Goal: Task Accomplishment & Management: Manage account settings

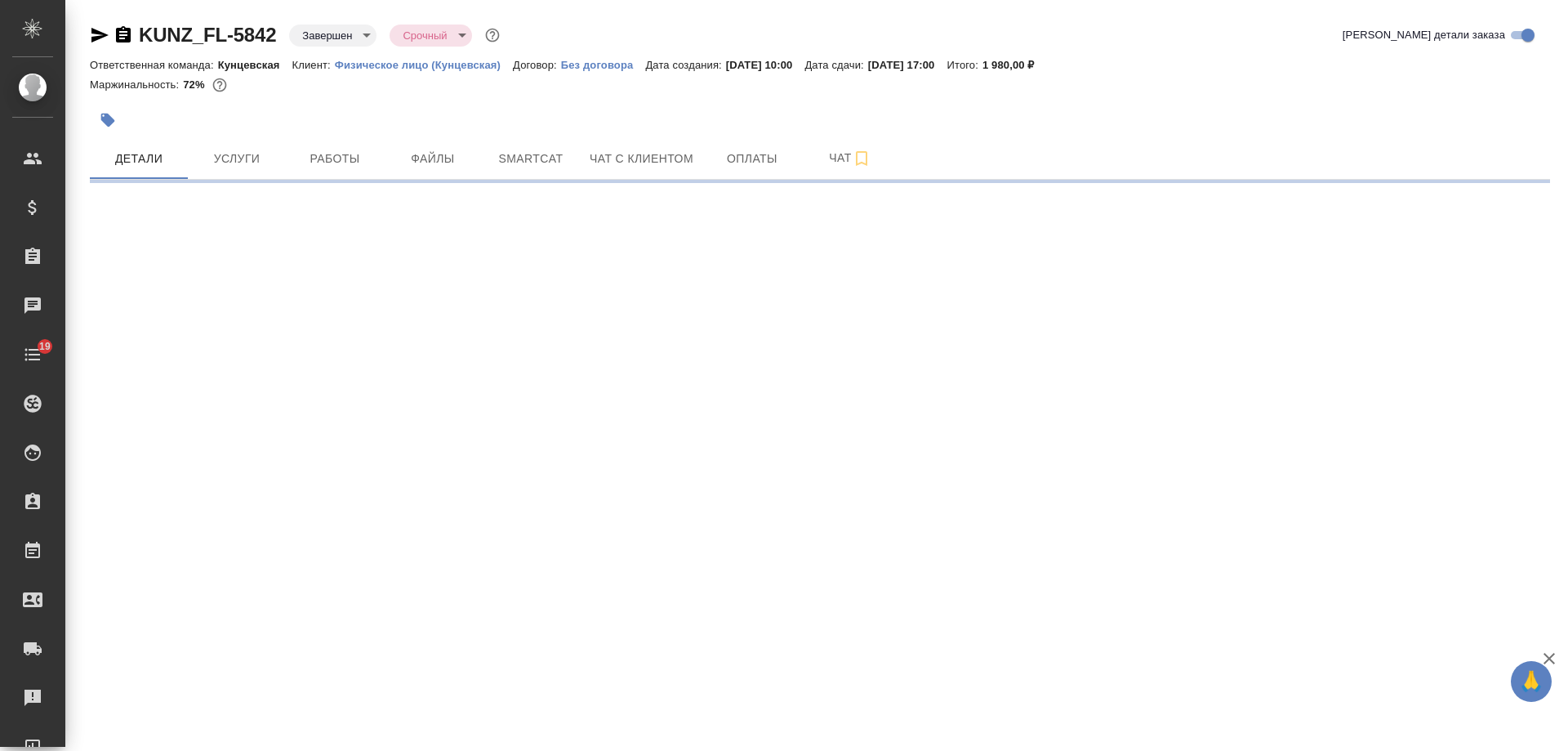
select select "RU"
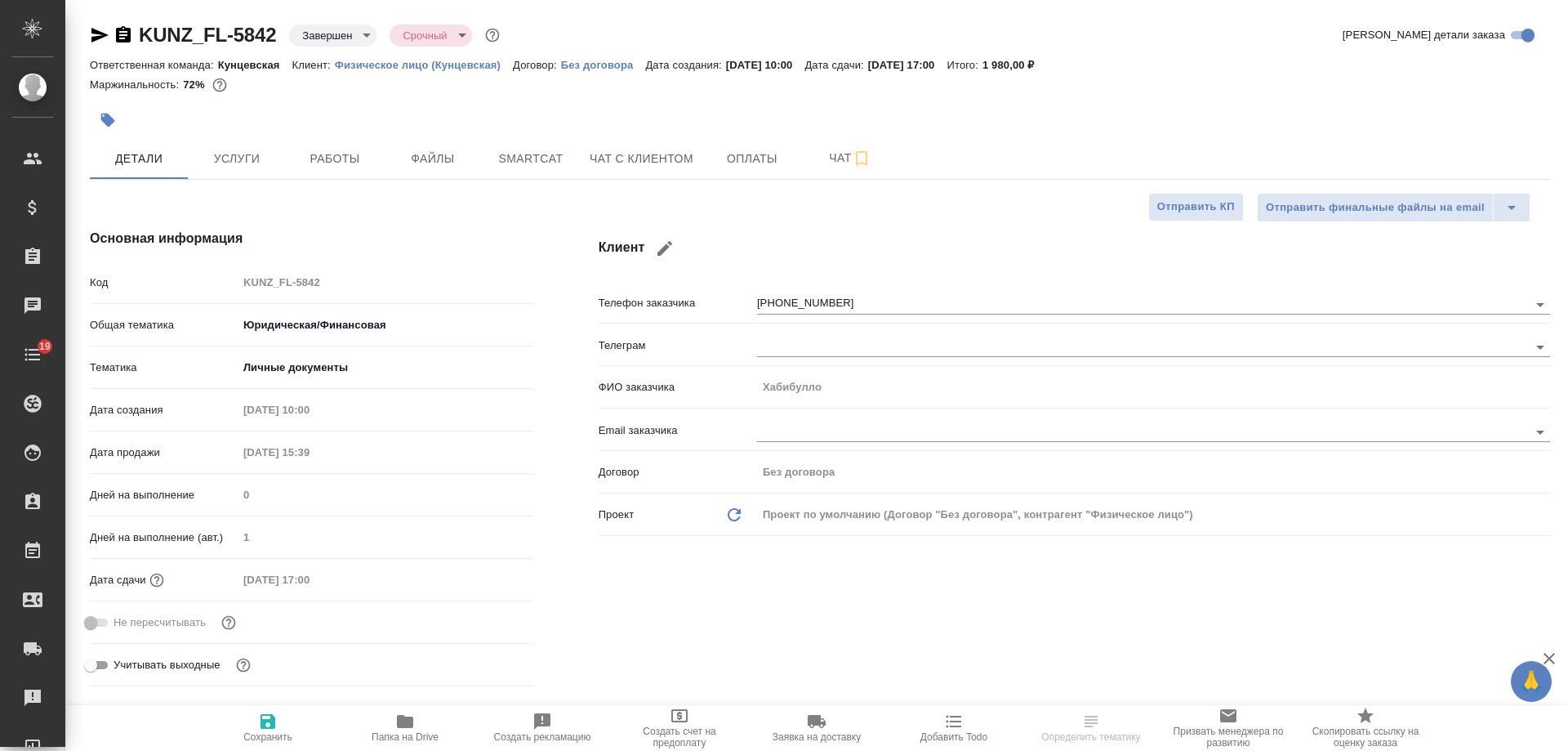
type textarea "x"
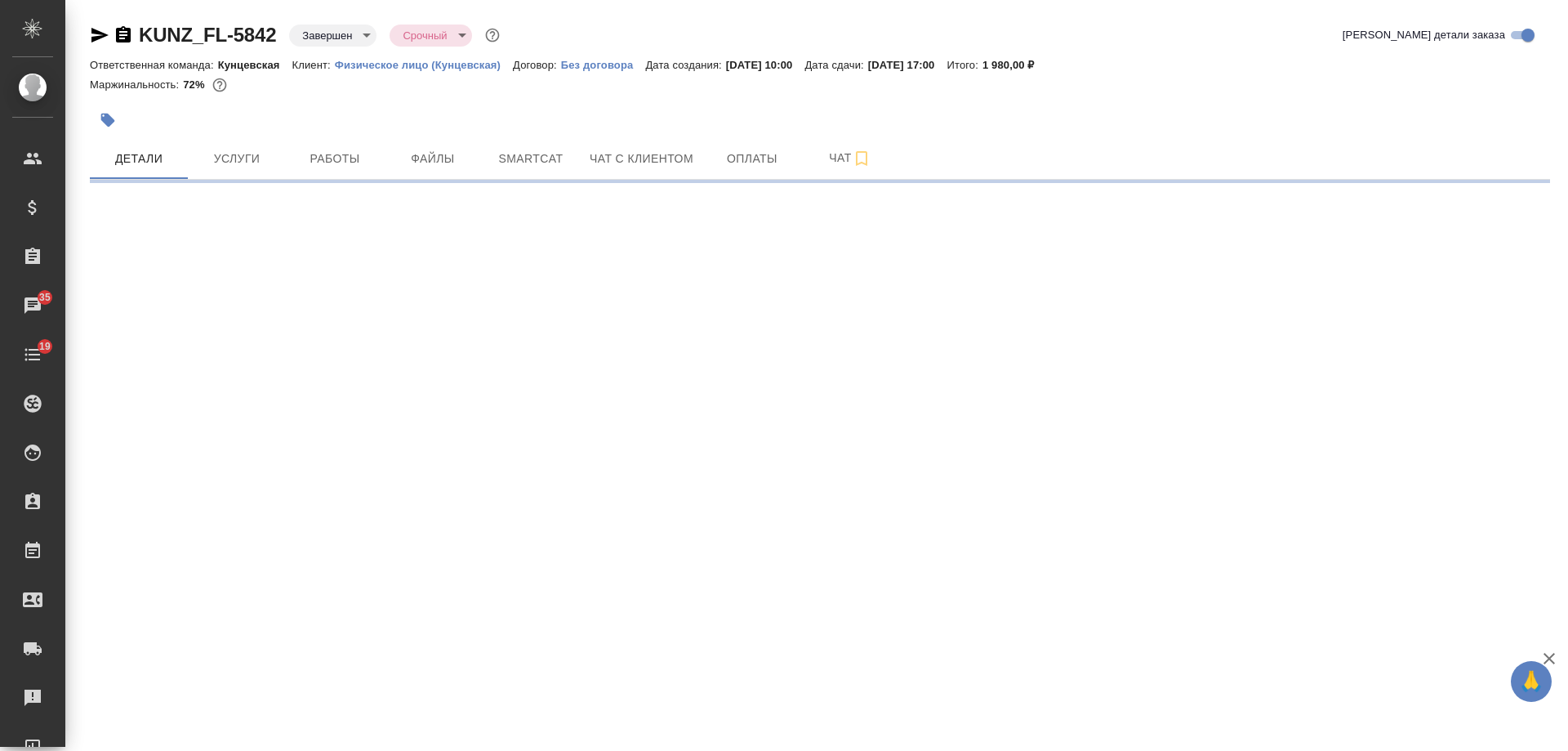
select select "RU"
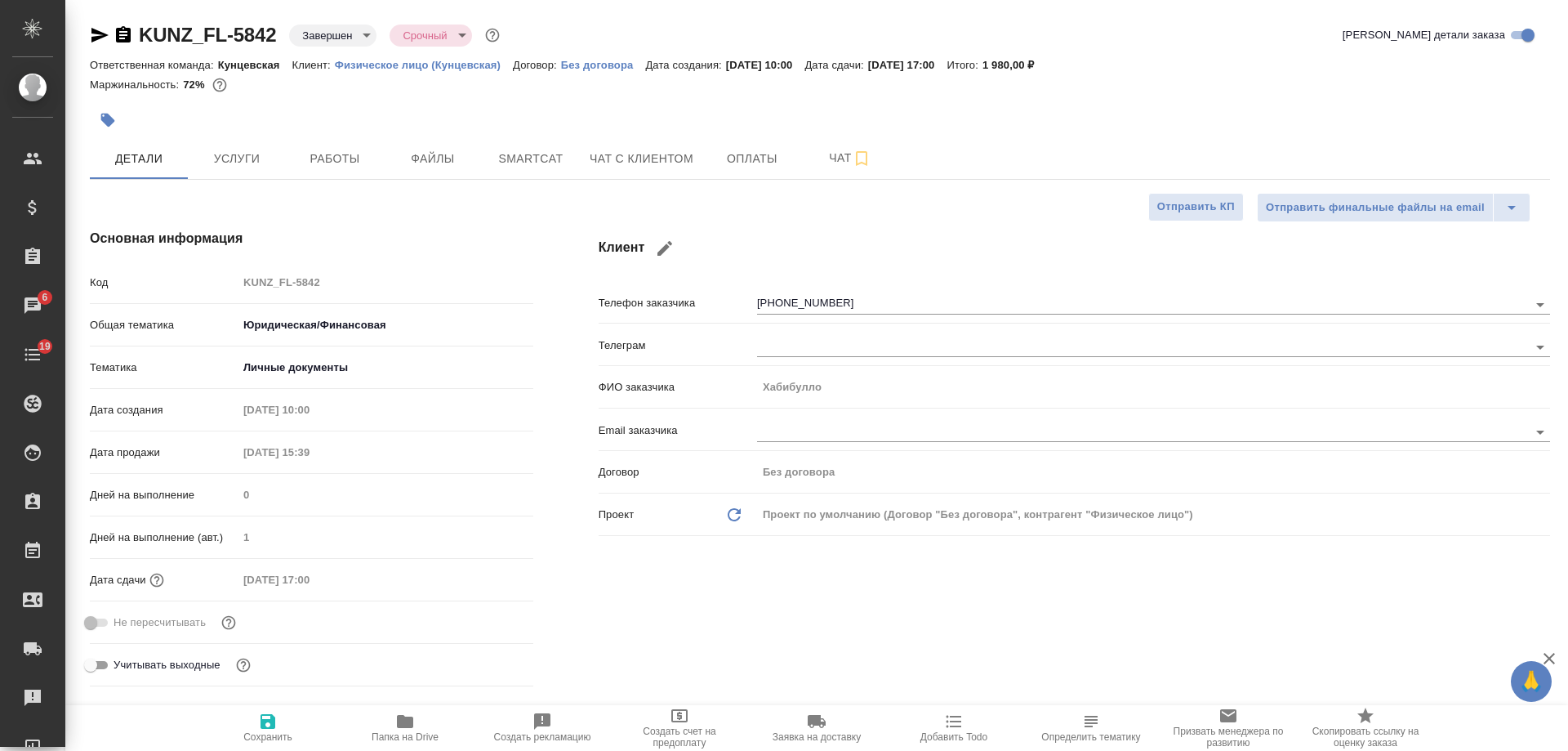
type textarea "x"
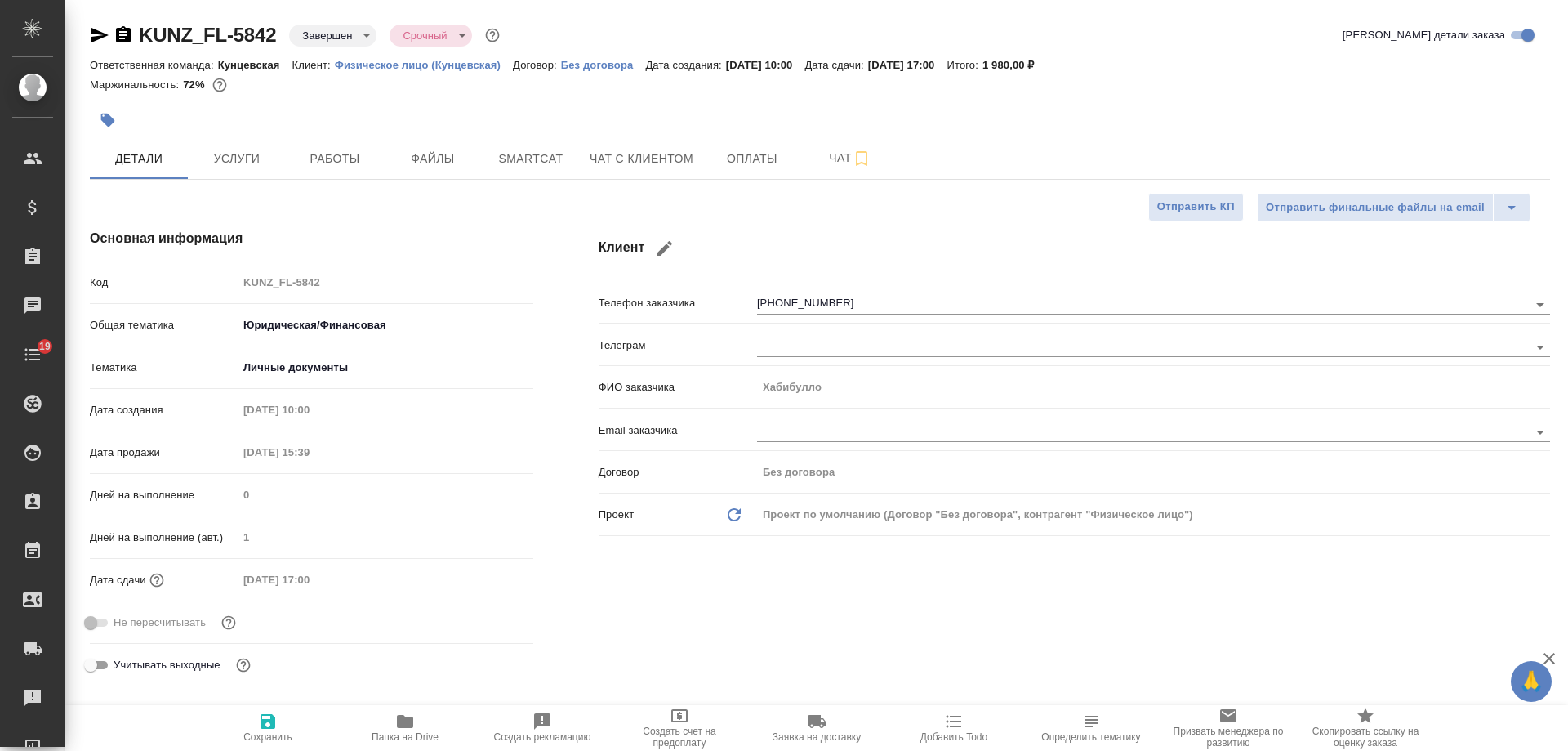
type textarea "x"
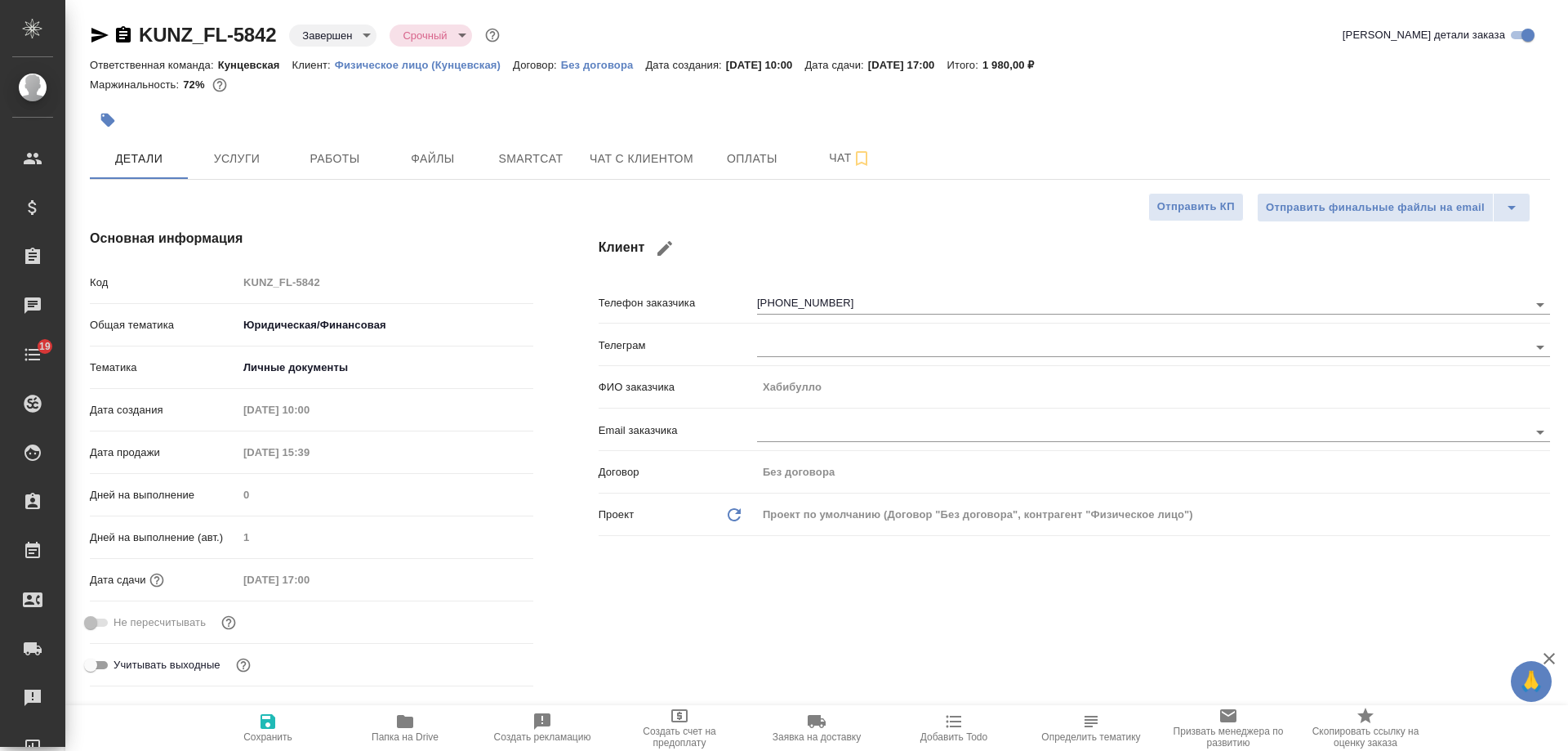
type textarea "x"
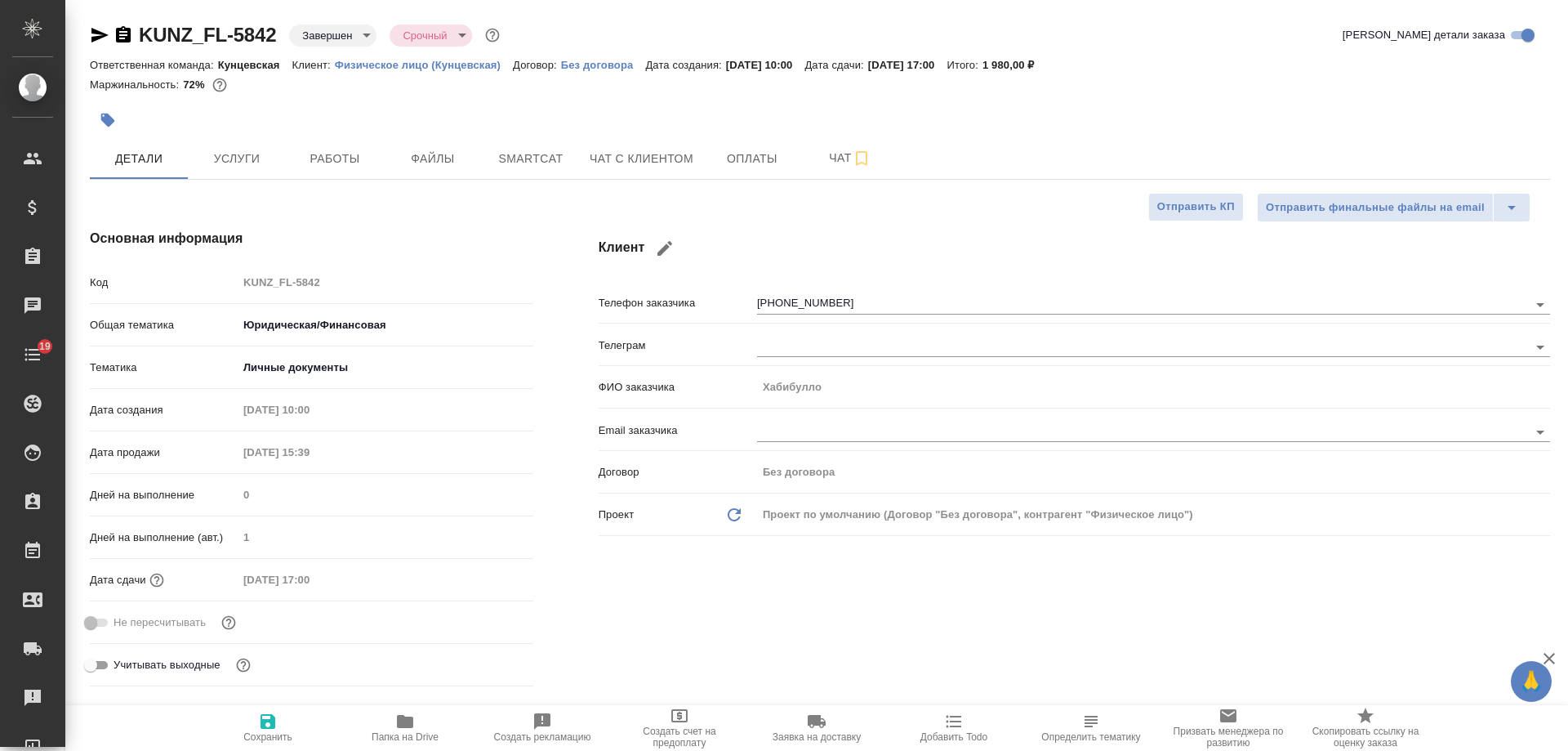
drag, startPoint x: 860, startPoint y: 294, endPoint x: 648, endPoint y: 296, distance: 212.0
click at [648, 296] on div "Телефон заказчика +79215802951" at bounding box center [1074, 302] width 952 height 29
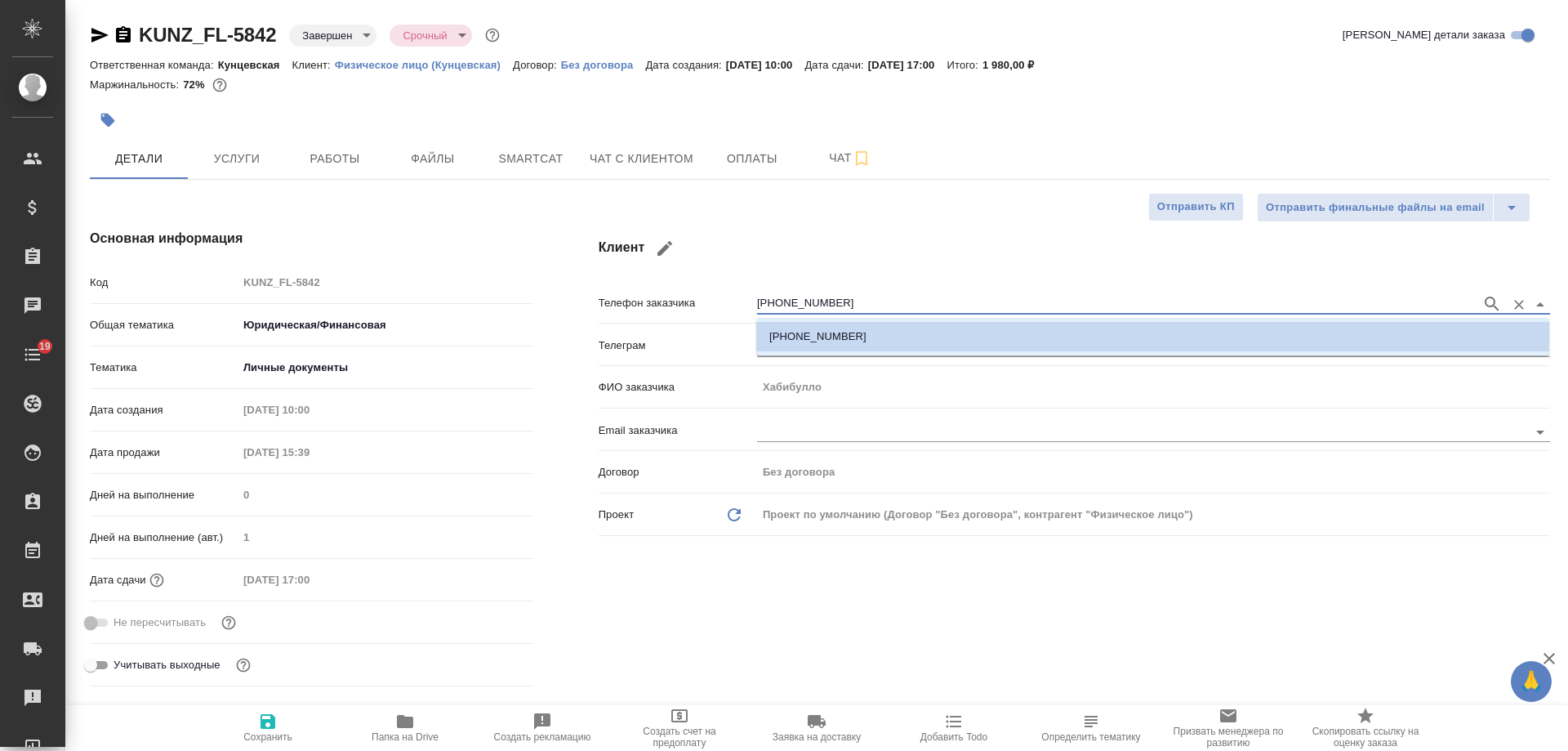
drag, startPoint x: 844, startPoint y: 300, endPoint x: 651, endPoint y: 300, distance: 193.0
click at [651, 300] on div "Телефон заказчика +79215802951" at bounding box center [1074, 302] width 952 height 29
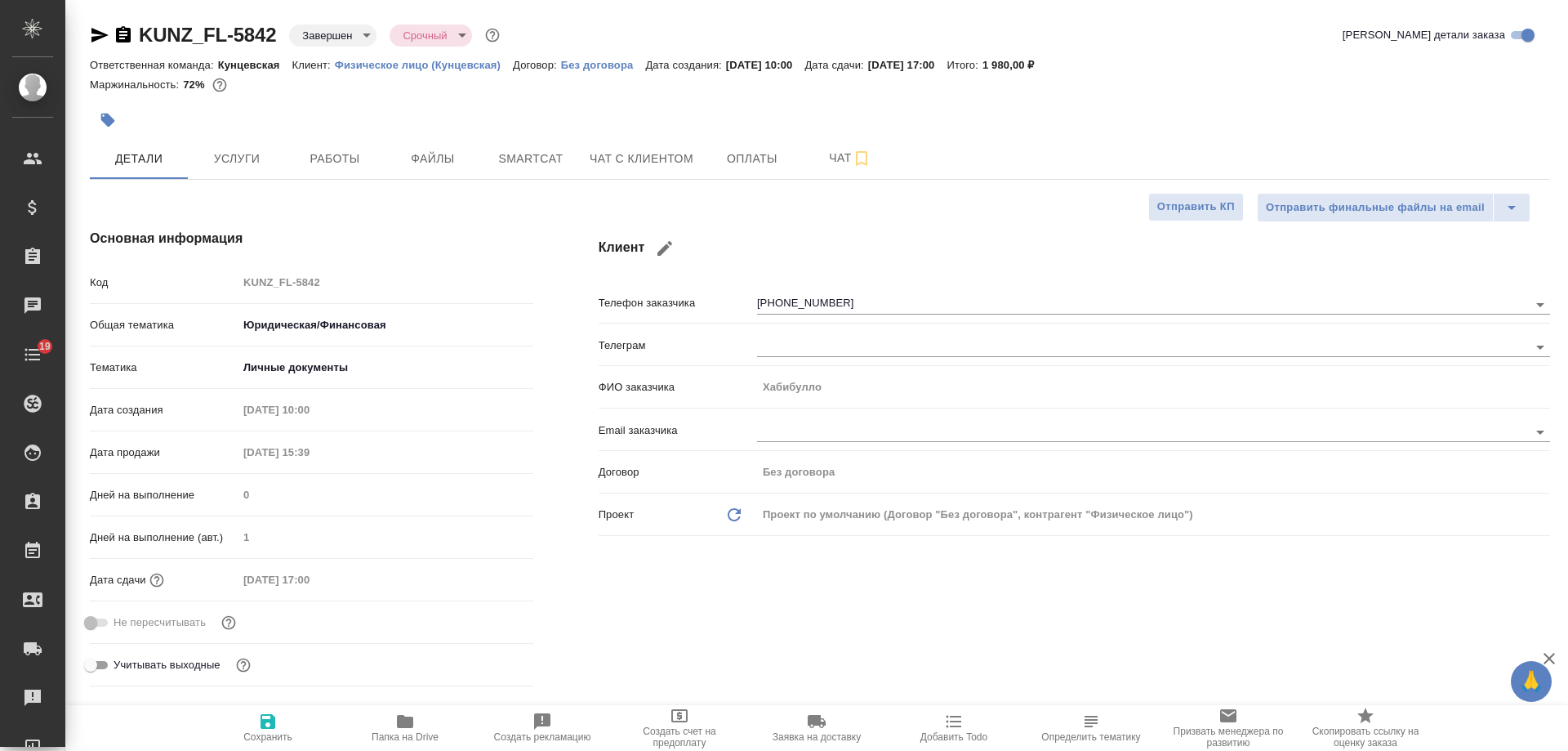
type textarea "x"
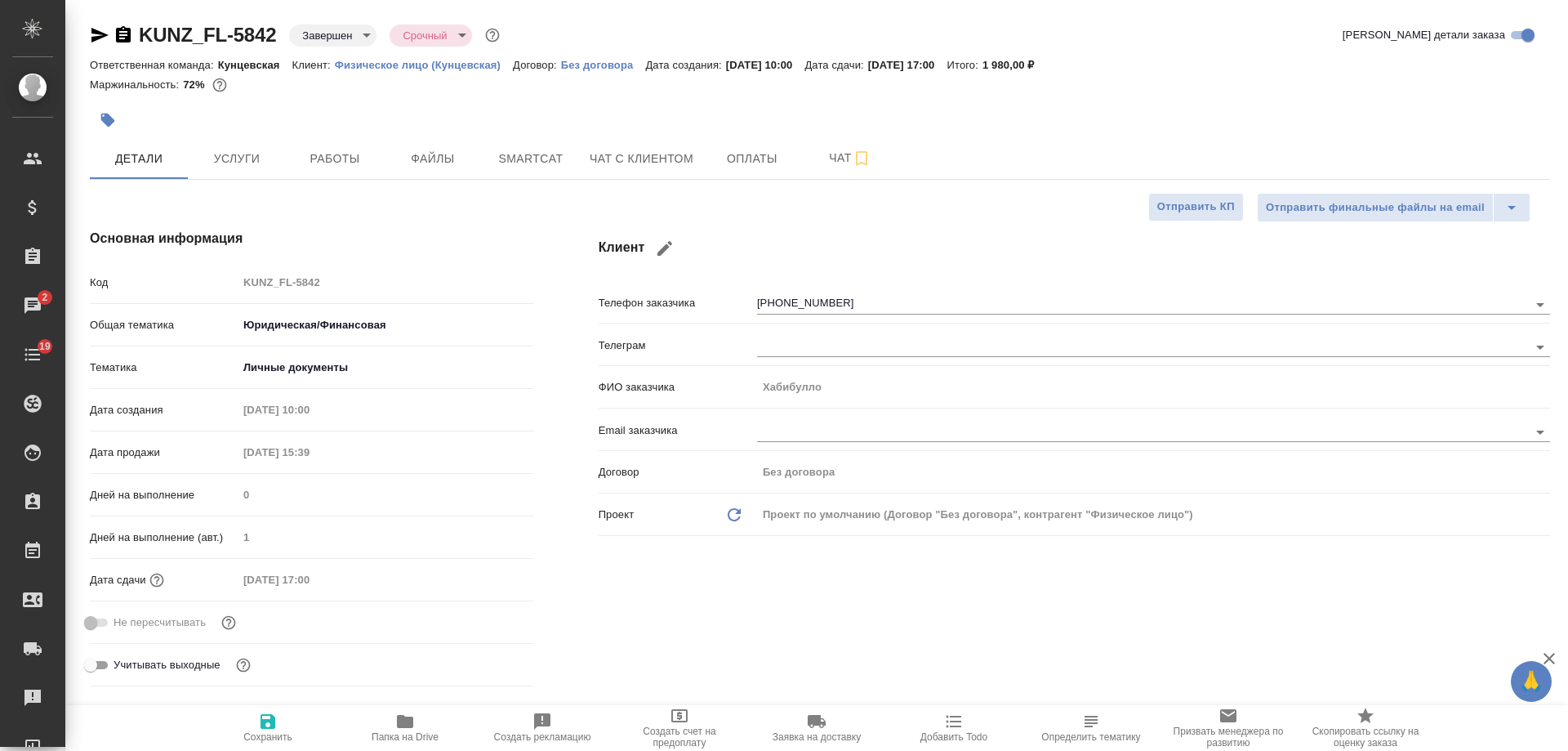
type textarea "x"
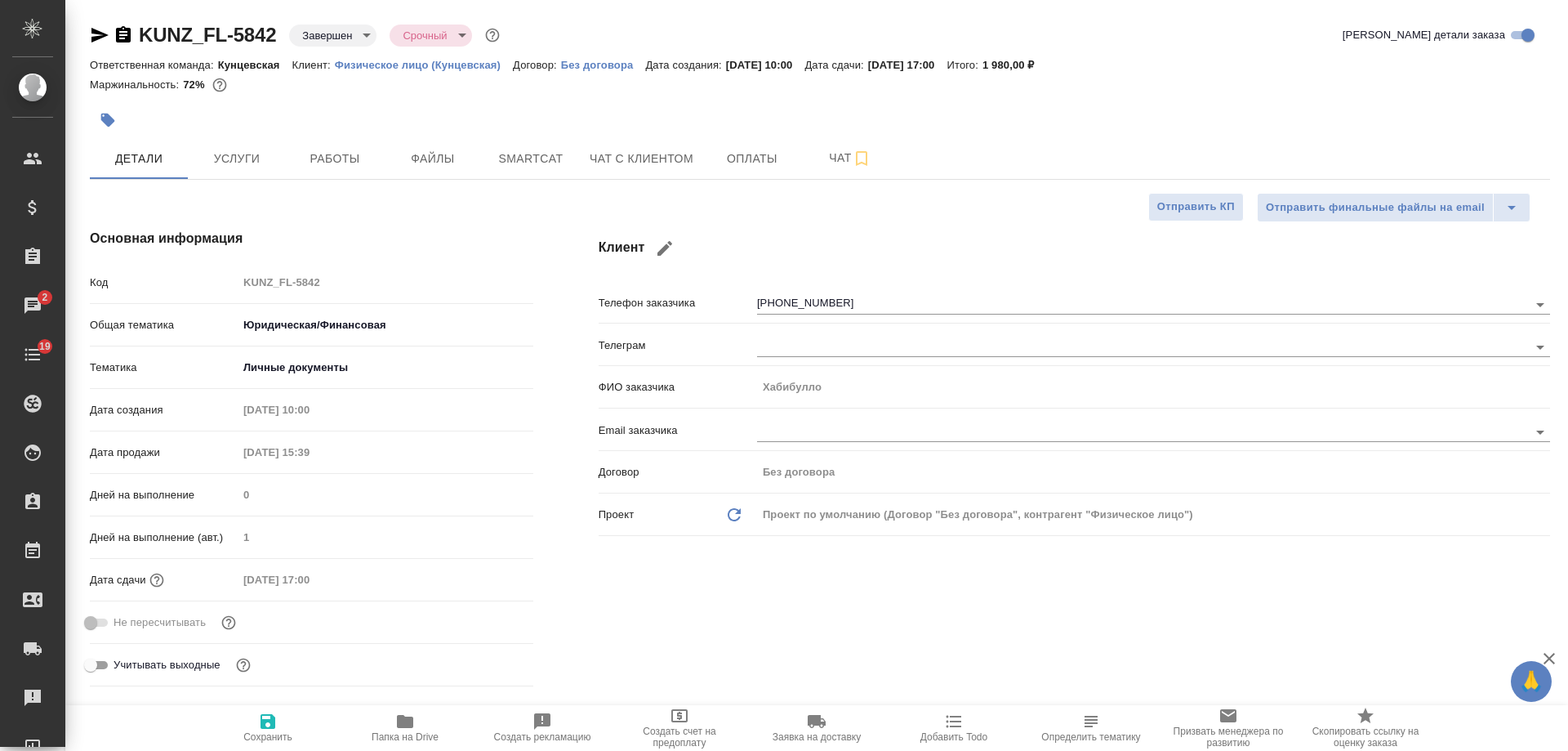
type textarea "x"
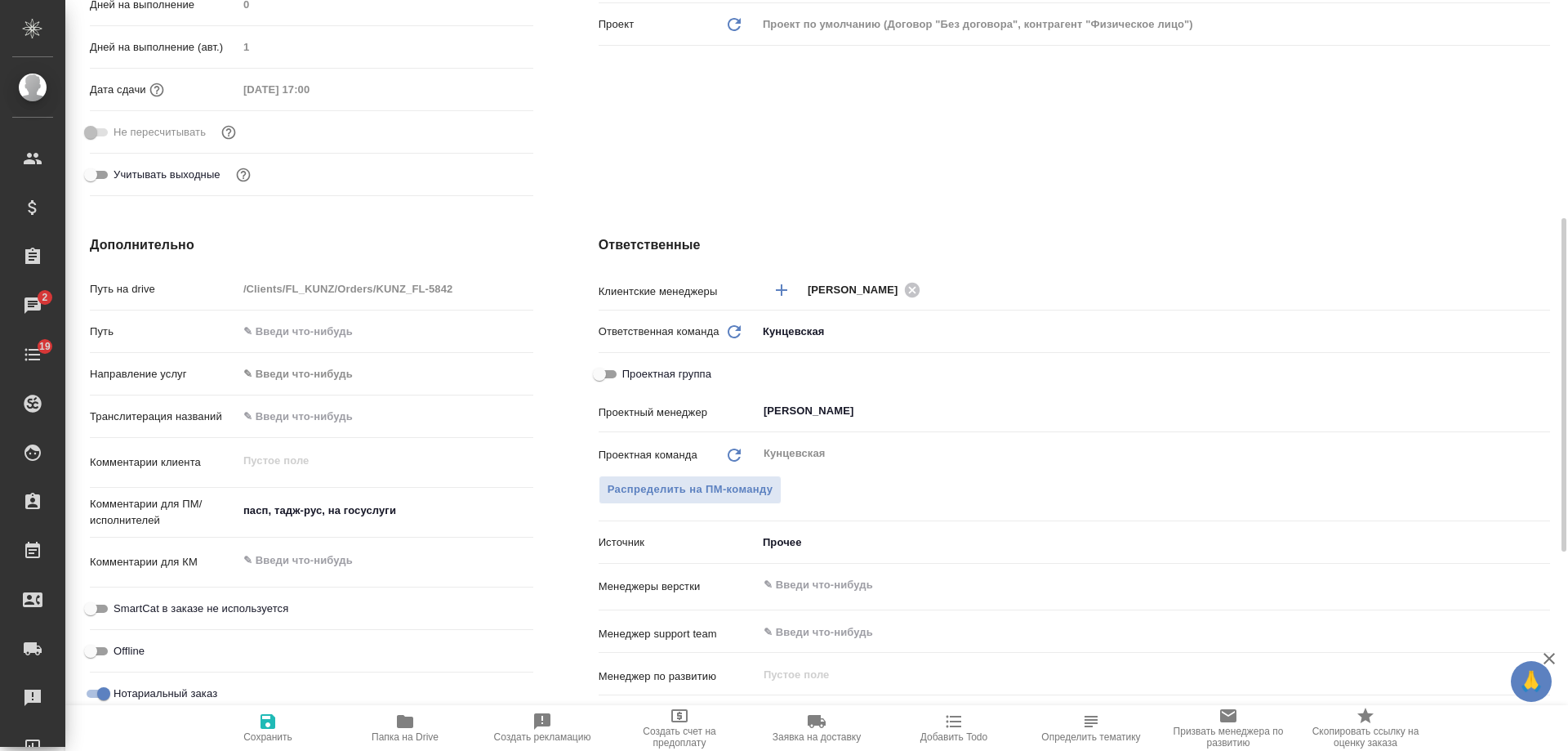
scroll to position [653, 0]
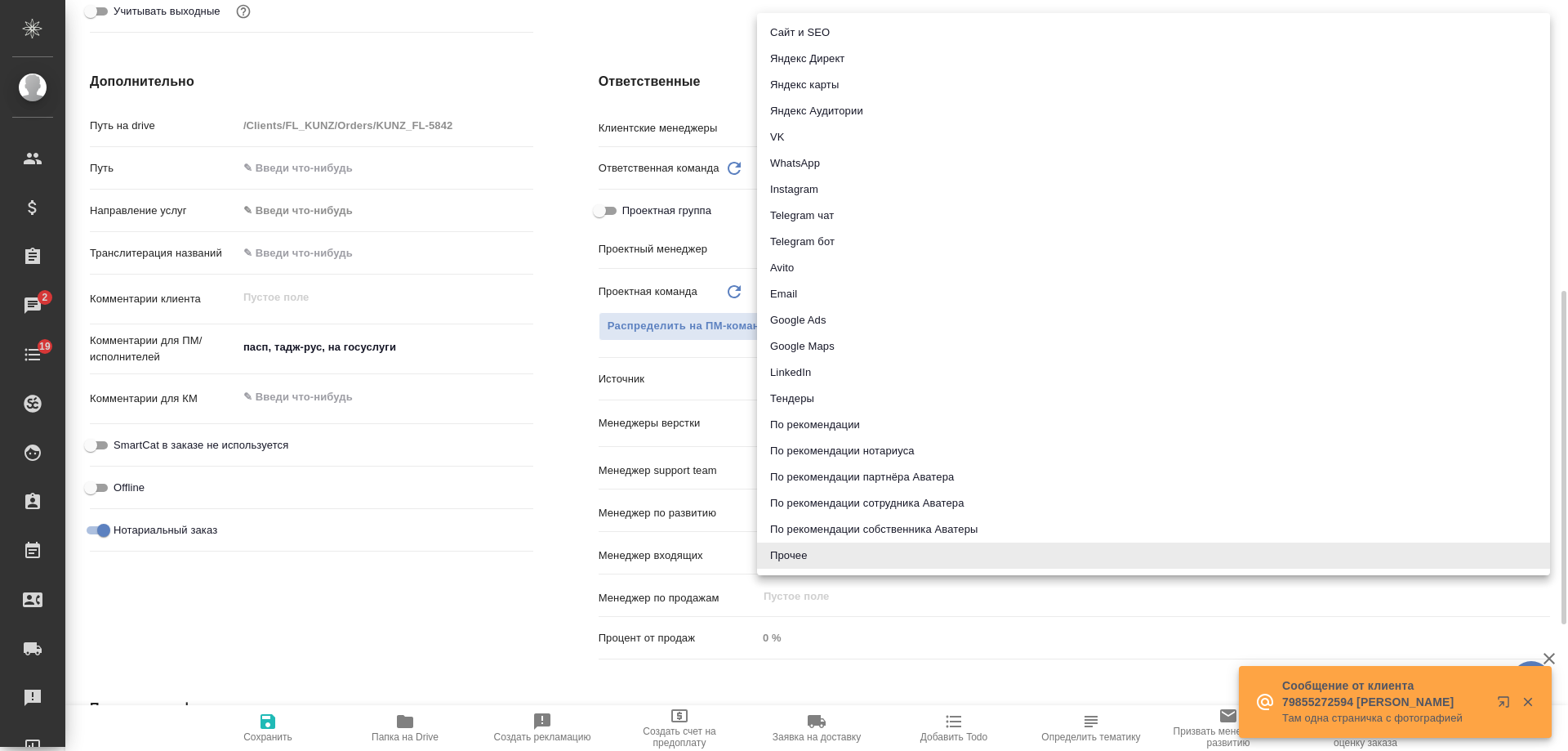
click at [792, 378] on body "🙏 .cls-1 fill:#fff; AWATERA Gudina Alexandra Клиенты Спецификации Заказы 2 Чаты…" at bounding box center [784, 376] width 1568 height 751
click at [843, 413] on li "По рекомендации" at bounding box center [1154, 425] width 793 height 26
type textarea "x"
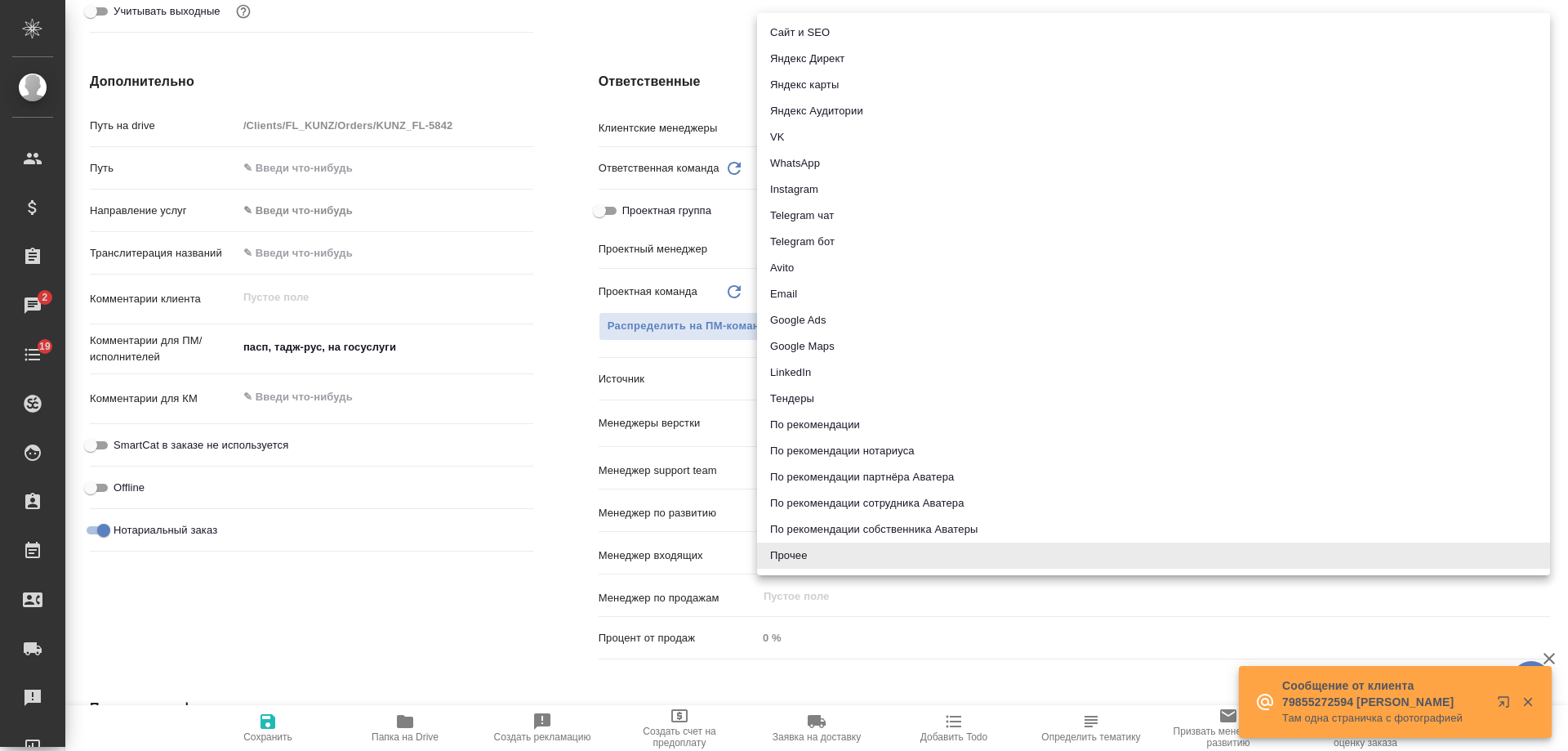
type input "recommendation"
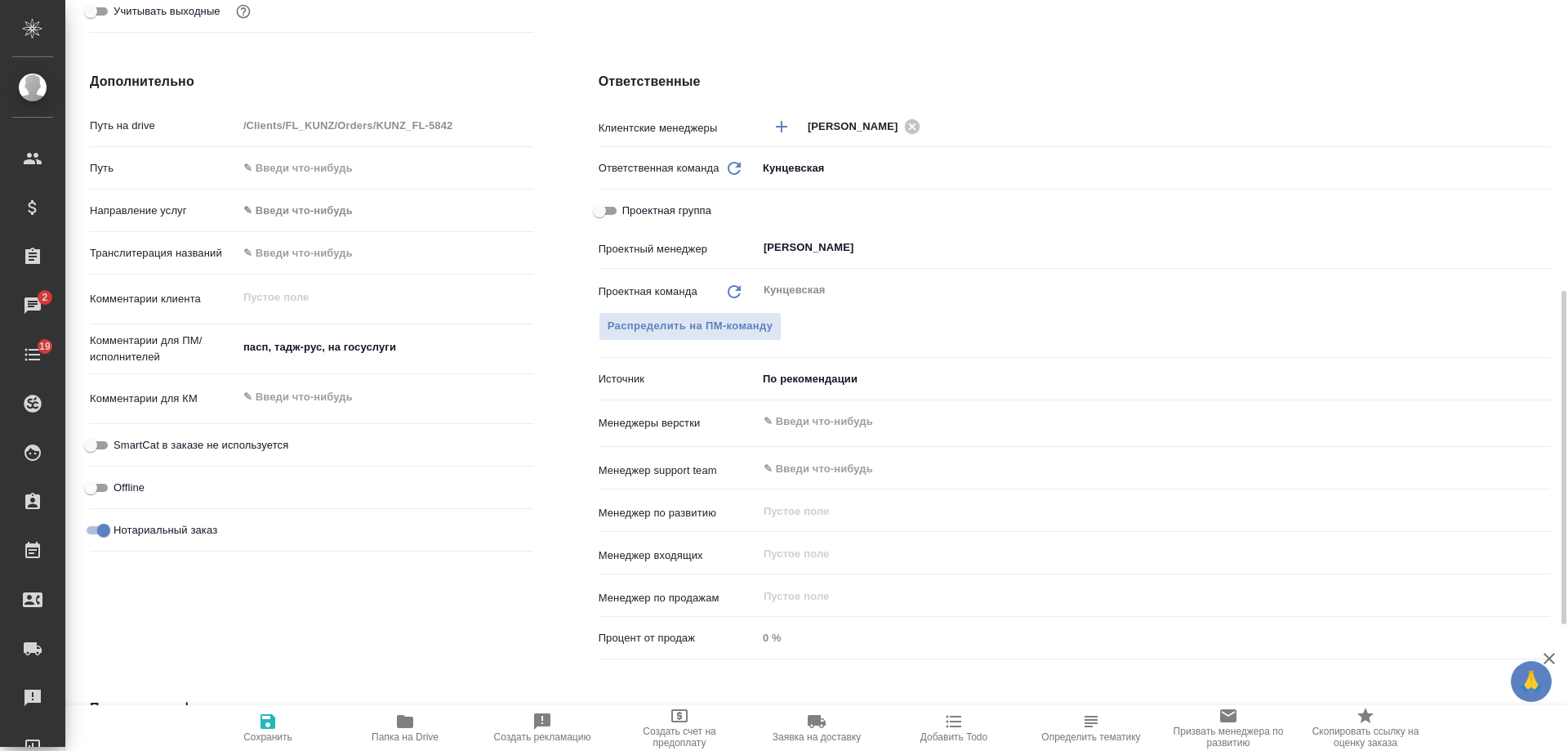
click at [282, 720] on span "Сохранить" at bounding box center [268, 727] width 117 height 31
type textarea "x"
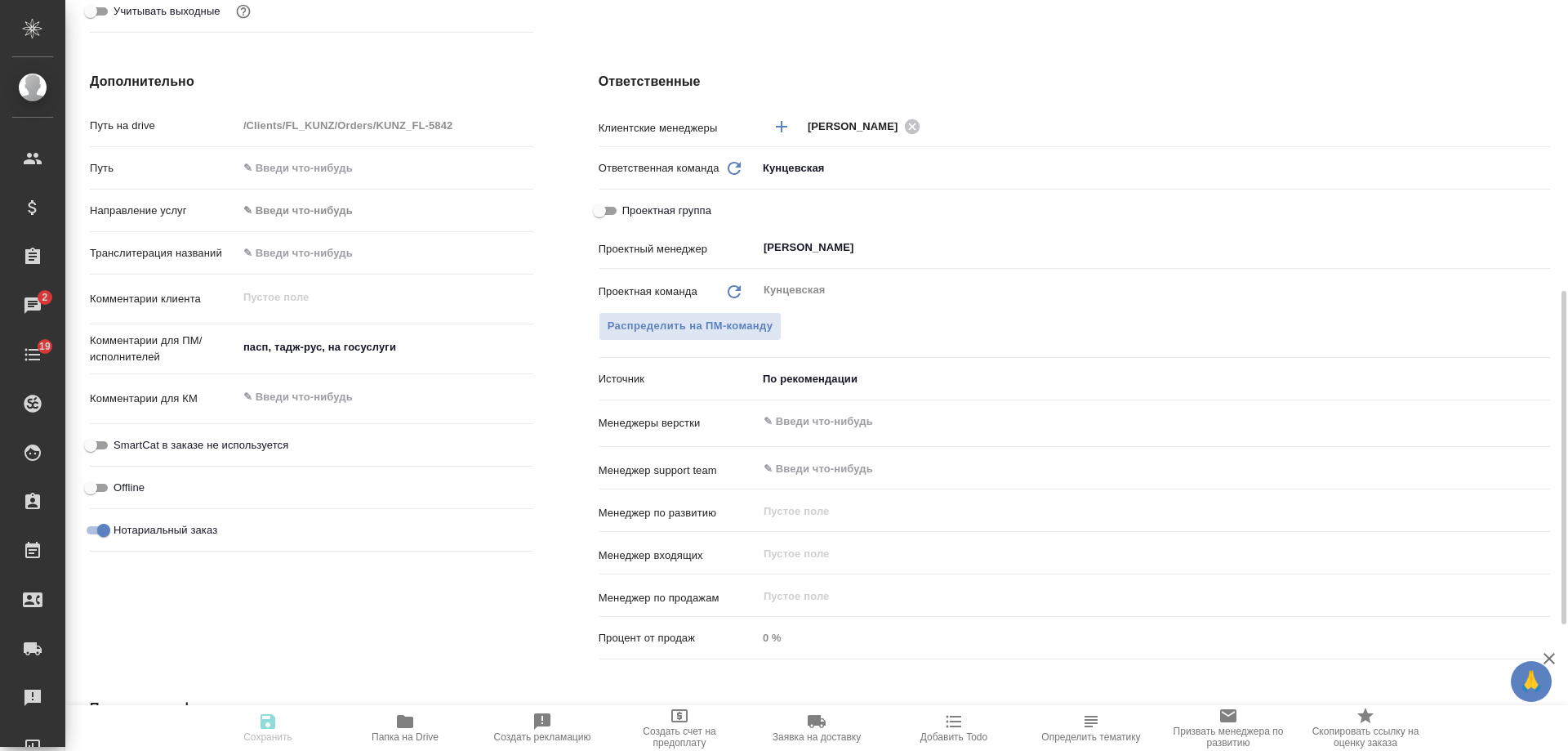
type textarea "x"
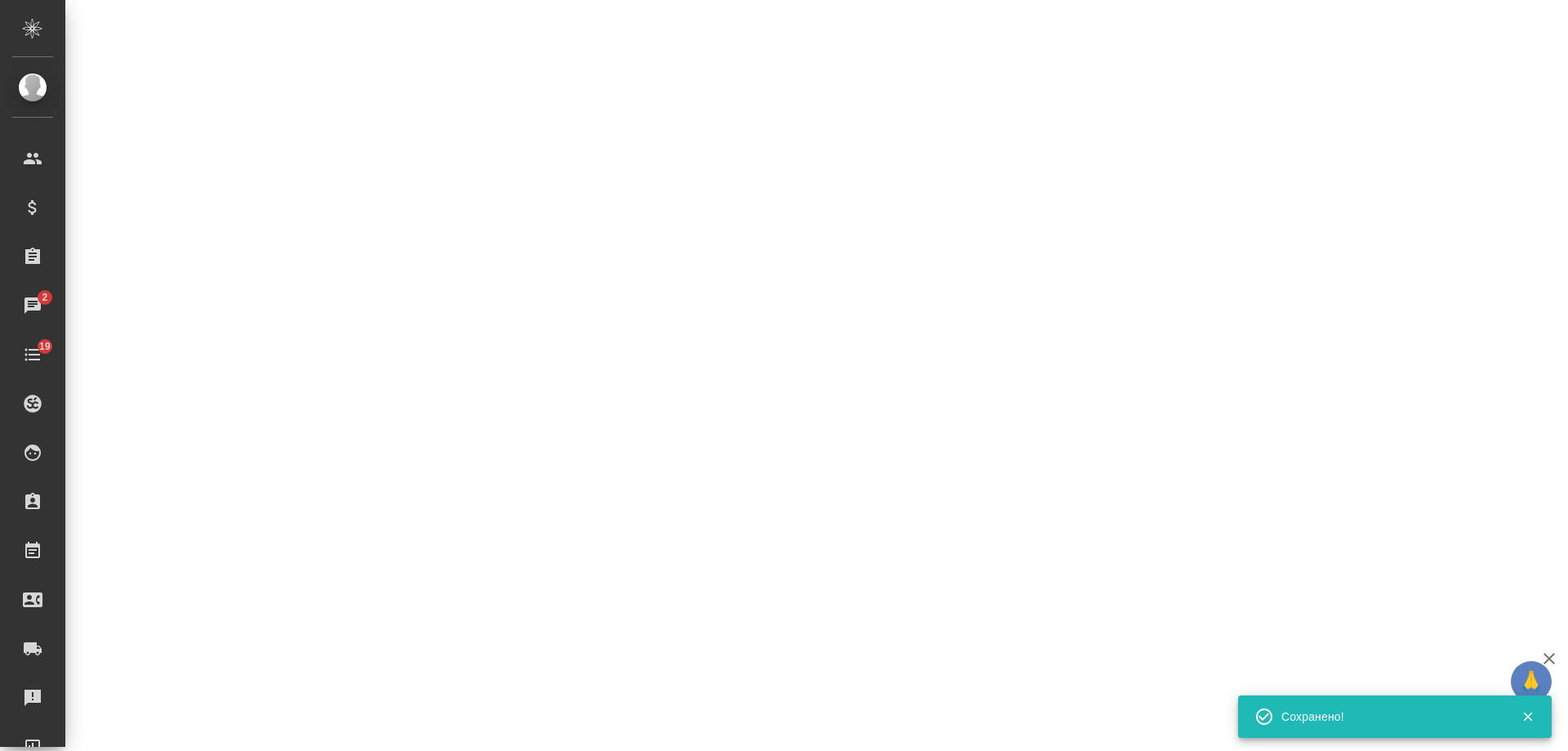
select select "RU"
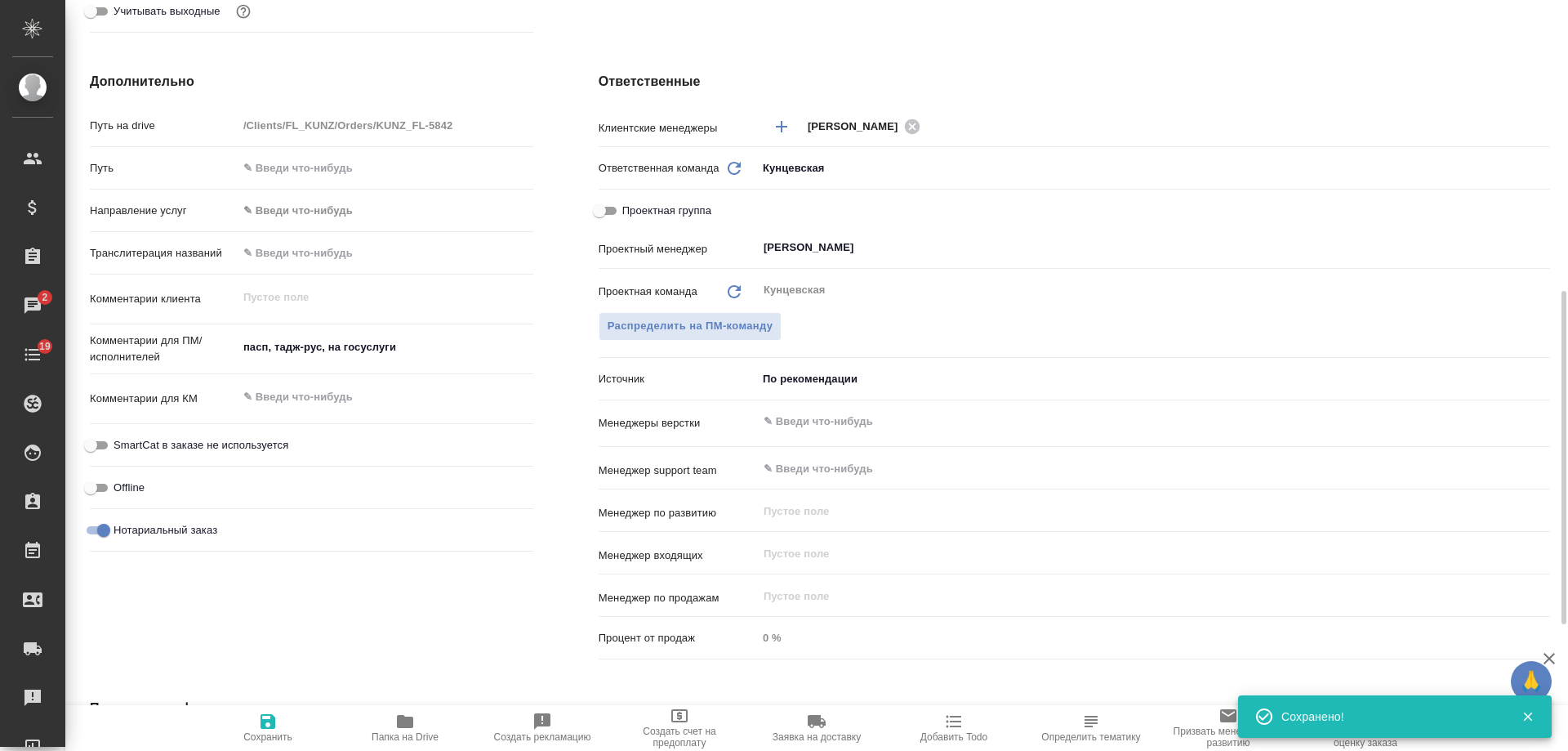
type textarea "x"
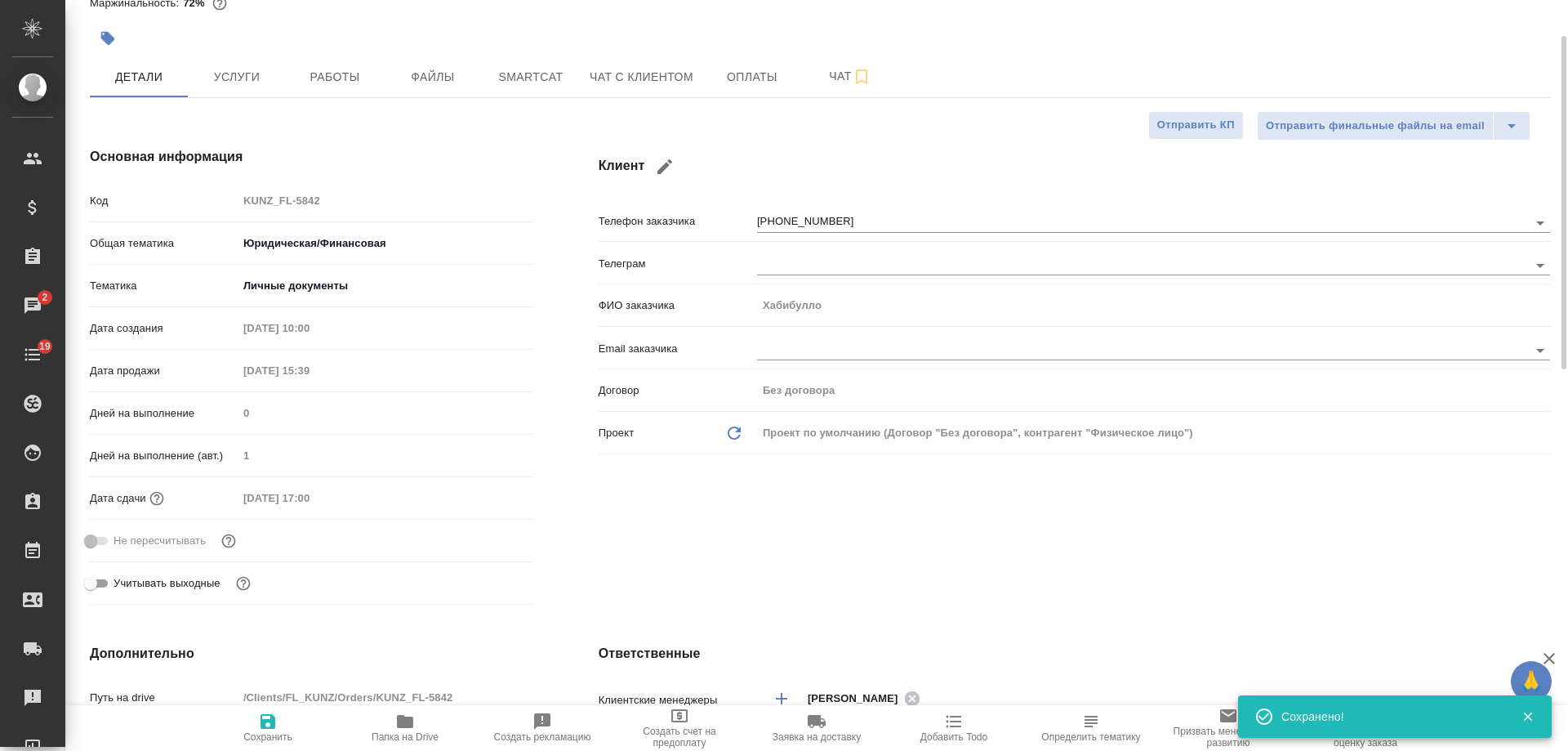
scroll to position [0, 0]
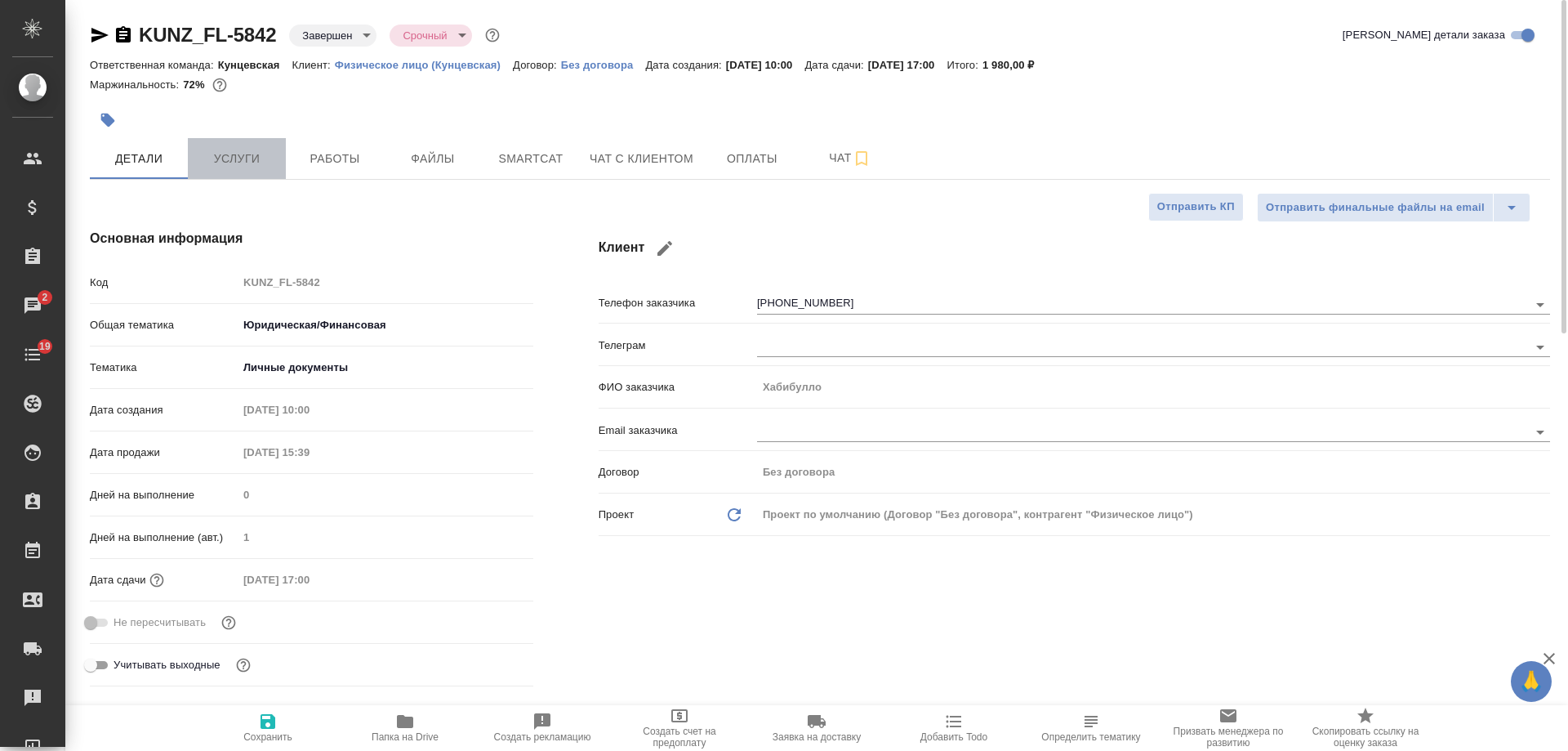
click at [244, 163] on span "Услуги" at bounding box center [237, 159] width 79 height 21
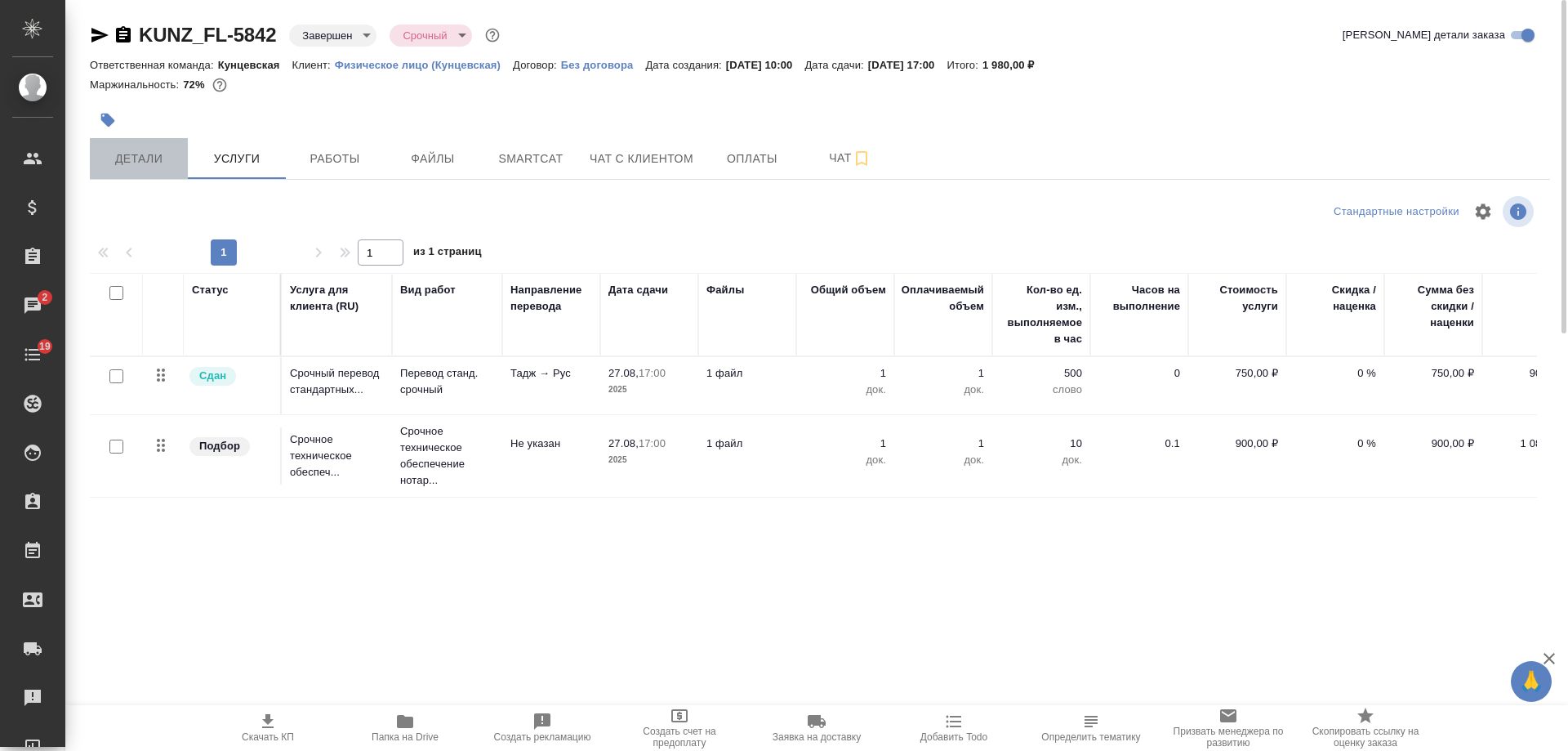
click at [124, 162] on span "Детали" at bounding box center [138, 159] width 79 height 21
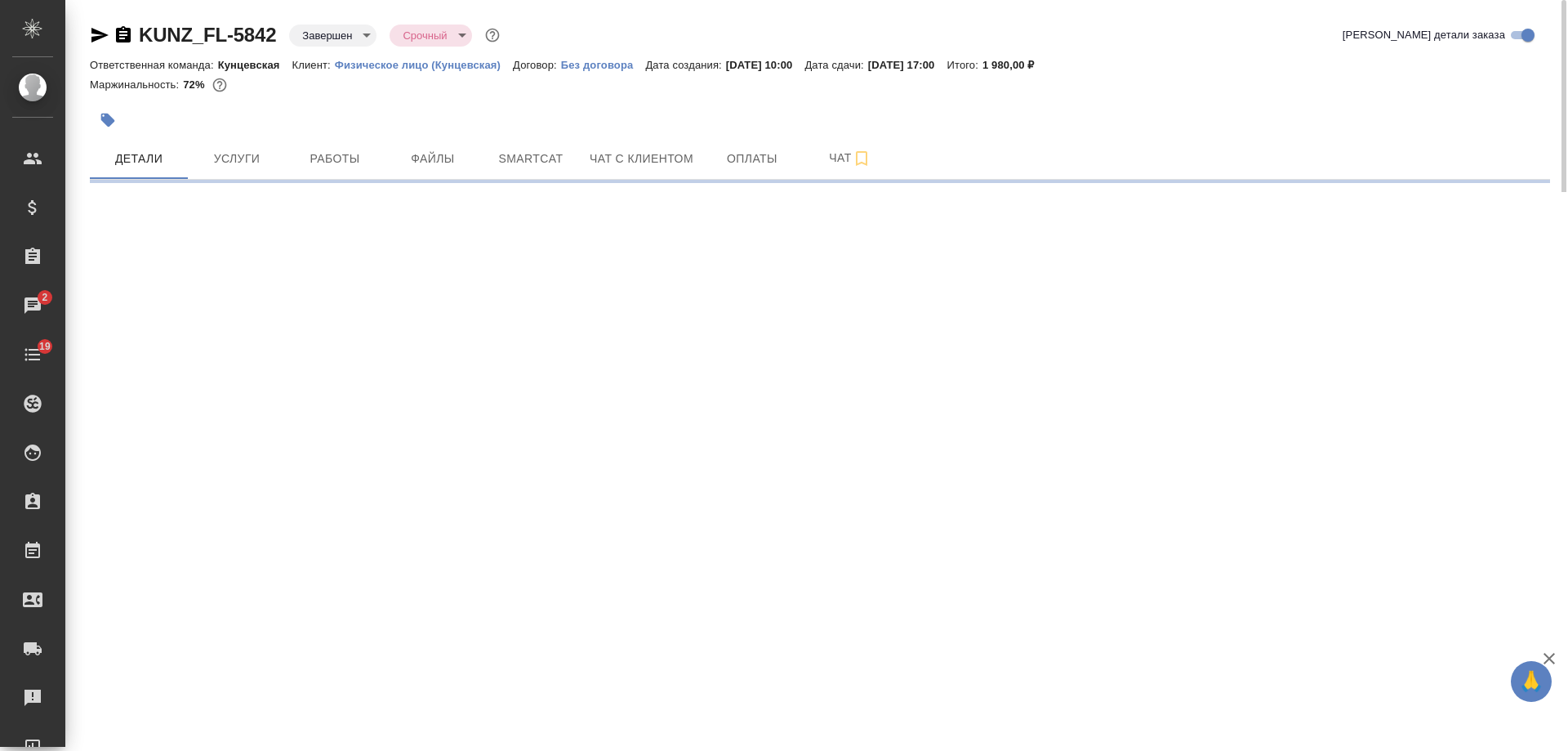
drag, startPoint x: 126, startPoint y: 36, endPoint x: 135, endPoint y: 6, distance: 31.3
click at [126, 36] on icon "button" at bounding box center [123, 35] width 15 height 17
select select "RU"
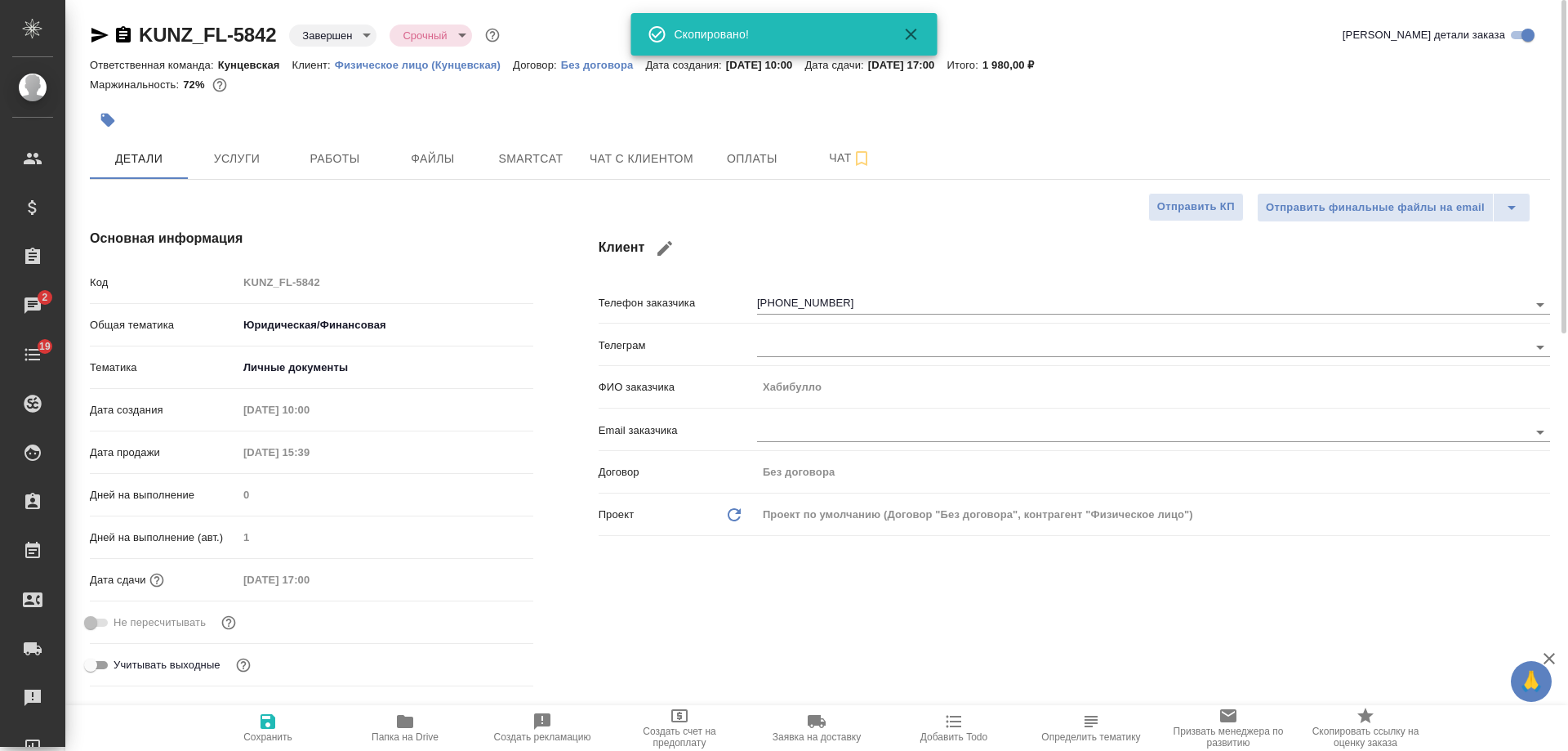
type textarea "x"
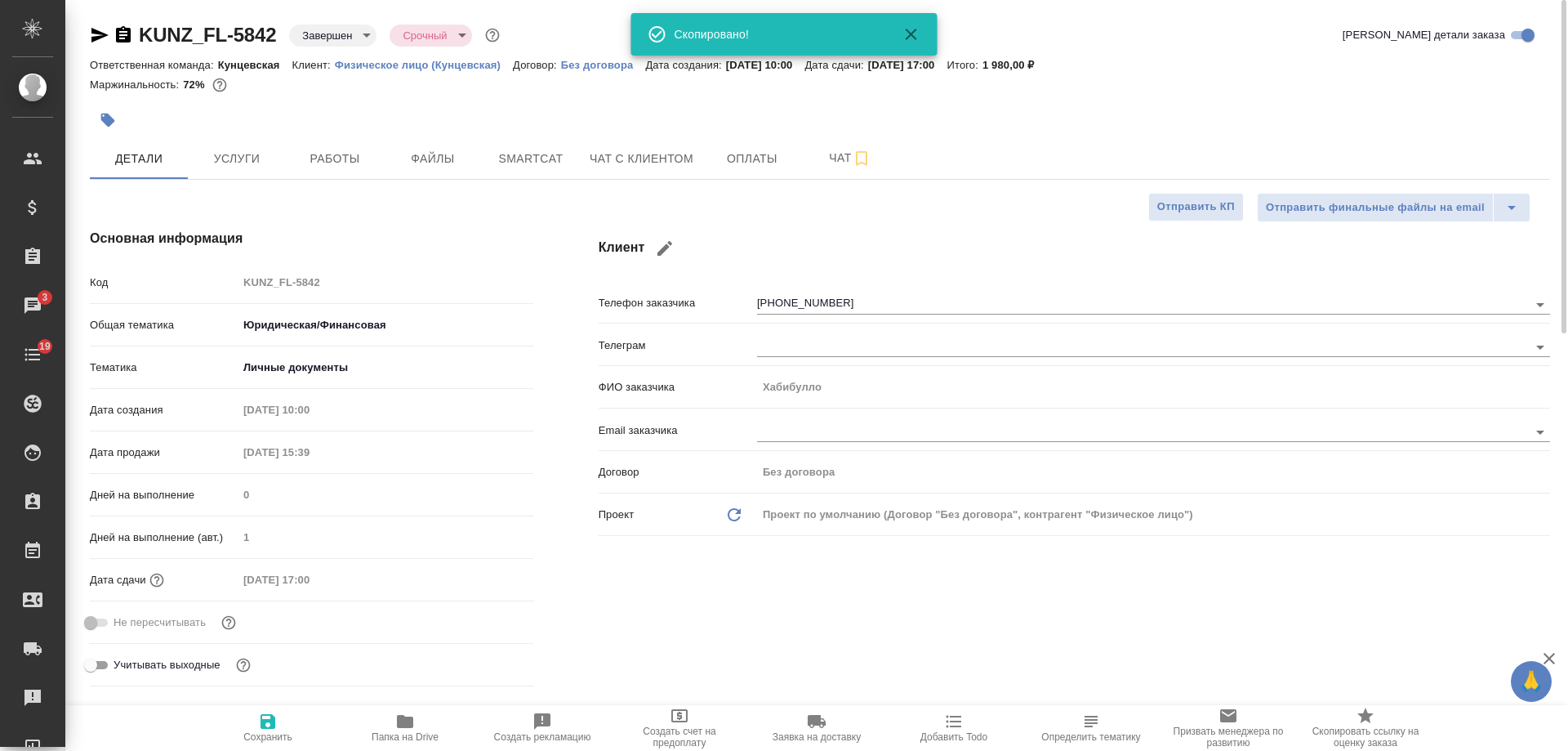
type textarea "x"
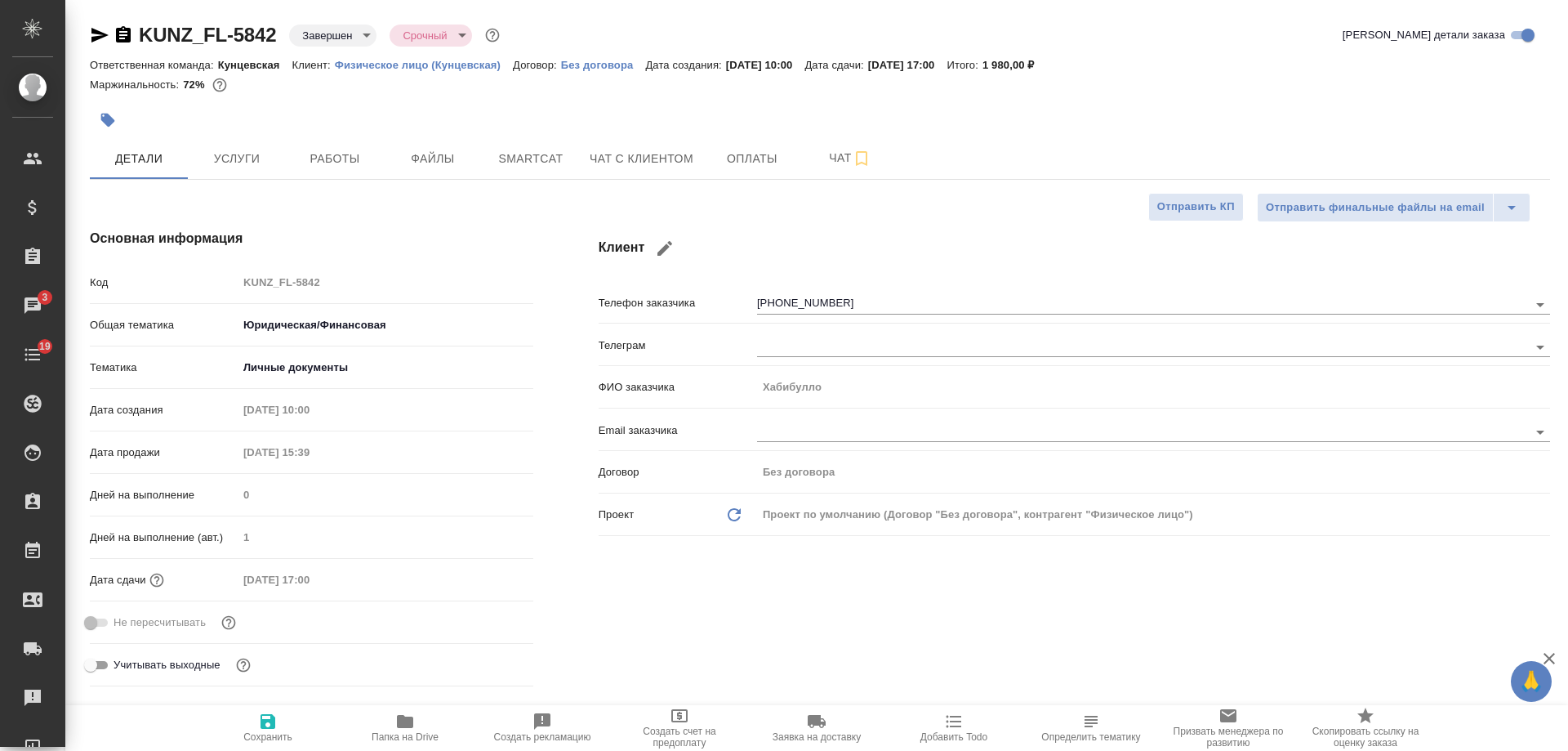
type textarea "x"
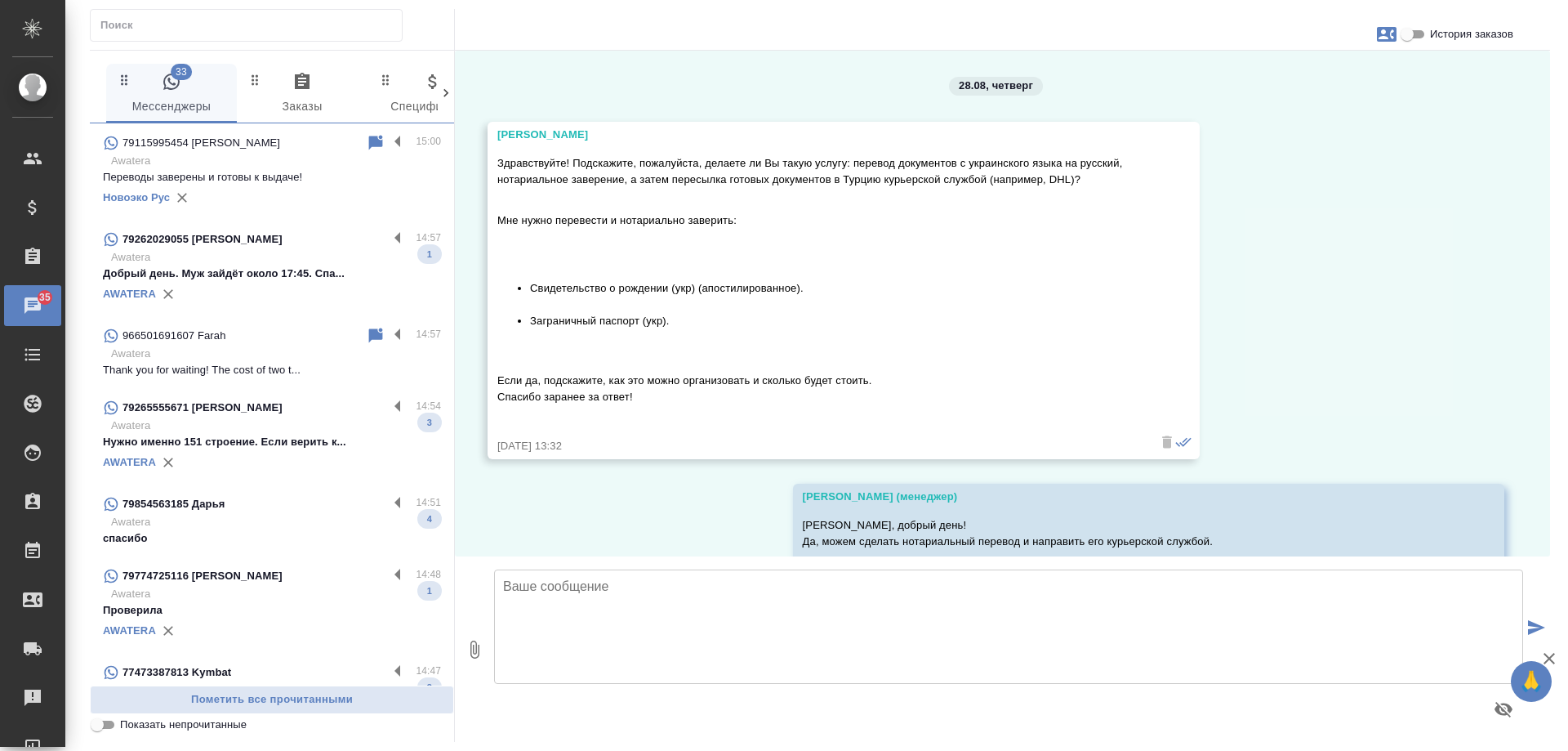
scroll to position [797, 0]
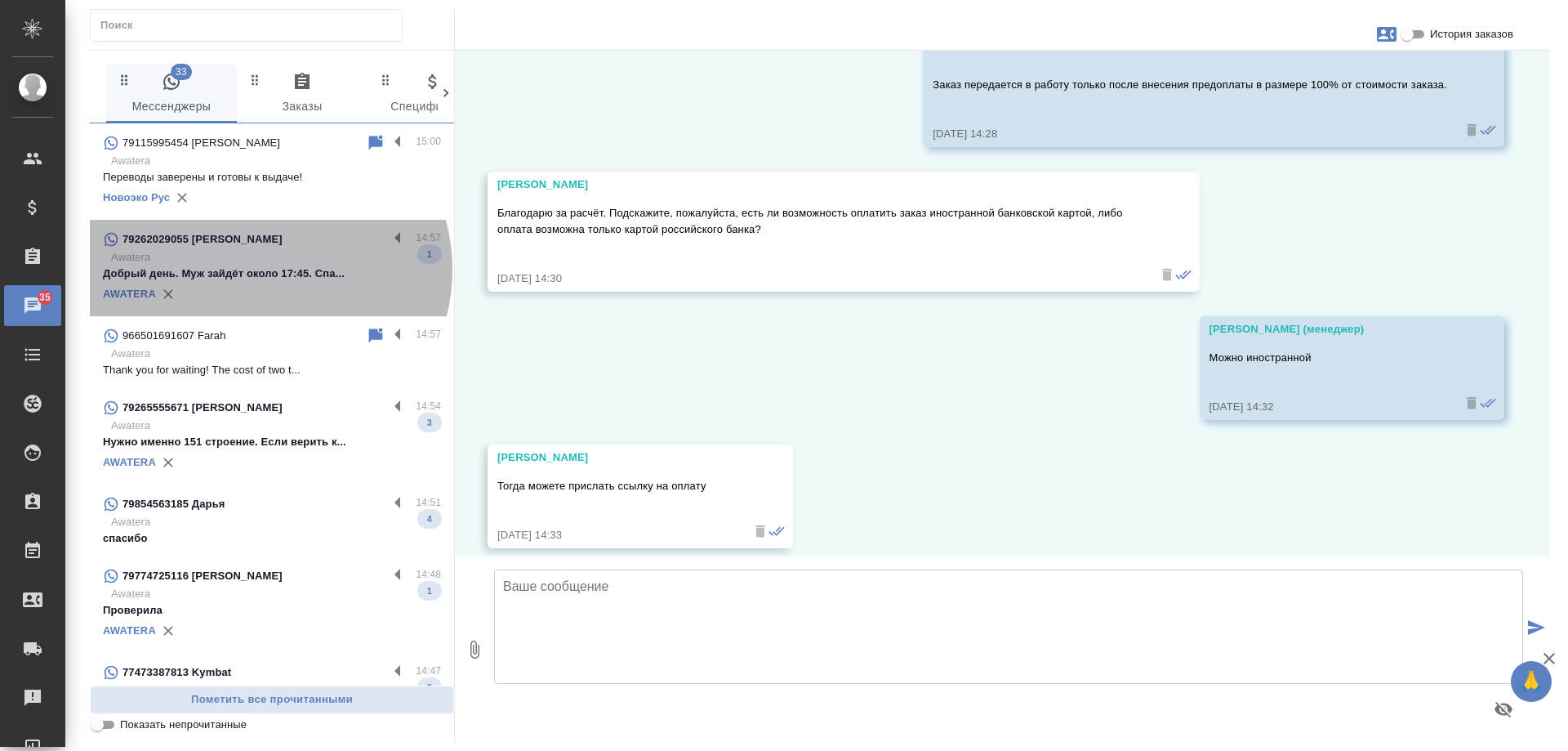
click at [267, 270] on p "Добрый день. Муж зайдёт около 17:45. Спа..." at bounding box center [271, 274] width 338 height 17
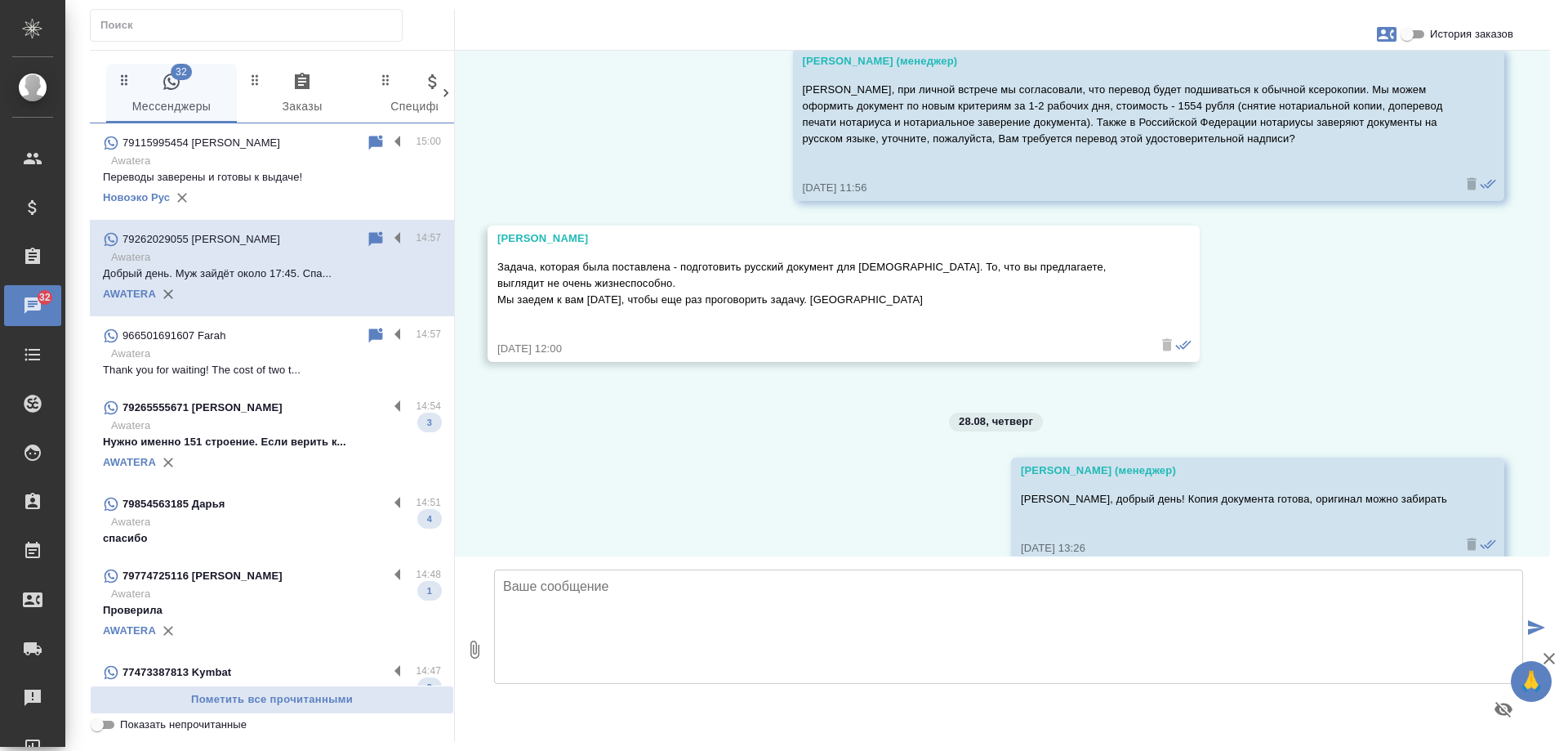
scroll to position [4673, 0]
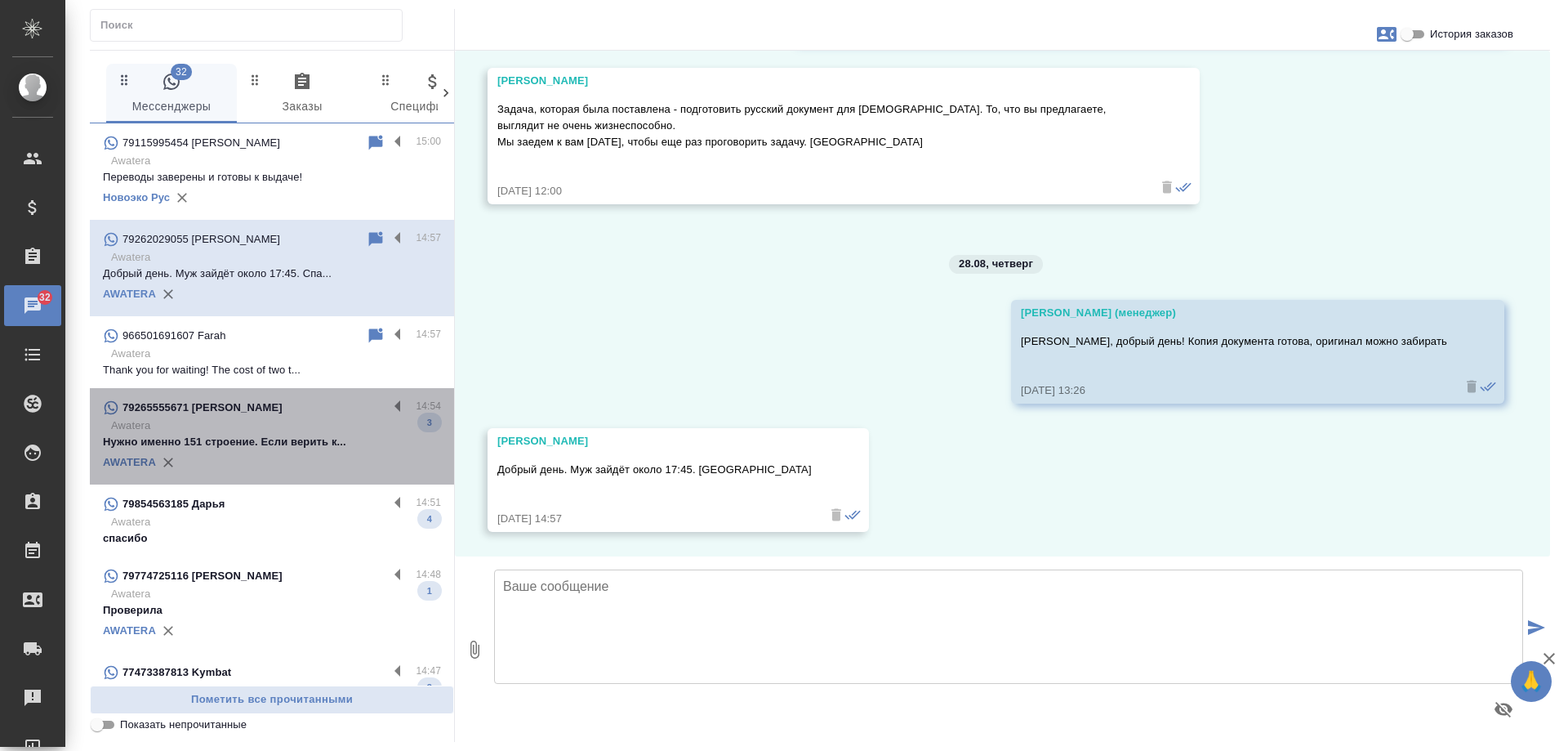
click at [291, 422] on p "Awatera" at bounding box center [275, 426] width 330 height 17
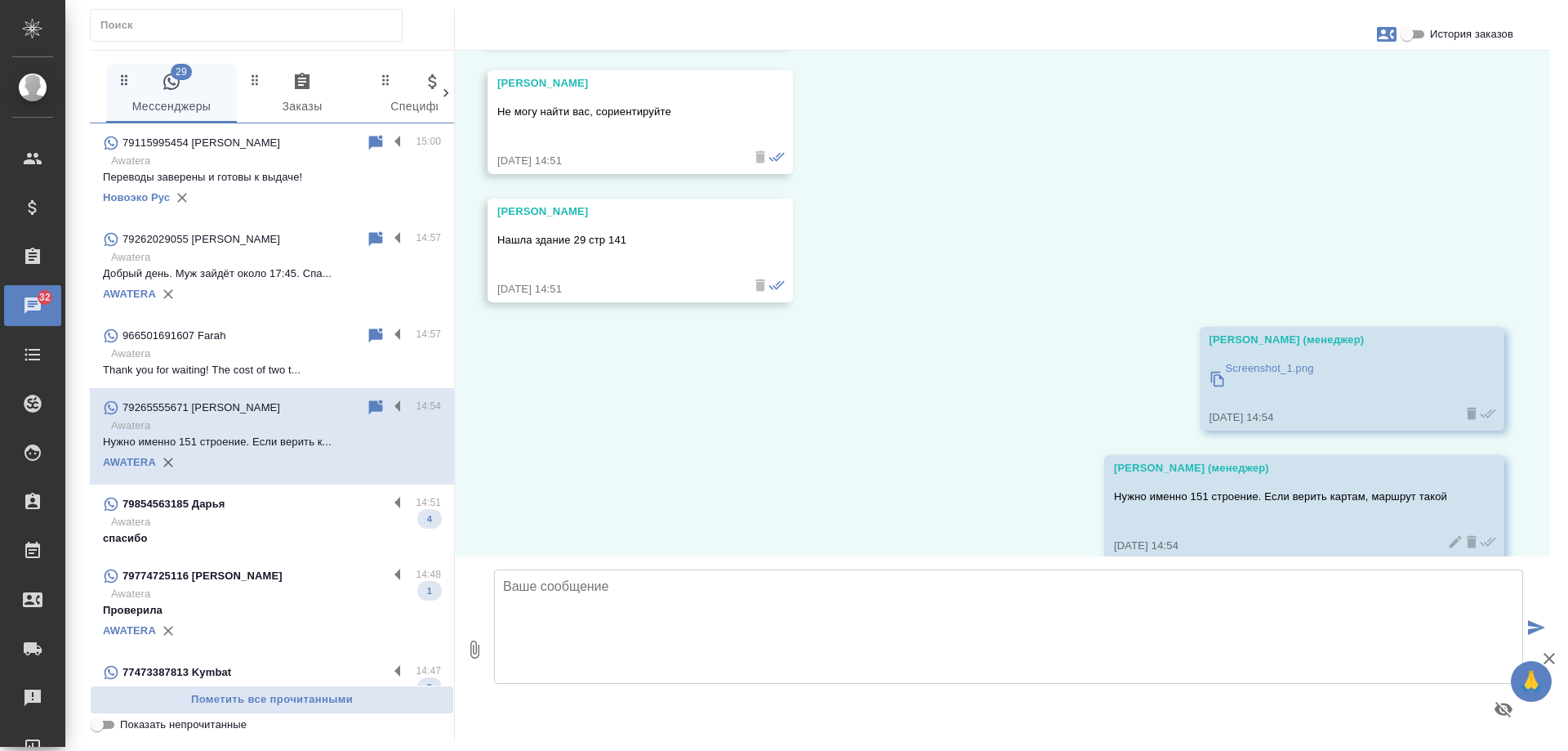
scroll to position [4260, 0]
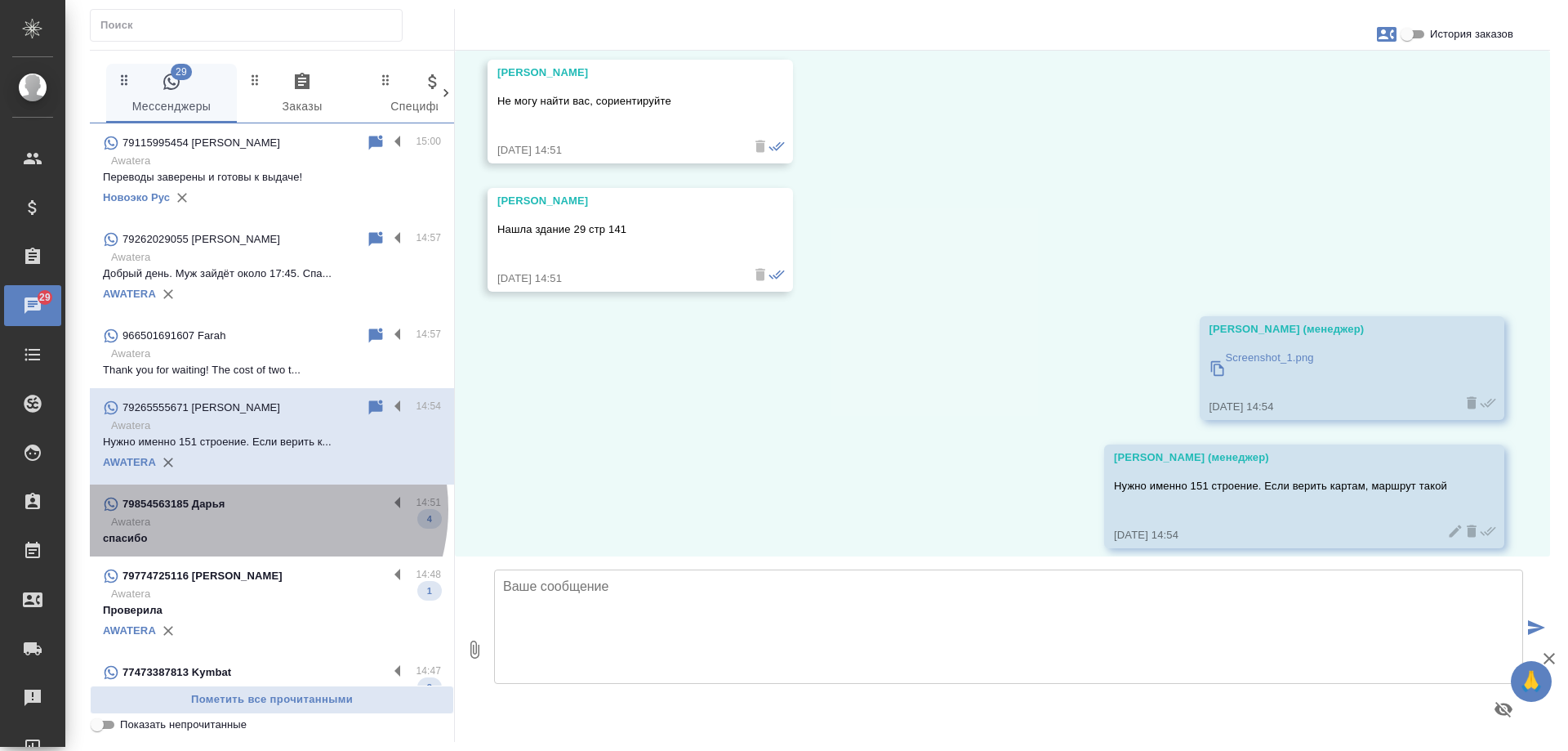
click at [251, 509] on div "79854563185 Дарья" at bounding box center [245, 505] width 285 height 20
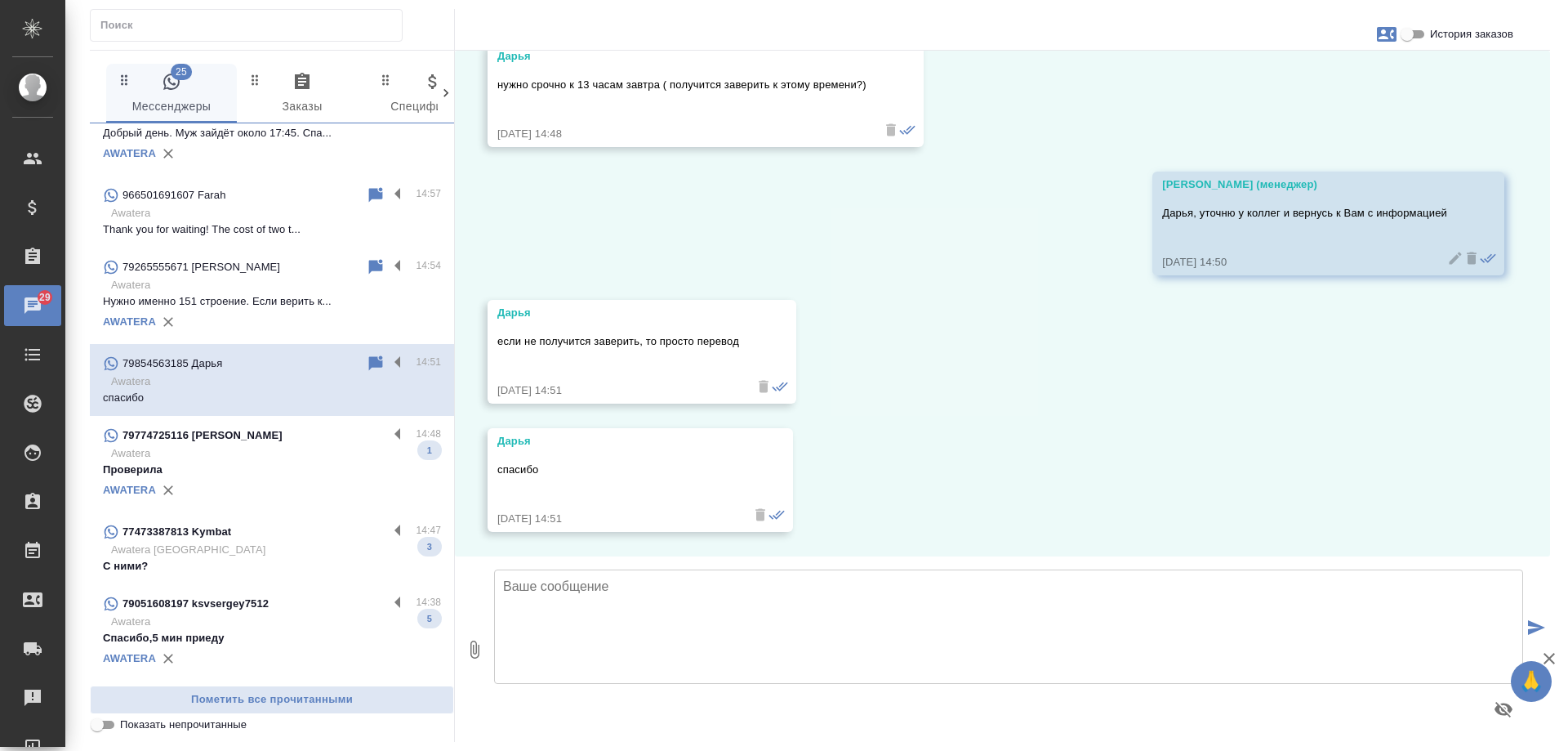
scroll to position [164, 0]
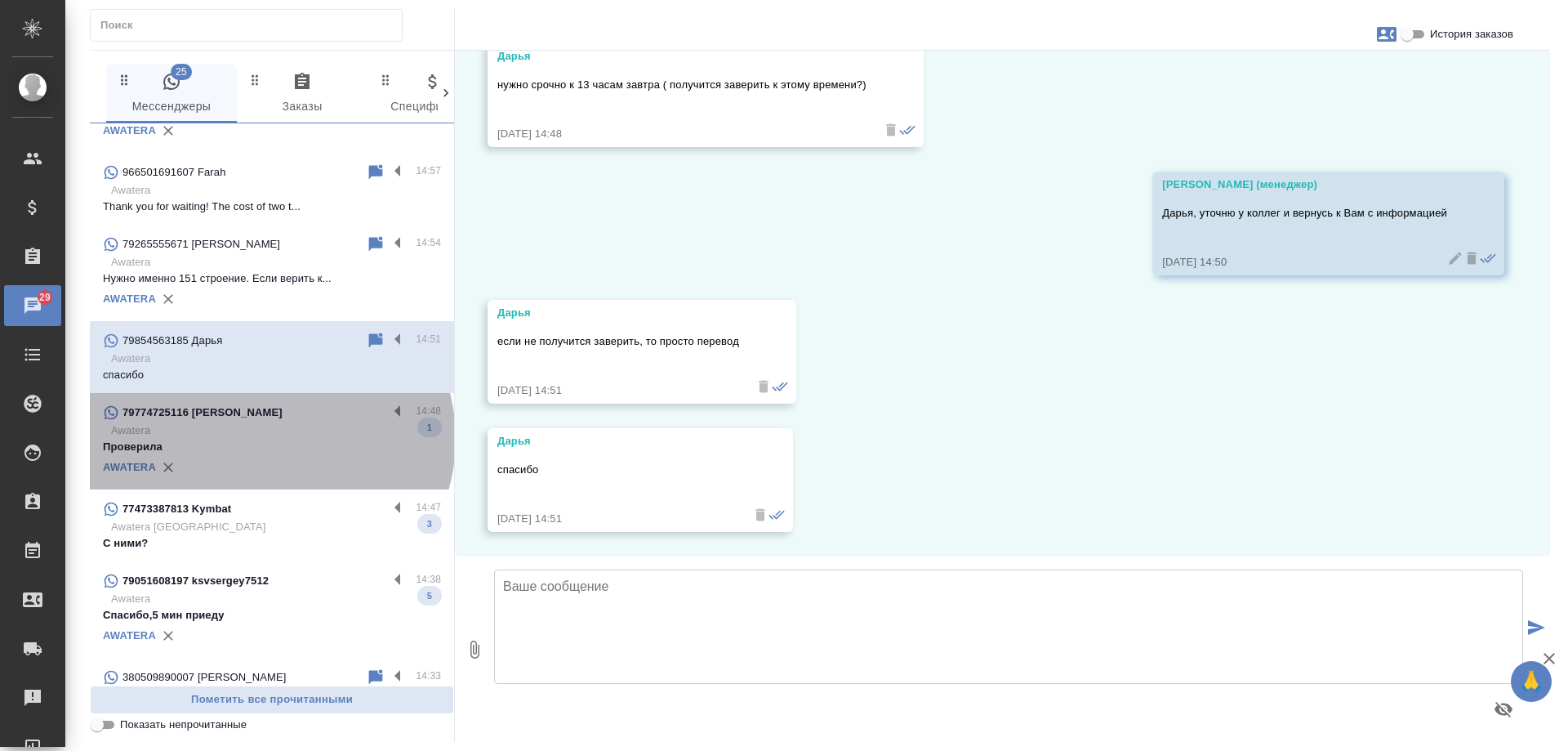
click at [269, 438] on p "Проверила" at bounding box center [271, 447] width 338 height 17
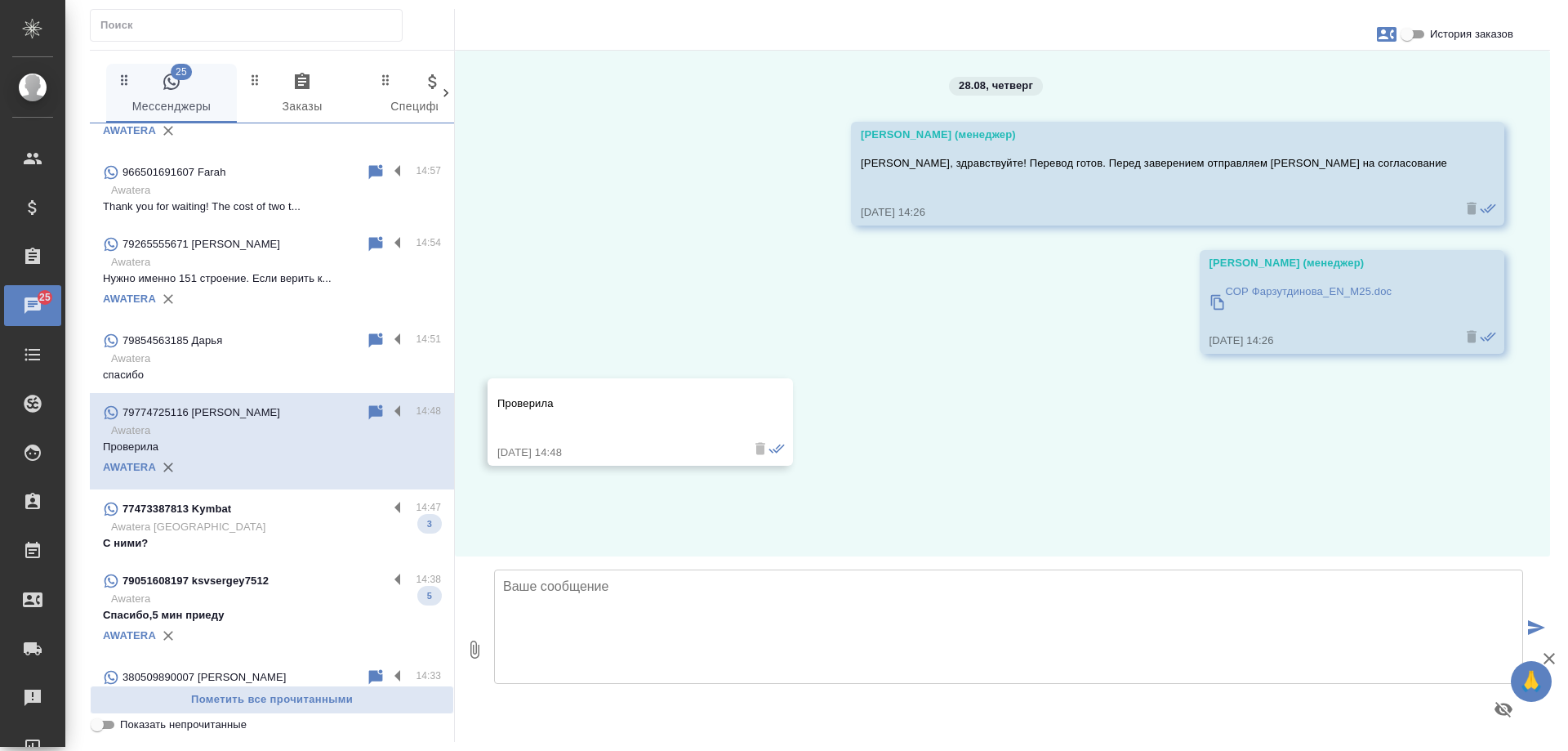
scroll to position [0, 0]
click at [272, 514] on div "77473387813 Kymbat" at bounding box center [245, 509] width 285 height 20
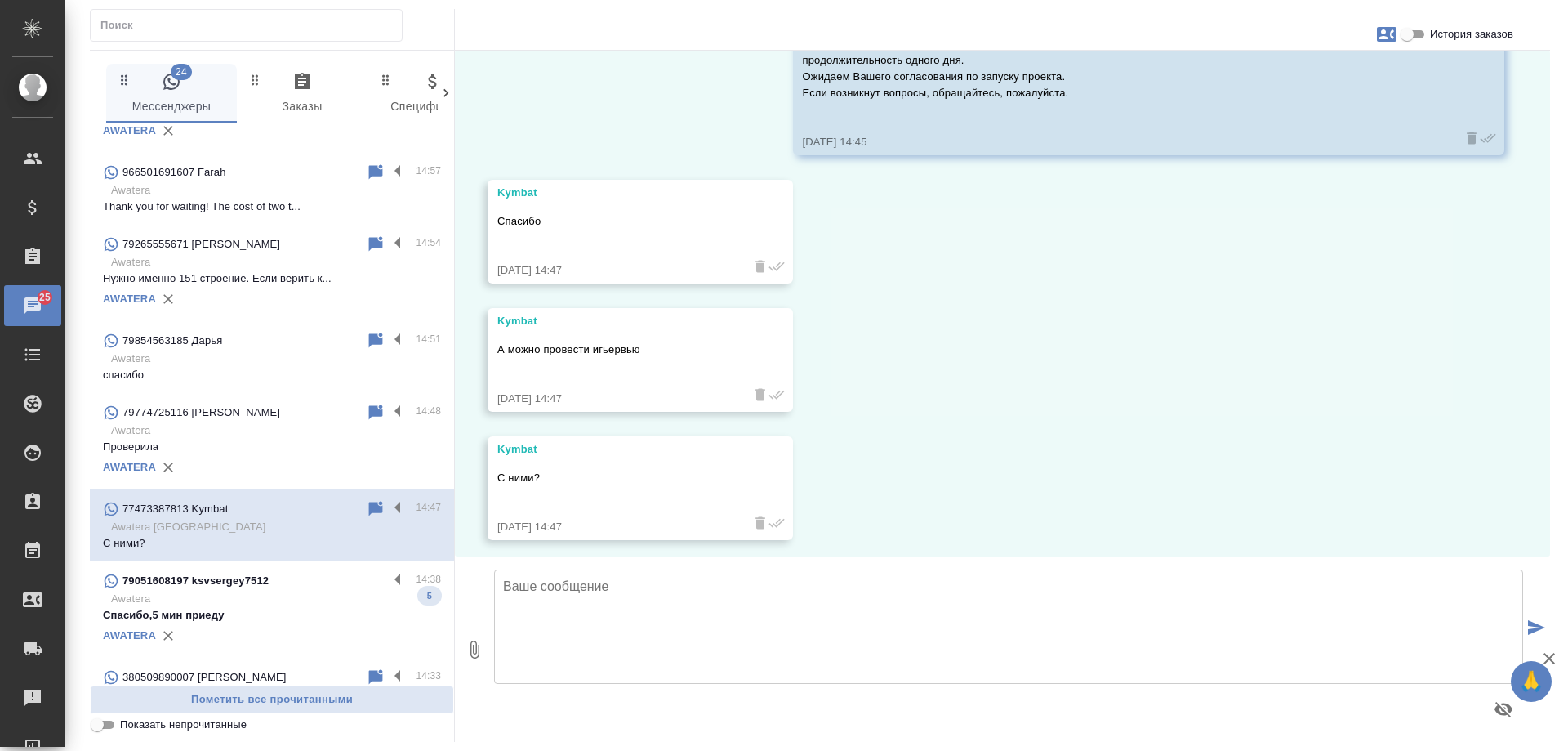
scroll to position [2411, 0]
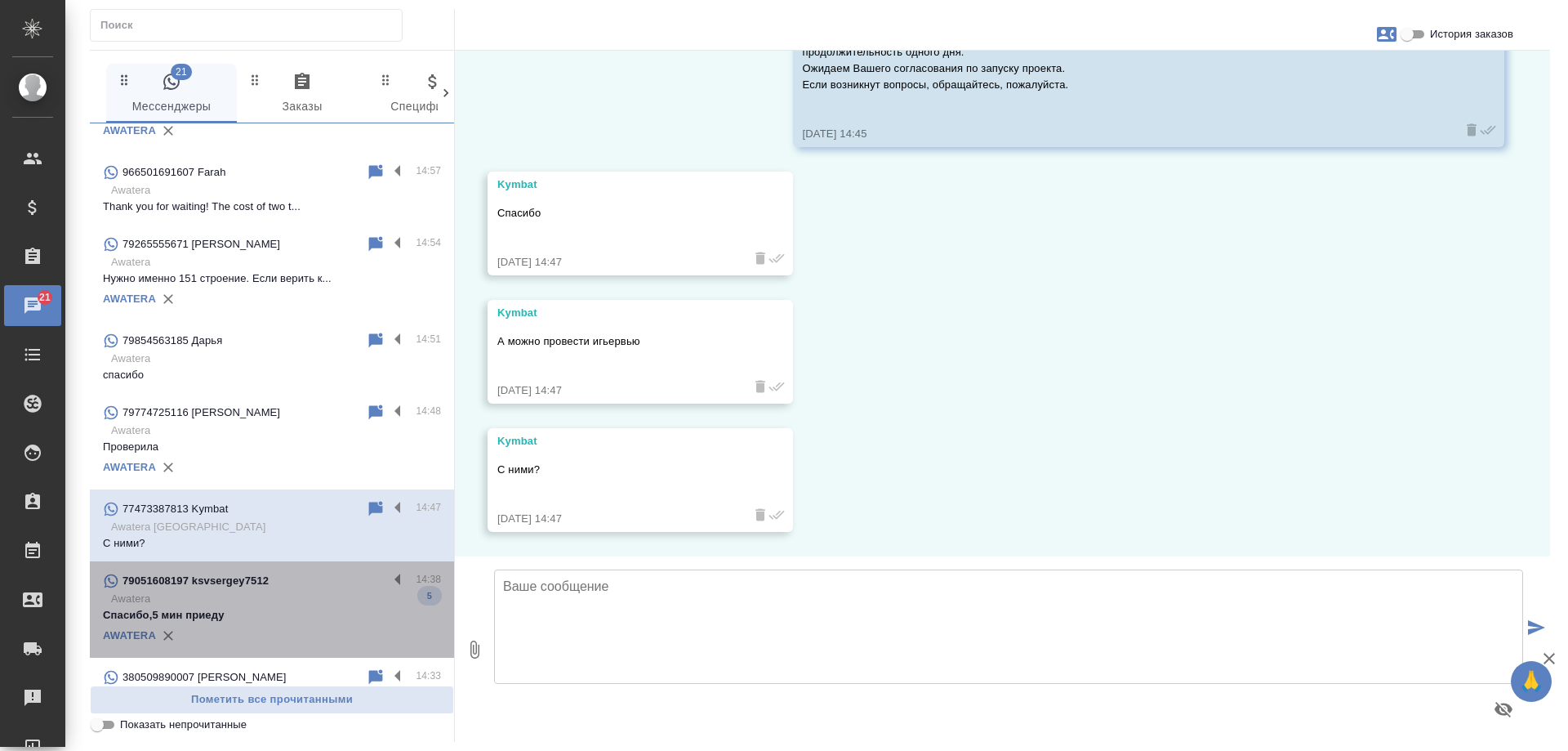
click at [280, 599] on p "Awatera" at bounding box center [275, 599] width 330 height 17
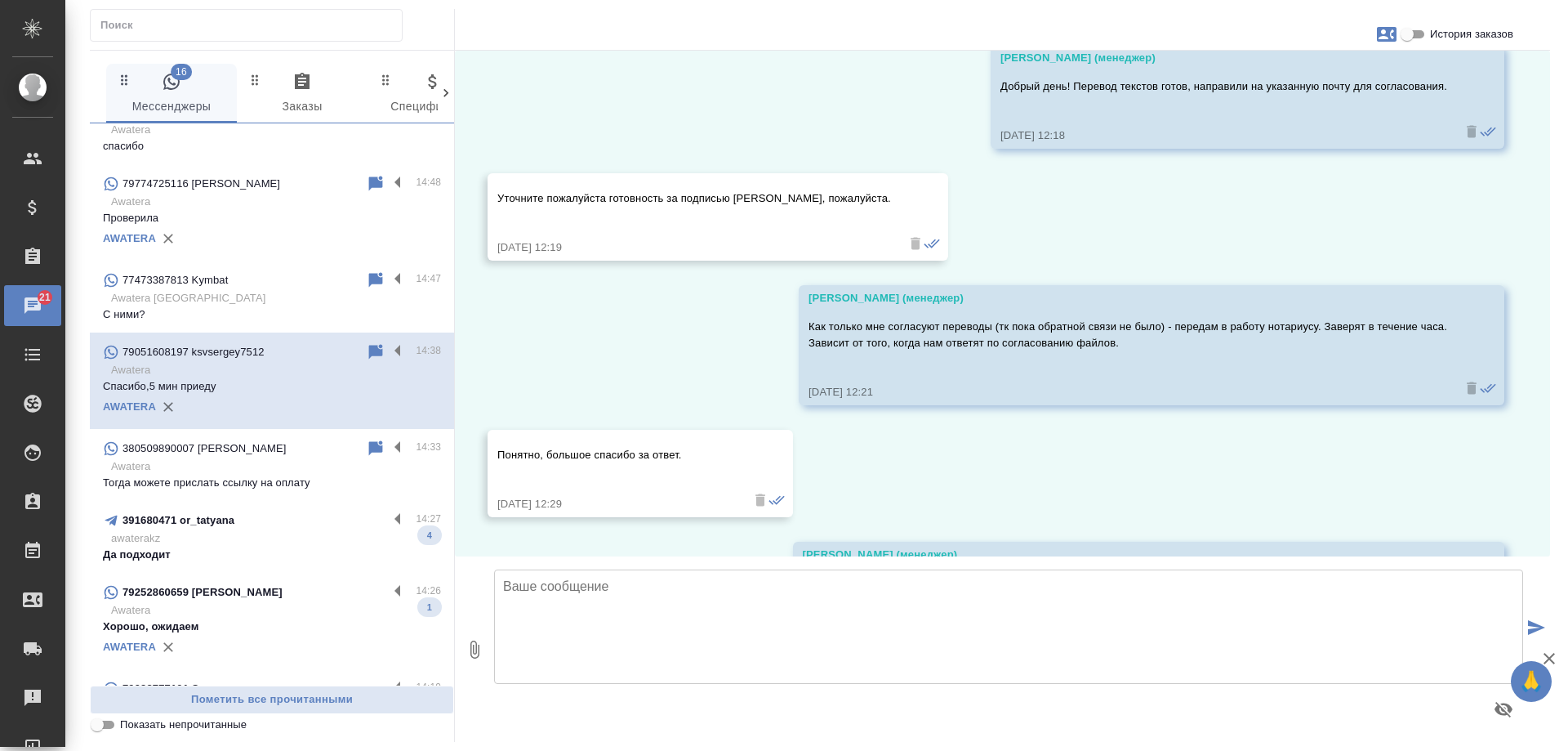
scroll to position [409, 0]
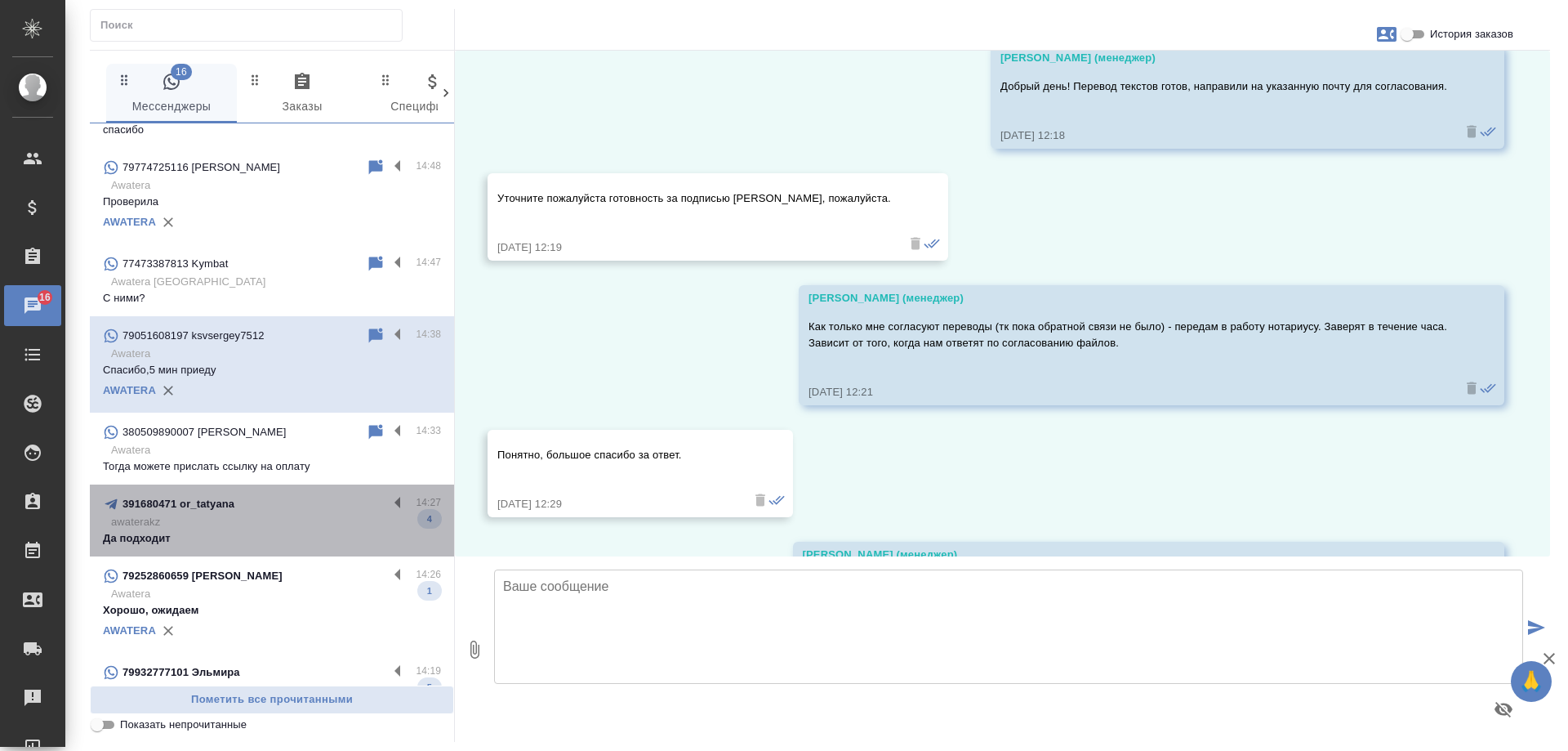
click at [298, 515] on p "awaterakz" at bounding box center [275, 522] width 330 height 17
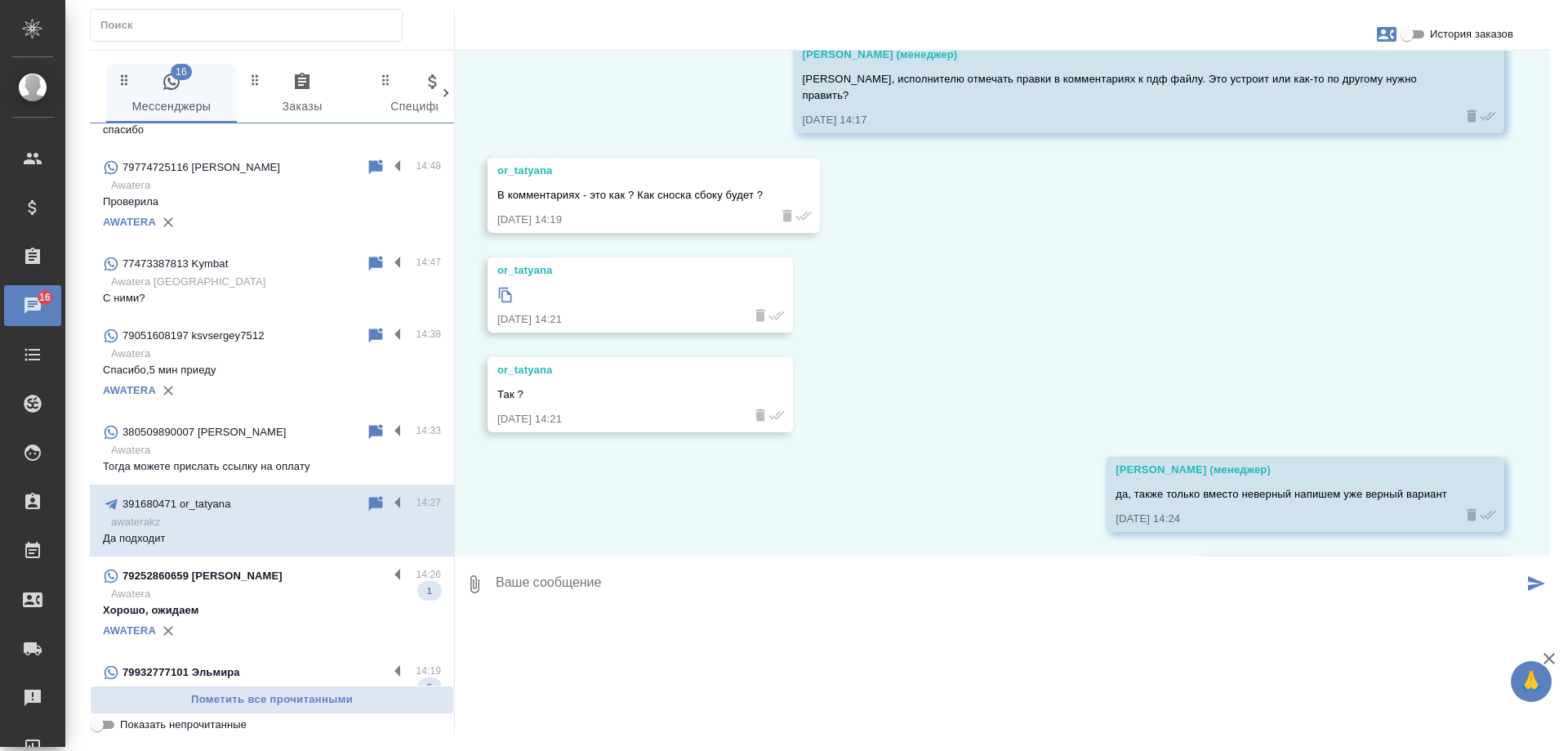
scroll to position [3628, 0]
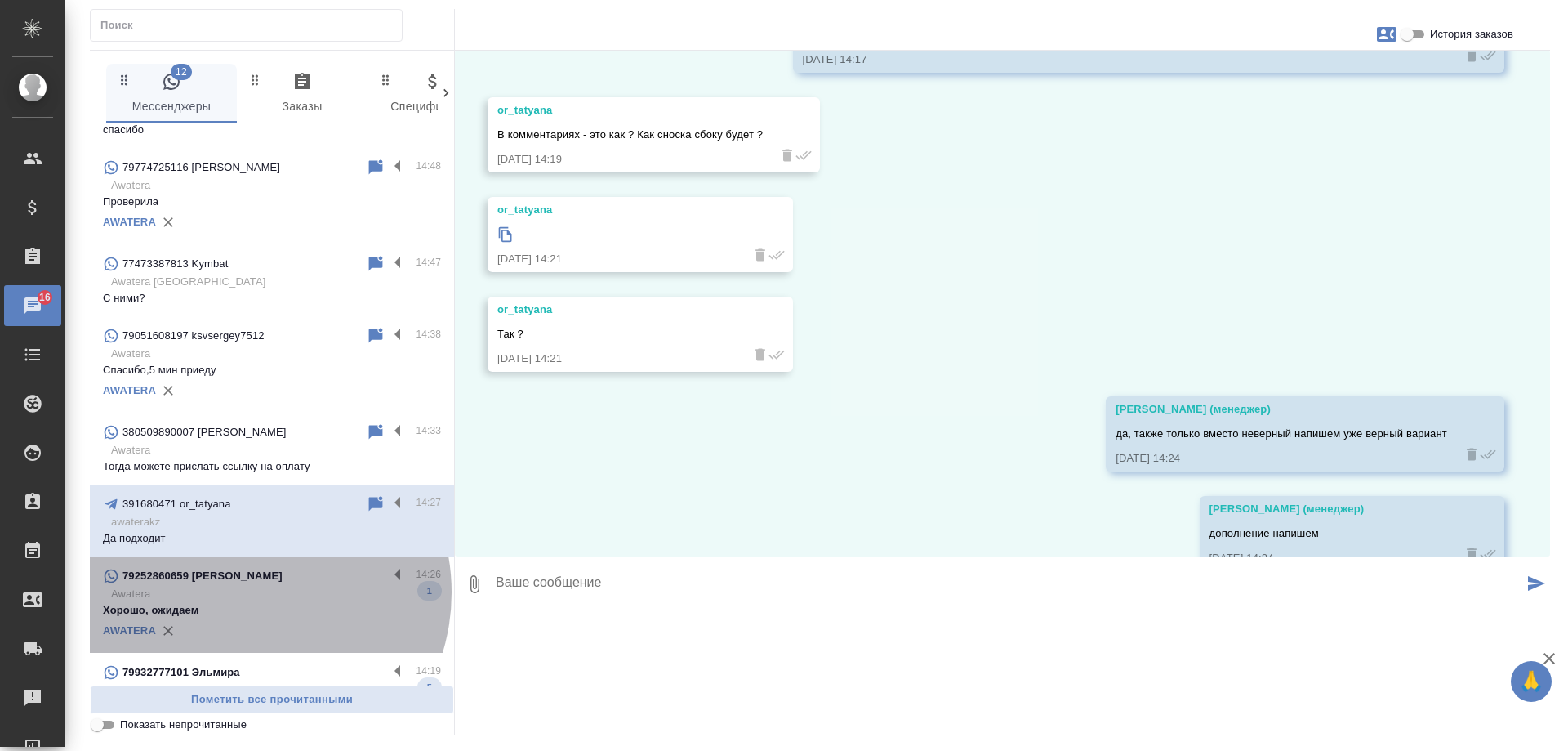
click at [244, 592] on p "Awatera" at bounding box center [275, 594] width 330 height 17
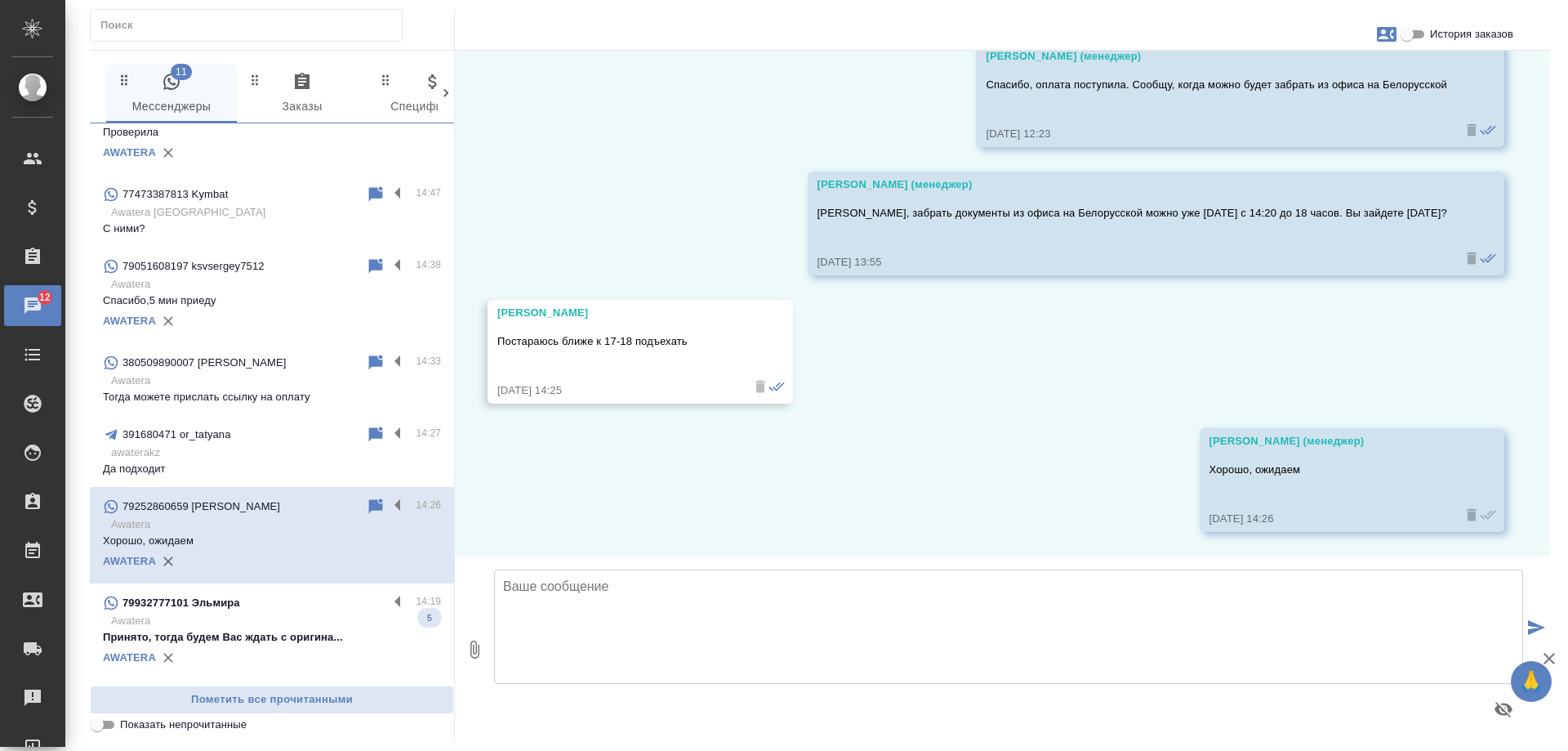
scroll to position [572, 0]
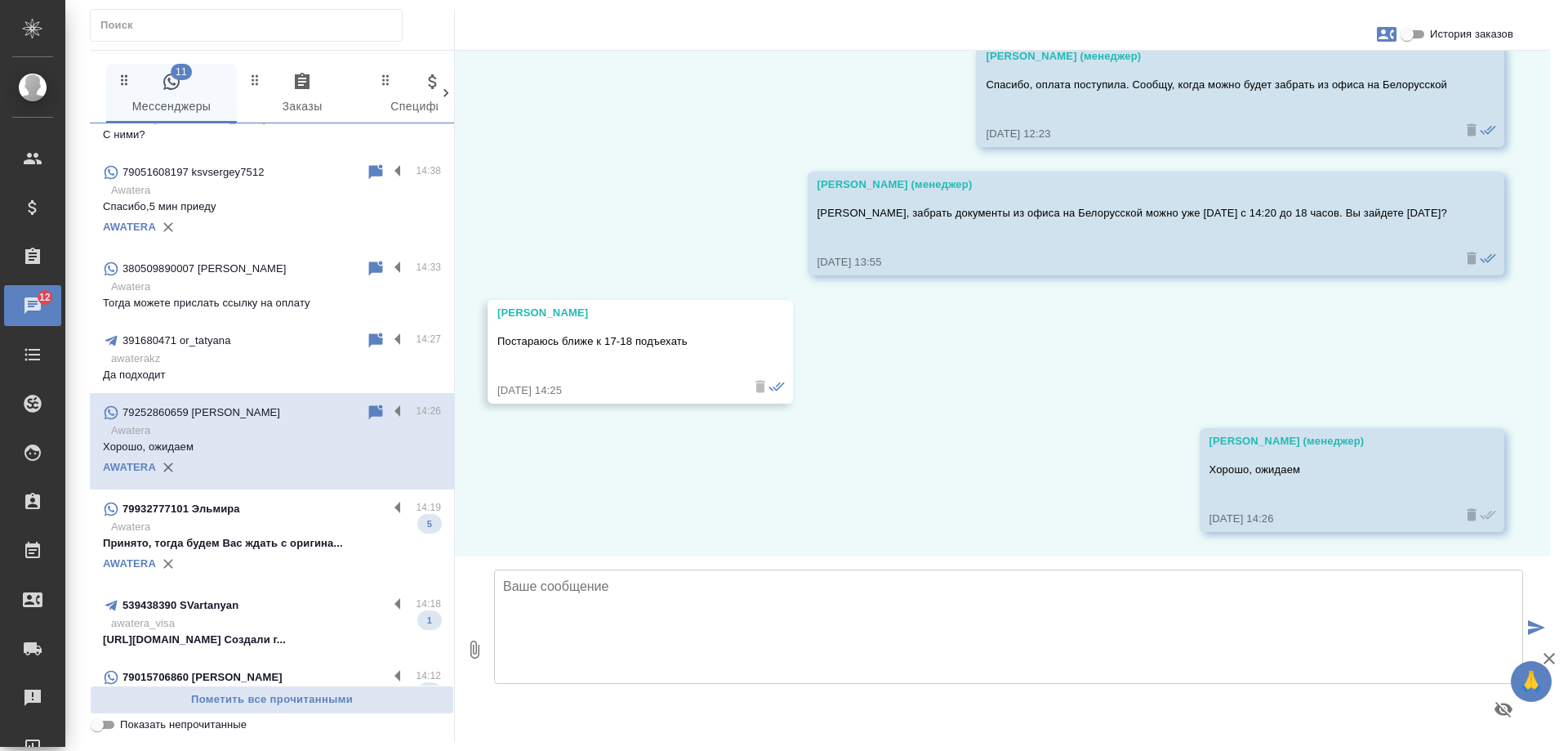
click at [252, 547] on p "Принято, тогда будем Вас ждать с оригина..." at bounding box center [271, 543] width 338 height 17
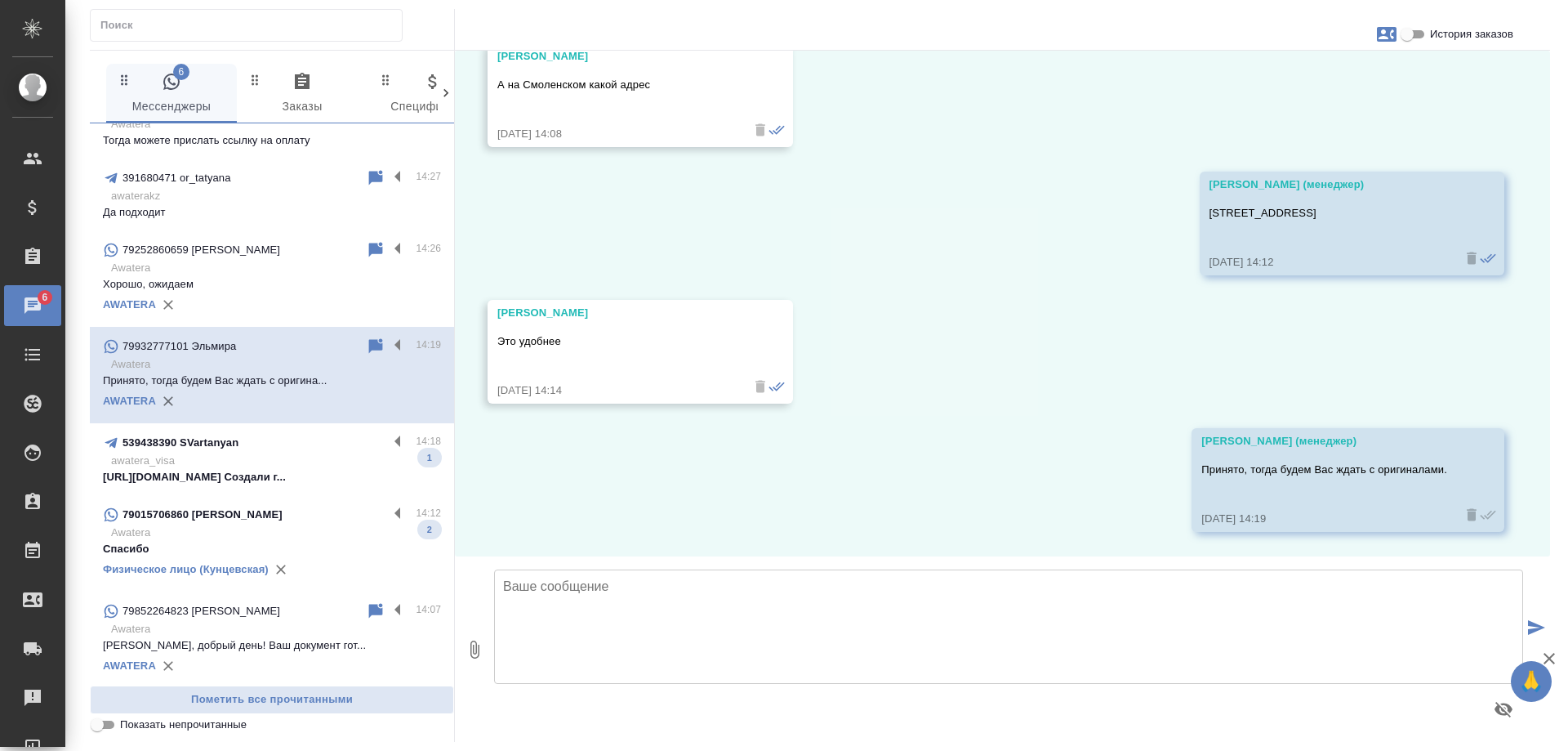
scroll to position [735, 0]
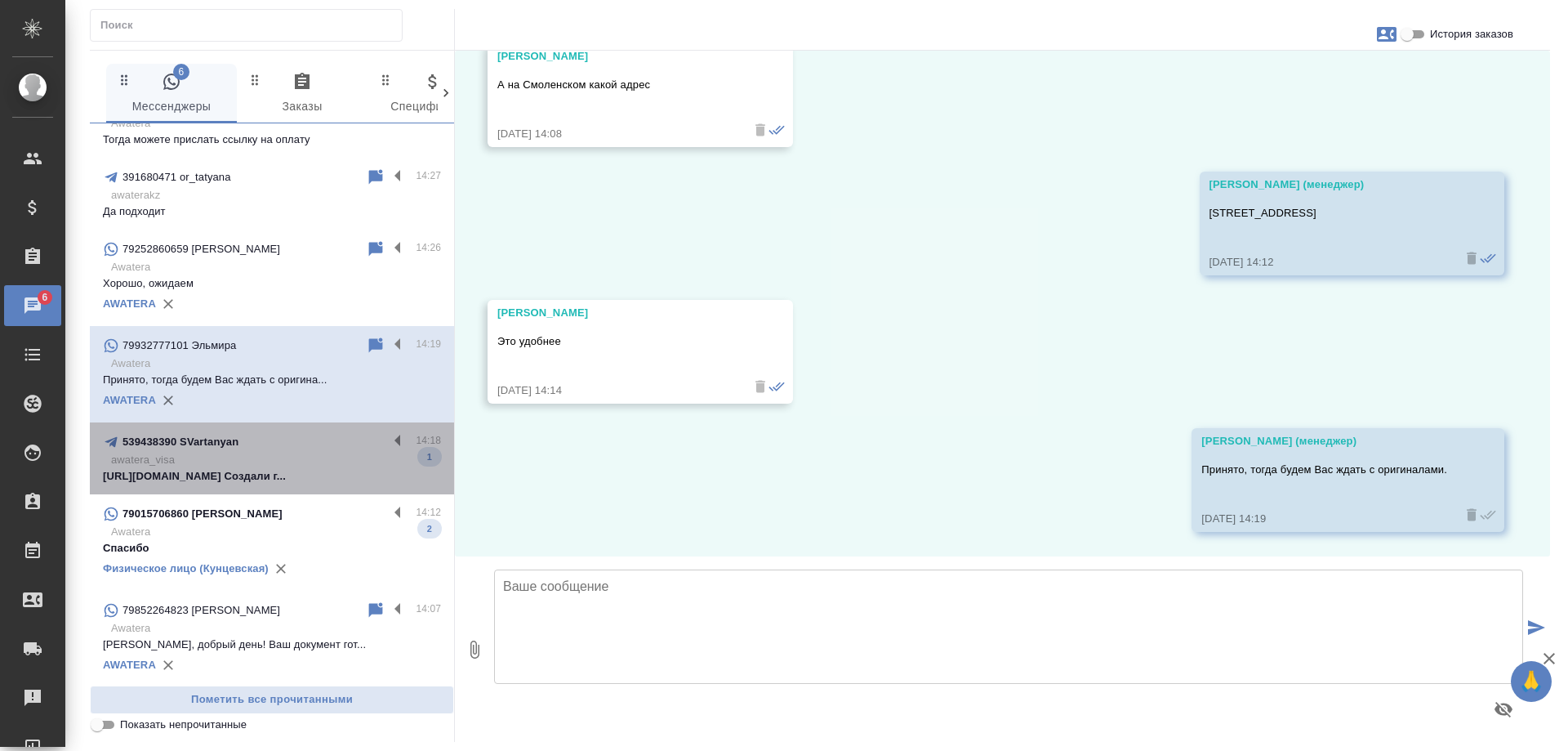
click at [280, 462] on p "awatera_visa" at bounding box center [275, 460] width 330 height 17
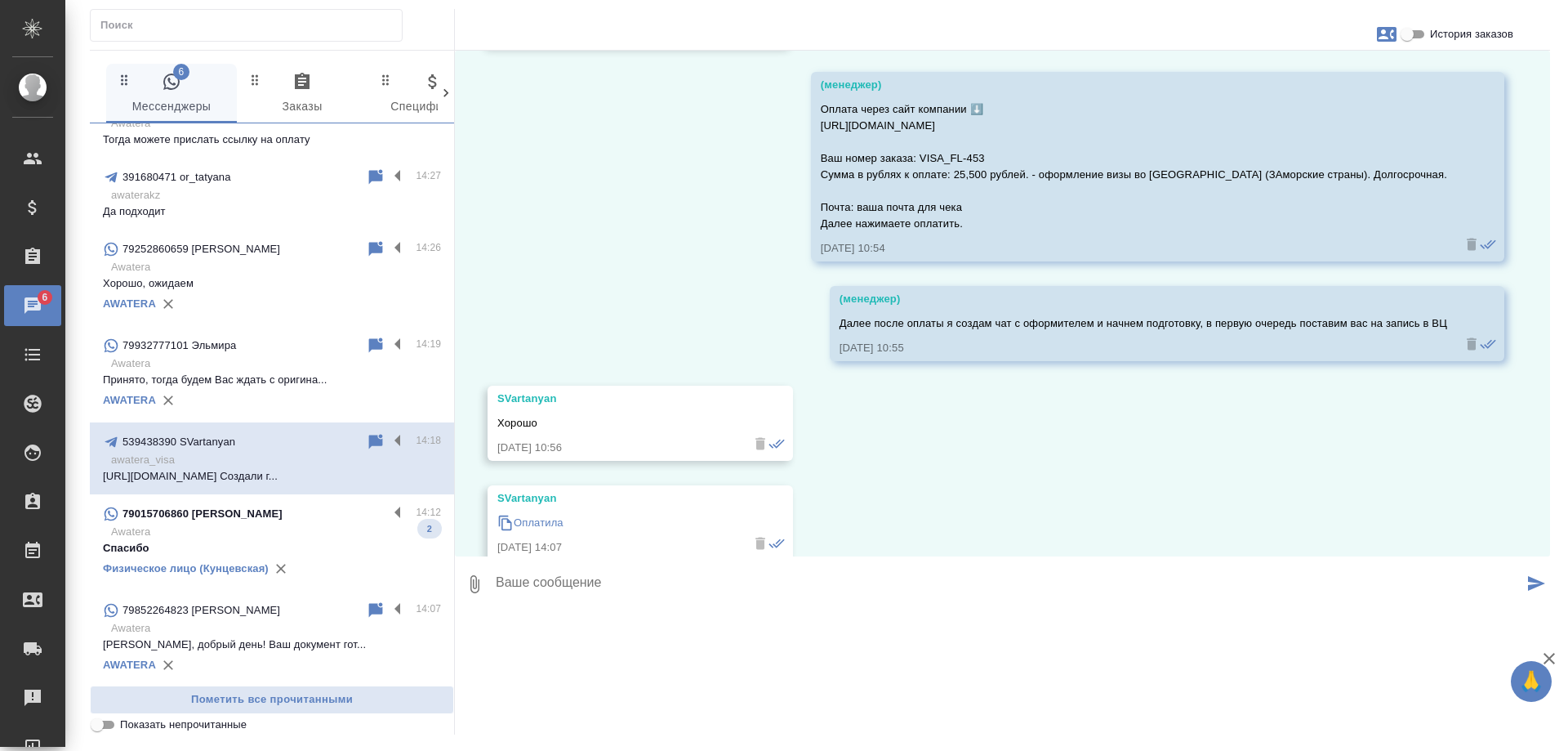
scroll to position [3400, 0]
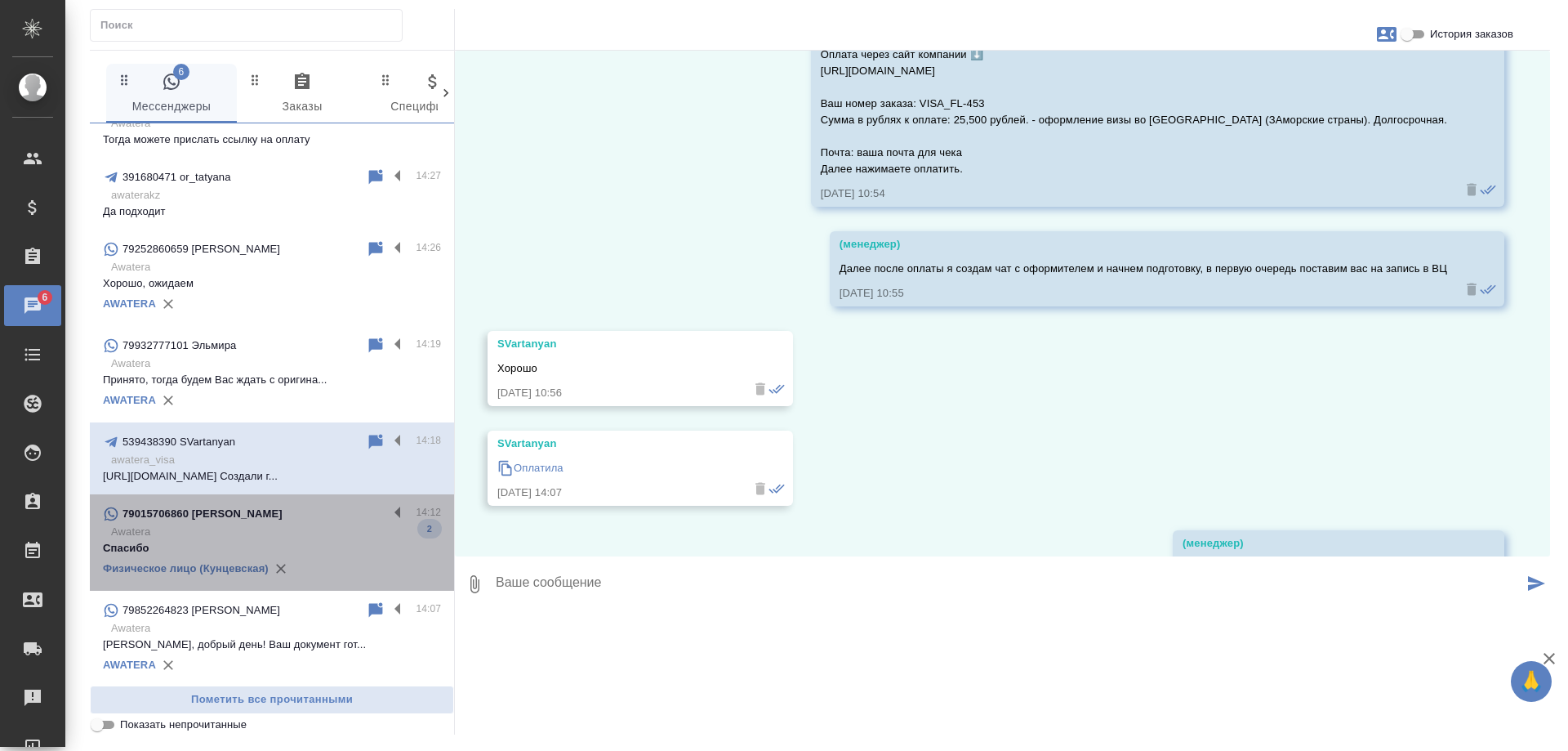
click at [308, 515] on div "79015706860 Ковалёва Светлана" at bounding box center [245, 514] width 285 height 20
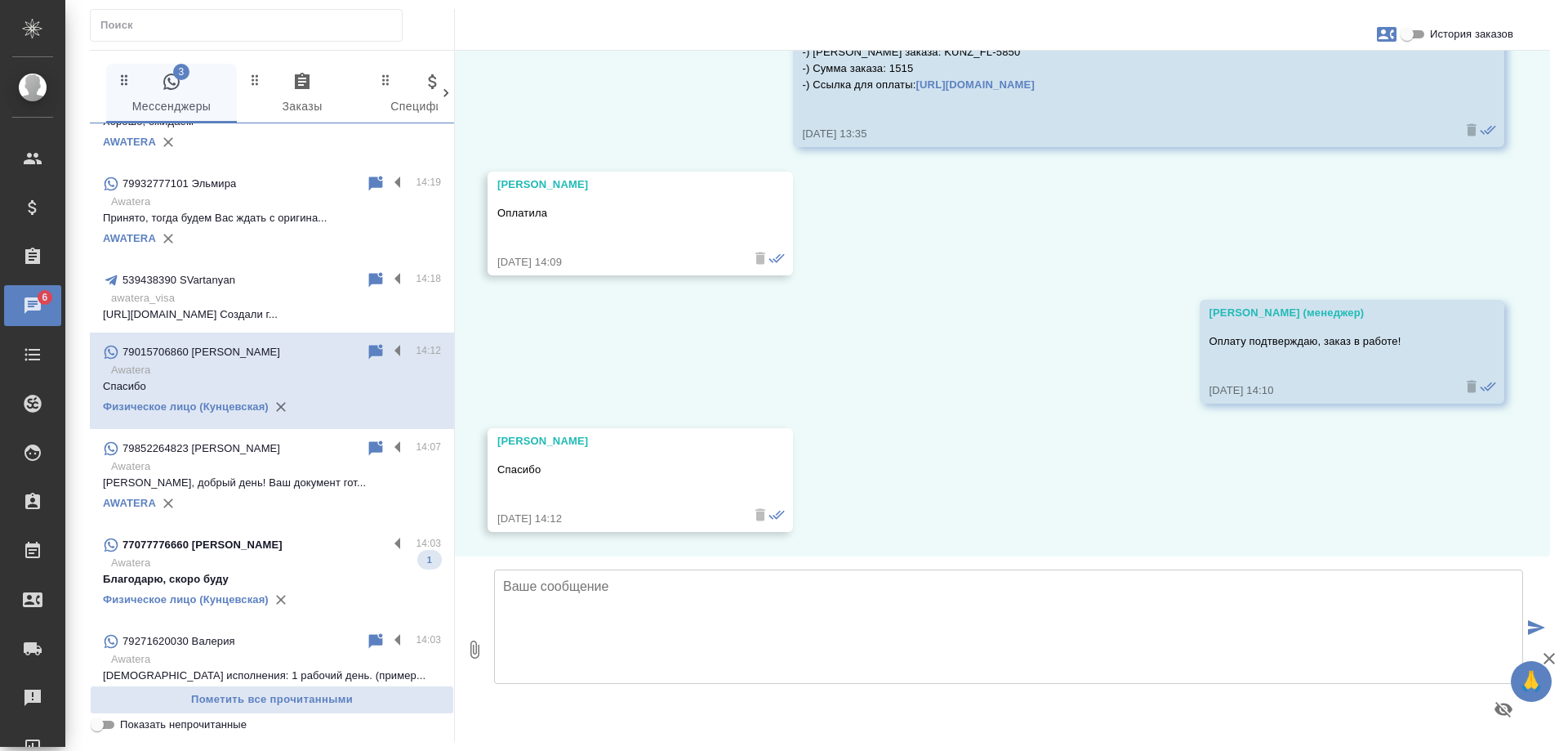
scroll to position [898, 0]
click at [318, 551] on div "77077776660 Юлия Дерябина" at bounding box center [245, 543] width 285 height 20
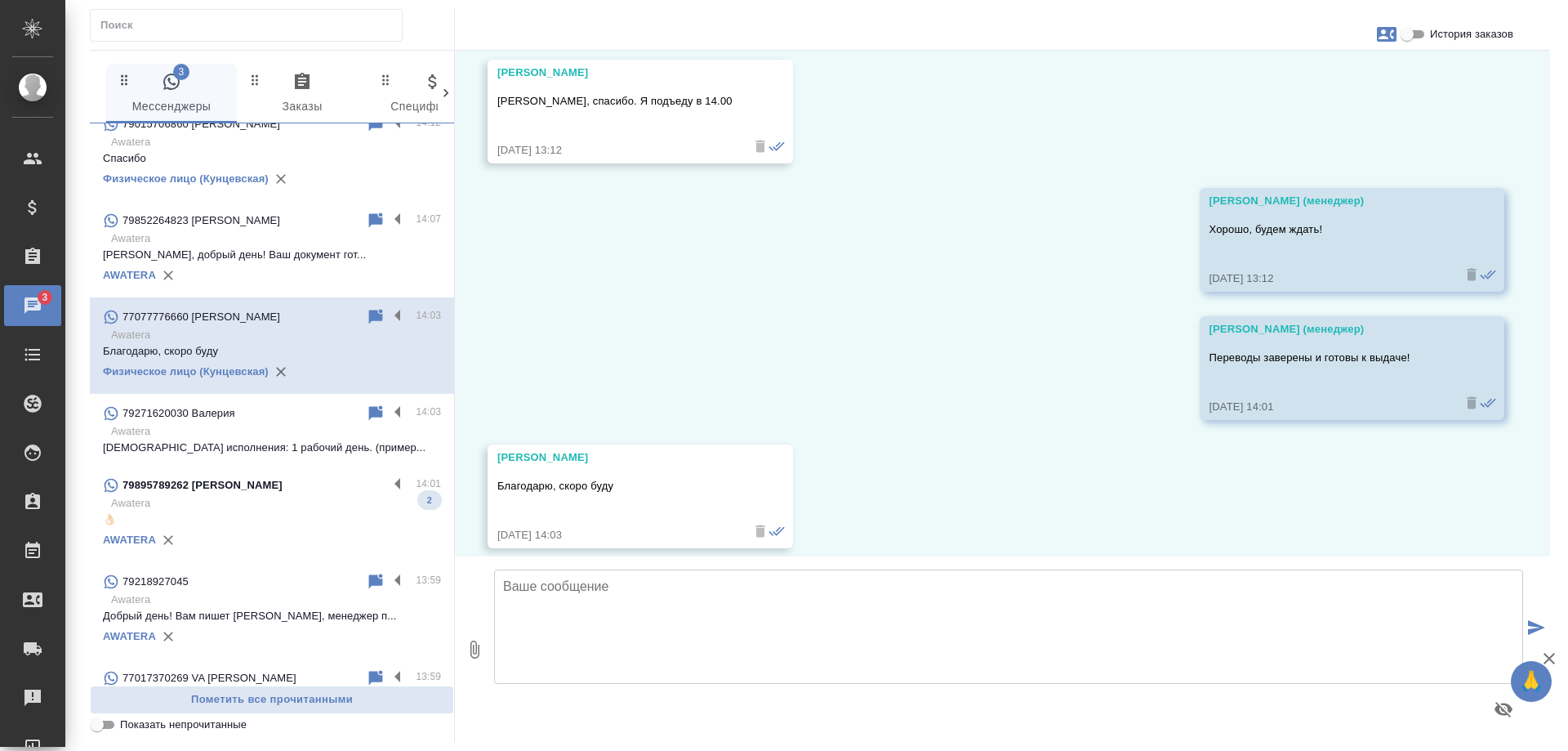
scroll to position [1144, 0]
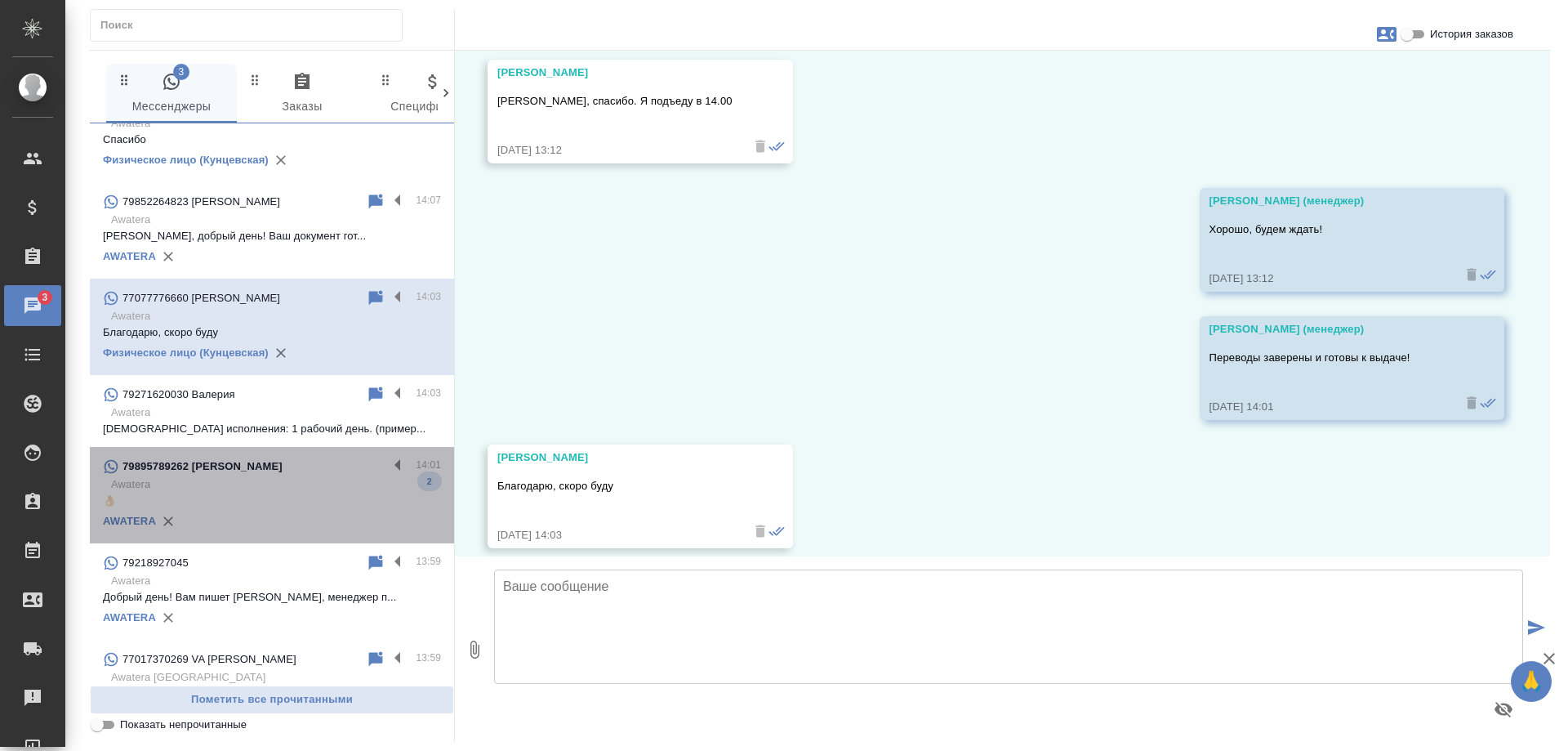
click at [296, 509] on div "AWATERA" at bounding box center [271, 521] width 338 height 25
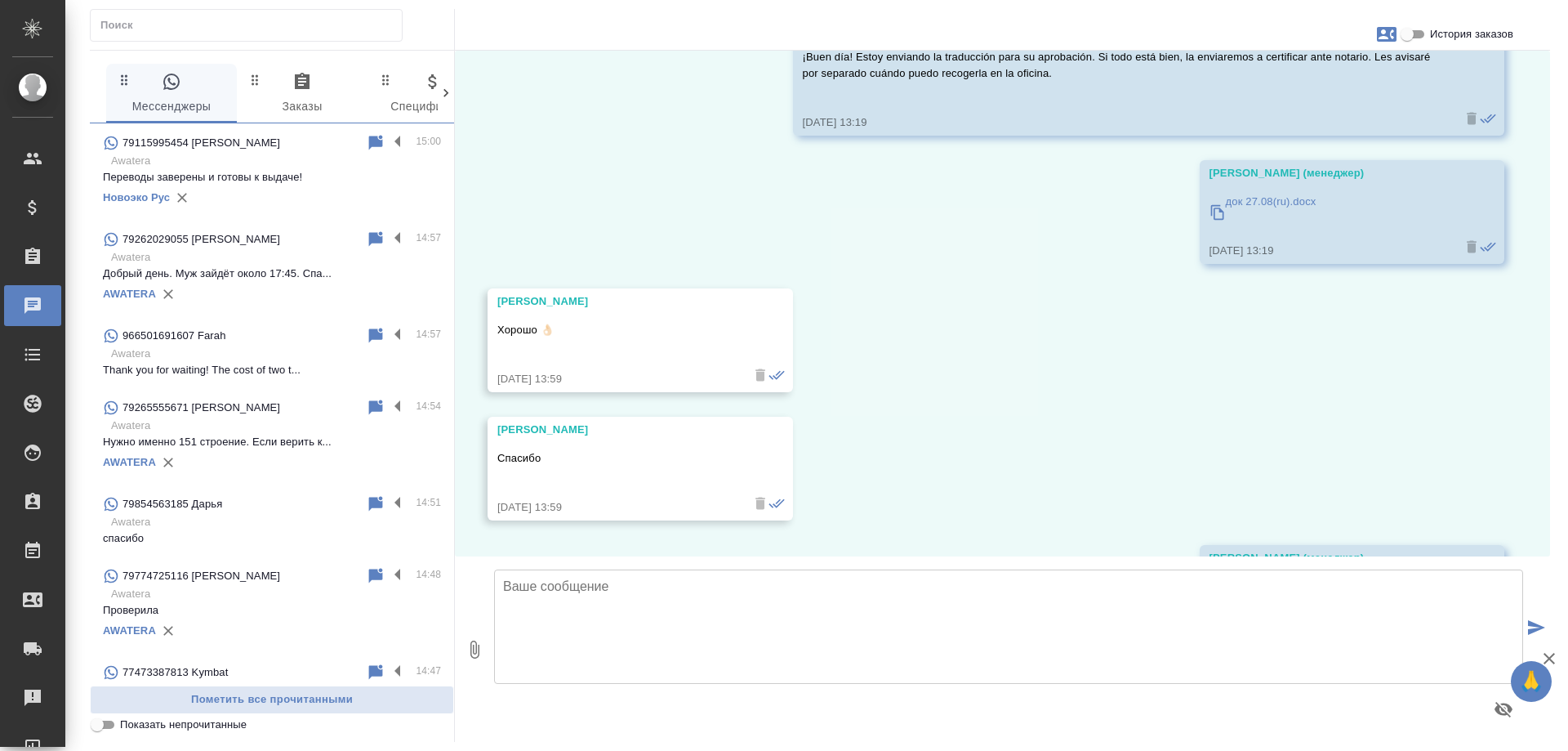
scroll to position [807, 0]
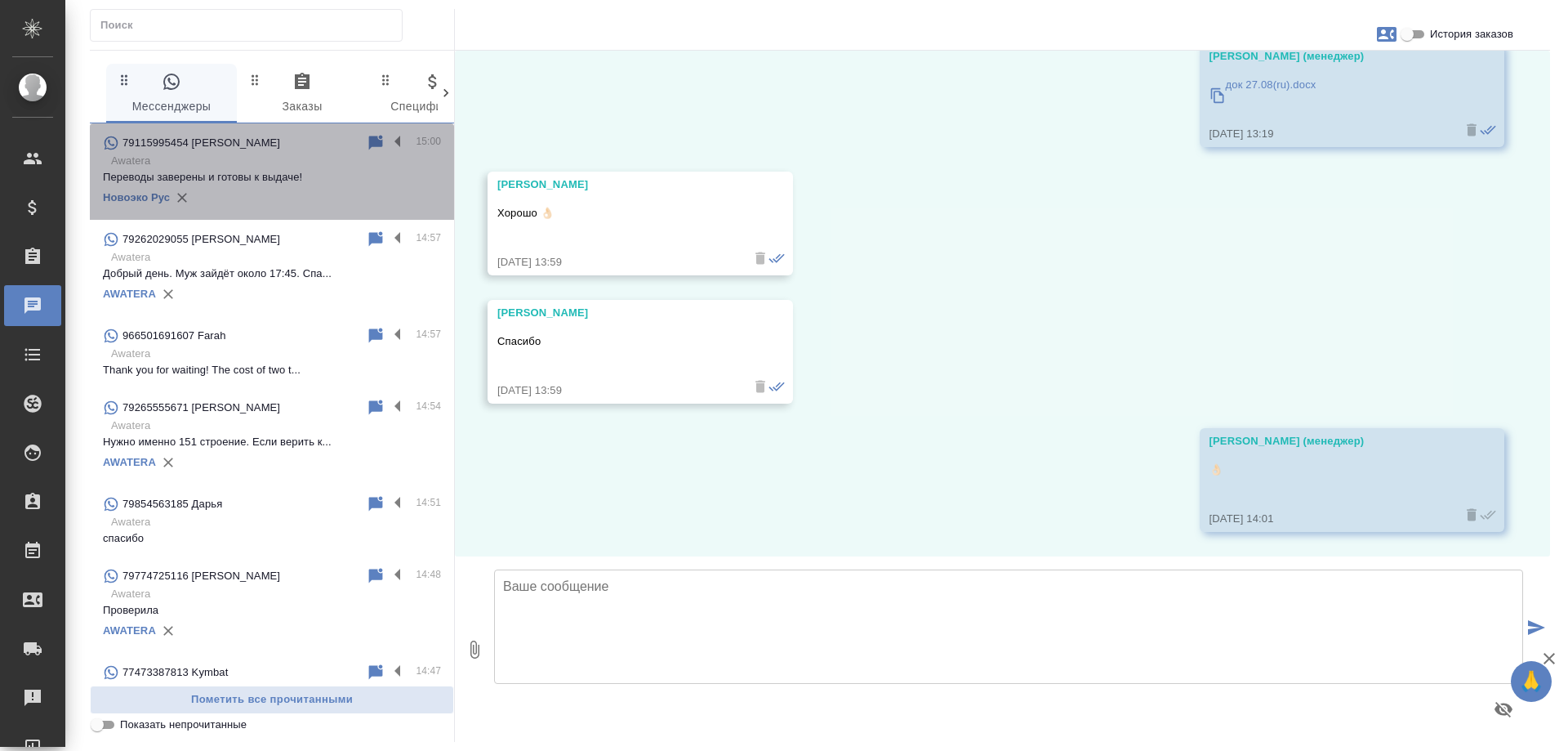
click at [275, 183] on p "Переводы заверены и готовы к выдаче!" at bounding box center [271, 177] width 338 height 17
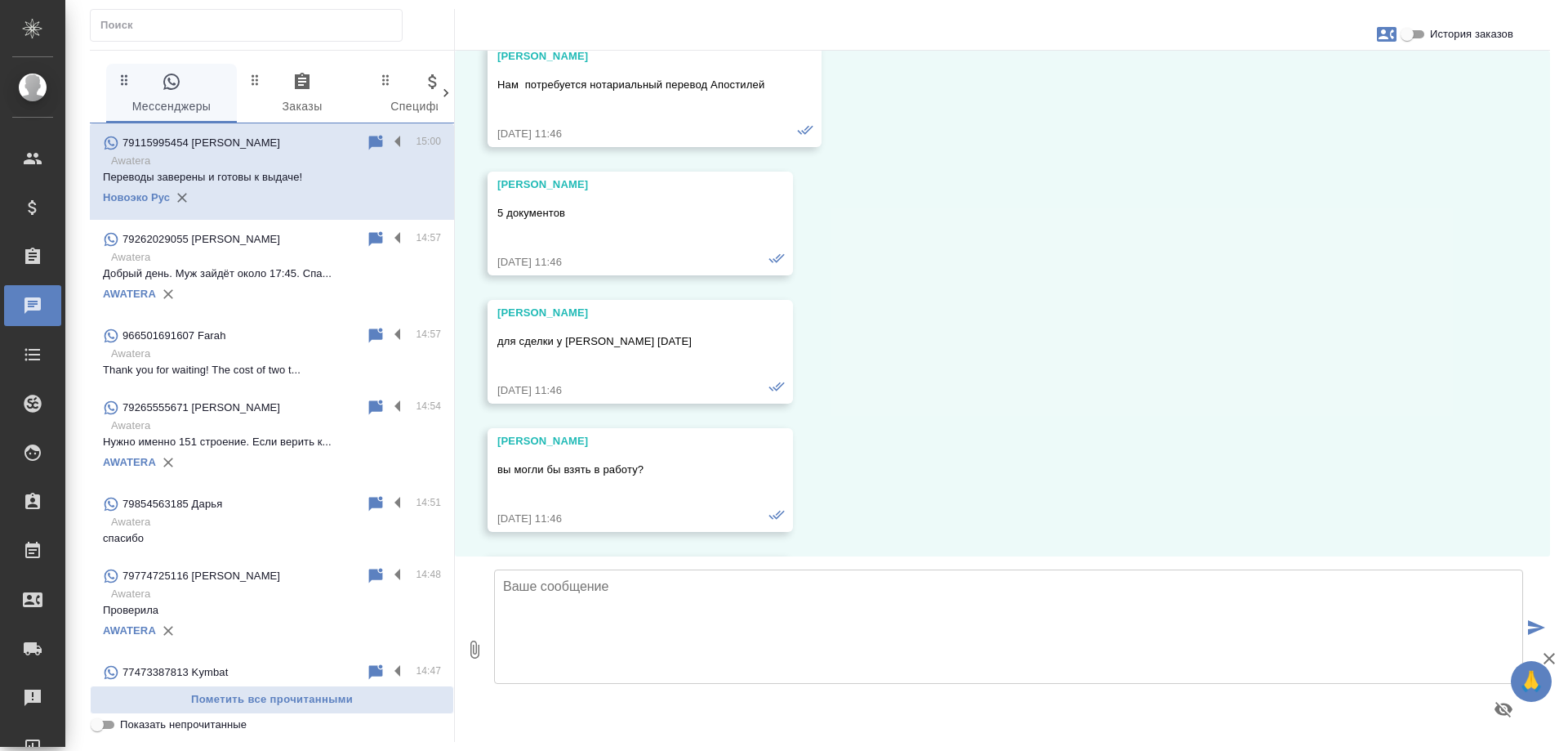
scroll to position [25635, 0]
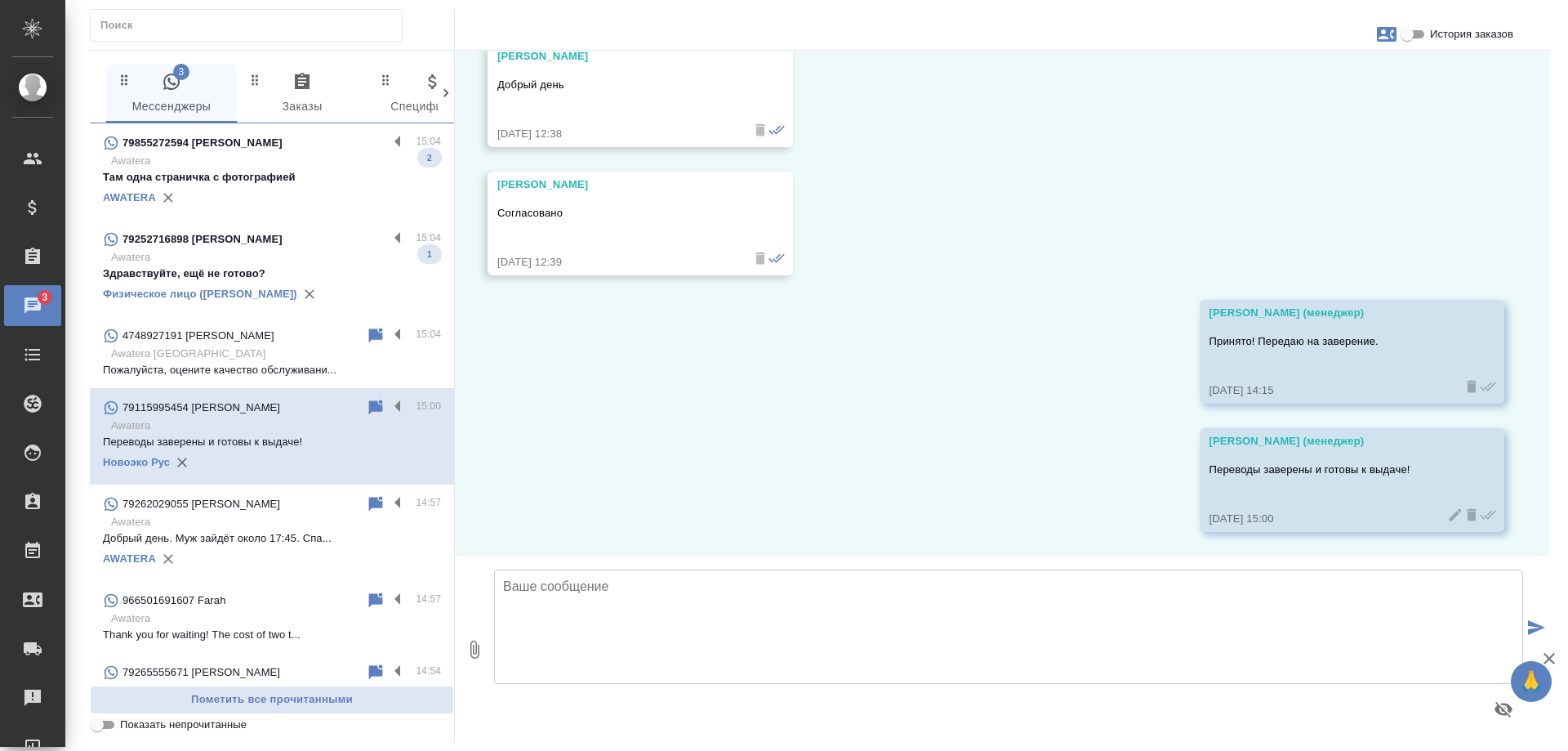
click at [256, 253] on p "Awatera" at bounding box center [275, 257] width 330 height 17
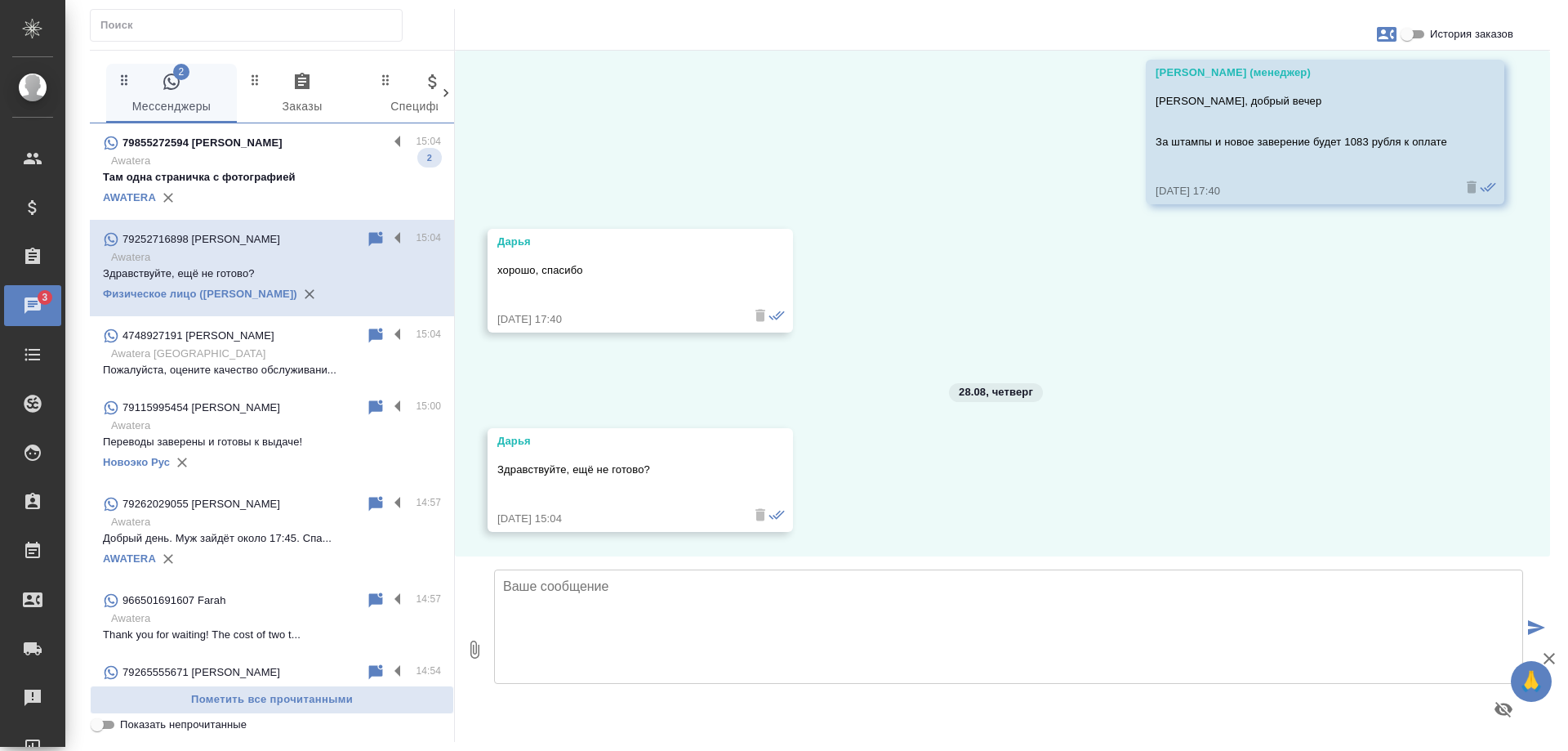
scroll to position [13526, 0]
click at [273, 169] on p "Там одна страничка с фотографией" at bounding box center [271, 177] width 338 height 17
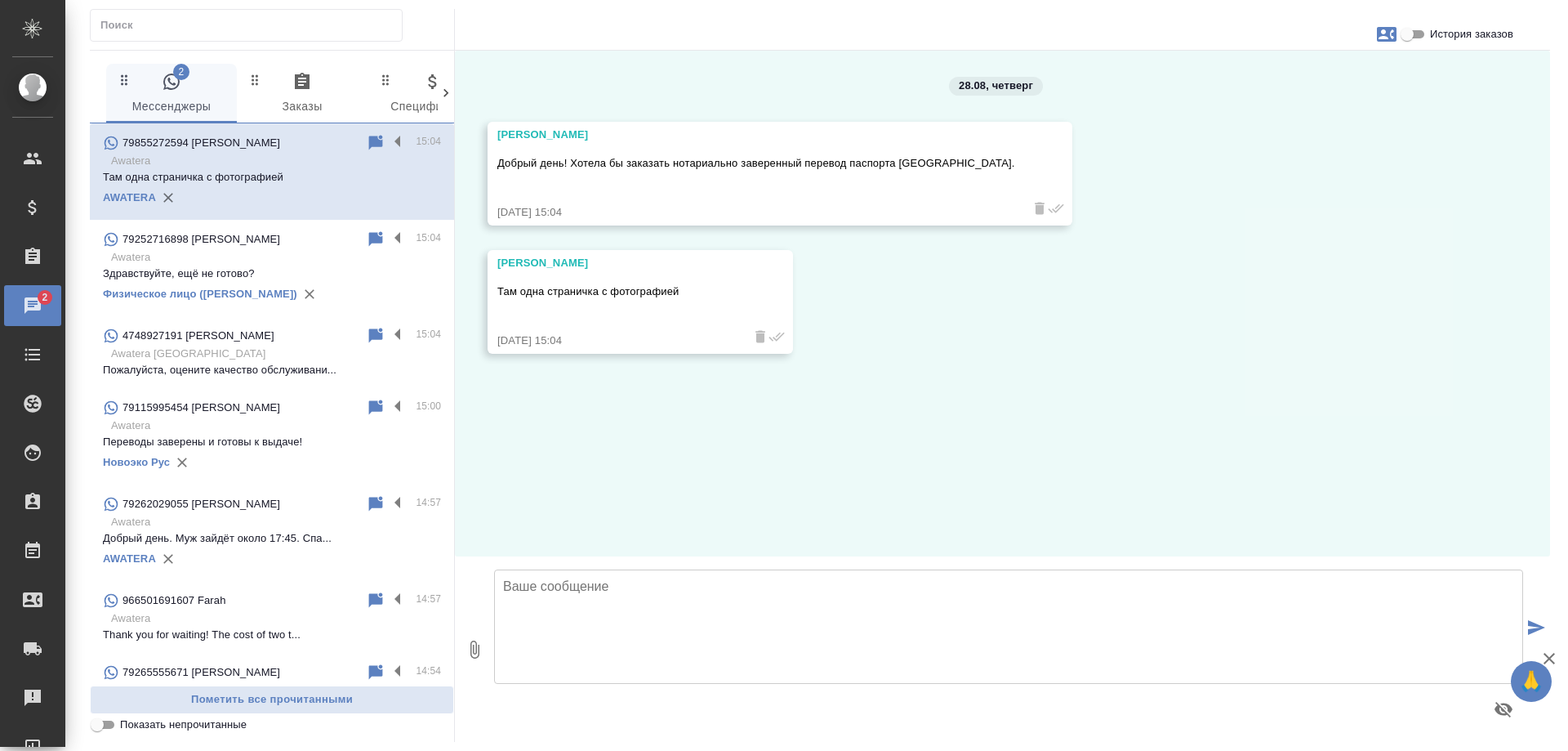
scroll to position [0, 0]
click at [369, 142] on icon at bounding box center [375, 142] width 14 height 15
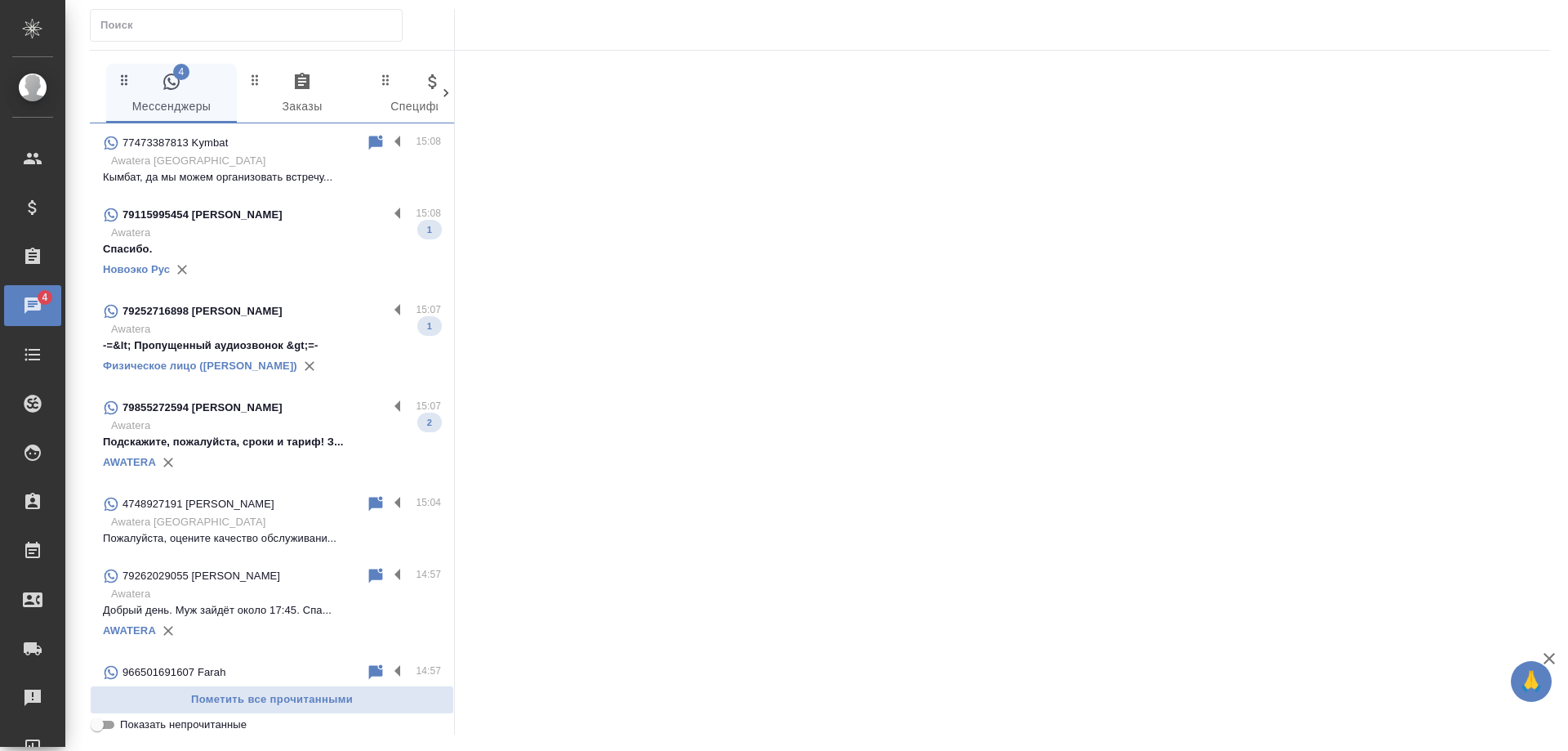
click at [317, 226] on p "Awatera" at bounding box center [275, 233] width 330 height 17
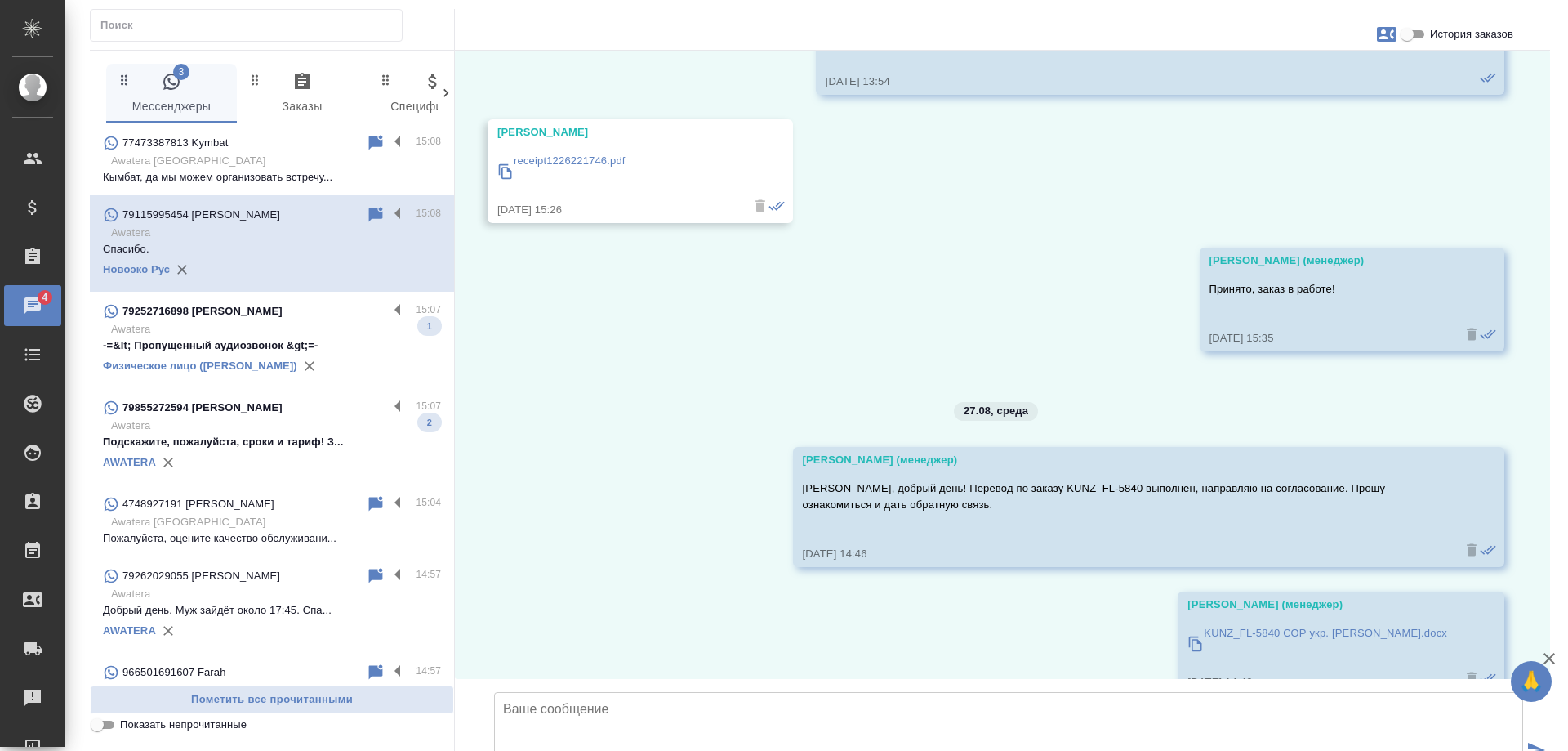
scroll to position [25763, 0]
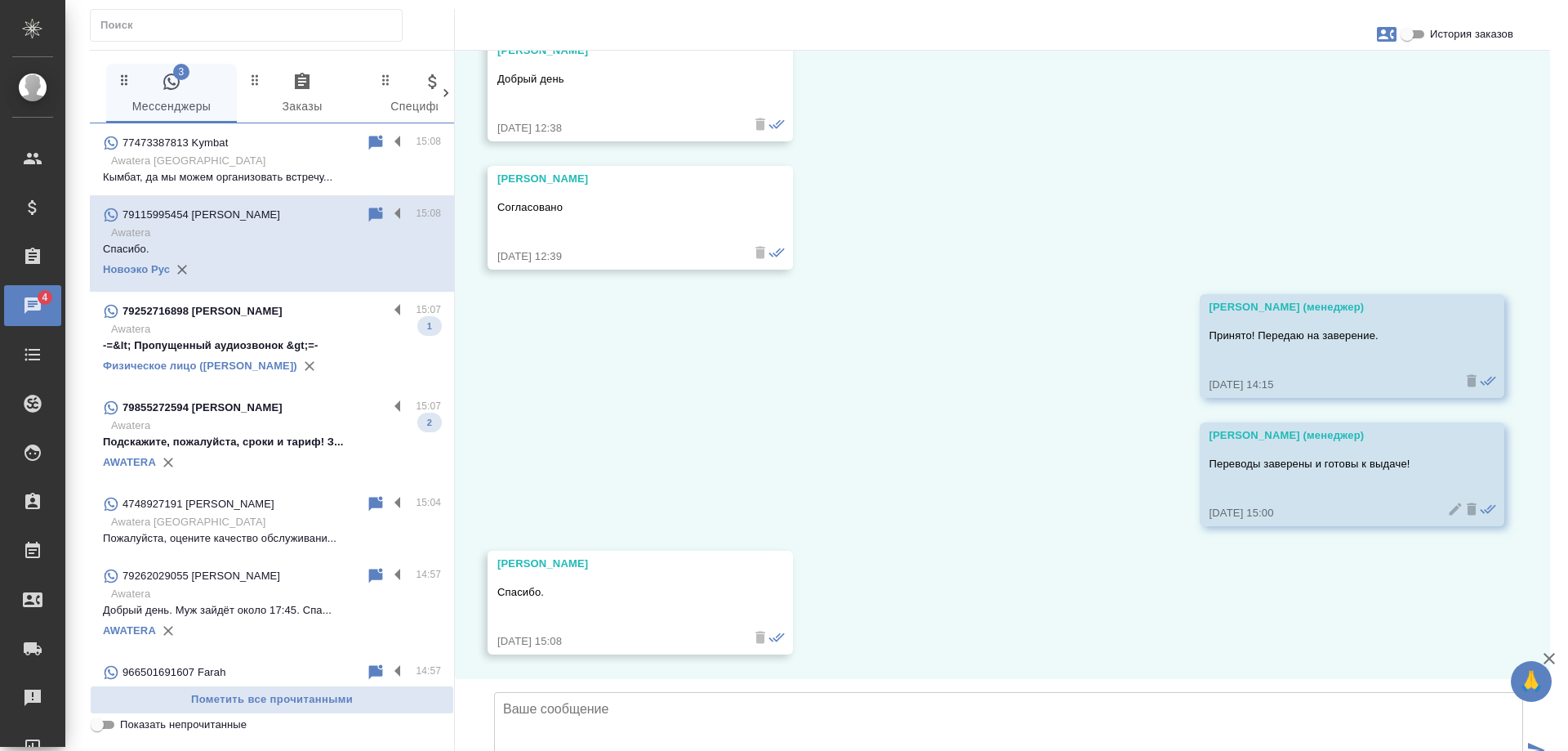
click at [289, 334] on p "Awatera" at bounding box center [275, 329] width 330 height 17
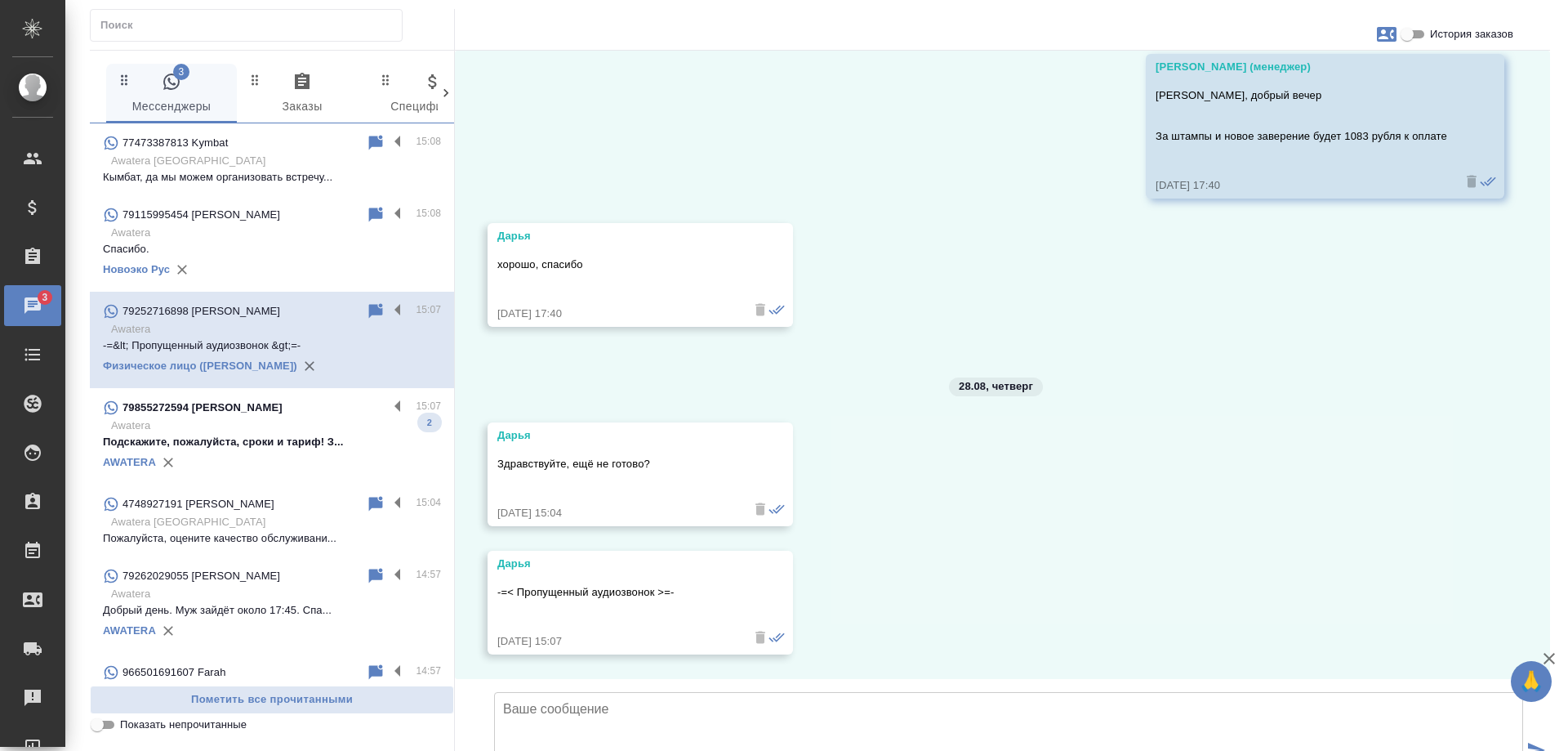
scroll to position [13654, 0]
click at [274, 423] on p "Awatera" at bounding box center [275, 426] width 330 height 17
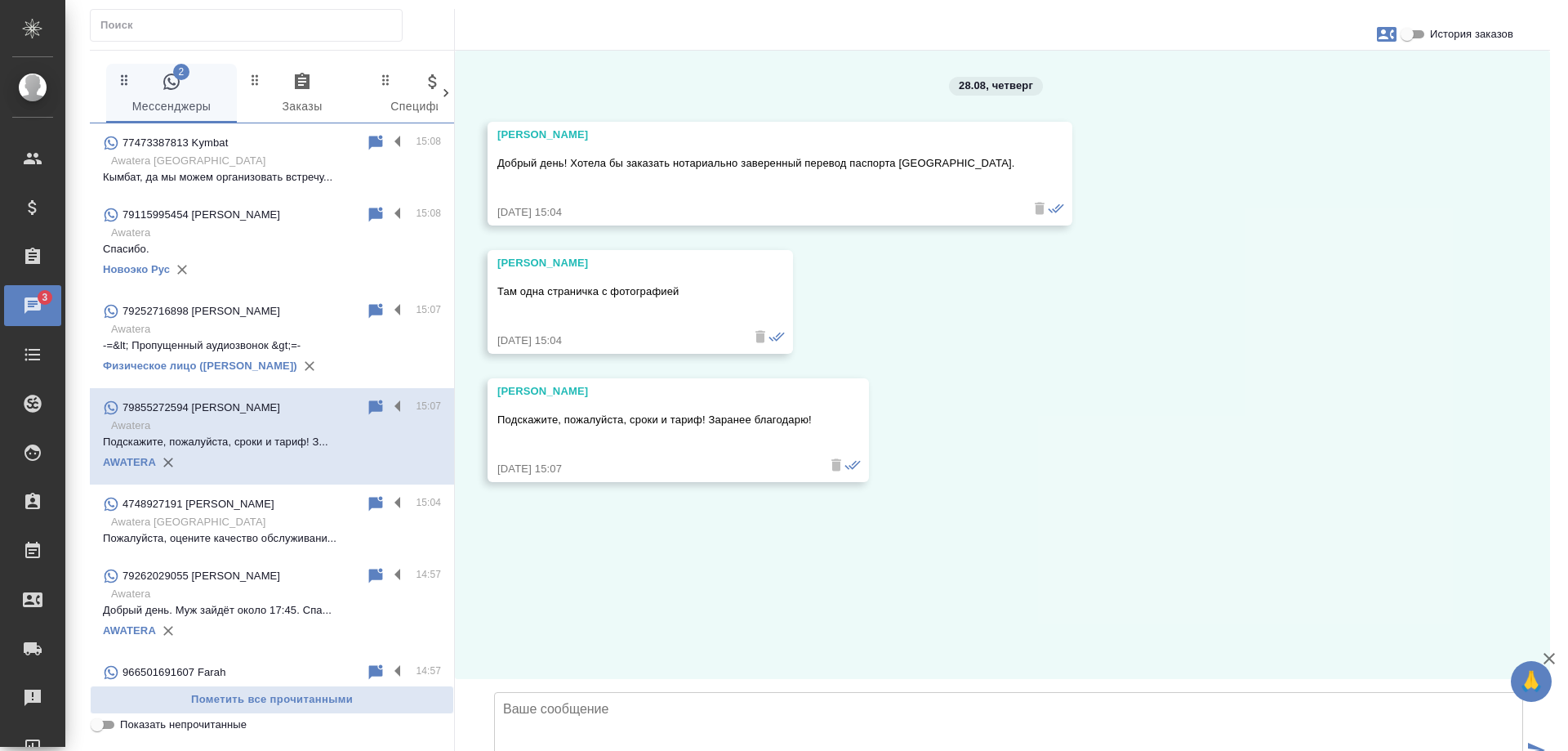
scroll to position [0, 0]
click at [705, 692] on textarea at bounding box center [1009, 749] width 1029 height 114
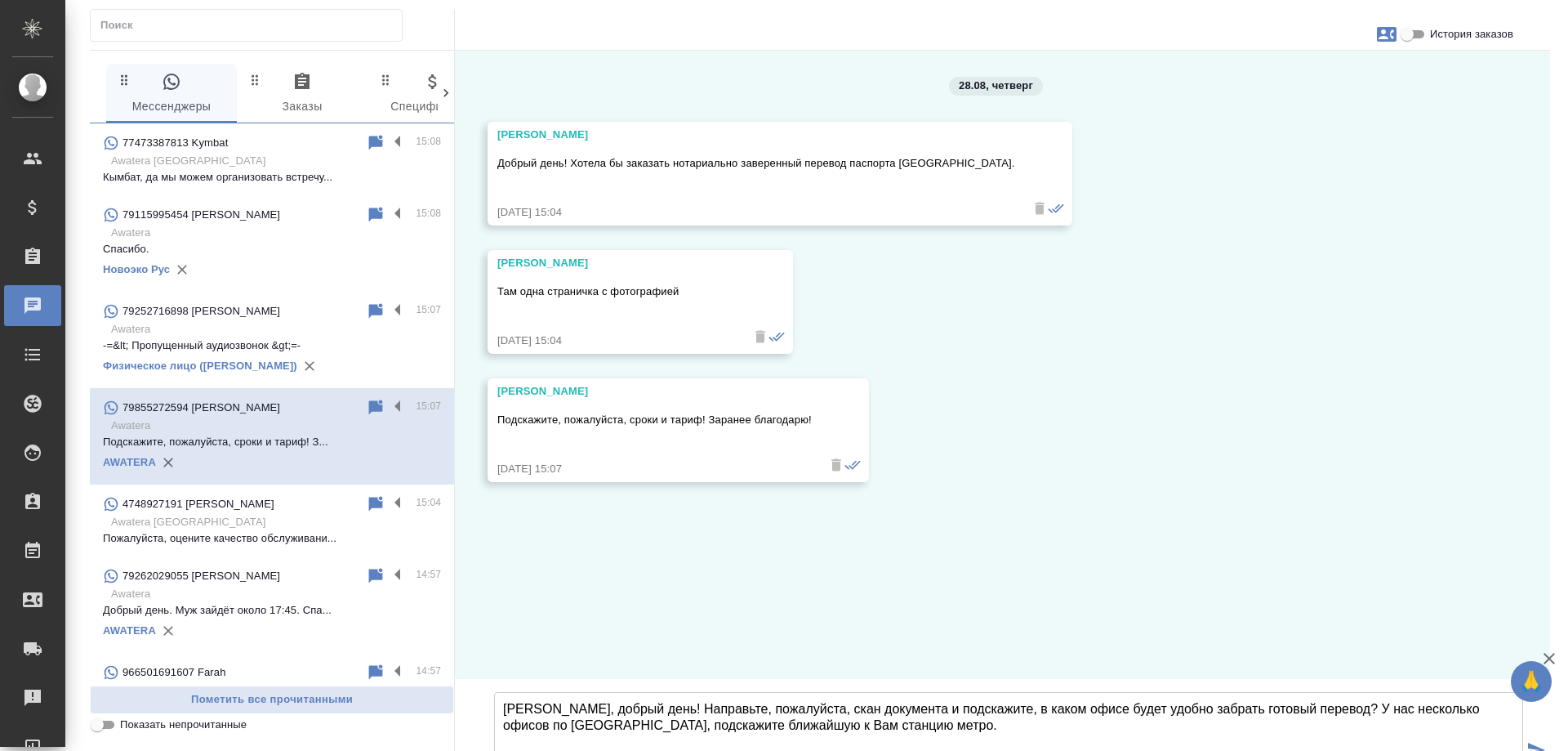
type textarea "Наталья, добрый день! Направьте, пожалуйста, скан документа и подскажите, в как…"
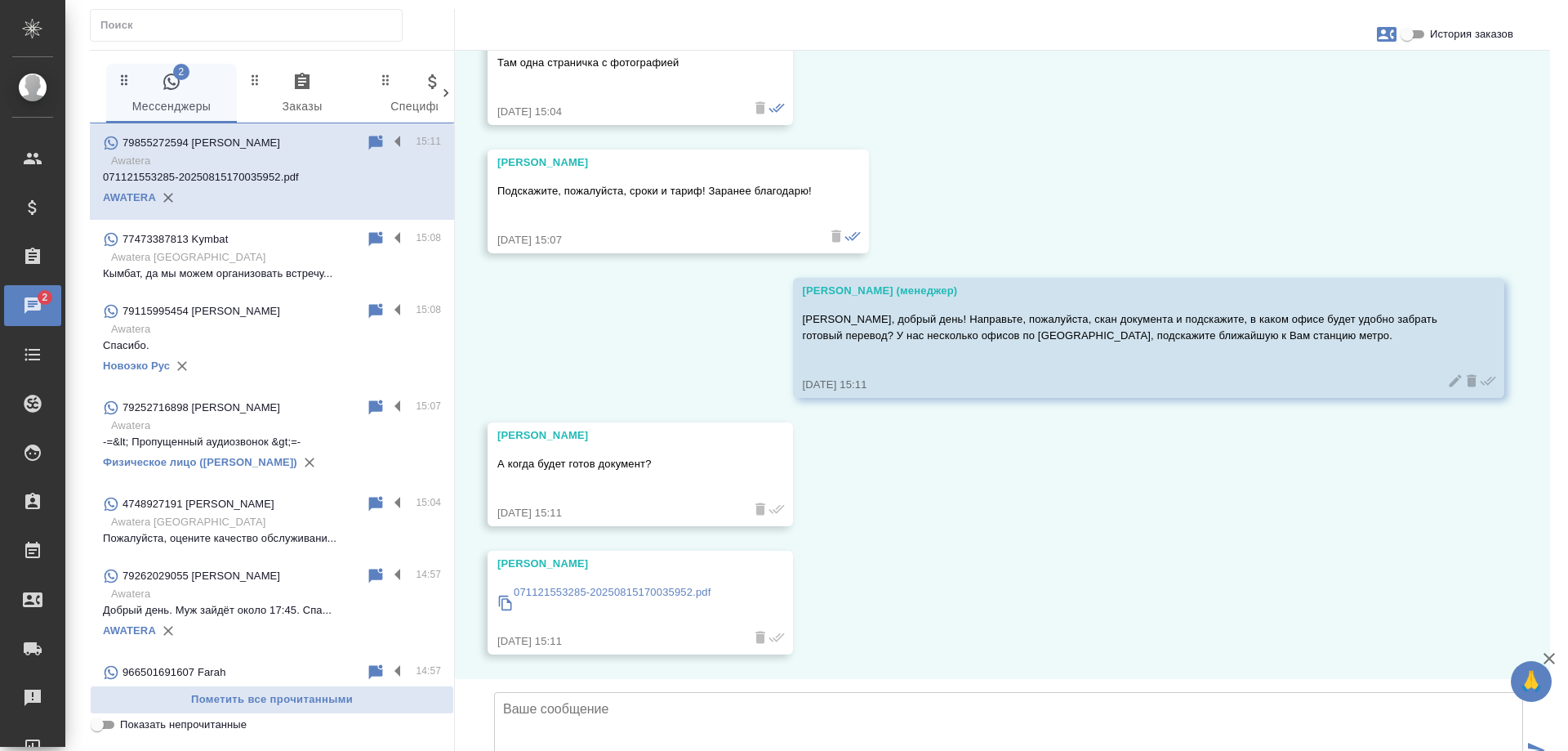
scroll to position [352, 0]
click at [612, 584] on p "071121553285-20250815170035952.pdf" at bounding box center [612, 592] width 198 height 17
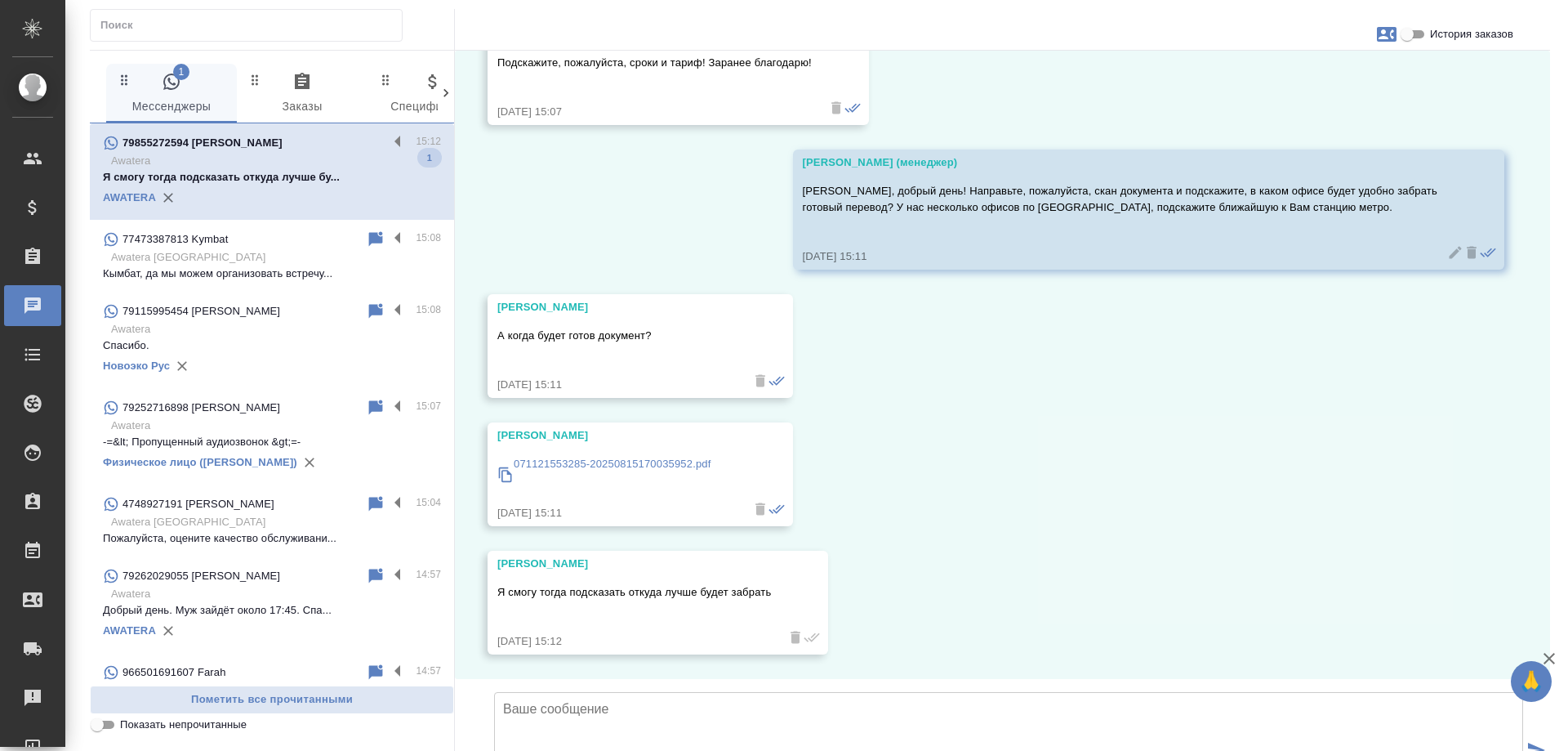
scroll to position [480, 0]
click at [627, 692] on textarea at bounding box center [1009, 749] width 1029 height 114
drag, startPoint x: 975, startPoint y: 588, endPoint x: 906, endPoint y: 593, distance: 69.2
click at [906, 692] on textarea "Стандартные сроки 1-2 рабочих дня, срочно (в течение дня) можем уточнить" at bounding box center [1009, 749] width 1029 height 114
drag, startPoint x: 1045, startPoint y: 589, endPoint x: 733, endPoint y: 596, distance: 312.1
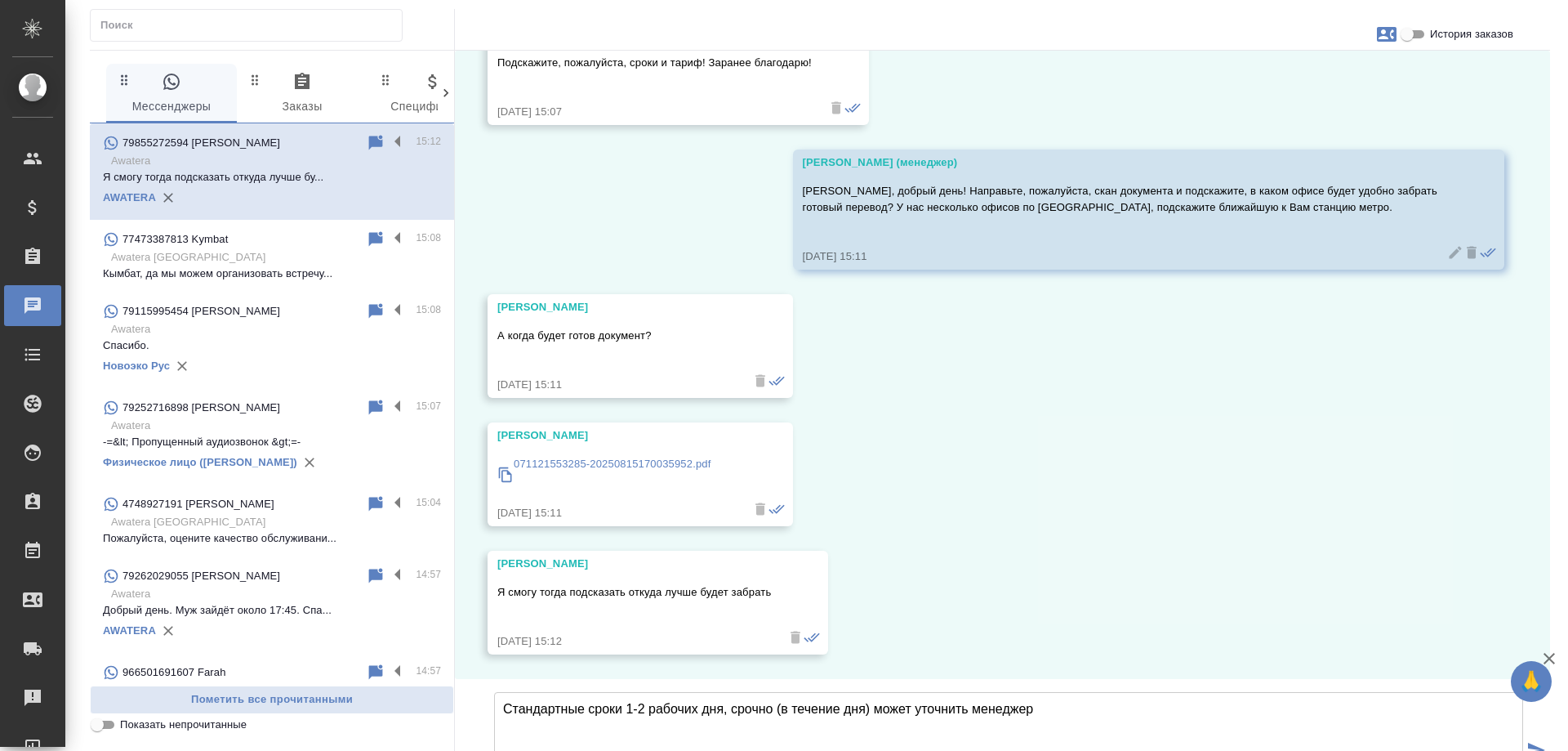
click at [733, 692] on textarea "Стандартные сроки 1-2 рабочих дня, срочно (в течение дня) может уточнить менедж…" at bounding box center [1009, 749] width 1029 height 114
type textarea "Стандартные сроки 1-2 рабочих дня, подойдет ли Вам такой вариант или требуется …"
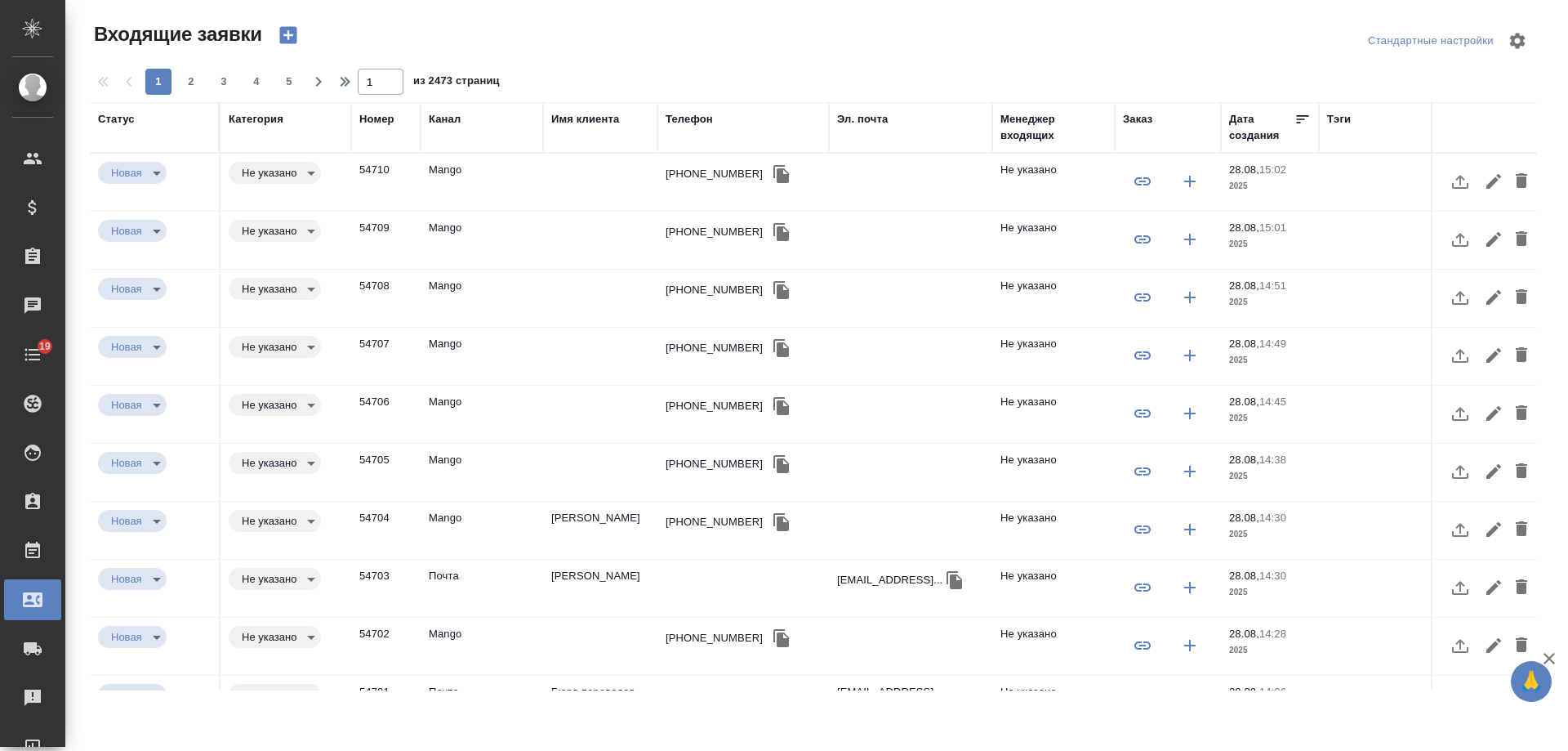
select select "RU"
click at [290, 35] on icon "button" at bounding box center [289, 36] width 23 height 23
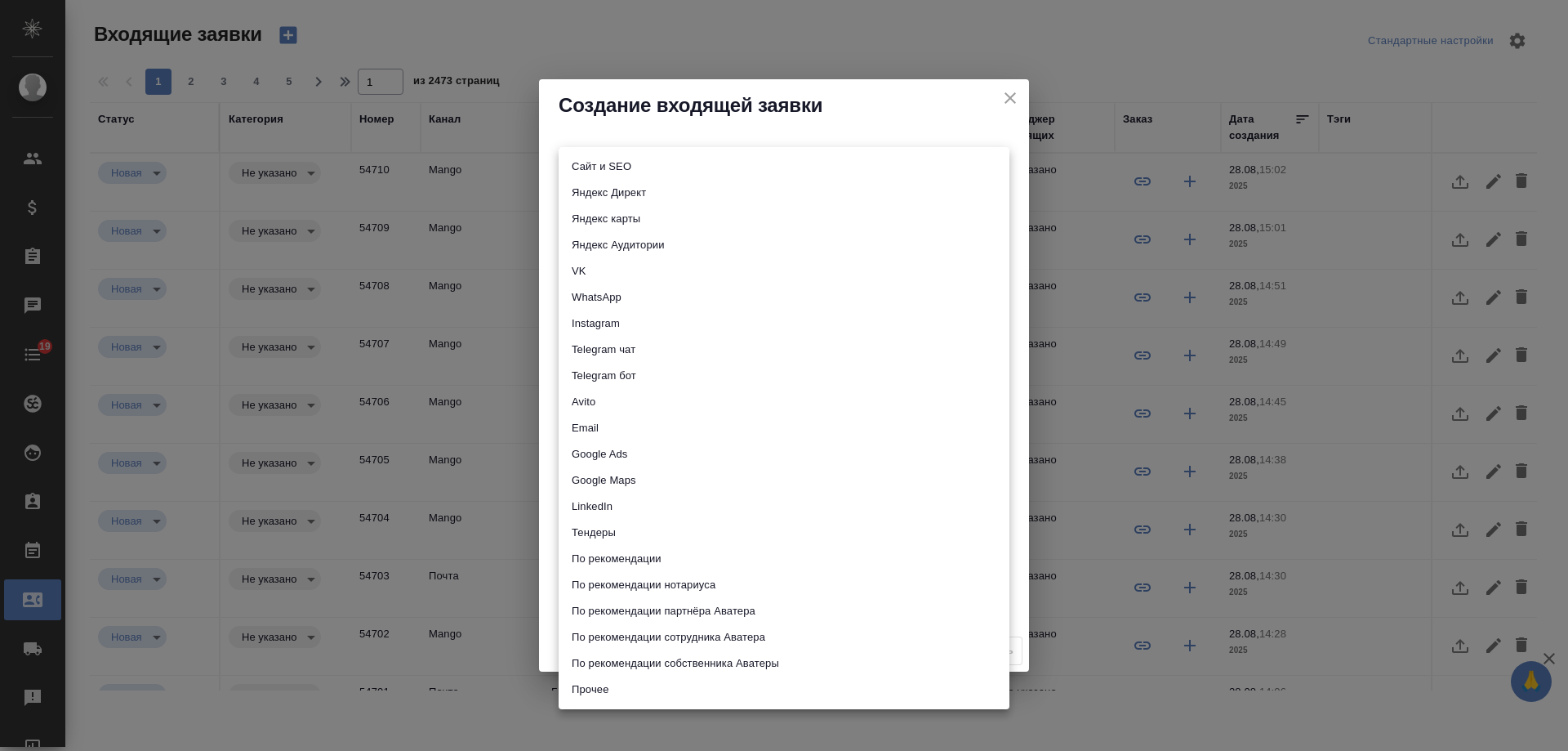
click at [579, 165] on body "🙏 .cls-1 fill:#fff; AWATERA Gudina Alexandra Клиенты Спецификации Заказы 0 Чаты…" at bounding box center [784, 376] width 1568 height 751
click at [647, 550] on li "По рекомендации" at bounding box center [784, 559] width 451 height 26
type input "recommendation"
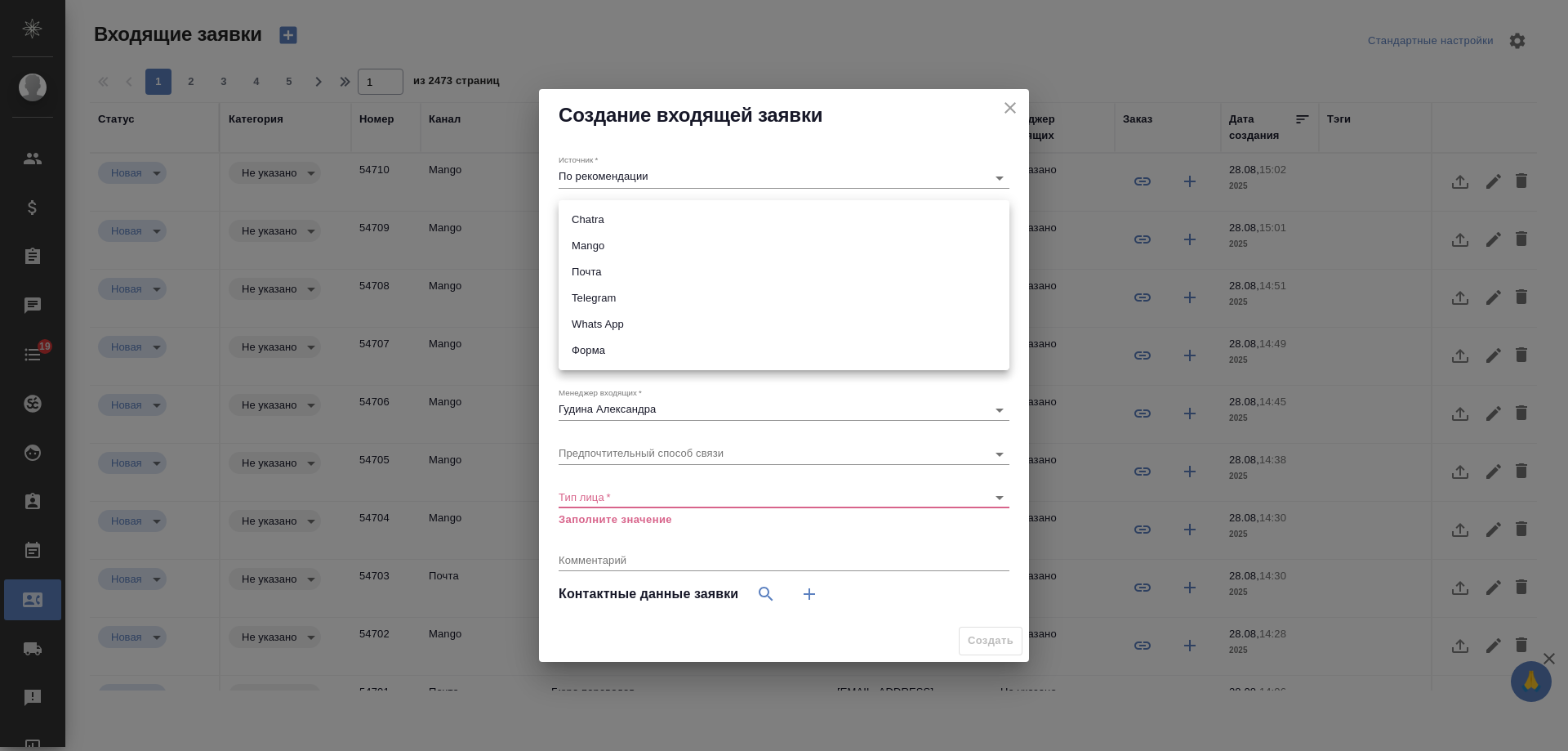
click at [604, 219] on body "🙏 .cls-1 fill:#fff; AWATERA Gudina Alexandra Клиенты Спецификации Заказы 0 Чаты…" at bounding box center [784, 376] width 1568 height 751
click at [606, 239] on li "Mango" at bounding box center [784, 246] width 451 height 26
type input "6374e594cd4a952bacdba9aa"
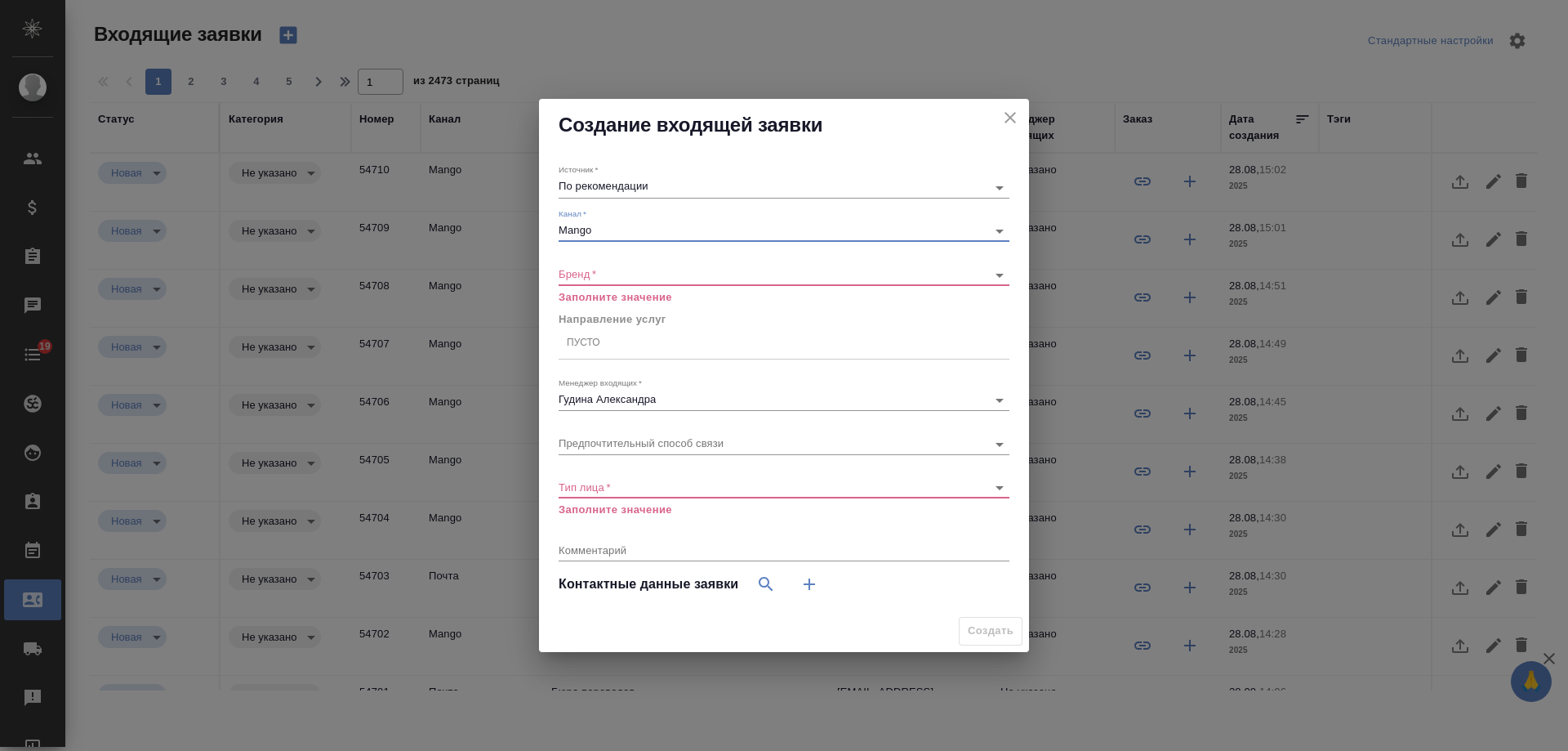
click at [602, 232] on body "🙏 .cls-1 fill:#fff; AWATERA Gudina Alexandra Клиенты Спецификации Заказы 0 Чаты…" at bounding box center [784, 376] width 1568 height 751
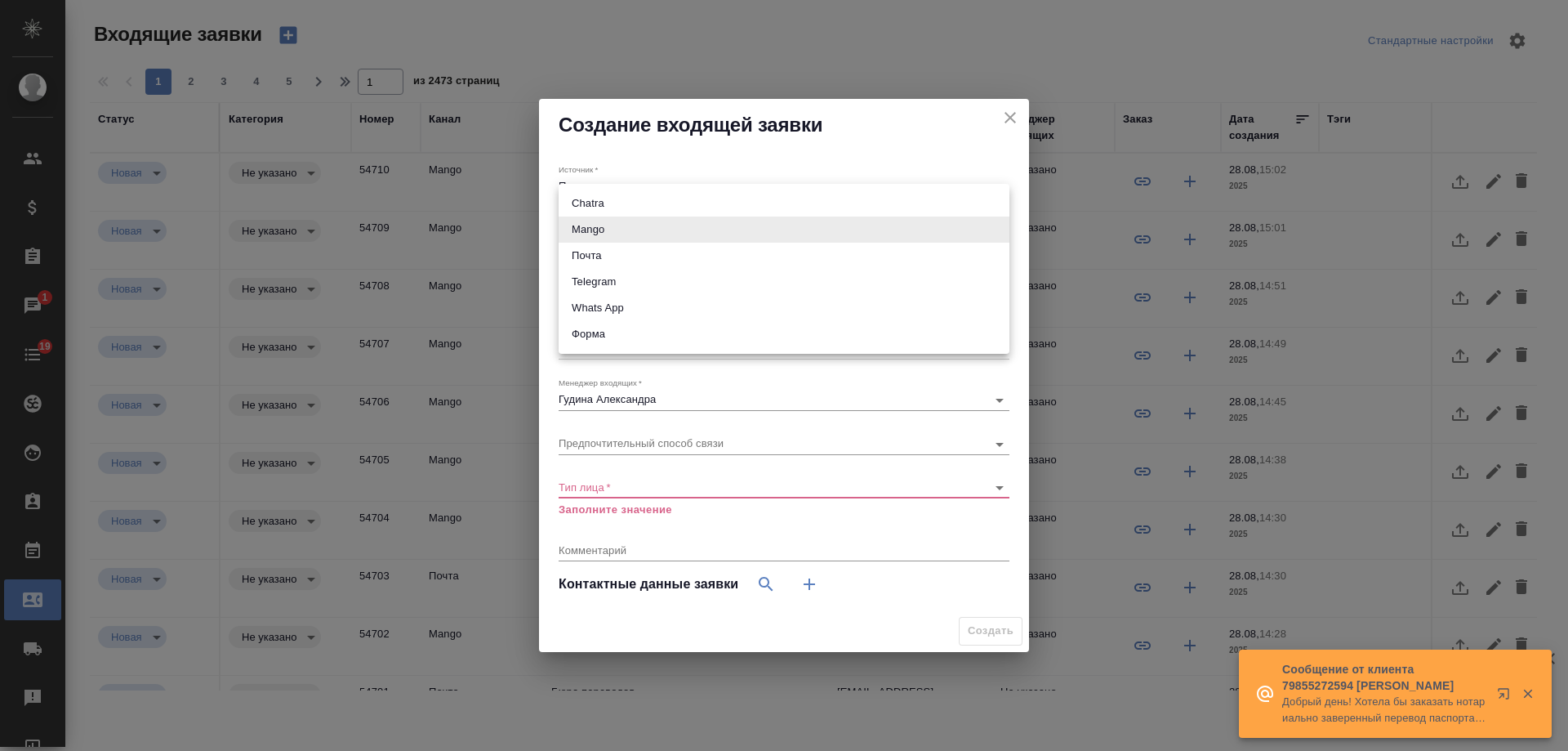
click at [858, 127] on div at bounding box center [784, 376] width 1568 height 751
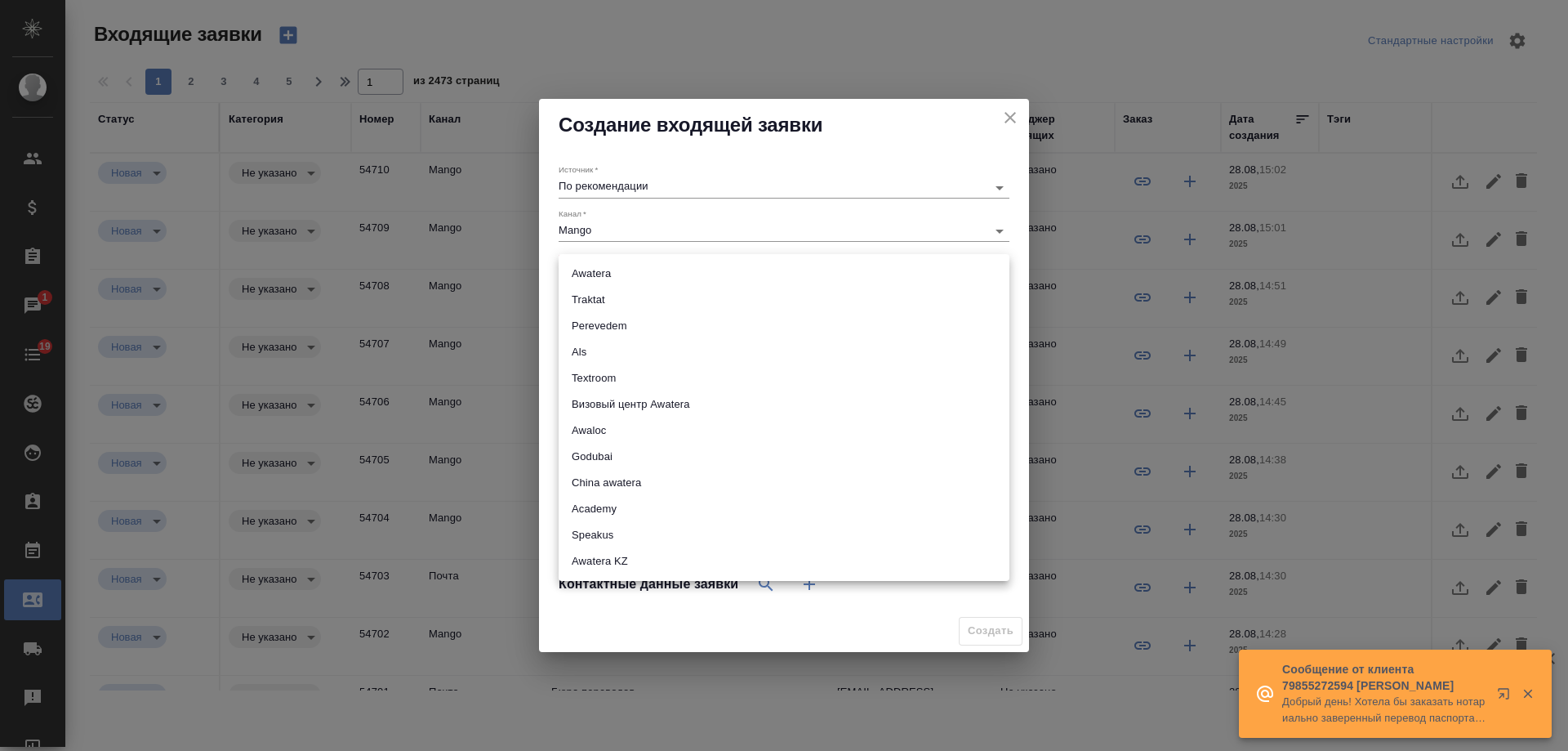
click at [625, 276] on body "🙏 .cls-1 fill:#fff; AWATERA Gudina Alexandra Клиенты Спецификации Заказы 1 Чаты…" at bounding box center [784, 376] width 1568 height 751
click at [618, 292] on li "Traktat" at bounding box center [784, 300] width 451 height 26
type input "traktat"
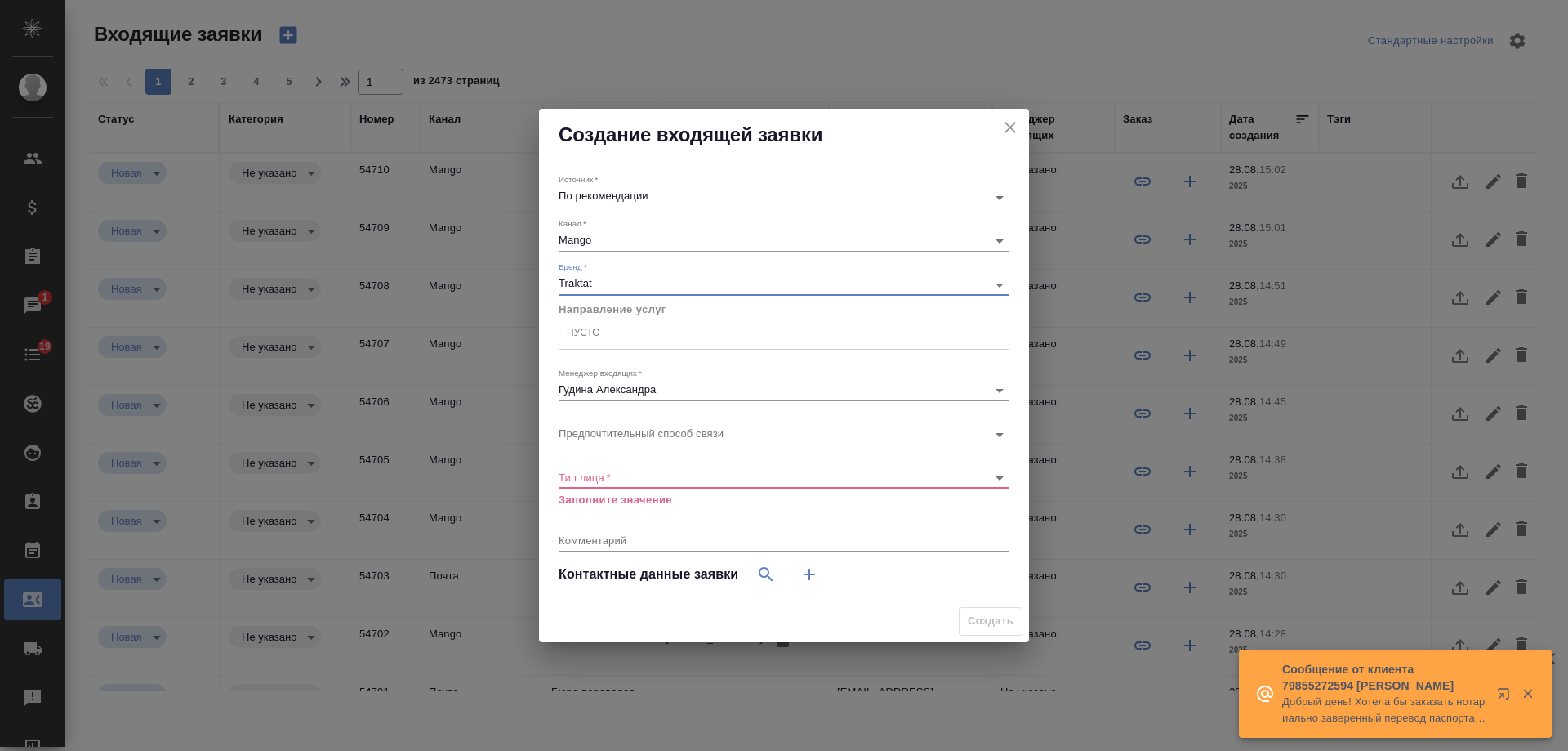
click at [610, 332] on div "Пусто" at bounding box center [784, 333] width 451 height 24
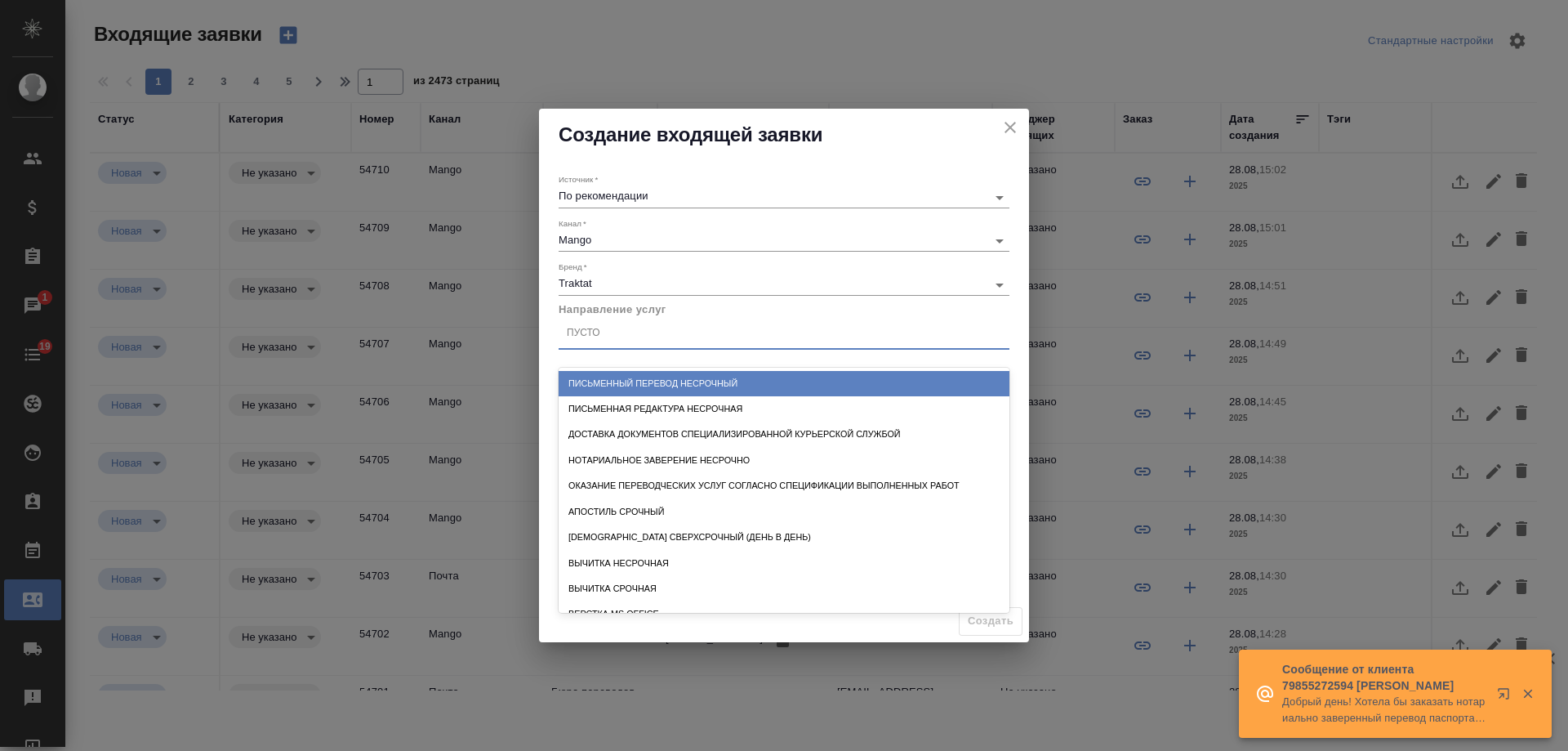
click at [659, 378] on div "Письменный перевод несрочный" at bounding box center [784, 383] width 451 height 26
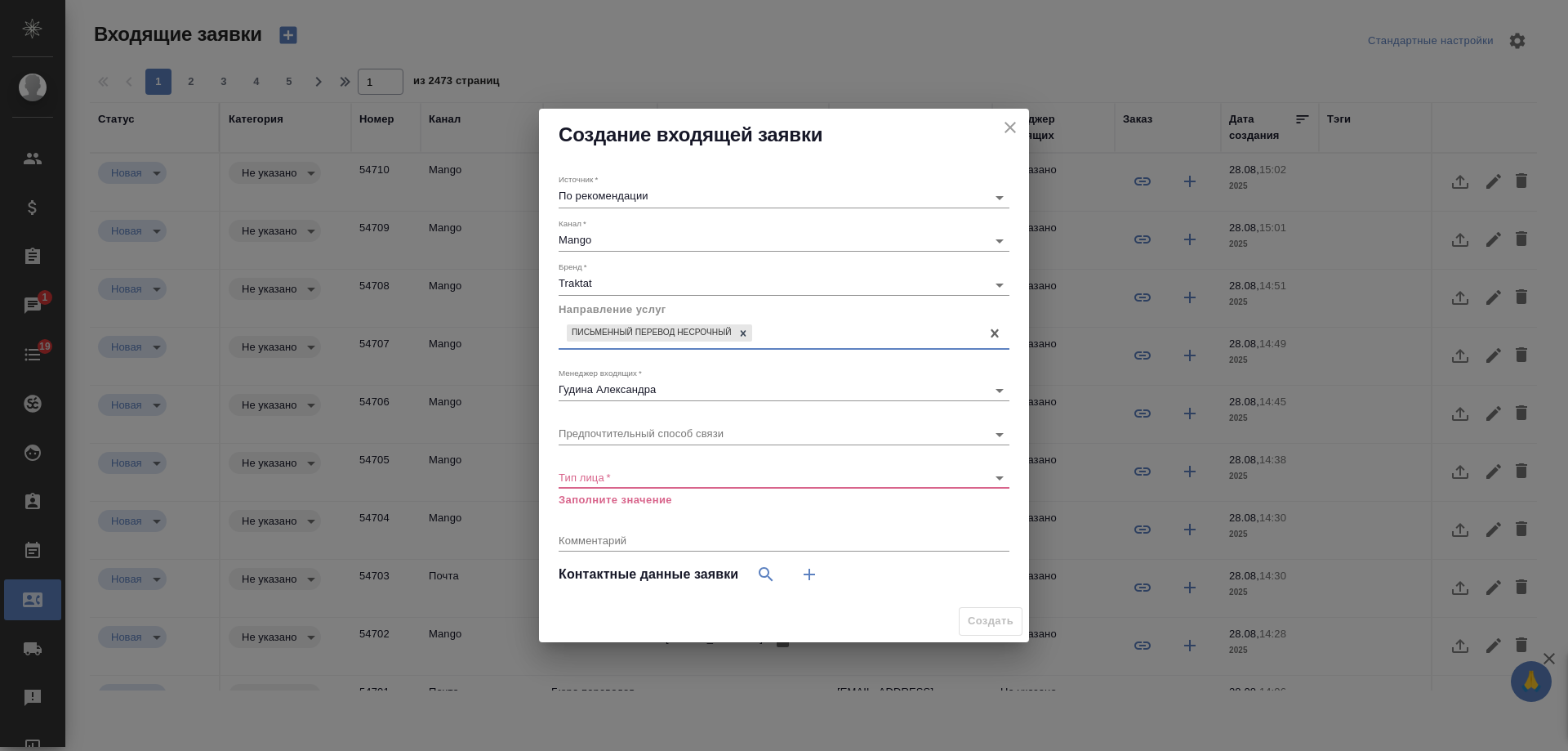
click at [606, 475] on body "🙏 .cls-1 fill:#fff; AWATERA Gudina Alexandra Клиенты Спецификации Заказы 1 Чаты…" at bounding box center [784, 376] width 1568 height 751
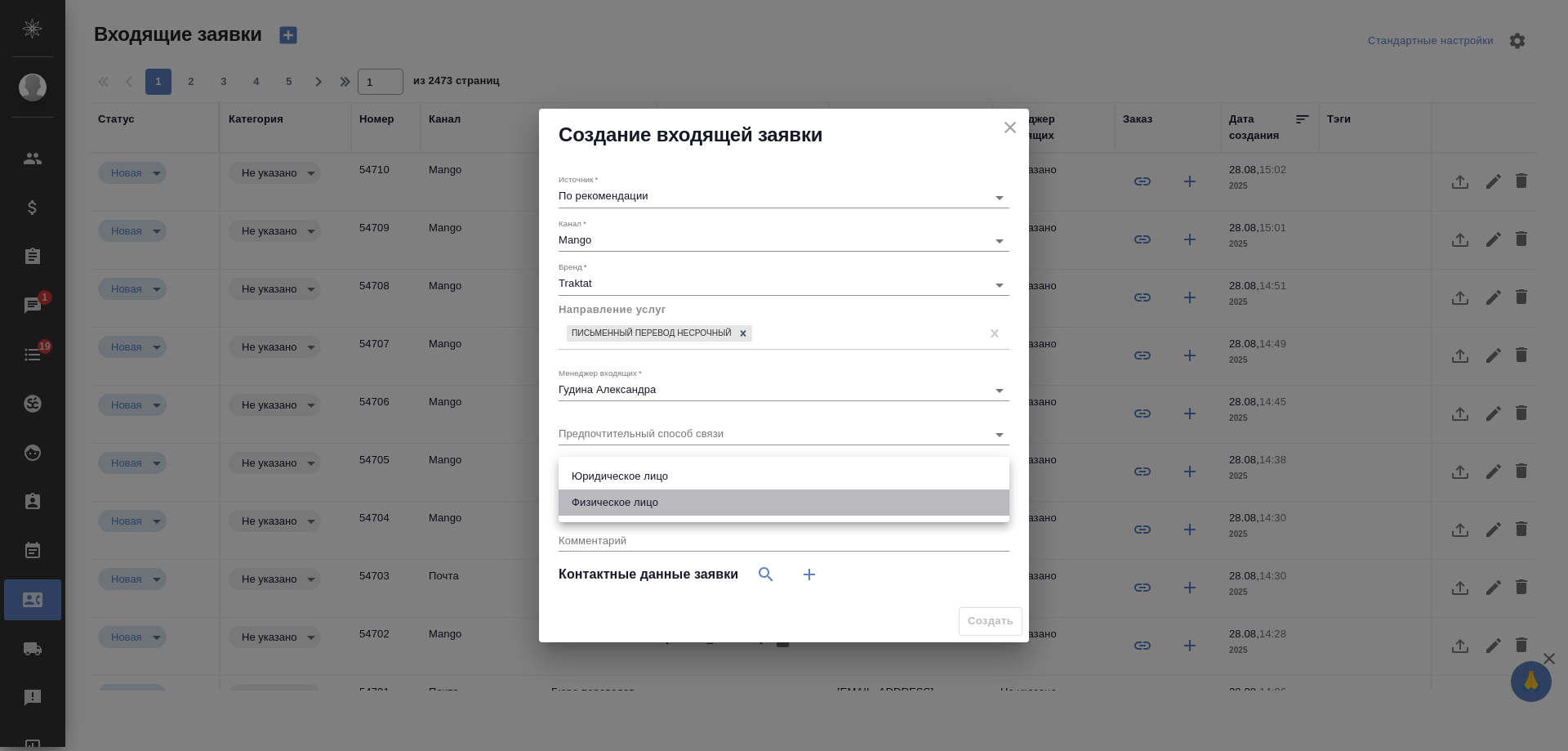
click at [619, 500] on li "Физическое лицо" at bounding box center [784, 503] width 451 height 26
type input "private"
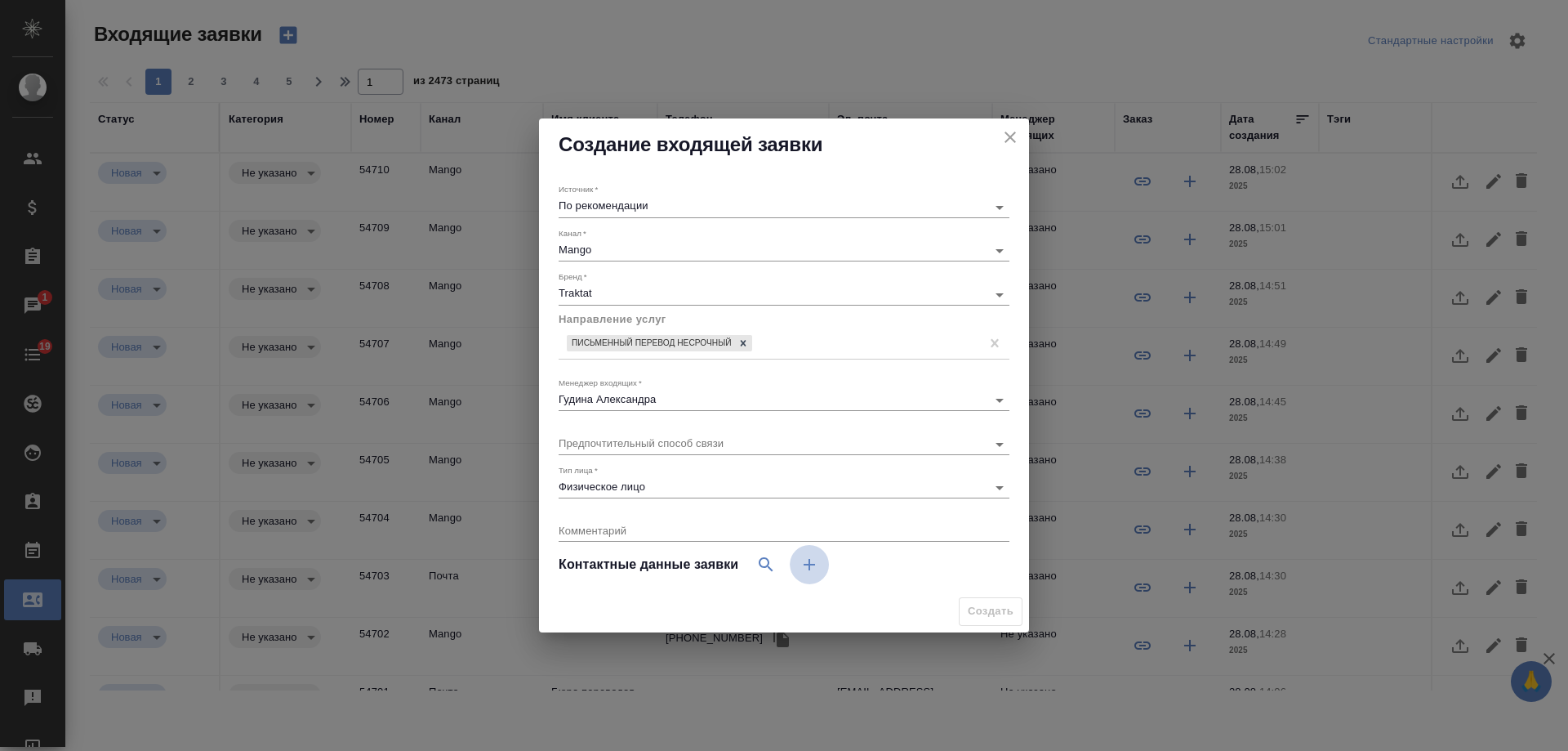
click at [810, 562] on icon "button" at bounding box center [810, 565] width 12 height 12
select select "RU"
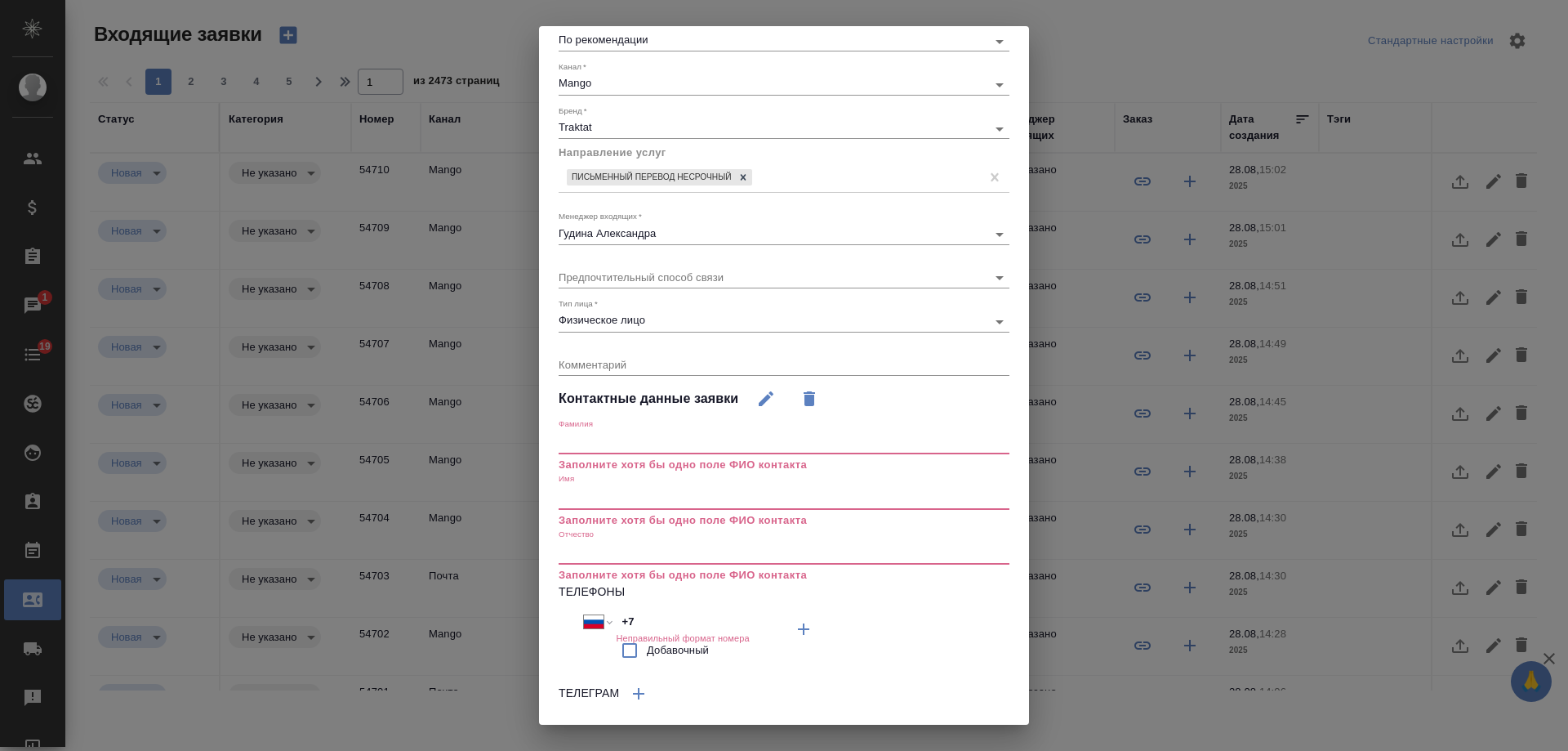
scroll to position [164, 0]
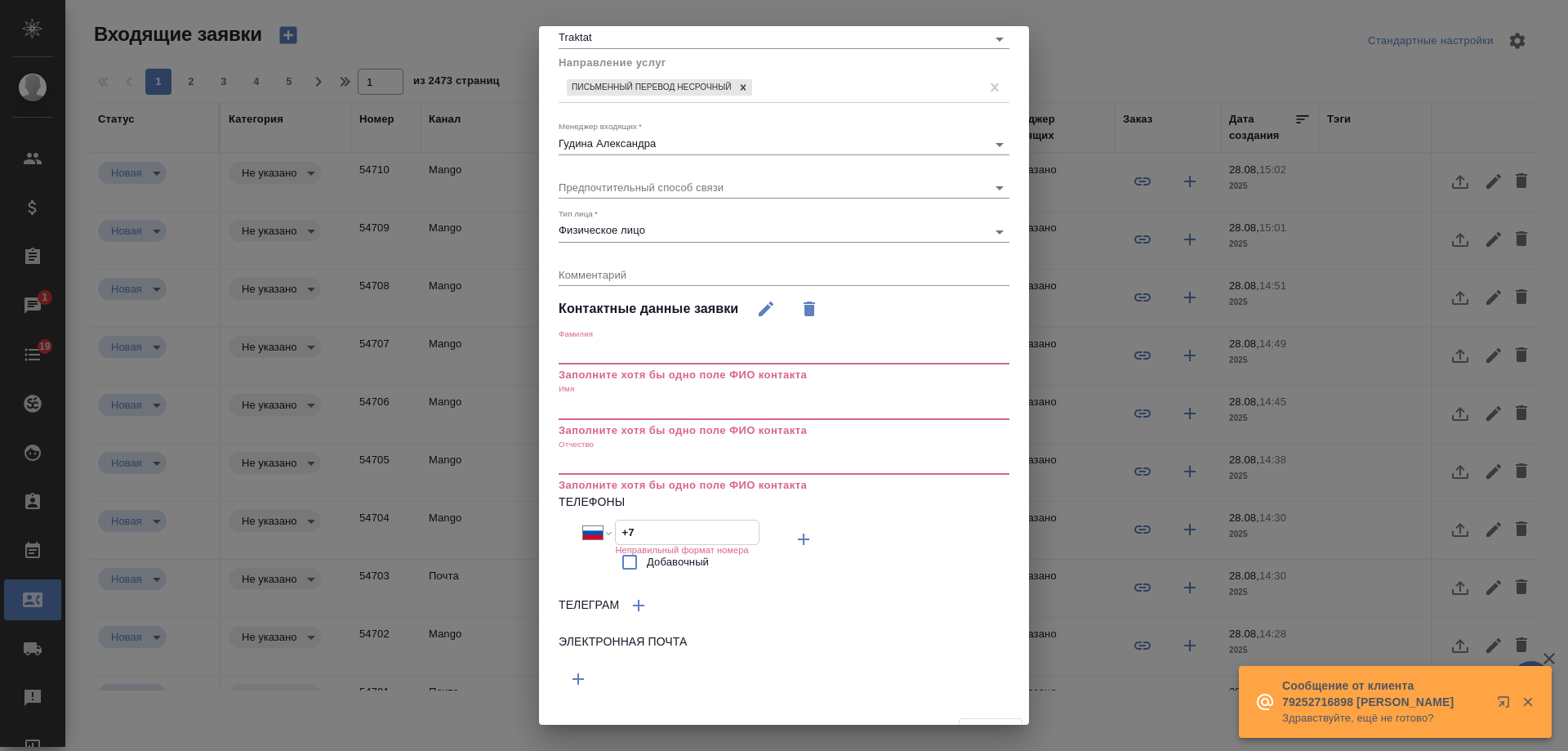
drag, startPoint x: 648, startPoint y: 543, endPoint x: 636, endPoint y: 387, distance: 156.5
click at [567, 534] on div "Международный Австралия Австрия Азербайджан Албания Алжир Американское Самоа Ан…" at bounding box center [672, 549] width 226 height 60
paste input "921 580 29 51"
type input "+7 921 580 29 51"
click at [610, 414] on input "text" at bounding box center [784, 408] width 451 height 23
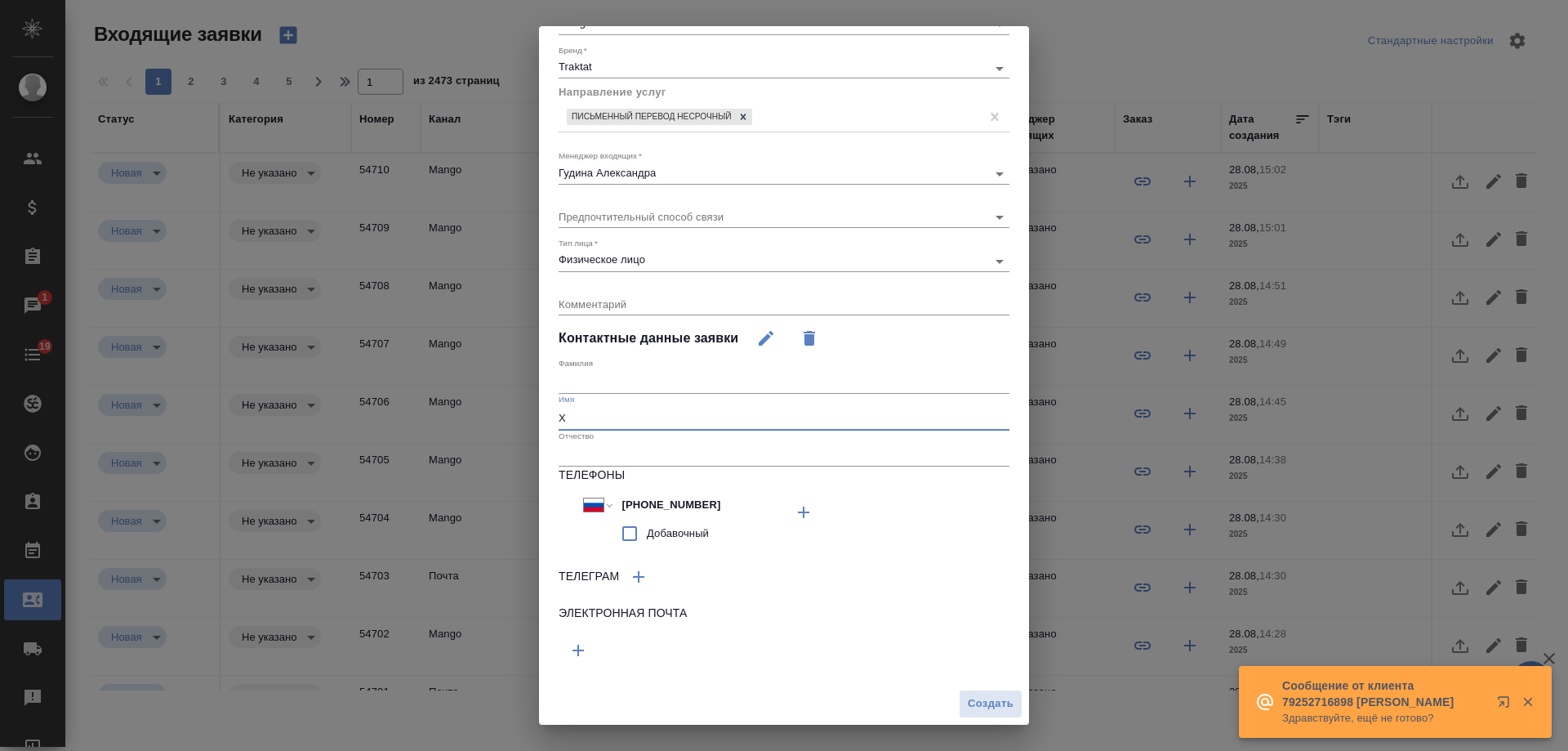
scroll to position [134, 0]
type input "Хабибулло"
click at [987, 706] on span "Создать" at bounding box center [990, 704] width 45 height 19
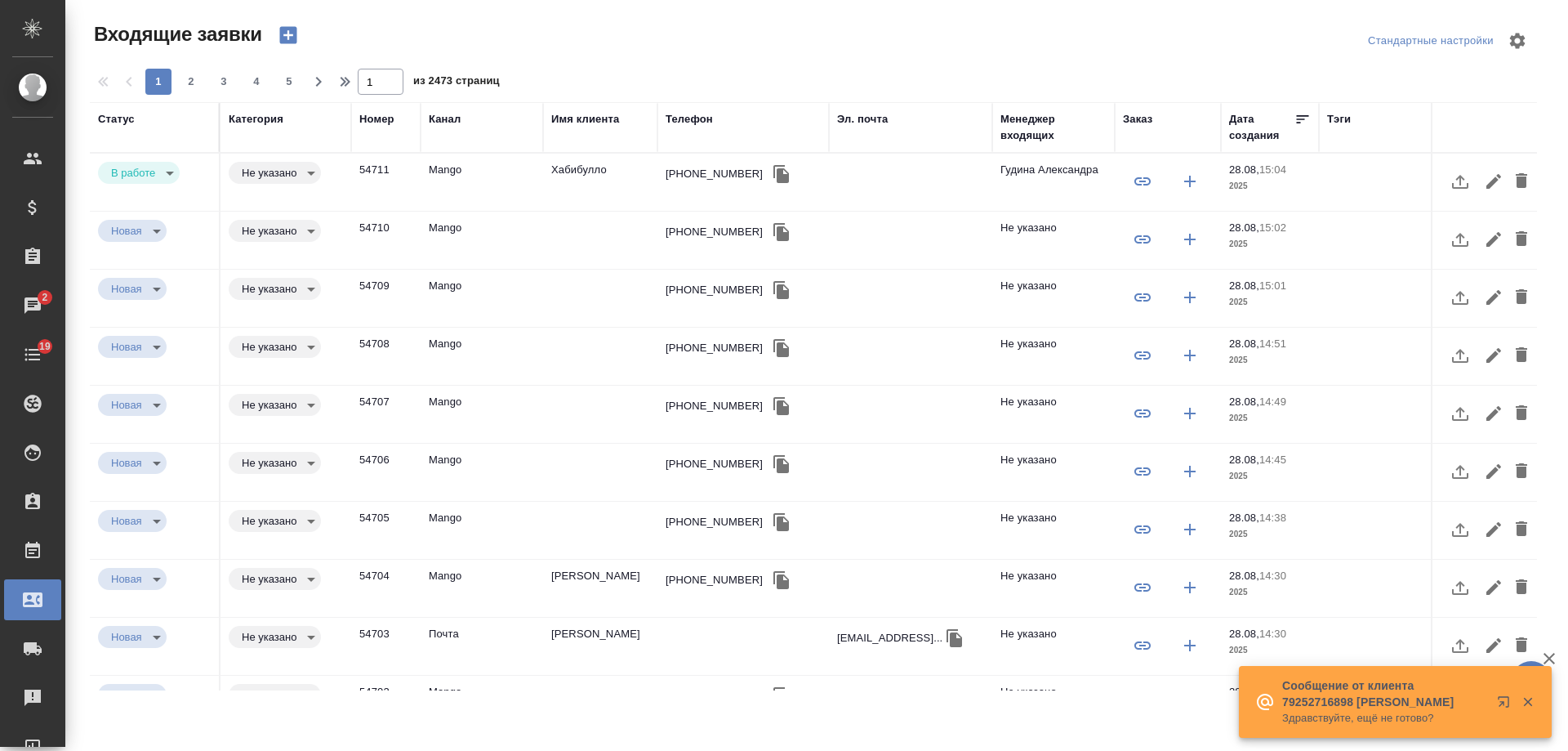
click at [612, 172] on td "Хабибулло" at bounding box center [600, 182] width 114 height 57
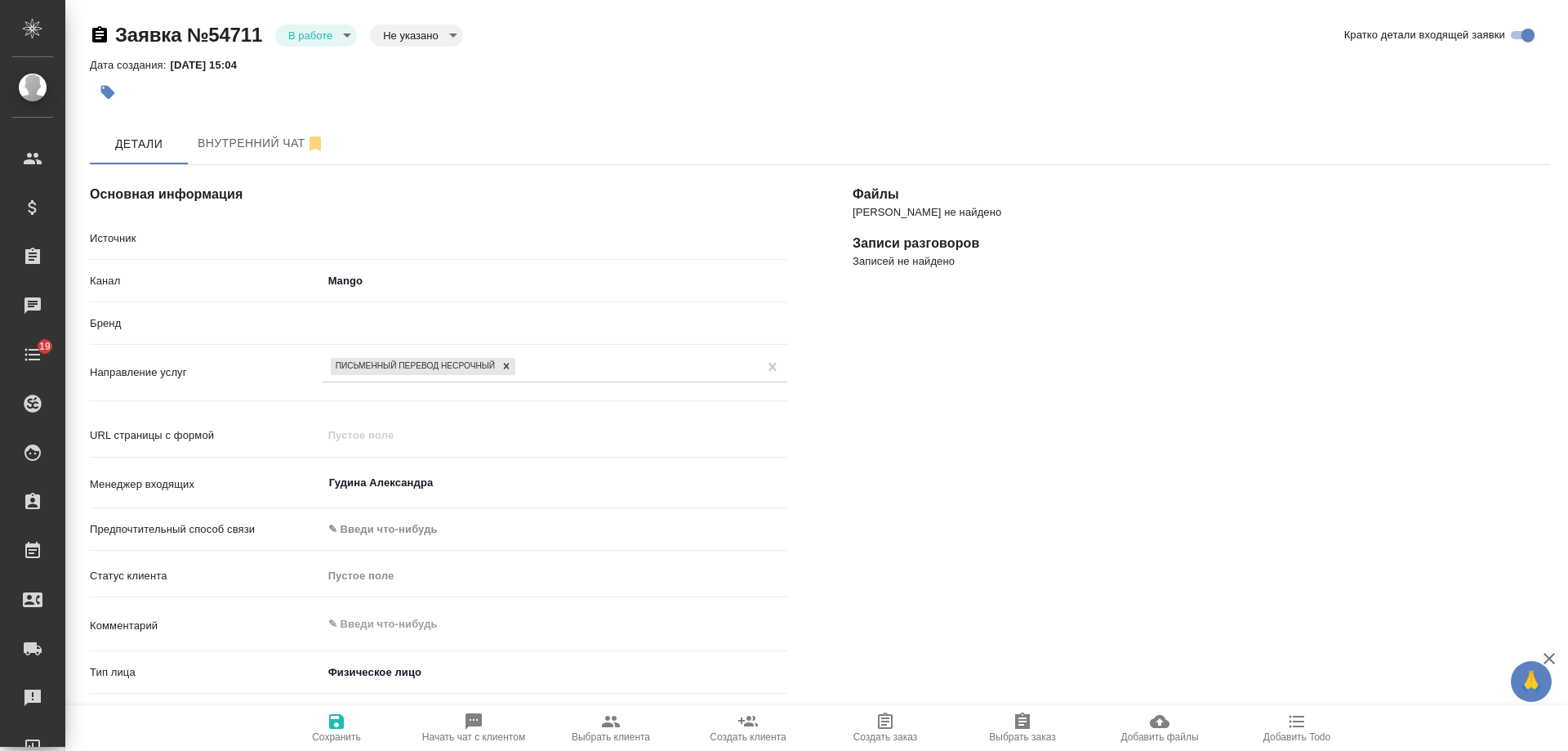
select select "RU"
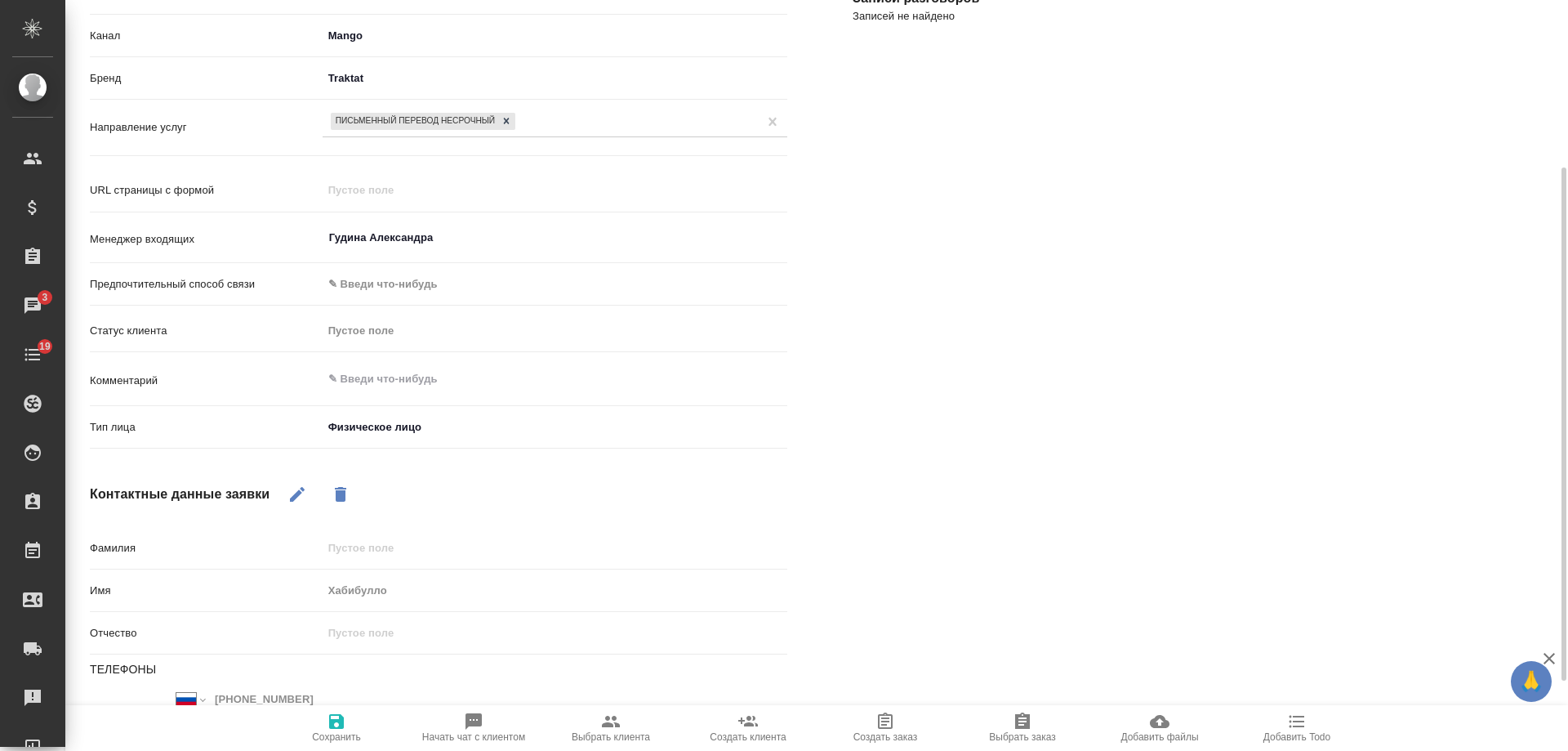
click at [1032, 728] on span "Выбрать заказ" at bounding box center [1022, 727] width 117 height 31
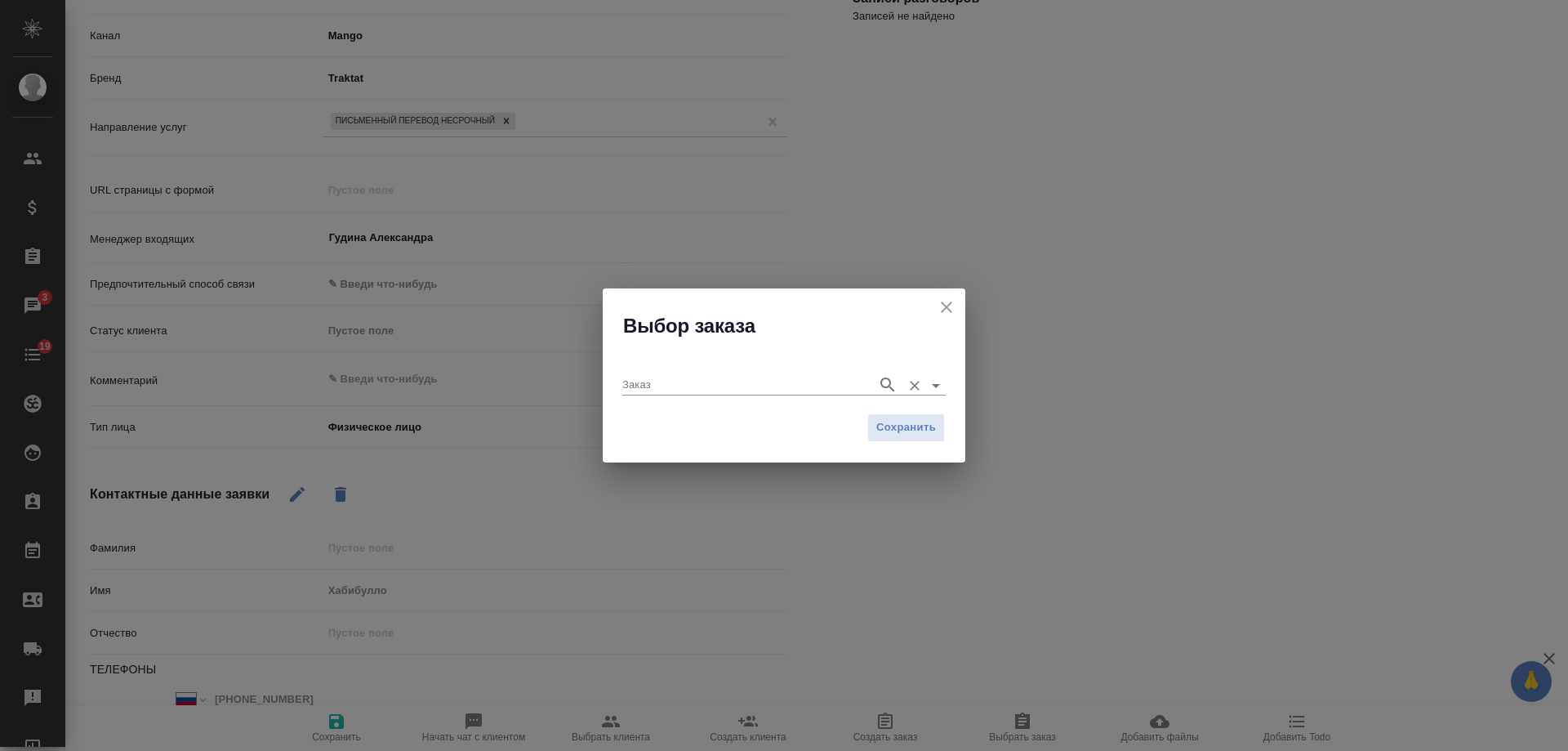
click at [670, 381] on input "Заказ" at bounding box center [746, 385] width 246 height 20
paste input "KUNZ_FL-5842"
click at [887, 380] on icon "button" at bounding box center [888, 385] width 20 height 20
type input "KUNZ_FL-5842"
click at [763, 386] on input "Заказ" at bounding box center [746, 385] width 246 height 20
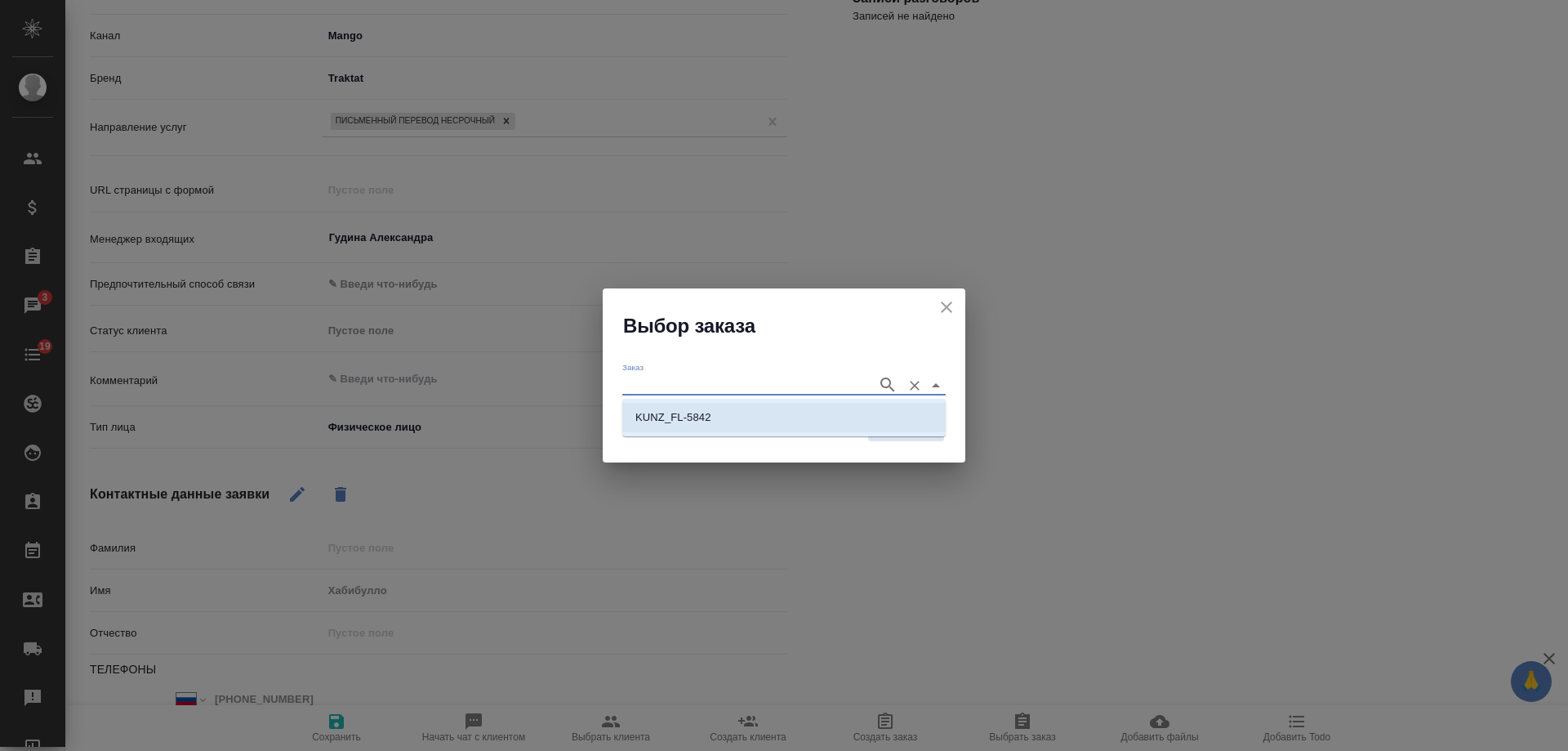
click at [732, 411] on li "KUNZ_FL-5842" at bounding box center [784, 418] width 323 height 30
type input "KUNZ_FL-5842"
click at [896, 436] on span "Сохранить" at bounding box center [906, 428] width 60 height 19
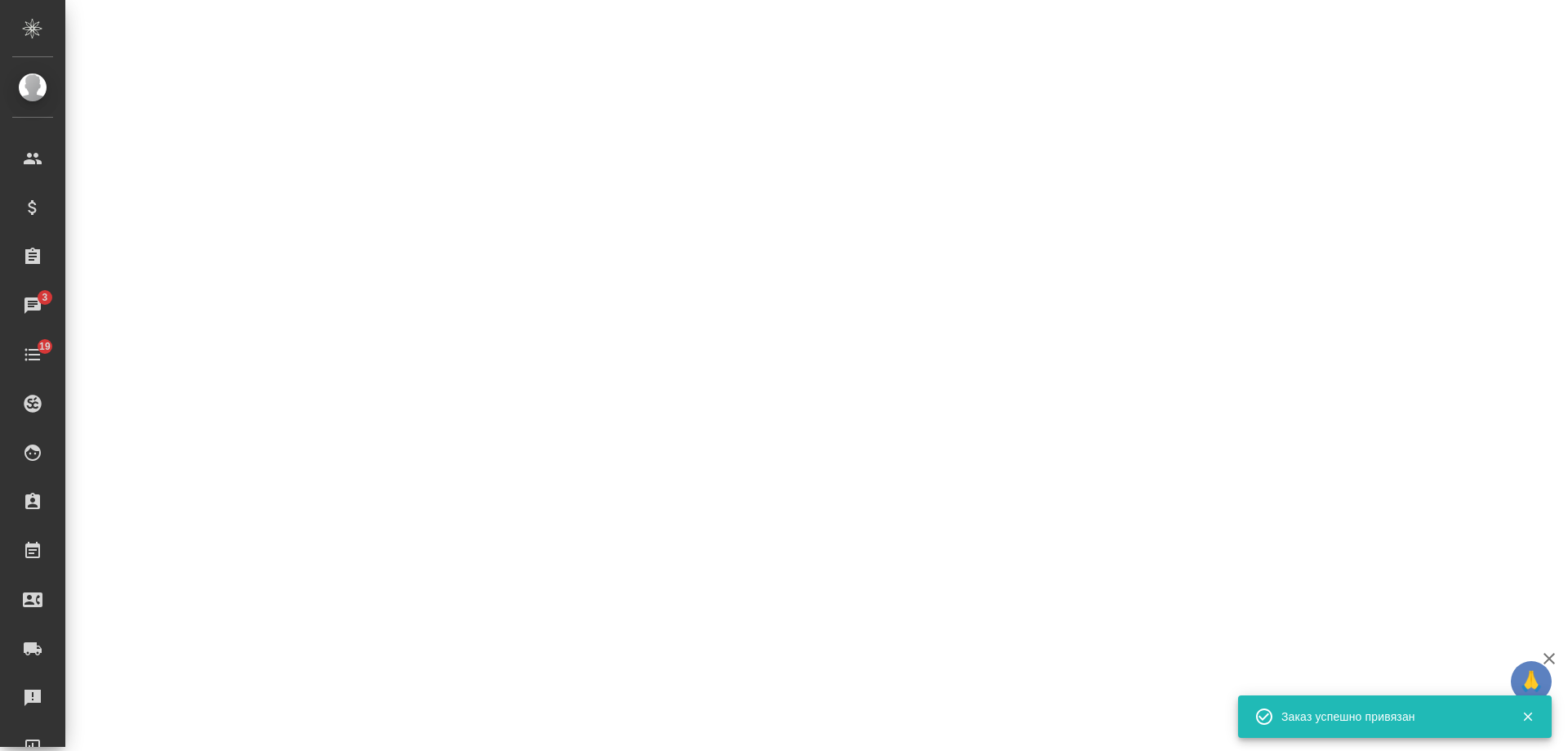
select select "RU"
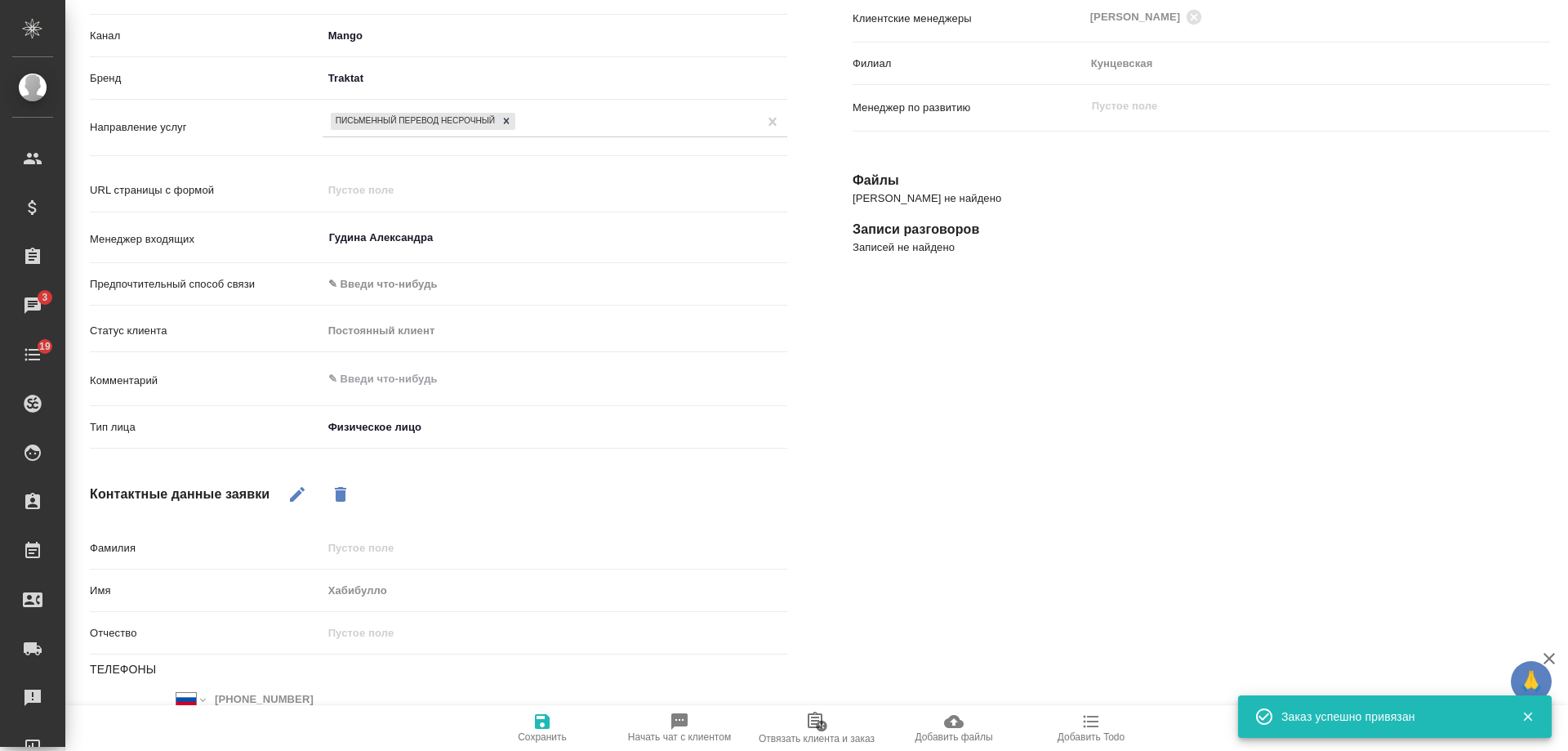
type textarea "x"
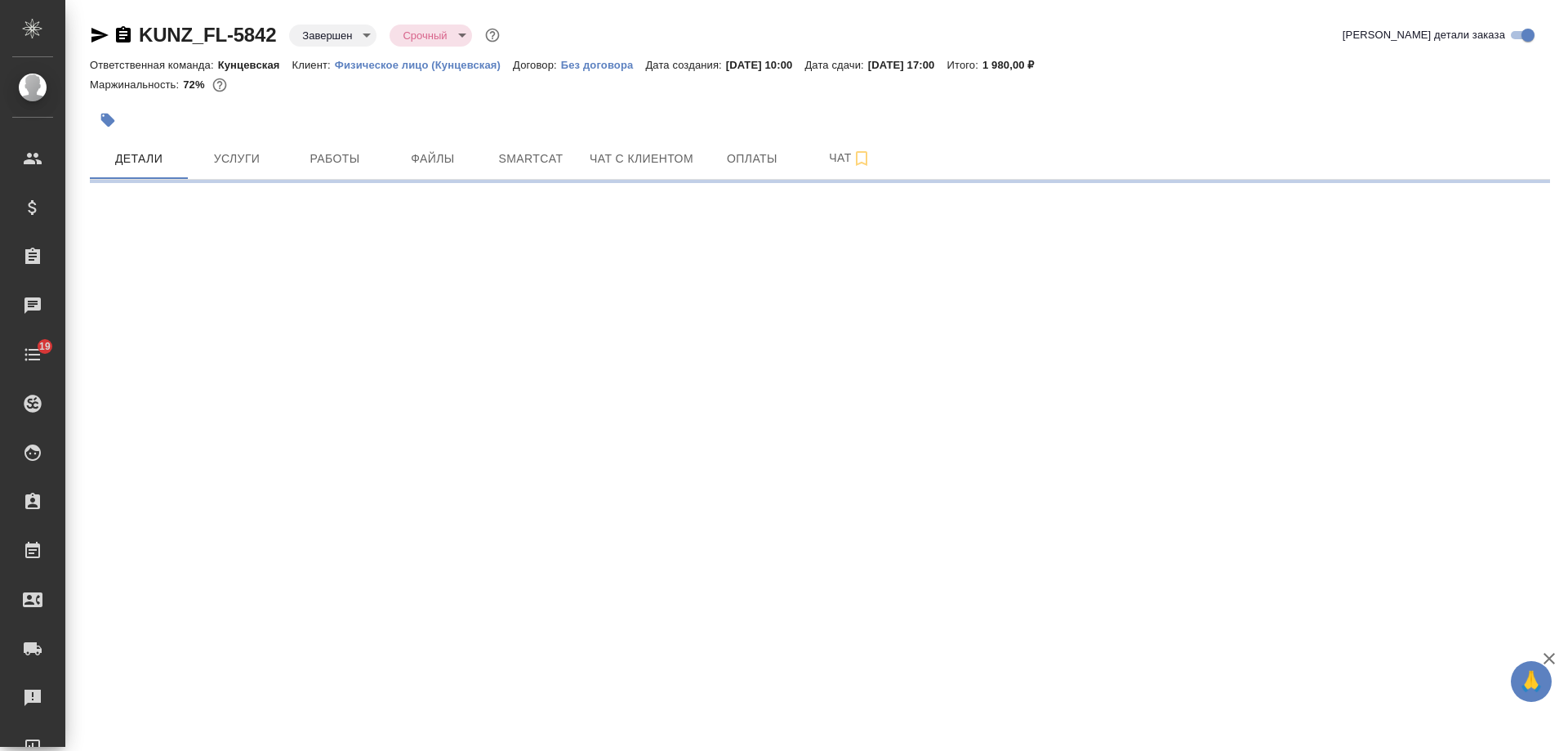
select select "RU"
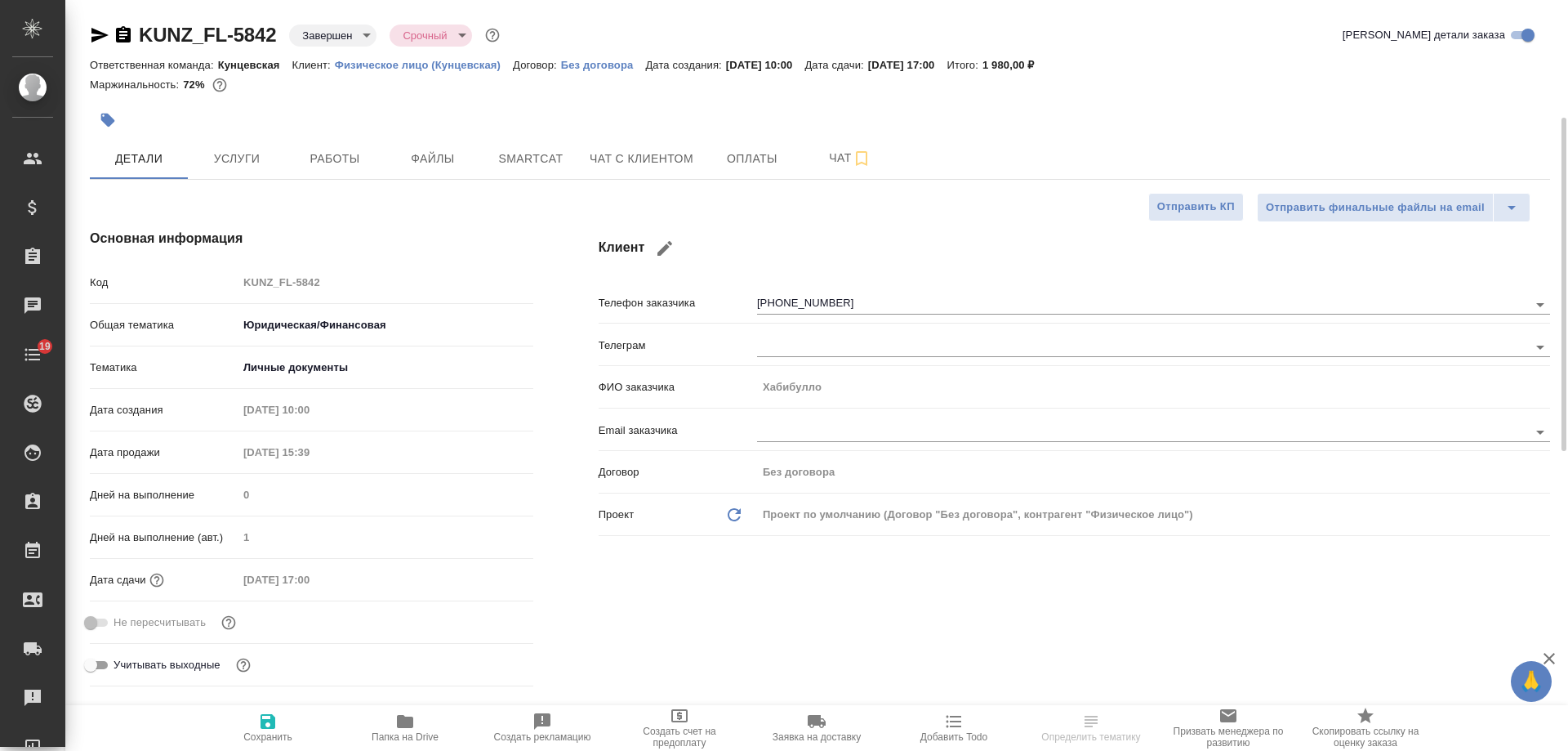
type textarea "x"
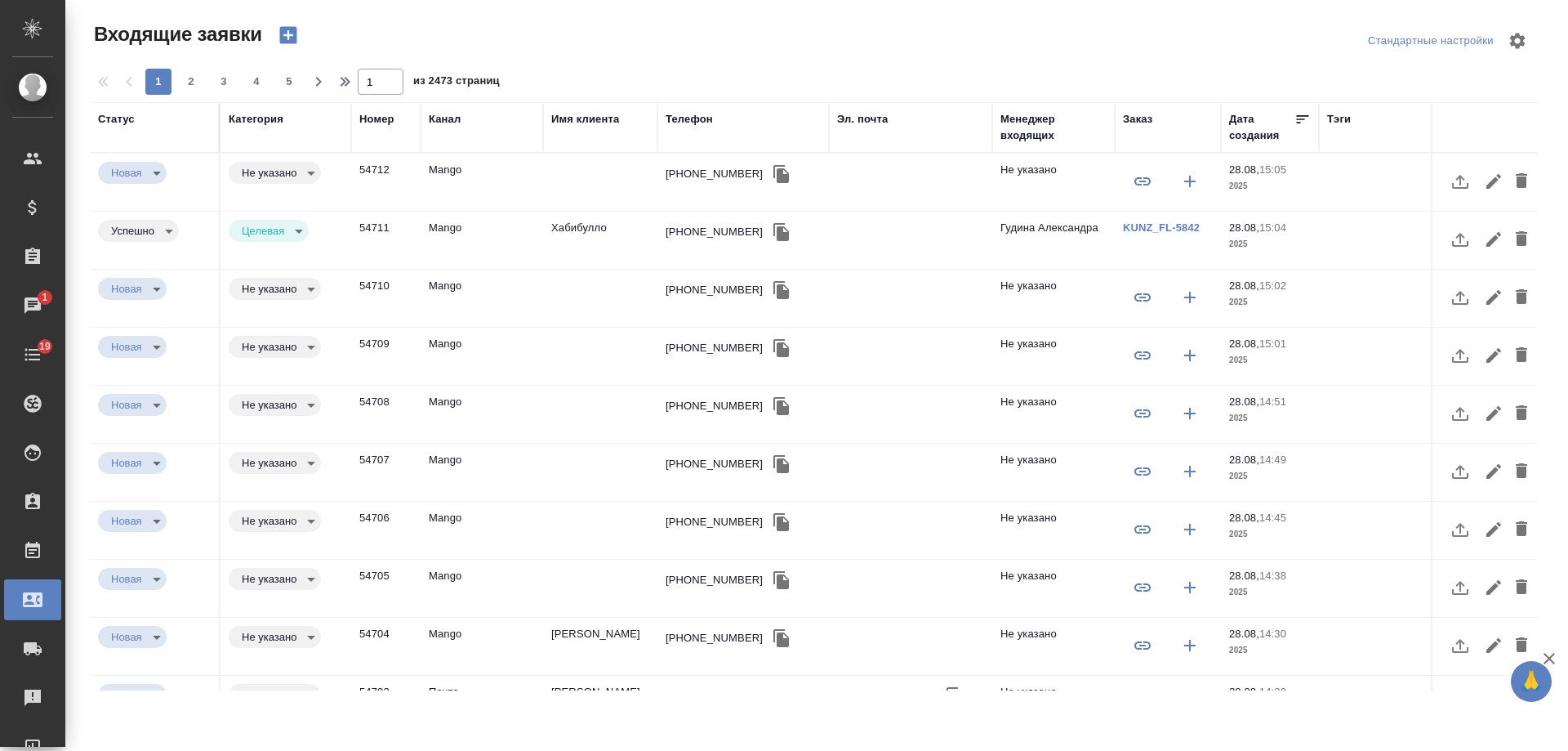
select select "RU"
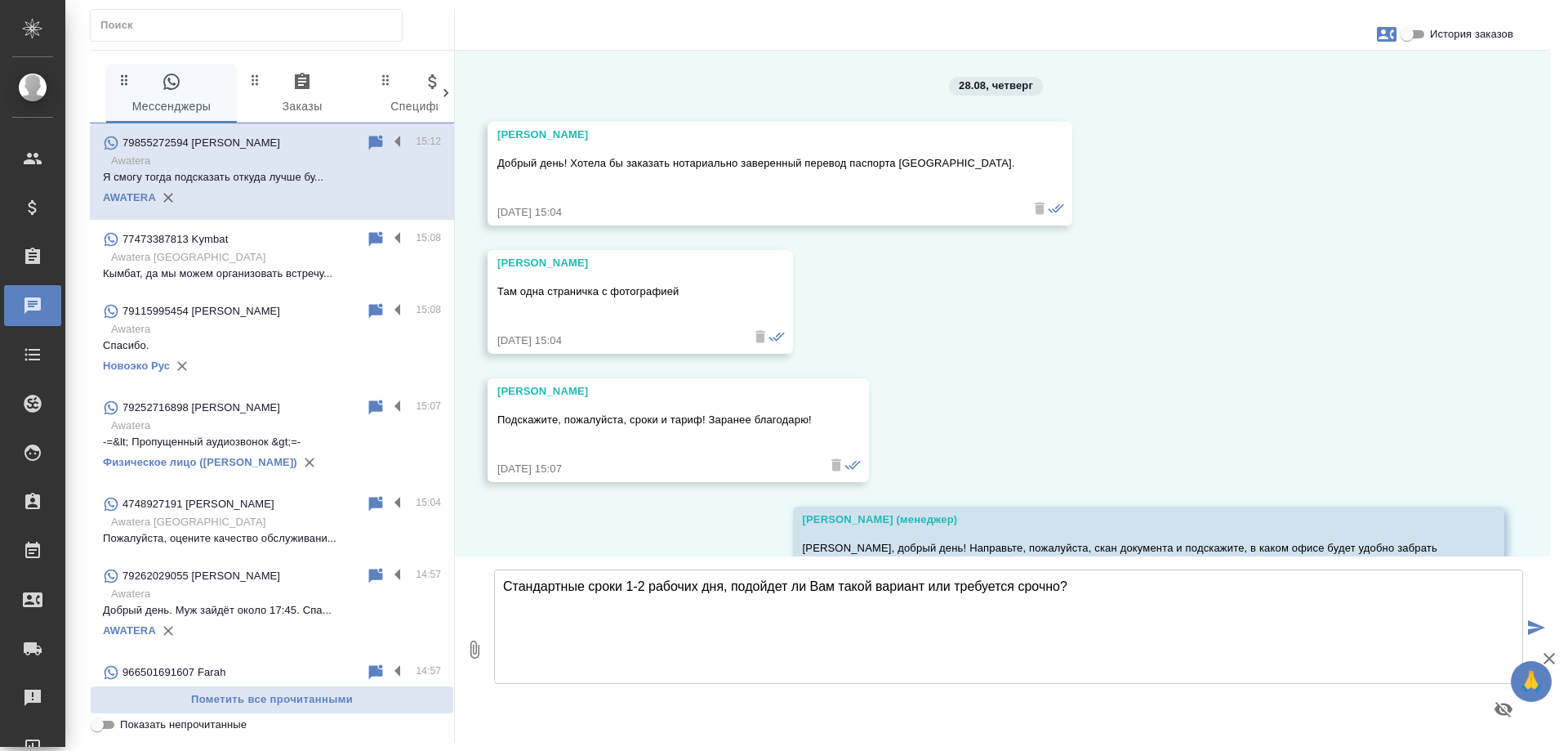
scroll to position [480, 0]
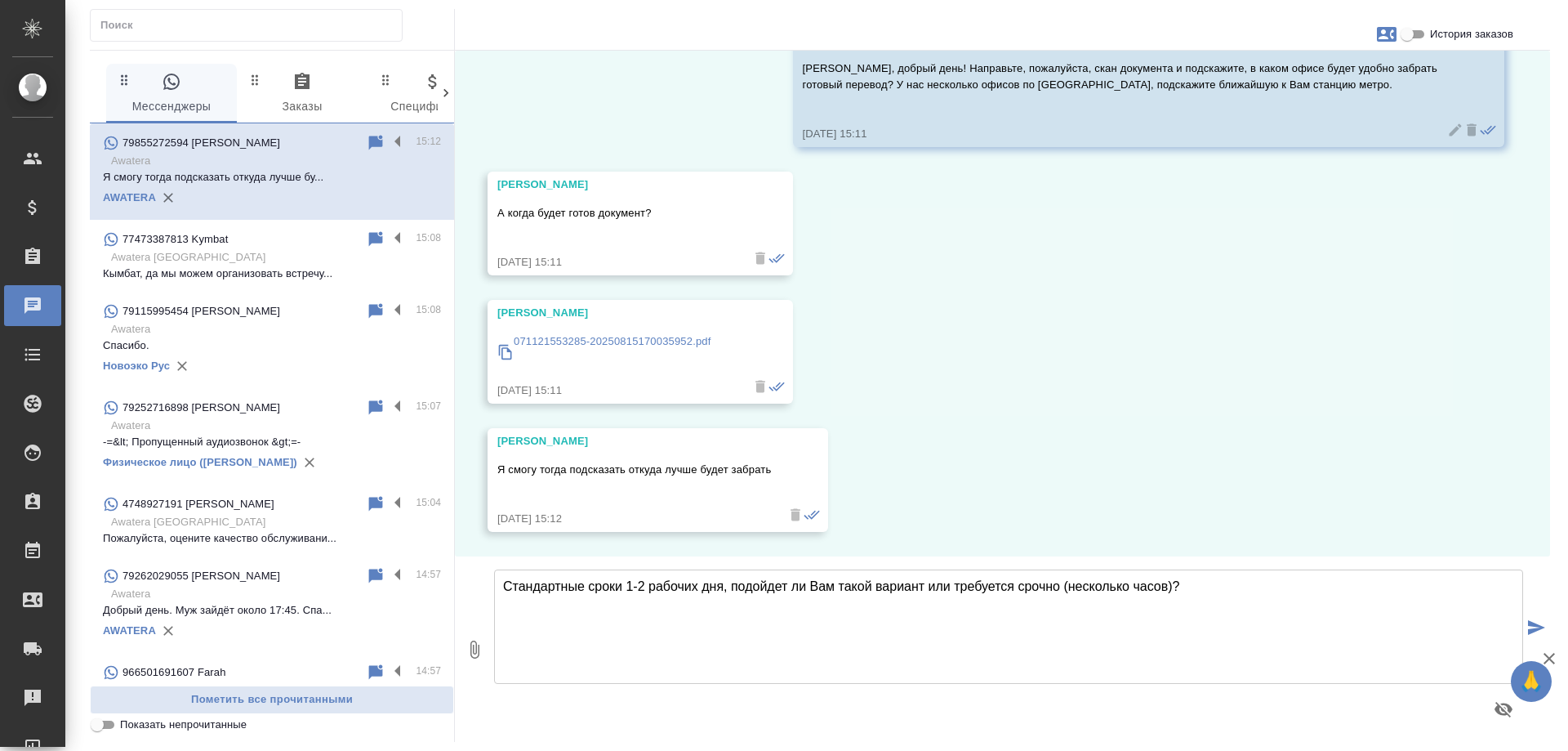
click at [1208, 585] on textarea "Стандартные сроки 1-2 рабочих дня, подойдет ли Вам такой вариант или требуется …" at bounding box center [1009, 626] width 1029 height 114
click at [1068, 589] on textarea "Стандартные сроки 1-2 рабочих дня, подойдет ли Вам такой вариант или требуется …" at bounding box center [1009, 626] width 1029 height 114
click at [1221, 582] on textarea "Стандартные сроки 1-2 рабочих дня, подойдет ли Вам такой вариант или требуется …" at bounding box center [1009, 626] width 1029 height 114
type textarea "Стандартные сроки 1-2 рабочих дня, подойдет ли Вам такой вариант или требуется …"
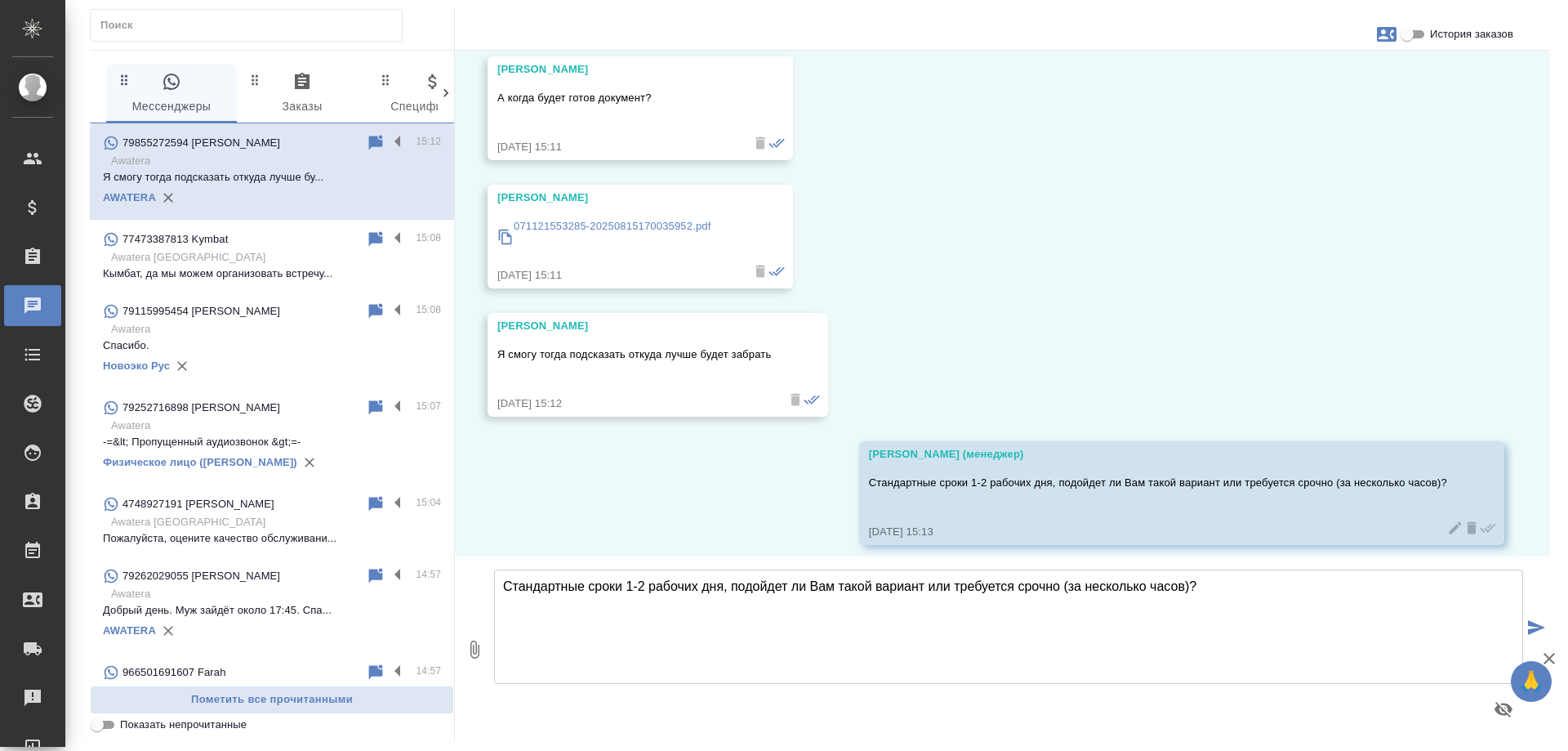
scroll to position [608, 0]
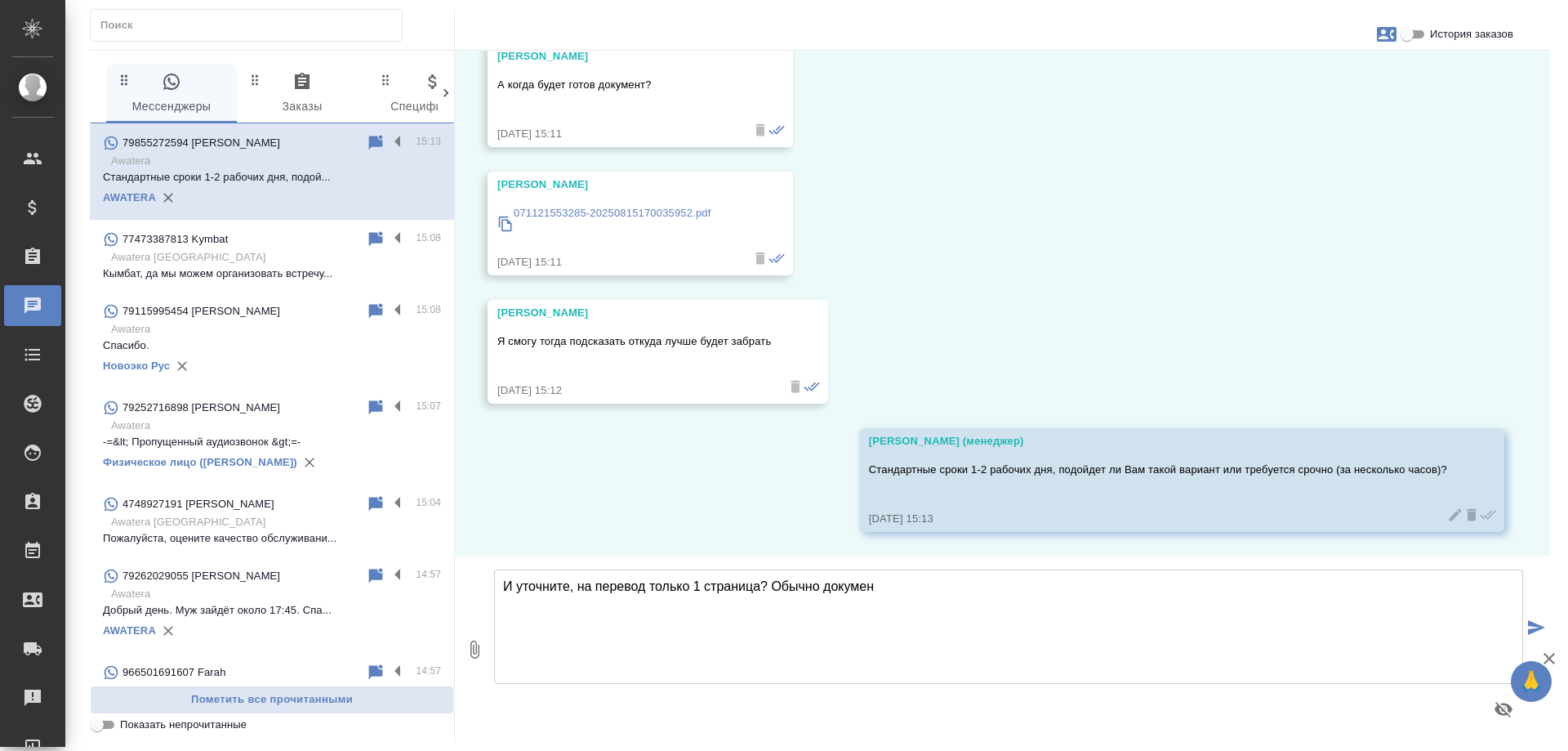
drag, startPoint x: 929, startPoint y: 576, endPoint x: 577, endPoint y: 586, distance: 352.1
click at [577, 586] on textarea "И уточните, на перевод только 1 страница? Обычно докумен" at bounding box center [1009, 626] width 1029 height 114
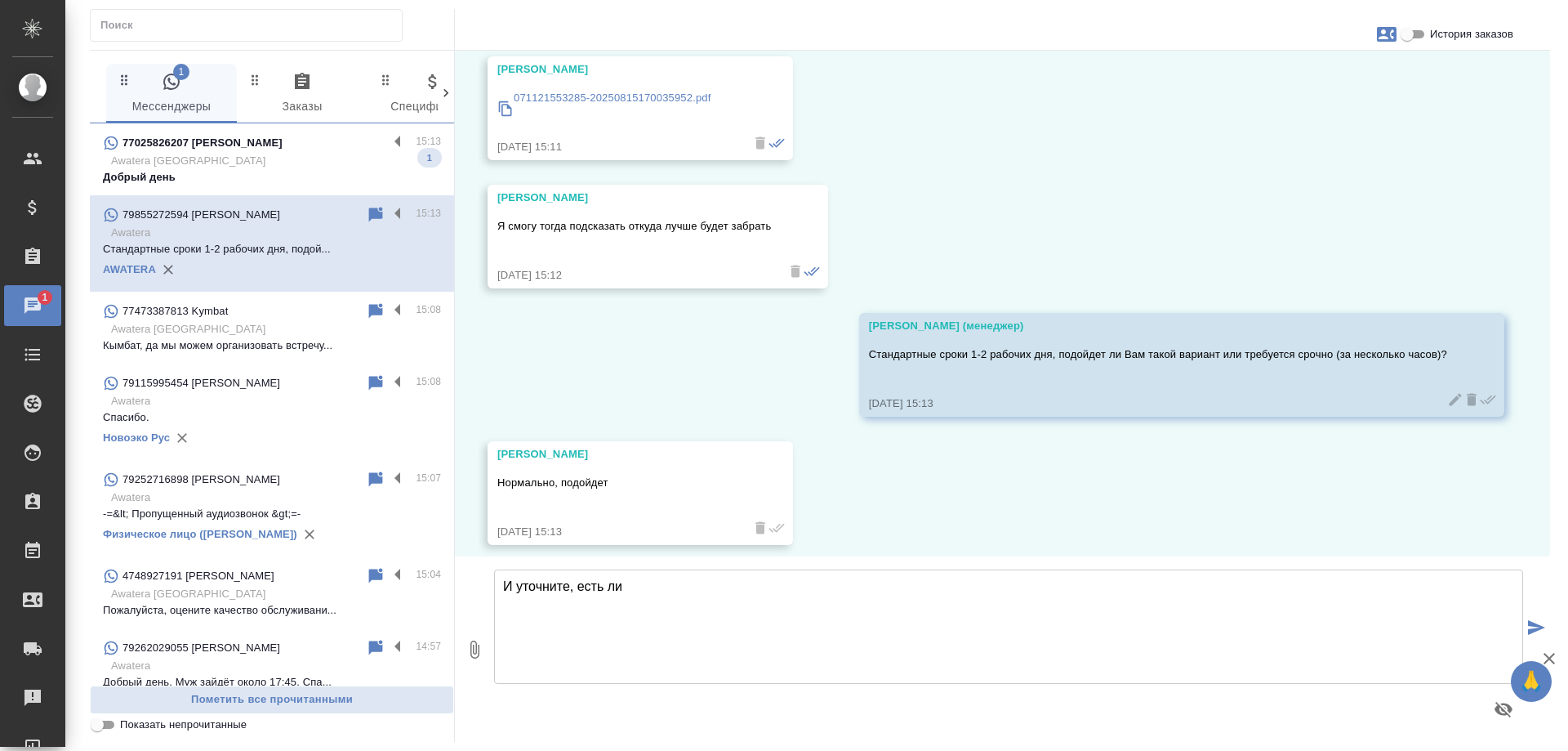
scroll to position [736, 0]
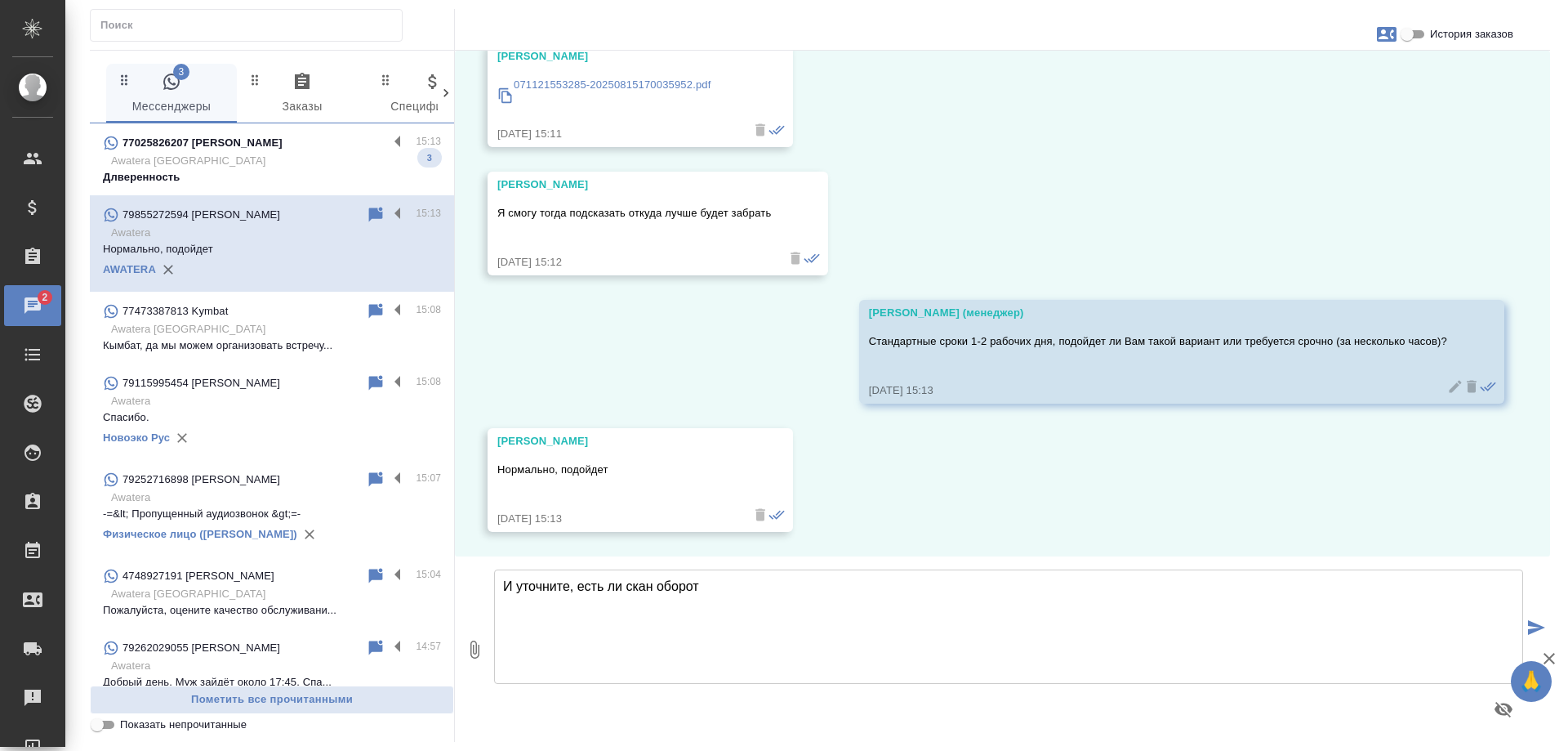
drag, startPoint x: 725, startPoint y: 593, endPoint x: 522, endPoint y: 586, distance: 203.1
click at [522, 586] on textarea "И уточните, есть ли скан оборот" at bounding box center [1009, 626] width 1029 height 114
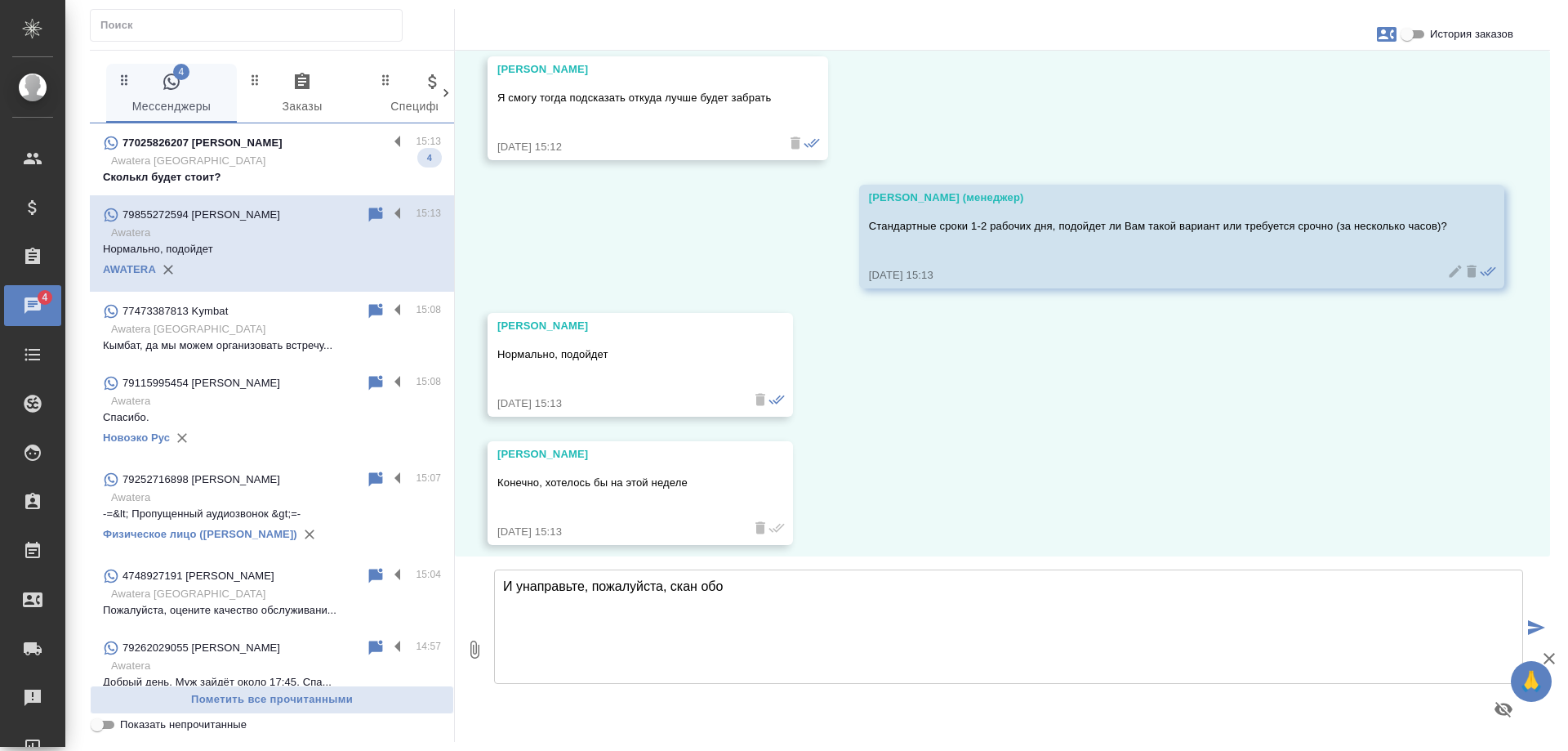
scroll to position [864, 0]
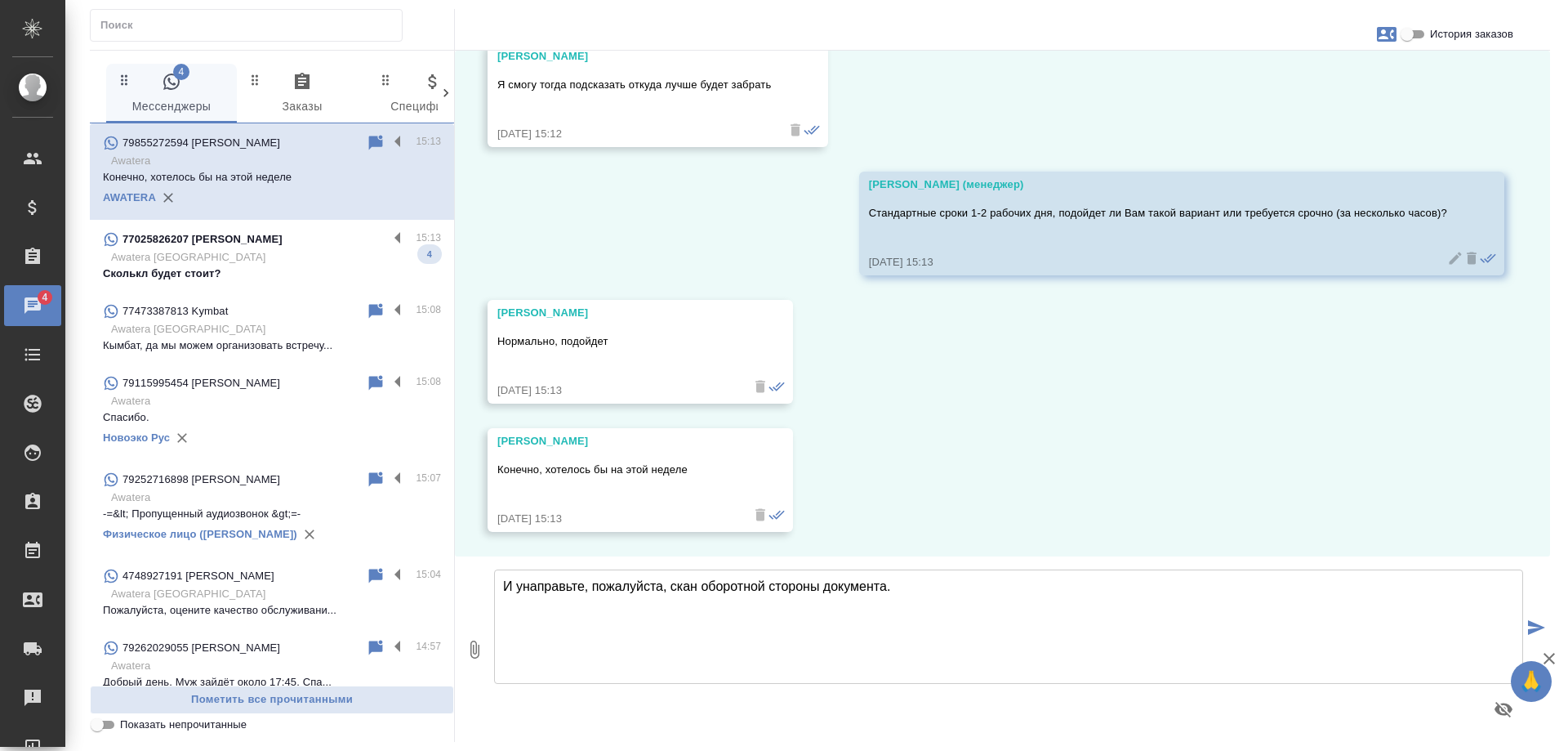
click at [521, 587] on textarea "И унаправьте, пожалуйста, скан оборотной стороны документа." at bounding box center [1009, 626] width 1029 height 114
click at [913, 591] on textarea "И направьте, пожалуйста, скан оборотной стороны документа." at bounding box center [1009, 626] width 1029 height 114
click at [716, 587] on textarea "И направьте, пожалуйста, скан оборотной стороны документа." at bounding box center [1009, 626] width 1029 height 114
click at [719, 587] on textarea "И направьте, пожалуйста, скан обротной стороны документа." at bounding box center [1009, 626] width 1029 height 114
click at [722, 587] on textarea "И направьте, пожалуйста, скан обротной стороны документа." at bounding box center [1009, 626] width 1029 height 114
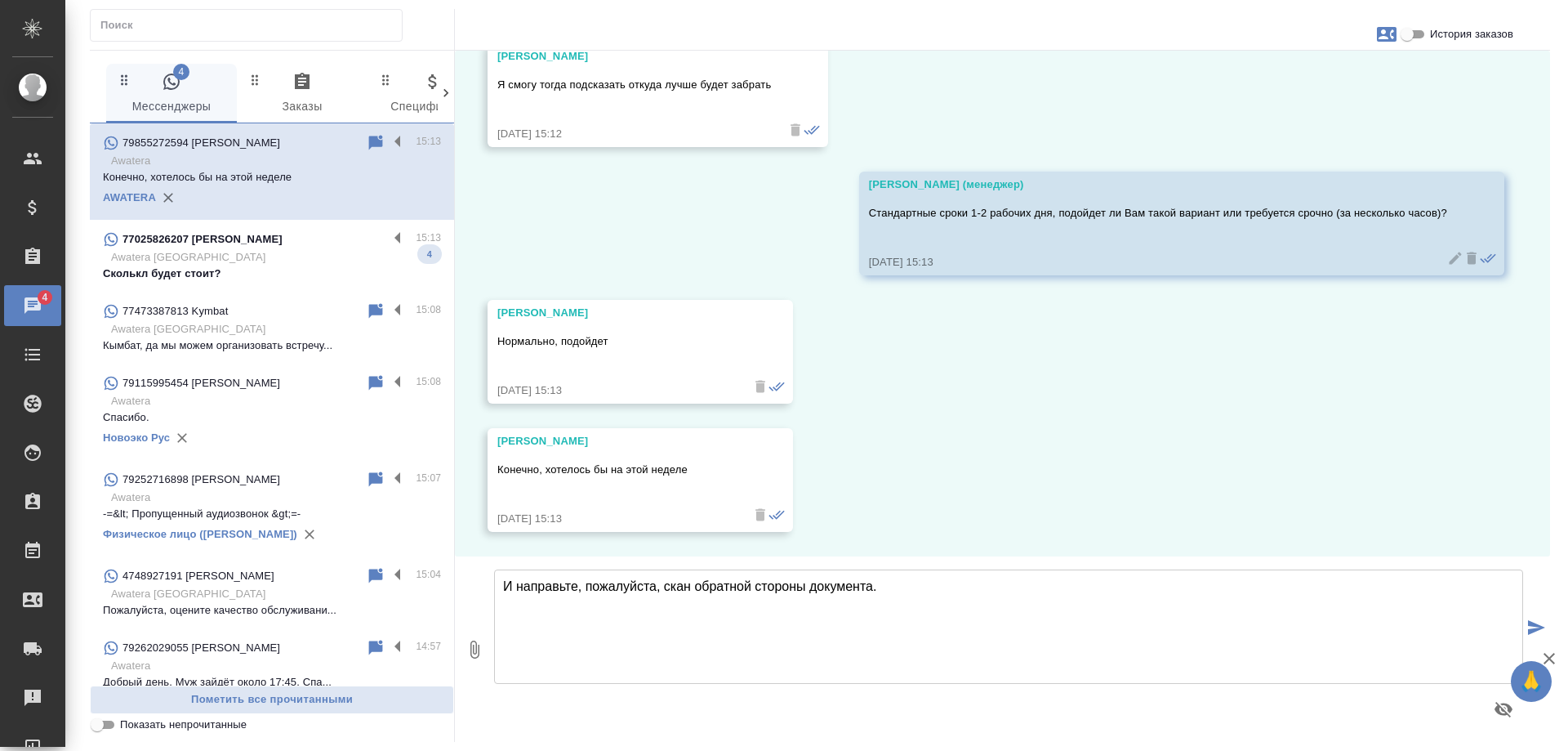
click at [923, 591] on textarea "И направьте, пожалуйста, скан обратной стороны документа." at bounding box center [1009, 626] width 1029 height 114
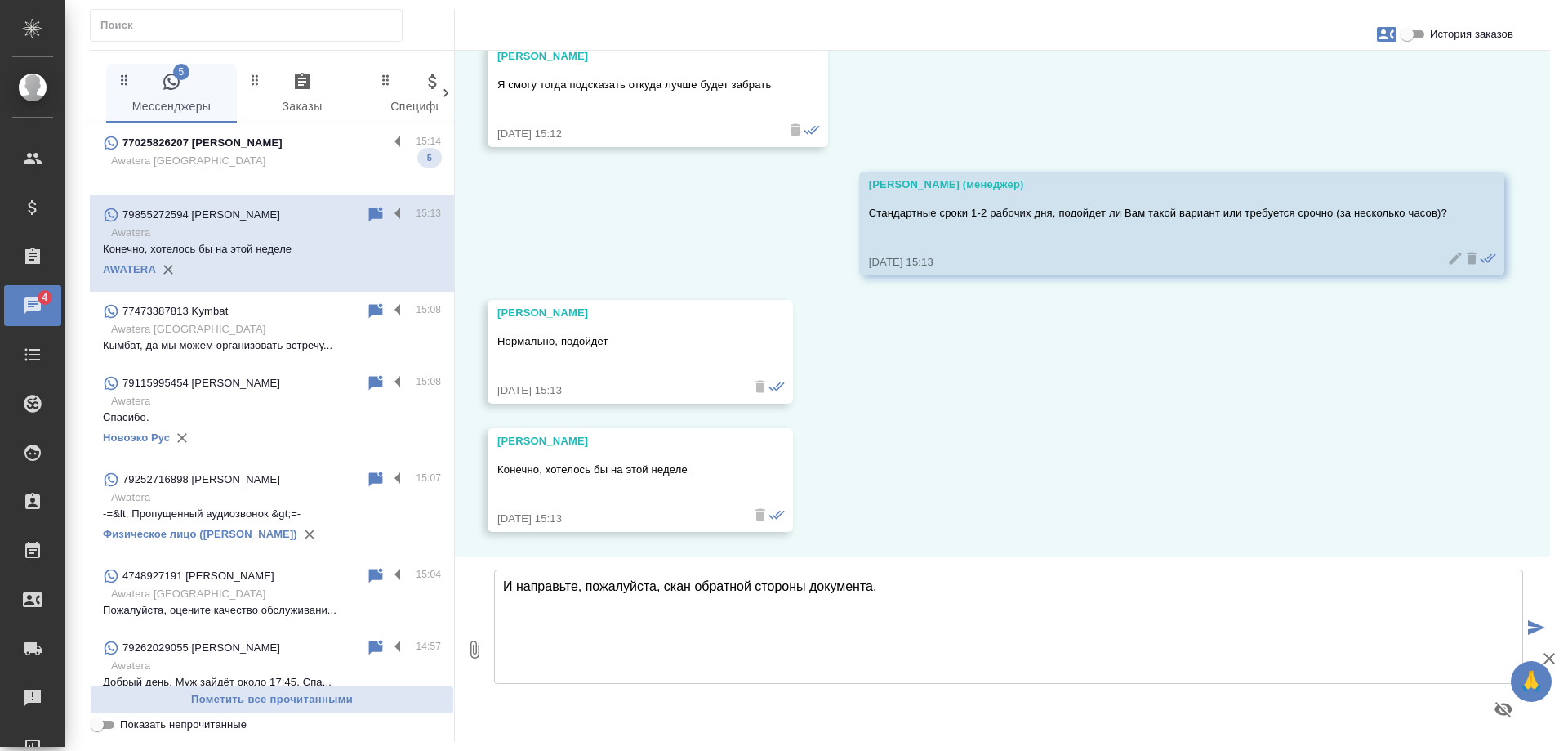
type textarea "И направьте, пожалуйста, скан обратной стороны документа."
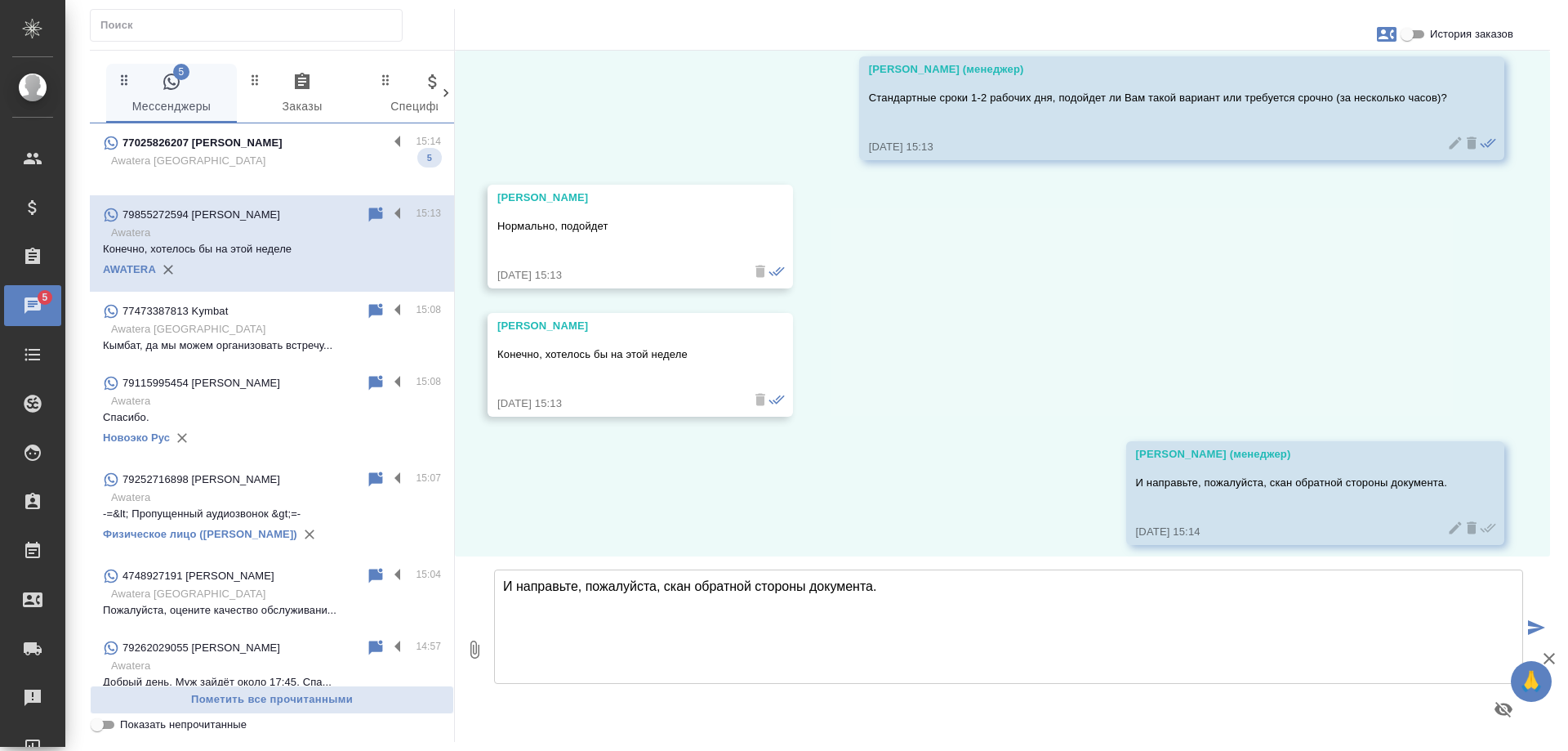
scroll to position [993, 0]
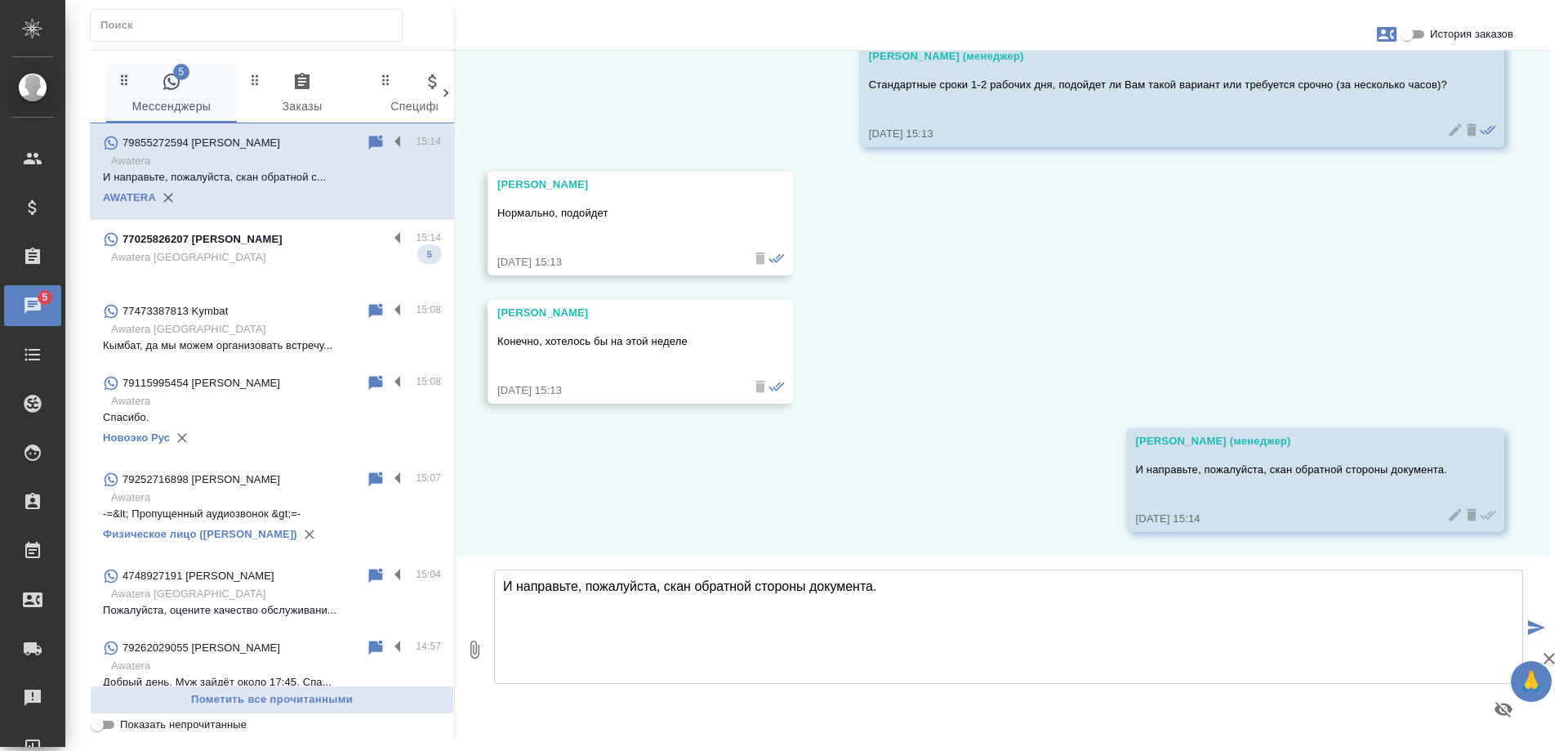
click at [1034, 473] on div "28.08, четверг Наталья Добрый день! Хотела бы заказать нотариально заверенный п…" at bounding box center [1002, 303] width 1095 height 505
click at [673, 599] on textarea "И направьте, пожалуйста, скан обратной стороны документа." at bounding box center [1009, 626] width 1029 height 114
paste textarea "Наши филиалы находятся в районе следующих станций метро в Москве: Офис м. Бабуш…"
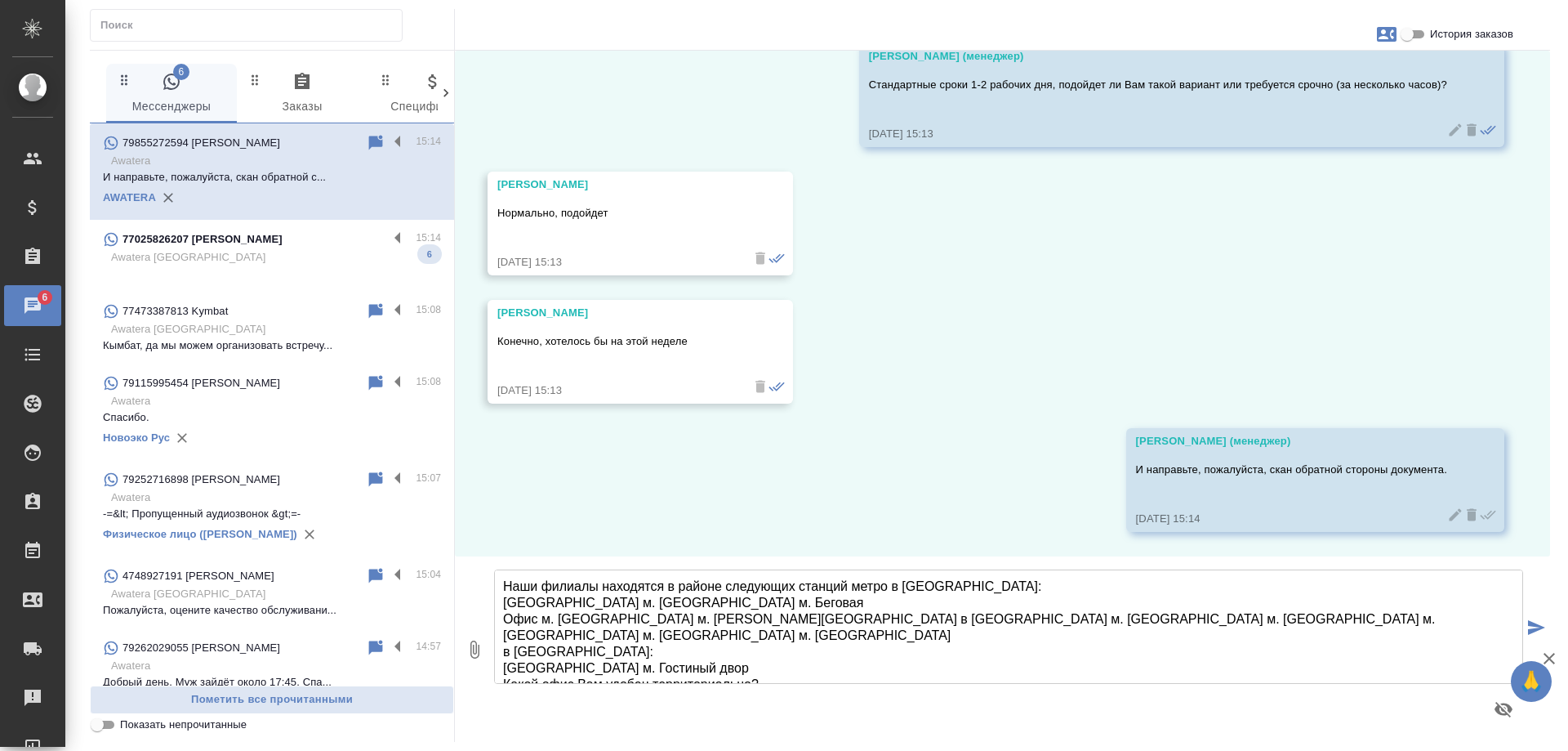
scroll to position [139, 0]
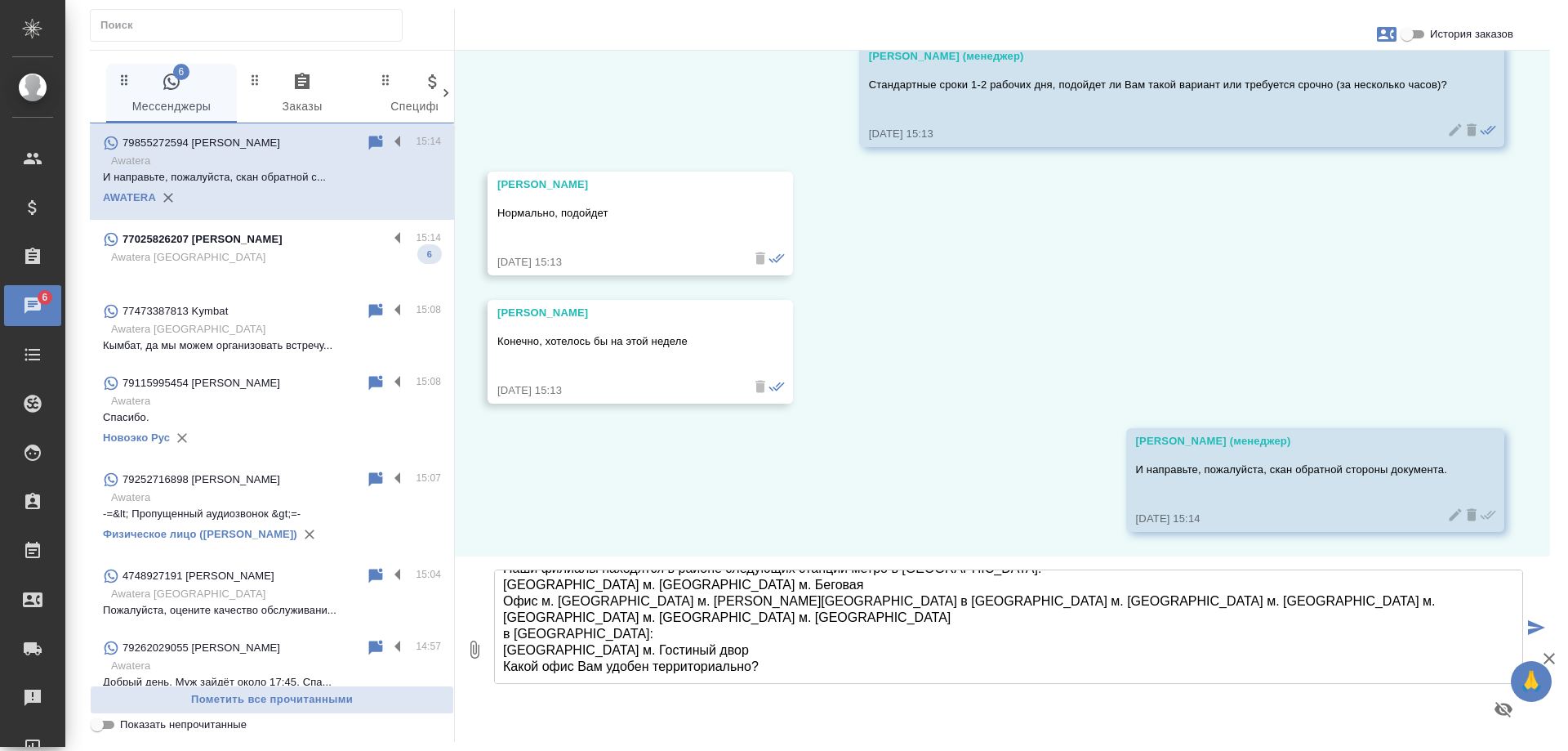
drag, startPoint x: 628, startPoint y: 637, endPoint x: 505, endPoint y: 622, distance: 123.9
click at [505, 622] on textarea "Наши филиалы находятся в районе следующих станций метро в Москве: Офис м. Бабуш…" at bounding box center [1009, 626] width 1029 height 114
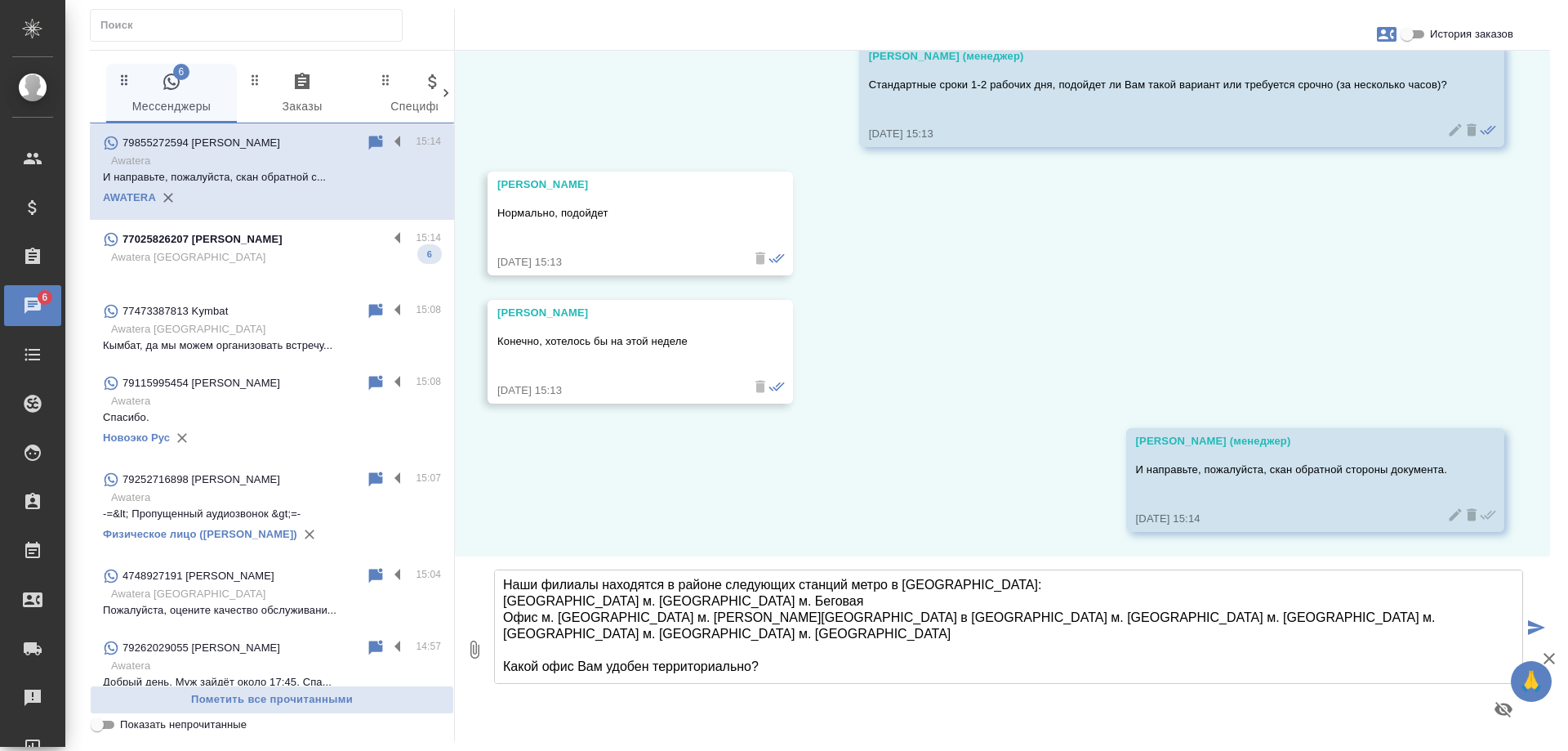
scroll to position [132, 0]
click at [543, 672] on textarea "Наши филиалы находятся в районе следующих станций метро в Москве: Офис м. Бабуш…" at bounding box center [1009, 626] width 1029 height 114
type textarea "Наши филиалы находятся в районе следующих станций метро в Москве: Офис м. Бабуш…"
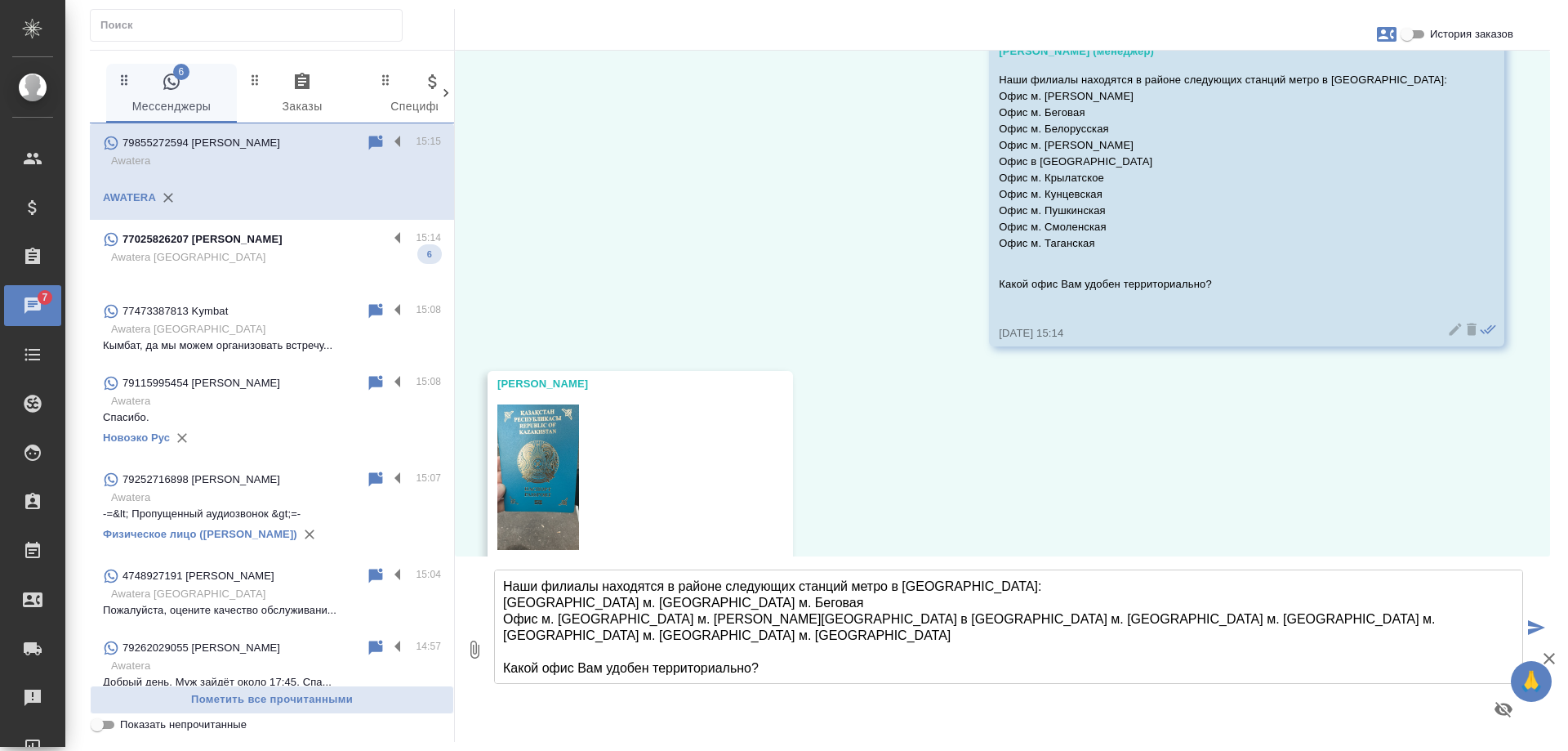
scroll to position [1564, 0]
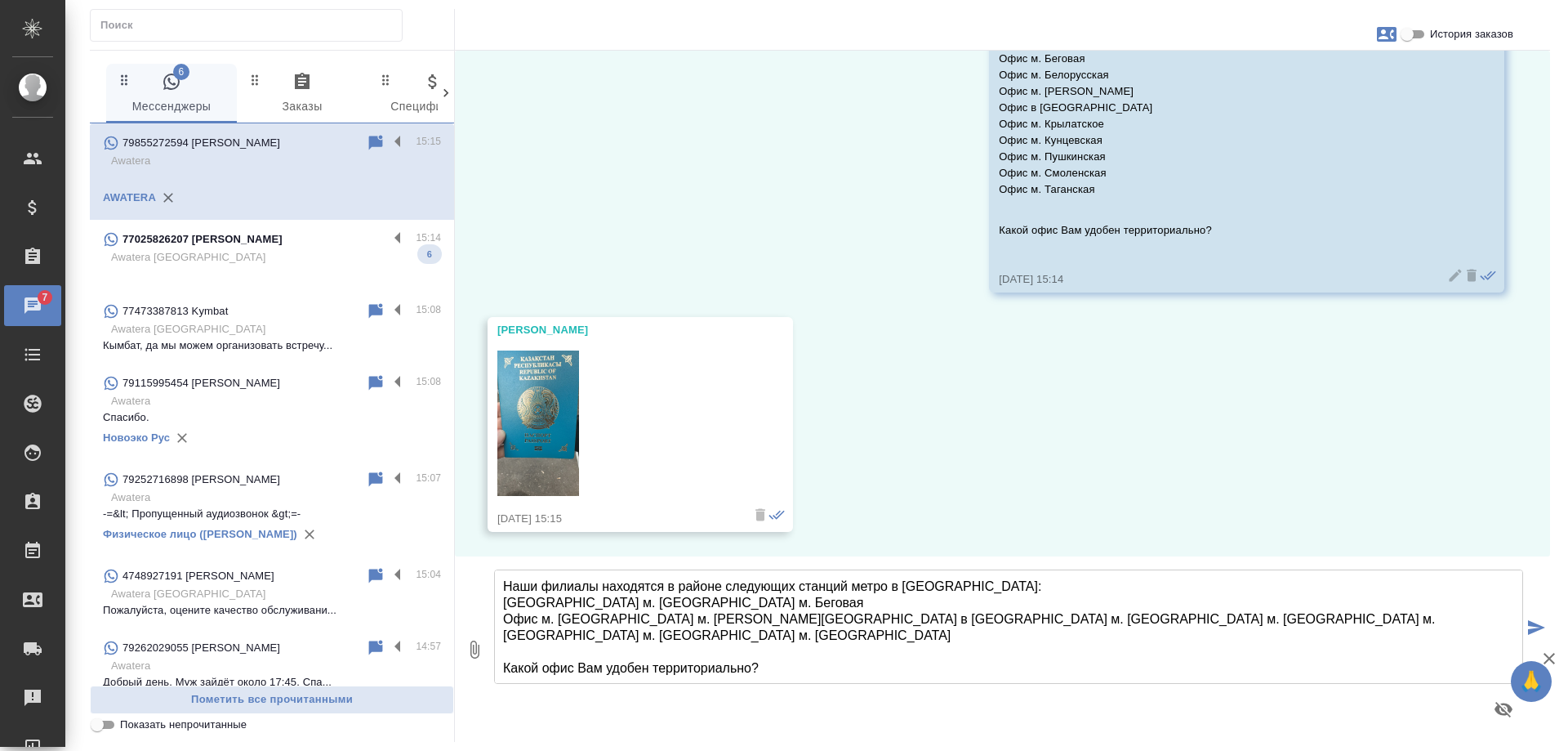
click at [533, 398] on img at bounding box center [538, 423] width 82 height 146
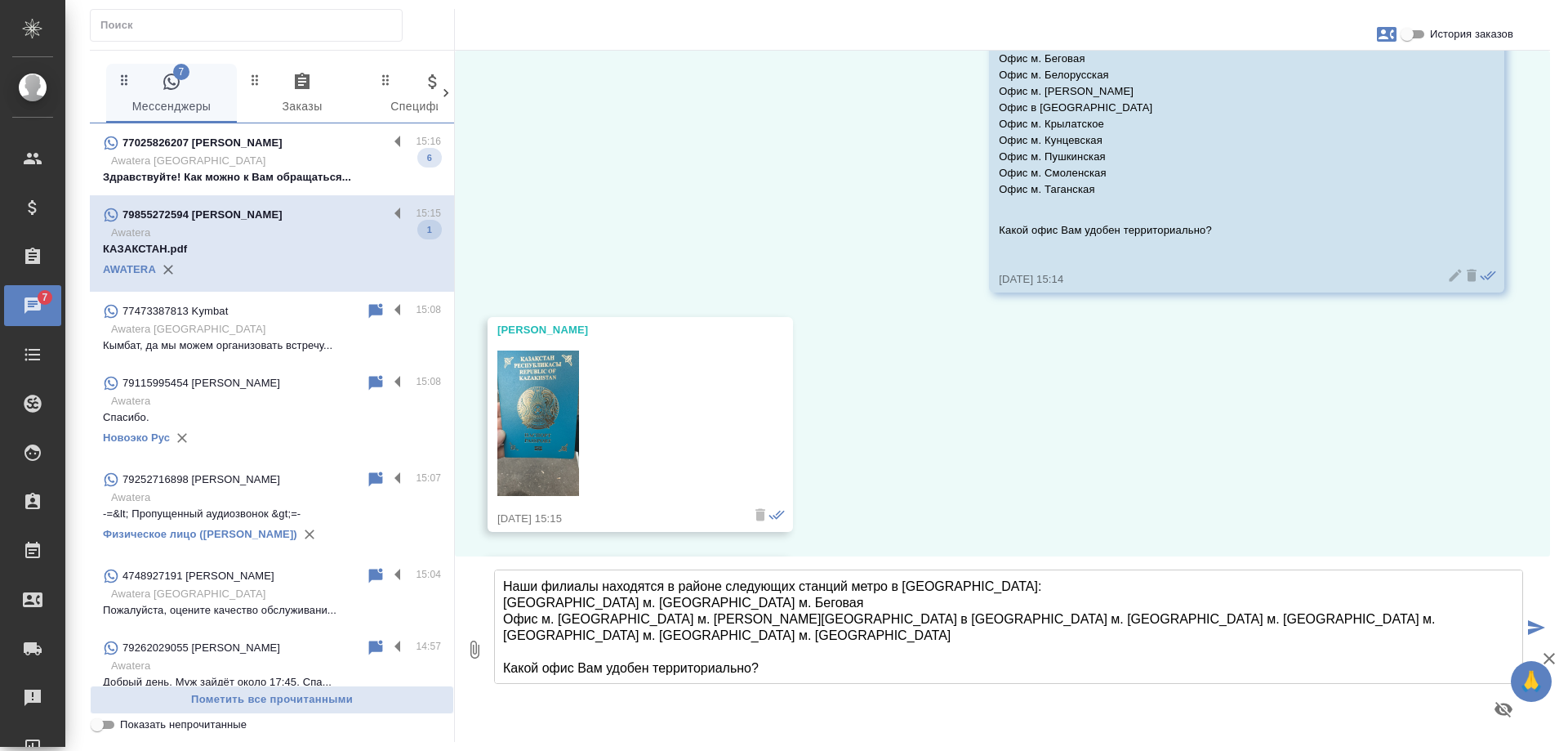
click at [665, 607] on textarea "Наши филиалы находятся в районе следующих станций метро в Москве: Офис м. Бабуш…" at bounding box center [1009, 626] width 1029 height 114
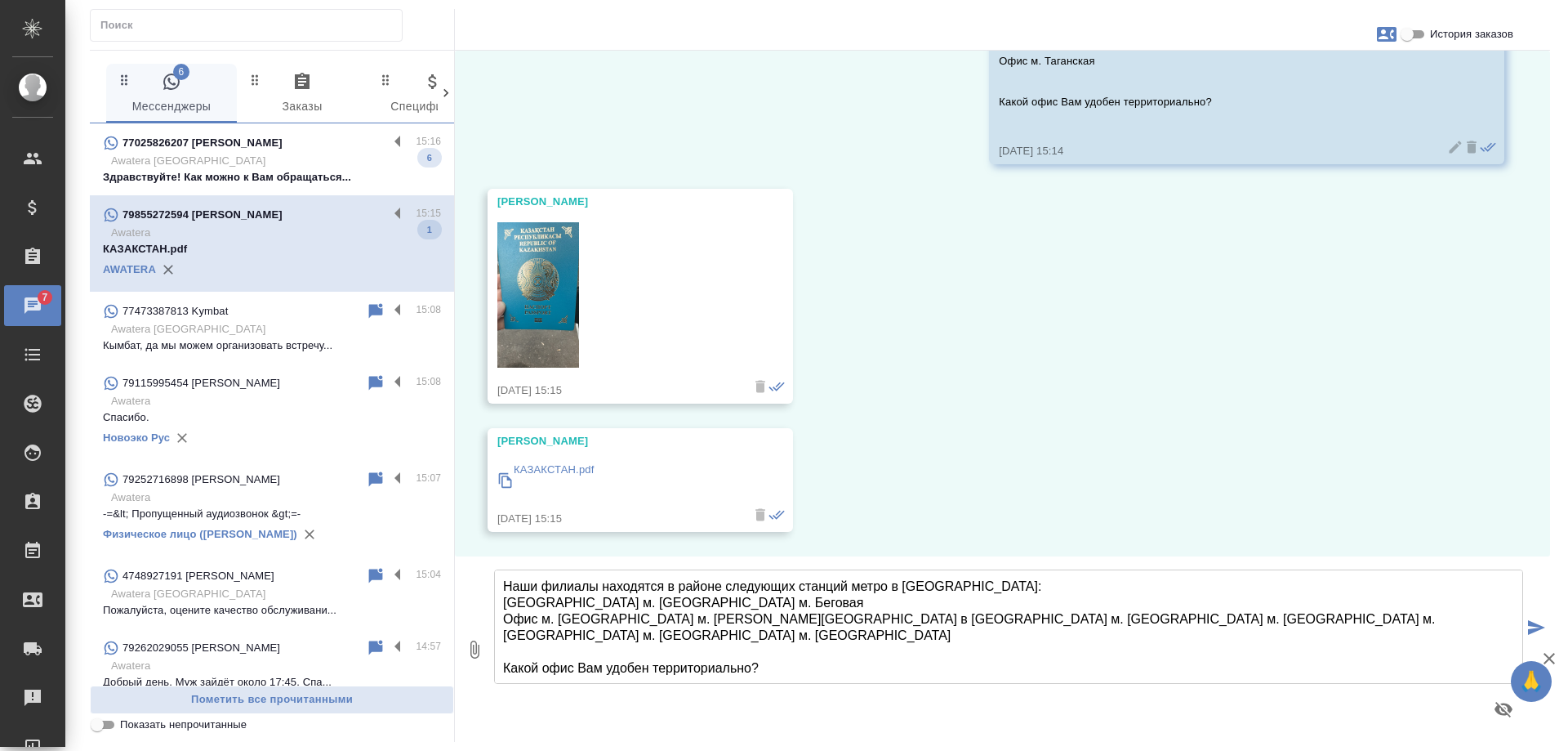
click at [594, 466] on p "КАЗАКСТАН.pdf" at bounding box center [553, 470] width 80 height 17
click at [602, 610] on textarea "Наши филиалы находятся в районе следующих станций метро в Москве: Офис м. Бабуш…" at bounding box center [1009, 626] width 1029 height 114
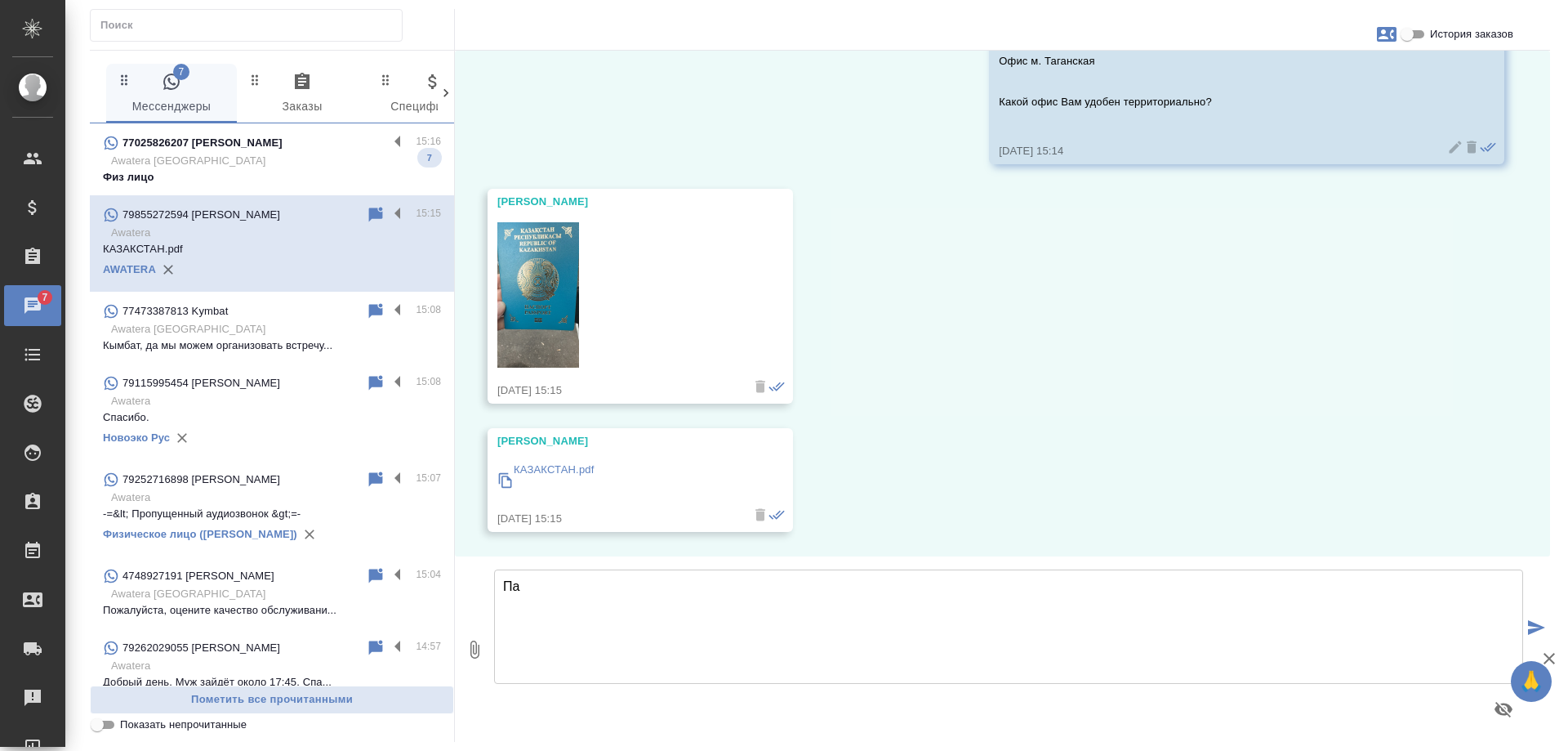
type textarea "П"
type textarea "При переводе такого паспорта требуется скан разворота, направляю Вам образец."
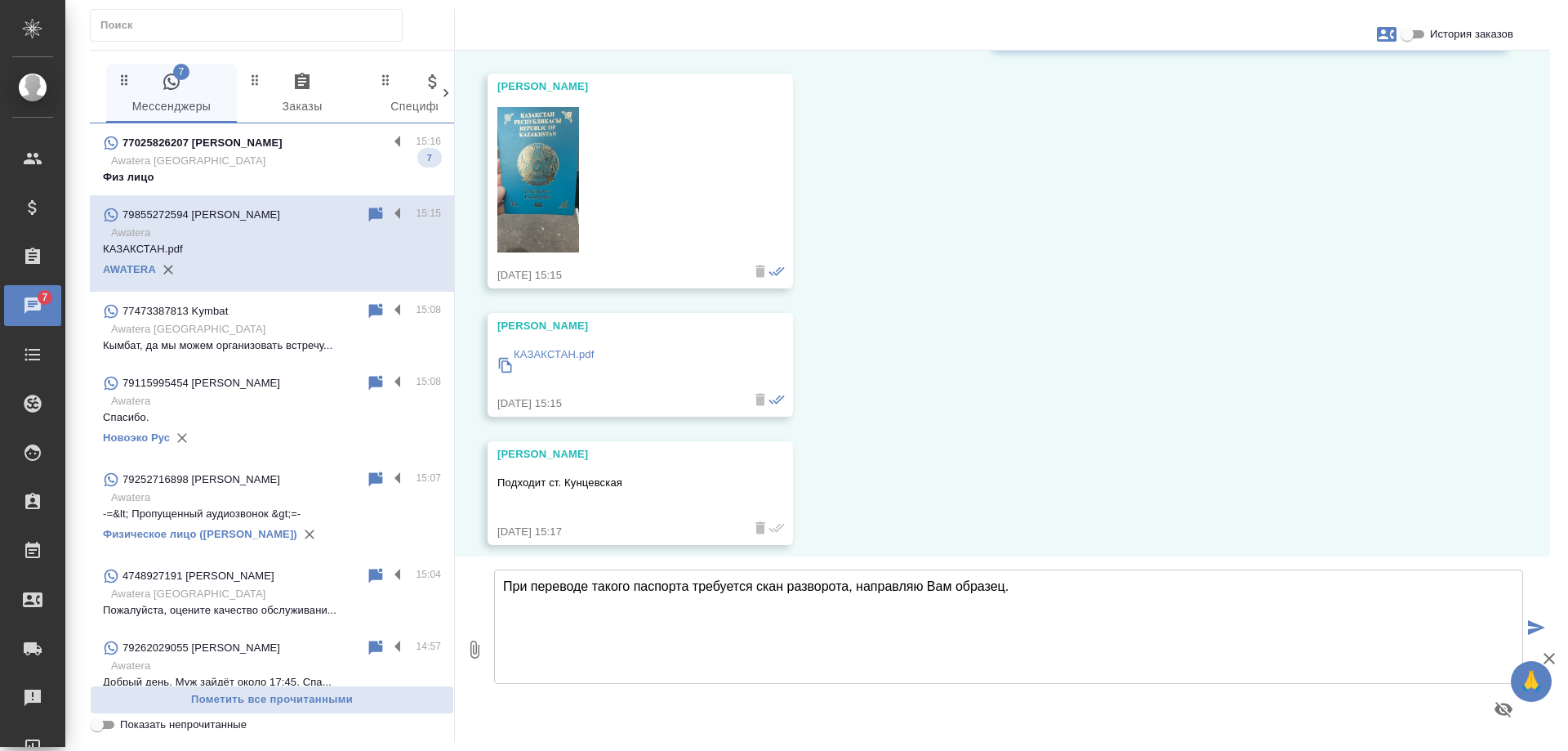
scroll to position [1821, 0]
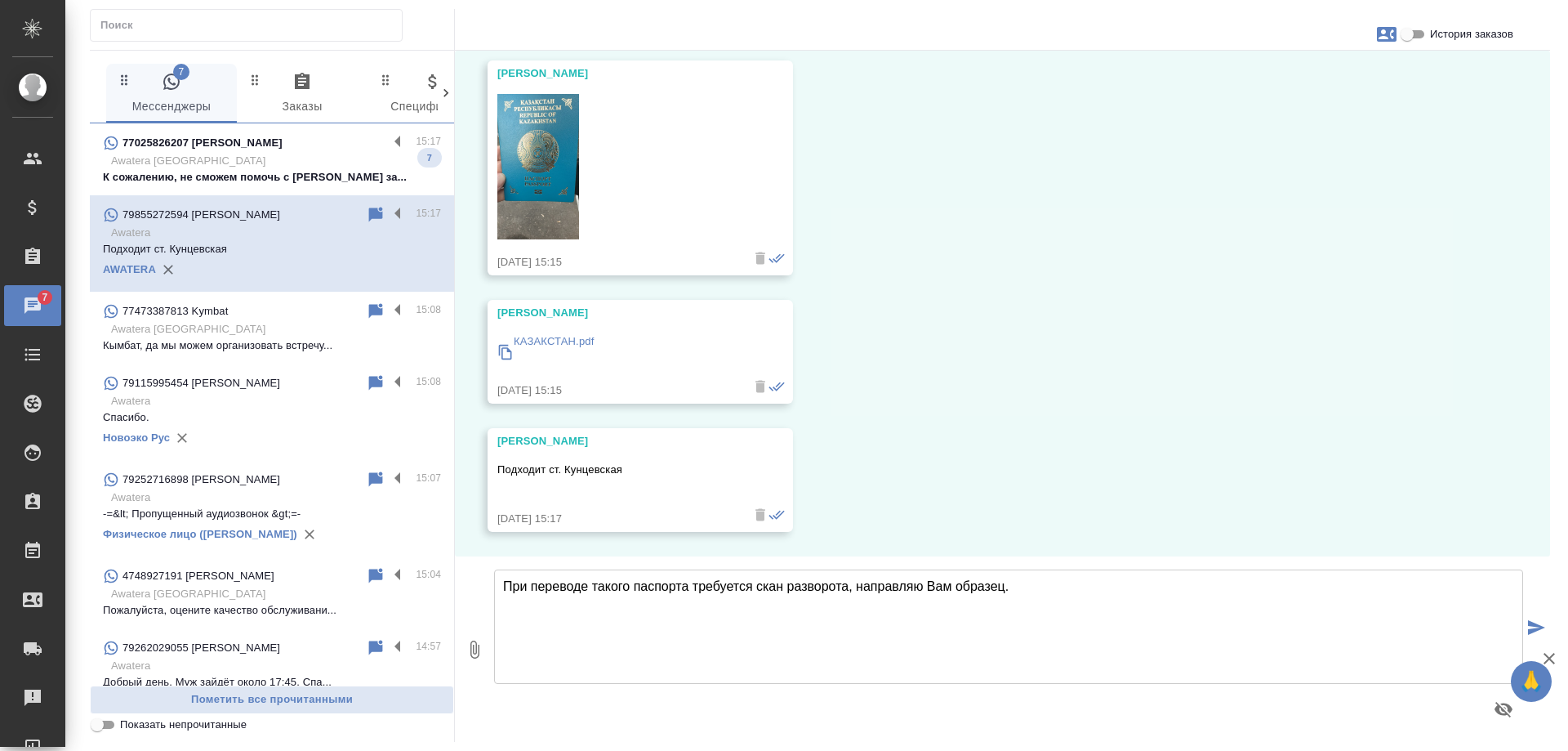
click at [473, 653] on icon "button" at bounding box center [475, 649] width 20 height 20
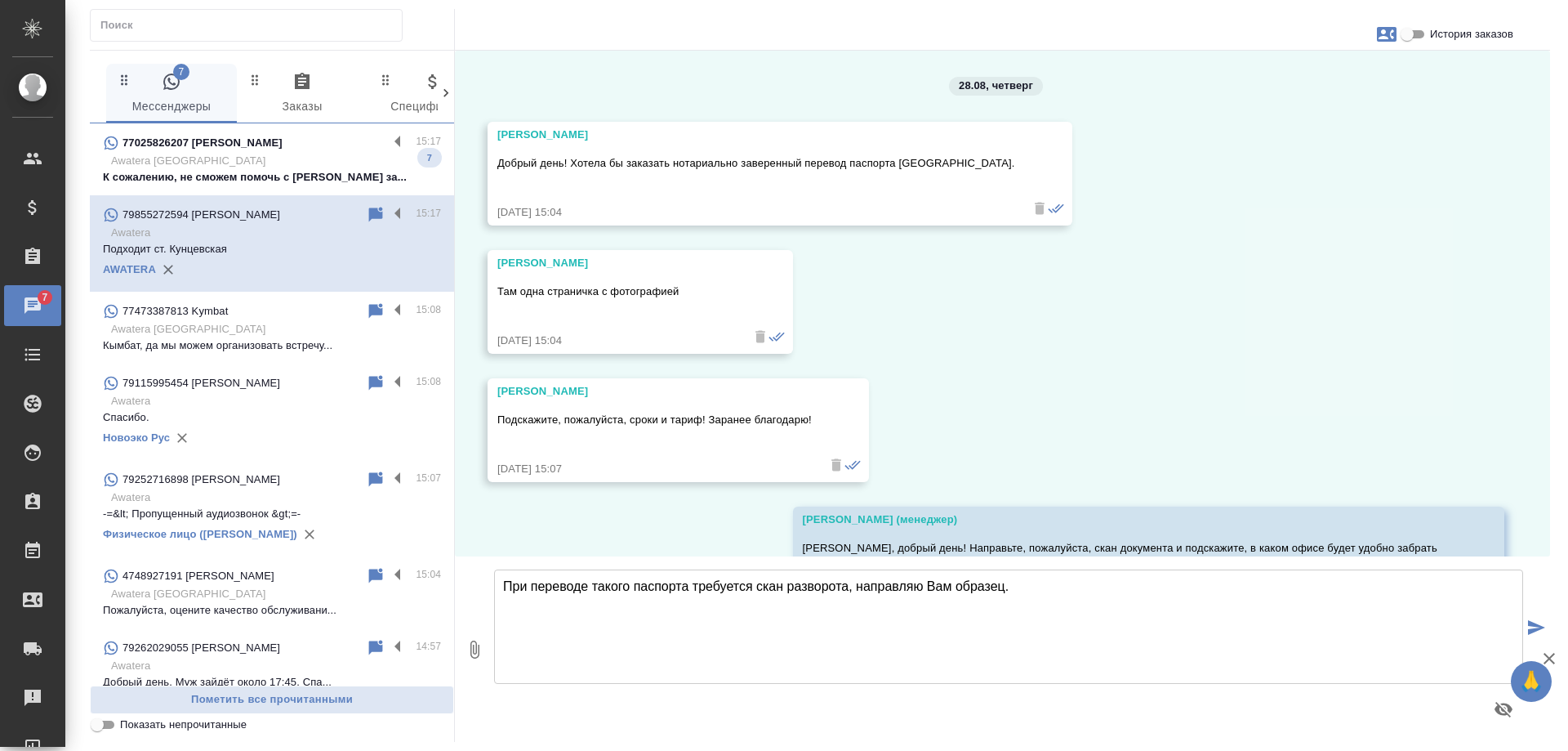
scroll to position [1821, 0]
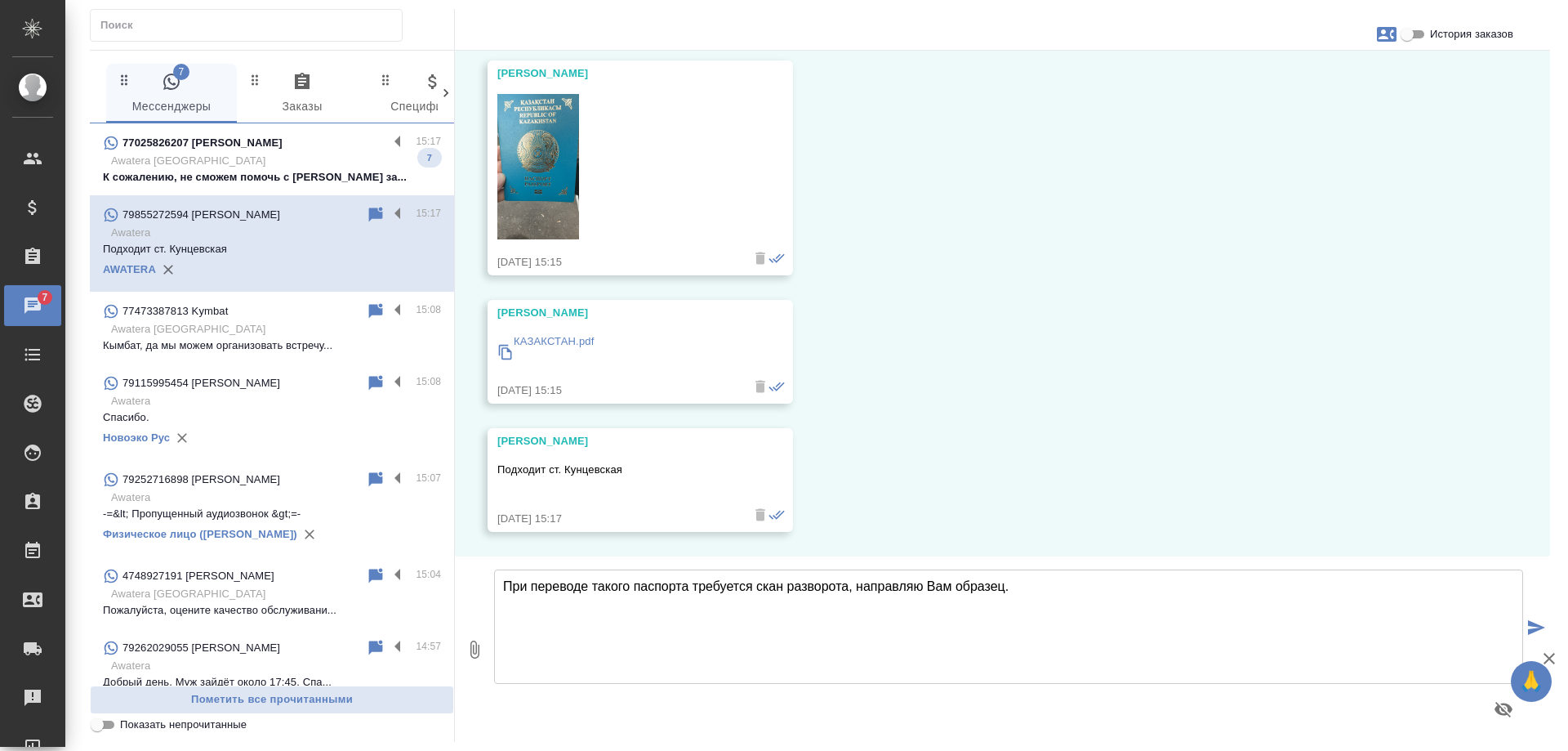
type input "C:\fakepath\образец скана паспорта.png"
drag, startPoint x: 629, startPoint y: 586, endPoint x: 498, endPoint y: 594, distance: 131.2
click at [498, 594] on textarea "При переводе такого паспорта требуется скан разворота, направляю Вам образец." at bounding box center [1009, 626] width 1029 height 114
click at [1006, 588] on textarea "Для перевода паспорта требуется скан разворота, направляю Вам образец." at bounding box center [1009, 626] width 1029 height 114
type textarea "Для перевода паспорта требуется скан разворота, направляю Вам образец."
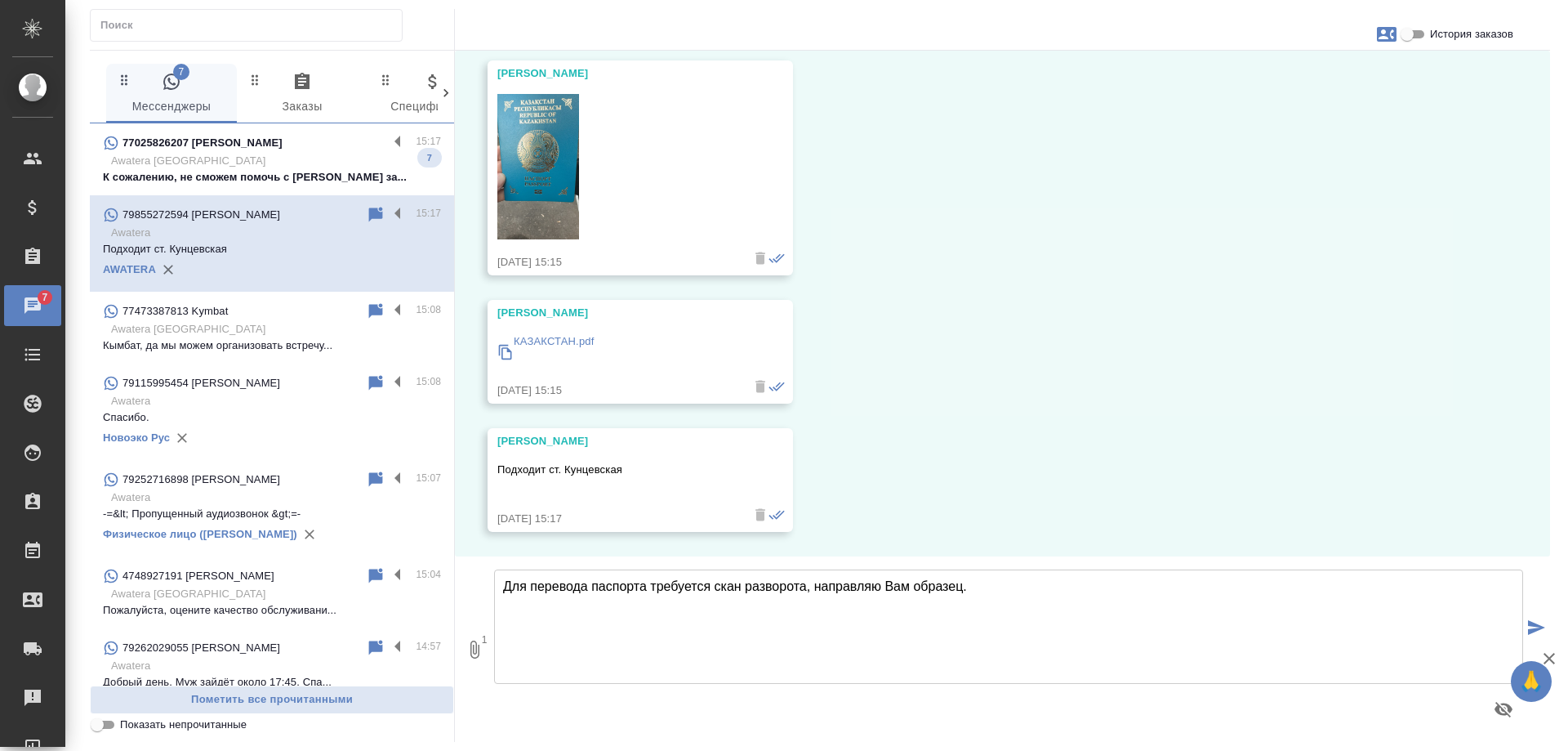
click at [1536, 621] on icon "submit" at bounding box center [1537, 628] width 17 height 15
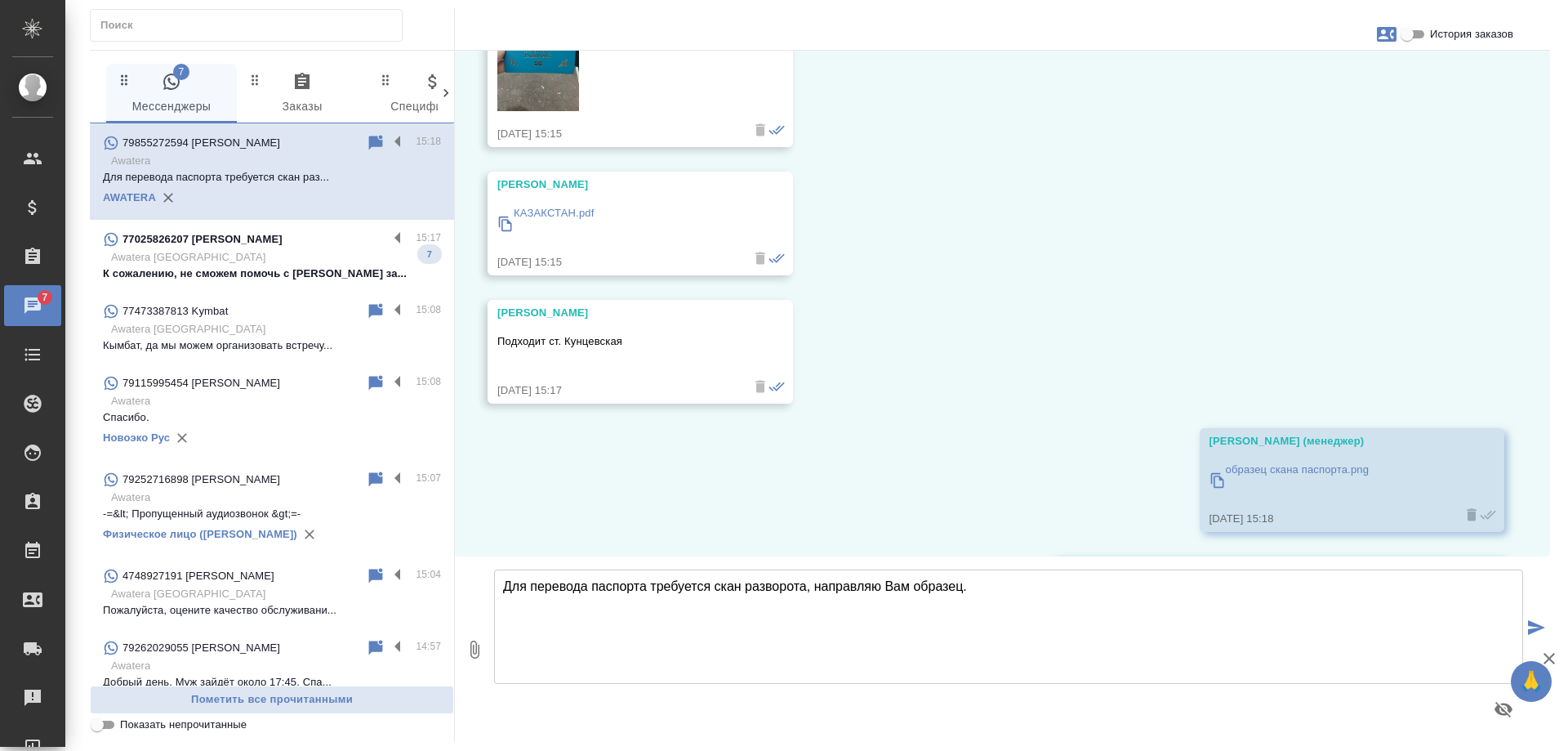
scroll to position [2078, 0]
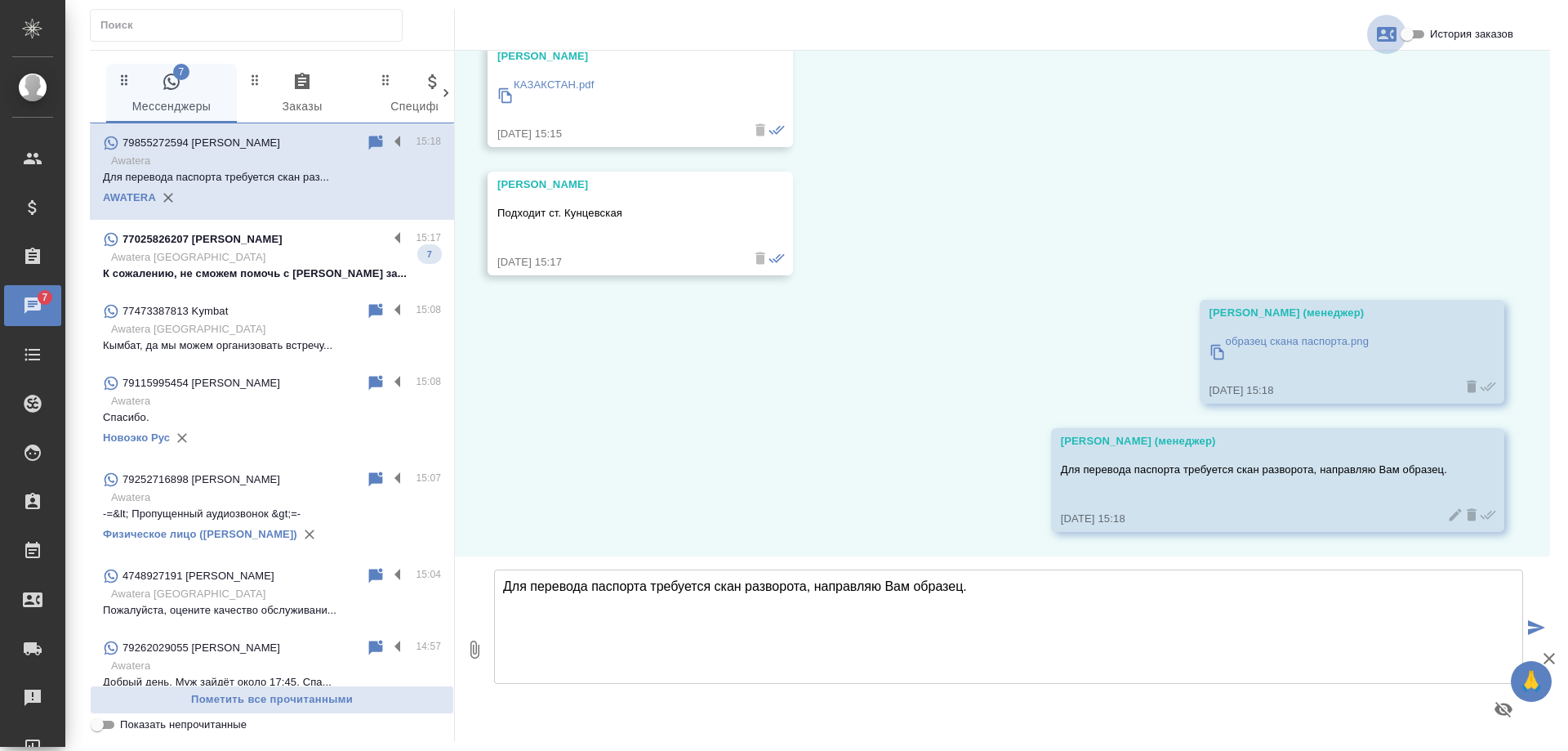
click at [1389, 33] on icon "button" at bounding box center [1387, 35] width 20 height 15
click at [1296, 76] on span "Создать заявку" at bounding box center [1316, 79] width 77 height 17
select select "RU"
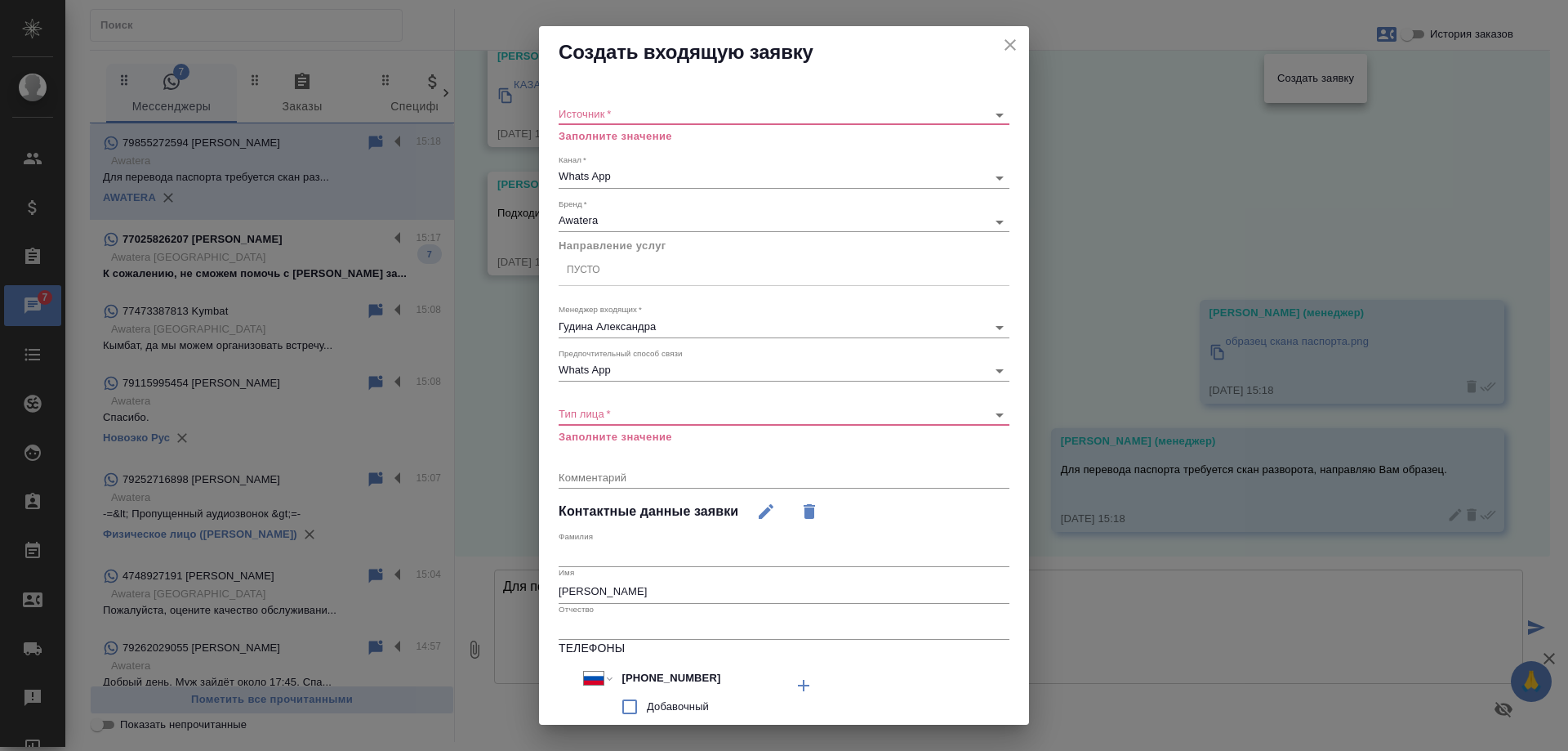
click at [663, 102] on div "Источник   * ​ Заполните значение" at bounding box center [784, 118] width 451 height 53
click at [650, 109] on body "🙏 .cls-1 fill:#fff; AWATERA [PERSON_NAME] Спецификации Заказы 7 Чаты Todo Проек…" at bounding box center [784, 376] width 1568 height 751
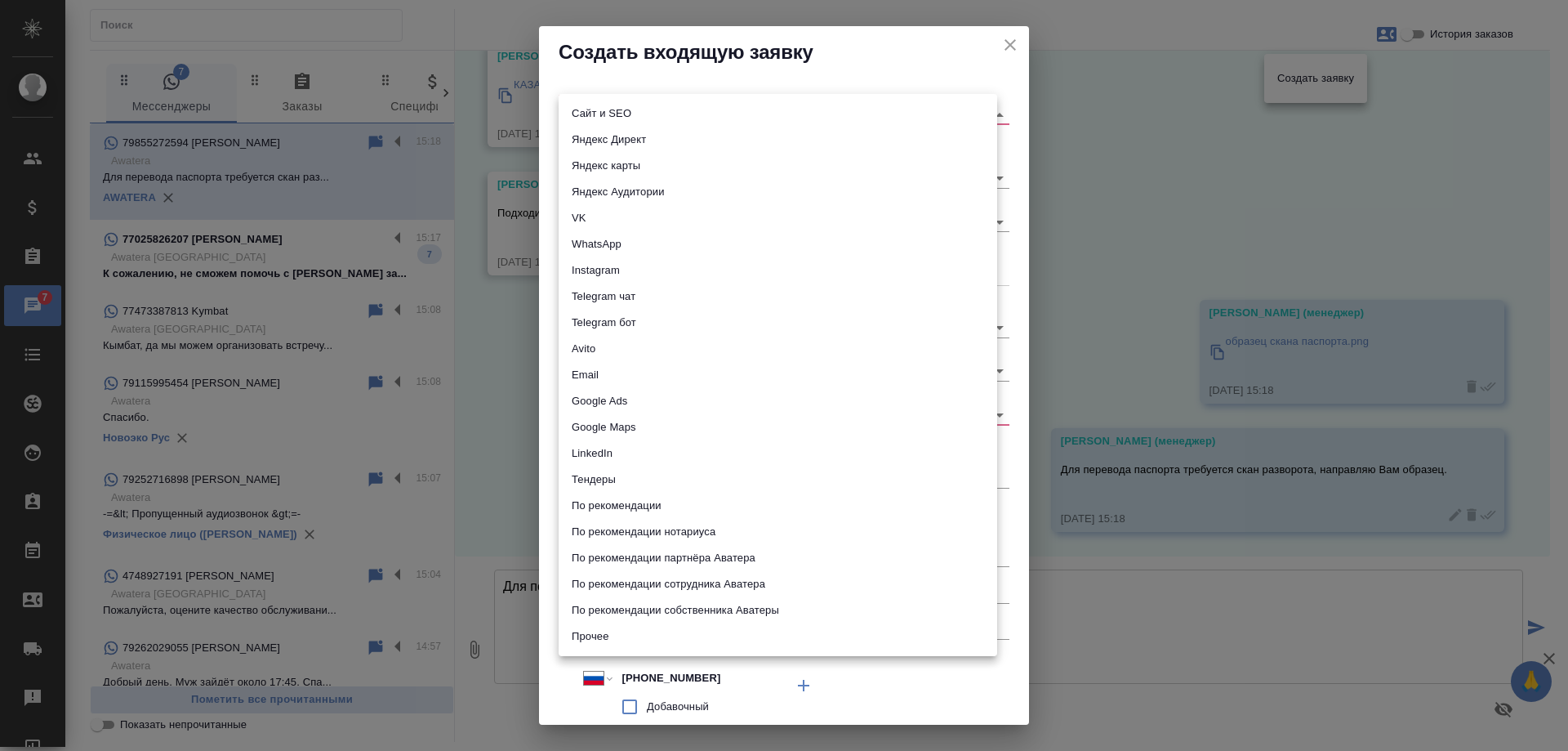
click at [617, 244] on li "WhatsApp" at bounding box center [778, 245] width 438 height 26
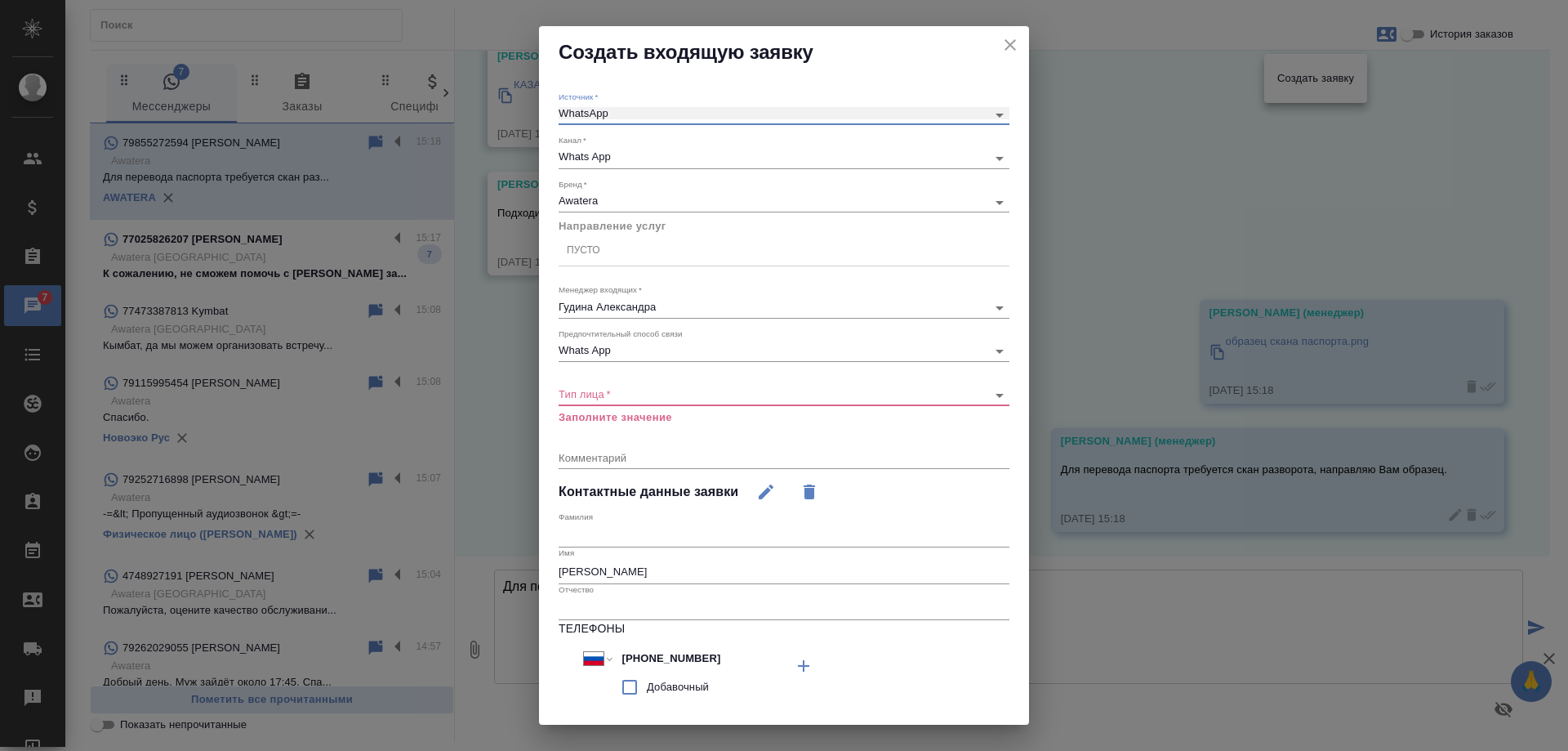
type input "whatsapp"
click at [623, 256] on div "Пусто" at bounding box center [784, 250] width 451 height 24
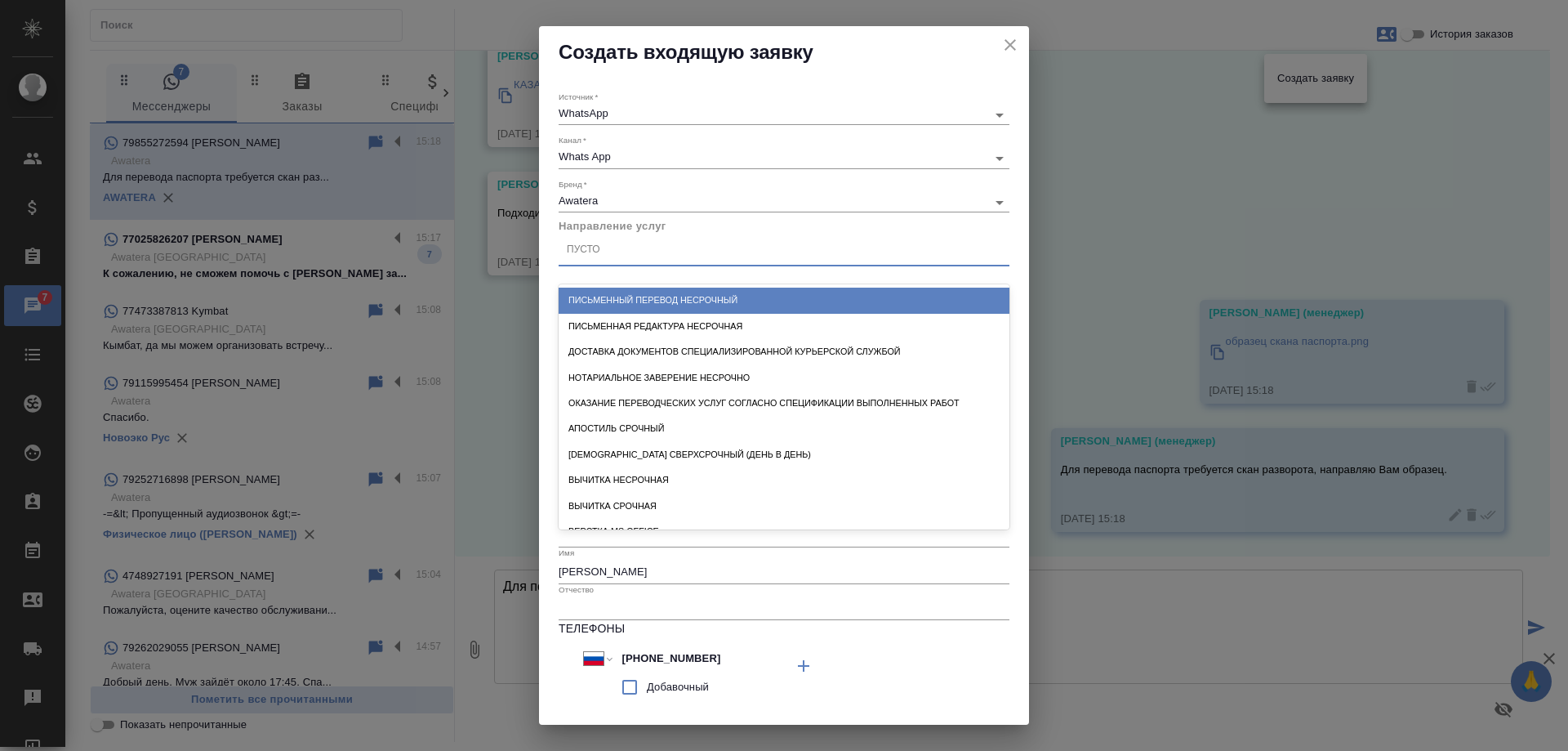
click at [647, 294] on div "Письменный перевод несрочный" at bounding box center [784, 300] width 451 height 26
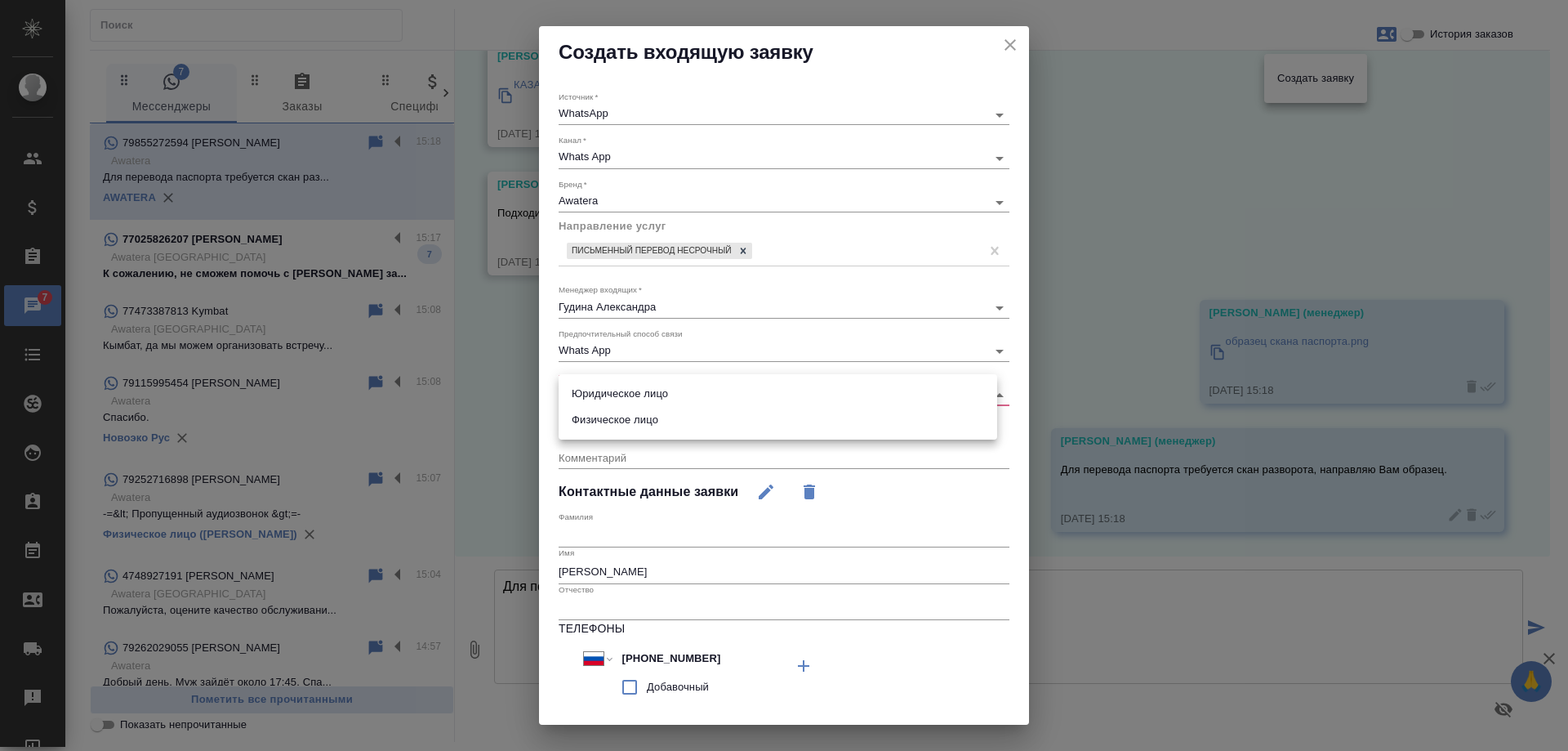
click at [624, 387] on body "🙏 .cls-1 fill:#fff; AWATERA [PERSON_NAME] Спецификации Заказы 7 Чаты Todo Проек…" at bounding box center [784, 376] width 1568 height 751
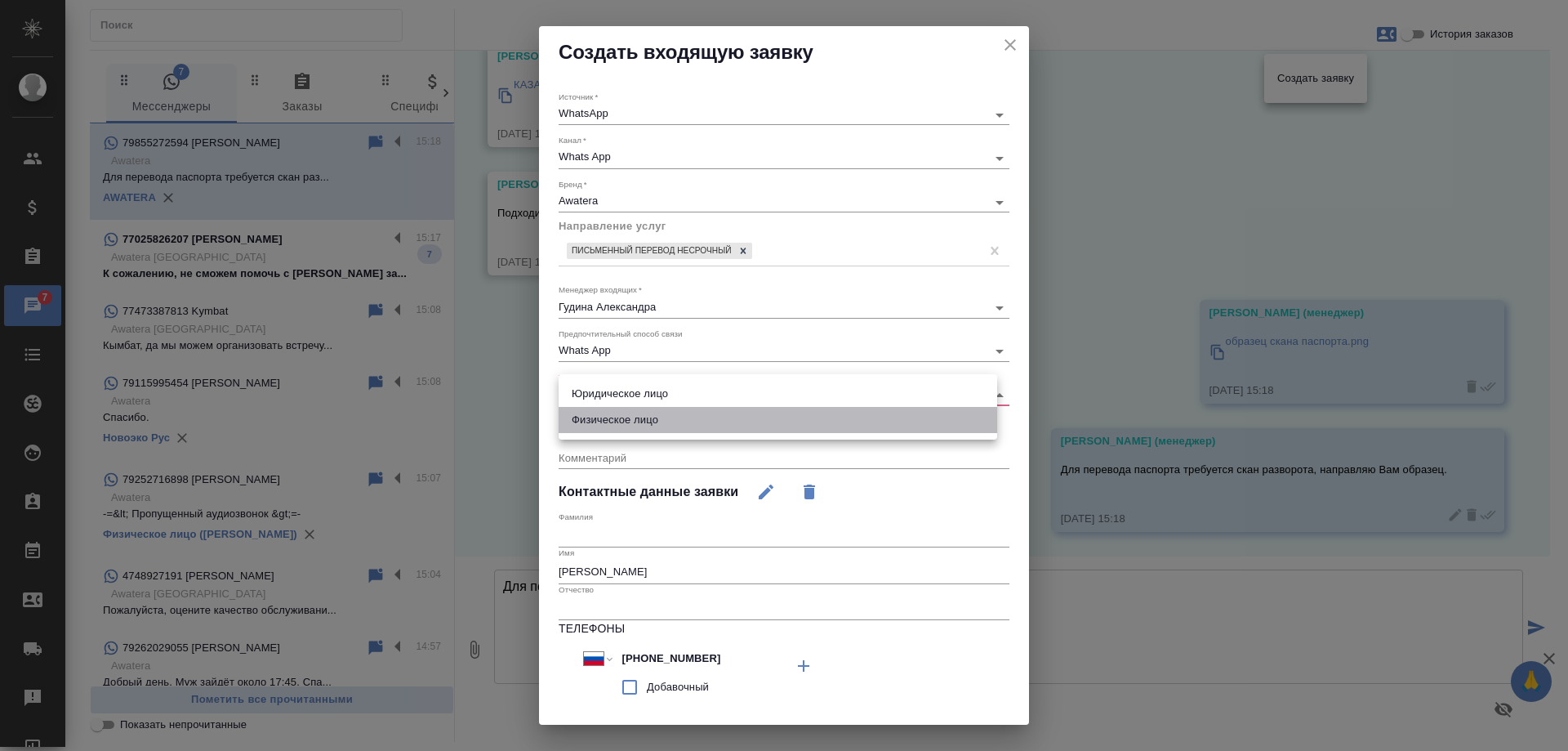
click at [632, 424] on li "Физическое лицо" at bounding box center [778, 420] width 438 height 26
type input "private"
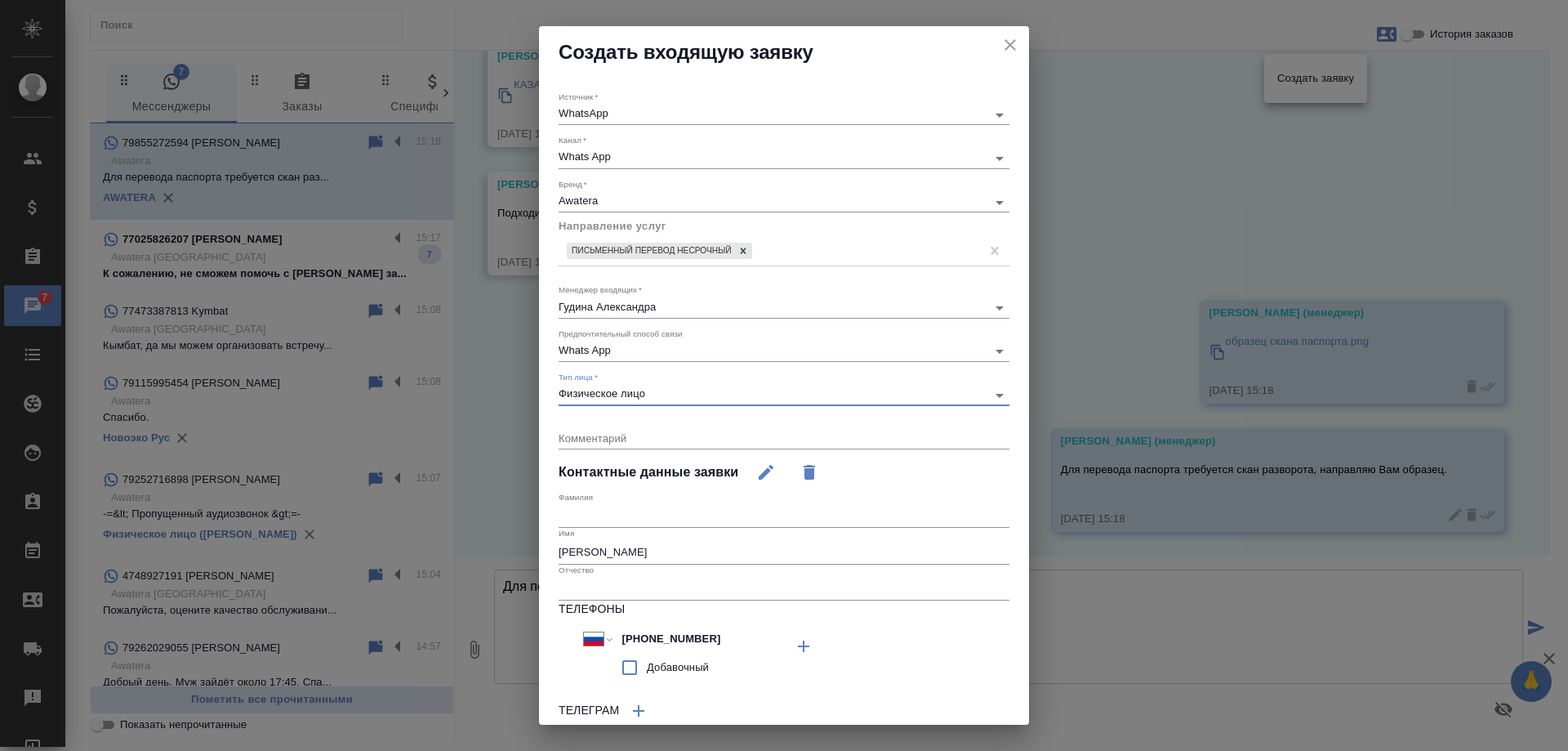
click at [621, 436] on textarea at bounding box center [784, 437] width 451 height 12
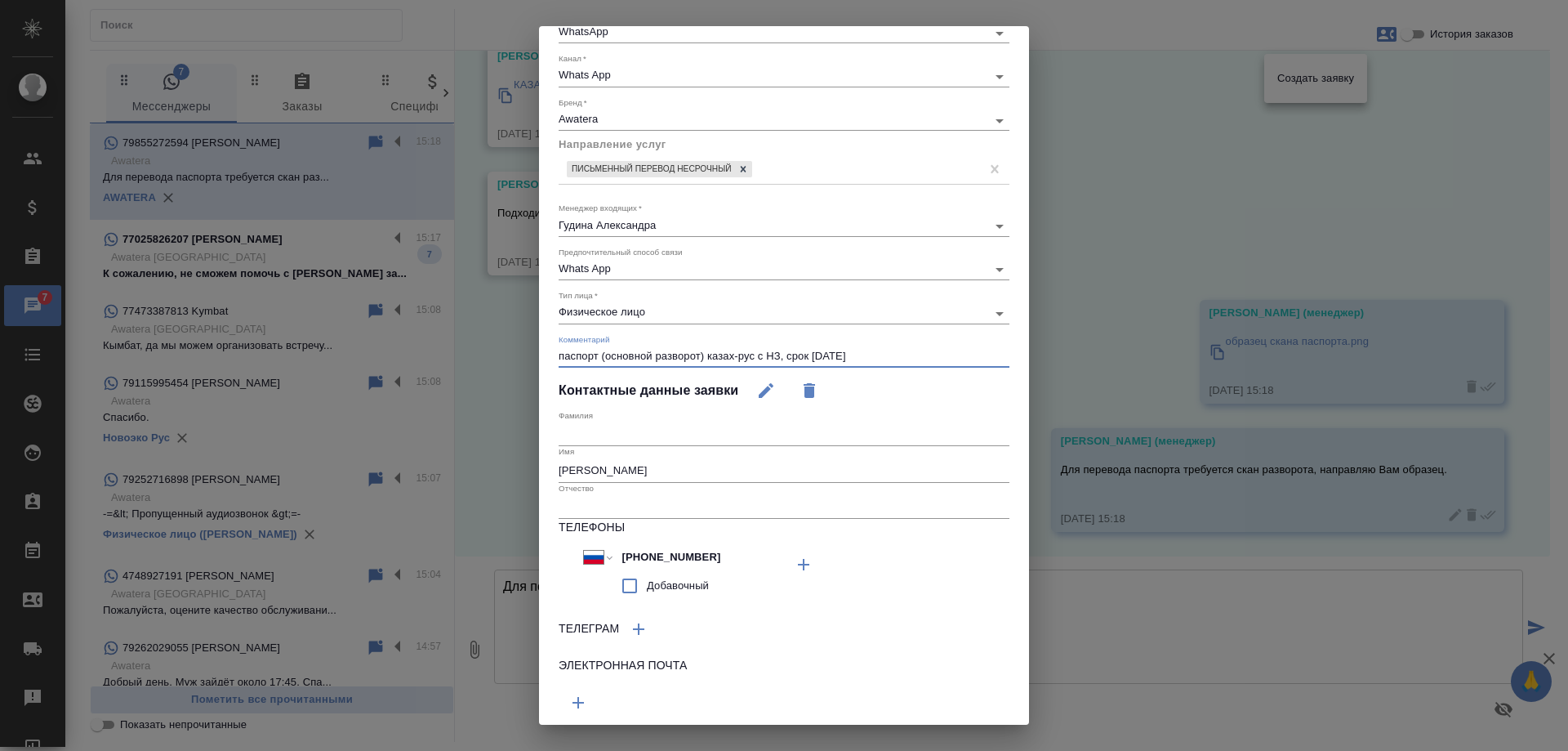
scroll to position [134, 0]
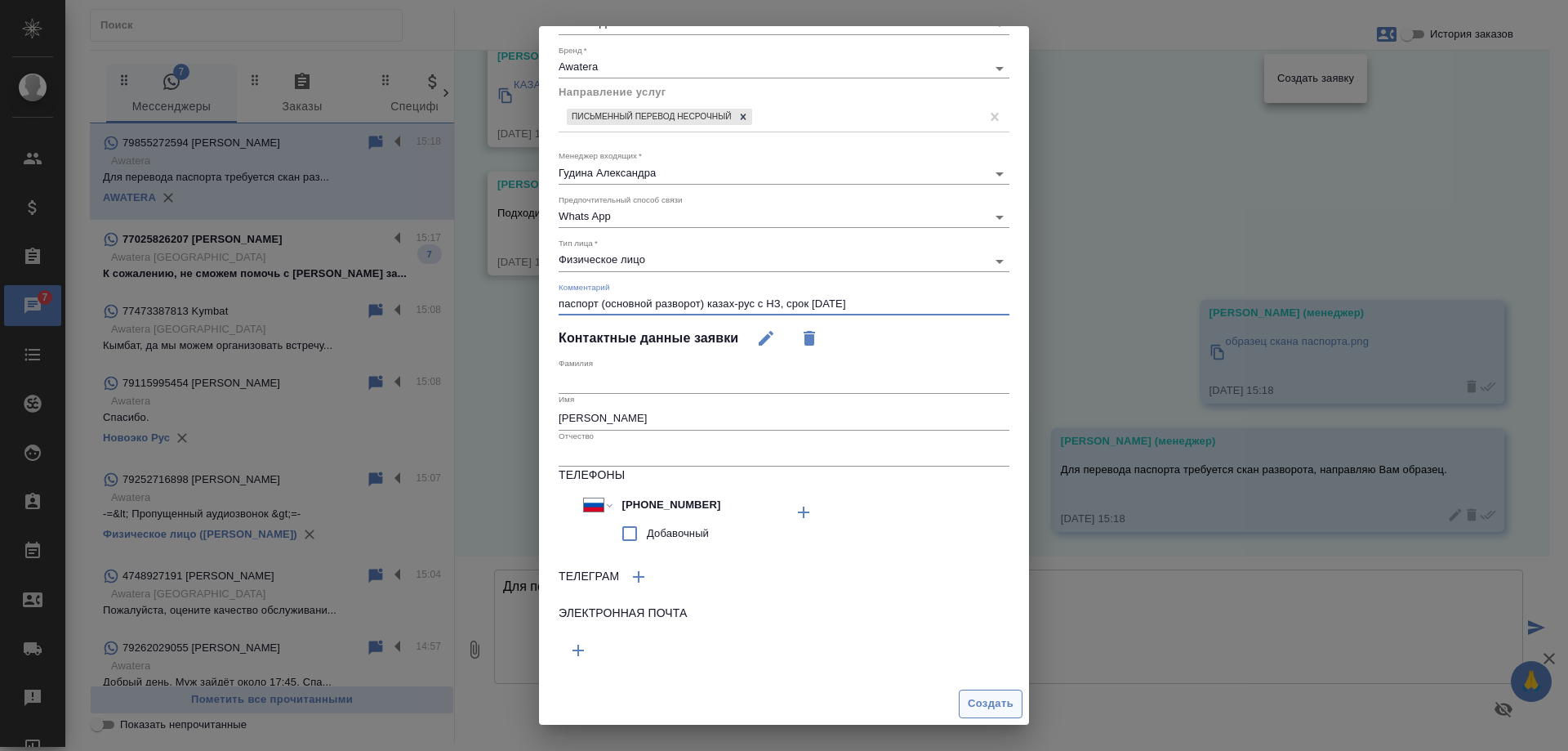
type textarea "паспорт (основной разворот) казах-рус с НЗ, срок завтра"
drag, startPoint x: 975, startPoint y: 701, endPoint x: 1120, endPoint y: 647, distance: 154.7
click at [975, 702] on span "Создать" at bounding box center [990, 704] width 45 height 19
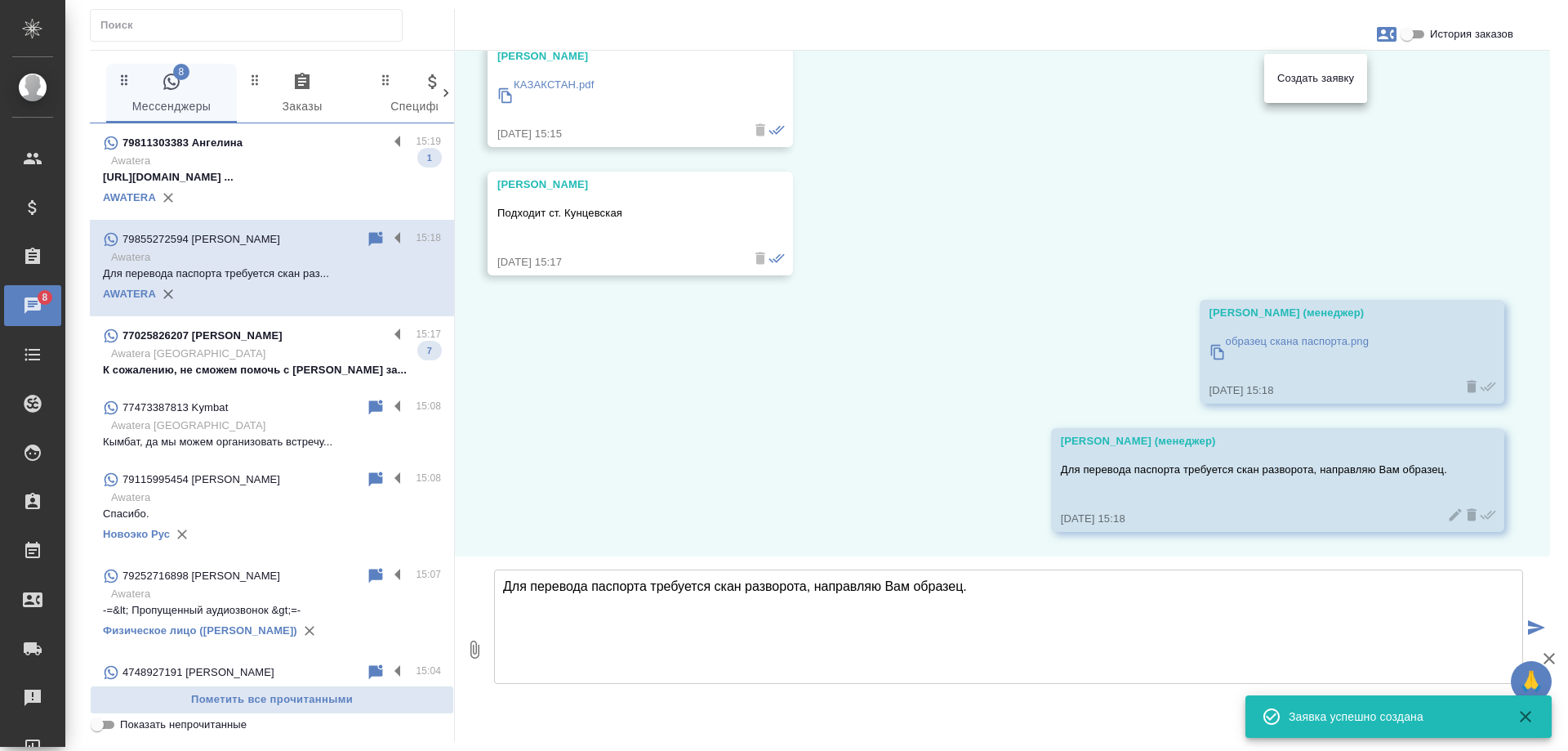
click at [882, 369] on div at bounding box center [784, 376] width 1568 height 751
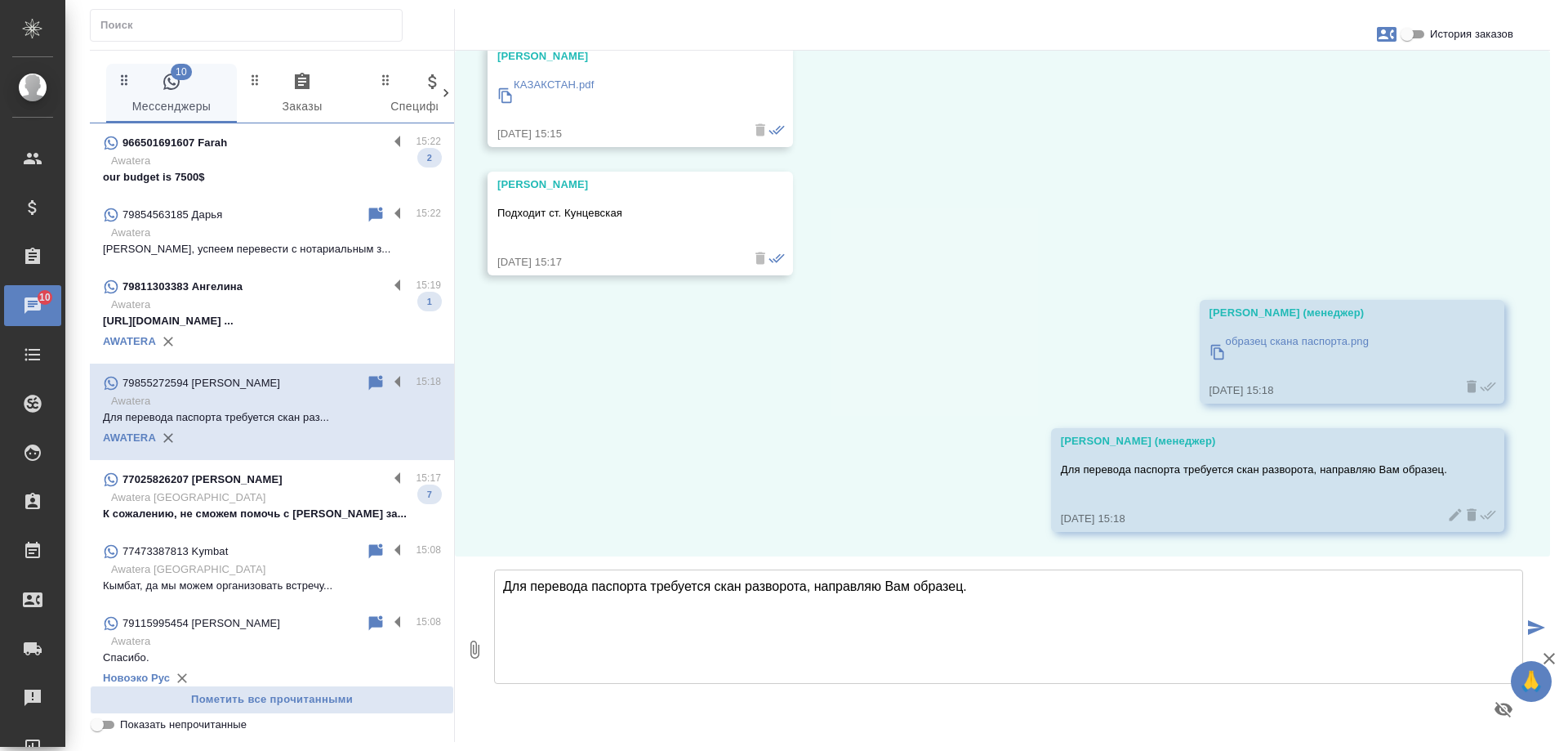
click at [297, 489] on div "77025826207 Yernur Yerlanuly" at bounding box center [245, 480] width 285 height 20
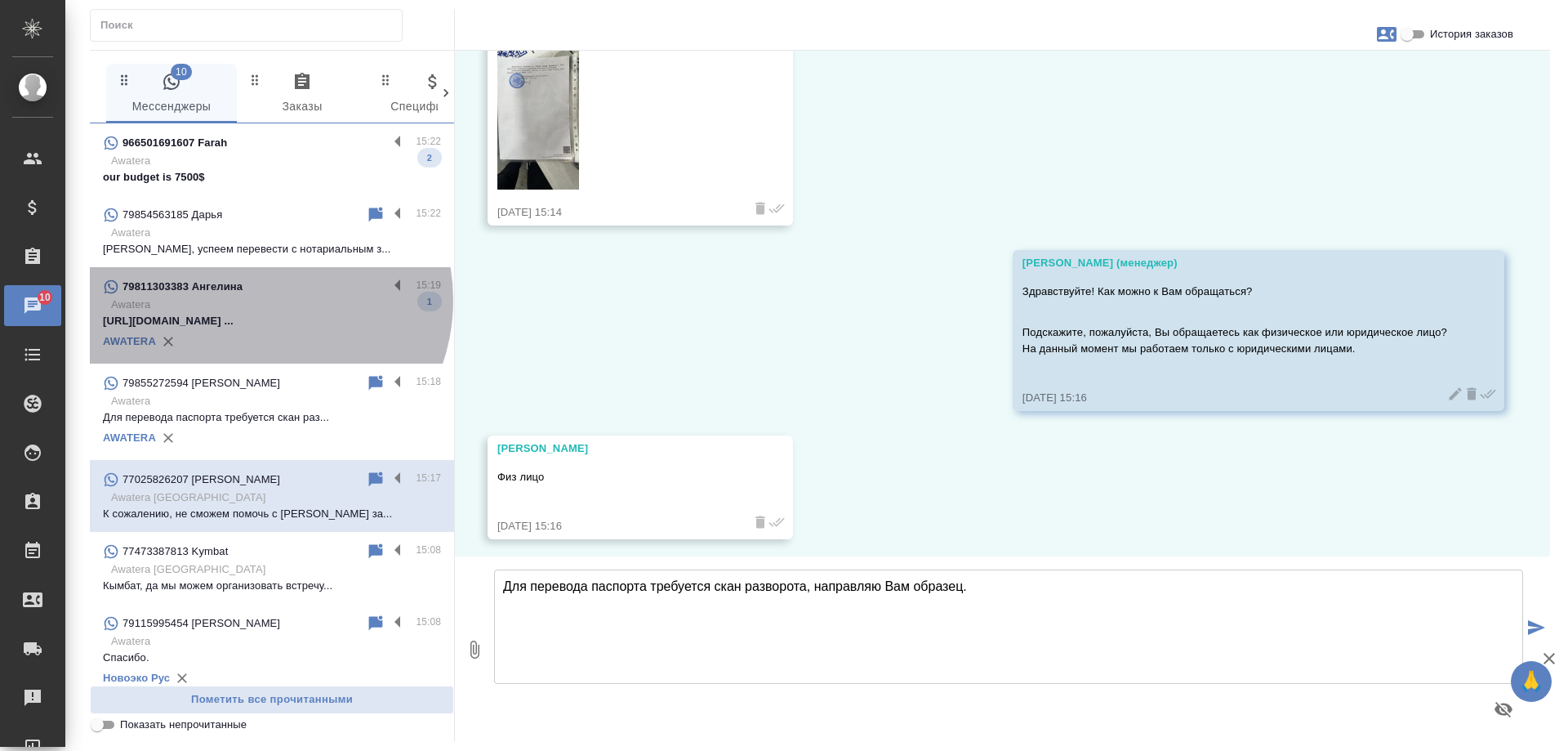
click at [255, 299] on p "Awatera" at bounding box center [275, 305] width 330 height 17
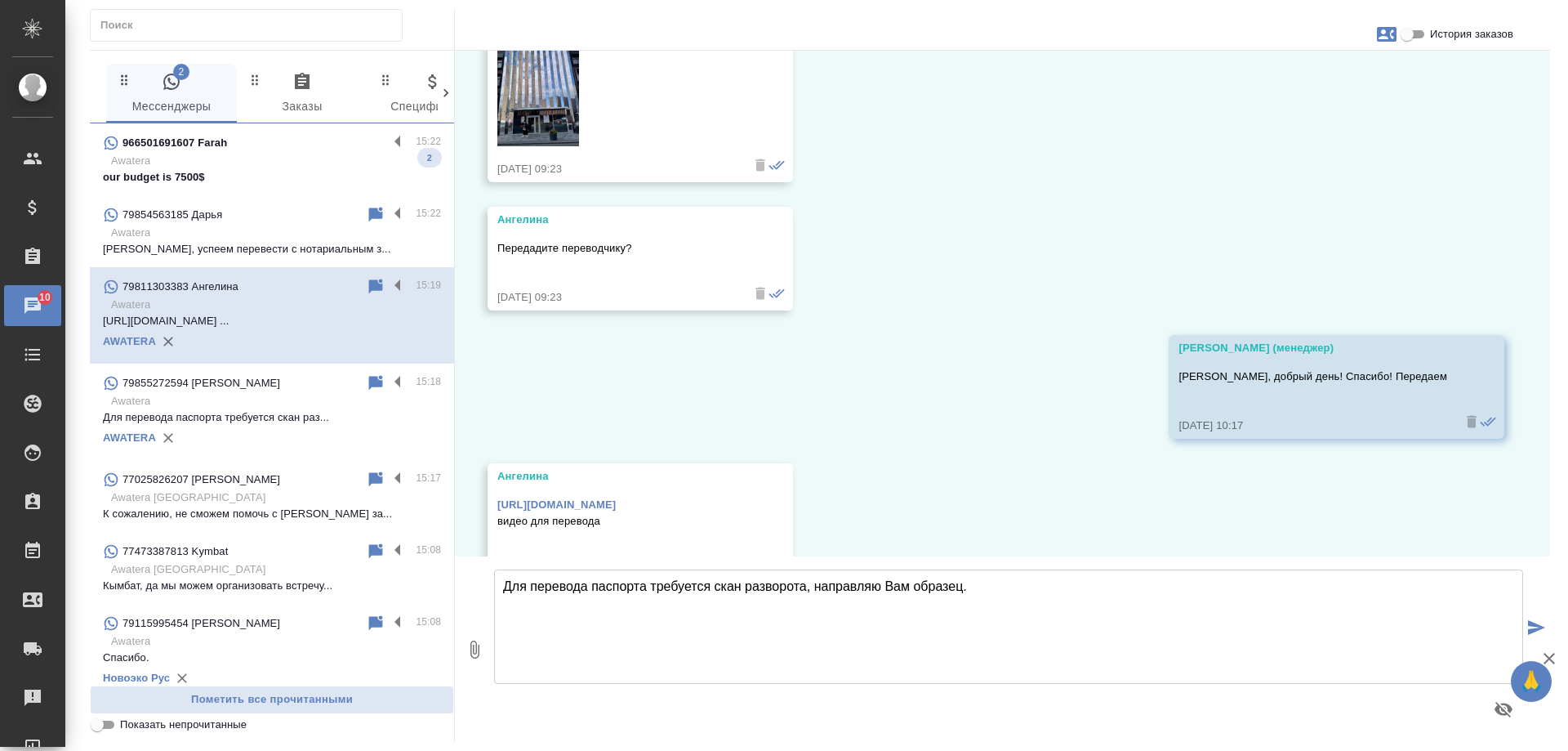
scroll to position [8694, 0]
click at [259, 141] on div "966501691607 Farah" at bounding box center [245, 143] width 285 height 20
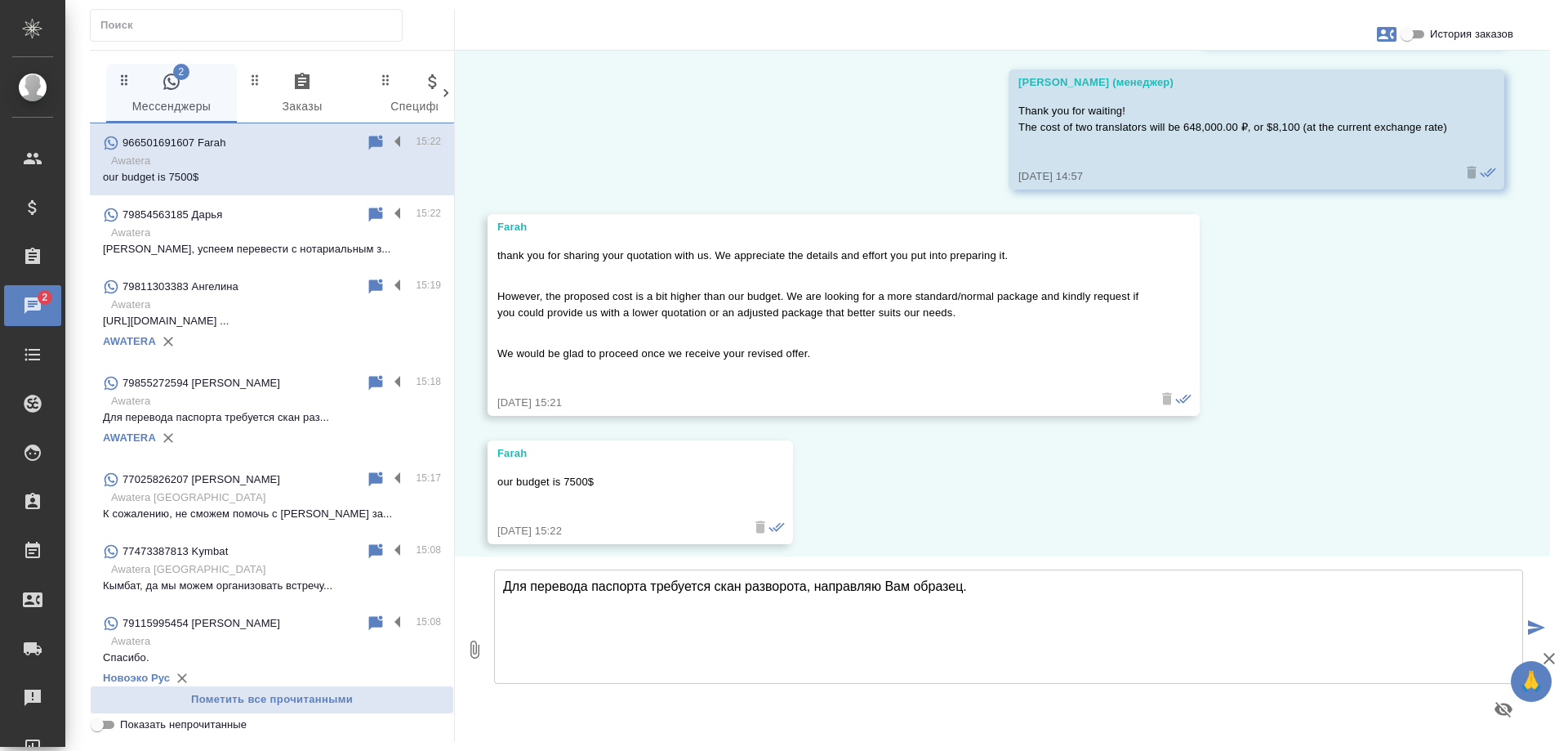
scroll to position [3597, 0]
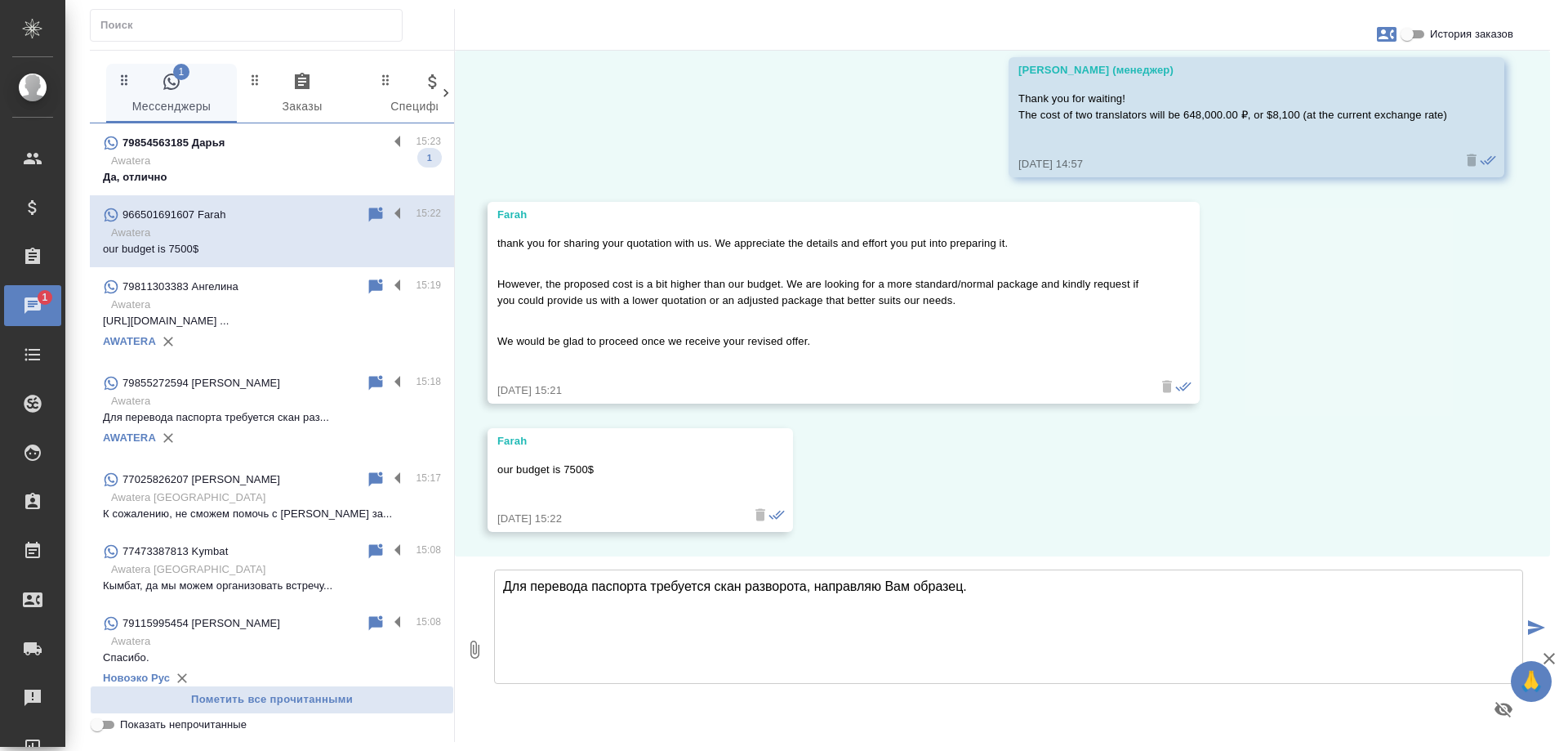
click at [276, 153] on p "Awatera" at bounding box center [275, 161] width 330 height 17
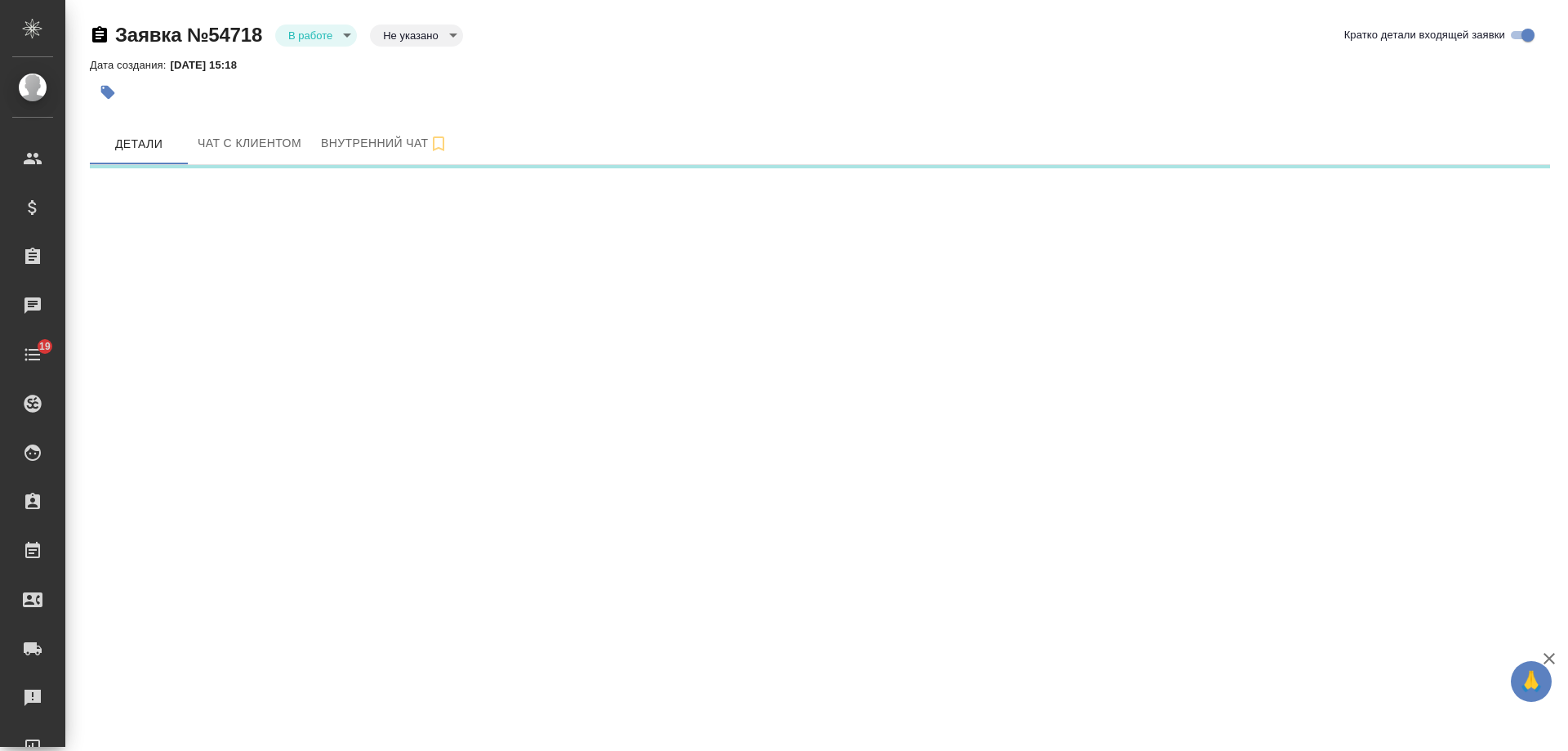
select select "RU"
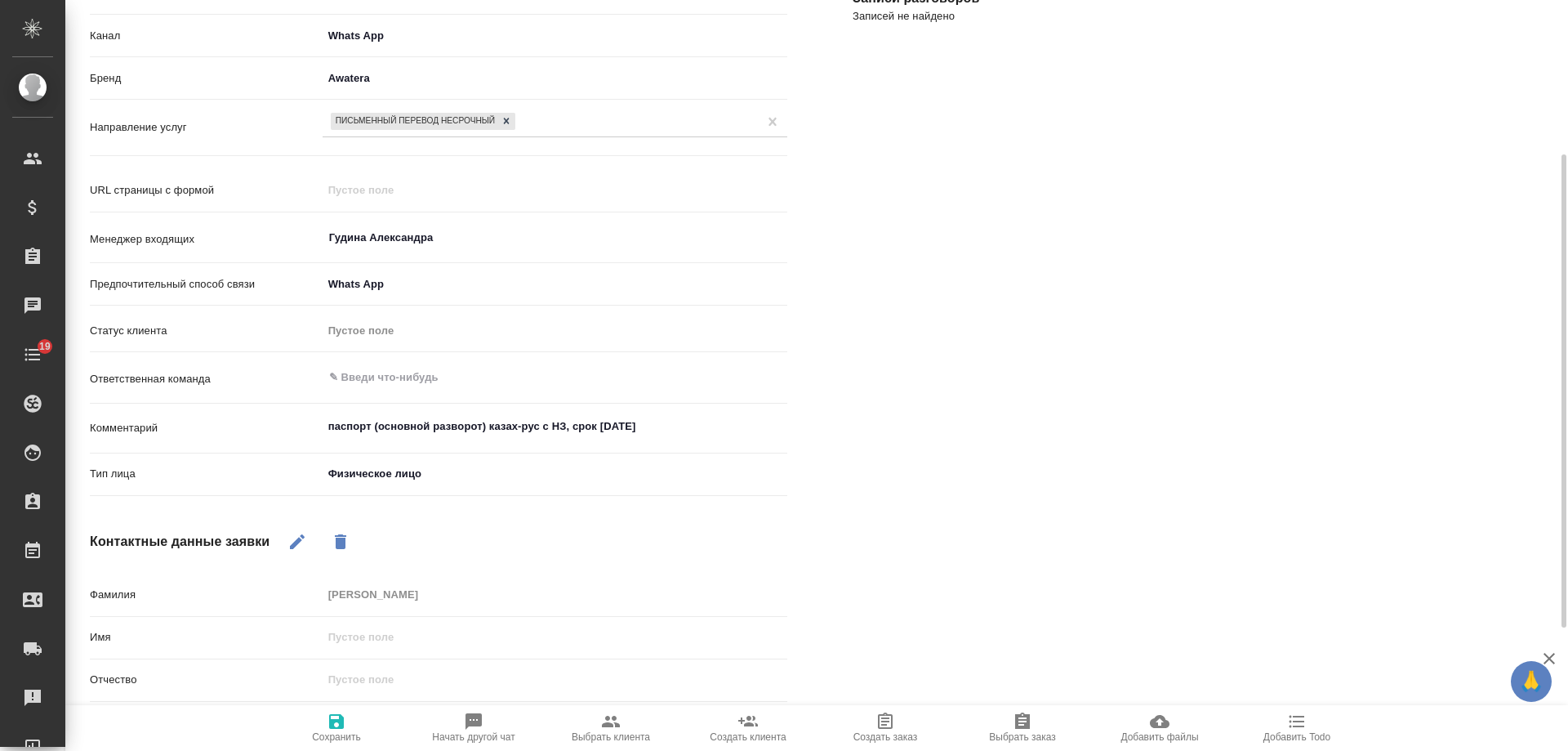
scroll to position [327, 0]
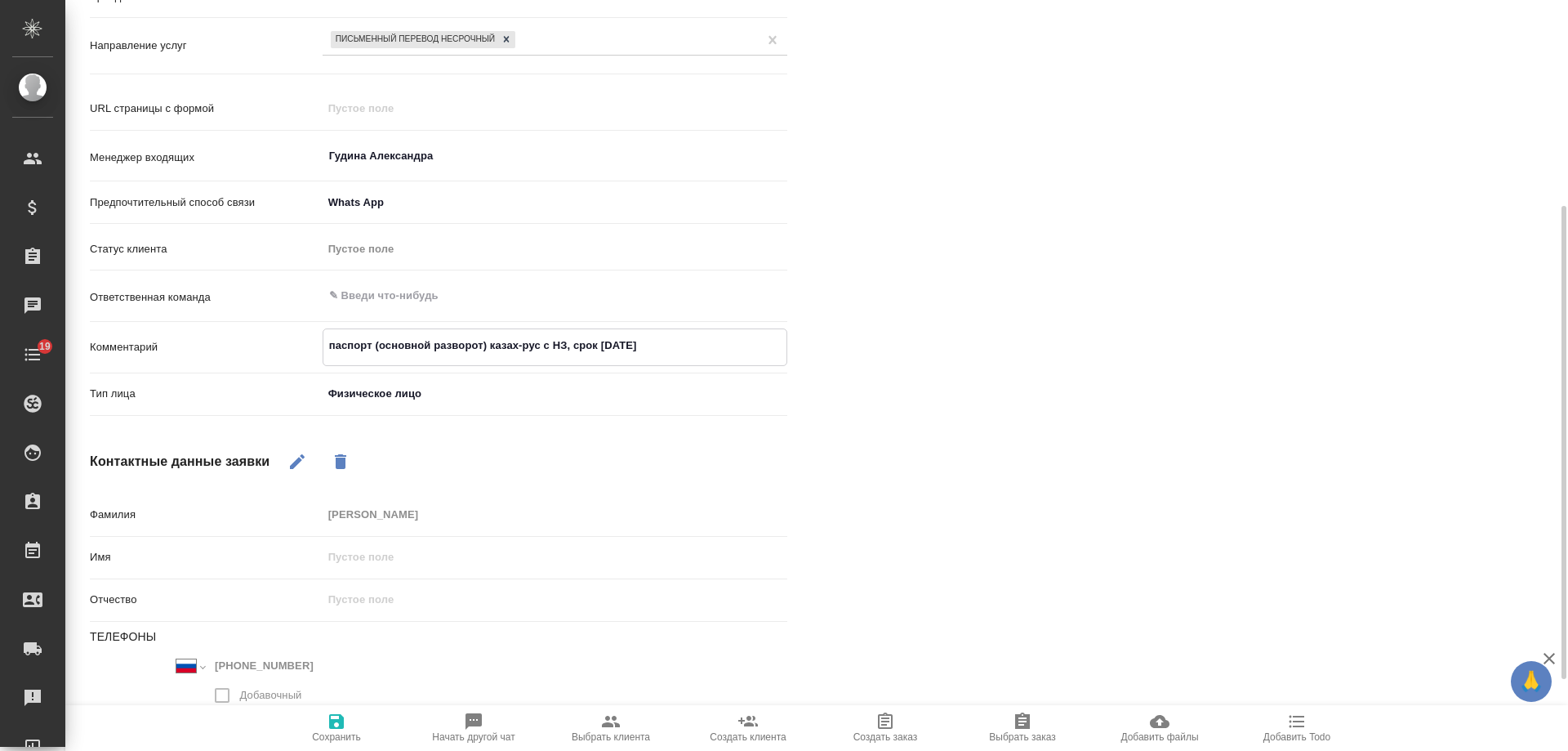
drag, startPoint x: 651, startPoint y: 345, endPoint x: 127, endPoint y: 347, distance: 524.0
click at [127, 347] on div "Комментарий паспорт (основной разворот) казах-рус с НЗ, срок завтра x" at bounding box center [438, 347] width 697 height 37
click at [609, 727] on icon "button" at bounding box center [611, 721] width 18 height 12
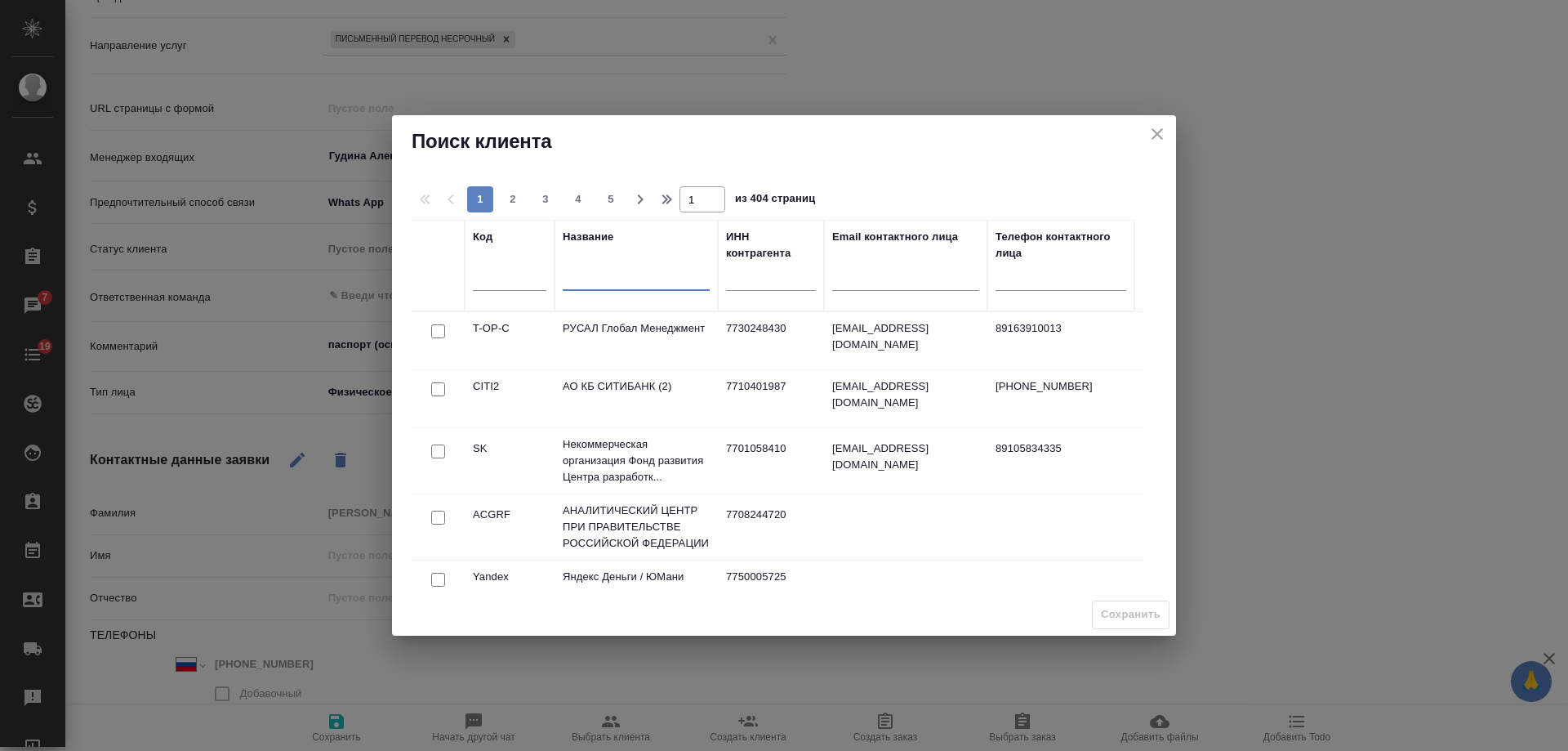
click at [590, 276] on input "text" at bounding box center [637, 280] width 147 height 21
type textarea "x"
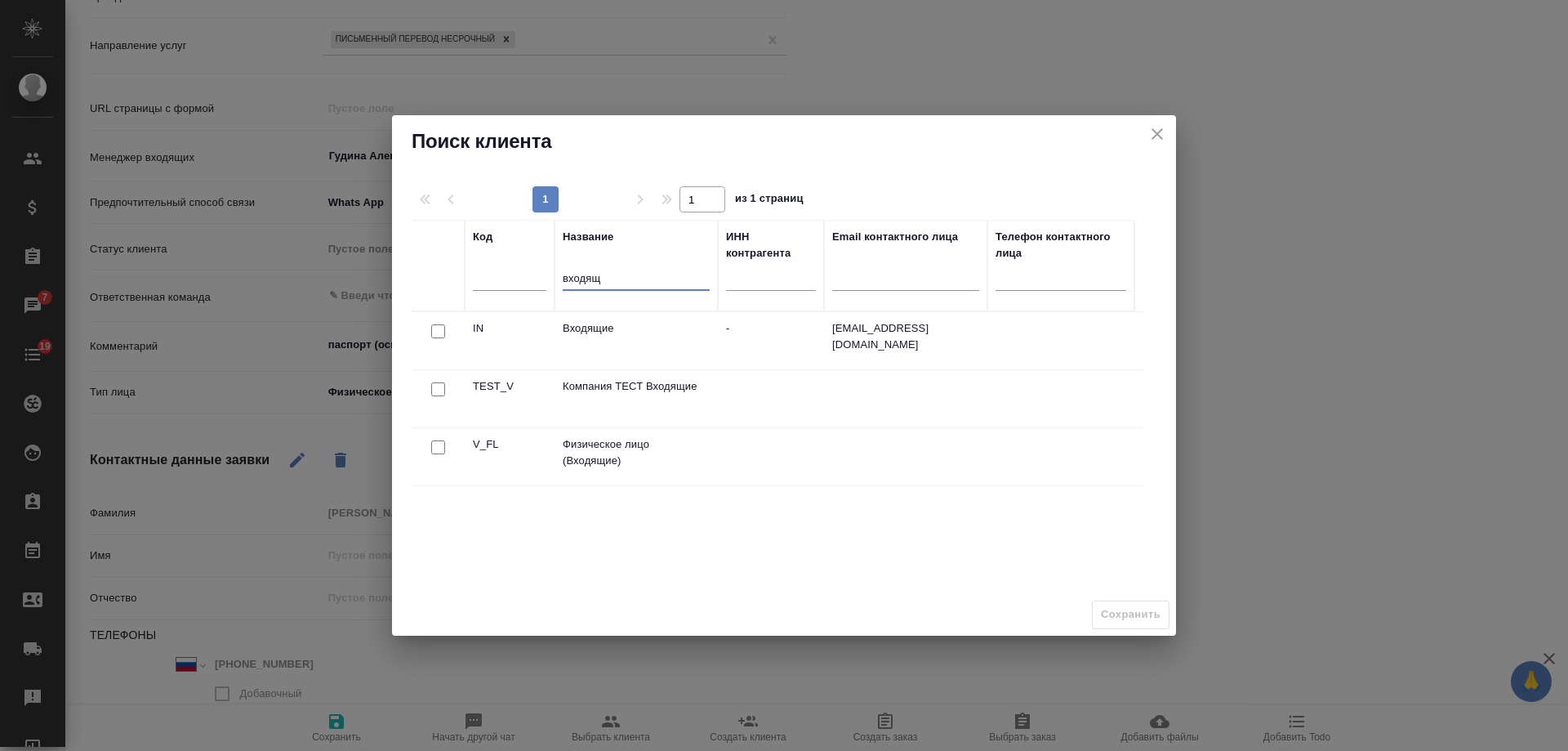
type input "входящ"
click at [441, 450] on input "checkbox" at bounding box center [437, 447] width 14 height 14
checkbox input "true"
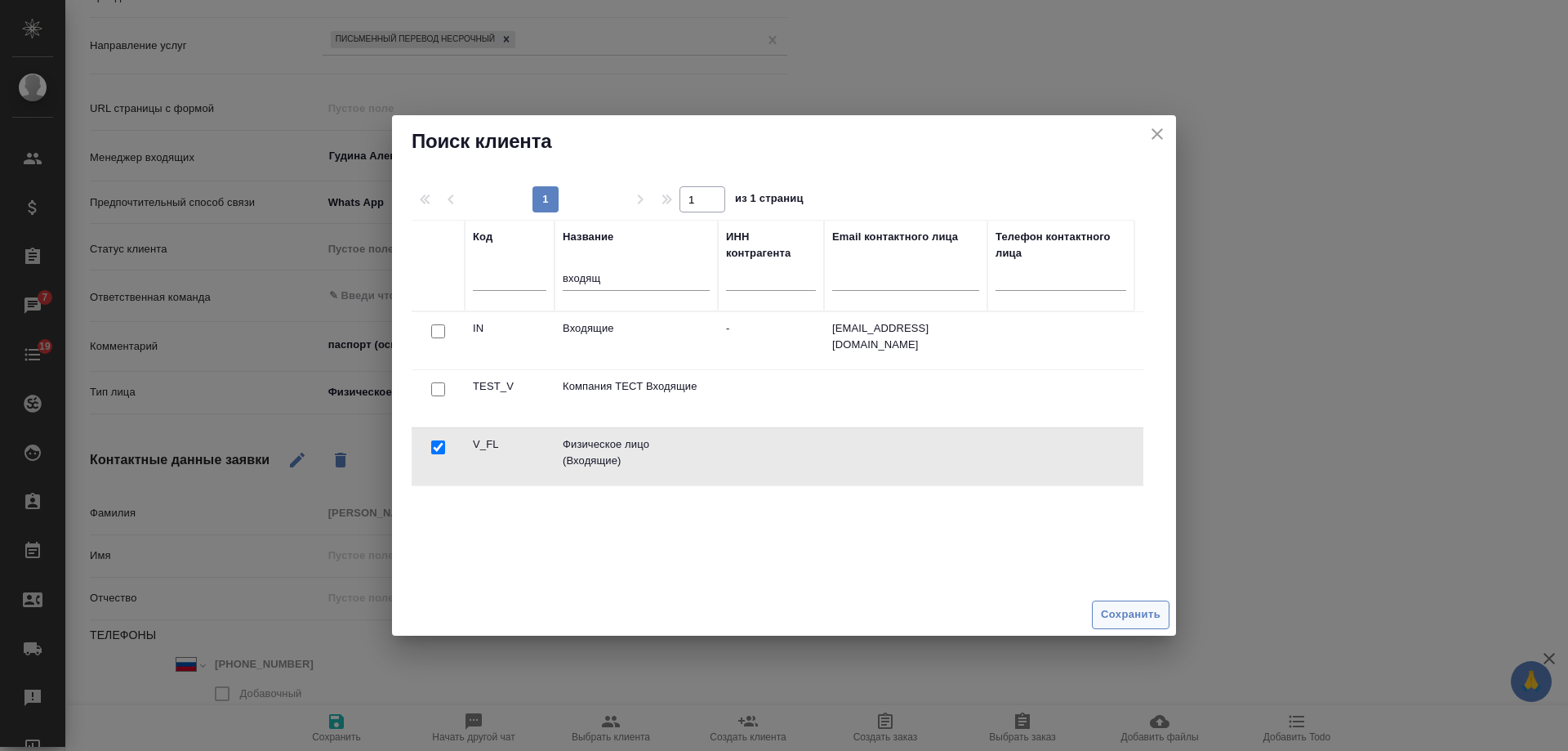
click at [1128, 614] on span "Сохранить" at bounding box center [1131, 615] width 60 height 19
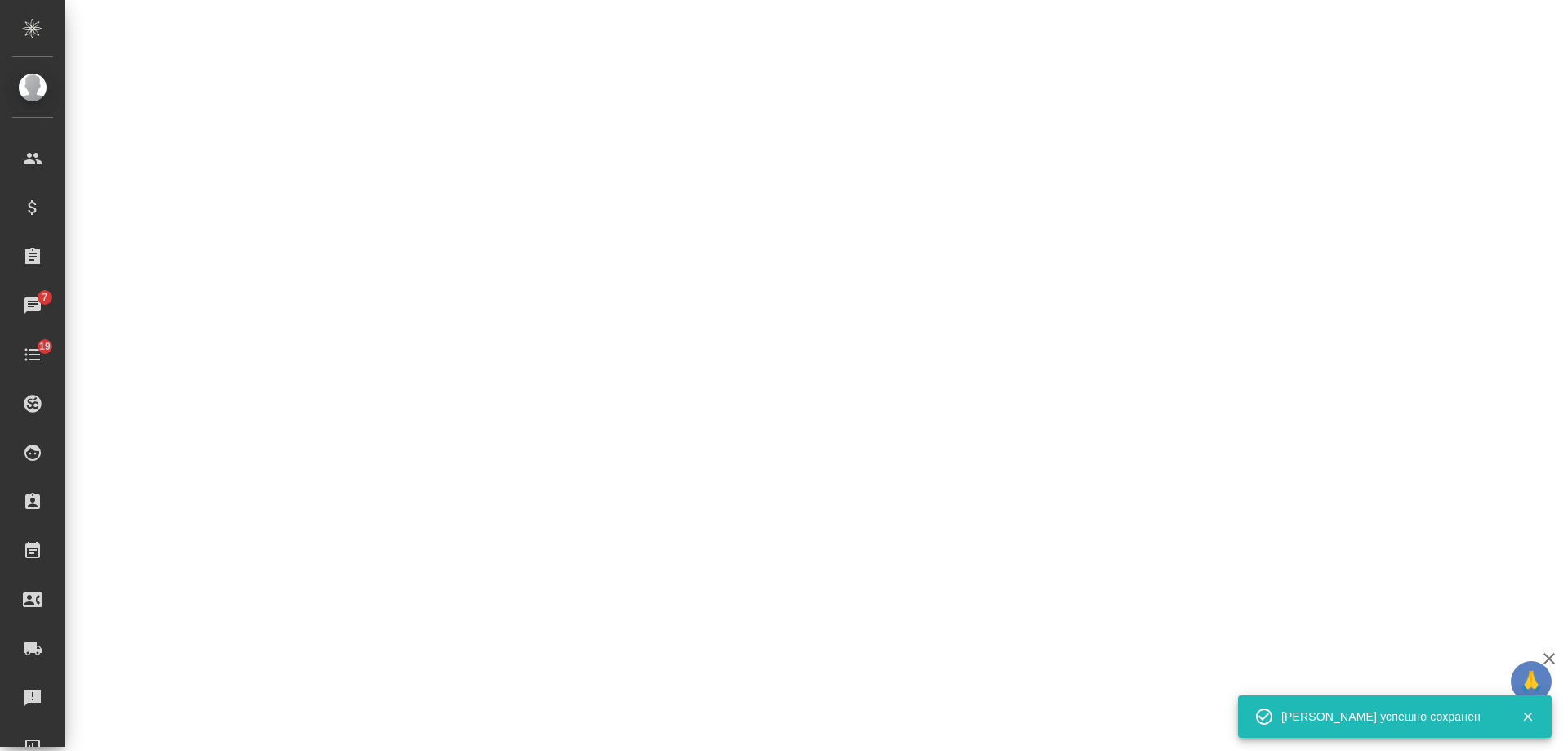
select select "RU"
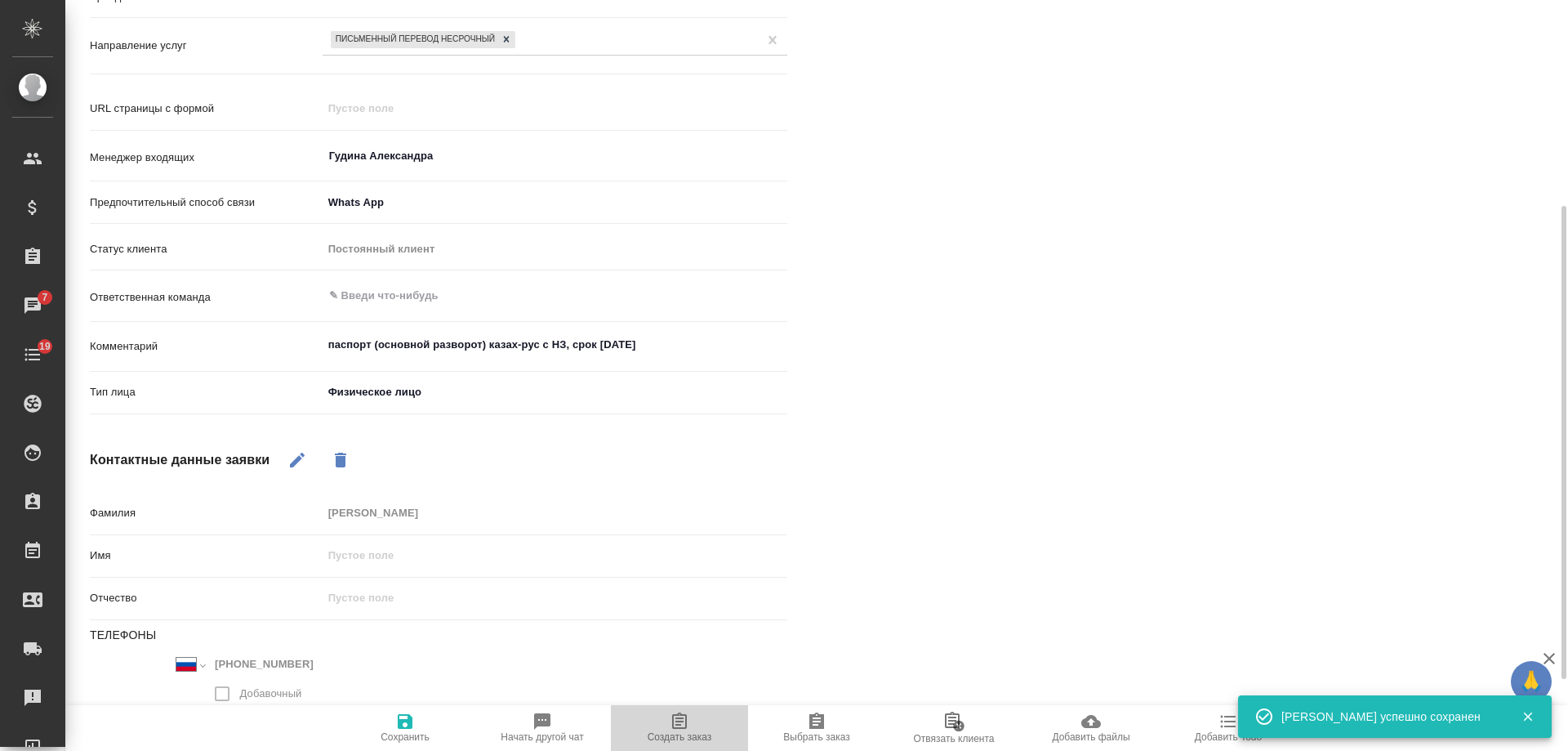
click at [681, 726] on icon "button" at bounding box center [680, 721] width 20 height 20
type textarea "x"
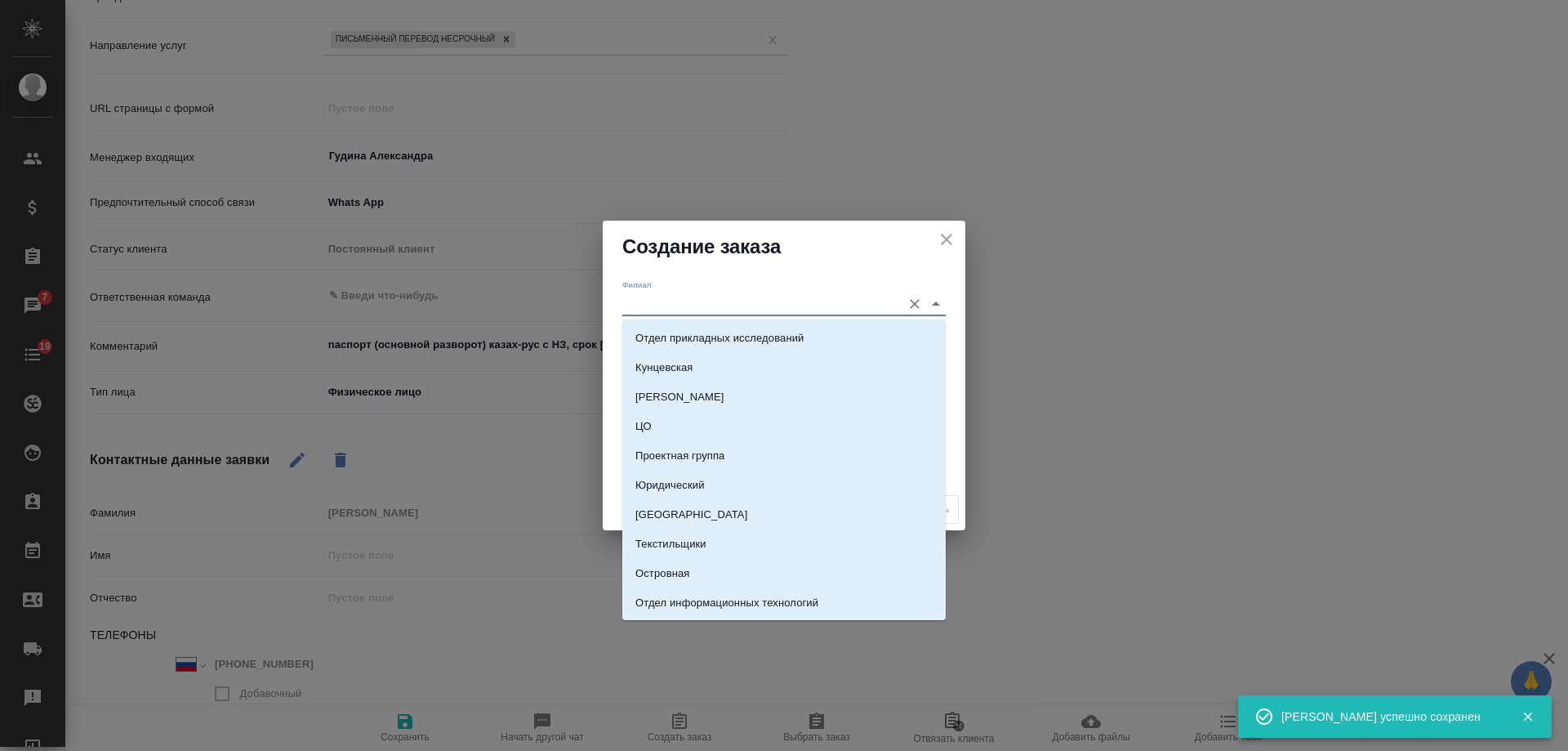
click at [700, 300] on input "Филиал" at bounding box center [758, 304] width 271 height 22
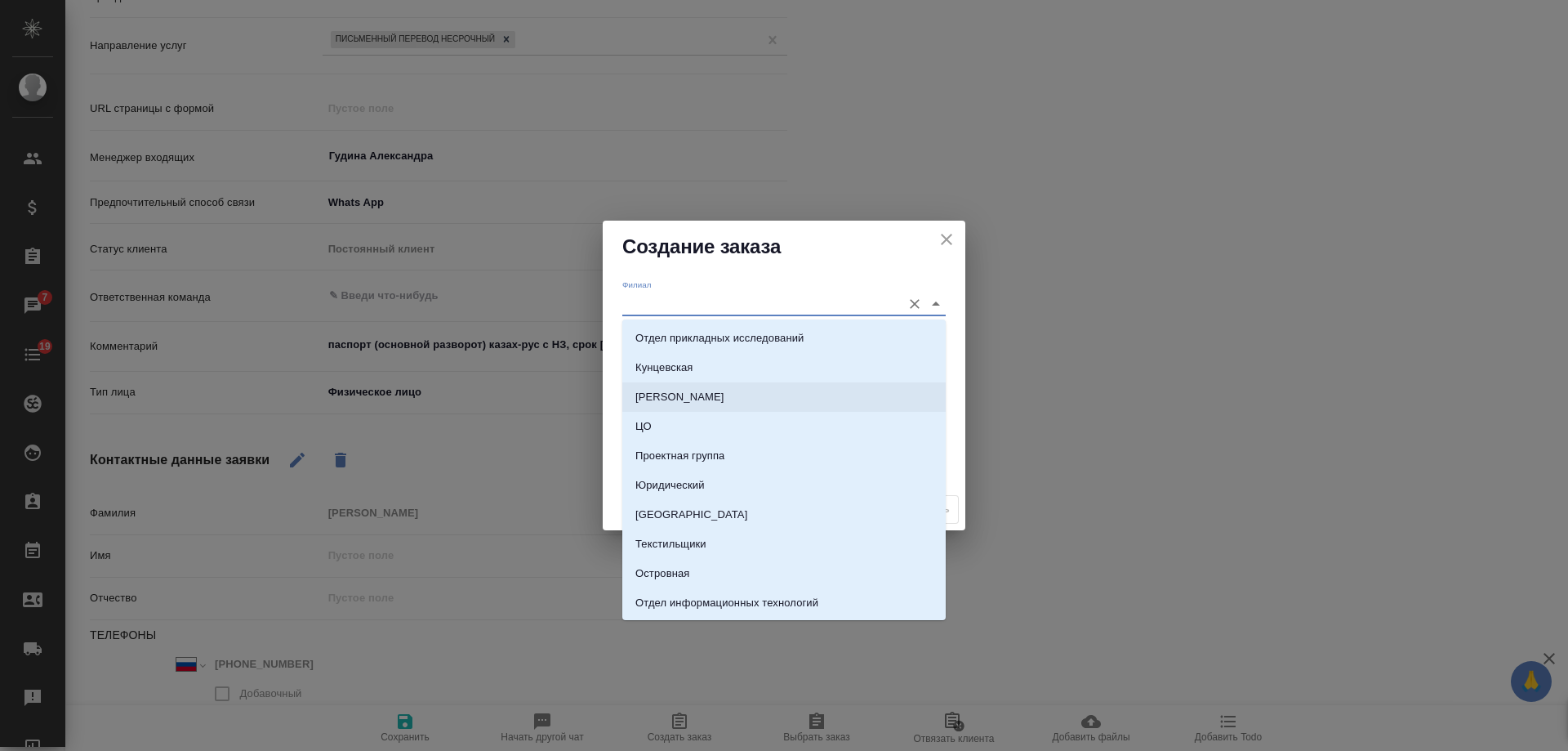
click at [596, 412] on div "Создание заказа Филиал Клиентский менеджер Проект по умолчанию Комментарии для …" at bounding box center [784, 376] width 1568 height 751
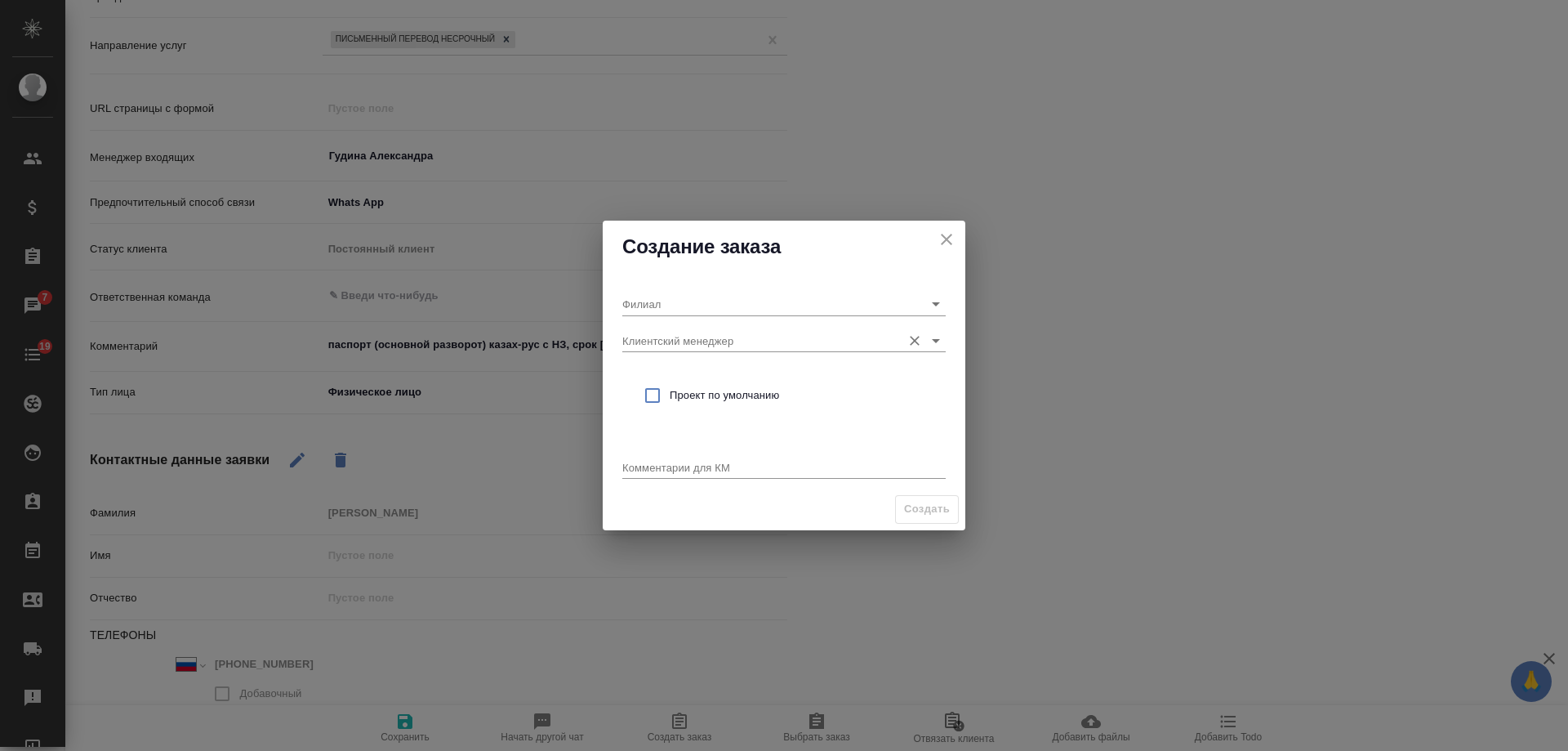
click at [686, 342] on input "Клиентский менеджер" at bounding box center [758, 340] width 271 height 22
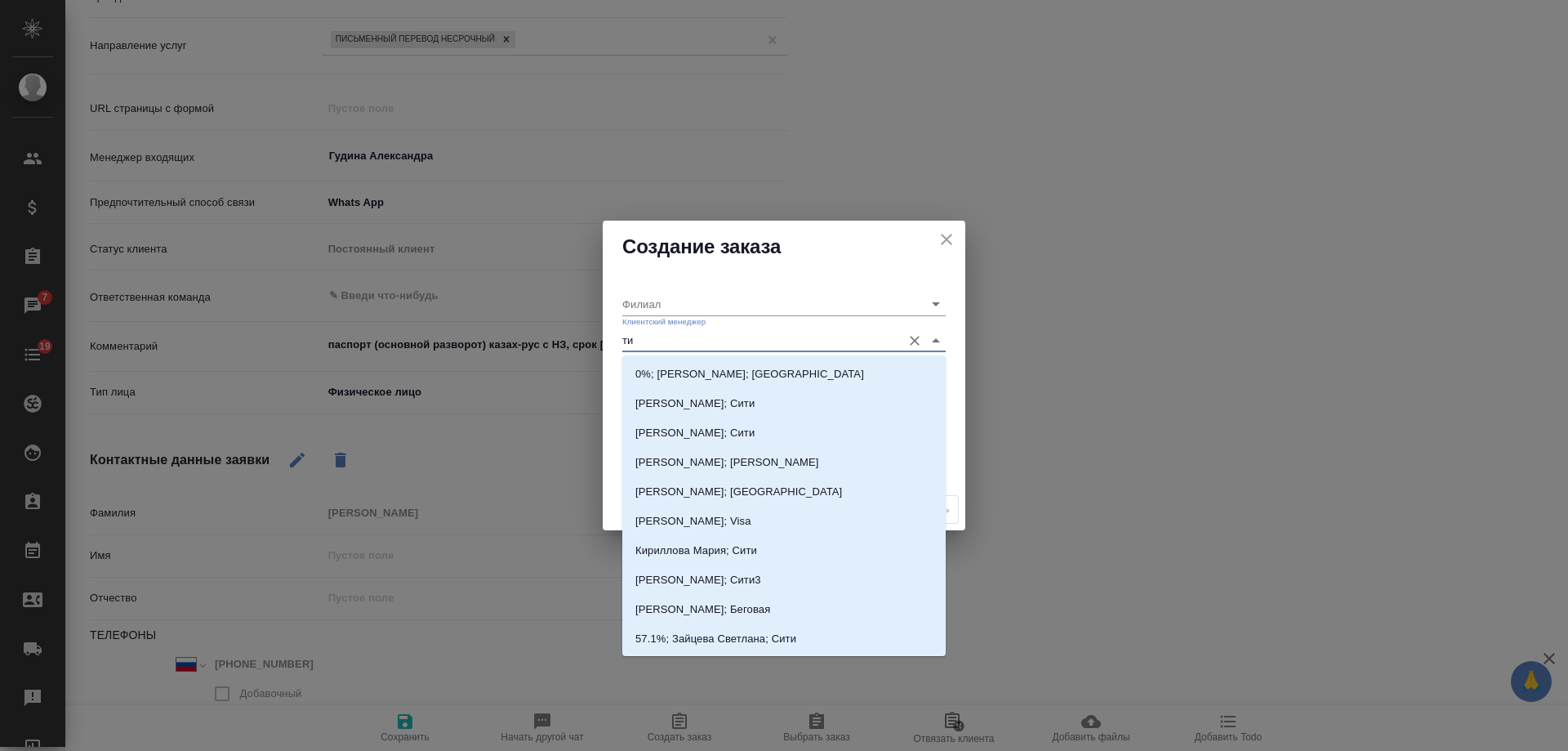
type input "тим"
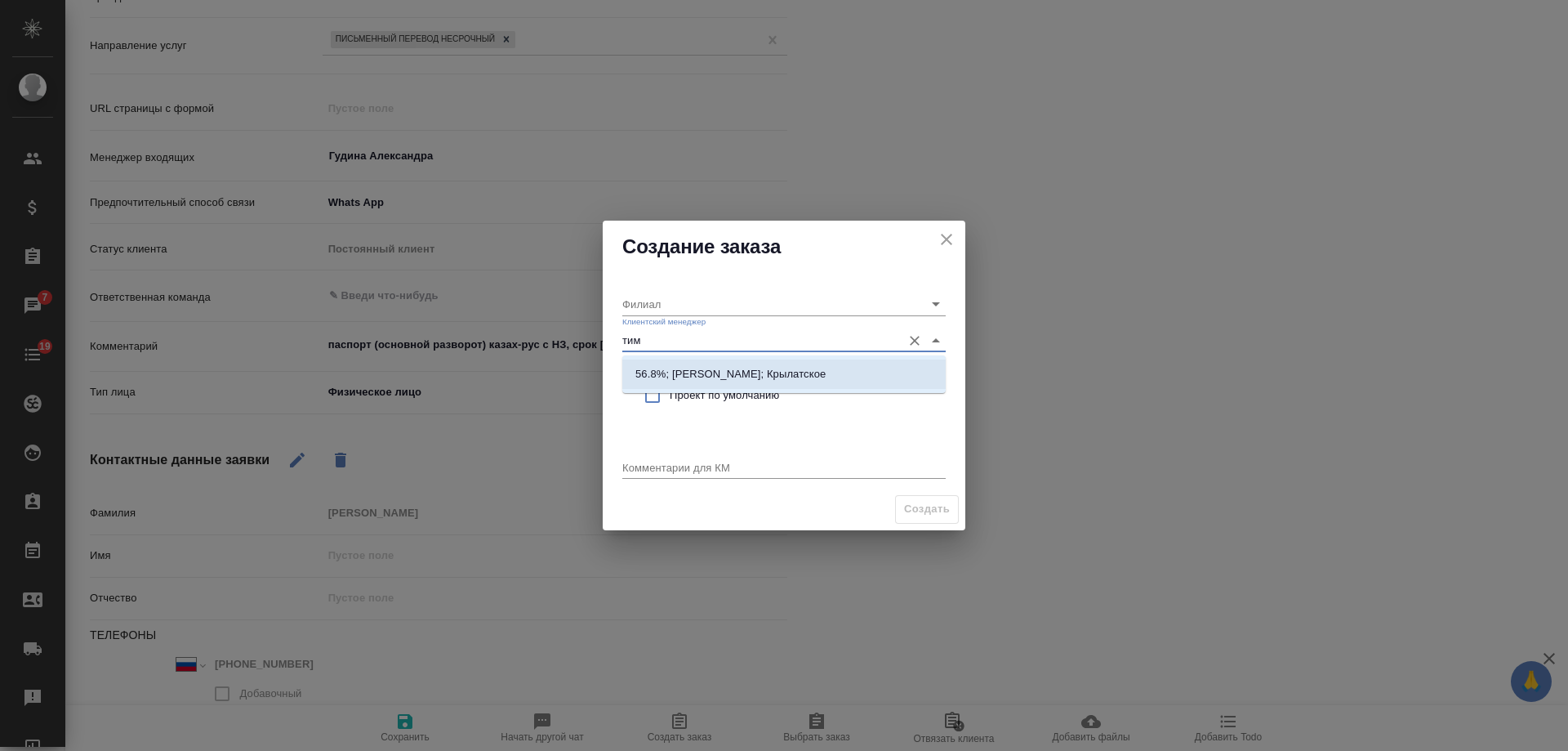
click at [700, 372] on p "56.8%; Касымов Тимур; Крылатское" at bounding box center [730, 374] width 190 height 17
type input "Крылатское"
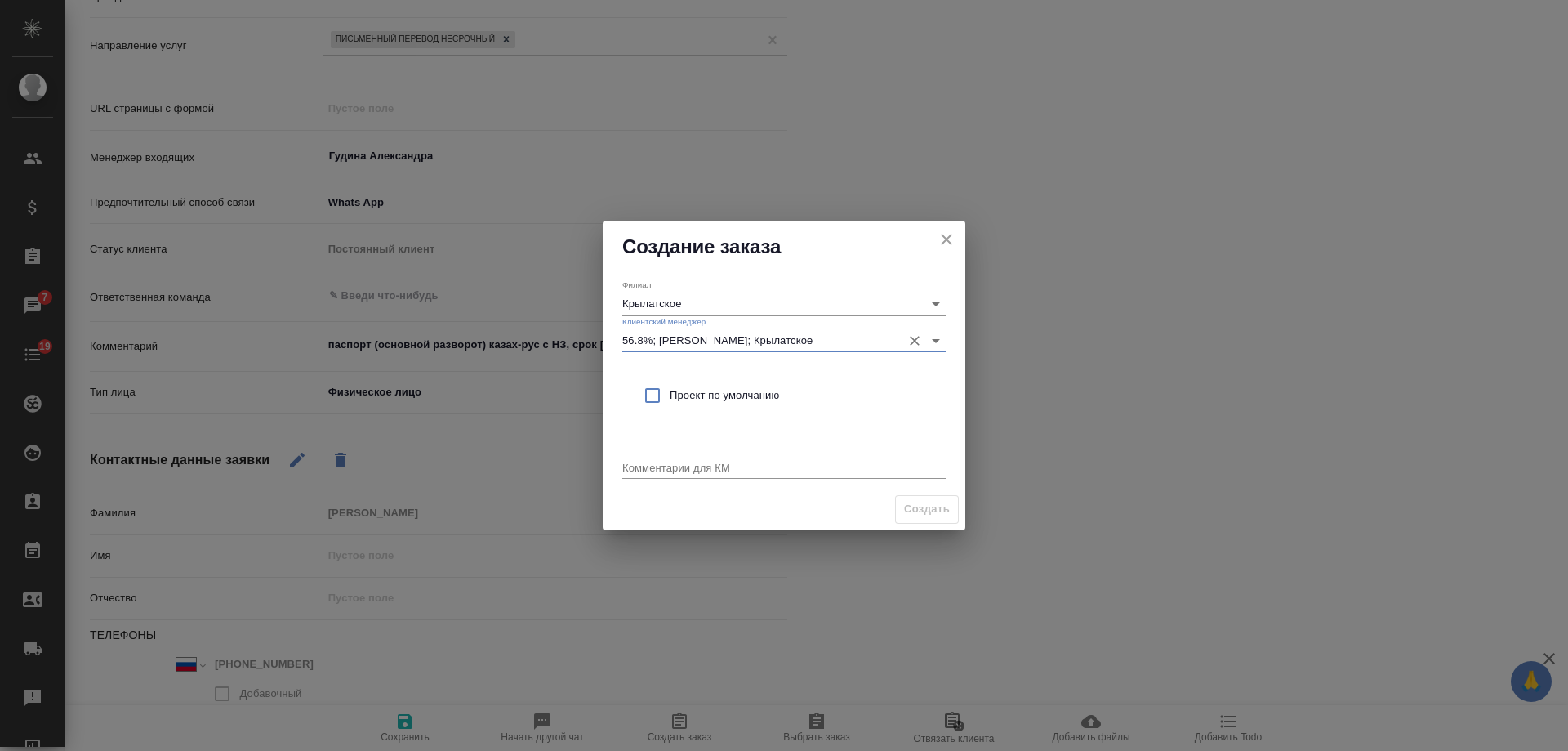
type input "56.8%; Касымов Тимур; Крылатское"
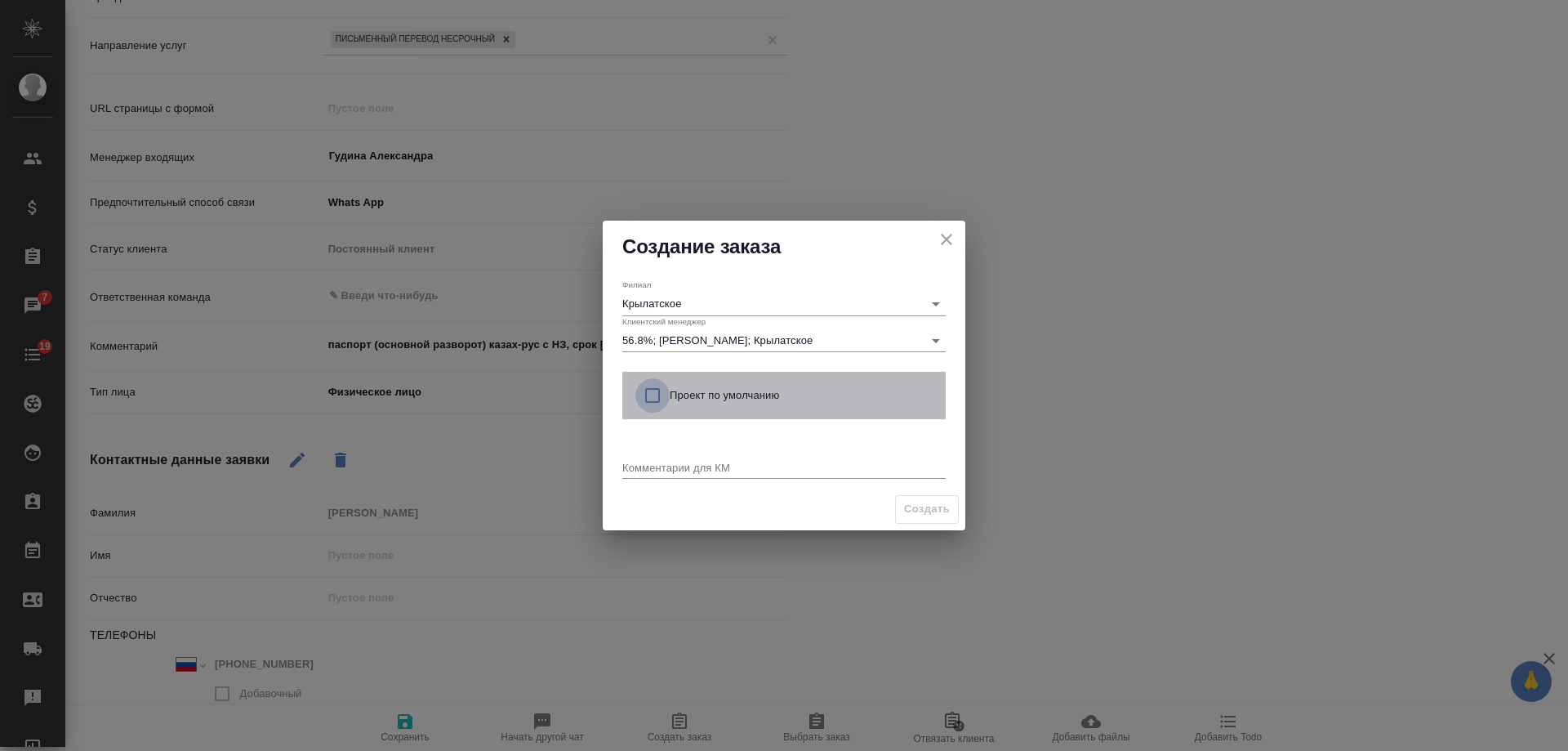
click at [664, 407] on input "checkbox" at bounding box center [652, 395] width 34 height 34
checkbox input "true"
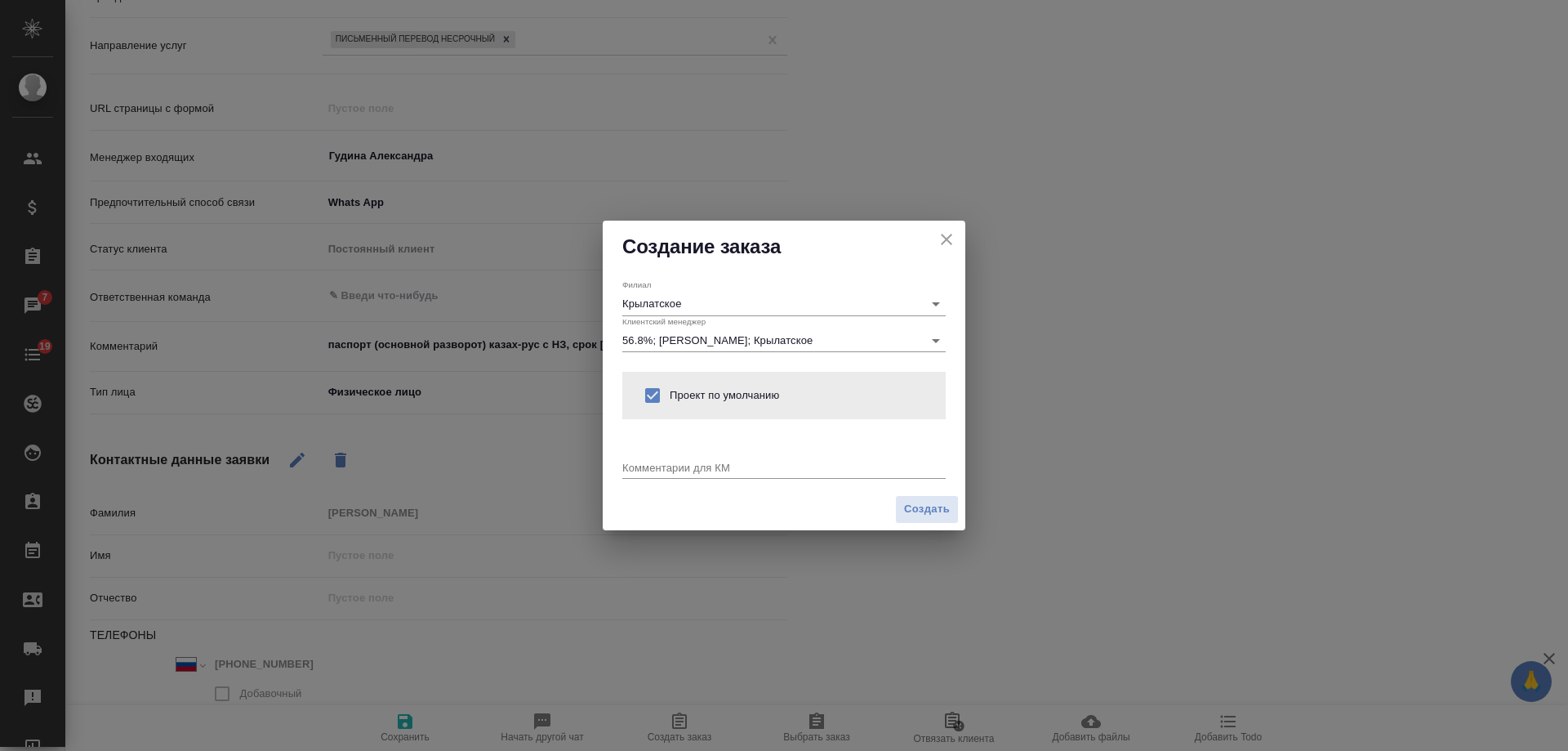
click at [674, 465] on div "Комментарии для КМ x" at bounding box center [784, 462] width 323 height 33
click at [678, 467] on textarea at bounding box center [784, 466] width 323 height 12
paste textarea "паспорт (основной разворот) казах-рус с НЗ, срок [DATE]"
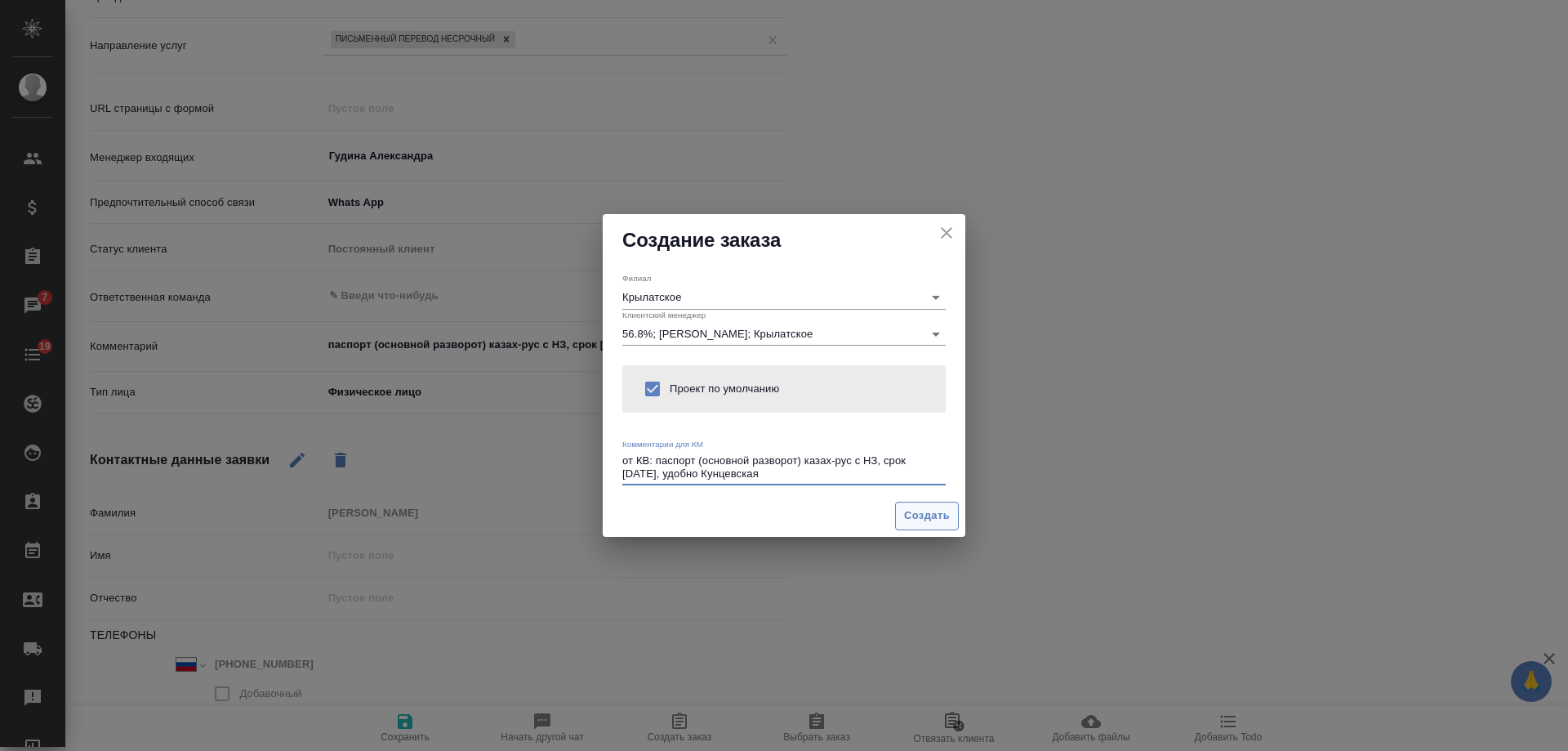
type textarea "от КВ: паспорт (основной разворот) казах-рус с НЗ, срок завтра, удобно Кунцевск…"
click at [935, 515] on span "Создать" at bounding box center [926, 515] width 45 height 19
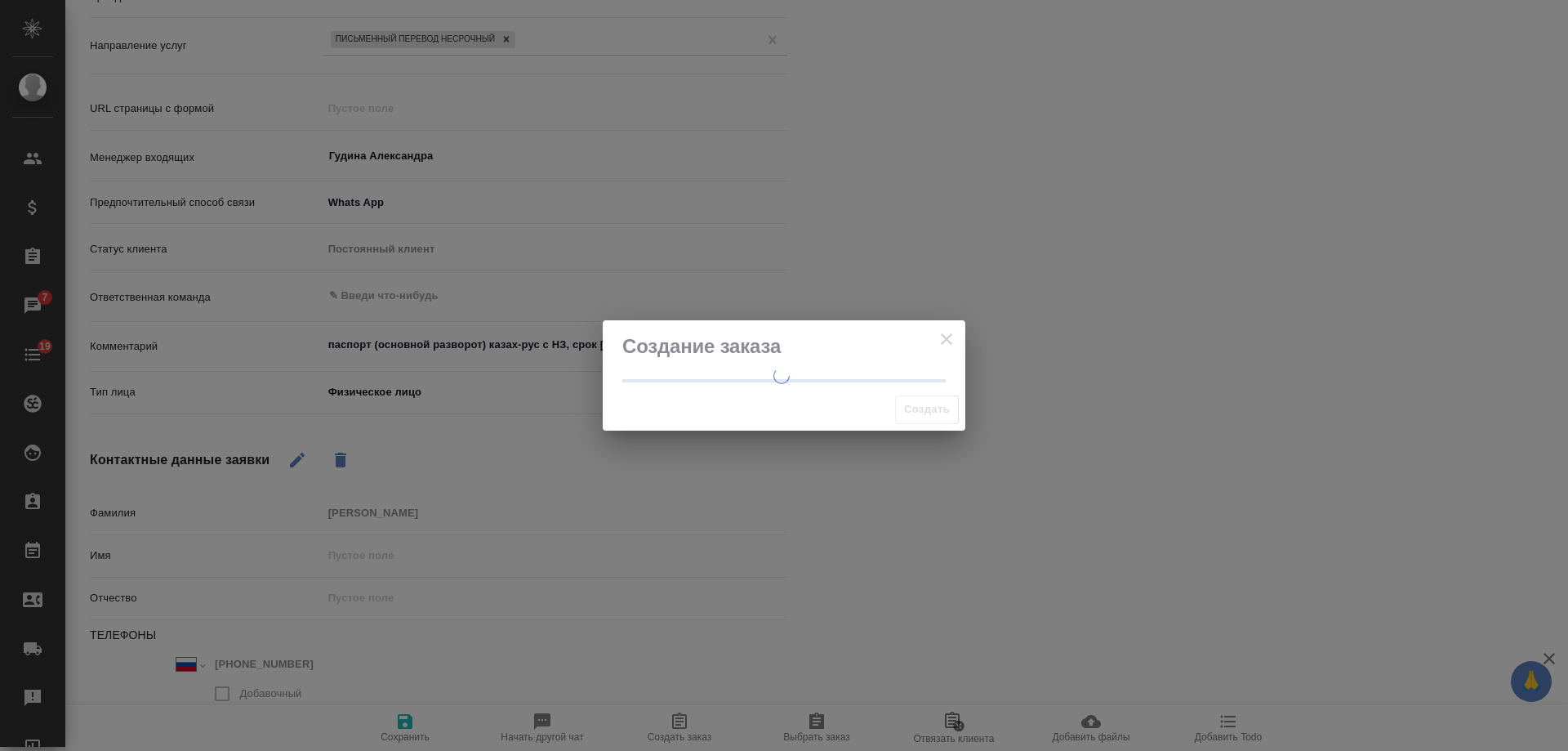
type textarea "x"
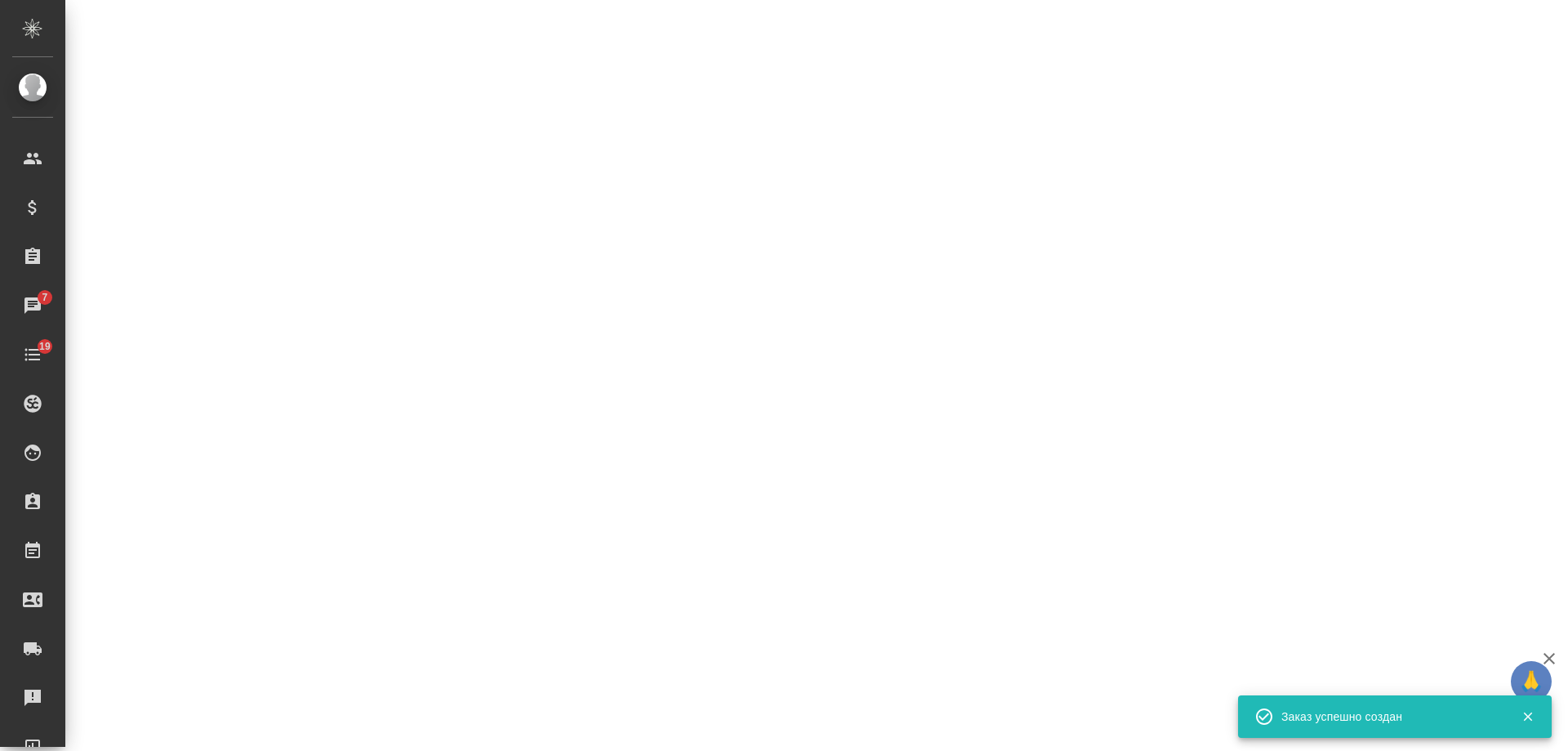
select select "RU"
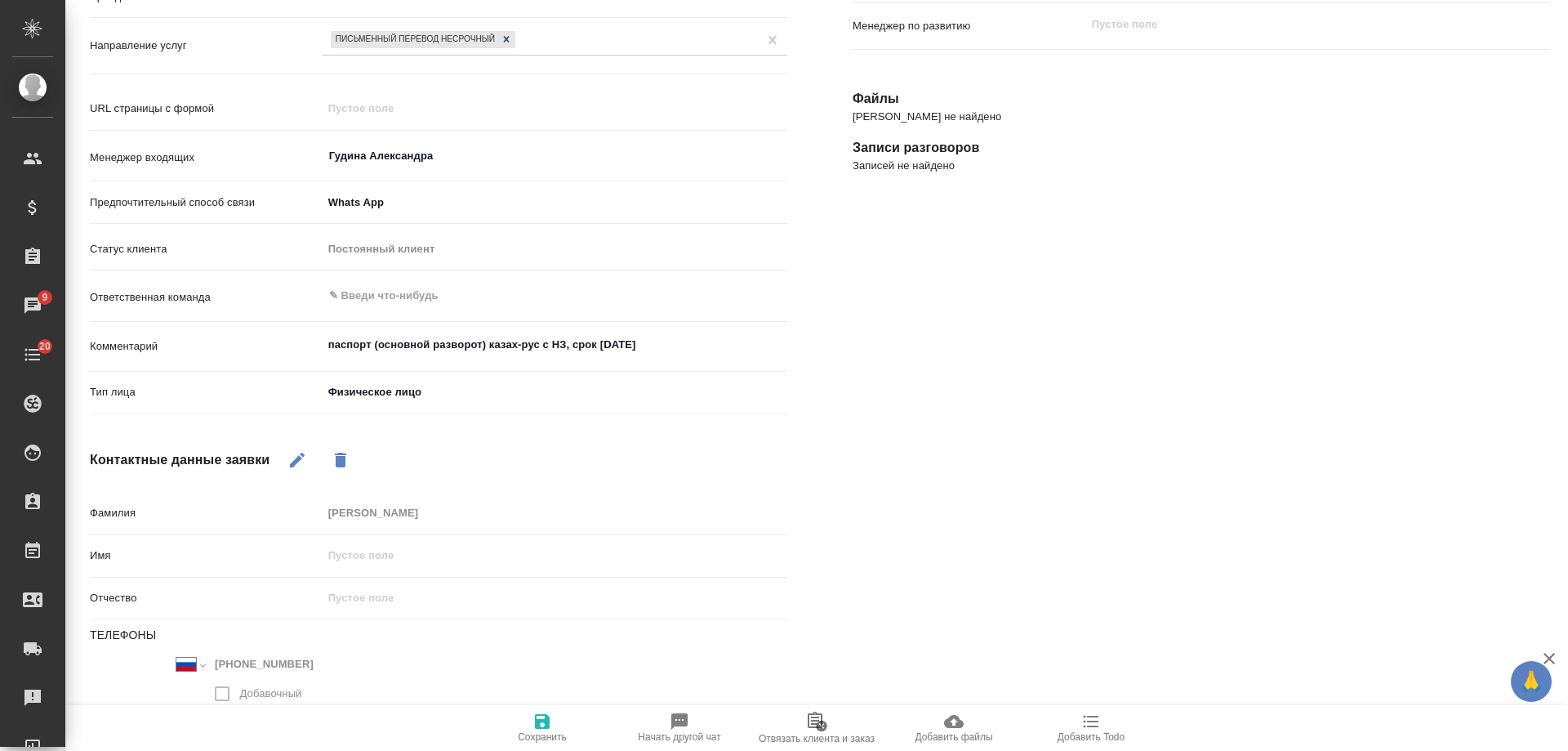
type textarea "x"
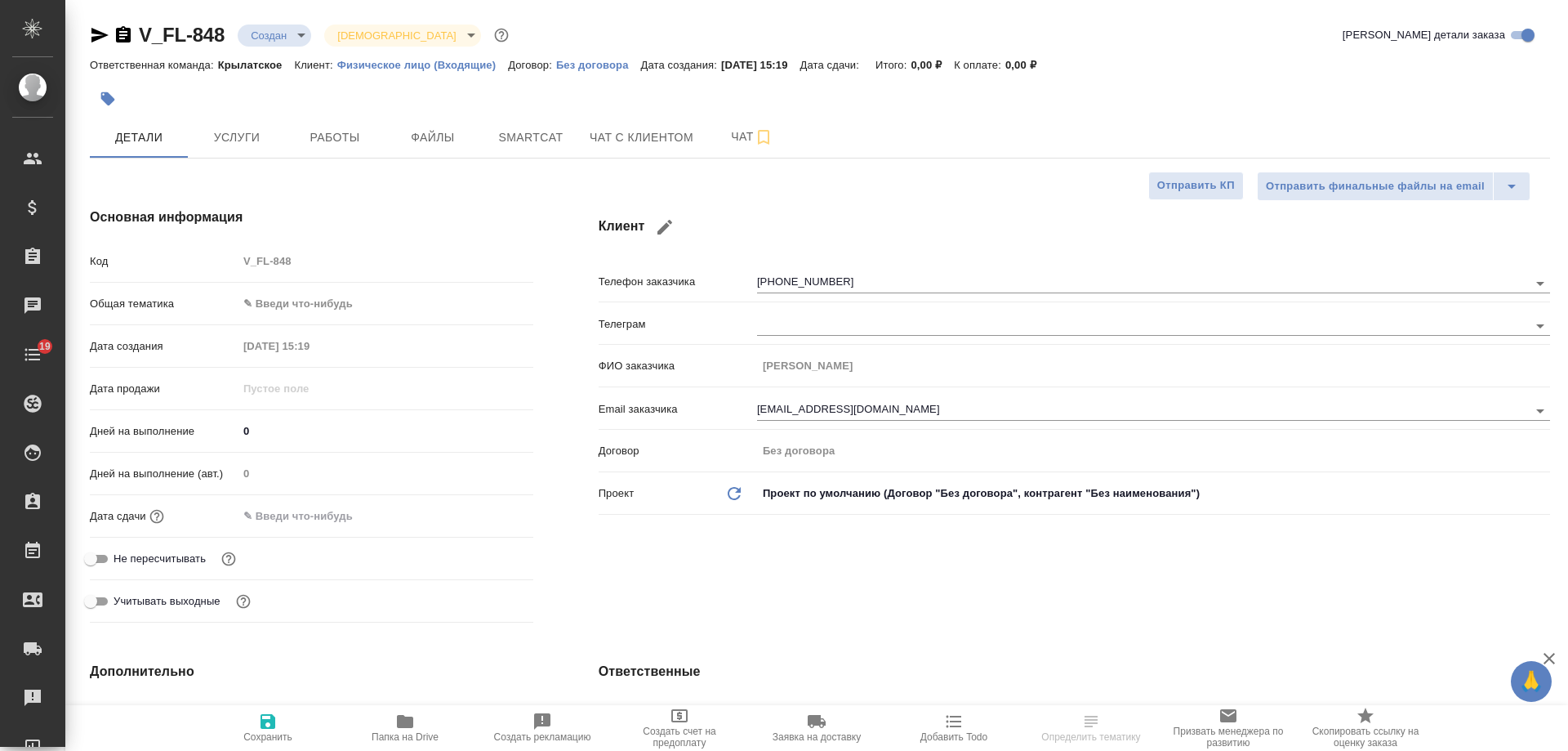
select select "RU"
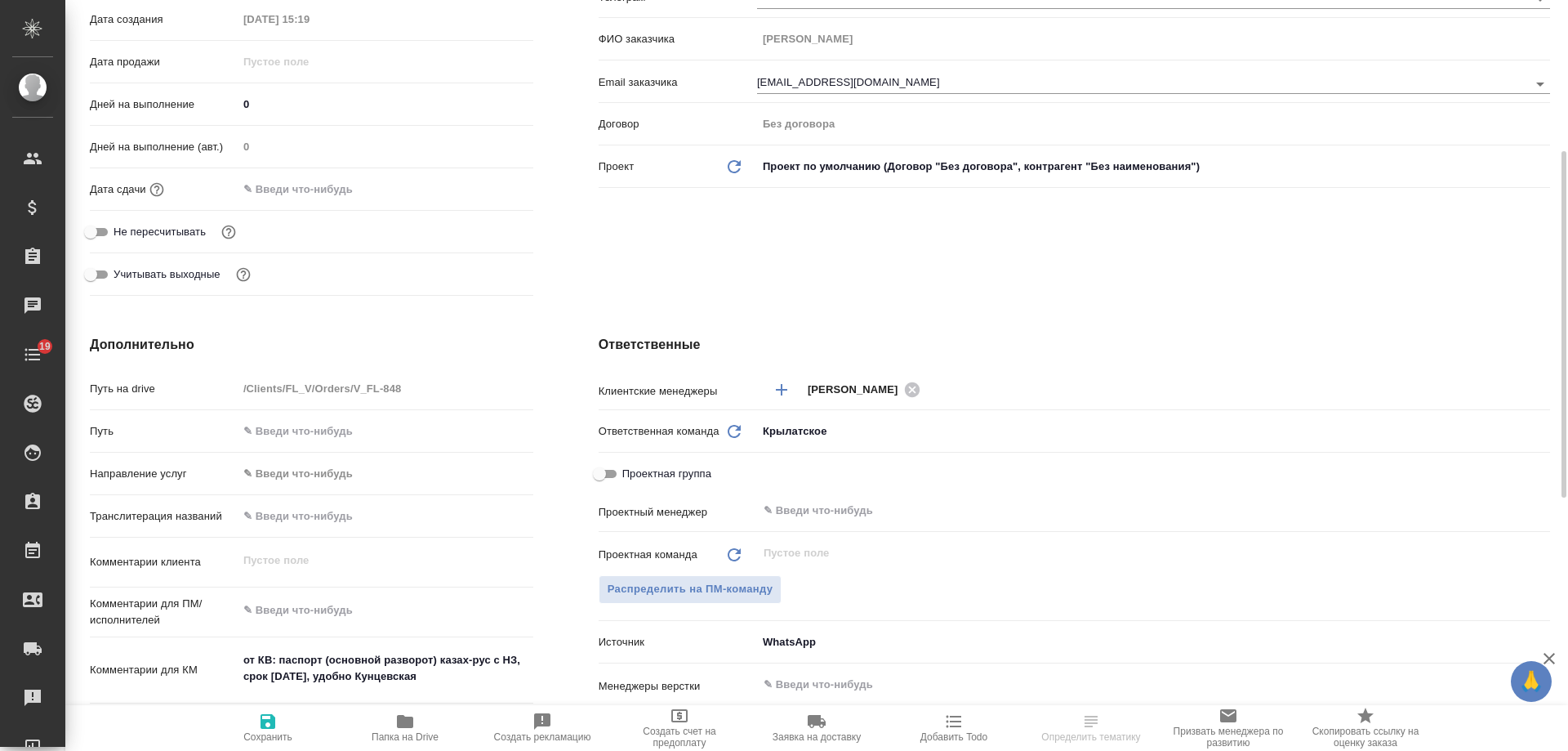
scroll to position [572, 0]
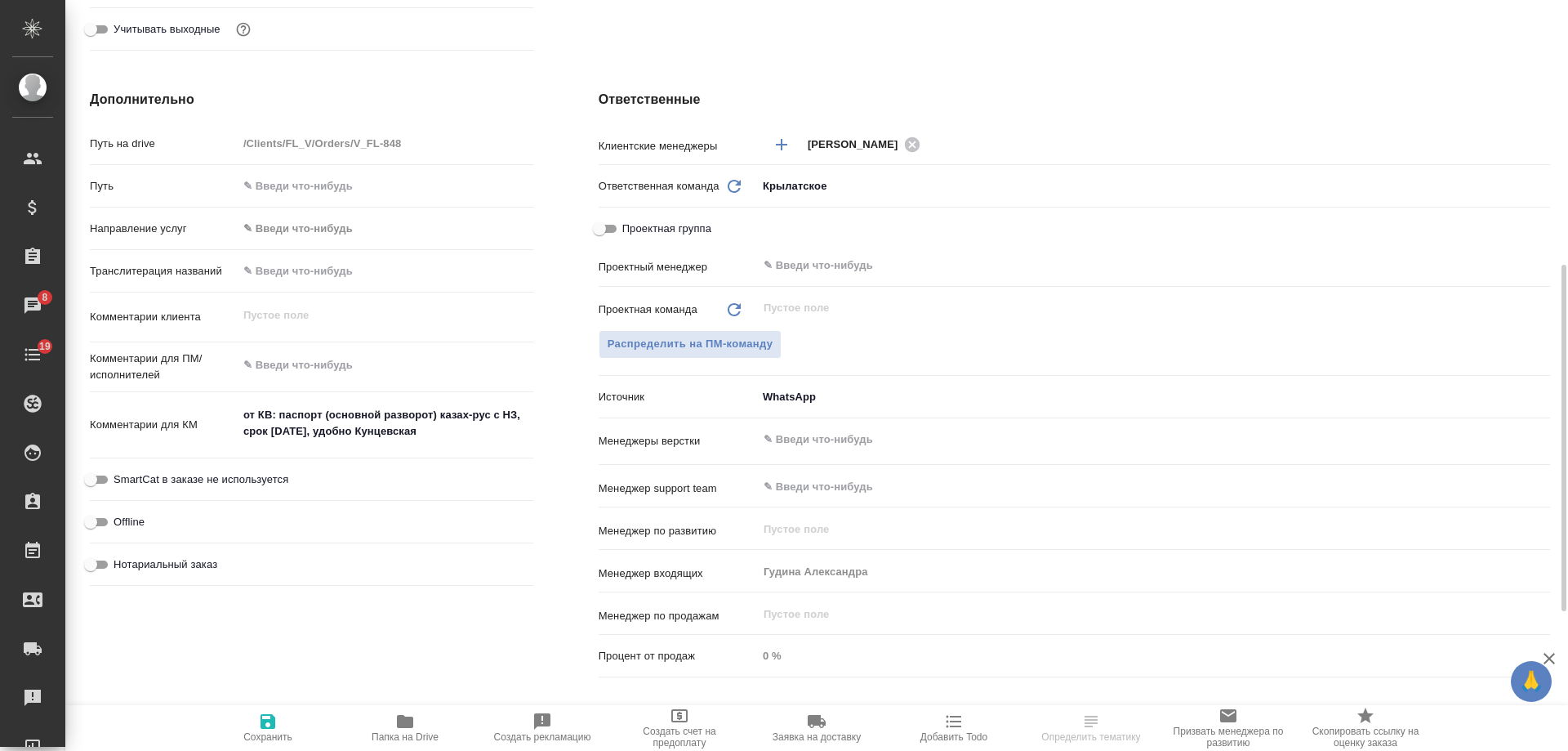
click at [170, 567] on span "Нотариальный заказ" at bounding box center [165, 565] width 103 height 17
click at [120, 567] on input "Нотариальный заказ" at bounding box center [90, 565] width 59 height 20
checkbox input "true"
click at [265, 719] on icon "button" at bounding box center [268, 721] width 15 height 15
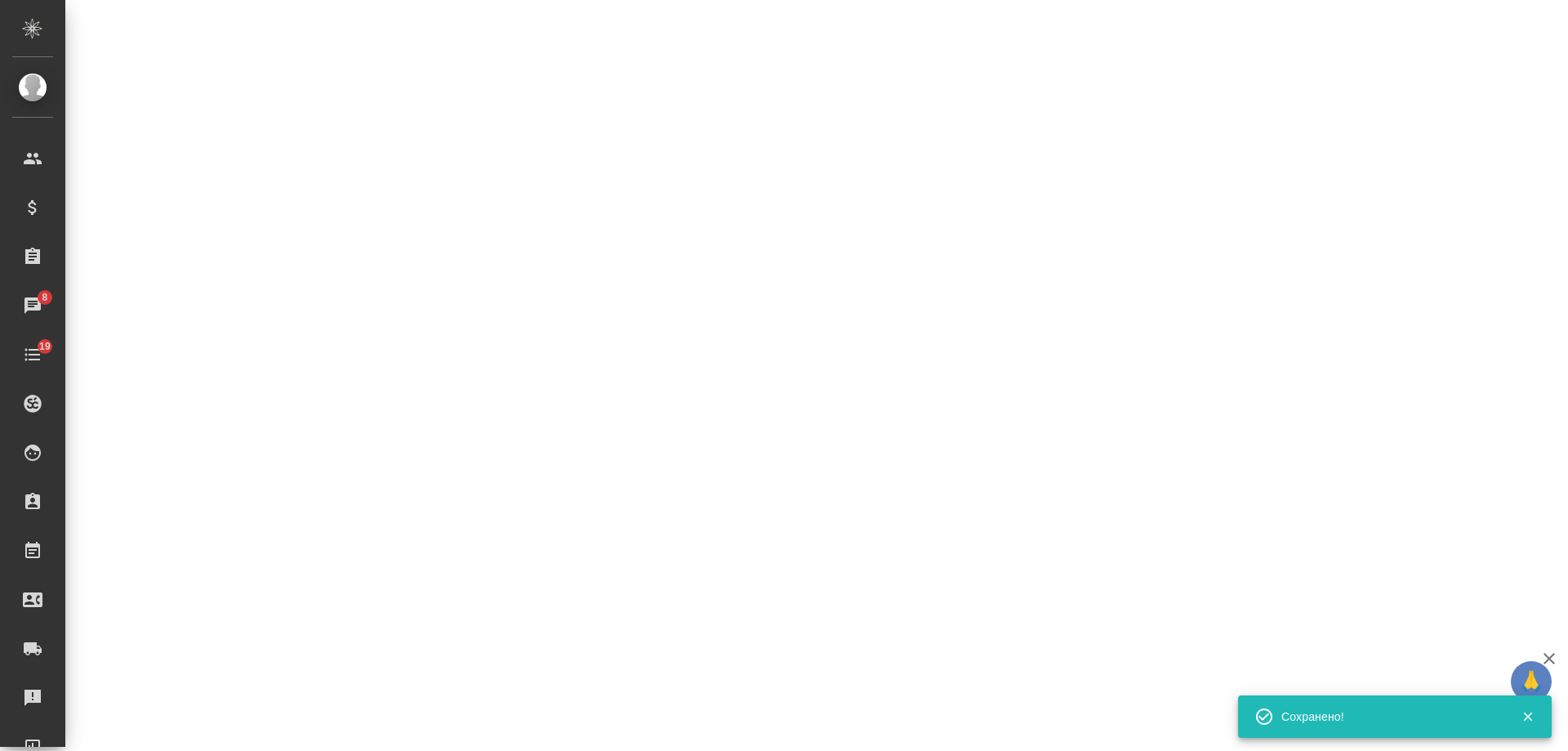
select select "RU"
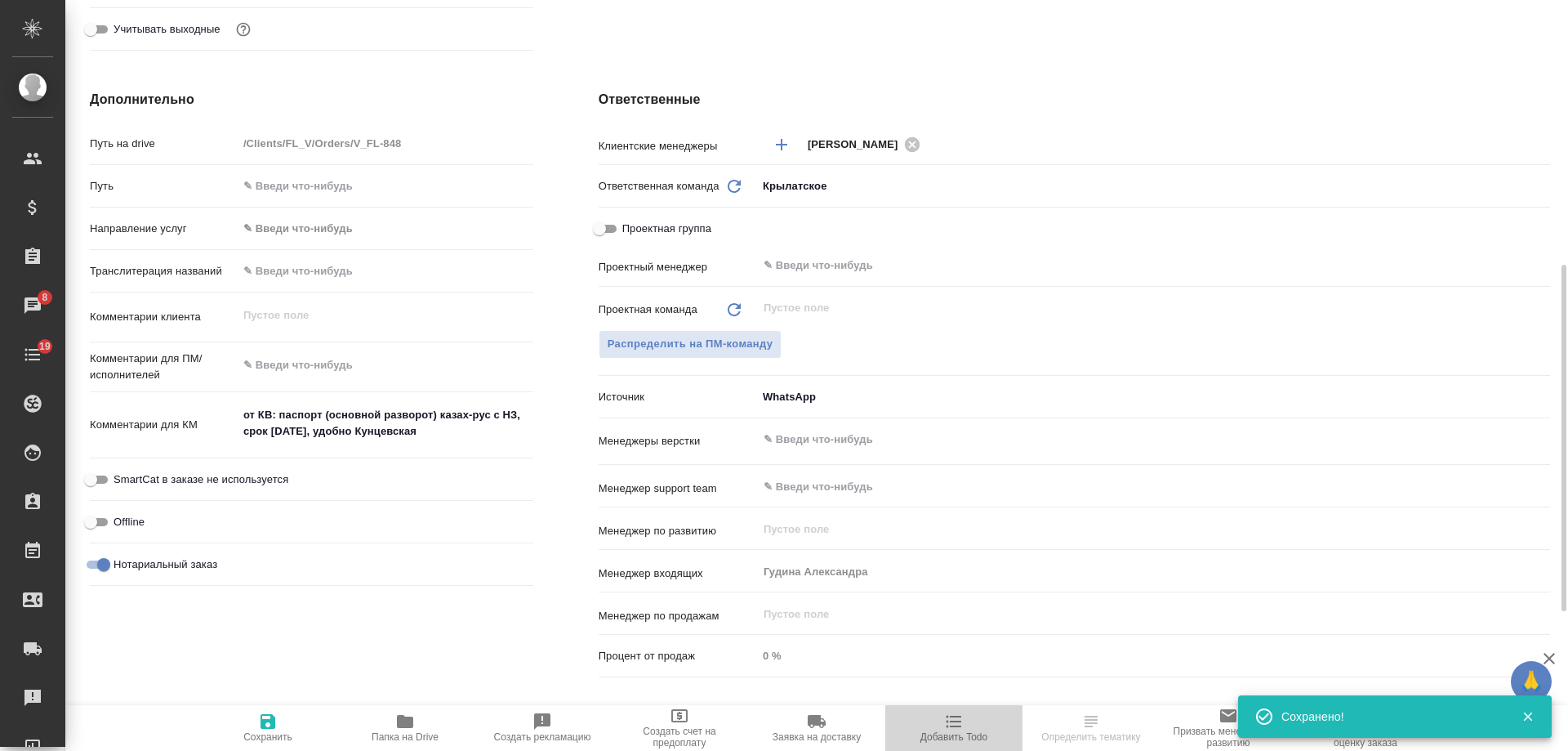
click at [961, 729] on icon "button" at bounding box center [954, 721] width 20 height 20
type textarea "x"
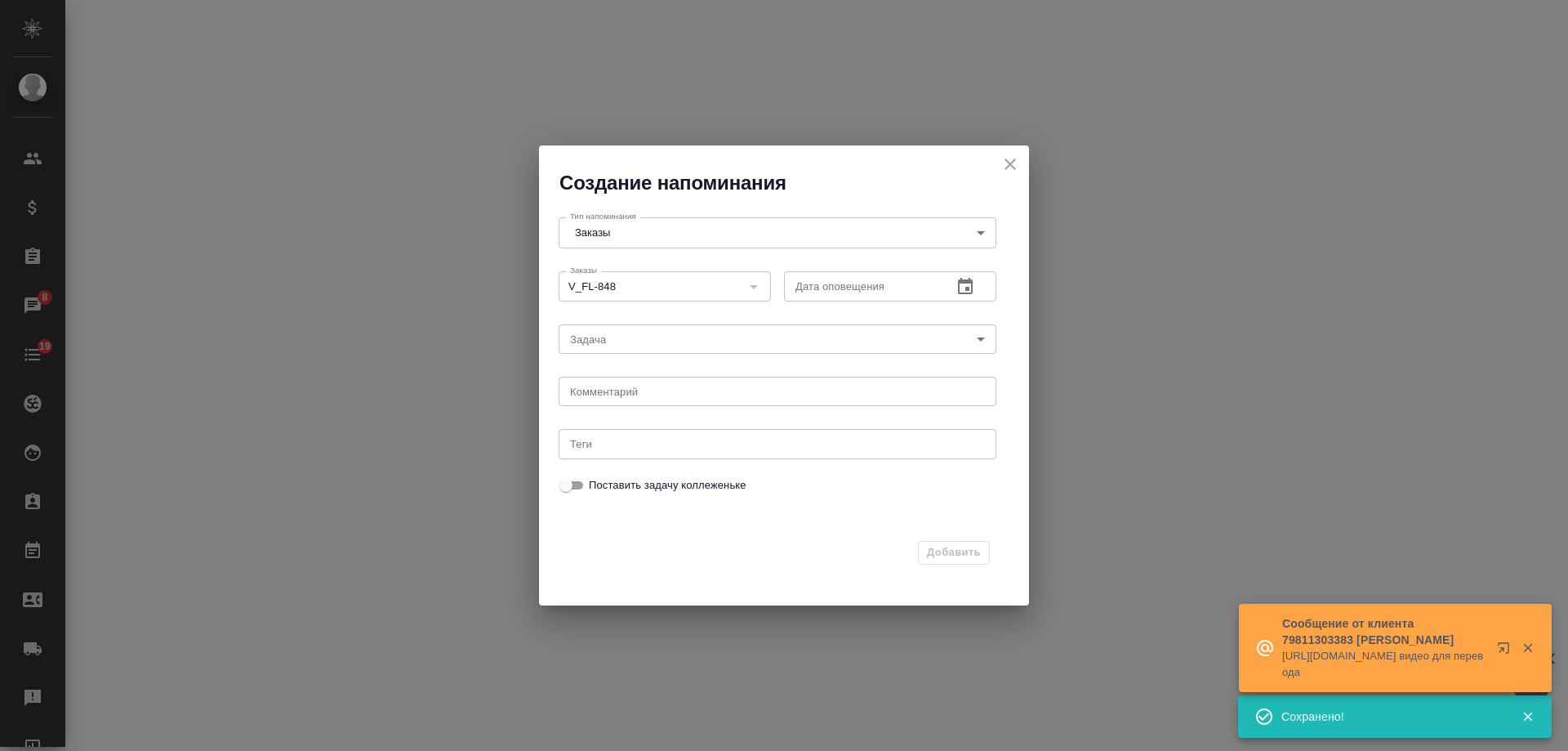
select select "RU"
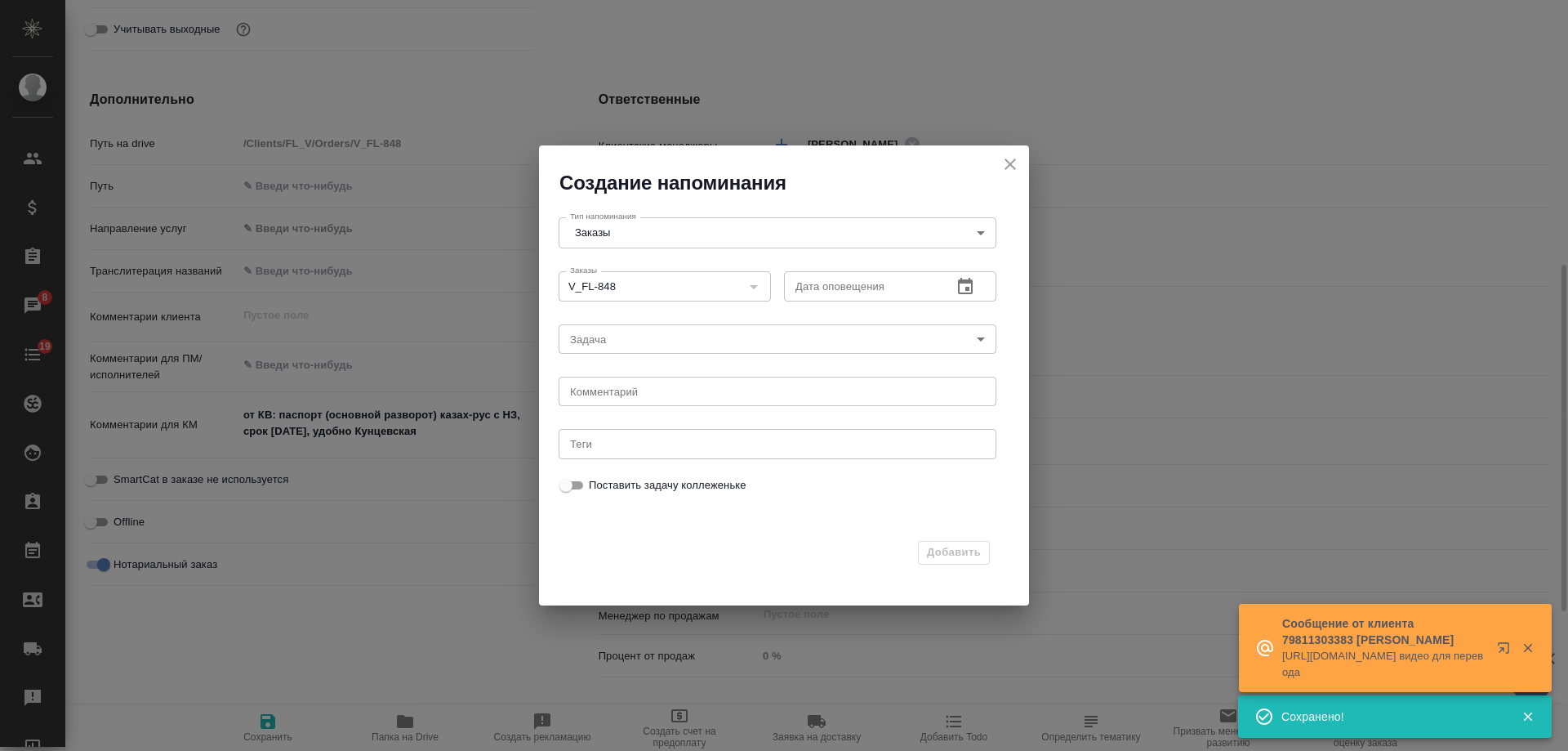
type textarea "x"
click at [968, 288] on icon "button" at bounding box center [966, 286] width 15 height 17
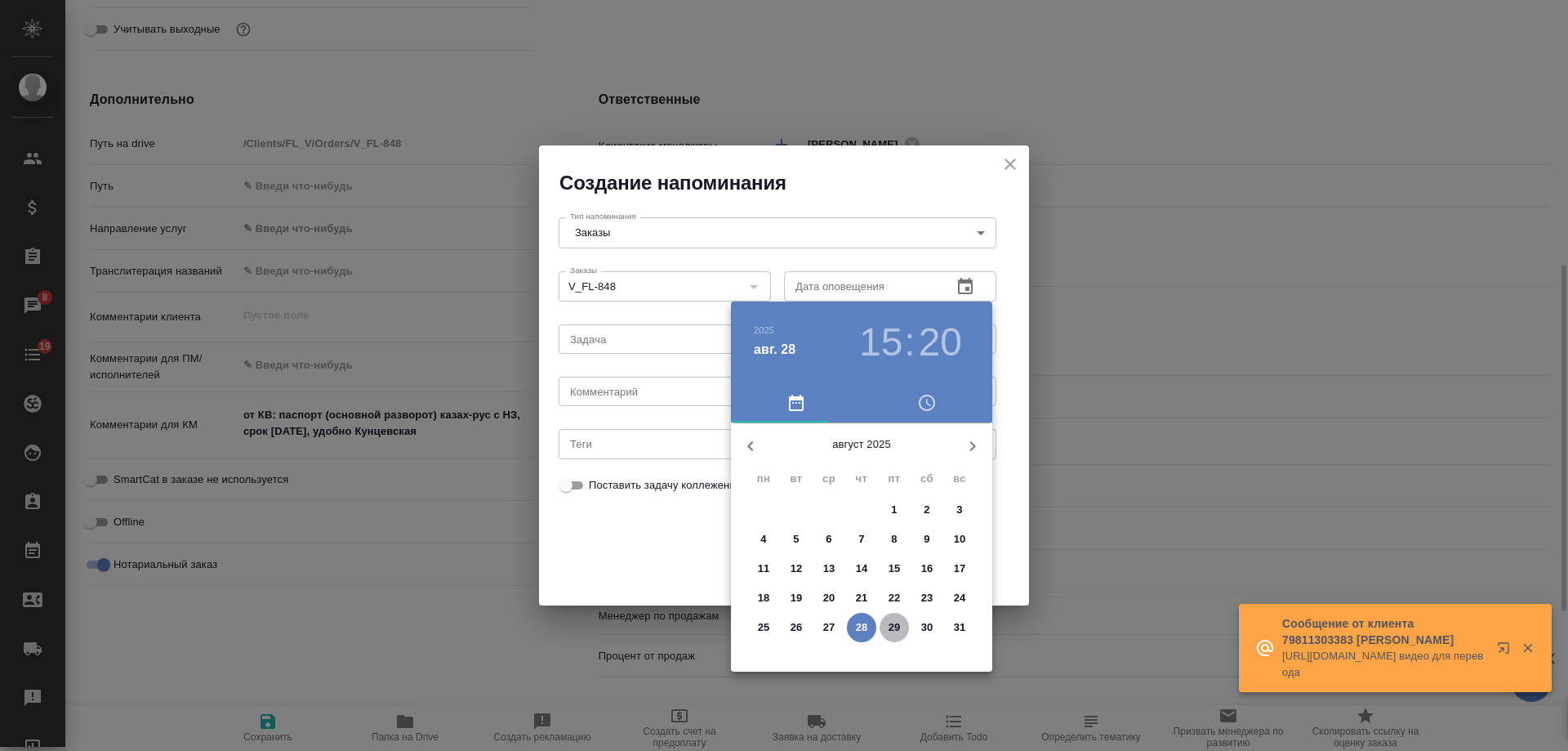
click at [901, 624] on span "29" at bounding box center [895, 628] width 30 height 17
type input "[DATE] 15:20"
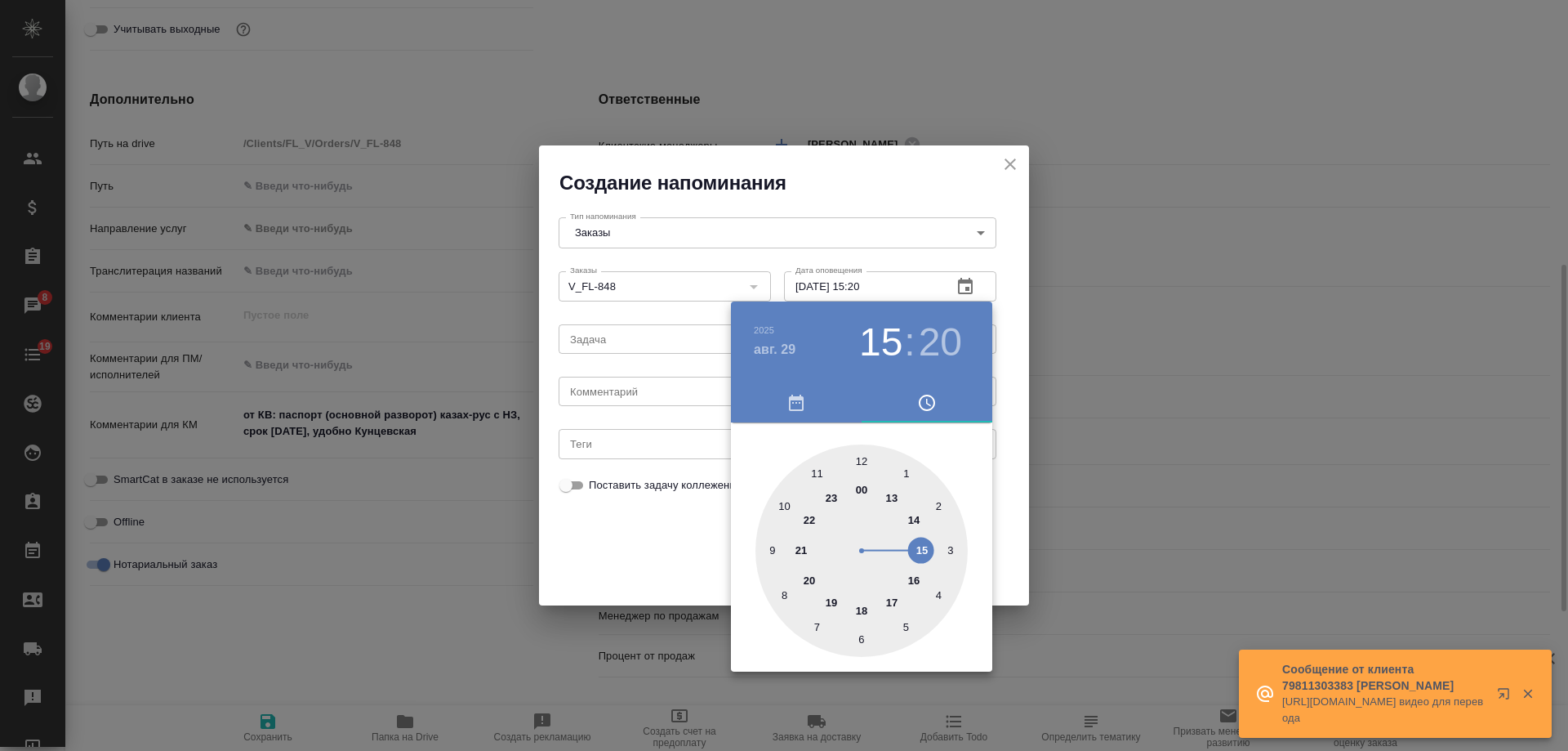
click at [672, 398] on div at bounding box center [784, 376] width 1568 height 751
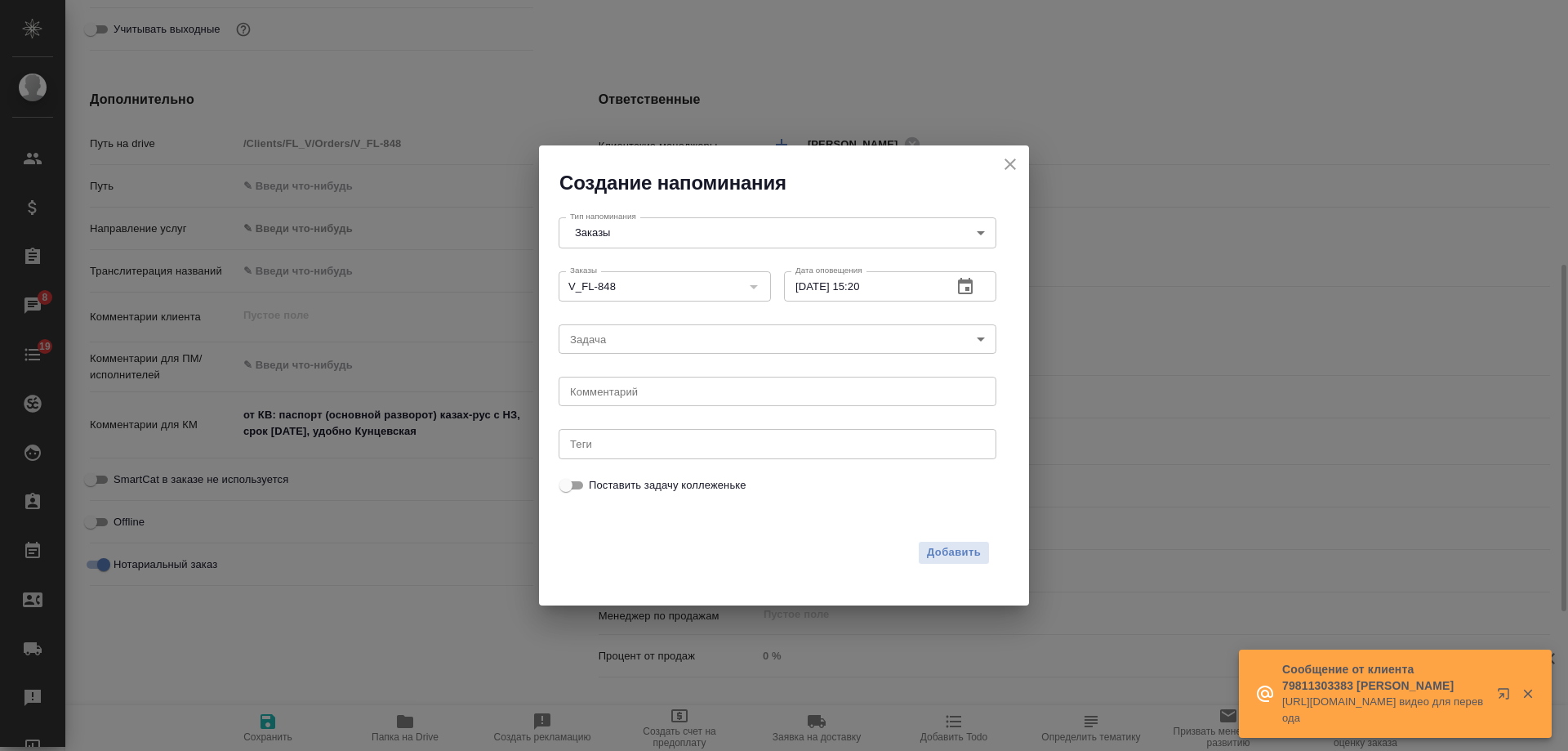
click at [648, 394] on div "[DATE] 15 : 20 00 1 2 3 4 5 6 7 8 9 10 11 12 13 14 15 16 17 18 19 20 21 22 23" at bounding box center [784, 376] width 1568 height 751
click at [647, 394] on textarea at bounding box center [777, 391] width 415 height 12
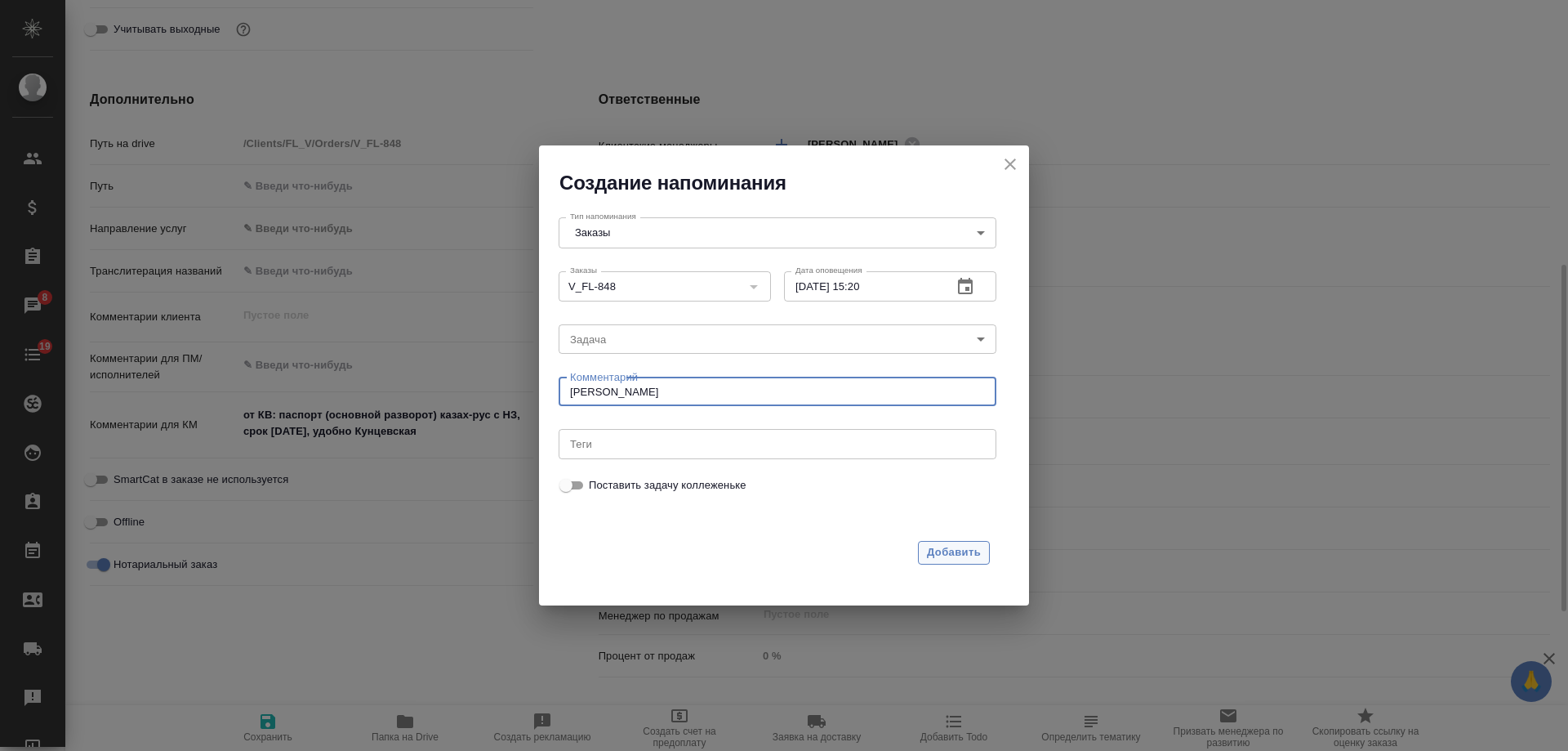
type textarea "[PERSON_NAME]"
click at [968, 557] on span "Добавить" at bounding box center [954, 552] width 54 height 19
type textarea "x"
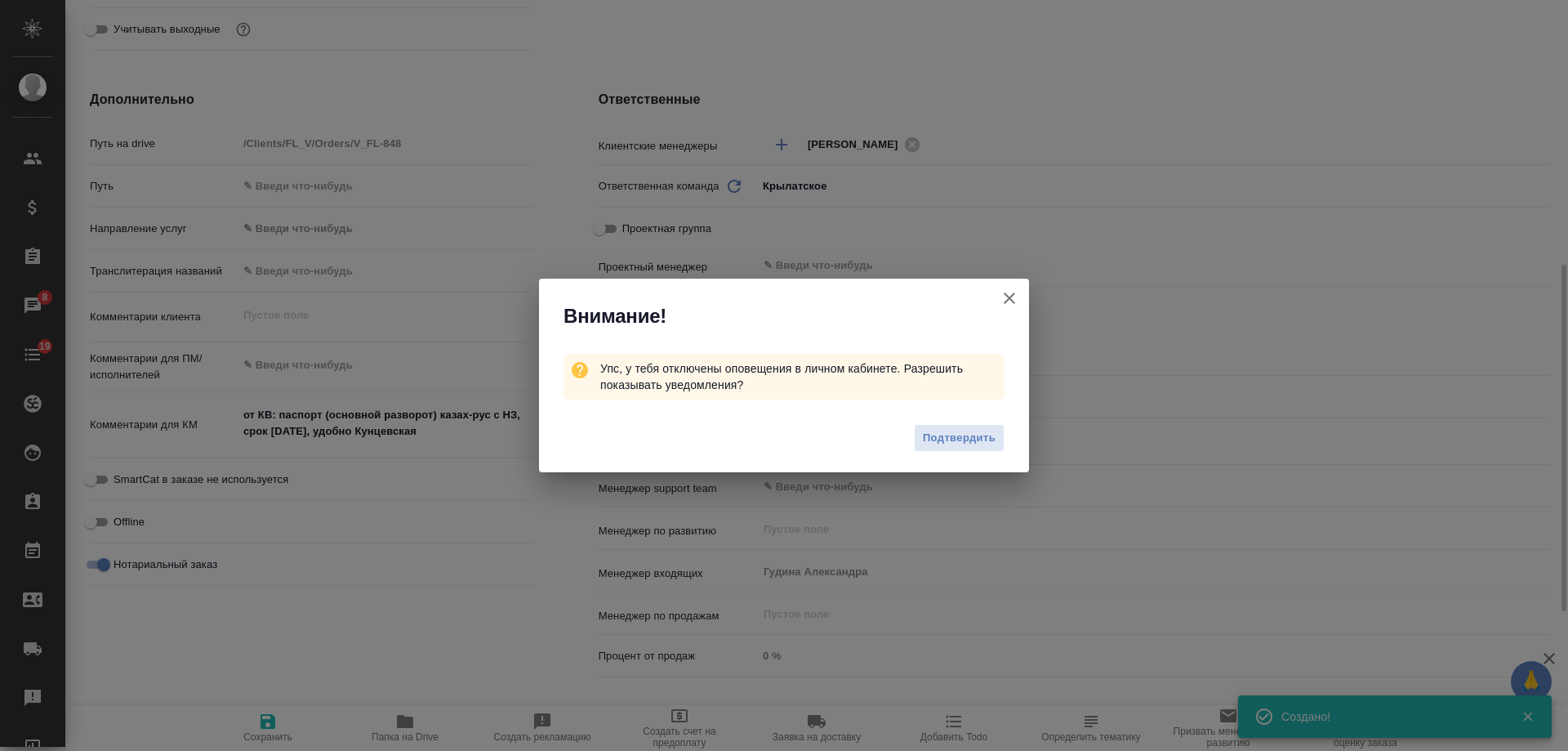
type textarea "x"
click at [1011, 301] on icon "button" at bounding box center [1010, 299] width 20 height 20
type textarea "x"
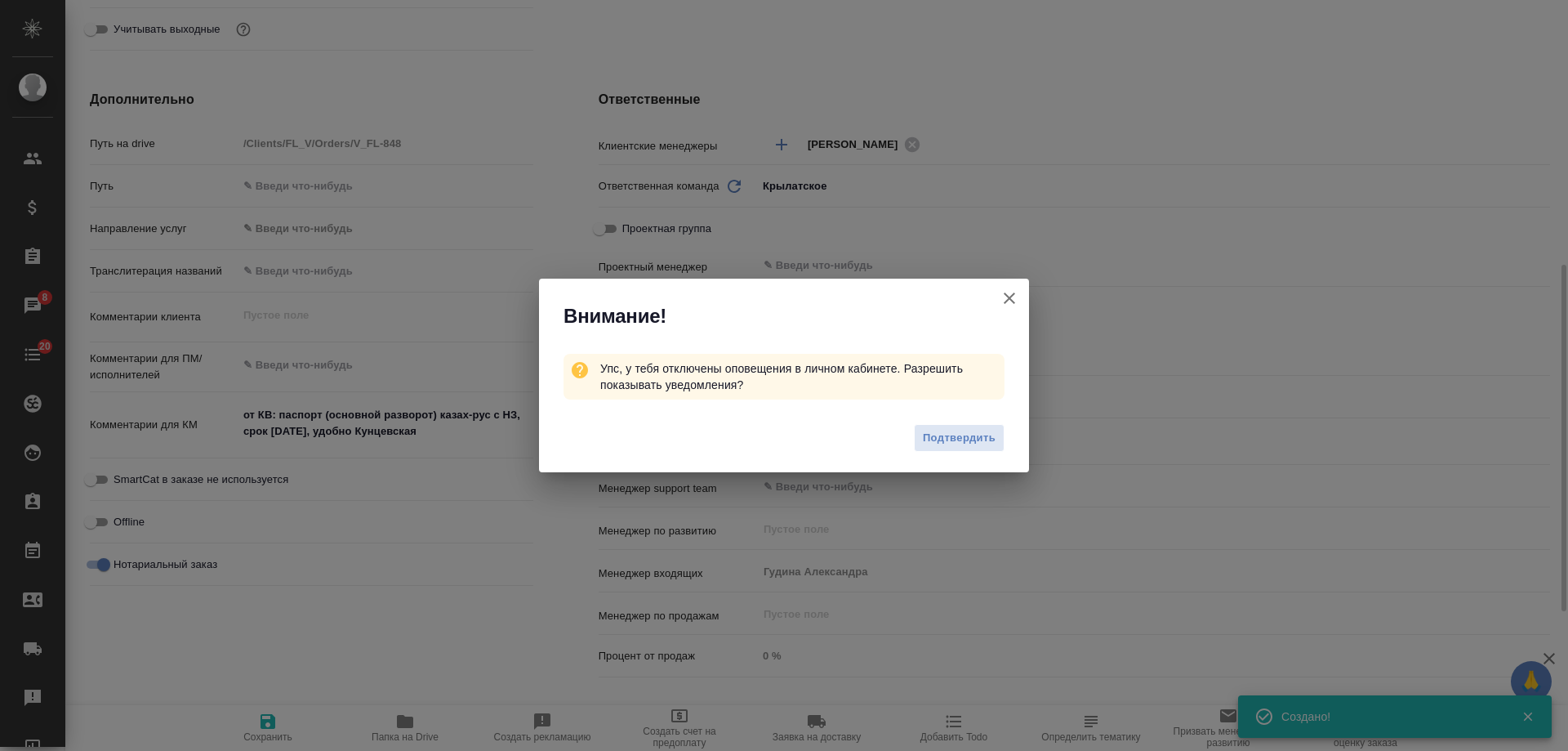
type textarea "x"
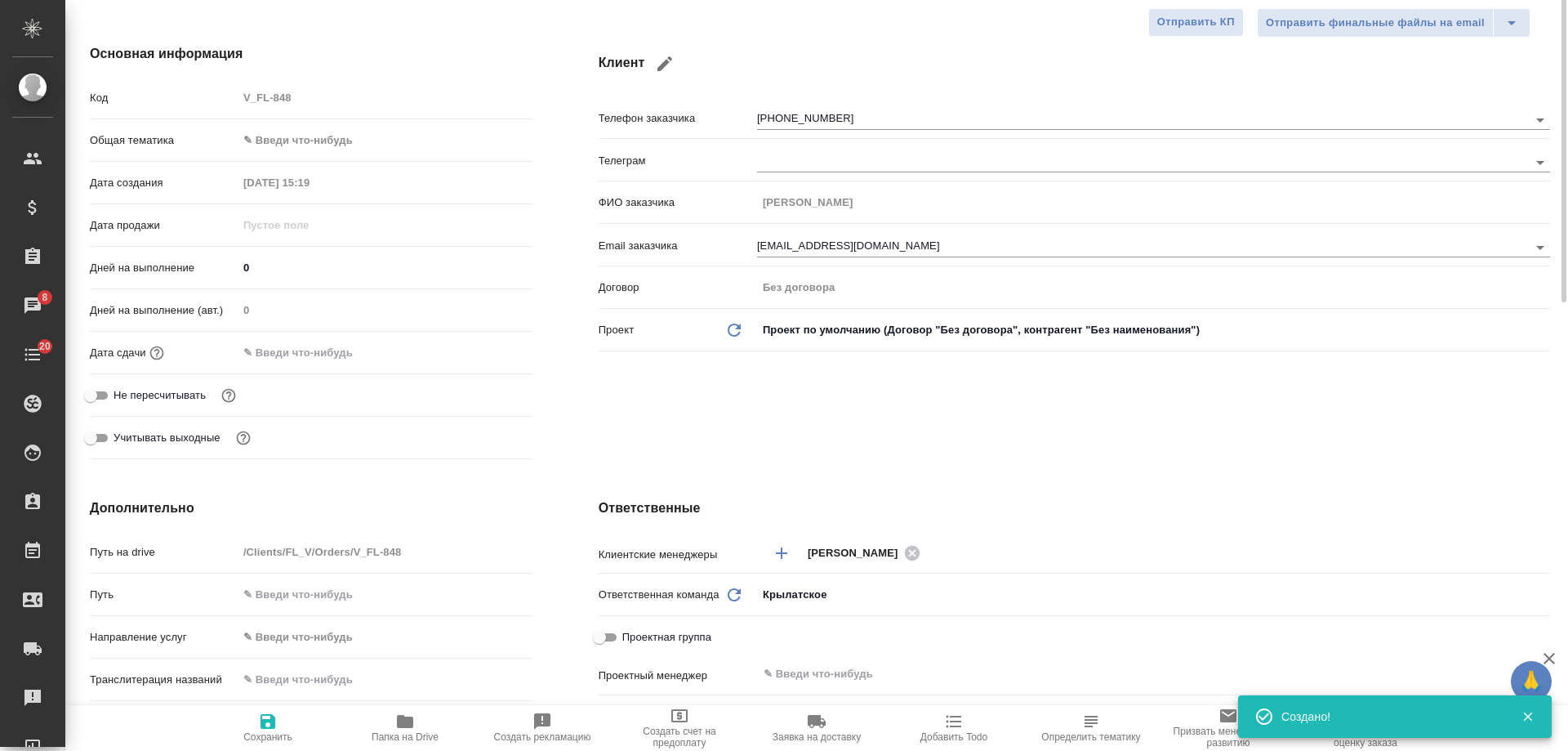
scroll to position [0, 0]
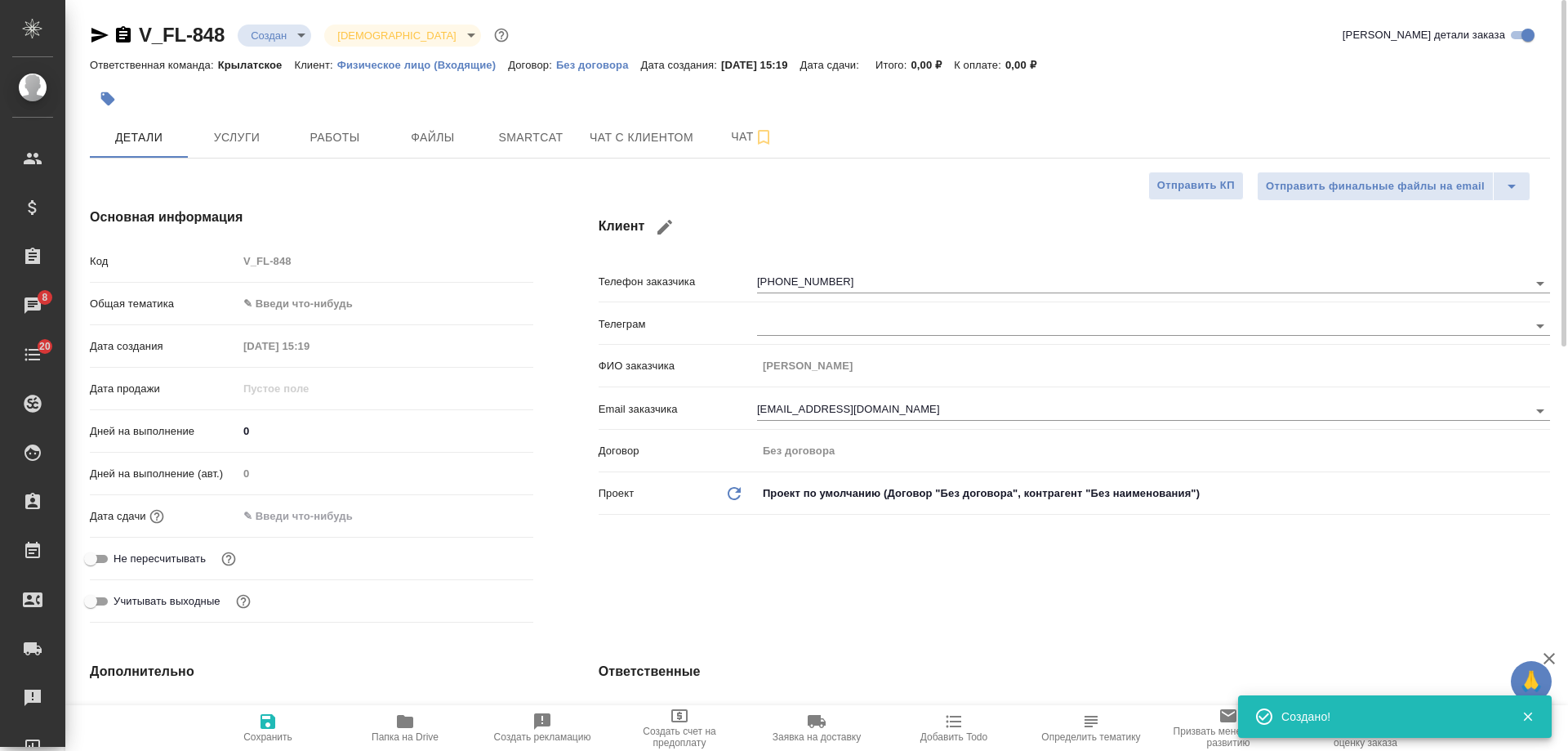
click at [98, 32] on icon "button" at bounding box center [100, 36] width 17 height 15
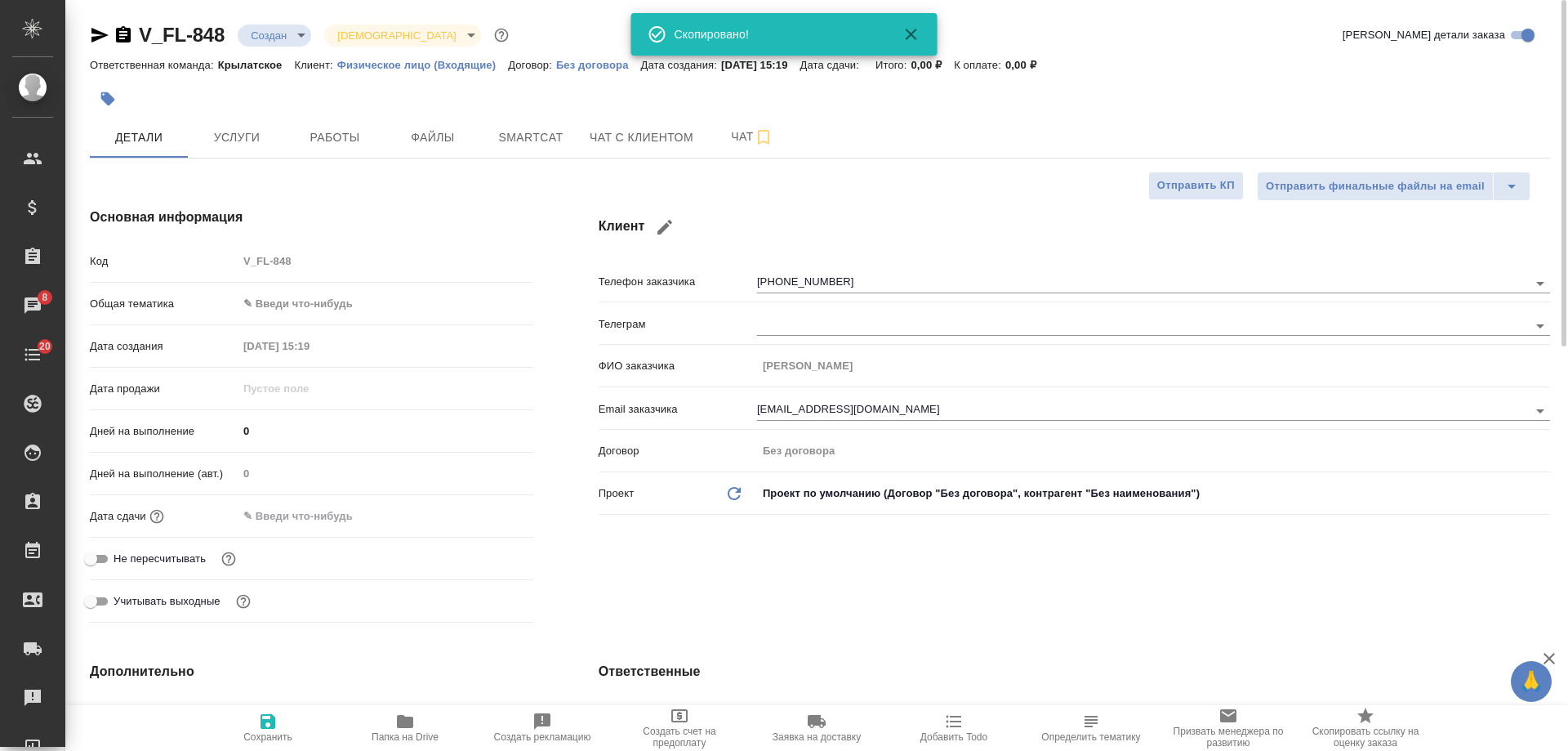
type textarea "x"
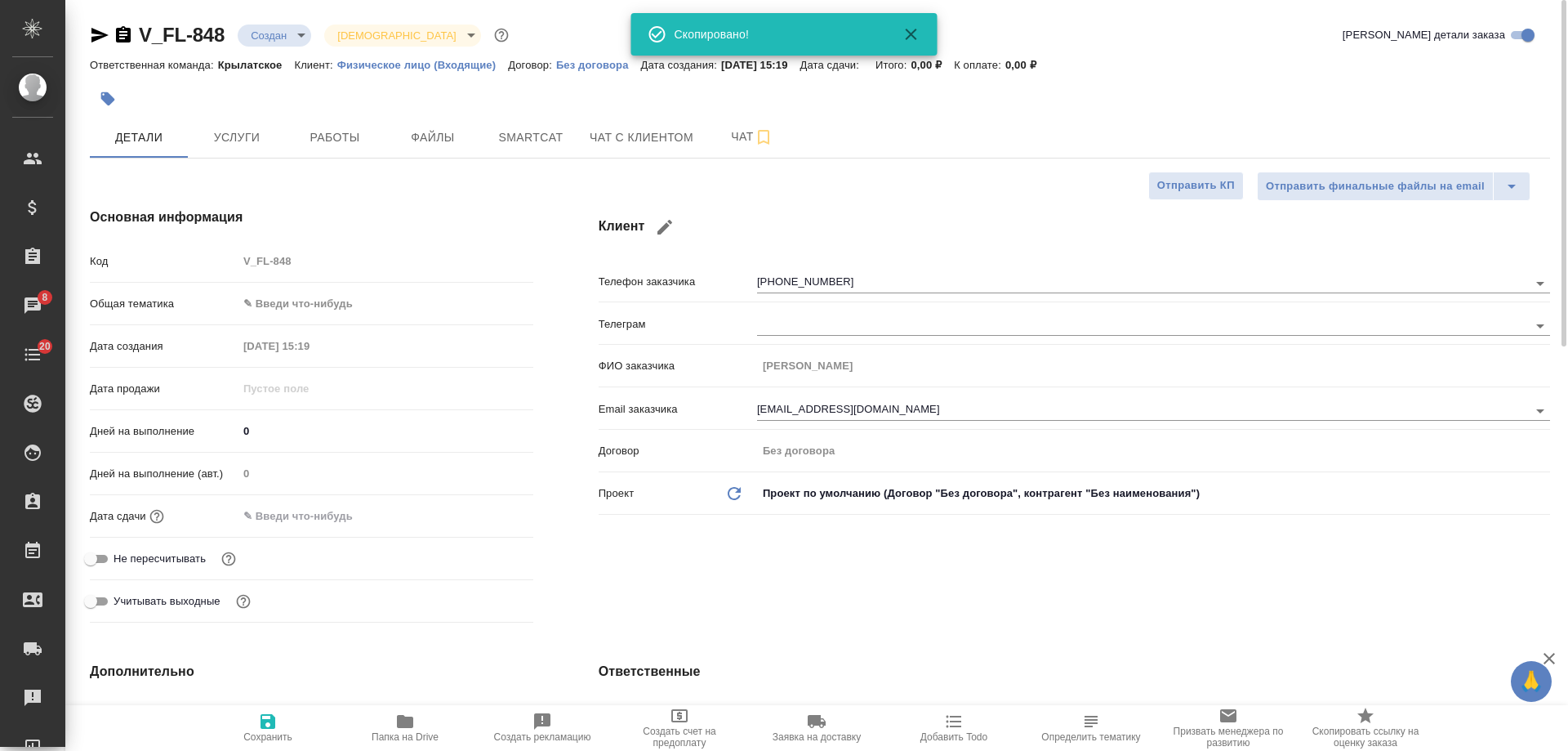
type textarea "x"
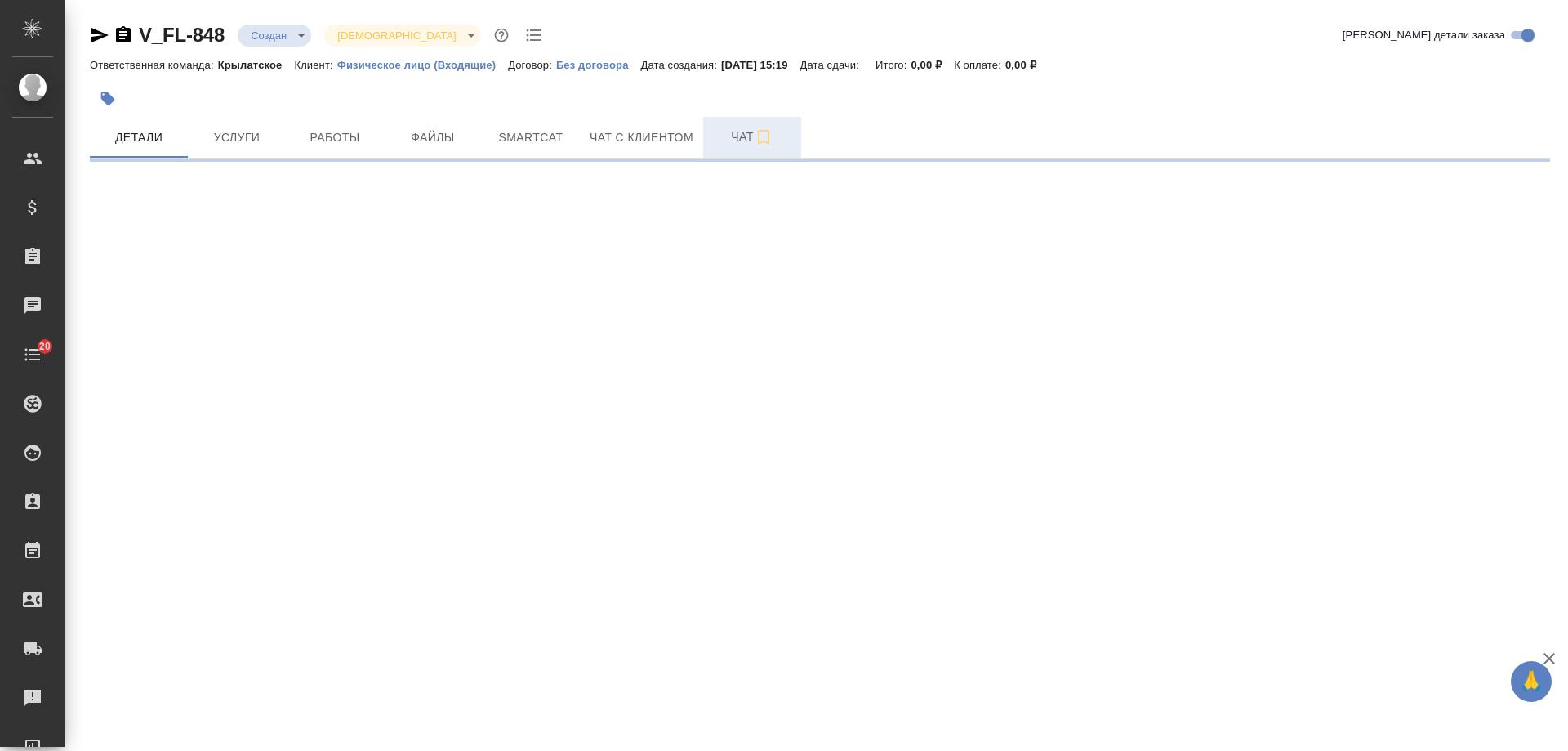
select select "RU"
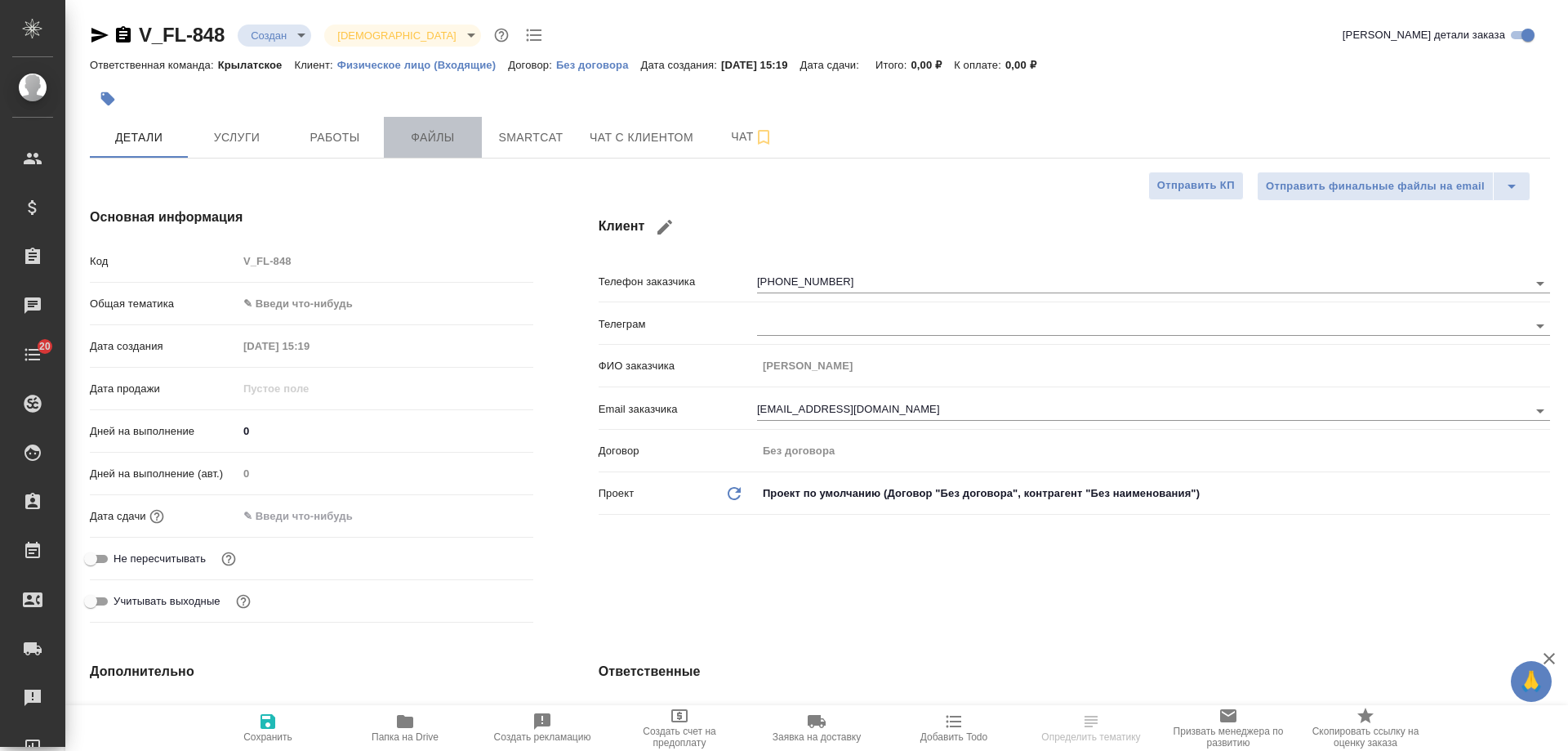
click at [450, 139] on span "Файлы" at bounding box center [433, 137] width 79 height 21
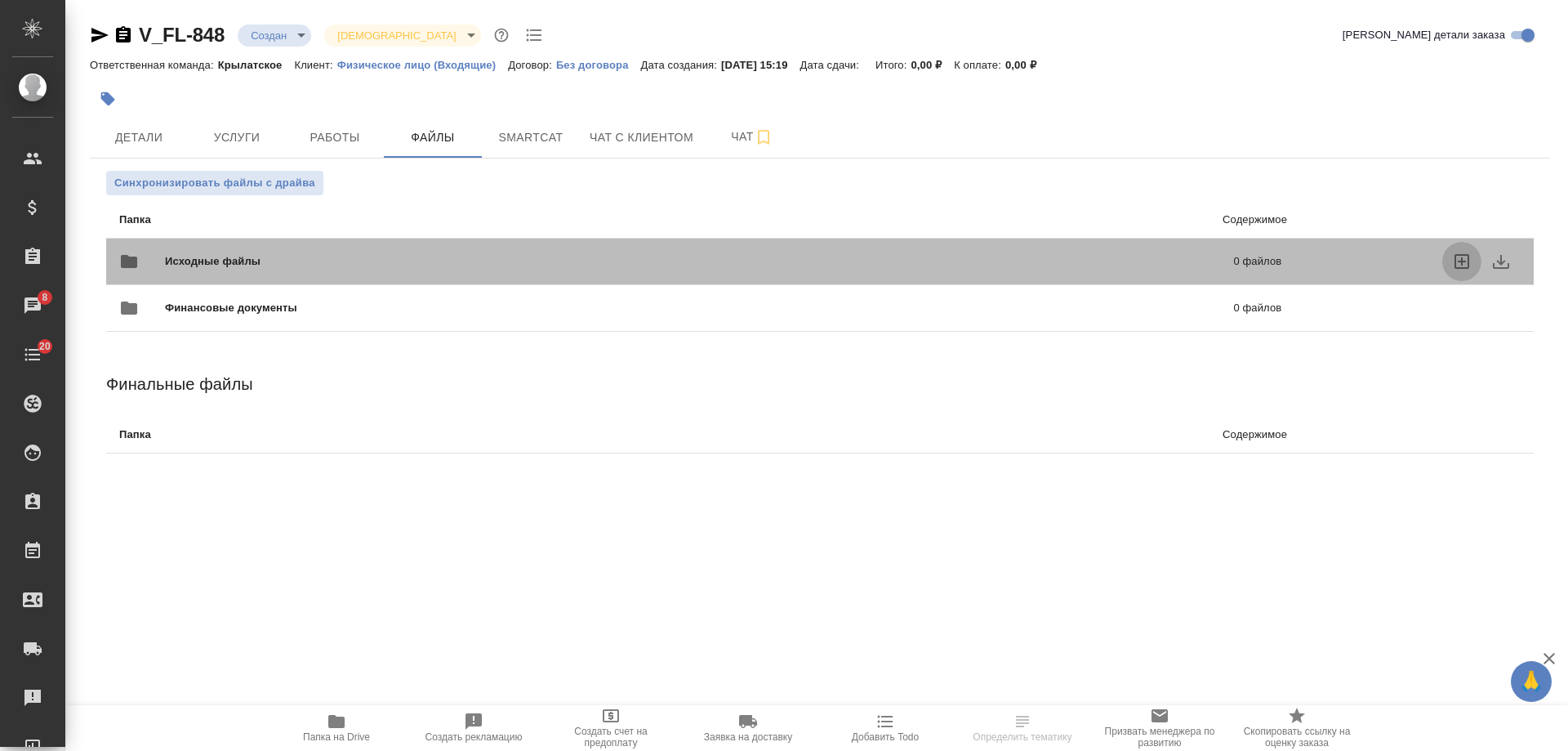
click at [1464, 261] on icon "uploadFiles" at bounding box center [1462, 261] width 15 height 15
click at [0, 0] on input "uploadFiles" at bounding box center [0, 0] width 0 height 0
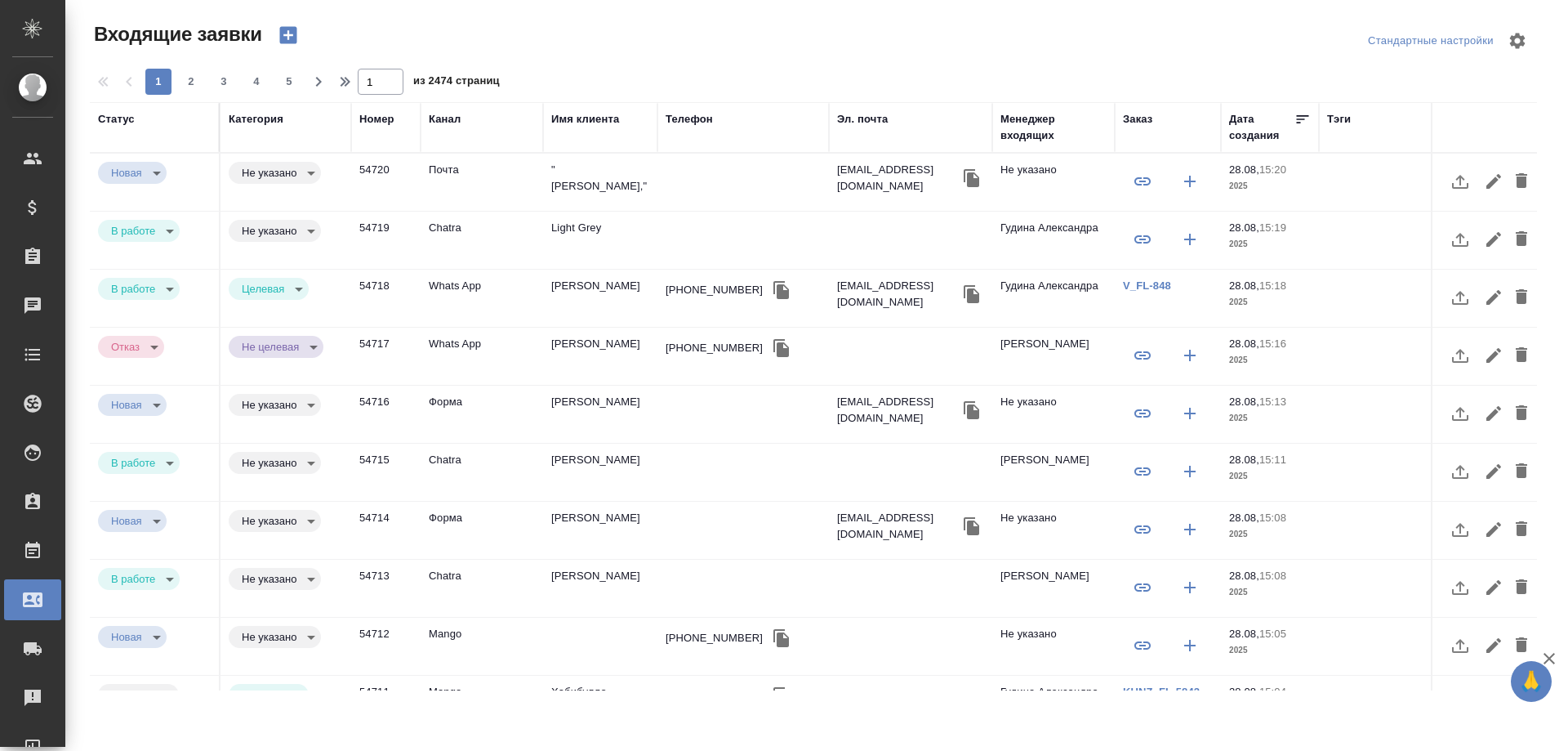
select select "RU"
click at [585, 227] on td "Light Grey" at bounding box center [600, 240] width 114 height 57
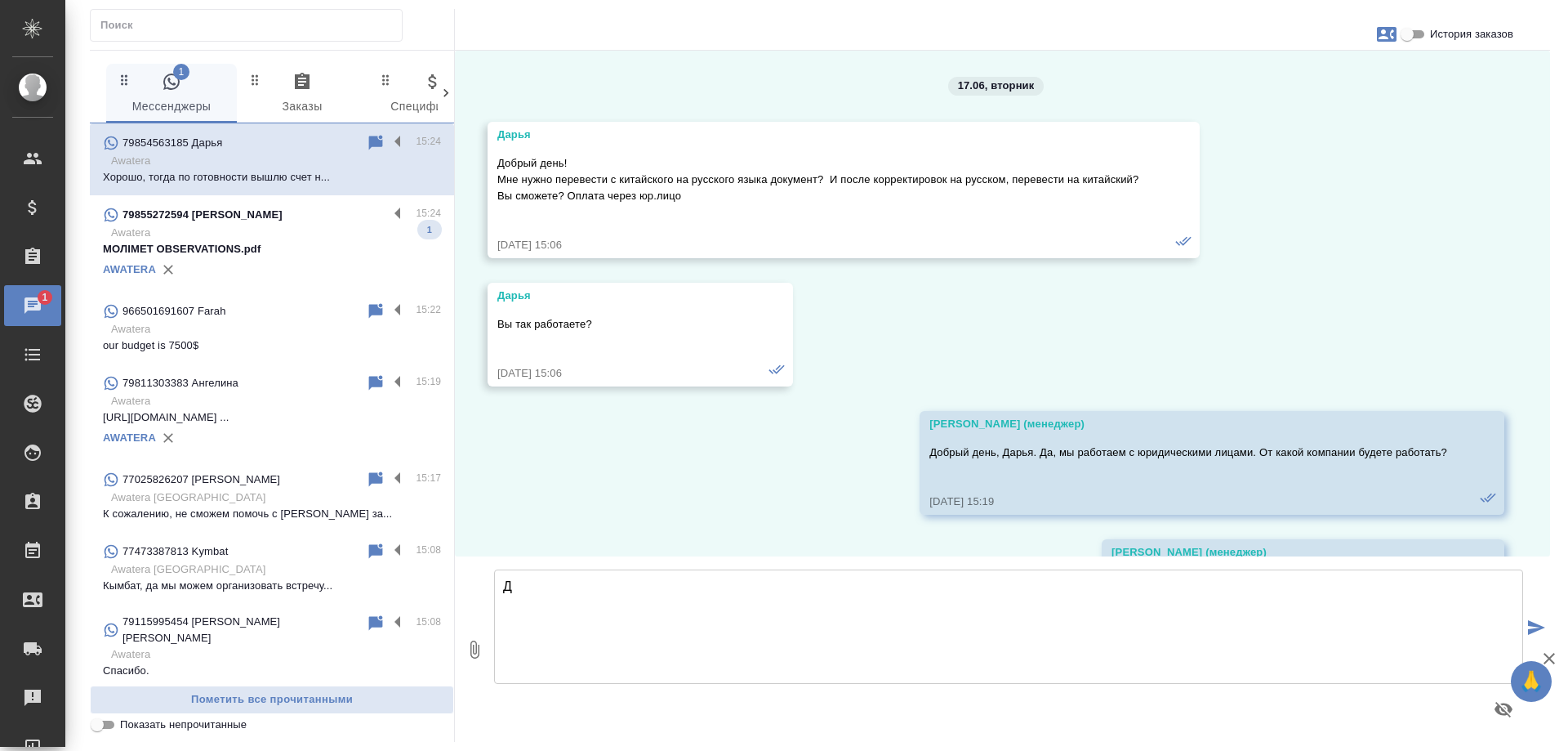
scroll to position [20051, 0]
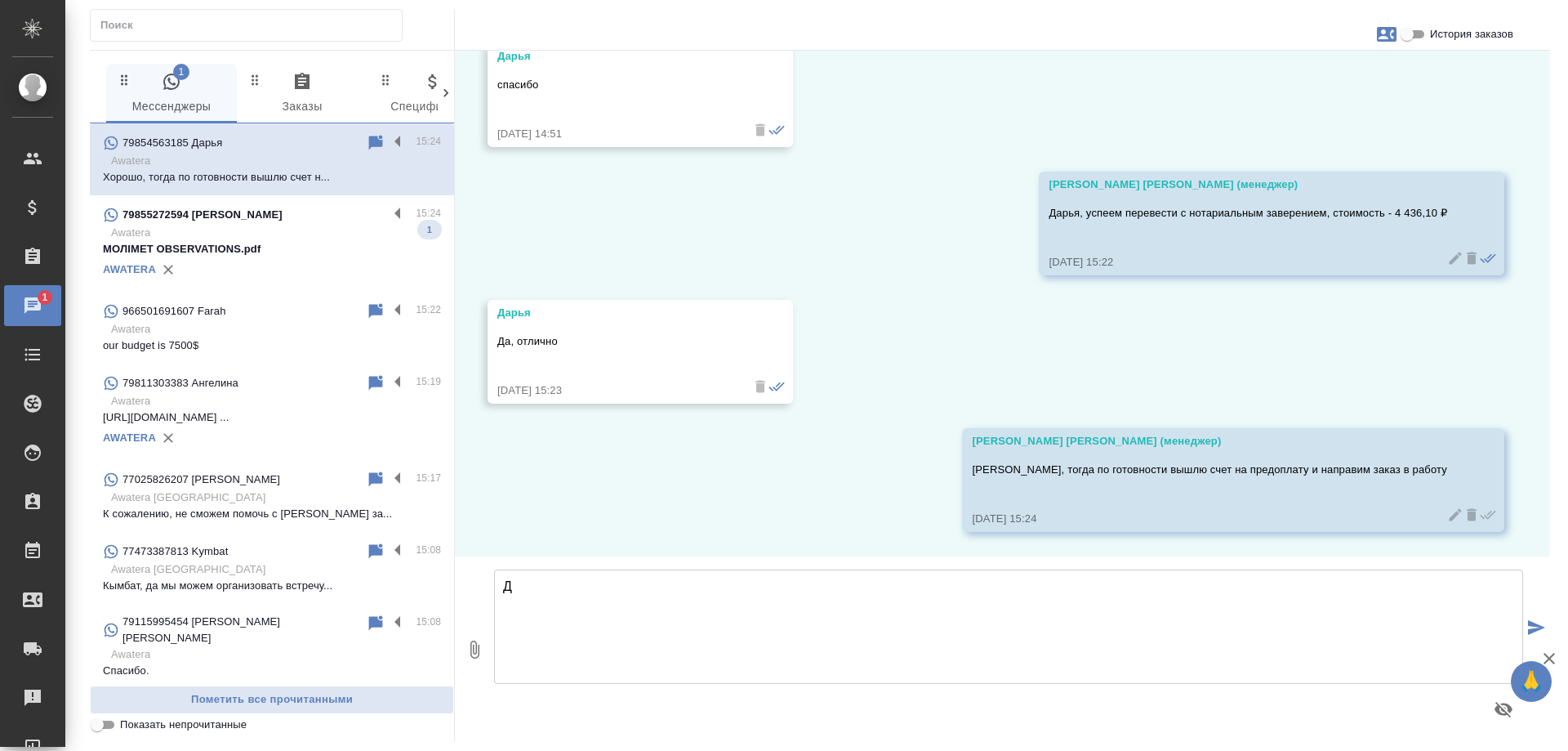
click at [275, 235] on p "Awatera" at bounding box center [275, 233] width 330 height 17
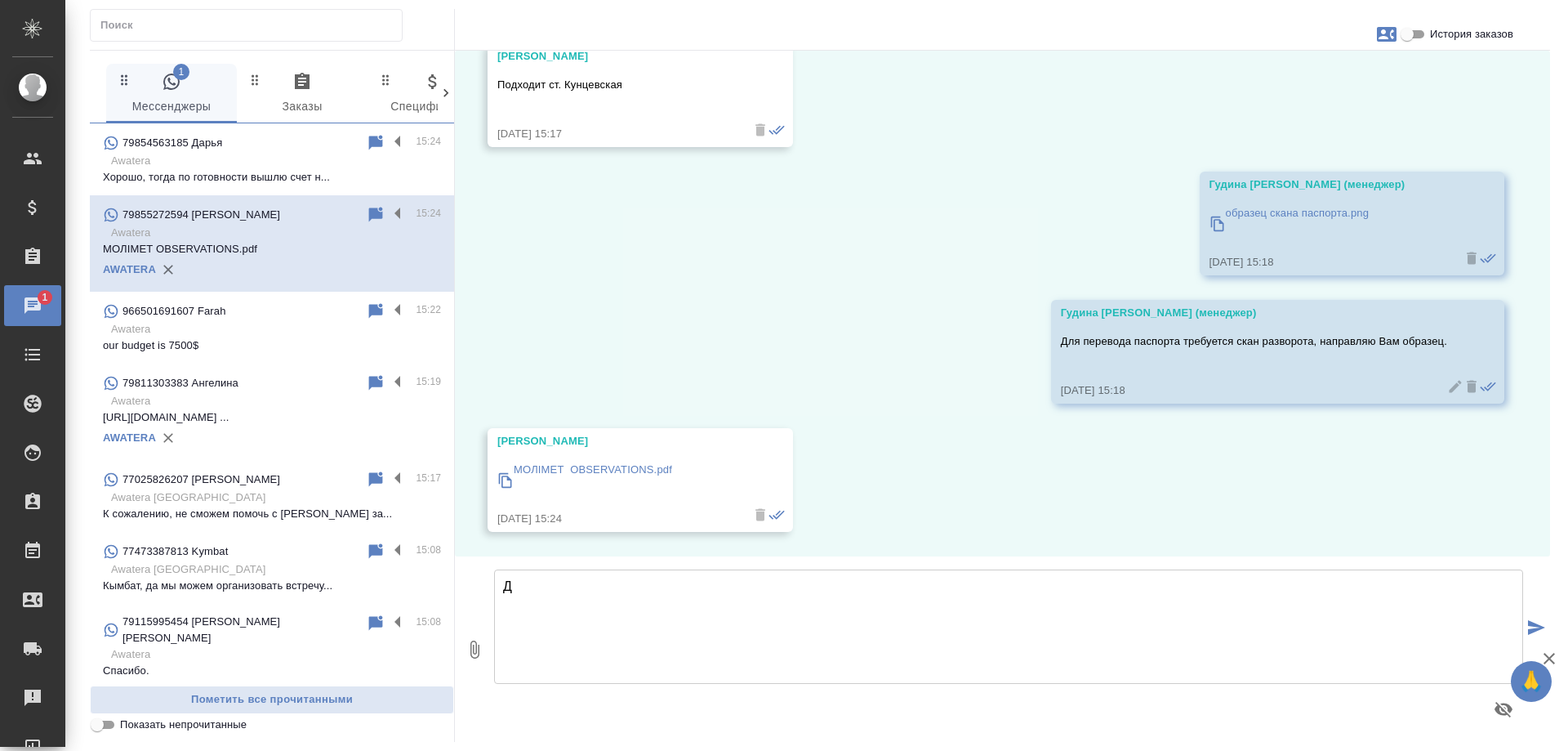
scroll to position [2206, 0]
click at [645, 466] on p "МОЛІМЕТ OBSERVATIONS.pdf" at bounding box center [593, 470] width 159 height 17
click at [681, 596] on textarea "Д" at bounding box center [1009, 626] width 1029 height 114
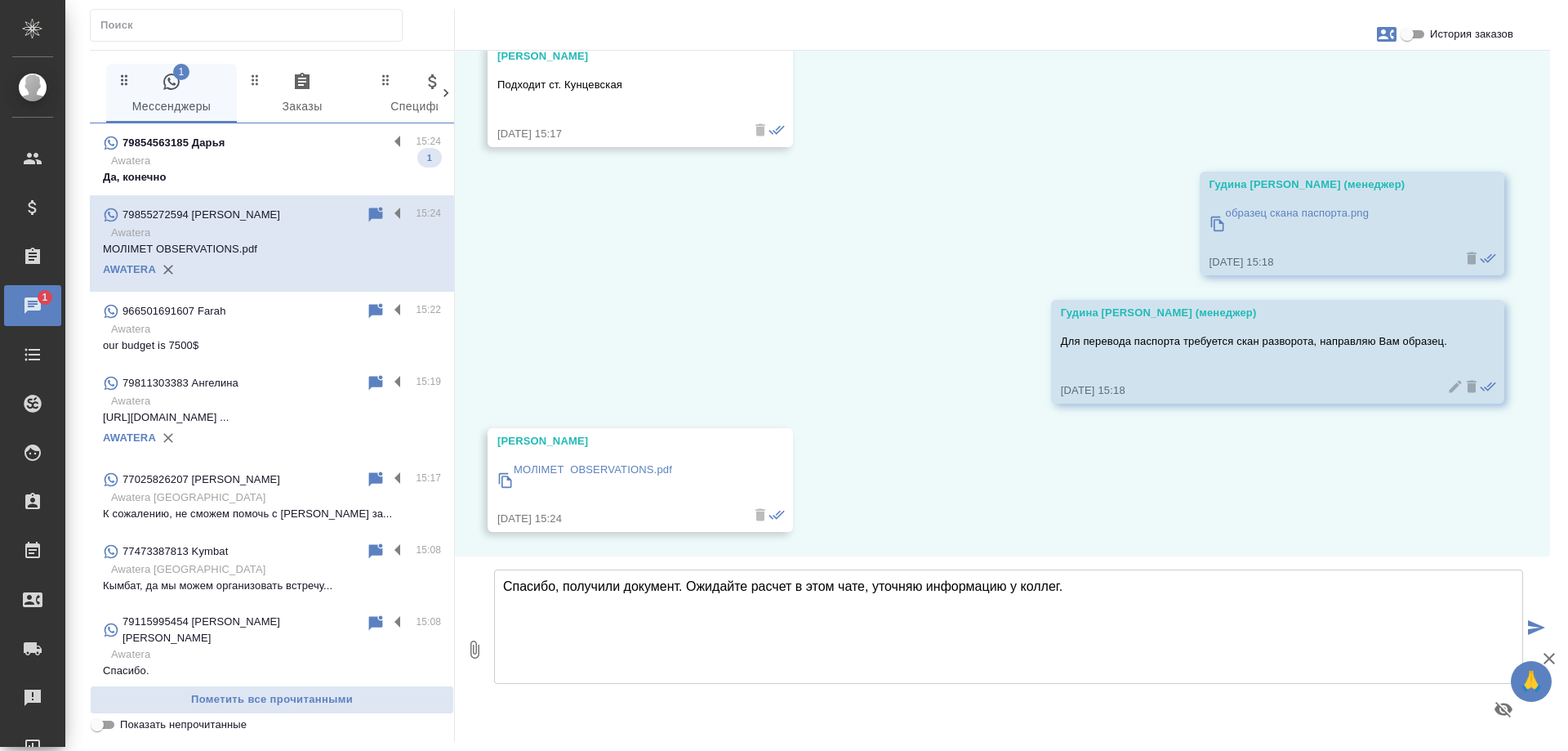
drag, startPoint x: 507, startPoint y: 582, endPoint x: 510, endPoint y: 591, distance: 9.5
click at [510, 591] on textarea "Спасибо, получили документ. Ожидайте расчет в этом чате, уточняю информацию у к…" at bounding box center [1009, 626] width 1029 height 114
click at [1172, 576] on textarea "Наталья, спасибо, получили документ. Ожидайте расчет в этом чате, уточняю инфор…" at bounding box center [1009, 626] width 1029 height 114
type textarea "Наталья, спасибо, получили документ. Ожидайте расчет в этом чате, уточняю инфор…"
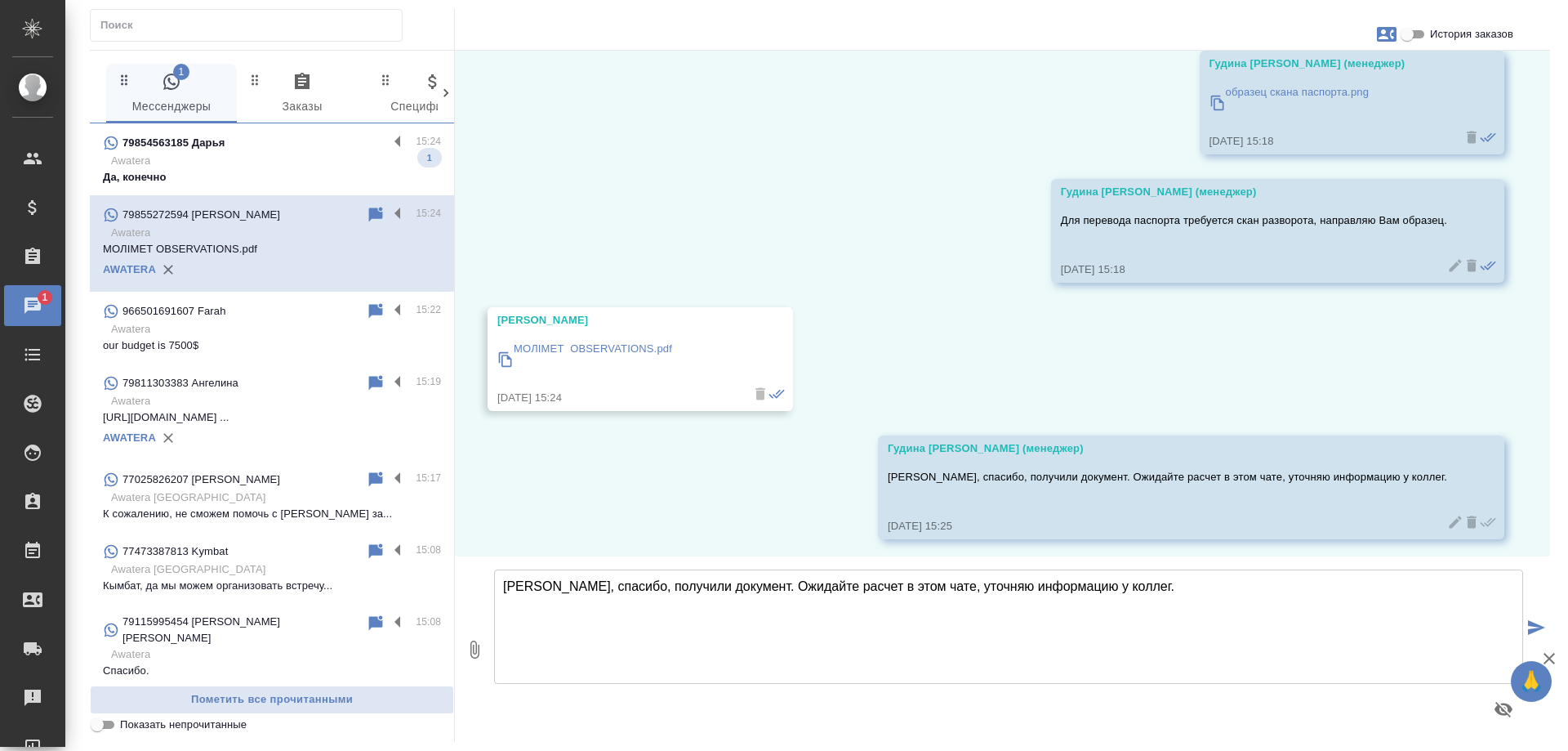
scroll to position [2334, 0]
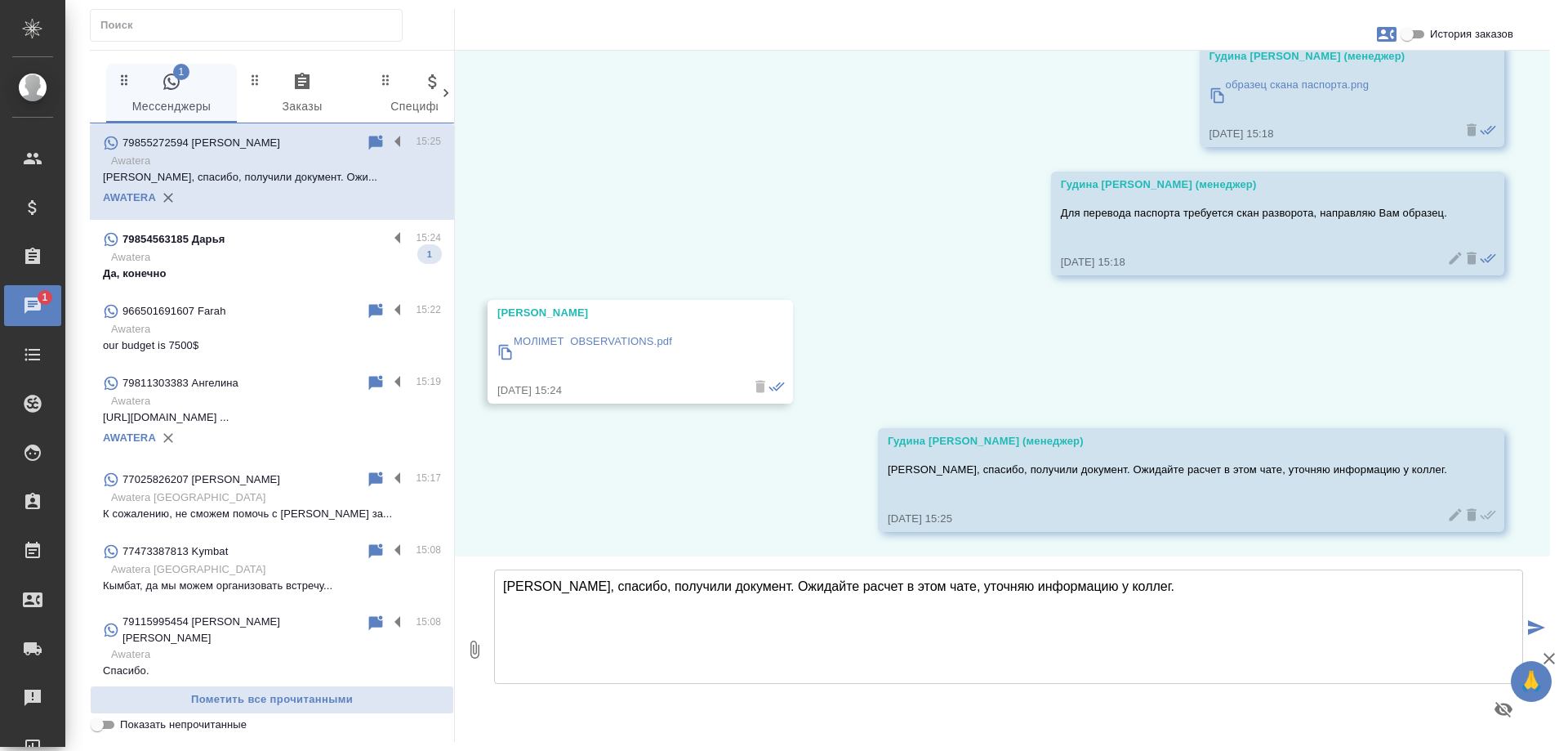
click at [1417, 34] on input "История заказов" at bounding box center [1407, 35] width 59 height 20
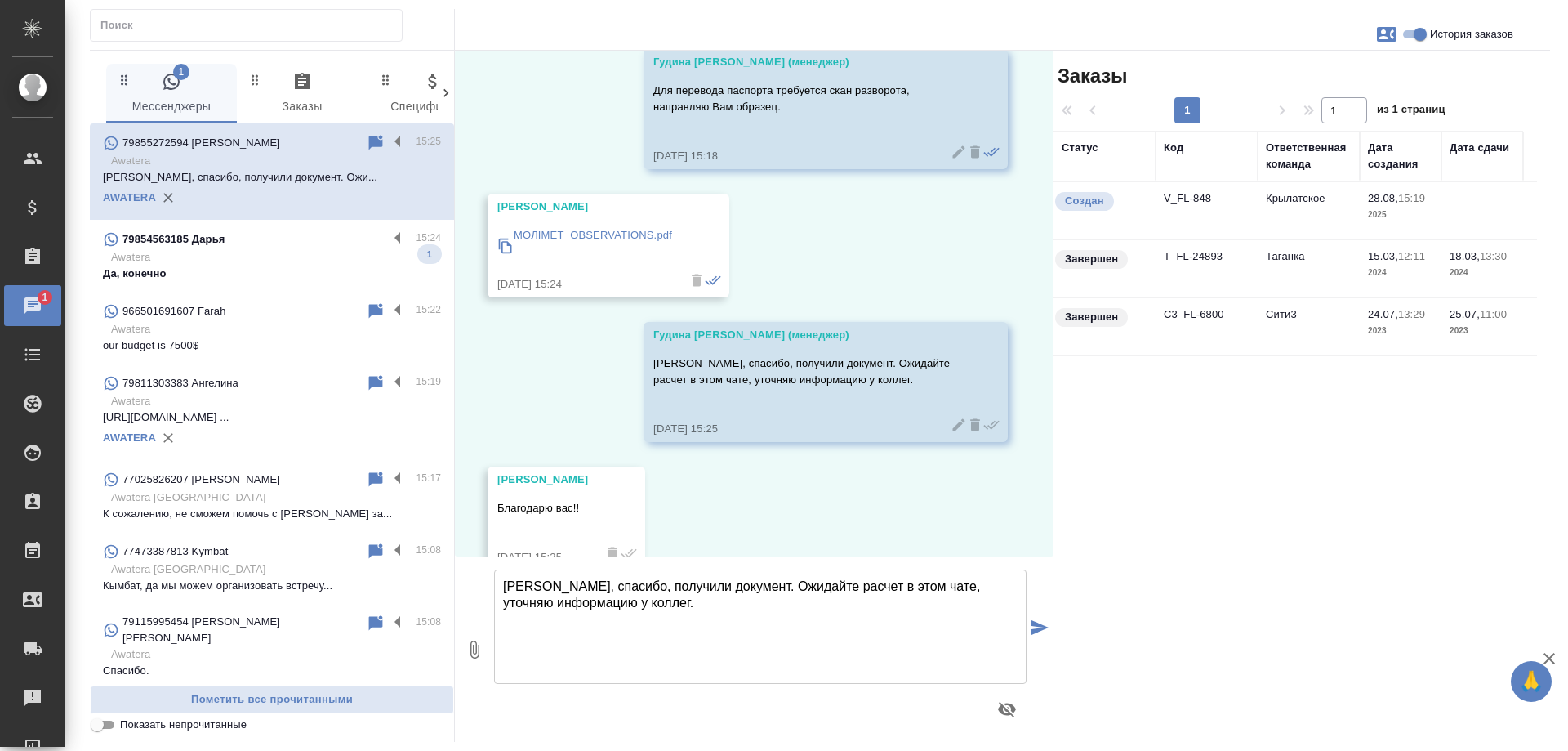
scroll to position [2625, 0]
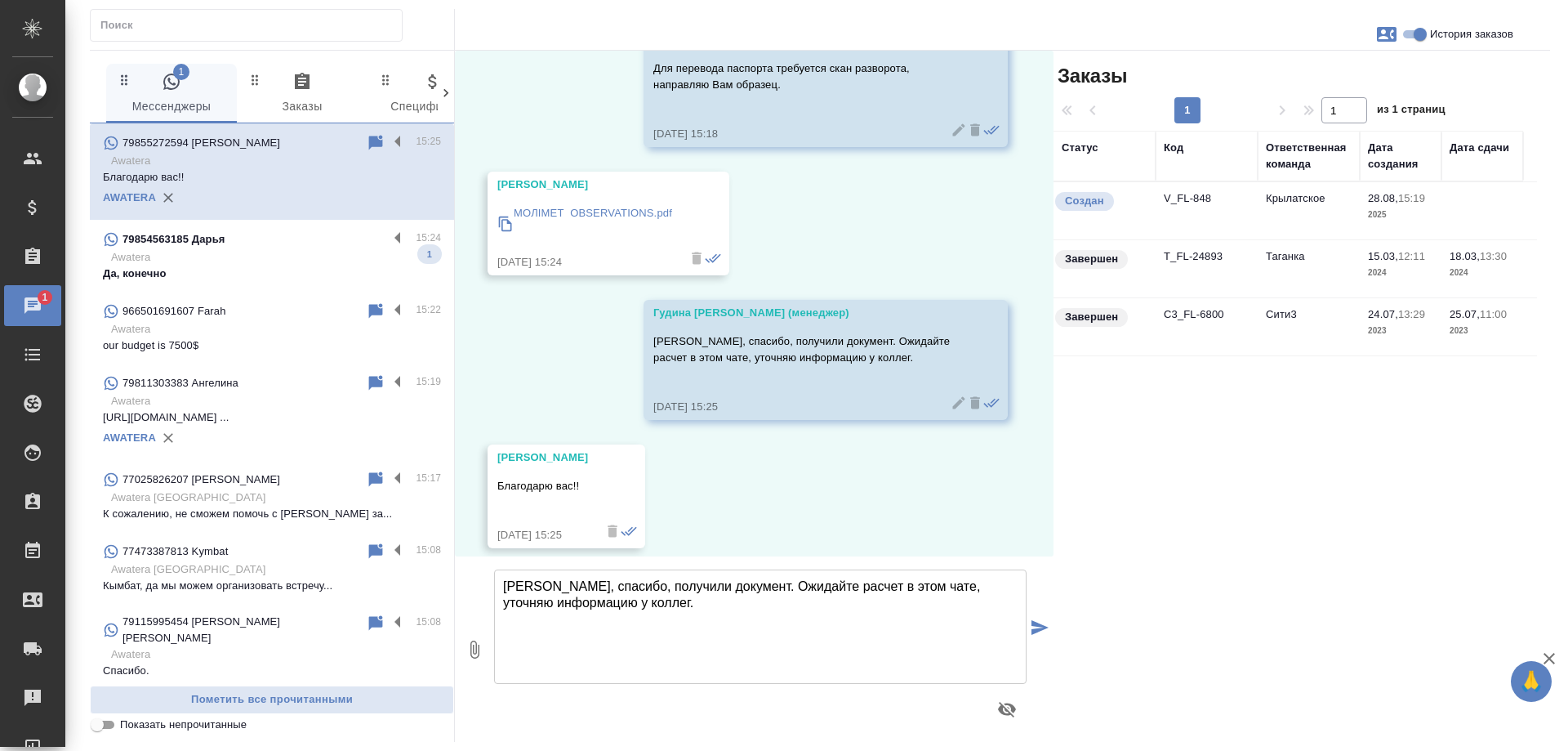
click at [1305, 201] on td "Крылатское" at bounding box center [1308, 210] width 102 height 57
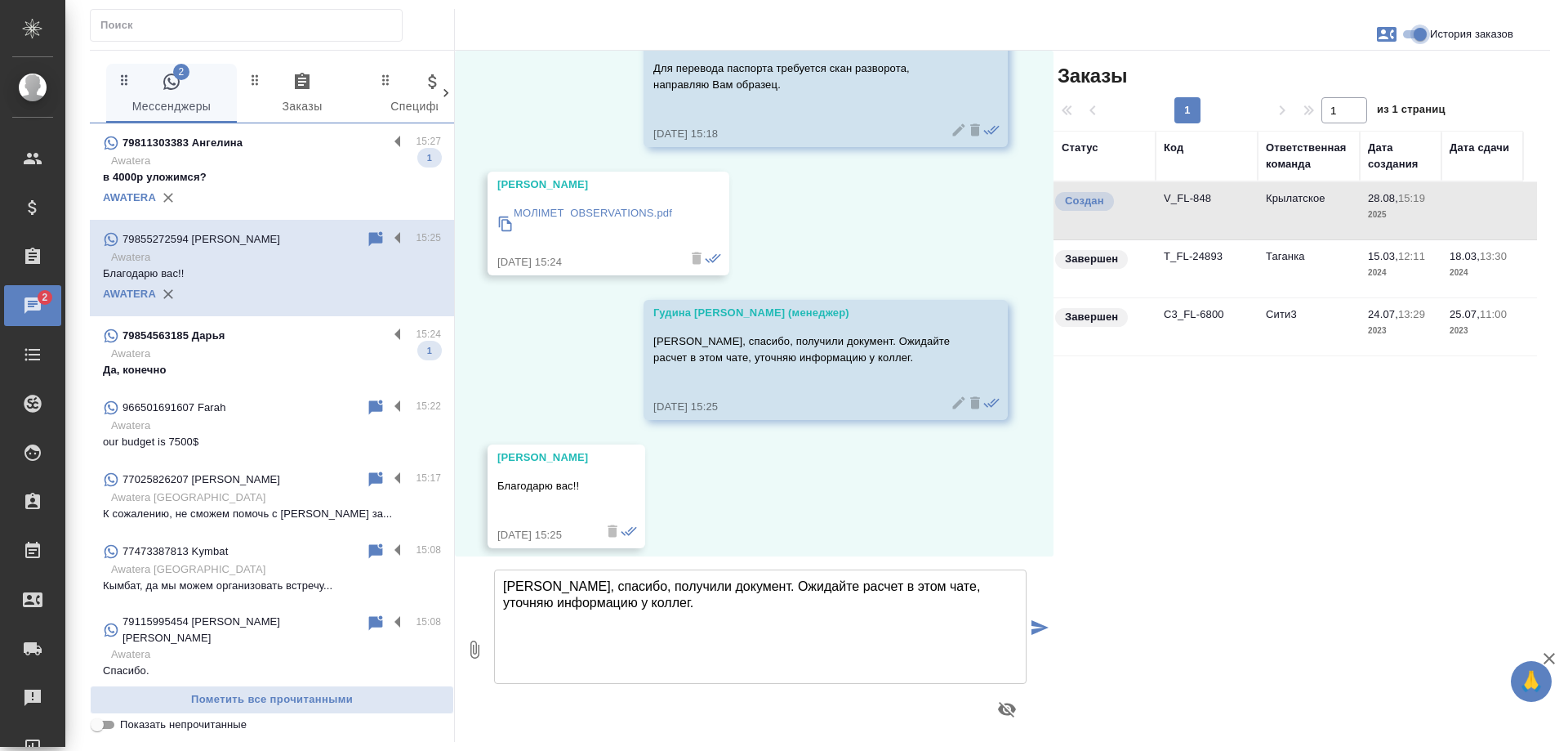
click at [1420, 34] on input "История заказов" at bounding box center [1420, 35] width 59 height 20
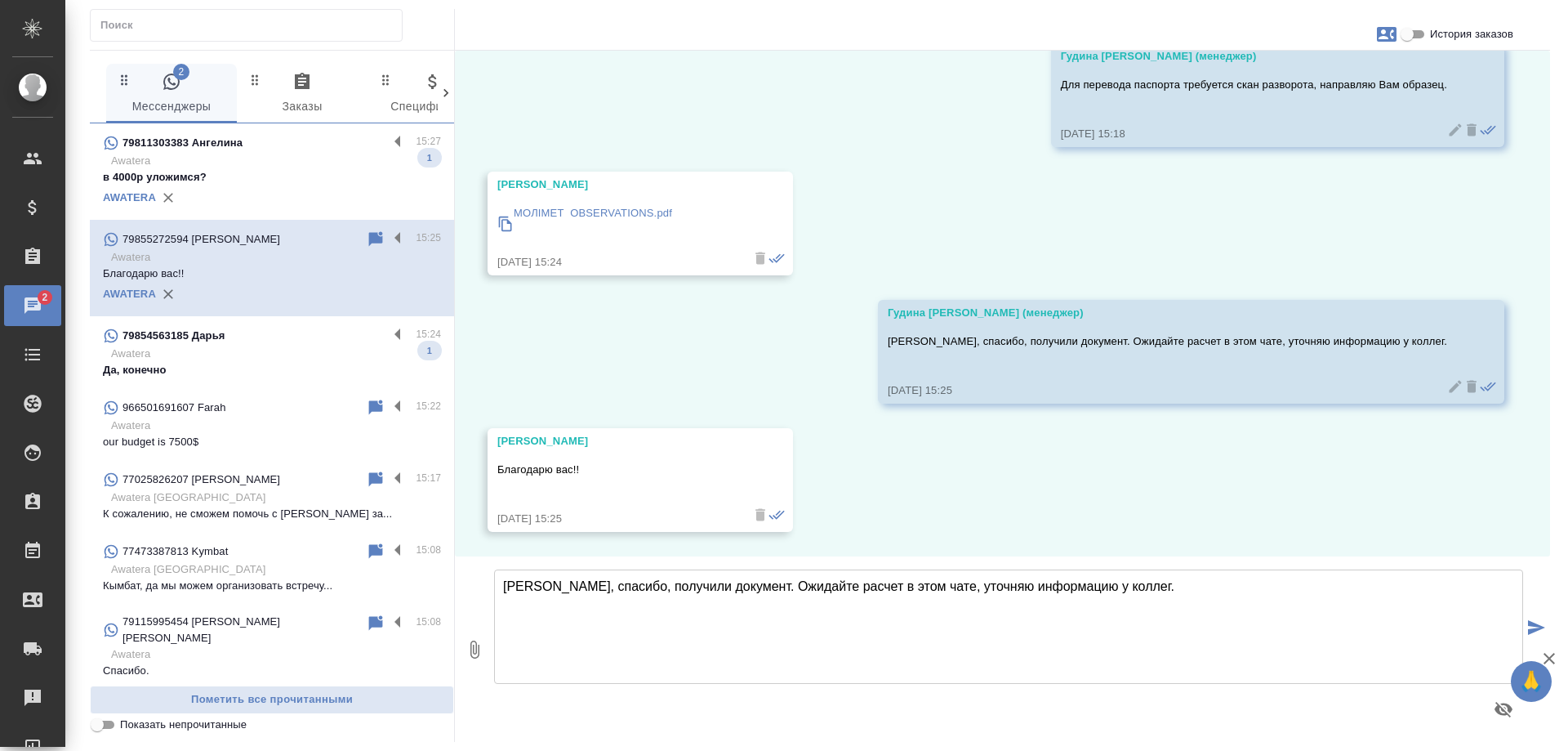
click at [237, 337] on div "79854563185 Дарья" at bounding box center [245, 336] width 285 height 20
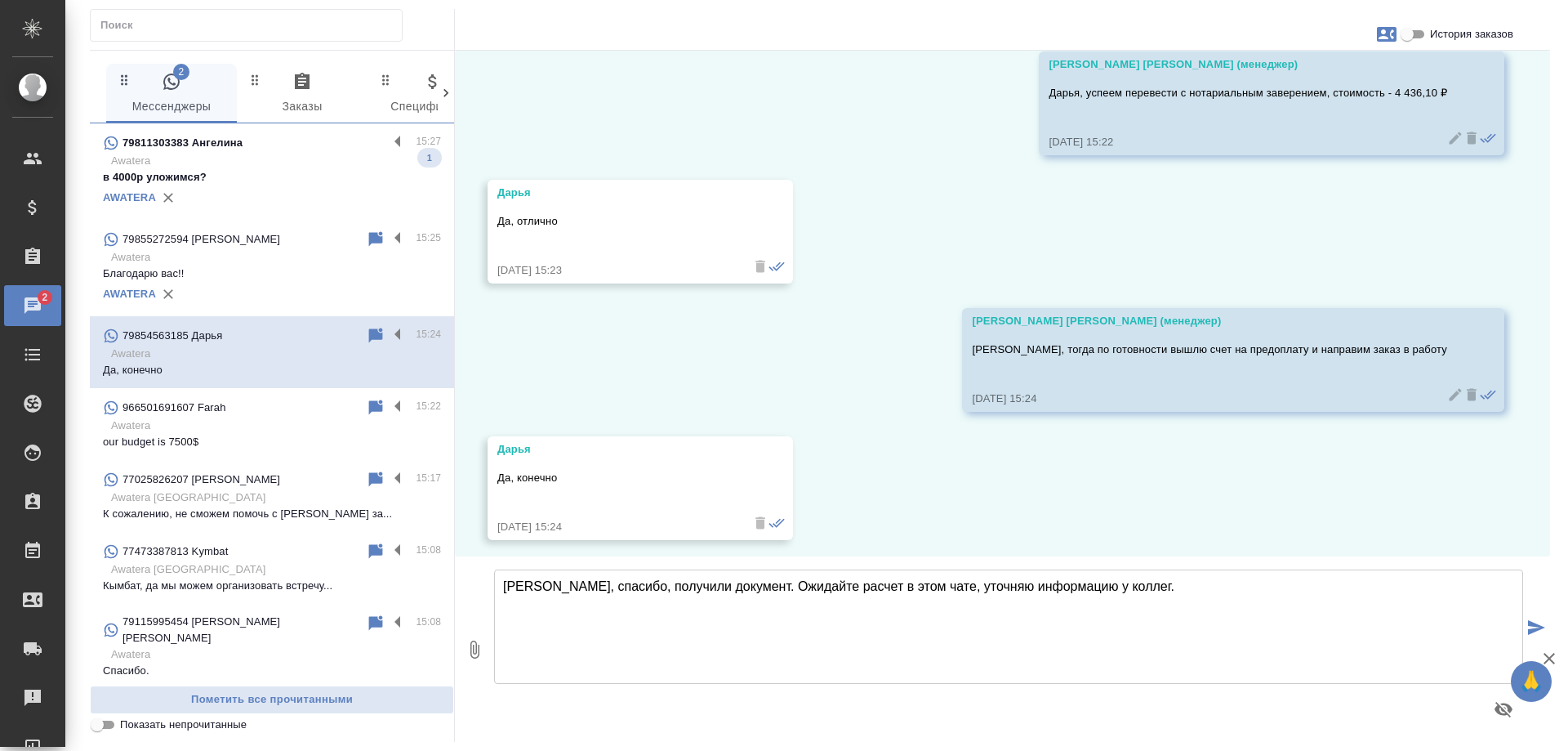
scroll to position [20179, 0]
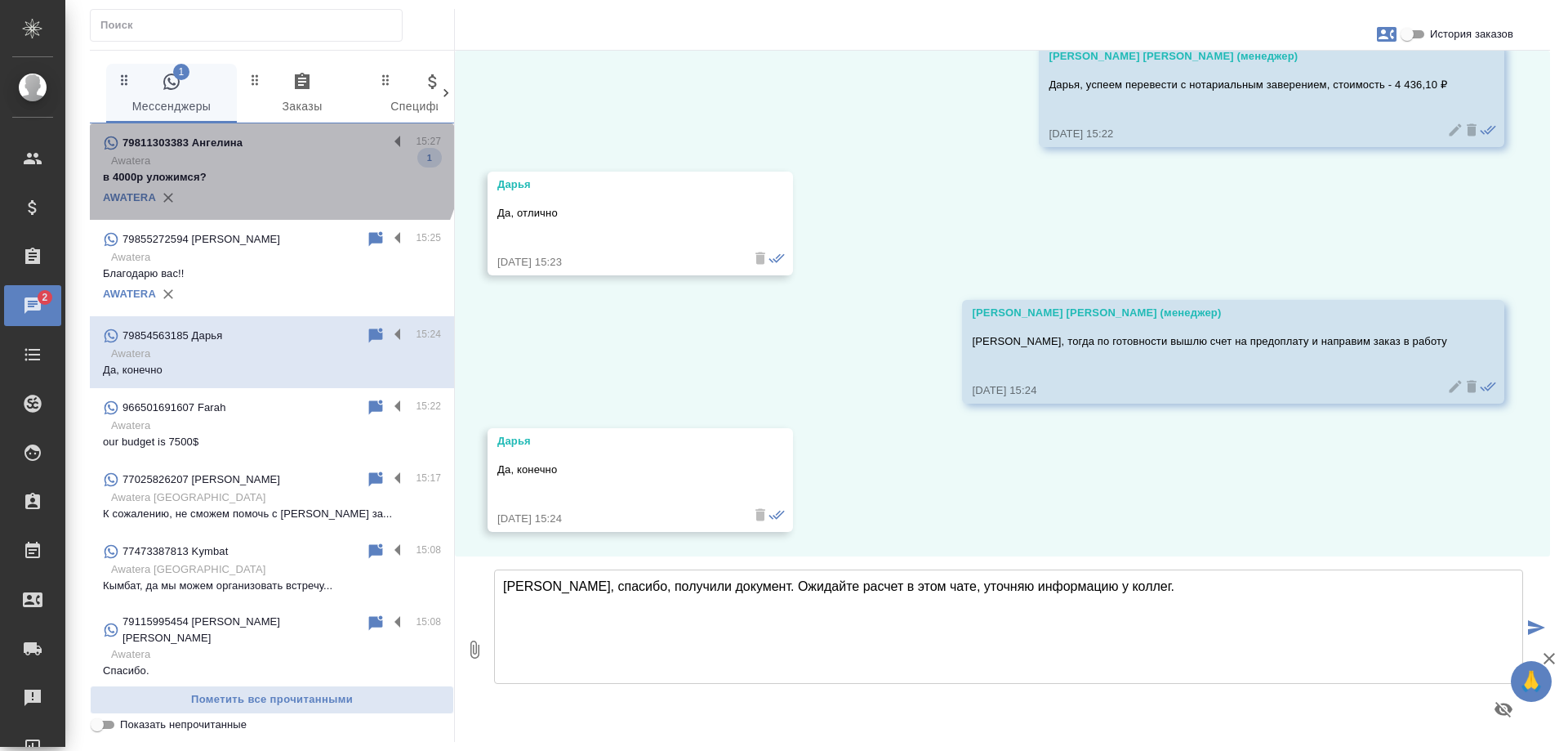
click at [270, 148] on div "79811303383 Ангелина" at bounding box center [245, 143] width 285 height 20
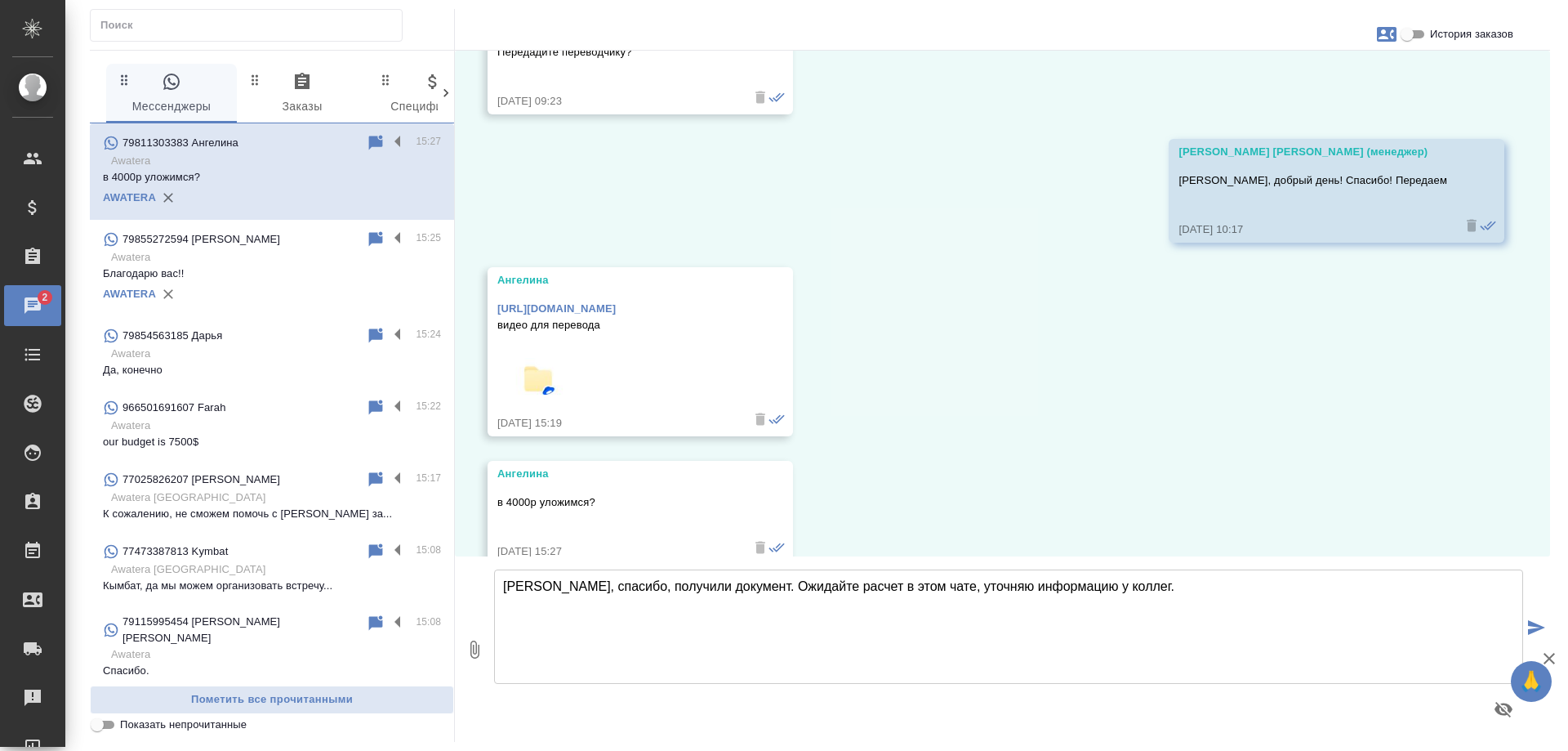
scroll to position [8921, 0]
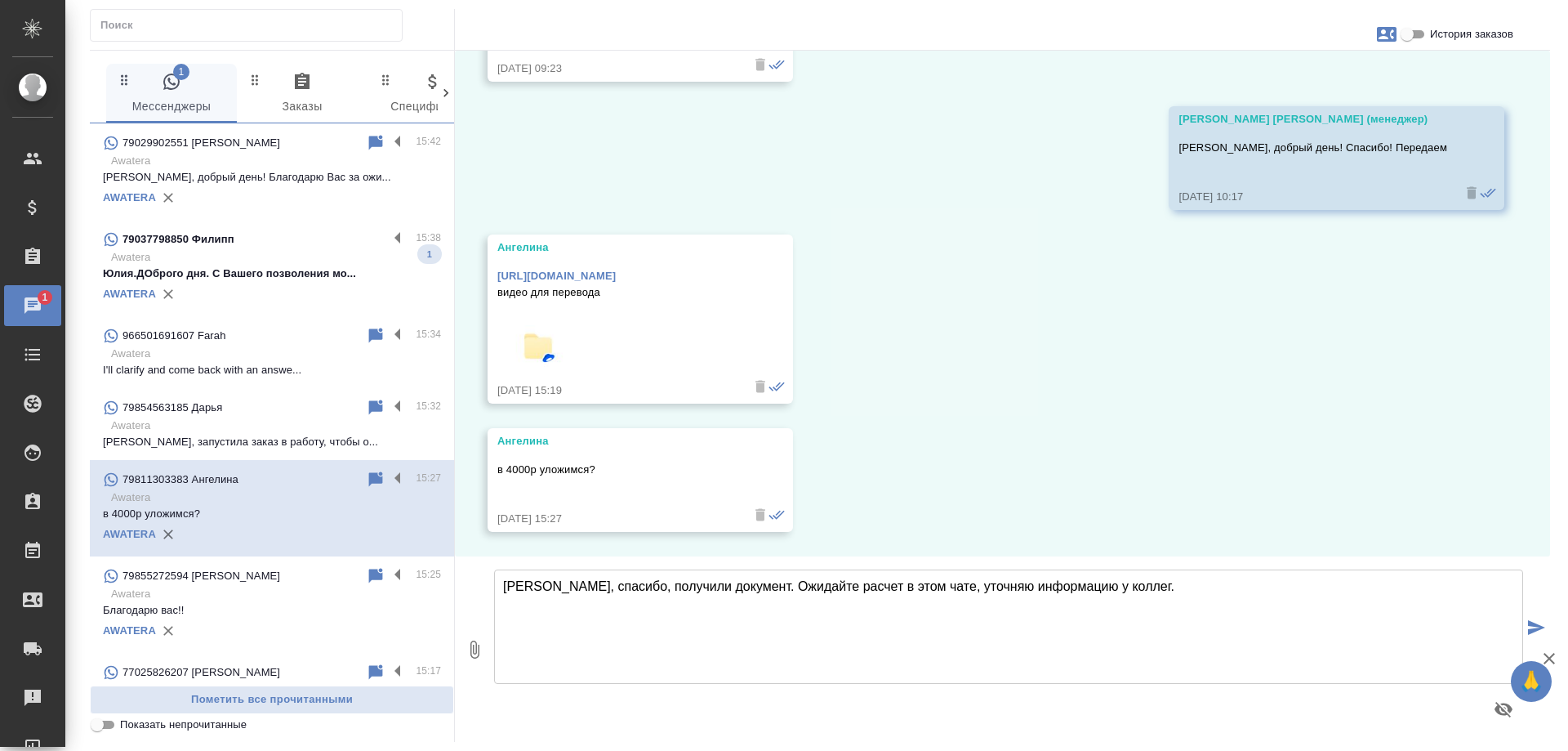
click at [266, 258] on p "Awatera" at bounding box center [275, 257] width 330 height 17
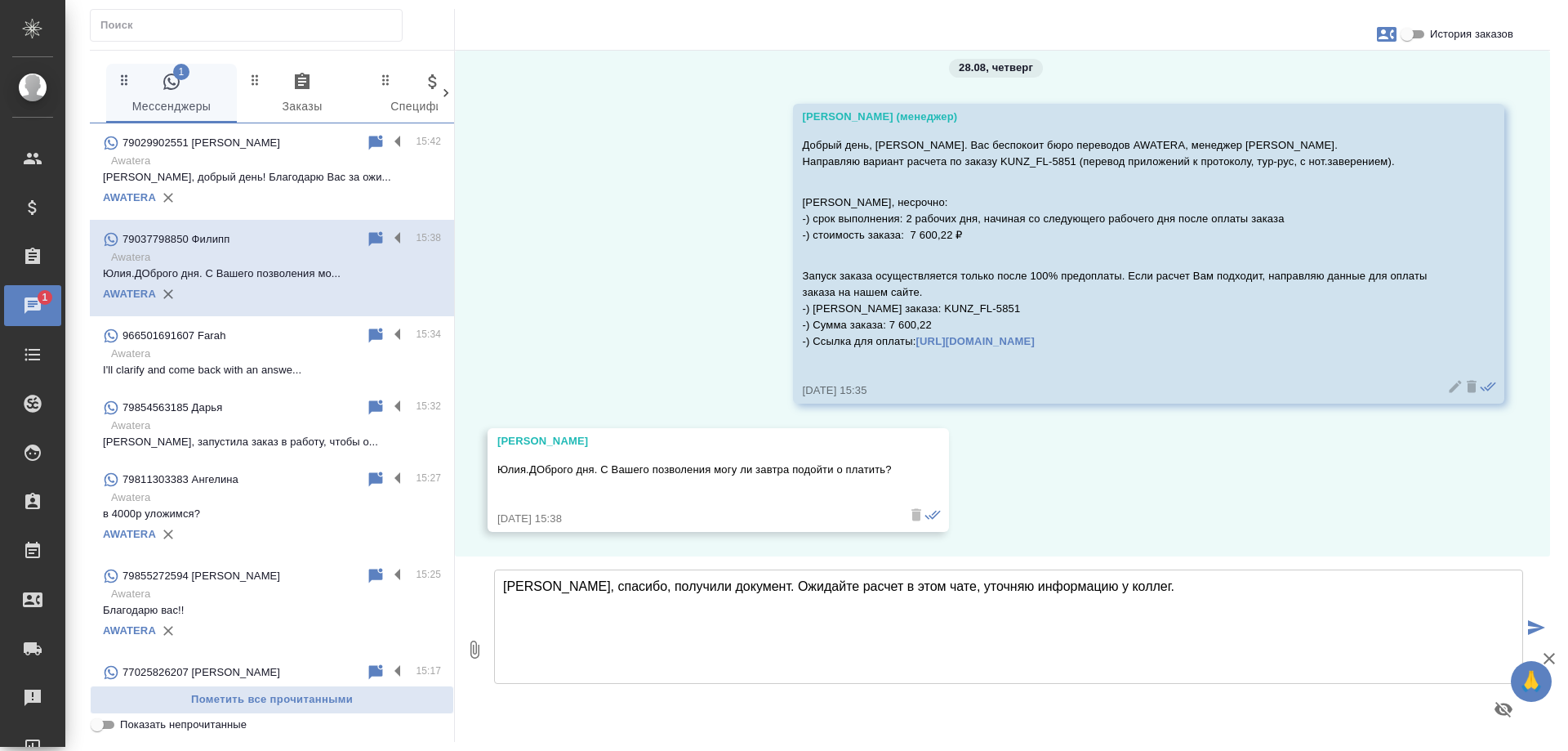
scroll to position [18, 0]
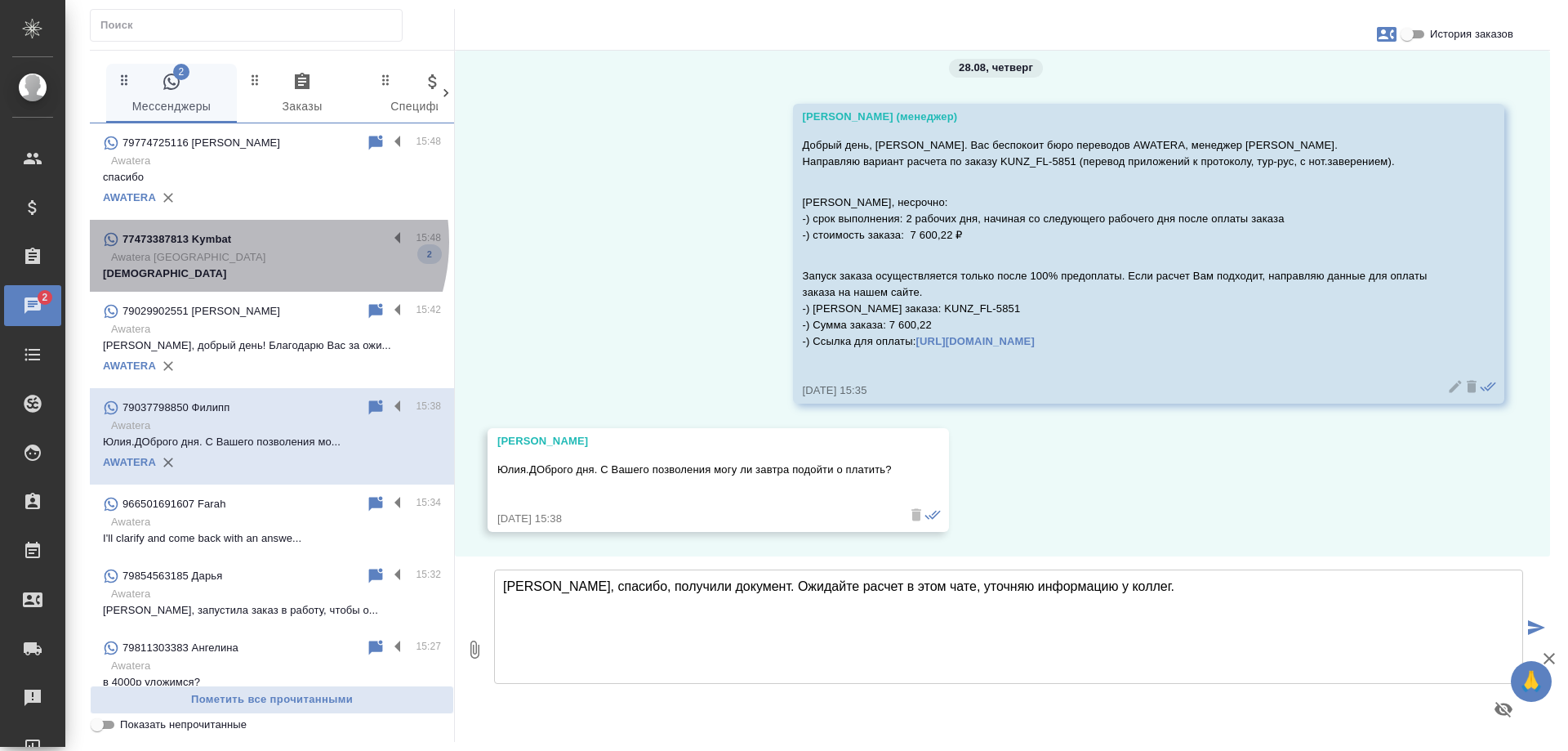
click at [257, 242] on div "77473387813 Kymbat" at bounding box center [245, 240] width 285 height 20
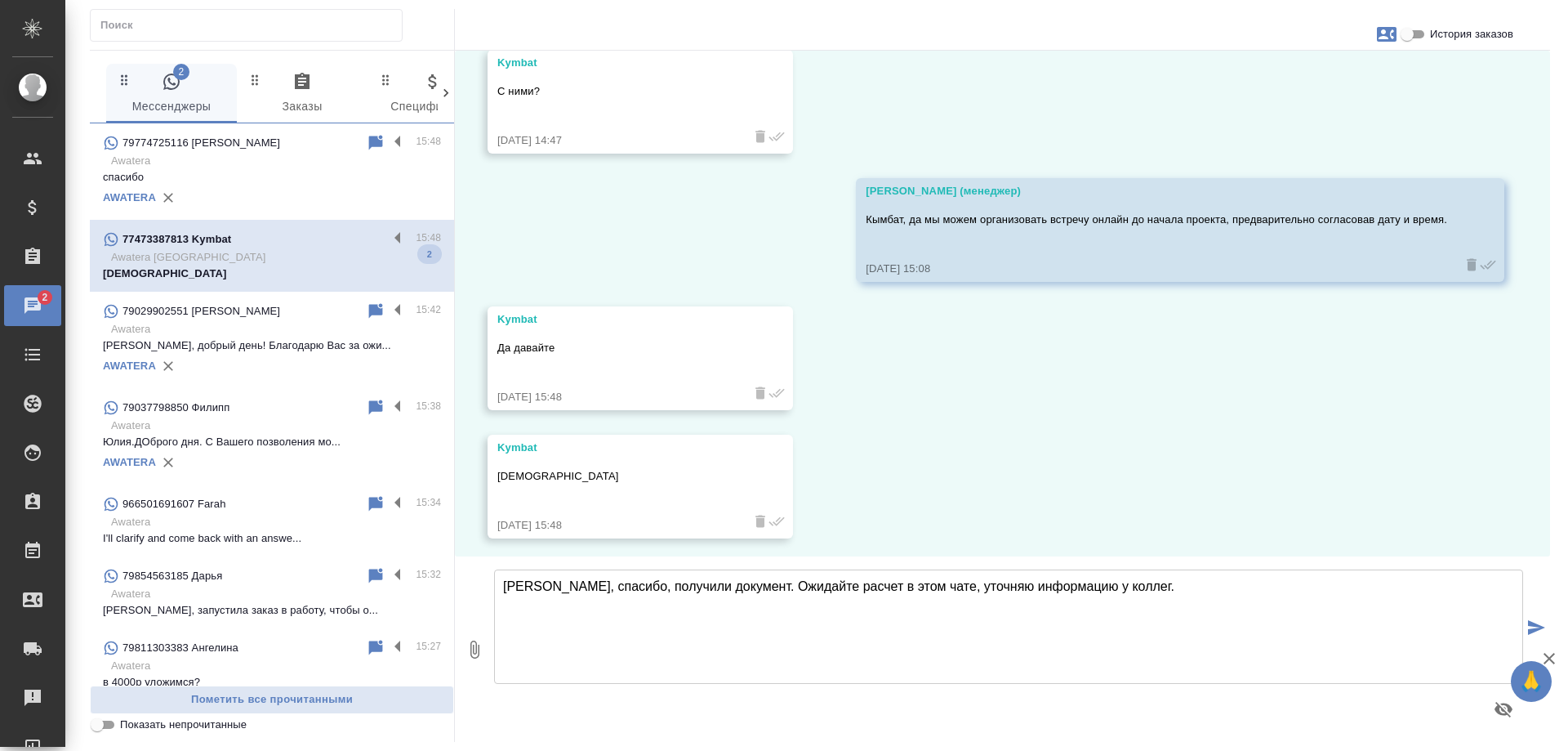
scroll to position [2796, 0]
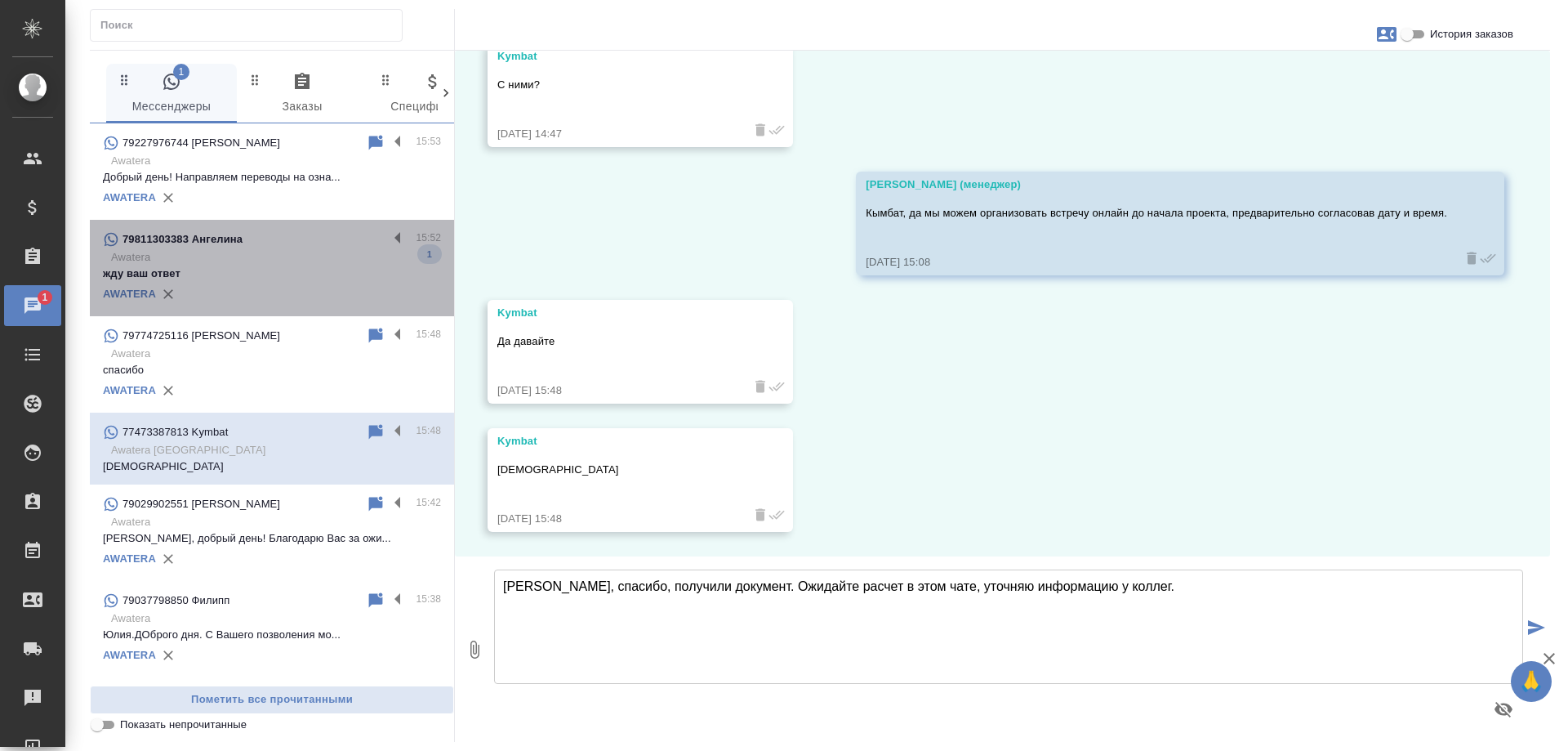
click at [275, 261] on p "Awatera" at bounding box center [275, 257] width 330 height 17
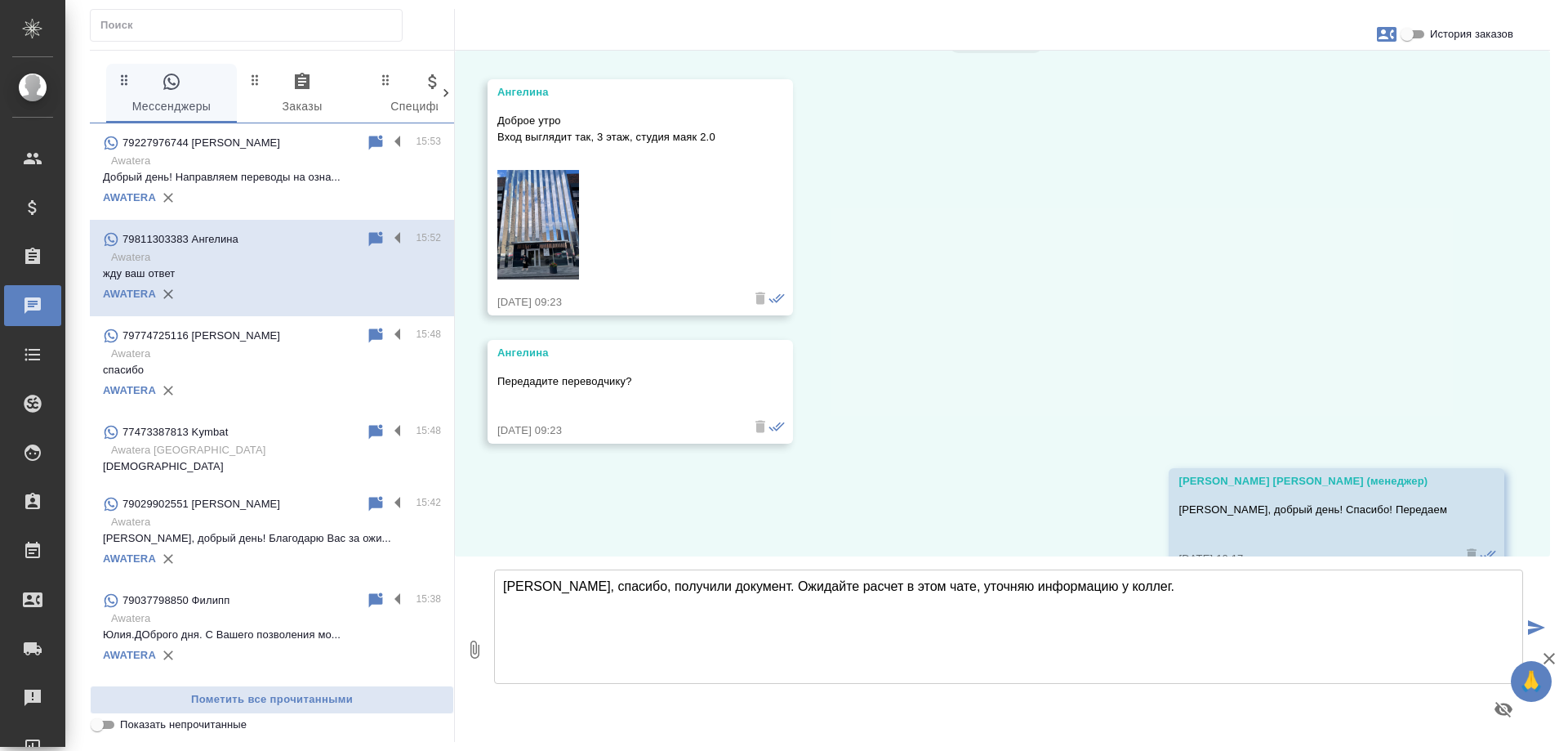
scroll to position [9049, 0]
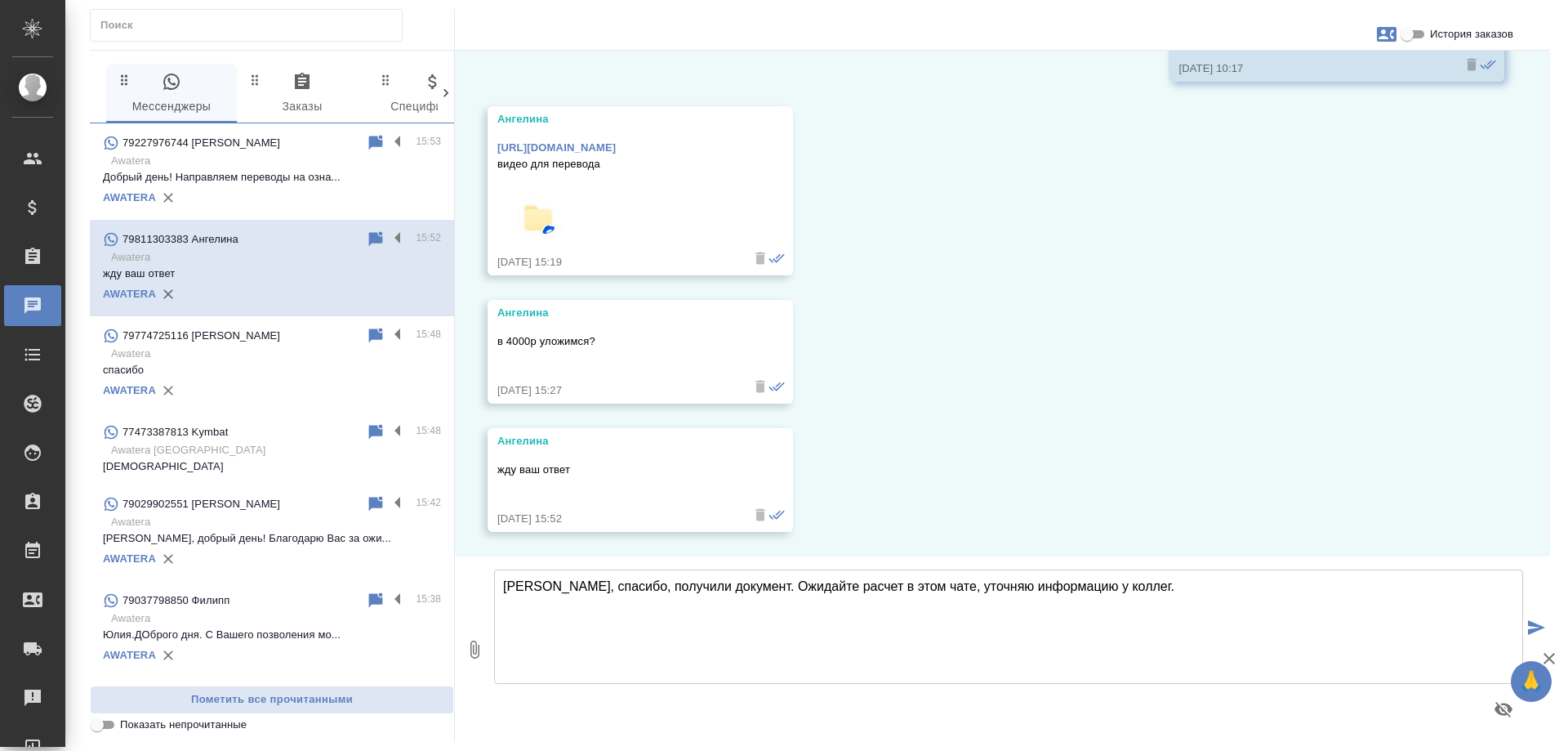
click at [1422, 27] on input "История заказов" at bounding box center [1407, 35] width 59 height 20
checkbox input "true"
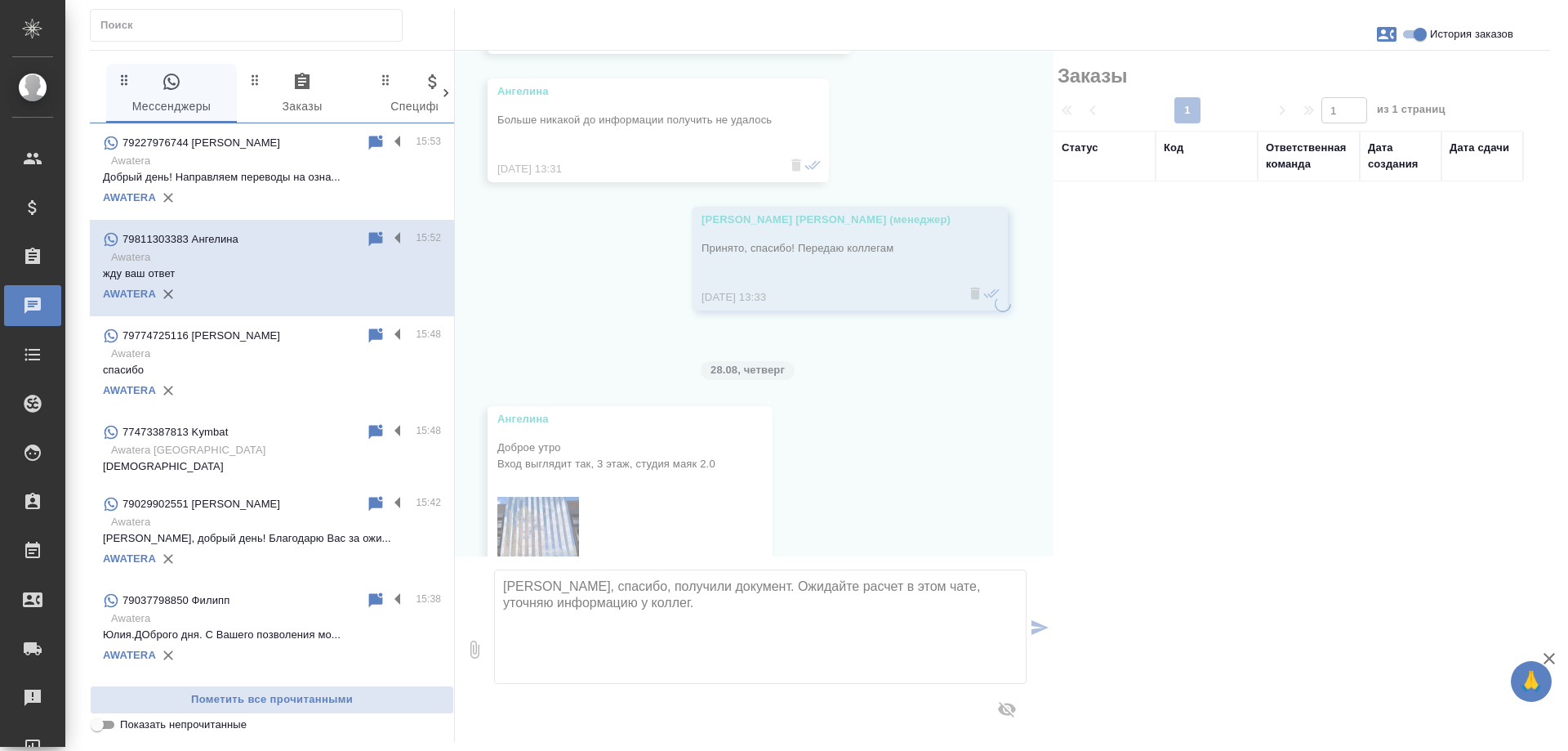
scroll to position [9915, 0]
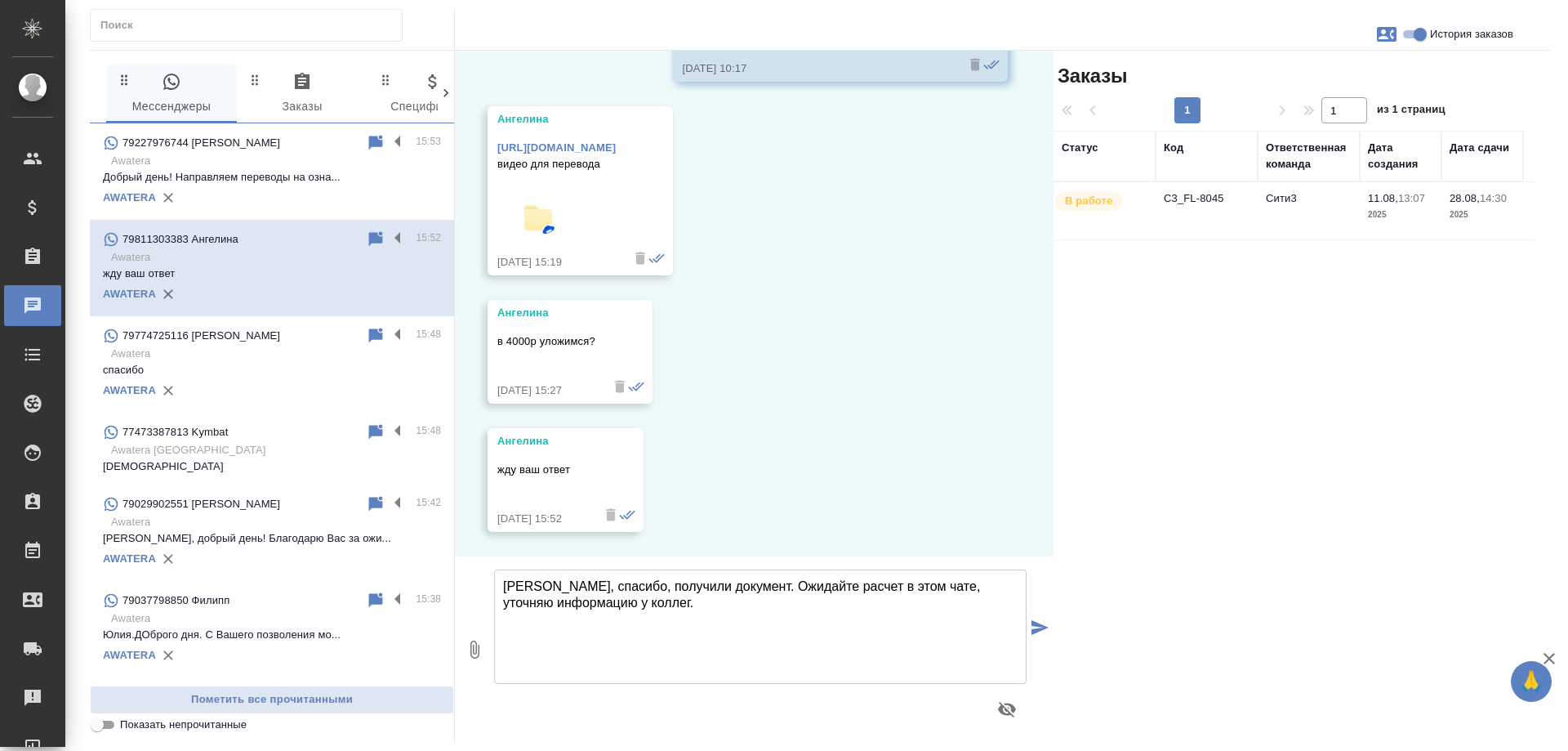
click at [1303, 200] on td "Сити3" at bounding box center [1308, 210] width 102 height 57
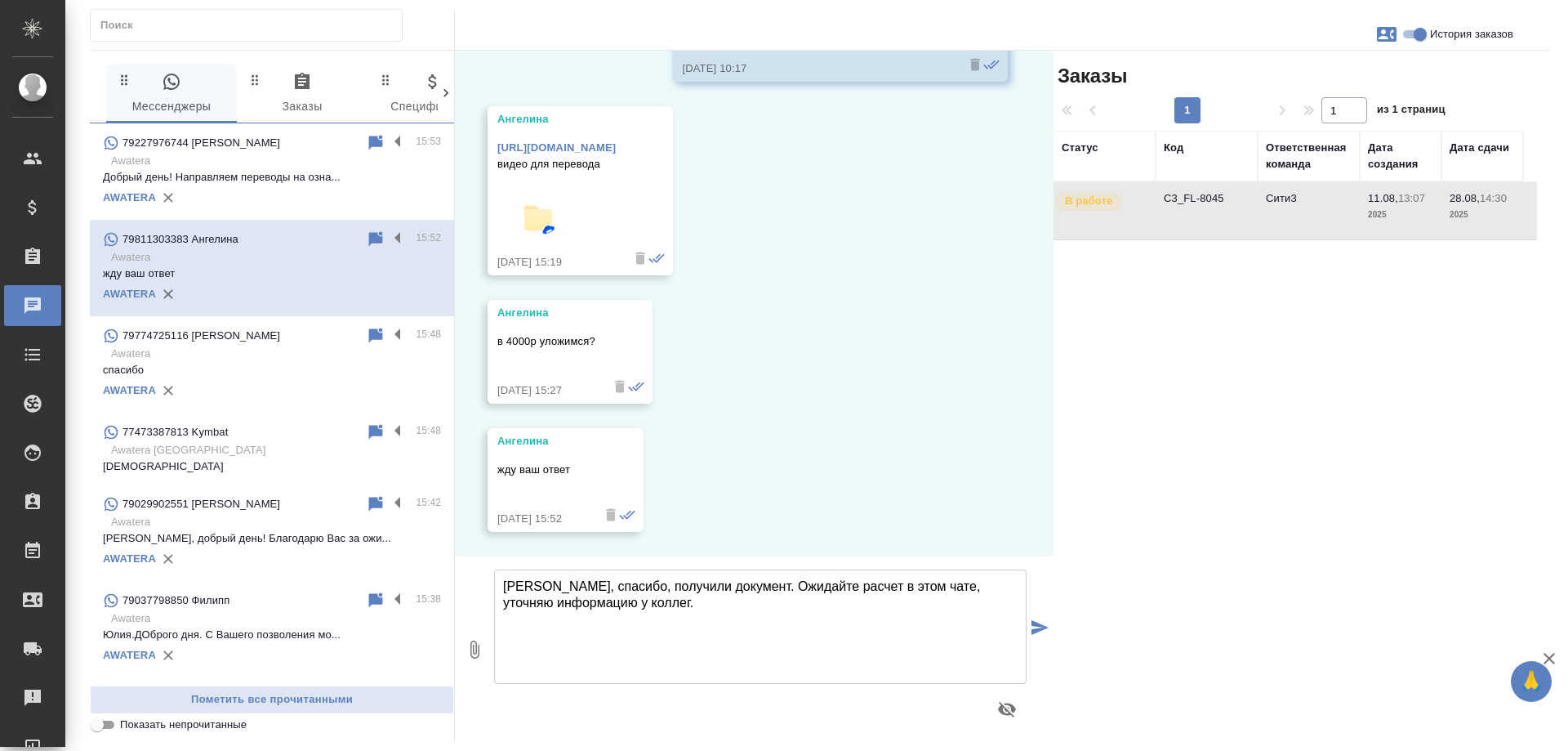
click at [1303, 200] on td "Сити3" at bounding box center [1308, 210] width 102 height 57
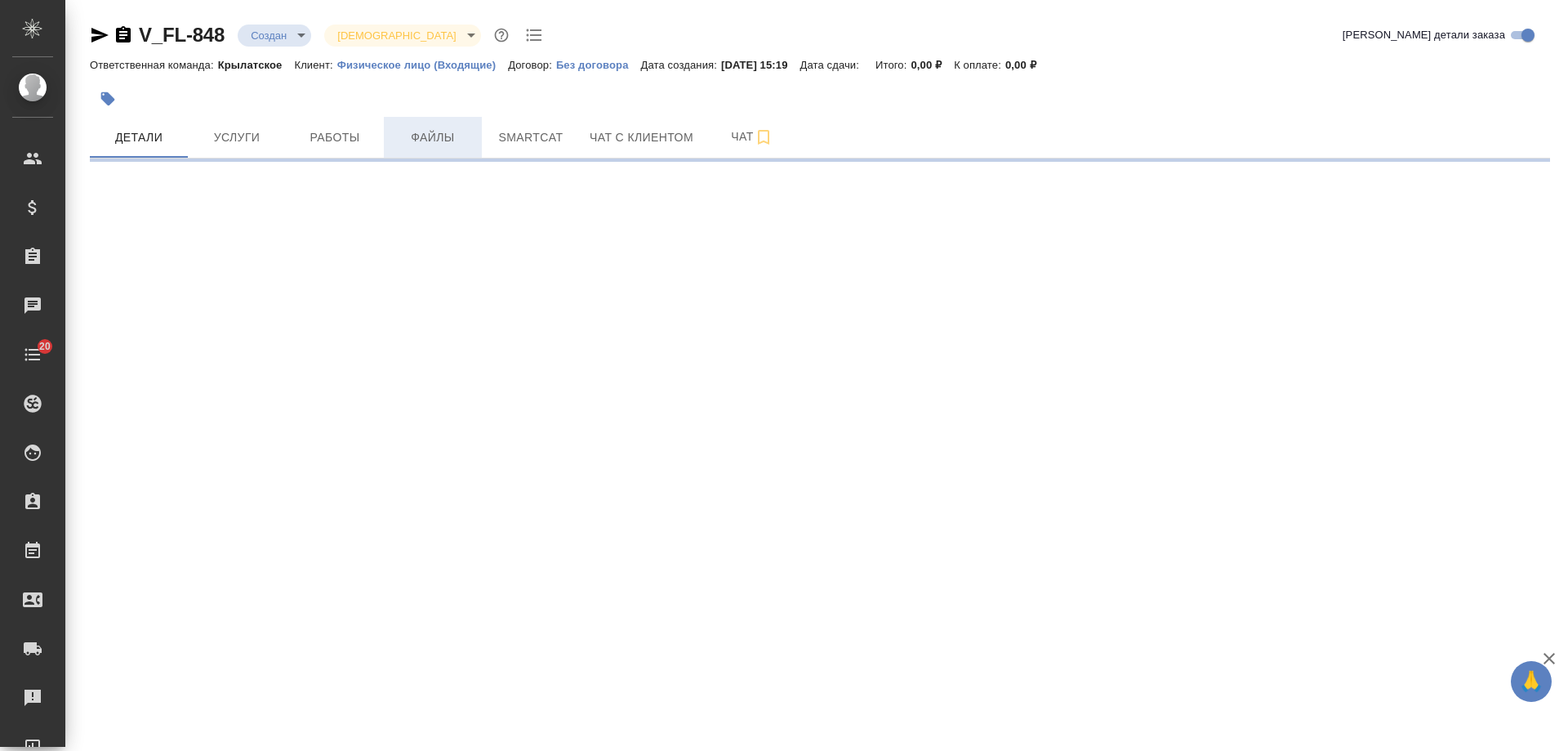
select select "RU"
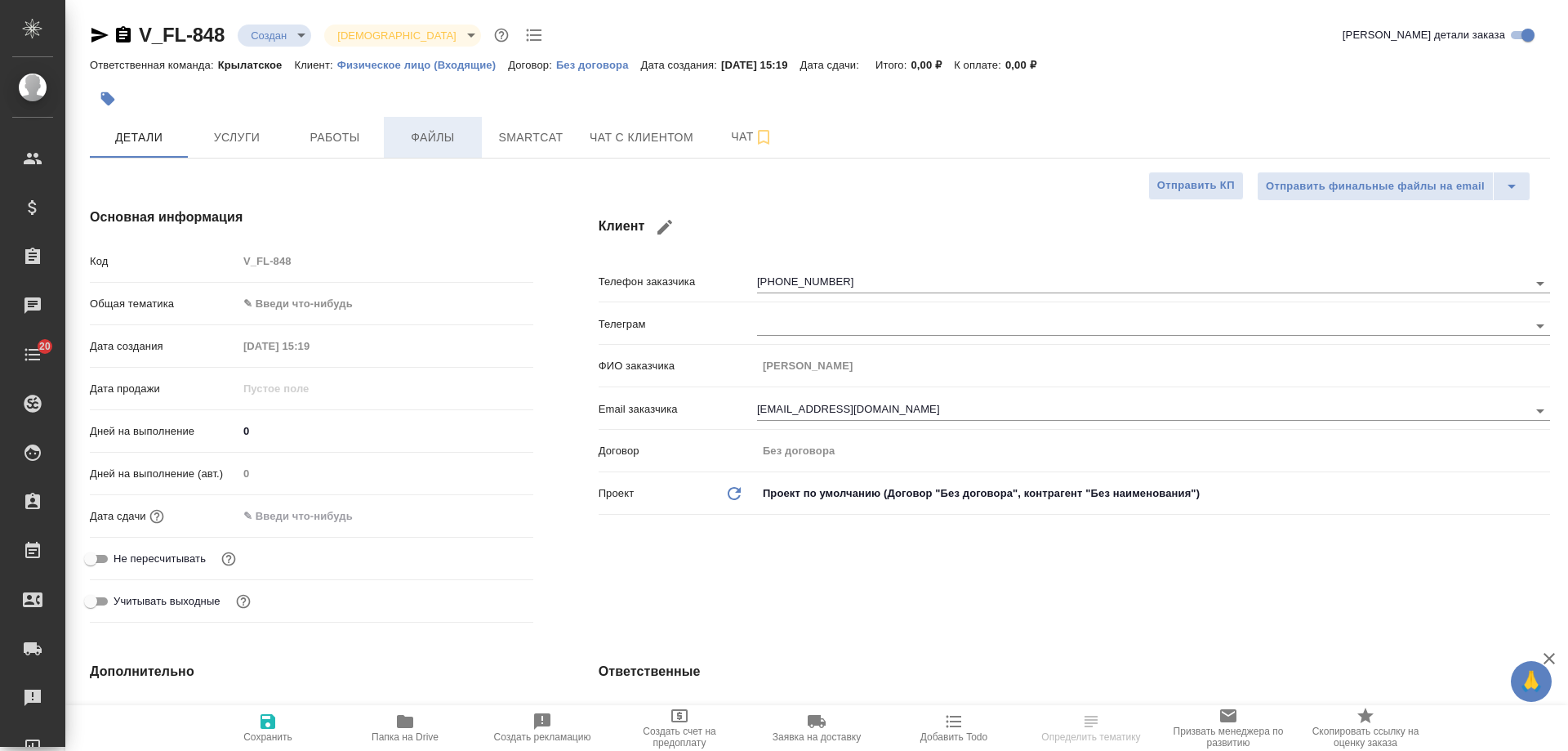
click at [417, 139] on span "Файлы" at bounding box center [433, 137] width 79 height 21
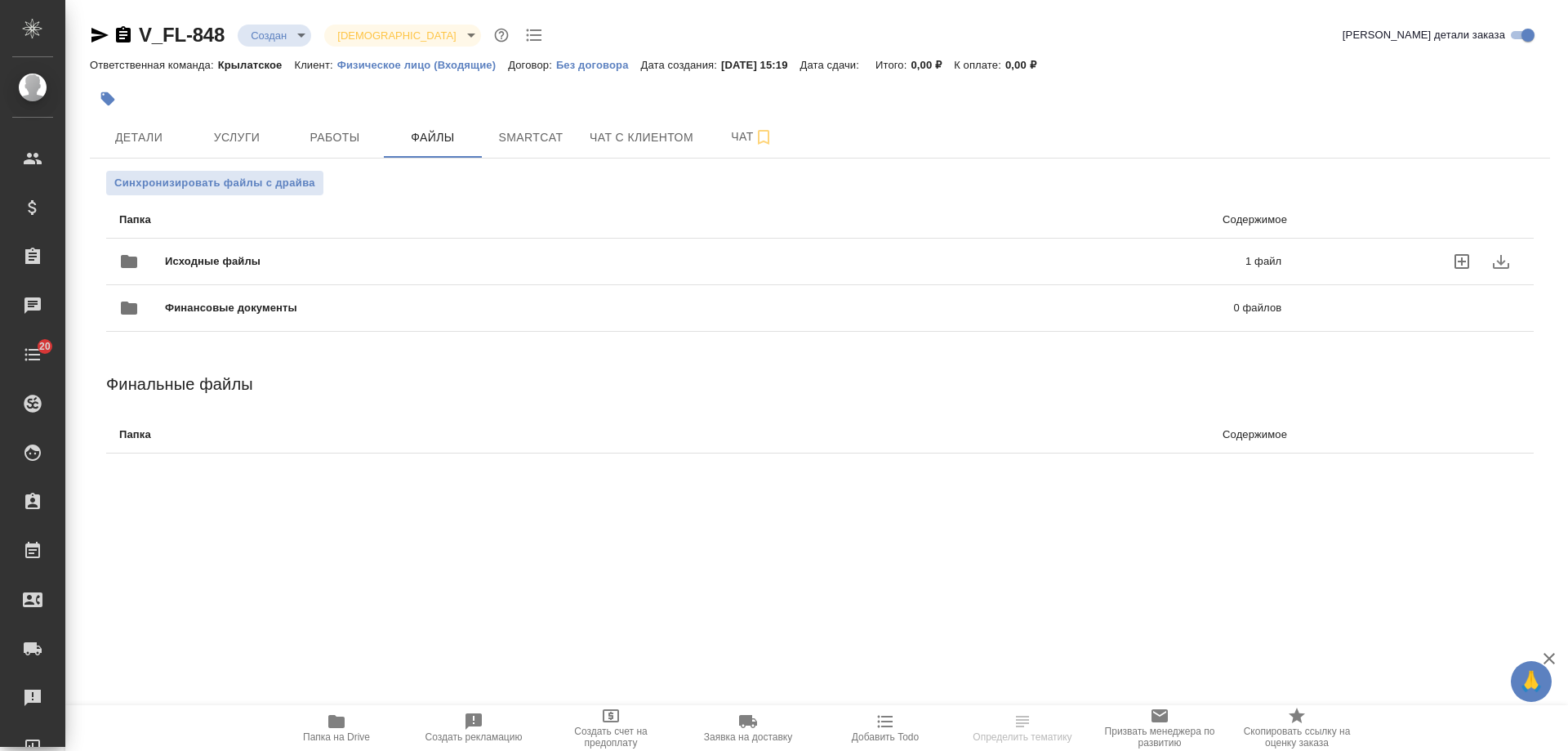
click at [437, 250] on div "Исходные файлы 1 файл" at bounding box center [700, 261] width 1162 height 39
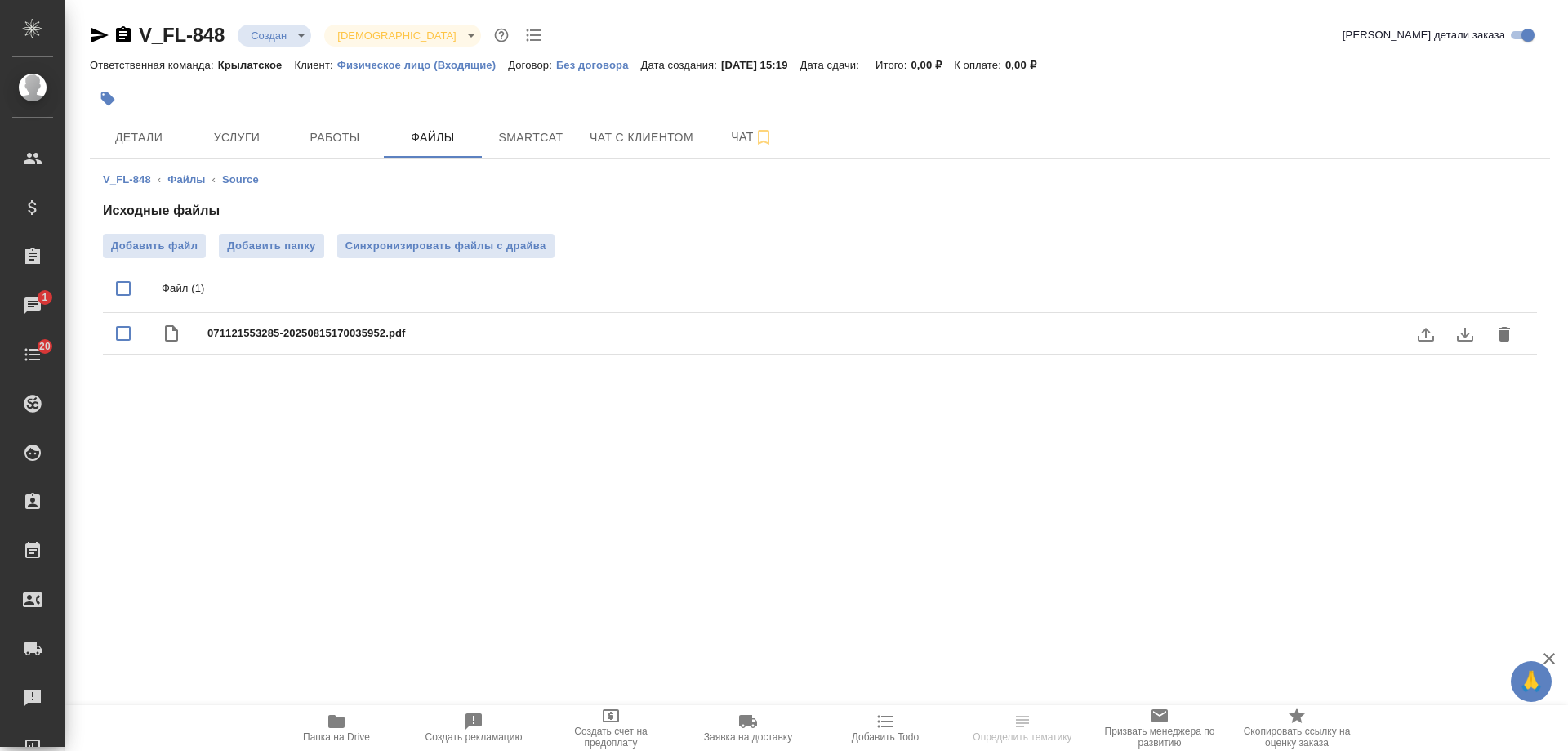
click at [1502, 334] on icon "delete" at bounding box center [1504, 334] width 12 height 15
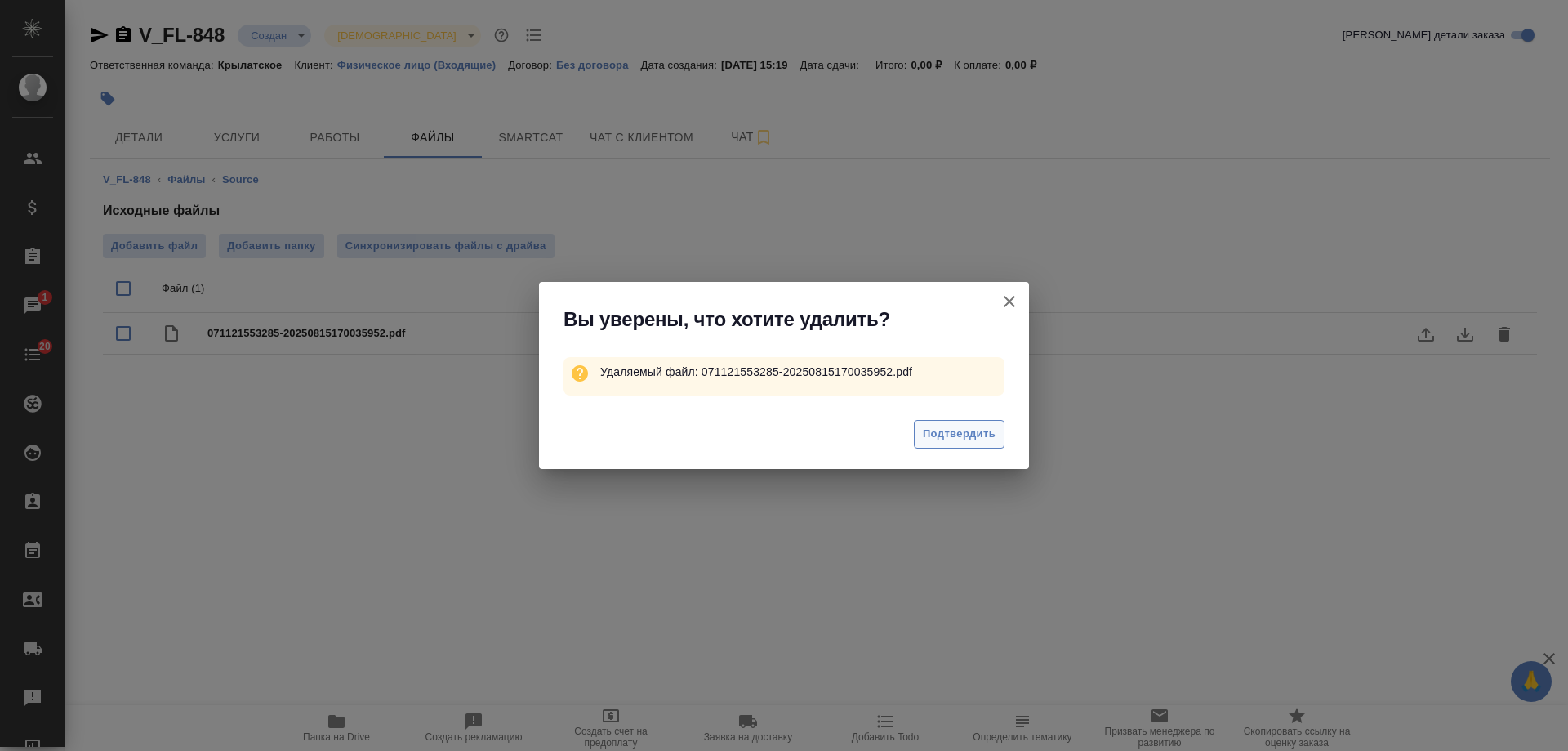
click at [962, 433] on span "Подтвердить" at bounding box center [959, 434] width 73 height 19
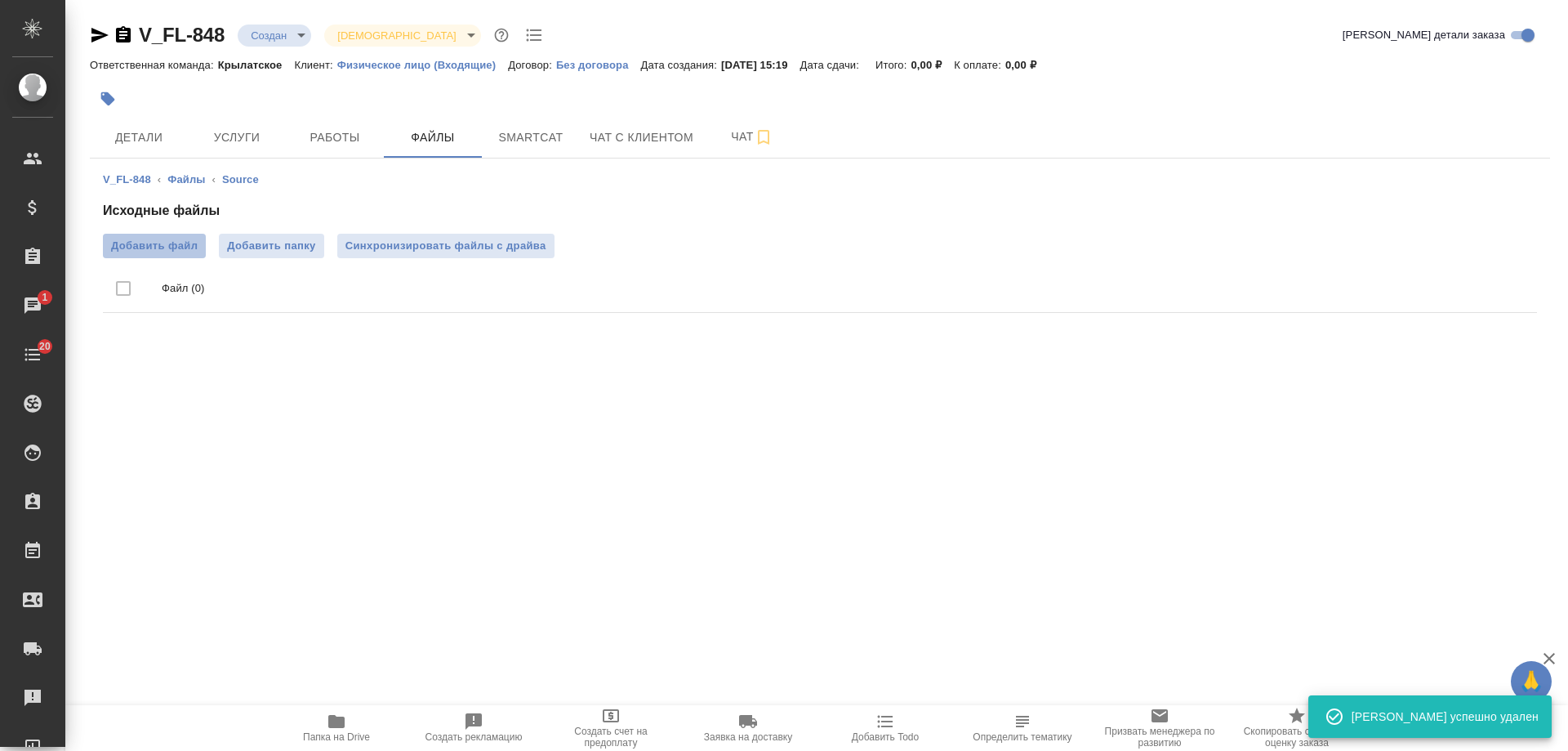
click at [155, 242] on span "Добавить файл" at bounding box center [154, 246] width 87 height 17
click at [0, 0] on input "Добавить файл" at bounding box center [0, 0] width 0 height 0
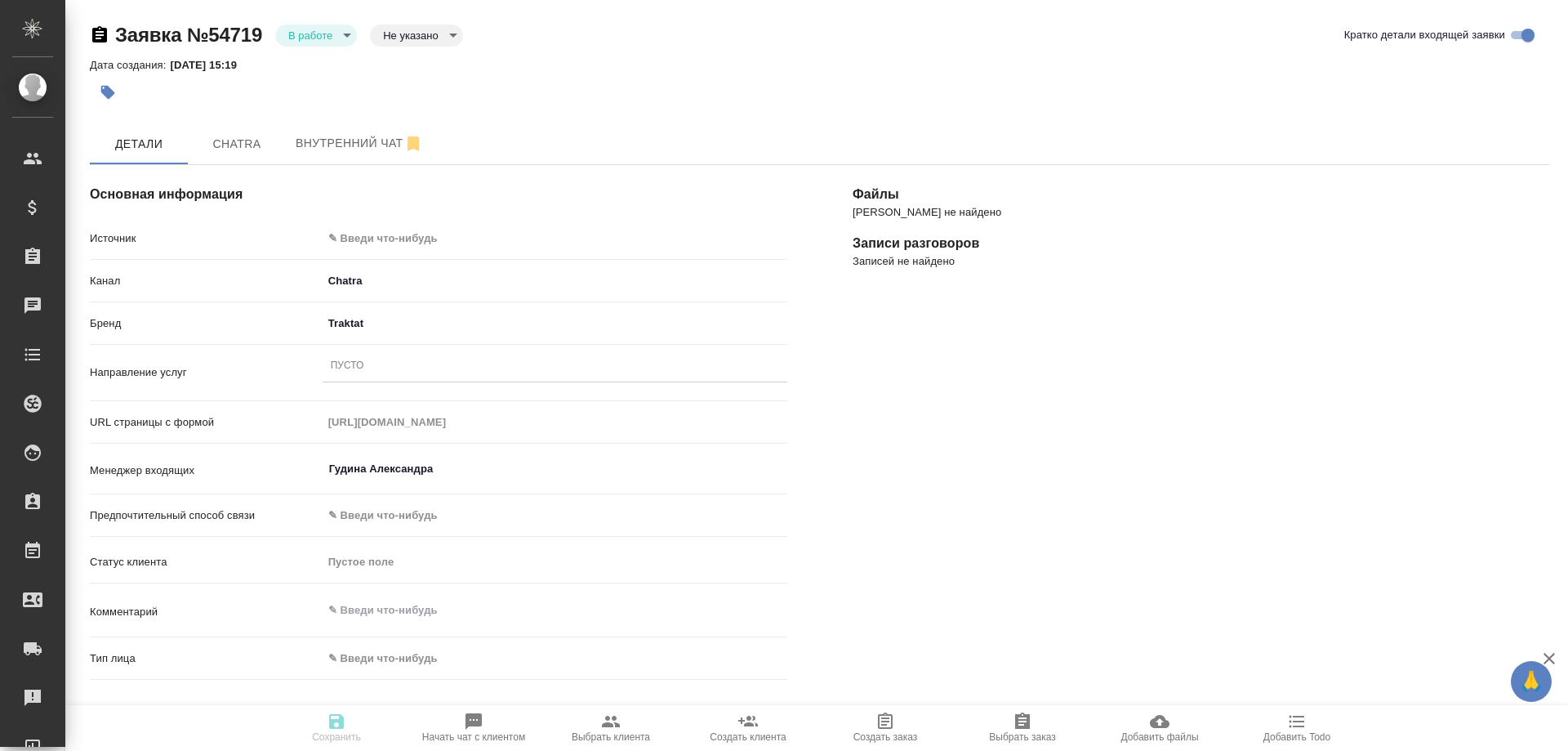
select select "RU"
click at [385, 232] on body "🙏 .cls-1 fill:#fff; AWATERA [PERSON_NAME] Спецификации Заказы 0 Чаты 20 Todo Пр…" at bounding box center [784, 376] width 1568 height 751
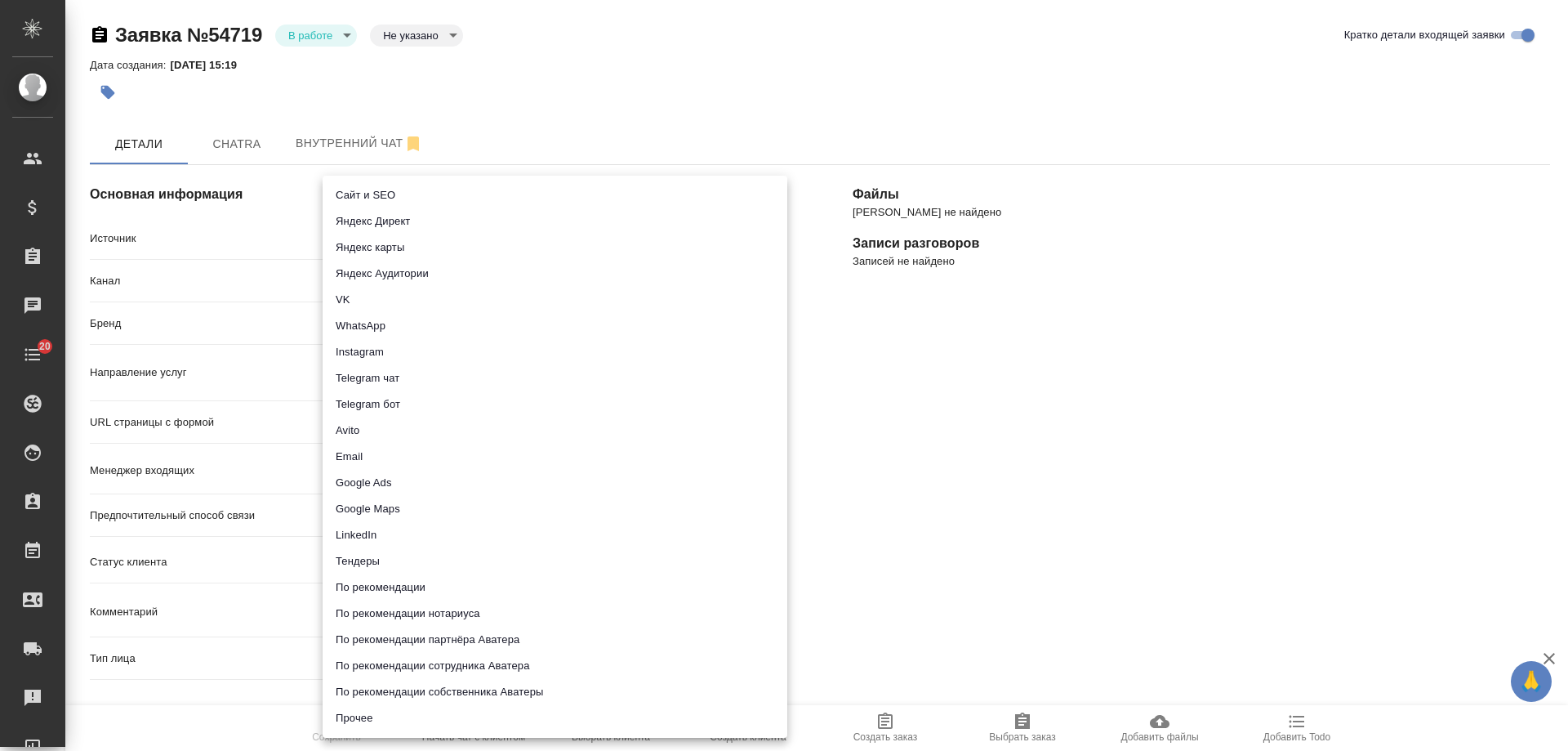
click at [1006, 480] on div at bounding box center [784, 376] width 1568 height 751
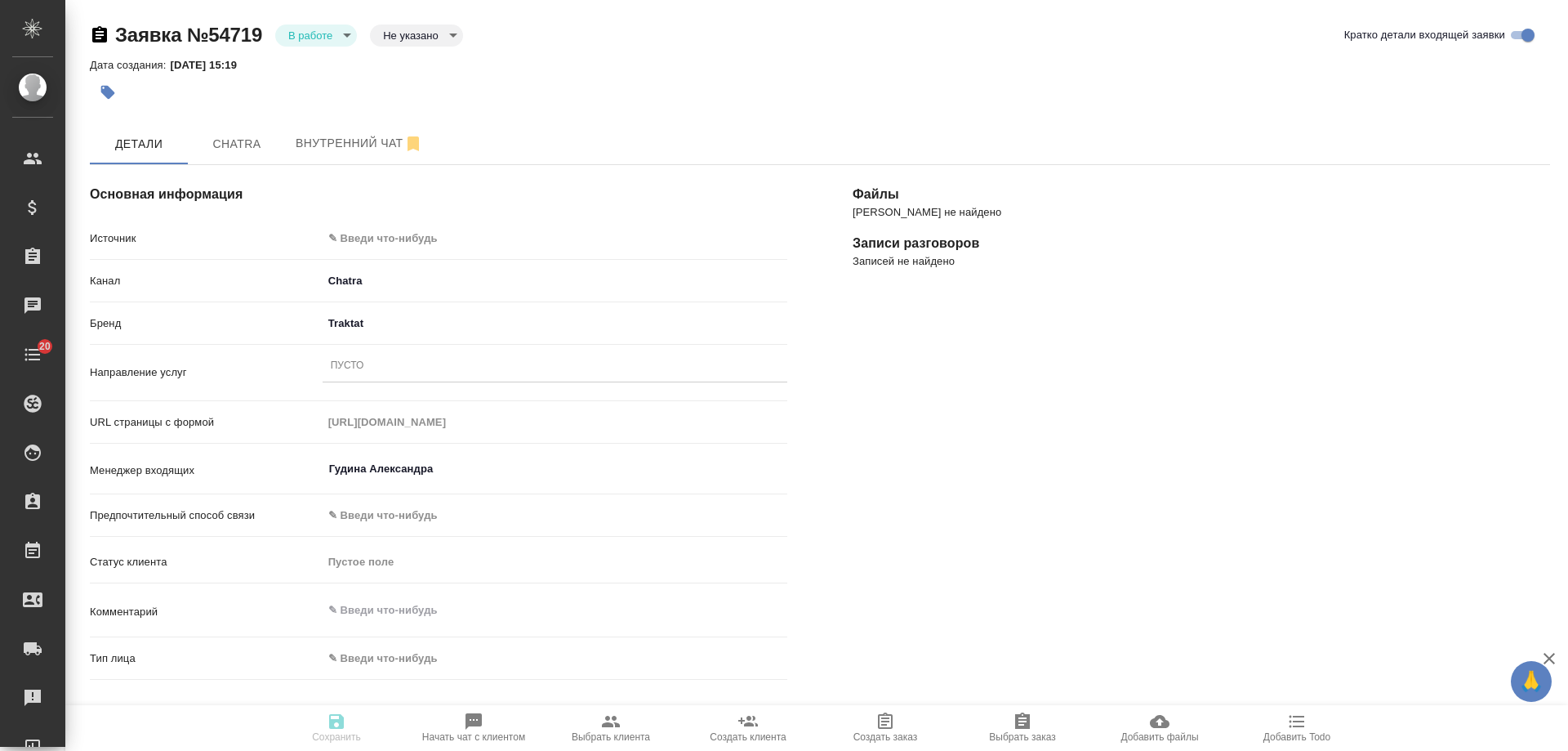
click at [382, 234] on body "🙏 .cls-1 fill:#fff; AWATERA [PERSON_NAME] Спецификации Заказы 0 Чаты 20 Todo Пр…" at bounding box center [784, 376] width 1568 height 751
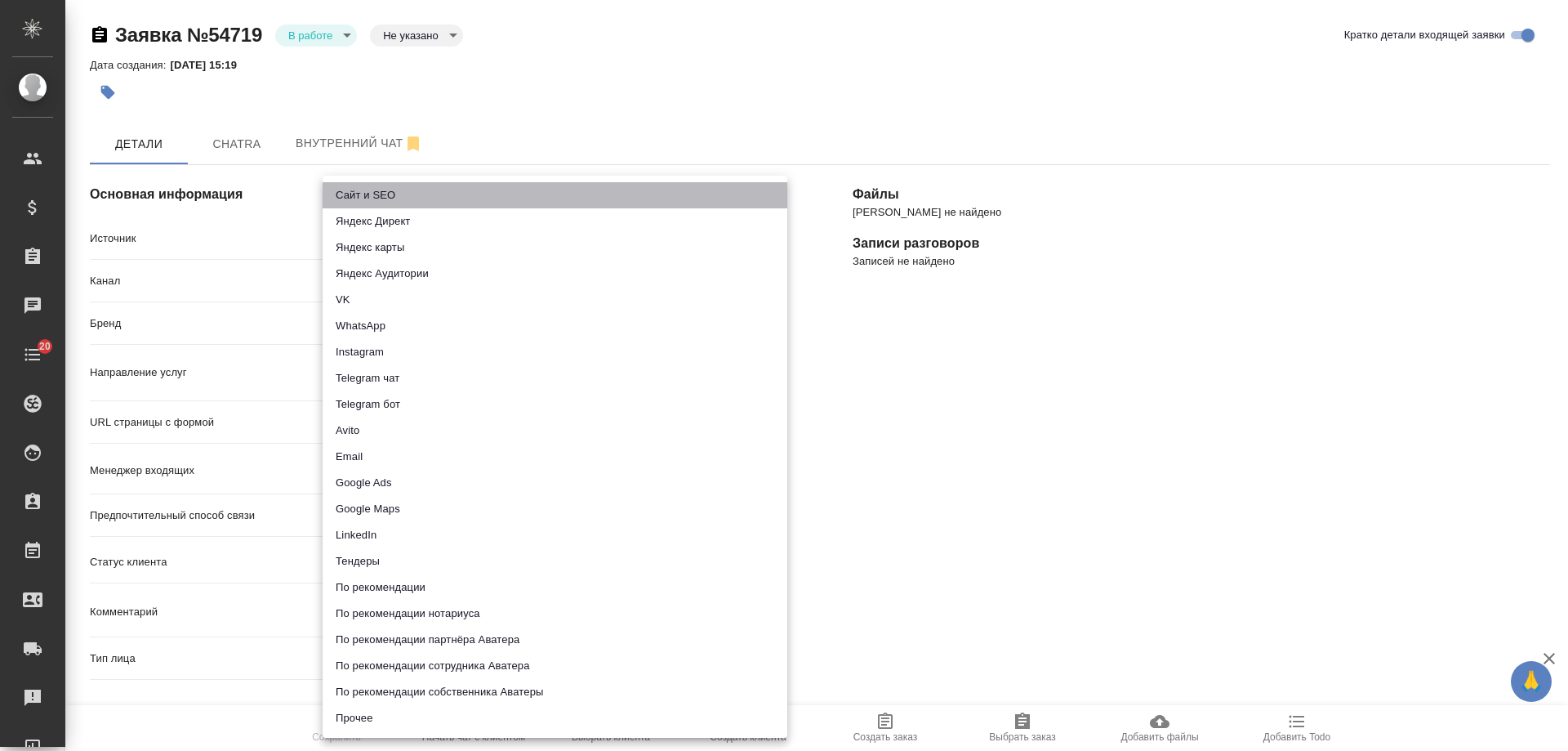
click at [383, 197] on li "Сайт и SEO" at bounding box center [555, 195] width 465 height 26
type input "seo"
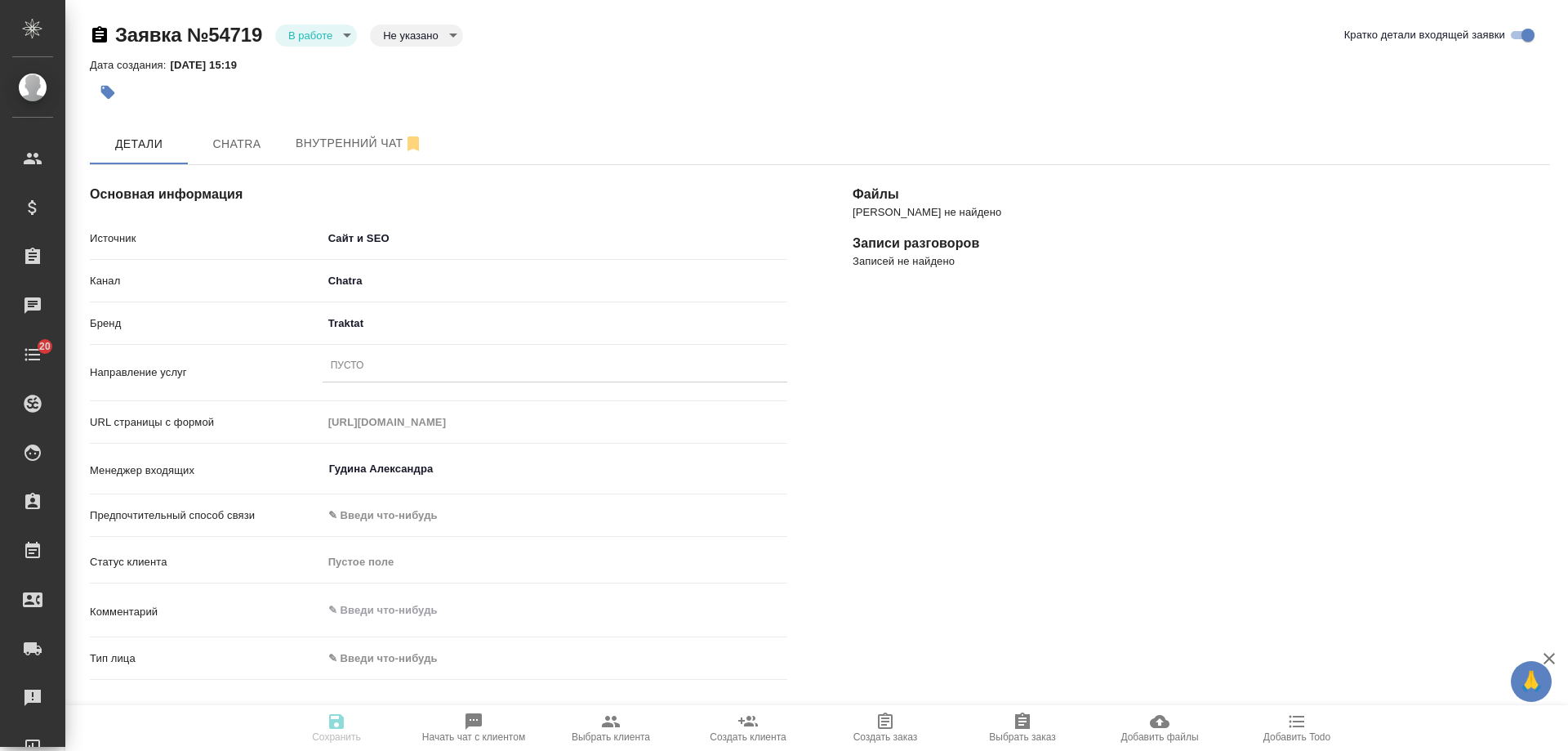
click at [380, 366] on div "Пусто" at bounding box center [555, 366] width 465 height 24
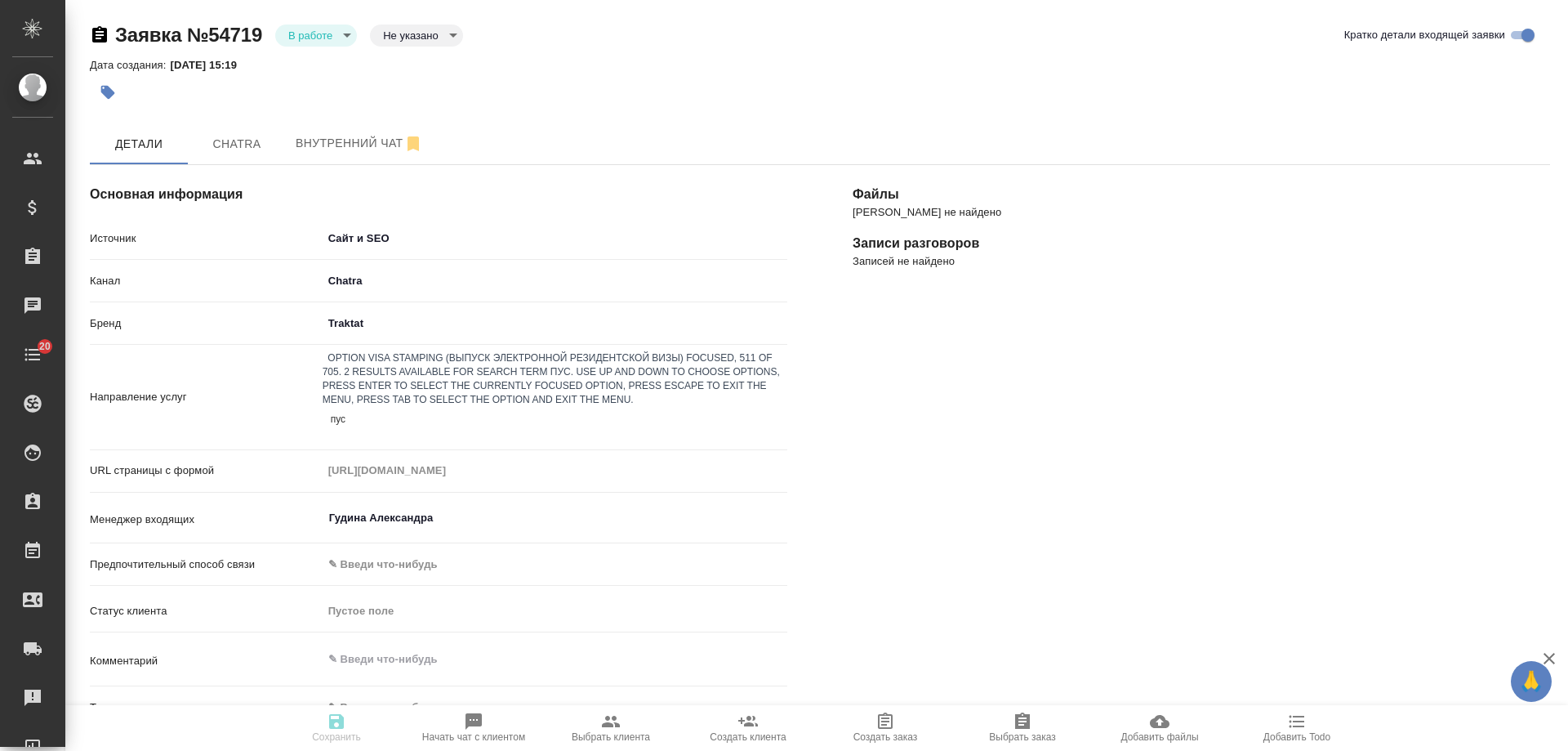
type input "пуст"
click at [414, 750] on div "ПУСТО" at bounding box center [784, 761] width 1568 height 20
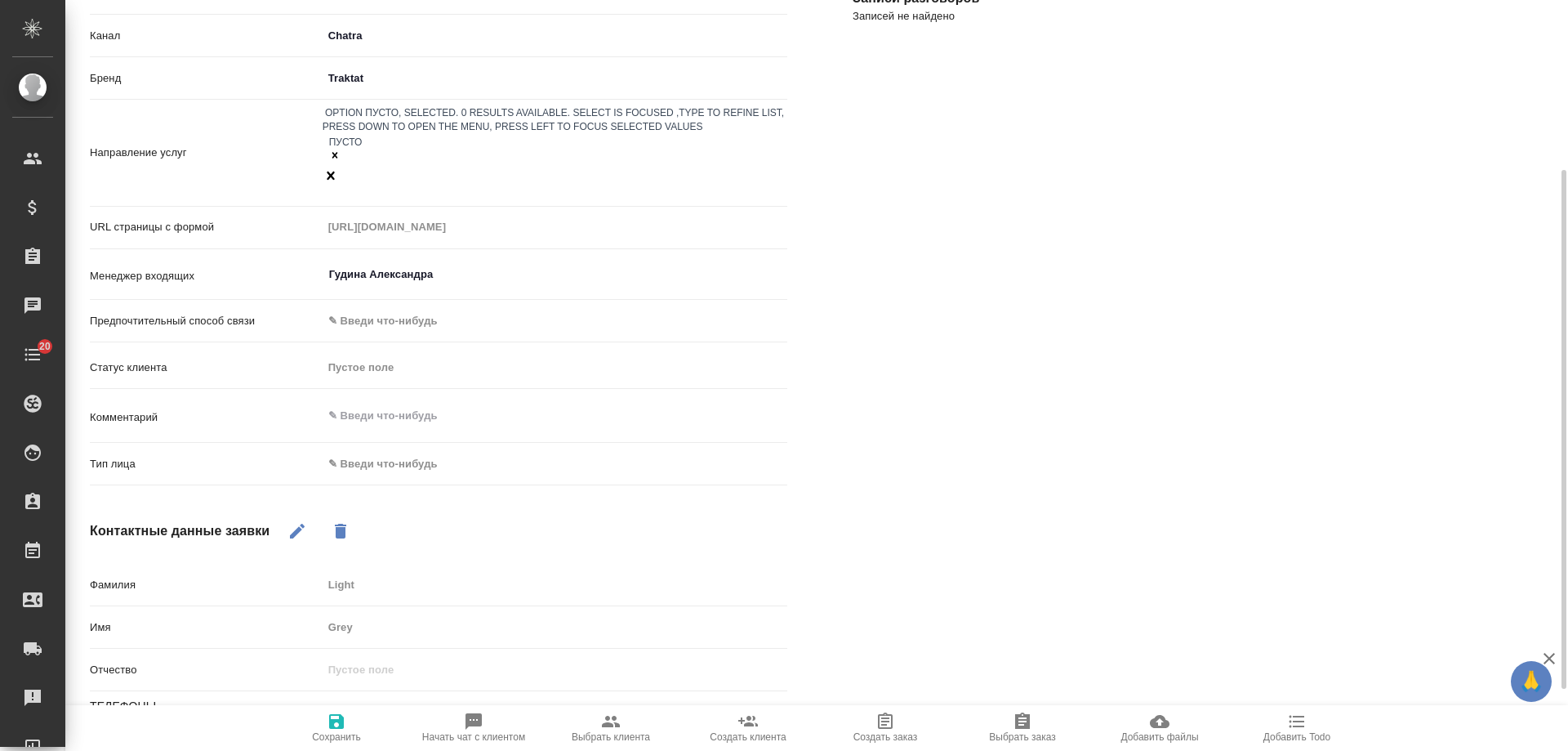
scroll to position [327, 0]
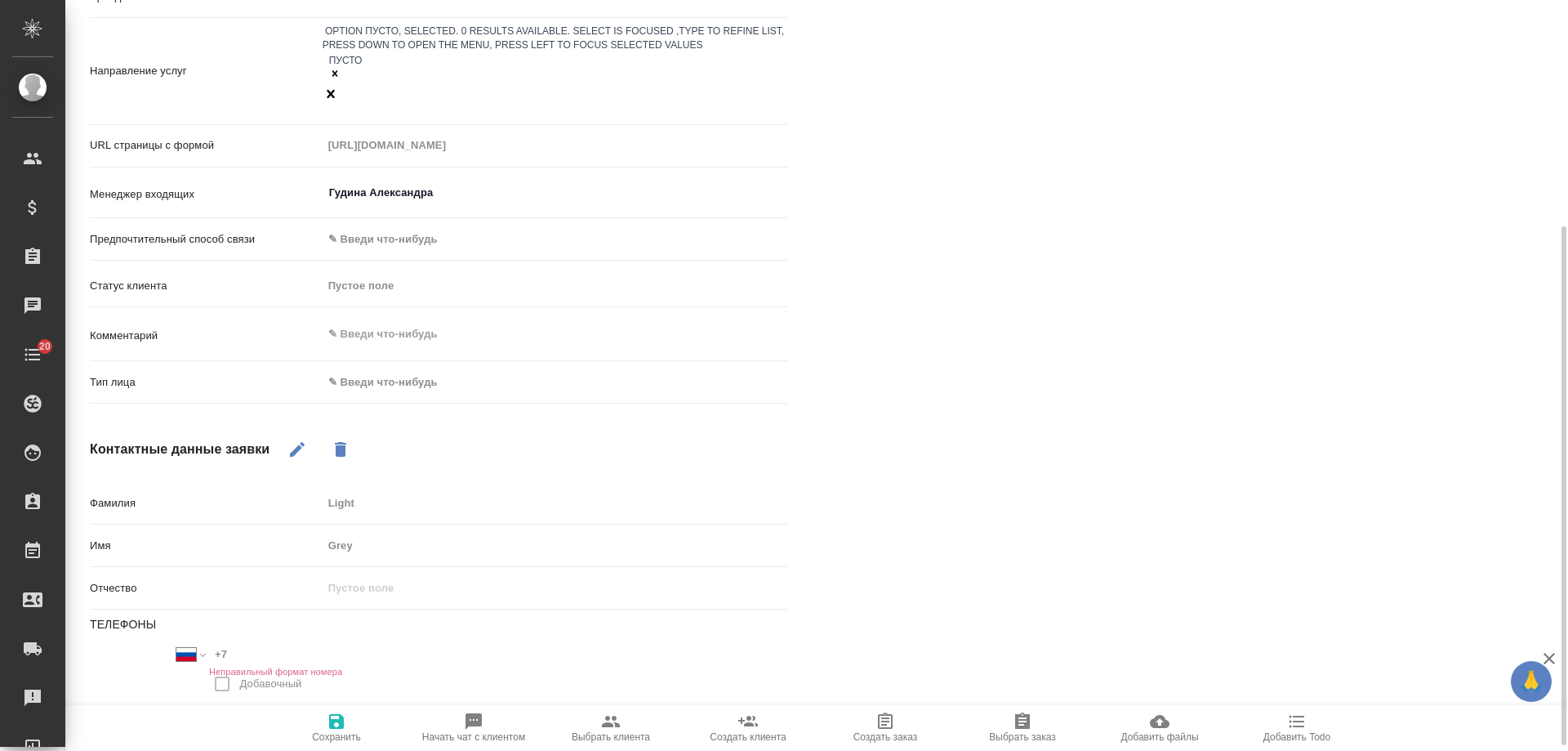
click at [384, 330] on body "🙏 .cls-1 fill:#fff; AWATERA [PERSON_NAME] Спецификации Заказы 0 Чаты 20 Todo Пр…" at bounding box center [784, 376] width 1568 height 751
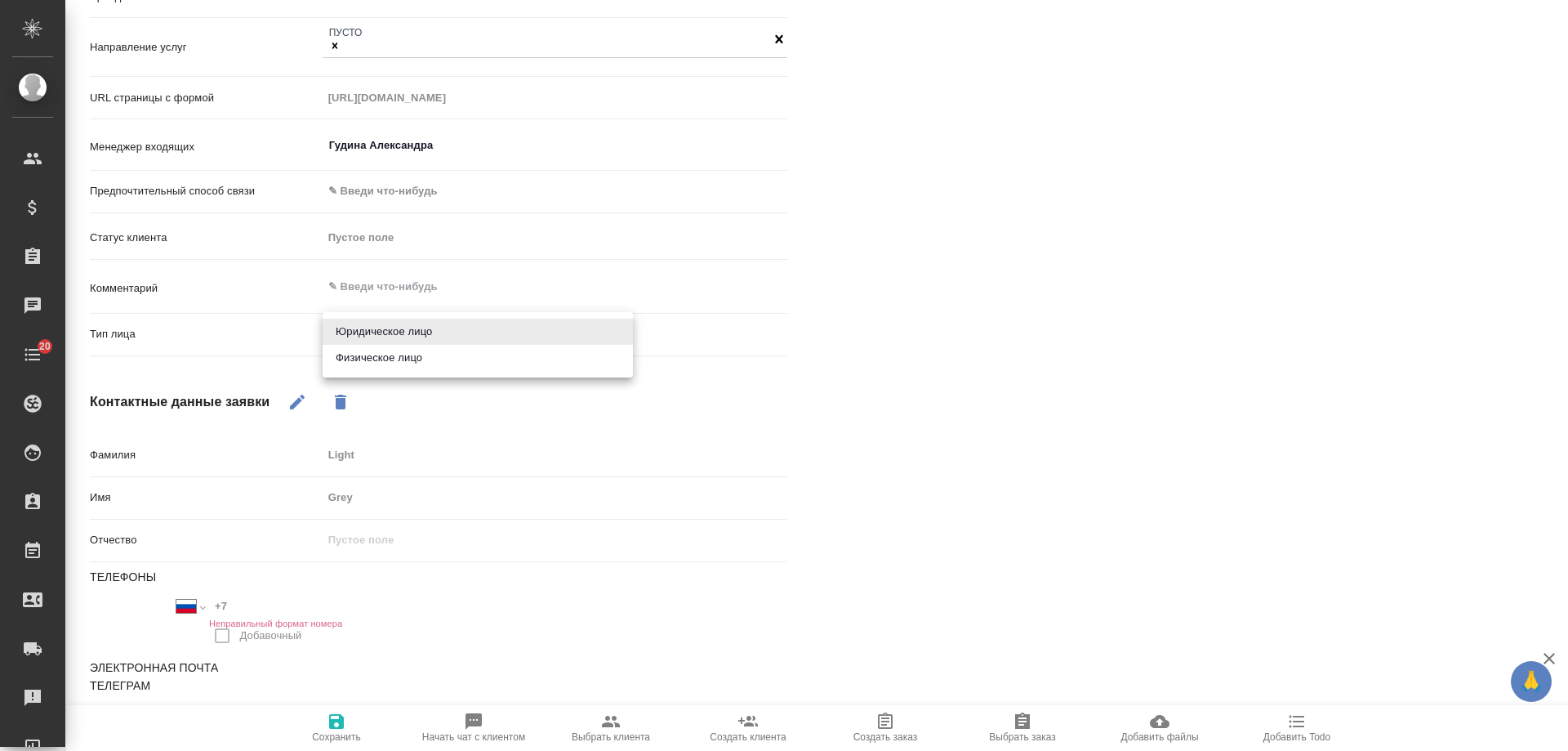
click at [384, 347] on li "Физическое лицо" at bounding box center [477, 358] width 310 height 26
type input "private"
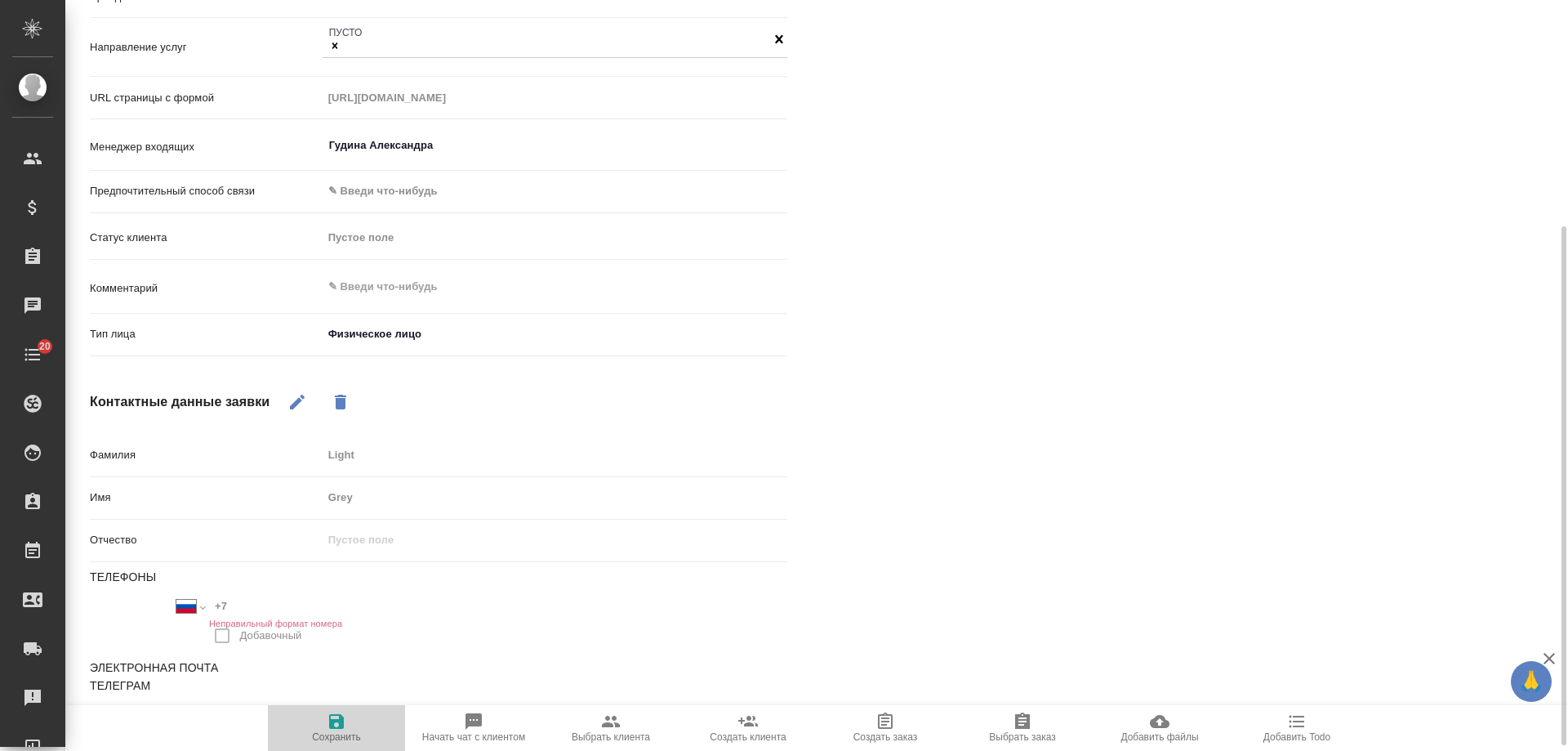
click at [339, 726] on icon "button" at bounding box center [337, 721] width 15 height 15
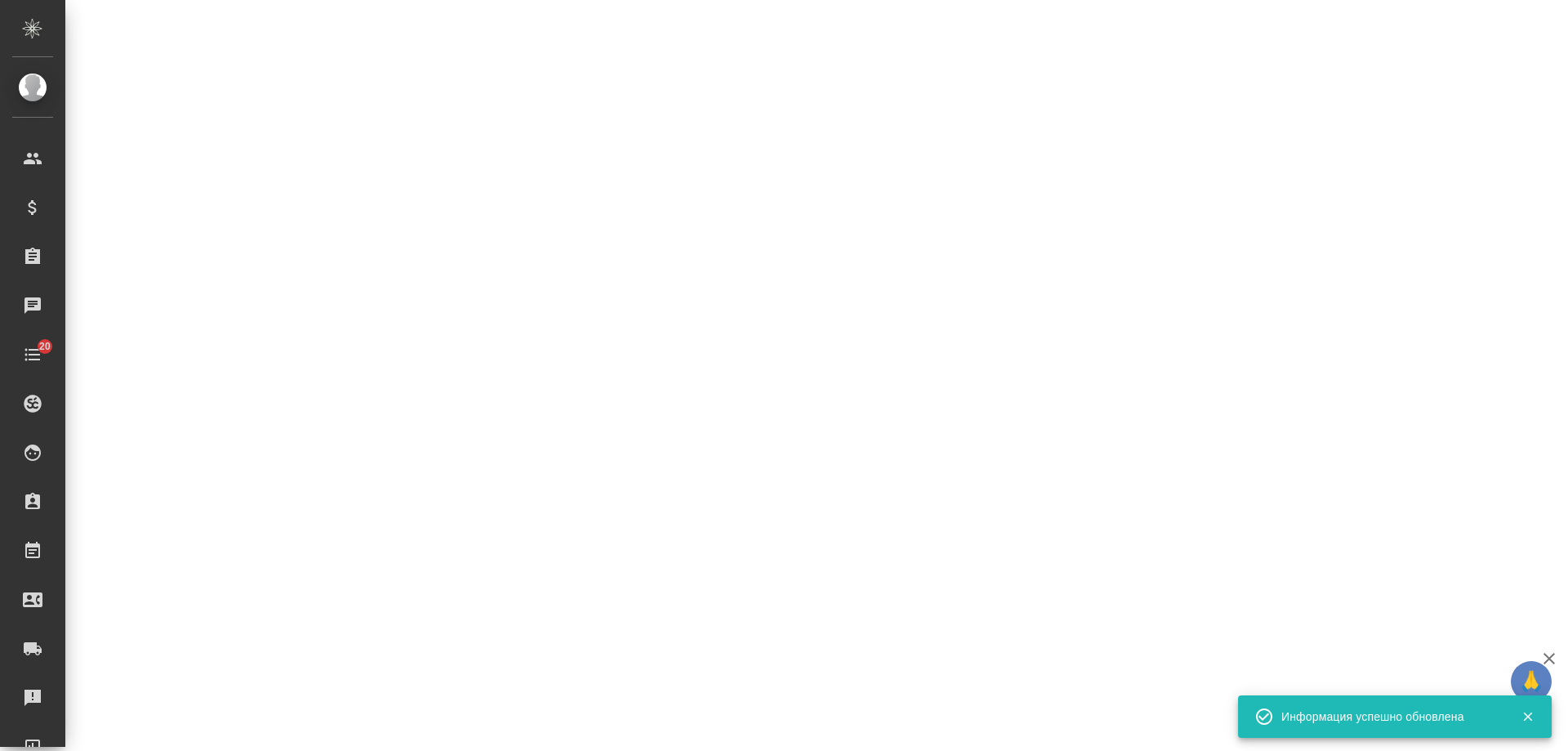
select select "RU"
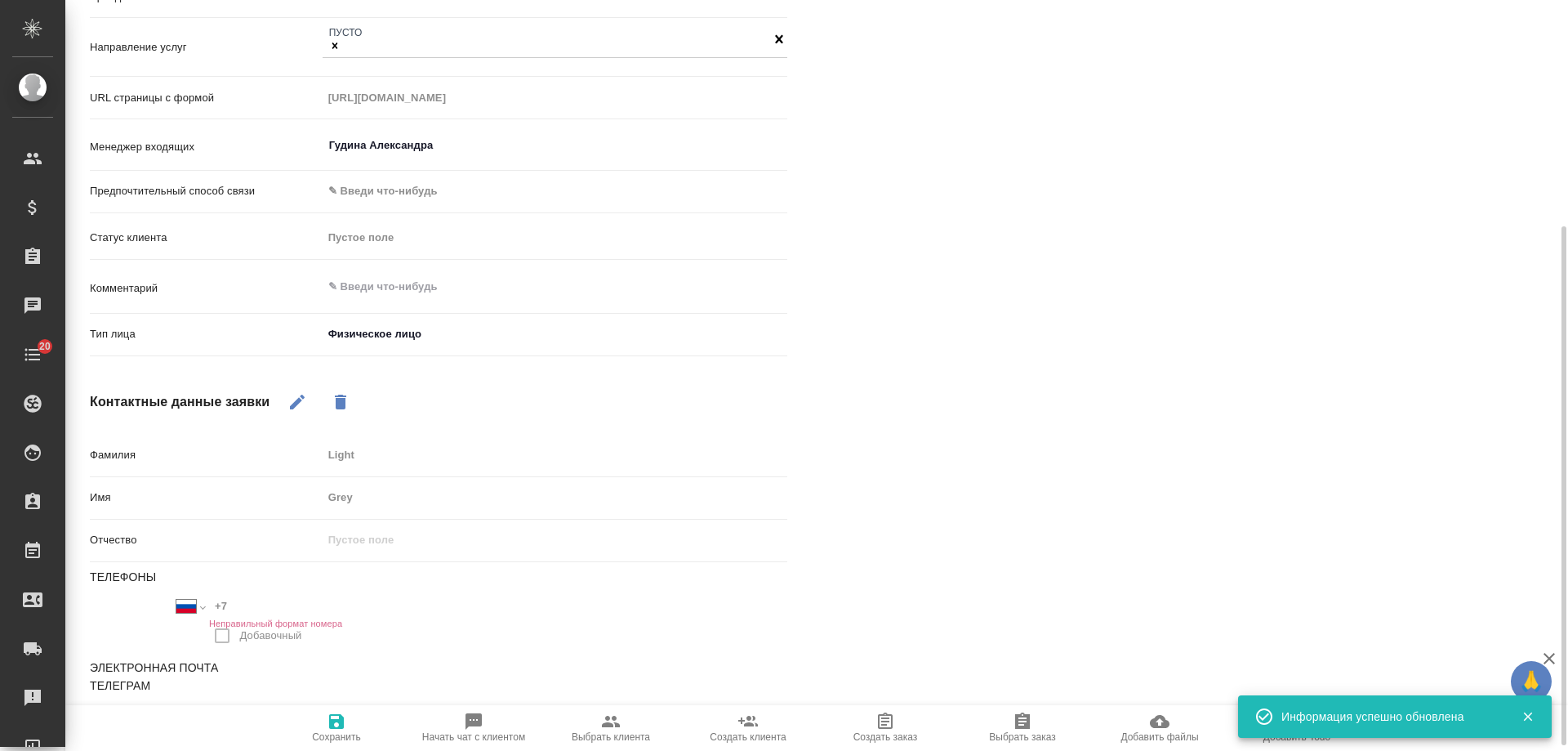
type textarea "x"
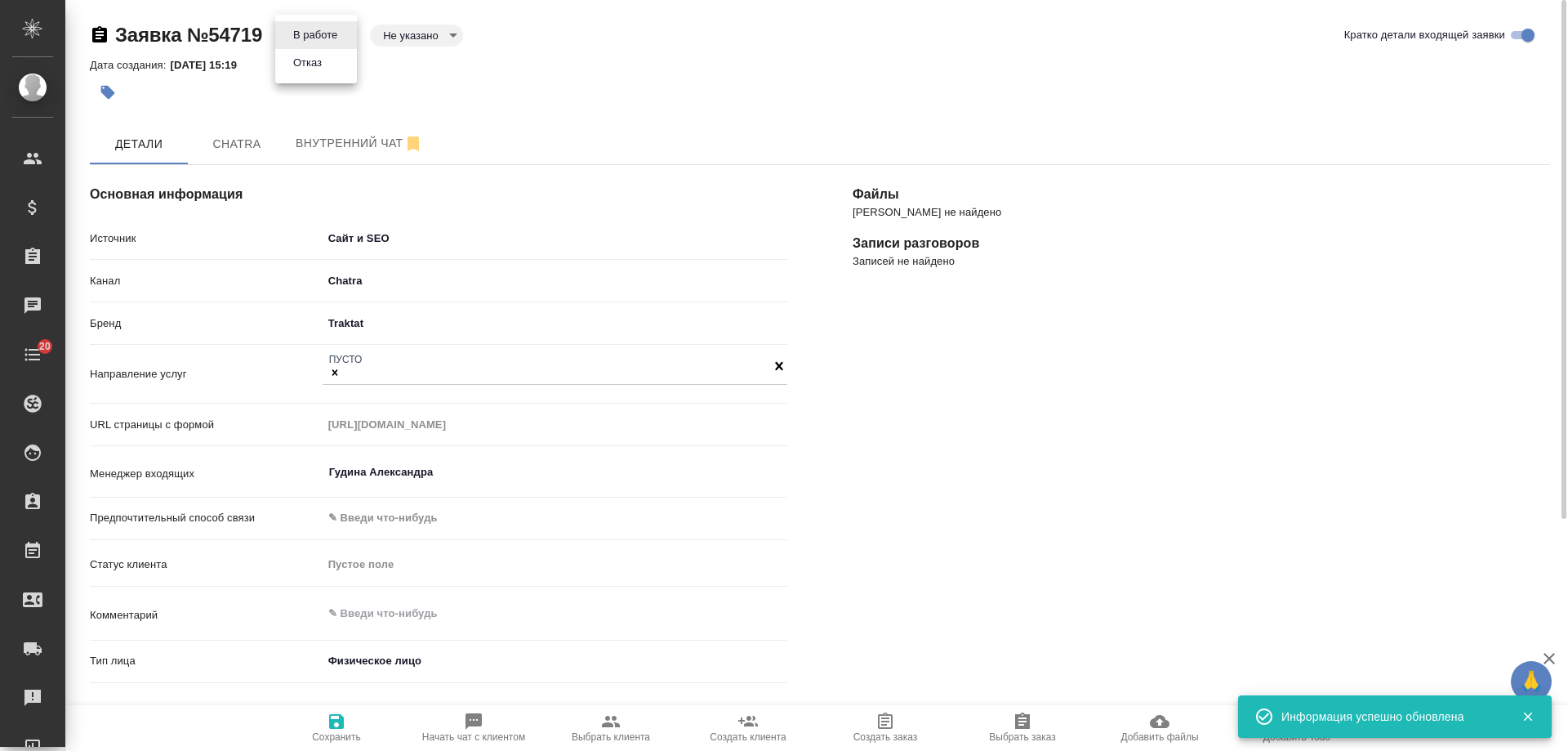
click at [329, 35] on body "🙏 .cls-1 fill:#fff; AWATERA [PERSON_NAME] Спецификации Заказы 0 Чаты 20 Todo Пр…" at bounding box center [784, 376] width 1568 height 751
click at [324, 63] on button "Отказ" at bounding box center [308, 63] width 38 height 18
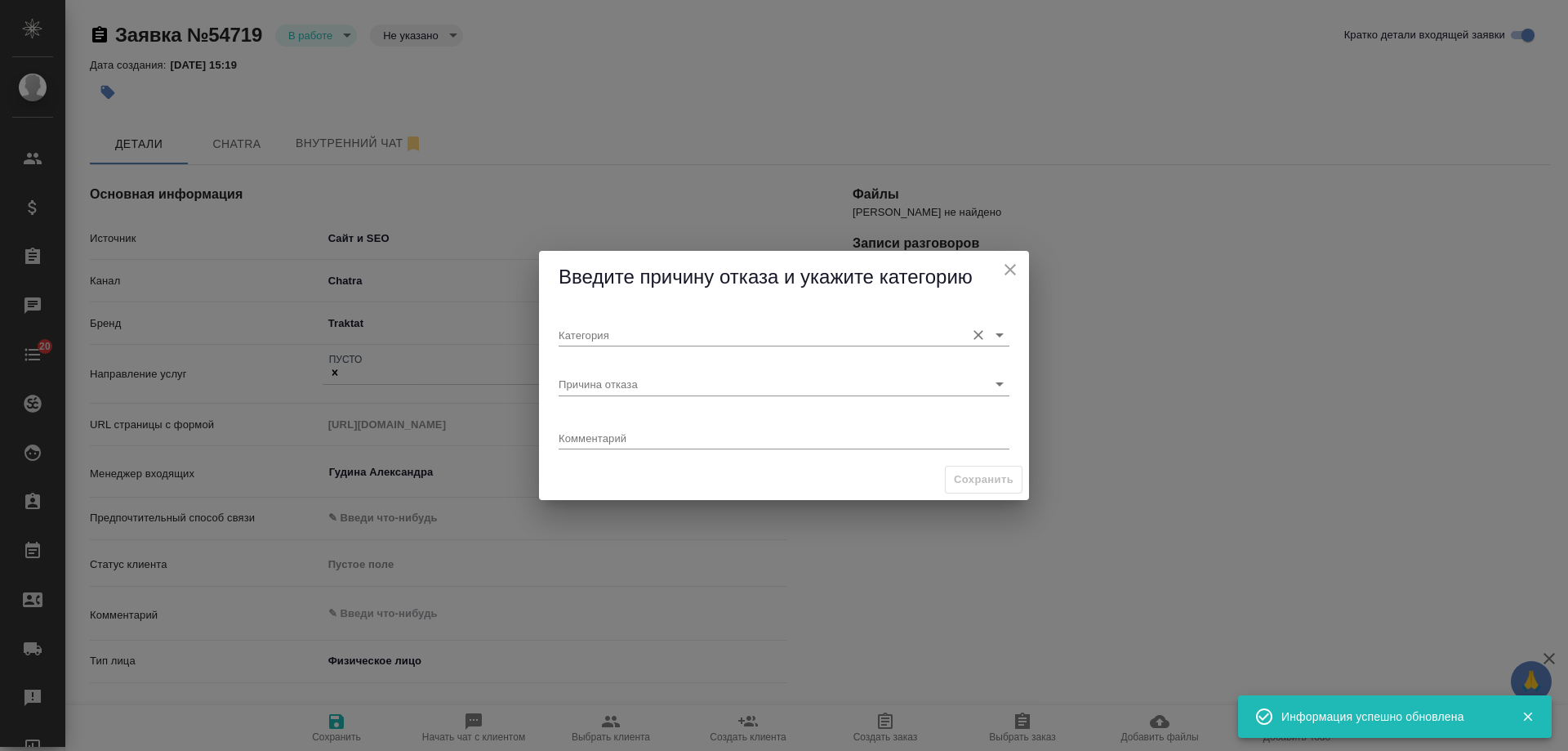
click at [649, 323] on input "Категория" at bounding box center [758, 334] width 399 height 22
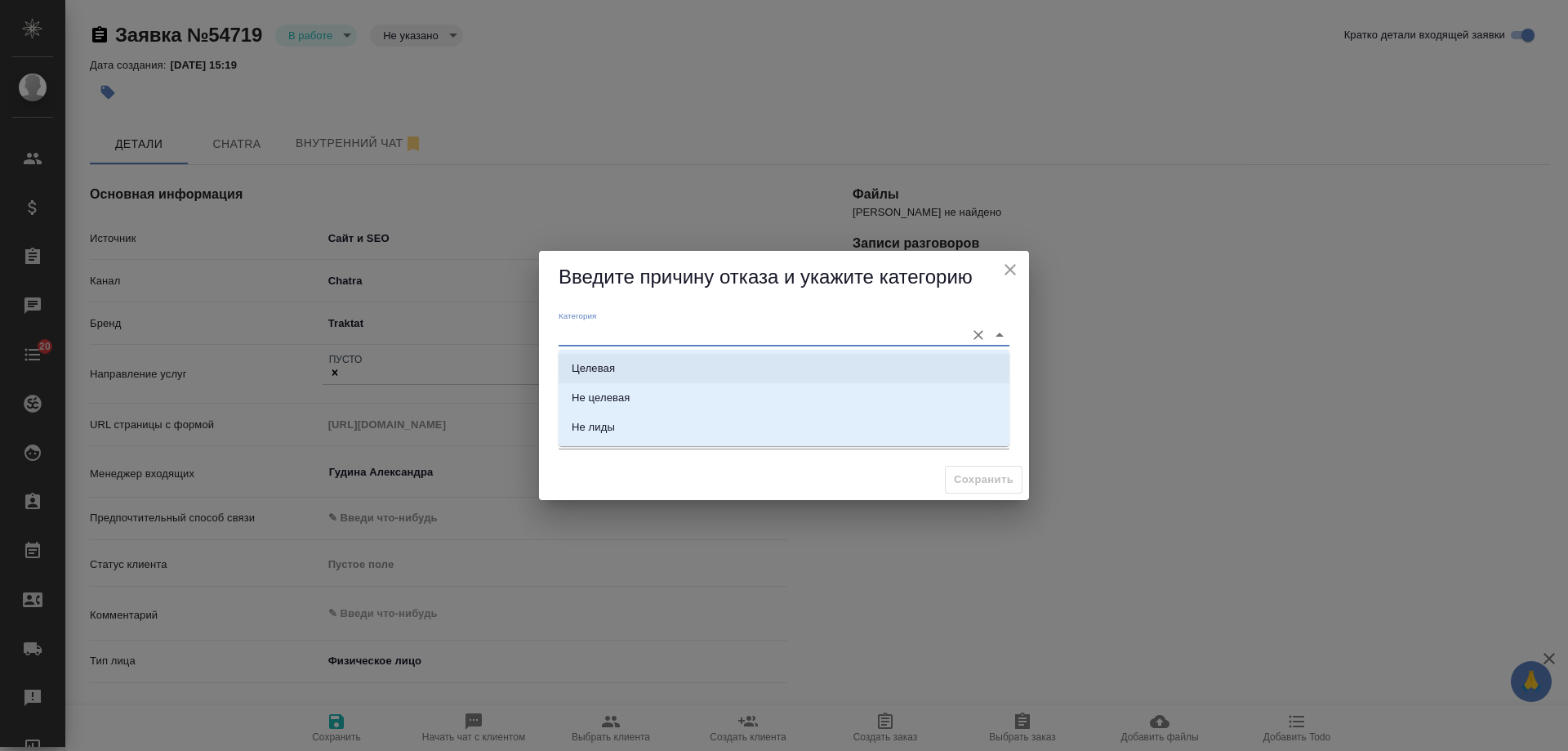
click at [638, 371] on li "Целевая" at bounding box center [784, 369] width 451 height 30
type input "Целевая"
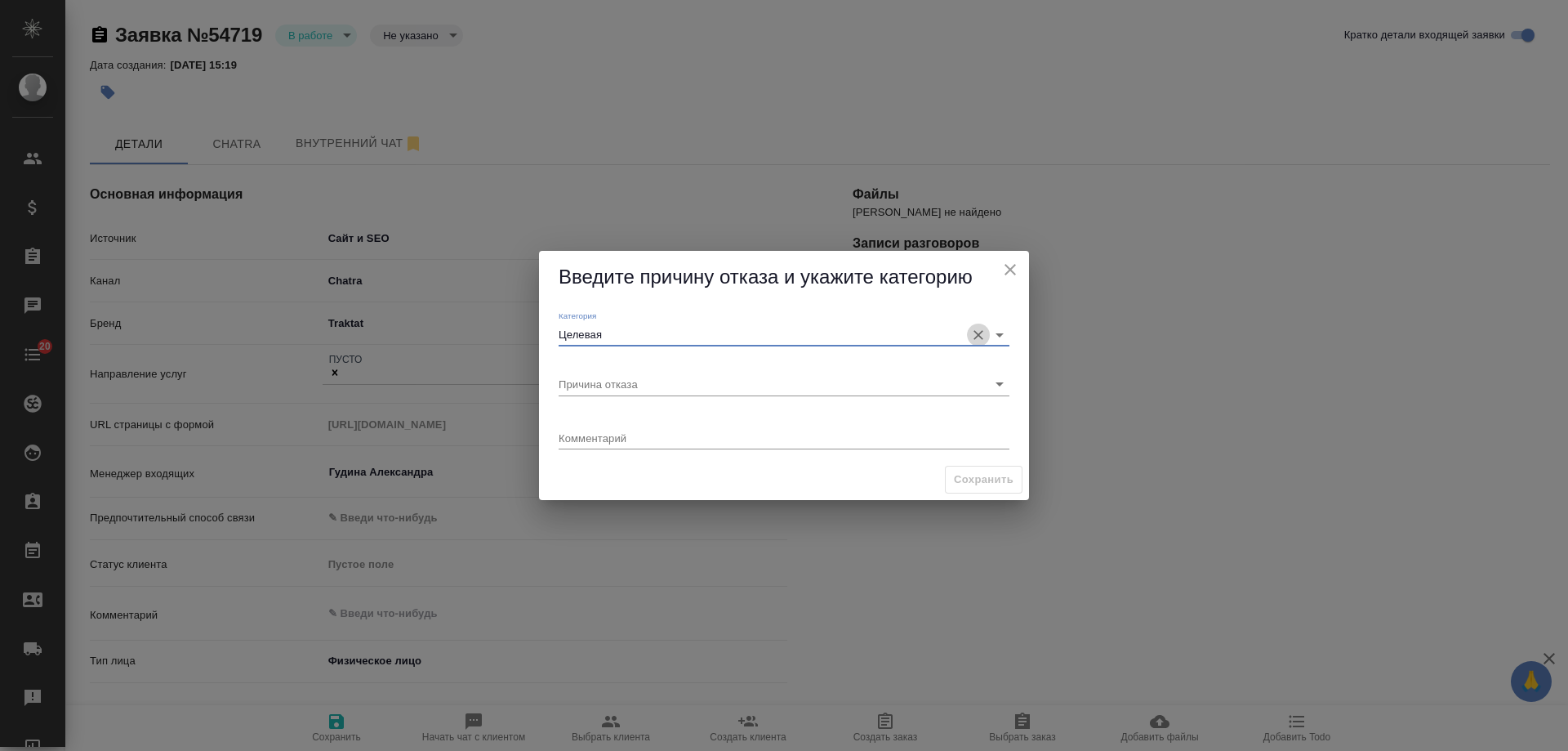
click at [974, 333] on icon "Очистить" at bounding box center [978, 335] width 17 height 17
click at [938, 333] on input "Категория" at bounding box center [758, 334] width 399 height 22
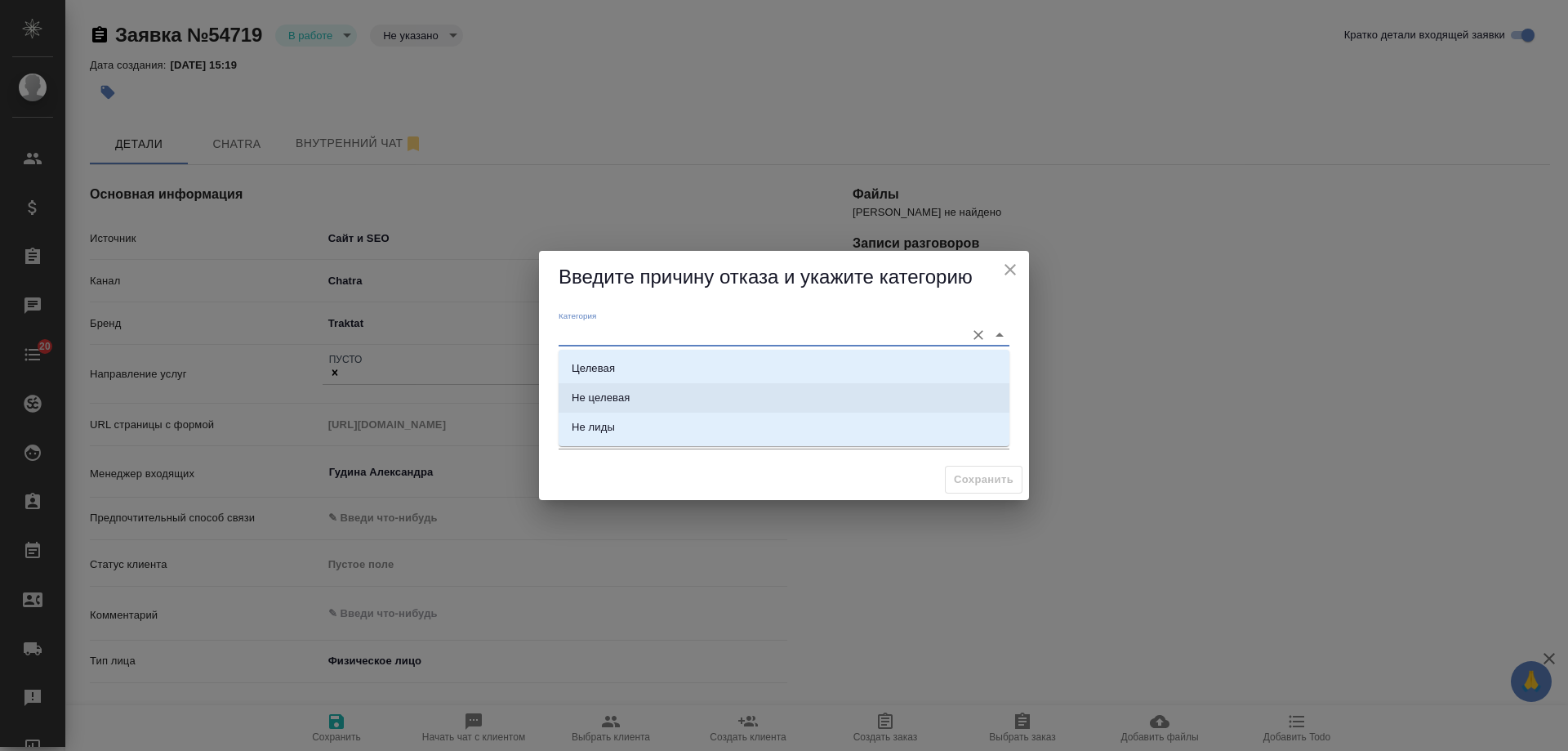
click at [640, 397] on li "Не целевая" at bounding box center [784, 398] width 451 height 30
type input "Не целевая"
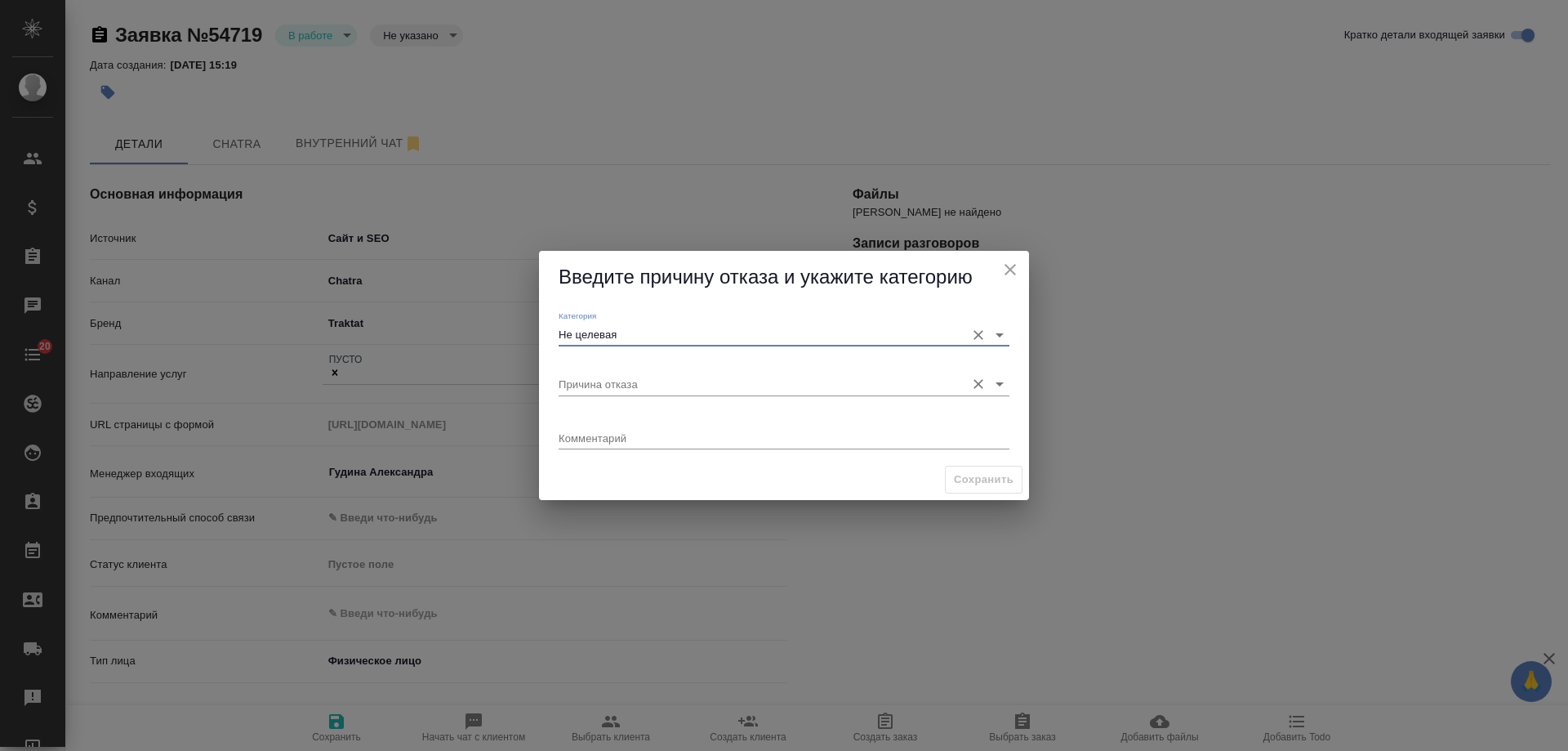
click at [638, 381] on input "Причина отказа" at bounding box center [758, 383] width 399 height 22
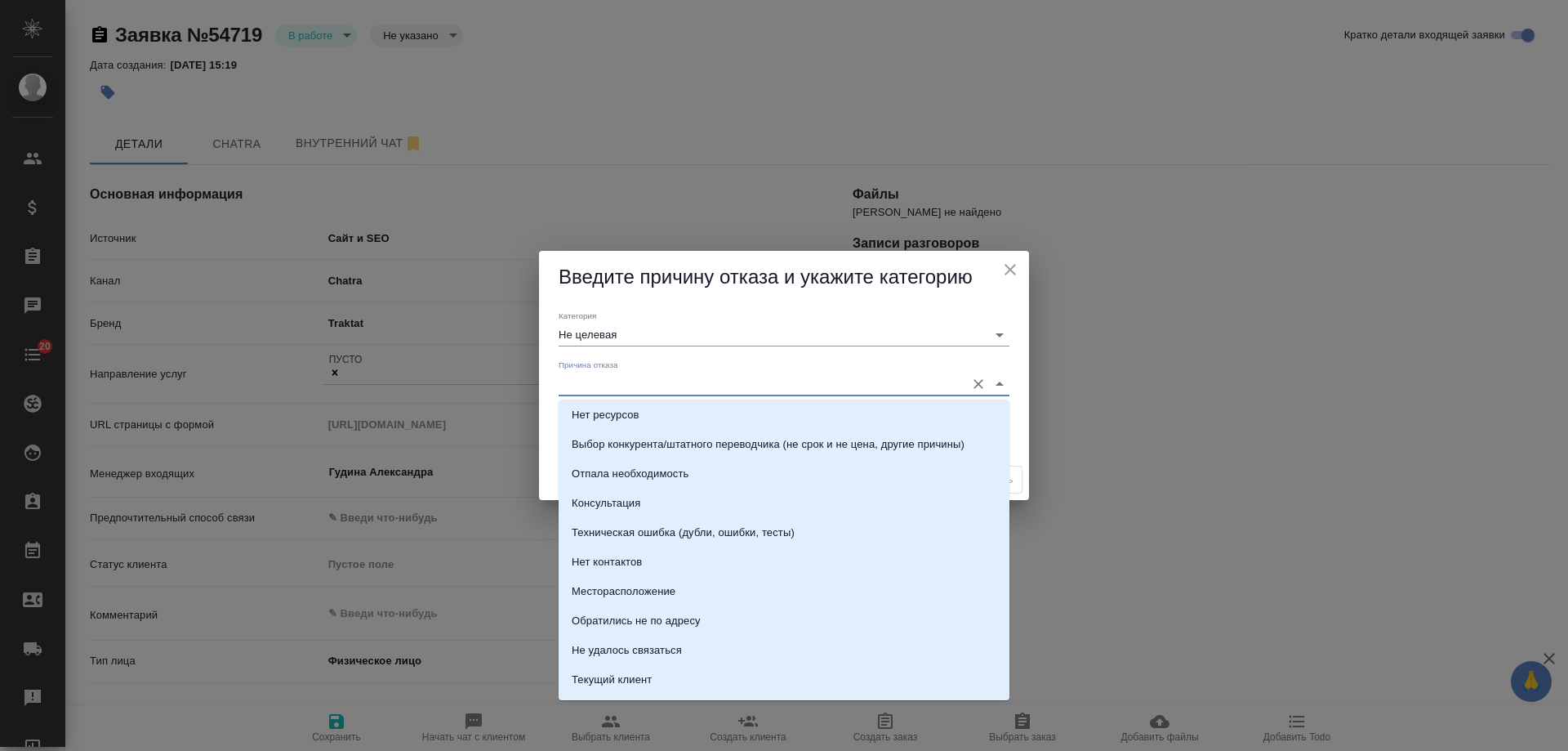
scroll to position [233, 0]
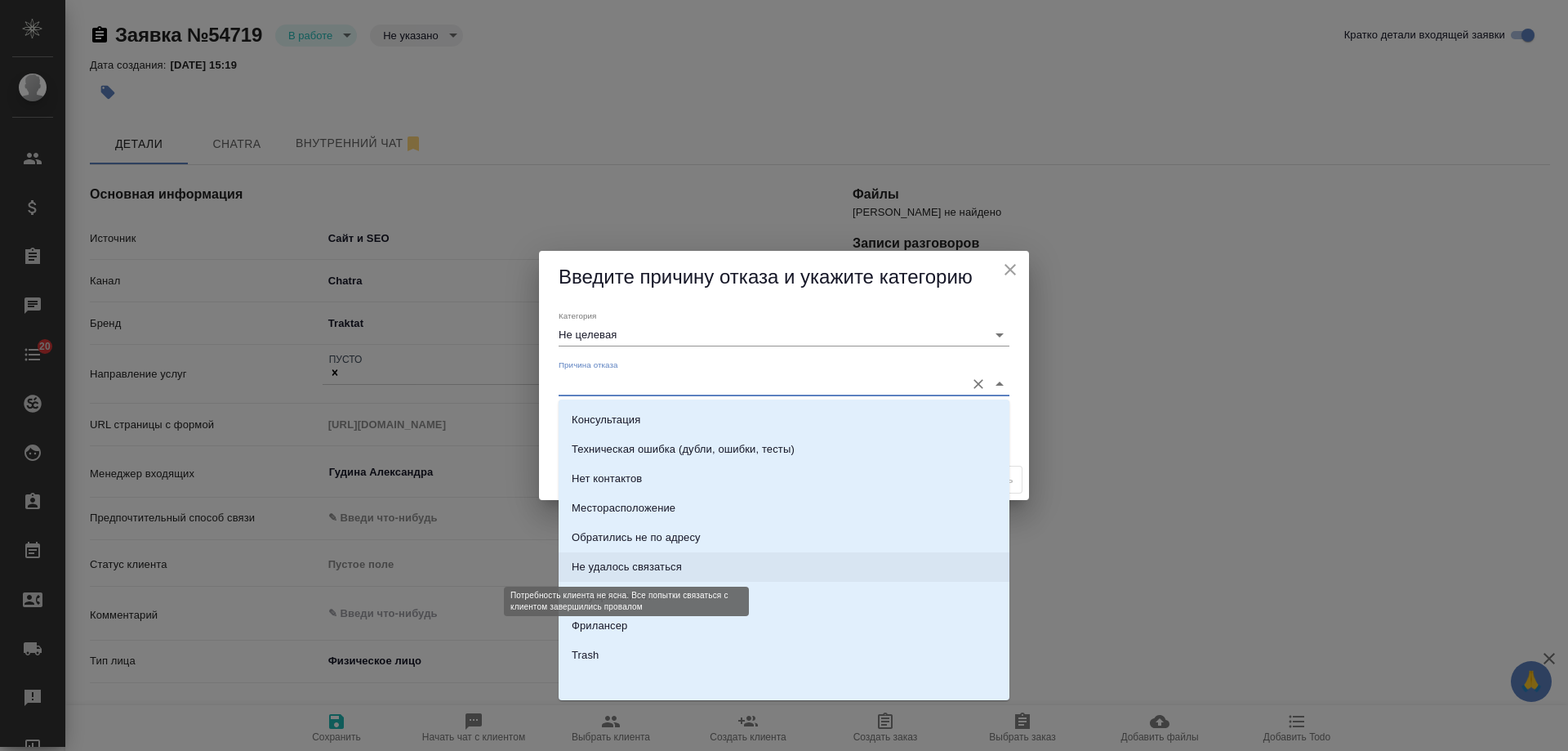
click at [677, 559] on div "Не удалось связаться" at bounding box center [626, 567] width 110 height 17
type input "Не удалось связаться"
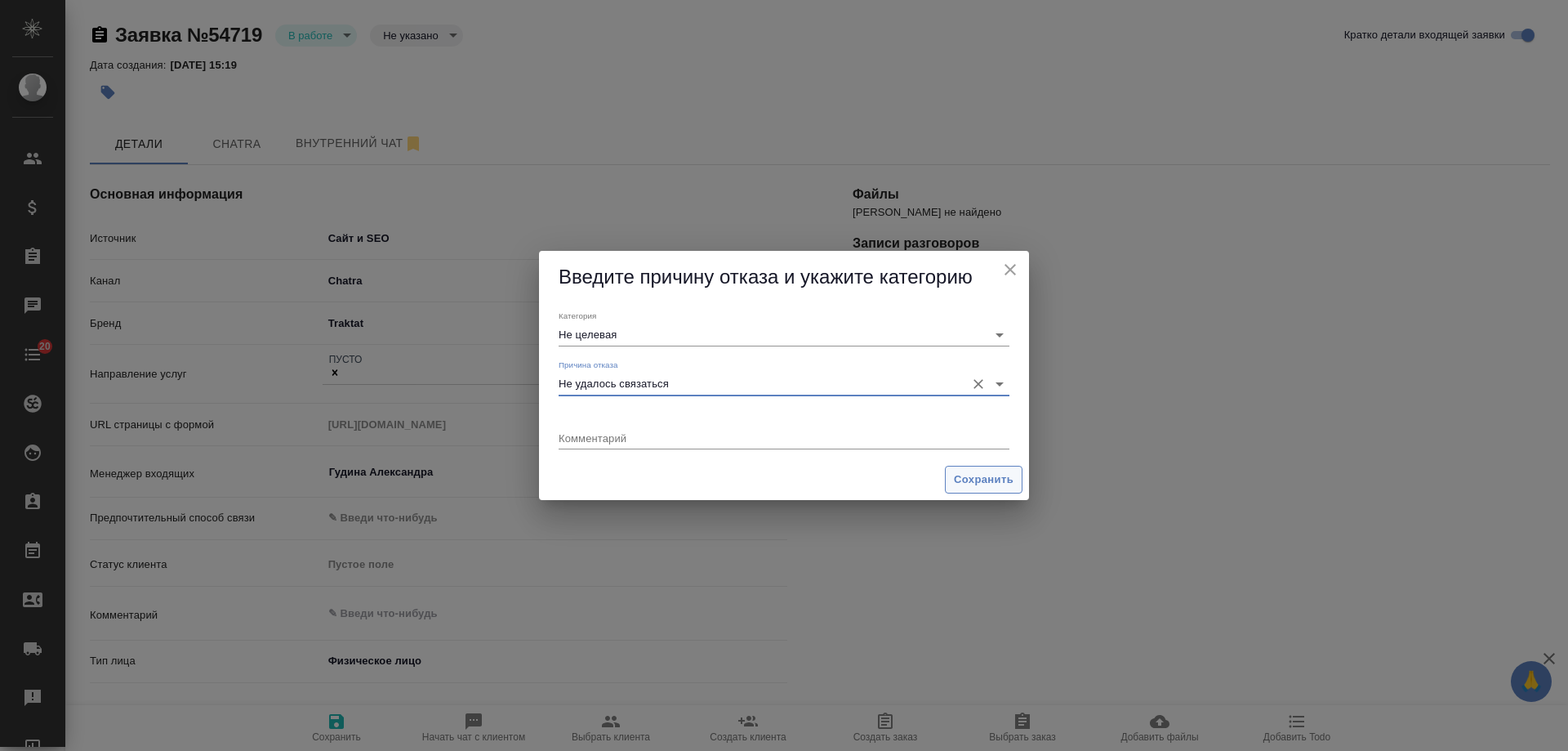
click at [971, 476] on span "Сохранить" at bounding box center [984, 480] width 60 height 19
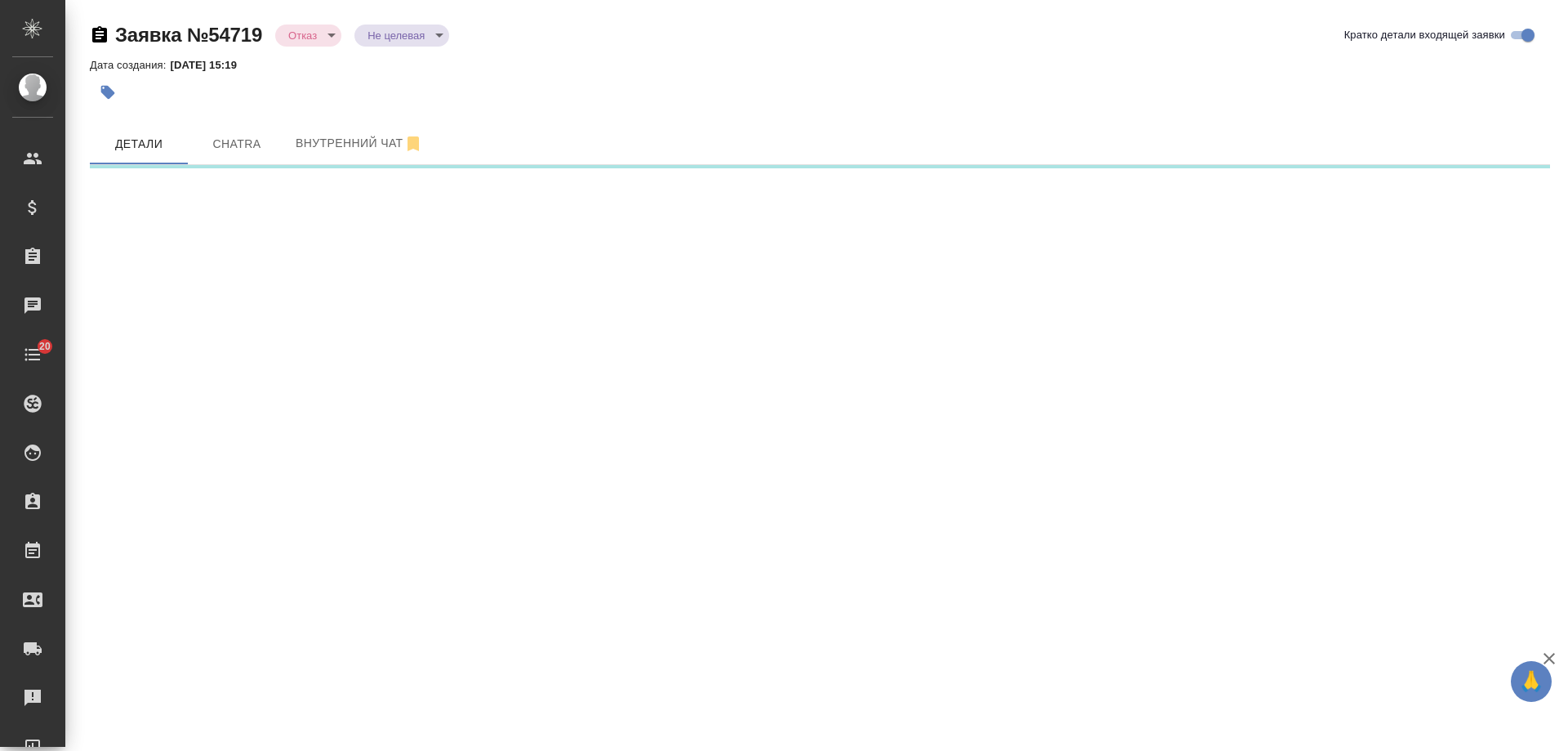
select select "RU"
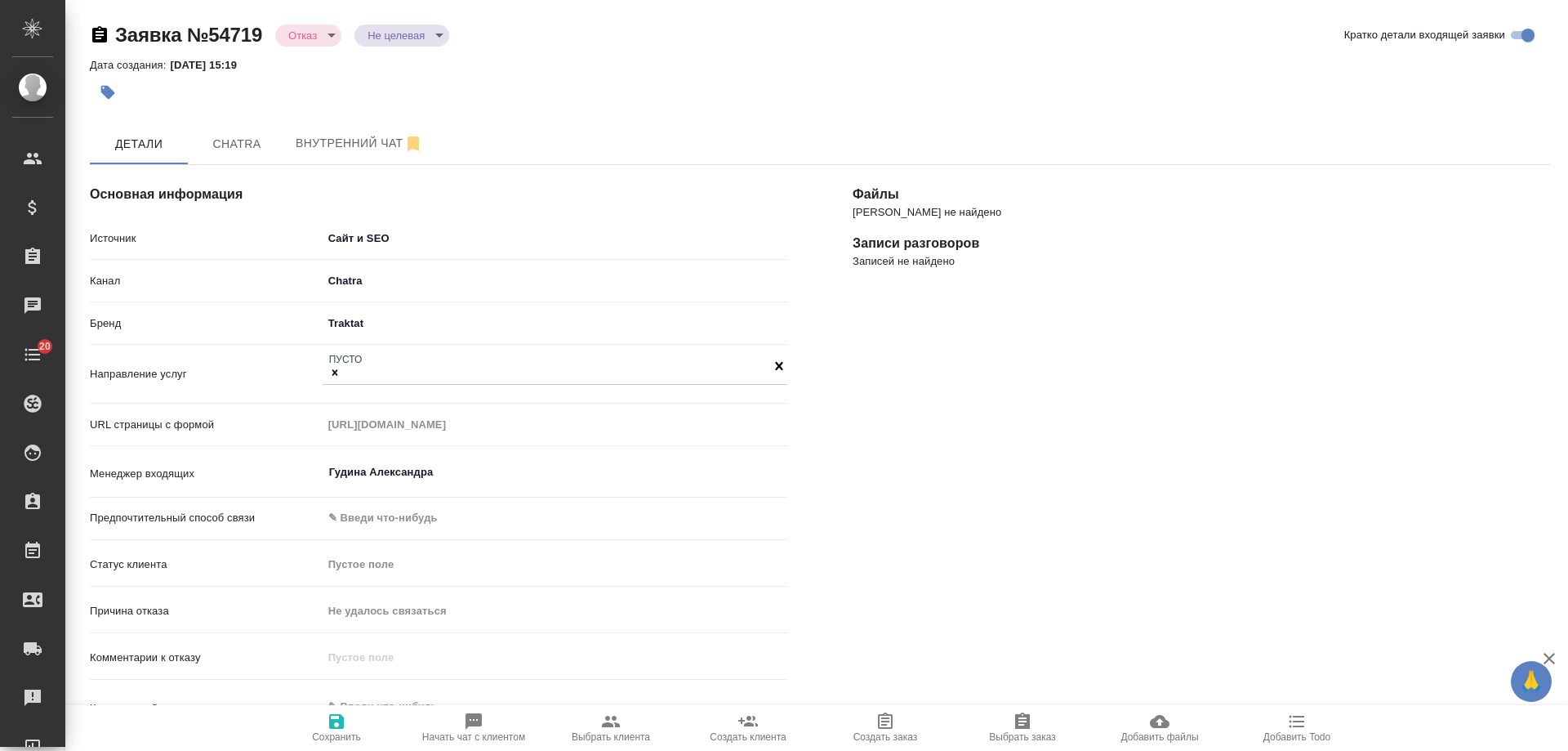
type textarea "x"
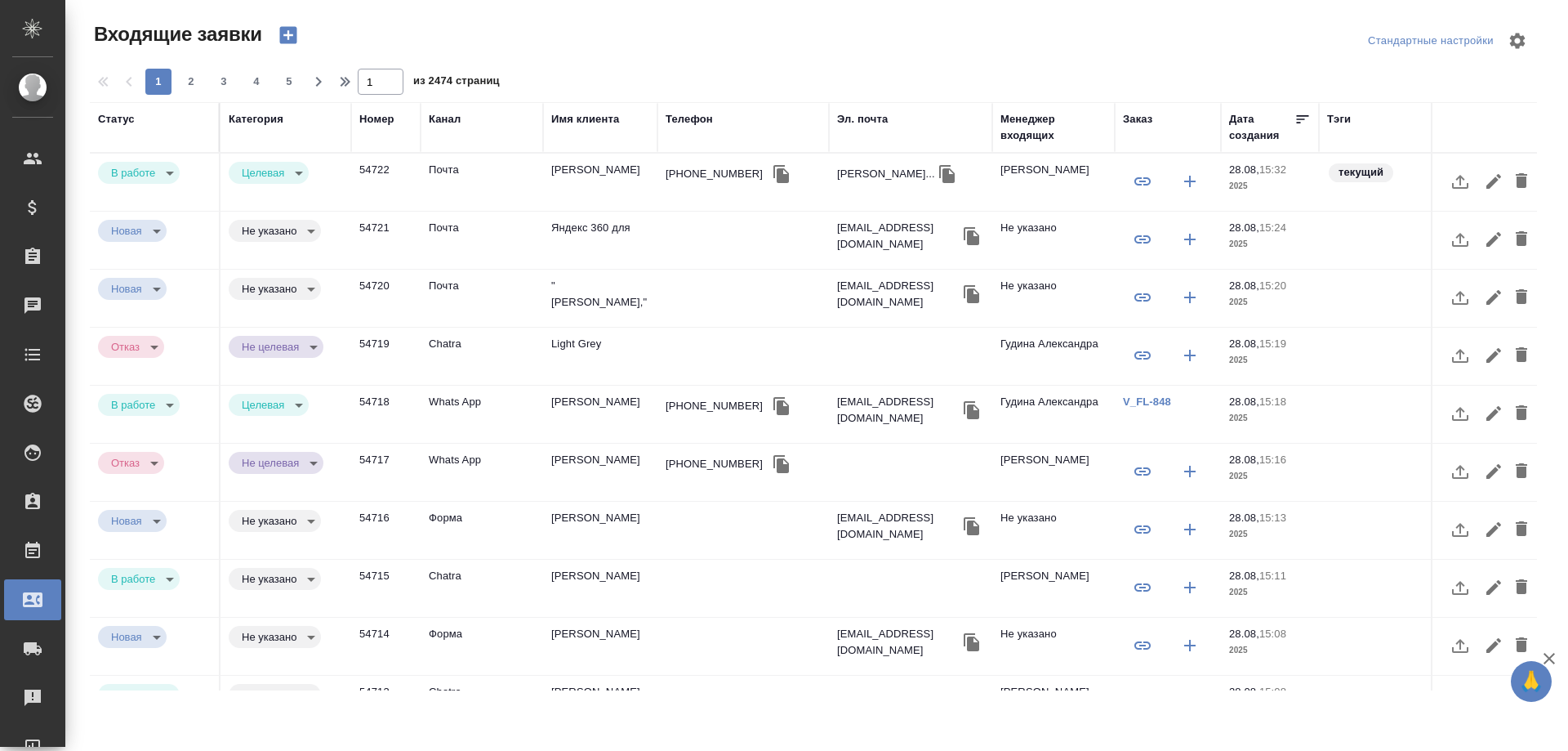
select select "RU"
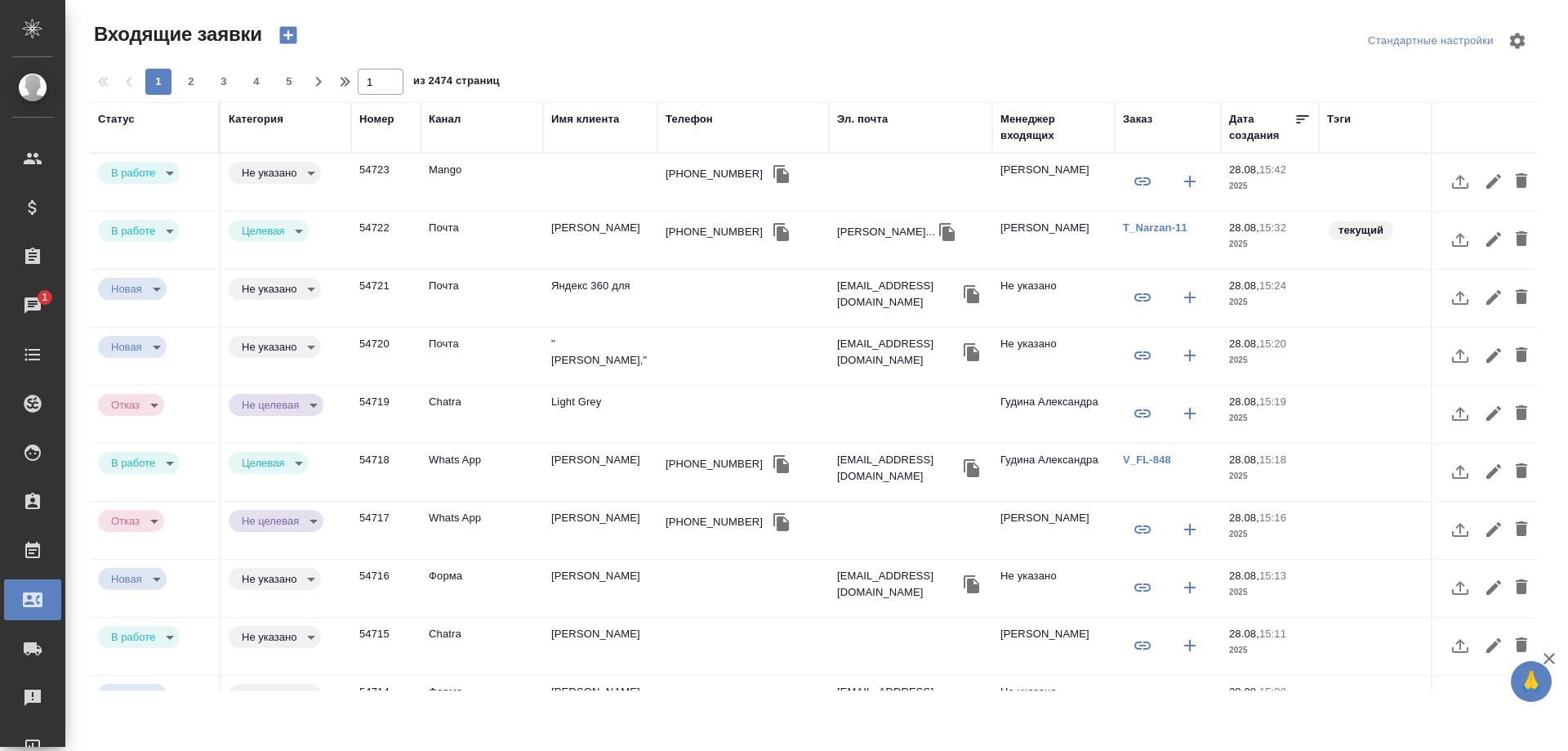
select select "RU"
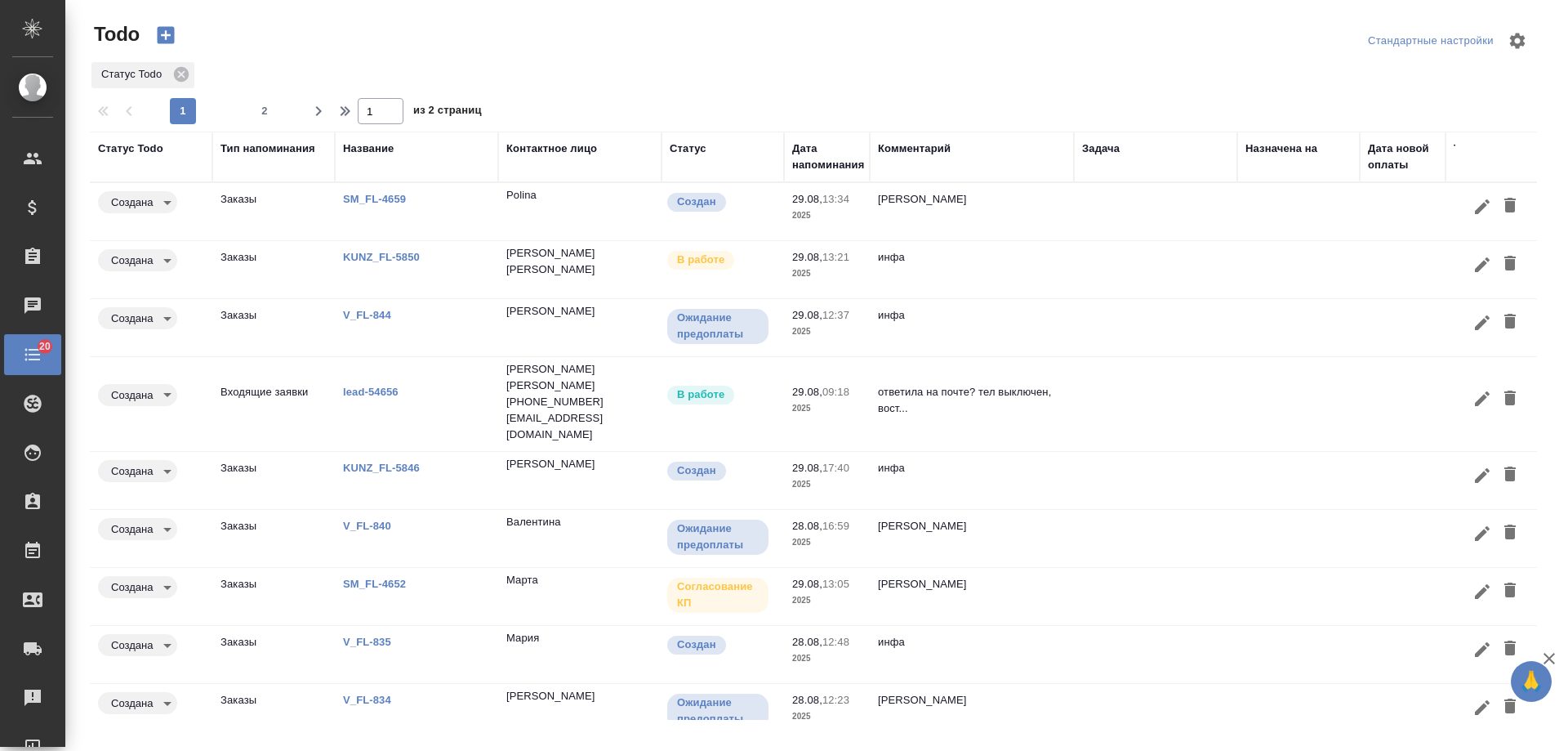
click at [1059, 263] on p "инфа" at bounding box center [972, 257] width 188 height 17
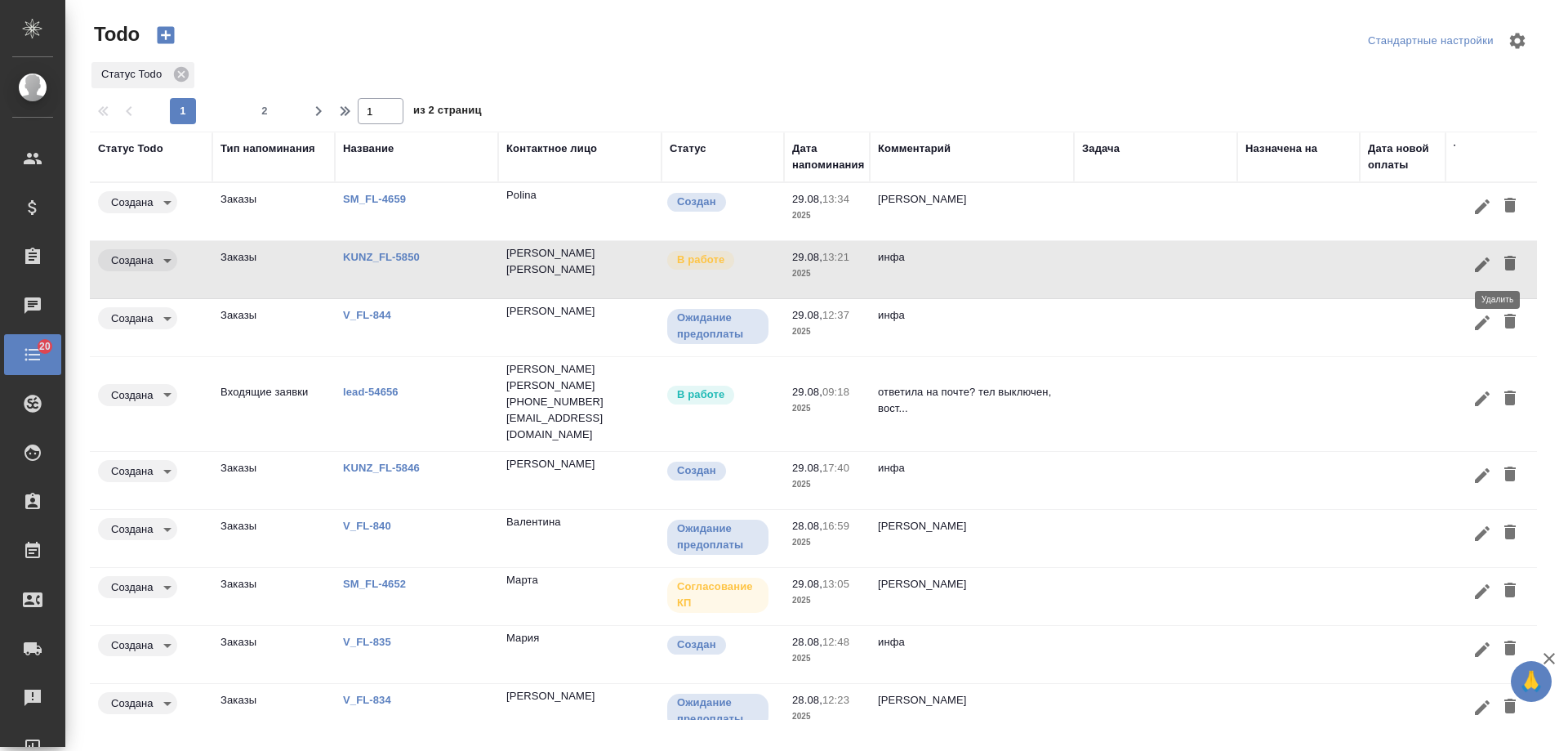
click at [1504, 261] on icon "button" at bounding box center [1510, 263] width 12 height 15
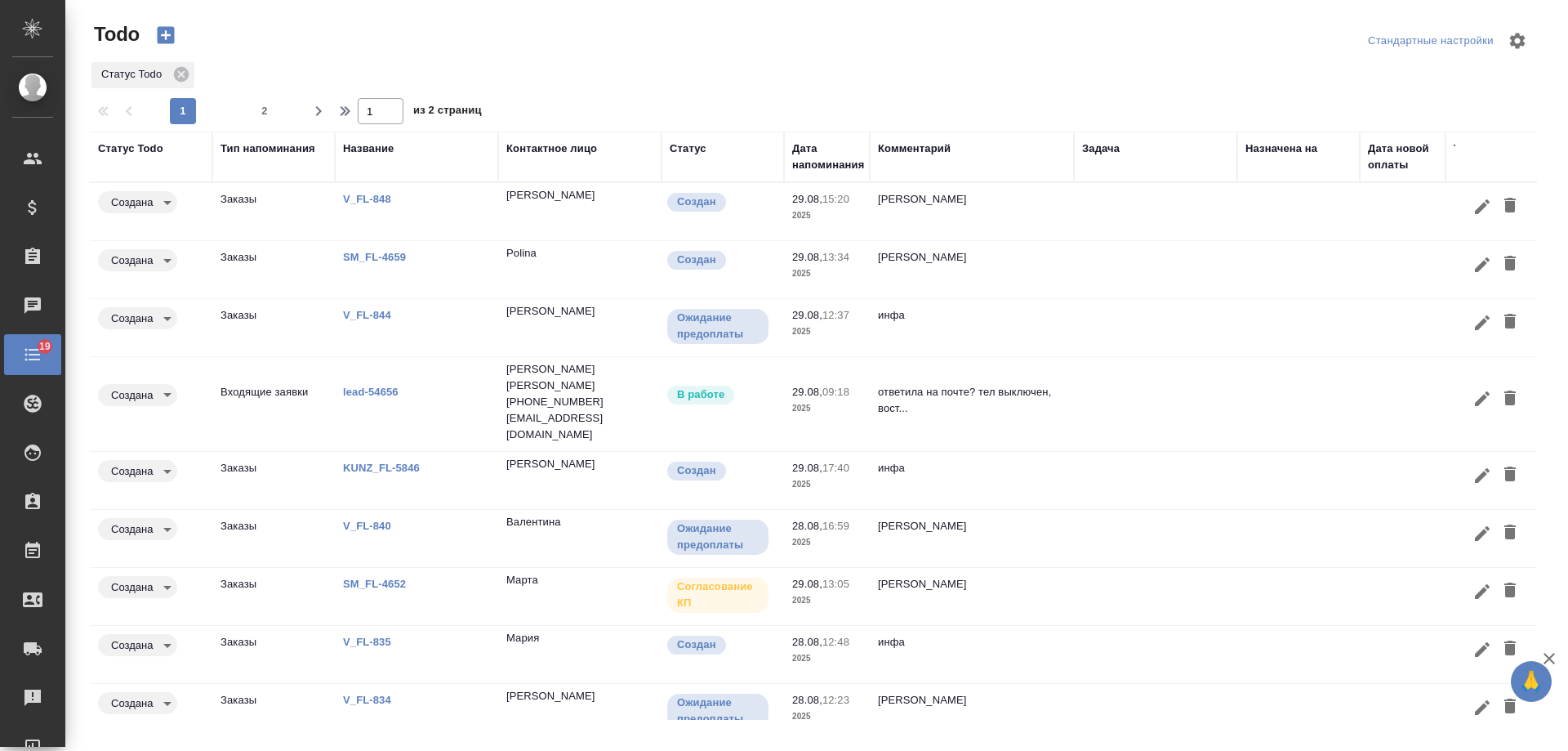
click at [828, 161] on div "Дата напоминания" at bounding box center [828, 157] width 72 height 33
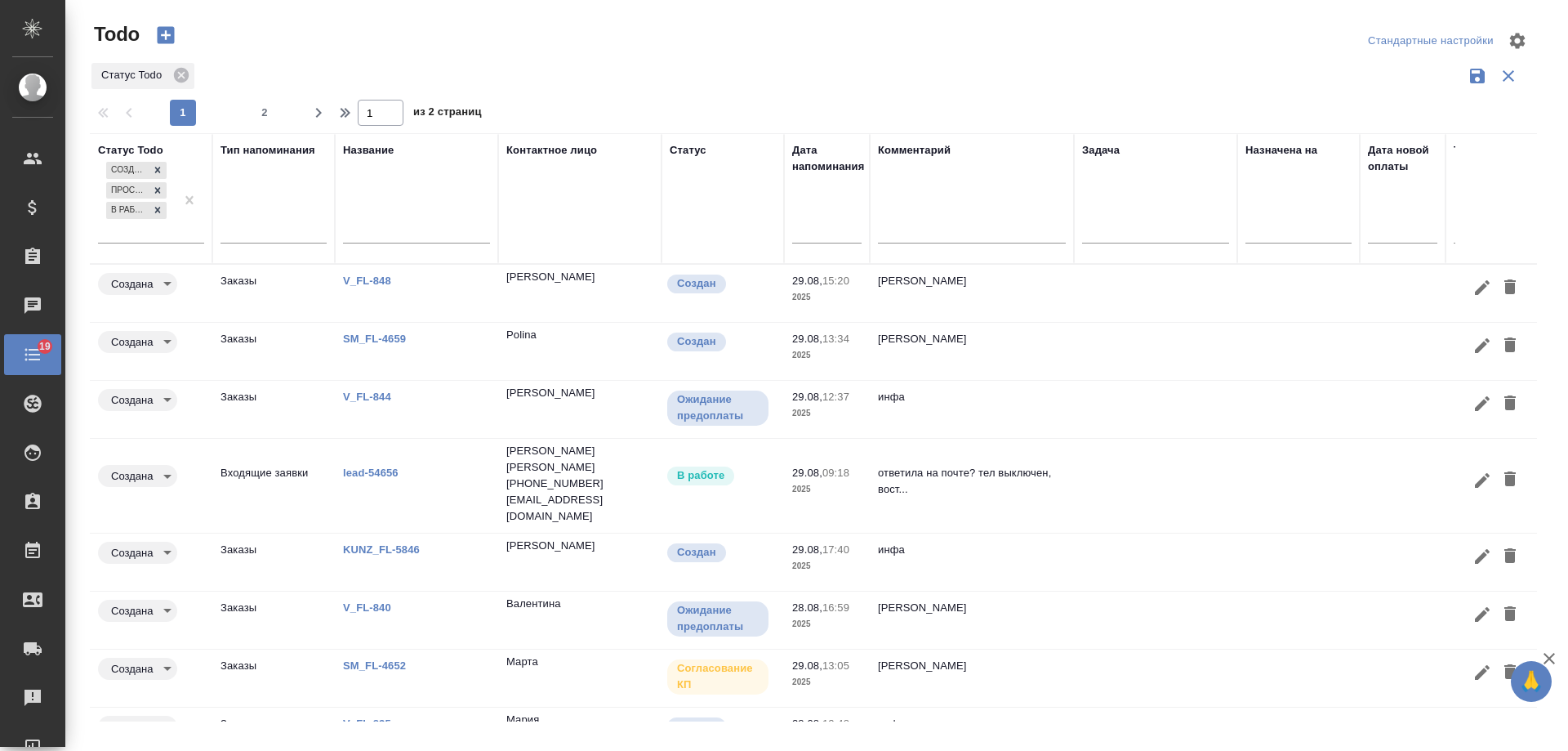
click at [813, 236] on input "text" at bounding box center [832, 230] width 60 height 23
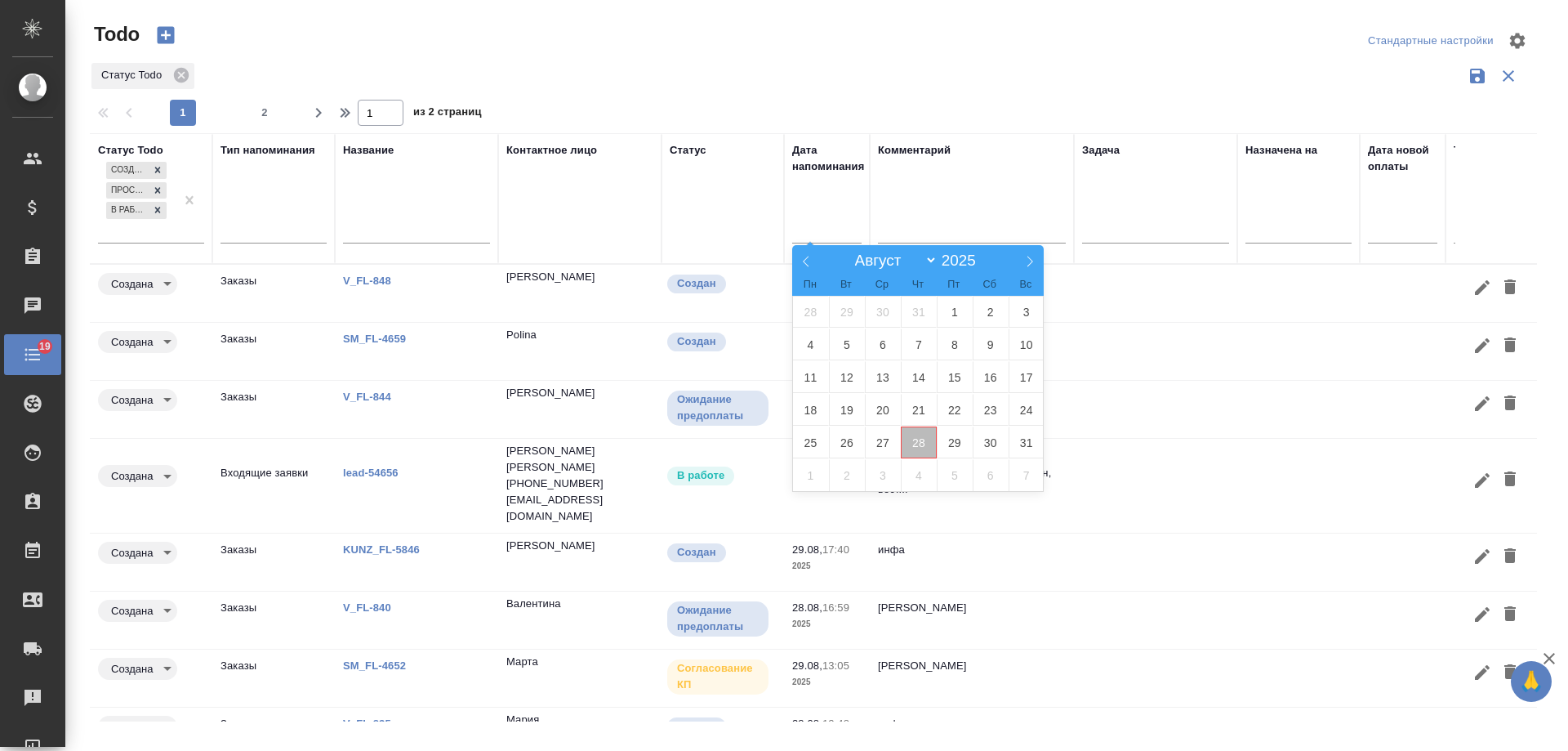
click at [922, 437] on span "28" at bounding box center [918, 442] width 36 height 32
type div "2025-08-27T21:00:00.000Z"
click at [952, 436] on span "29" at bounding box center [954, 442] width 36 height 32
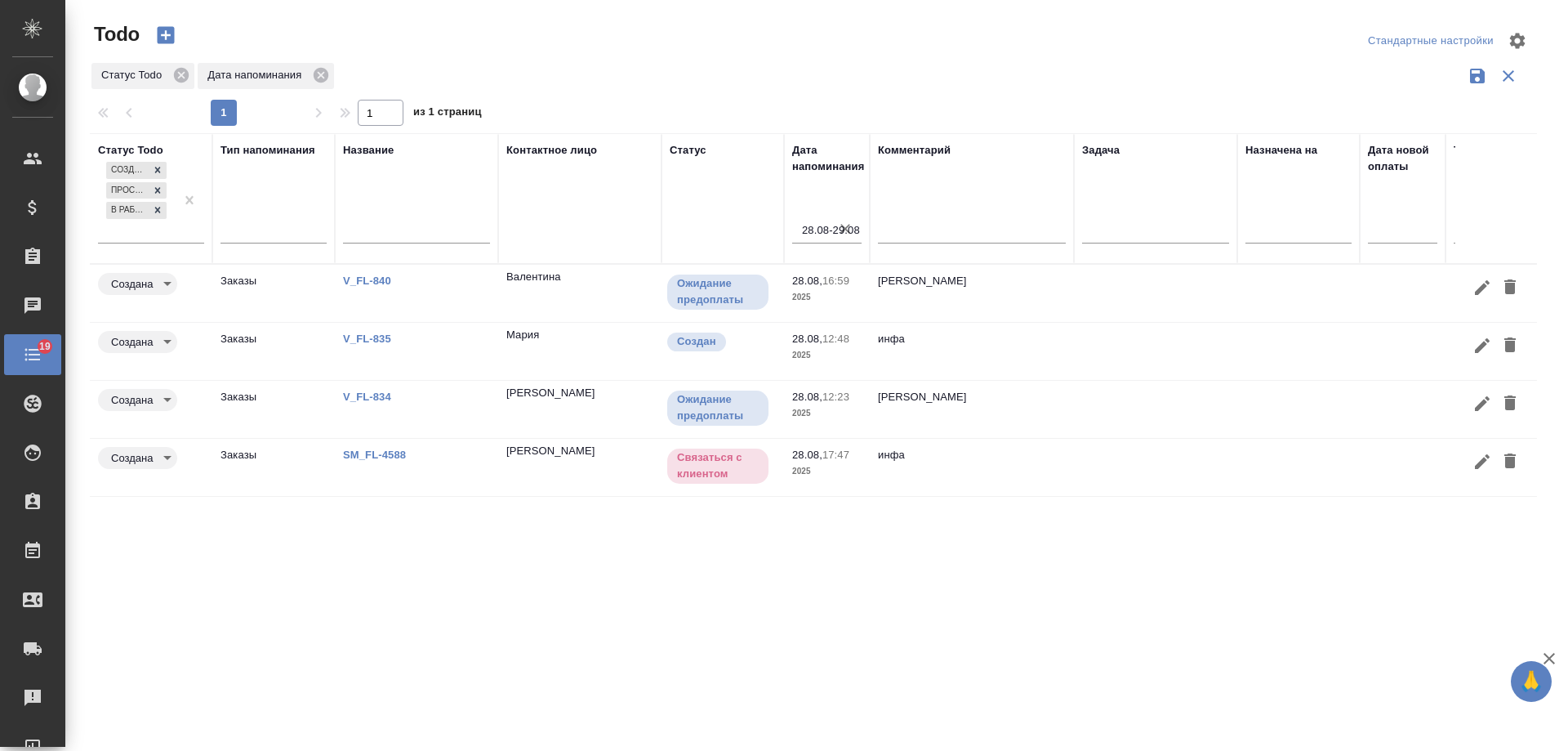
click at [386, 452] on link "SM_FL-4588" at bounding box center [375, 454] width 63 height 12
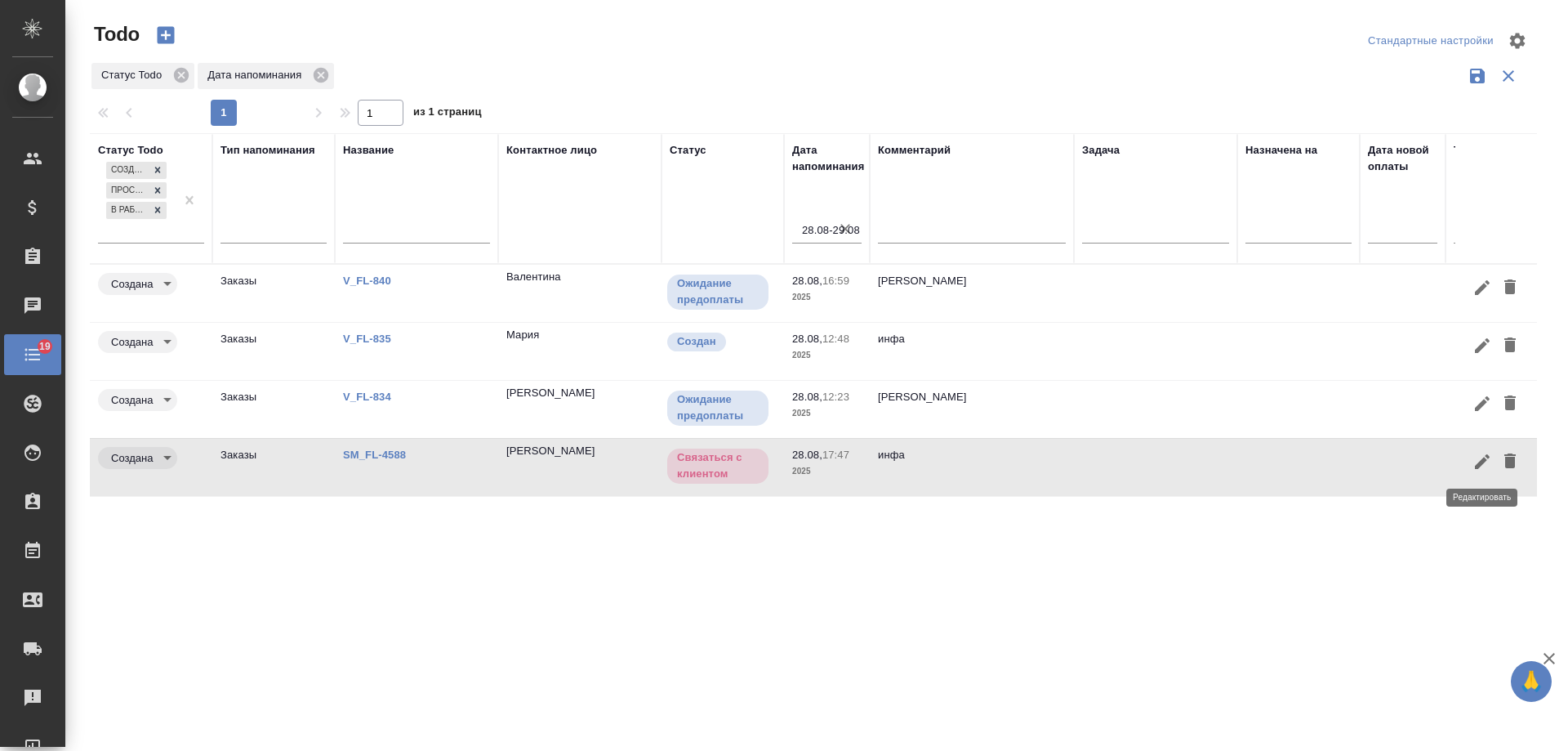
click at [1475, 461] on icon "button" at bounding box center [1483, 462] width 20 height 20
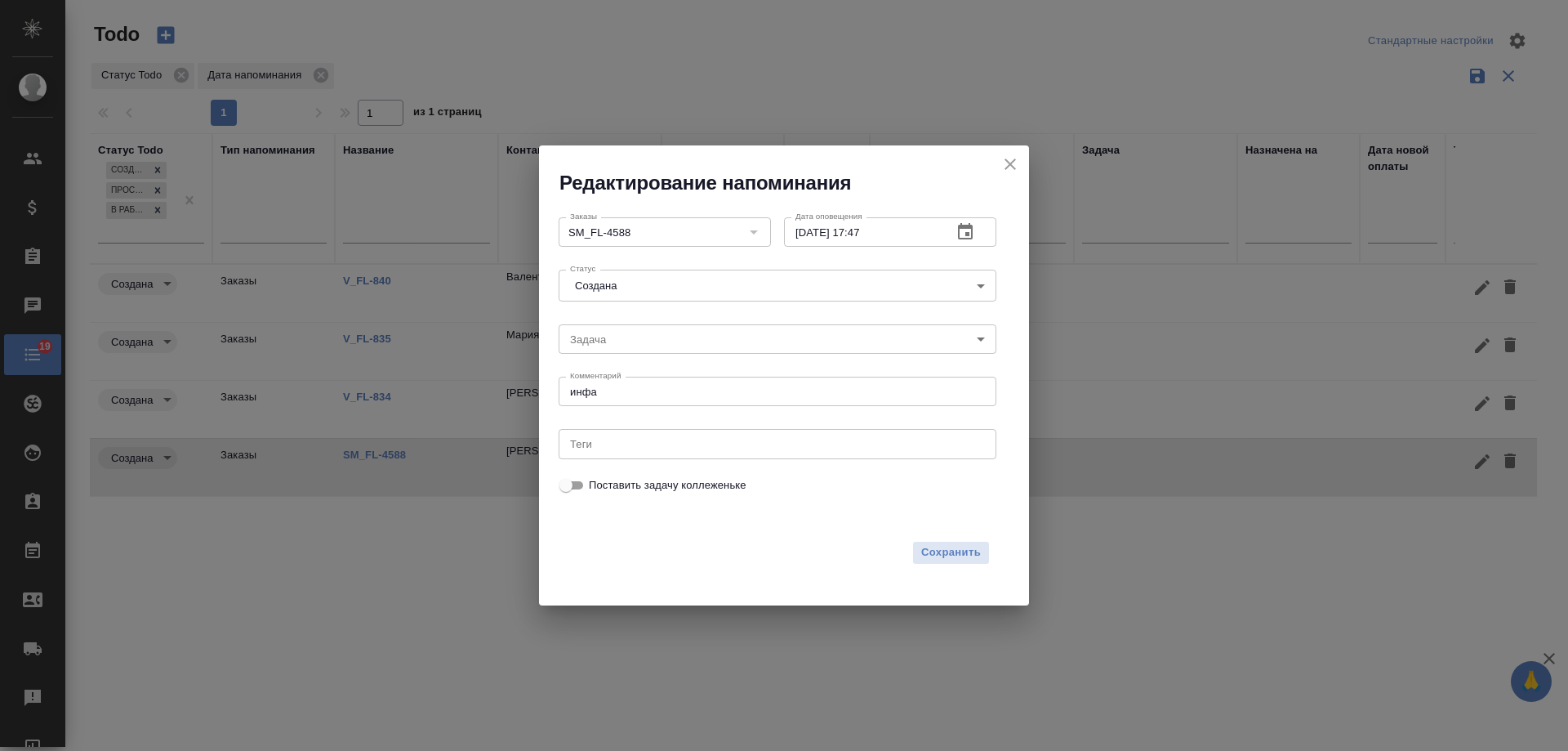
click at [962, 227] on icon "button" at bounding box center [966, 232] width 15 height 17
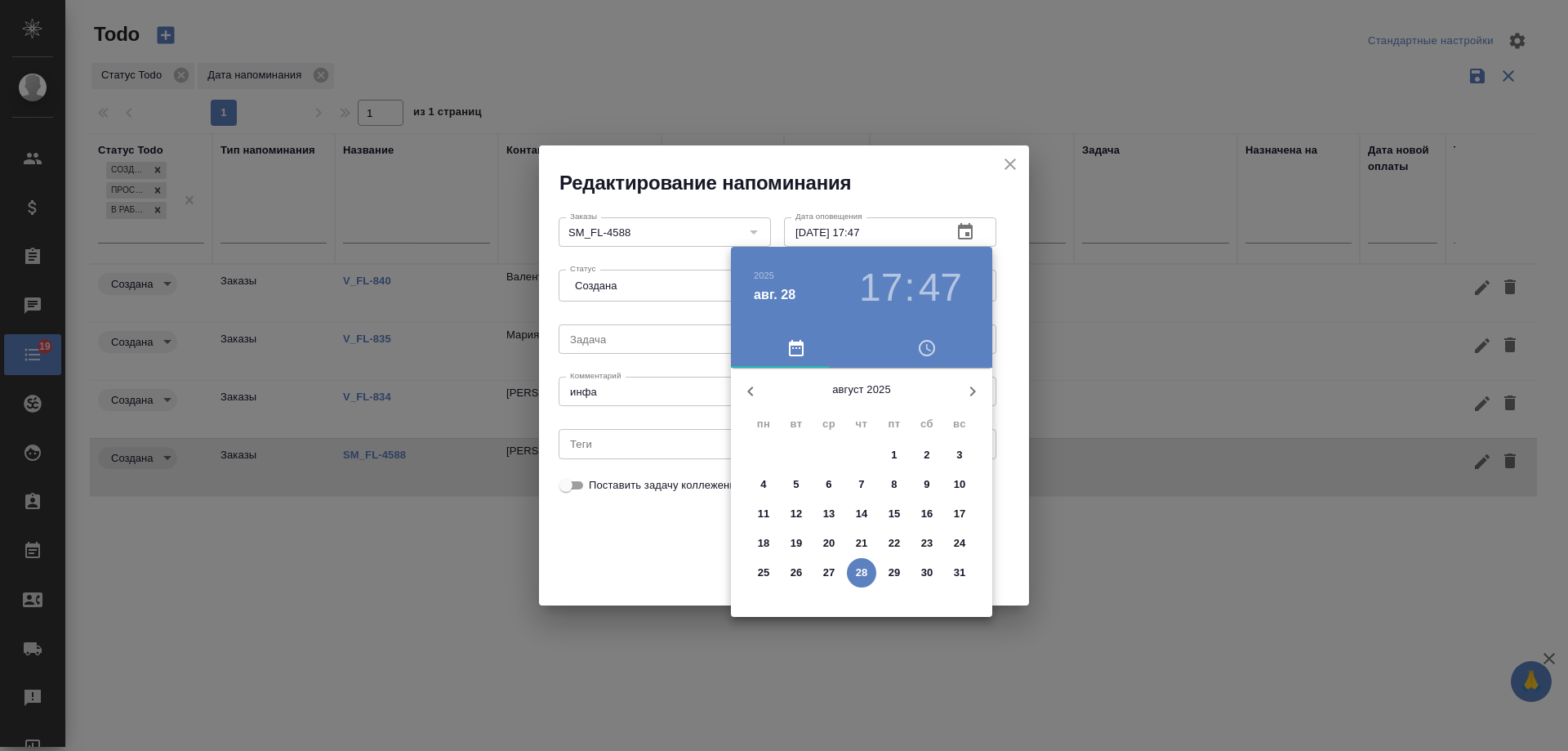
click at [971, 394] on icon "button" at bounding box center [973, 391] width 6 height 10
click at [810, 452] on span "2" at bounding box center [796, 455] width 30 height 17
type input "02.09.2025 17:47"
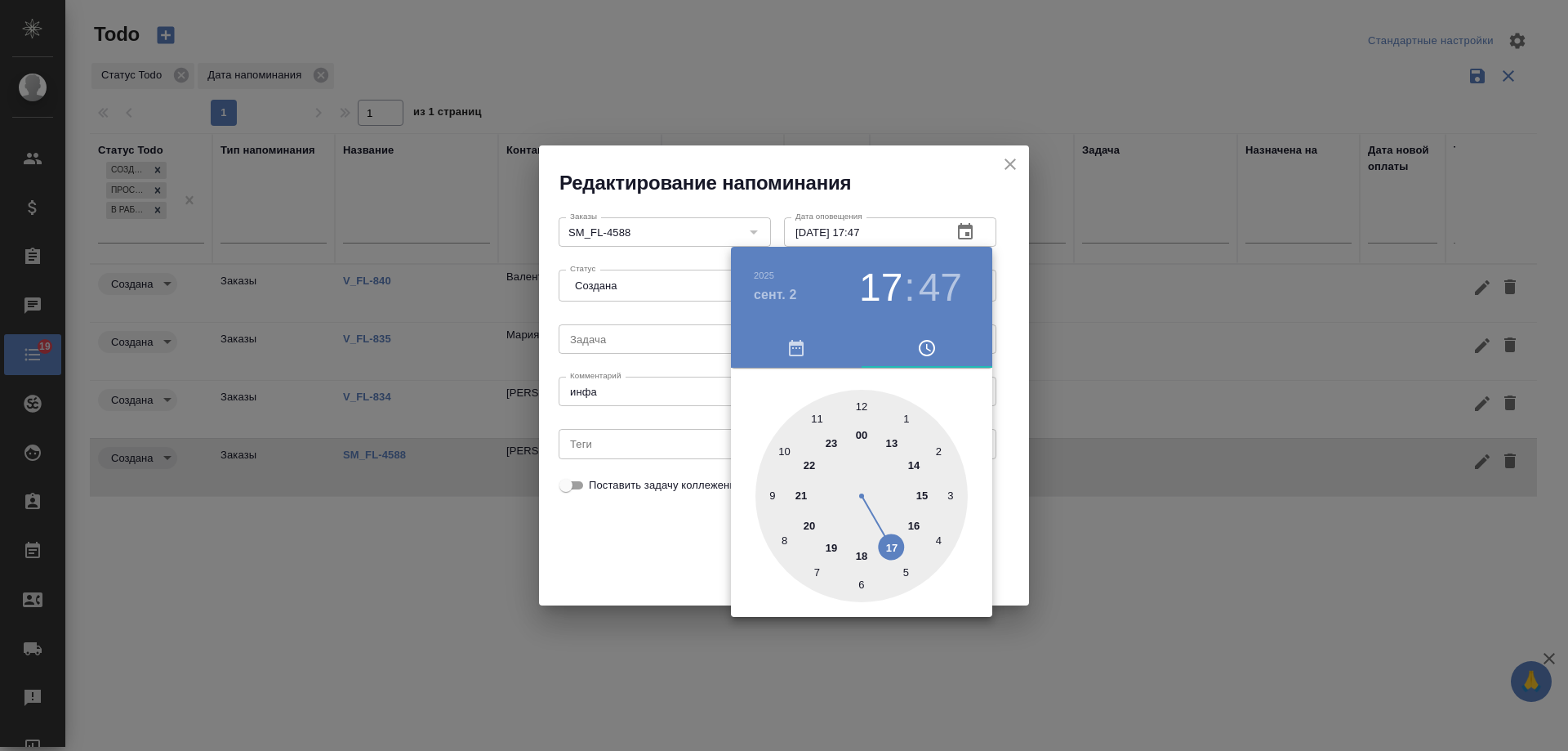
click at [679, 552] on div at bounding box center [784, 376] width 1568 height 751
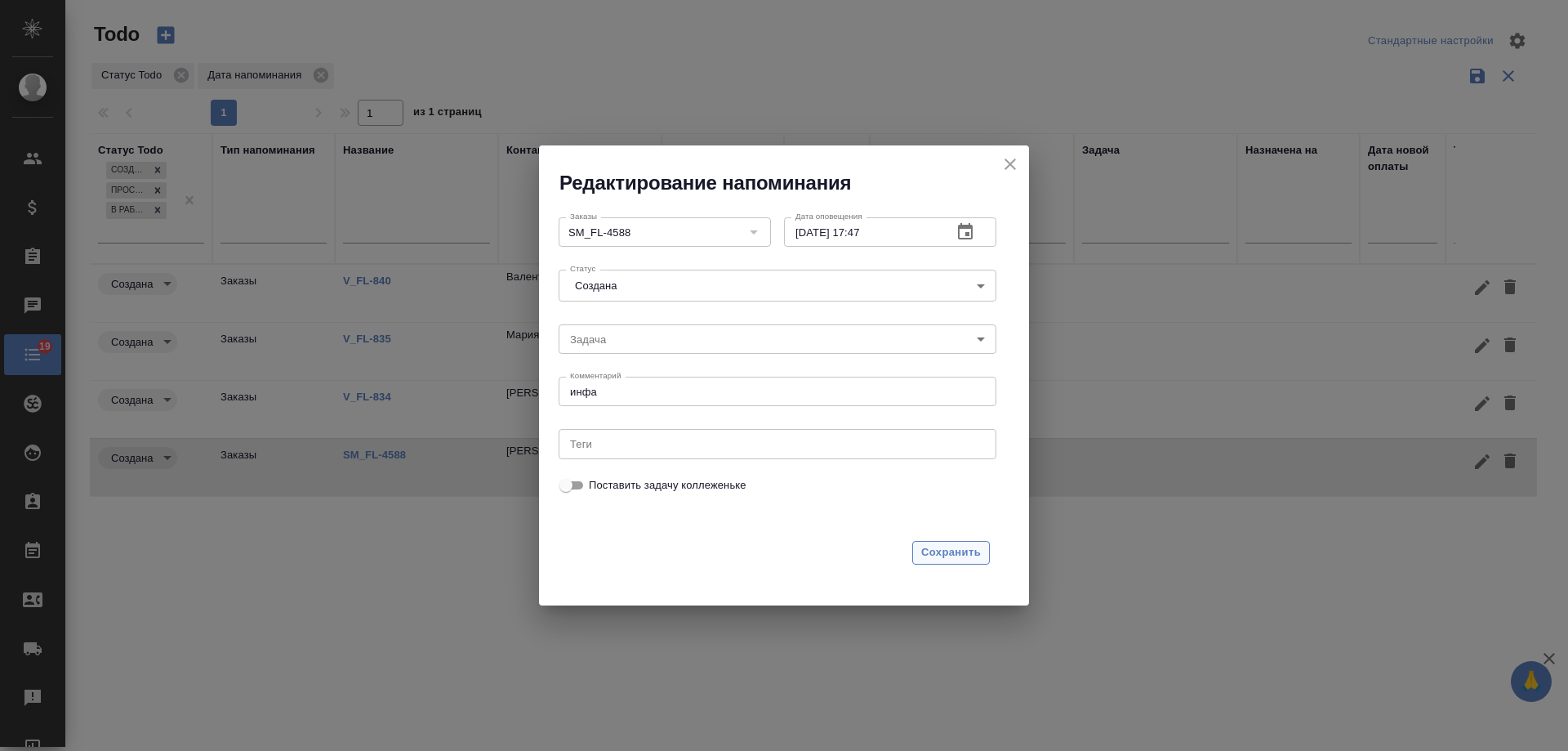
click at [952, 552] on span "Сохранить" at bounding box center [951, 552] width 60 height 19
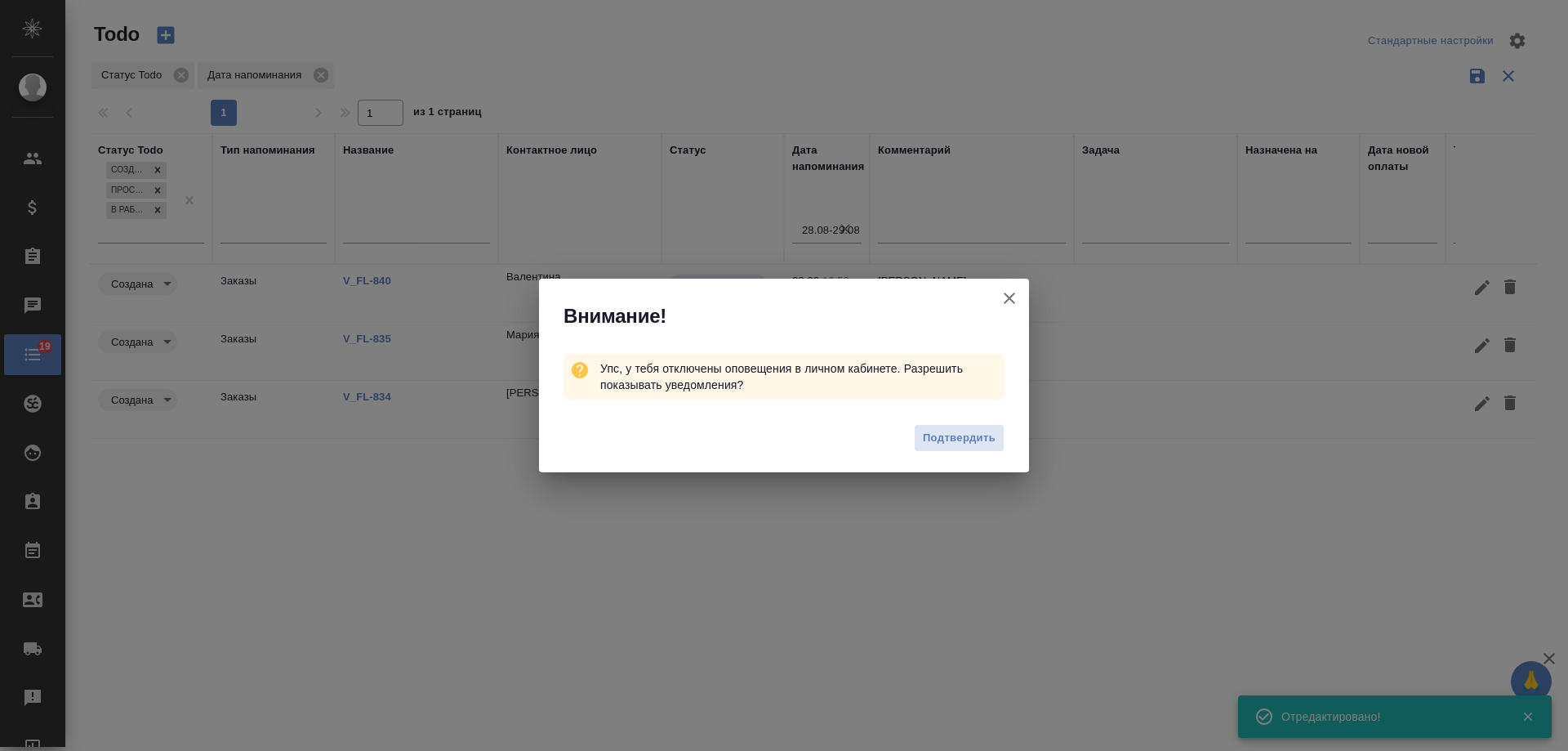
drag, startPoint x: 1011, startPoint y: 294, endPoint x: 638, endPoint y: 386, distance: 384.2
click at [1011, 294] on icon "button" at bounding box center [1010, 299] width 20 height 20
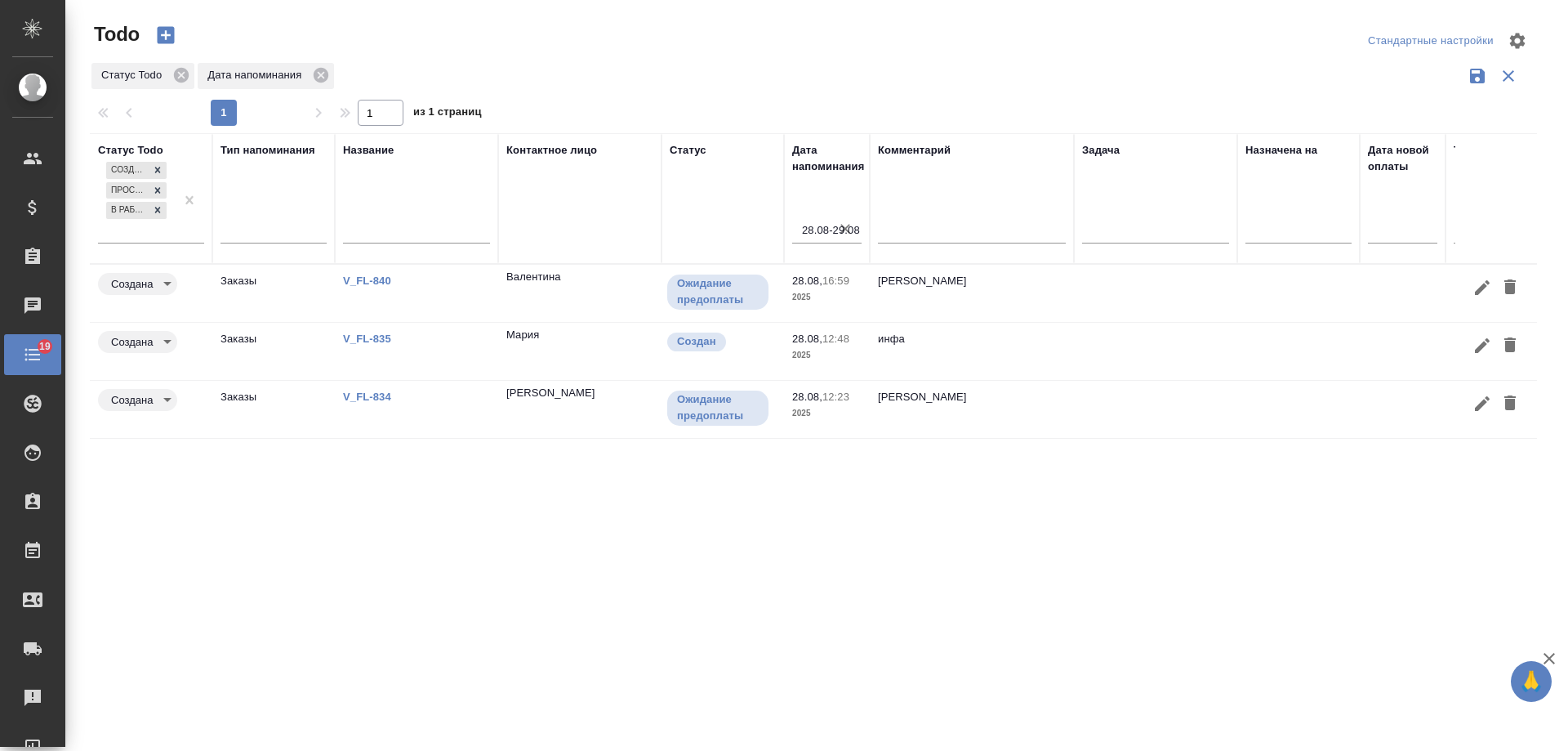
click at [369, 278] on link "V_FL-840" at bounding box center [367, 280] width 48 height 12
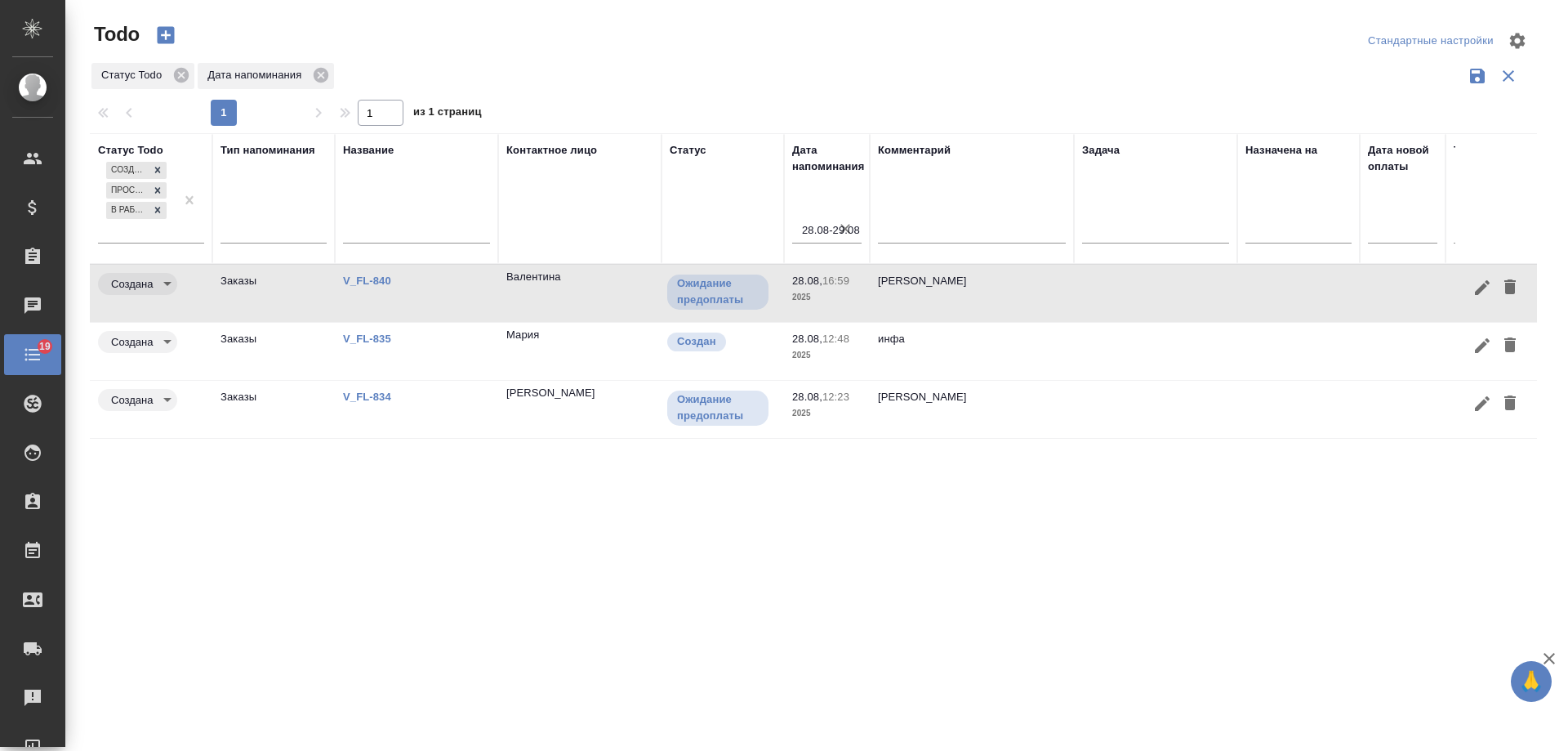
click at [356, 400] on link "V_FL-834" at bounding box center [367, 396] width 48 height 12
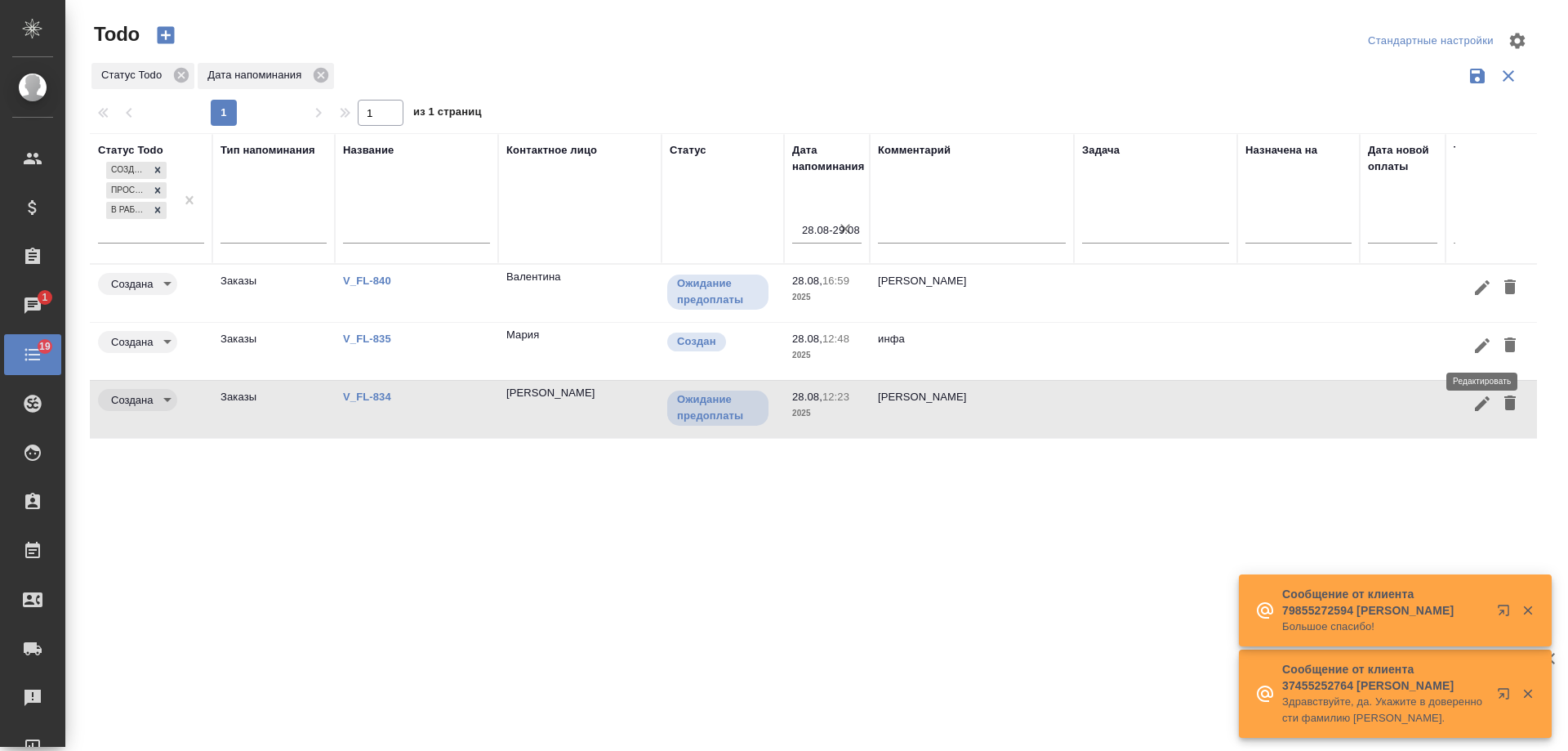
click at [1484, 342] on icon "button" at bounding box center [1483, 346] width 15 height 15
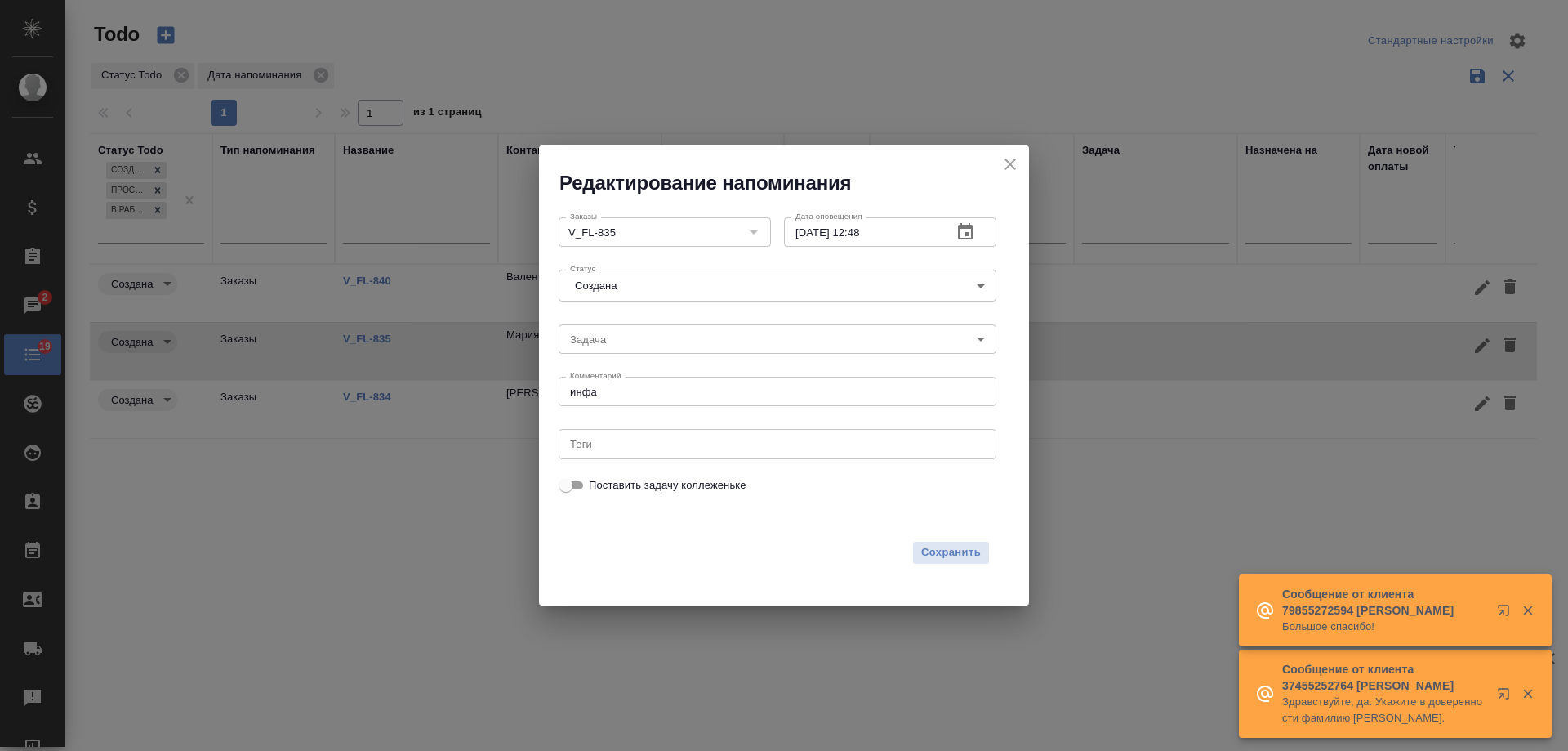
click at [638, 393] on textarea "инфа" at bounding box center [777, 391] width 415 height 12
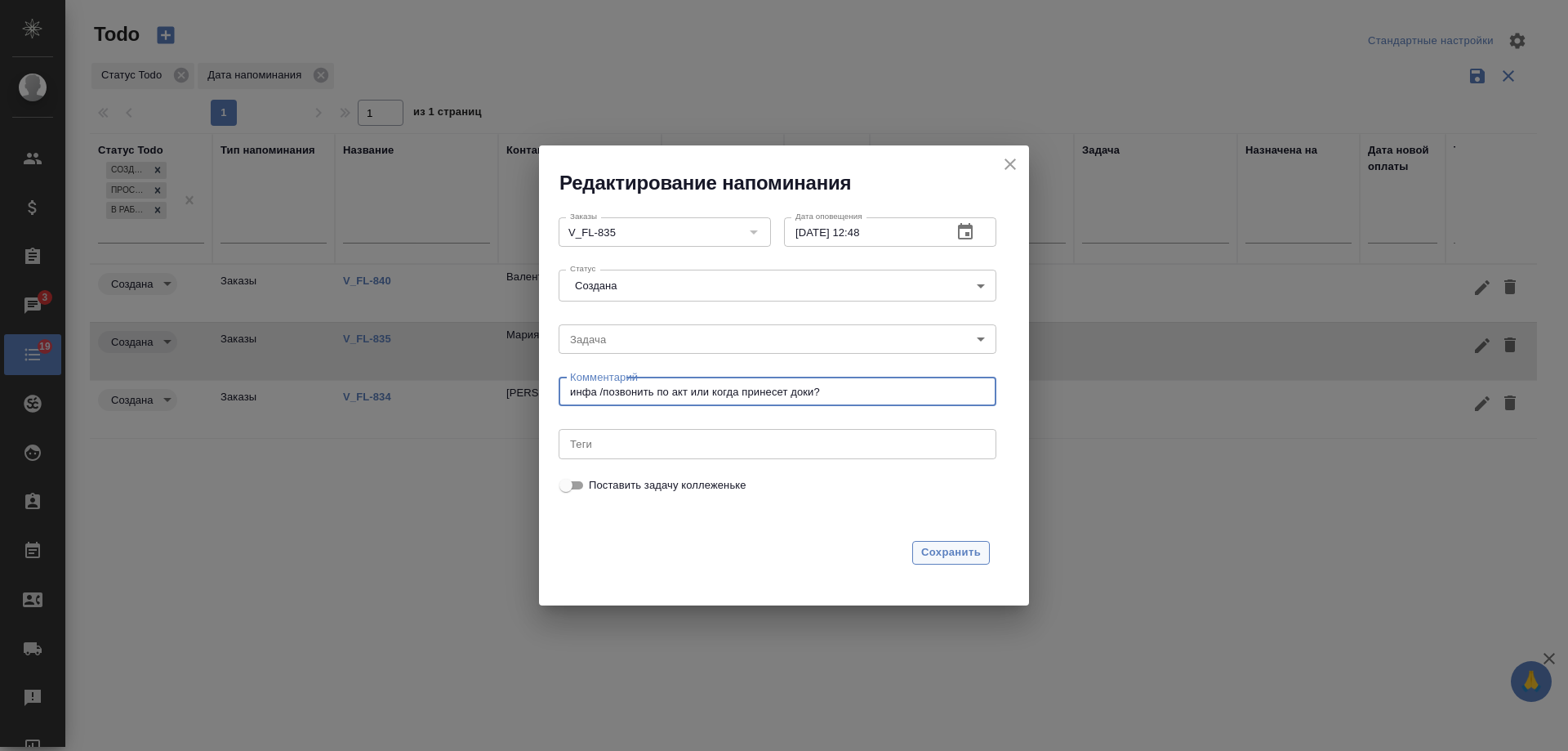
type textarea "инфа /позвонить по акт или когда принесет доки?"
click at [960, 554] on span "Сохранить" at bounding box center [951, 552] width 60 height 19
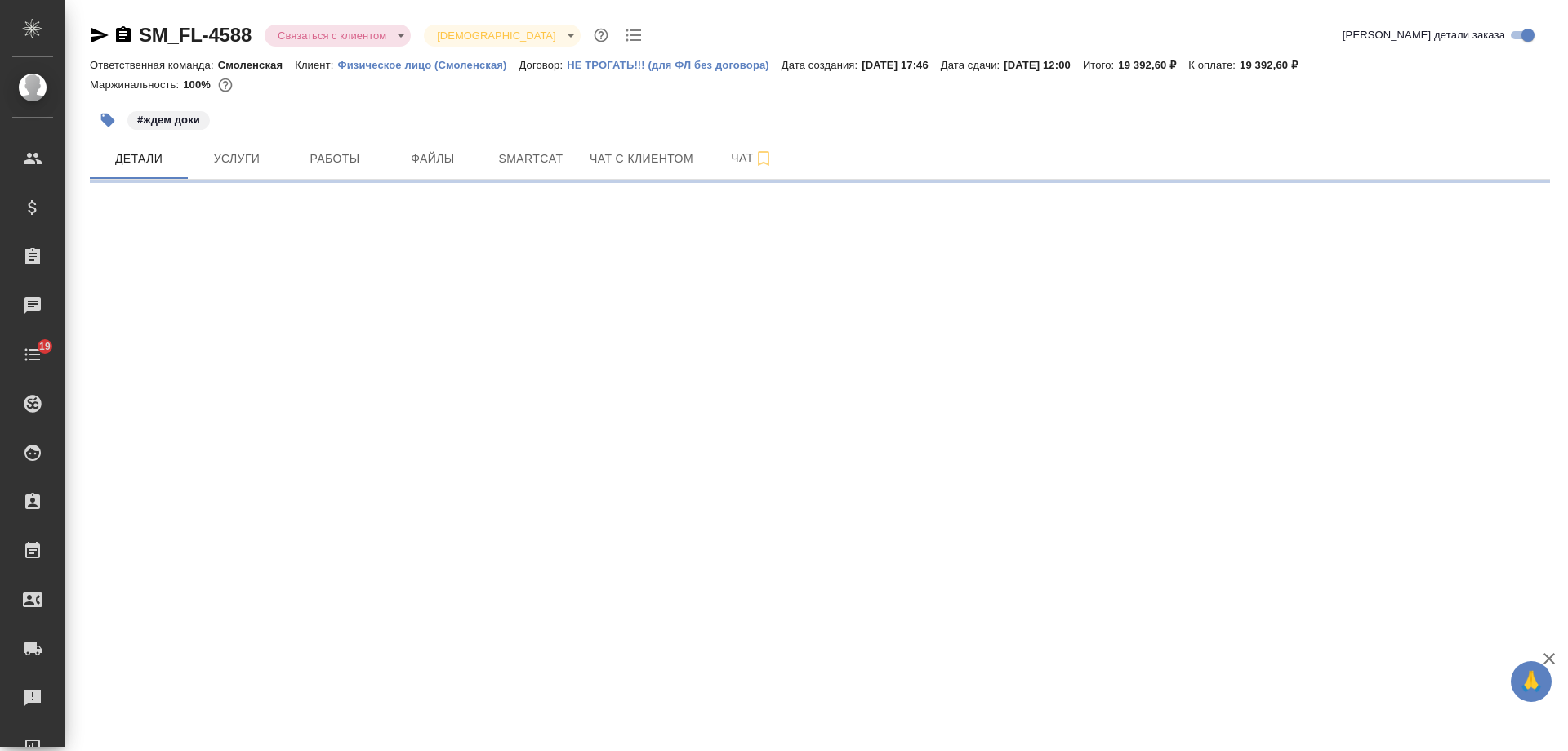
click at [125, 35] on icon "button" at bounding box center [123, 36] width 20 height 20
select select "RU"
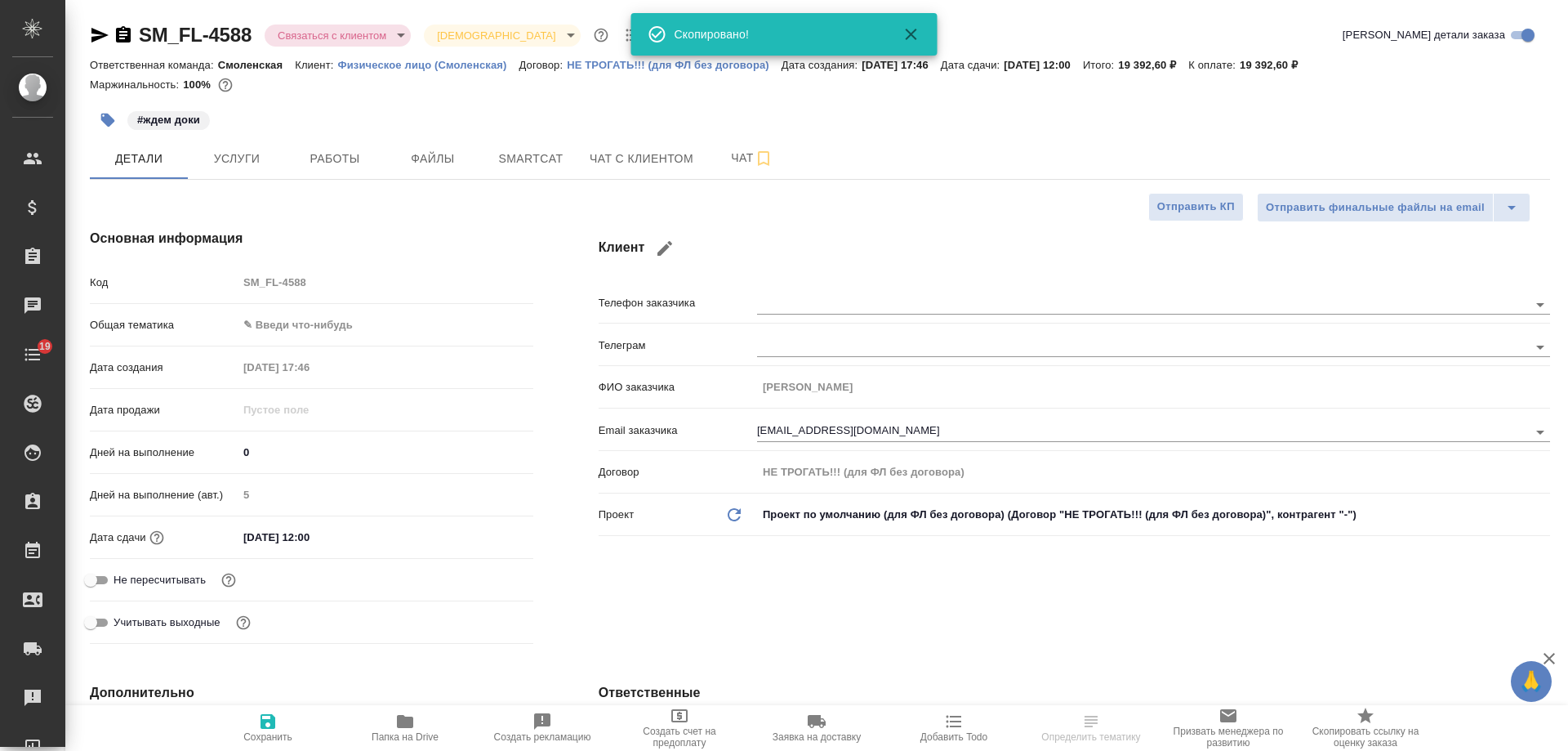
type textarea "x"
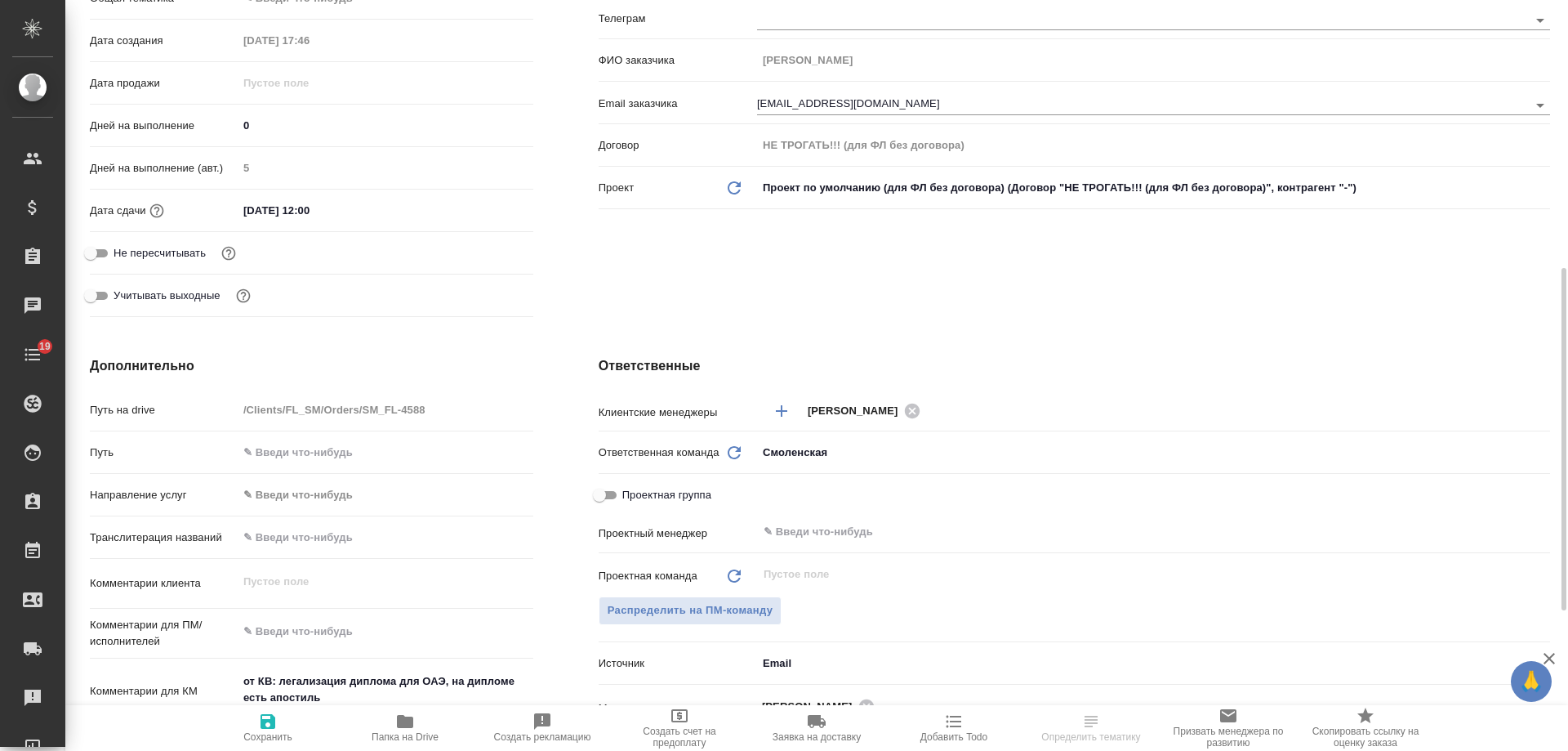
scroll to position [409, 0]
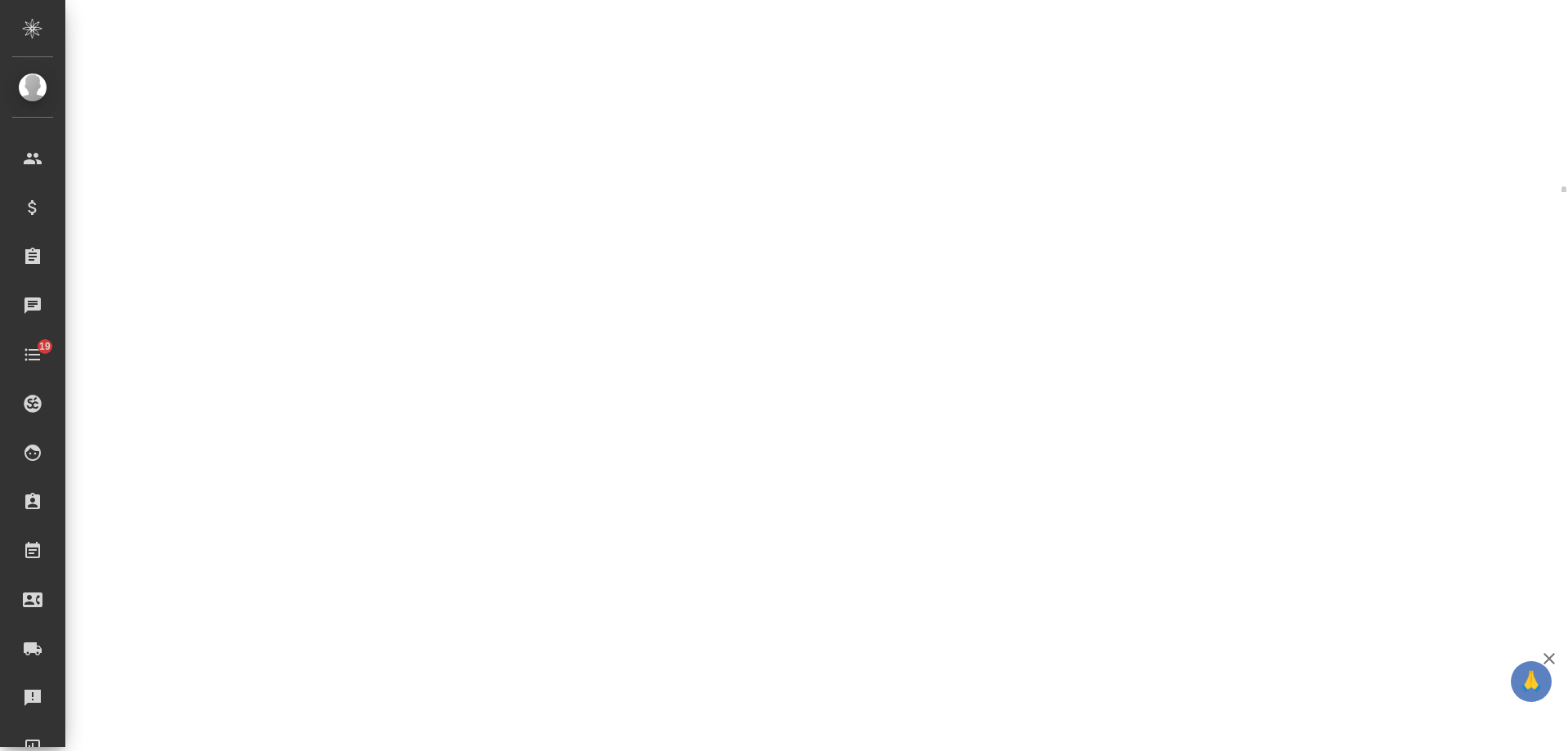
select select "RU"
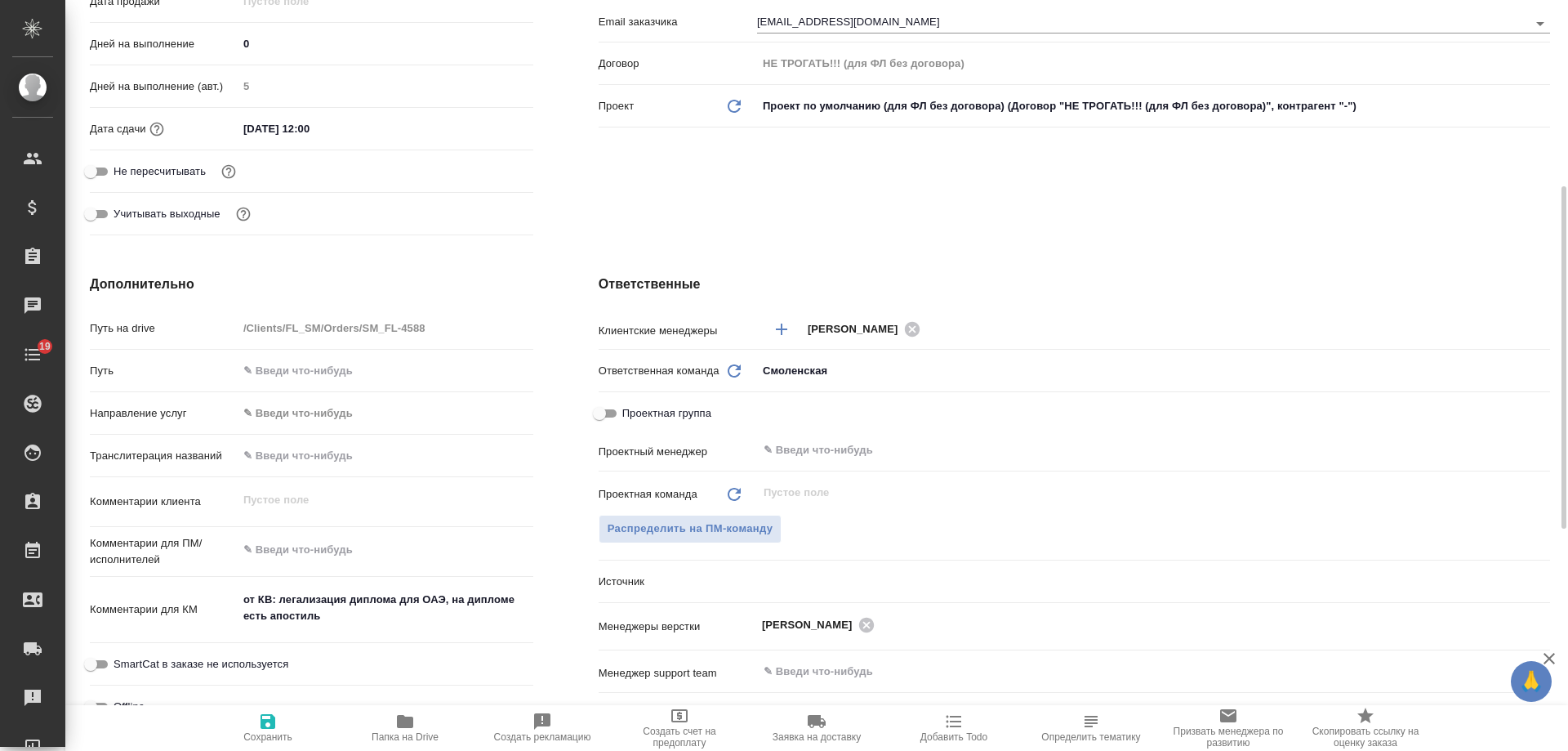
type textarea "x"
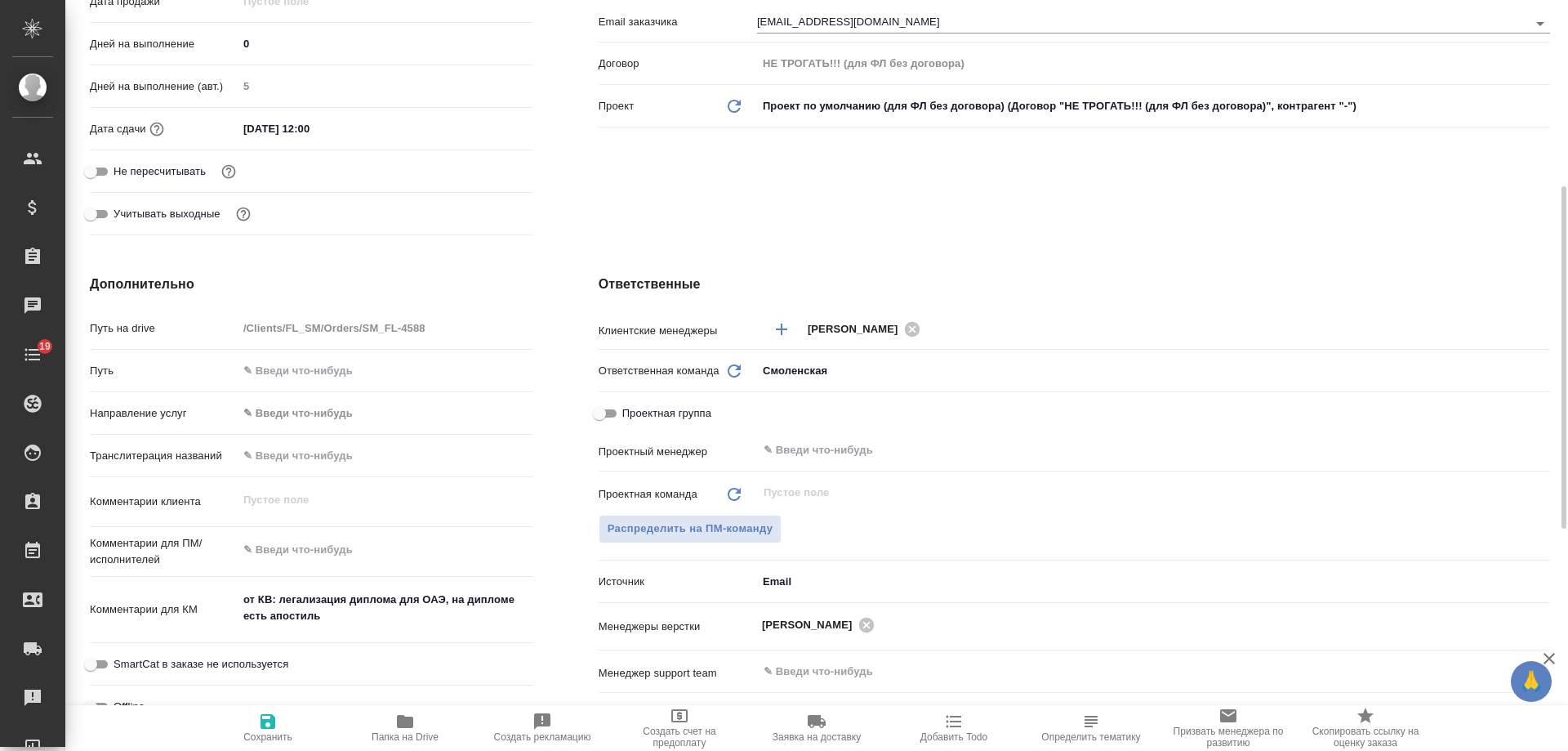
type textarea "x"
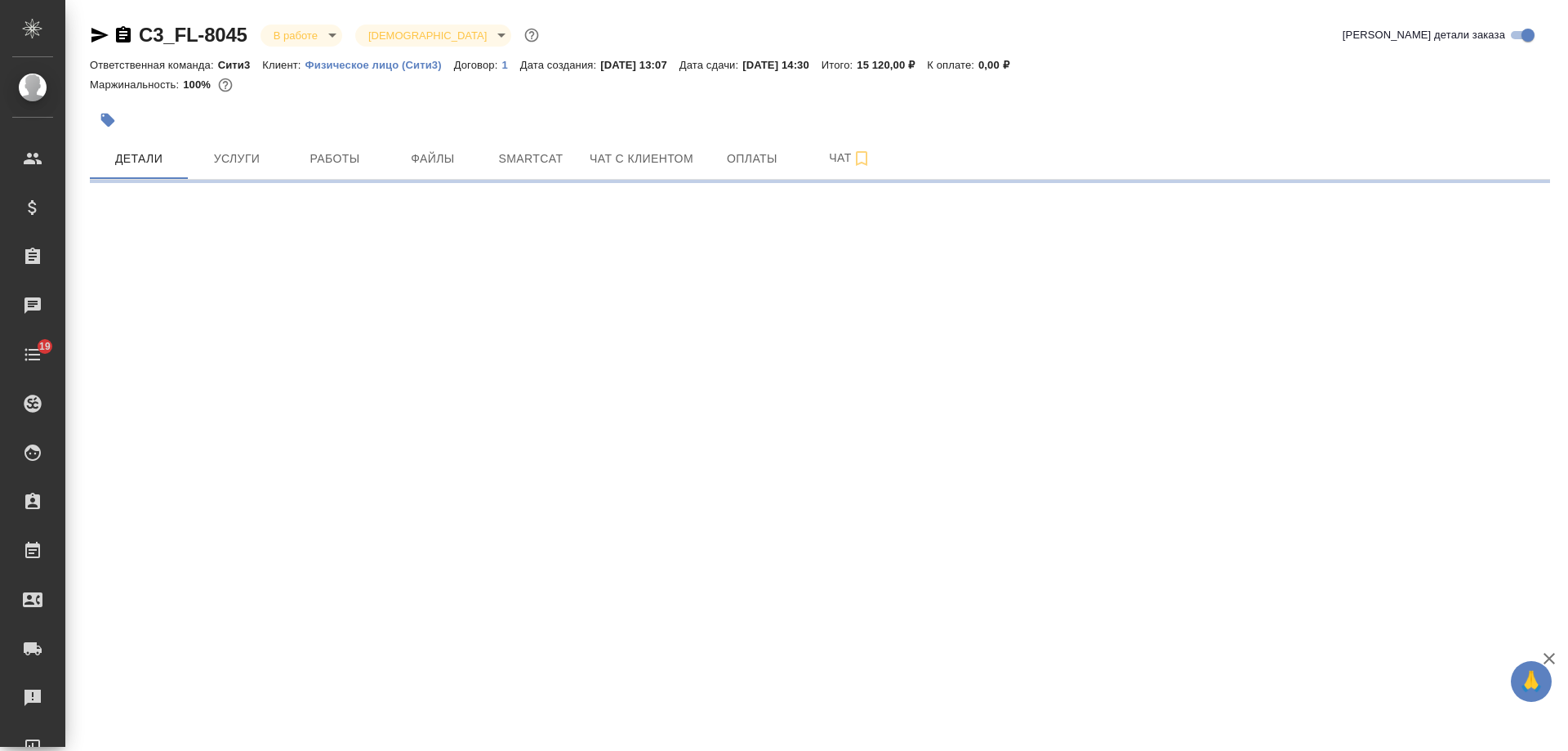
click at [101, 36] on icon "button" at bounding box center [100, 36] width 17 height 15
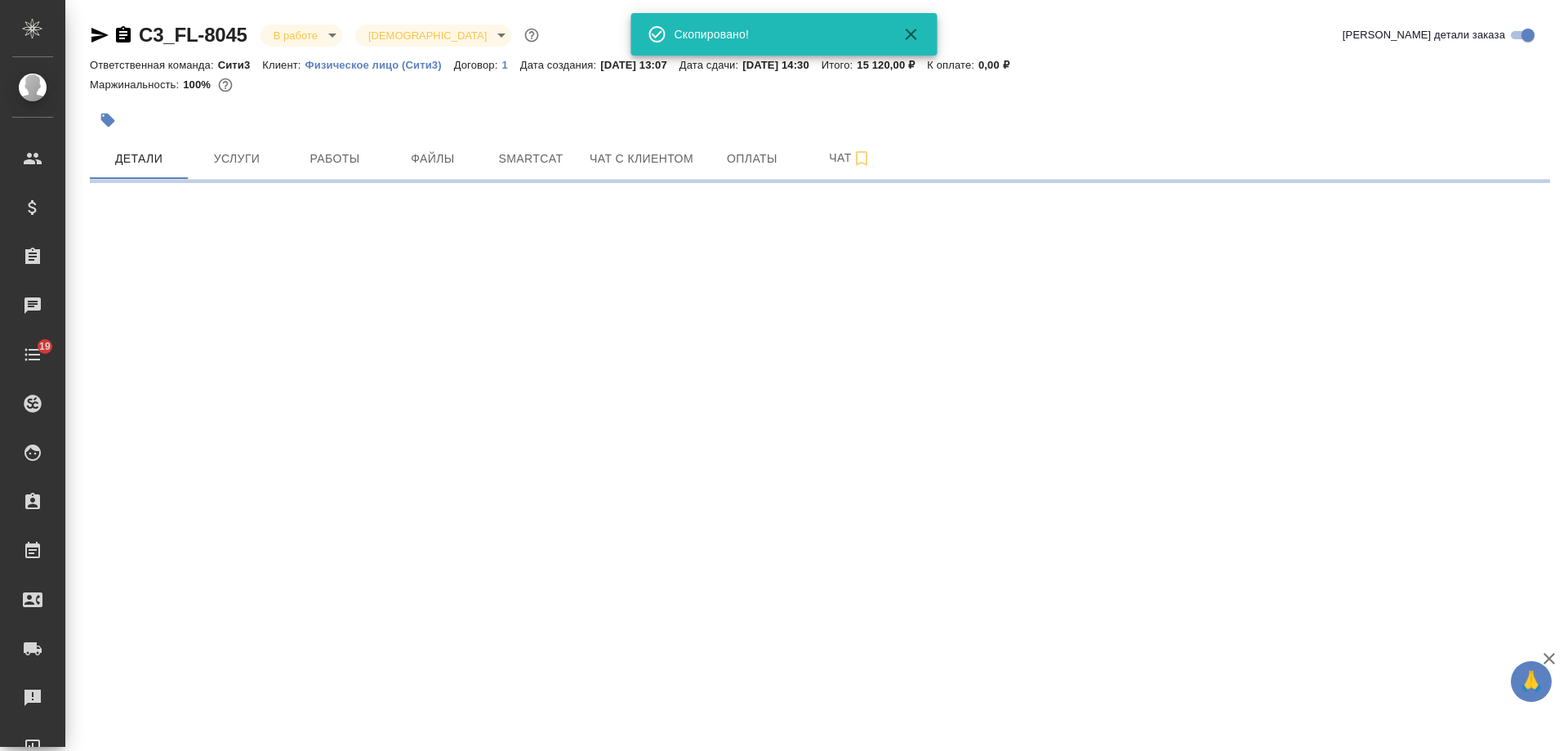
select select "RU"
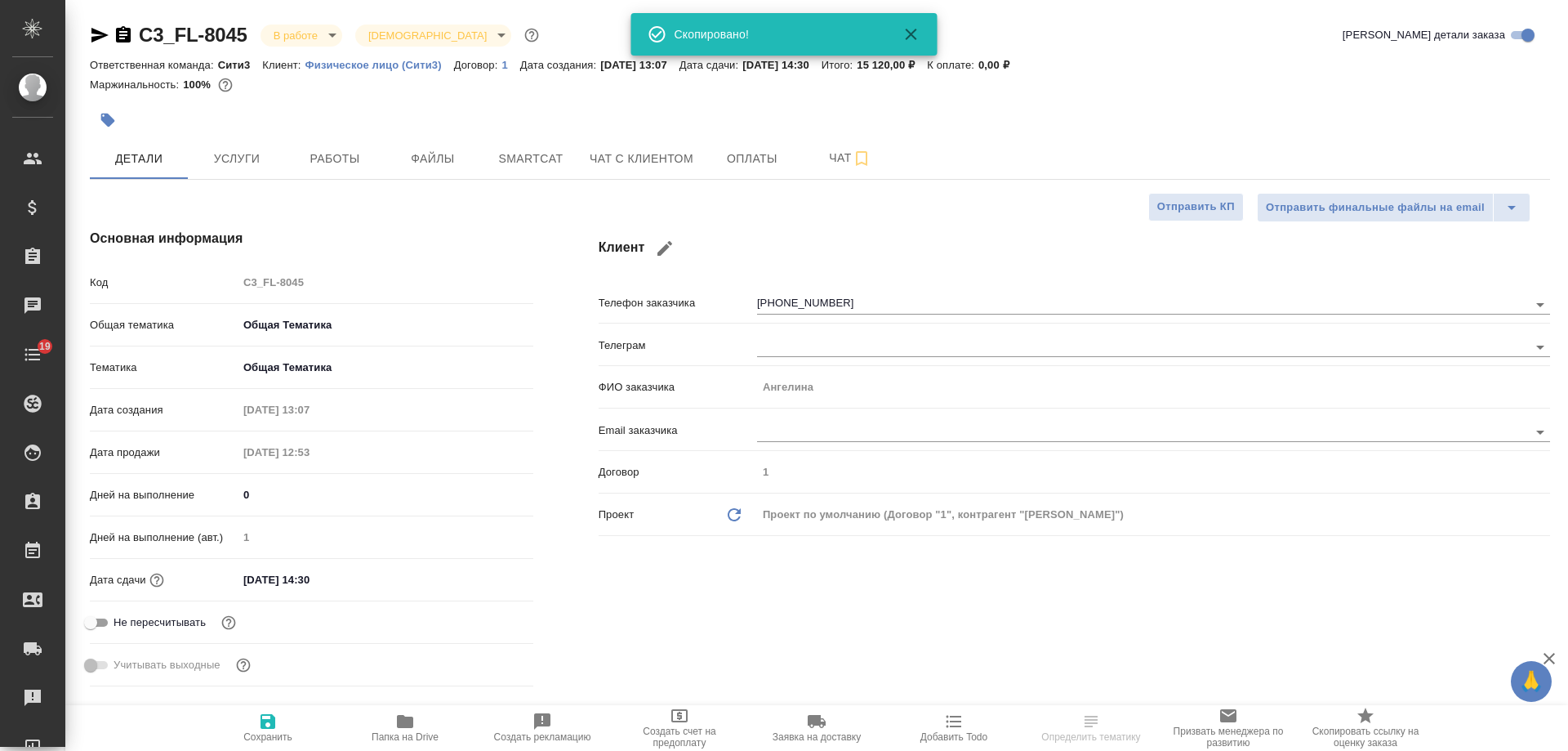
type textarea "x"
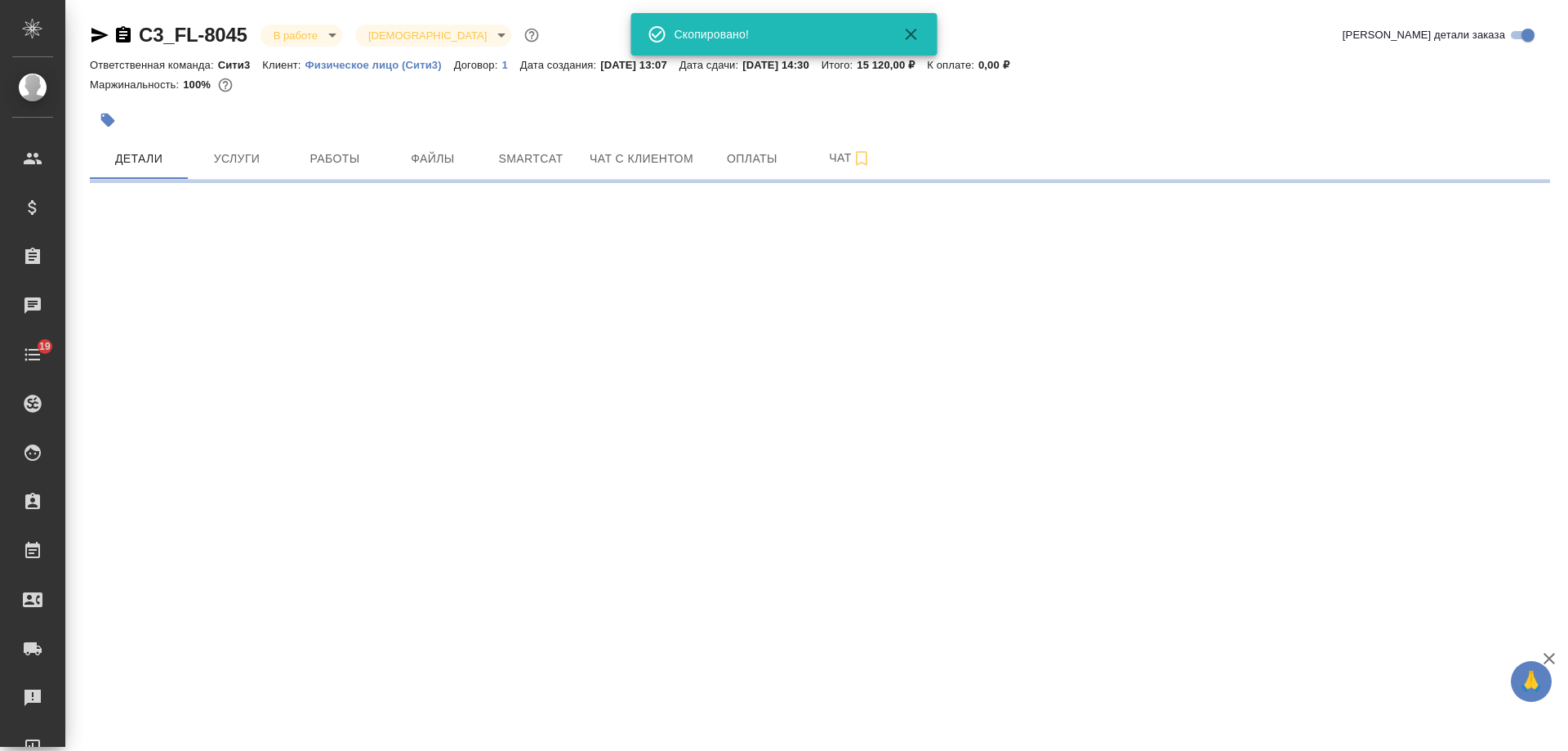
select select "RU"
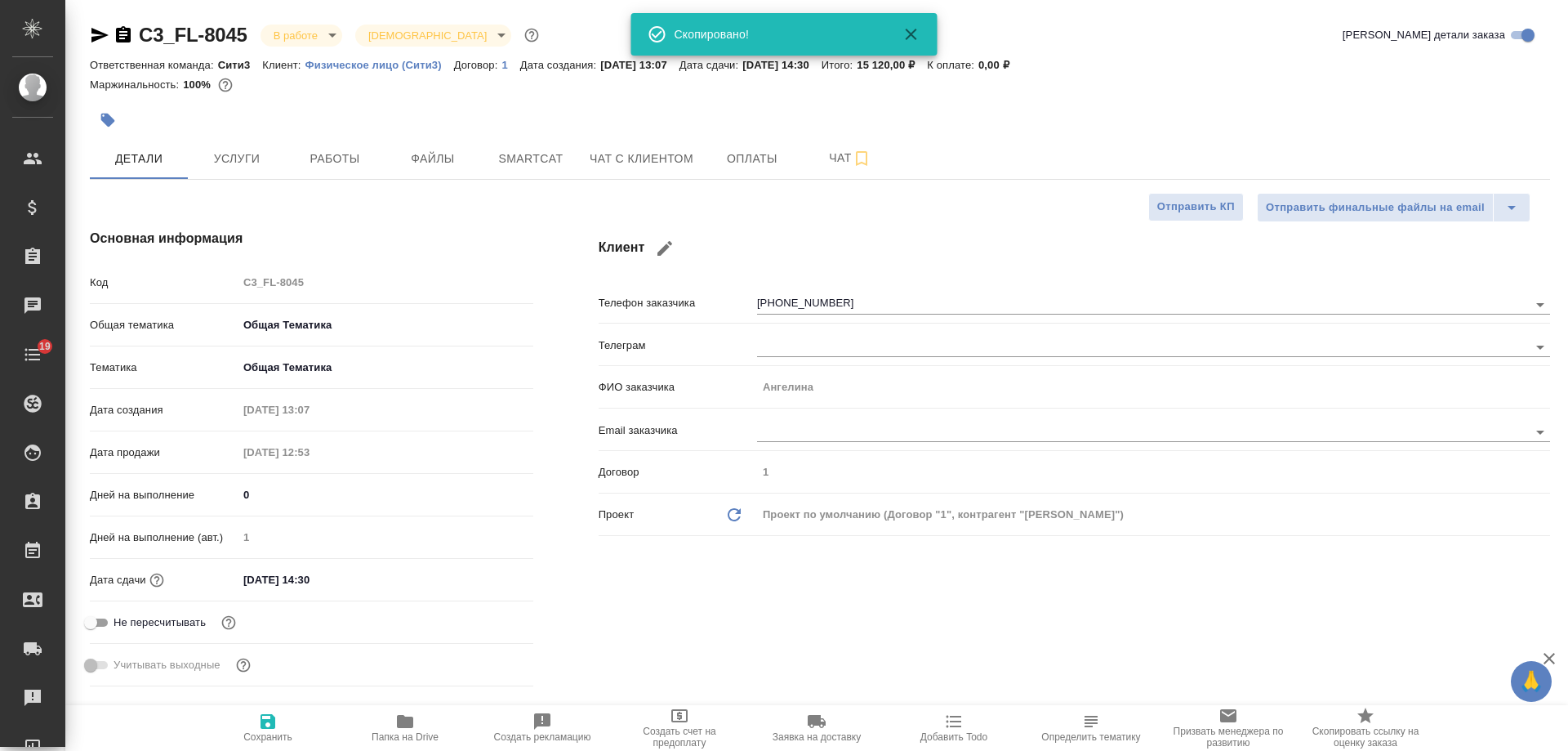
type textarea "x"
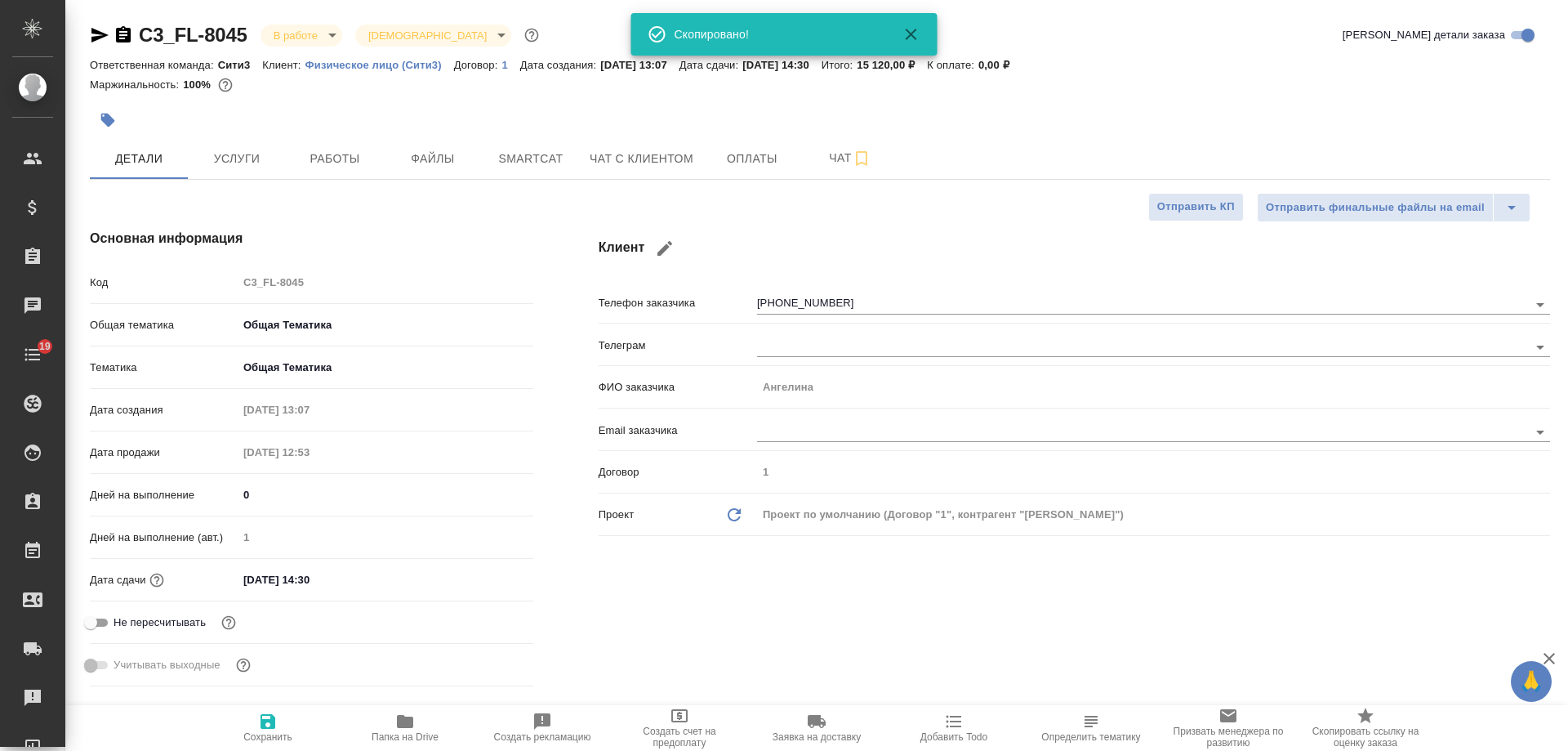
type textarea "x"
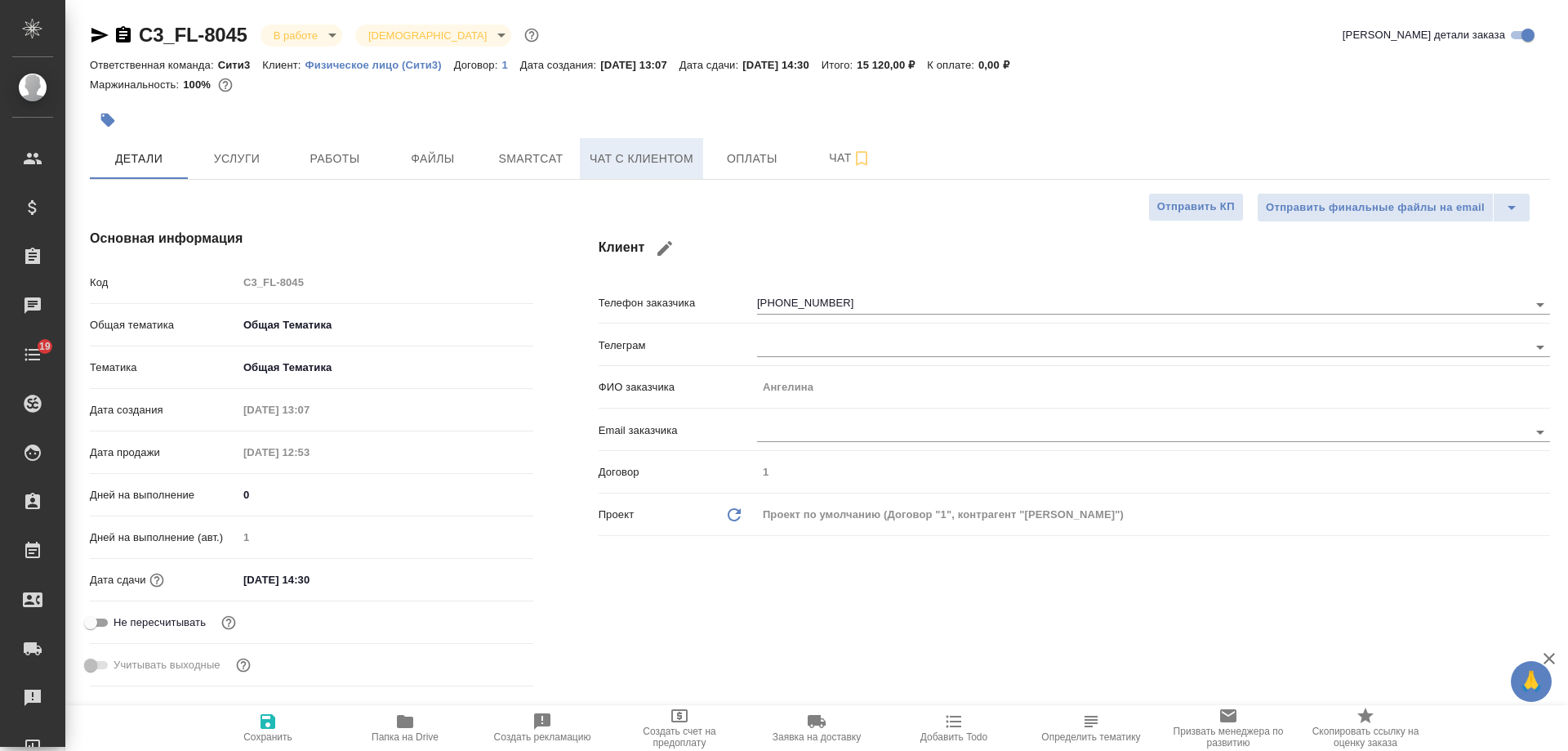
click at [659, 162] on span "Чат с клиентом" at bounding box center [641, 159] width 103 height 21
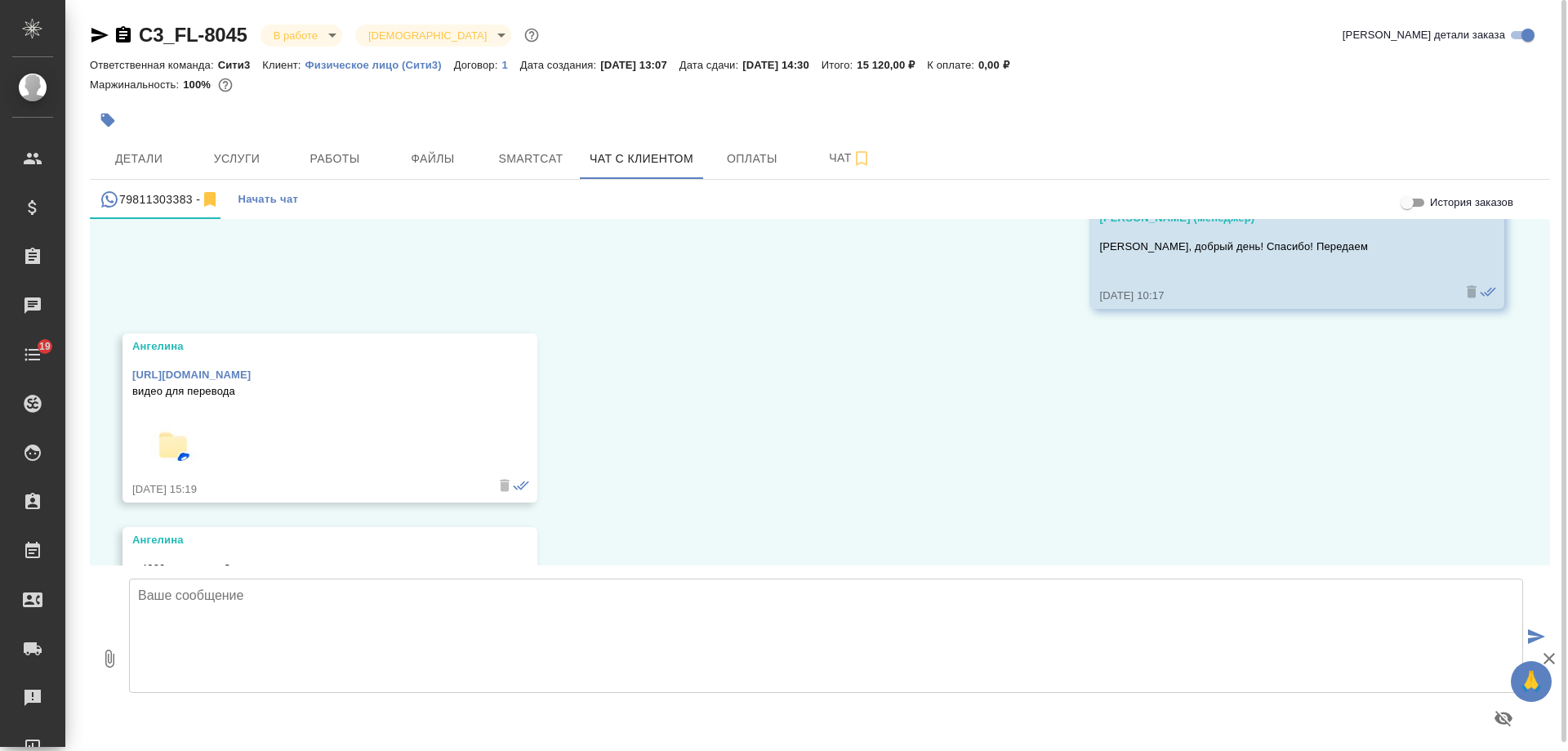
scroll to position [8833, 0]
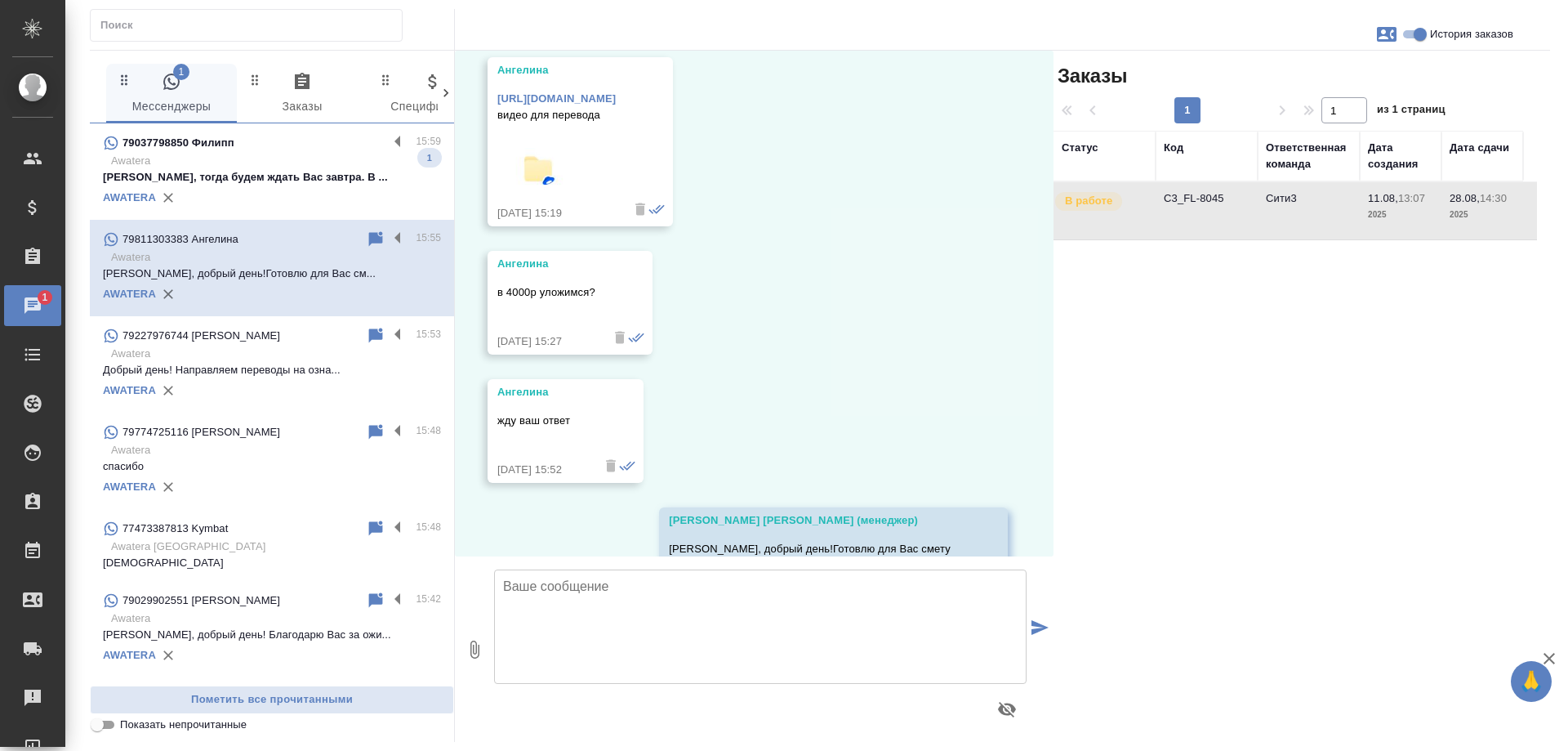
scroll to position [10043, 0]
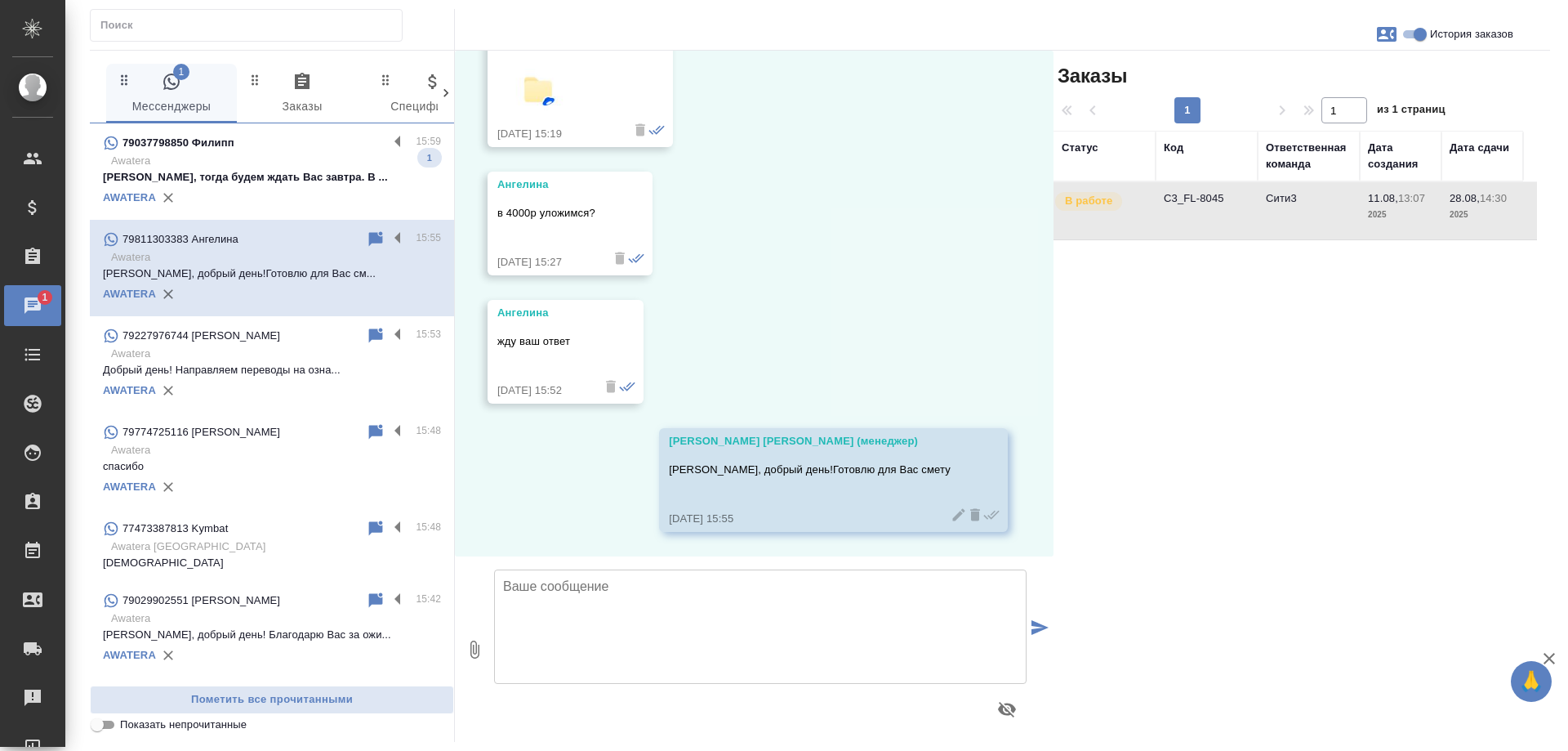
click at [298, 155] on p "Awatera" at bounding box center [275, 161] width 330 height 17
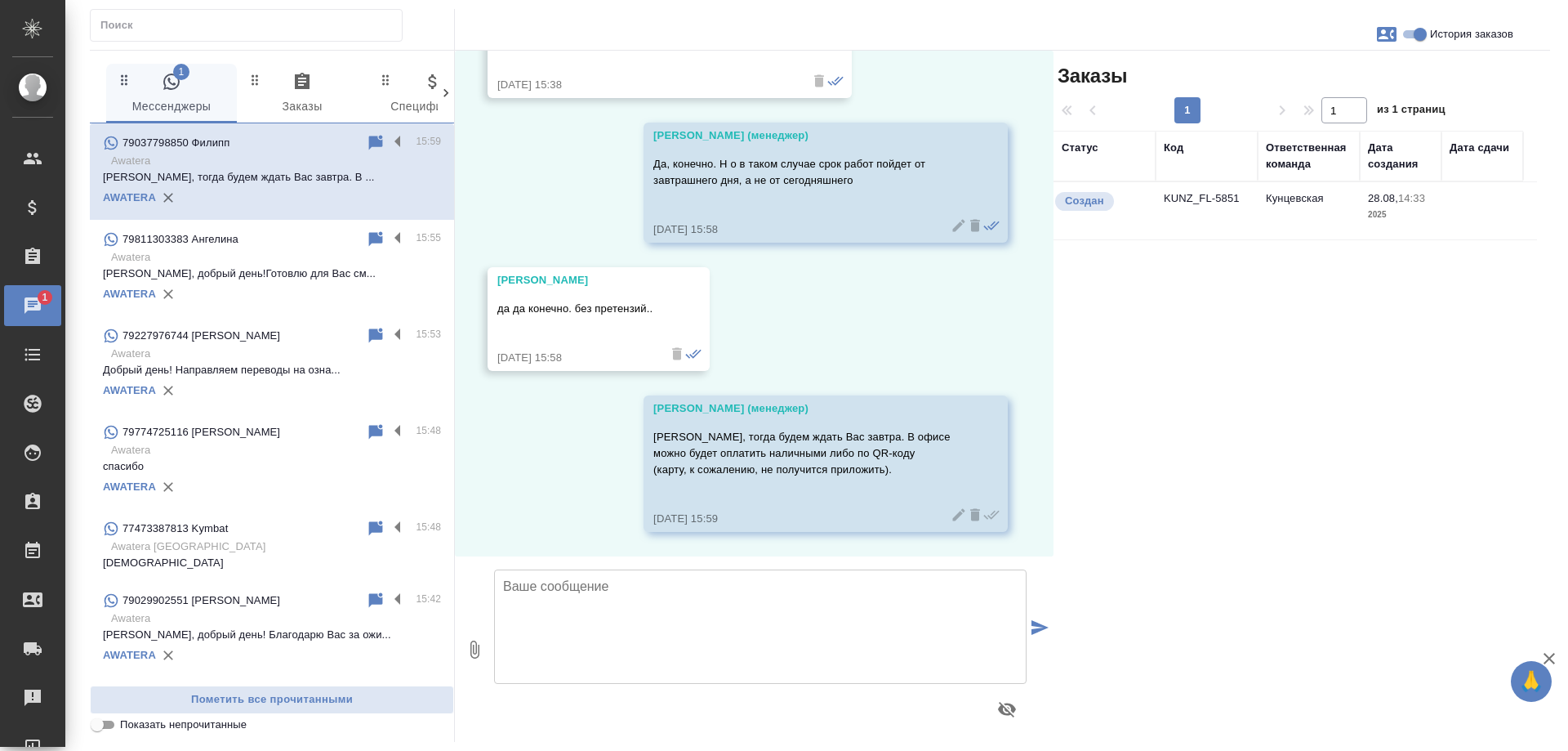
scroll to position [566, 0]
click at [1420, 36] on input "История заказов" at bounding box center [1420, 35] width 59 height 20
checkbox input "false"
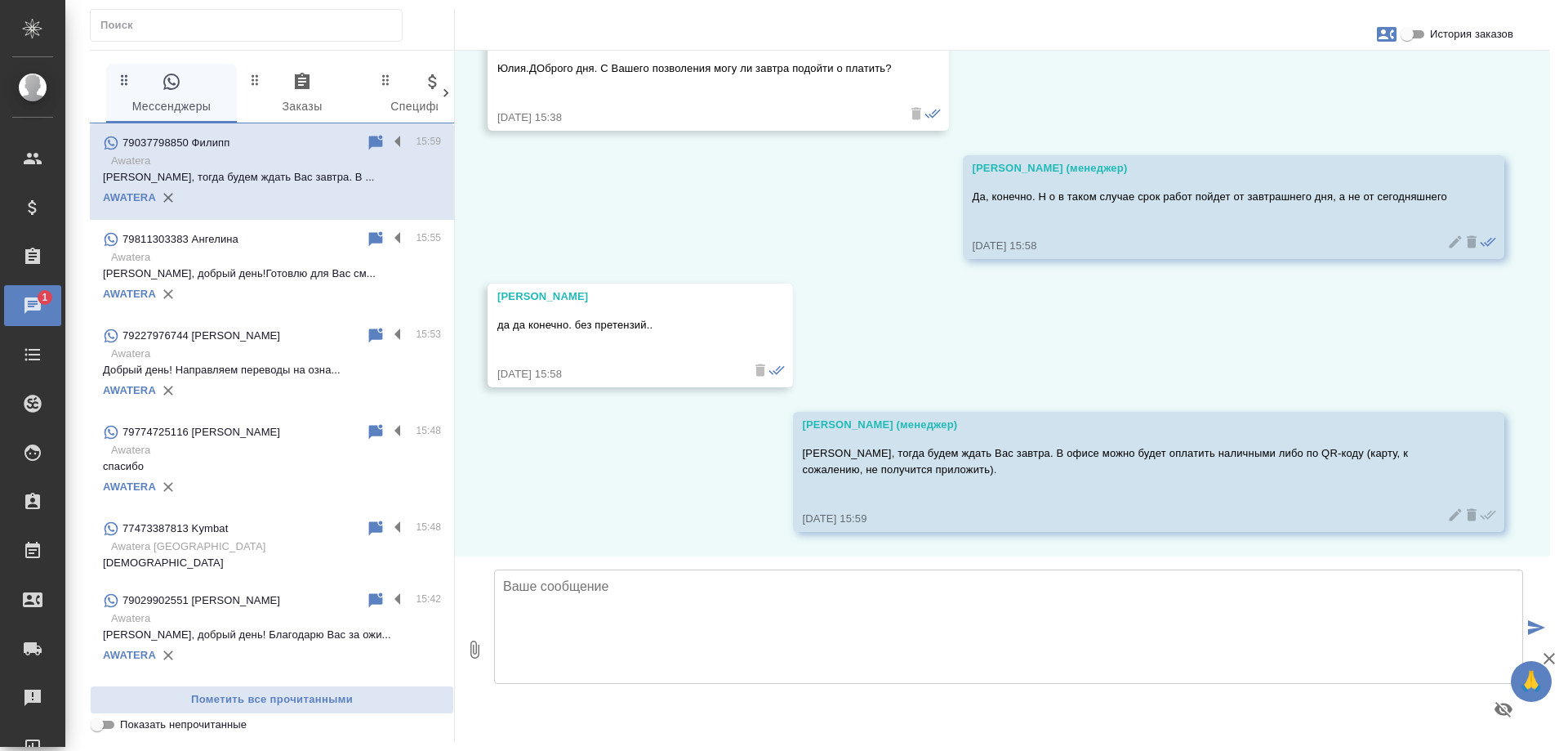
scroll to position [419, 0]
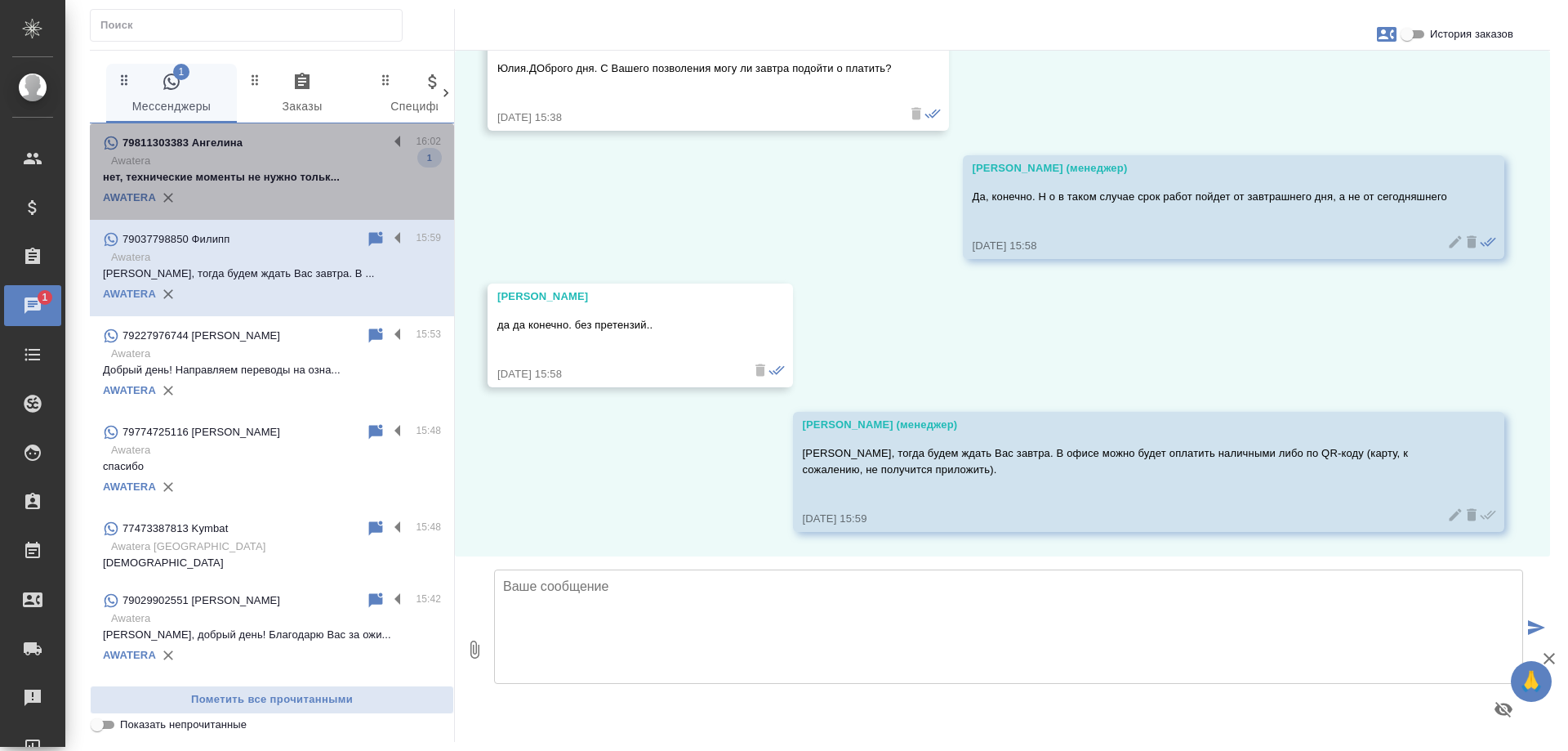
drag, startPoint x: 276, startPoint y: 179, endPoint x: 834, endPoint y: 6, distance: 584.2
click at [277, 179] on p "нет, технические моменты не нужно тольк..." at bounding box center [271, 177] width 338 height 17
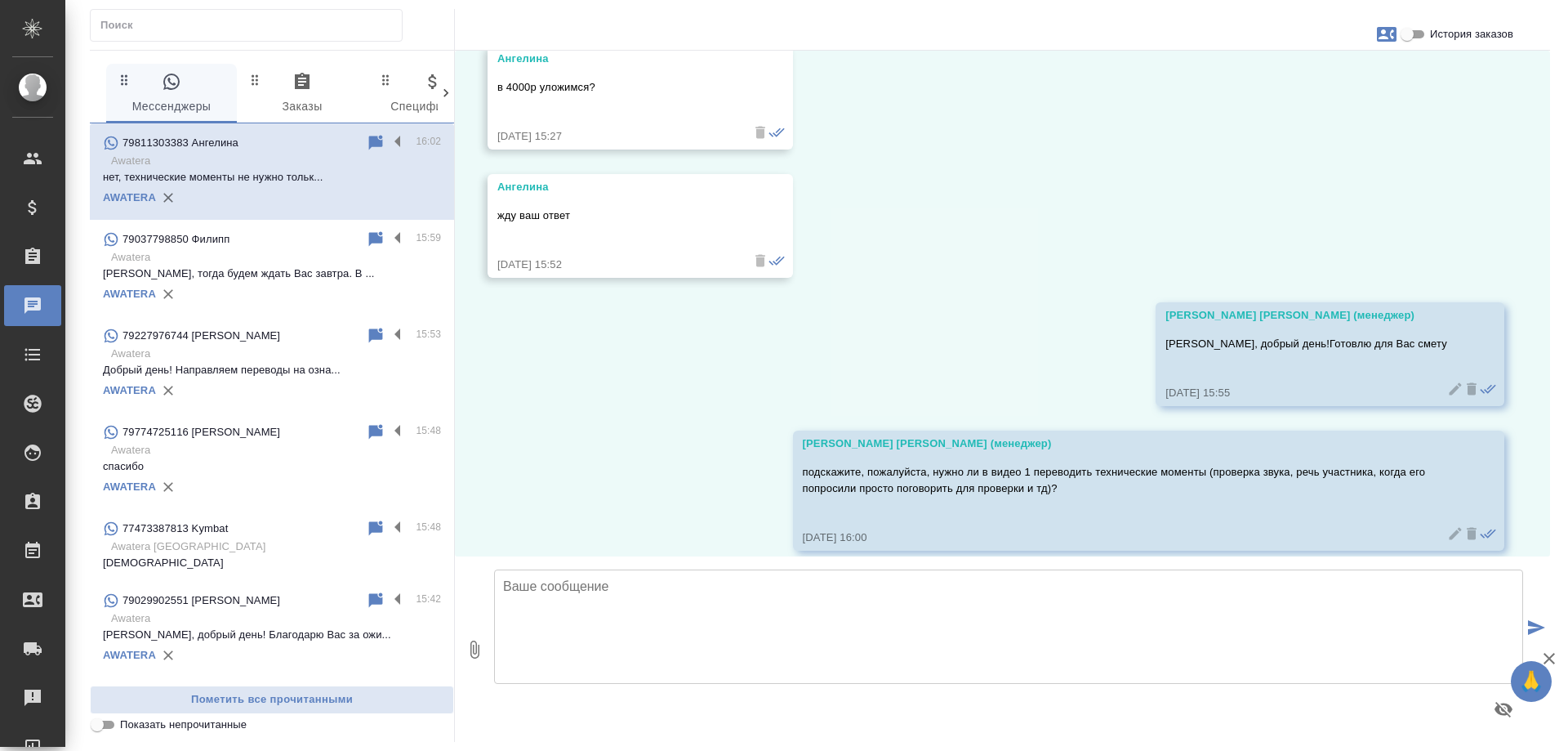
scroll to position [9335, 0]
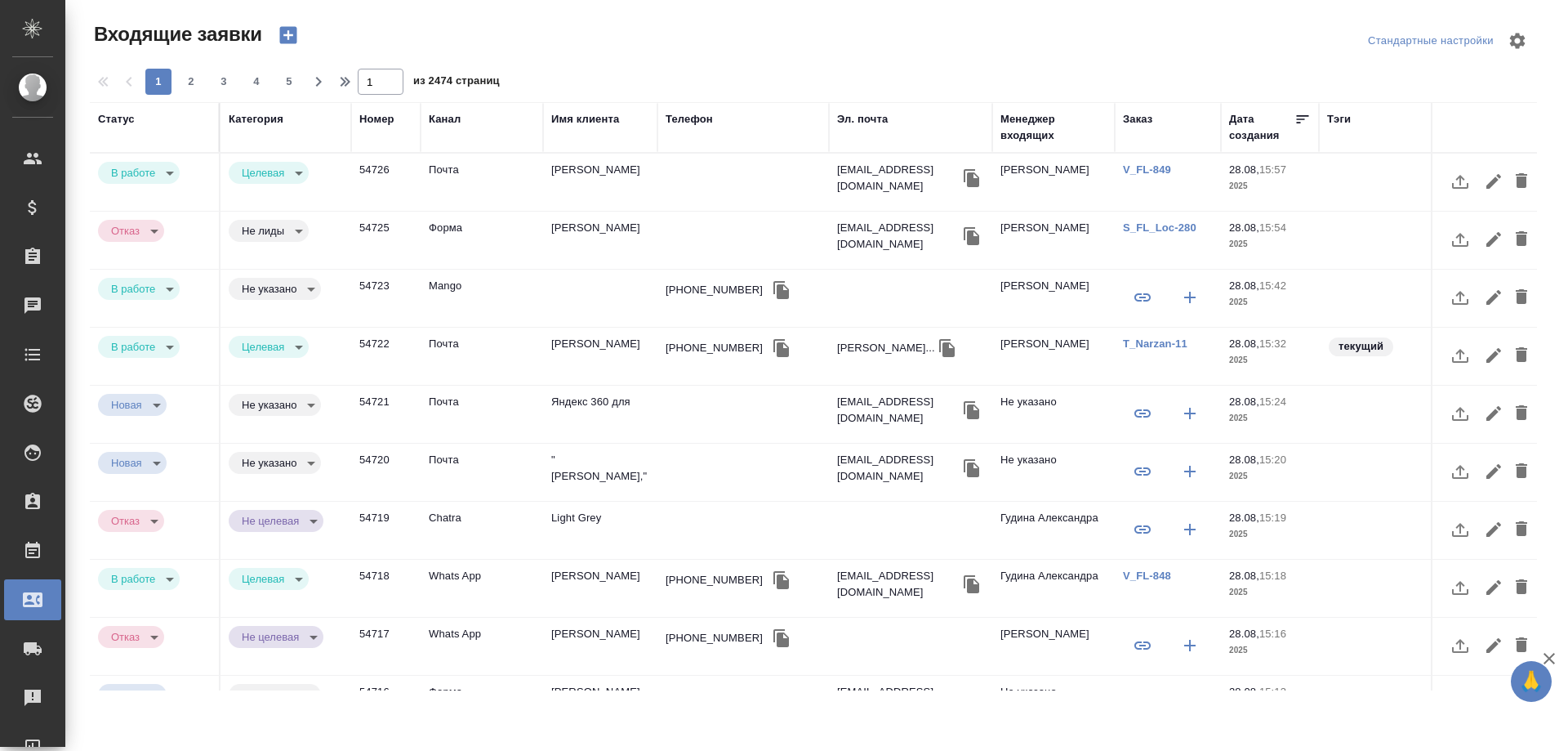
select select "RU"
click at [795, 42] on div at bounding box center [820, 41] width 487 height 39
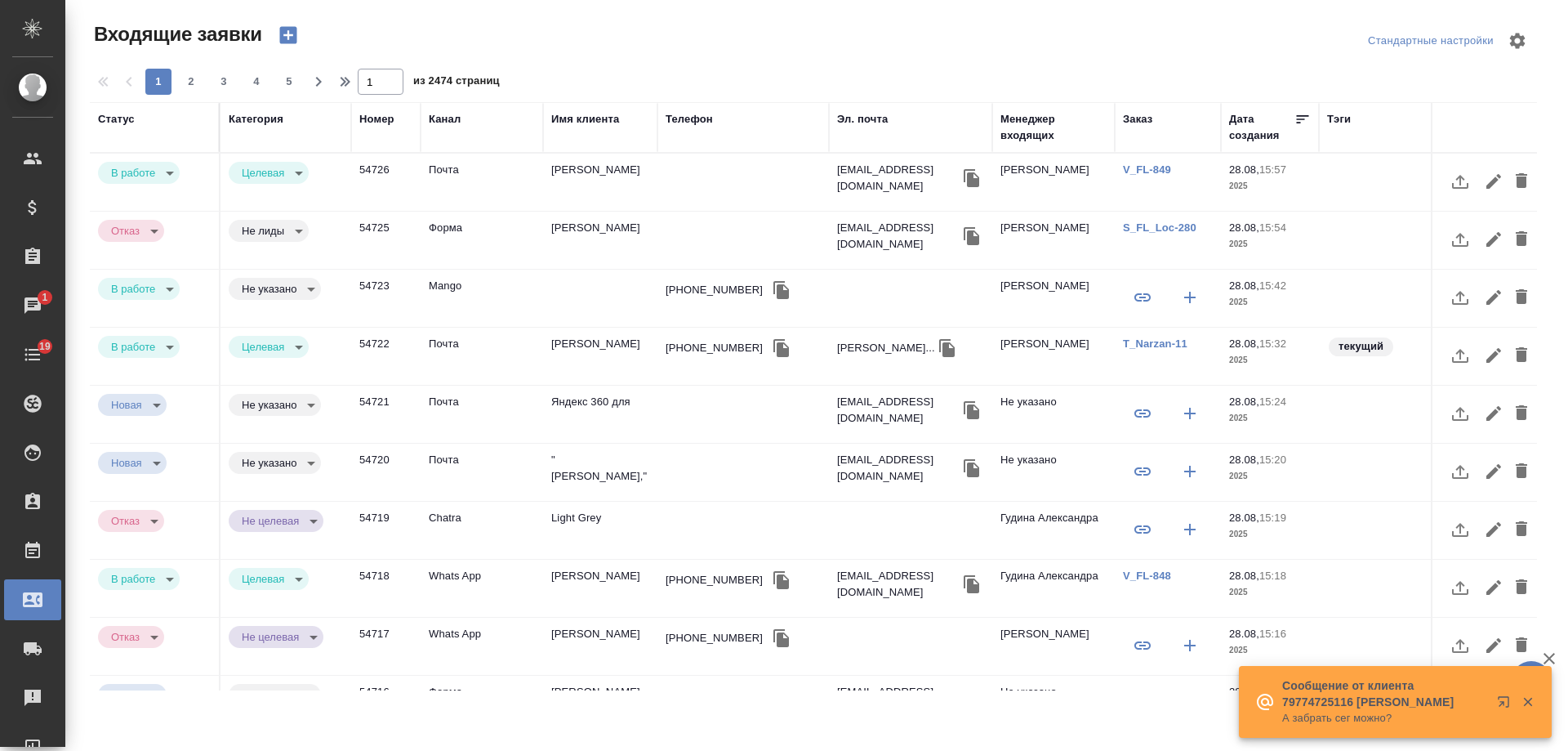
click at [293, 37] on icon "button" at bounding box center [288, 36] width 17 height 17
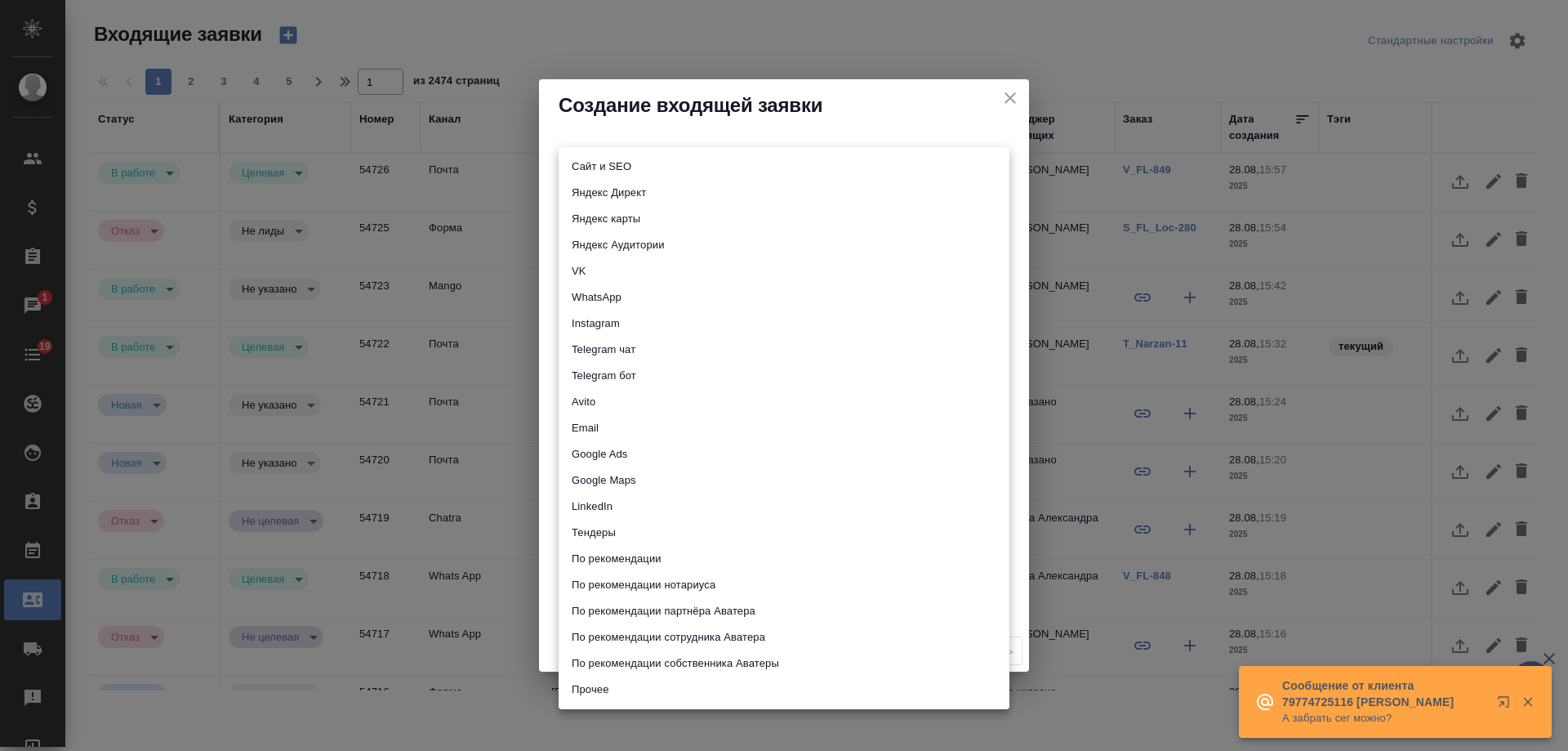
click at [610, 161] on body "🙏 .cls-1 fill:#fff; AWATERA [PERSON_NAME] Спецификации Заказы 1 Чаты 19 Todo Пр…" at bounding box center [784, 376] width 1568 height 751
click at [624, 428] on li "Email" at bounding box center [784, 428] width 451 height 26
type input "emailAds"
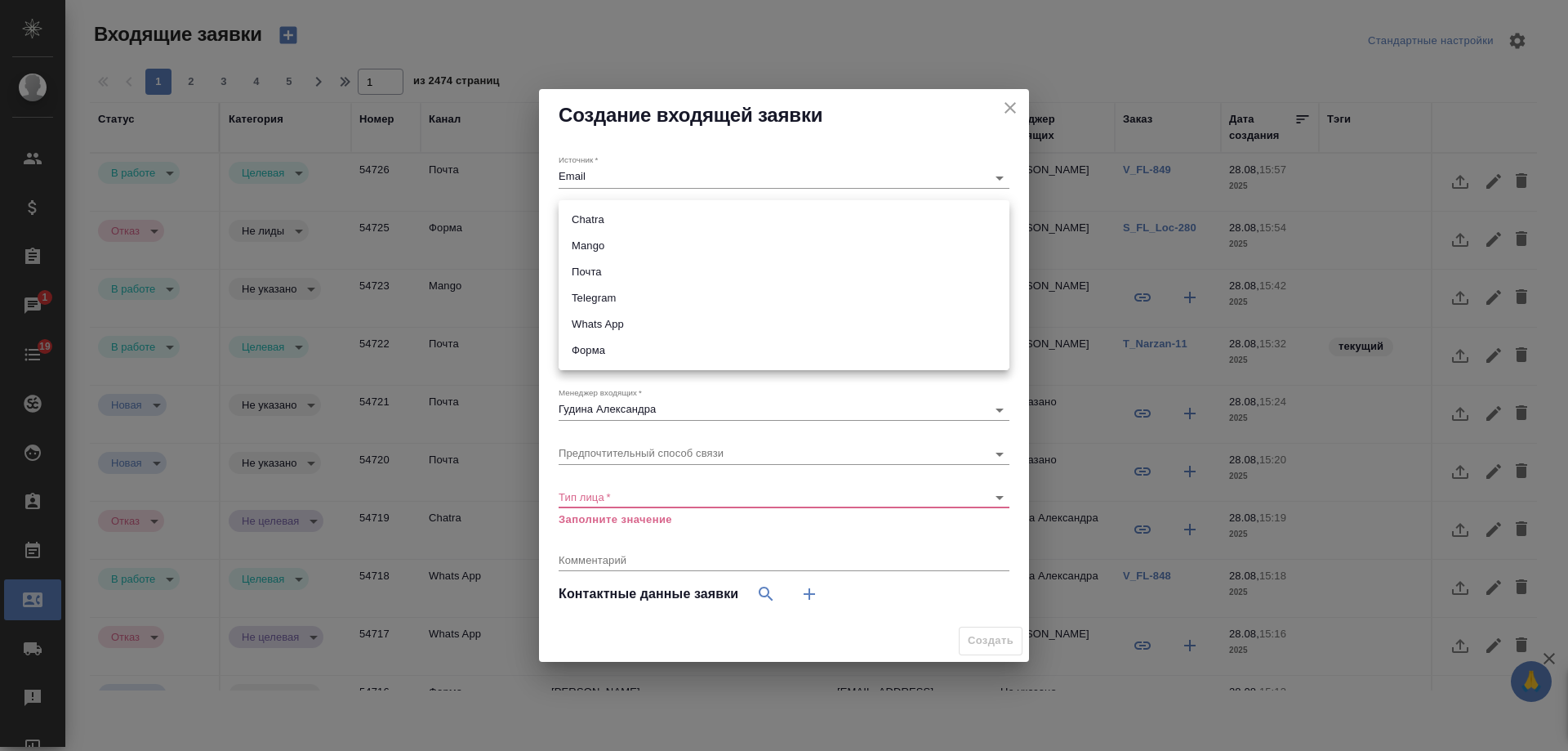
click at [618, 218] on body "🙏 .cls-1 fill:#fff; AWATERA [PERSON_NAME] Спецификации Заказы 1 Чаты 19 Todo Пр…" at bounding box center [784, 376] width 1568 height 751
click at [612, 272] on li "Почта" at bounding box center [784, 272] width 451 height 26
type input "640a088c6aae0874b0a8d791"
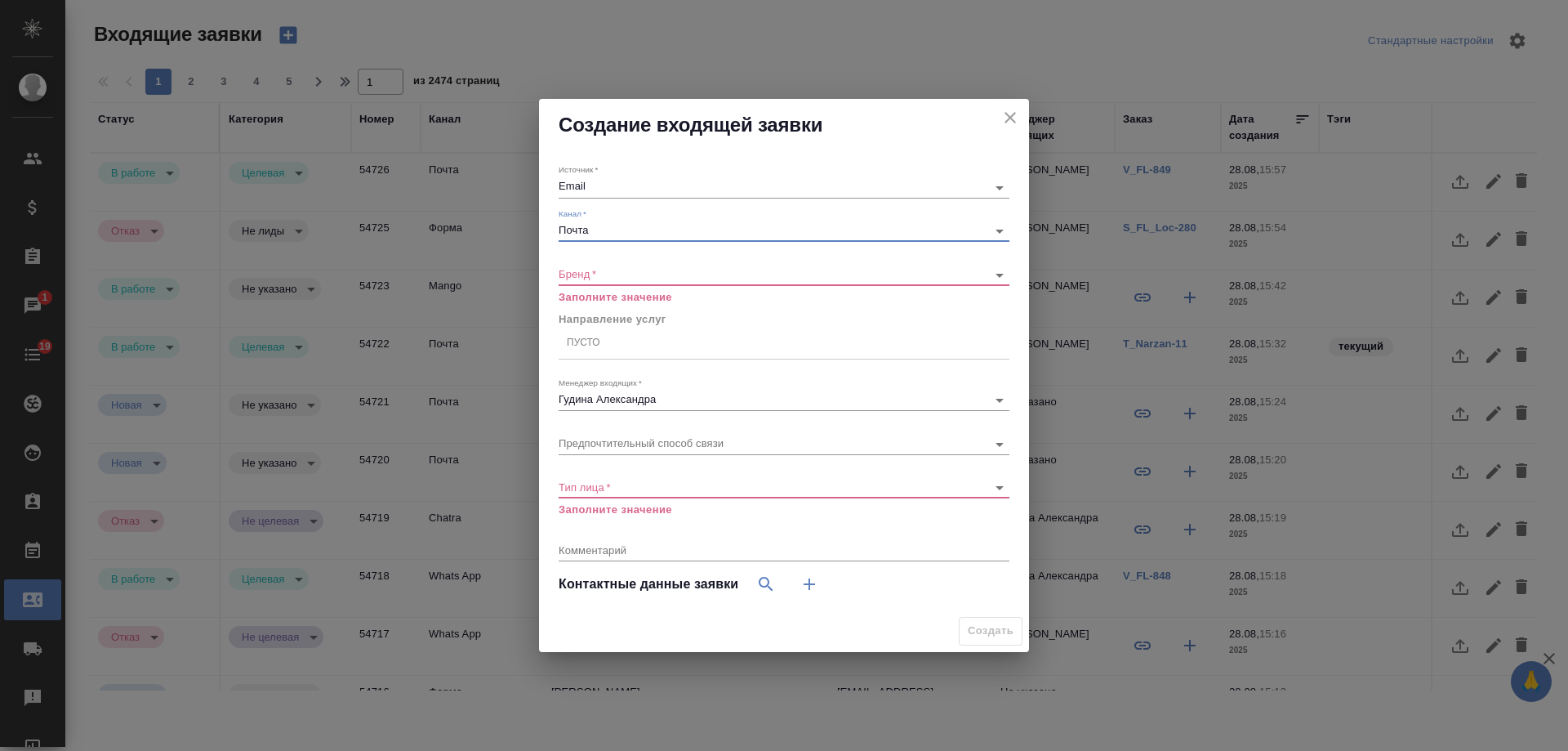
click at [591, 275] on body "🙏 .cls-1 fill:#fff; AWATERA Gudina Alexandra Клиенты Спецификации Заказы 1 Чаты…" at bounding box center [784, 376] width 1568 height 751
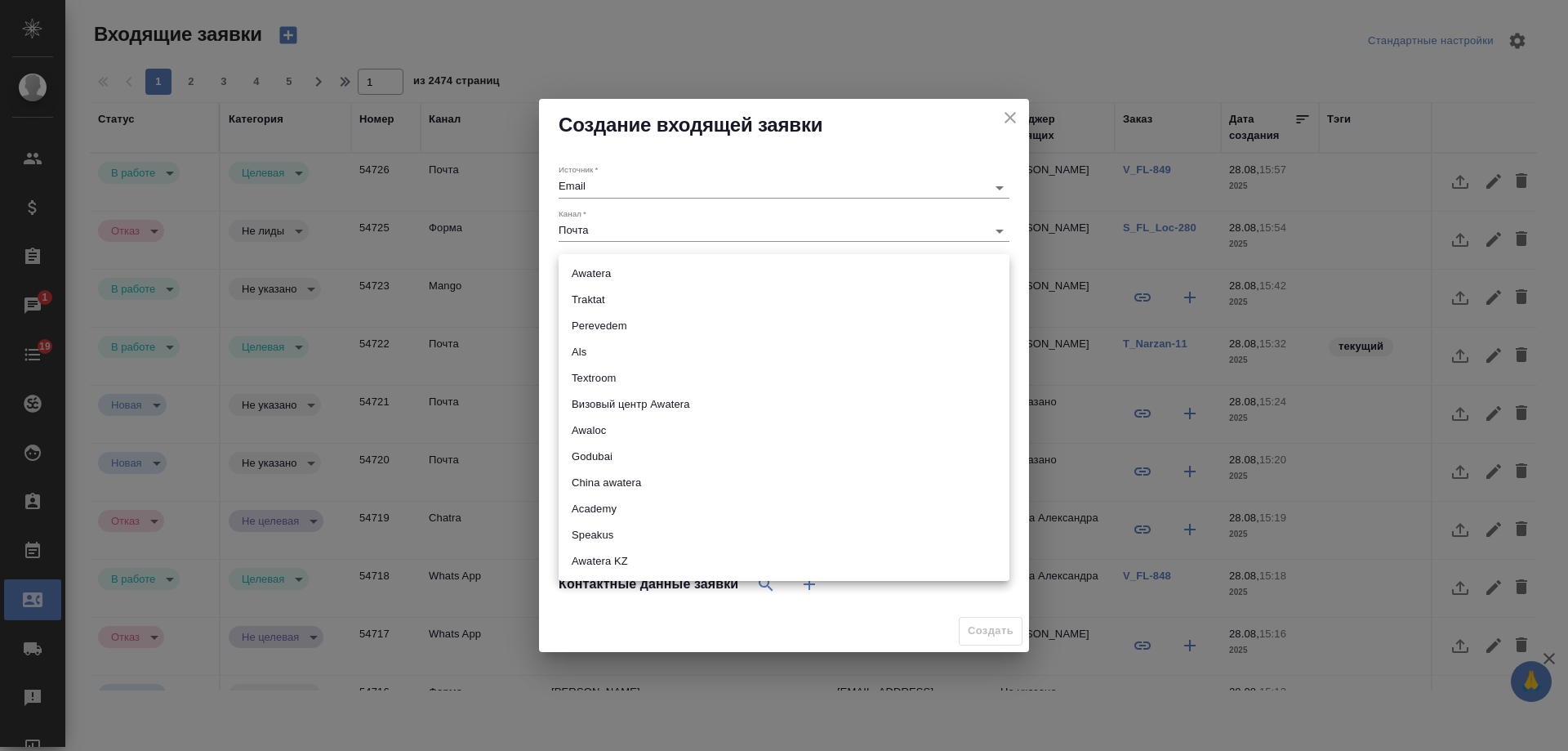
click at [591, 275] on li "Awatera" at bounding box center [784, 274] width 451 height 26
type input "awatera"
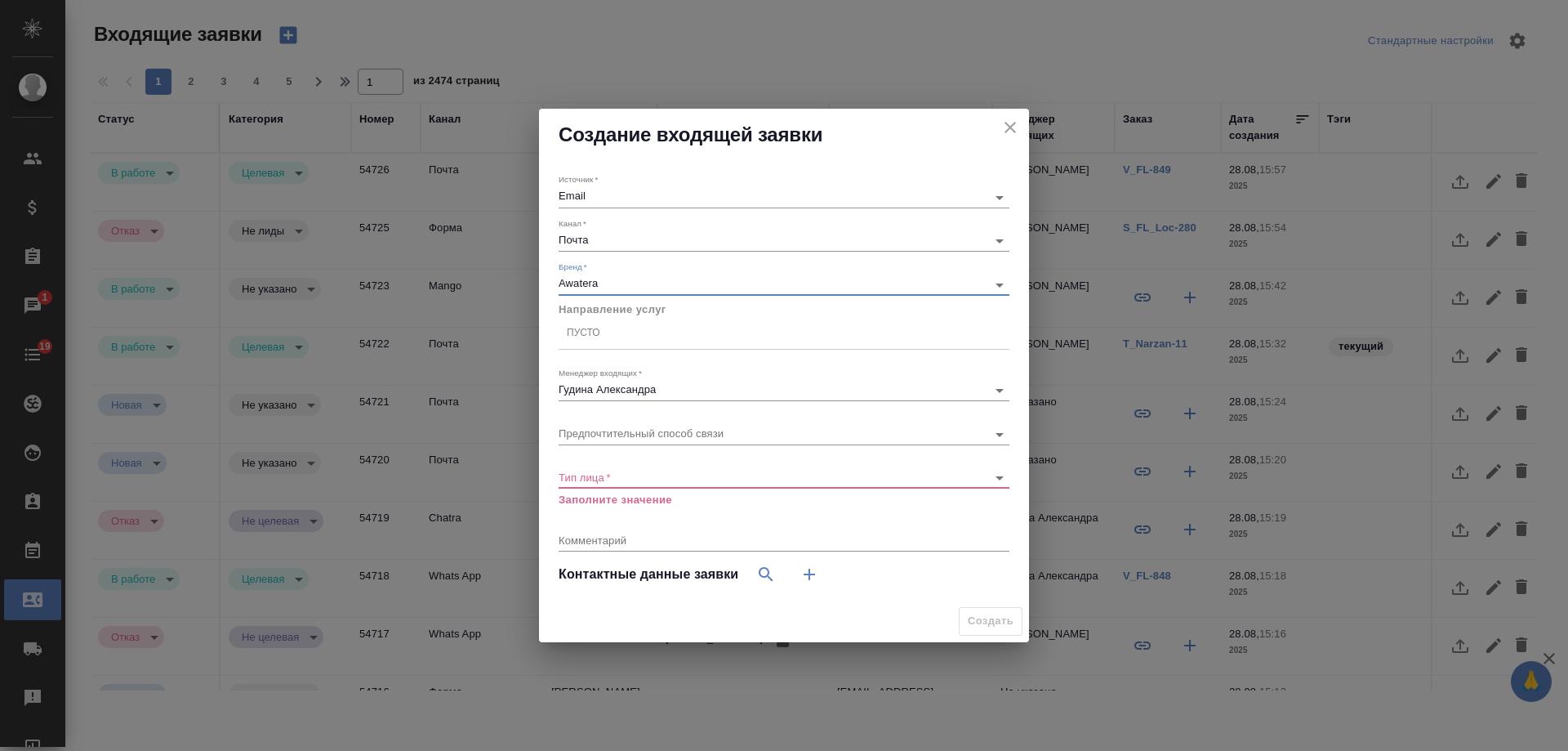
click at [603, 332] on div "Пусто" at bounding box center [784, 333] width 451 height 24
type input "о"
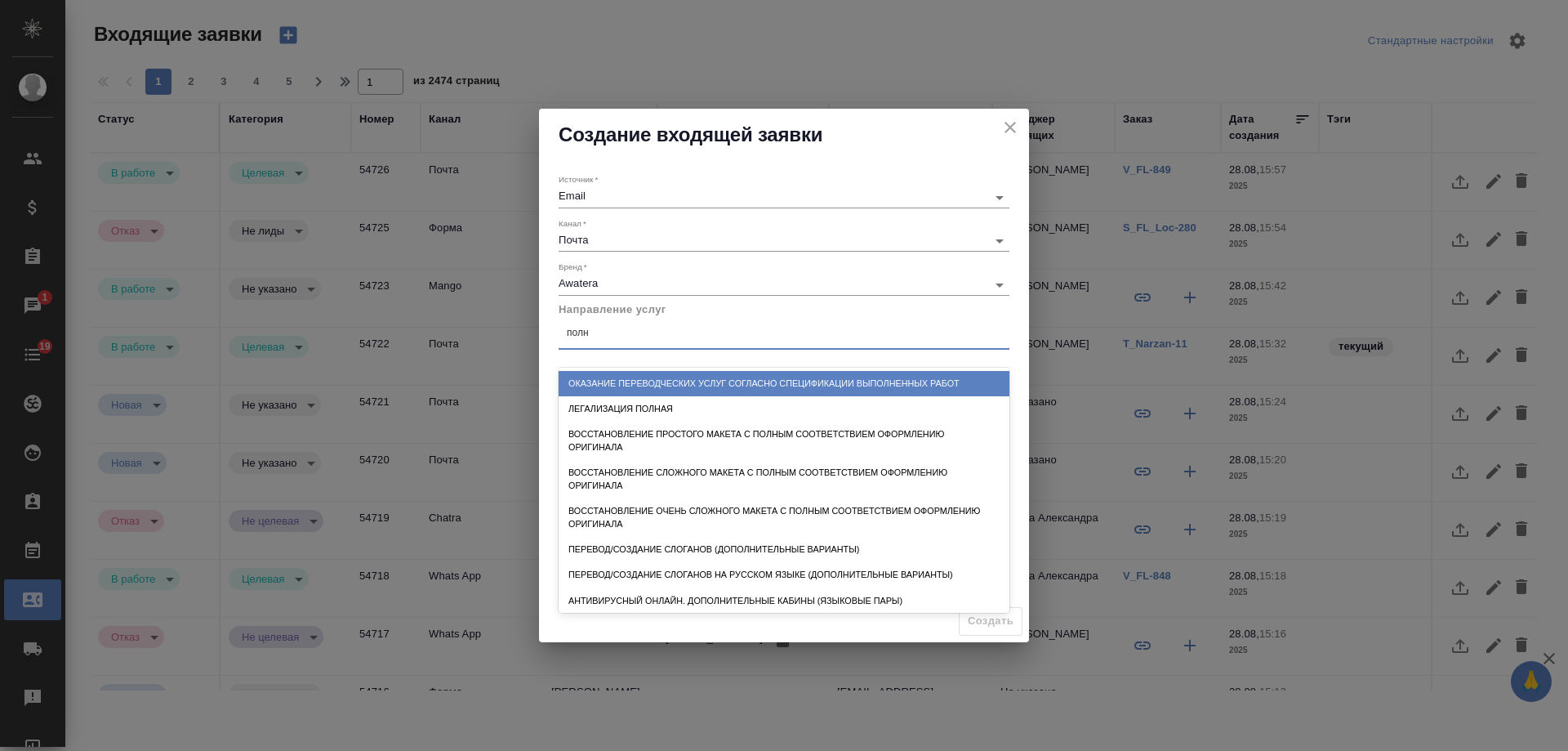
type input "полна"
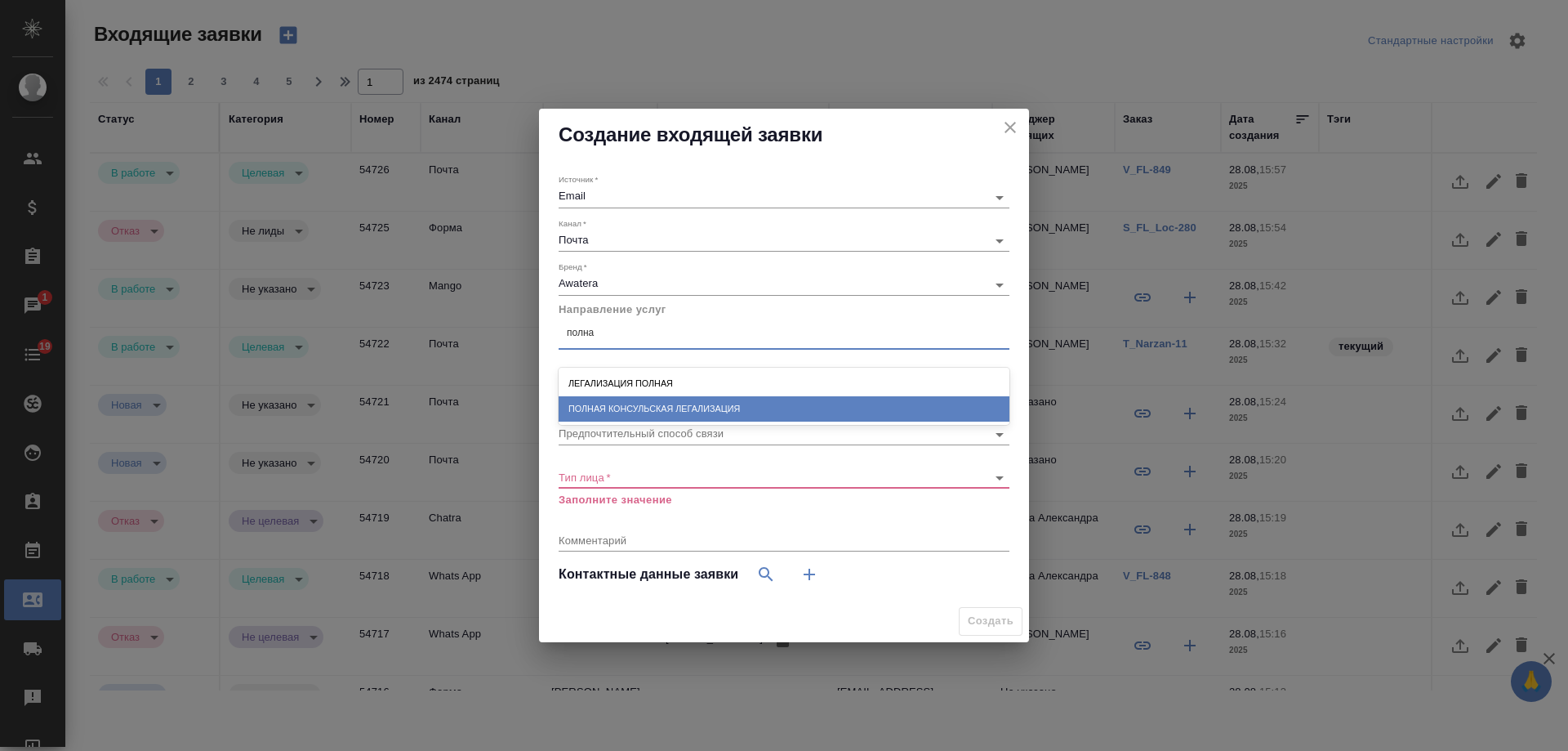
click at [686, 399] on div "Полная консульская легализация" at bounding box center [784, 409] width 451 height 26
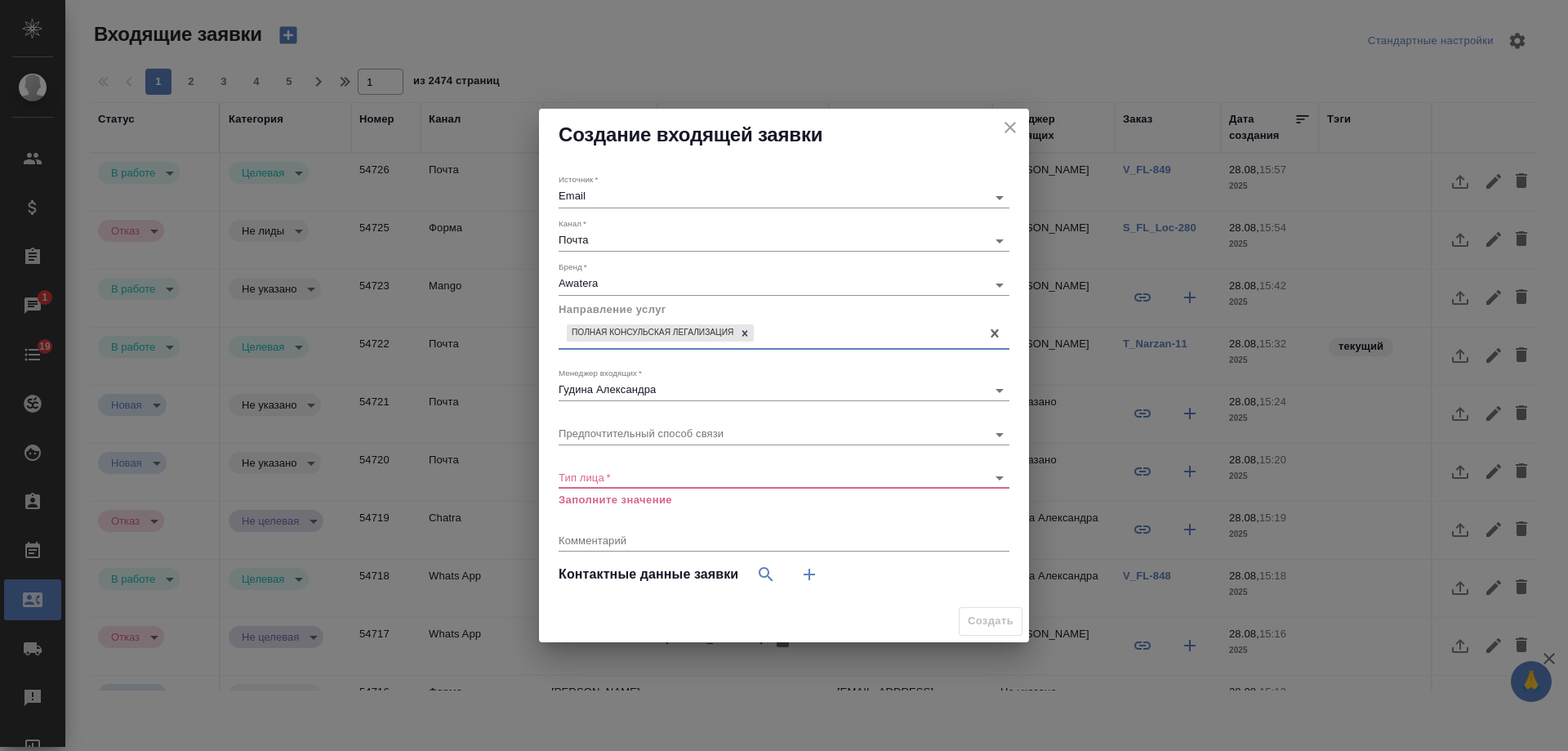
click at [659, 475] on body "🙏 .cls-1 fill:#fff; AWATERA Gudina Alexandra Клиенты Спецификации Заказы 1 Чаты…" at bounding box center [784, 376] width 1568 height 751
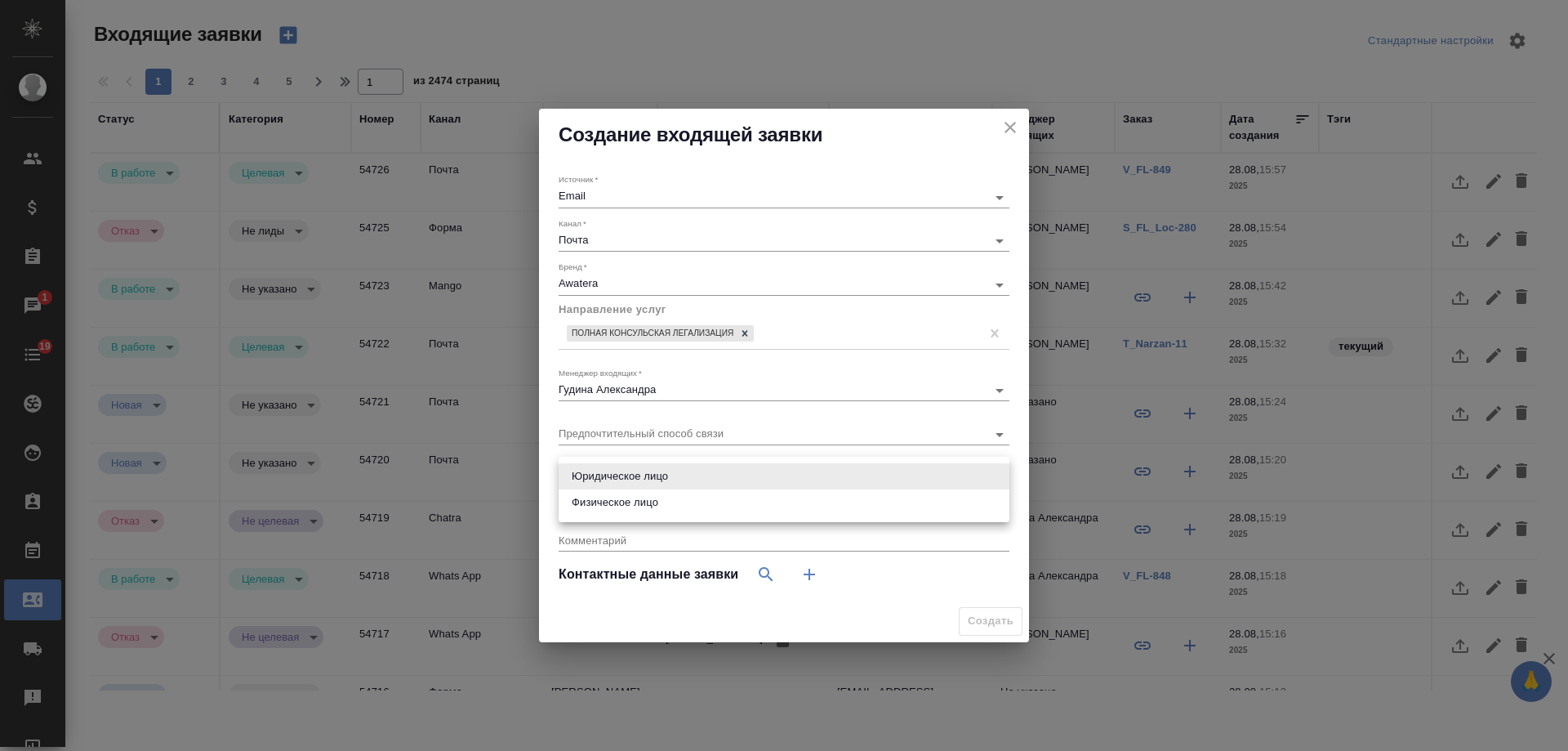
click at [659, 475] on li "Юридическое лицо" at bounding box center [784, 476] width 451 height 26
type input "company"
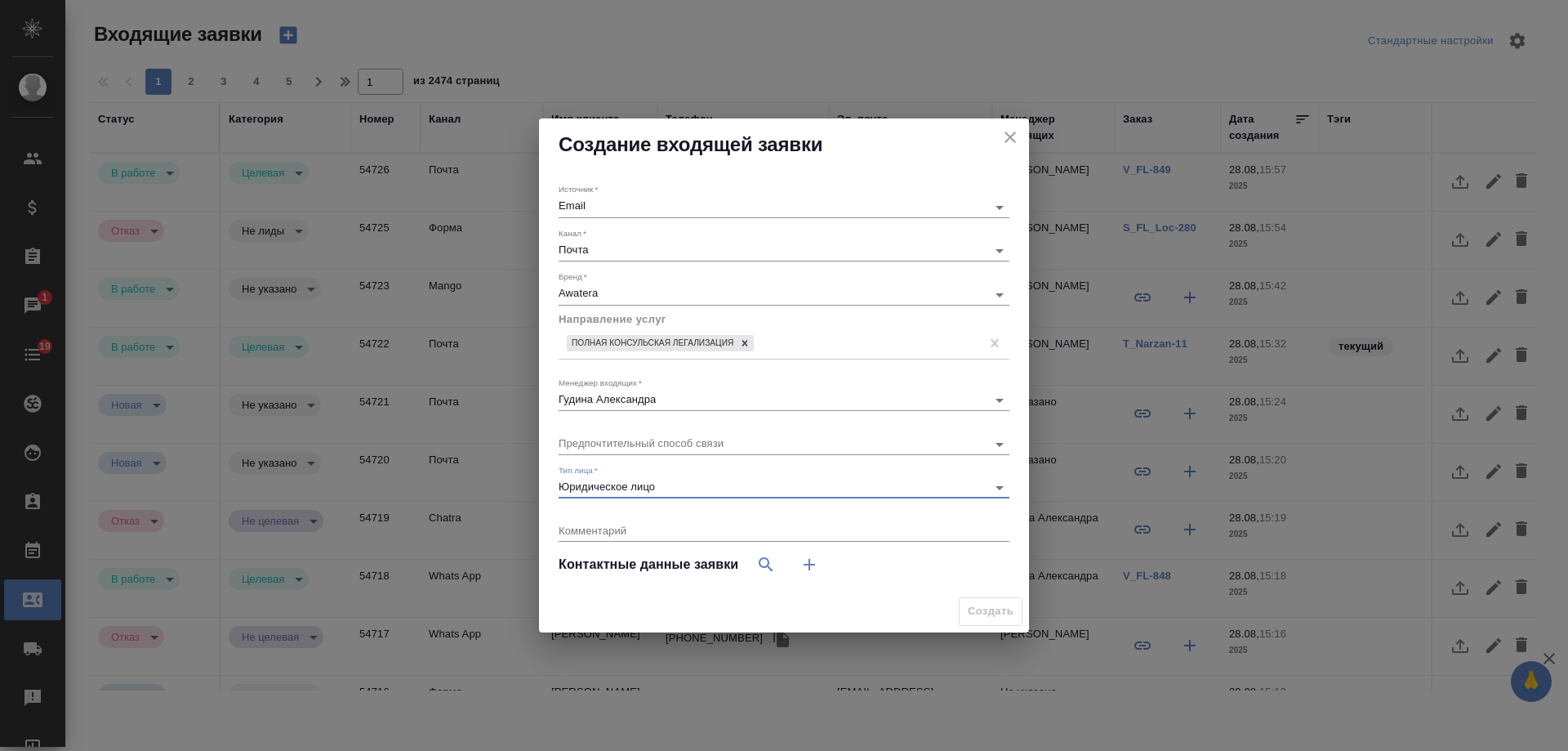
click at [812, 561] on icon "button" at bounding box center [810, 565] width 20 height 20
select select "RU"
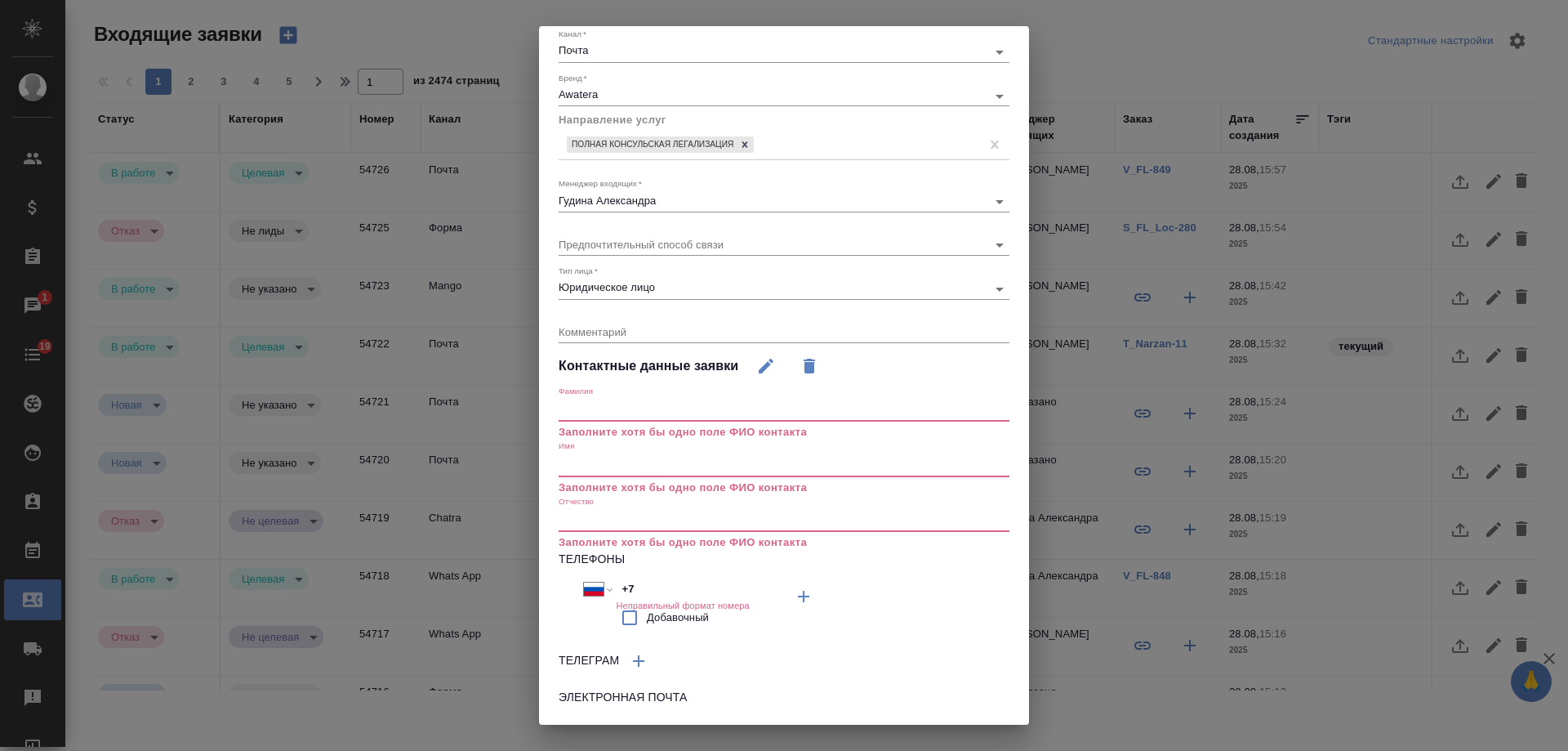
scroll to position [190, 0]
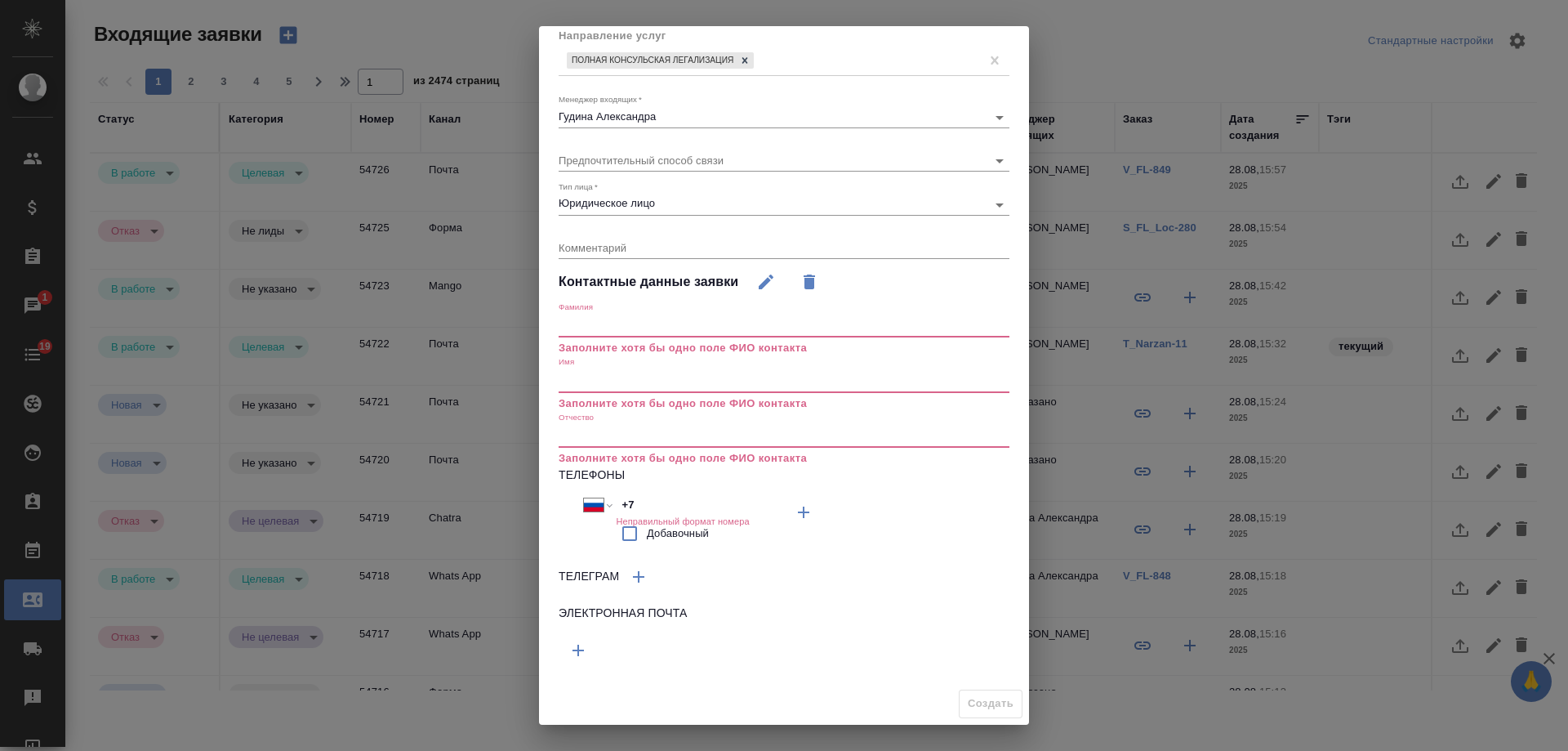
click at [585, 648] on icon "button" at bounding box center [578, 650] width 20 height 20
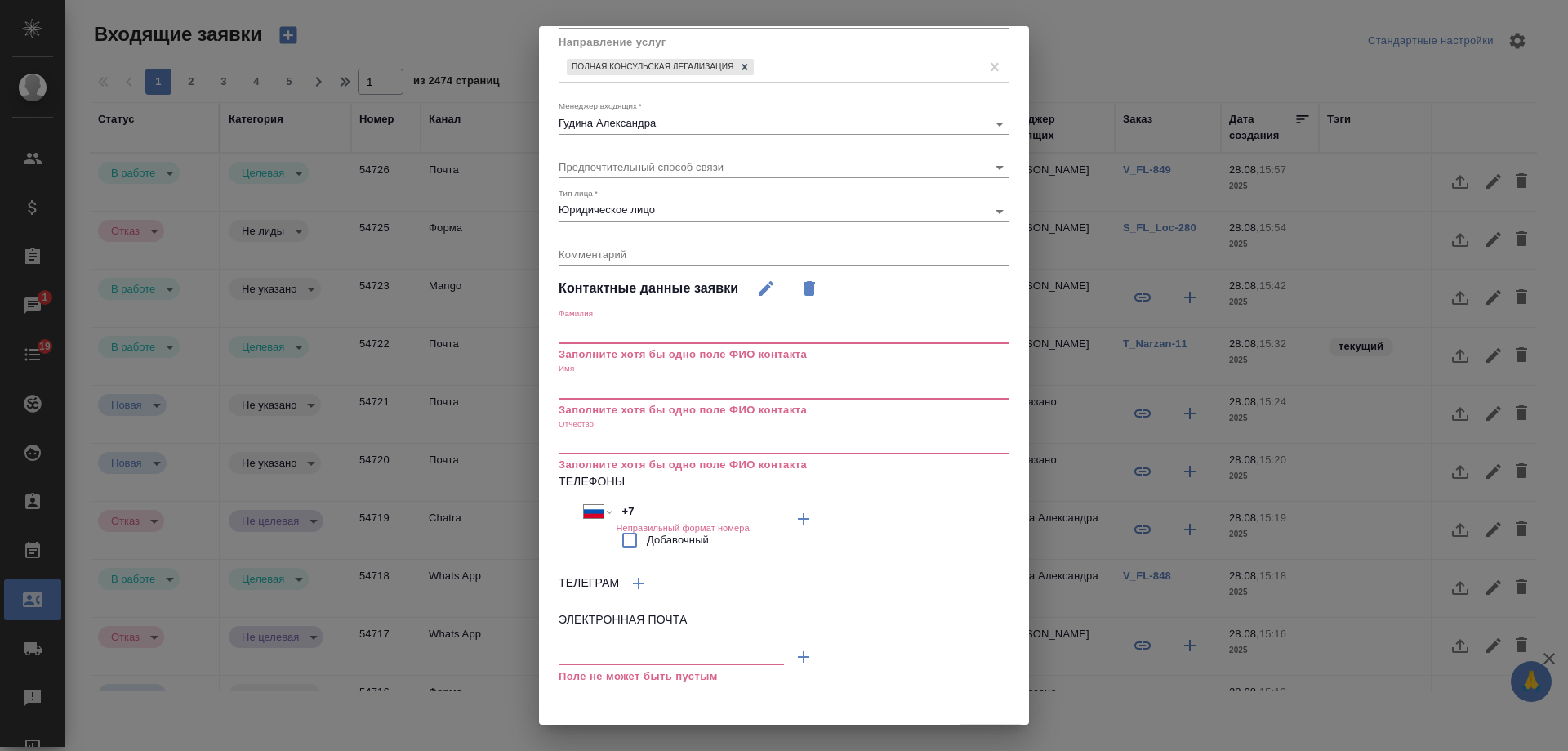
click at [630, 654] on input "text" at bounding box center [672, 653] width 226 height 21
paste input "[EMAIL_ADDRESS][DOMAIN_NAME]"
type input "ek@mast.legal"
click at [606, 373] on div "Имя Заполните хотя бы одно поле ФИО контакта" at bounding box center [784, 390] width 451 height 55
click at [607, 402] on p "Заполните хотя бы одно поле ФИО контакта" at bounding box center [784, 410] width 451 height 17
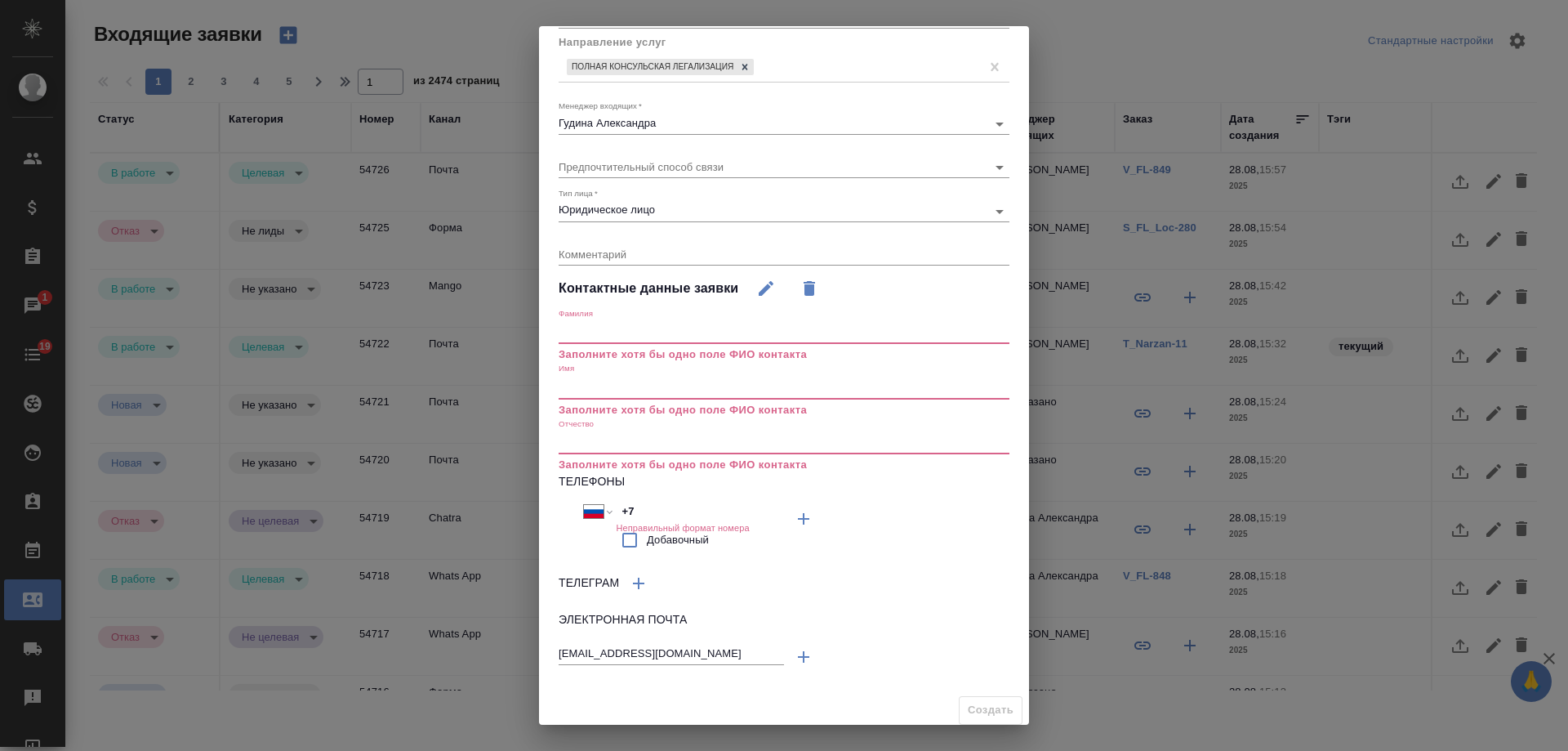
click at [608, 391] on input "text" at bounding box center [784, 387] width 451 height 23
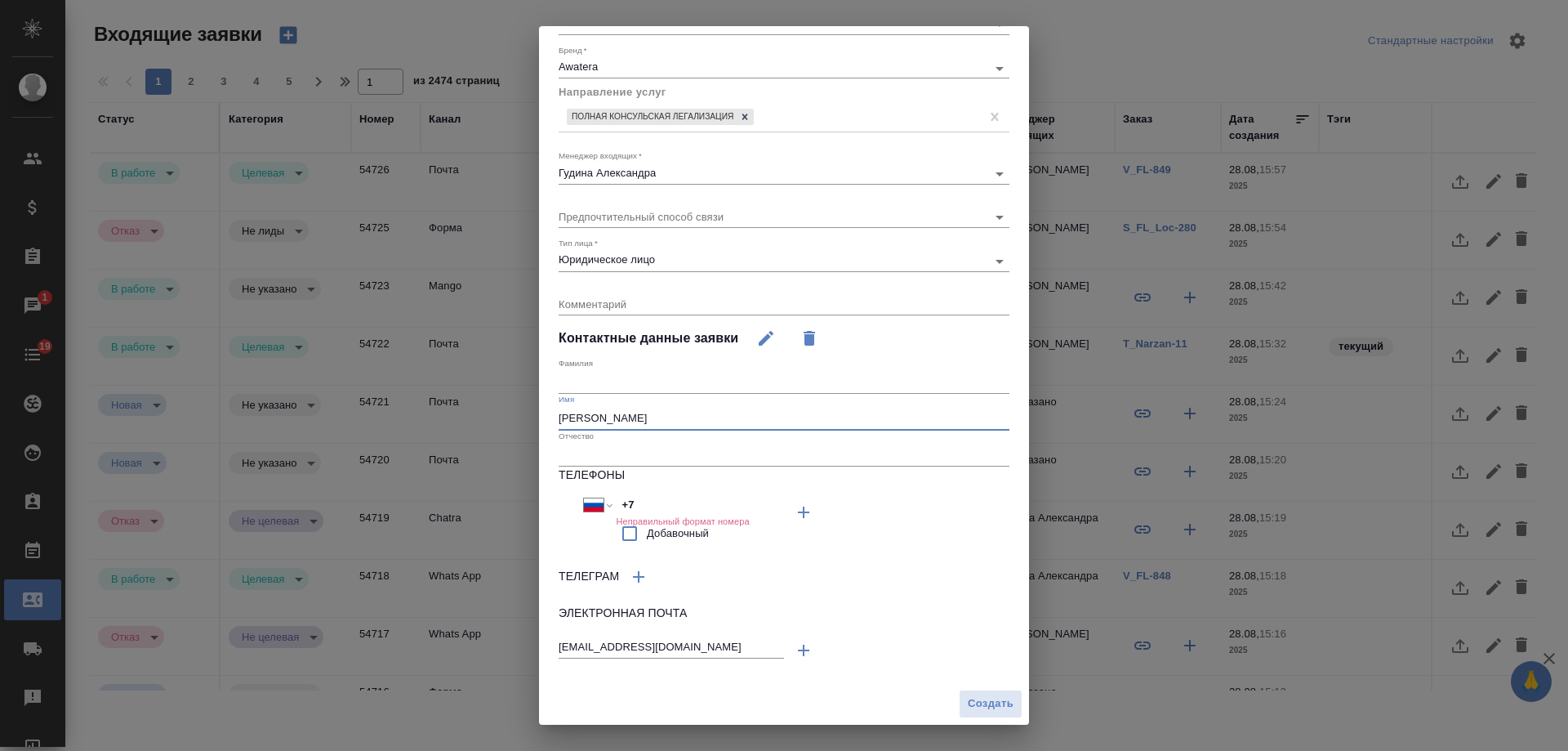
scroll to position [134, 0]
type input "Евгения"
click at [608, 391] on input "text" at bounding box center [784, 382] width 451 height 23
click at [583, 382] on input "Курзщанова" at bounding box center [784, 382] width 451 height 23
click at [674, 384] on input "Курзанова" at bounding box center [784, 382] width 451 height 23
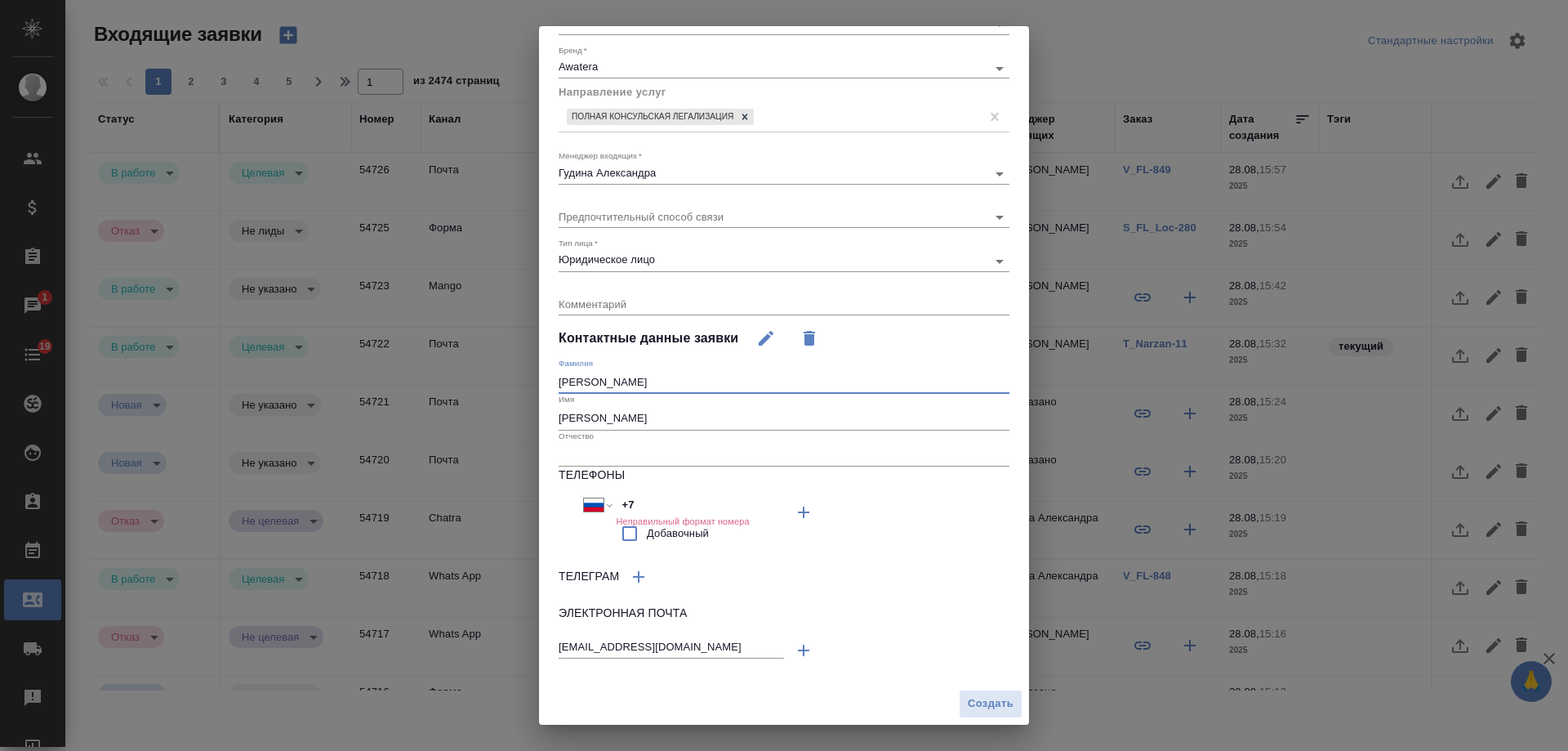
type input "Курзанова"
click at [969, 700] on span "Создать" at bounding box center [990, 704] width 45 height 19
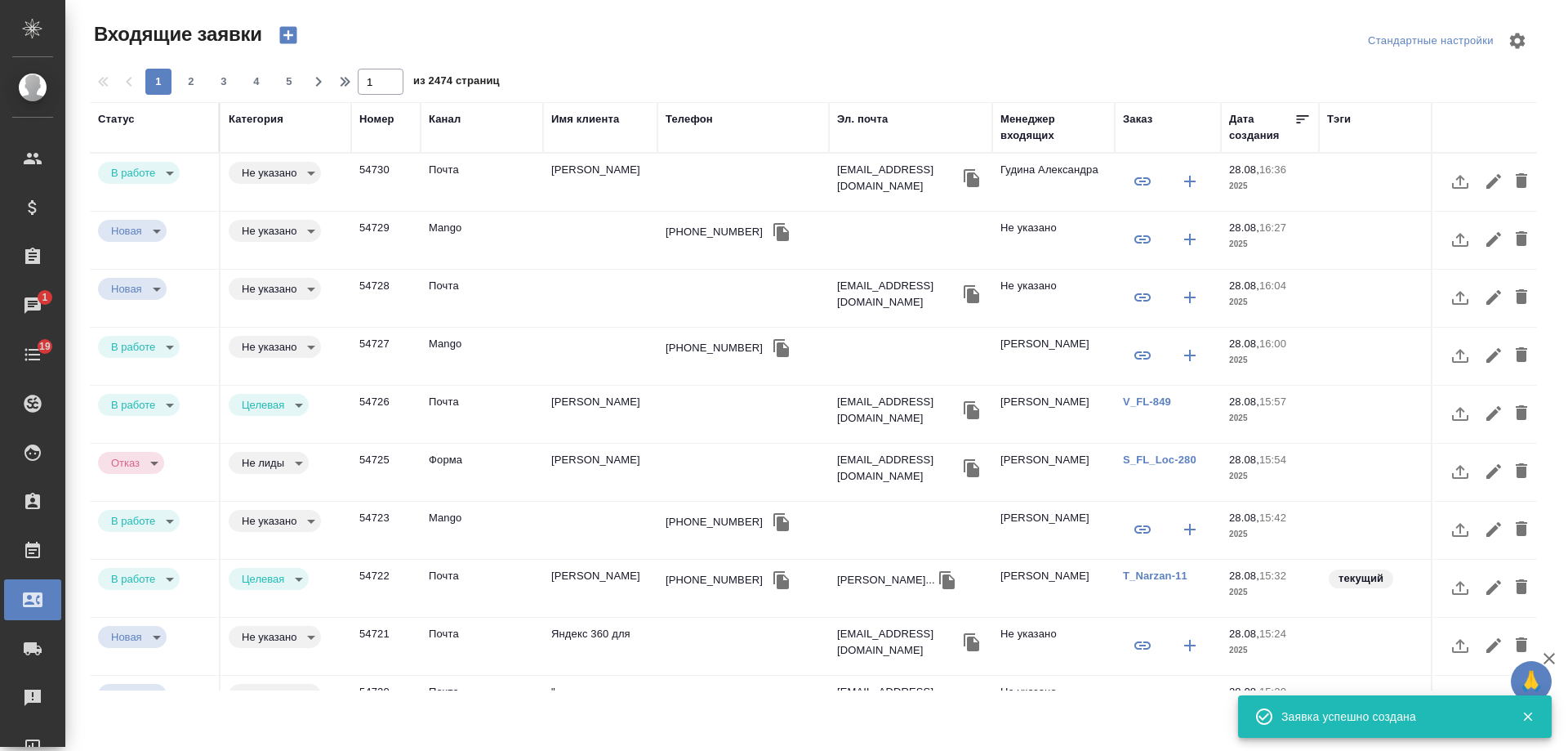
click at [621, 172] on td "[PERSON_NAME]" at bounding box center [600, 182] width 114 height 57
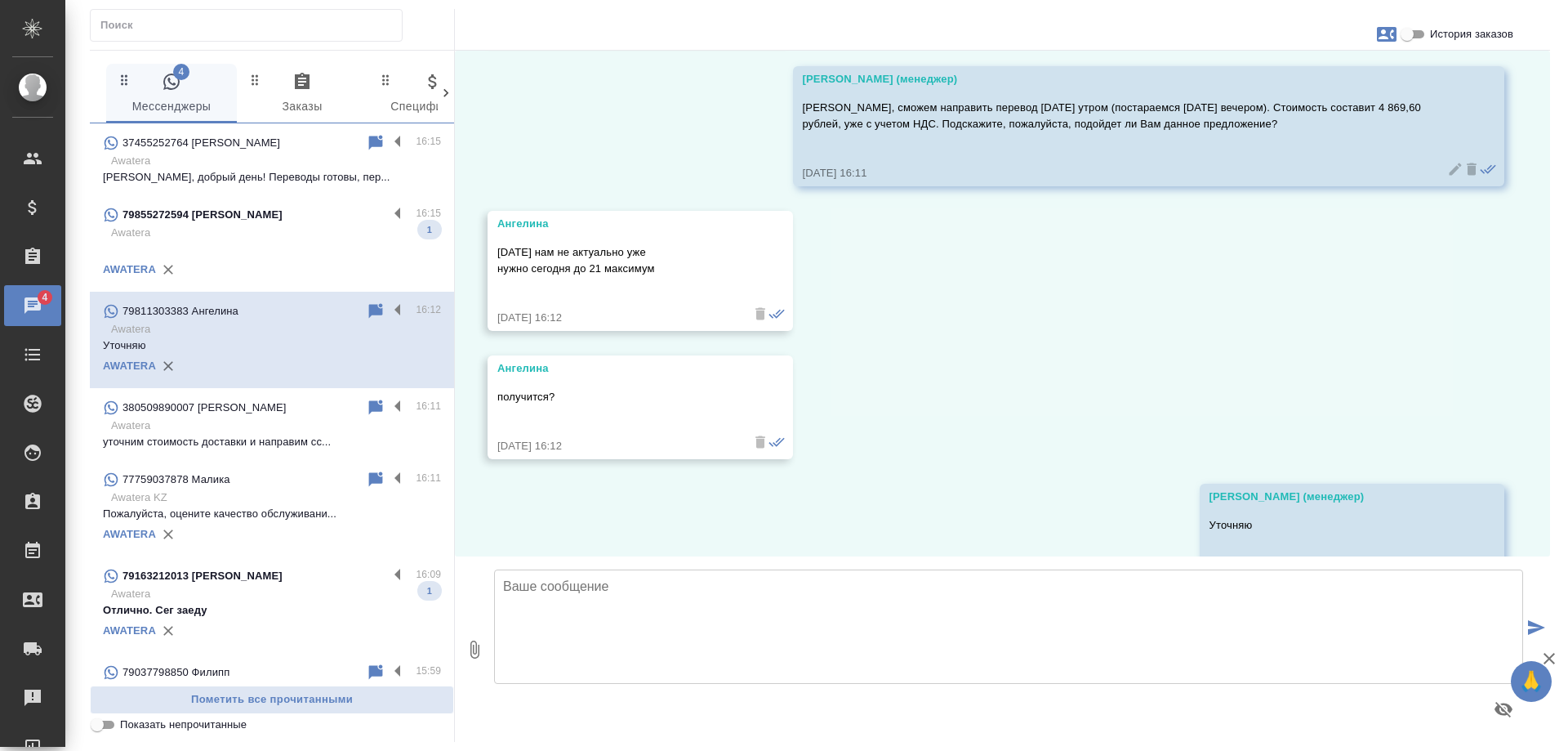
scroll to position [10013, 0]
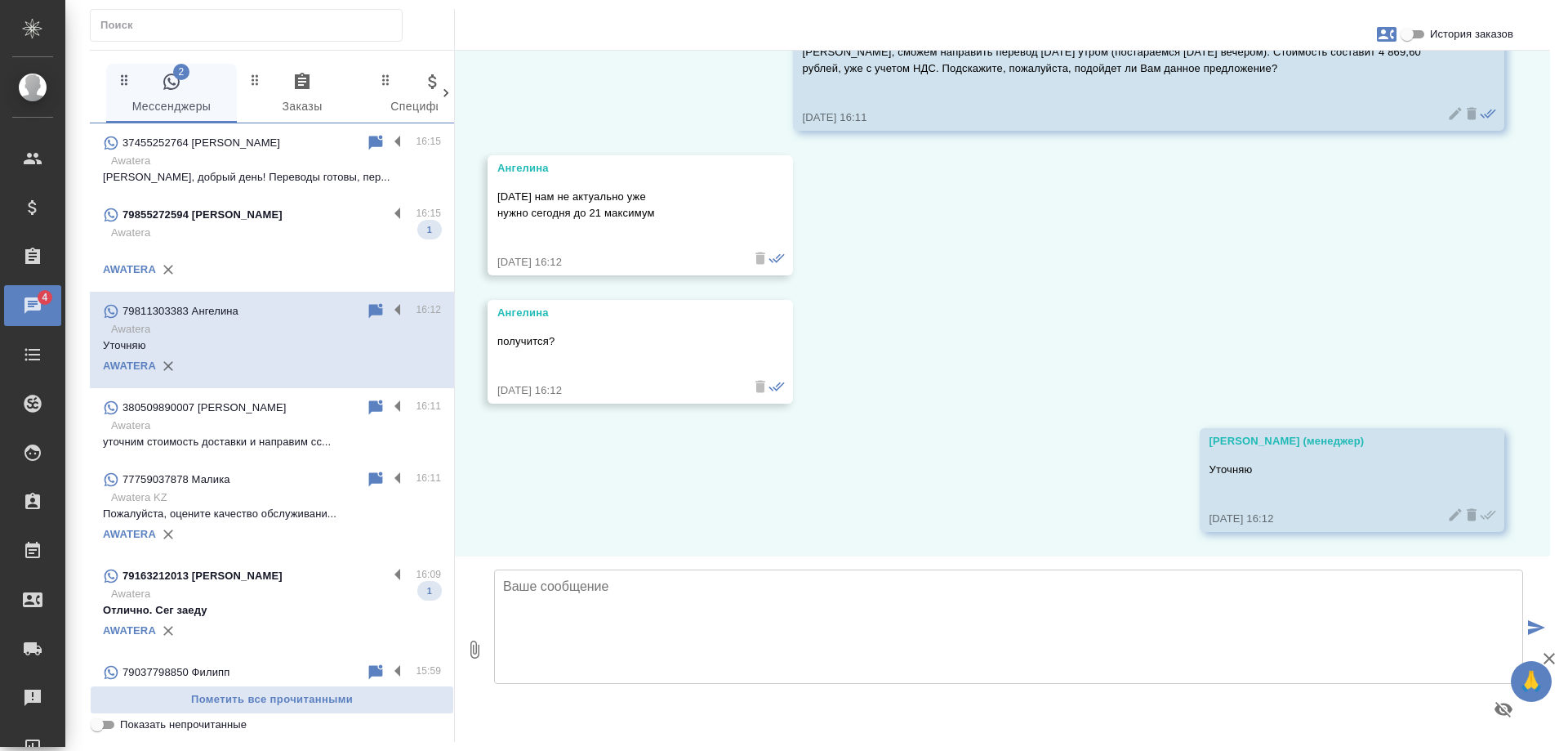
click at [300, 230] on p "Awatera" at bounding box center [275, 233] width 330 height 17
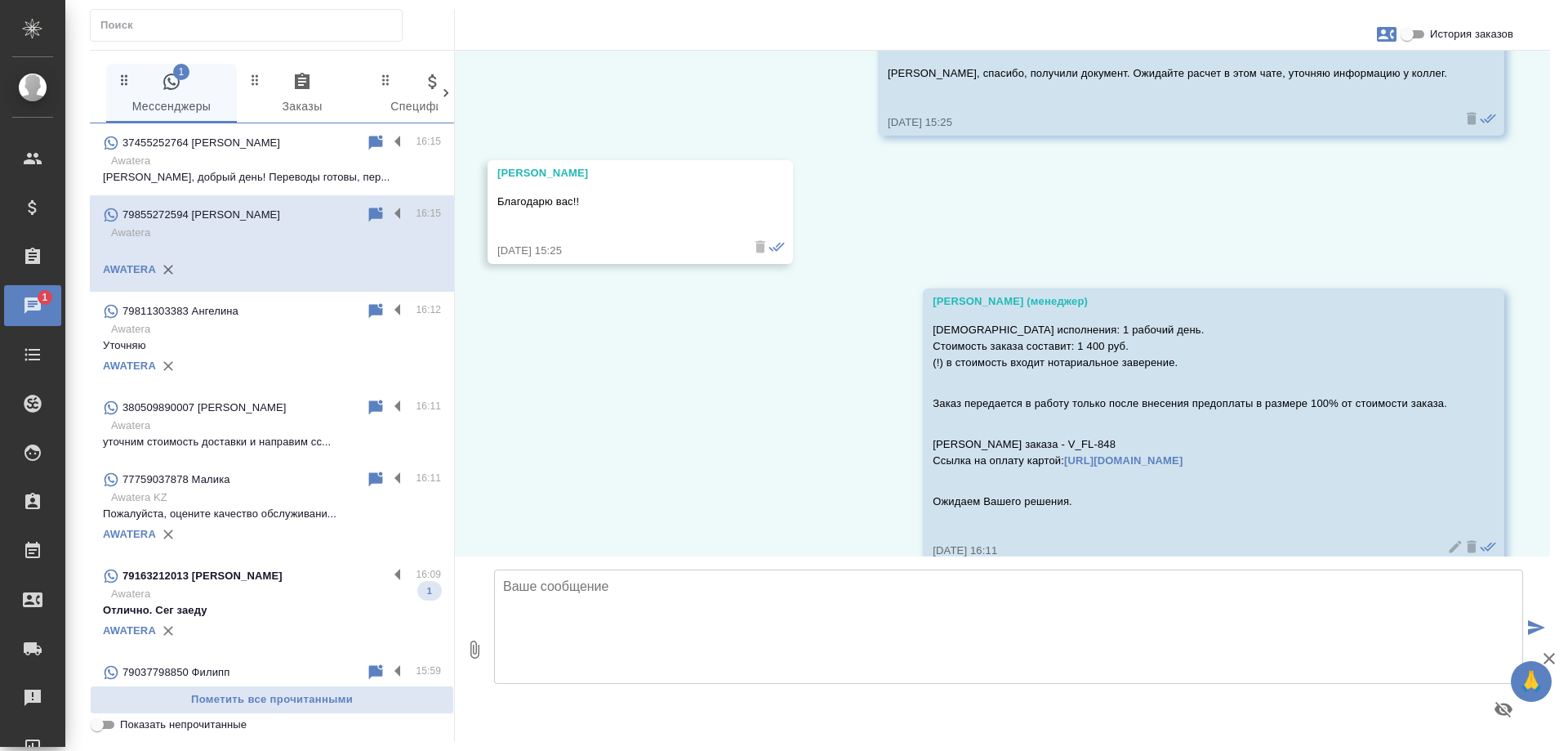
scroll to position [82, 0]
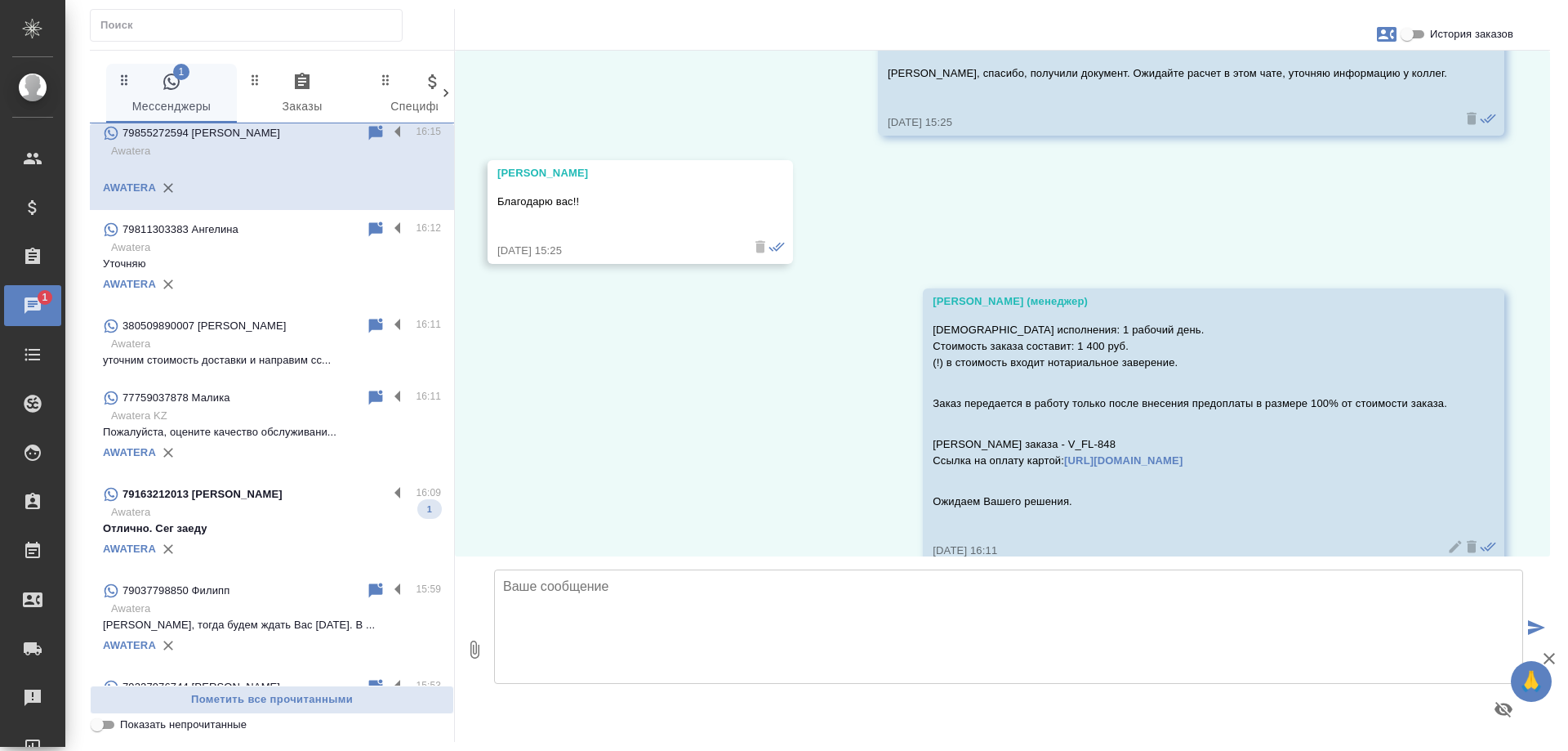
click at [293, 496] on div "79163212013 [PERSON_NAME]" at bounding box center [245, 495] width 285 height 20
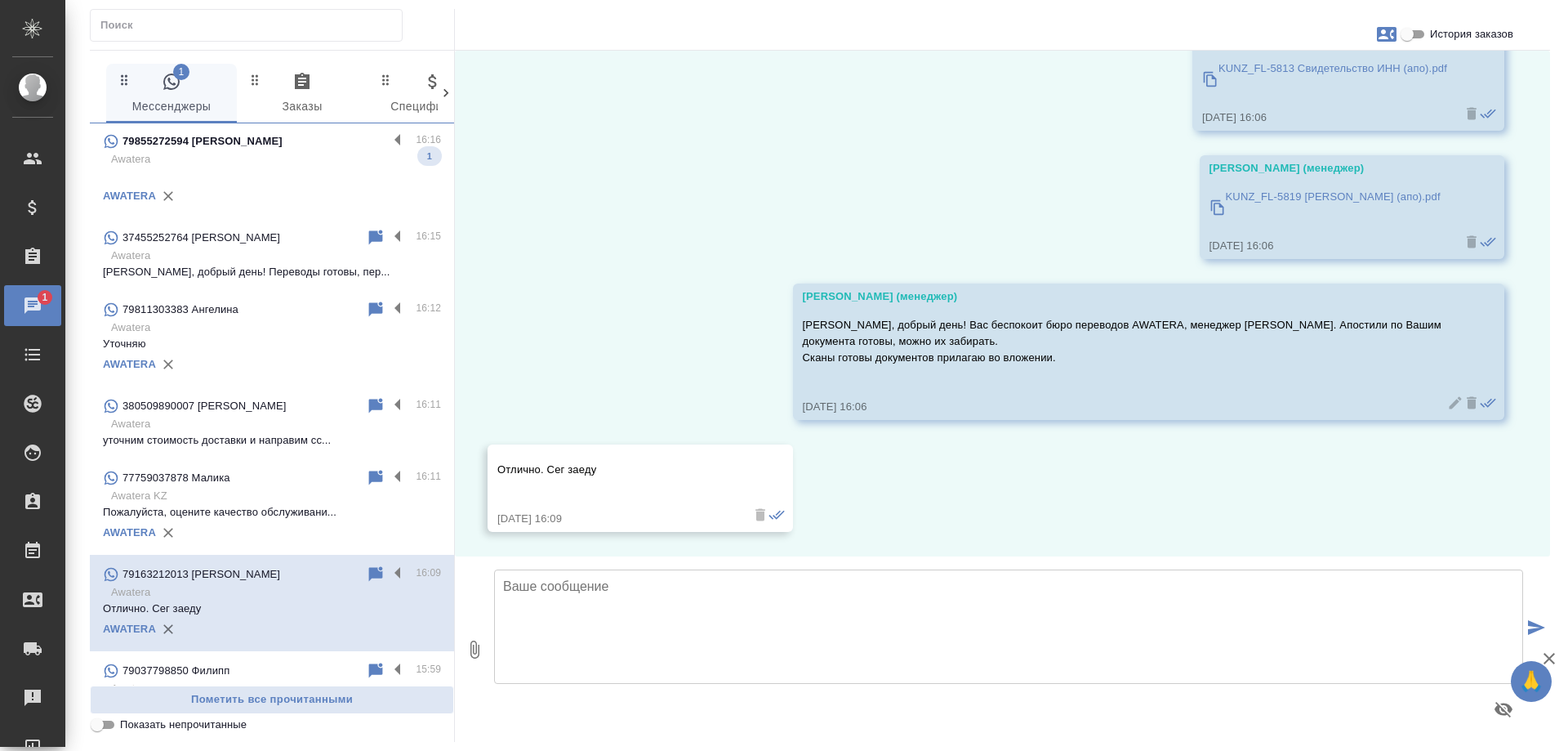
scroll to position [0, 0]
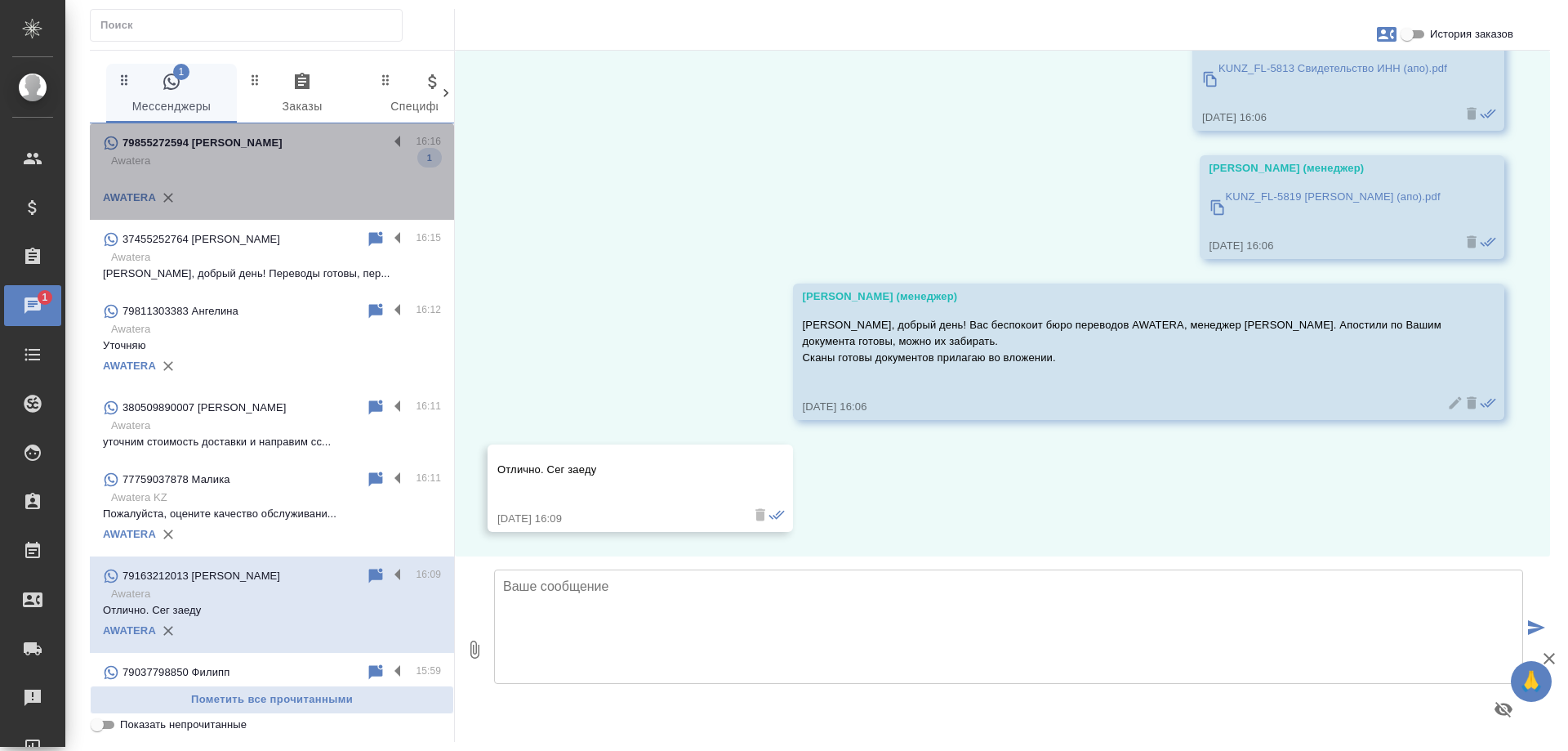
click at [271, 156] on p "Awatera" at bounding box center [275, 161] width 330 height 17
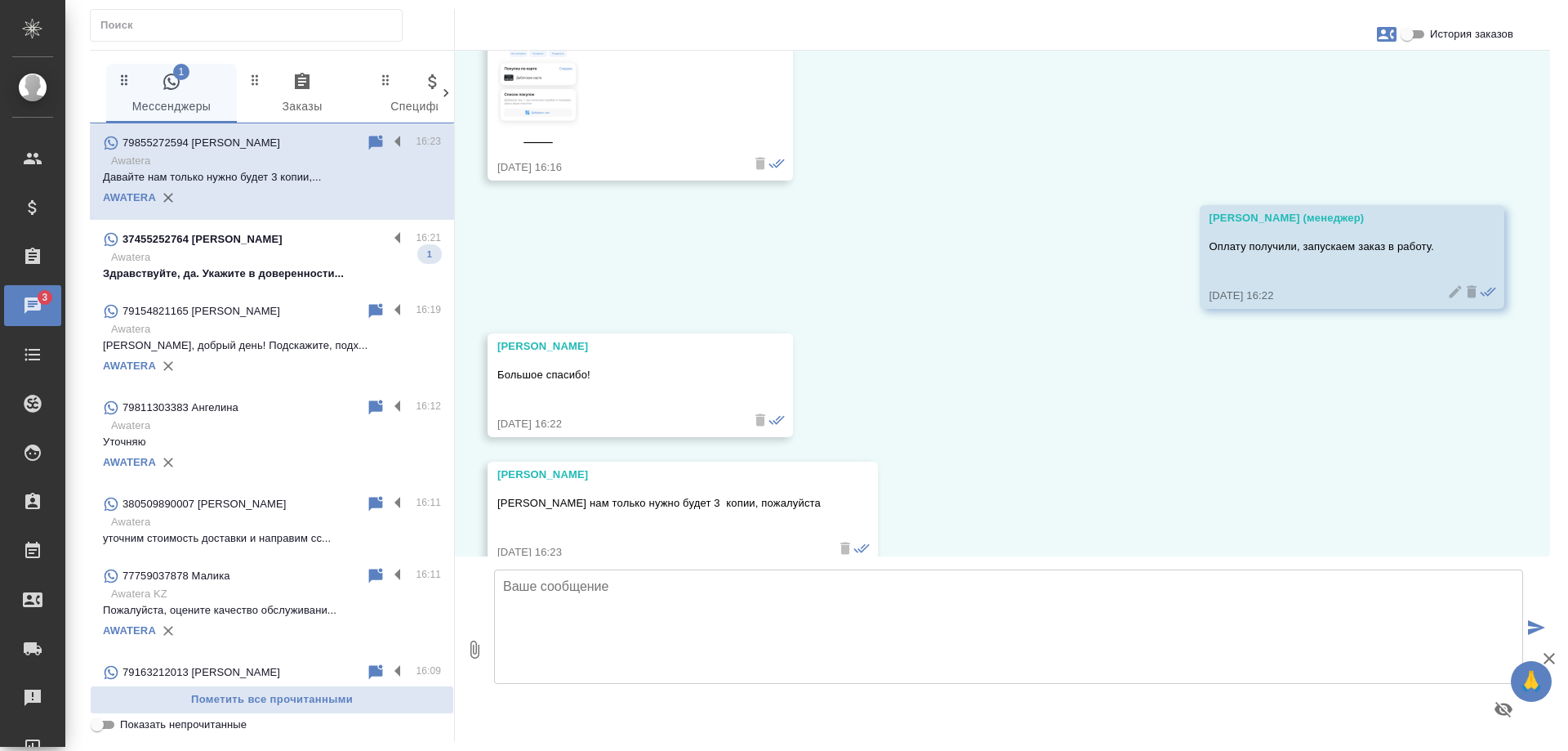
scroll to position [3689, 0]
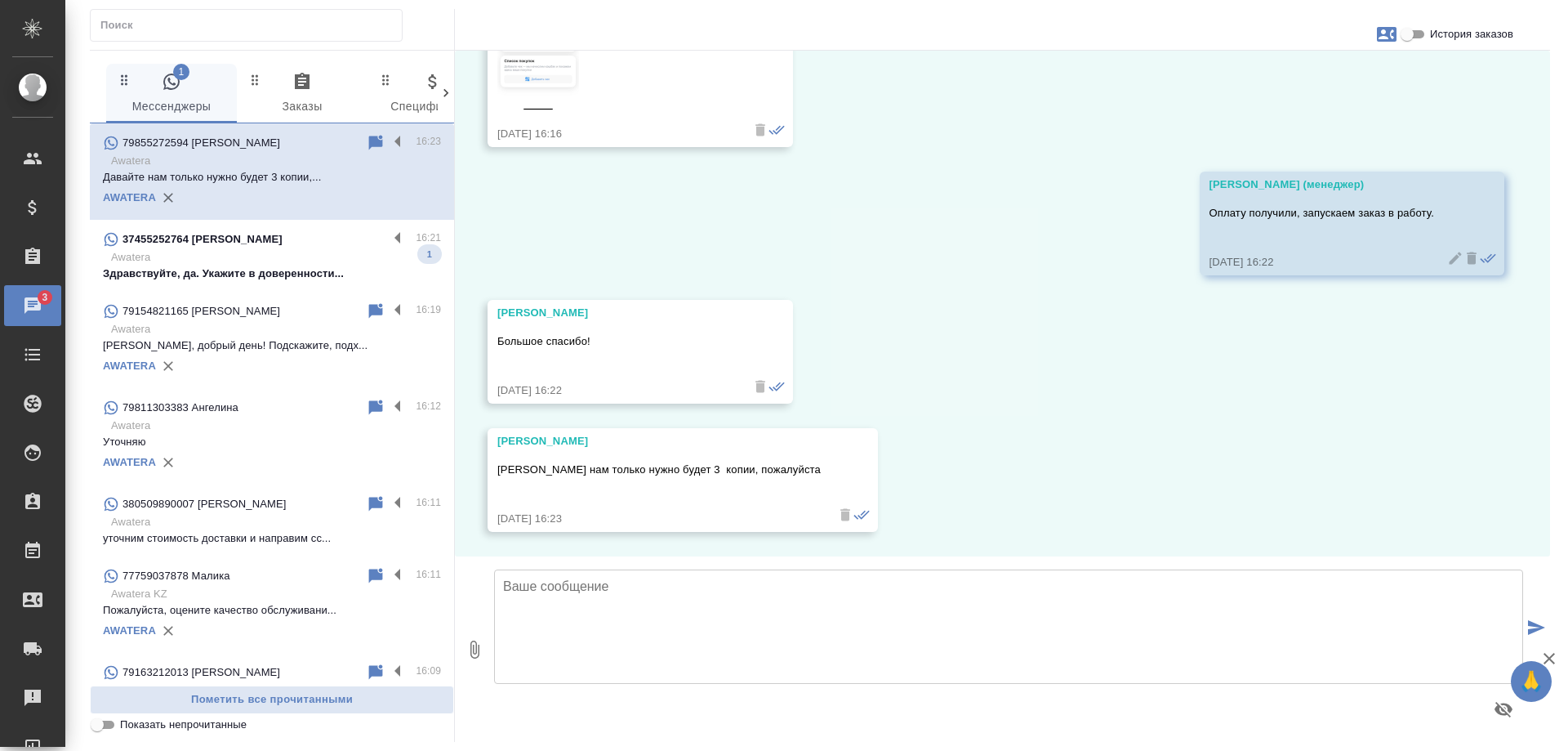
click at [268, 256] on p "Awatera" at bounding box center [275, 257] width 330 height 17
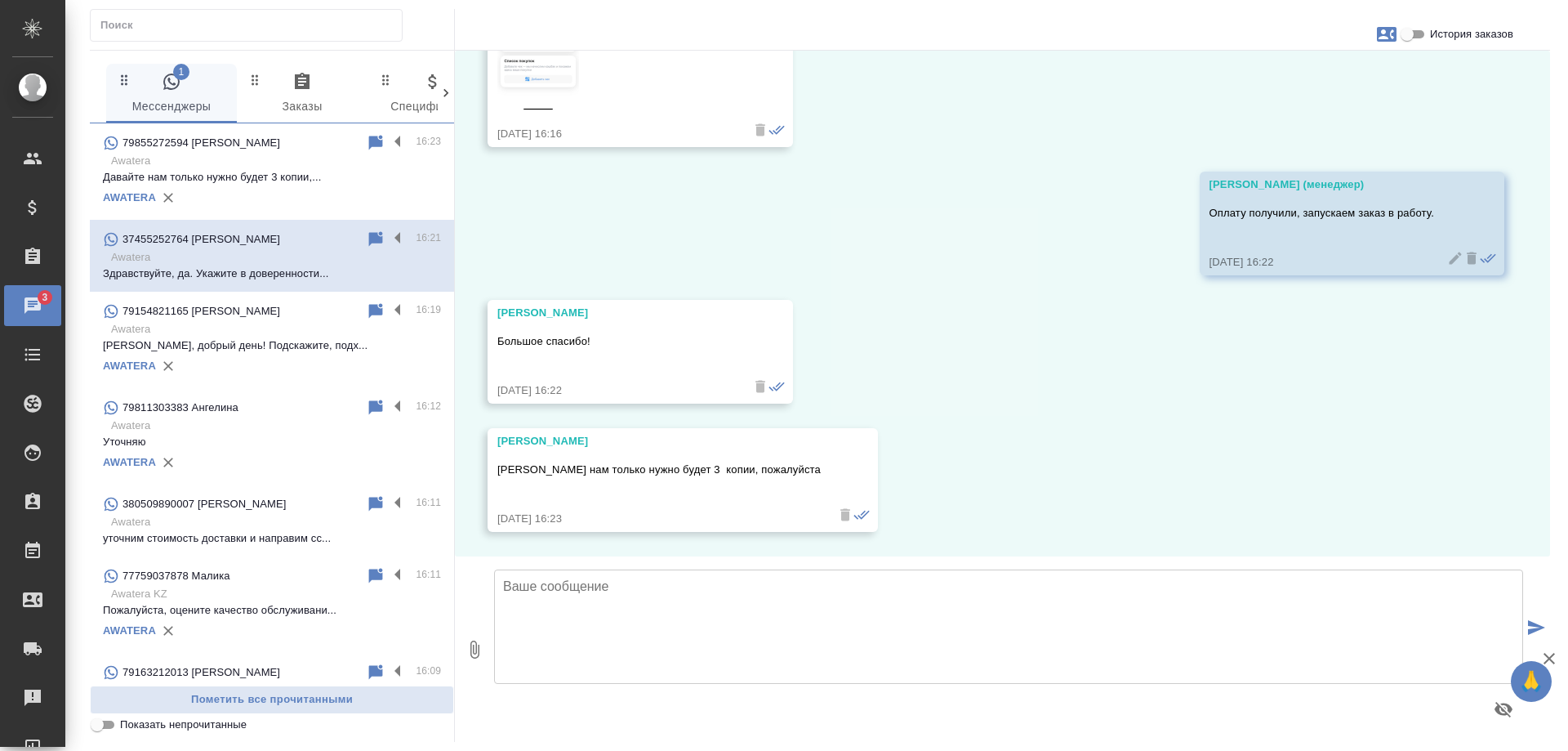
scroll to position [2171, 0]
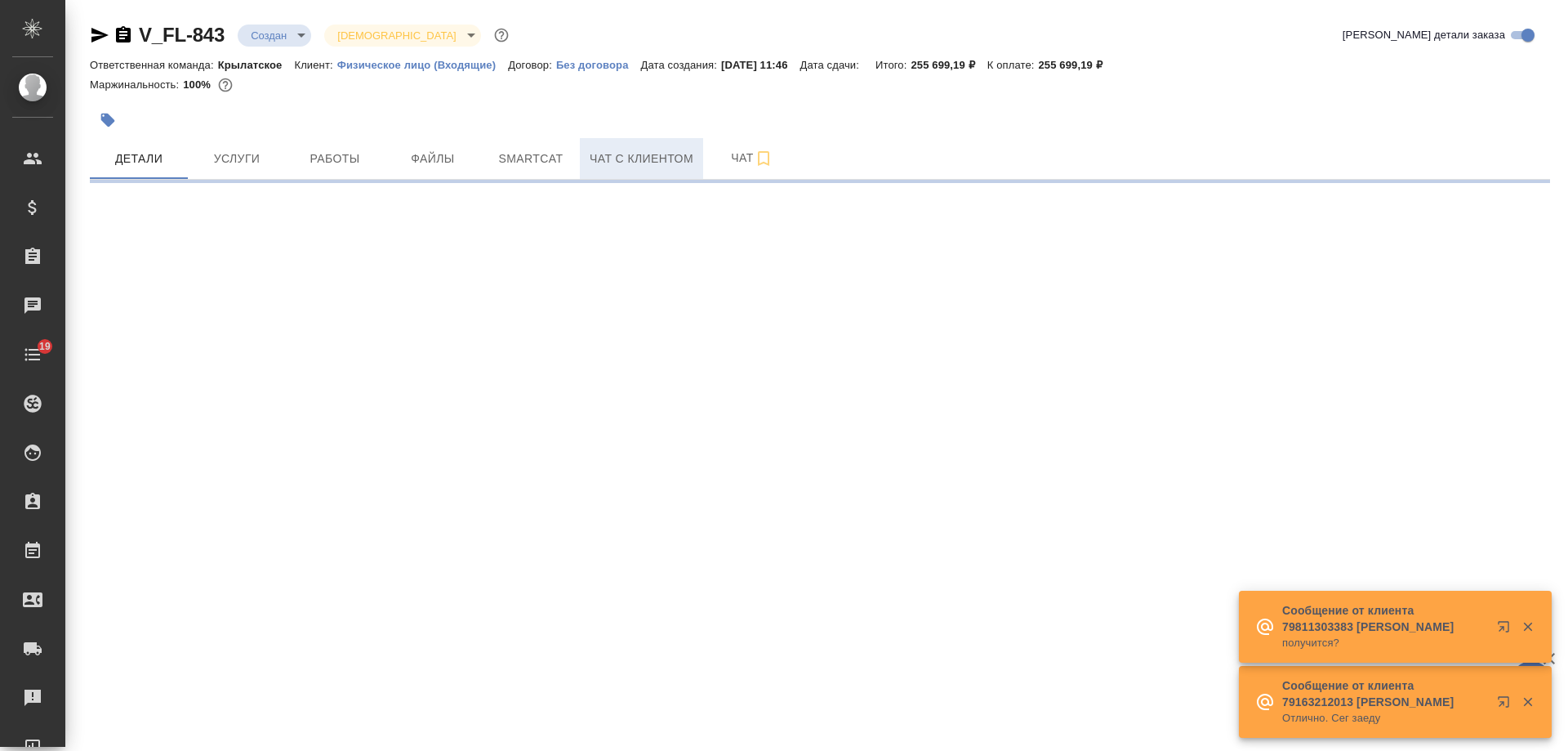
select select "RU"
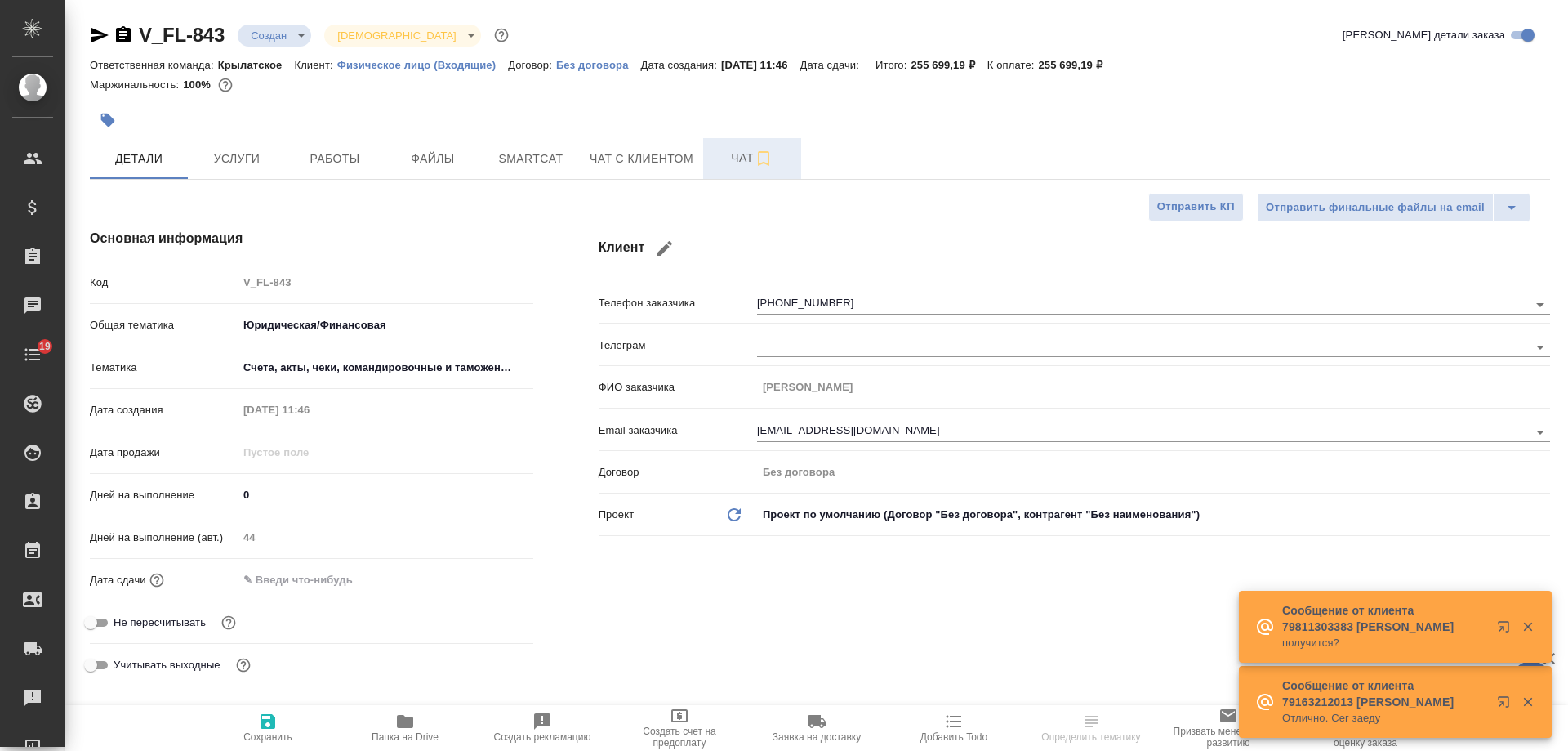
type textarea "x"
type input "[PERSON_NAME]"
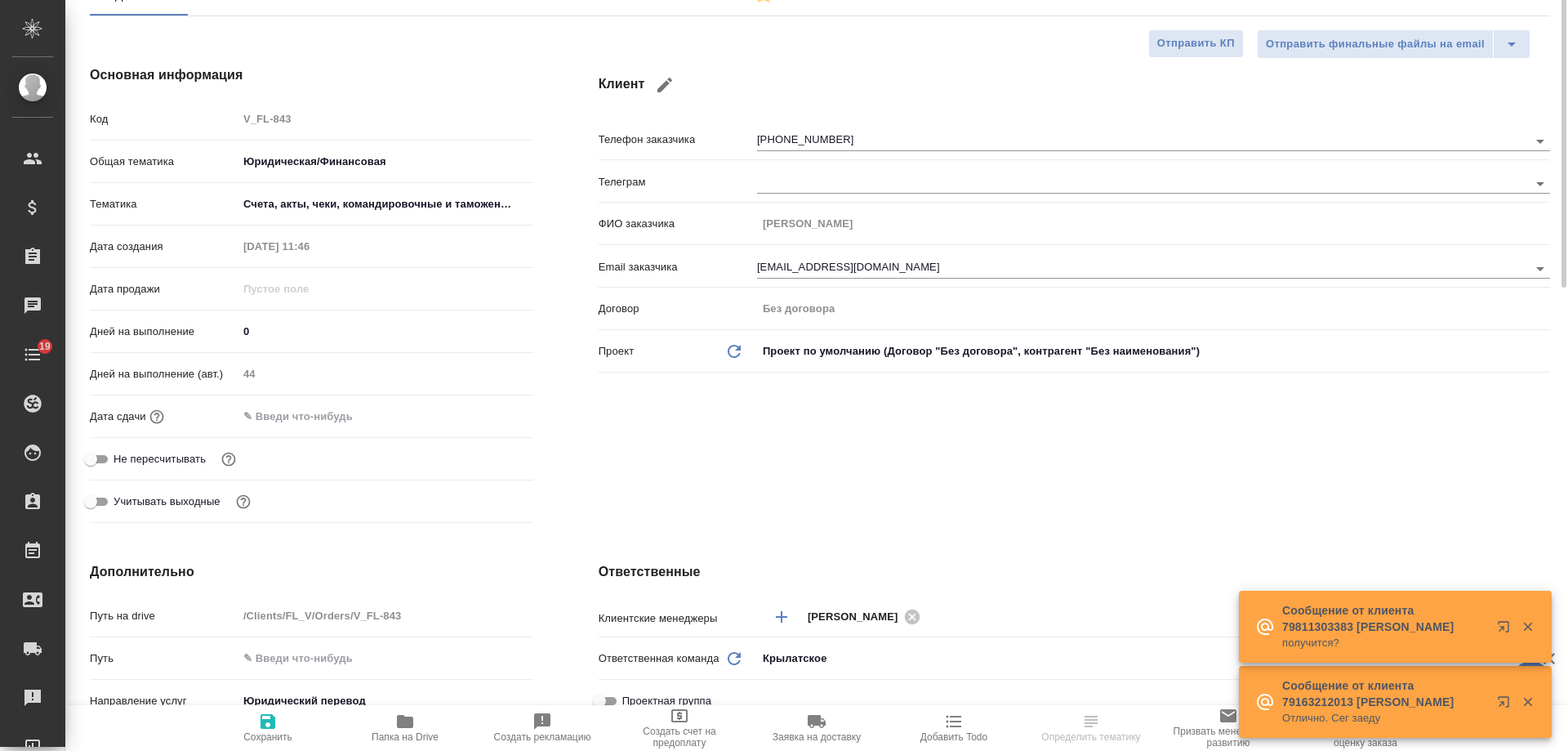
scroll to position [245, 0]
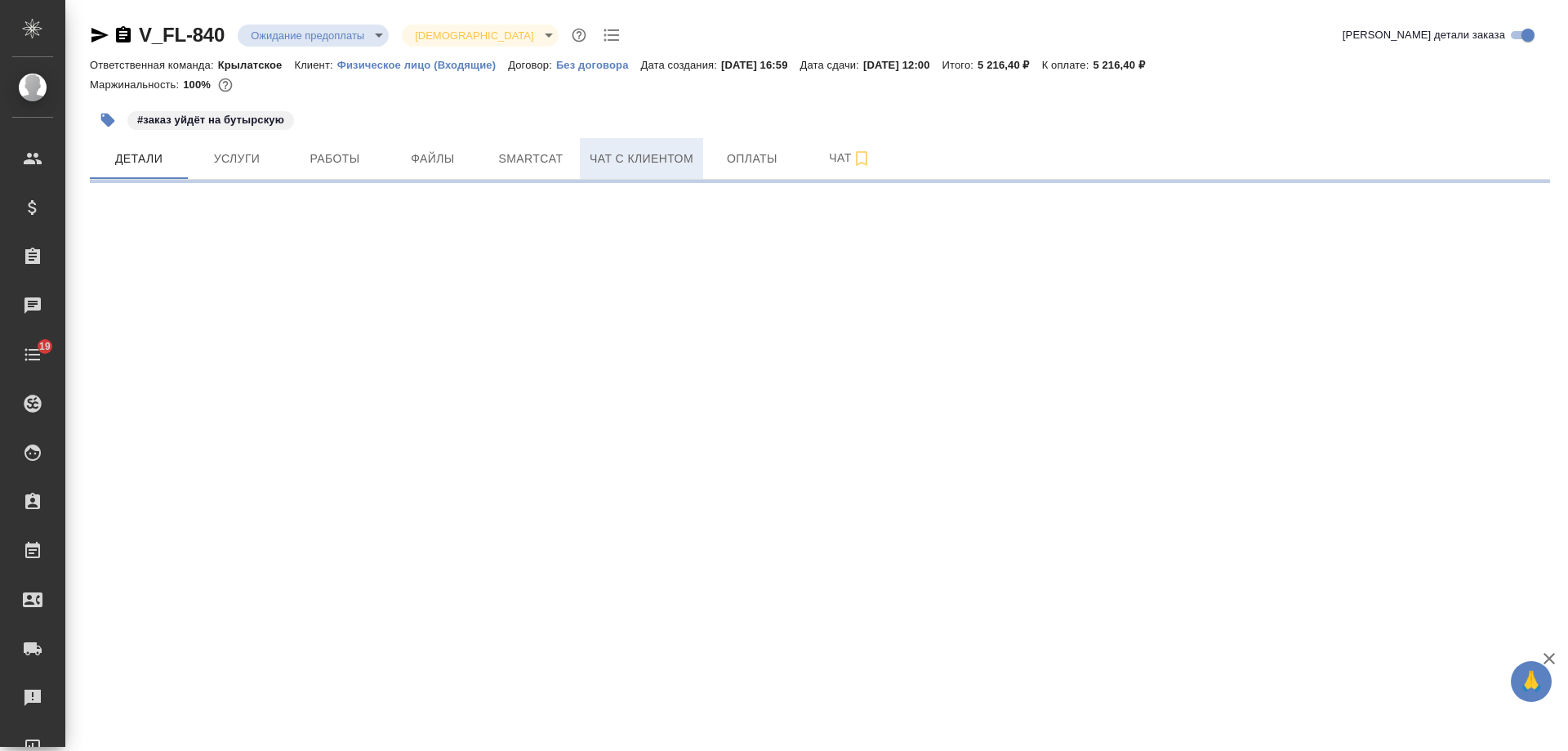
select select "RU"
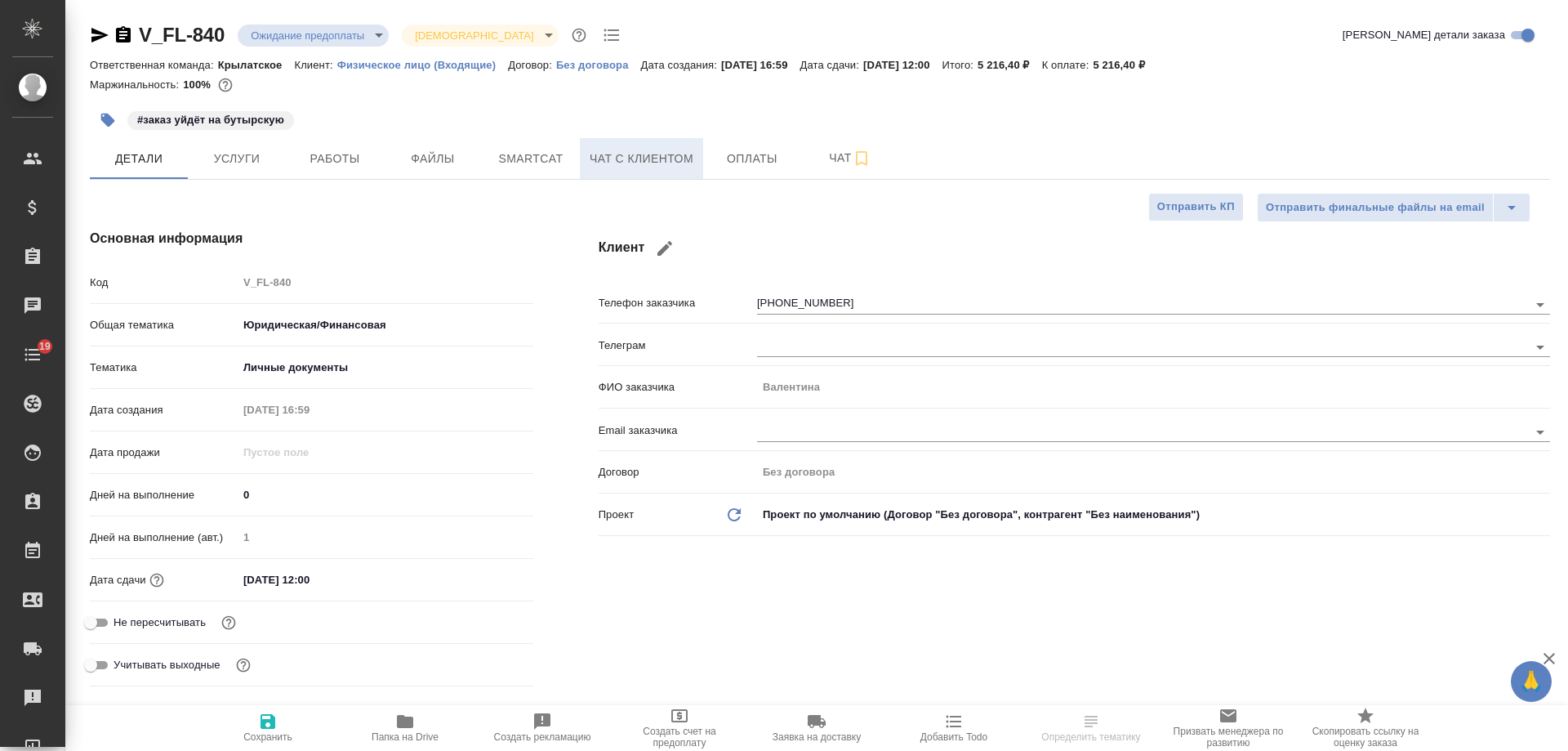
click at [643, 165] on span "Чат с клиентом" at bounding box center [641, 159] width 103 height 21
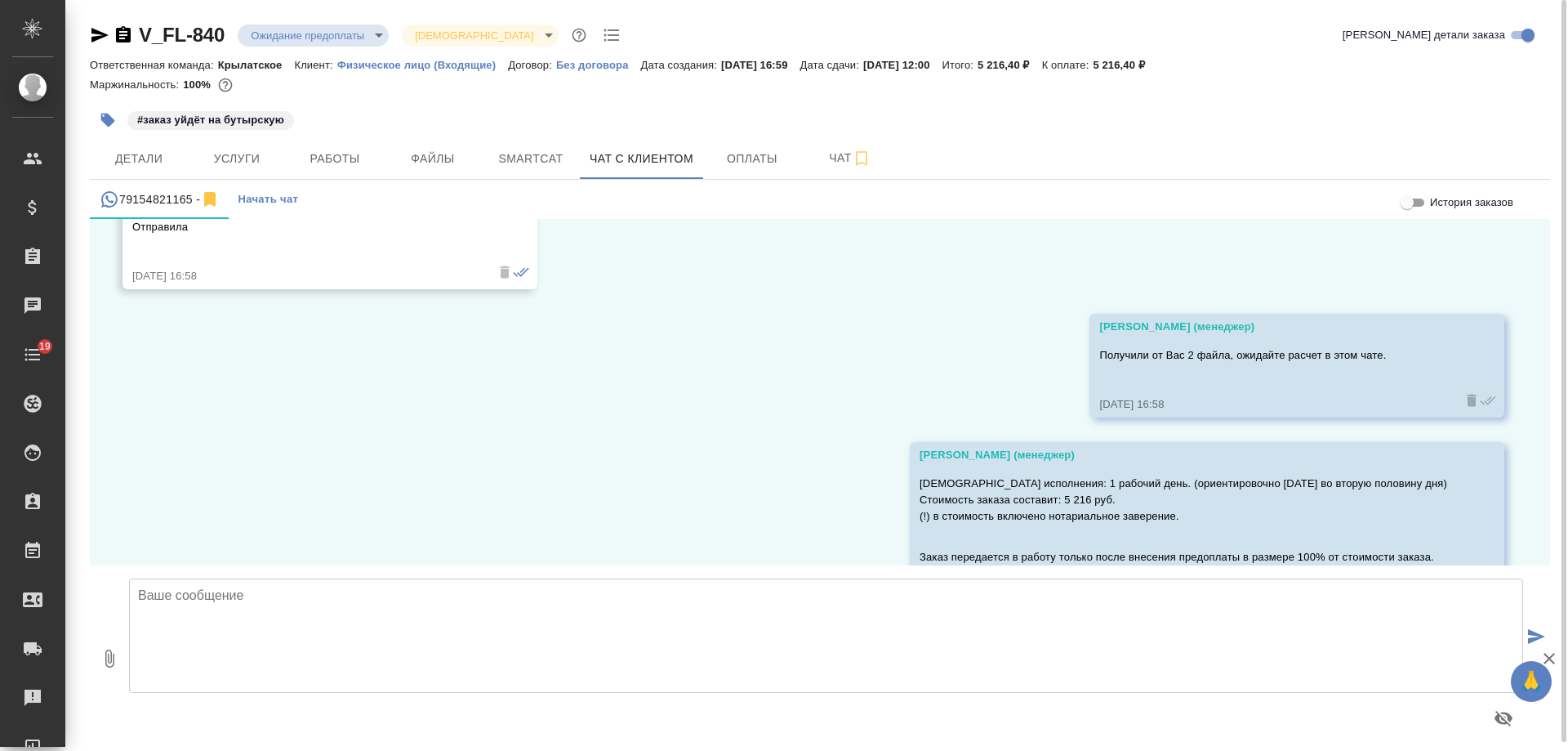
scroll to position [666, 0]
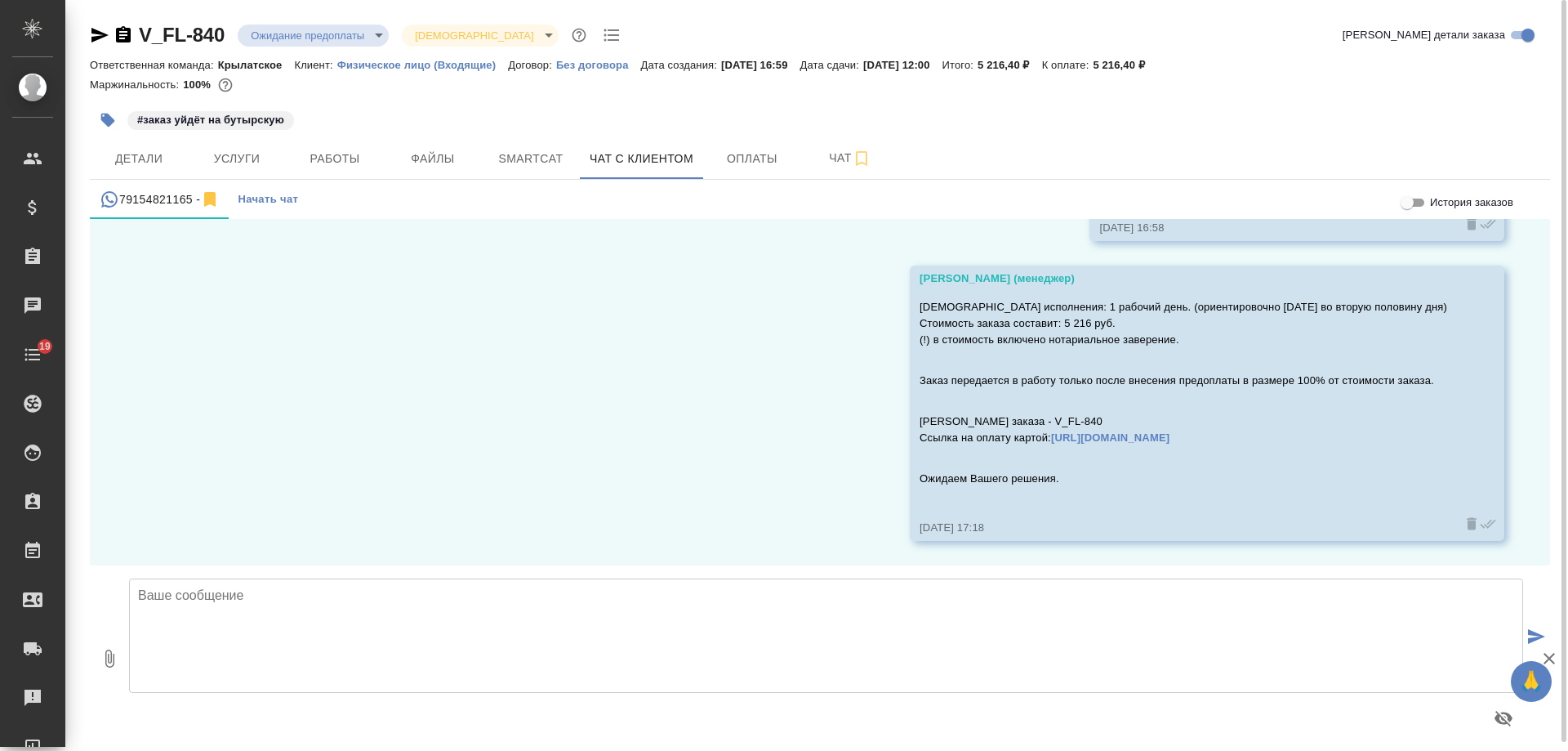
click at [433, 619] on textarea at bounding box center [826, 635] width 1394 height 114
click at [304, 597] on textarea "[PERSON_NAME], добрый день! подскажите, подходит [PERSON_NAME] наше предложение?" at bounding box center [826, 635] width 1394 height 114
click at [671, 600] on textarea "Валентина, добрый день! Подскажите, подходит ли Вам наше предложение?" at bounding box center [826, 635] width 1394 height 114
type textarea "Валентина, добрый день! Подскажите, подходит ли Вам наше предложение?"
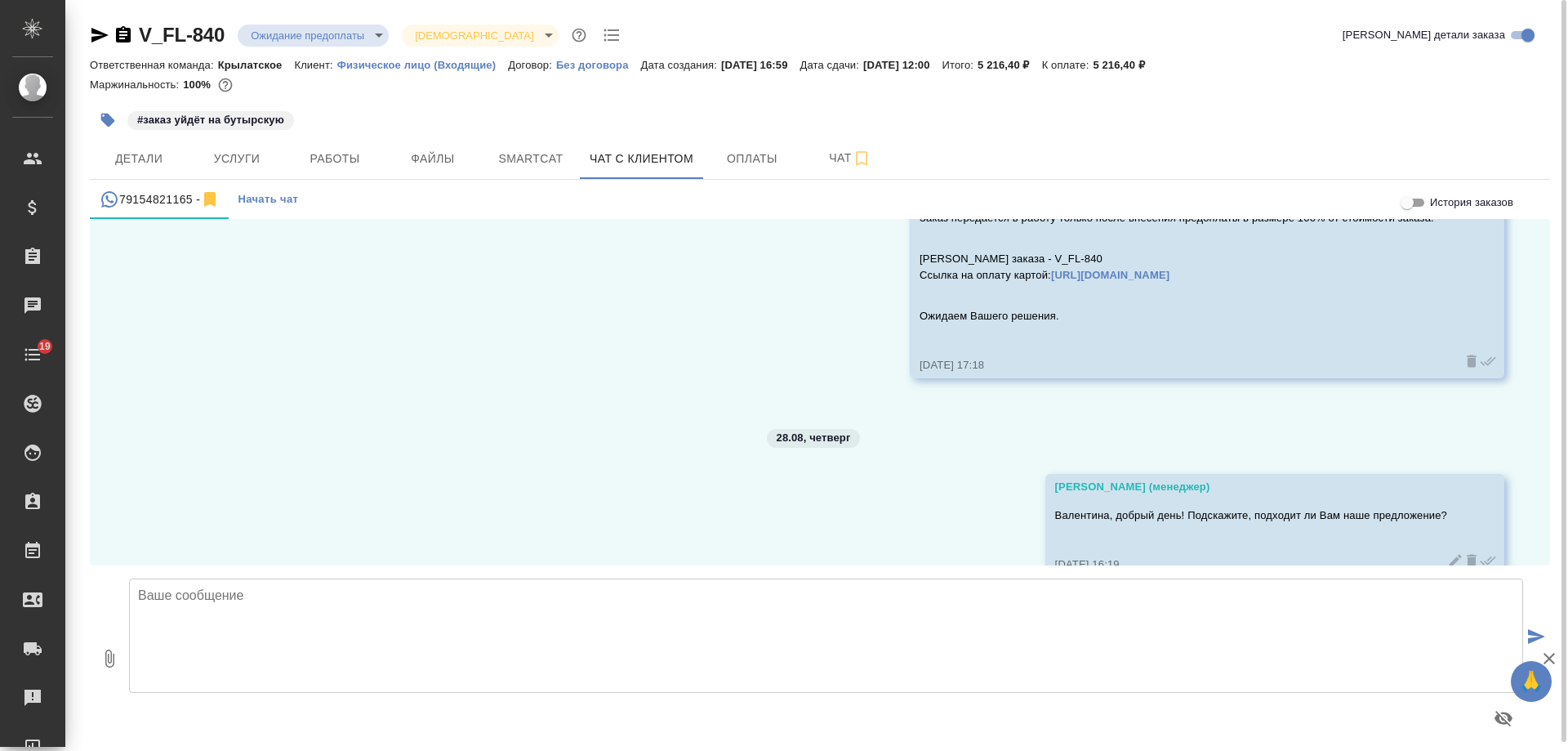
scroll to position [865, 0]
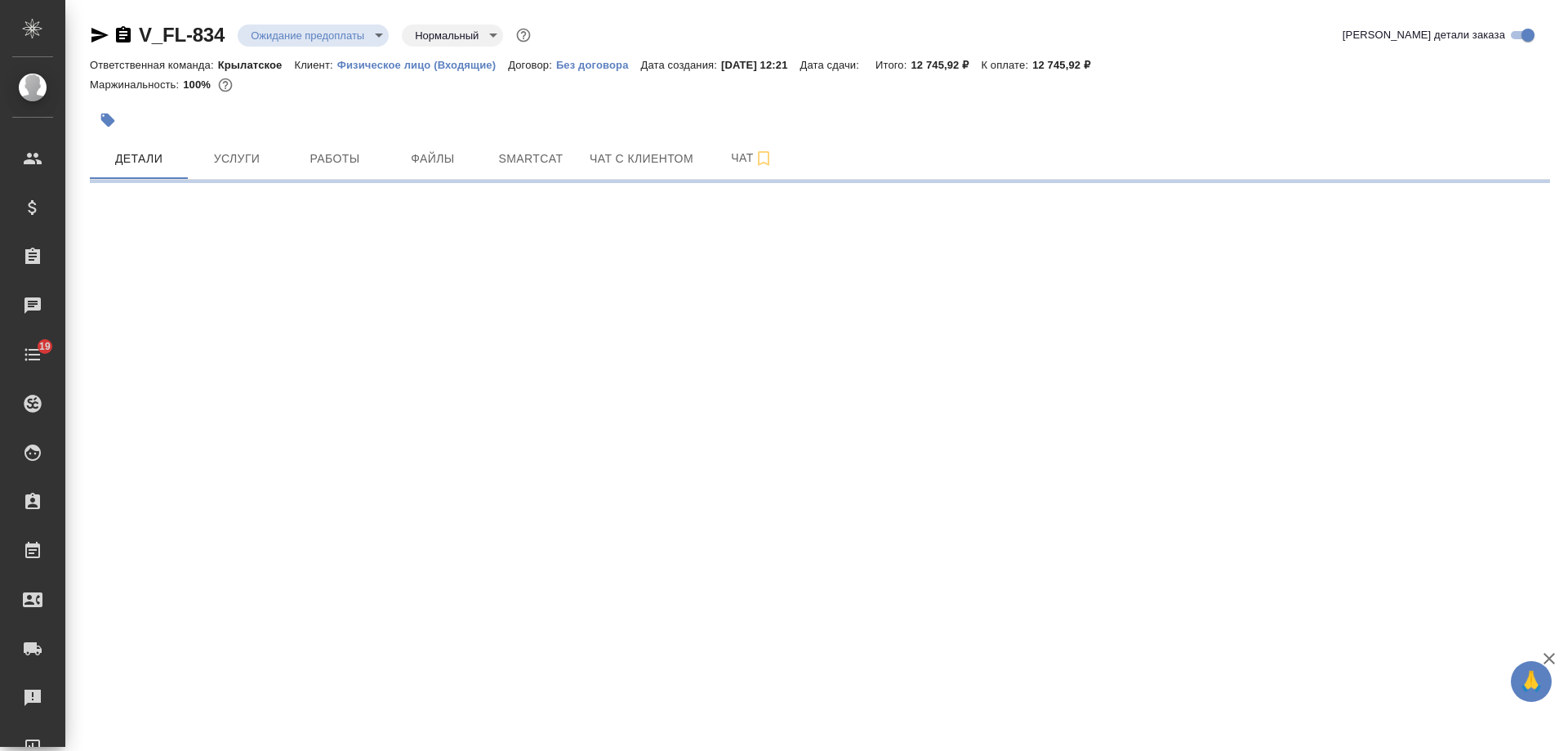
select select "RU"
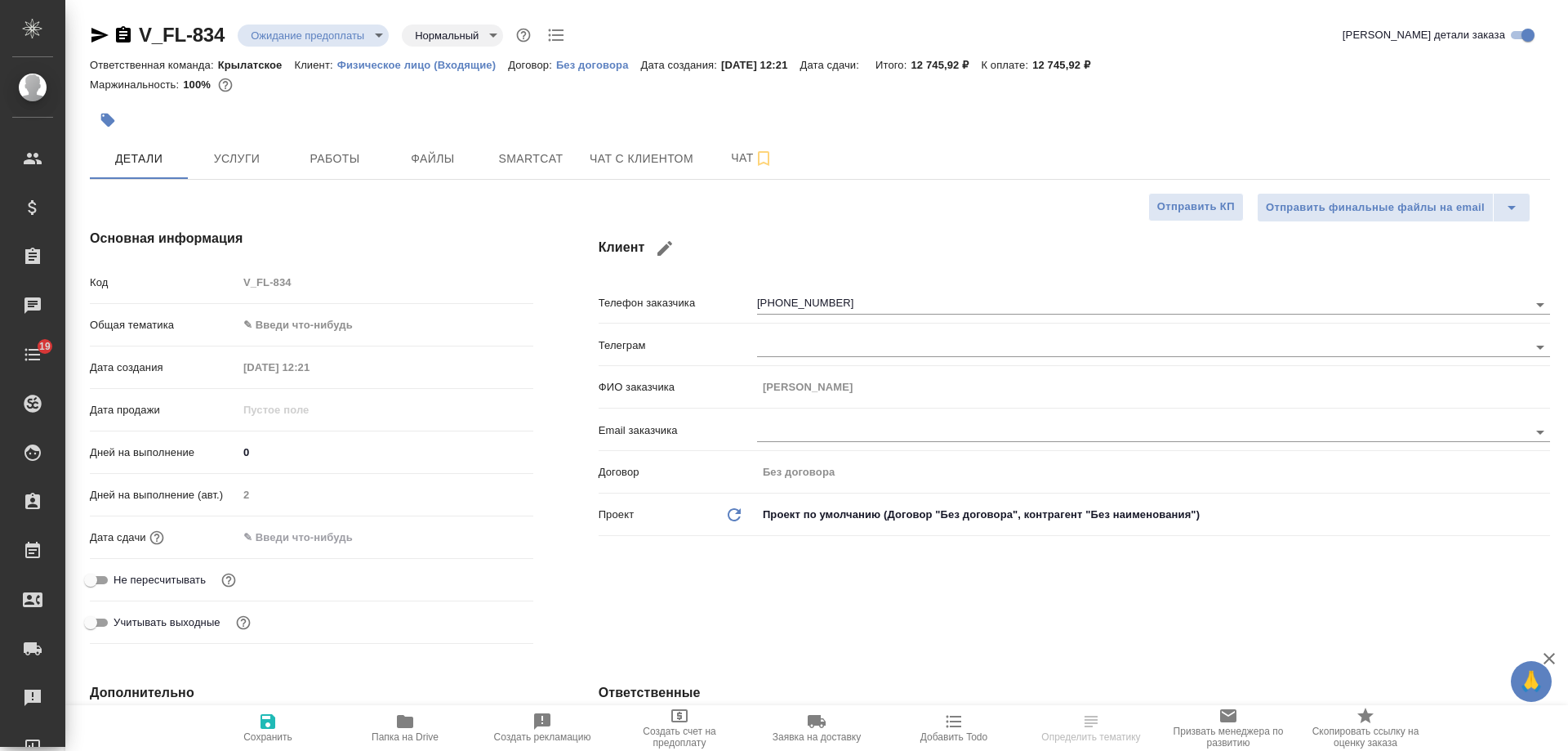
type textarea "x"
click at [676, 159] on span "Чат с клиентом" at bounding box center [641, 159] width 103 height 21
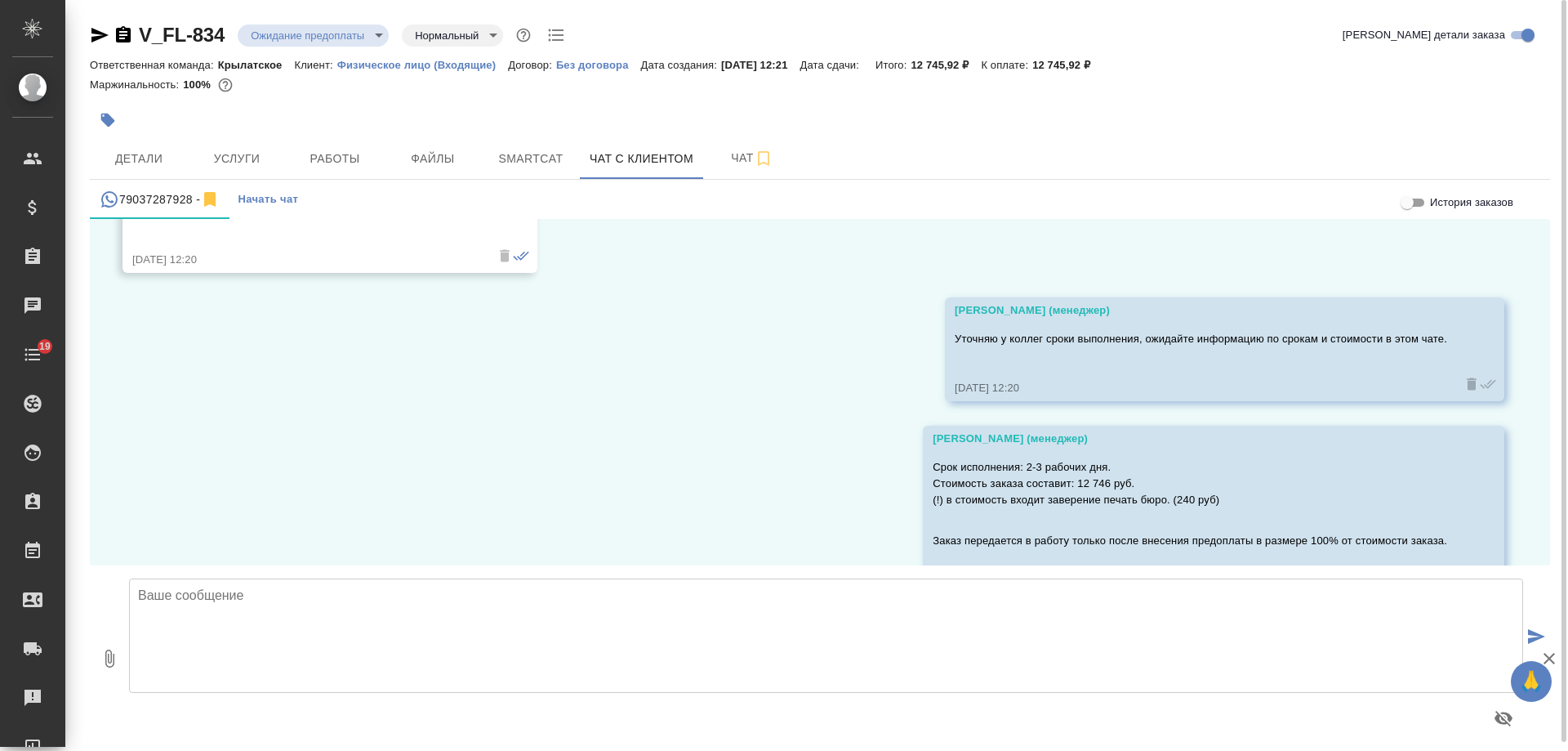
scroll to position [1724, 0]
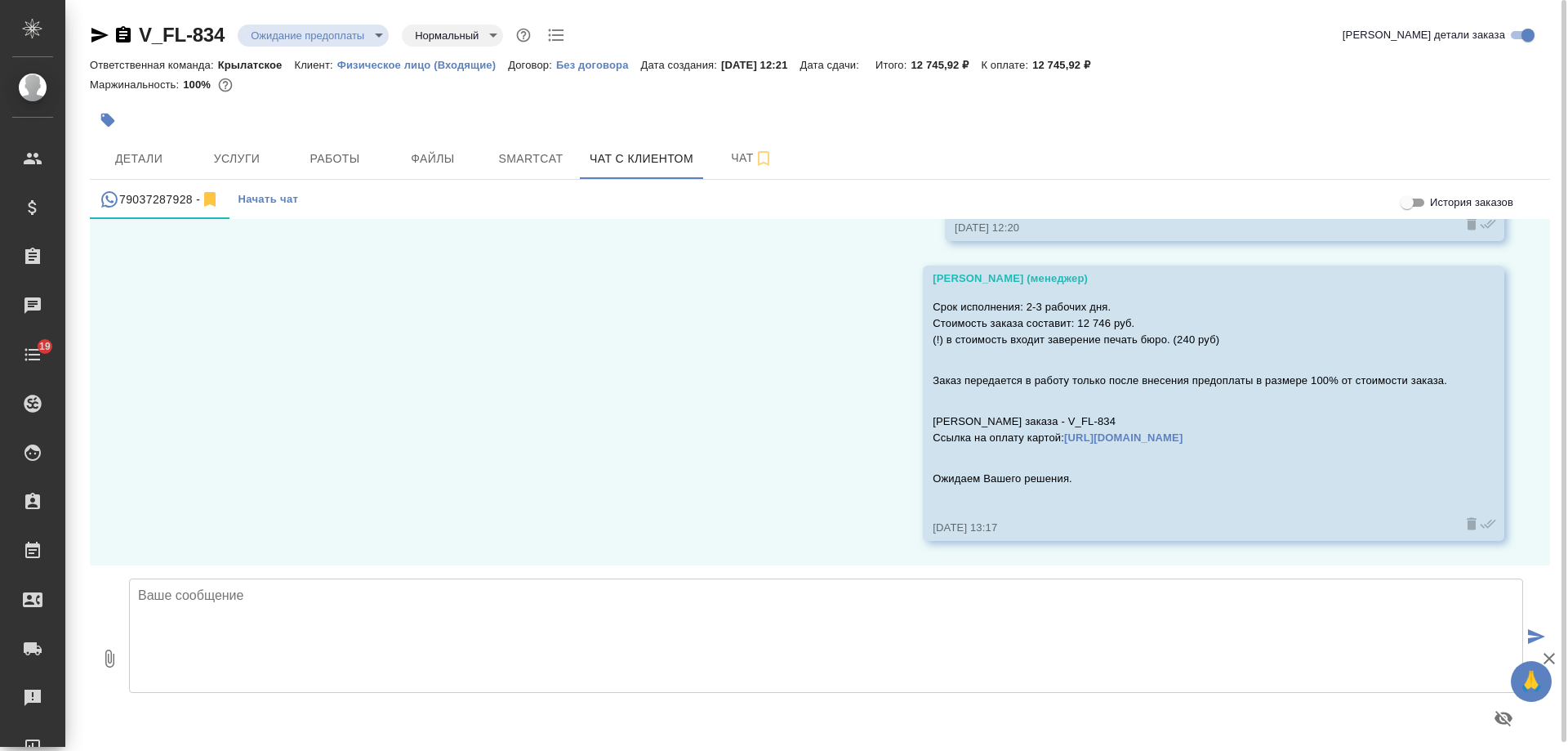
click at [646, 606] on textarea at bounding box center [826, 635] width 1394 height 114
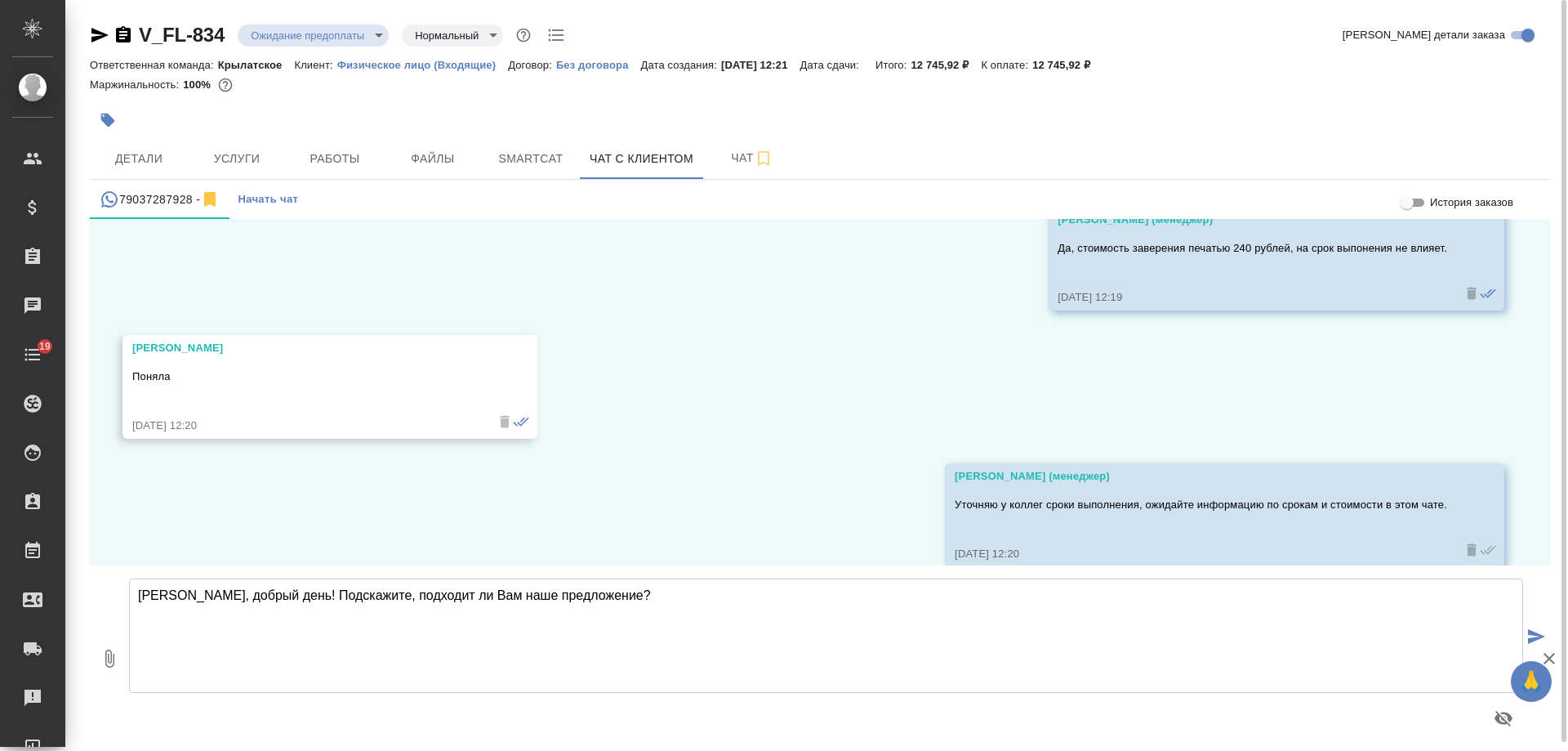
scroll to position [1398, 0]
type textarea "[PERSON_NAME], добрый день! Подскажите, подходит ли Вам наше предложение?"
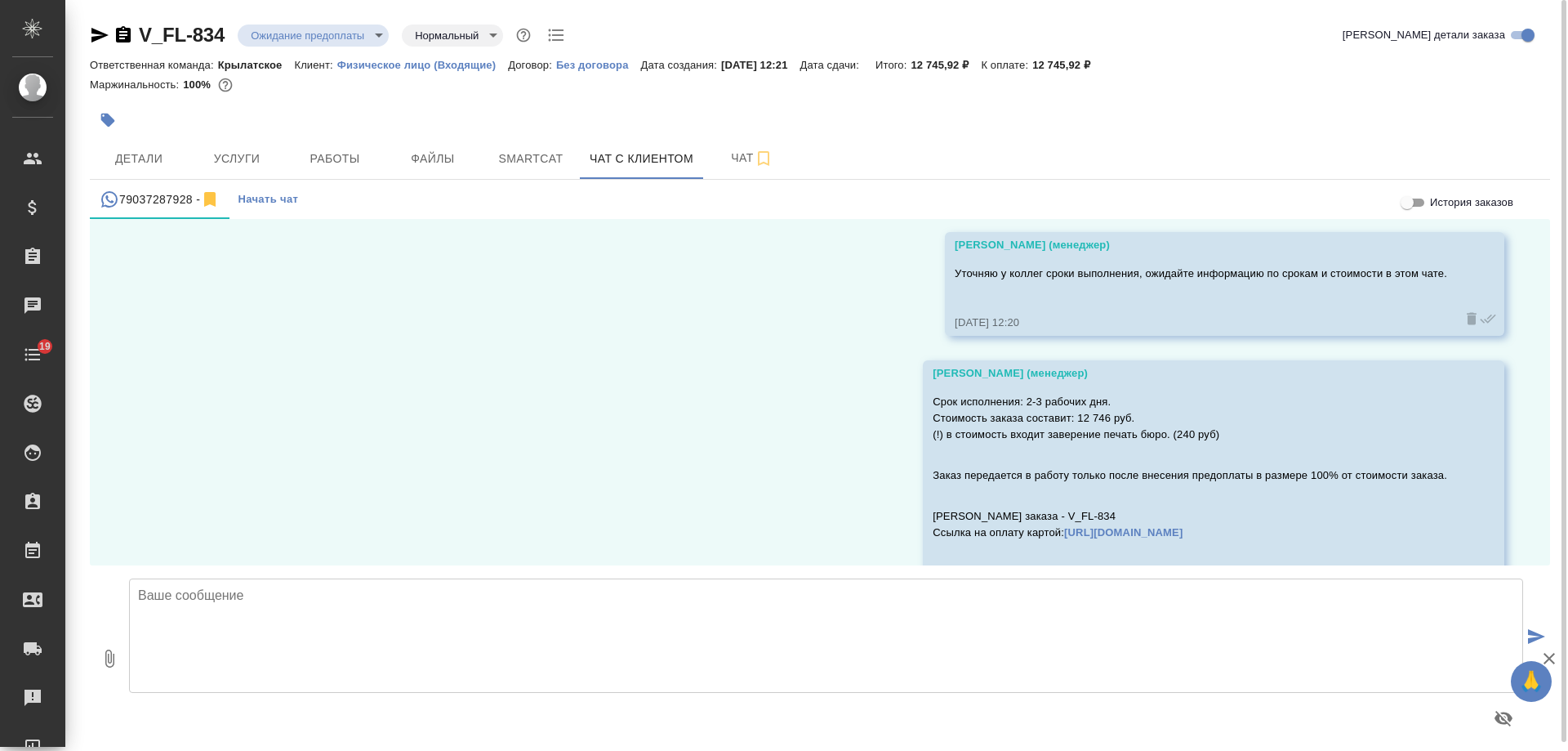
scroll to position [1724, 0]
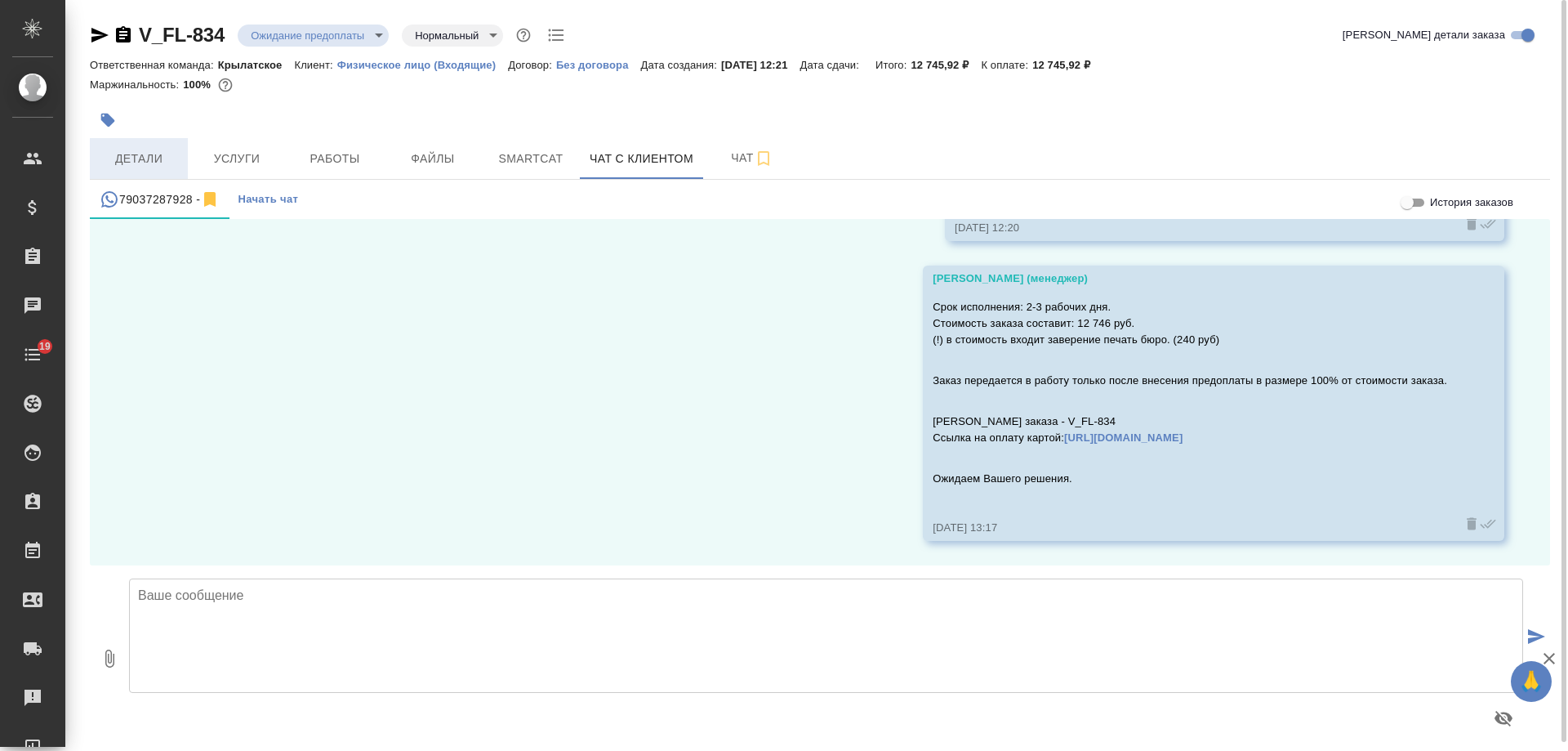
click at [126, 160] on span "Детали" at bounding box center [138, 159] width 79 height 21
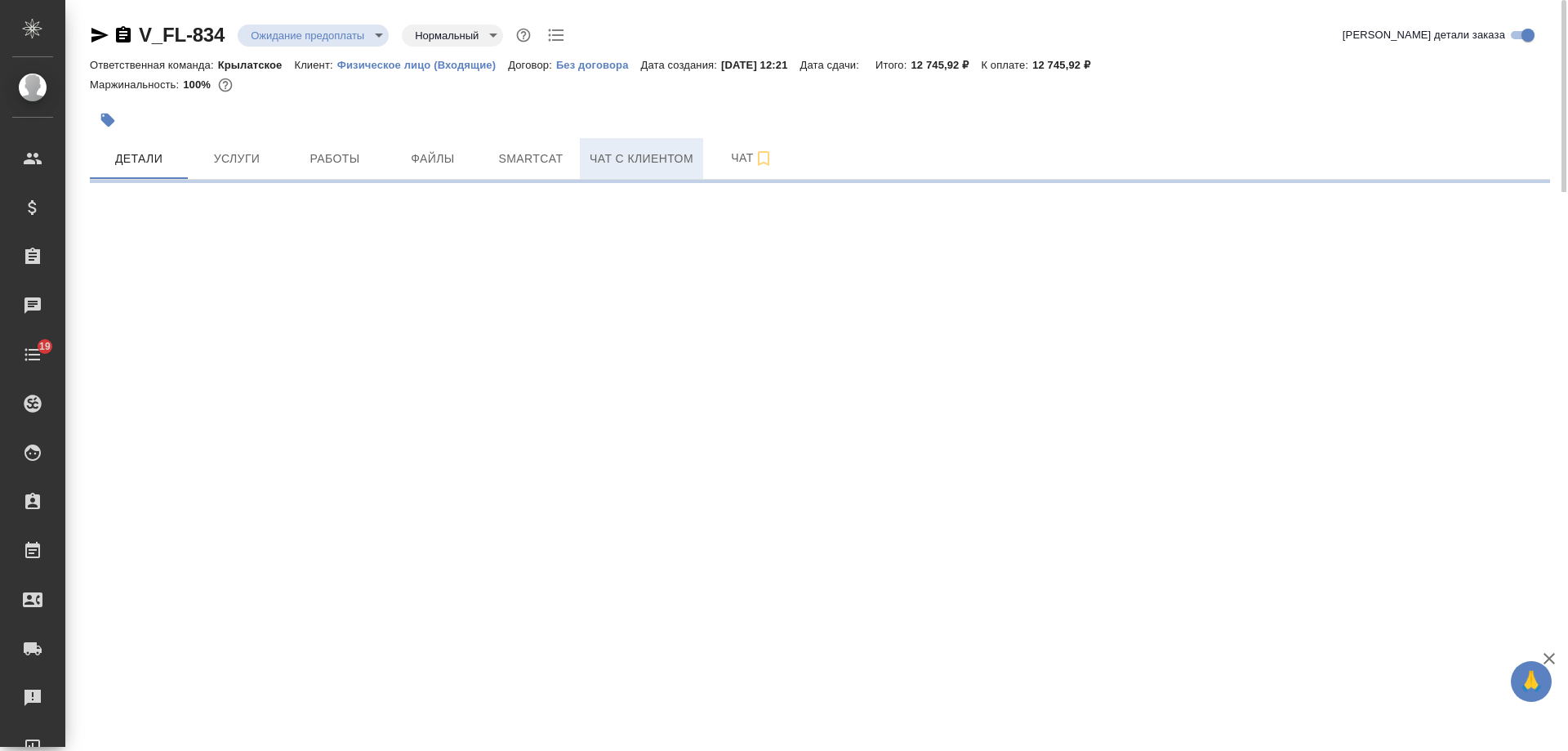
select select "RU"
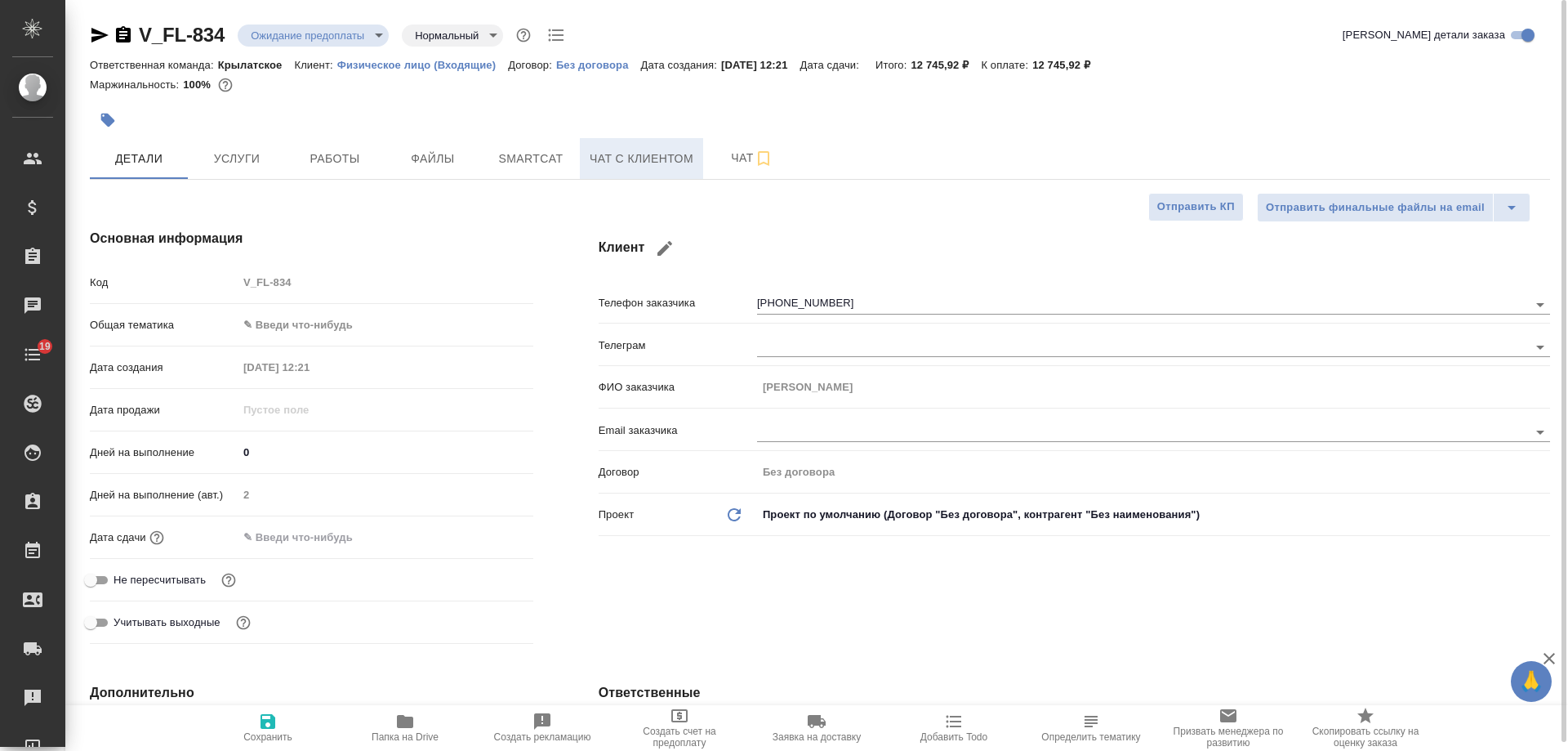
type textarea "x"
click at [643, 165] on span "Чат с клиентом" at bounding box center [641, 159] width 103 height 21
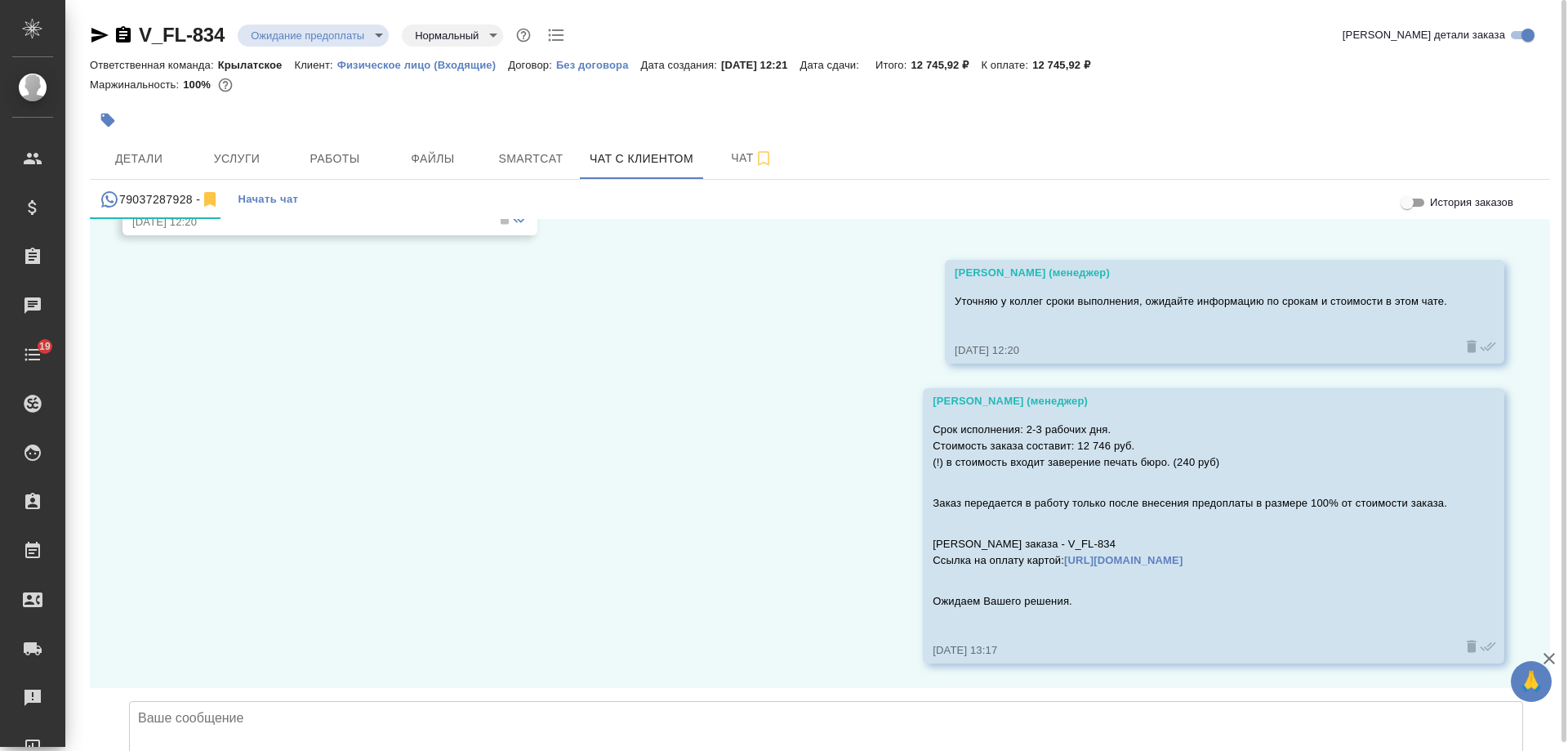
scroll to position [1724, 0]
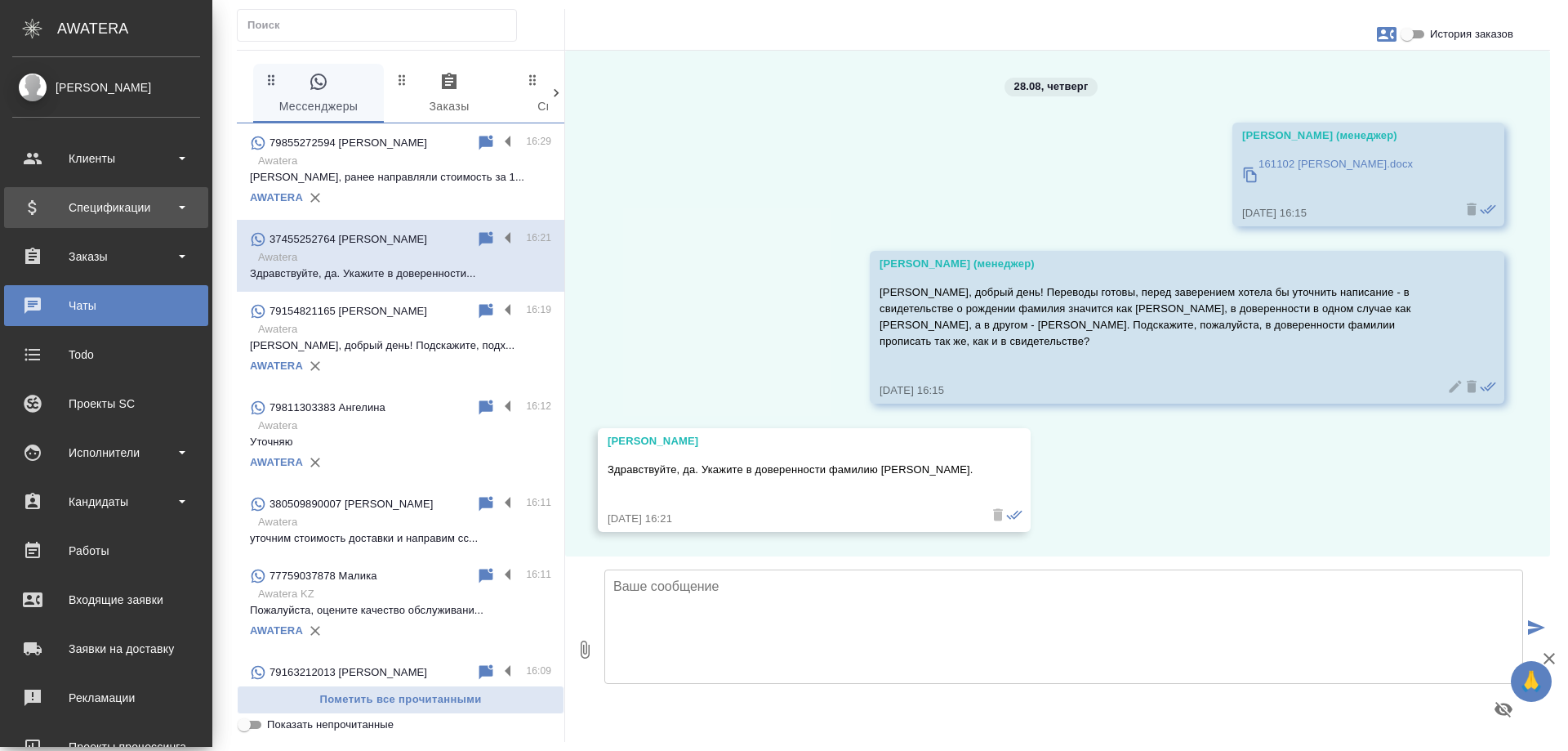
scroll to position [2188, 0]
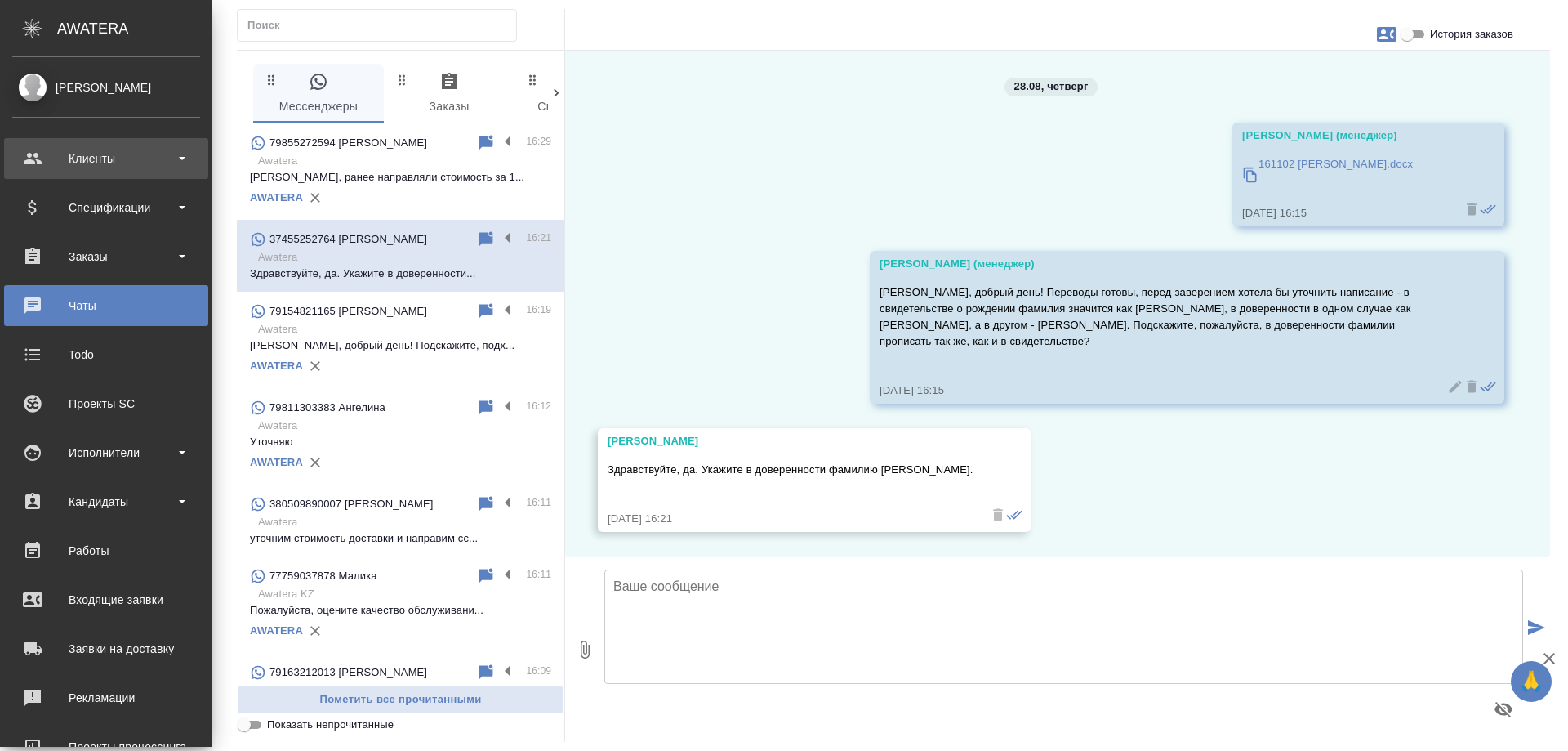
click at [75, 165] on div "Клиенты" at bounding box center [106, 159] width 188 height 25
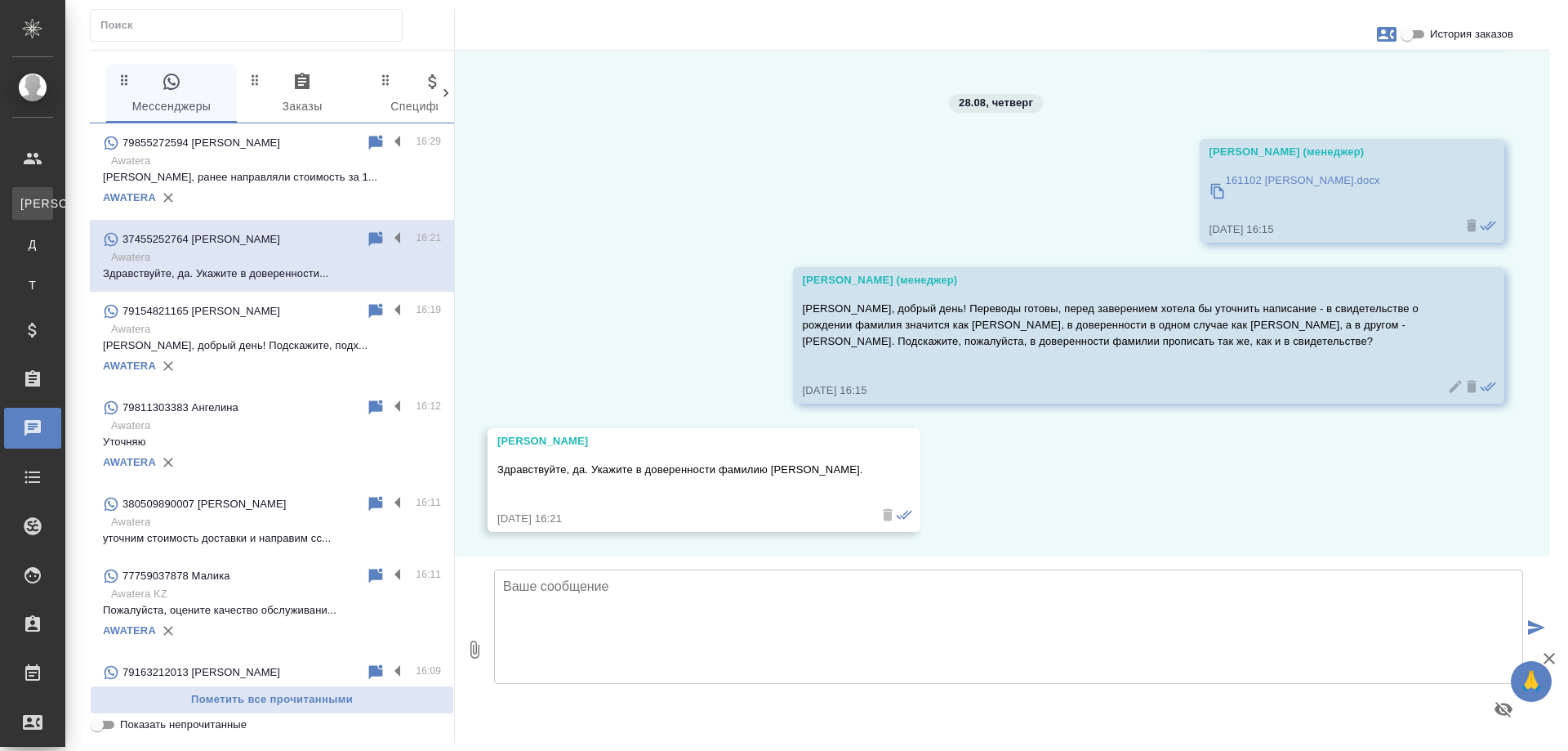
scroll to position [2171, 0]
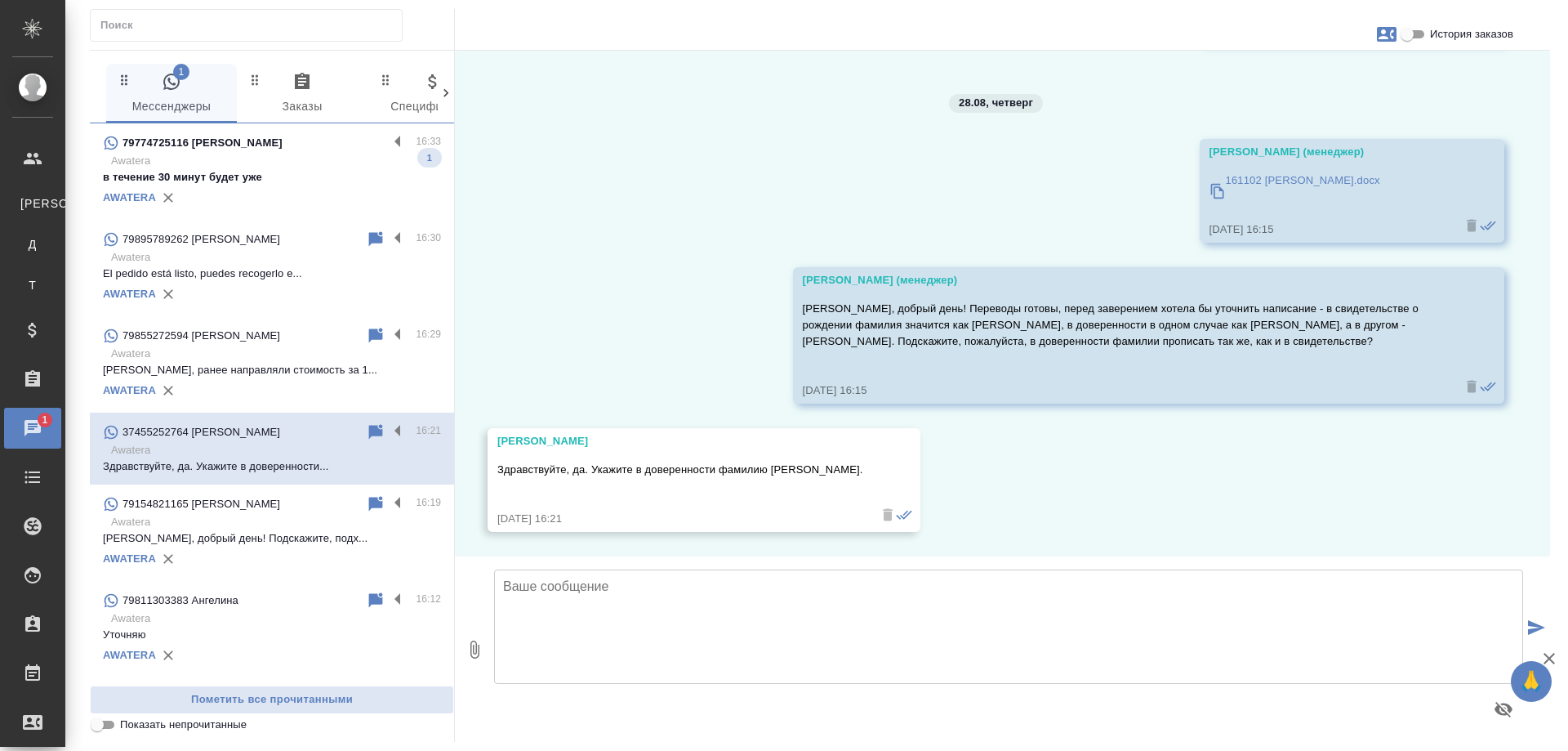
click at [306, 167] on p "Awatera" at bounding box center [275, 161] width 330 height 17
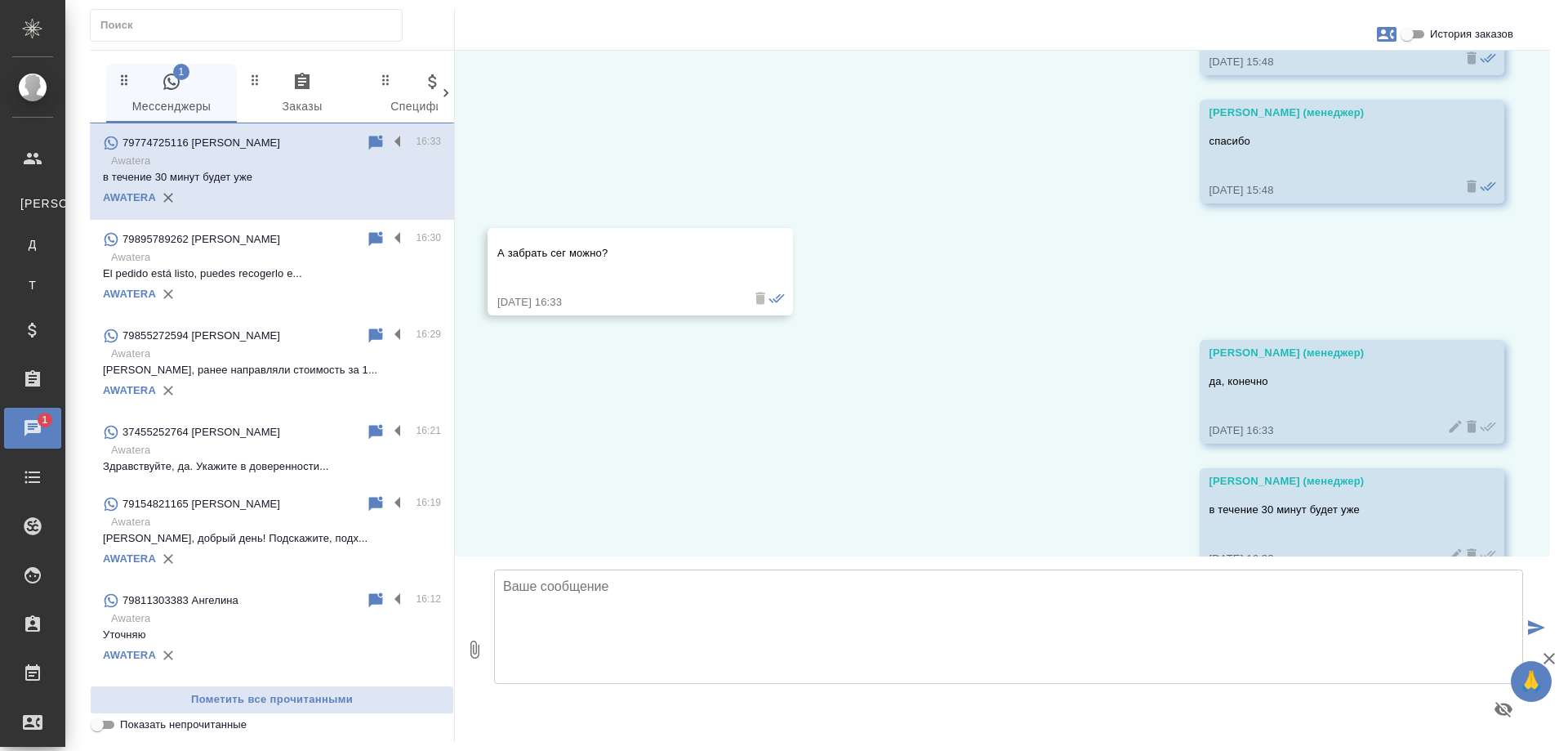
scroll to position [559, 0]
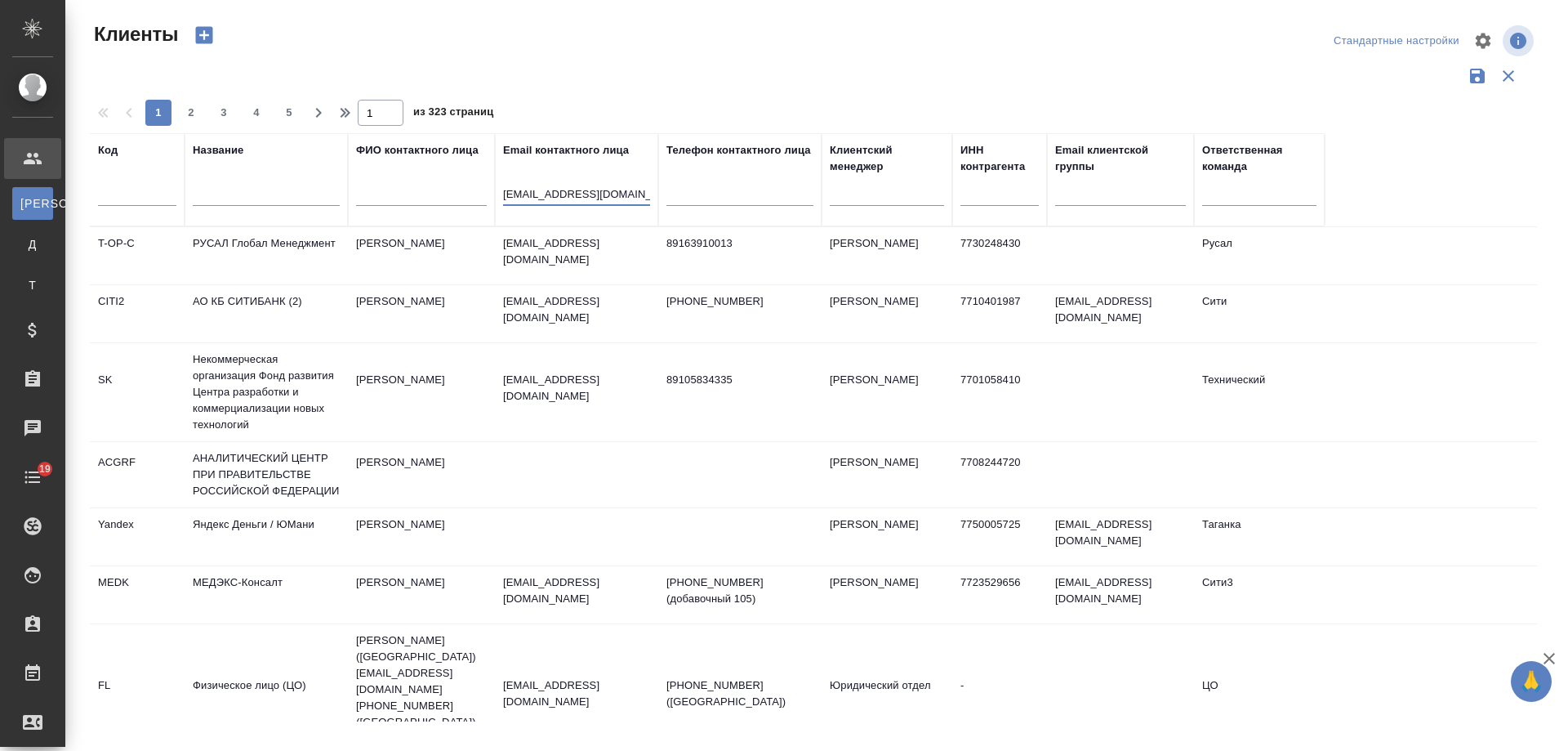
select select "RU"
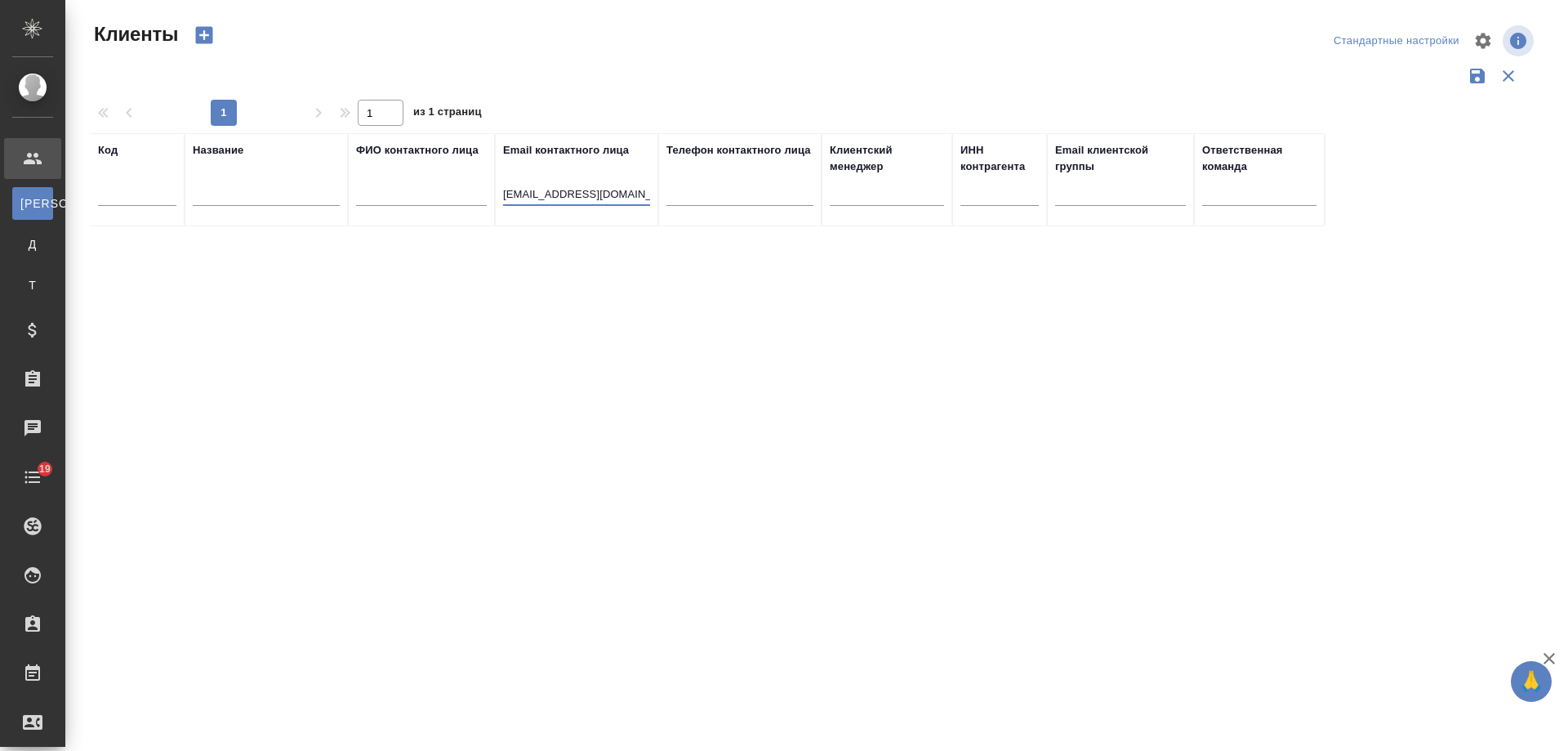
drag, startPoint x: 513, startPoint y: 190, endPoint x: 473, endPoint y: 191, distance: 40.0
click at [473, 191] on tr "Код Название ФИО контактного лица Email контактного лица [EMAIL_ADDRESS][DOMAIN…" at bounding box center [707, 179] width 1235 height 93
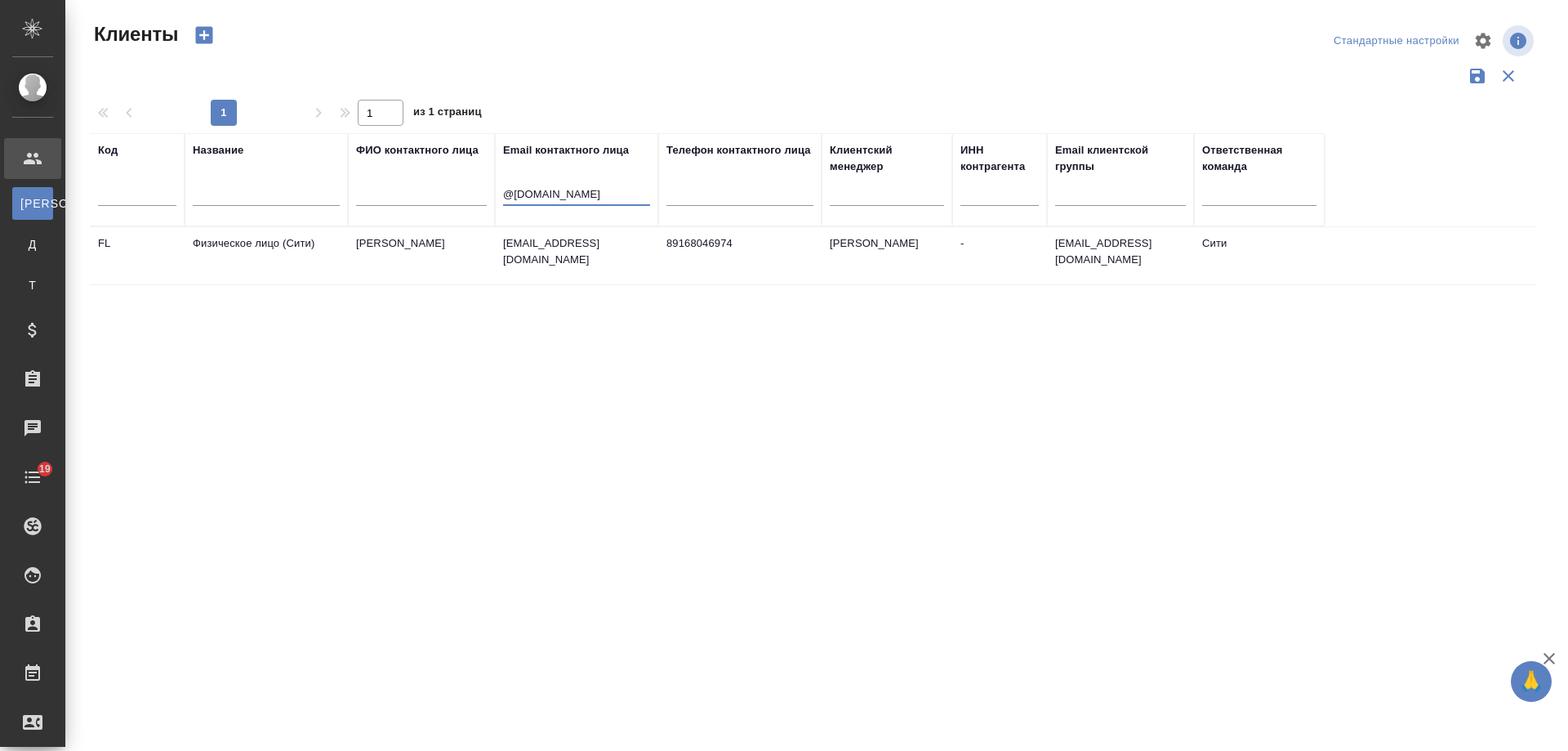
type input "@[DOMAIN_NAME]"
click at [424, 198] on input "text" at bounding box center [422, 195] width 131 height 21
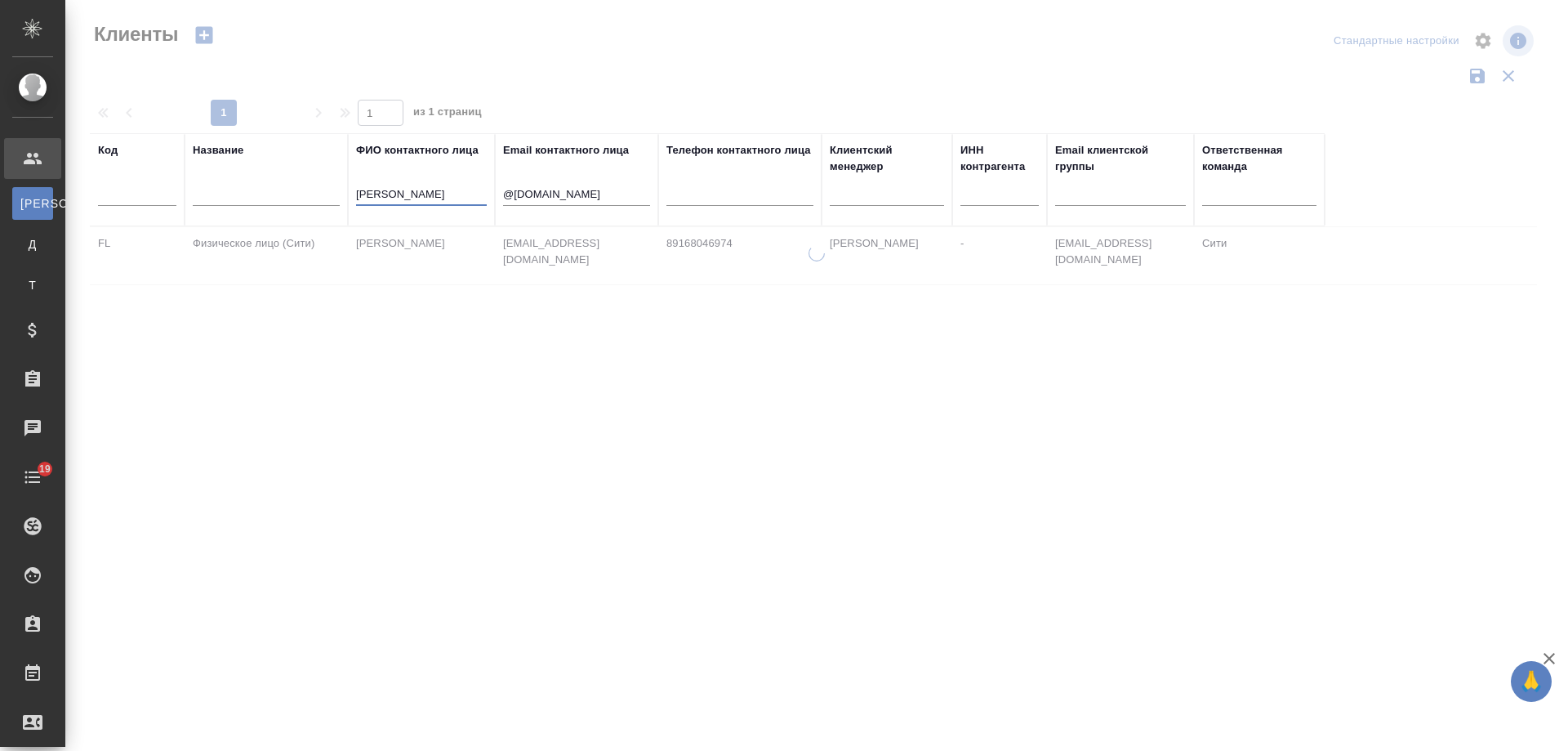
type input "[PERSON_NAME]"
drag, startPoint x: 586, startPoint y: 194, endPoint x: 356, endPoint y: 198, distance: 230.0
click at [356, 198] on tr "Код Название ФИО контактного лица [PERSON_NAME] Email контактного лица @[DOMAIN…" at bounding box center [707, 179] width 1235 height 93
click at [370, 195] on input "куранова" at bounding box center [422, 195] width 131 height 21
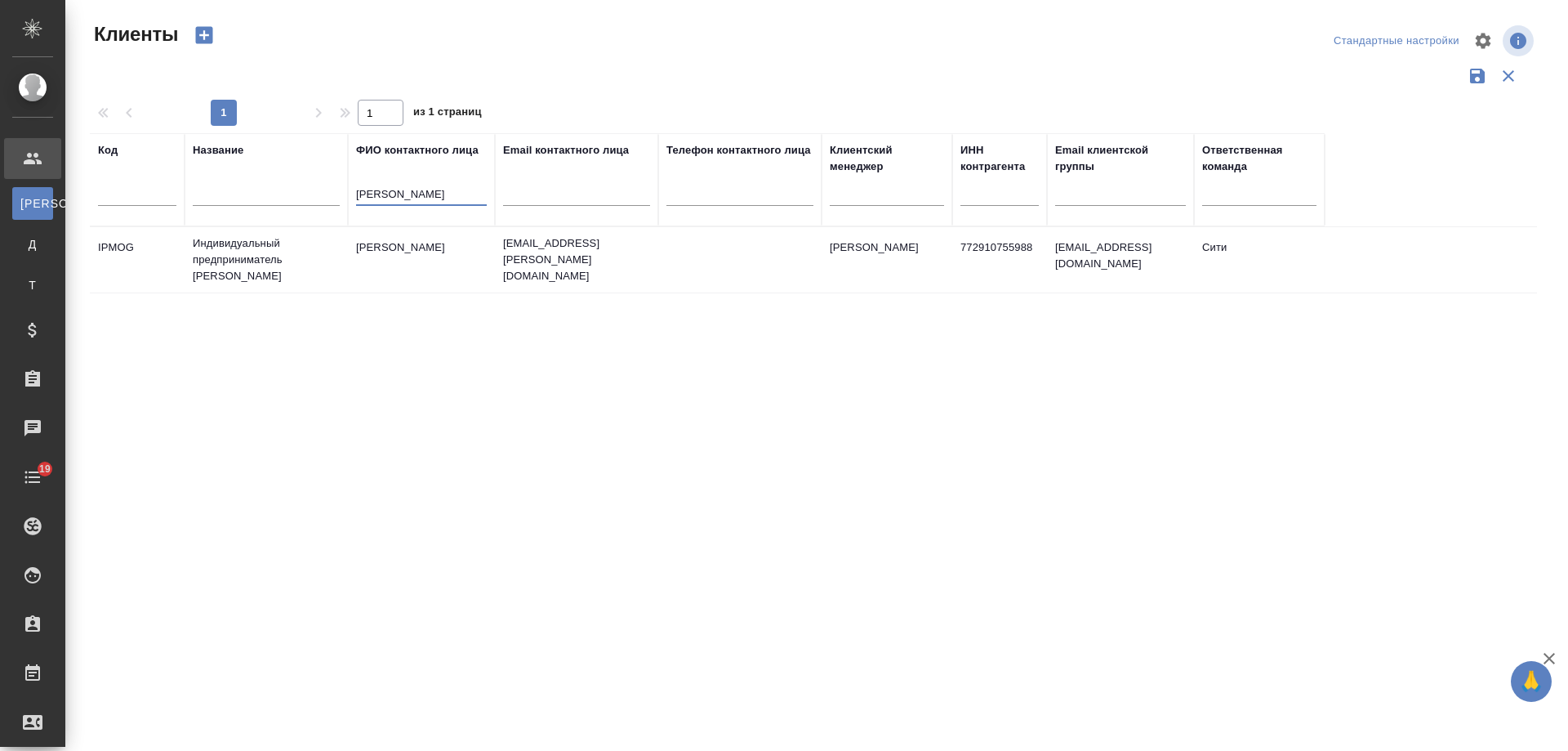
type input "курзанова"
click at [595, 264] on td "kurzanova.evgenia@yandex.ru" at bounding box center [577, 260] width 164 height 65
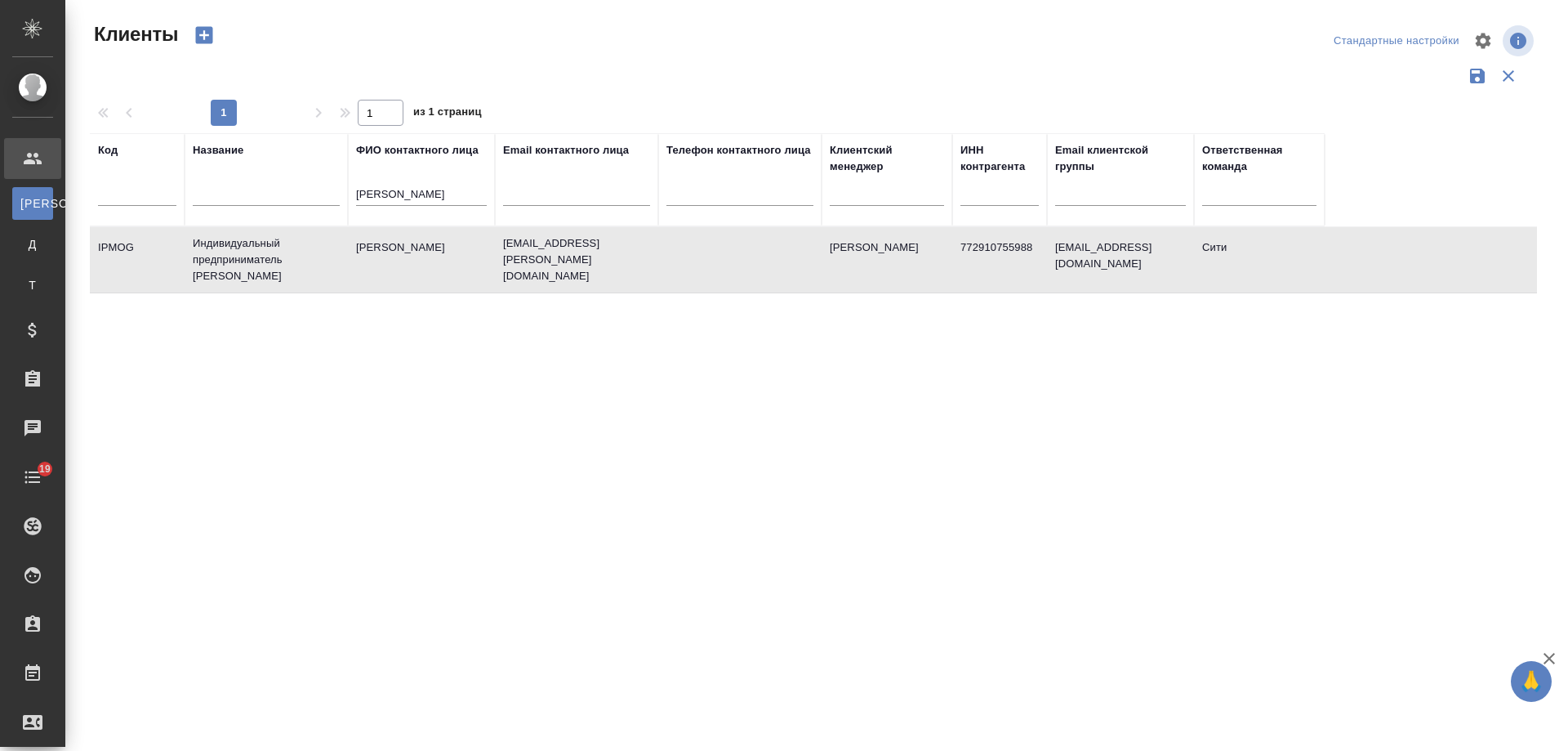
click at [595, 264] on td "kurzanova.evgenia@yandex.ru" at bounding box center [577, 260] width 164 height 65
click at [572, 193] on input "text" at bounding box center [576, 195] width 147 height 21
paste input "ek@mast.legal"
type input "ek@mast.legal"
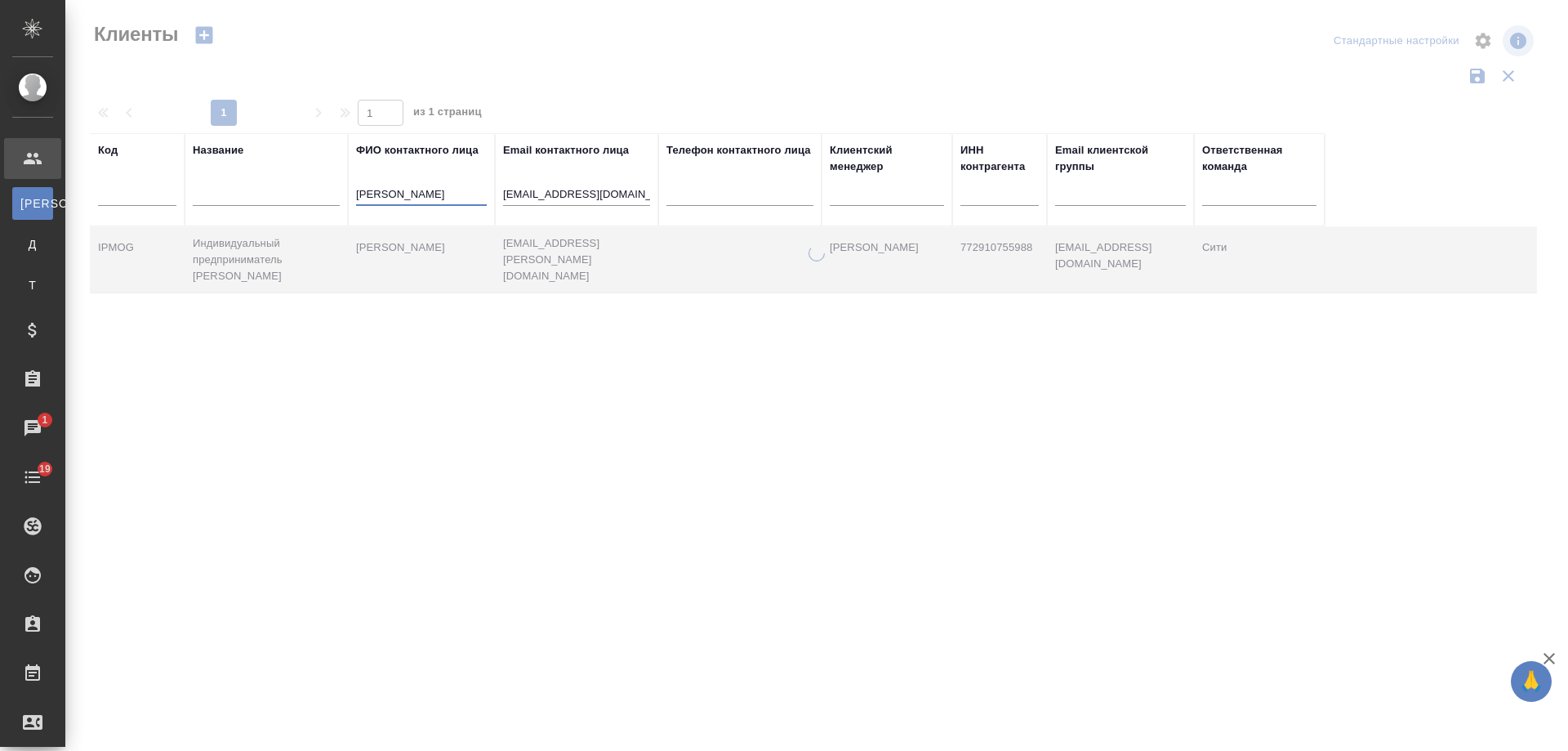
drag, startPoint x: 426, startPoint y: 190, endPoint x: 207, endPoint y: 184, distance: 219.1
click at [207, 184] on tr "Код Название ФИО контактного лица курзанова Email контактного лица ek@mast.lega…" at bounding box center [707, 179] width 1235 height 93
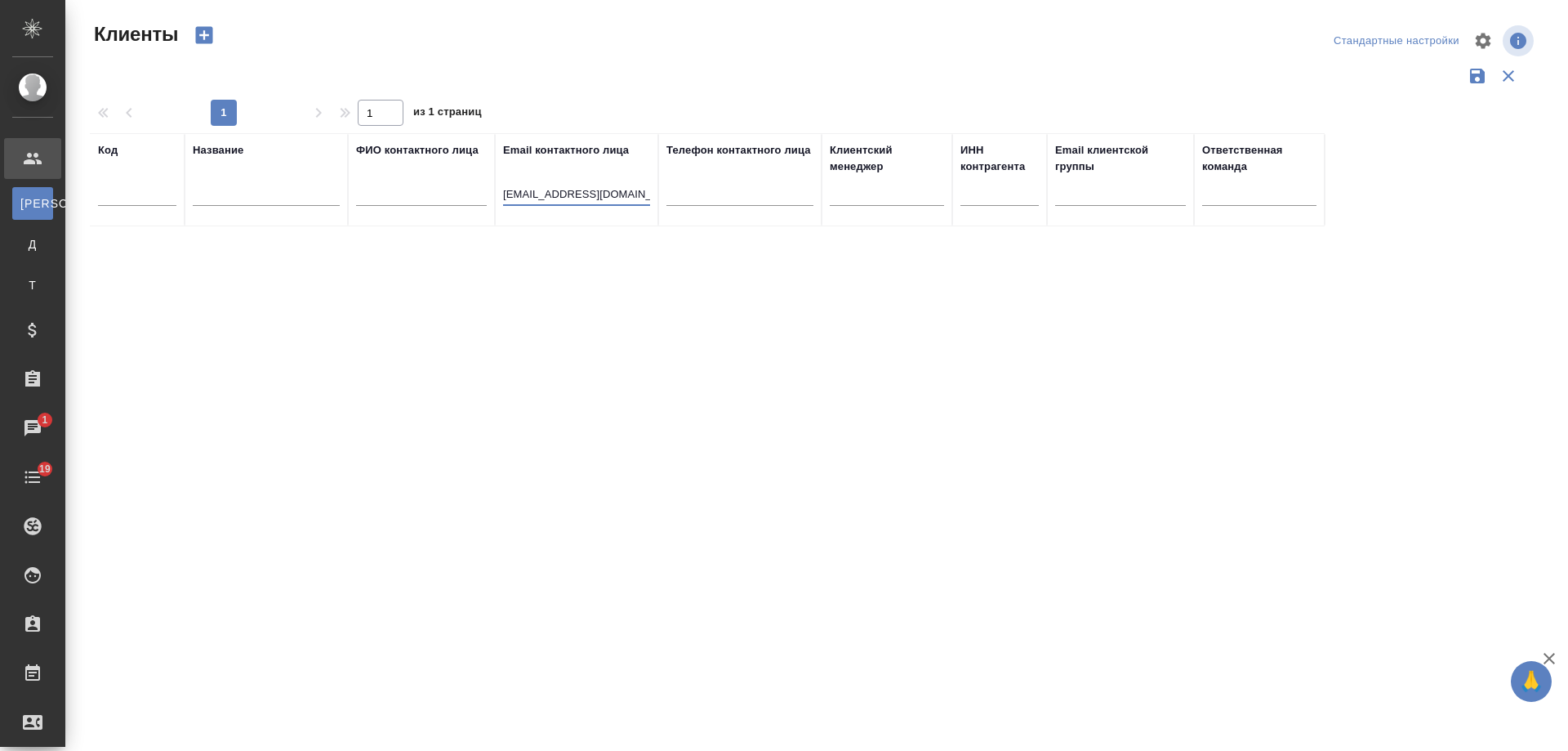
drag, startPoint x: 504, startPoint y: 193, endPoint x: 466, endPoint y: 193, distance: 38.0
click at [466, 193] on tr "Код Название ФИО контактного лица Email контактного лица ek@mast.legal Телефон …" at bounding box center [707, 179] width 1235 height 93
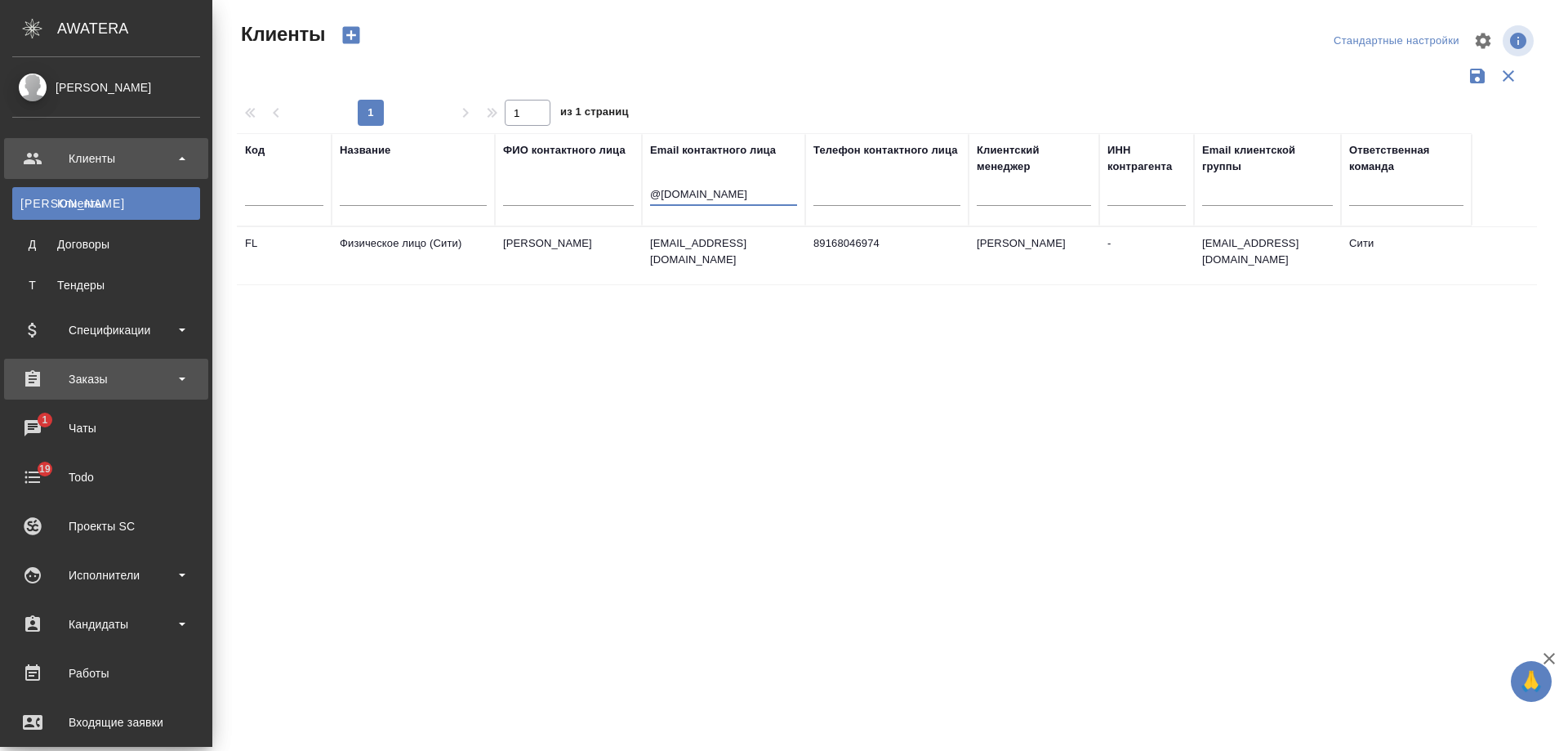
type input "@mast.legal"
click at [119, 384] on div "Заказы" at bounding box center [106, 379] width 188 height 25
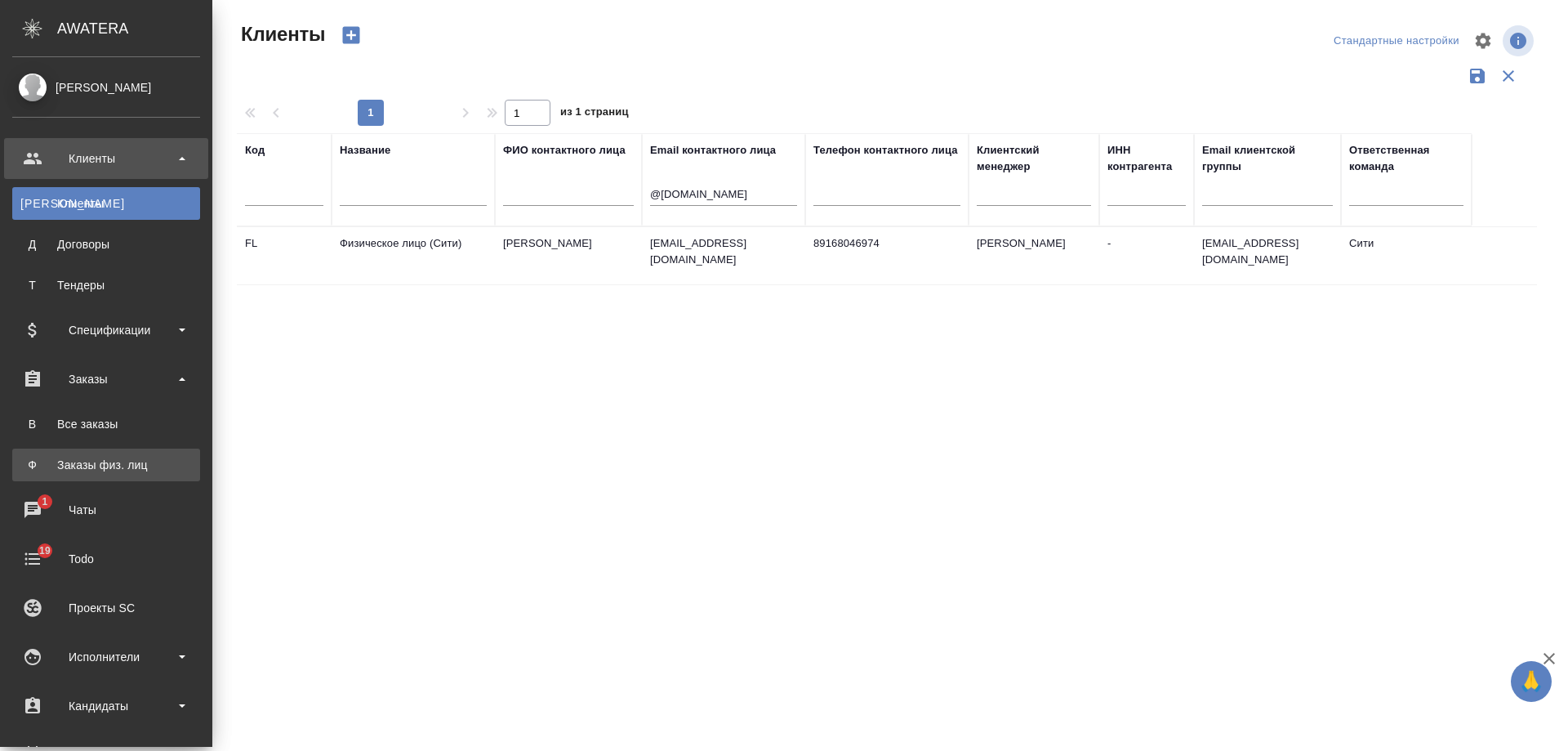
click at [124, 466] on div "Заказы физ. лиц" at bounding box center [106, 465] width 171 height 17
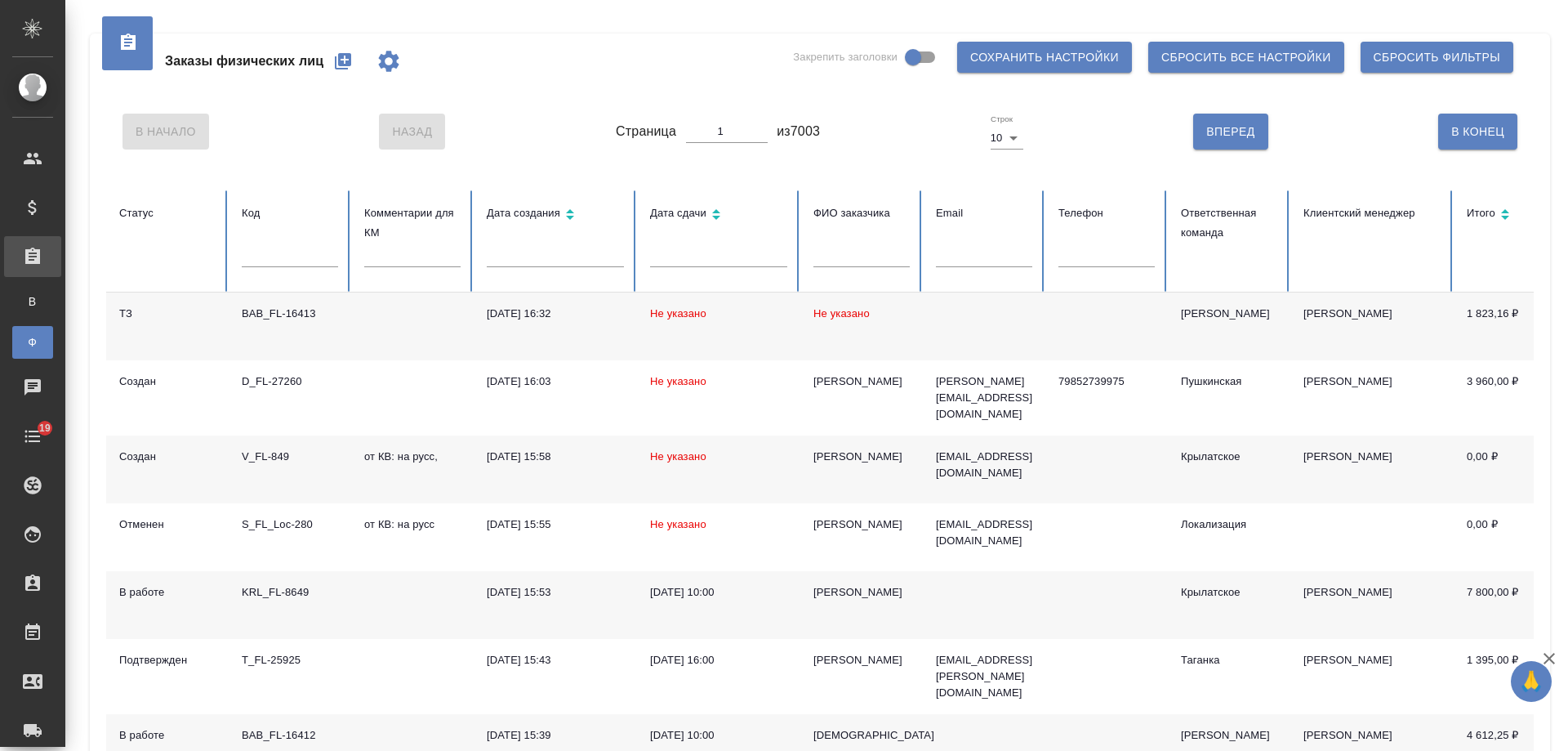
click at [984, 264] on input "text" at bounding box center [984, 255] width 97 height 23
paste input "ek@mast.legal"
drag, startPoint x: 950, startPoint y: 259, endPoint x: 819, endPoint y: 257, distance: 131.0
click at [819, 257] on tr "Статус Код Комментарии для КМ Дата создания Дата сдачи ФИО заказчика Email ek@m…" at bounding box center [1025, 241] width 1838 height 101
type input "@mast.legal"
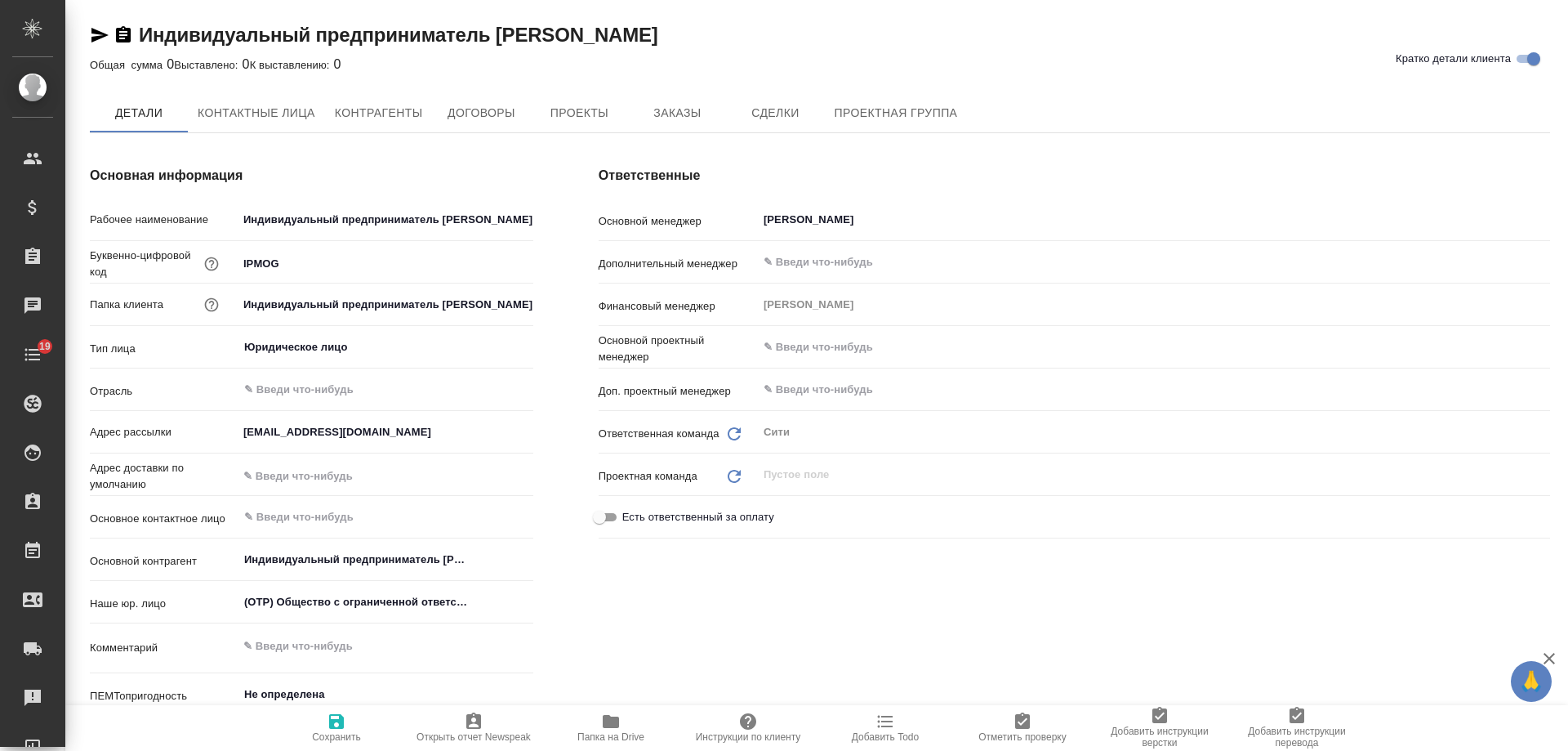
type textarea "x"
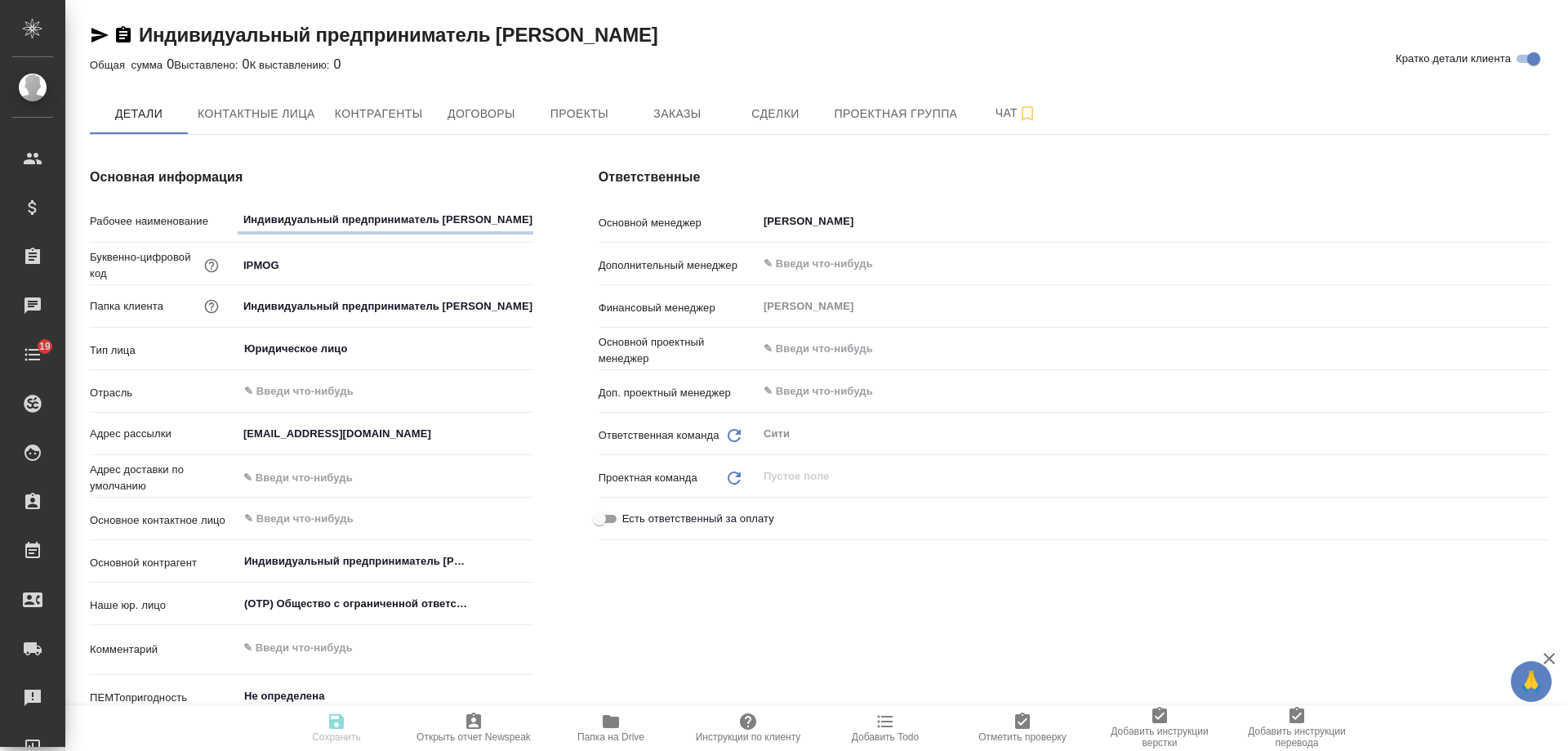
type textarea "x"
drag, startPoint x: 127, startPoint y: 34, endPoint x: 180, endPoint y: 14, distance: 56.6
click at [127, 34] on icon "button" at bounding box center [123, 35] width 15 height 17
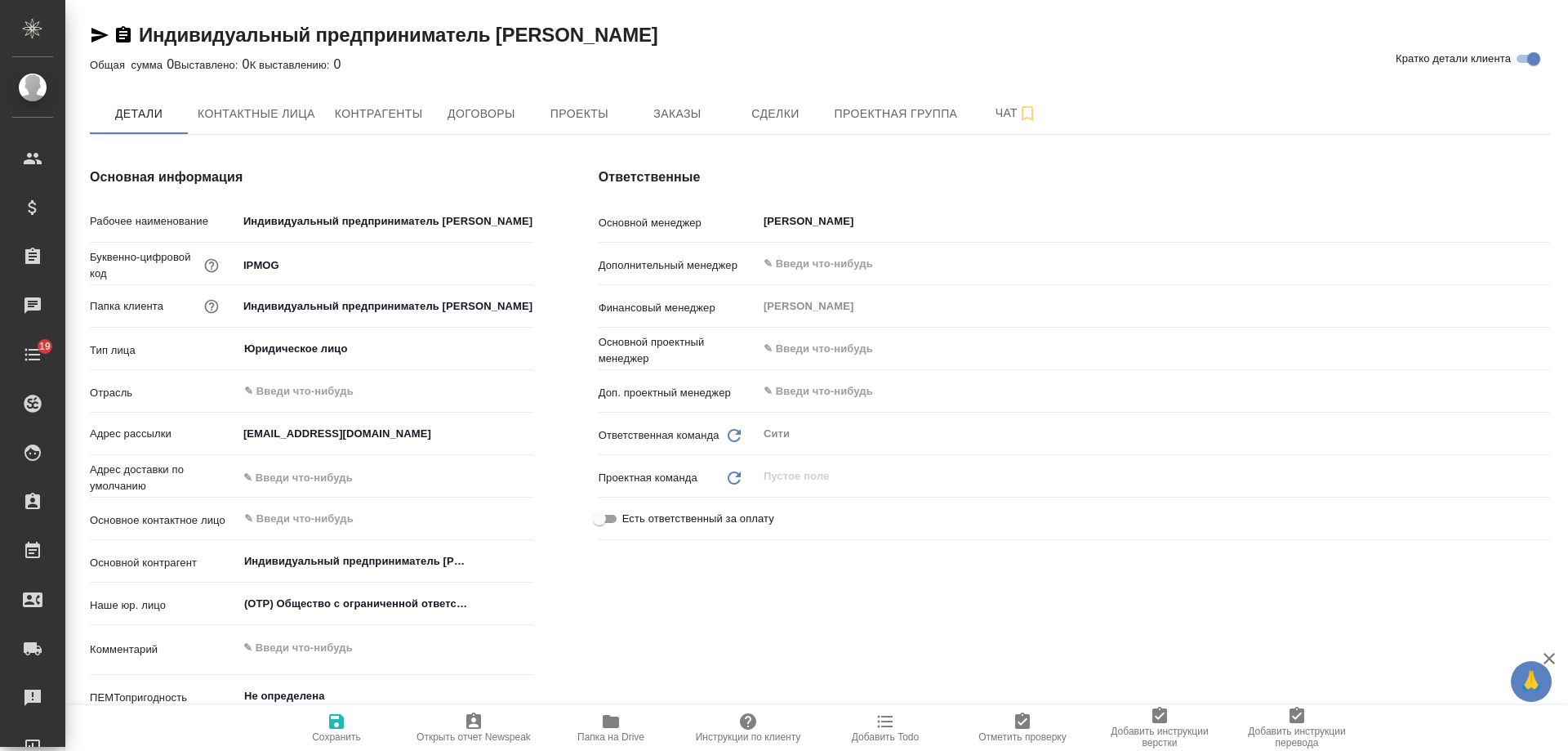
type textarea "x"
click at [127, 36] on icon "button" at bounding box center [123, 35] width 15 height 17
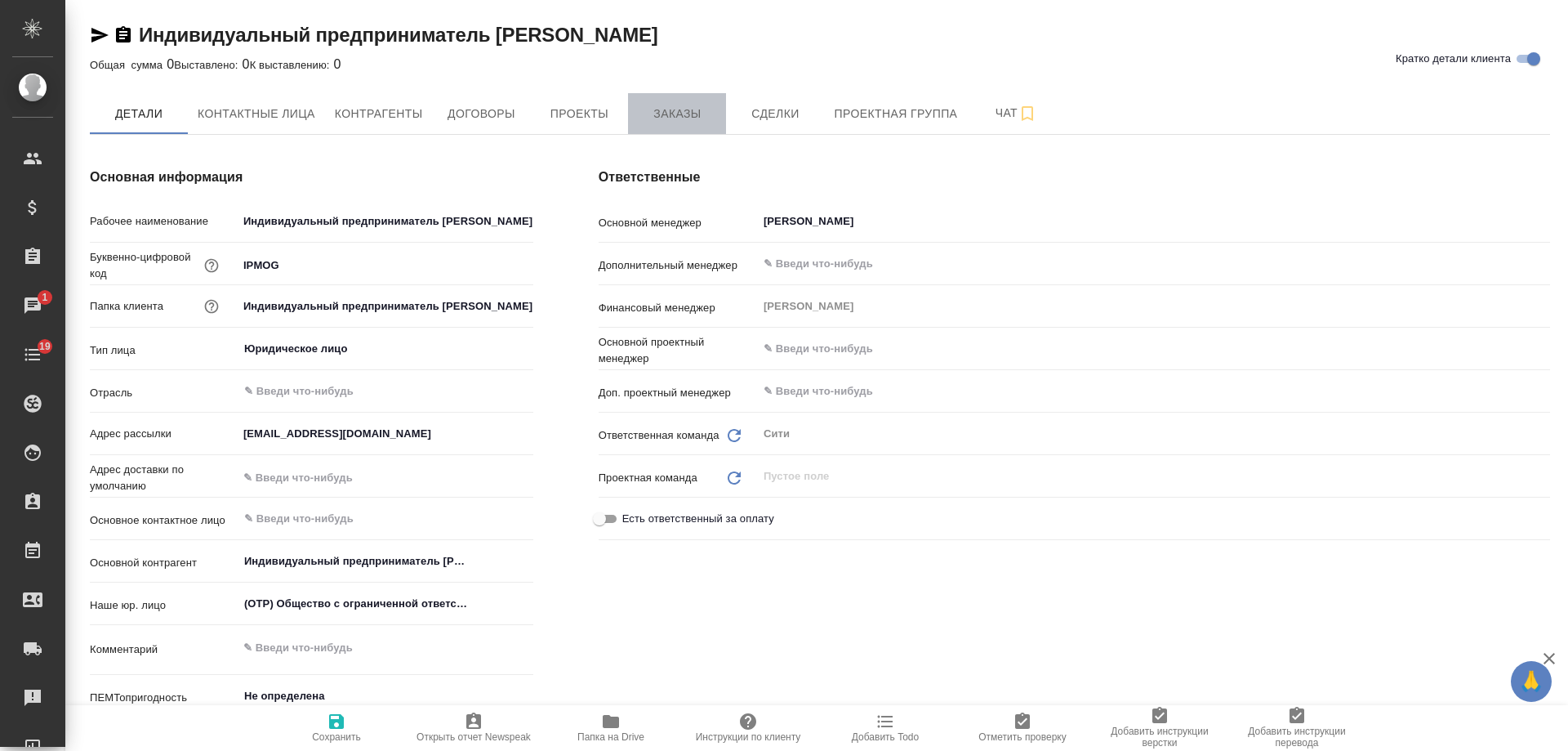
click at [673, 116] on span "Заказы" at bounding box center [676, 113] width 79 height 21
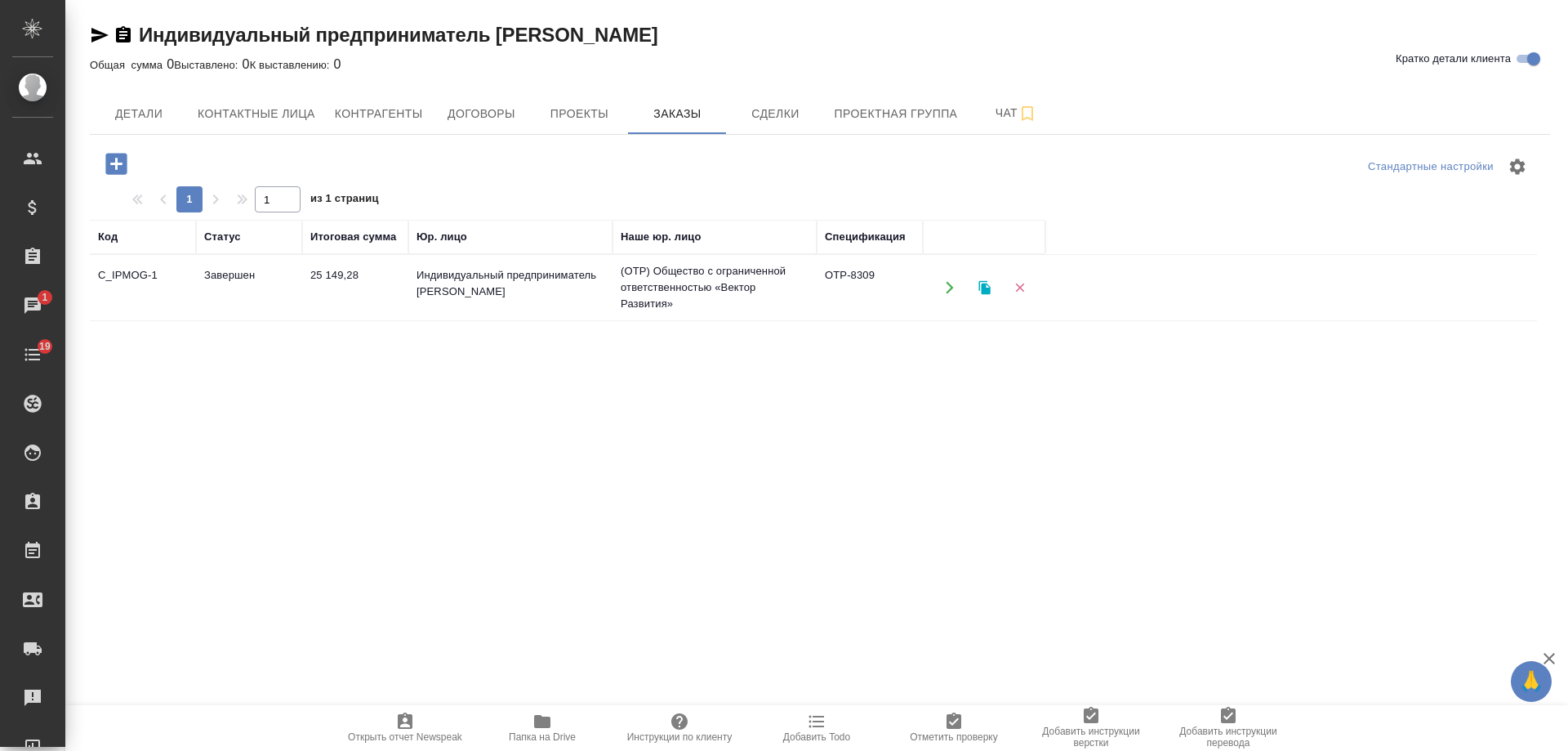
click at [680, 294] on td "(OTP) Общество с ограниченной ответственностью «Вектор Развития»" at bounding box center [715, 287] width 204 height 65
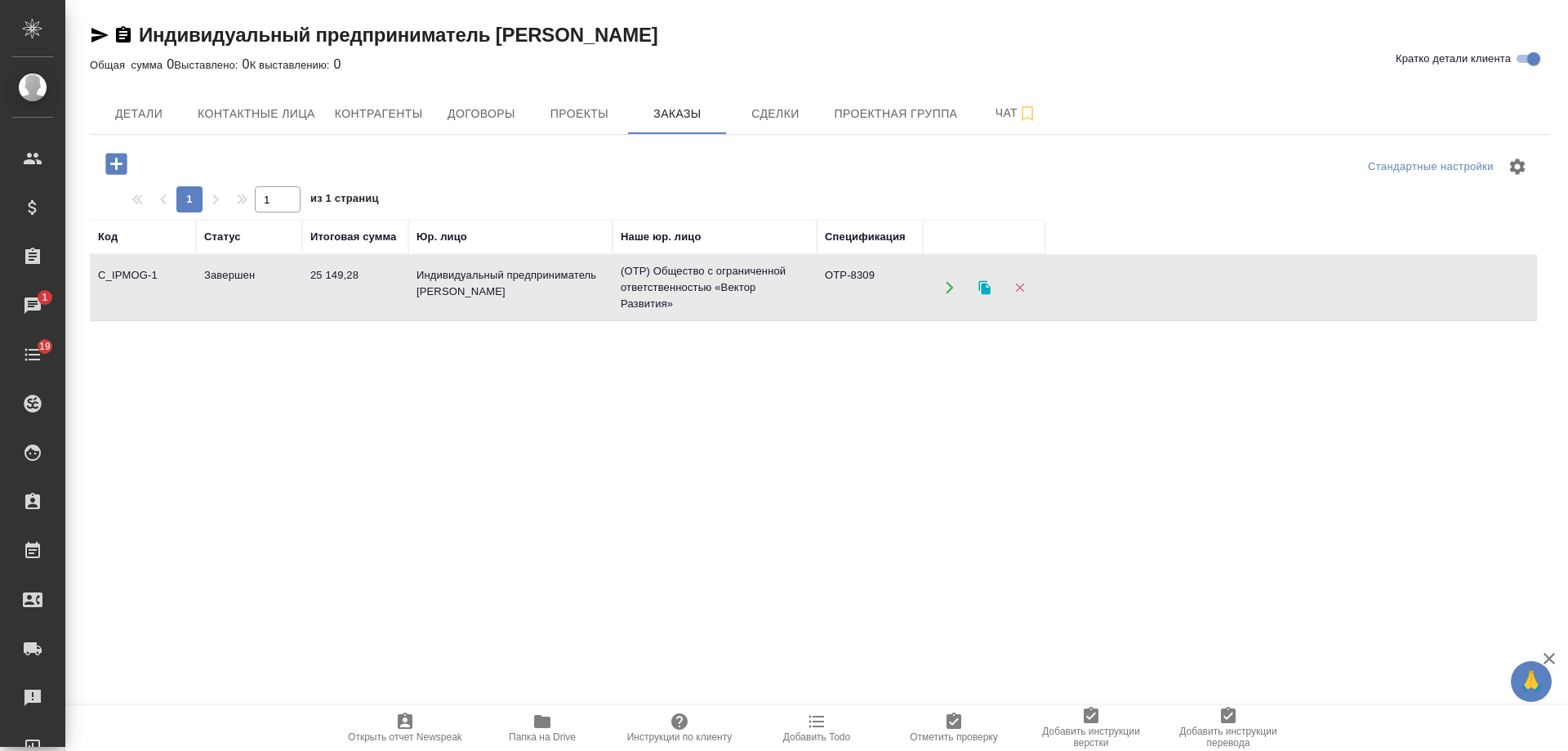
click at [680, 294] on td "(OTP) Общество с ограниченной ответственностью «Вектор Развития»" at bounding box center [715, 287] width 204 height 65
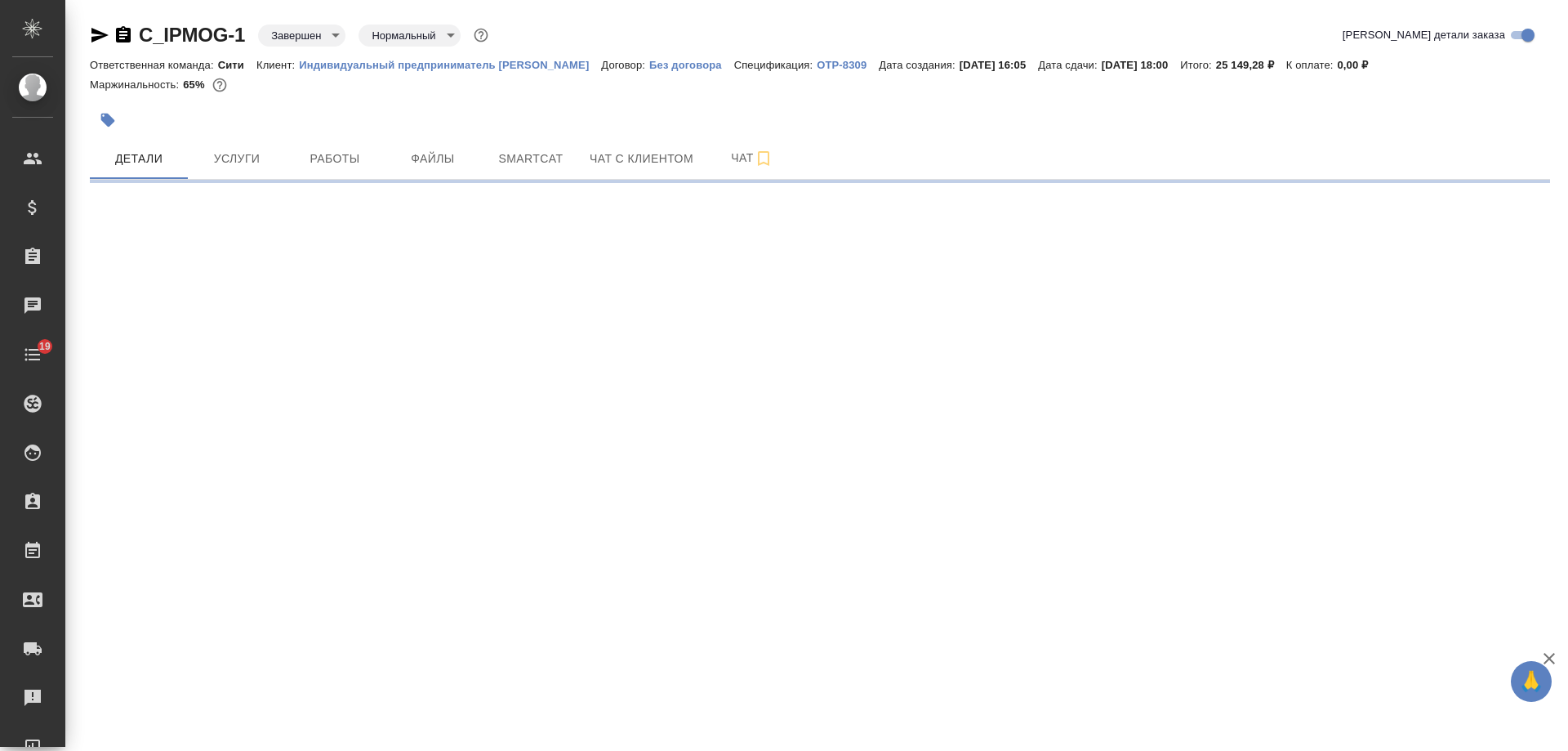
select select "RU"
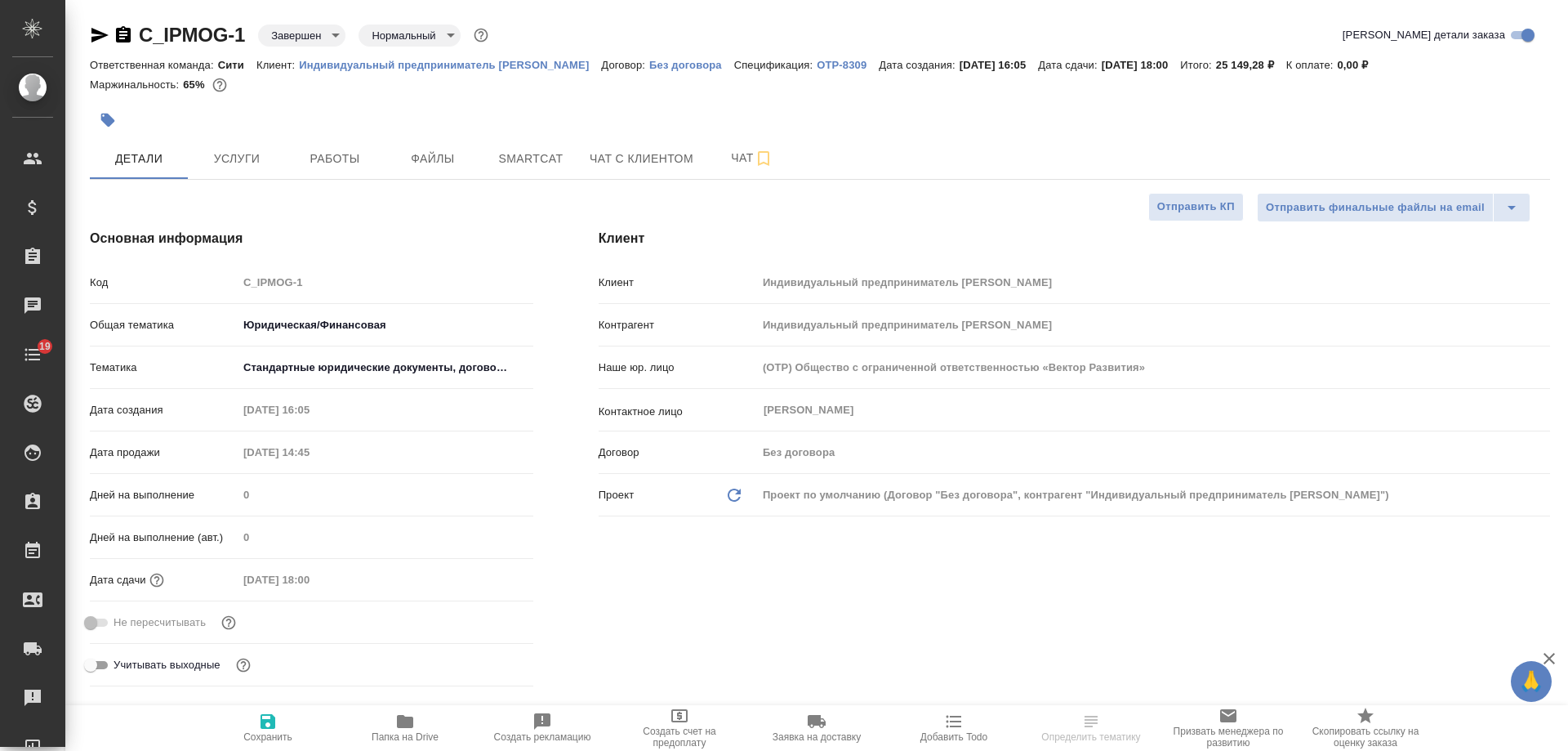
type textarea "x"
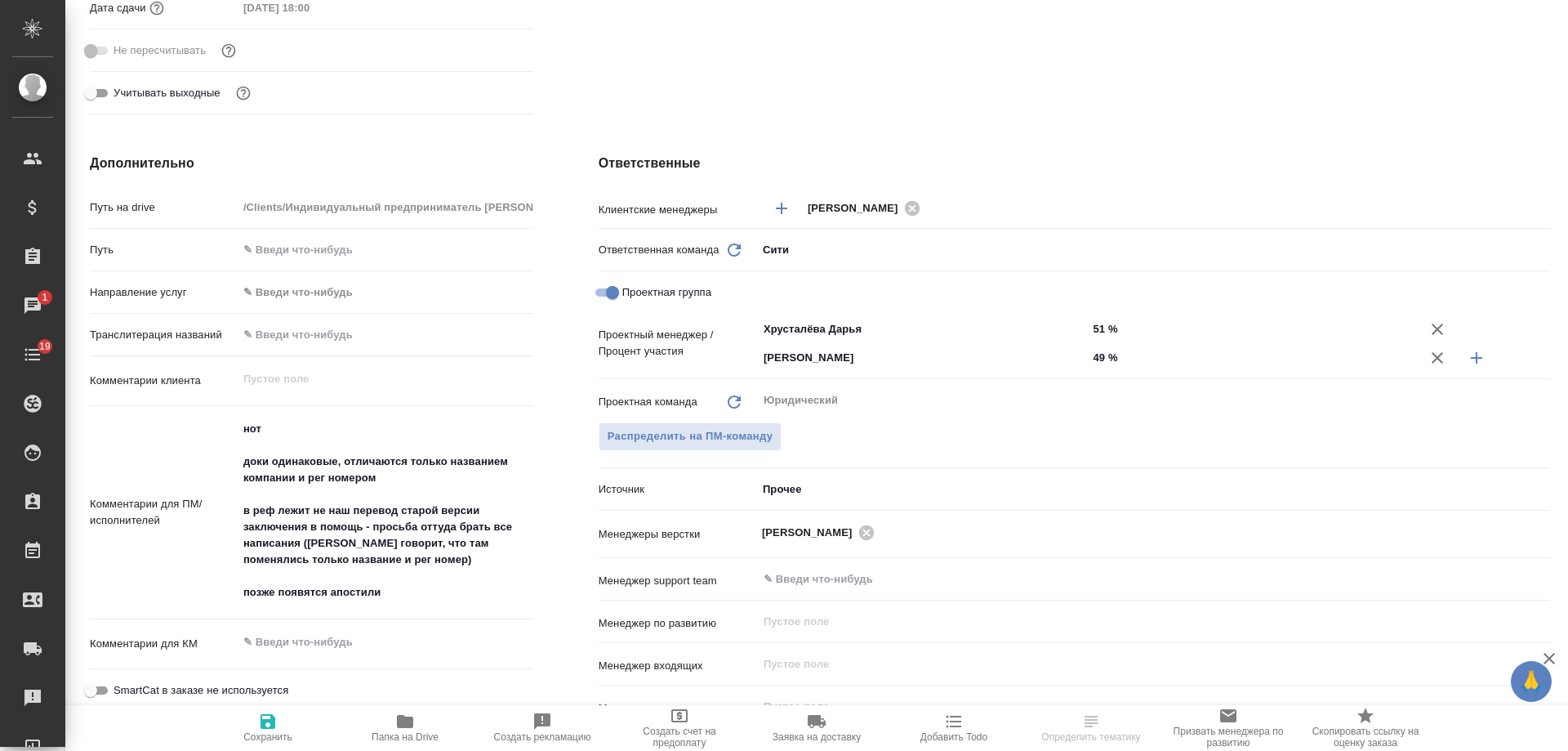
scroll to position [735, 0]
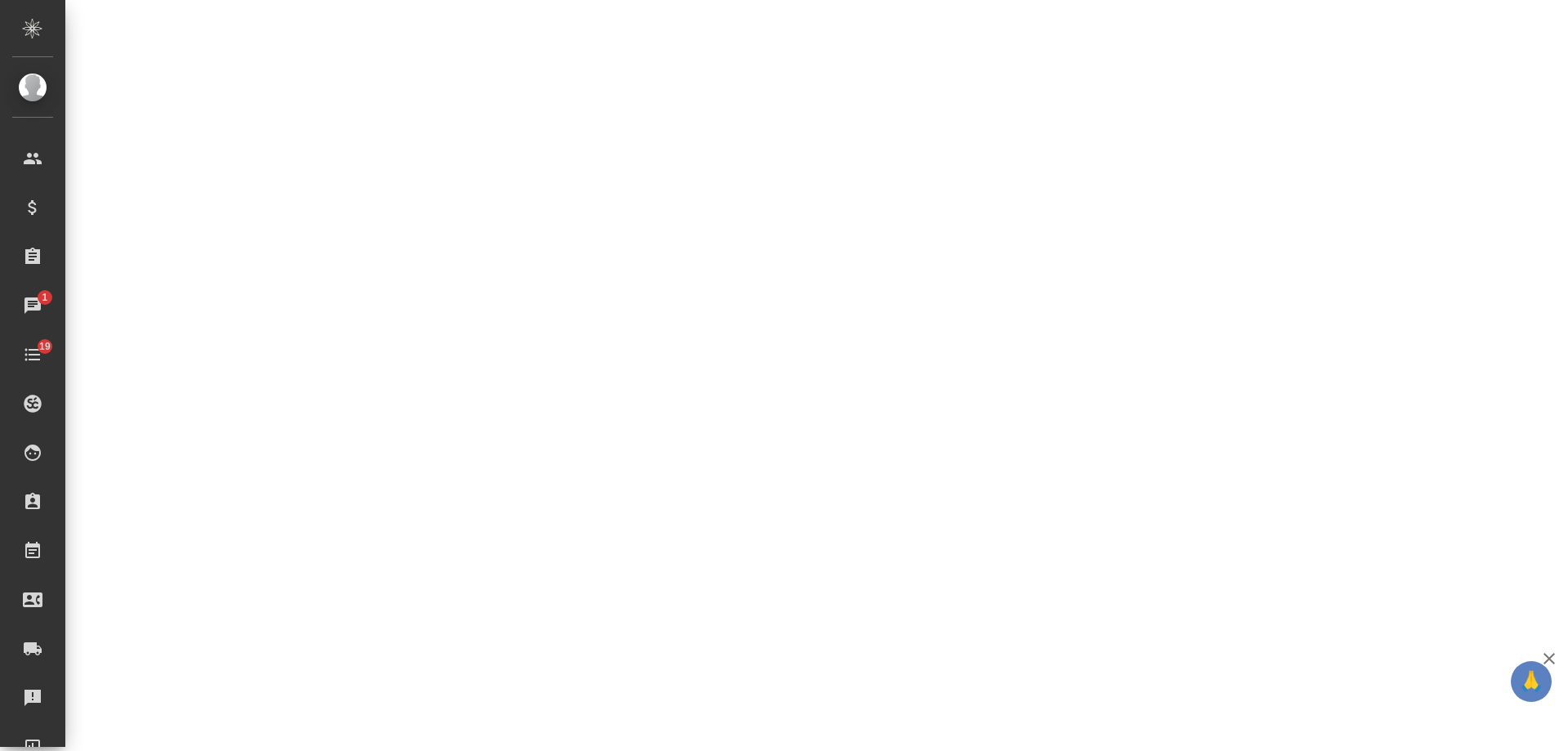
select select "RU"
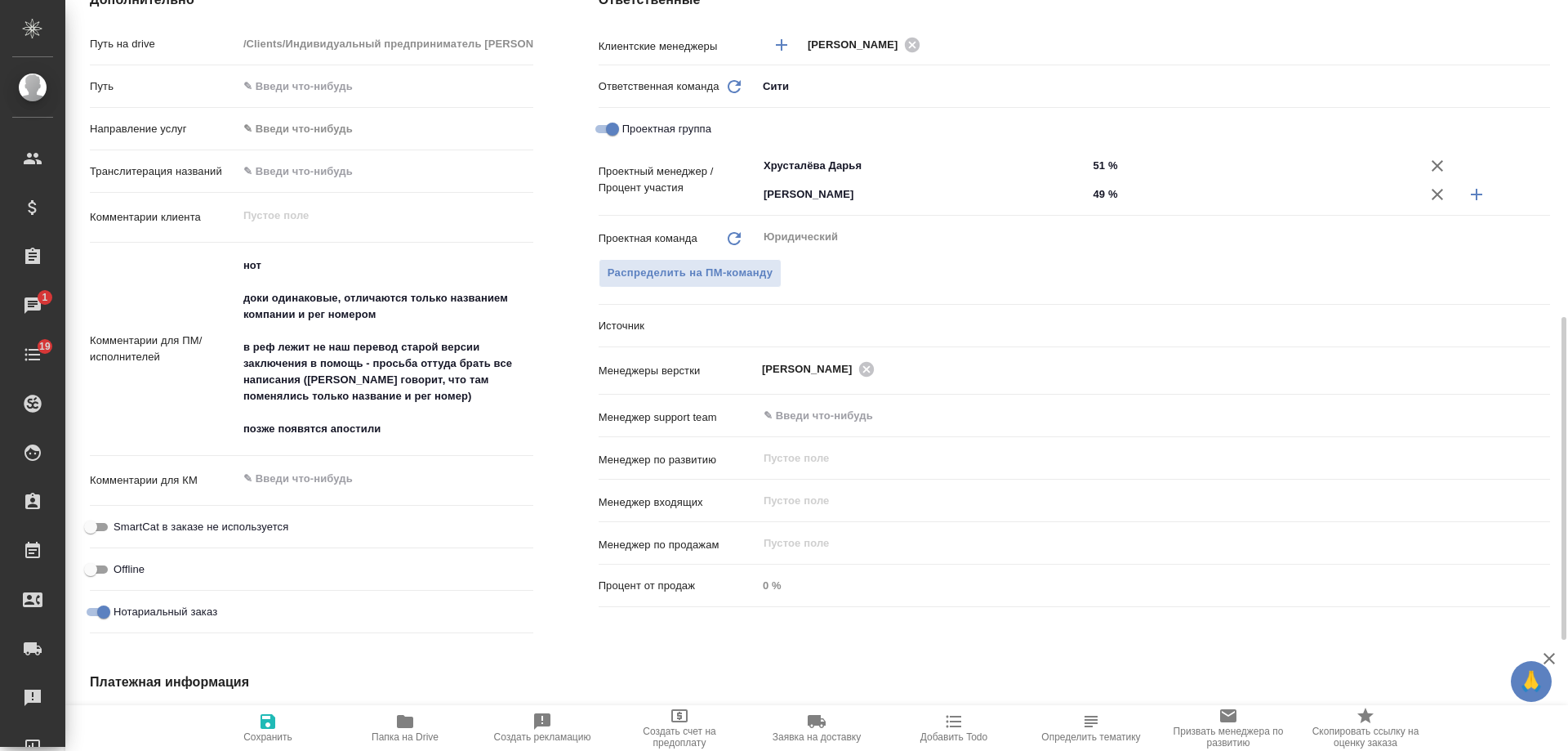
type textarea "x"
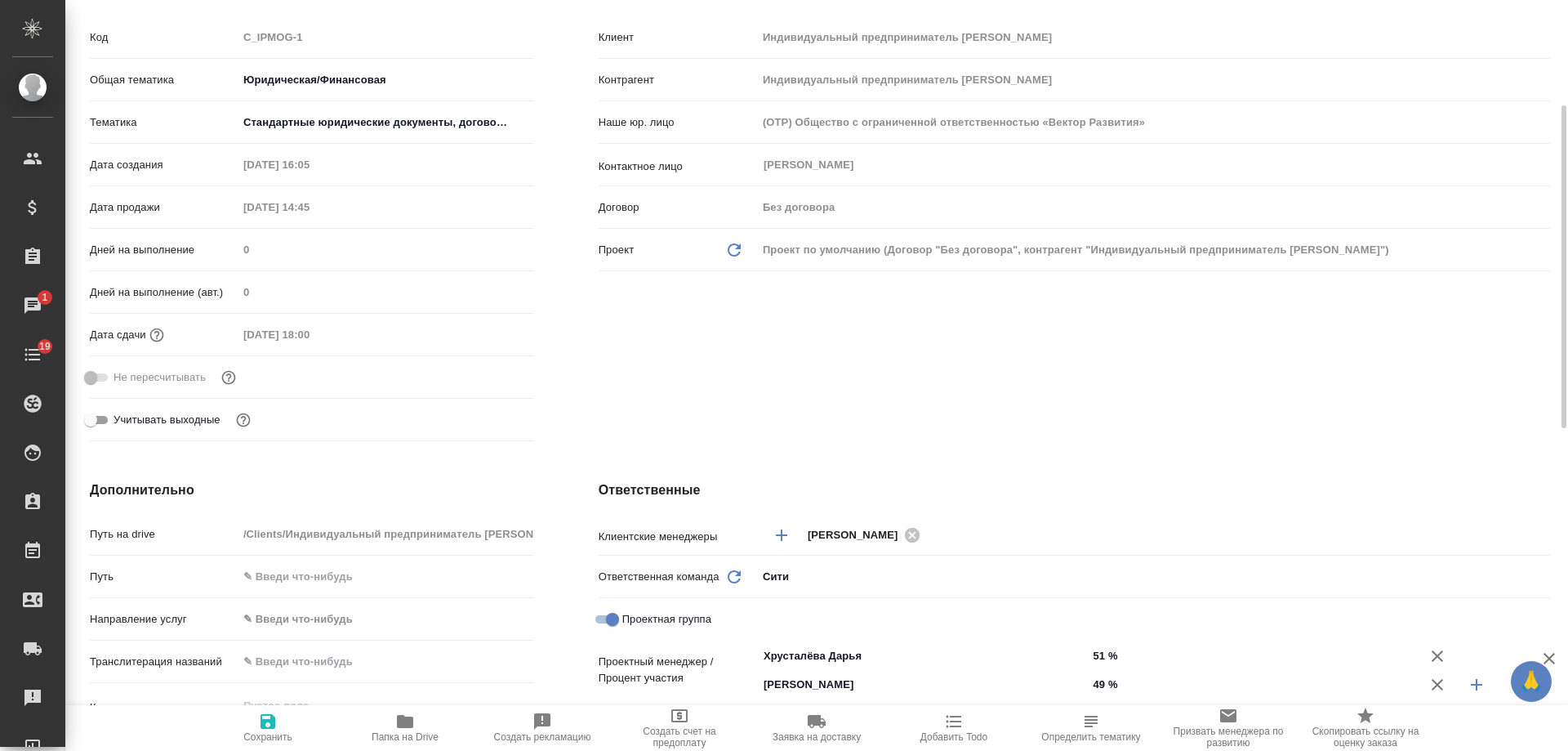
scroll to position [0, 0]
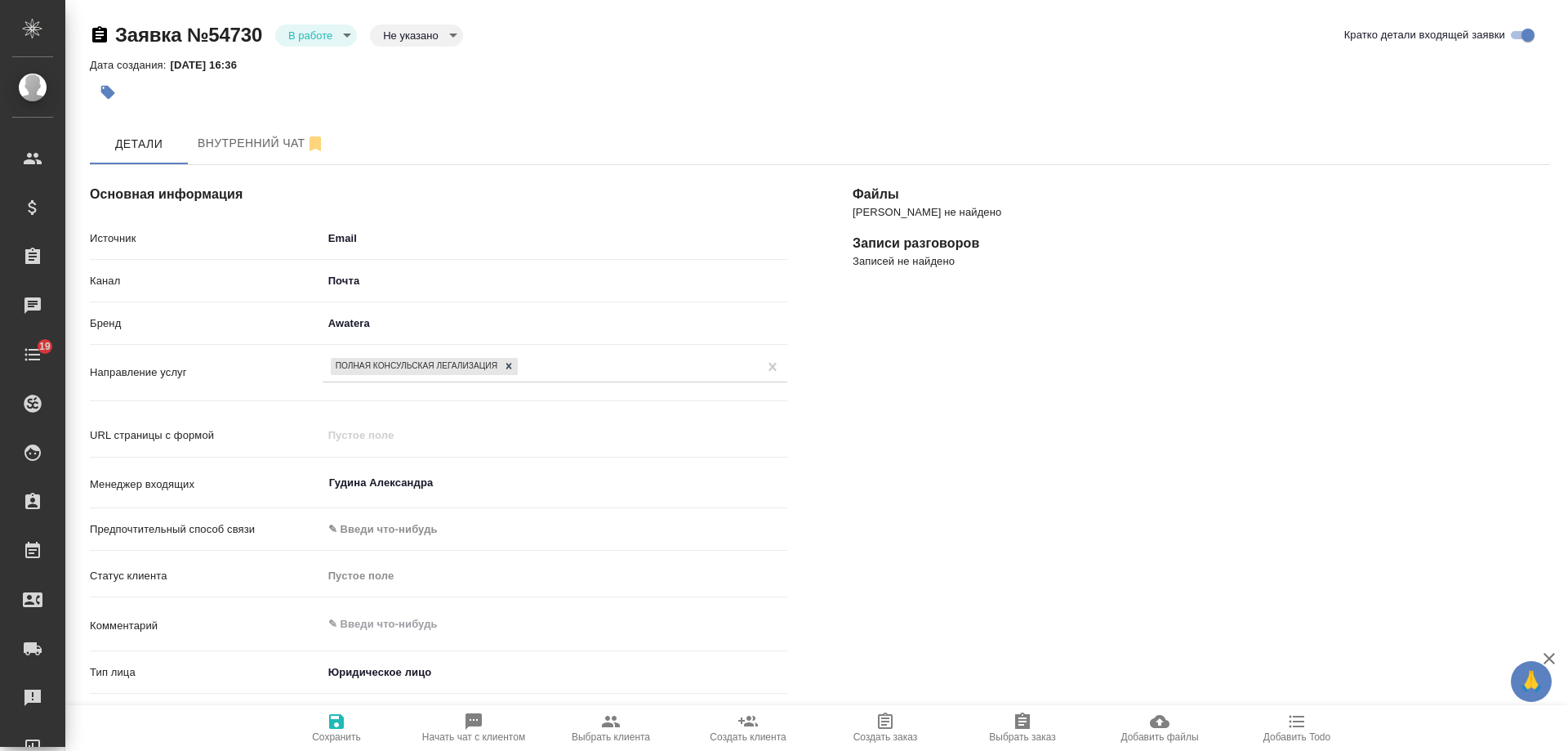
select select "RU"
click at [117, 89] on button "button" at bounding box center [108, 92] width 36 height 36
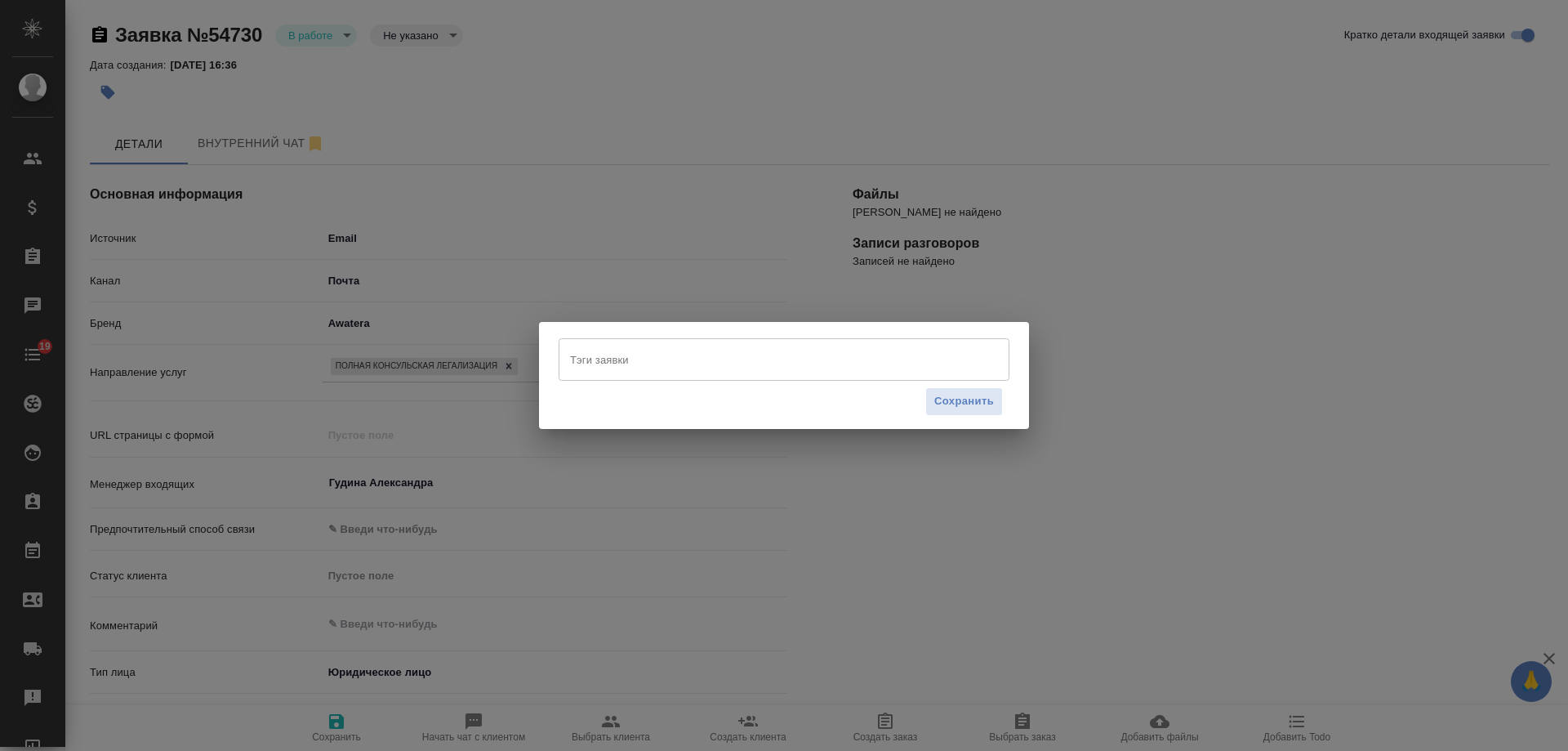
click at [638, 371] on input "Тэги заявки" at bounding box center [768, 360] width 405 height 28
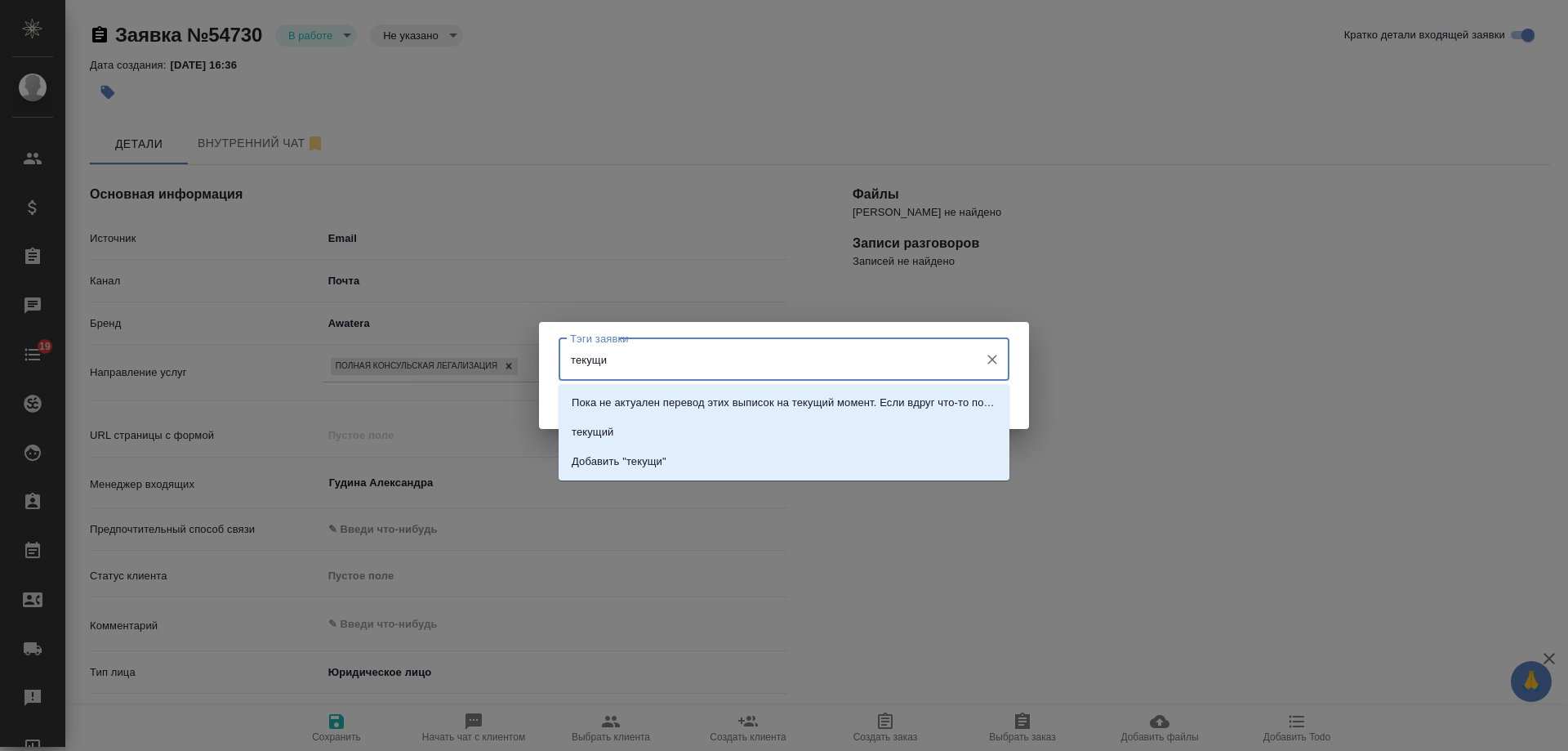
type input "текущий"
click at [649, 426] on li "текущий" at bounding box center [784, 433] width 451 height 30
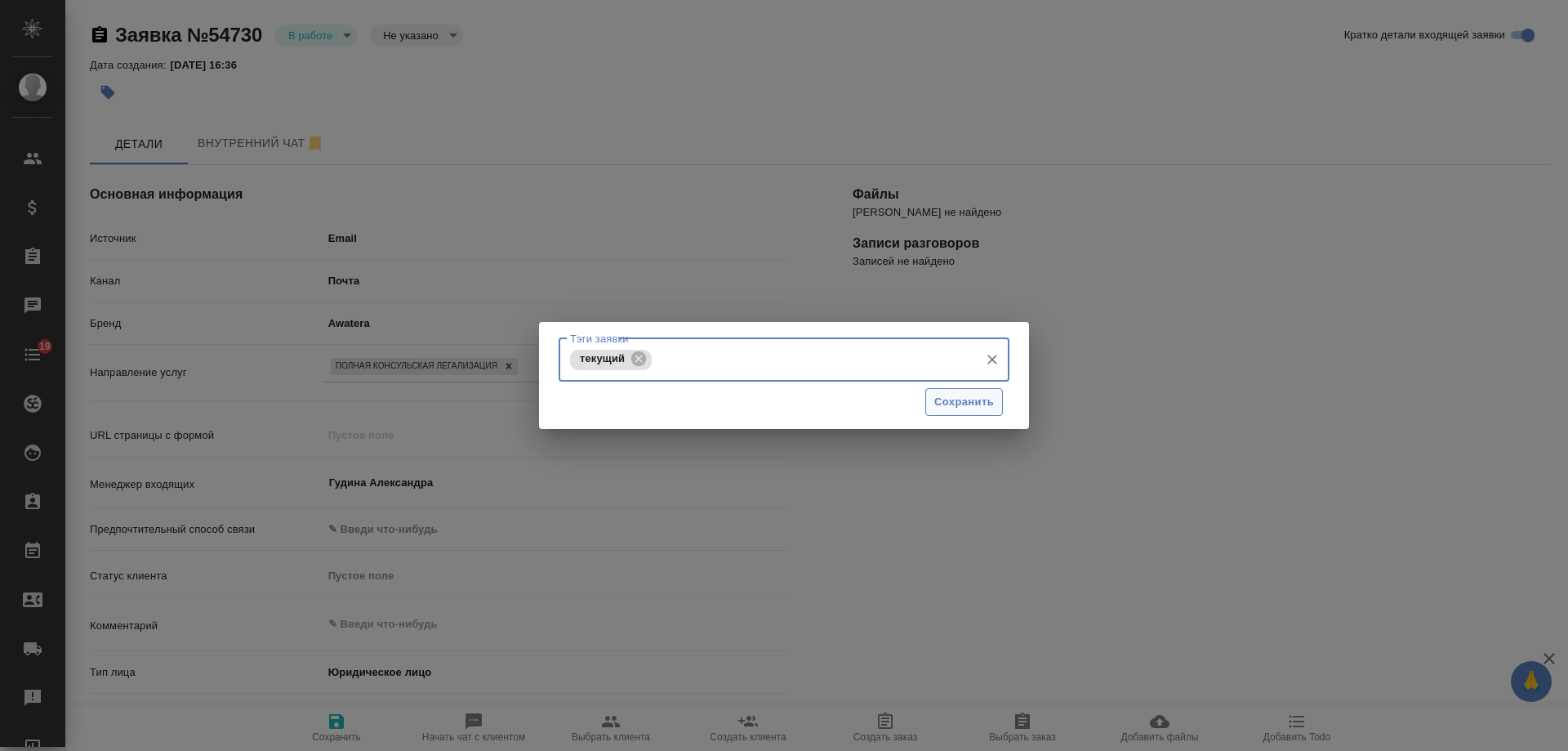
click at [954, 401] on span "Сохранить" at bounding box center [964, 402] width 60 height 19
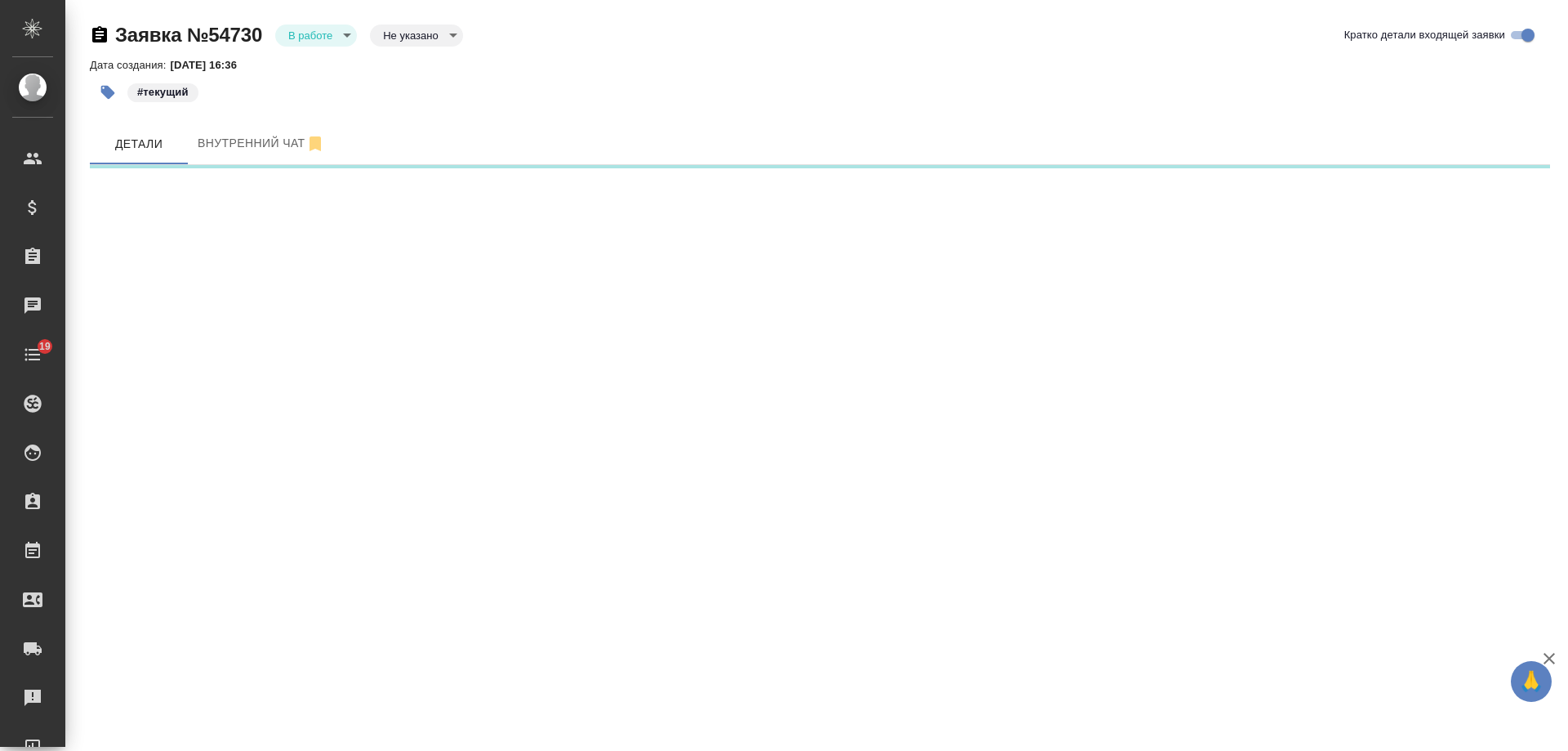
select select "RU"
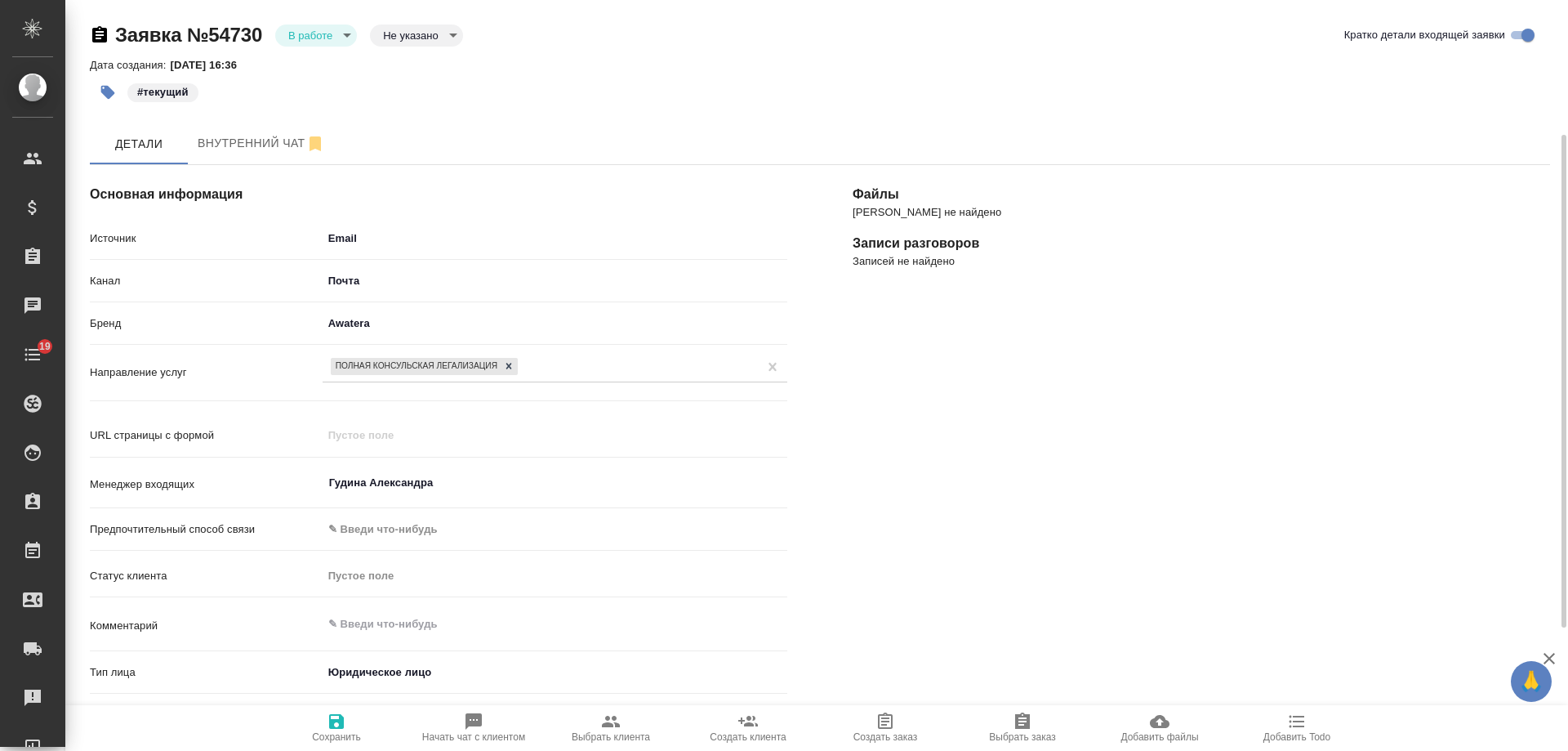
scroll to position [327, 0]
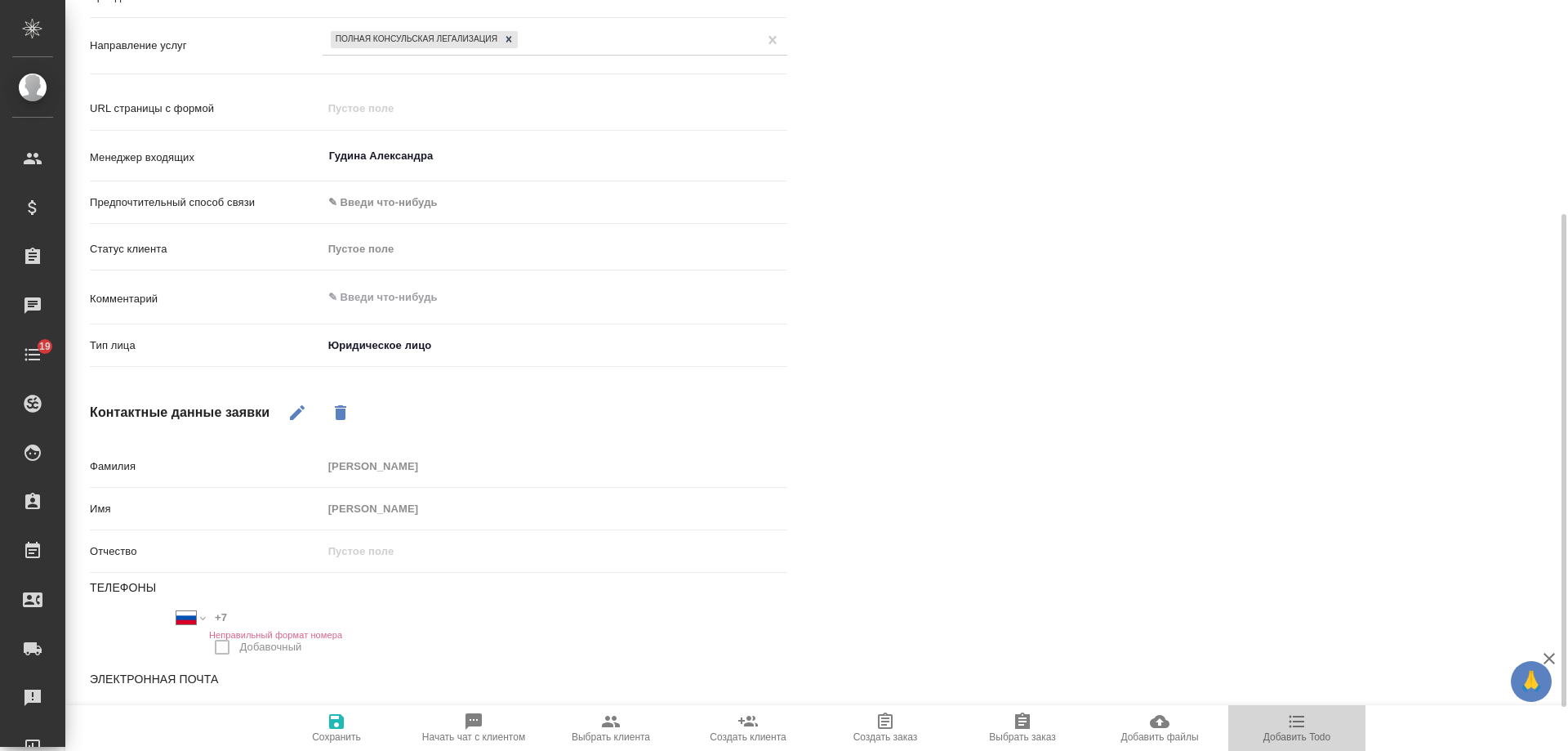
click at [1298, 729] on icon "button" at bounding box center [1298, 721] width 20 height 20
type textarea "x"
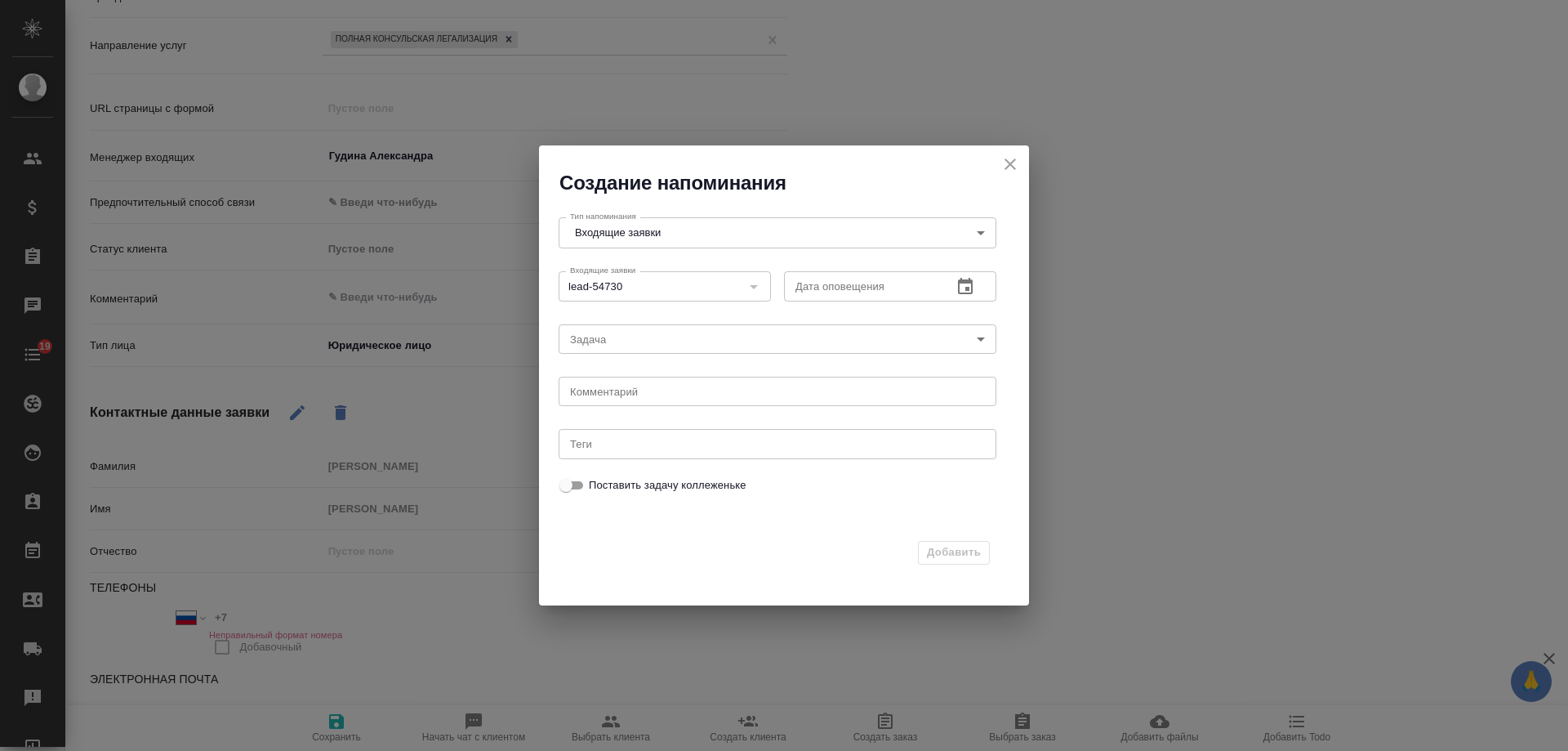
click at [969, 277] on icon "button" at bounding box center [966, 287] width 20 height 20
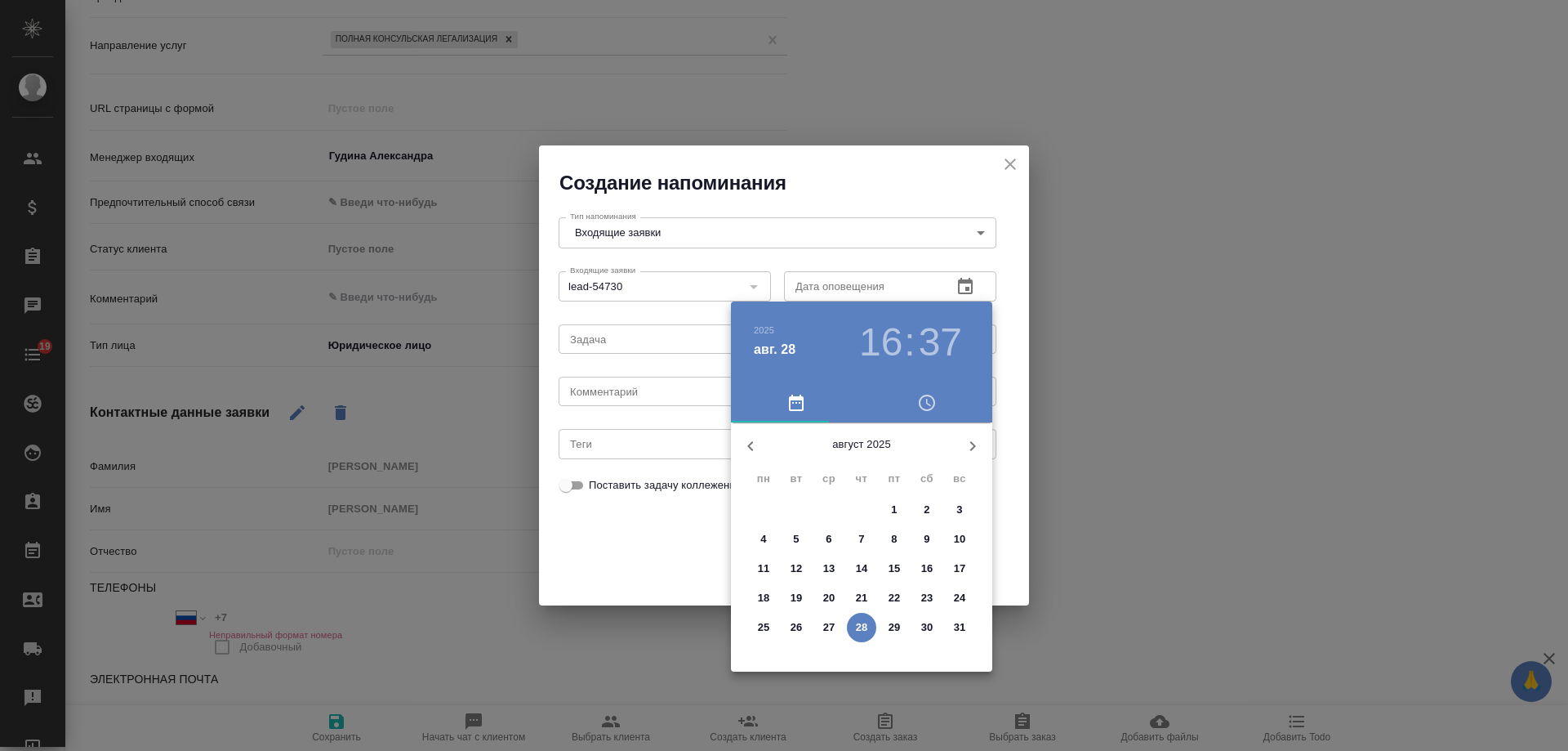
click at [898, 625] on p "29" at bounding box center [895, 628] width 12 height 17
type input "29.08.2025 16:37"
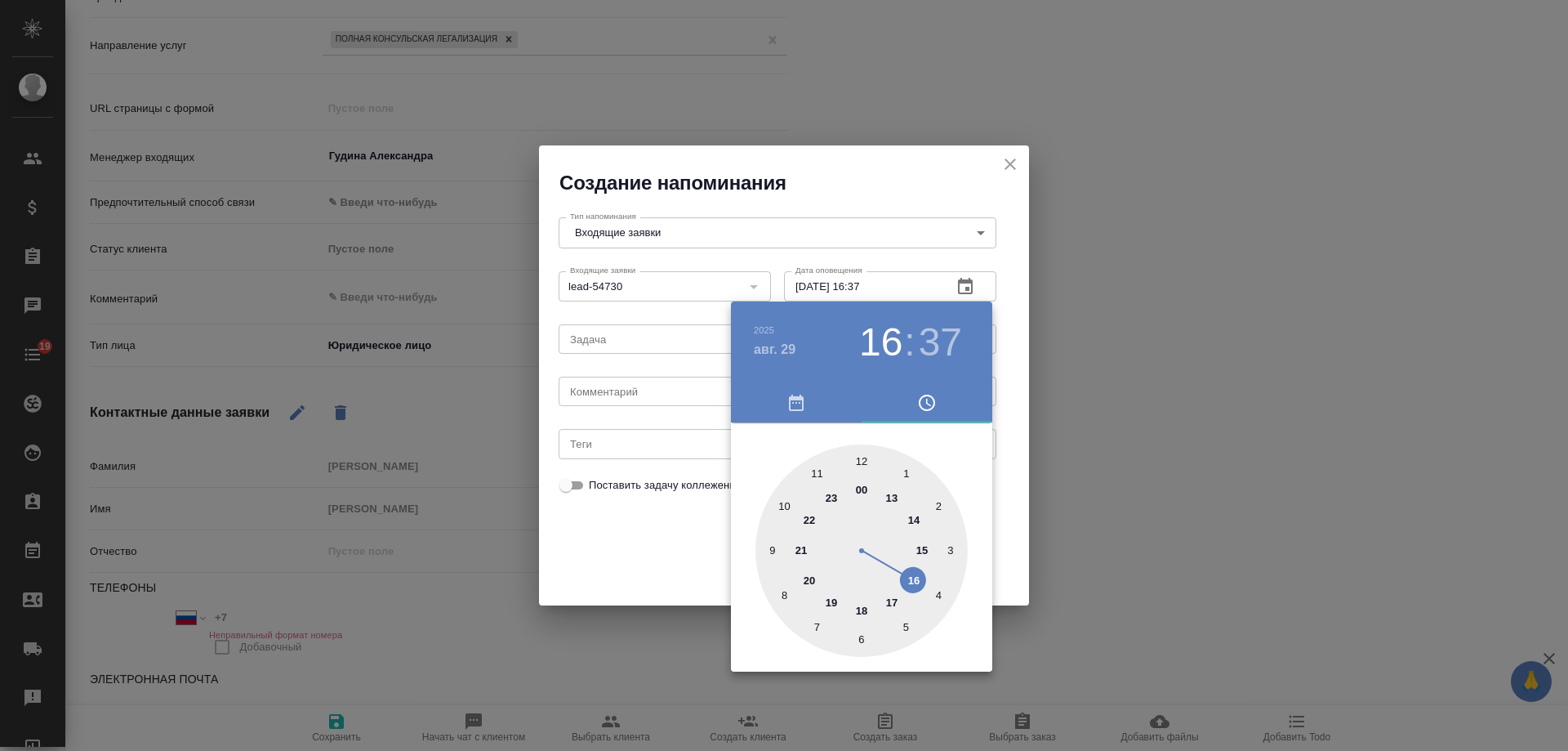
click at [639, 386] on div at bounding box center [784, 376] width 1568 height 751
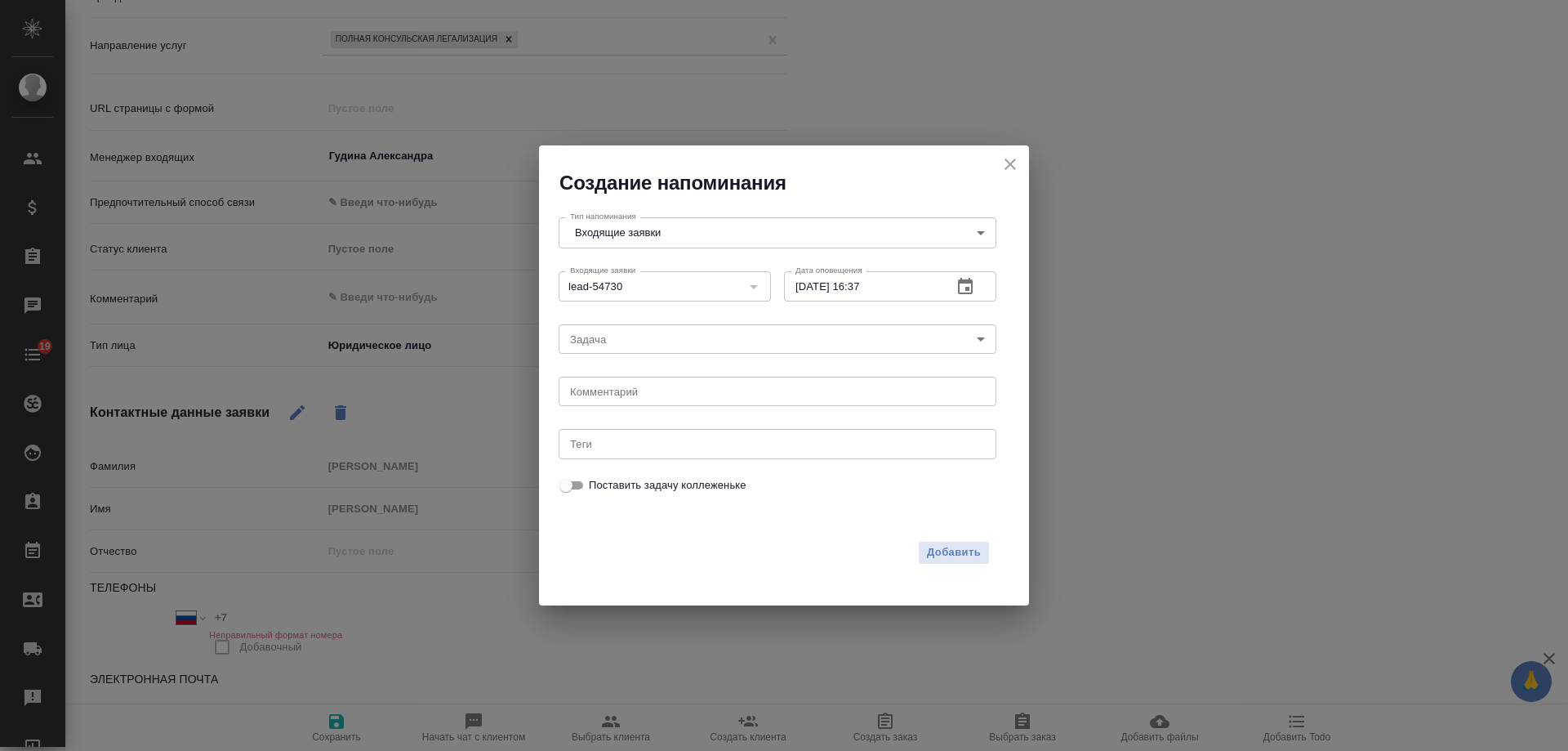
drag, startPoint x: 633, startPoint y: 390, endPoint x: 614, endPoint y: 393, distance: 19.2
click at [617, 393] on div "2025 авг. 29 16 : 37 00 1 2 3 4 5 6 7 8 9 10 11 12 13 14 15 16 17 18 19 20 21 2…" at bounding box center [784, 376] width 1568 height 751
click at [614, 393] on div "2025 авг. 29 16 : 37 00 1 2 3 4 5 6 7 8 9 10 11 12 13 14 15 16 17 18 19 20 21 2…" at bounding box center [784, 376] width 1568 height 751
click at [614, 390] on textarea at bounding box center [777, 391] width 415 height 12
click at [590, 398] on div "нмоер заказа у сити + проверить источник в заказе = в заявке x Комментарий" at bounding box center [777, 391] width 437 height 30
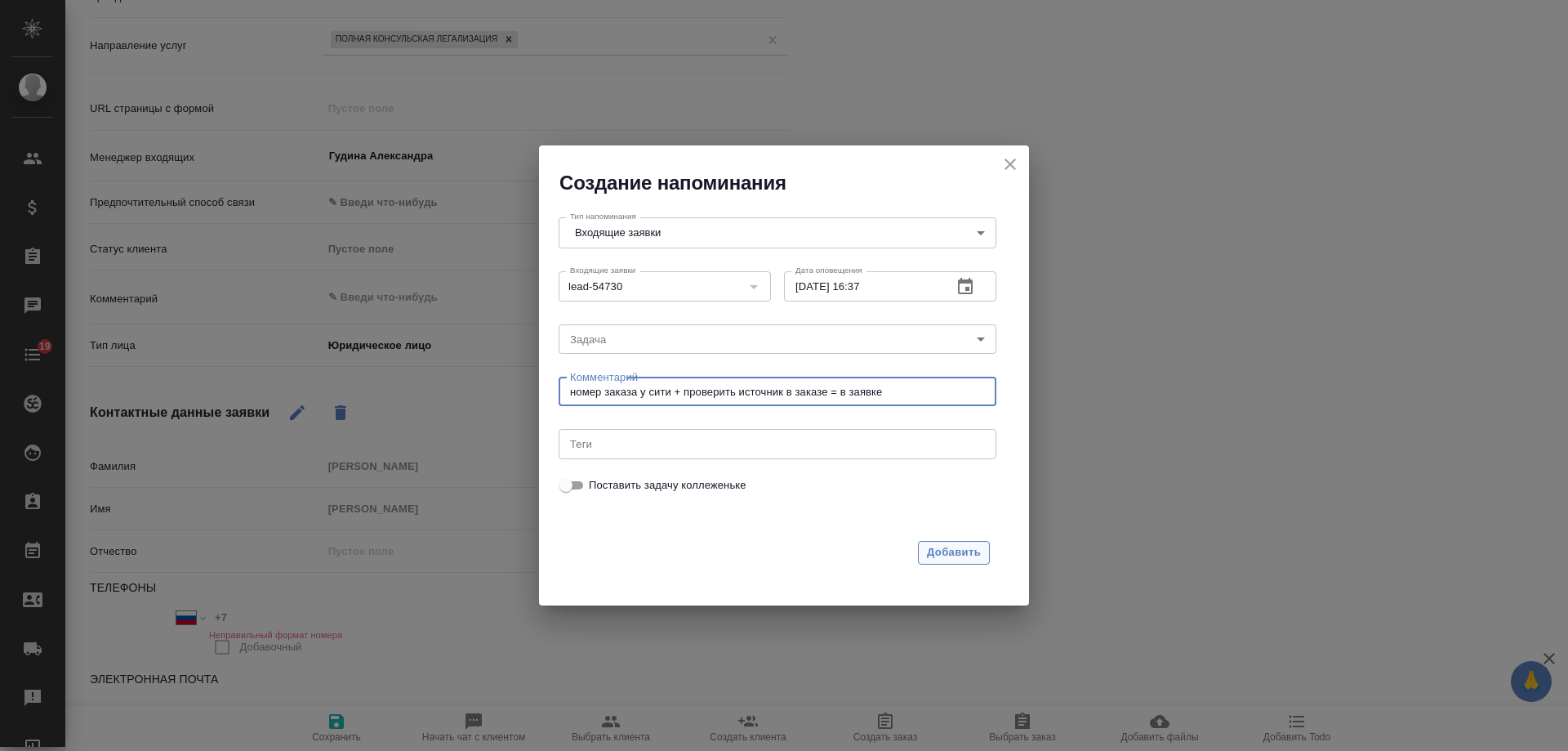
type textarea "номер заказа у сити + проверить источник в заказе = в заявке"
click at [939, 546] on span "Добавить" at bounding box center [954, 552] width 54 height 19
type textarea "x"
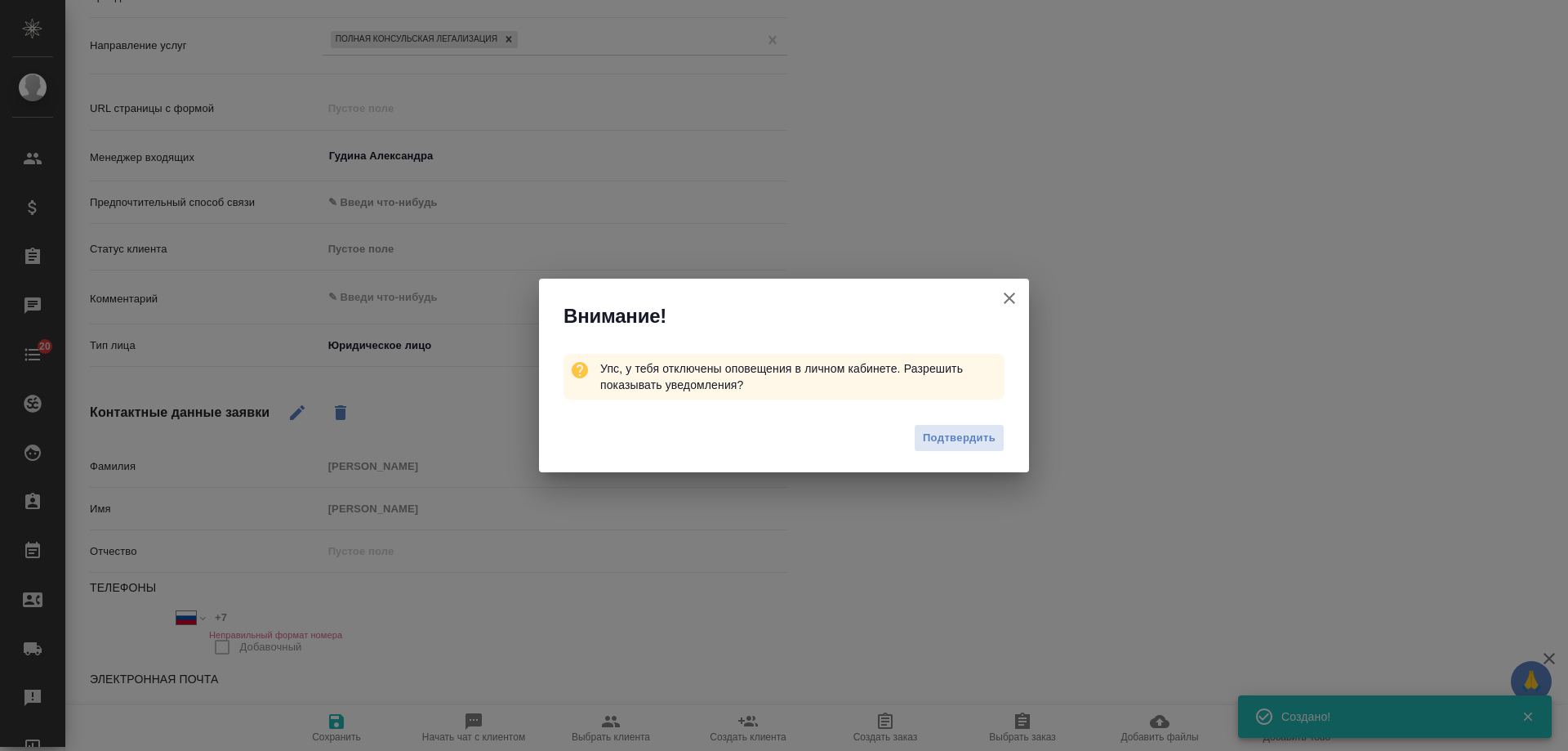
click at [1009, 295] on icon "button" at bounding box center [1010, 299] width 20 height 20
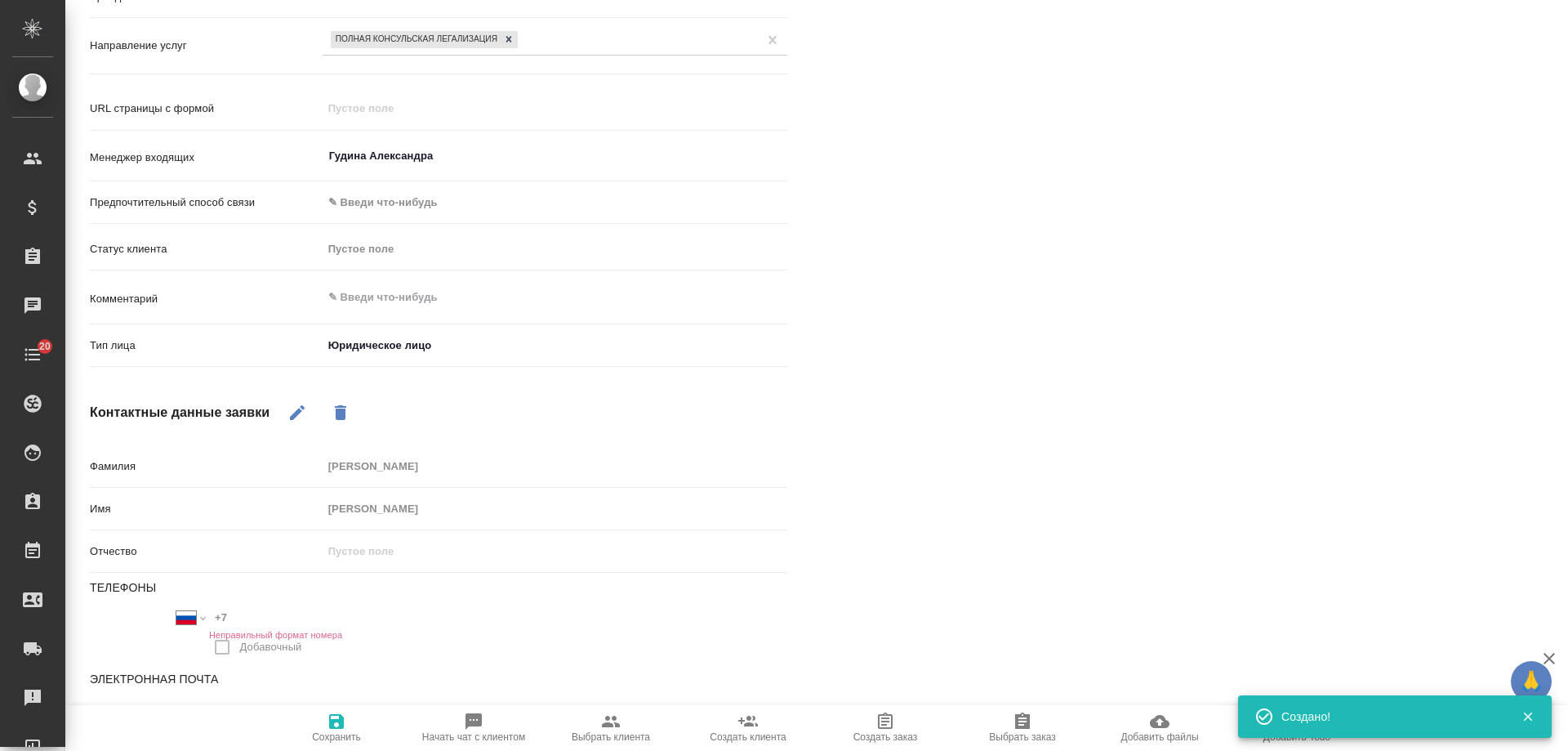
type textarea "x"
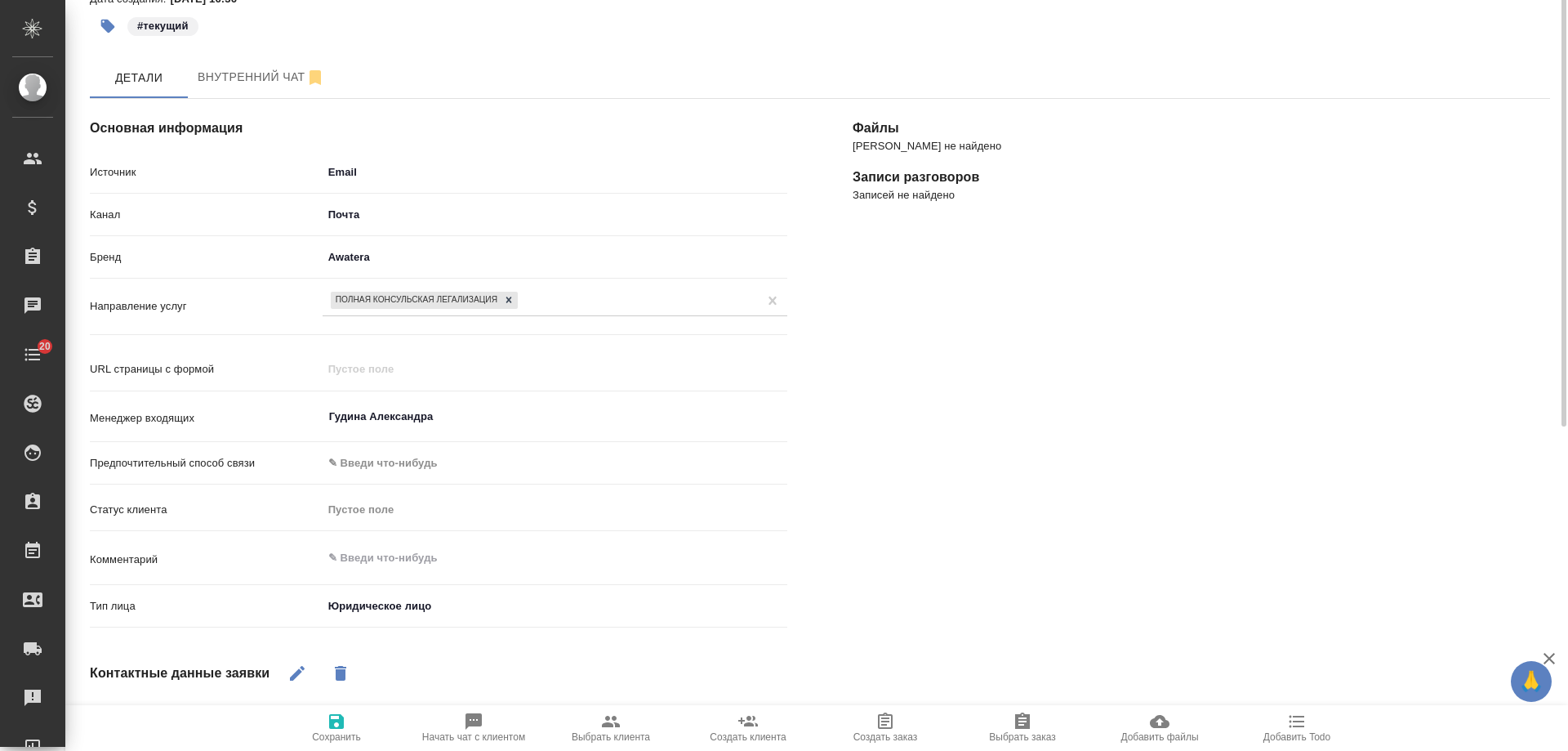
scroll to position [0, 0]
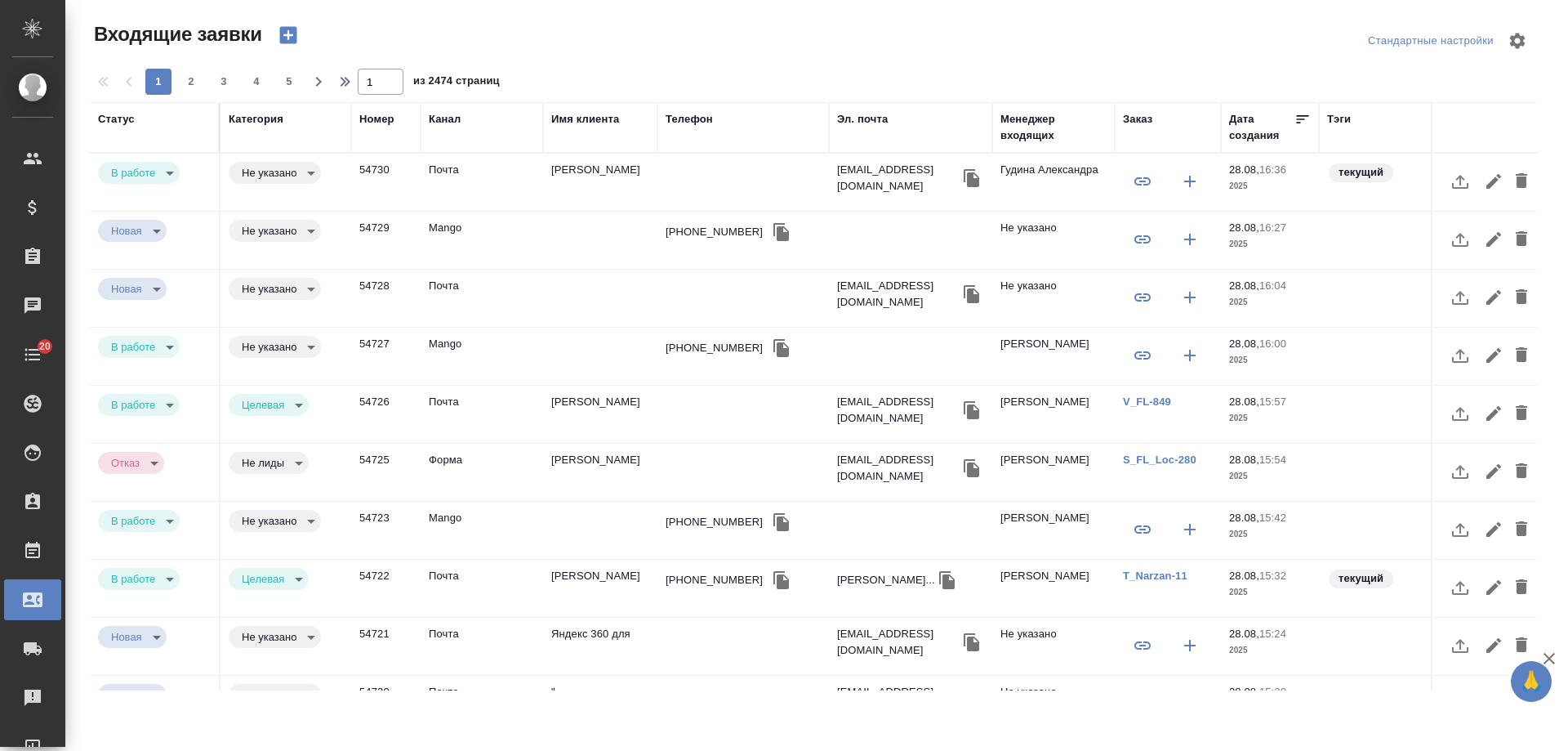
select select "RU"
click at [1067, 53] on div "Стандартные настройки" at bounding box center [1300, 41] width 474 height 39
select select "RU"
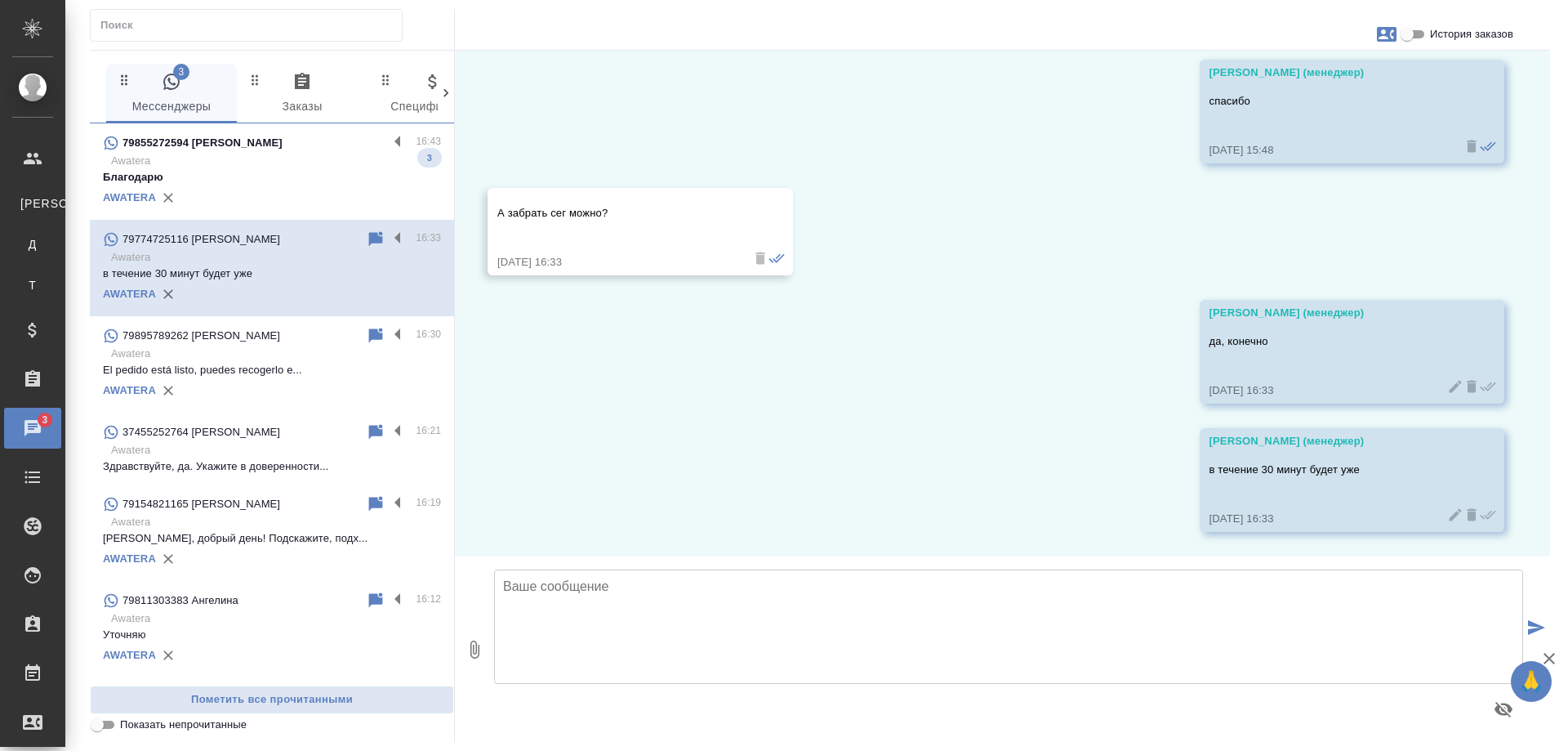
click at [330, 165] on p "Awatera" at bounding box center [275, 161] width 330 height 17
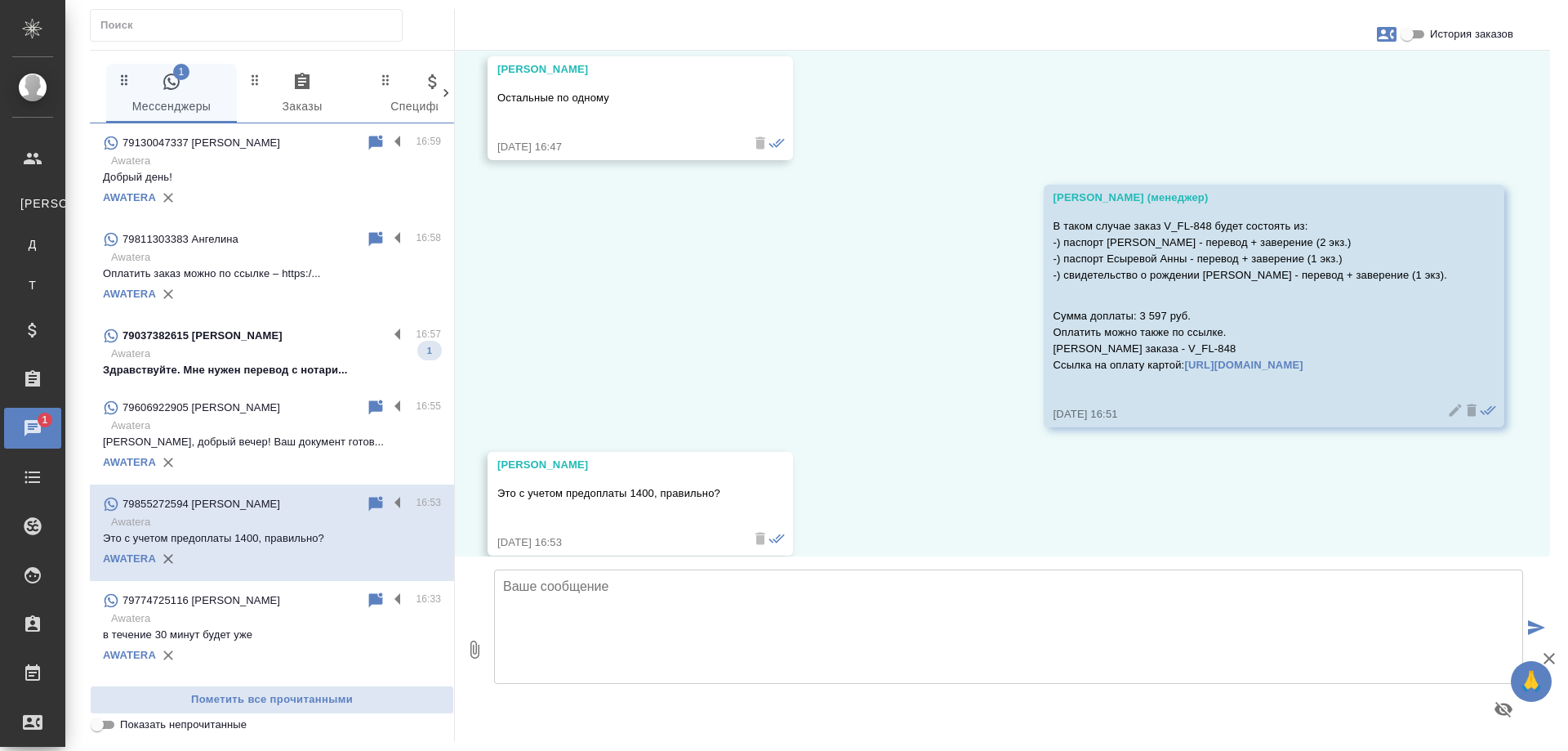
scroll to position [5400, 0]
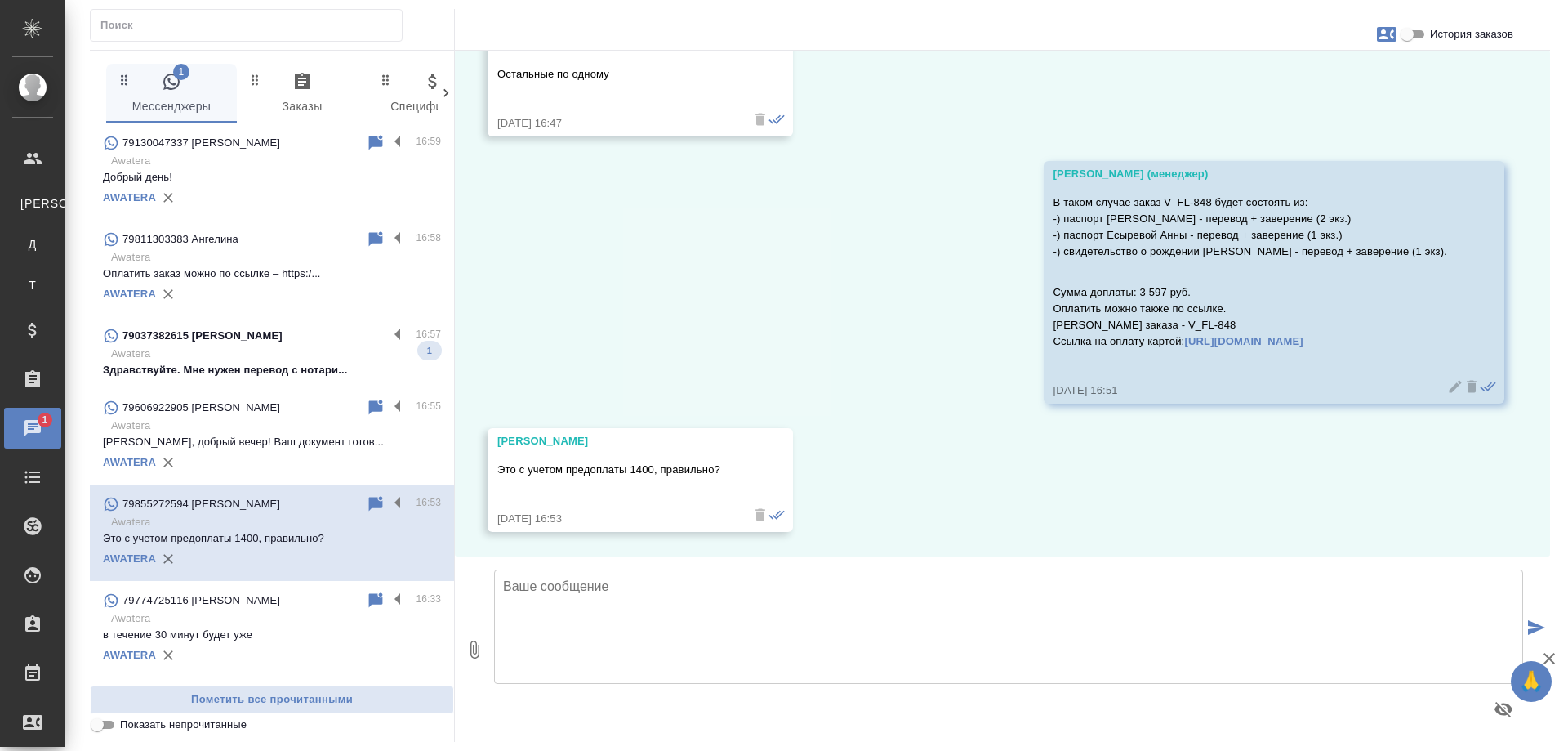
click at [284, 352] on p "Awatera" at bounding box center [275, 354] width 330 height 17
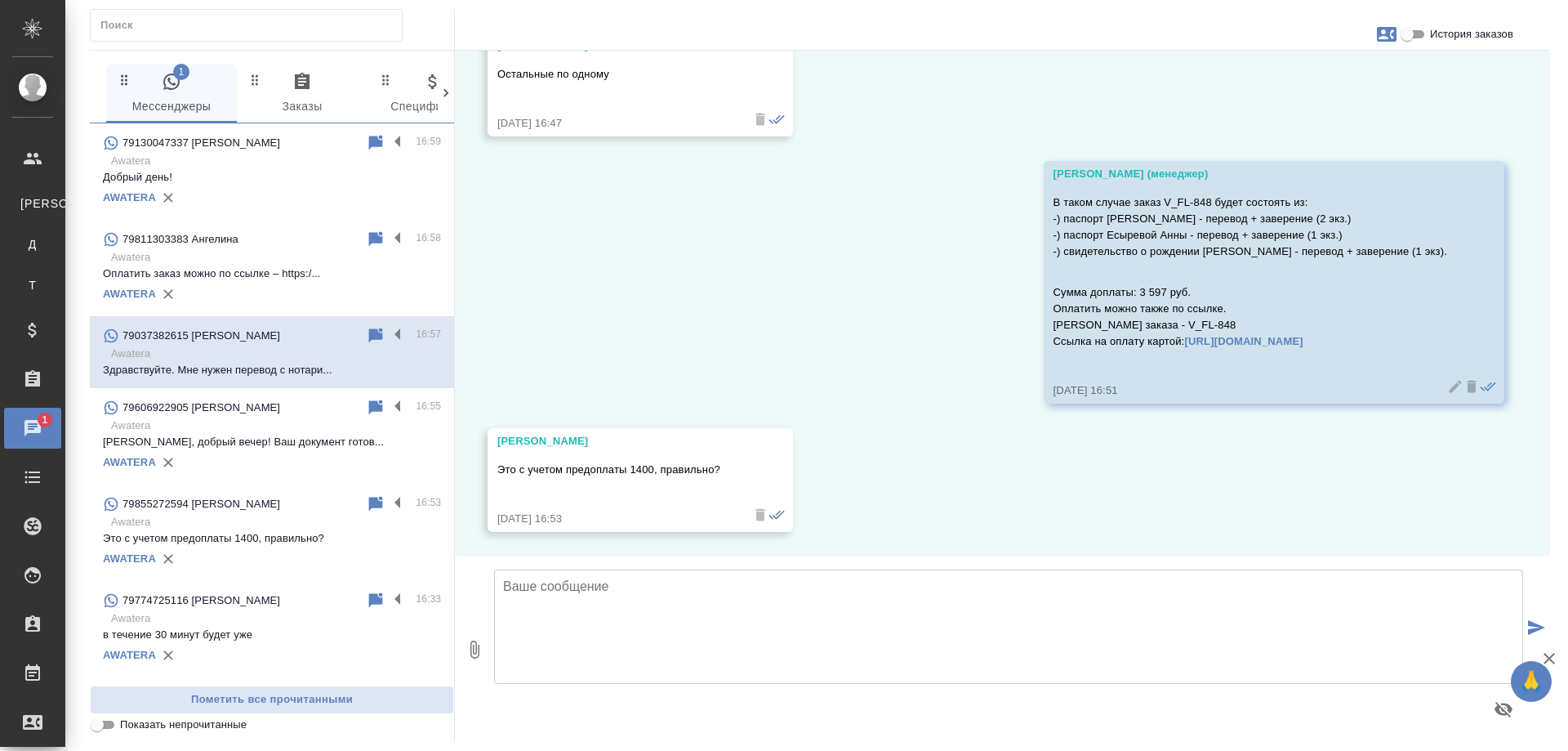
scroll to position [0, 0]
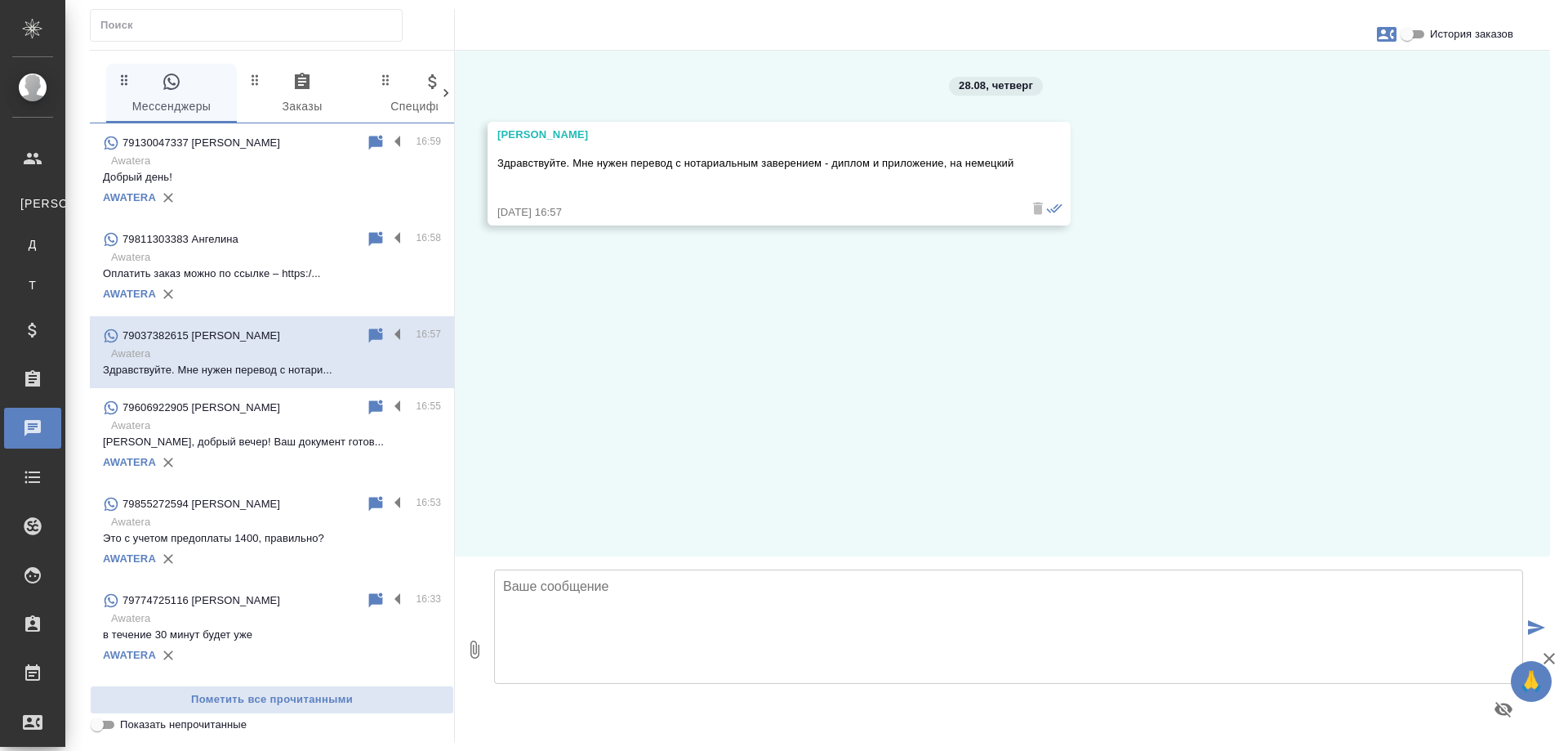
click at [709, 596] on textarea at bounding box center [1009, 626] width 1029 height 114
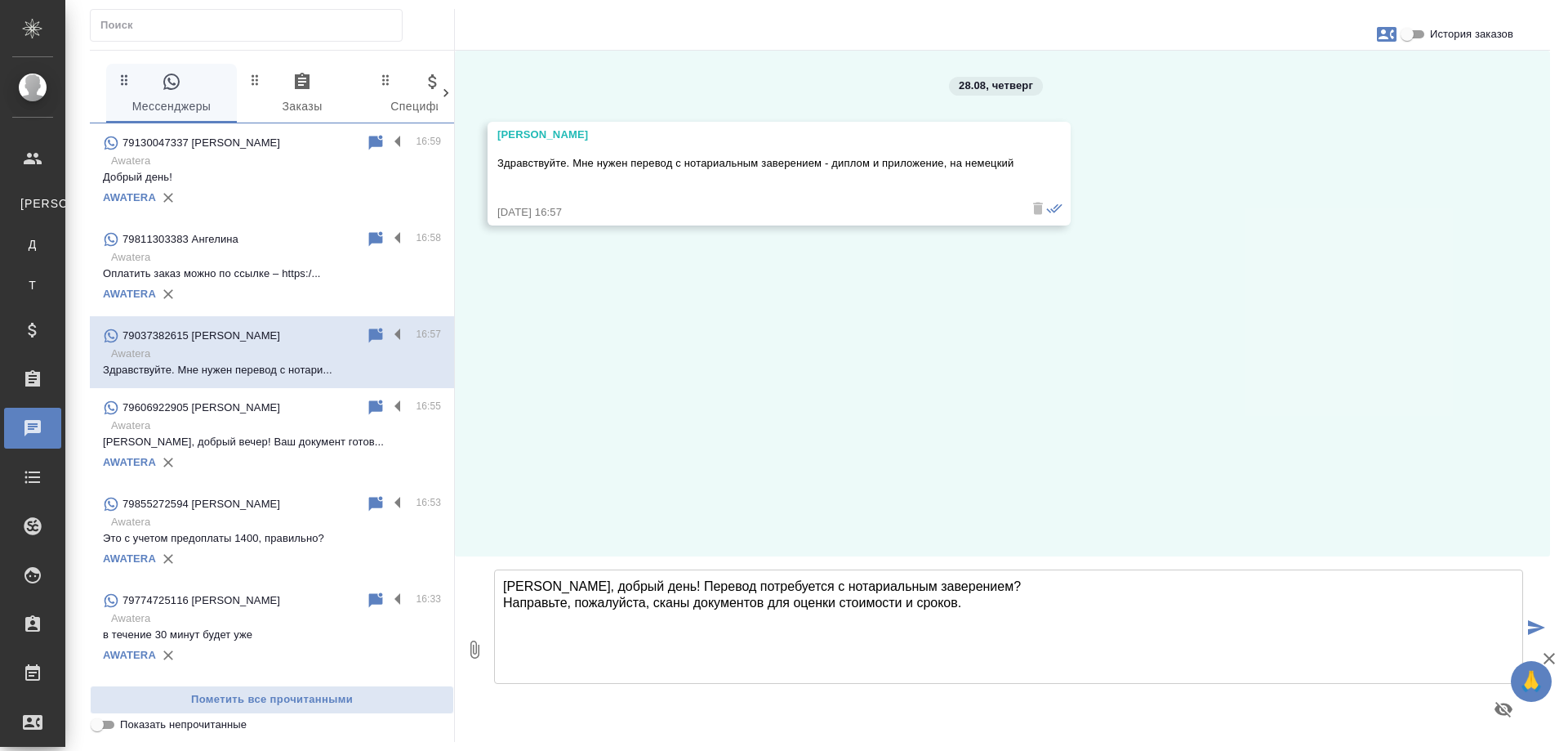
drag, startPoint x: 949, startPoint y: 583, endPoint x: 630, endPoint y: 574, distance: 319.1
click at [630, 574] on textarea "Анна, добрый день! Перевод потребуется с нотариальным заверением? Направьте, по…" at bounding box center [1009, 626] width 1029 height 114
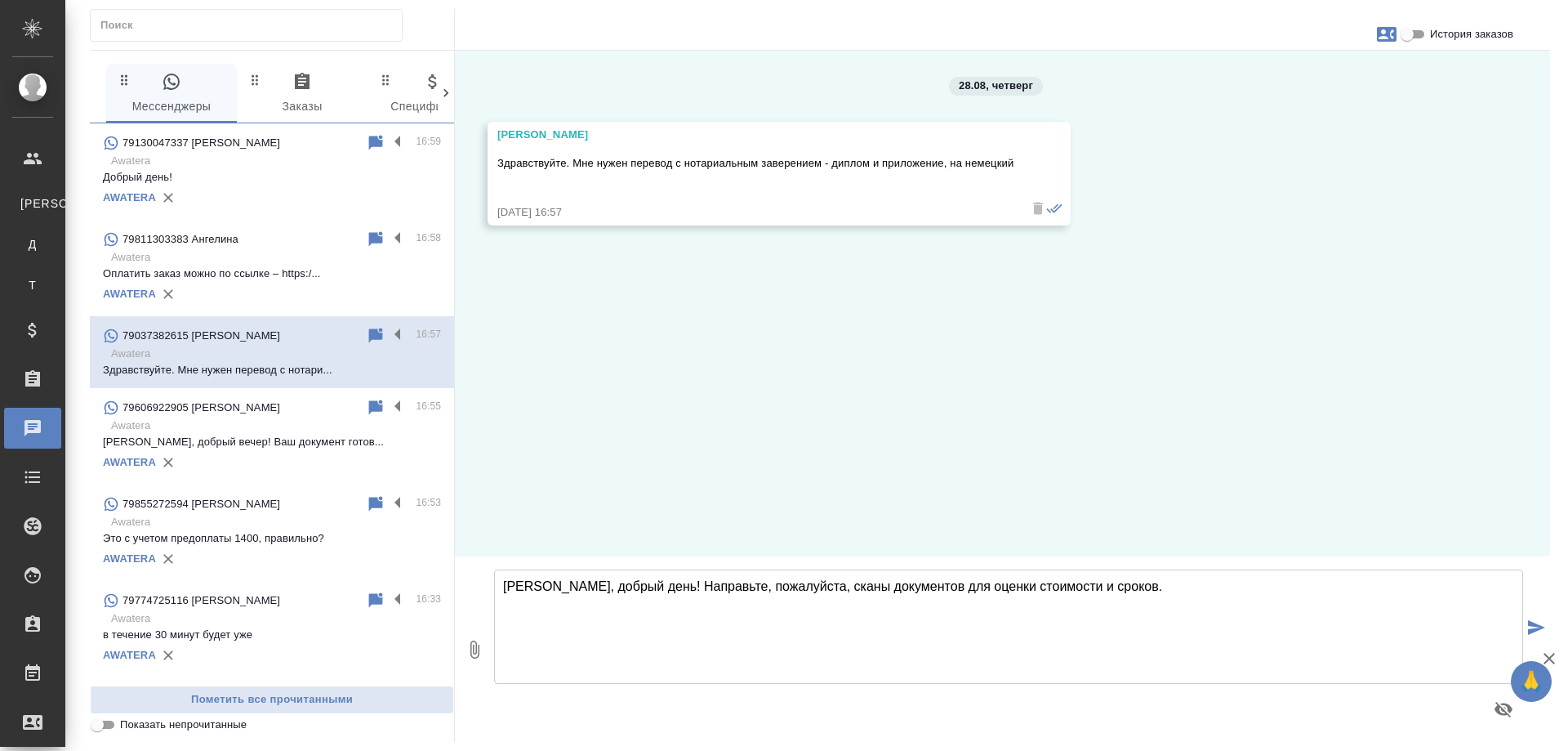
click at [1121, 587] on textarea "Анна, добрый день! Направьте, пожалуйста, сканы документов для оценки стоимости…" at bounding box center [1009, 626] width 1029 height 114
type textarea "Анна, добрый день! Направьте, пожалуйста, сканы документов для оценки стоимости…"
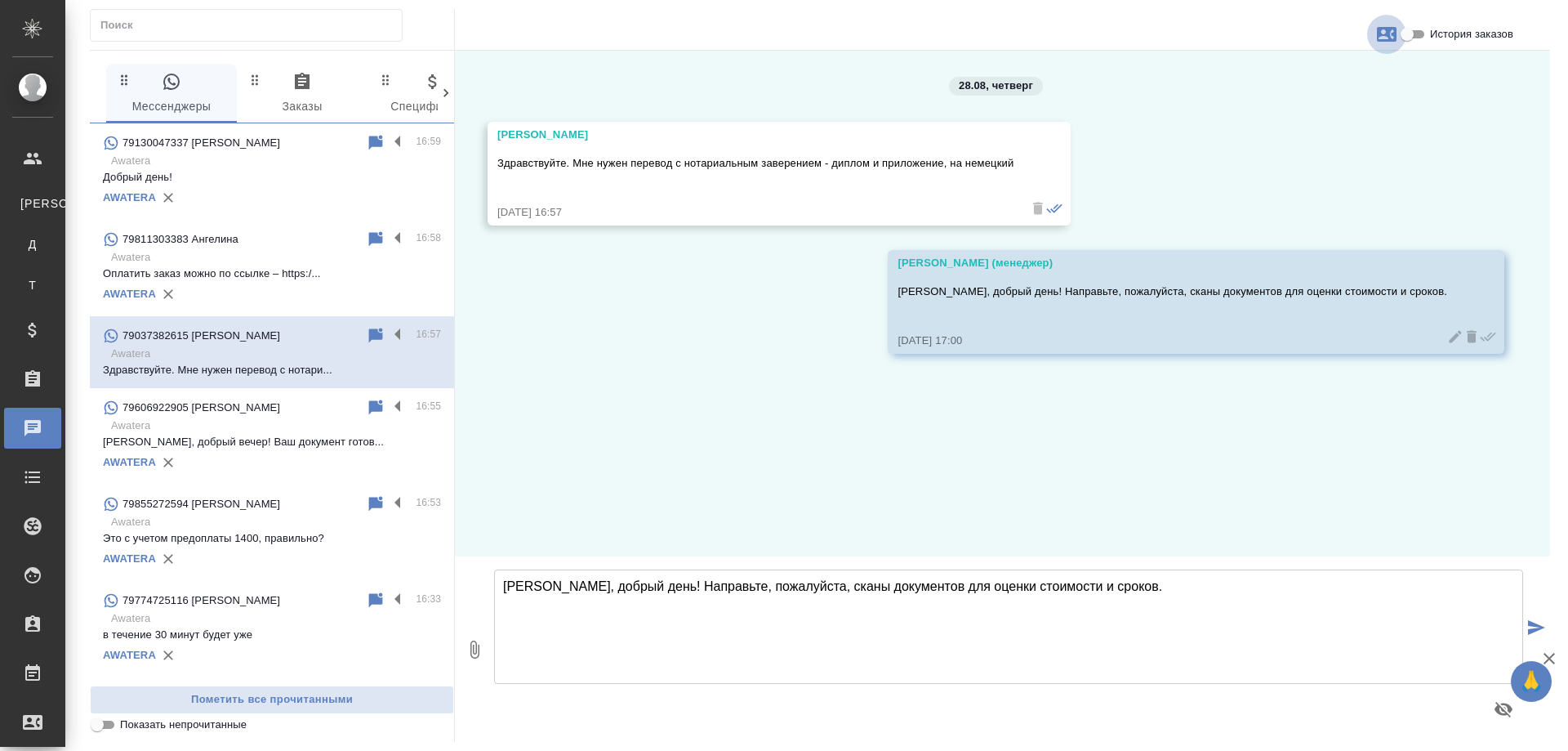
click at [1382, 31] on icon "button" at bounding box center [1387, 35] width 20 height 20
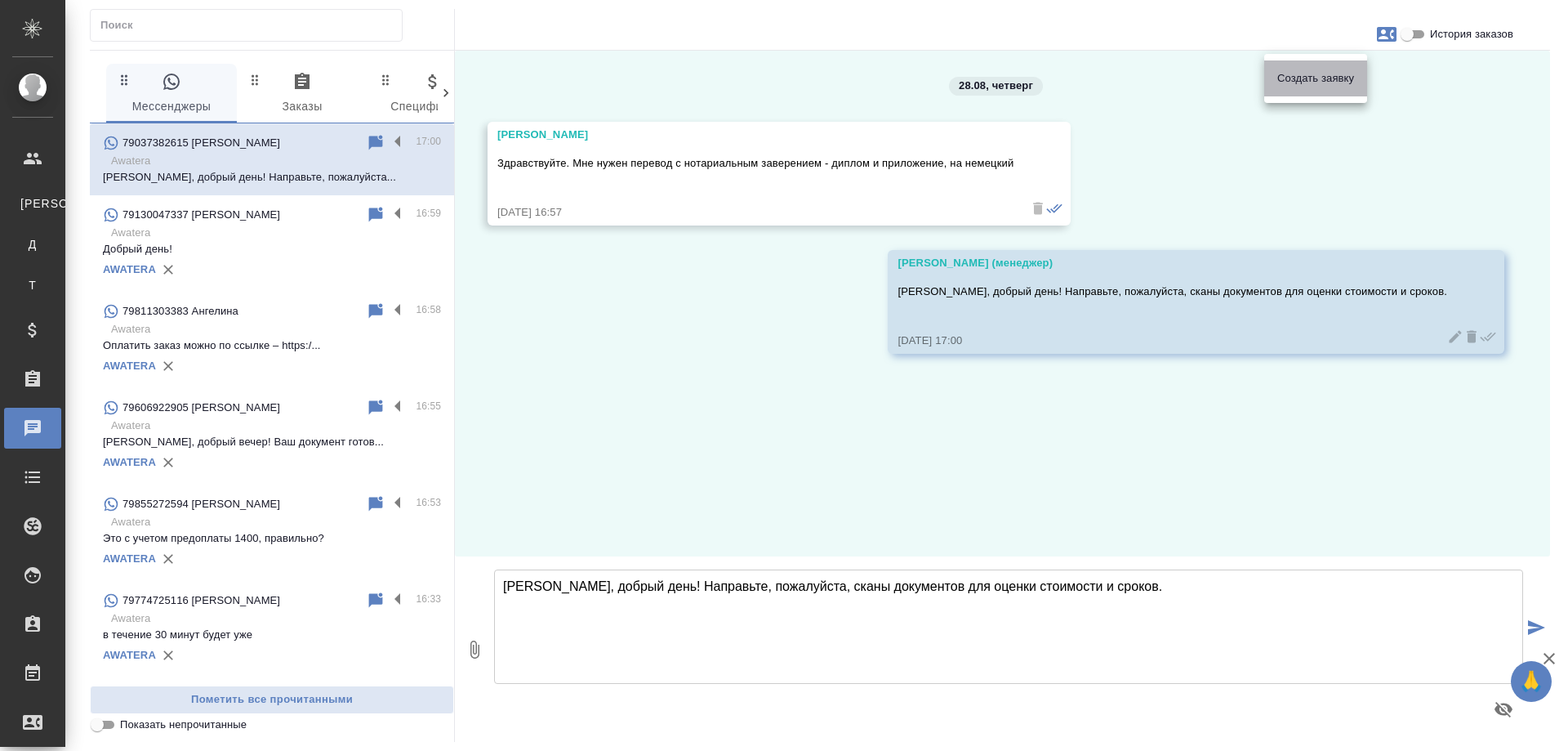
click at [1344, 76] on span "Создать заявку" at bounding box center [1316, 79] width 77 height 17
select select "RU"
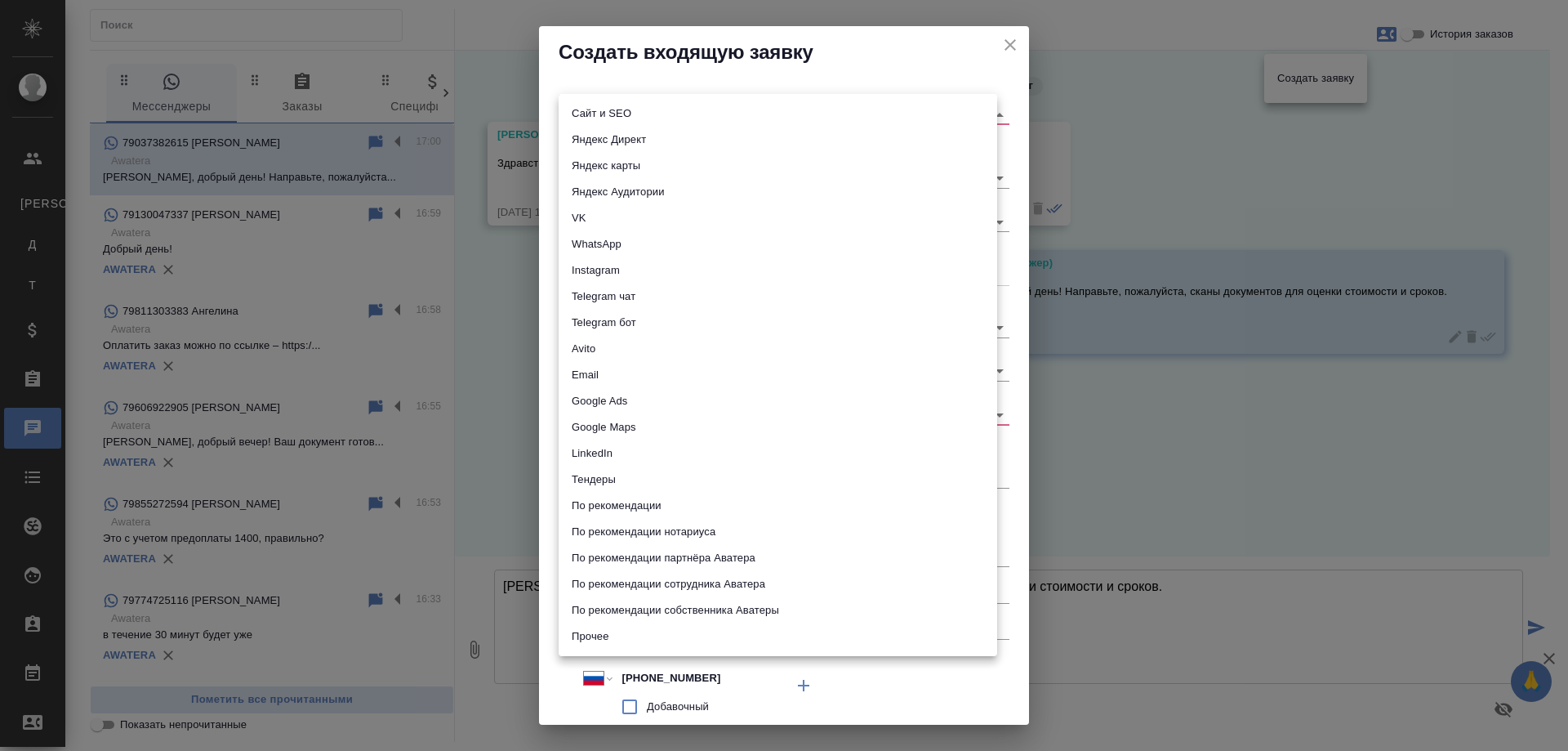
click at [598, 109] on body "🙏 .cls-1 fill:#fff; AWATERA Gudina Alexandra Клиенты К Клиенты Д Договоры Т Тен…" at bounding box center [784, 376] width 1568 height 751
click at [617, 243] on li "WhatsApp" at bounding box center [778, 245] width 438 height 26
type input "whatsapp"
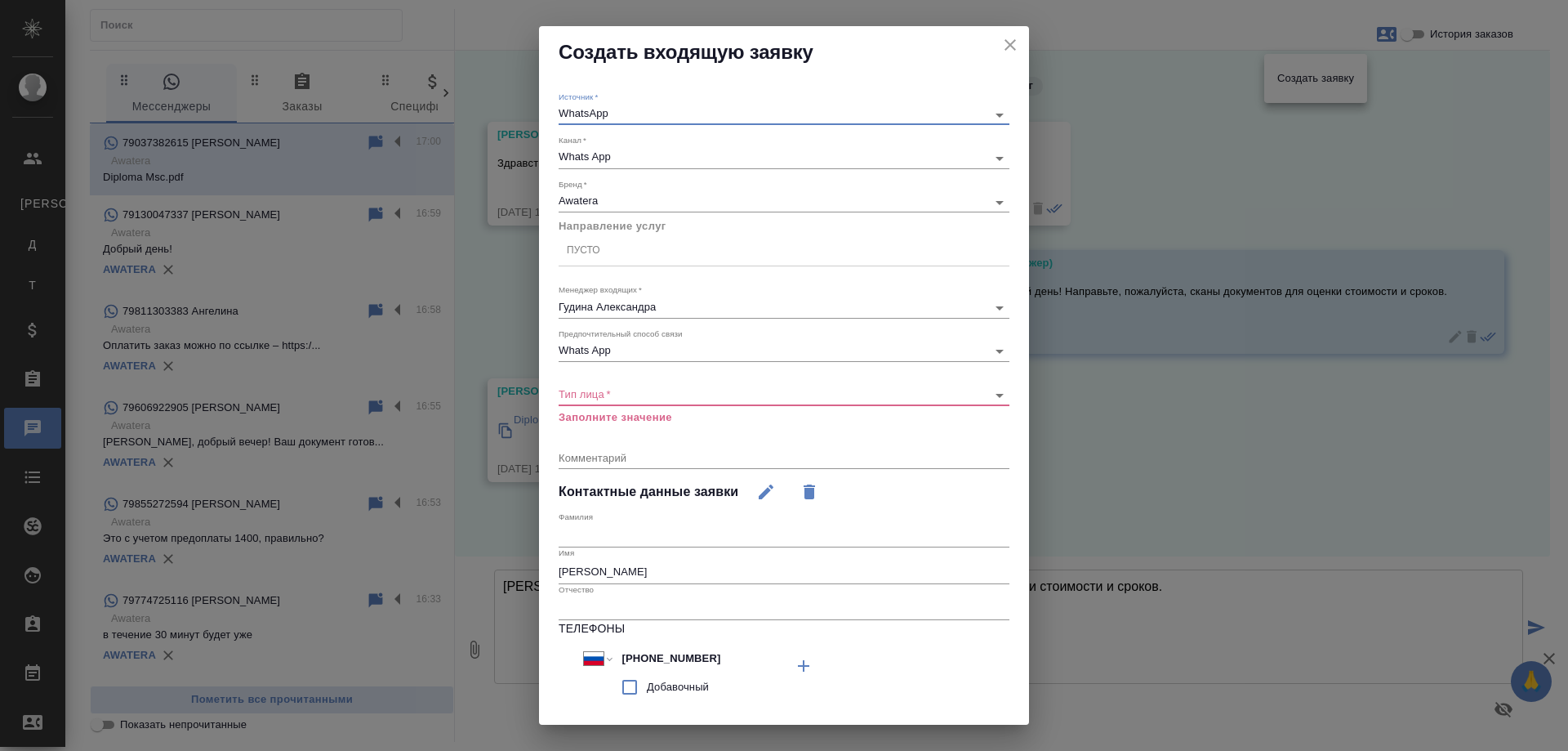
click at [612, 252] on div "Пусто" at bounding box center [784, 250] width 451 height 24
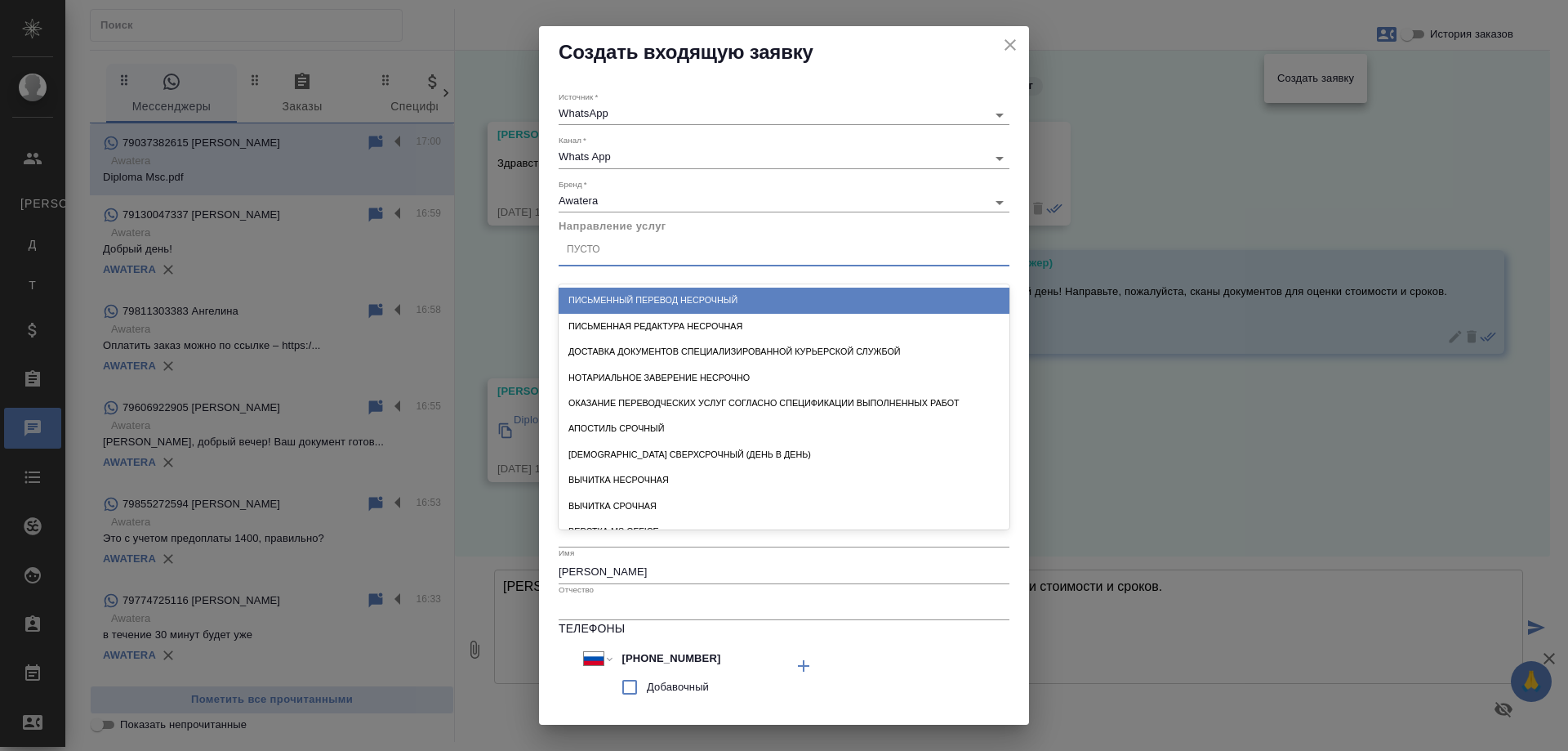
click at [655, 300] on div "Письменный перевод несрочный" at bounding box center [784, 300] width 451 height 26
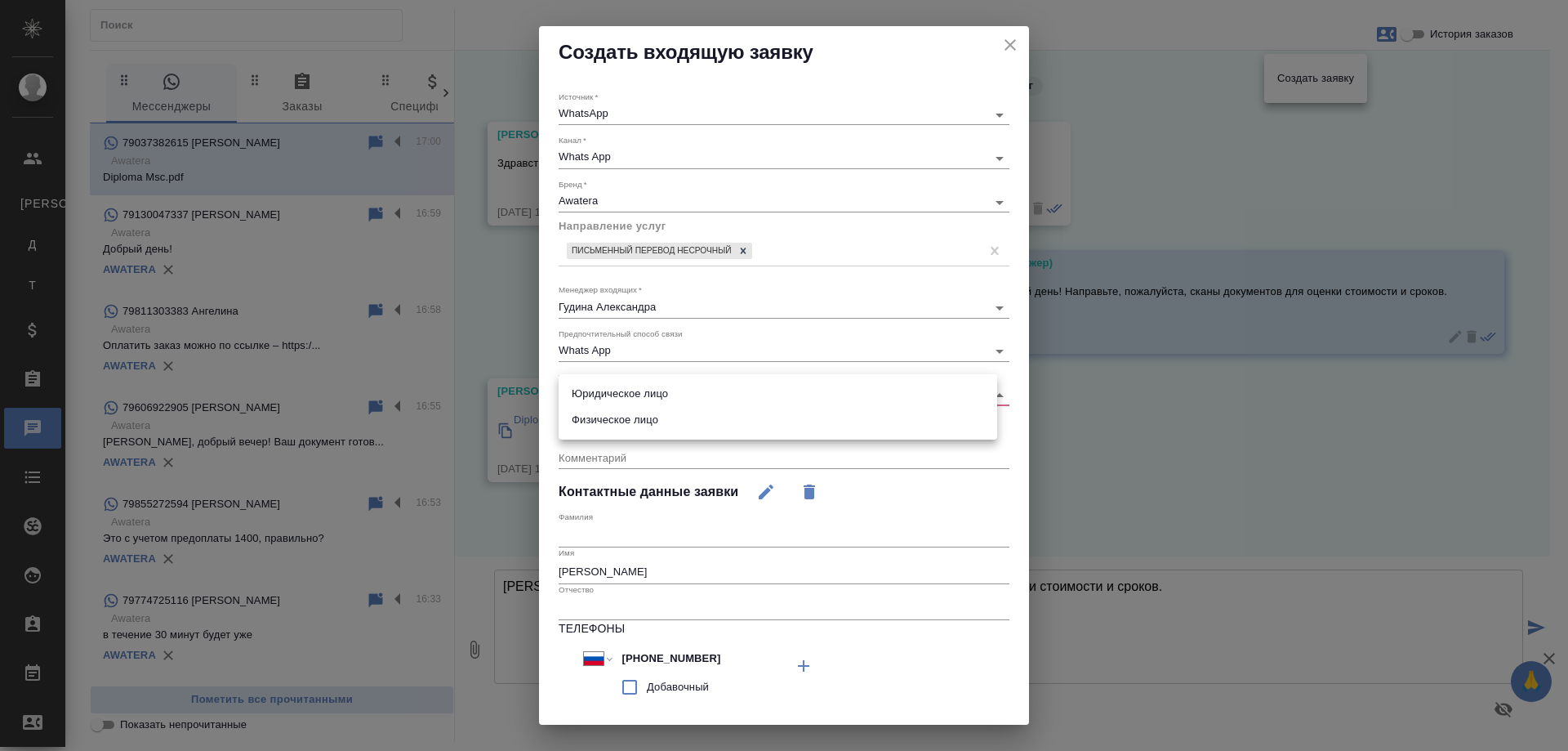
click at [626, 389] on body "🙏 .cls-1 fill:#fff; AWATERA Gudina Alexandra Клиенты К Клиенты Д Договоры Т Тен…" at bounding box center [784, 376] width 1568 height 751
click at [628, 421] on li "Физическое лицо" at bounding box center [778, 420] width 438 height 26
type input "private"
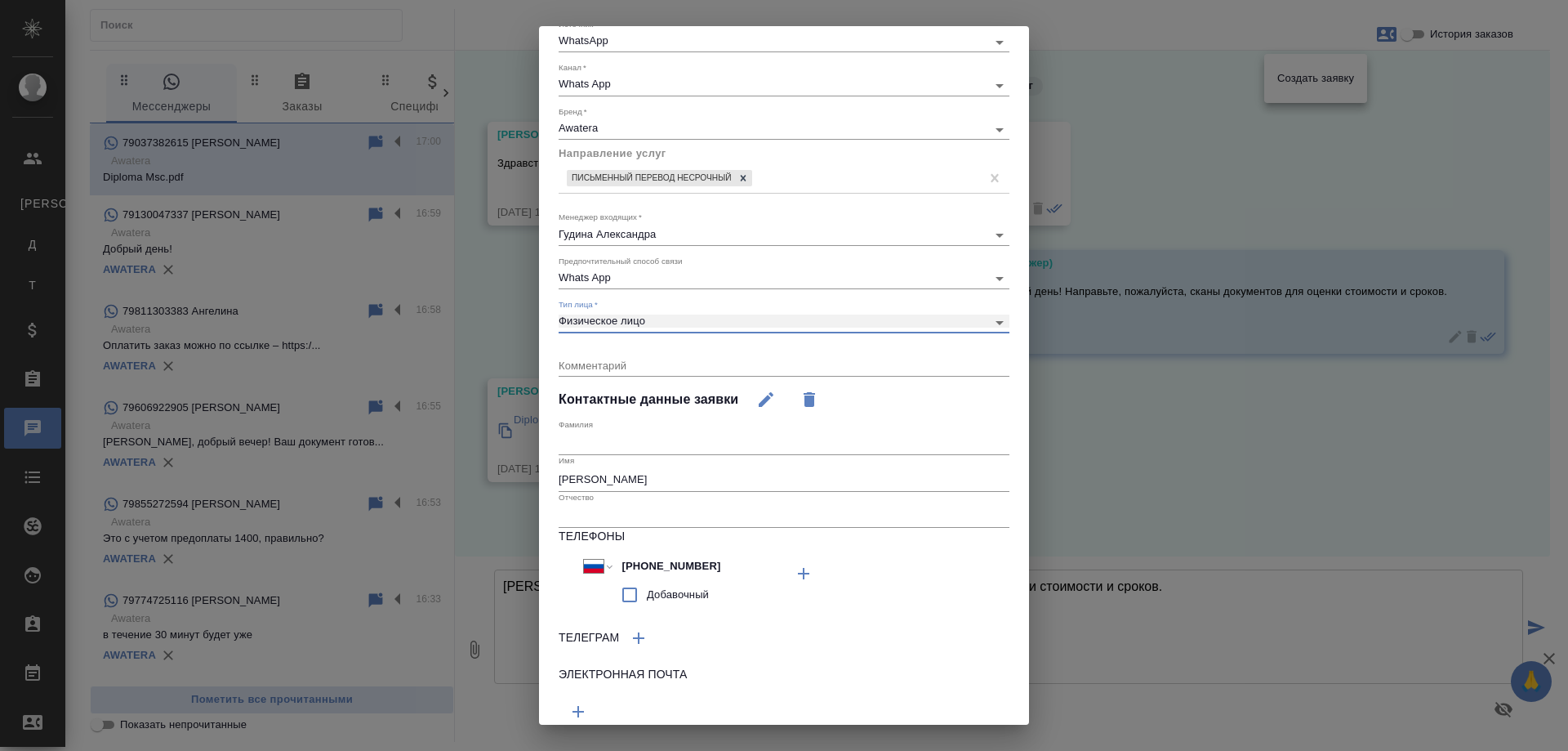
scroll to position [134, 0]
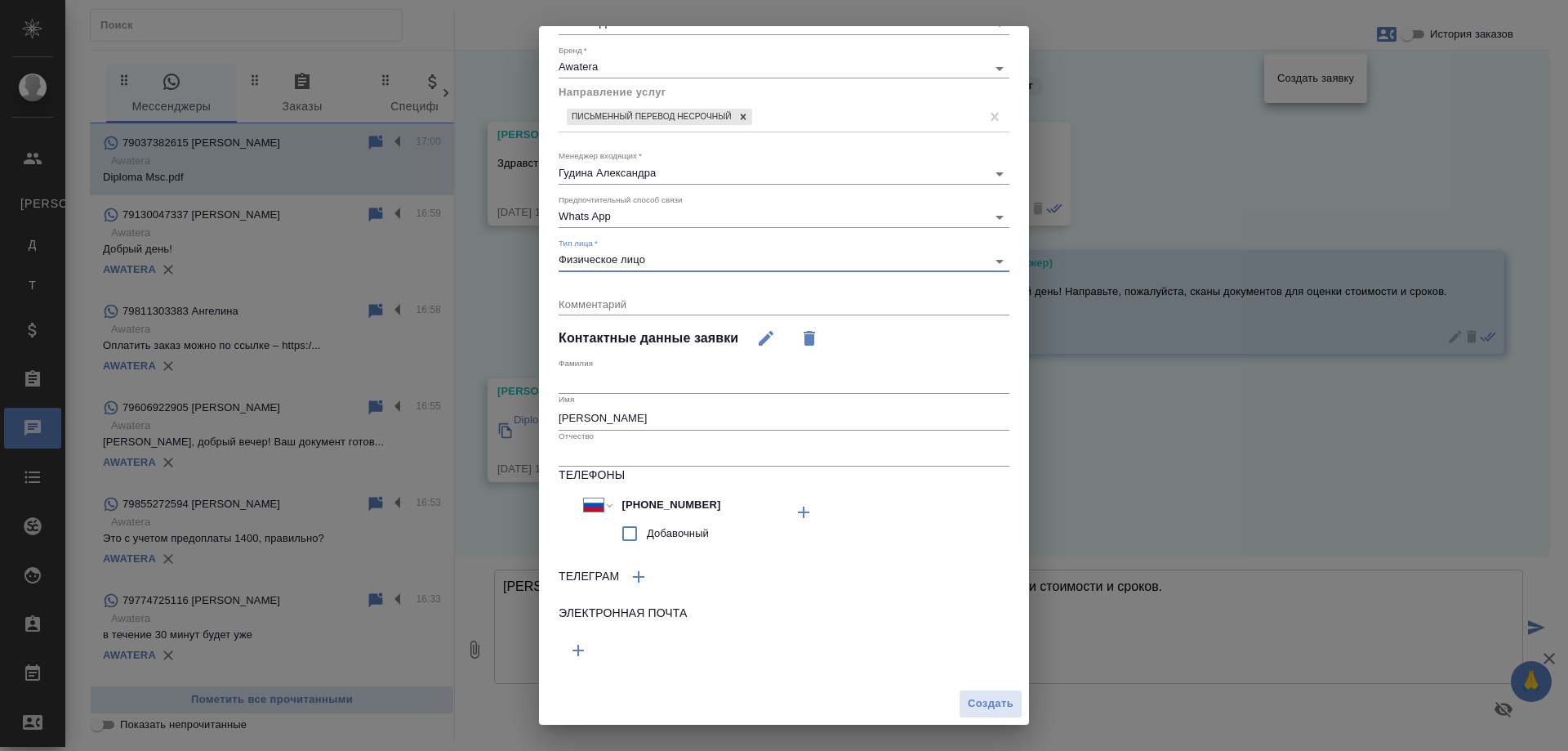
click at [594, 298] on textarea at bounding box center [784, 304] width 451 height 12
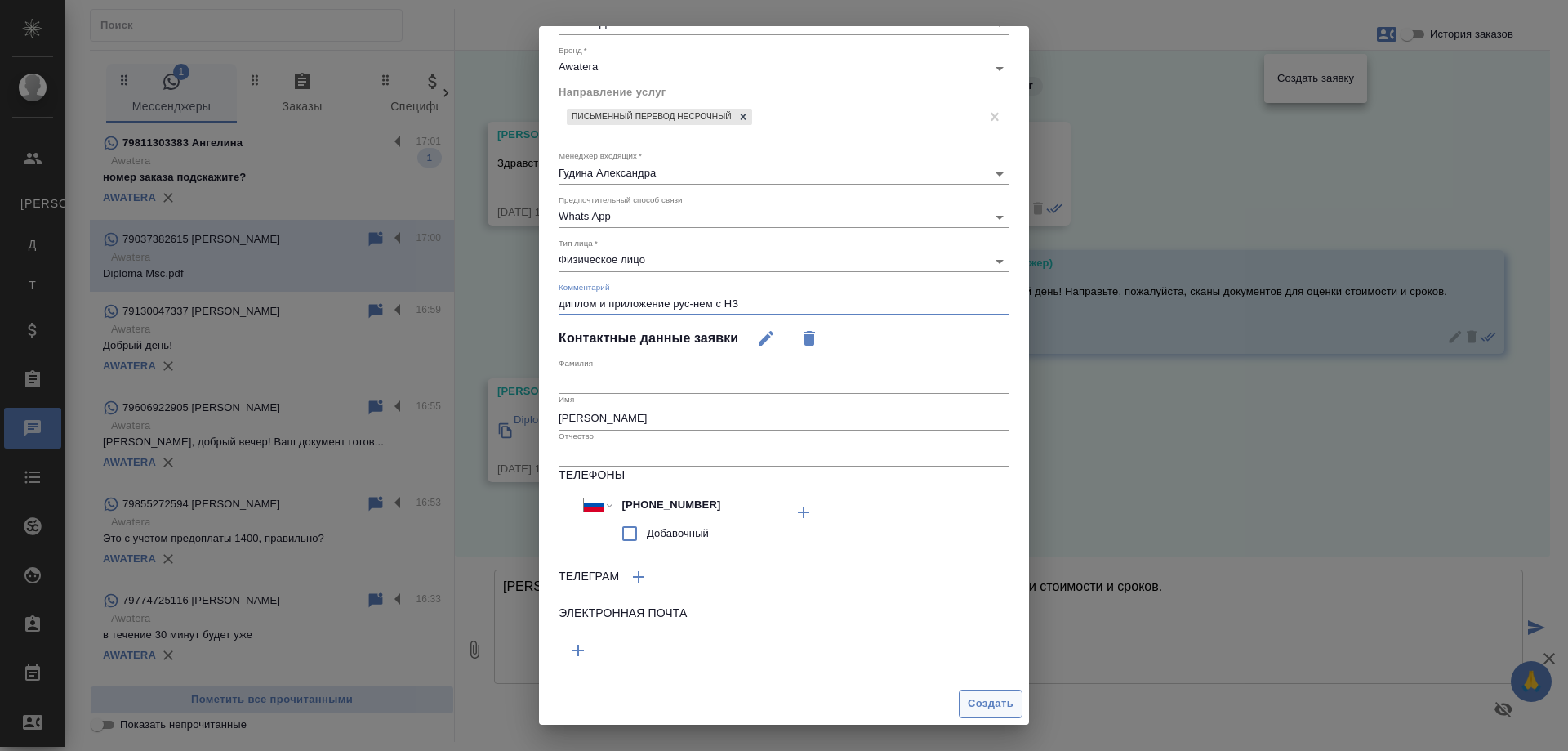
type textarea "диплом и приложение рус-нем с НЗ"
click at [992, 697] on span "Создать" at bounding box center [990, 704] width 45 height 19
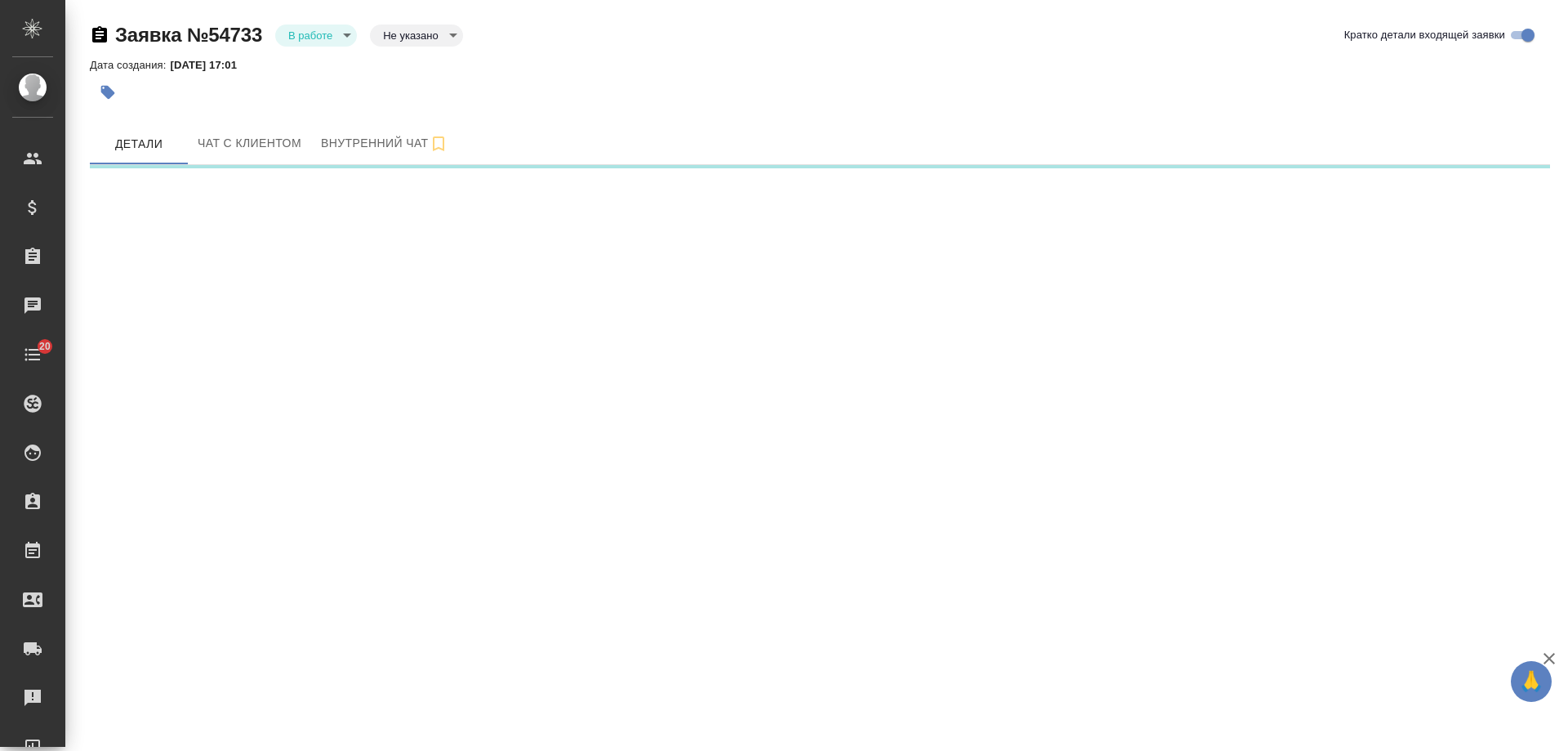
select select "RU"
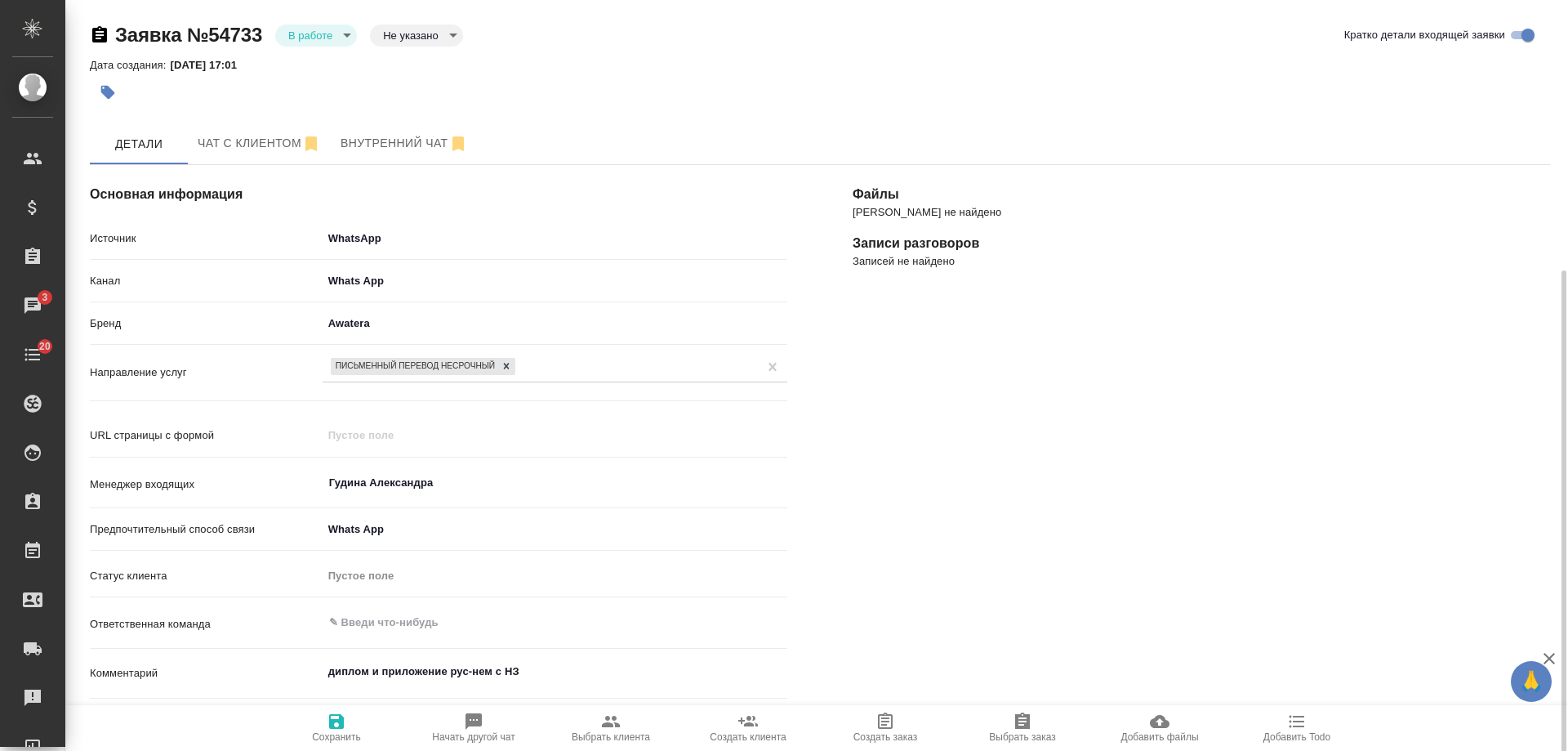
scroll to position [245, 0]
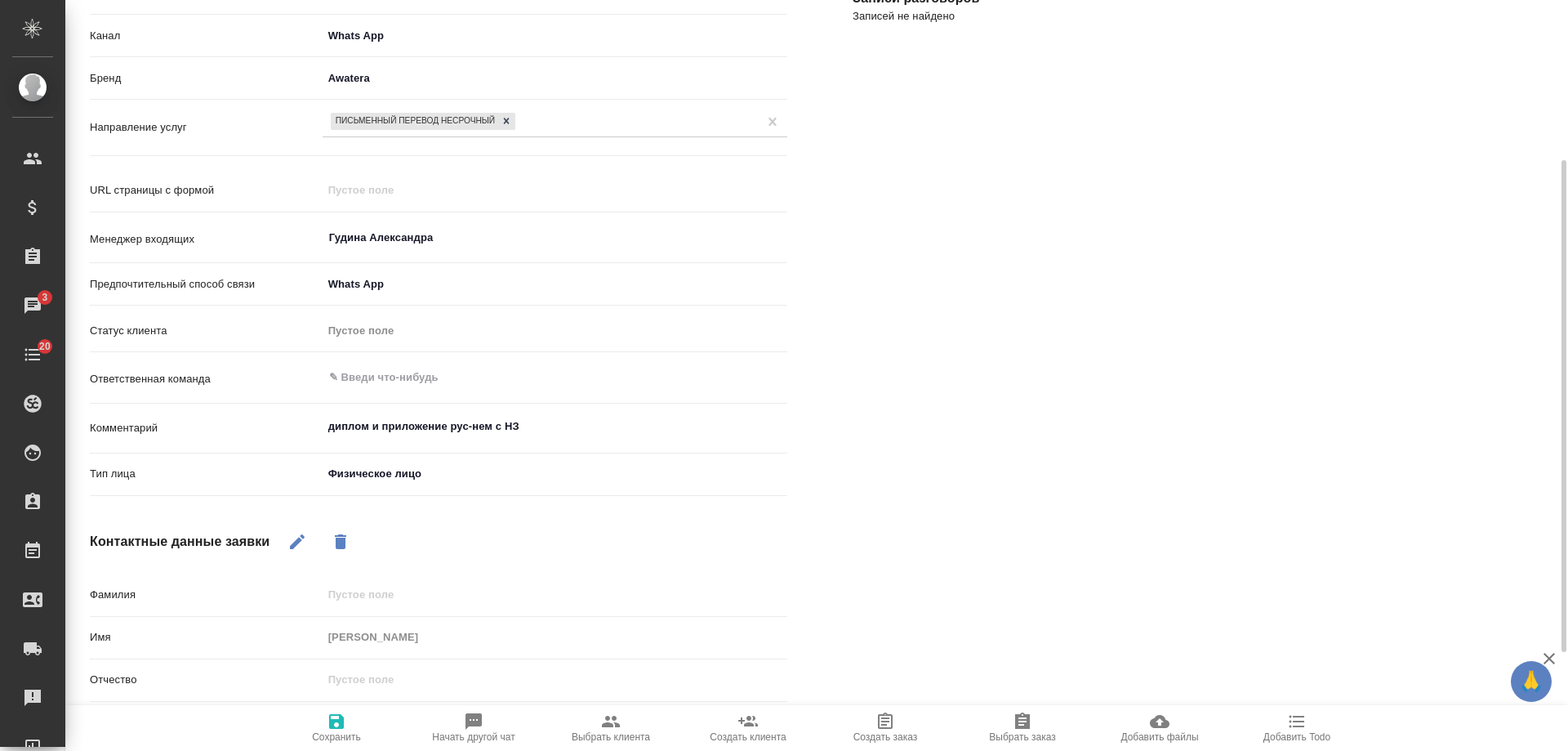
click at [610, 735] on span "Выбрать клиента" at bounding box center [610, 737] width 79 height 12
type textarea "x"
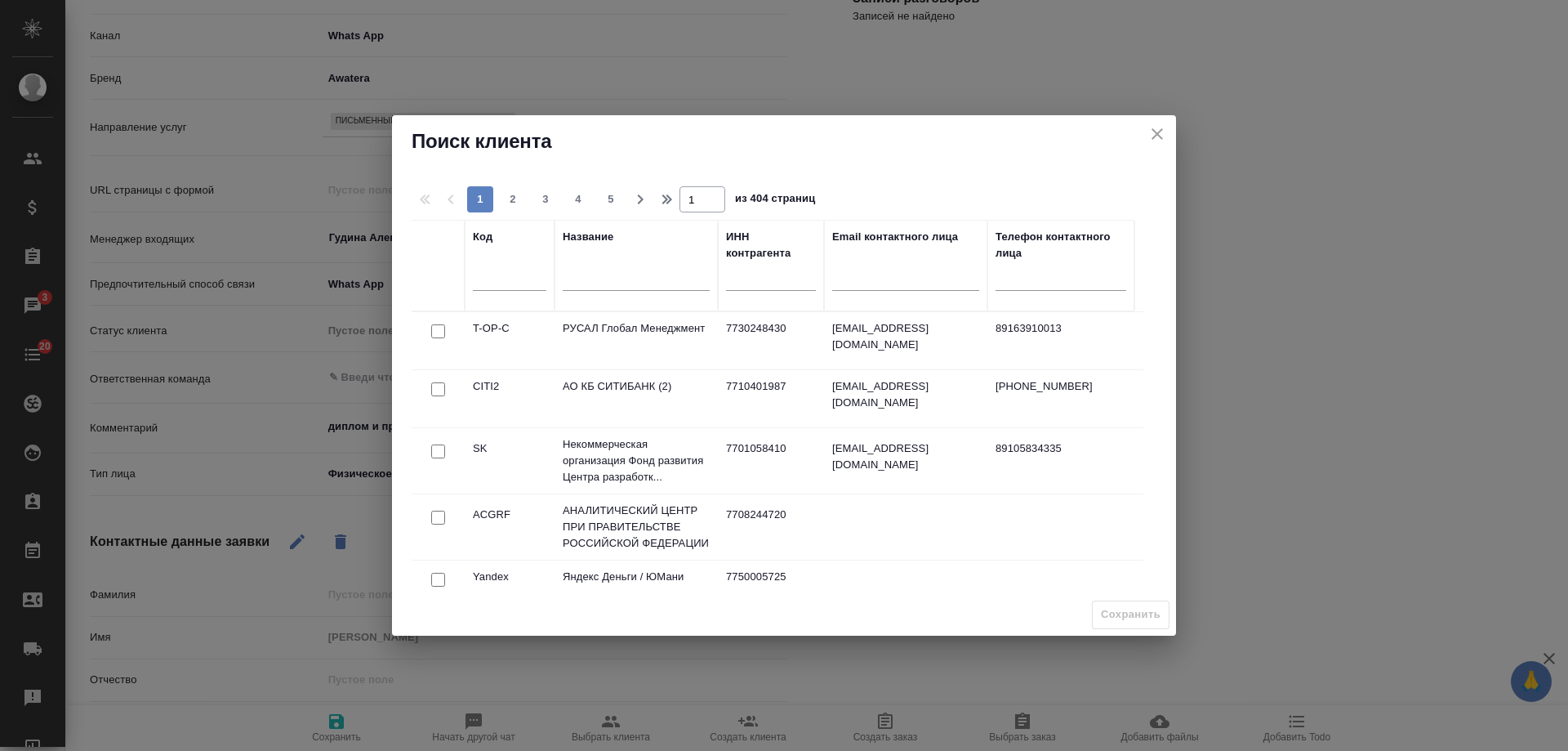
click at [603, 281] on input "text" at bounding box center [637, 280] width 147 height 21
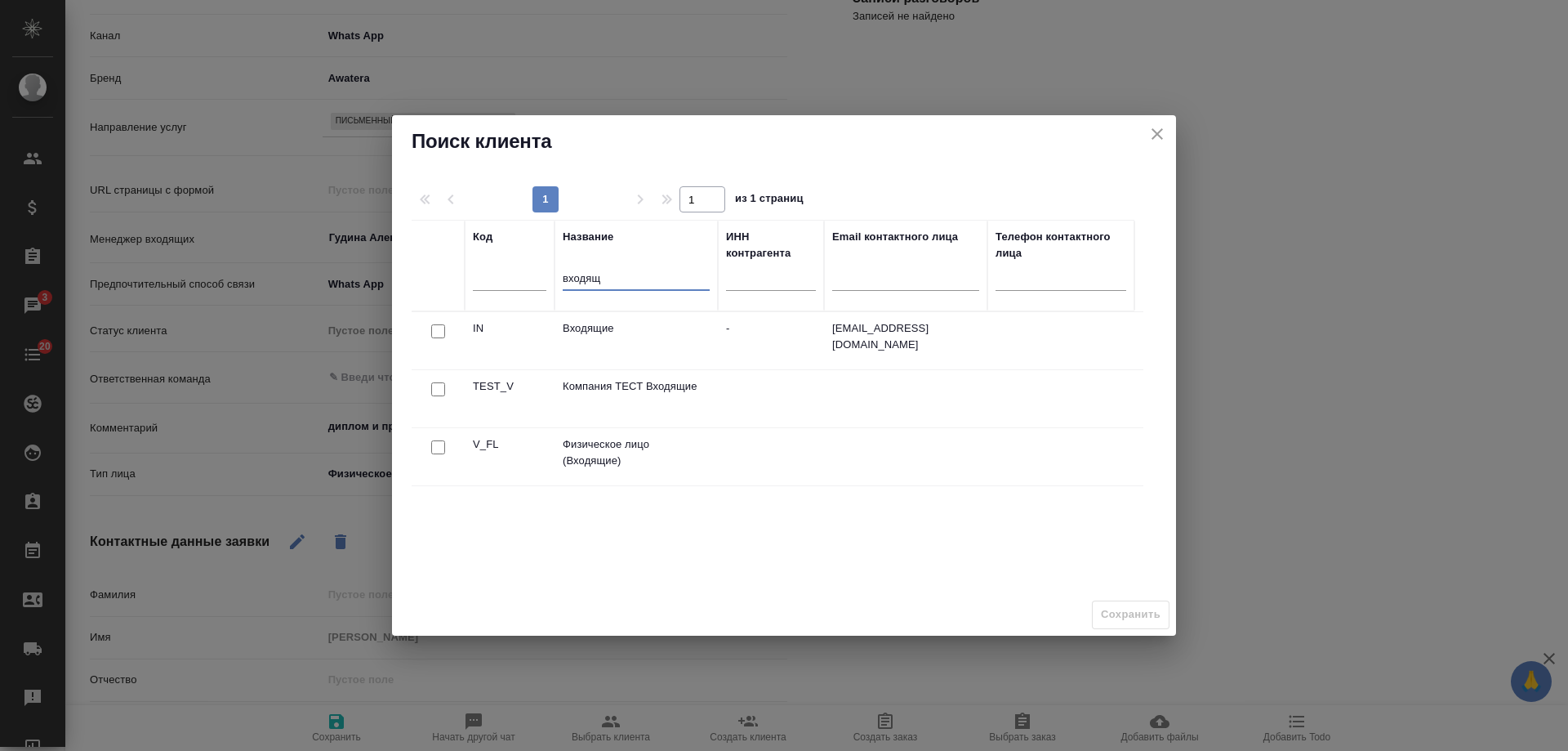
type input "входящ"
click at [438, 448] on input "checkbox" at bounding box center [437, 447] width 14 height 14
checkbox input "true"
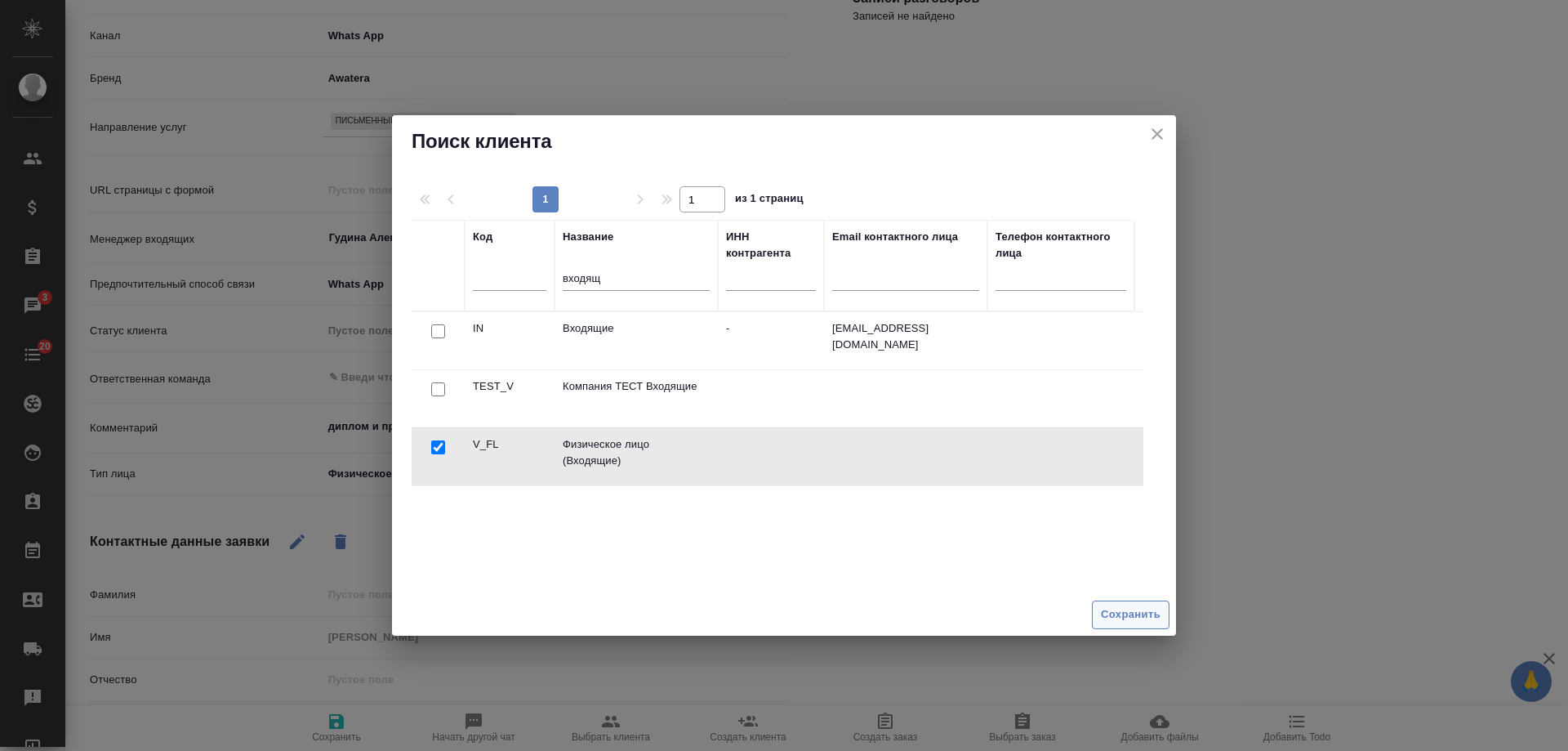
click at [1141, 615] on span "Сохранить" at bounding box center [1131, 615] width 60 height 19
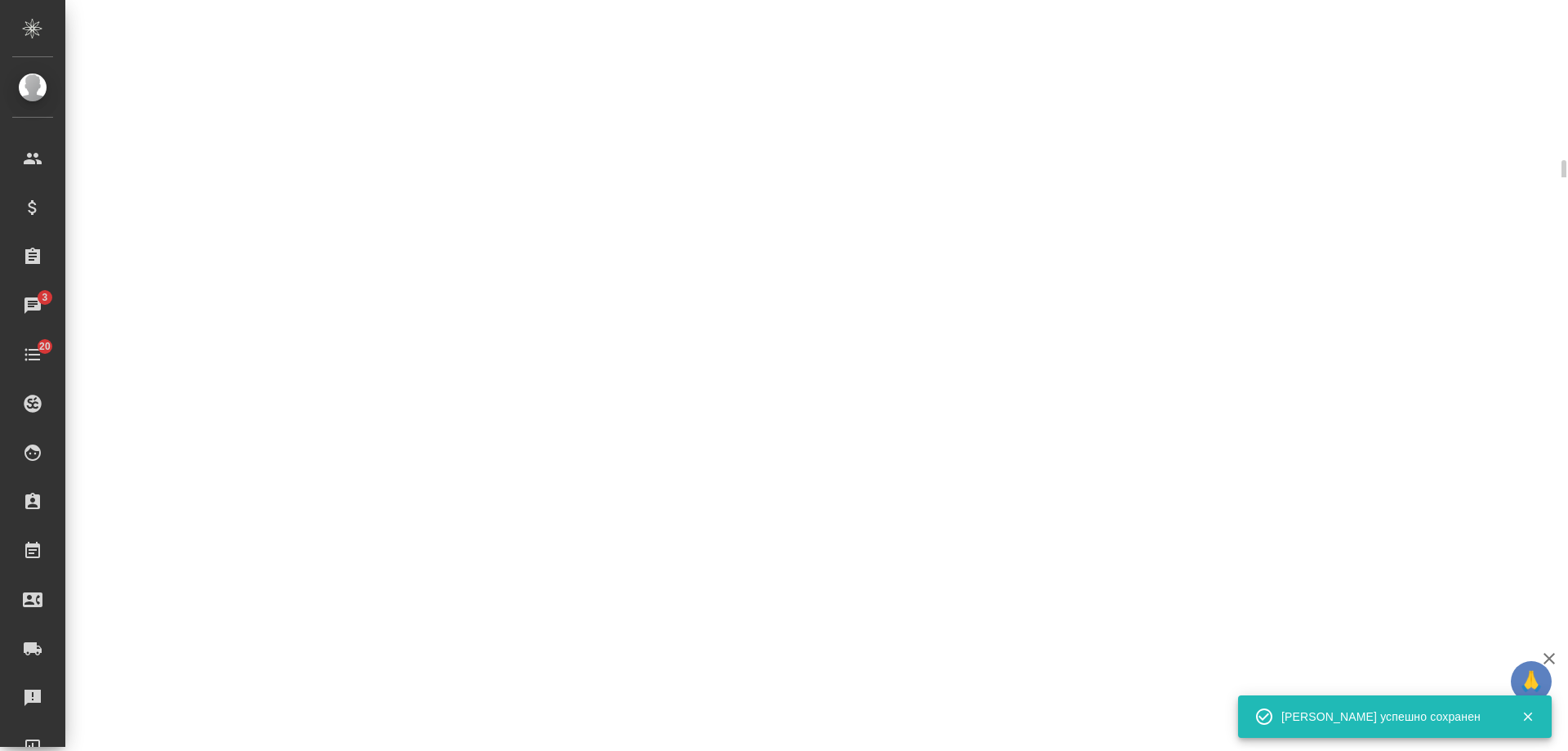
select select "RU"
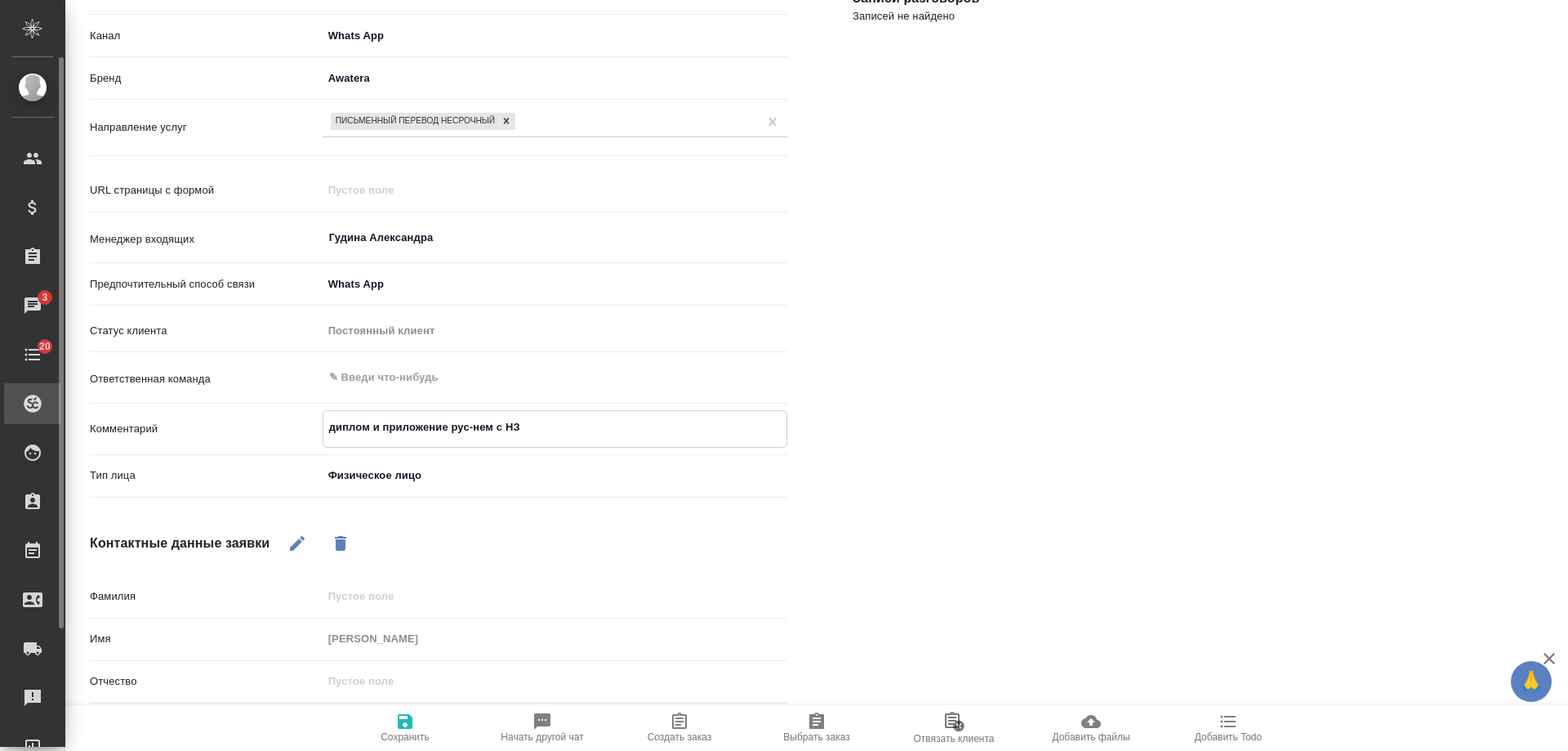
drag, startPoint x: 554, startPoint y: 423, endPoint x: 6, endPoint y: 385, distance: 549.3
click at [0, 399] on div ".cls-1 fill:#fff; AWATERA Gudina Alexandra Клиенты Спецификации Заказы 3 Чаты 2…" at bounding box center [784, 376] width 1568 height 751
click at [676, 726] on icon "button" at bounding box center [680, 721] width 20 height 20
type textarea "x"
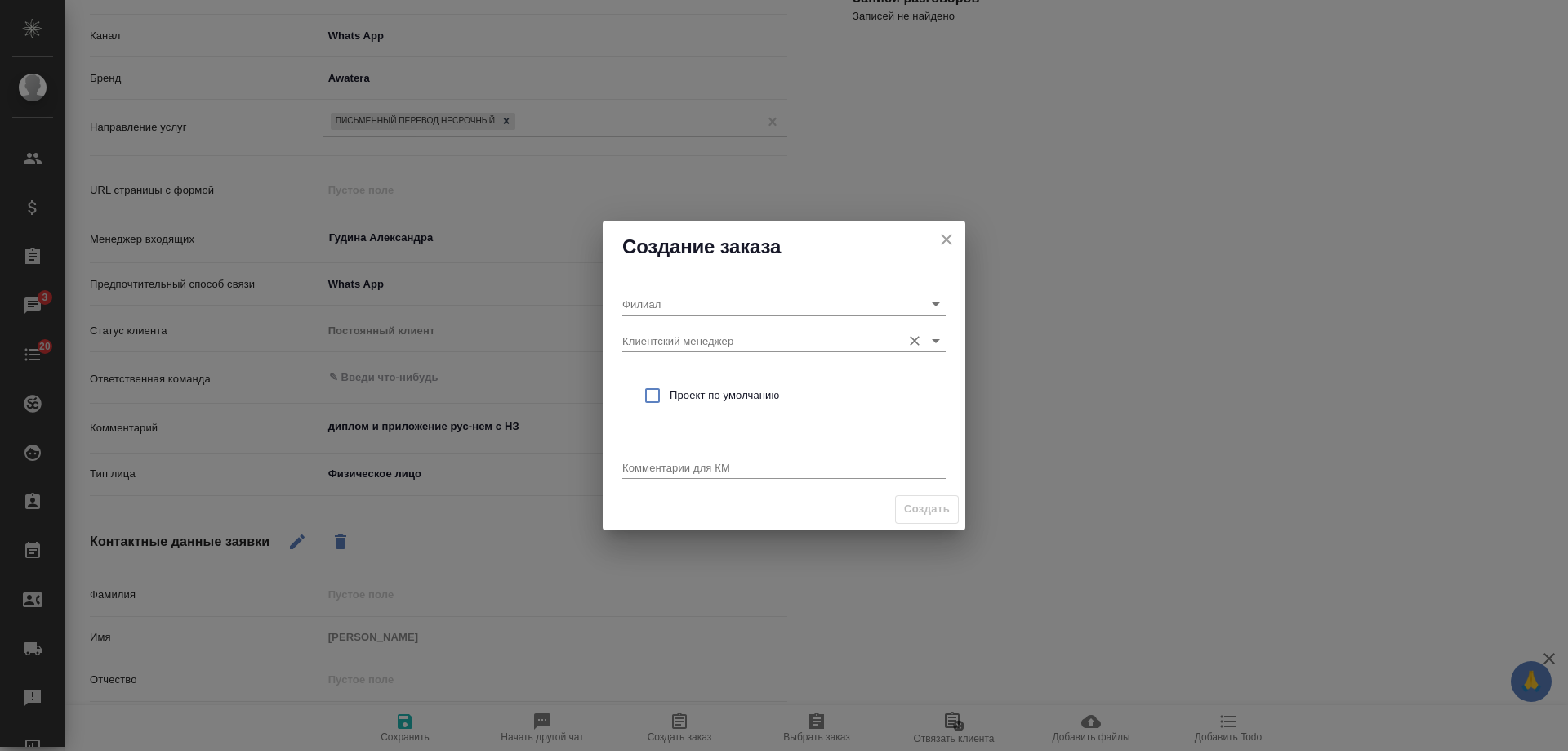
click at [686, 342] on input "Клиентский менеджер" at bounding box center [758, 340] width 271 height 22
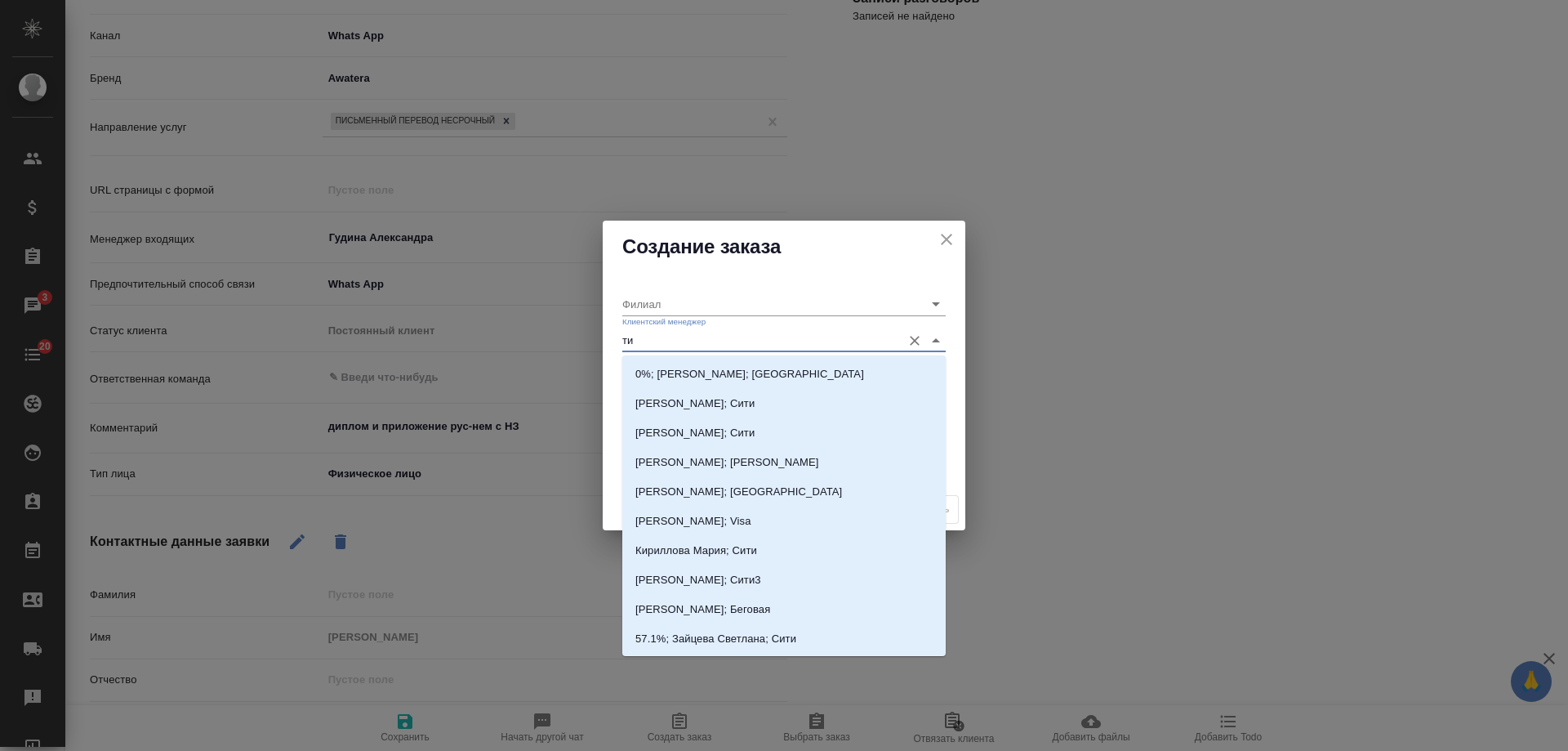
type input "тим"
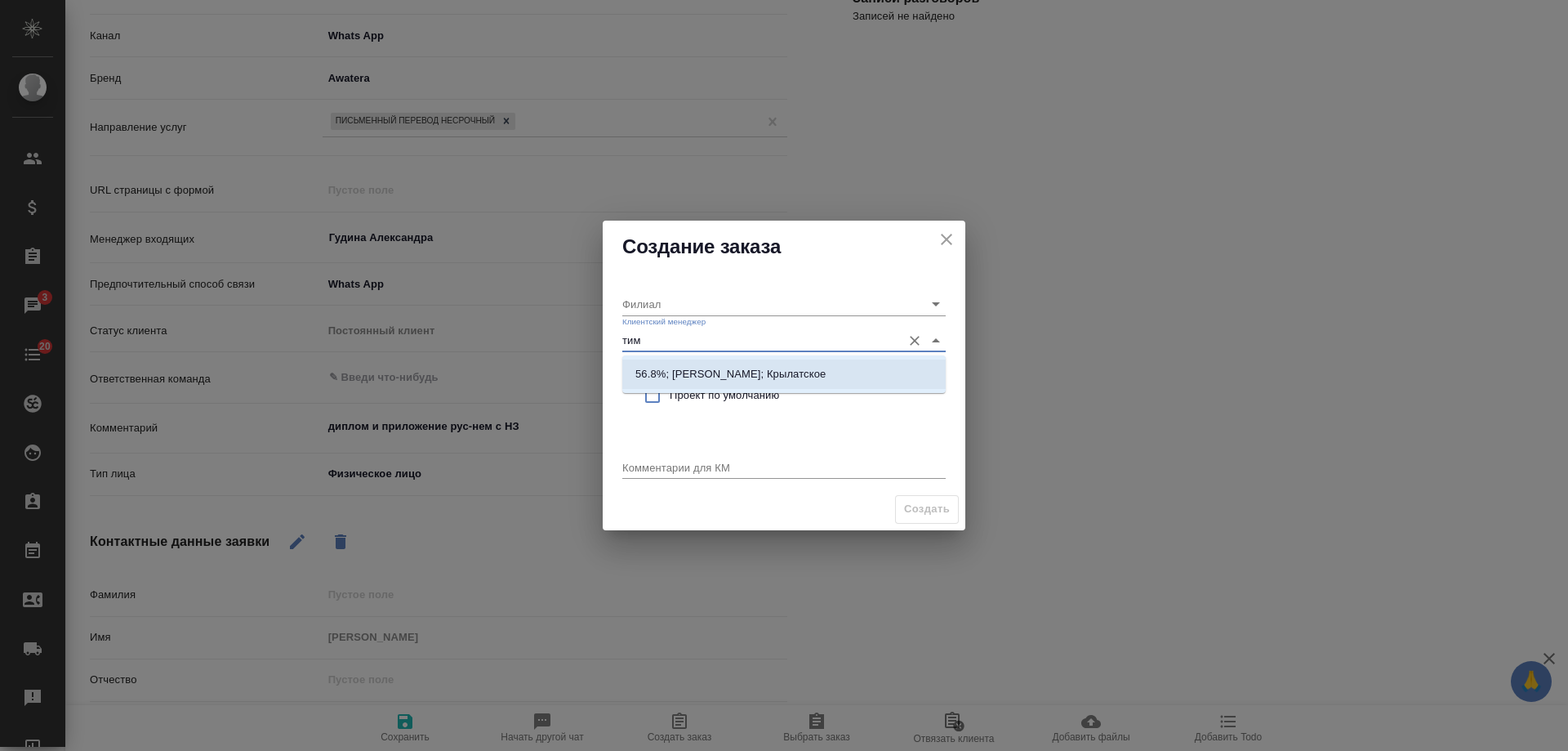
click at [652, 371] on p "56.8%; Касымов Тимур; Крылатское" at bounding box center [730, 374] width 190 height 17
type input "Крылатское"
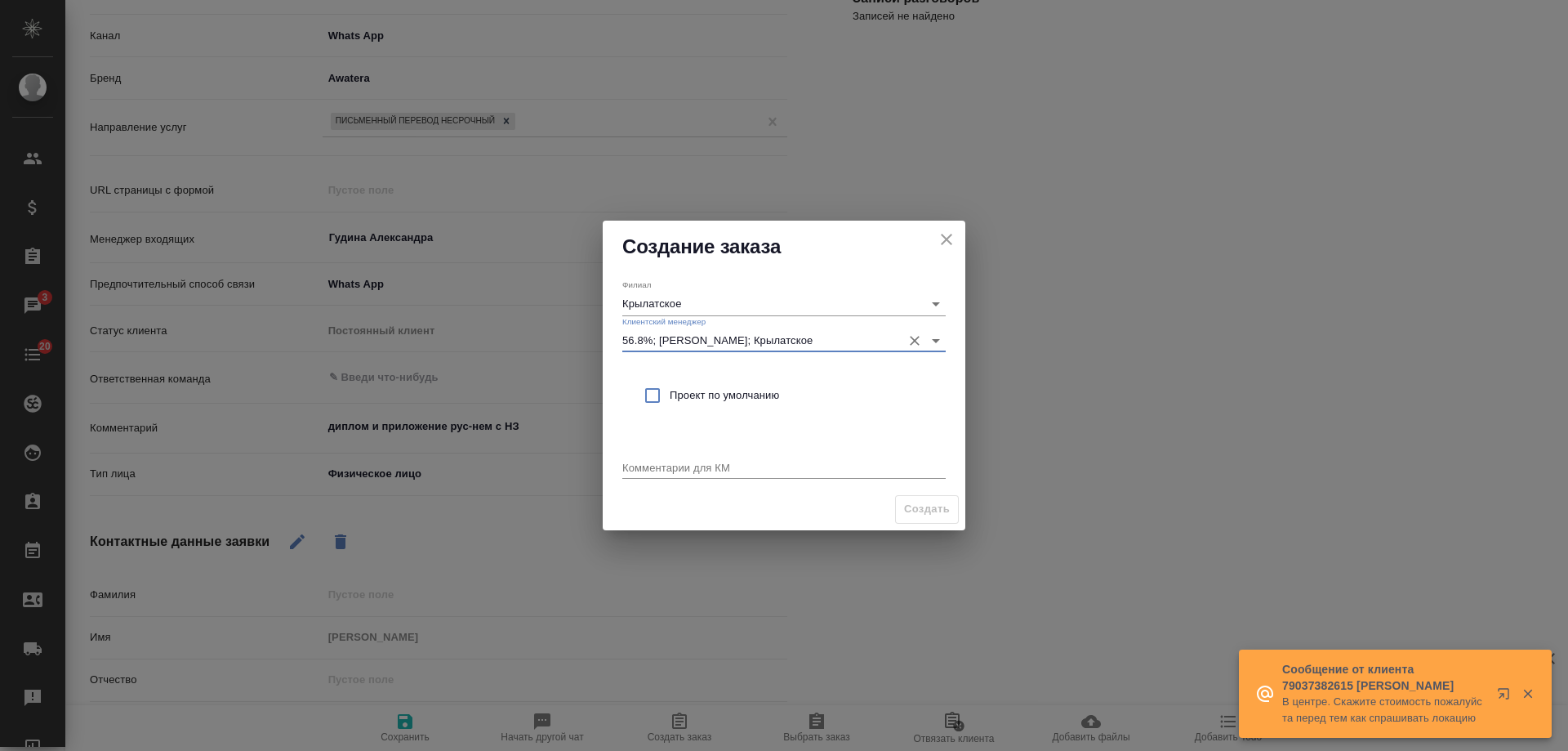
type input "56.8%; Касымов Тимур; Крылатское"
click at [696, 398] on span "Проект по умолчанию" at bounding box center [801, 395] width 263 height 17
checkbox input "true"
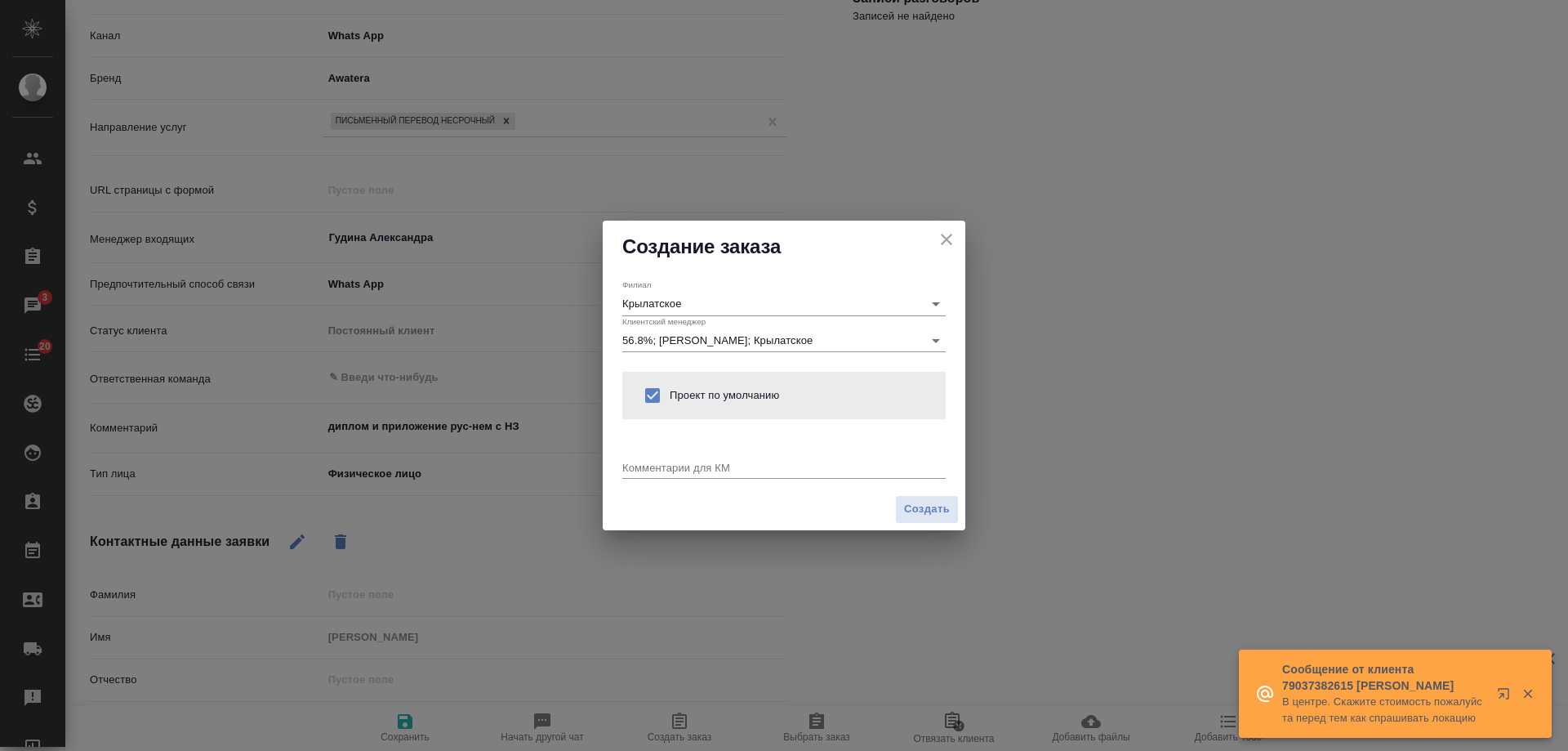
click at [697, 464] on textarea at bounding box center [784, 466] width 323 height 12
paste textarea "диплом и приложение рус-нем с НЗ"
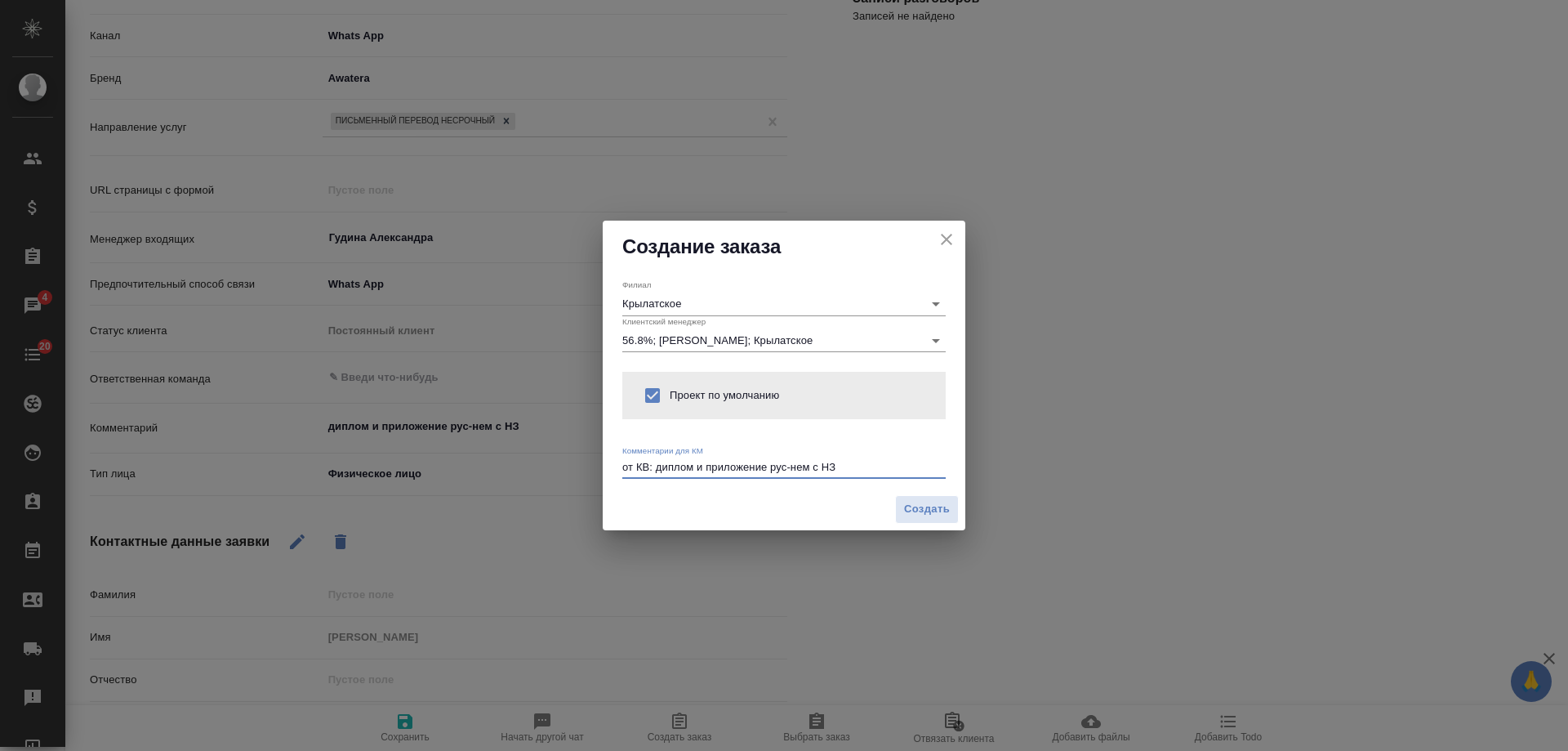
type textarea "от КВ: диплом и приложение рус-нем с НЗ"
type textarea "x"
type textarea "от КВ: диплом и приложение рус-нем с НЗ, офис не выбрала"
click at [934, 511] on span "Создать" at bounding box center [926, 509] width 45 height 19
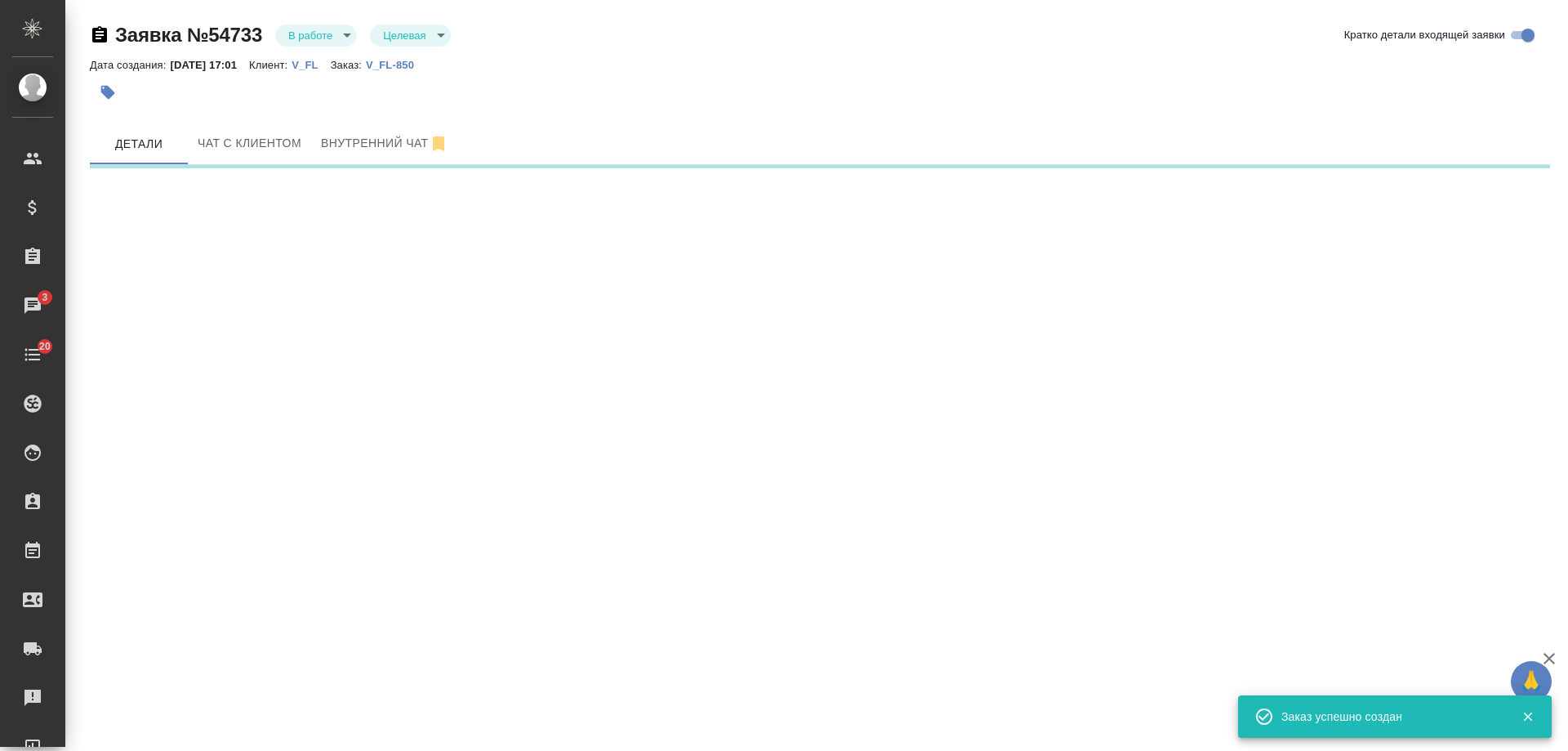
select select "RU"
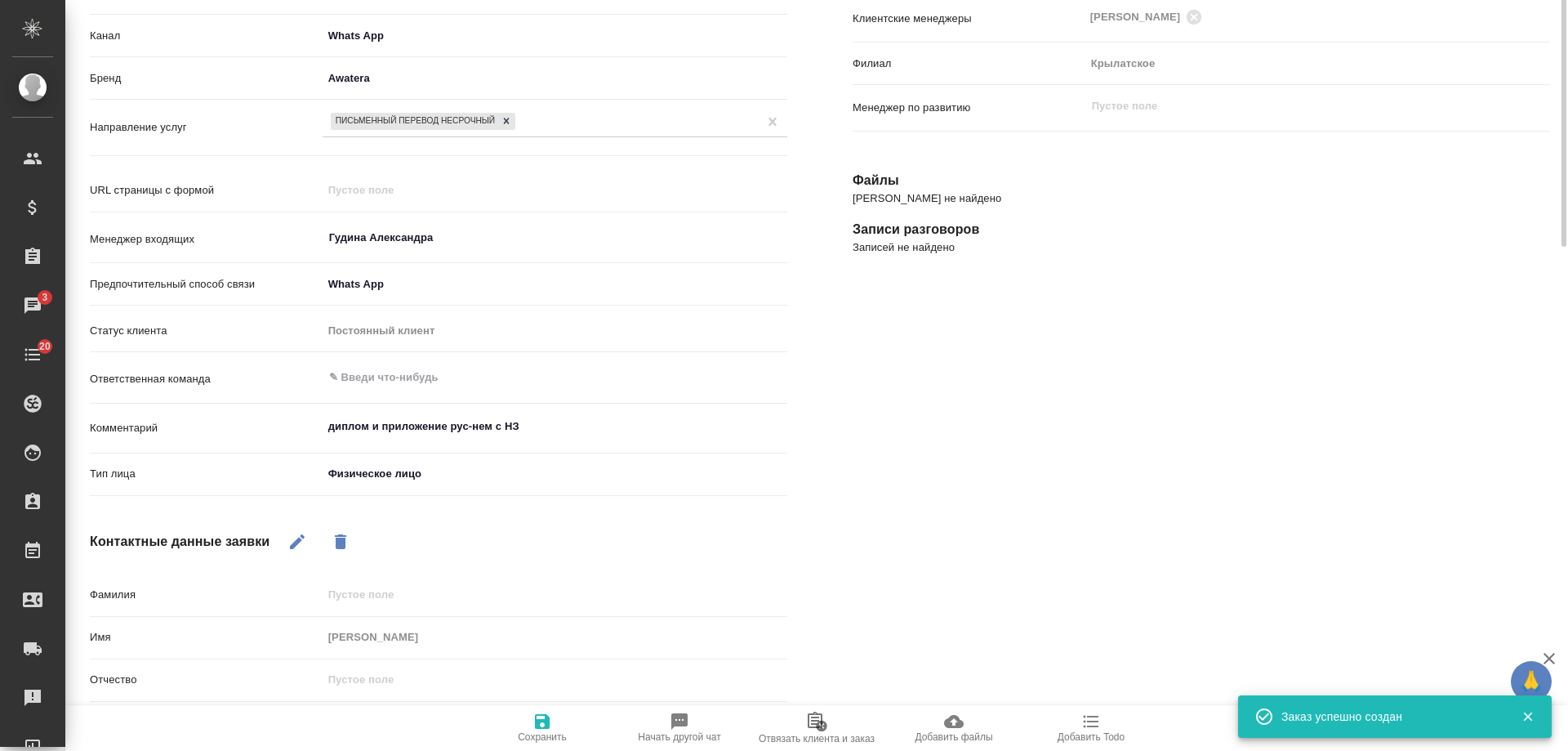
type textarea "x"
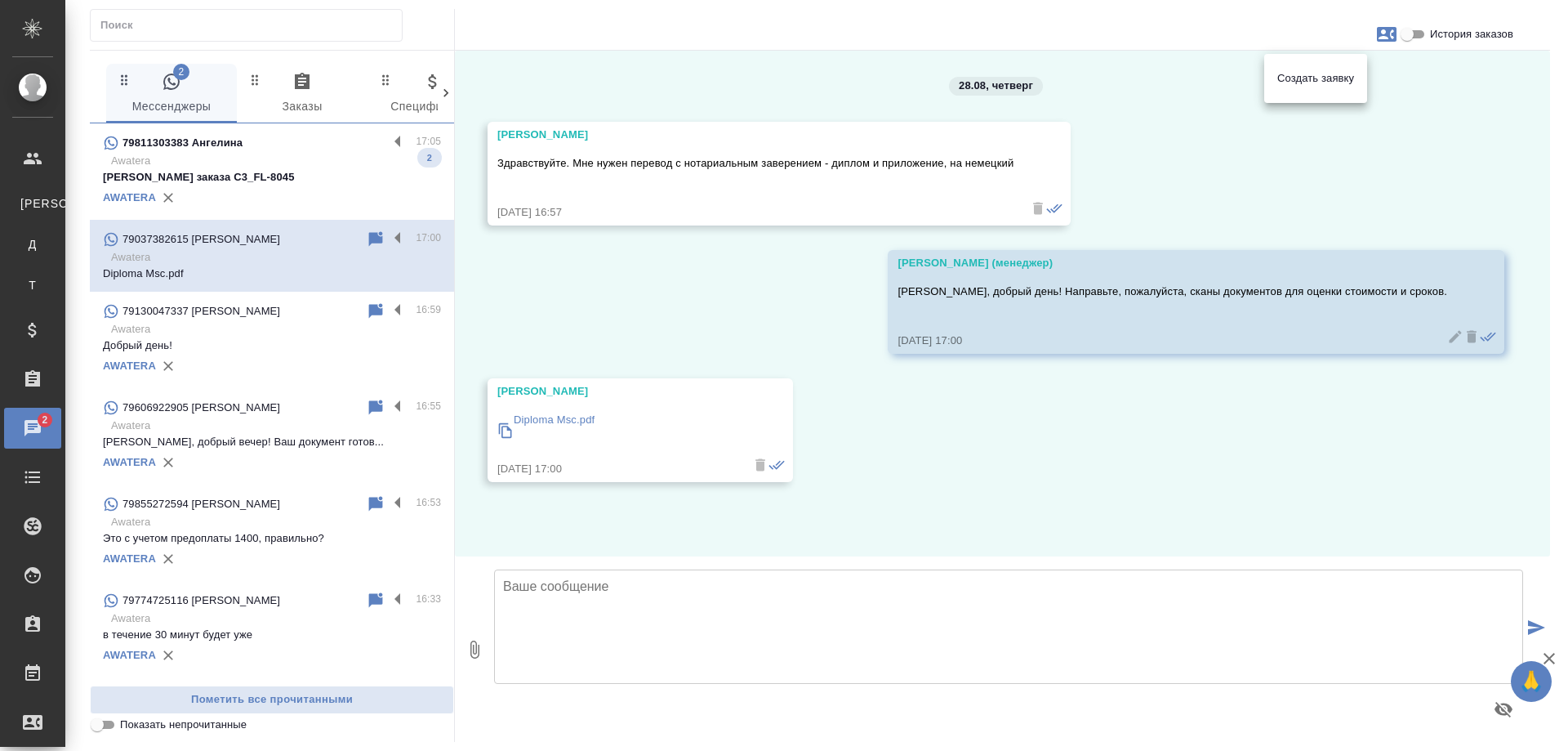
click at [1047, 477] on div at bounding box center [784, 376] width 1568 height 751
click at [576, 418] on p "Diploma Msc.pdf" at bounding box center [554, 420] width 81 height 17
click at [672, 615] on textarea at bounding box center [1009, 626] width 1029 height 114
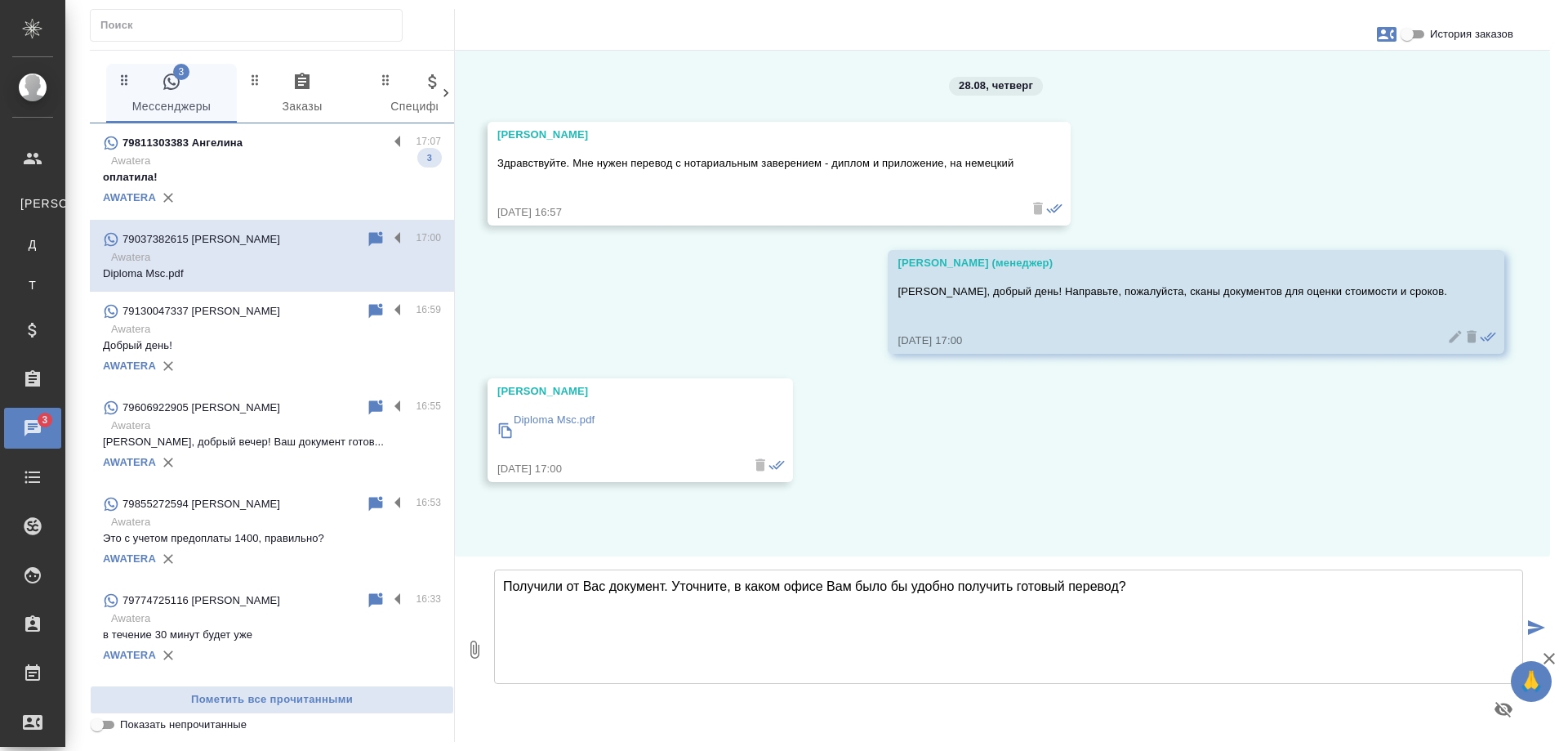
paste textarea "Наши филиалы находятся в районе следующих станций метро в [GEOGRAPHIC_DATA]: [G…"
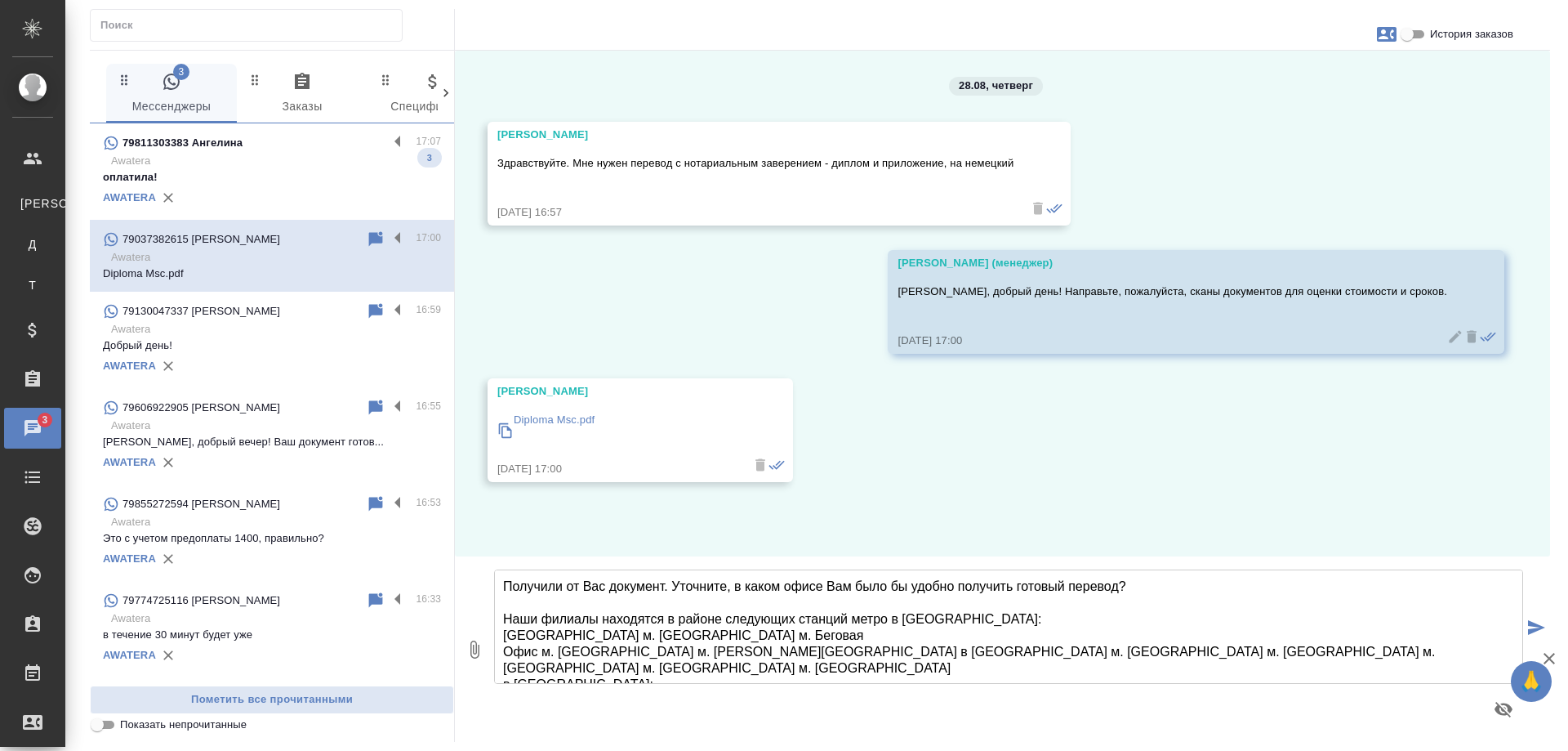
drag, startPoint x: 734, startPoint y: 590, endPoint x: 1164, endPoint y: 593, distance: 430.0
click at [1164, 593] on textarea "Получили от Вас документ. Уточните, в каком офисе Вам было бы удобно получить г…" at bounding box center [1009, 626] width 1029 height 114
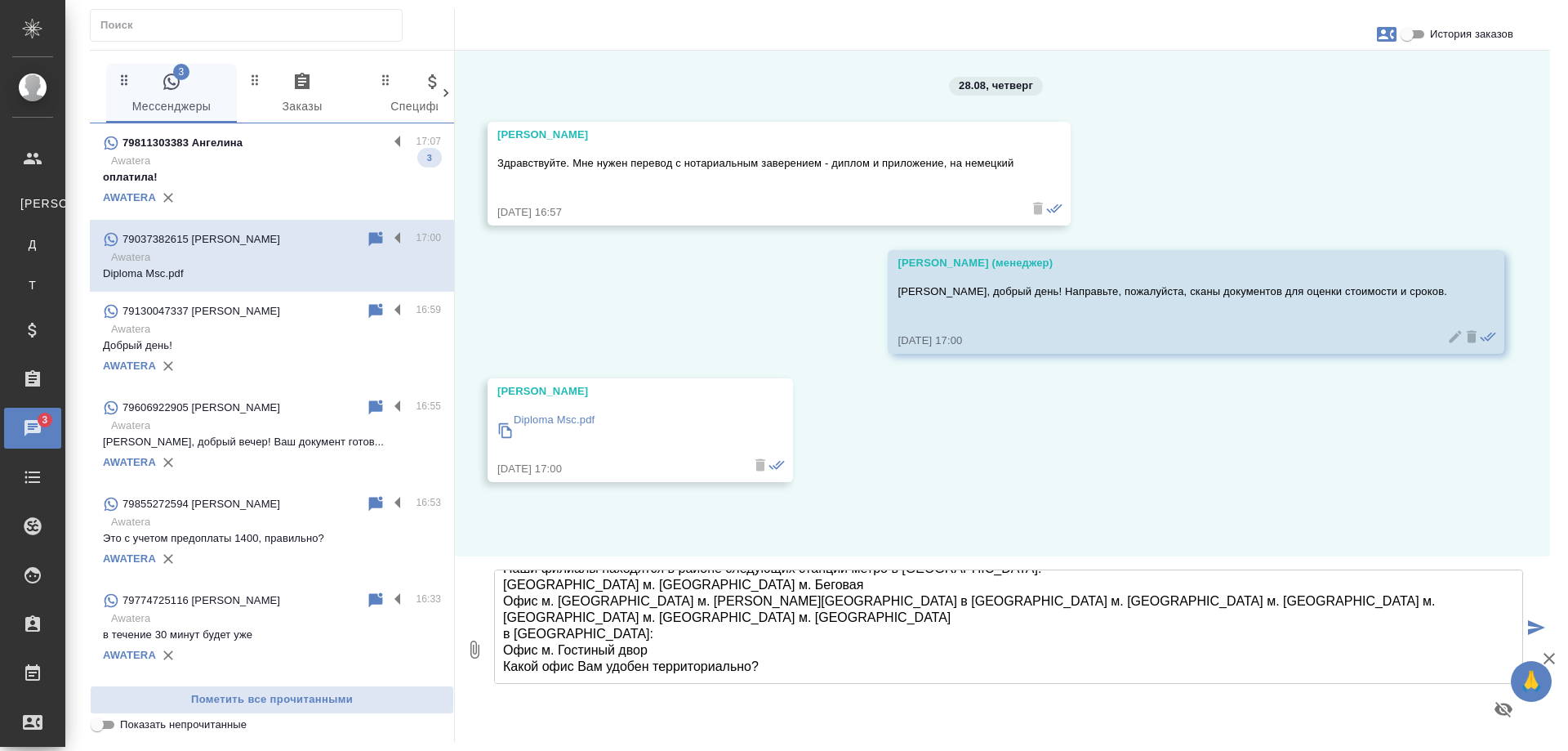
scroll to position [181, 0]
drag, startPoint x: 693, startPoint y: 650, endPoint x: 505, endPoint y: 649, distance: 188.0
click at [505, 649] on textarea "Получили от Вас документ. Уточните, какой офис Вам удобен территориально? Наши …" at bounding box center [1009, 626] width 1029 height 114
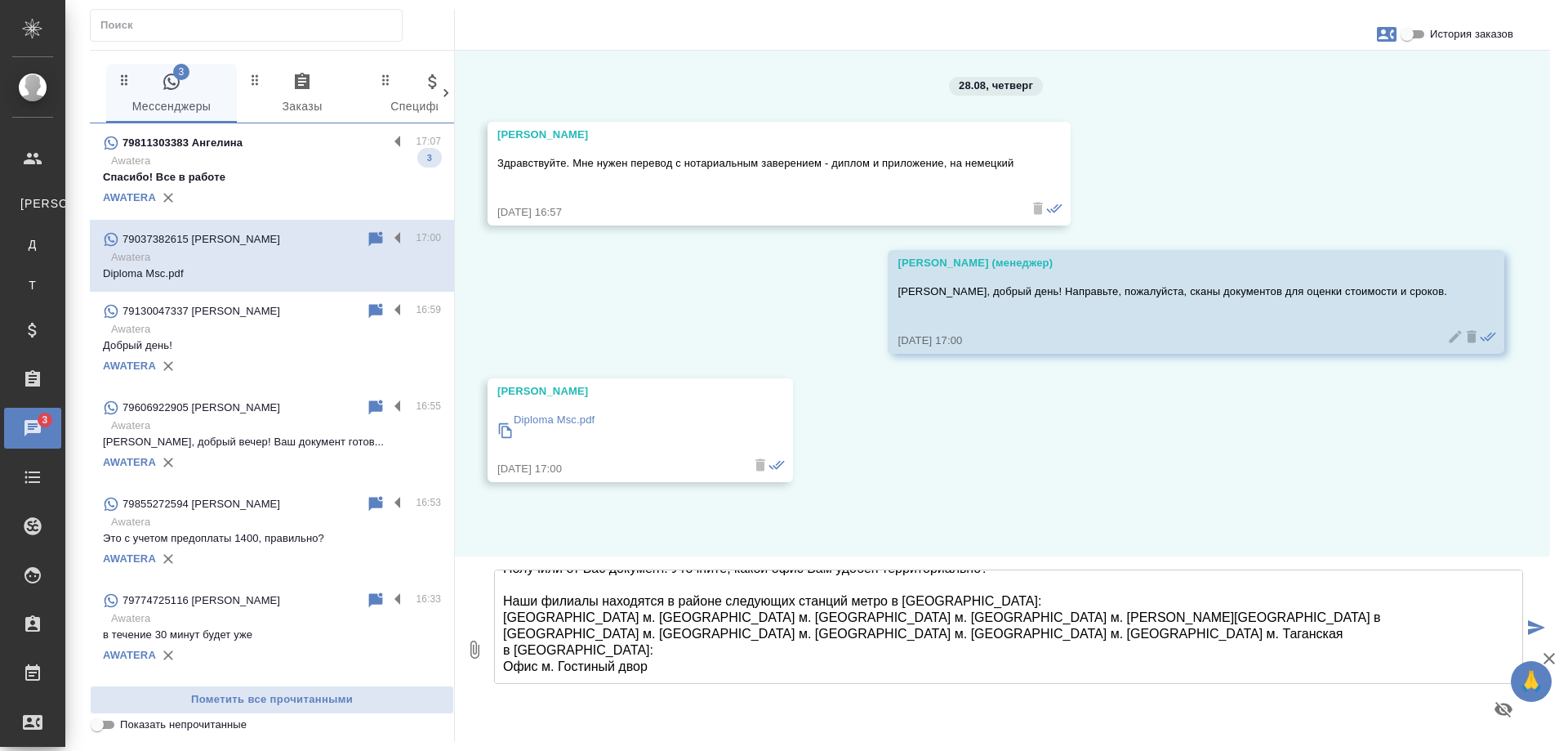
scroll to position [165, 0]
type textarea "Получили от Вас документ. Уточните, какой офис Вам удобен территориально? Наши …"
click at [1537, 621] on icon "submit" at bounding box center [1537, 628] width 17 height 15
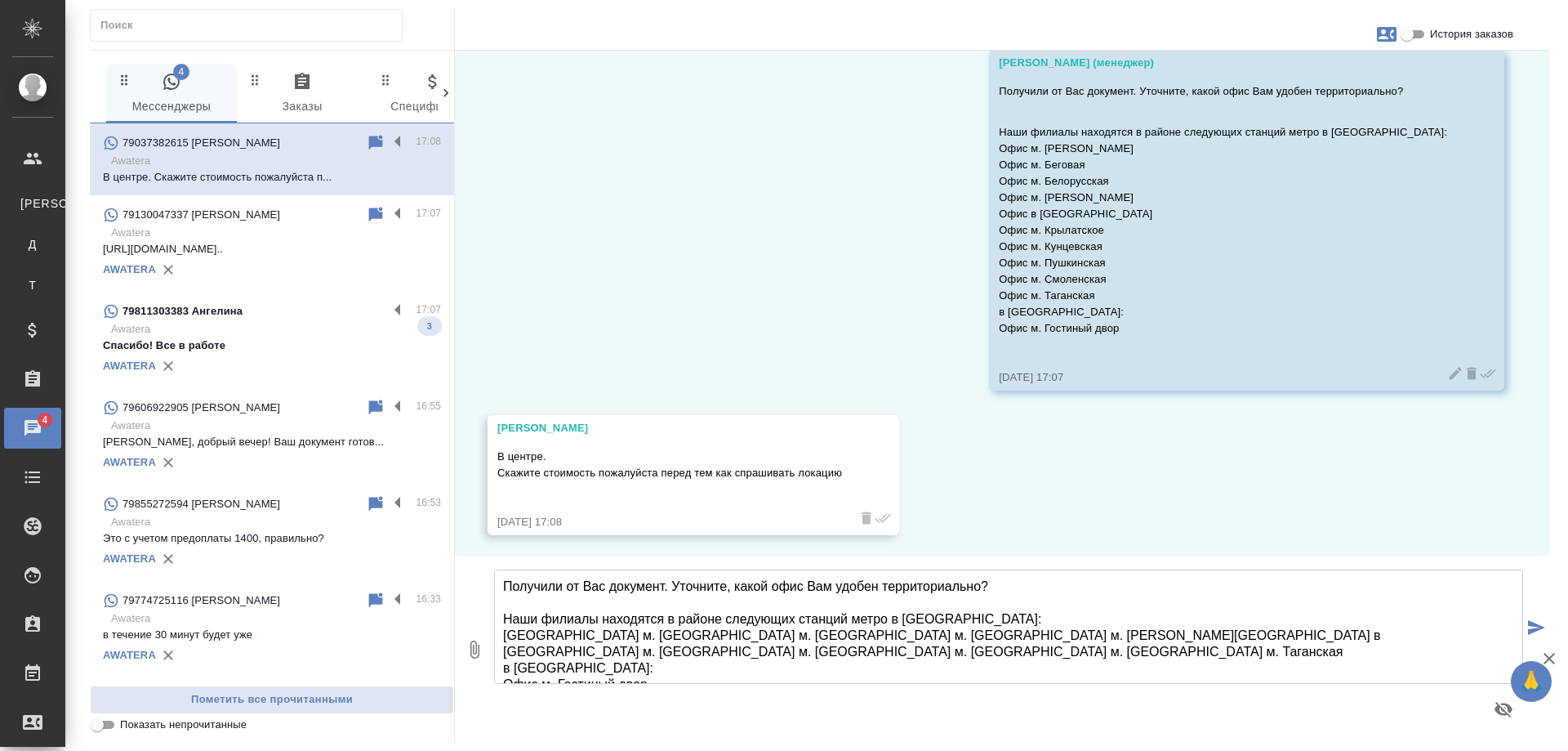
scroll to position [460, 0]
click at [664, 591] on textarea "Получили от Вас документ. Уточните, какой офис Вам удобен территориально? Наши …" at bounding box center [1009, 626] width 1029 height 114
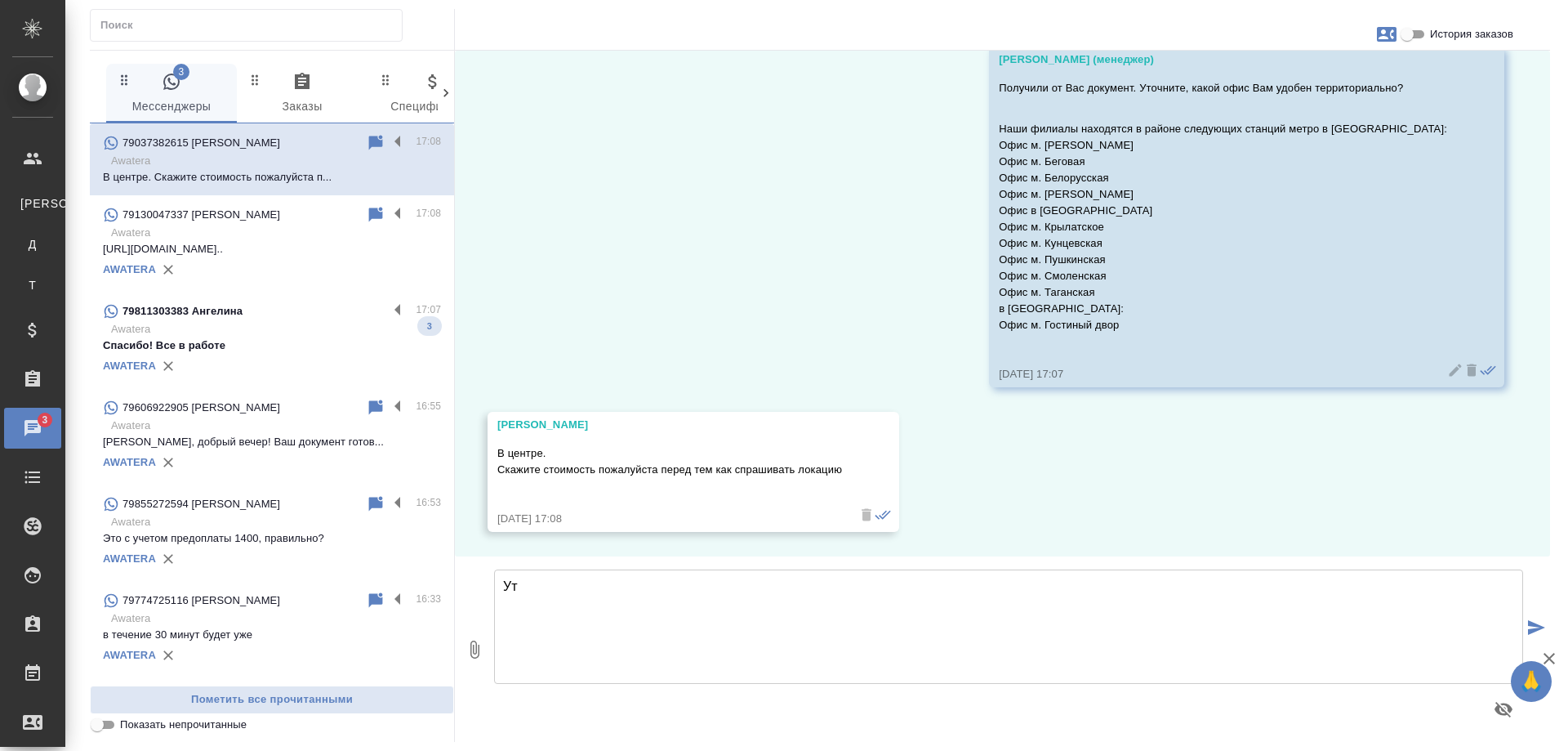
type textarea "У"
drag, startPoint x: 662, startPoint y: 587, endPoint x: 390, endPoint y: 596, distance: 272.1
click at [390, 596] on div "3 Мессенджеры 0 Заказы 0 Спецификации 0 Клиенты 0 Входящие 0 Тендеры 0 Исполнит…" at bounding box center [820, 395] width 1460 height 692
type textarea "Уточняю у коллег, ожидайте расчет в этом чате."
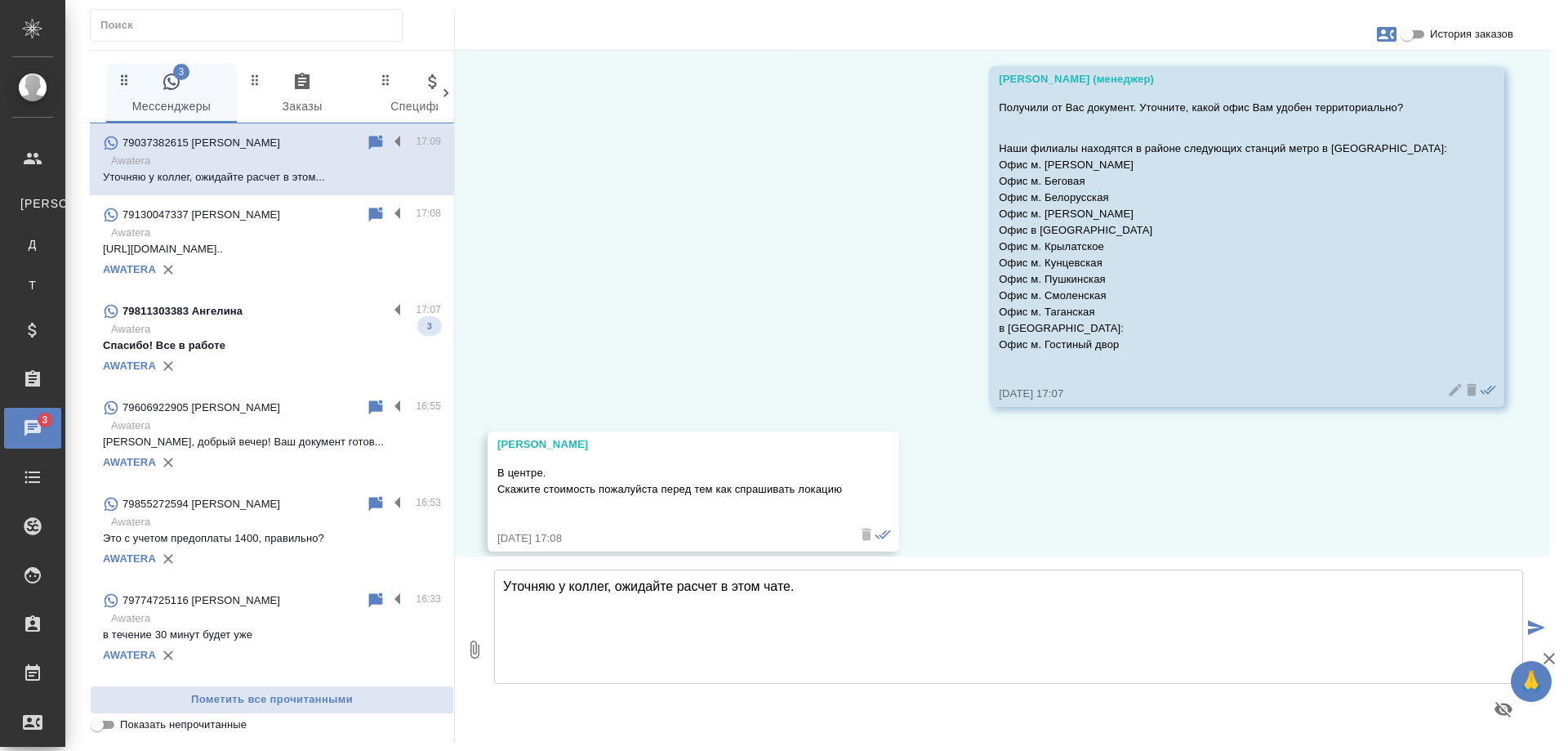
scroll to position [261, 0]
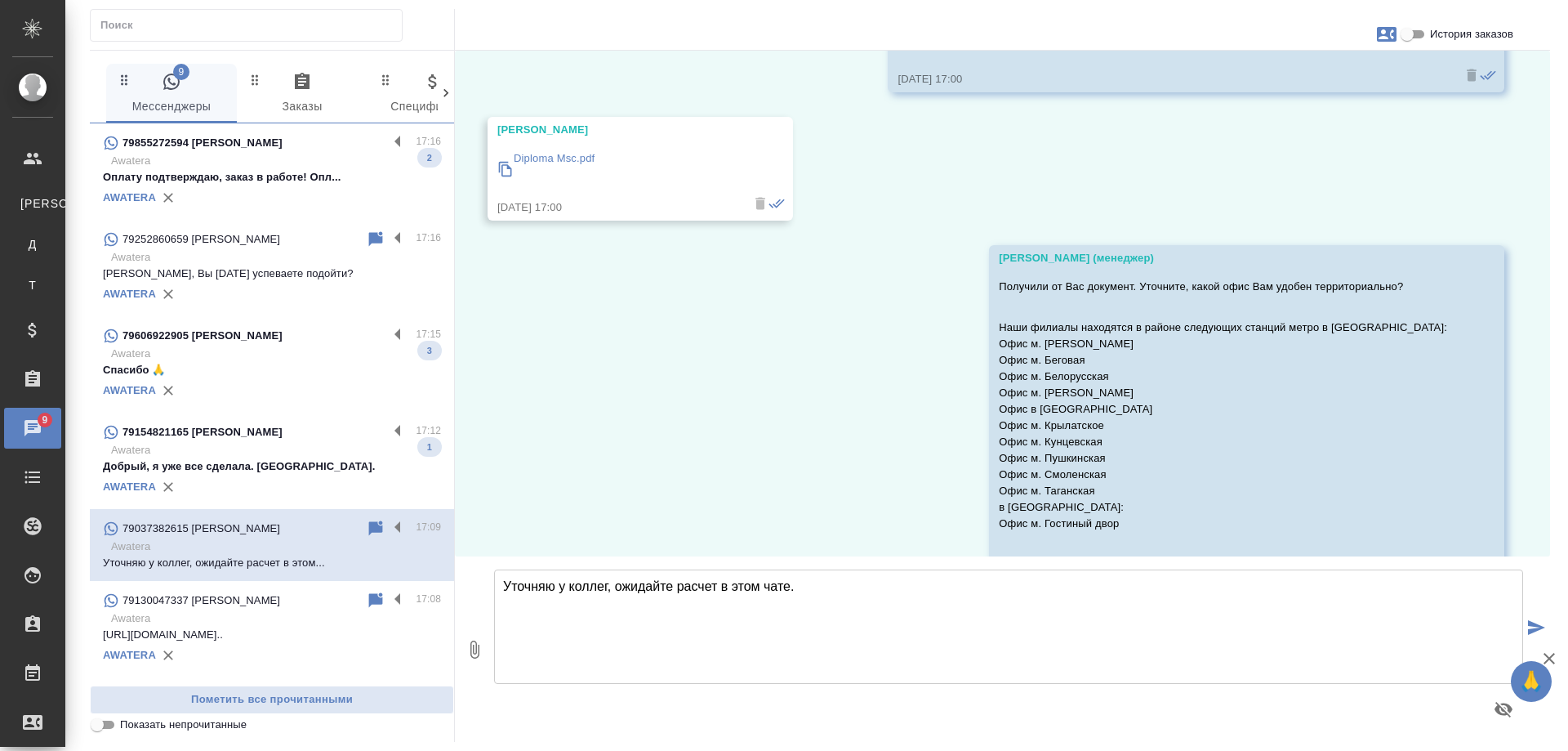
drag, startPoint x: 326, startPoint y: 361, endPoint x: 298, endPoint y: 224, distance: 139.8
click at [327, 361] on p "Awatera" at bounding box center [275, 354] width 330 height 17
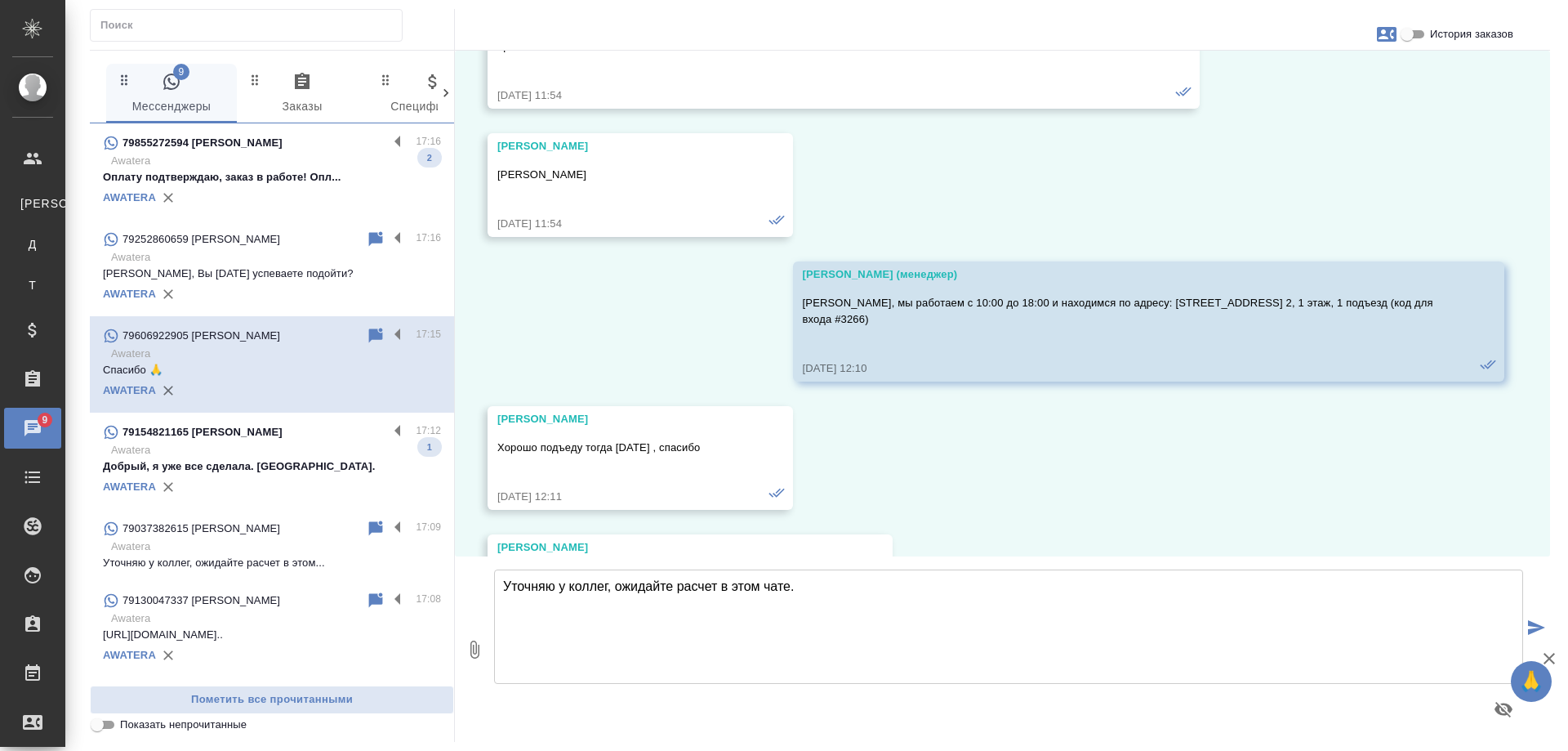
scroll to position [4958, 0]
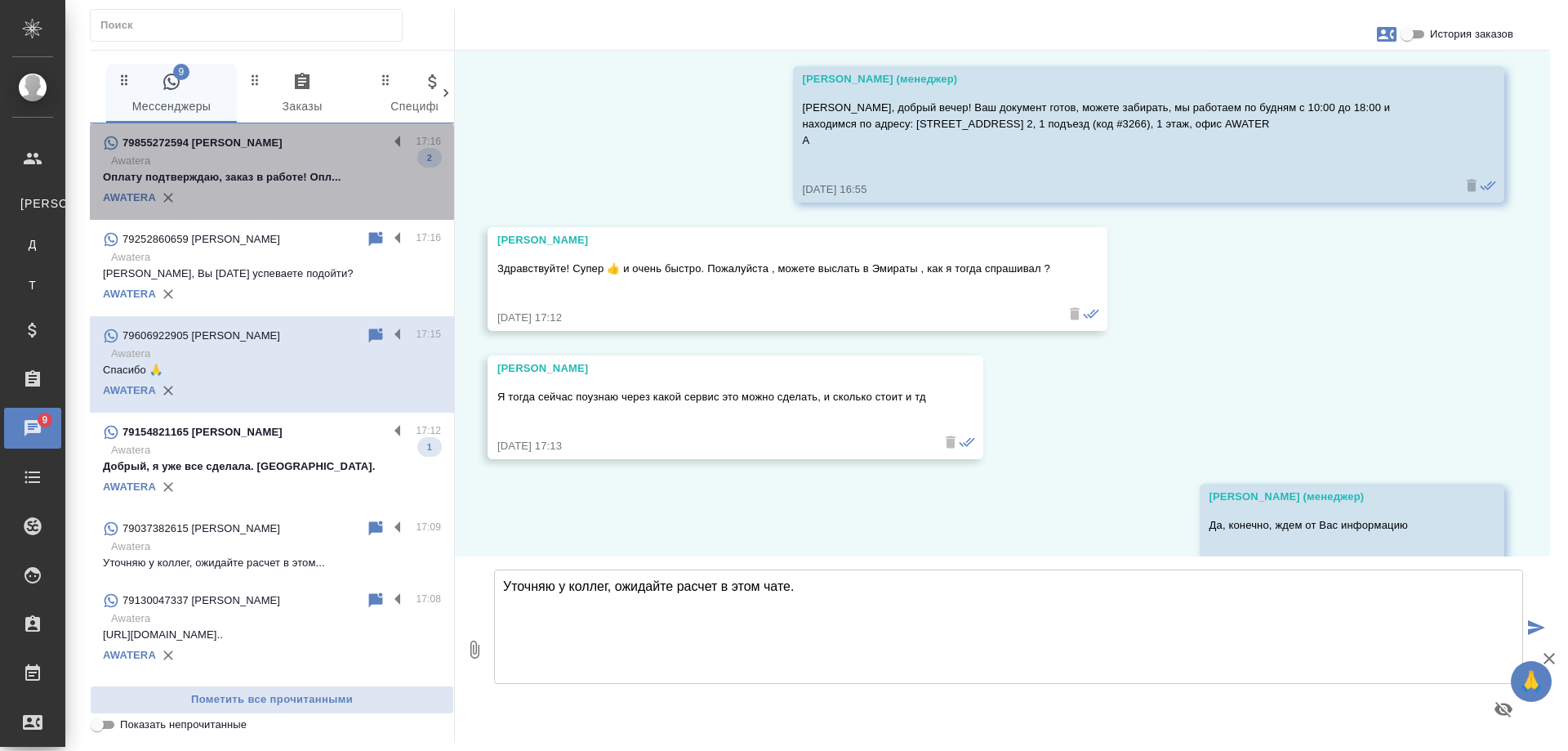
click at [314, 165] on p "Awatera" at bounding box center [275, 161] width 330 height 17
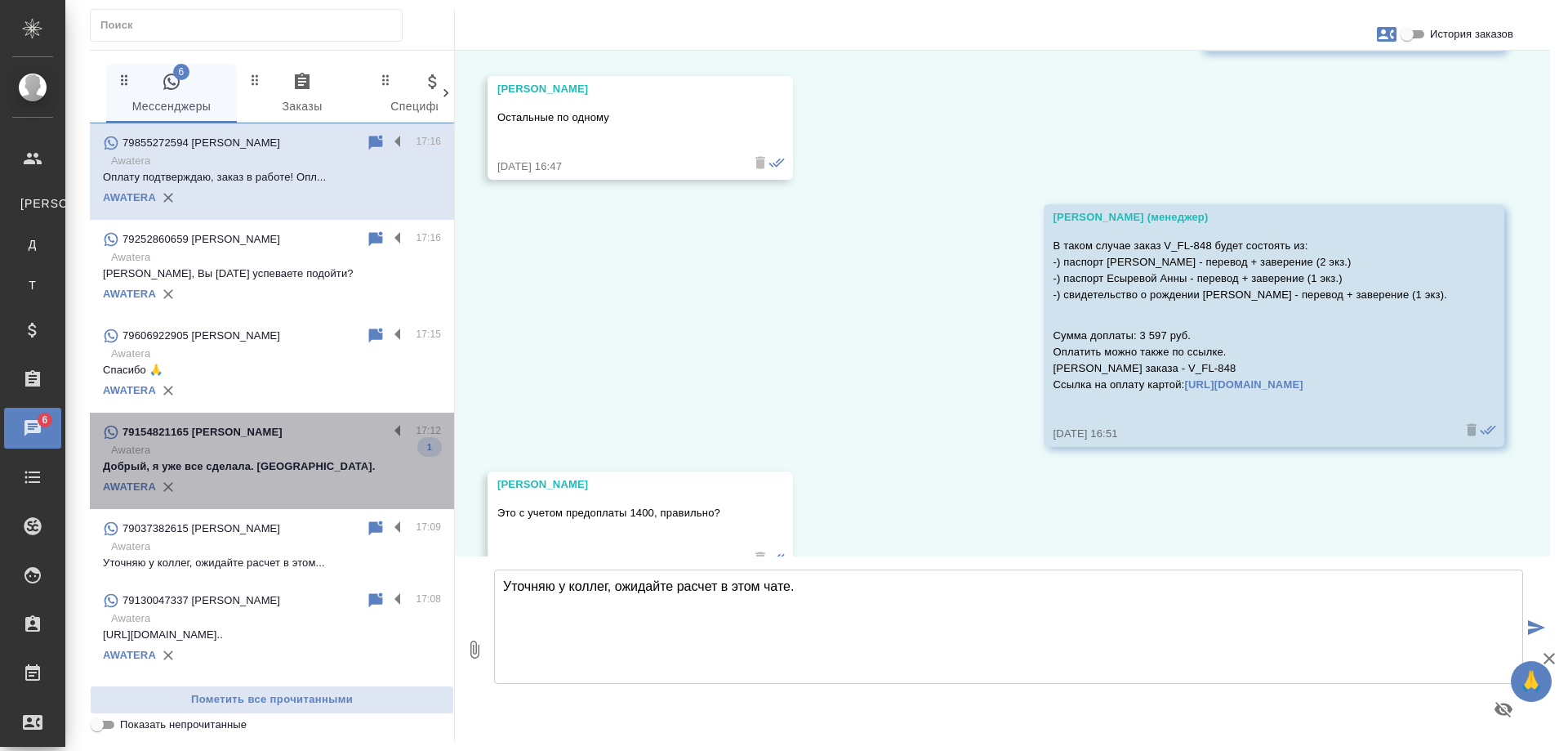
click at [276, 458] on p "Добрый, я уже все сделала. Спасибо." at bounding box center [271, 466] width 338 height 17
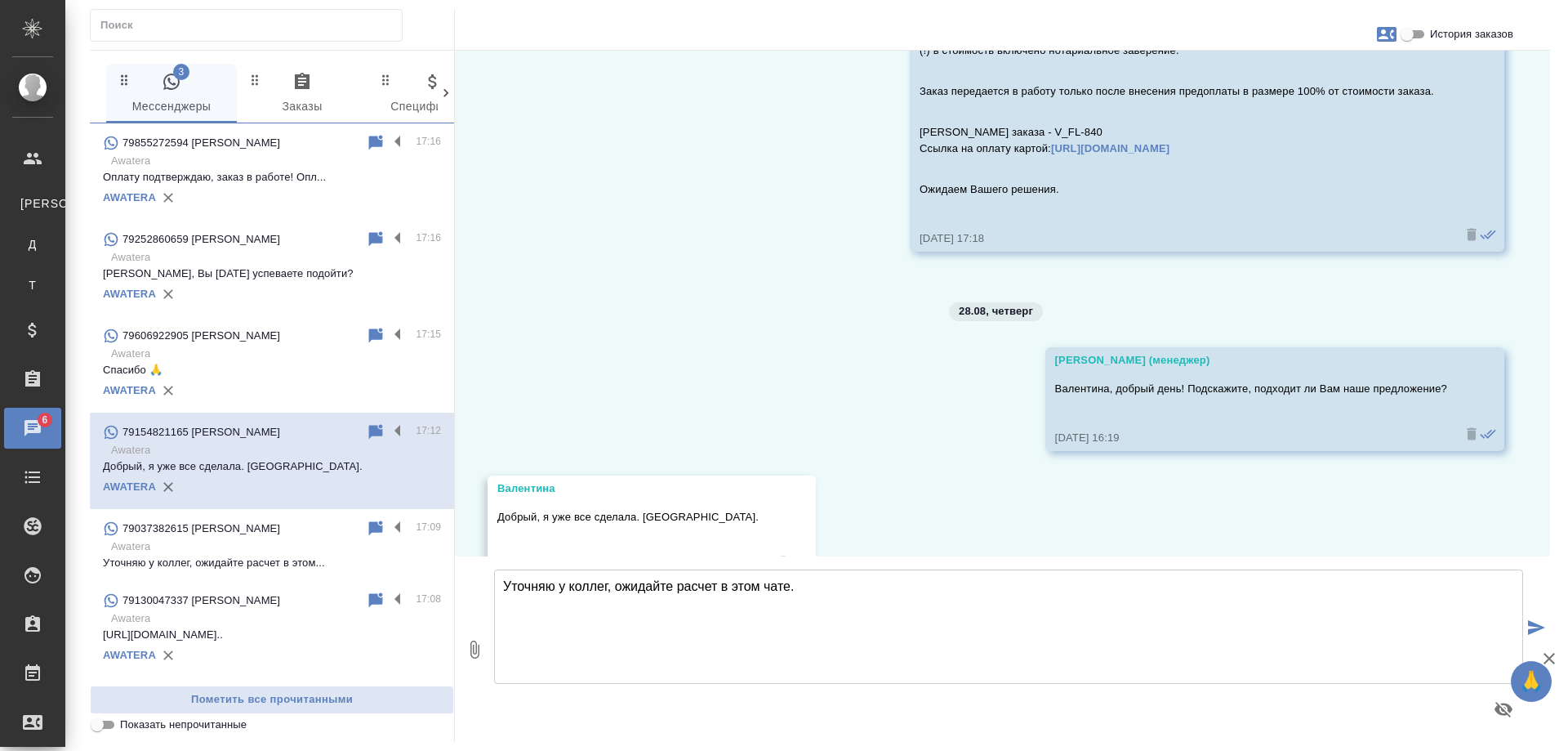
scroll to position [834, 0]
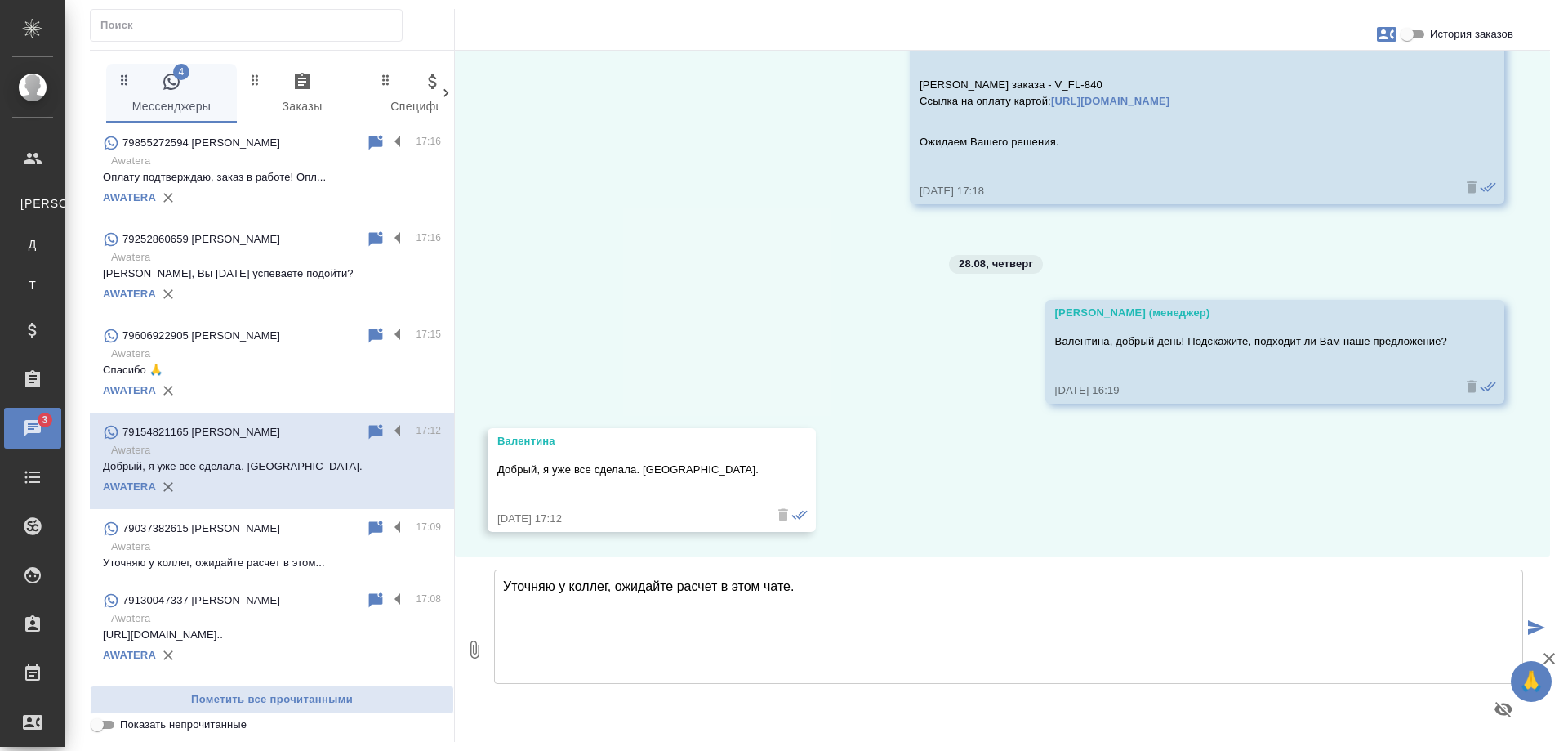
click at [692, 621] on textarea "Уточняю у коллег, ожидайте расчет в этом чате." at bounding box center [1009, 626] width 1029 height 114
type textarea "Спасибо за обратную связь! Будем рады Вам помочь с другими запросами."
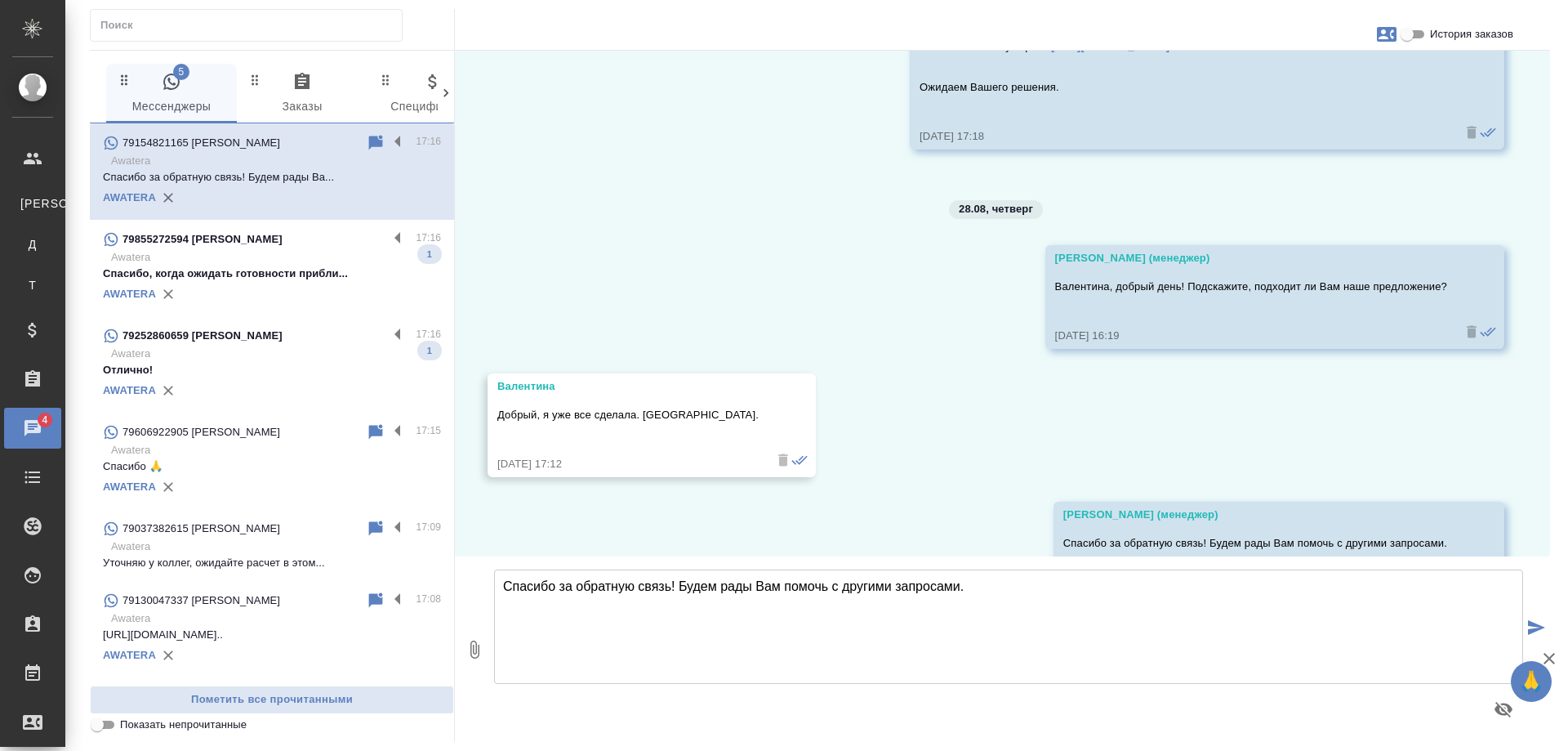
scroll to position [799, 0]
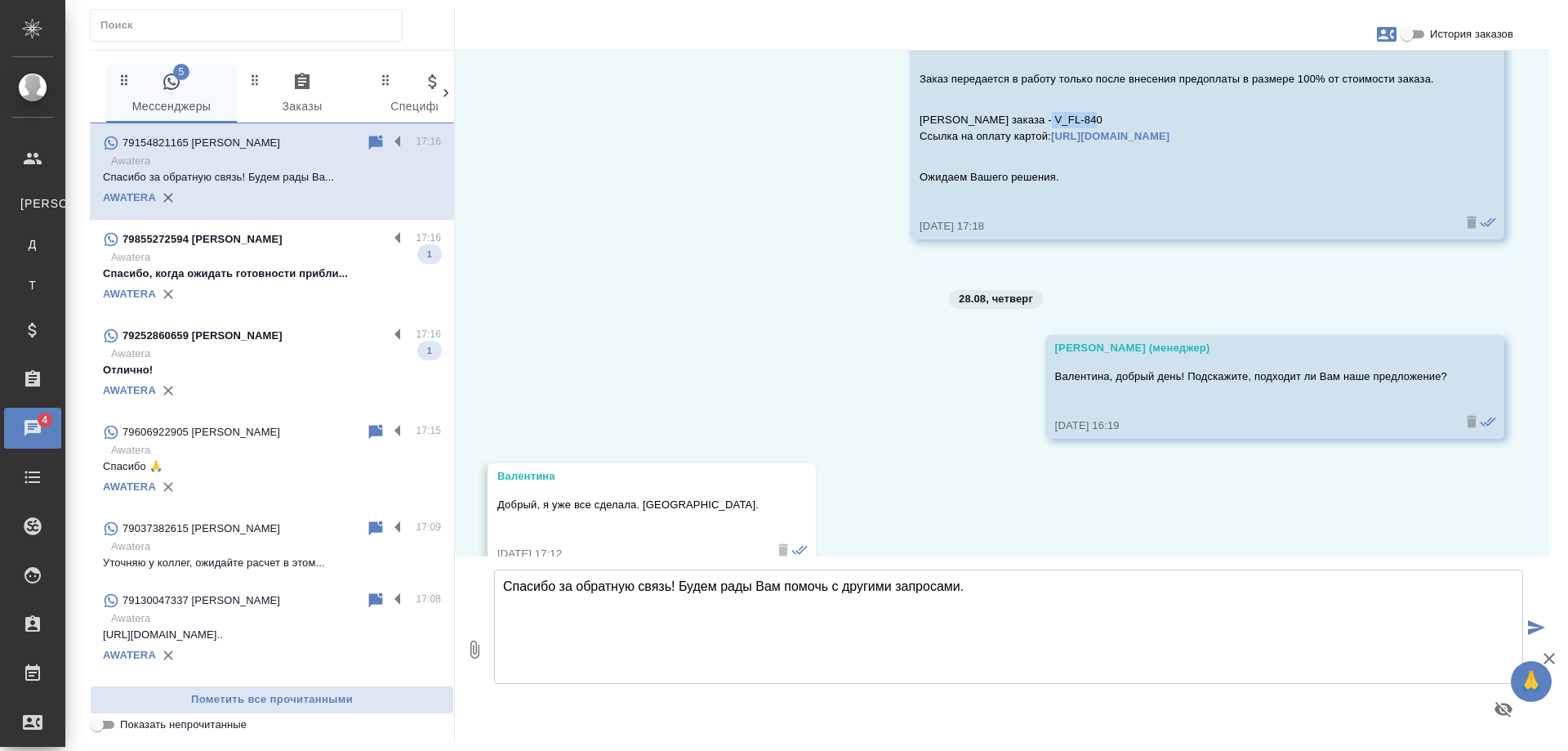
drag, startPoint x: 1088, startPoint y: 115, endPoint x: 1041, endPoint y: 114, distance: 47.0
click at [1041, 114] on p "Номер Вашего заказа - V_FL-840 Ссылка на оплату картой: https://www.traktat.com…" at bounding box center [1183, 128] width 528 height 33
copy p "V_FL-840"
click at [280, 267] on p "Спасибо, когда ожидать готовности прибли..." at bounding box center [271, 274] width 338 height 17
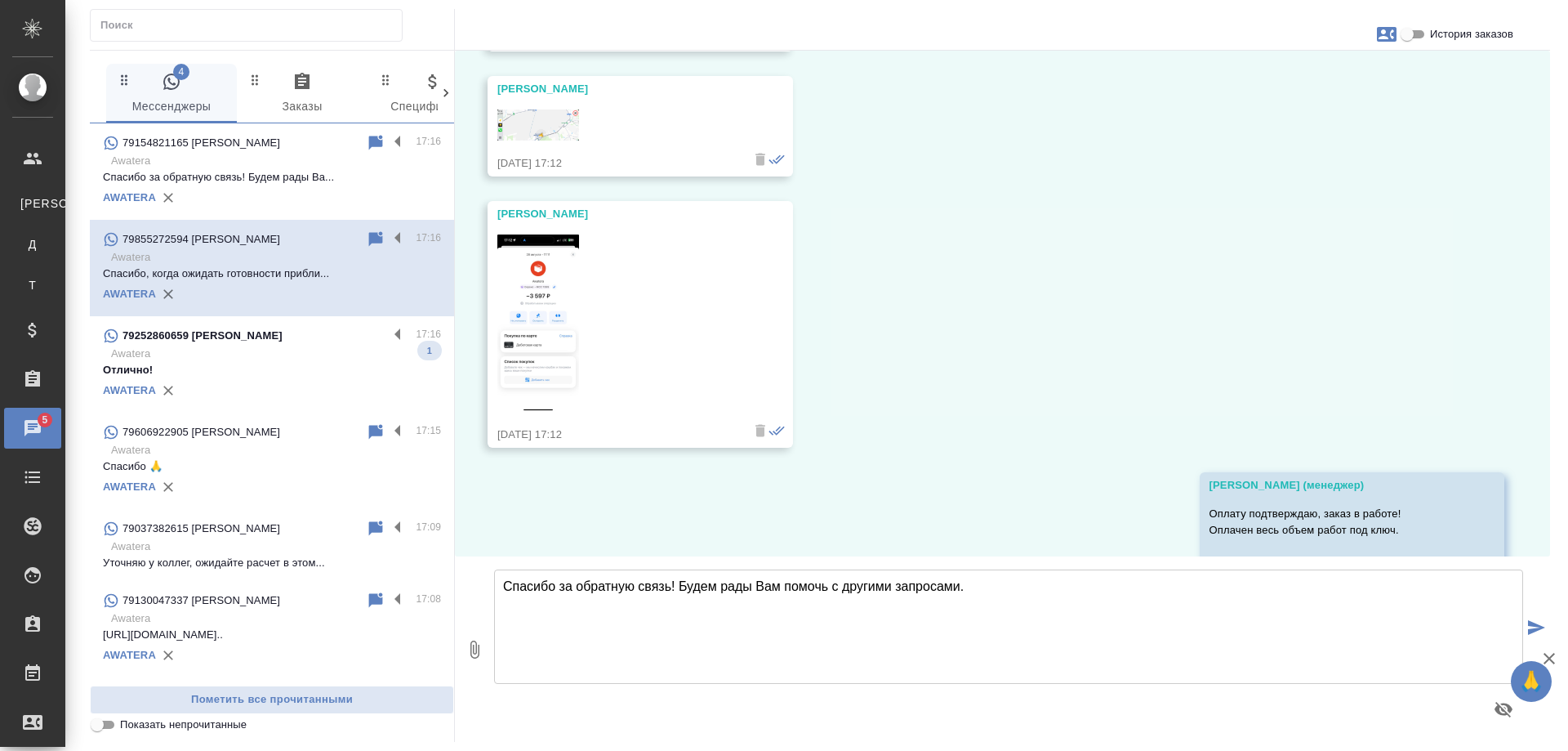
scroll to position [6068, 0]
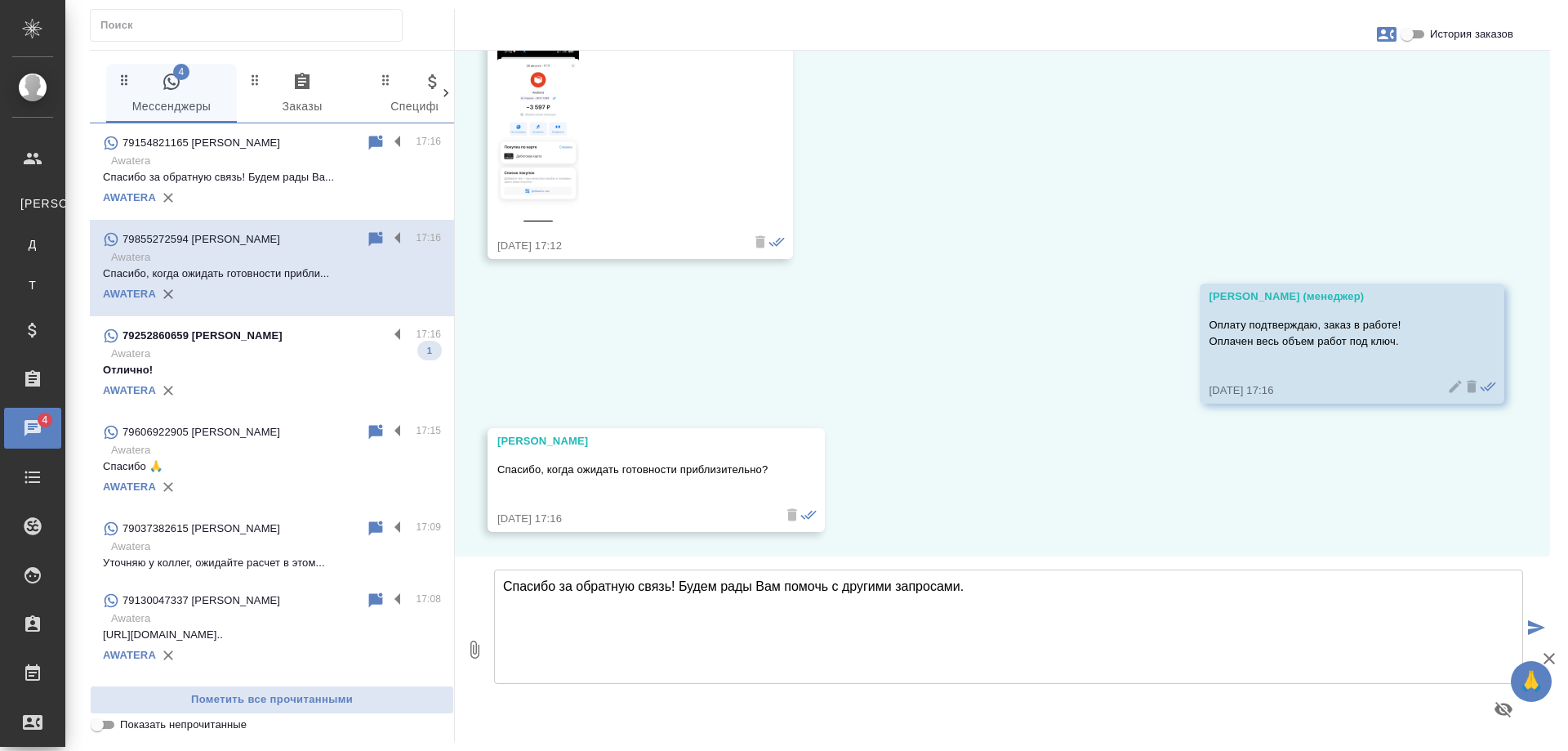
click at [272, 368] on p "Отлично!" at bounding box center [271, 371] width 338 height 17
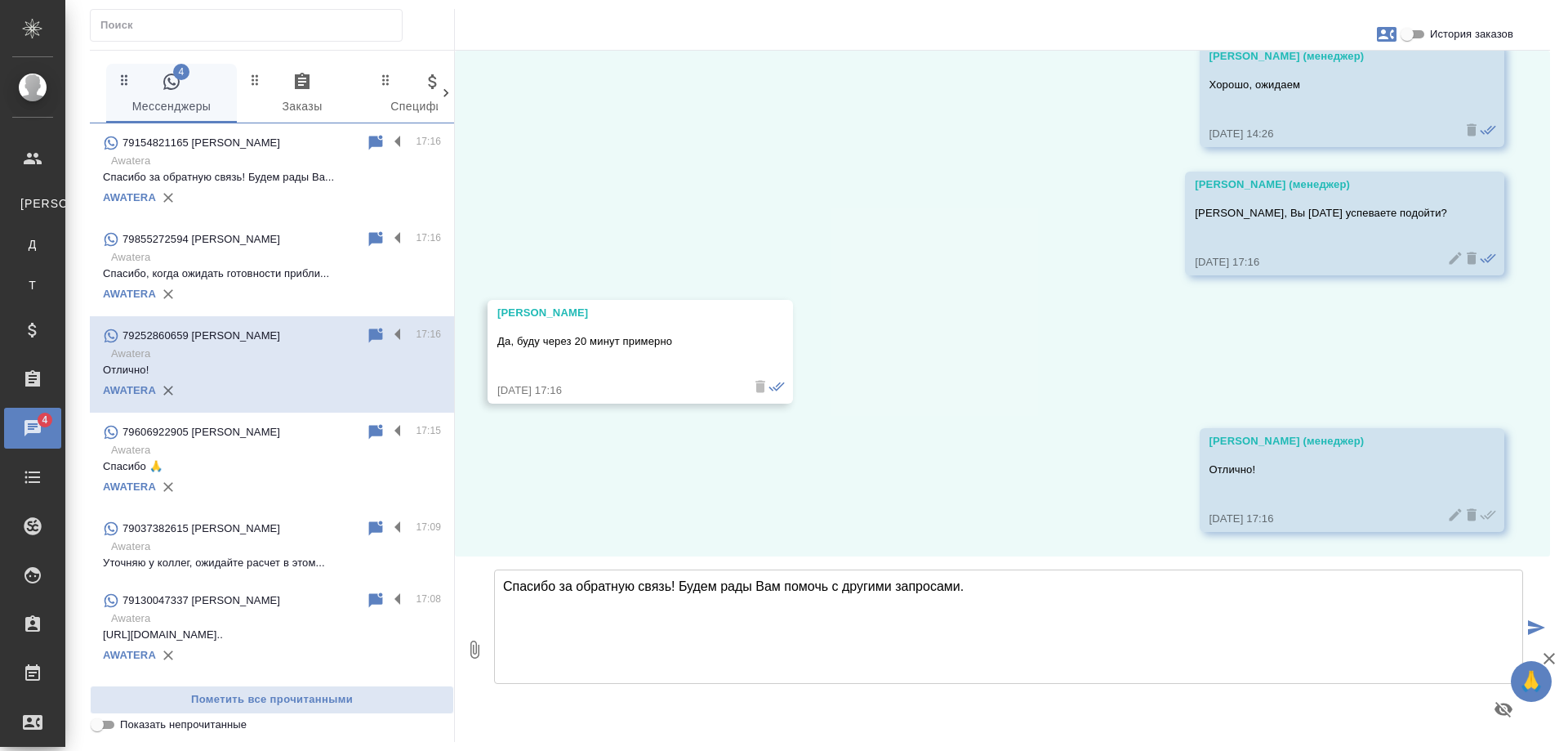
scroll to position [5821, 0]
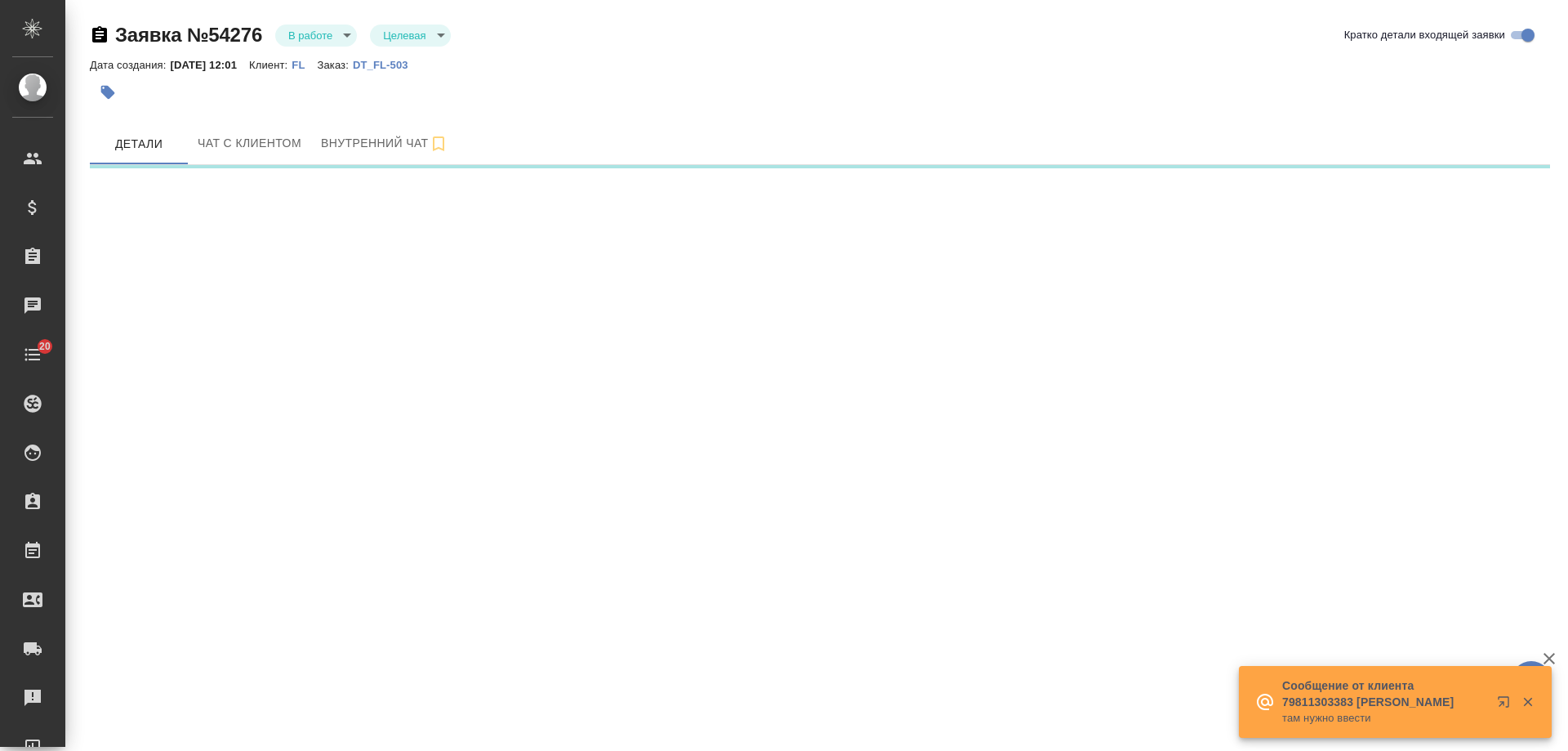
select select "RU"
select select "AE"
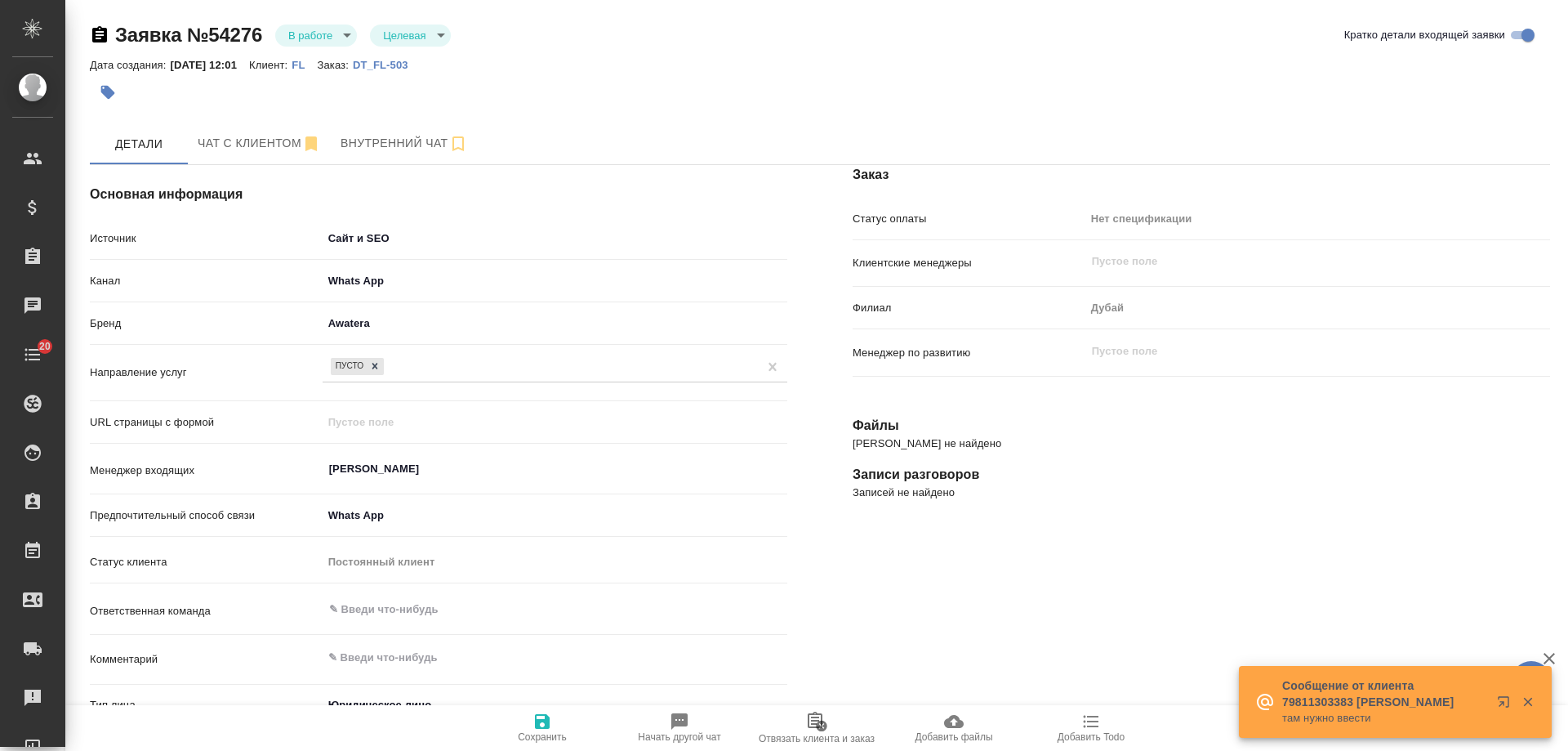
type textarea "x"
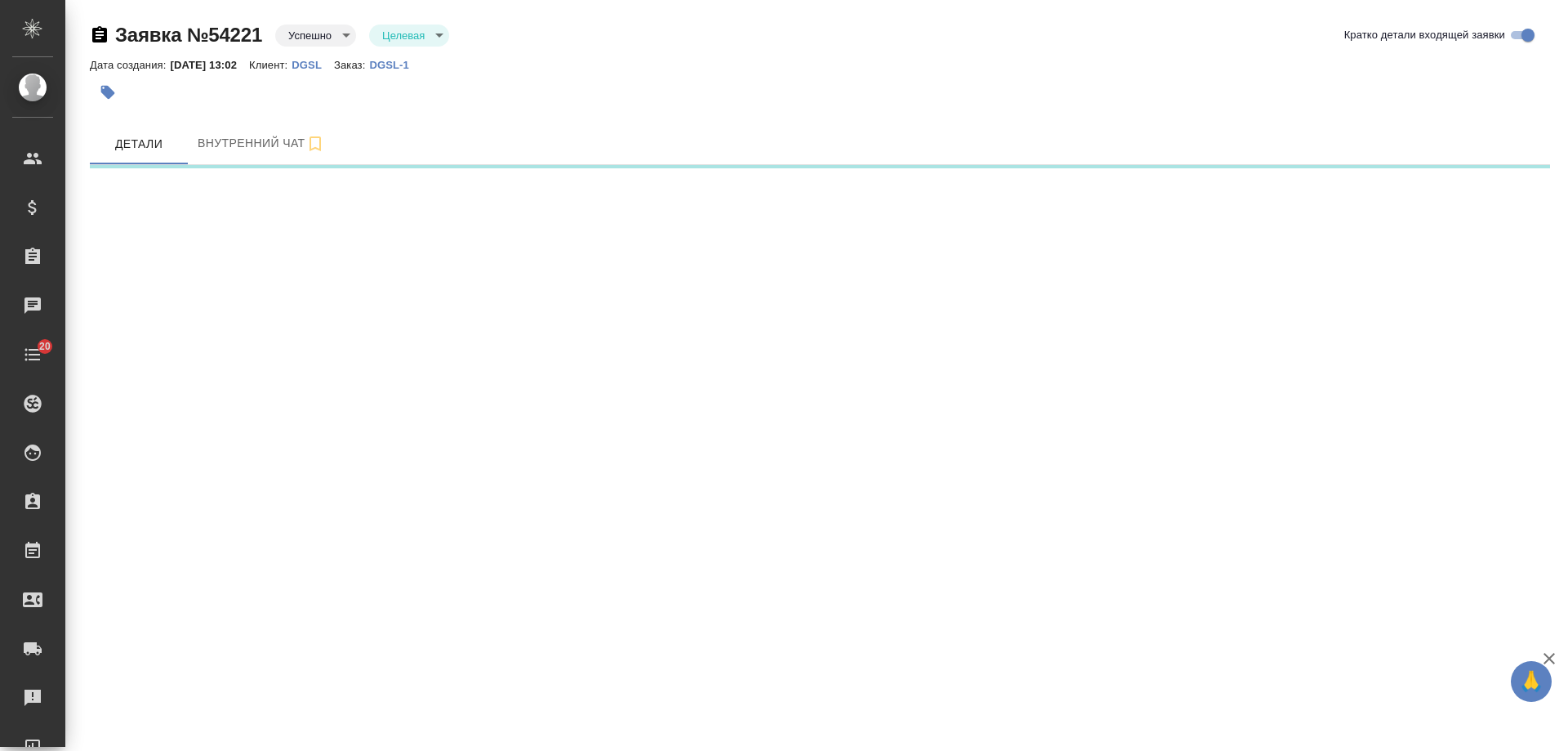
select select "RU"
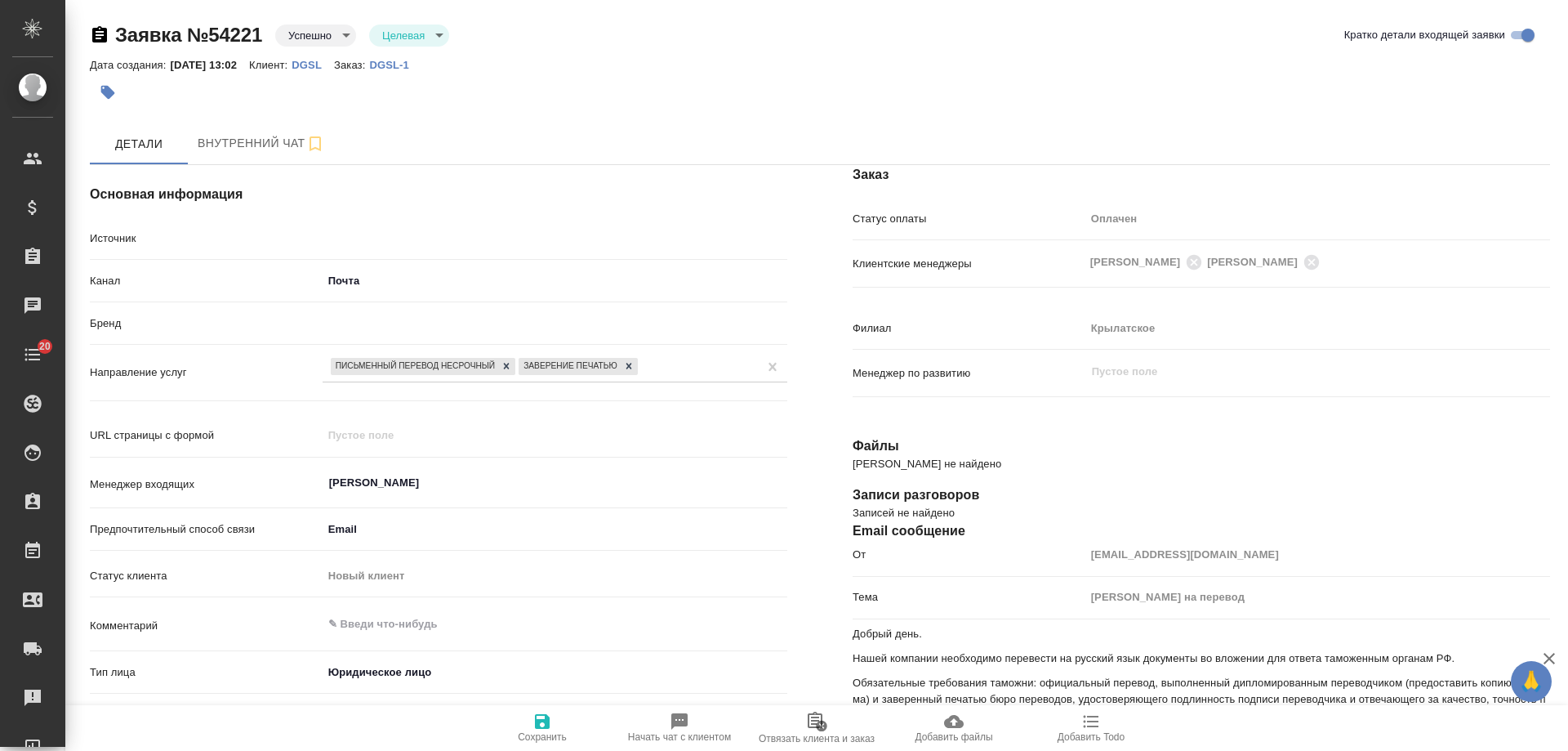
type textarea "x"
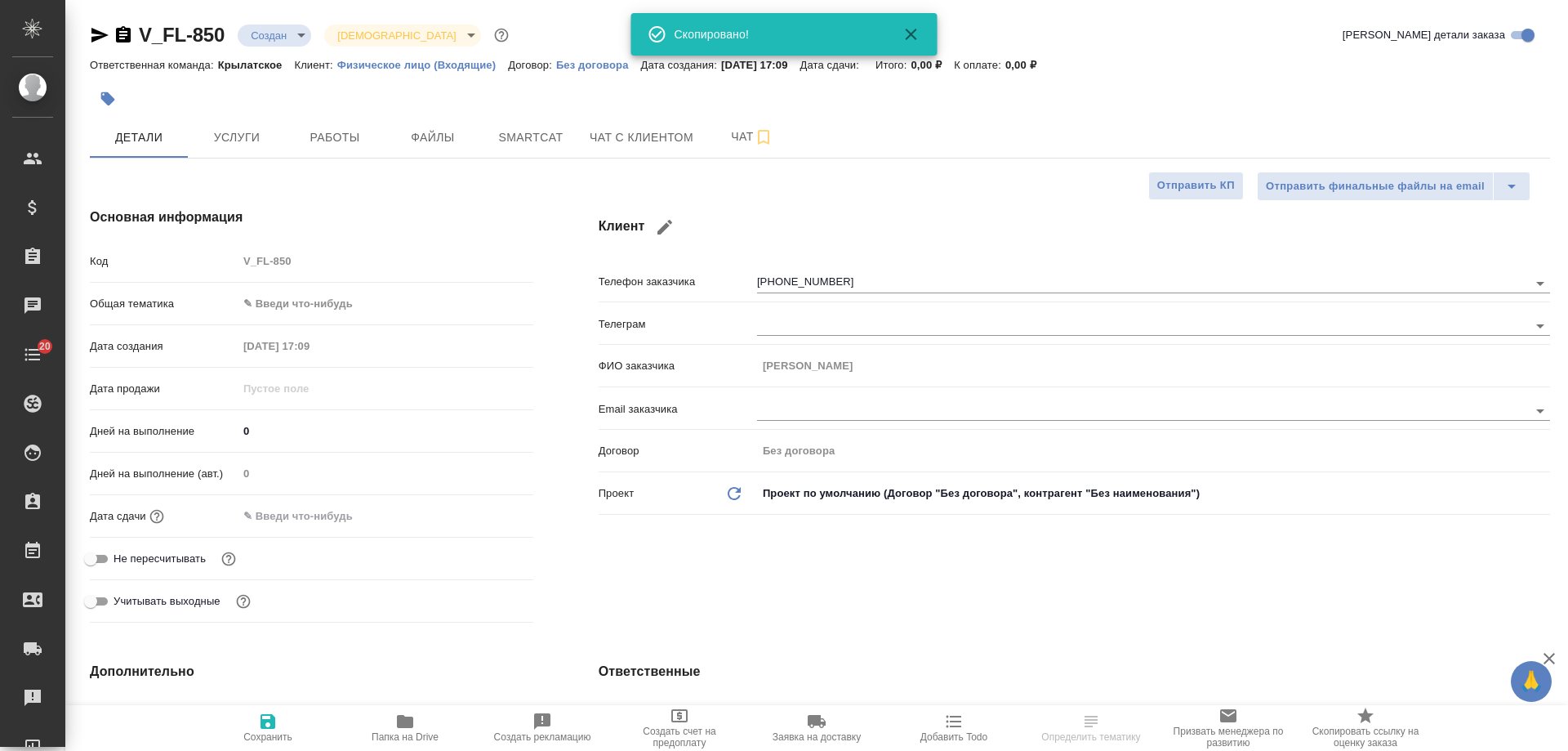
select select "RU"
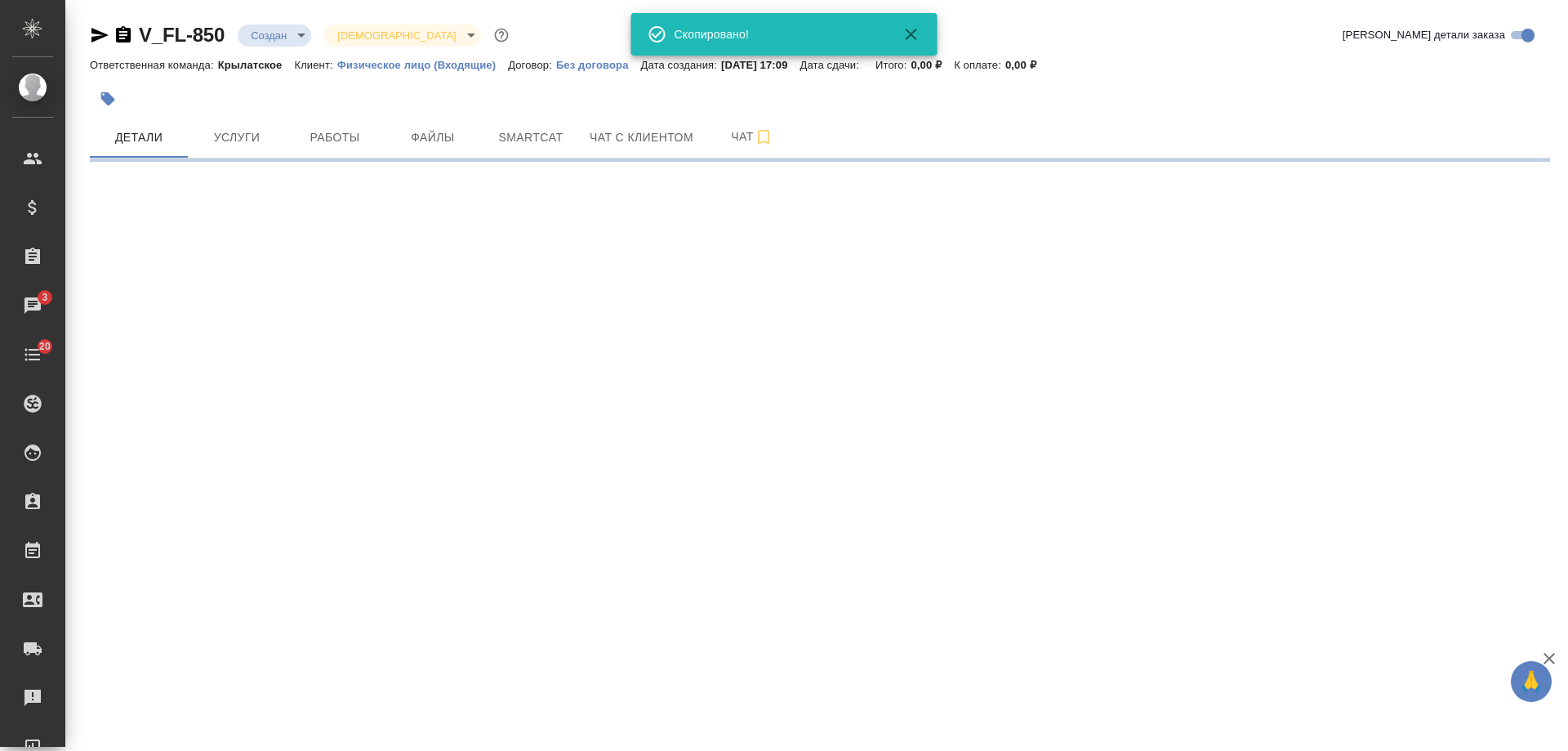
select select "RU"
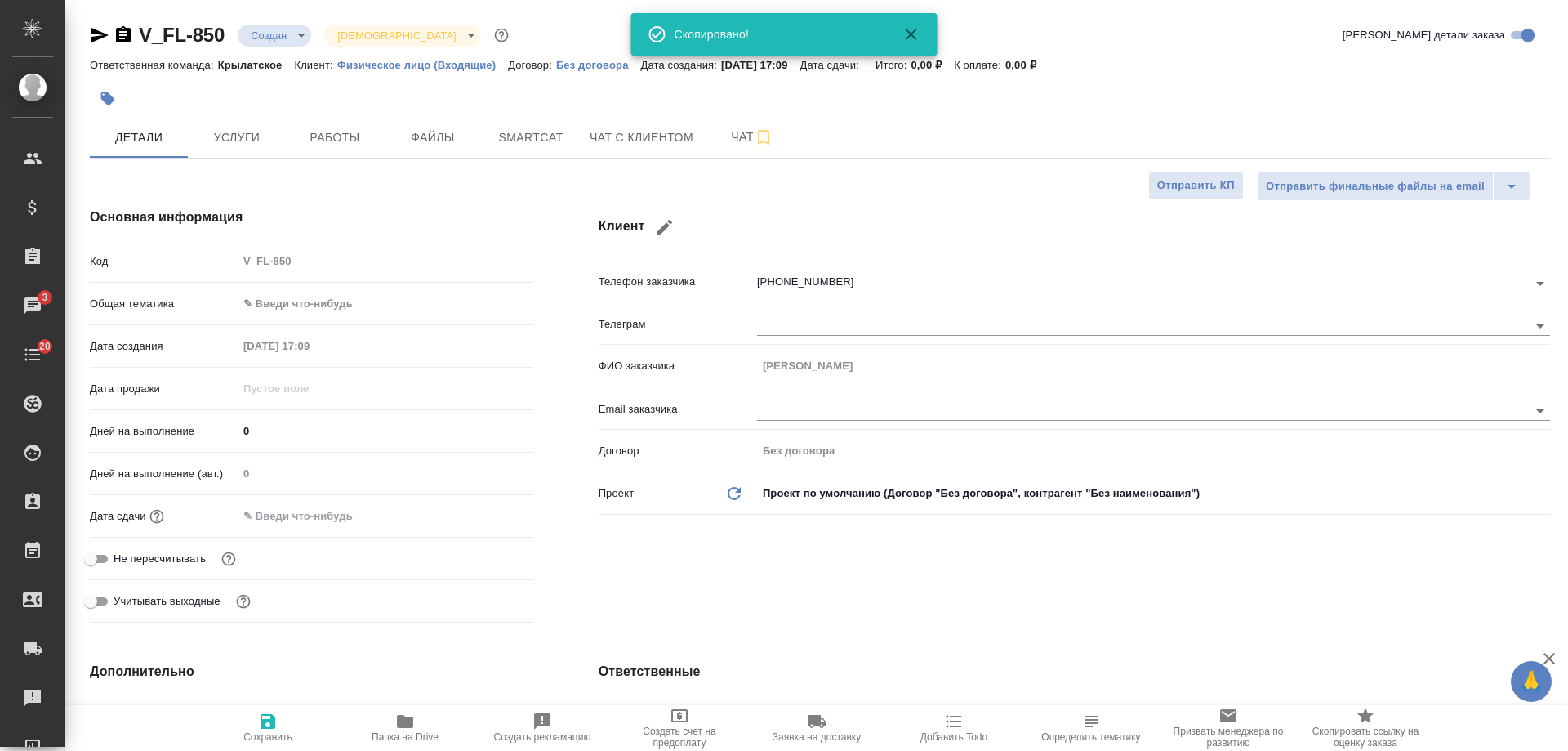
type textarea "x"
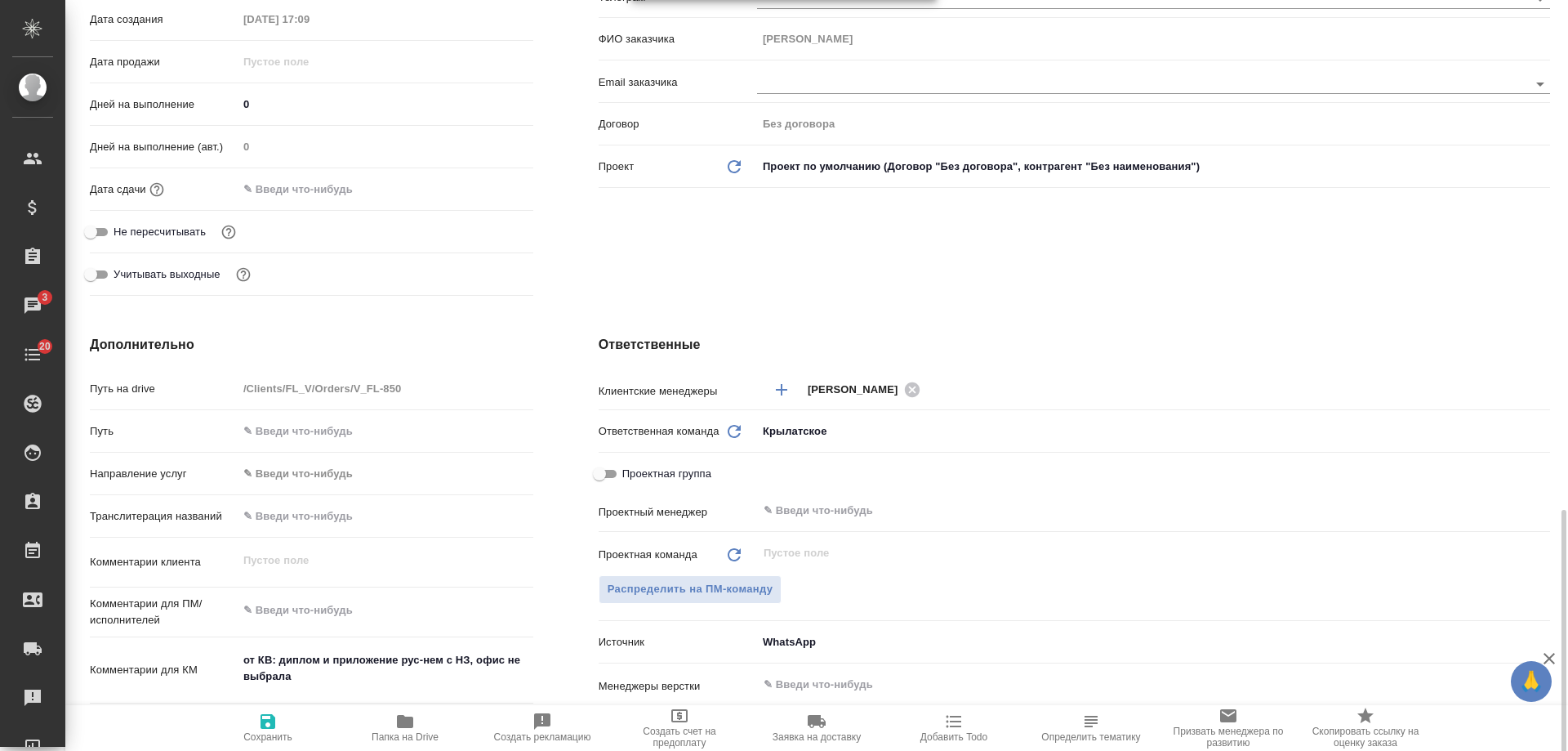
scroll to position [572, 0]
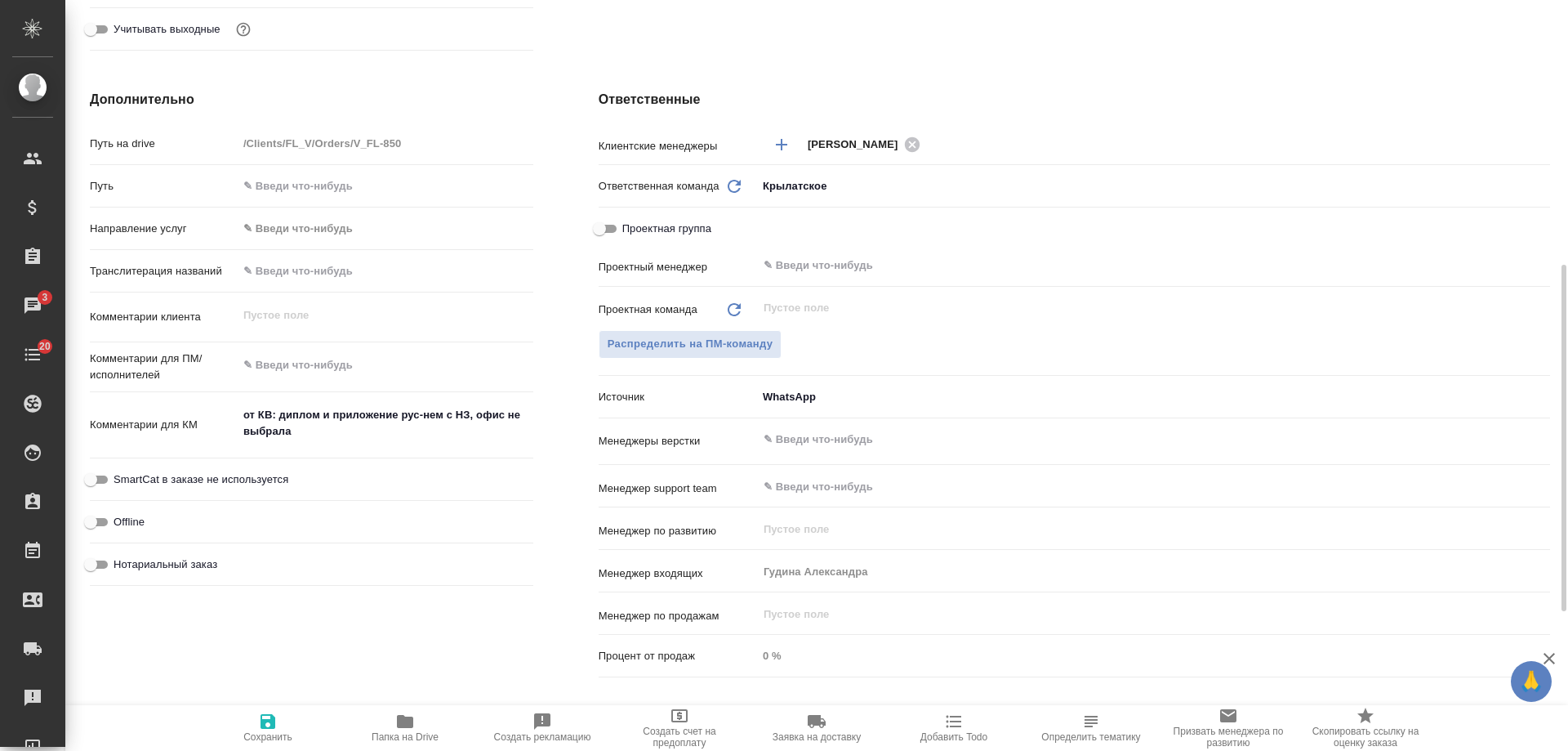
click at [179, 561] on span "Нотариальный заказ" at bounding box center [165, 565] width 103 height 17
click at [120, 561] on input "Нотариальный заказ" at bounding box center [90, 565] width 59 height 20
checkbox input "true"
type textarea "x"
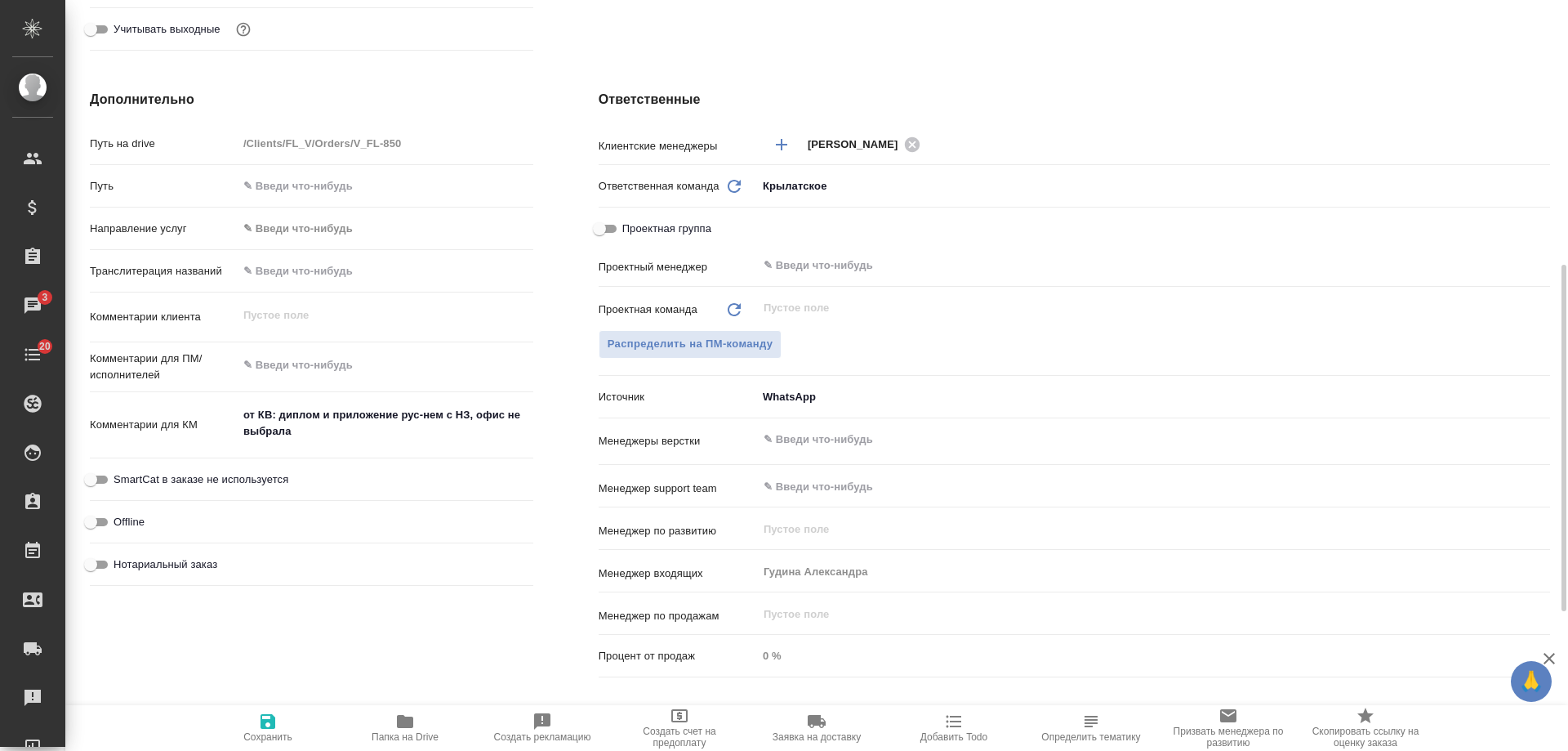
type textarea "x"
click at [268, 720] on icon "button" at bounding box center [268, 721] width 15 height 15
type textarea "x"
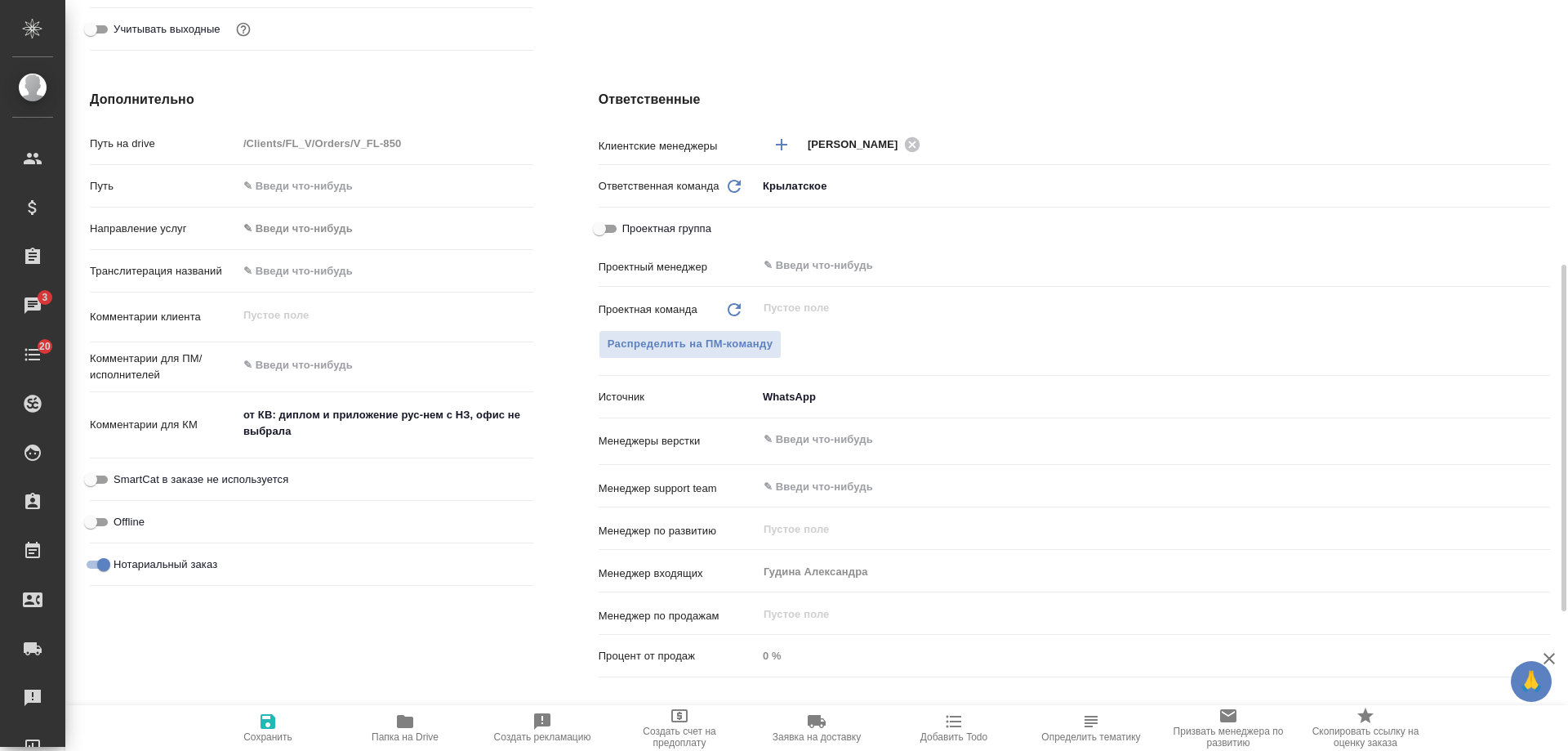
type textarea "x"
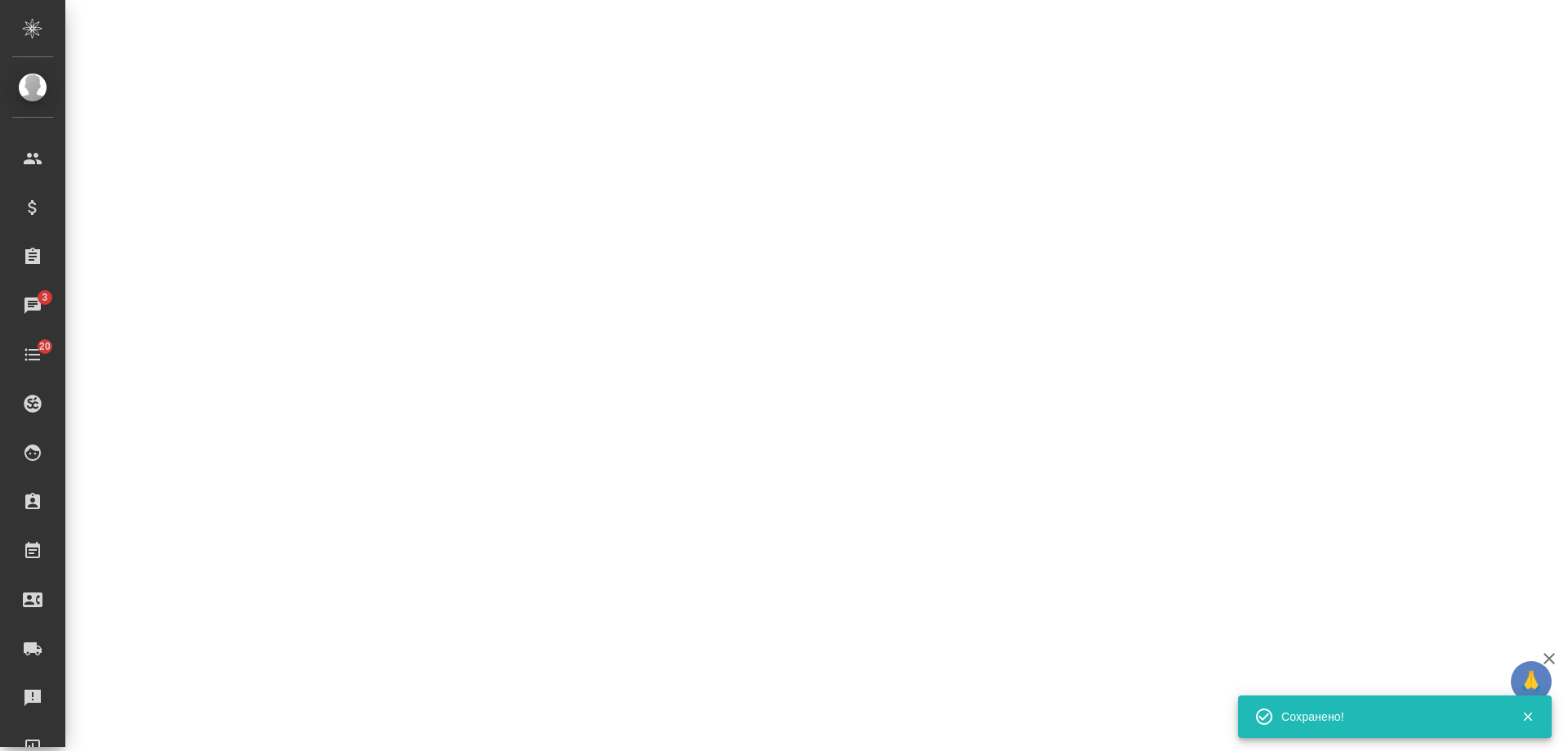
select select "RU"
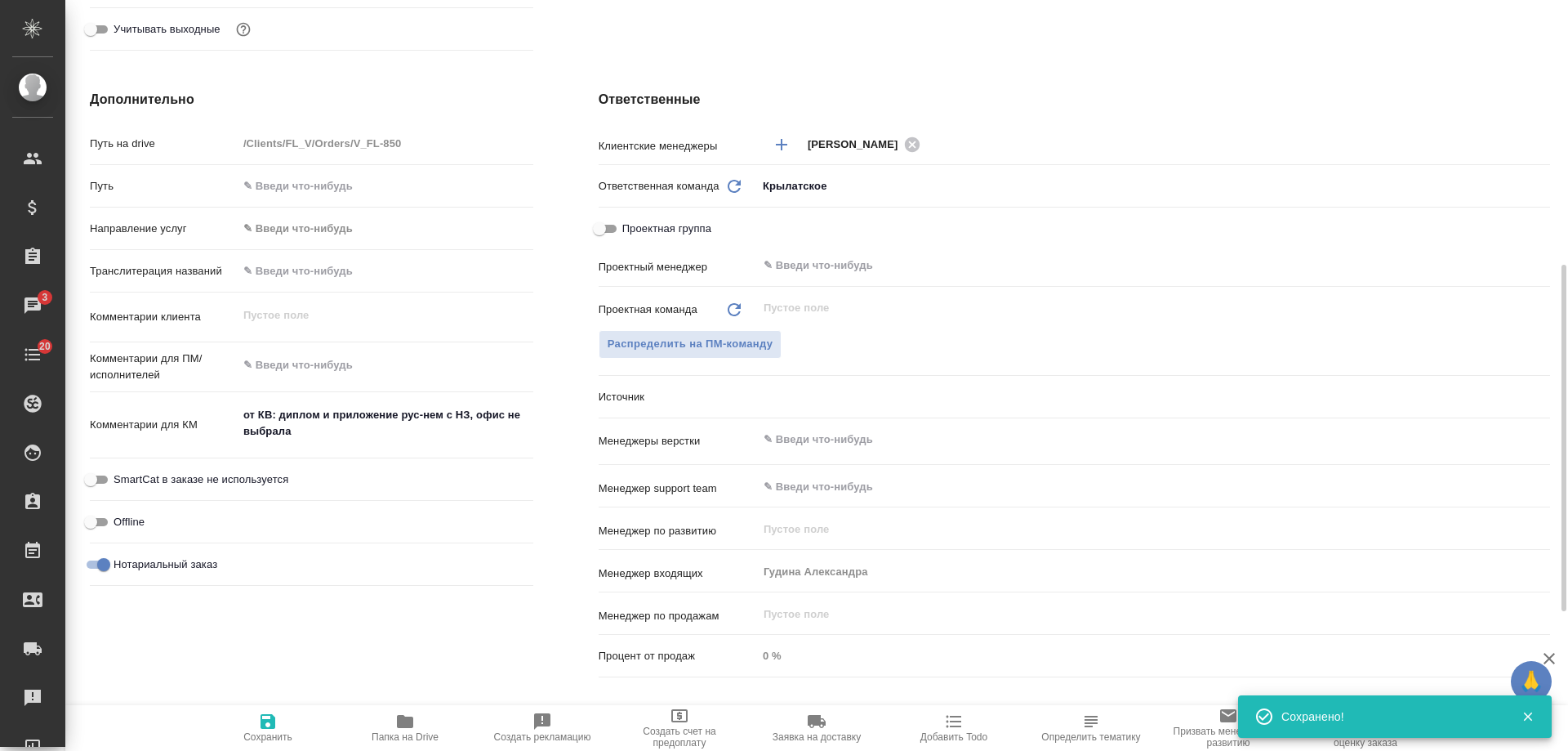
type textarea "x"
click at [967, 725] on span "Добавить Todo" at bounding box center [954, 727] width 117 height 31
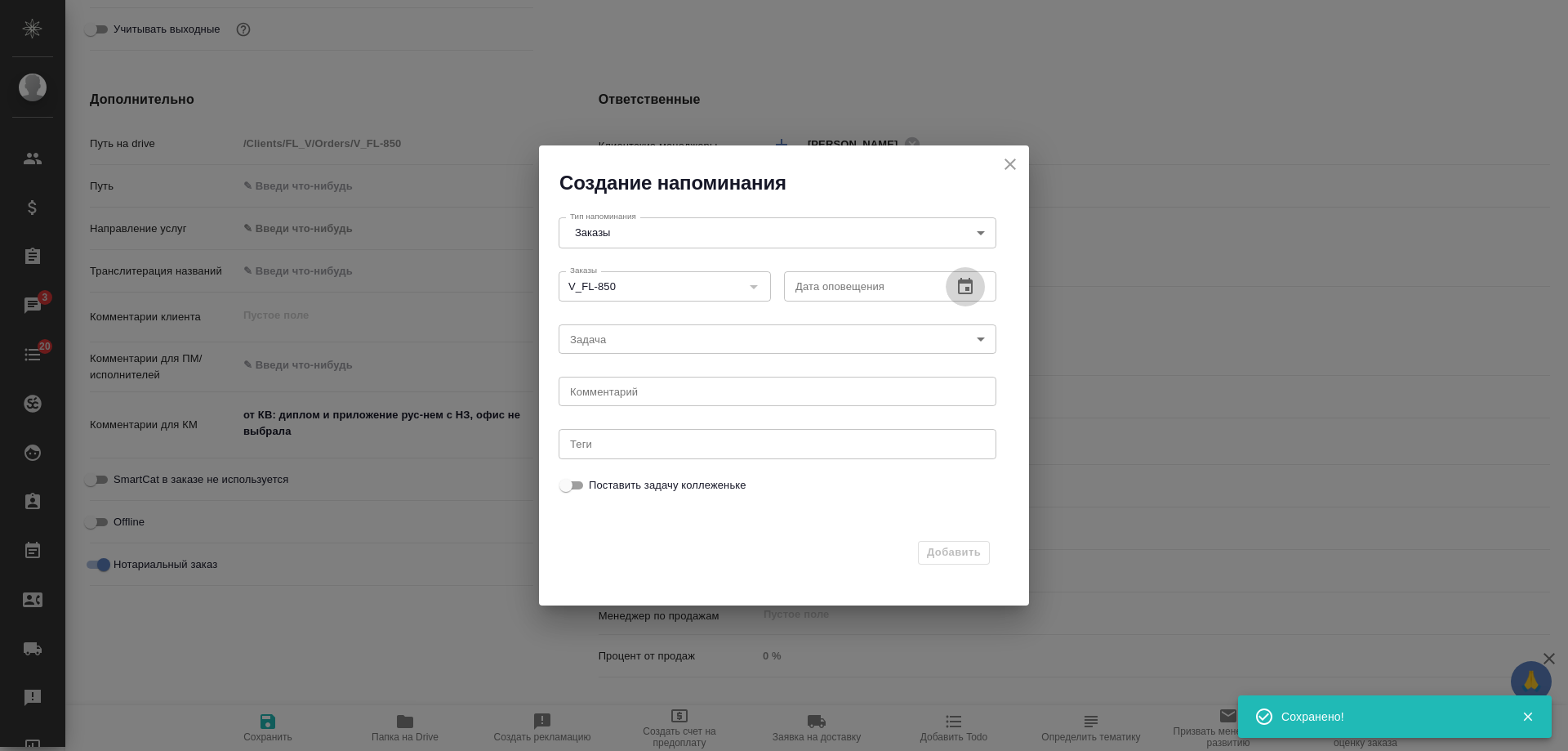
click at [973, 290] on icon "button" at bounding box center [966, 286] width 15 height 17
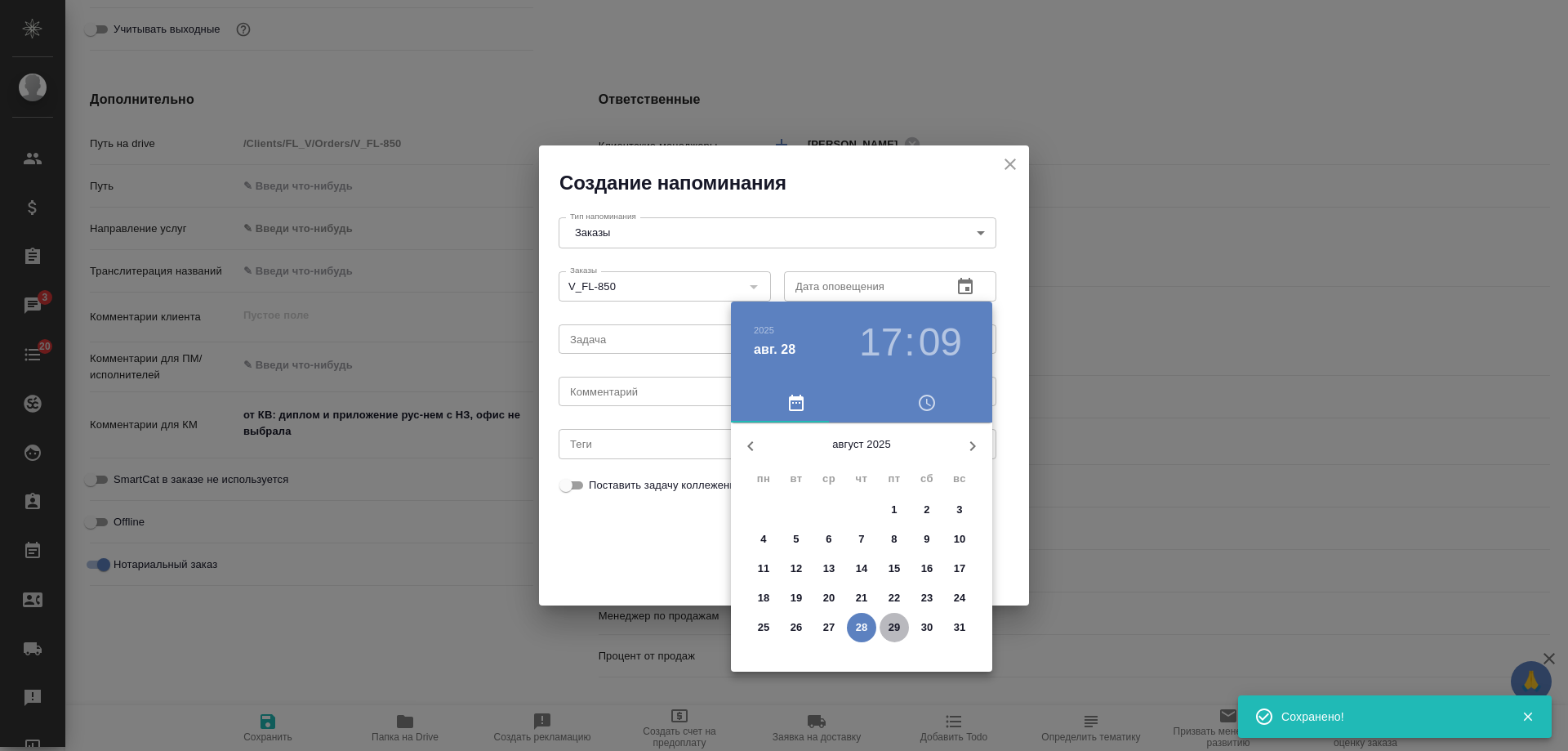
click at [903, 624] on span "29" at bounding box center [895, 628] width 30 height 17
type input "29.08.2025 17:09"
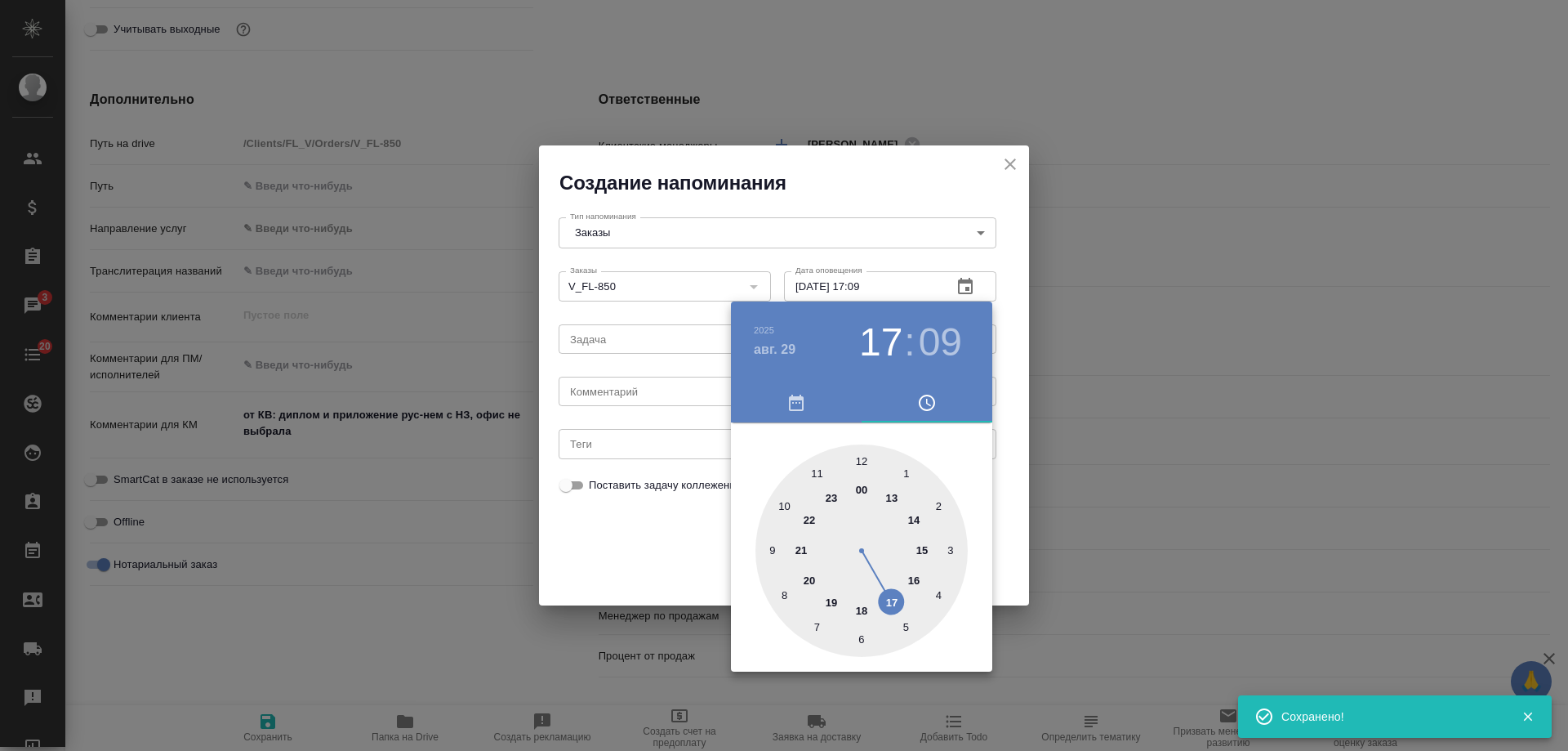
click at [665, 397] on div at bounding box center [784, 376] width 1568 height 751
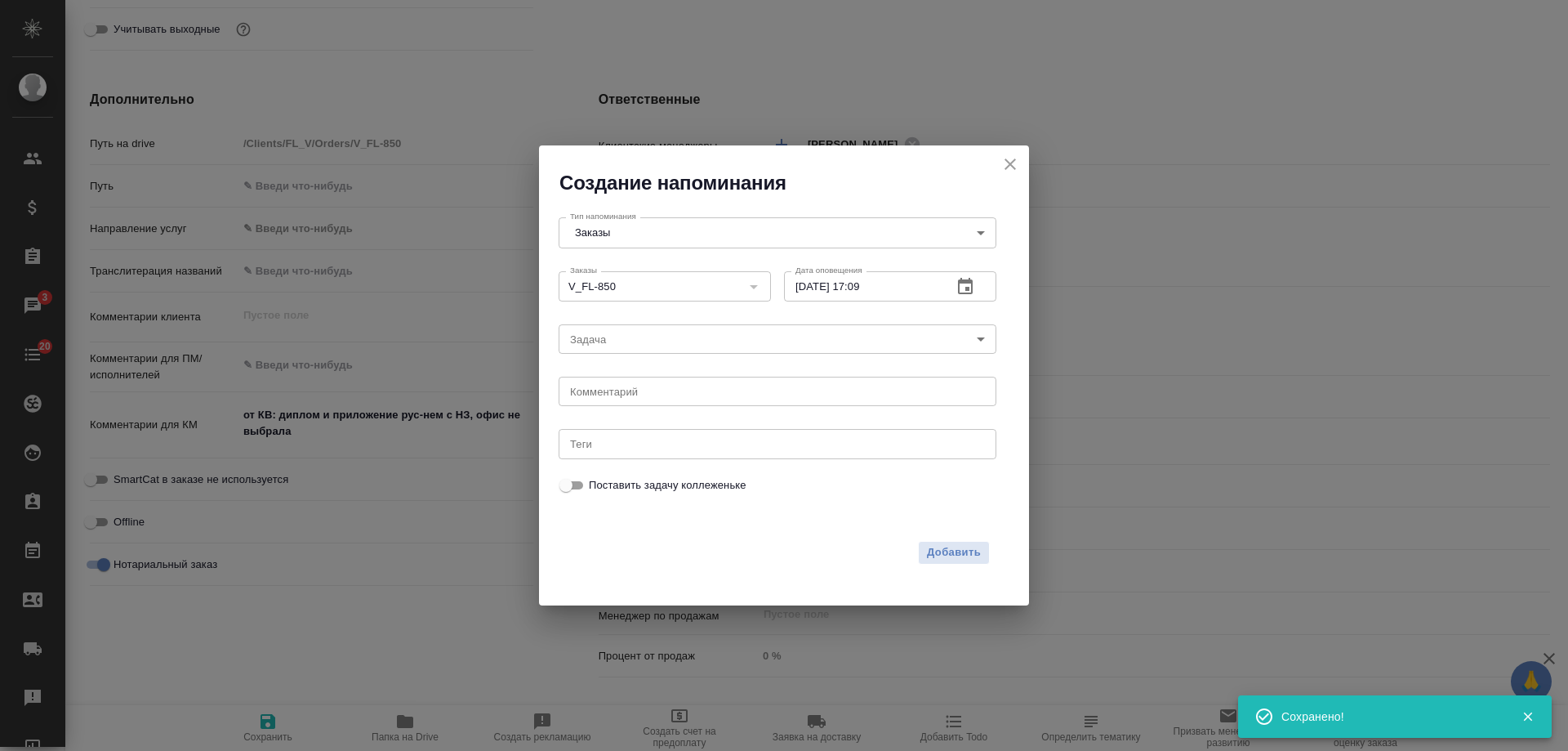
click at [665, 395] on div "2025 авг. 29 17 : 09 00 1 2 3 4 5 6 7 8 9 10 11 12 13 14 15 16 17 18 19 20 21 2…" at bounding box center [784, 376] width 1568 height 751
click at [657, 393] on div "2025 авг. 29 17 : 09 00 1 2 3 4 5 6 7 8 9 10 11 12 13 14 15 16 17 18 19 20 21 2…" at bounding box center [784, 376] width 1568 height 751
click at [655, 393] on textarea at bounding box center [777, 391] width 415 height 12
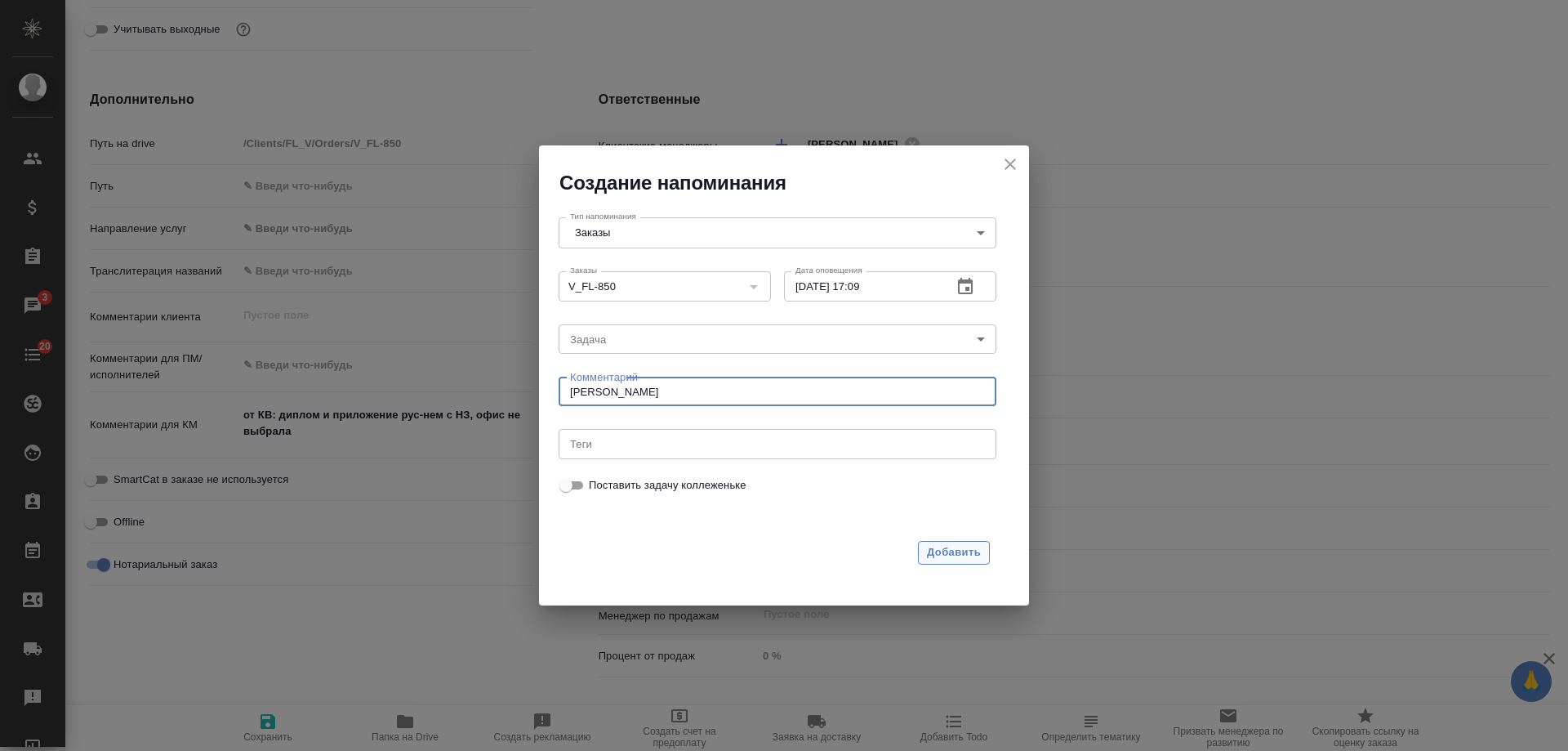
type textarea "инфа вотс"
click at [932, 557] on span "Добавить" at bounding box center [954, 552] width 54 height 19
type textarea "x"
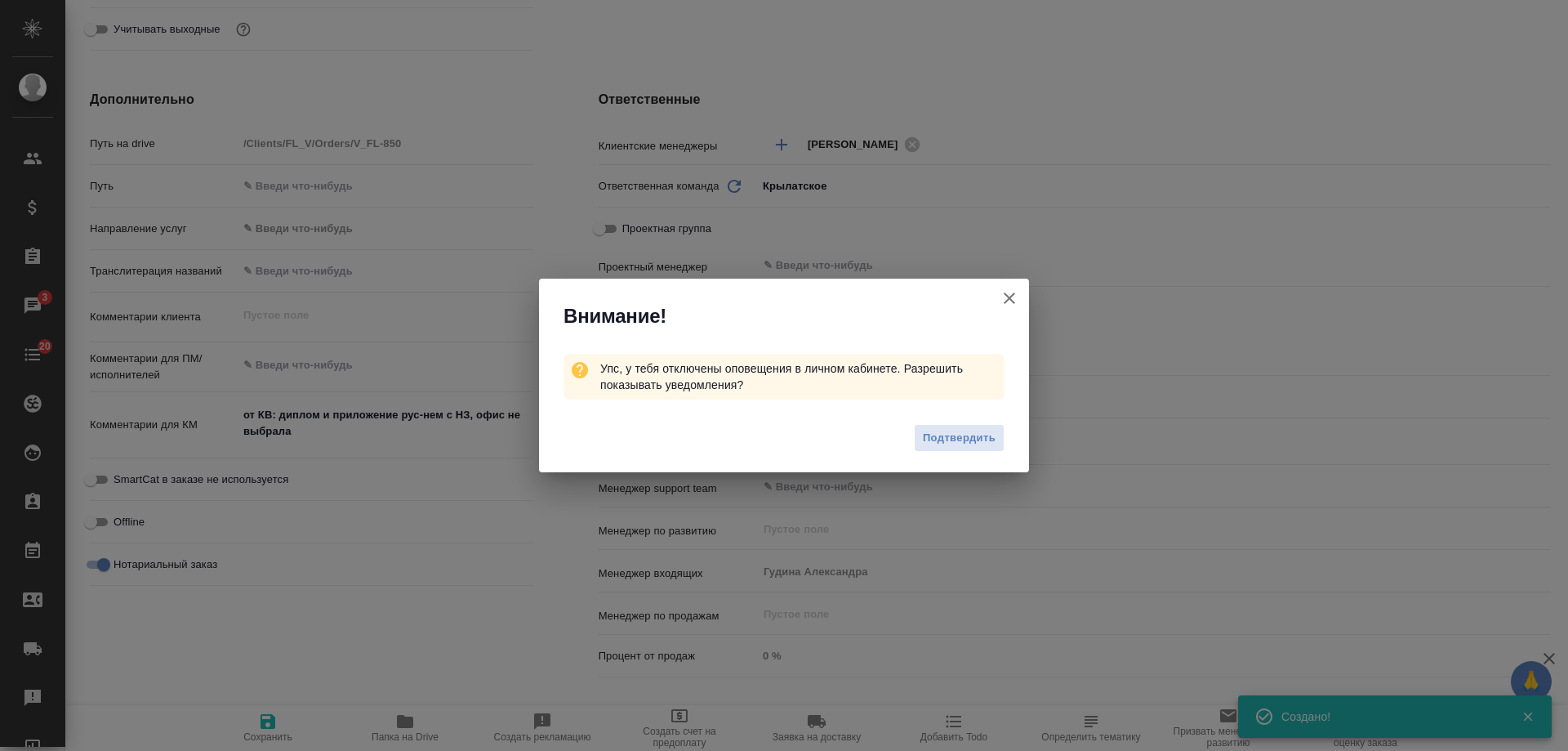
type textarea "x"
click at [1011, 297] on icon "button" at bounding box center [1010, 299] width 12 height 12
type textarea "x"
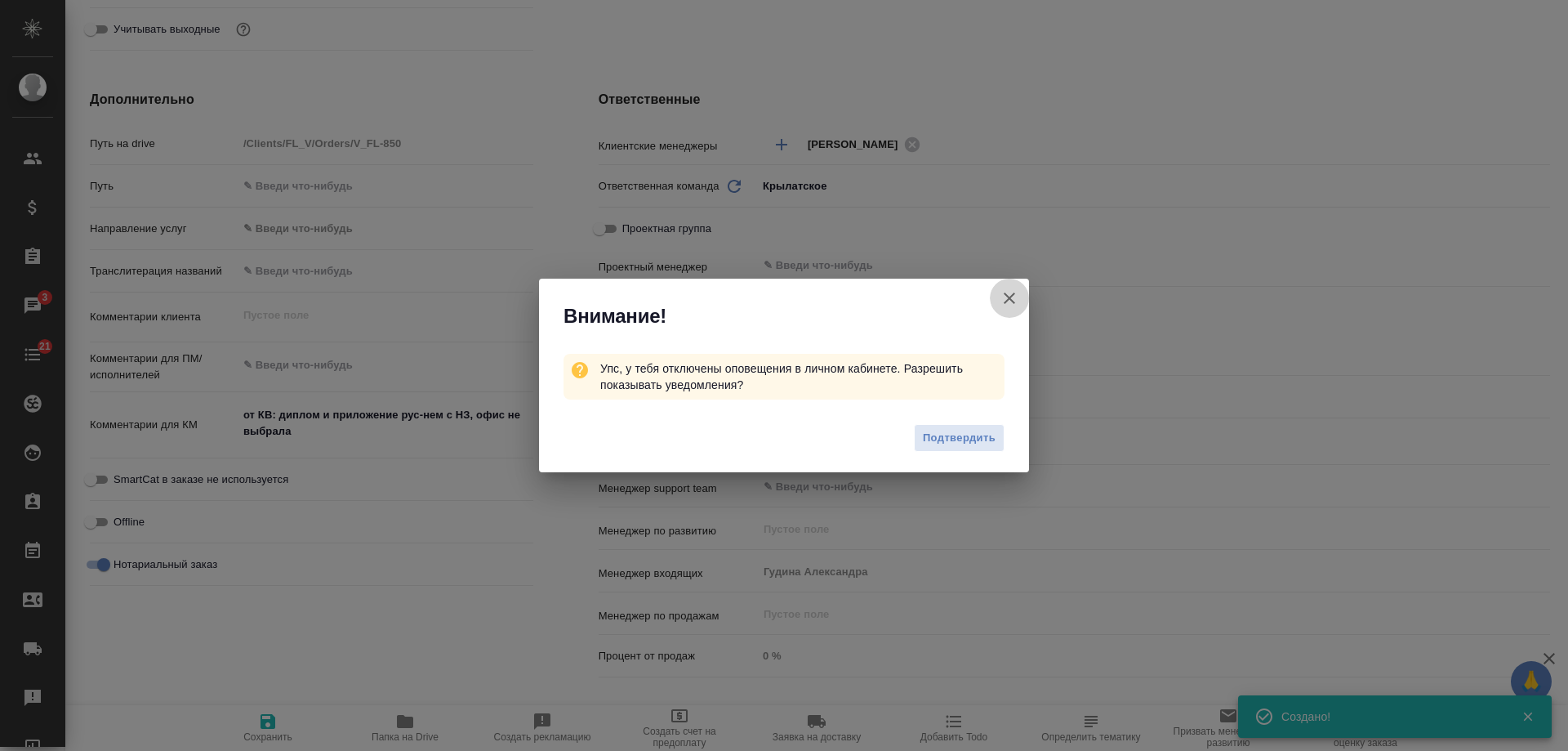
type textarea "x"
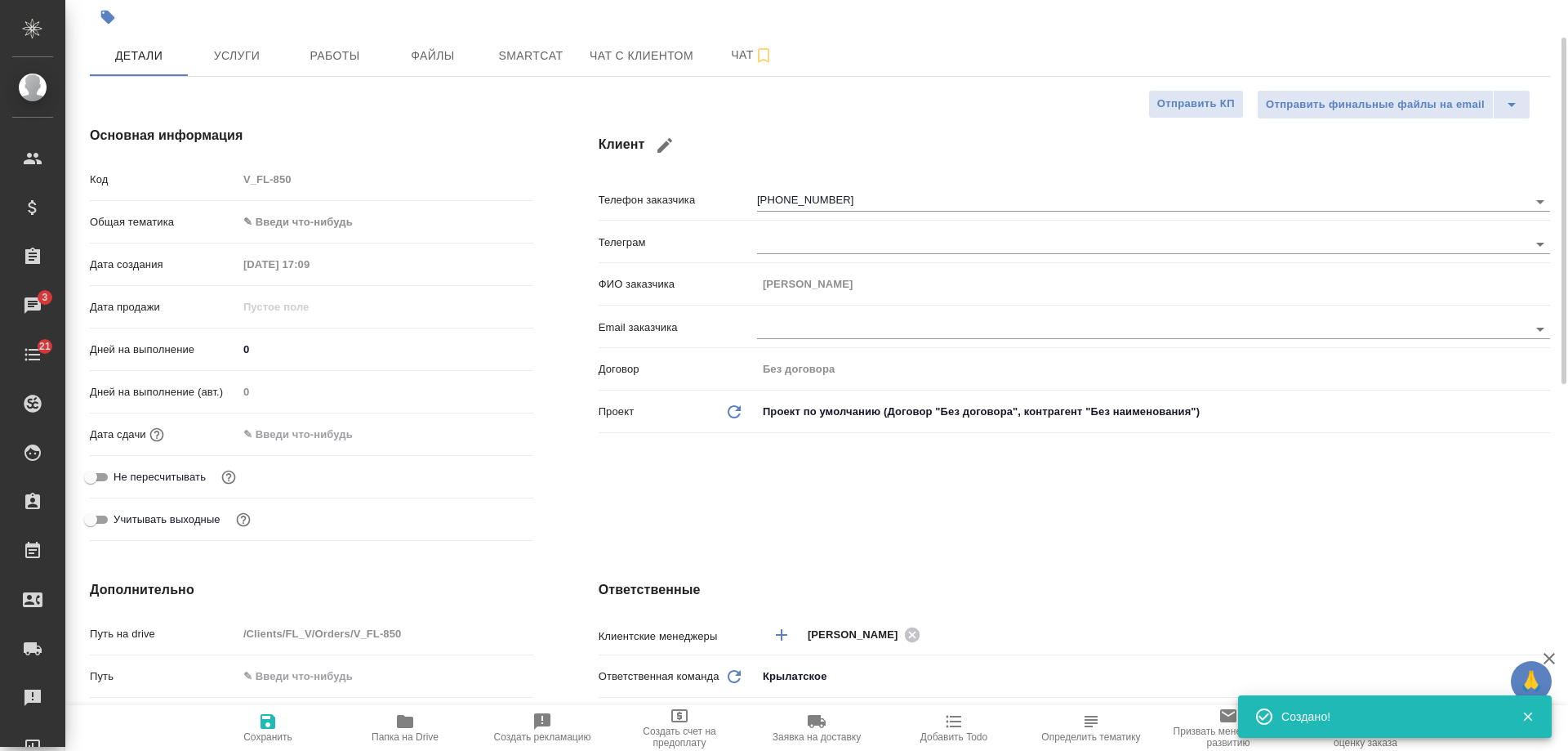
scroll to position [0, 0]
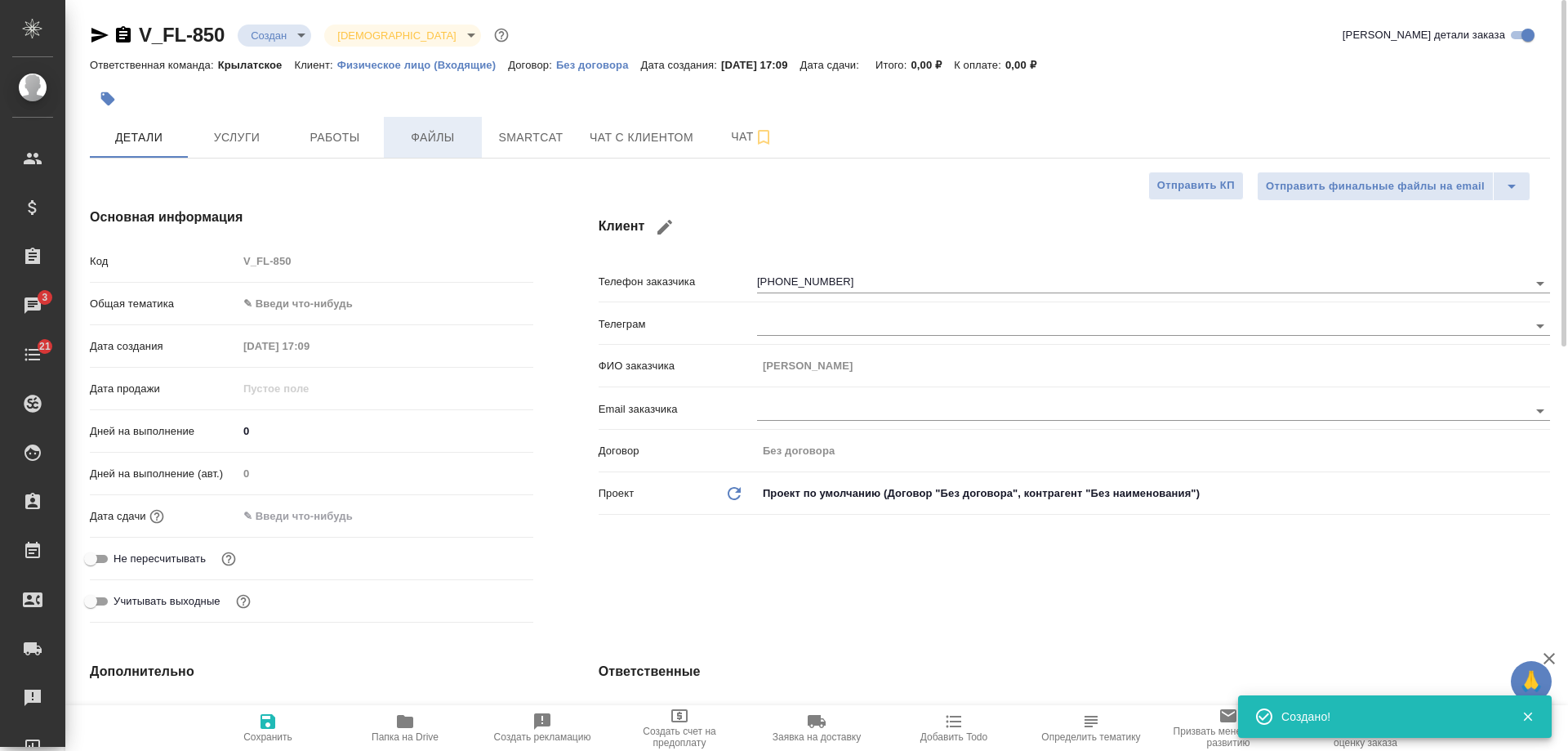
click at [437, 141] on span "Файлы" at bounding box center [433, 137] width 79 height 21
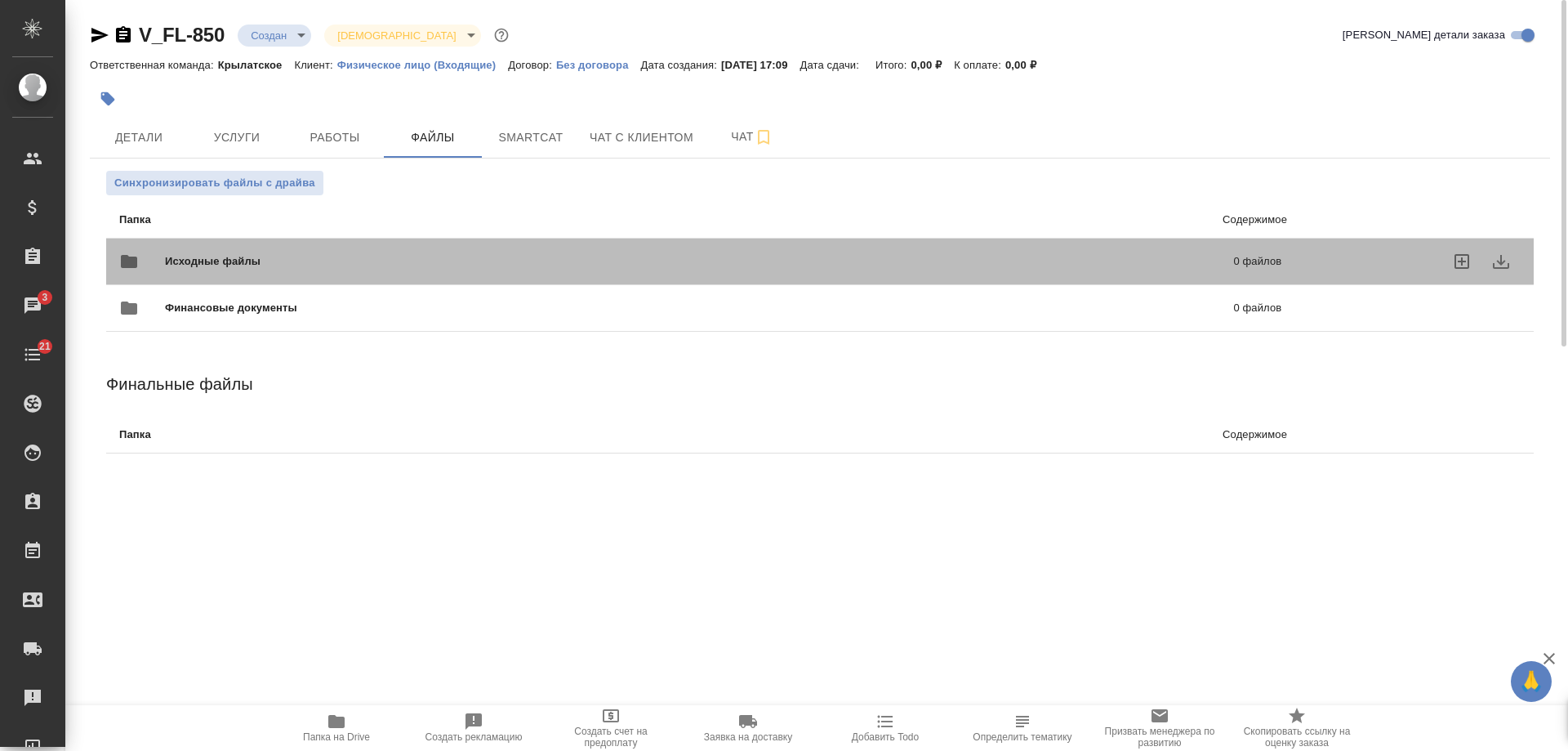
click at [1030, 252] on div "Исходные файлы 0 файлов" at bounding box center [700, 261] width 1162 height 39
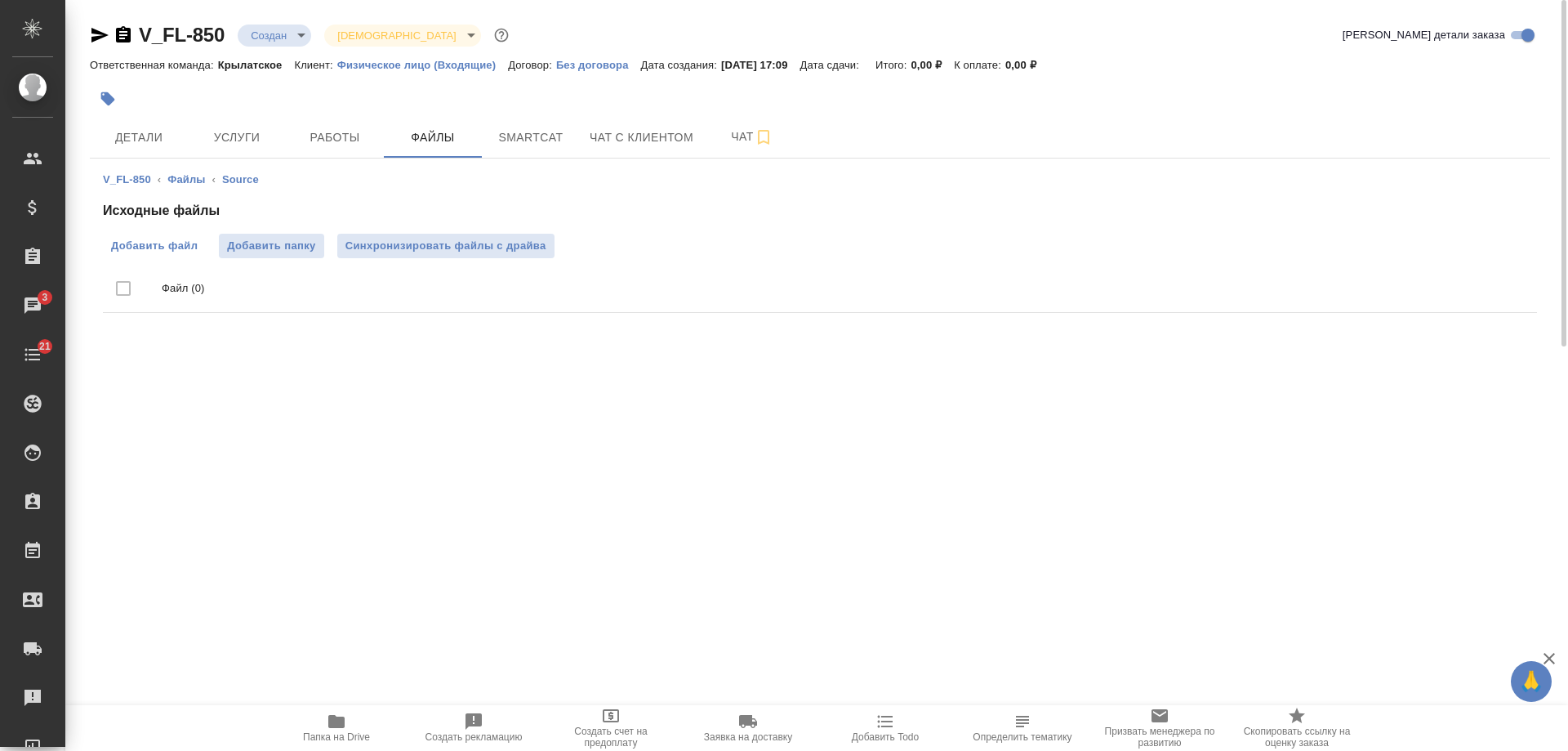
click at [147, 237] on label "Добавить файл" at bounding box center [154, 246] width 103 height 25
click at [0, 0] on input "Добавить файл" at bounding box center [0, 0] width 0 height 0
click at [143, 133] on span "Детали" at bounding box center [138, 137] width 79 height 21
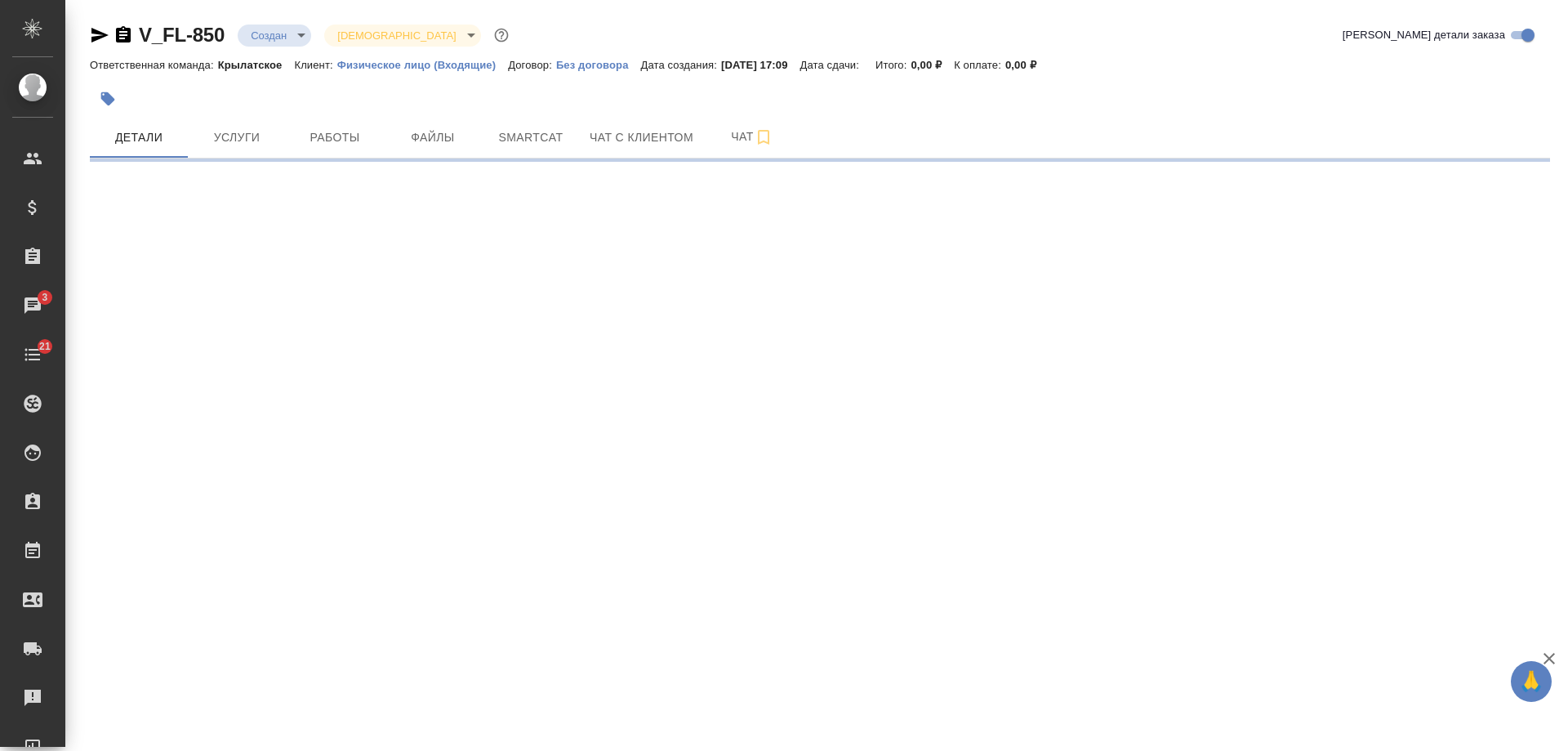
select select "RU"
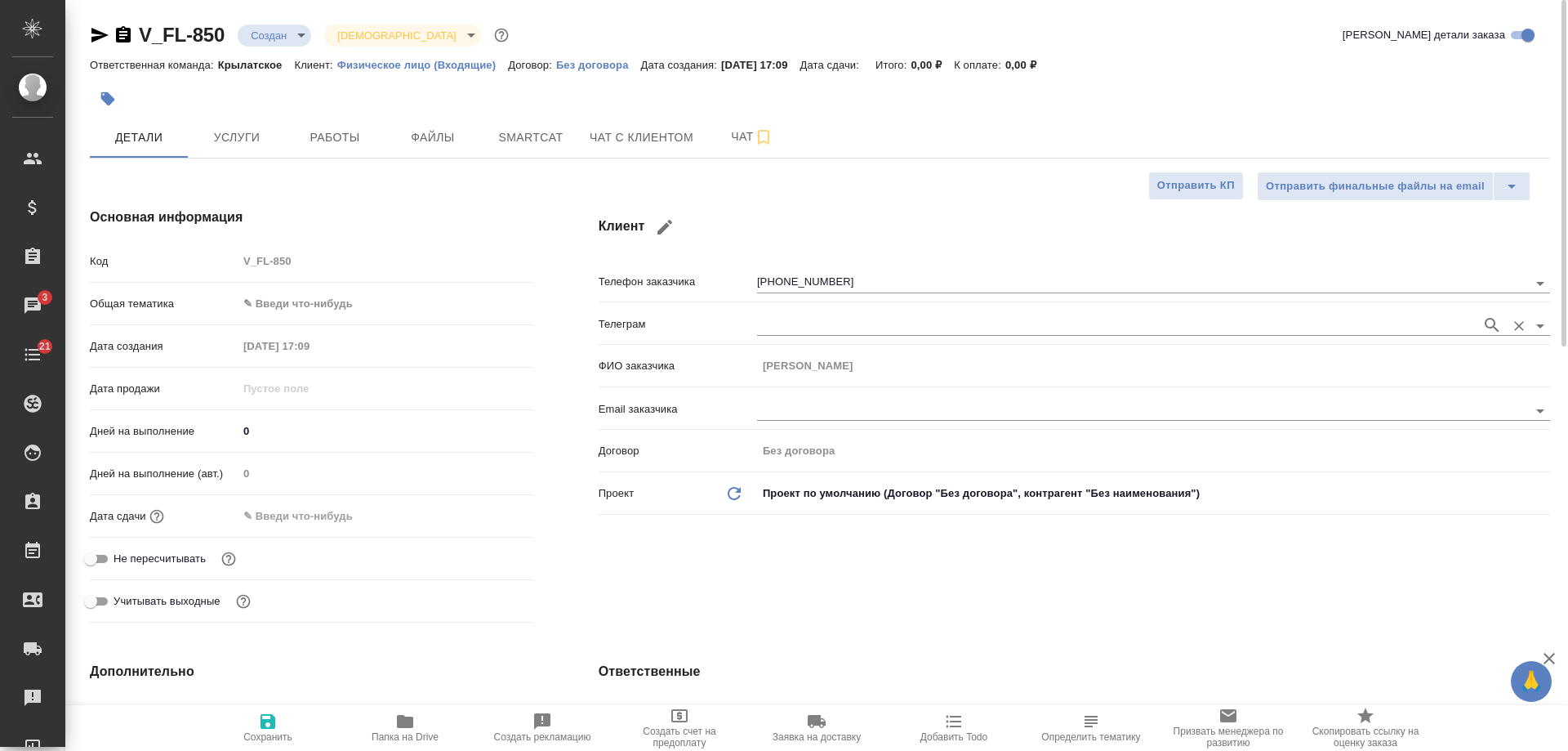
type textarea "x"
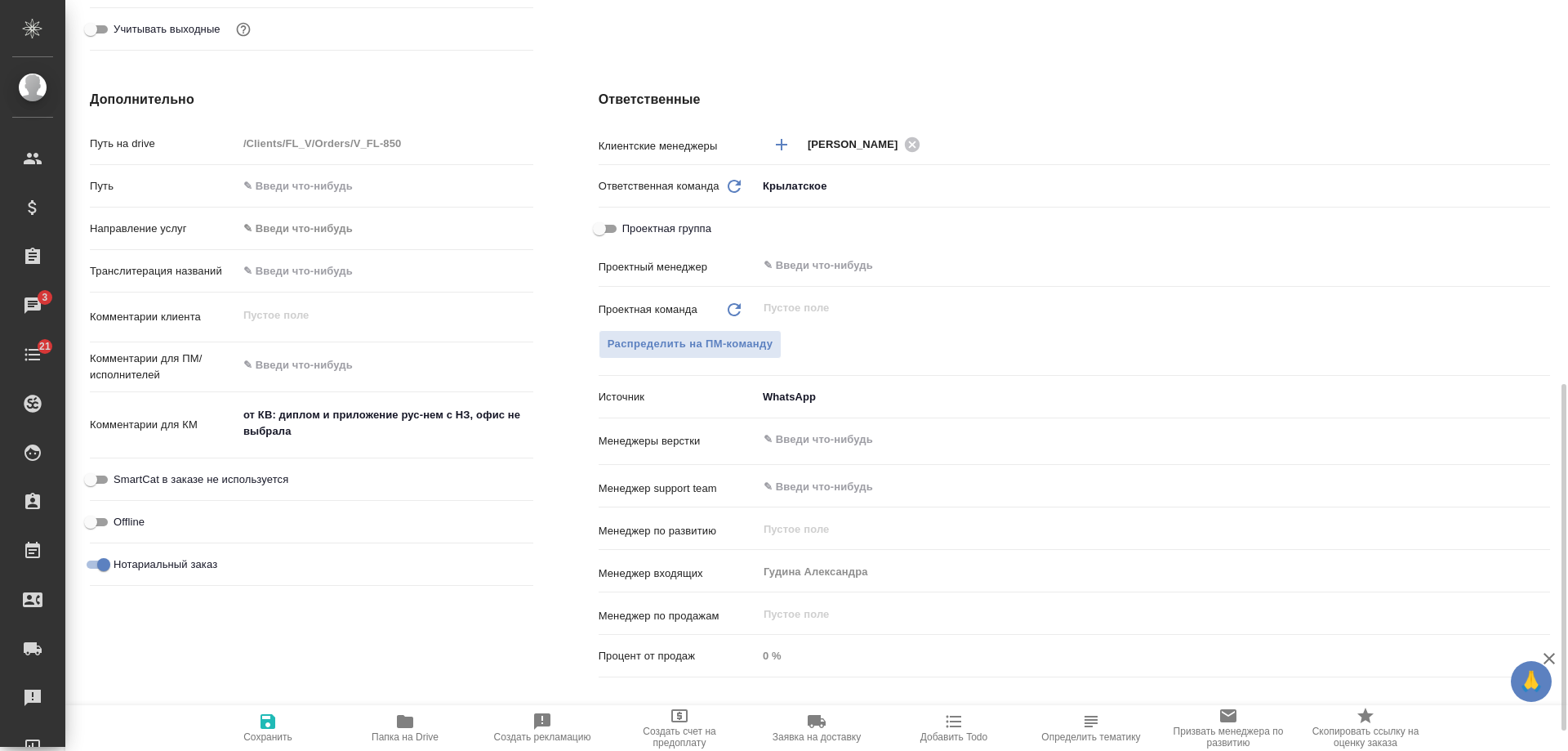
scroll to position [653, 0]
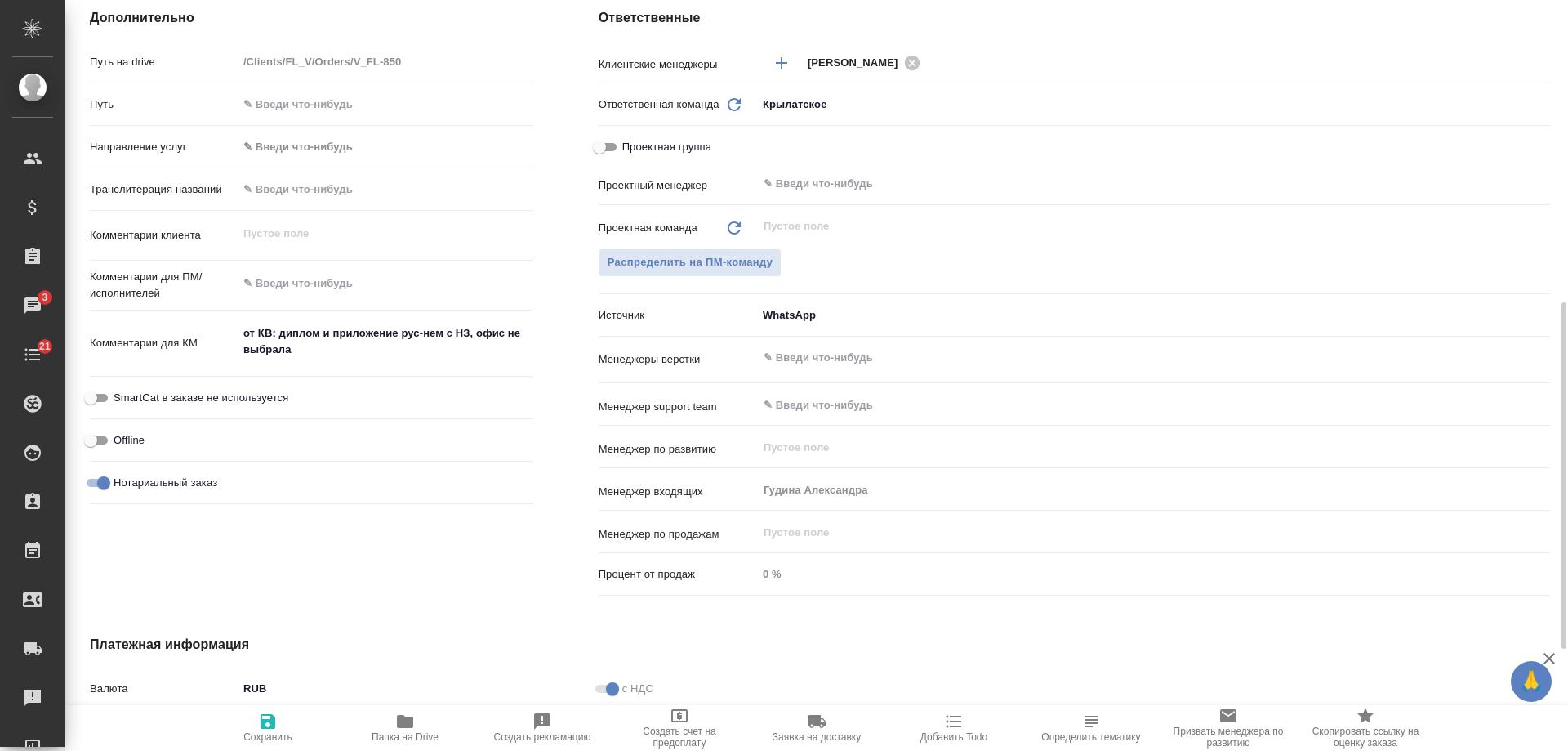
type textarea "x"
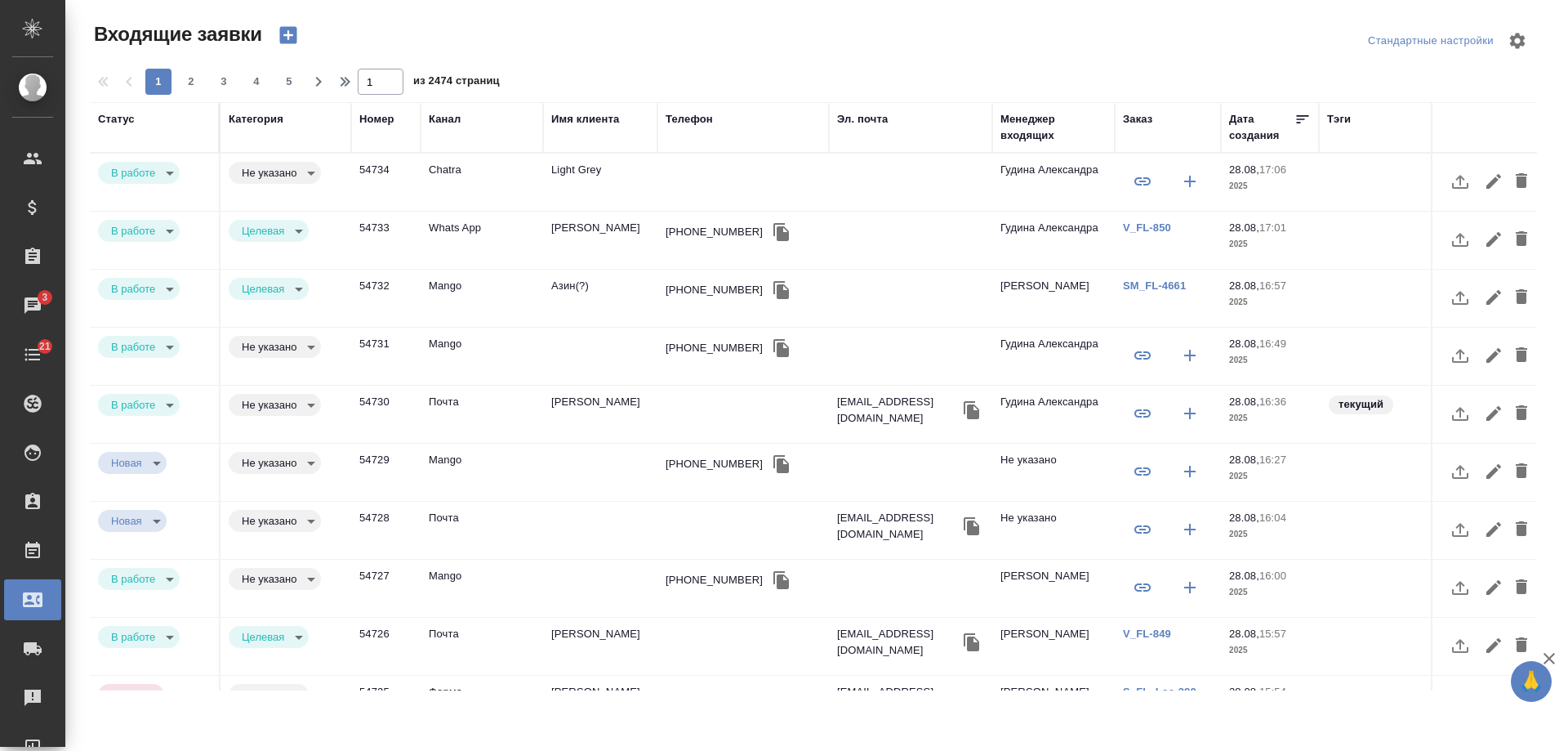
select select "RU"
click at [580, 173] on td "Light Grey" at bounding box center [600, 182] width 114 height 57
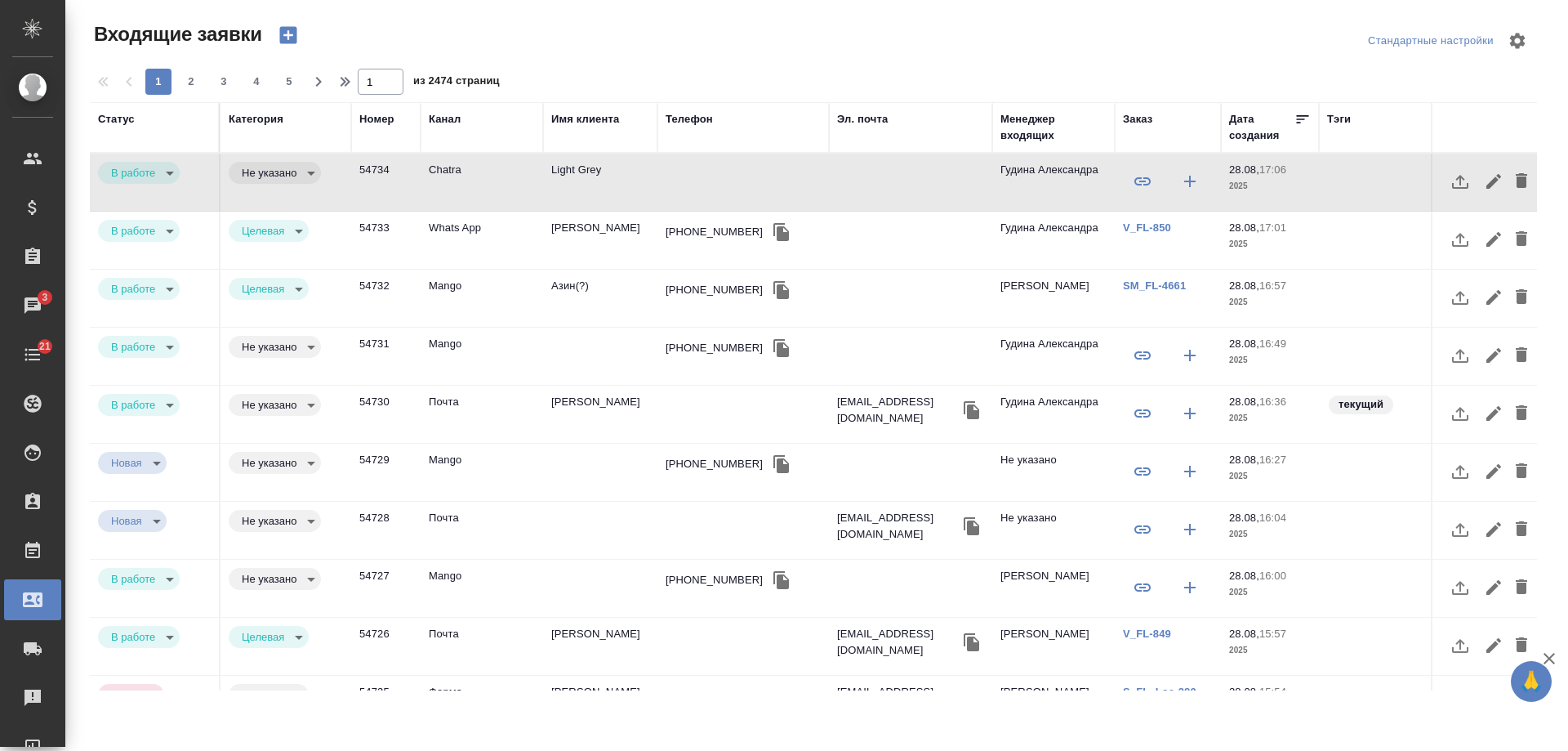
click at [700, 341] on div "[PHONE_NUMBER]" at bounding box center [715, 348] width 98 height 17
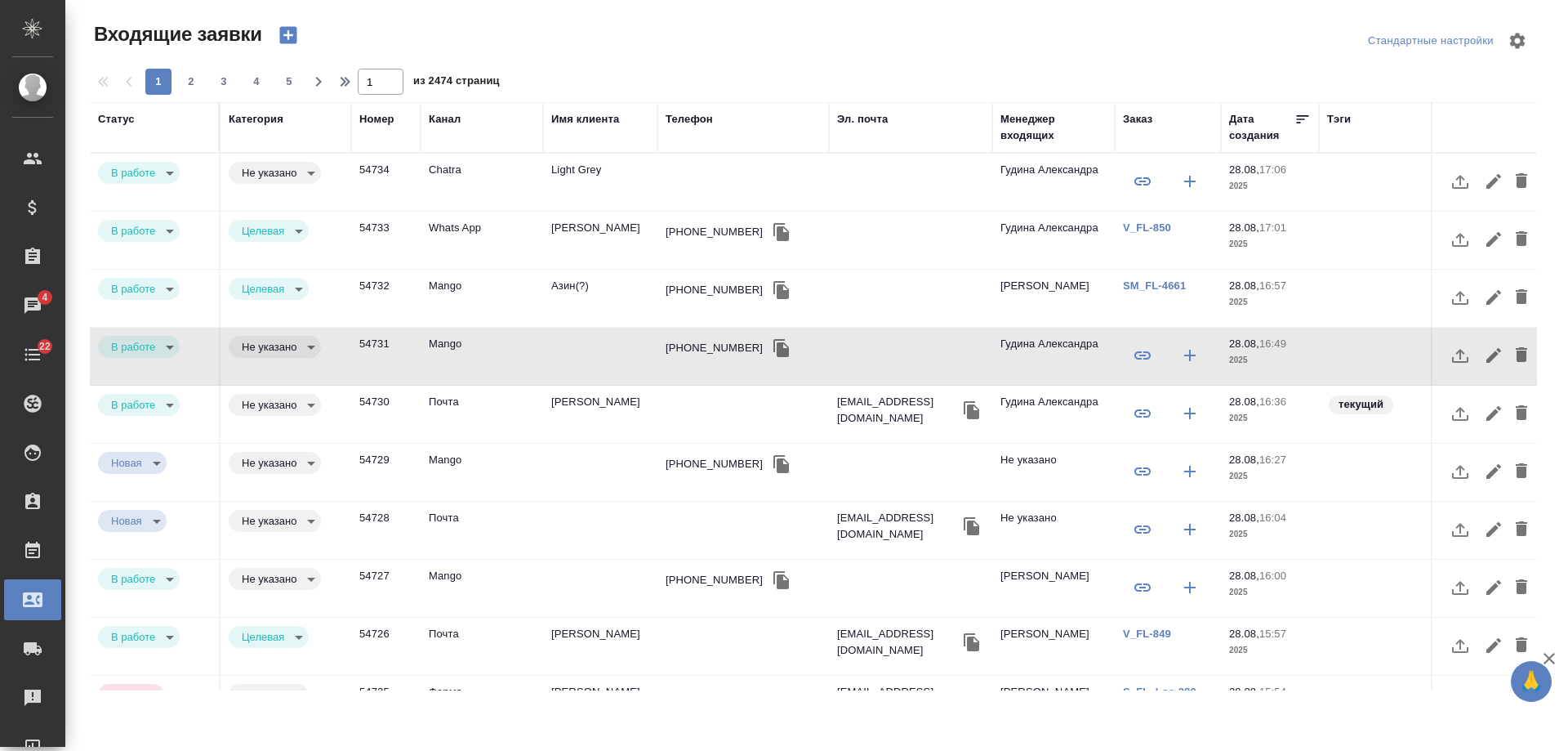
click at [1142, 115] on div "Заказ" at bounding box center [1138, 119] width 30 height 17
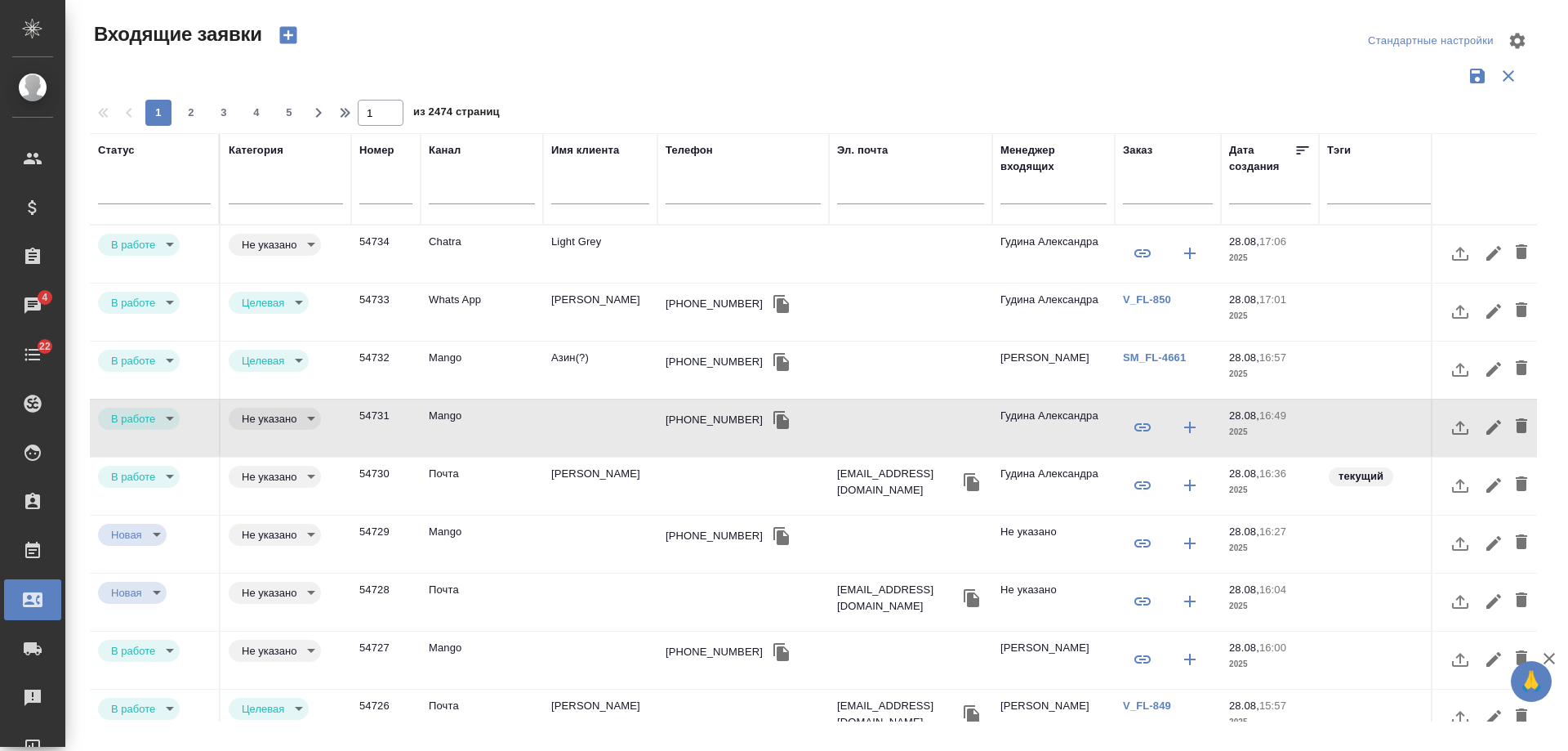
click at [1161, 190] on input "text" at bounding box center [1168, 193] width 90 height 21
paste input "V_FL-840"
type input "V_FL-840"
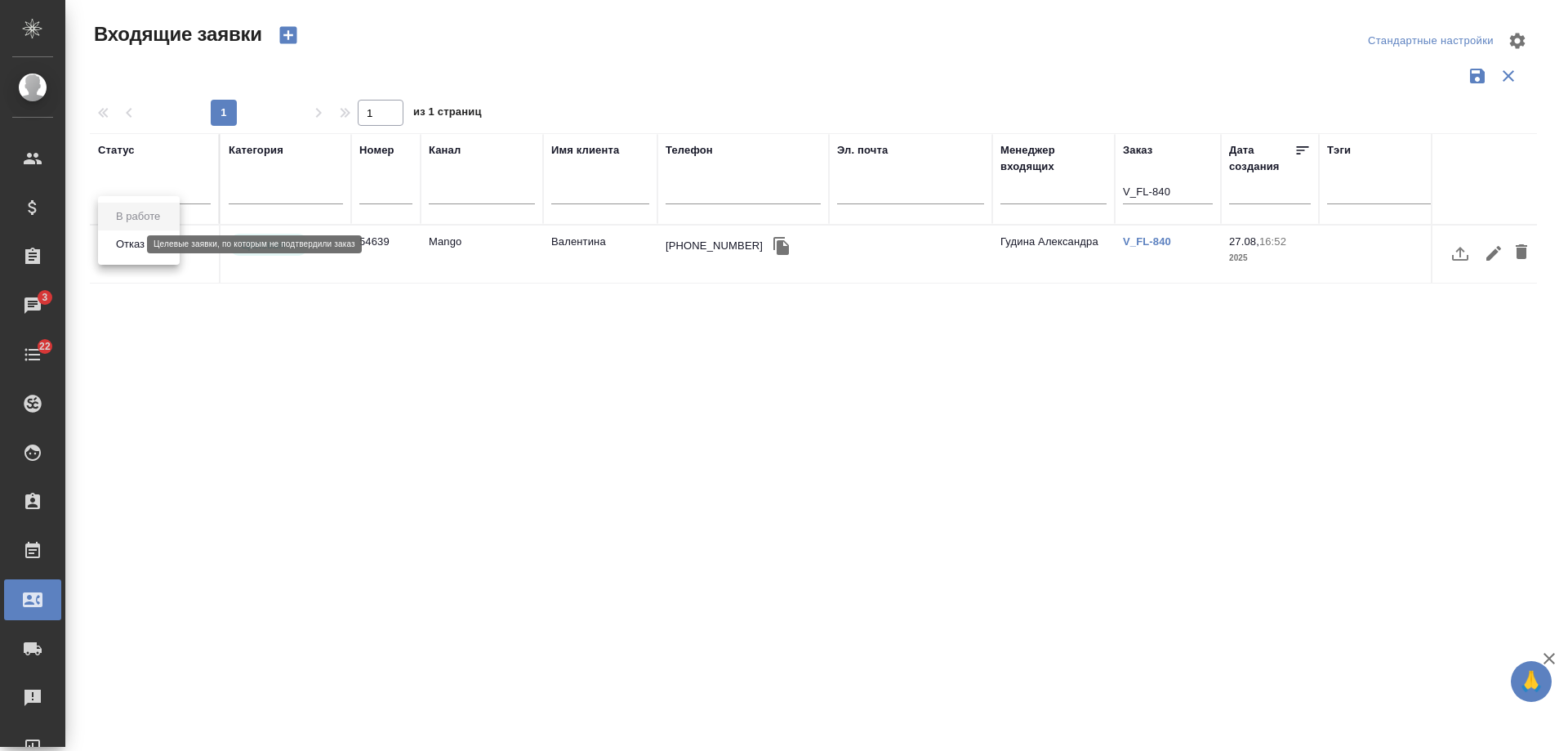
click at [121, 246] on body "🙏 .cls-1 fill:#fff; AWATERA [PERSON_NAME] Спецификации Заказы 3 Чаты 22 Todo Пр…" at bounding box center [784, 376] width 1568 height 751
click at [139, 249] on button "Отказ" at bounding box center [130, 244] width 38 height 18
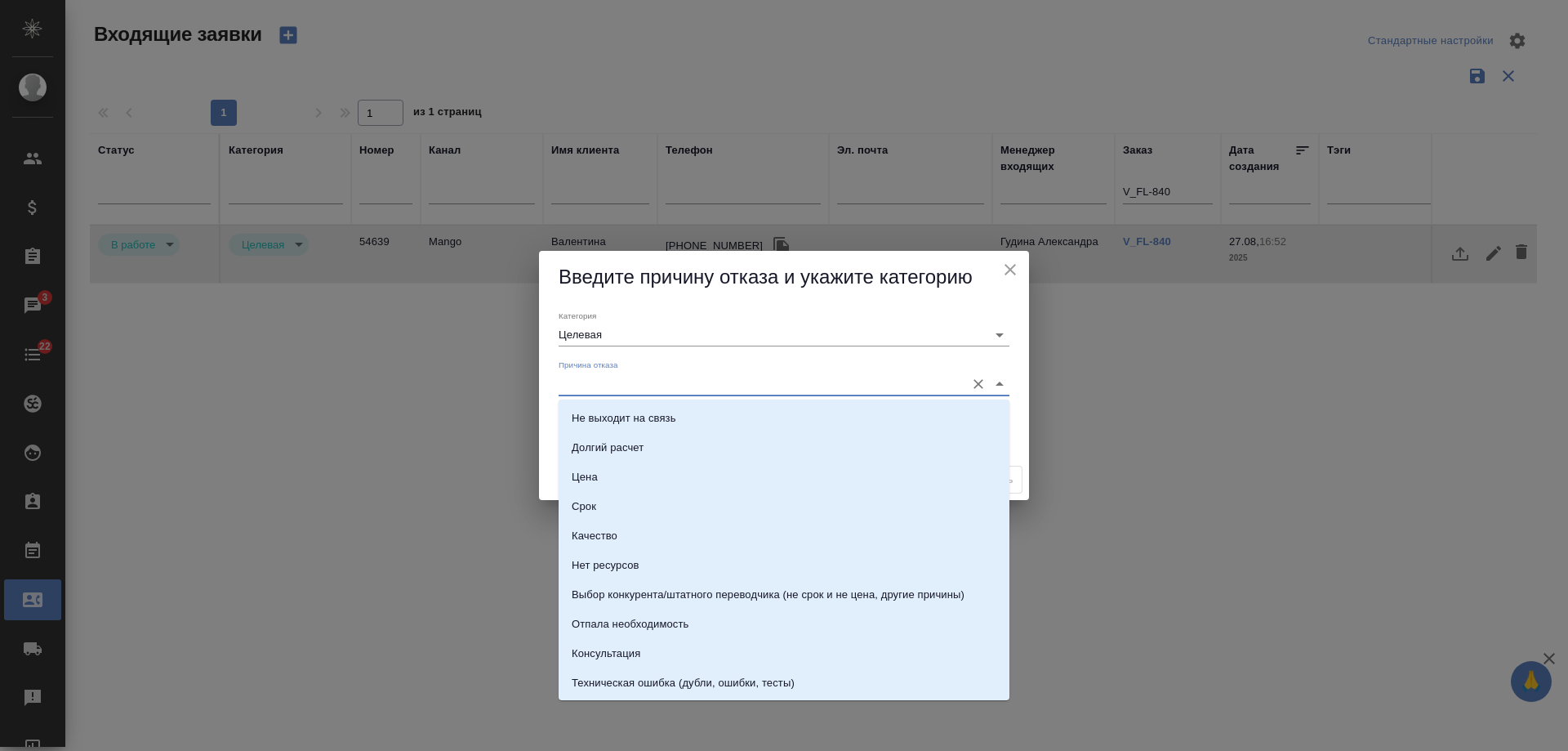
click at [625, 385] on input "Причина отказа" at bounding box center [758, 383] width 399 height 22
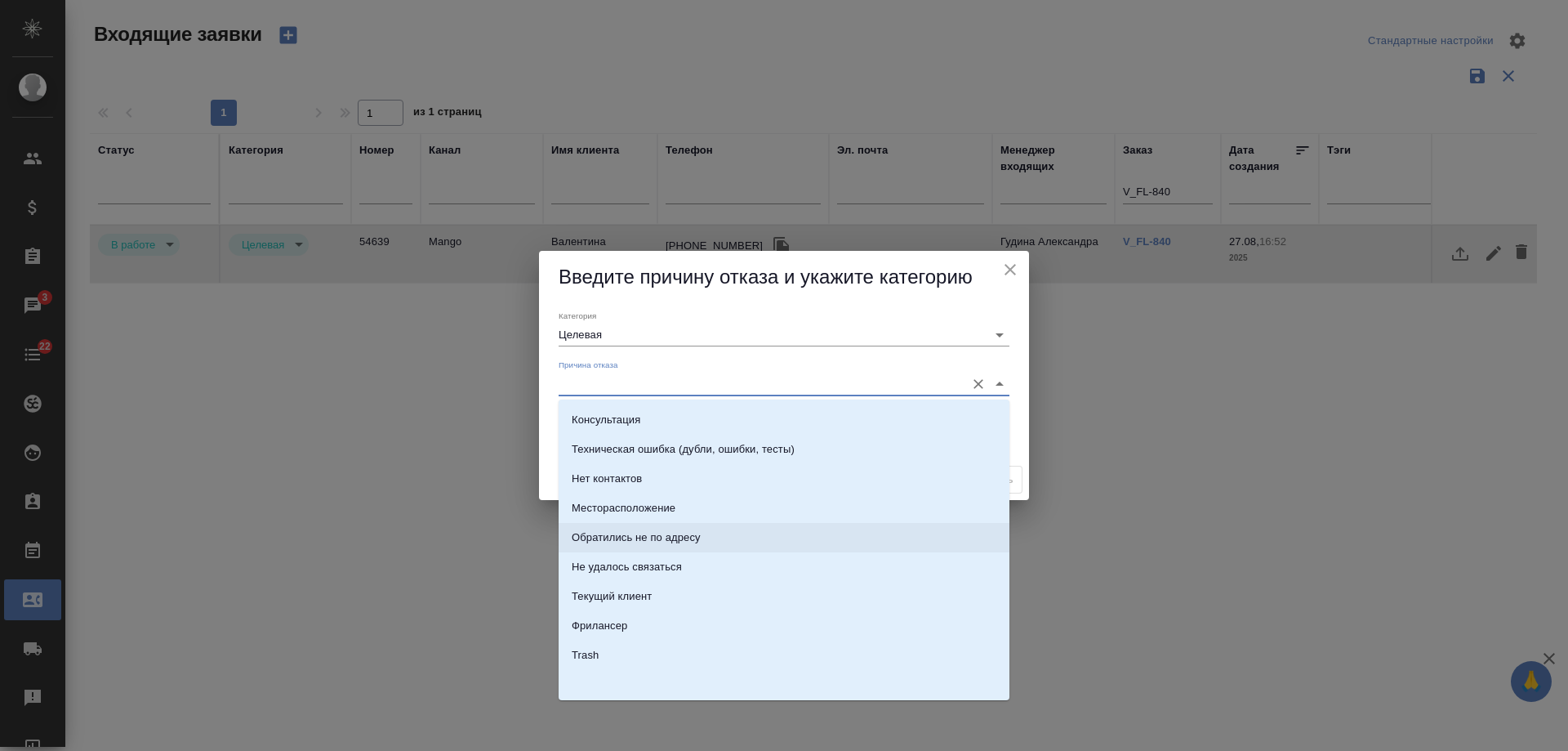
scroll to position [152, 0]
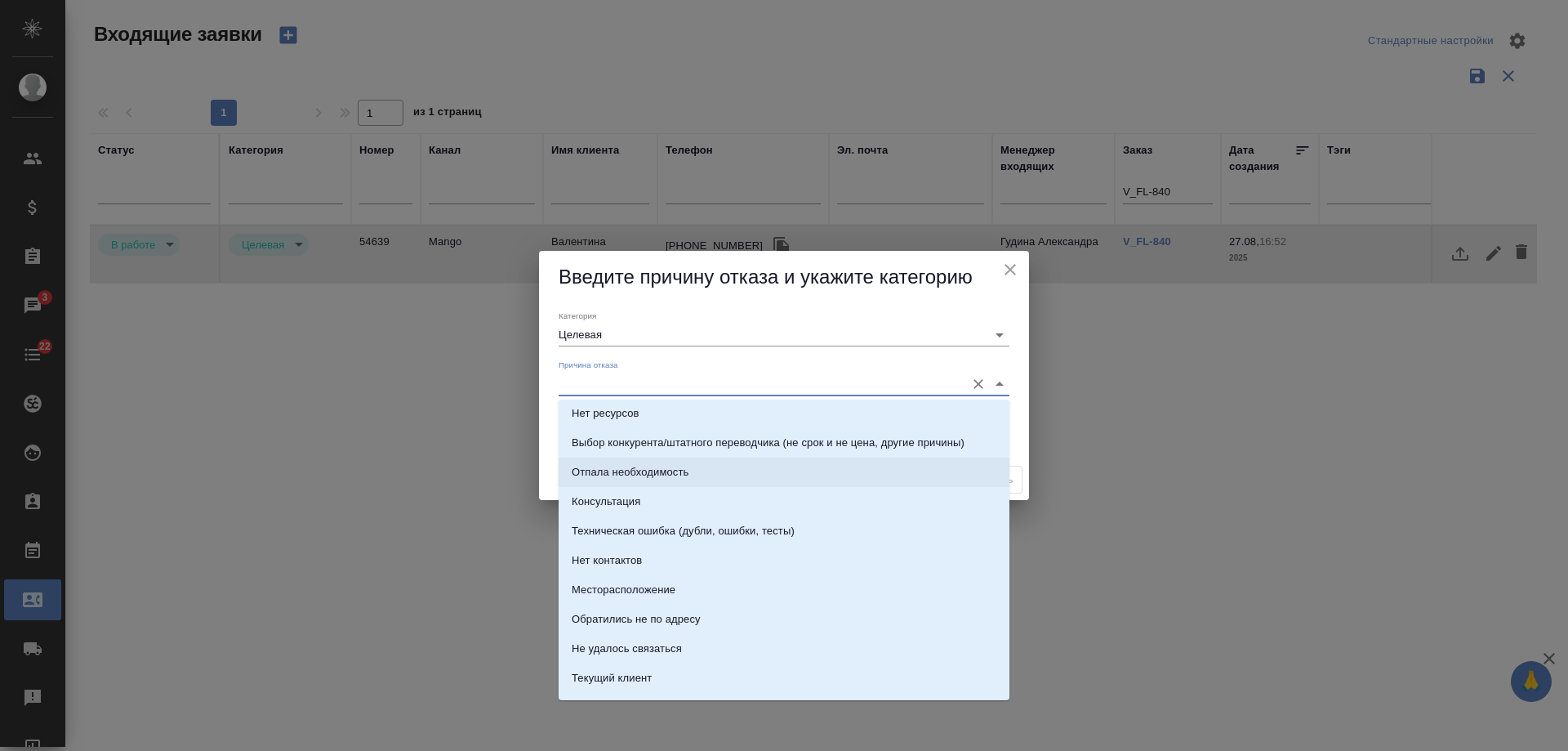
click at [663, 462] on li "Отпала необходимость" at bounding box center [784, 472] width 451 height 30
type input "Отпала необходимость"
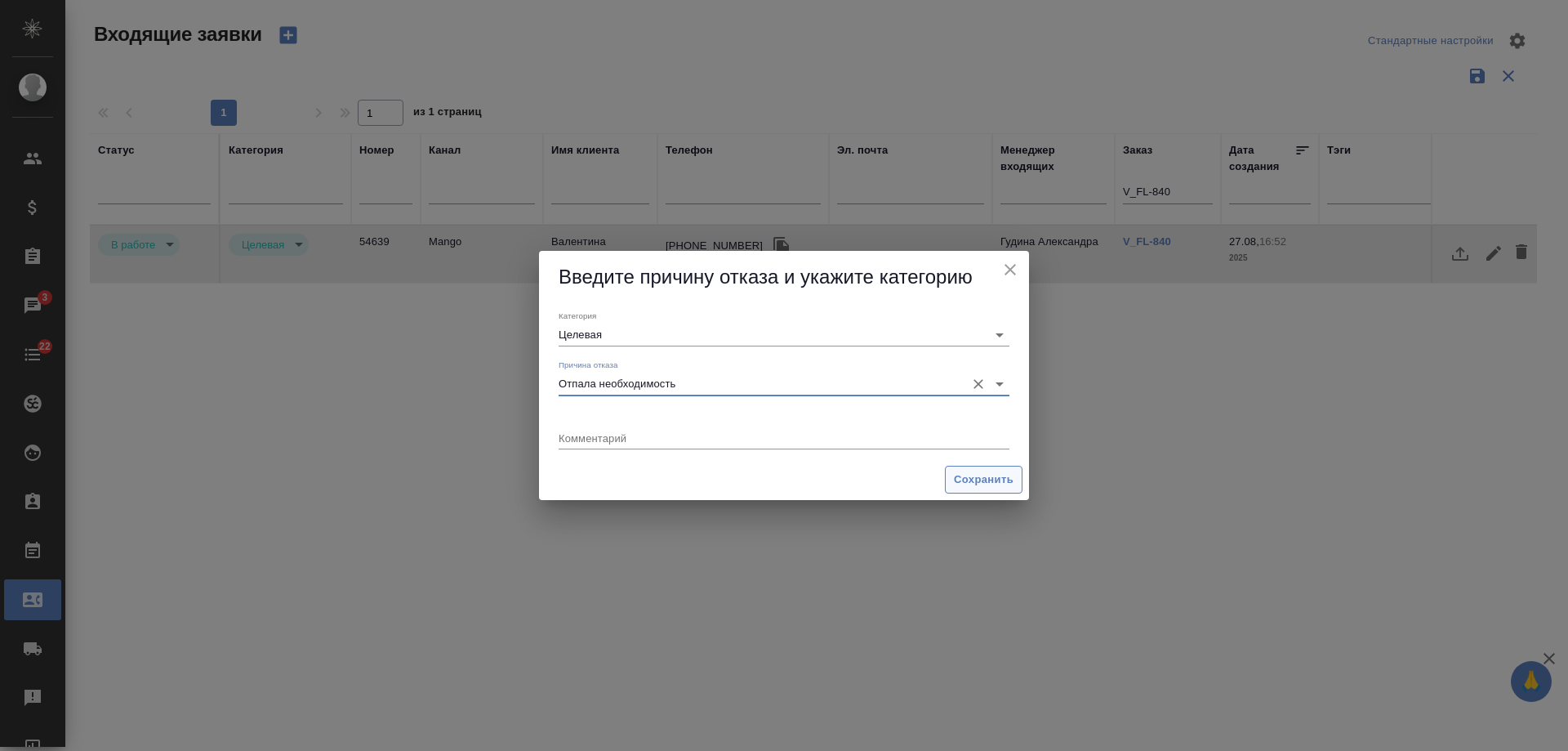
click at [993, 476] on span "Сохранить" at bounding box center [984, 480] width 60 height 19
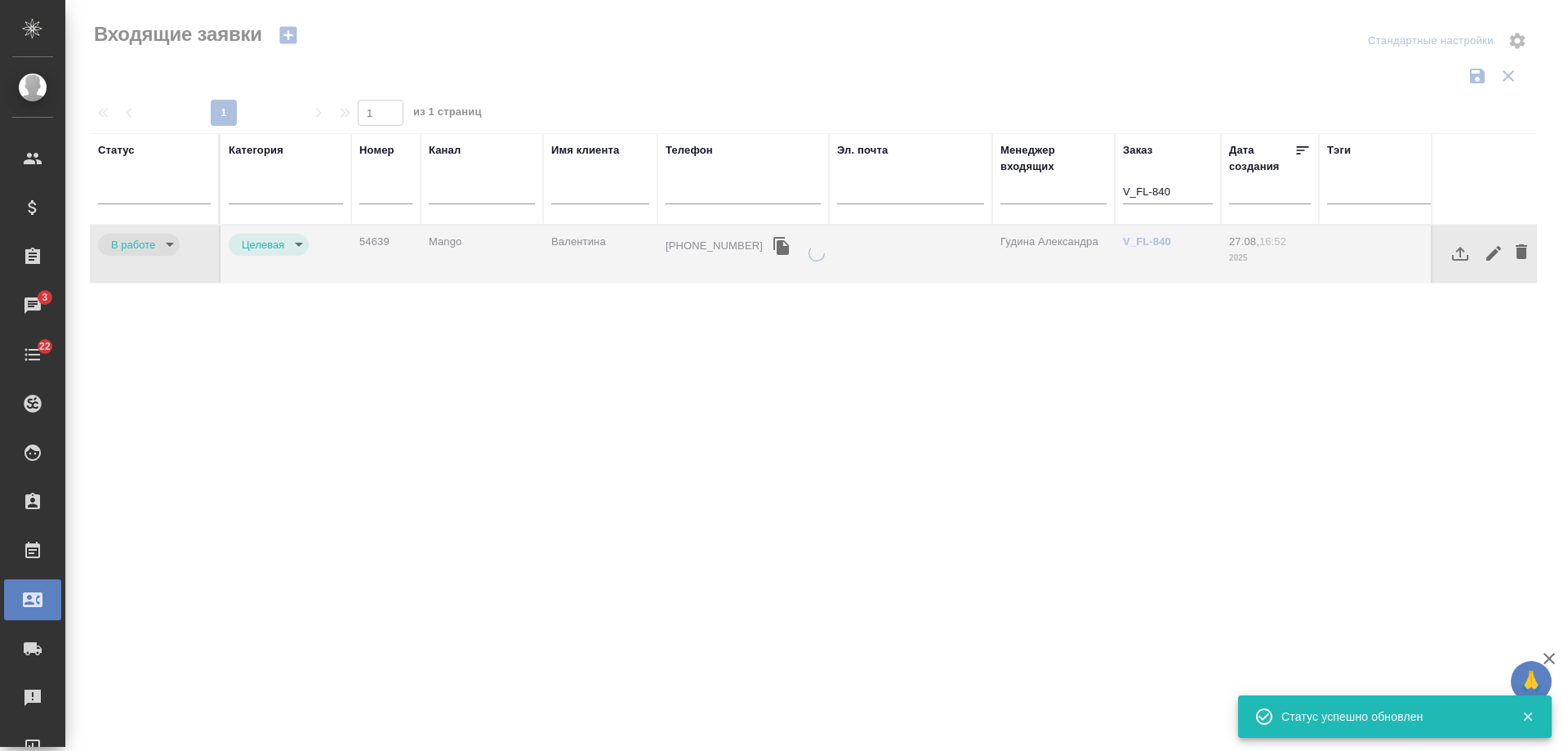
type input "rejection"
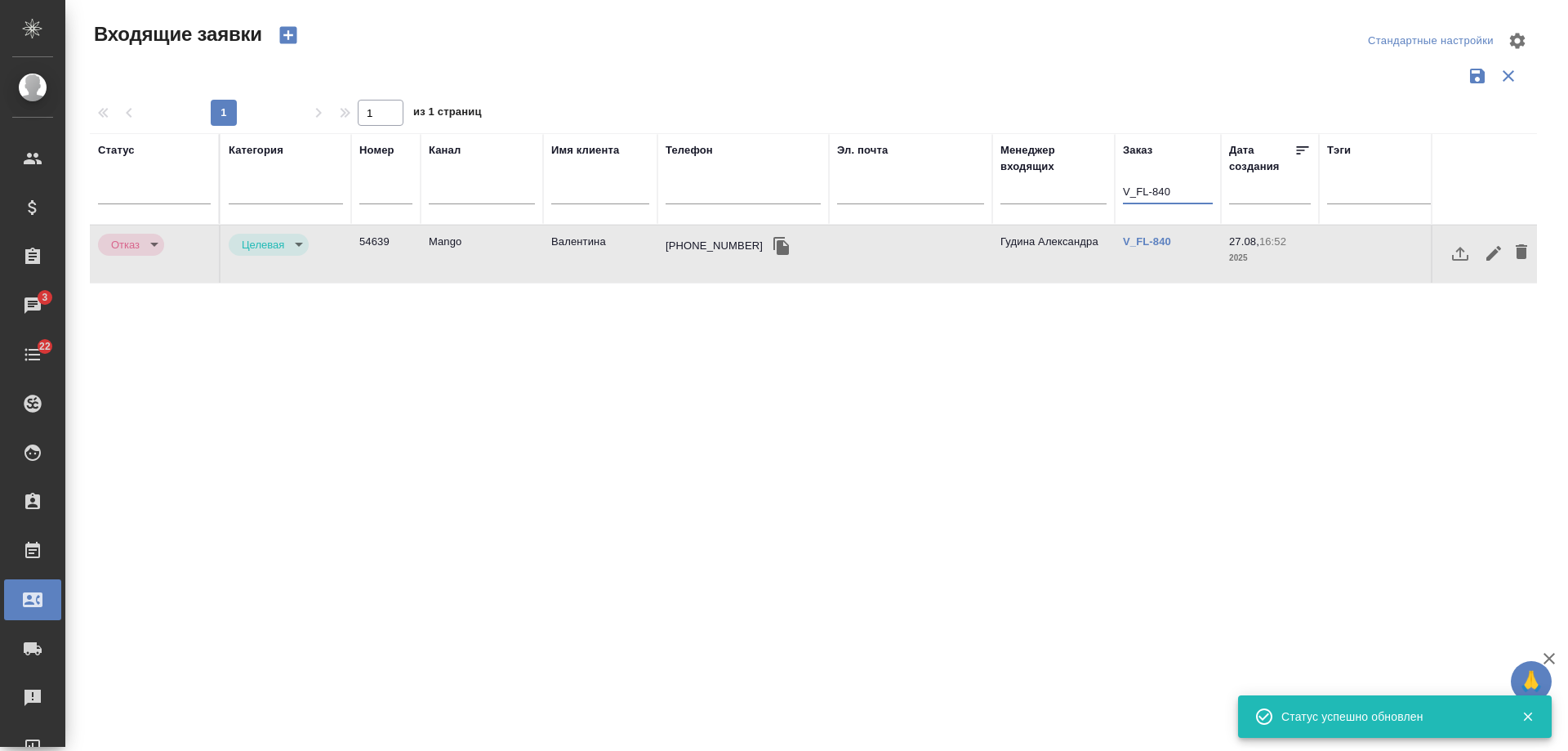
drag, startPoint x: 1187, startPoint y: 193, endPoint x: 948, endPoint y: 203, distance: 239.2
click at [948, 203] on tr "Статус Категория Номер Канал Имя клиента Телефон Эл. почта Менеджер входящих За…" at bounding box center [1040, 179] width 1899 height 92
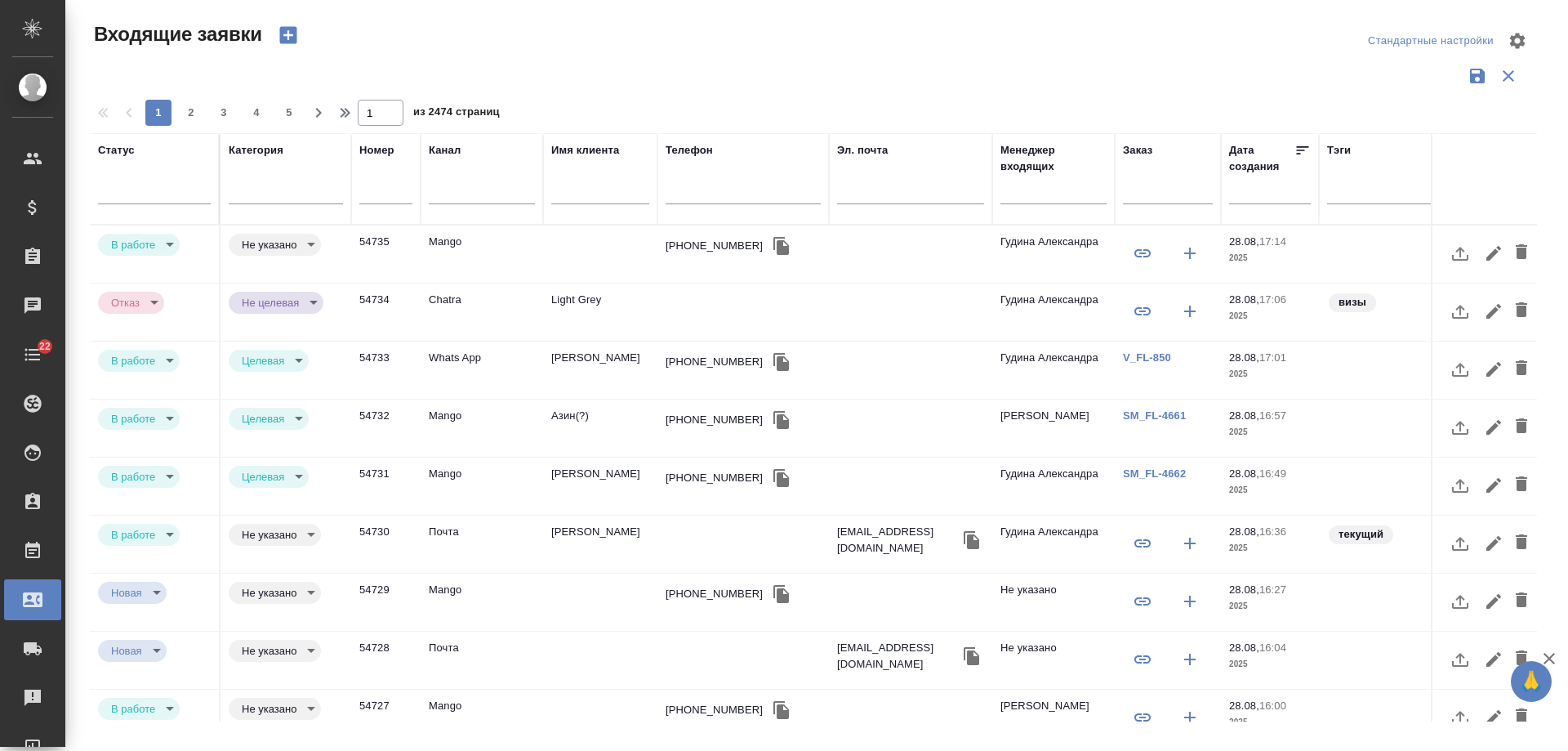
click at [702, 244] on div "+79262322399" at bounding box center [715, 246] width 98 height 17
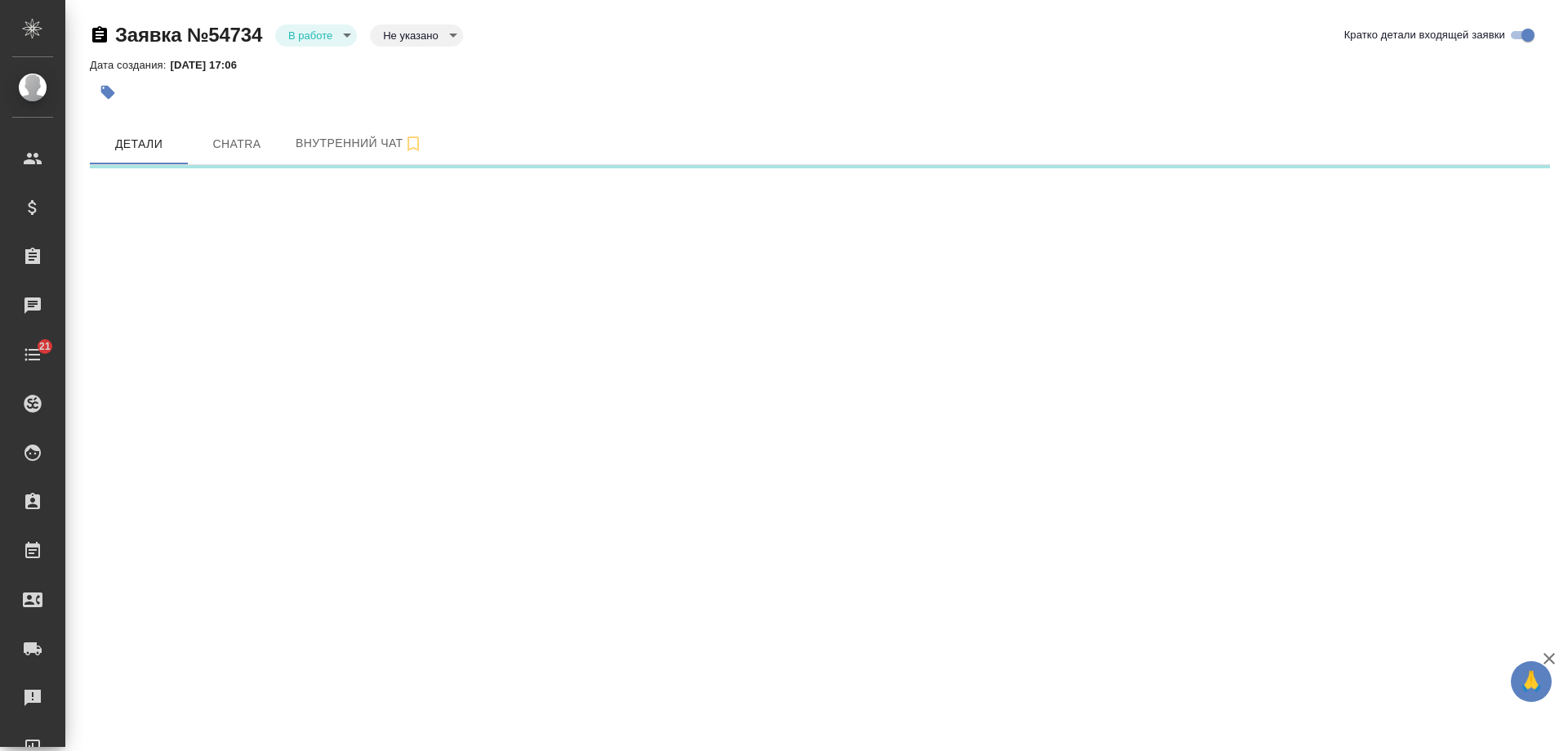
select select "RU"
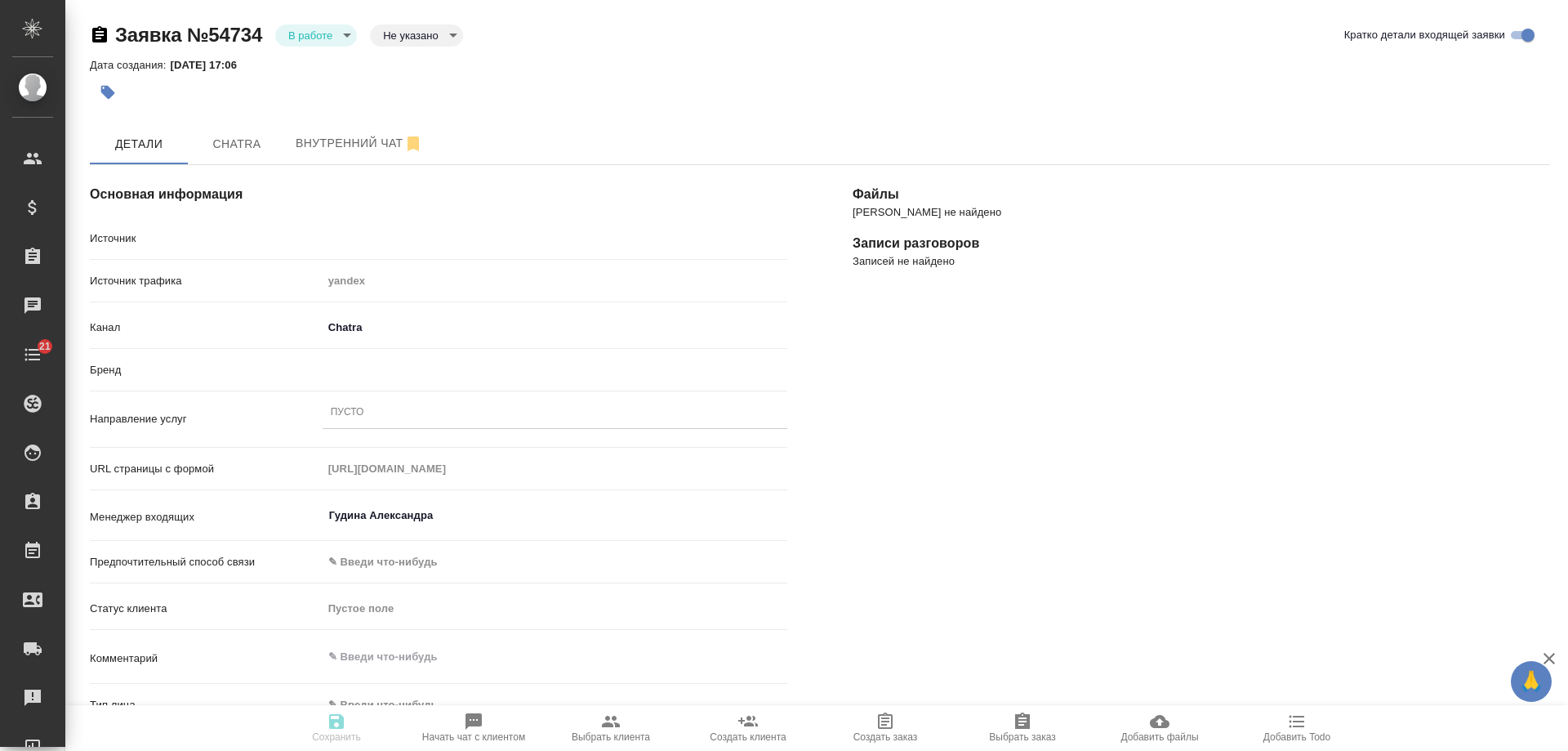
type textarea "x"
click at [428, 414] on div "Пусто" at bounding box center [555, 413] width 465 height 24
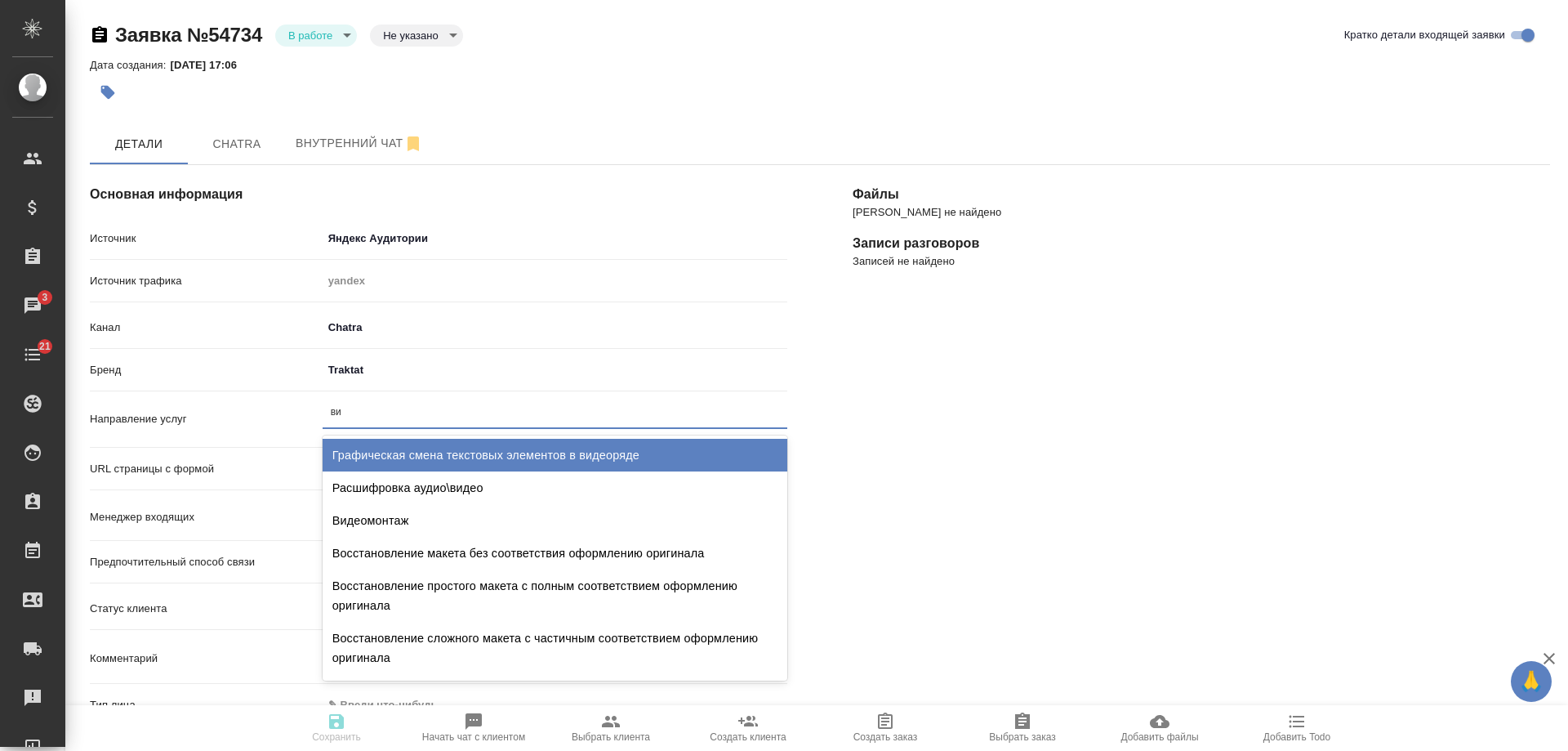
type input "виз"
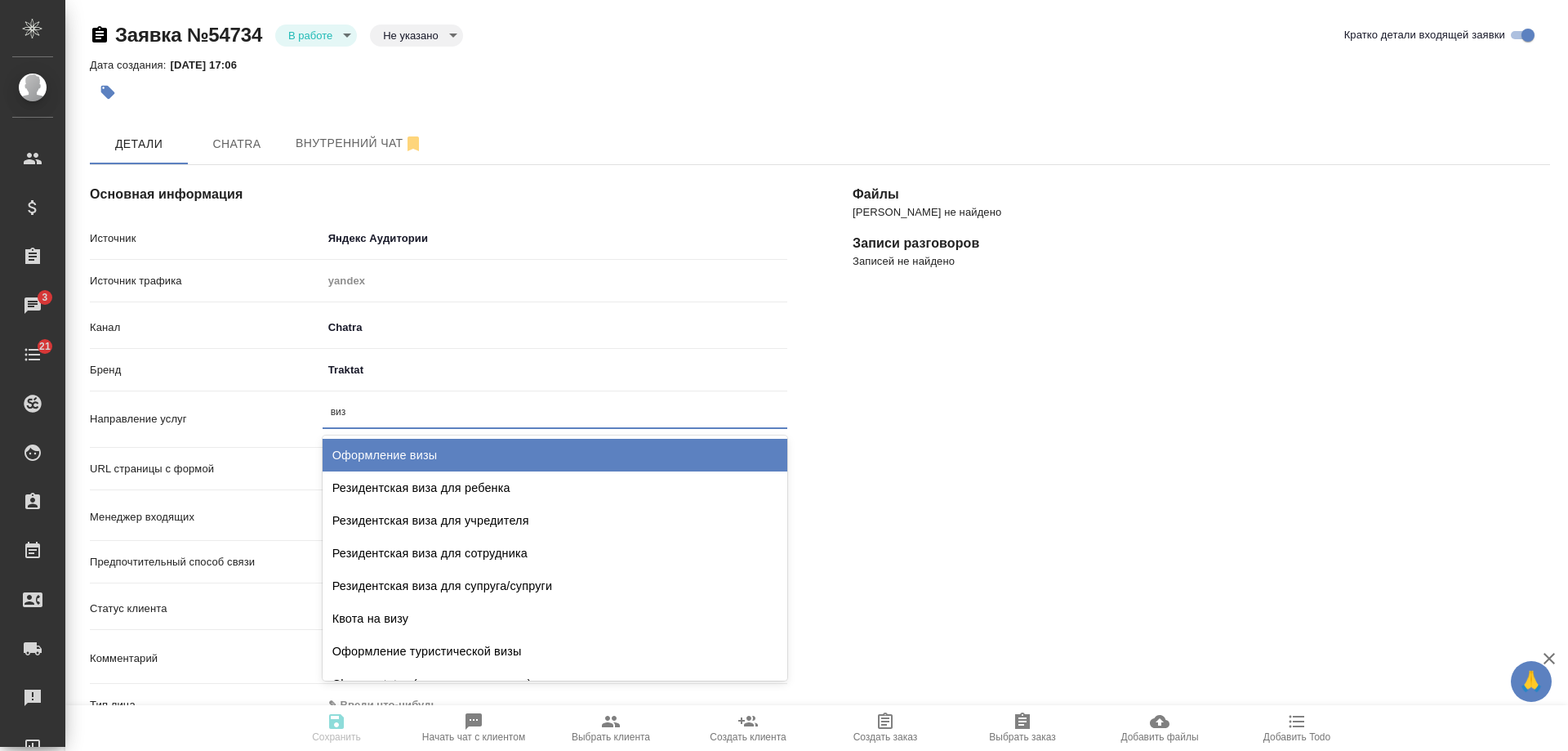
click at [430, 448] on div "Оформление визы" at bounding box center [555, 455] width 465 height 33
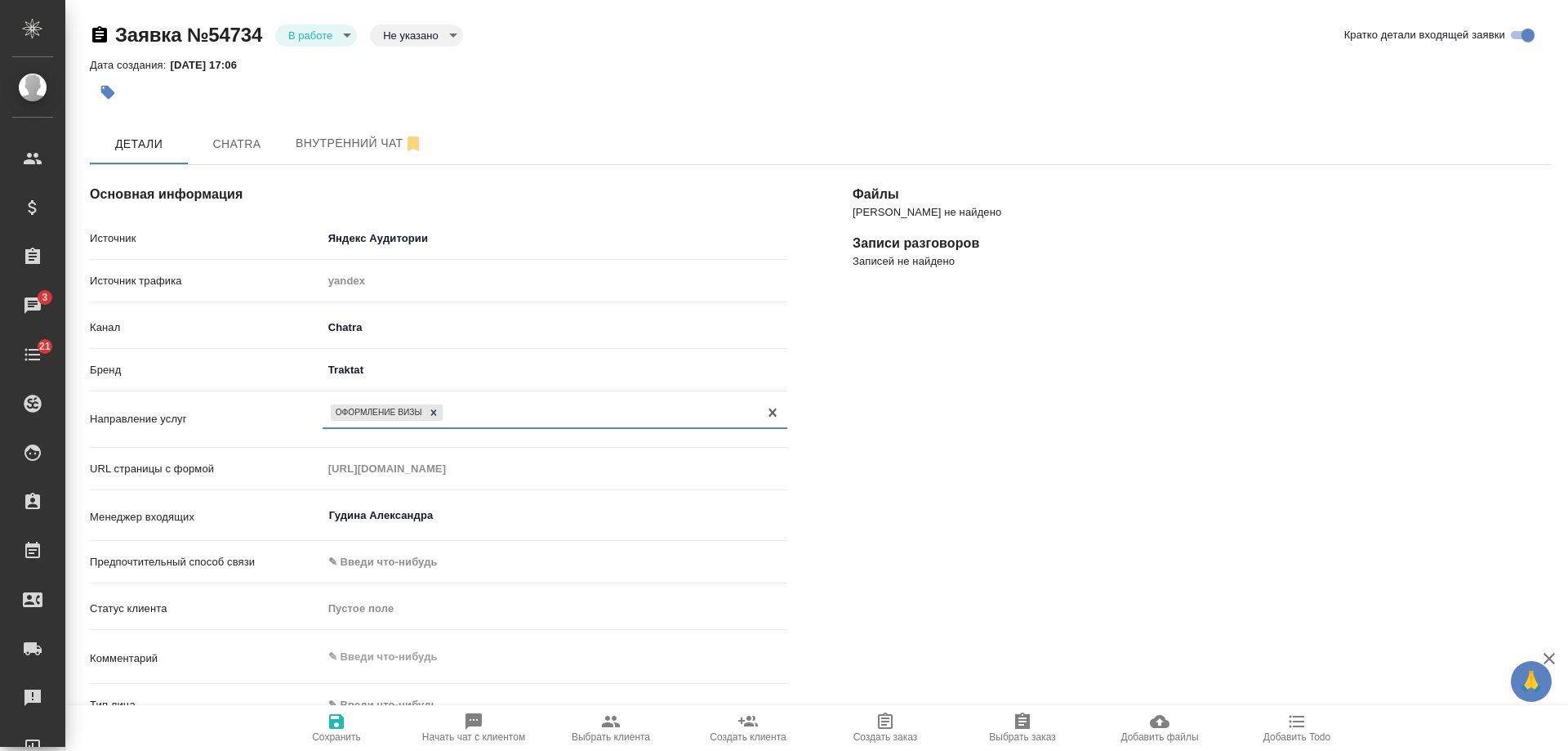
scroll to position [245, 0]
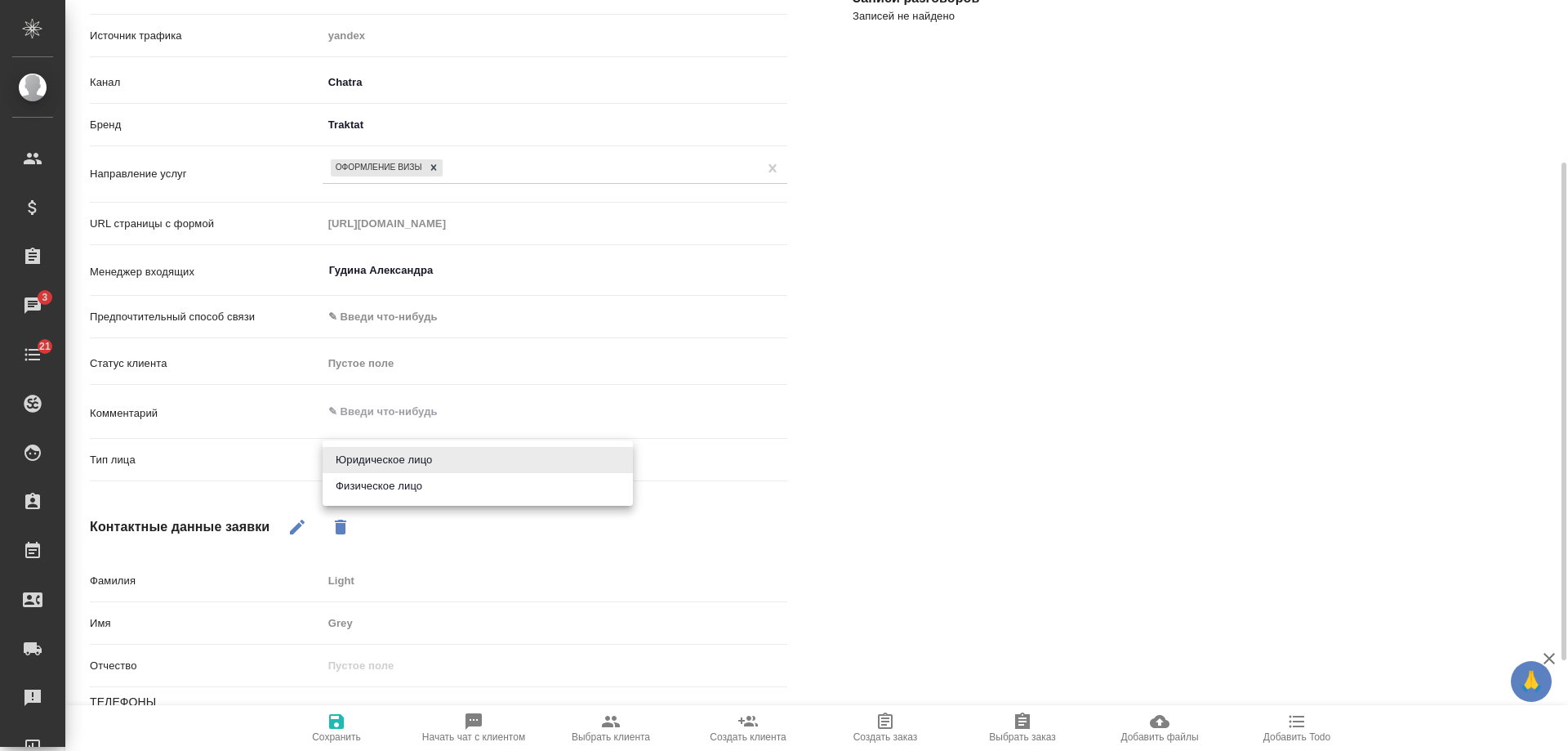
click at [370, 465] on body "🙏 .cls-1 fill:#fff; AWATERA [PERSON_NAME] Спецификации Заказы 3 Чаты 21 Todo Пр…" at bounding box center [784, 376] width 1568 height 751
click at [371, 488] on li "Физическое лицо" at bounding box center [477, 486] width 310 height 26
type textarea "x"
type input "private"
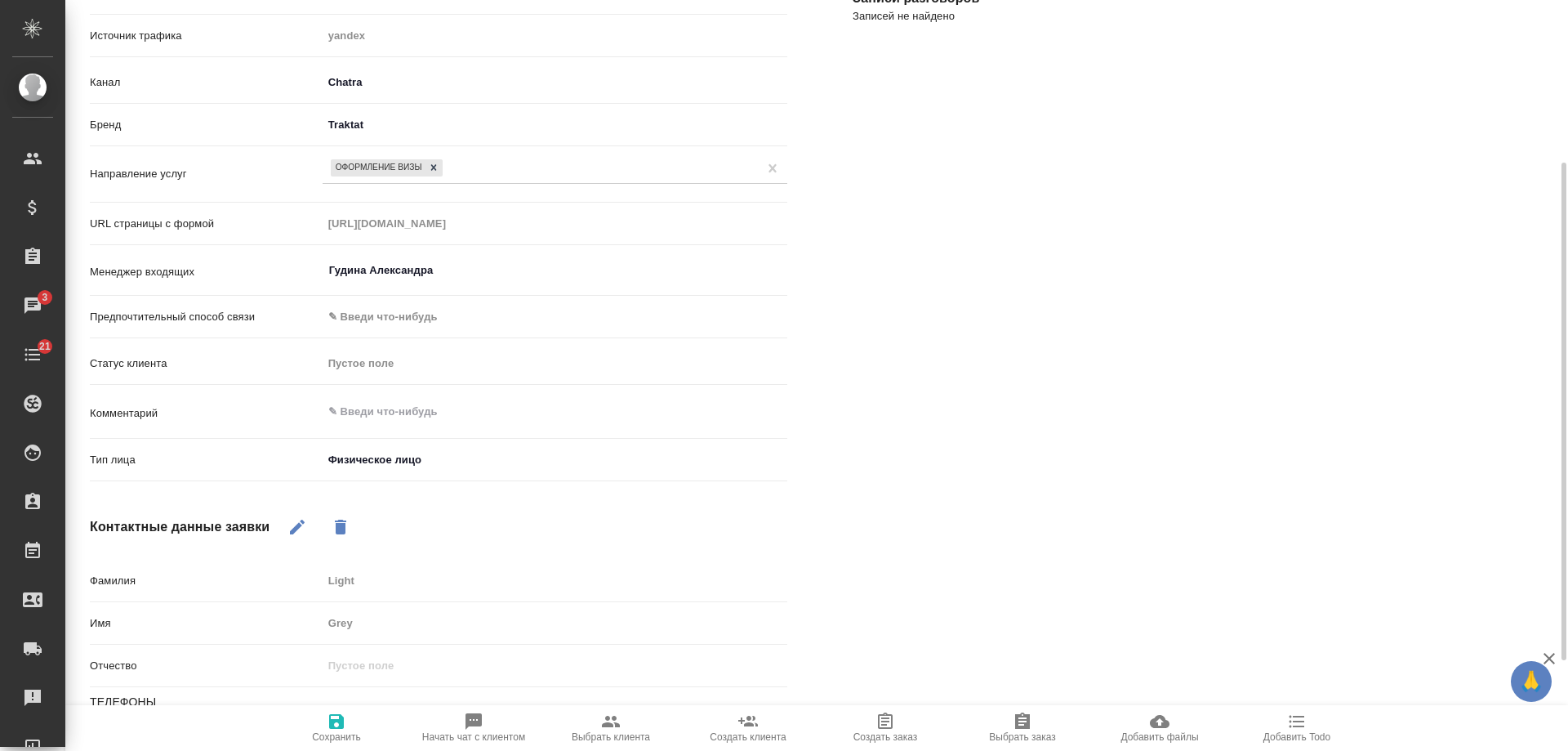
click at [339, 718] on icon "button" at bounding box center [337, 721] width 15 height 15
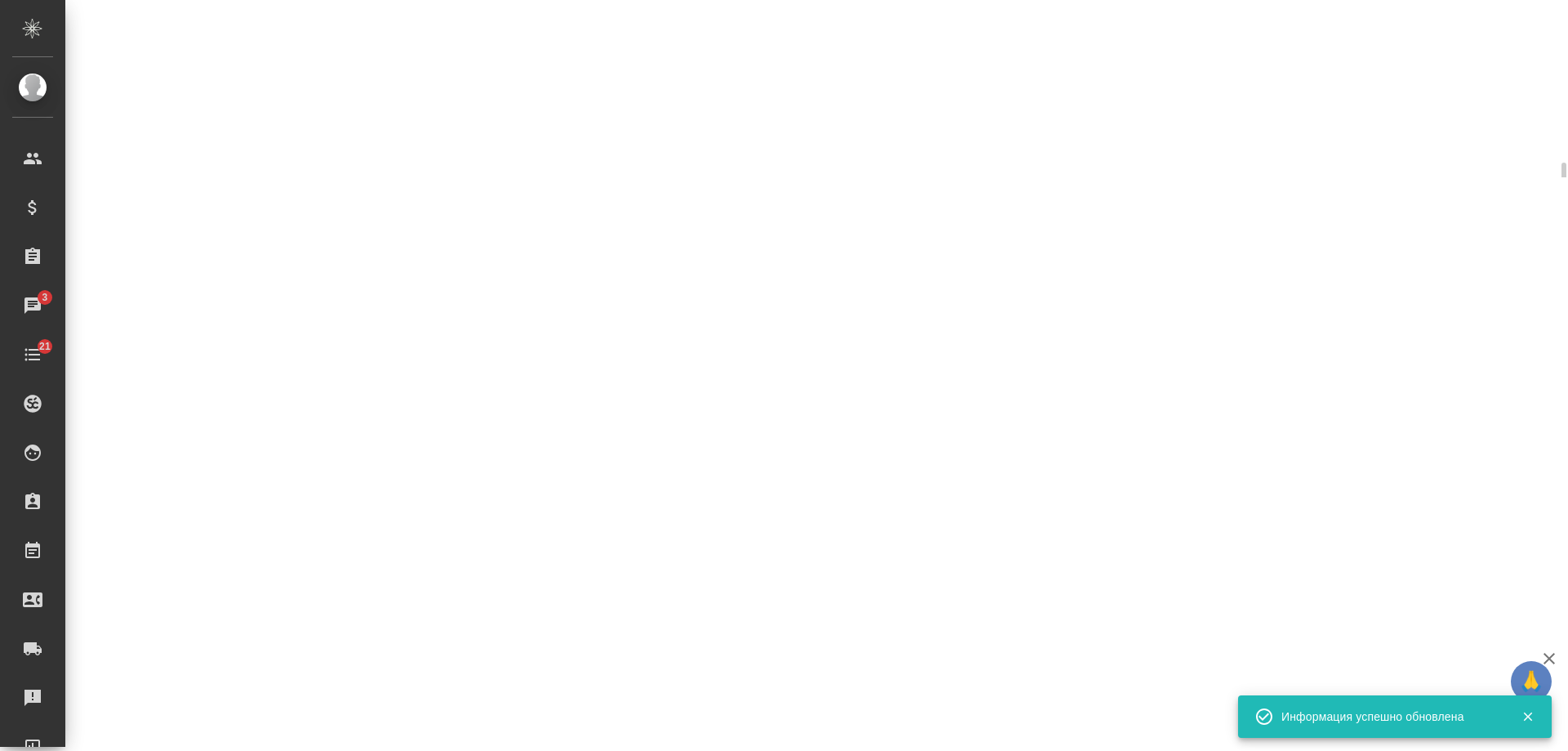
select select "RU"
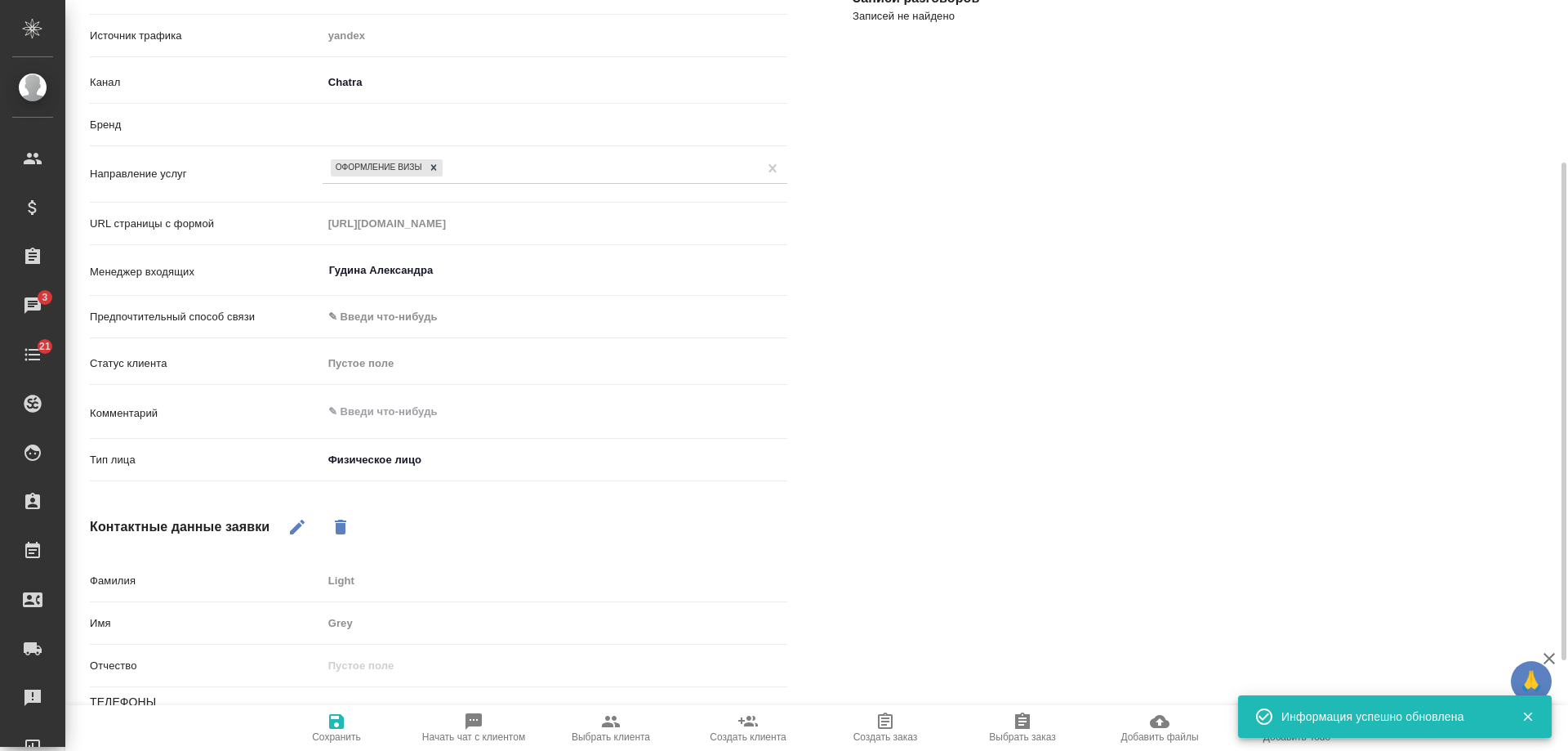
type textarea "x"
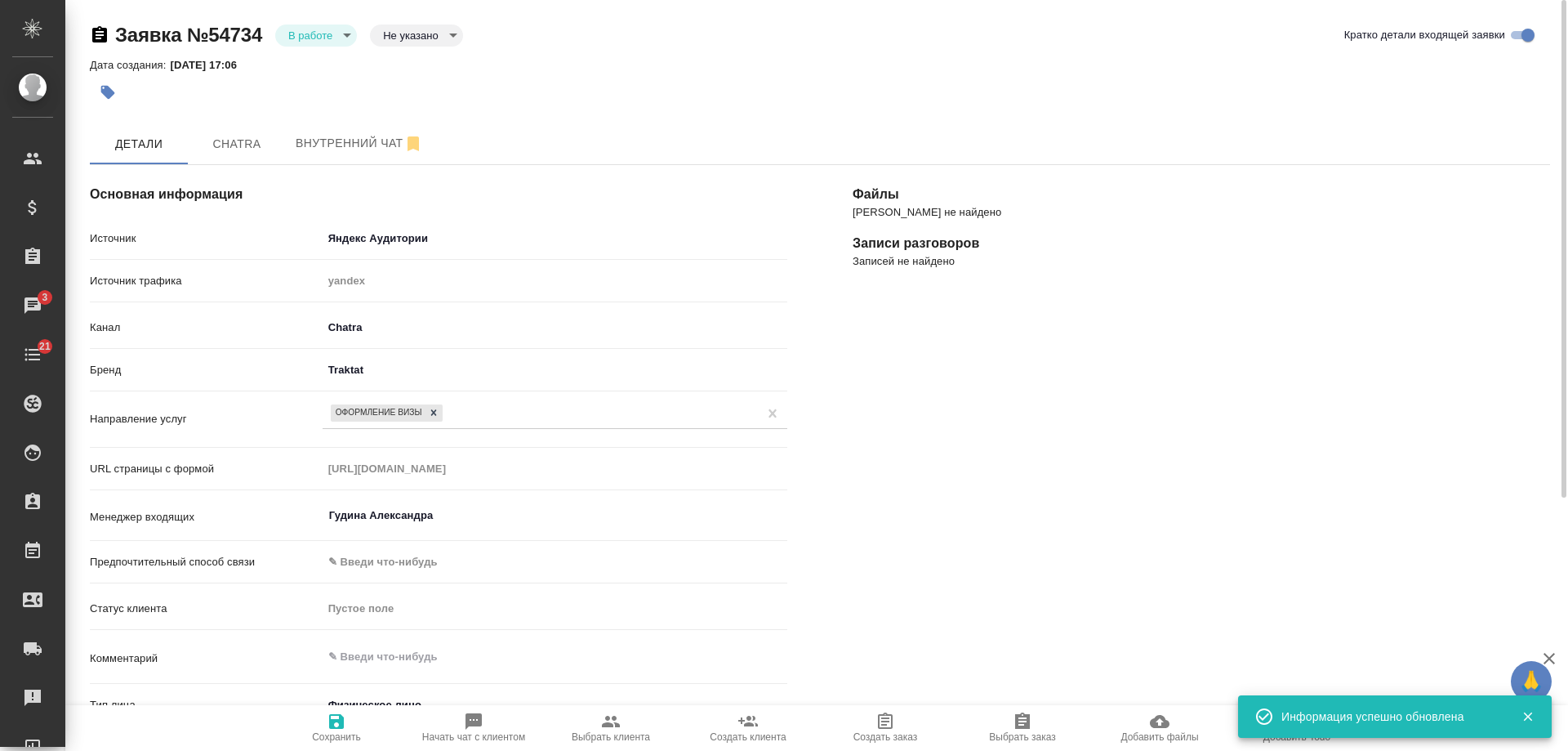
click at [115, 85] on icon "button" at bounding box center [108, 93] width 17 height 17
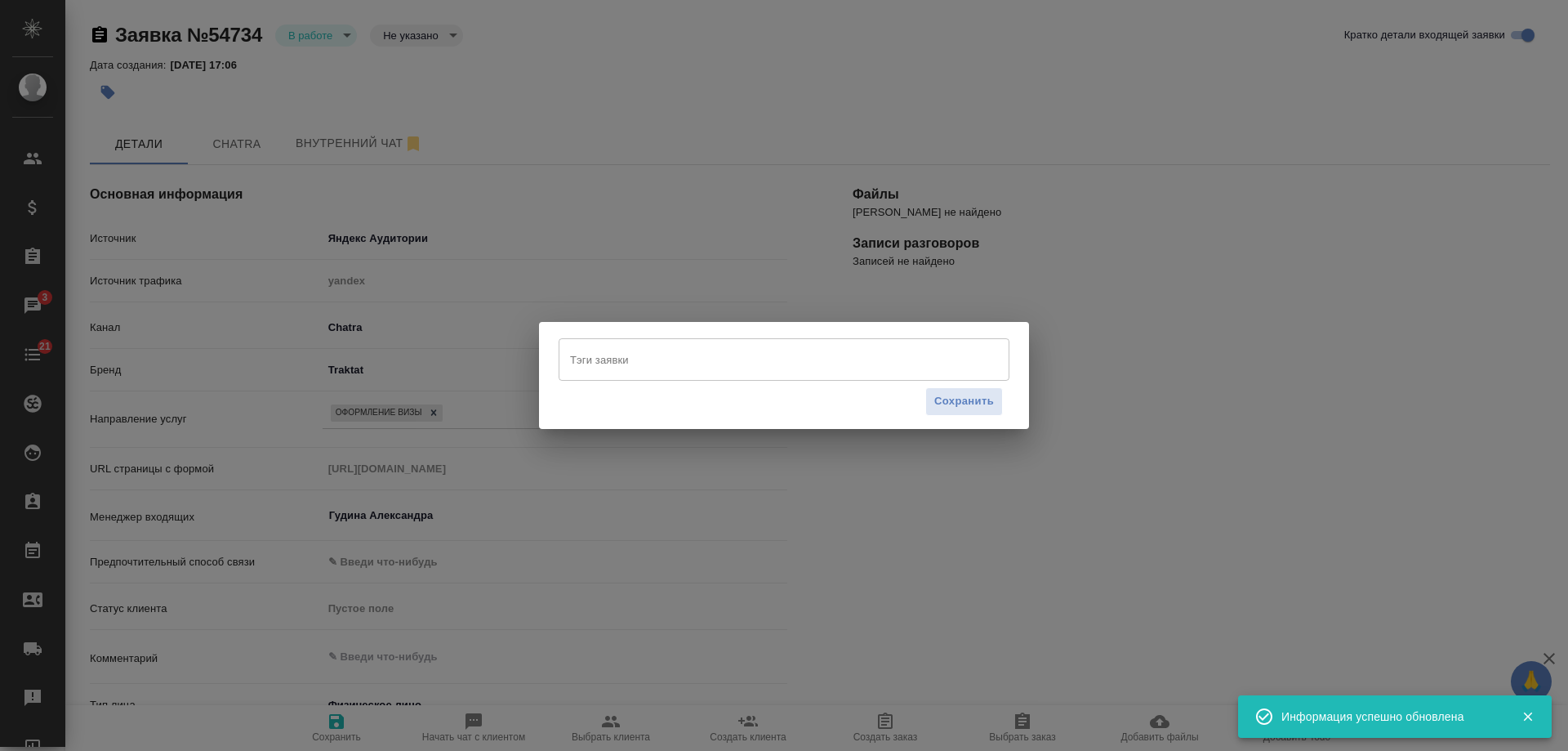
click at [638, 357] on input "Тэги заявки" at bounding box center [768, 360] width 405 height 28
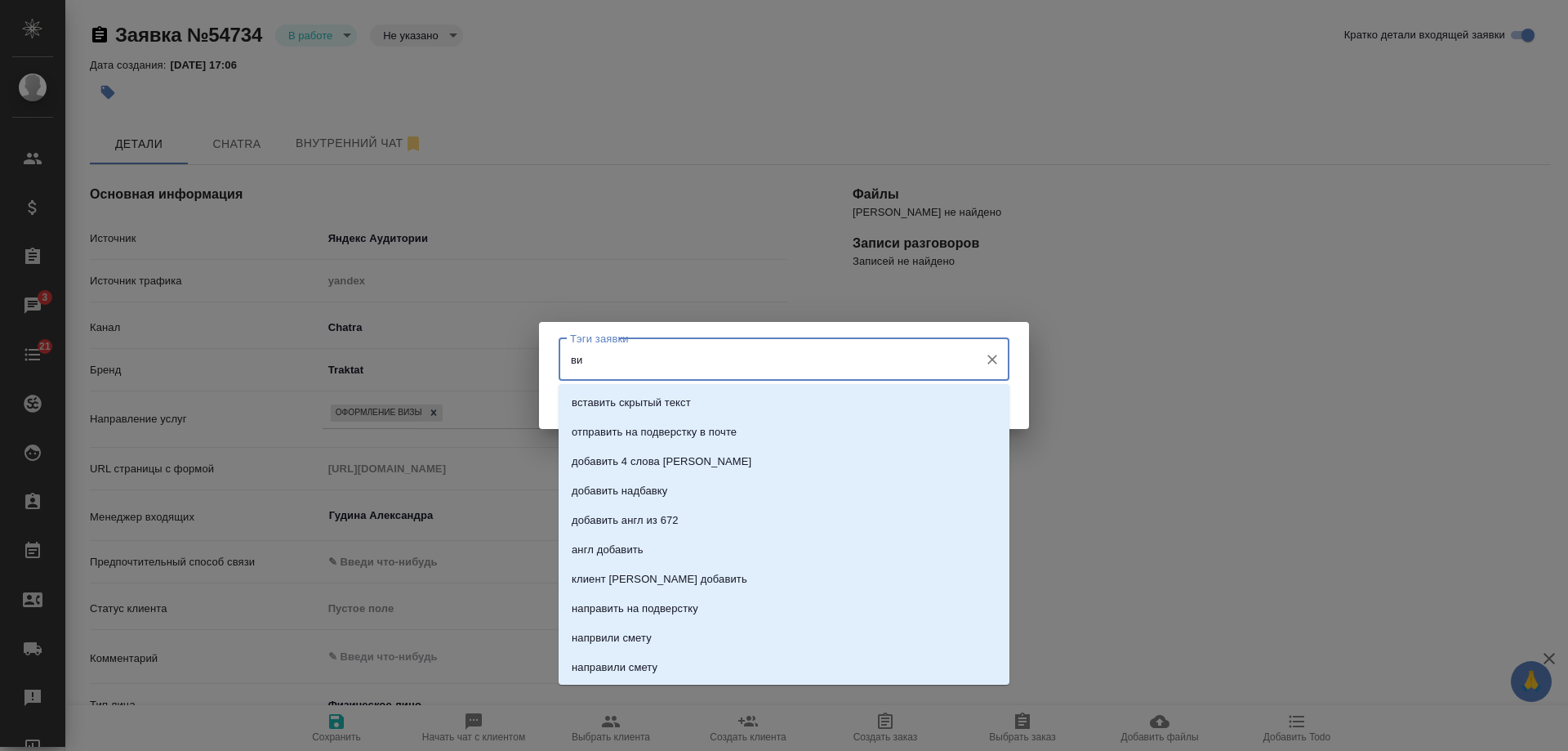
type input "виз"
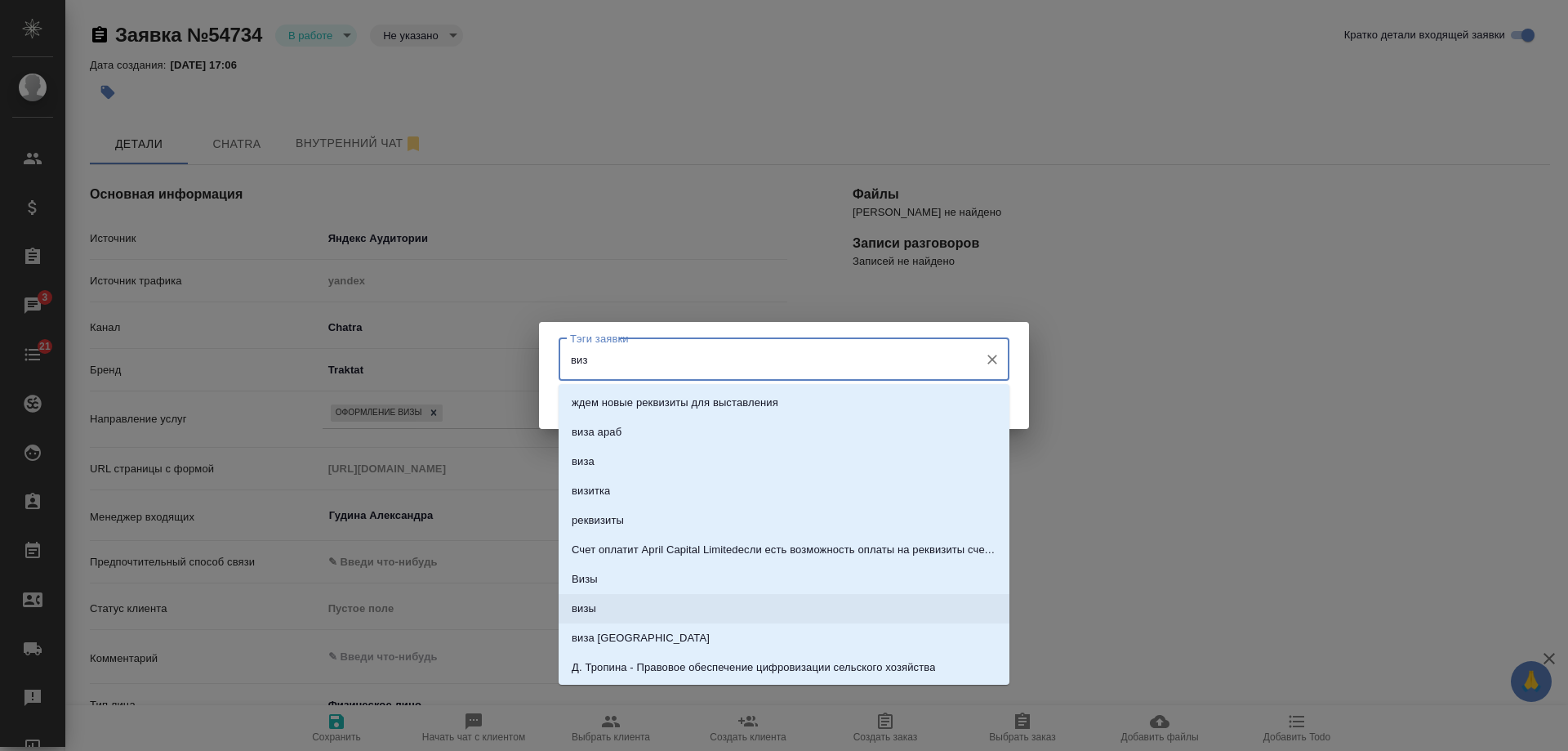
click at [600, 603] on li "визы" at bounding box center [784, 609] width 451 height 30
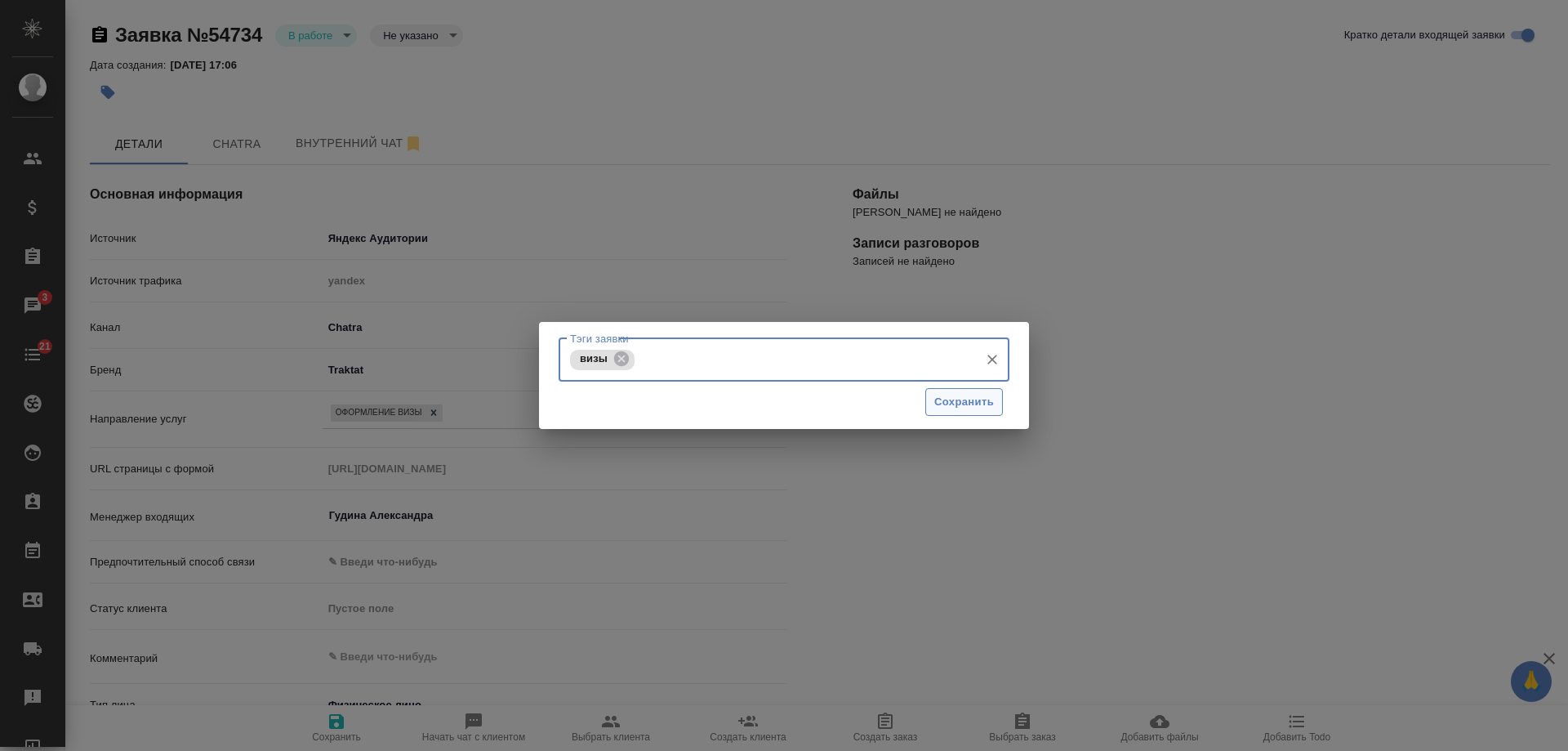
click at [969, 410] on span "Сохранить" at bounding box center [964, 402] width 60 height 19
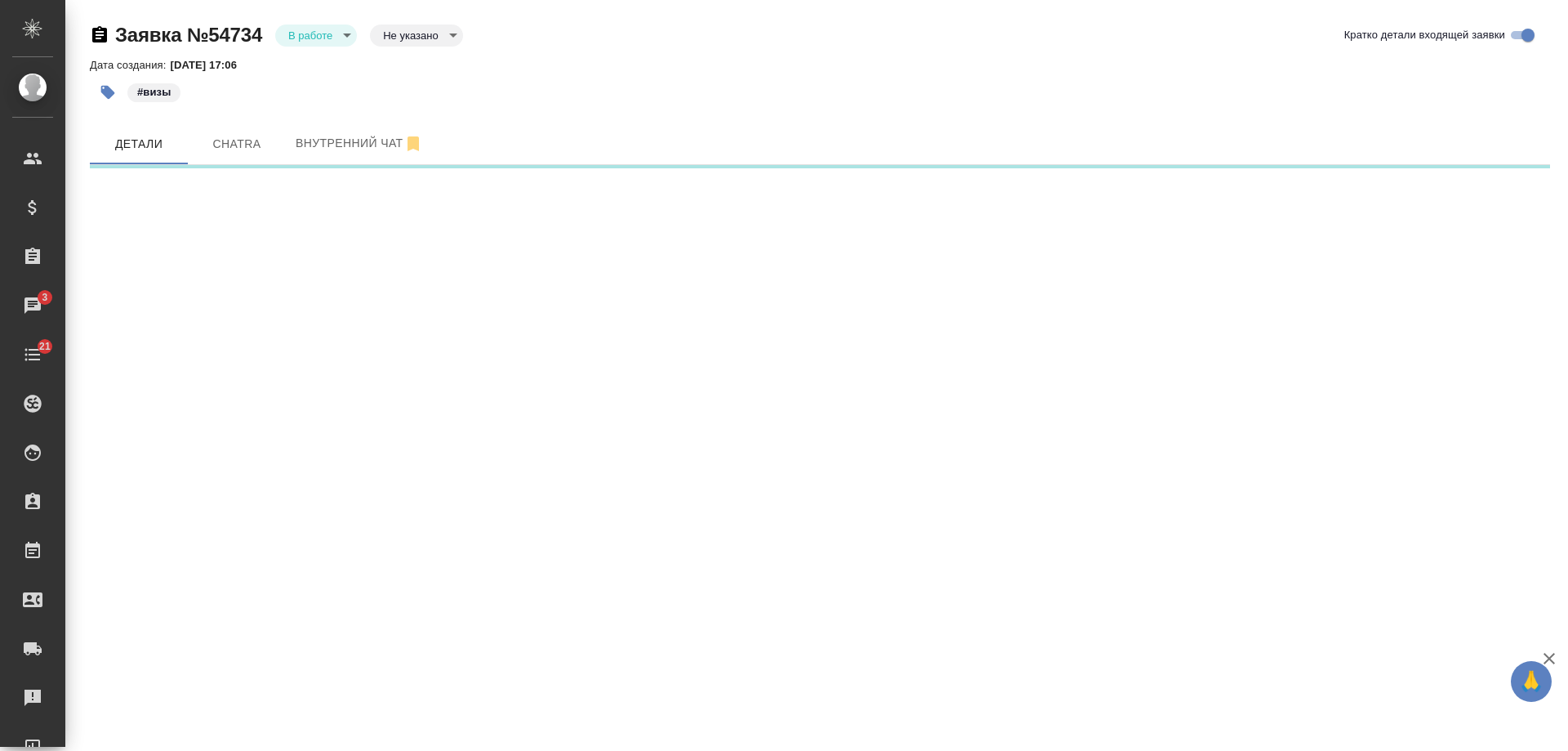
select select "RU"
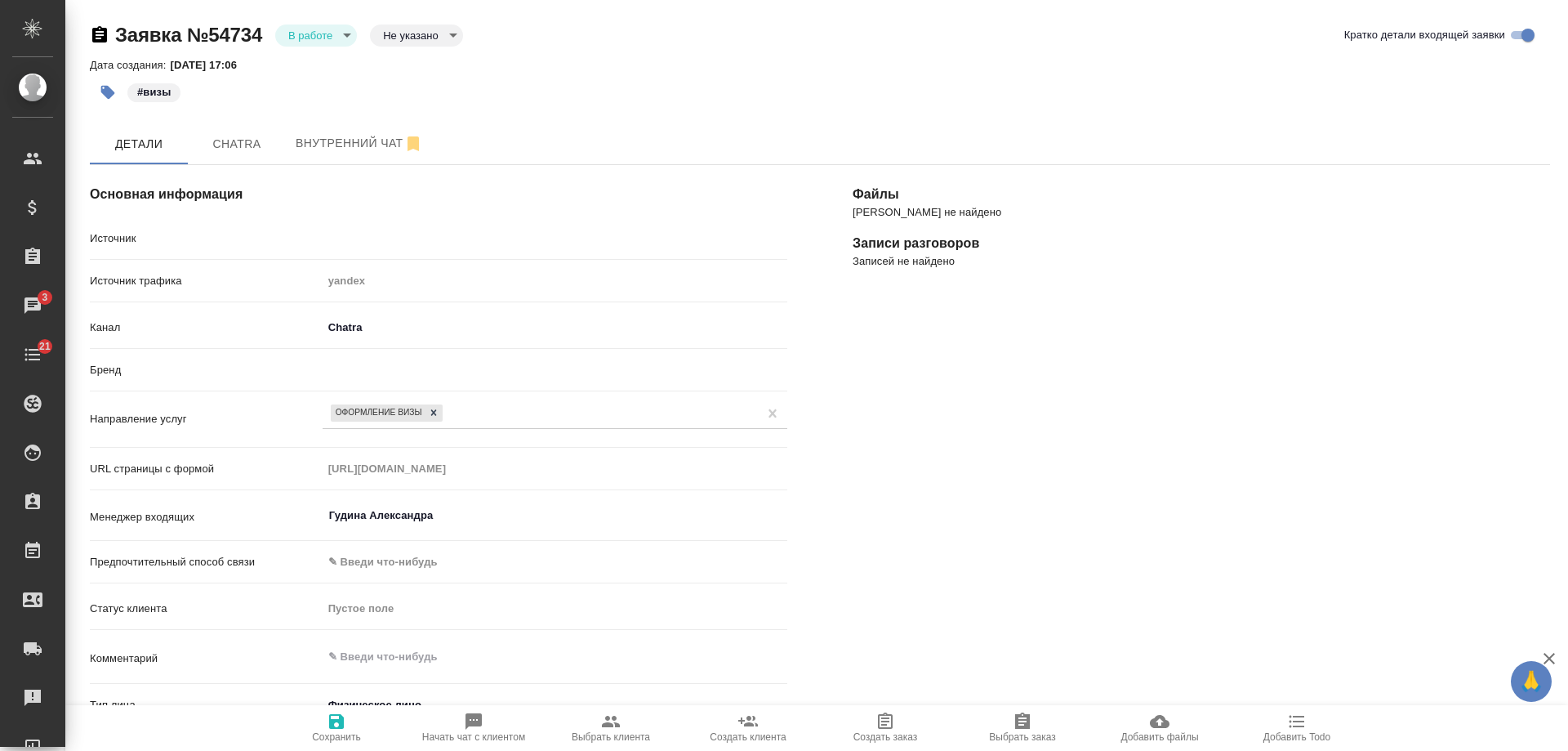
type textarea "x"
click at [327, 30] on body "🙏 .cls-1 fill:#fff; AWATERA Gudina Alexandra Клиенты Спецификации Заказы 3 Чаты…" at bounding box center [784, 376] width 1568 height 751
click at [337, 58] on li "Отказ" at bounding box center [316, 63] width 82 height 28
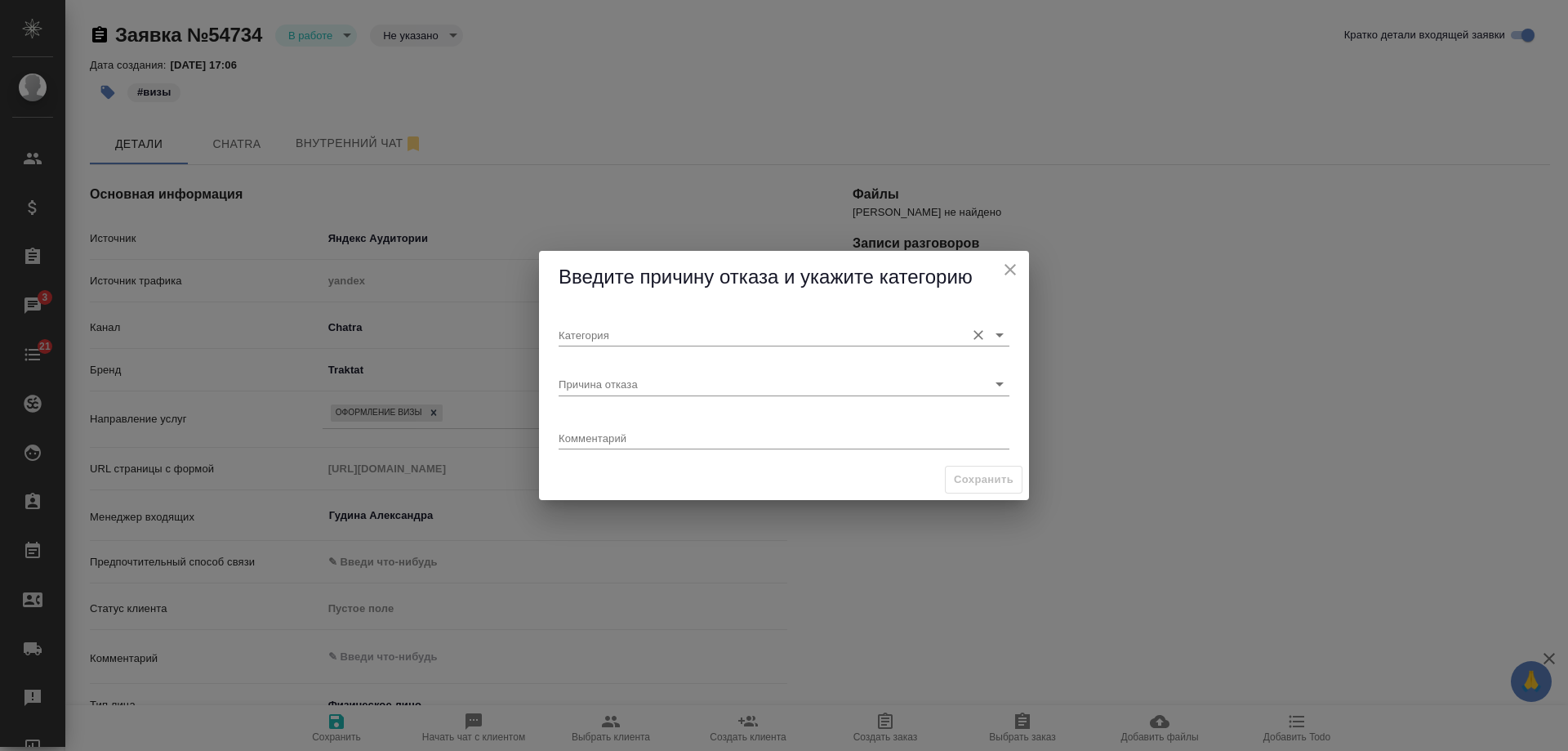
click at [629, 331] on input "Категория" at bounding box center [758, 334] width 399 height 22
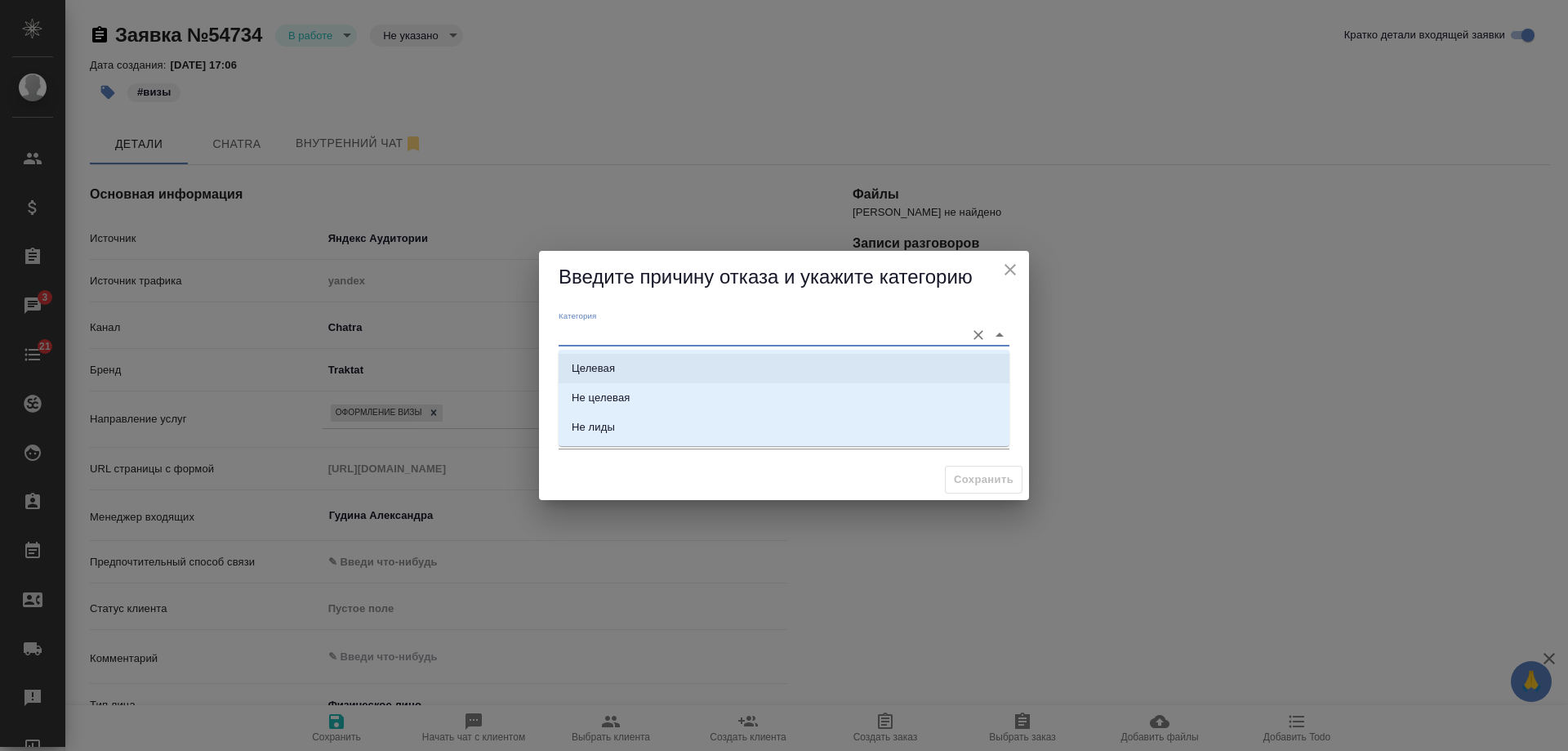
click at [617, 364] on li "Целевая" at bounding box center [784, 369] width 451 height 30
type input "Целевая"
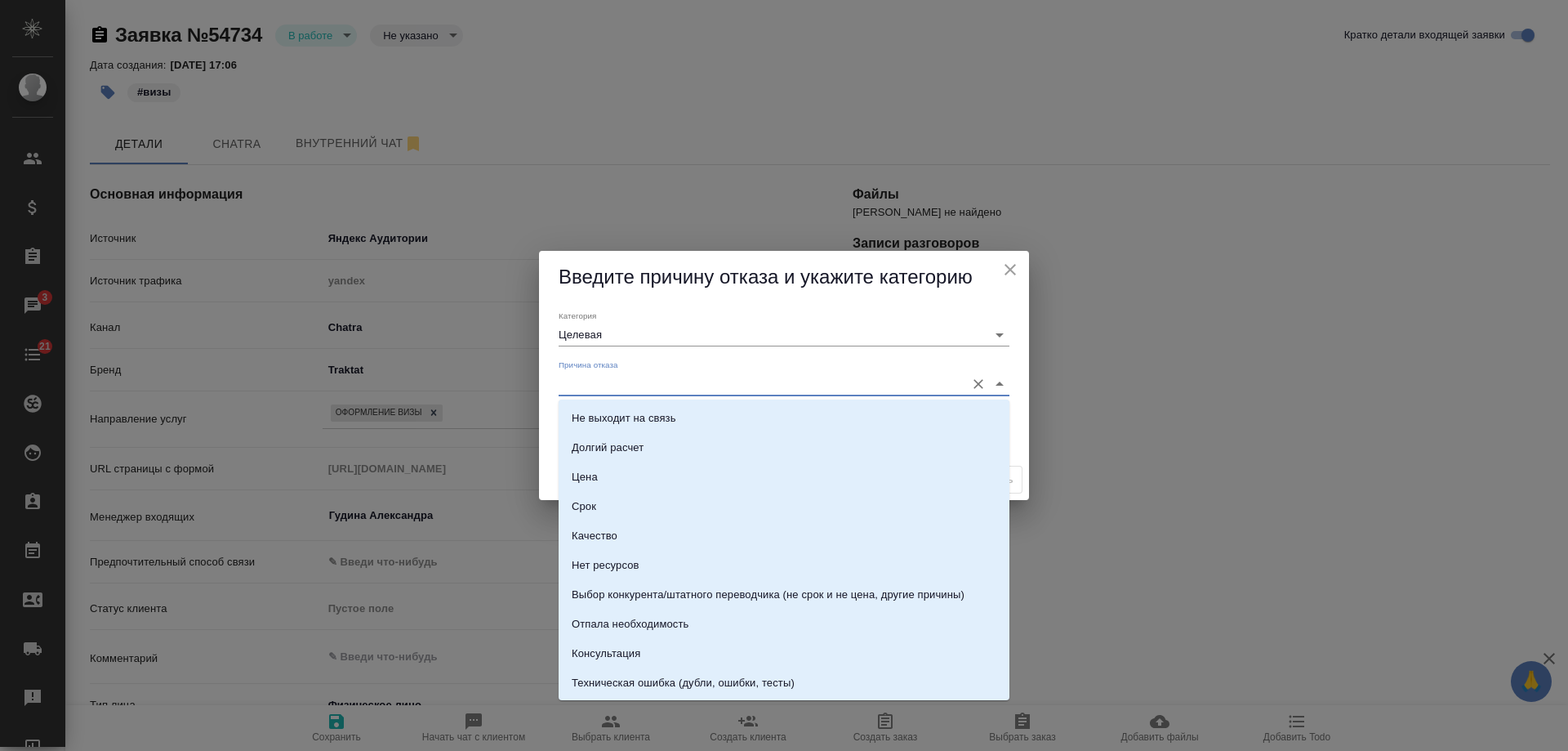
click at [614, 386] on input "Причина отказа" at bounding box center [758, 383] width 399 height 22
click at [623, 566] on div "Нет ресурсов" at bounding box center [605, 566] width 68 height 17
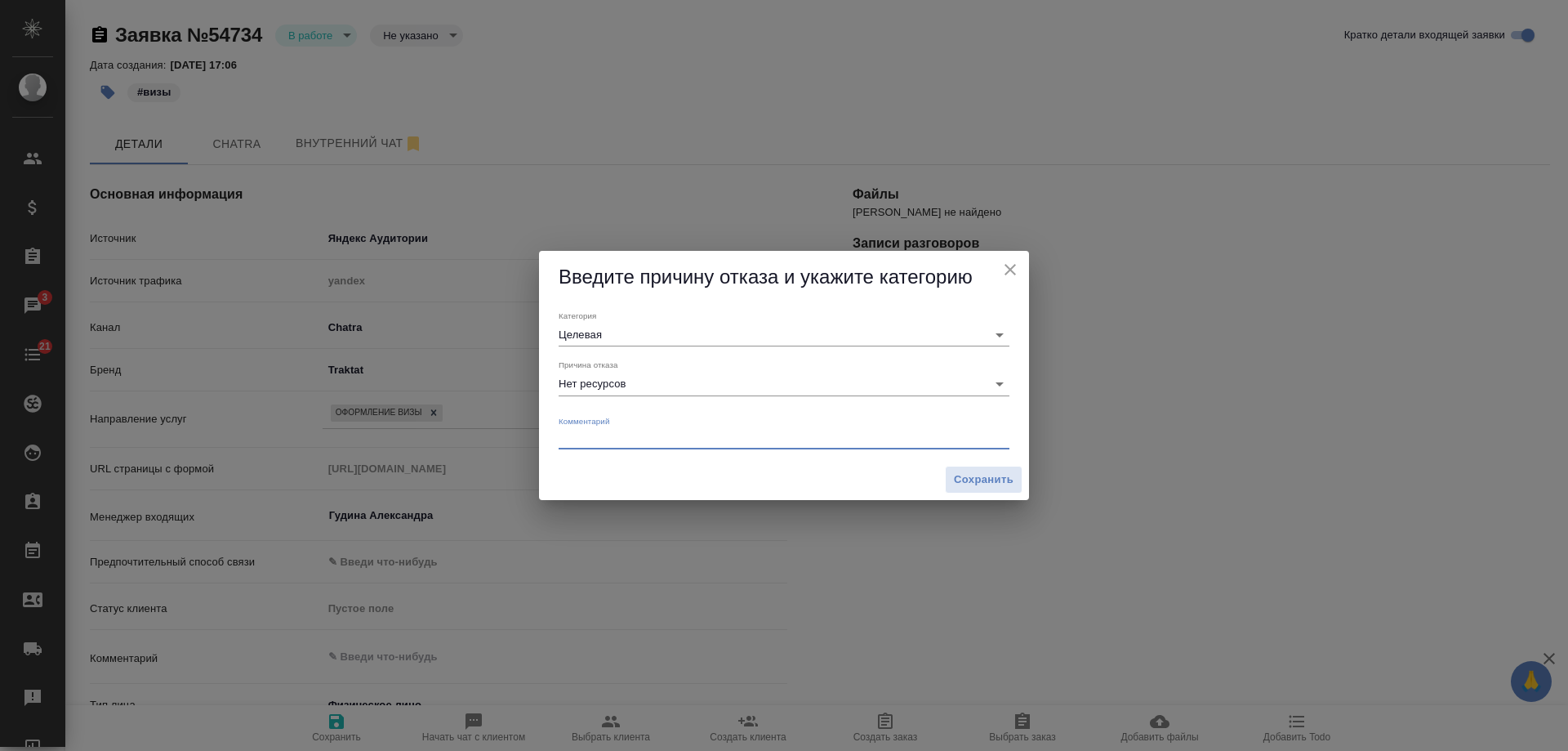
click at [626, 435] on textarea at bounding box center [784, 437] width 451 height 12
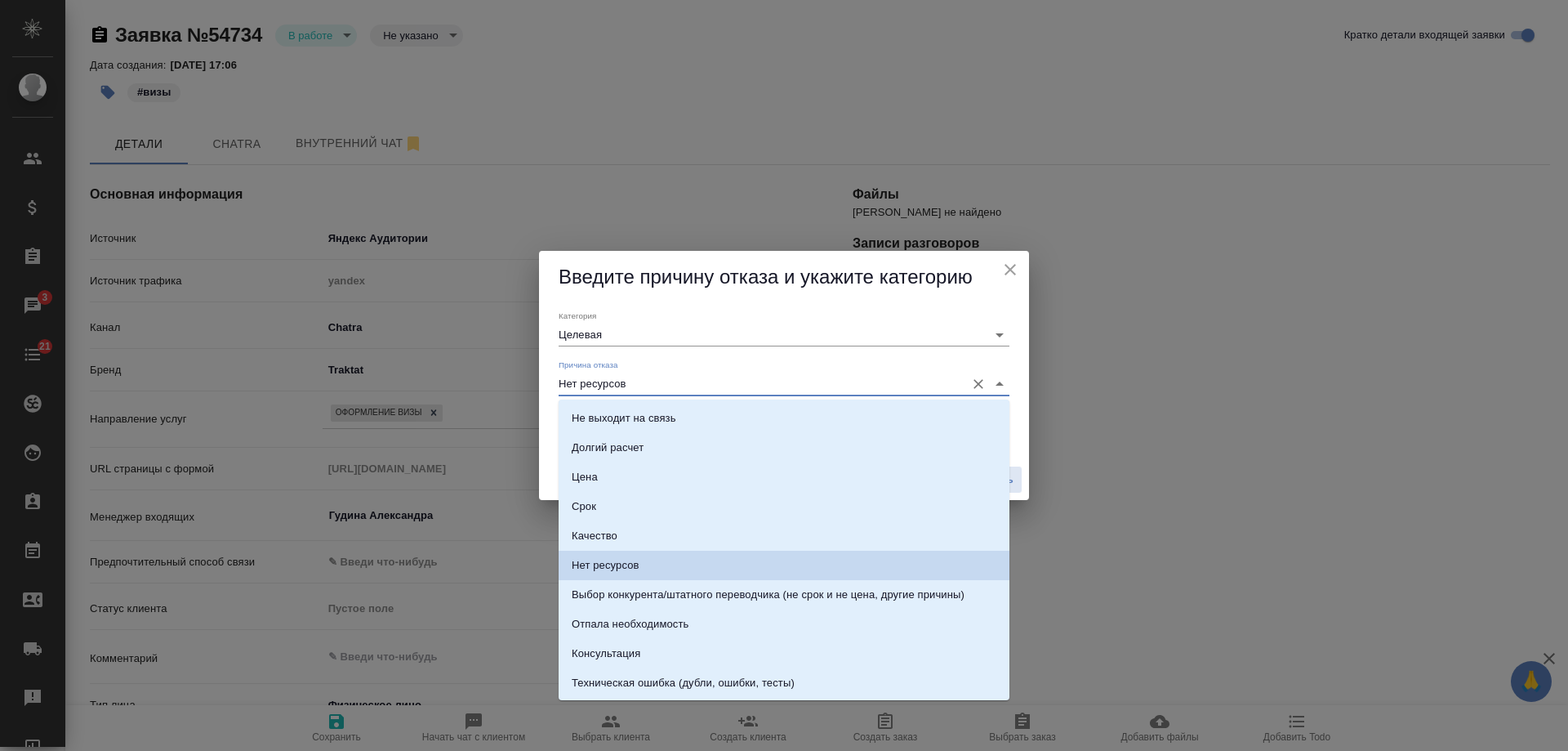
click at [636, 386] on input "Нет ресурсов" at bounding box center [758, 383] width 399 height 22
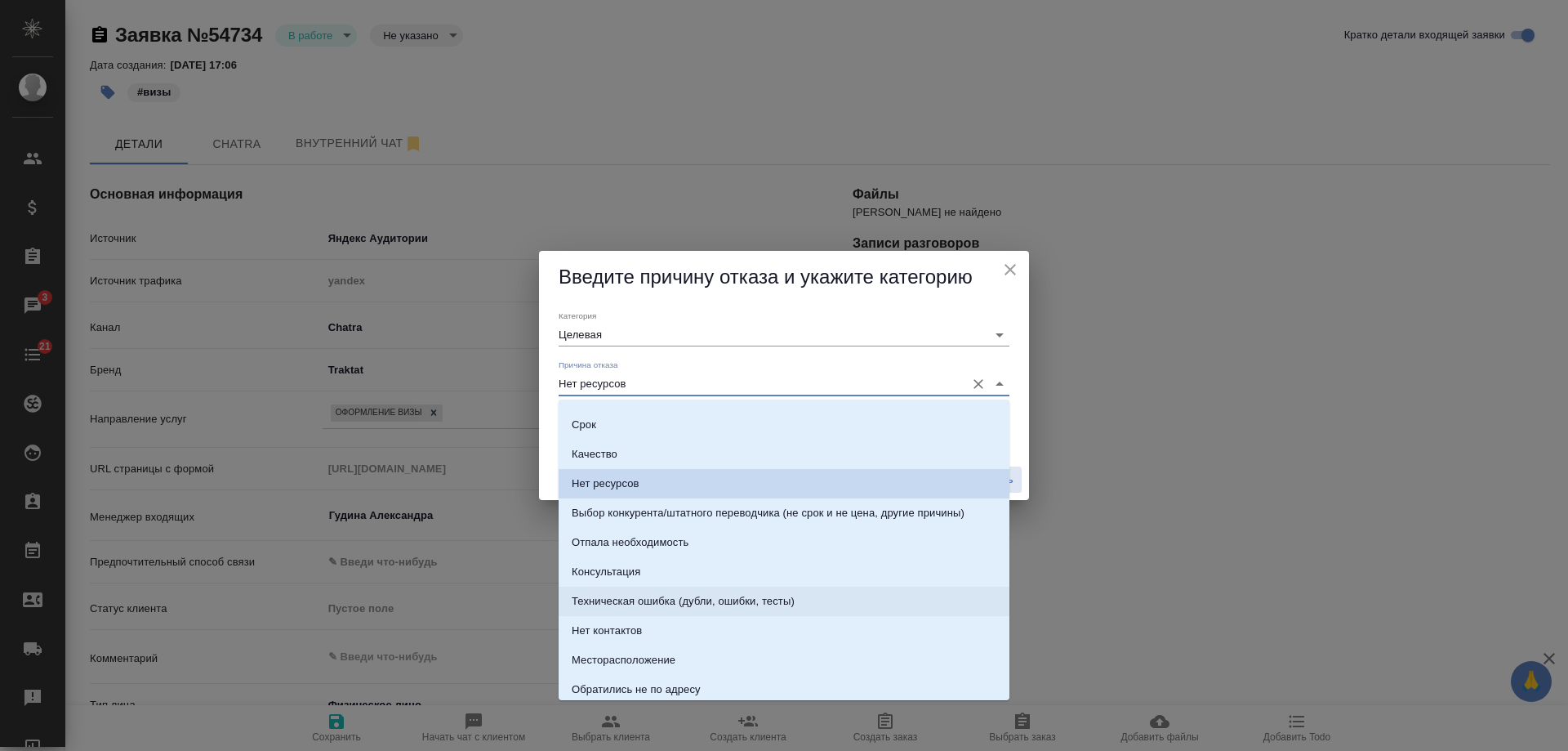
scroll to position [164, 0]
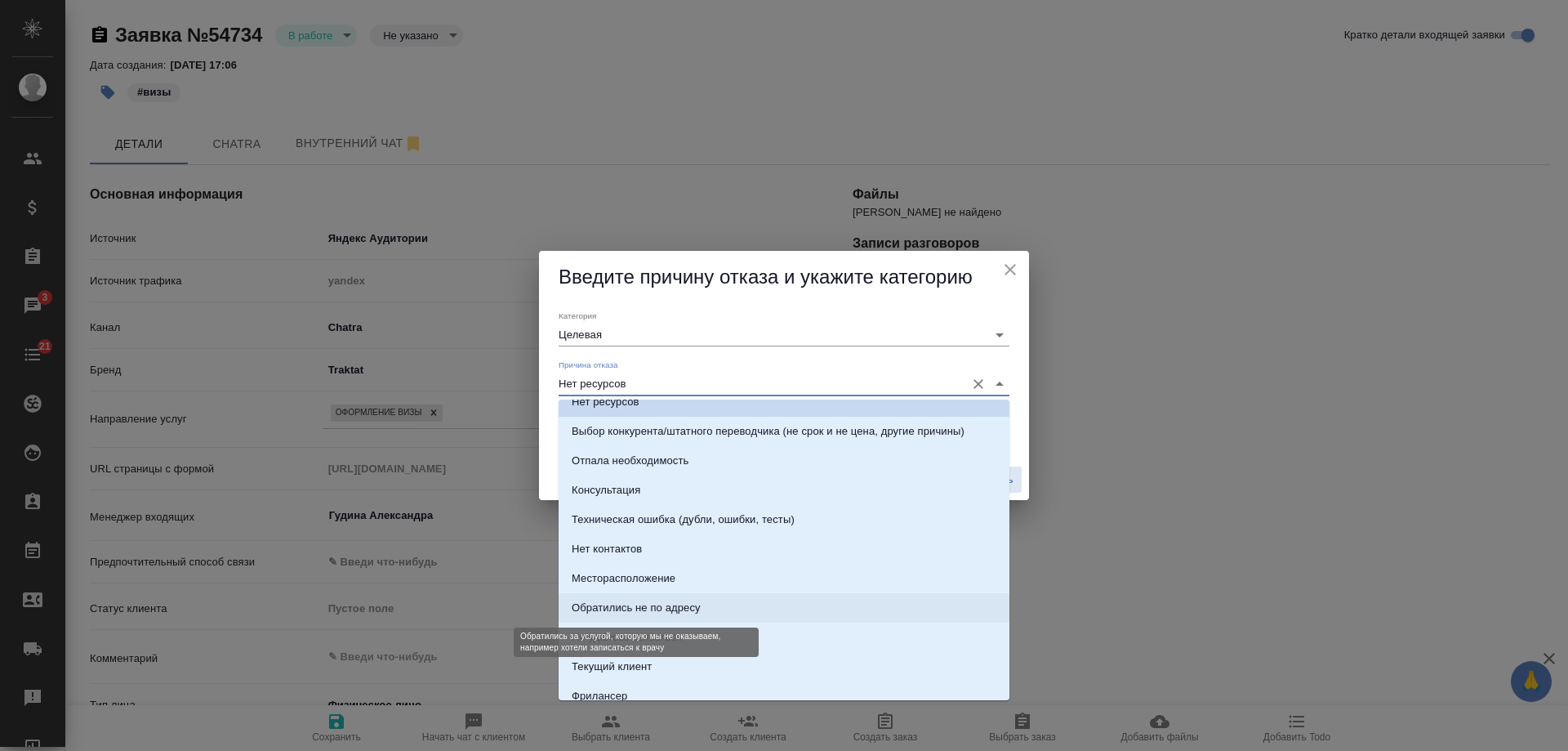
click at [676, 615] on div "Обратились не по адресу" at bounding box center [636, 608] width 129 height 17
type input "Обратились не по адресу"
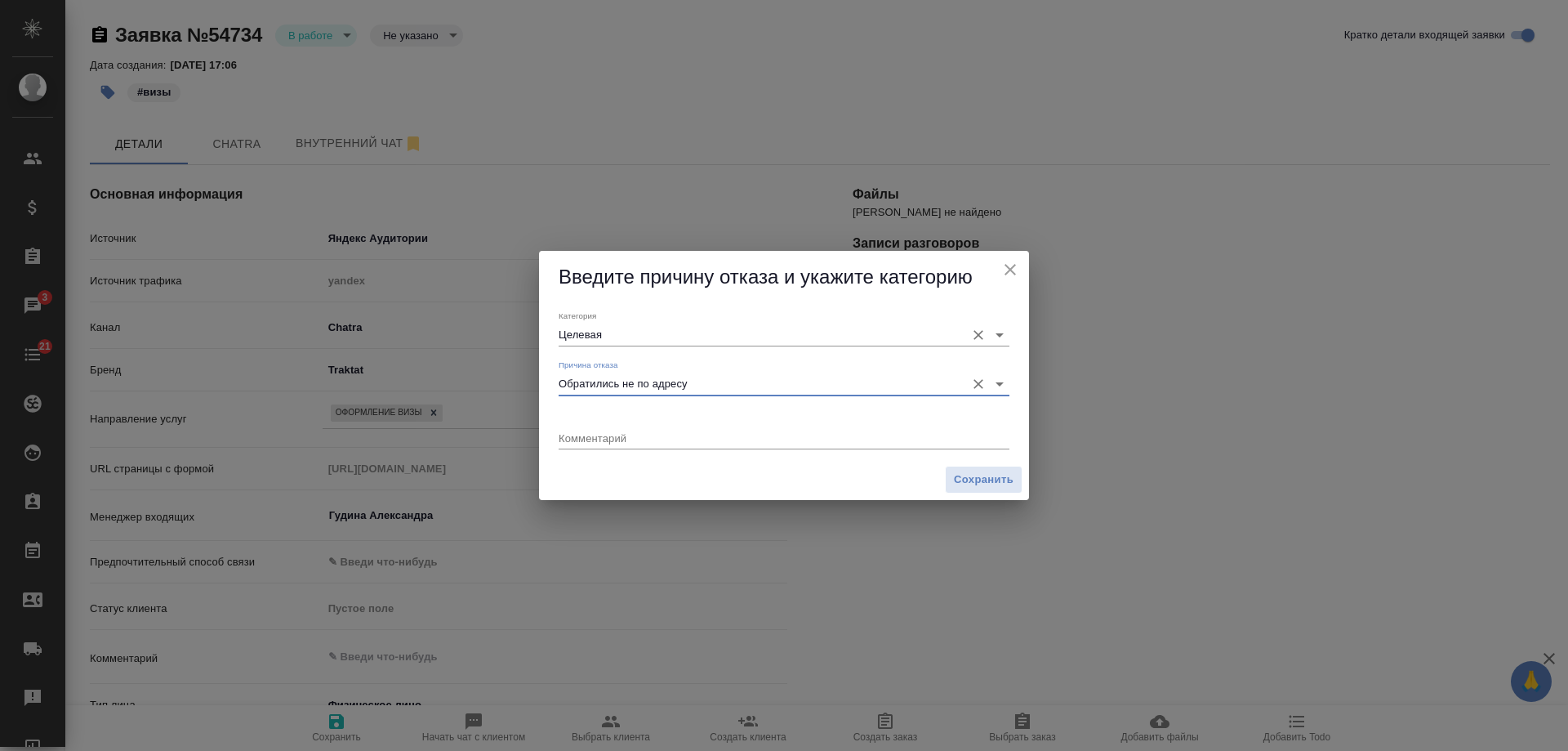
click at [623, 335] on input "Целевая" at bounding box center [758, 334] width 399 height 22
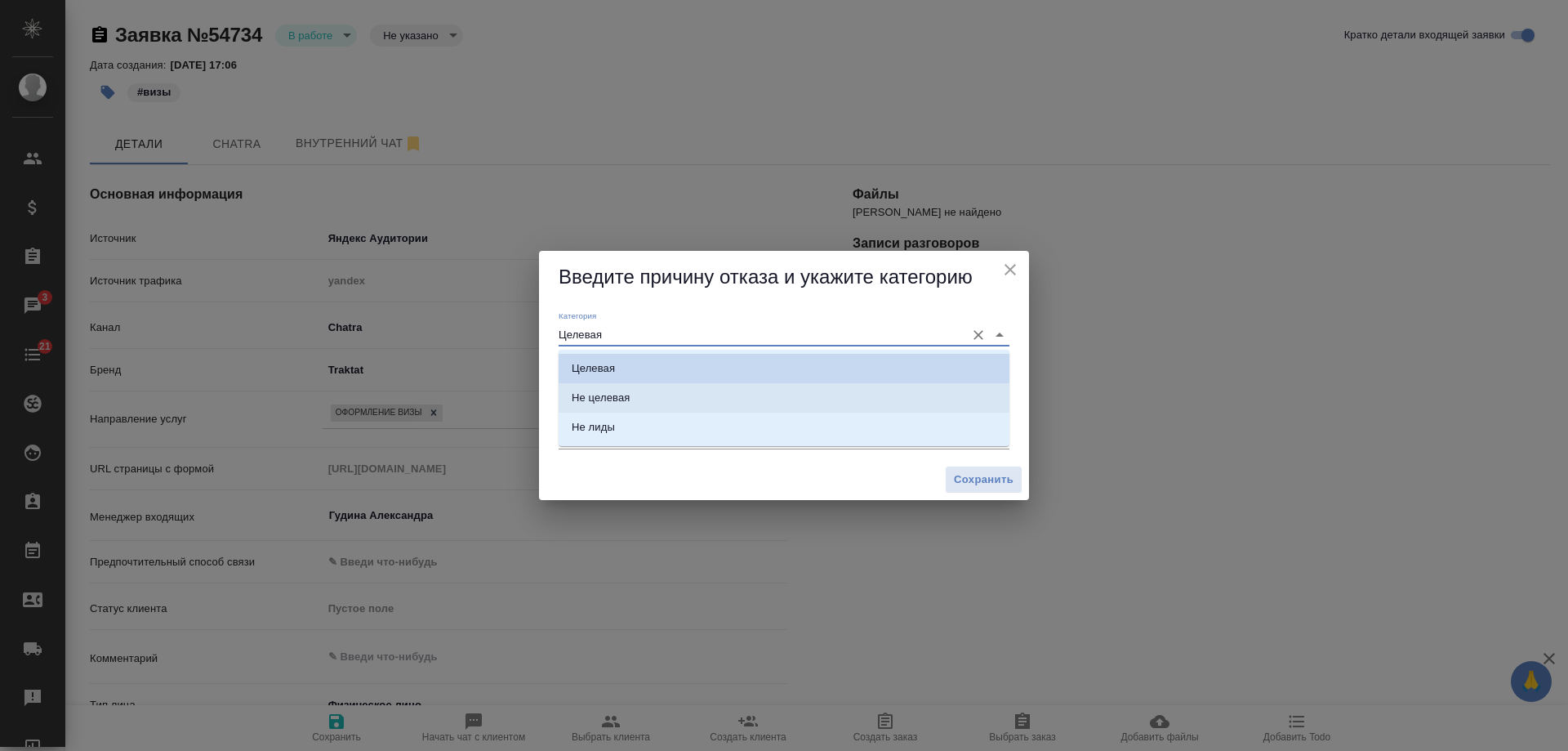
click at [618, 390] on div "Не целевая" at bounding box center [600, 398] width 58 height 17
type input "Не целевая"
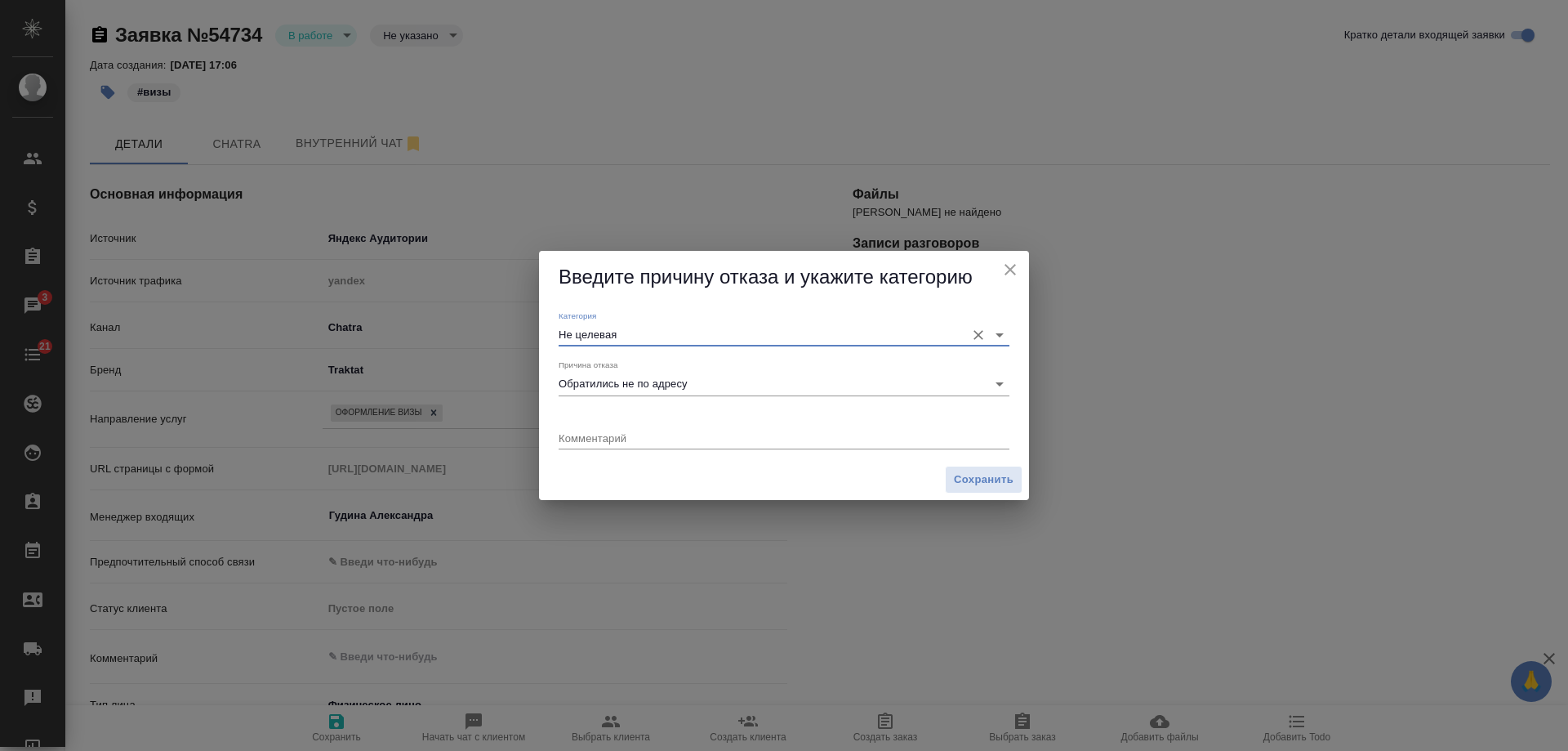
click at [619, 430] on div "x" at bounding box center [784, 439] width 451 height 21
type textarea "не требуется виза туда, куда он едет"
click at [974, 486] on span "Сохранить" at bounding box center [984, 480] width 60 height 19
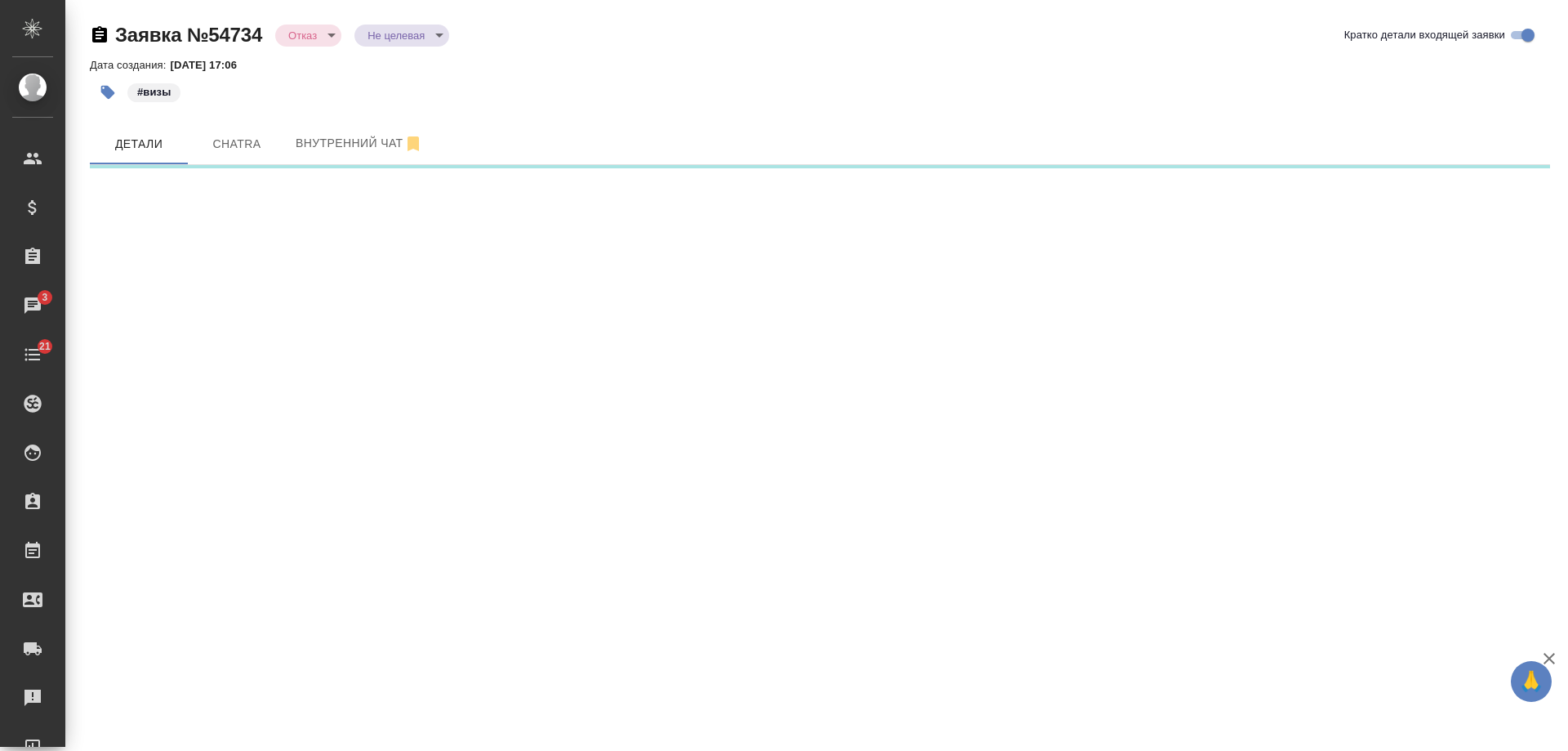
select select "RU"
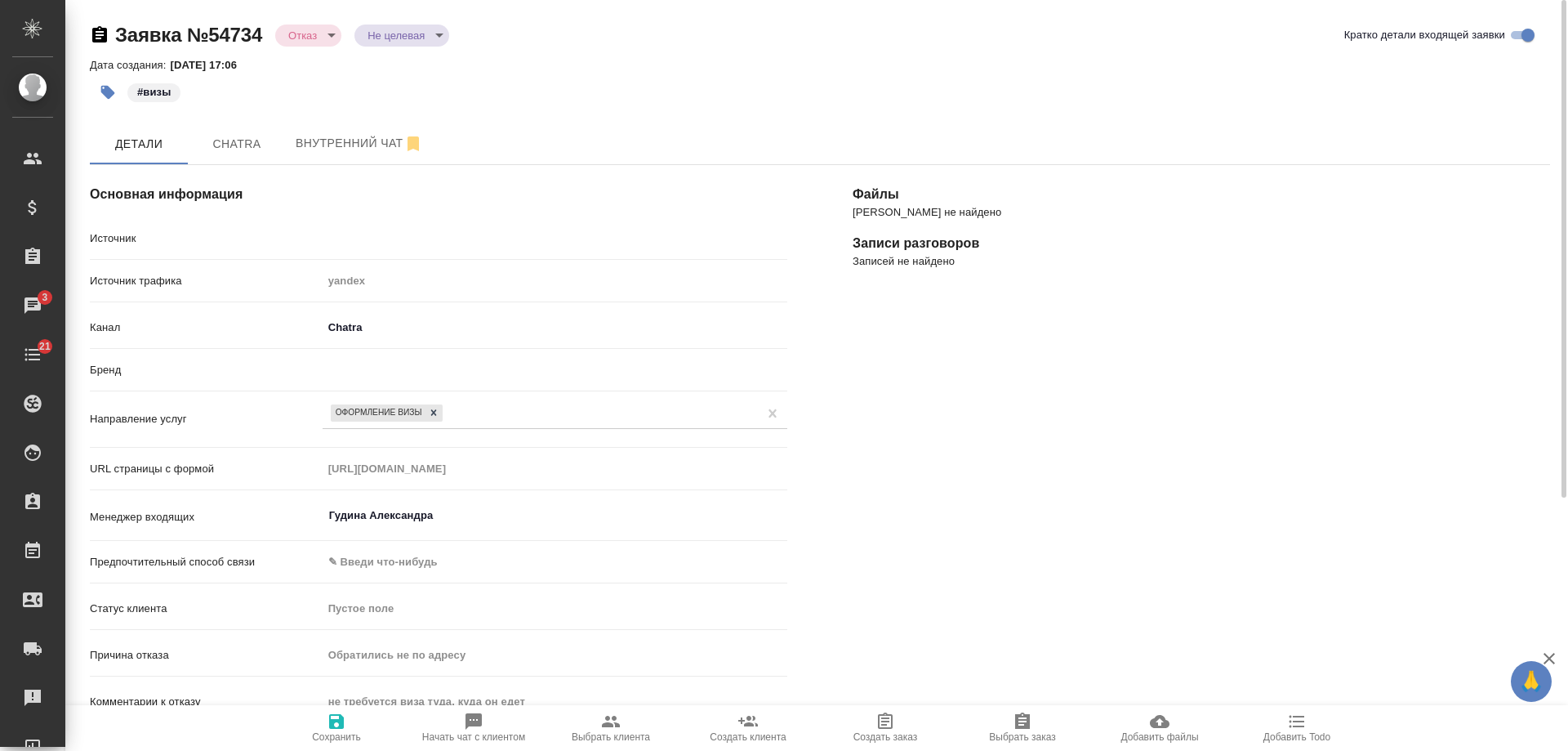
type textarea "x"
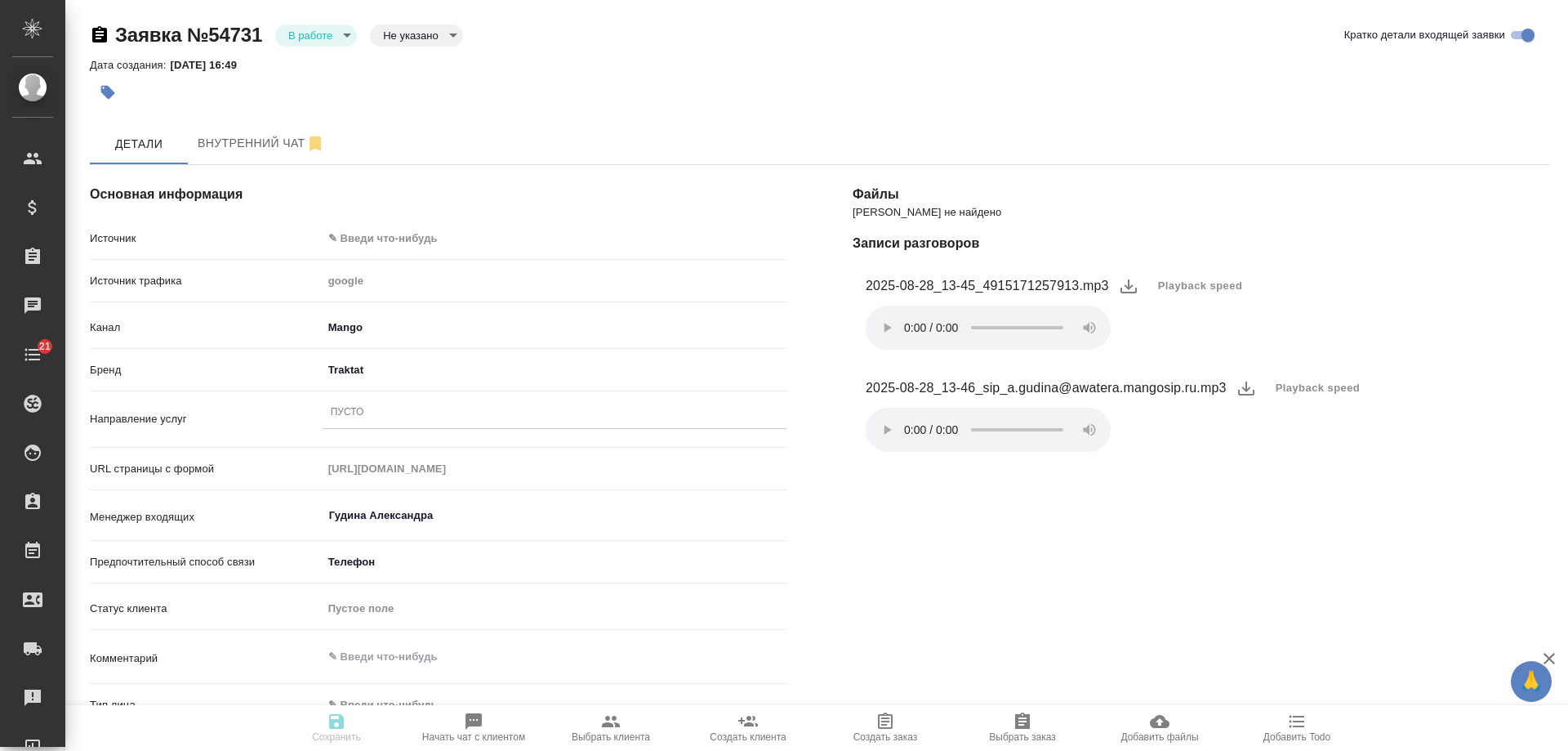
select select "DE"
select select "RU"
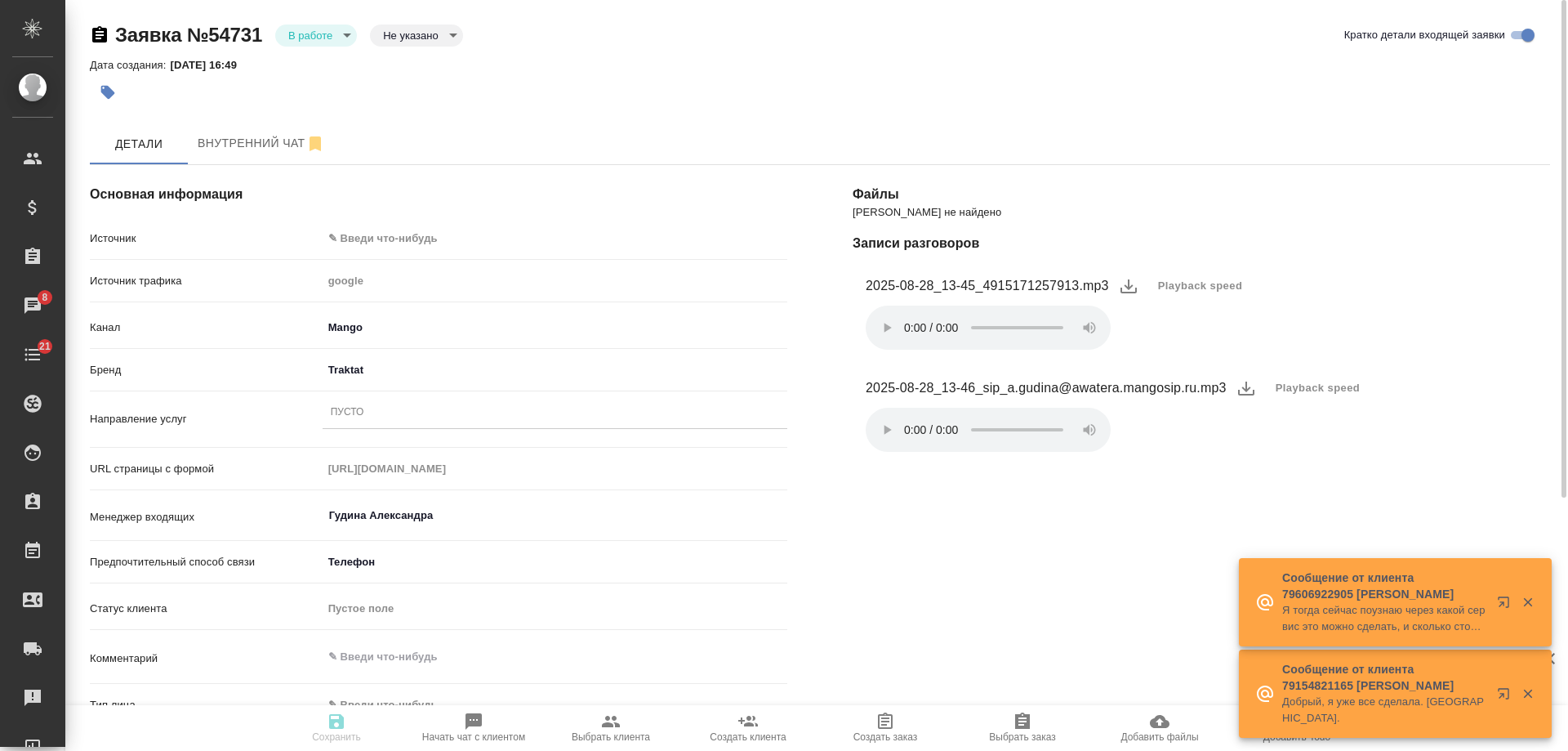
click at [399, 235] on body "🙏 .cls-1 fill:#fff; AWATERA Gudina Alexandra Клиенты Спецификации Заказы 8 Чаты…" at bounding box center [784, 376] width 1568 height 751
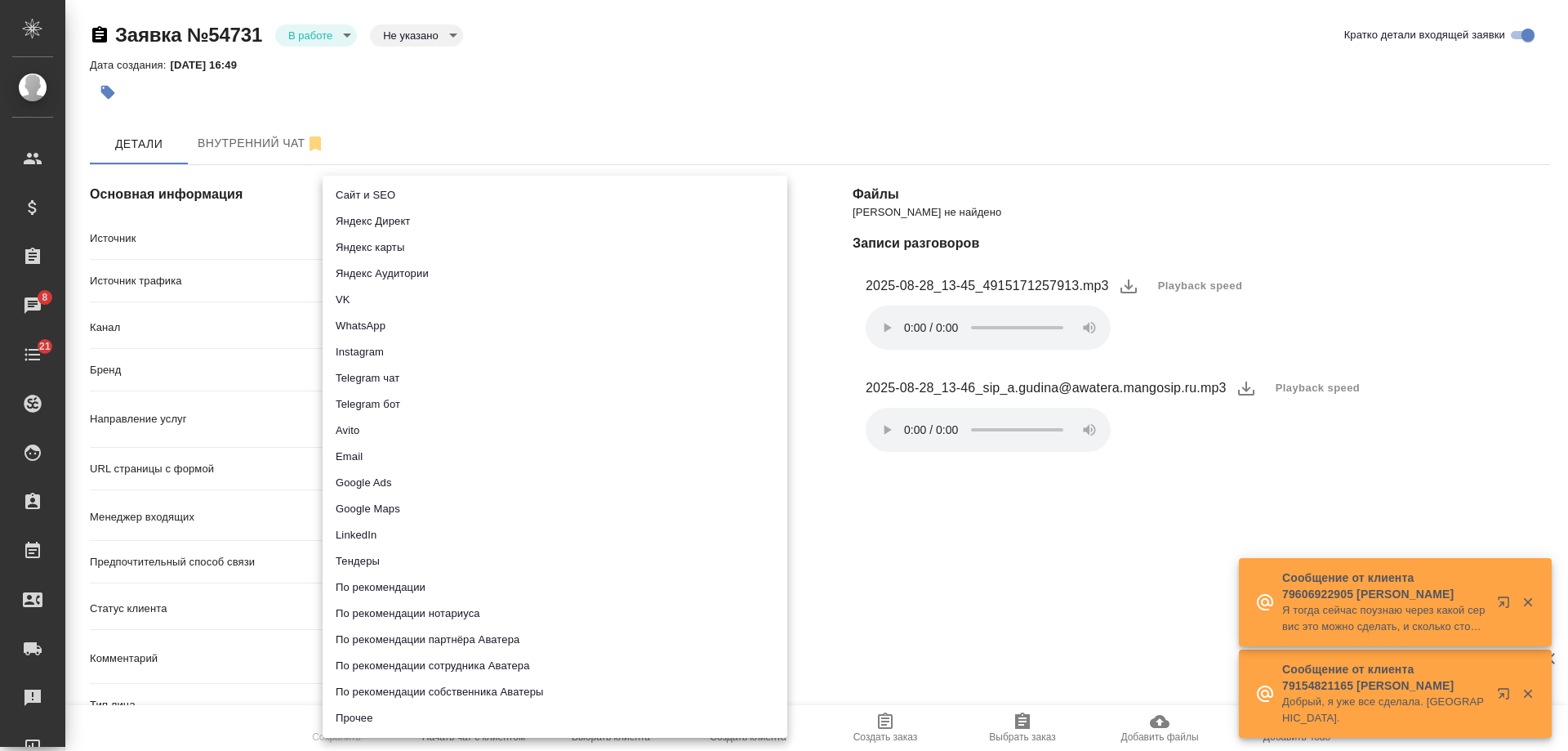
click at [407, 189] on li "Сайт и SEO" at bounding box center [555, 195] width 465 height 26
type input "seo"
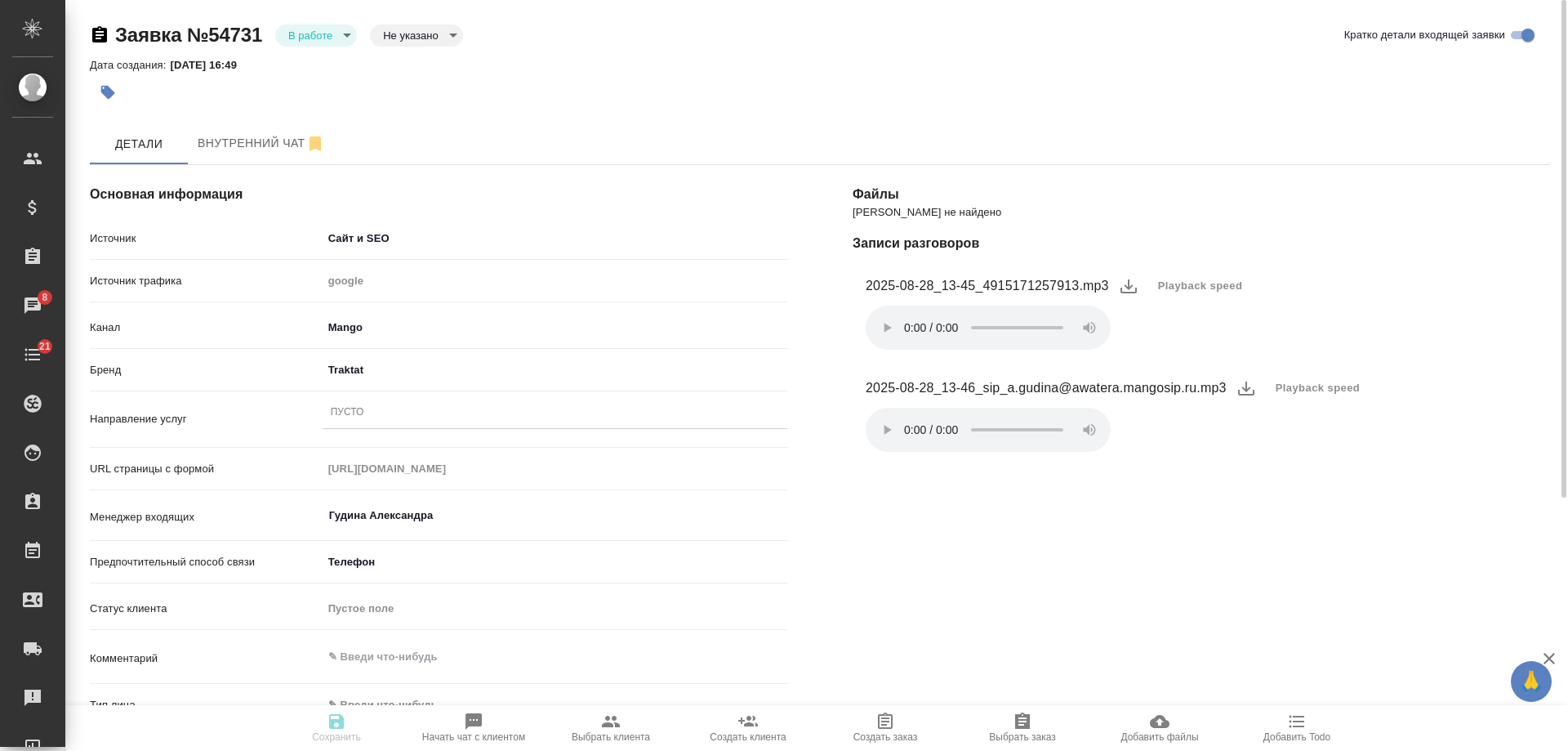
click at [366, 417] on div "Пусто" at bounding box center [555, 413] width 465 height 24
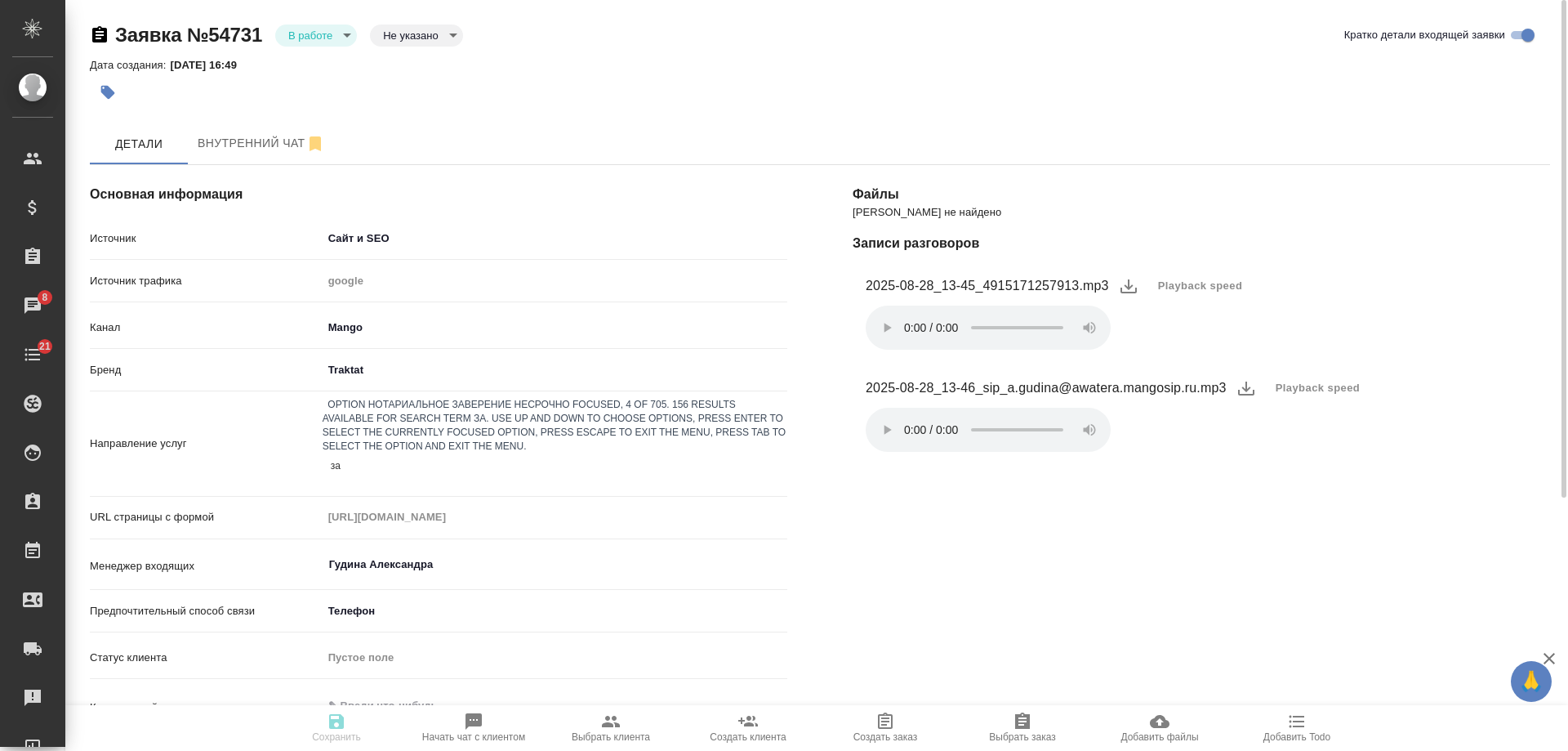
type input "заг"
click at [476, 750] on div "Получение дубликатов документов ЗАГС и справок" at bounding box center [784, 761] width 1568 height 20
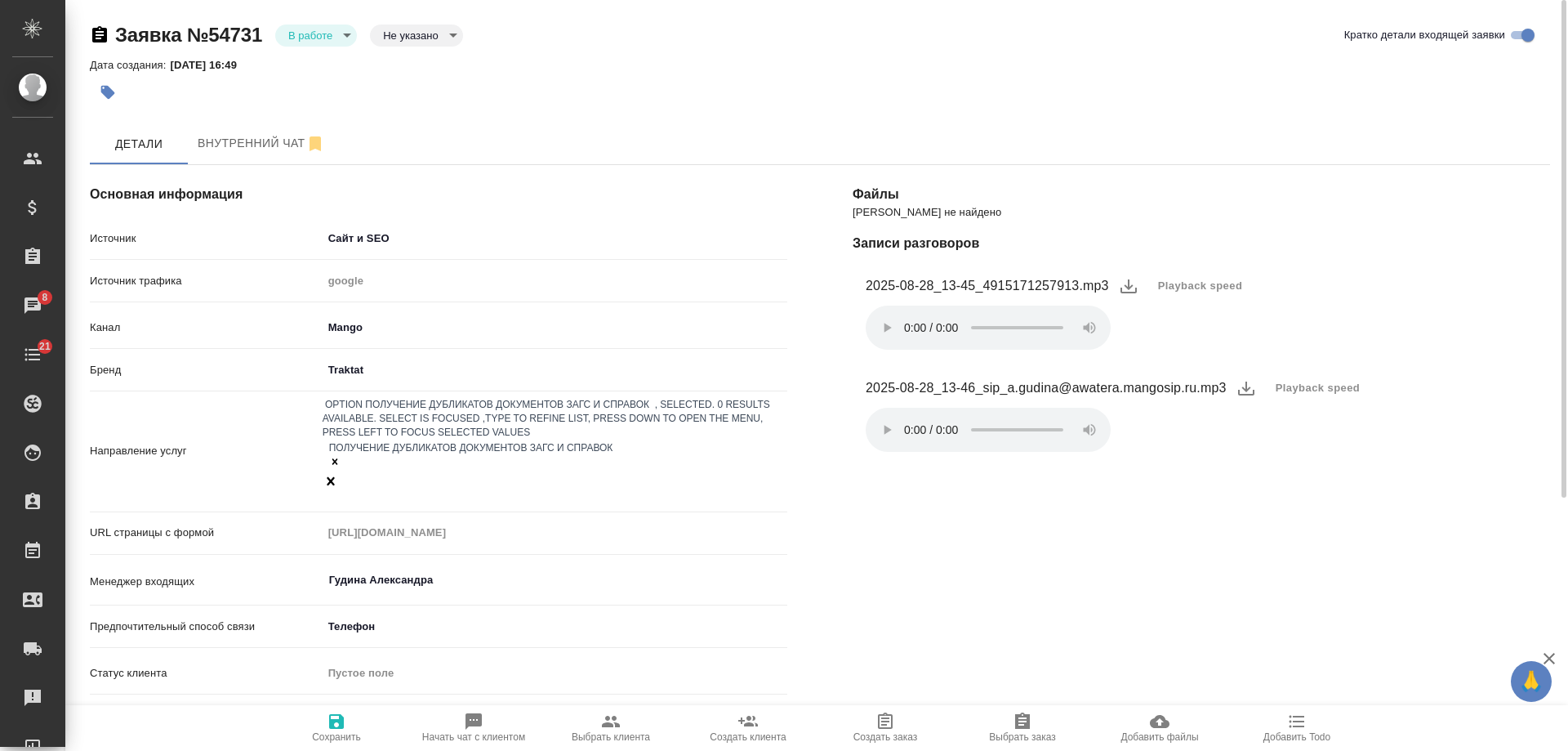
scroll to position [245, 0]
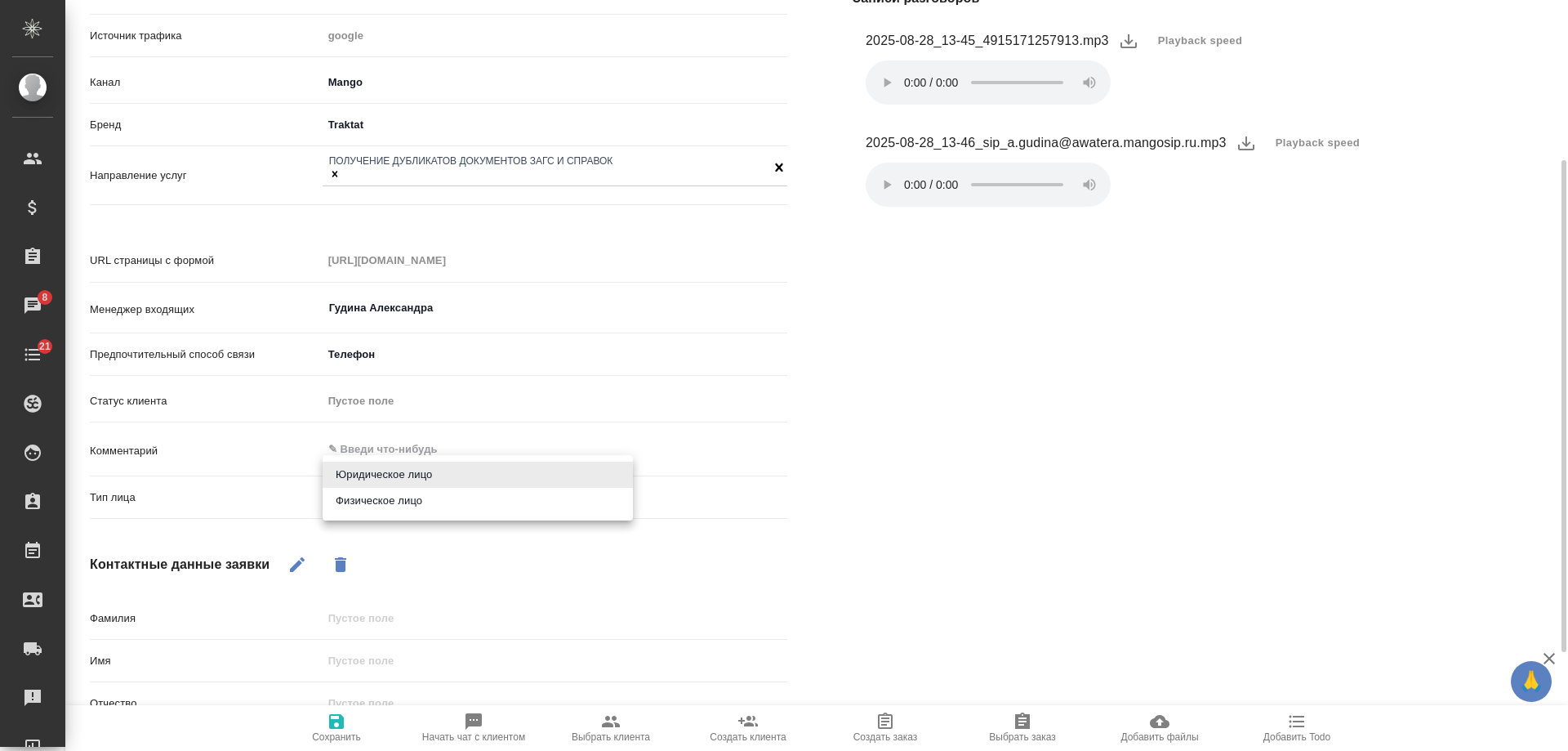
click at [390, 478] on body "🙏 .cls-1 fill:#fff; AWATERA Gudina Alexandra Клиенты Спецификации Заказы 8 Чаты…" at bounding box center [784, 376] width 1568 height 751
click at [385, 500] on li "Физическое лицо" at bounding box center [477, 501] width 310 height 26
type input "private"
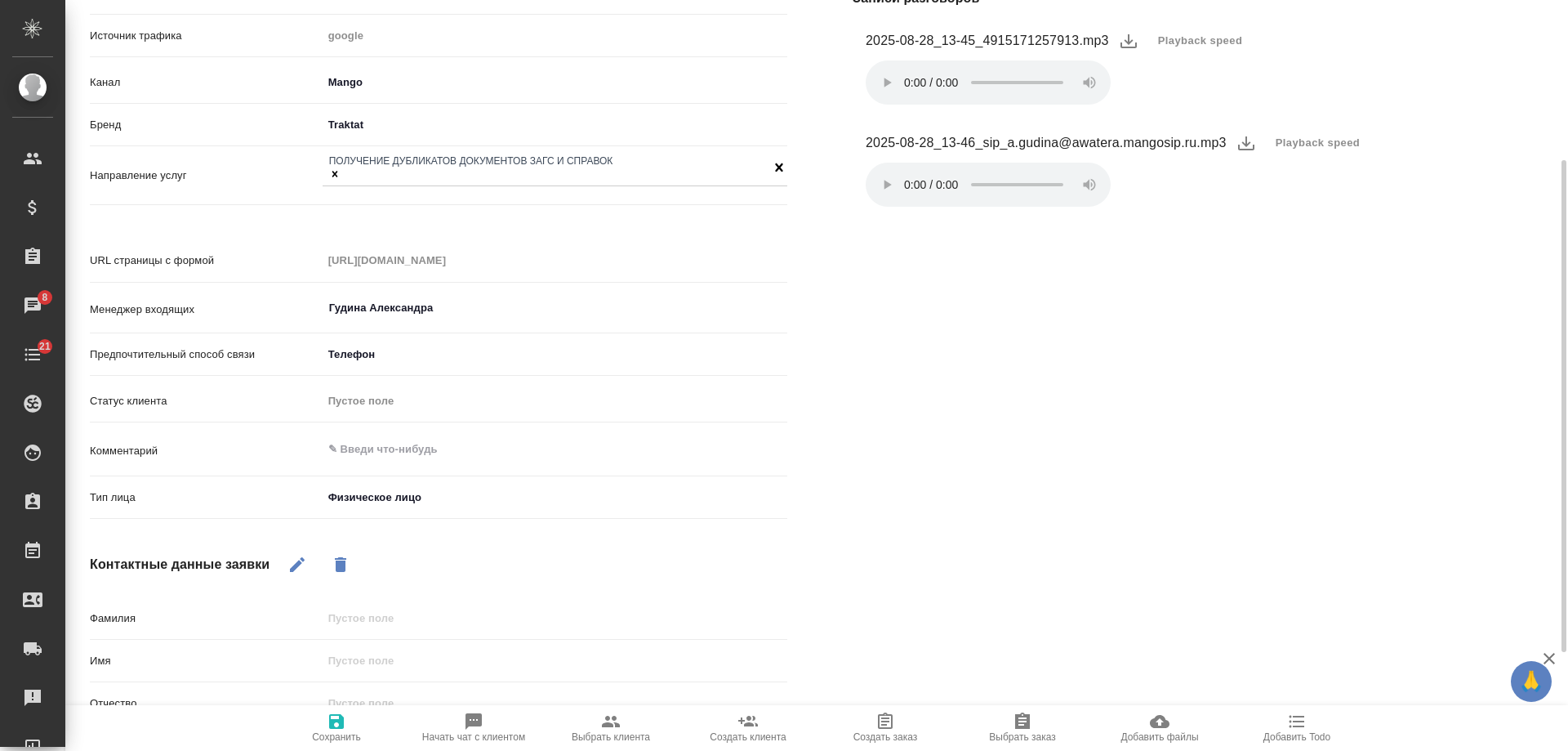
click at [296, 557] on icon "button" at bounding box center [298, 565] width 15 height 15
click at [399, 648] on input "text" at bounding box center [555, 660] width 463 height 24
type input "[PERSON_NAME]"
click at [1039, 582] on div "Файлы Файлов не найдено Записи разговоров 2025-08-28_13-45_4915171257913.mp3 Pl…" at bounding box center [1202, 442] width 762 height 1111
click at [342, 727] on icon "button" at bounding box center [337, 721] width 15 height 15
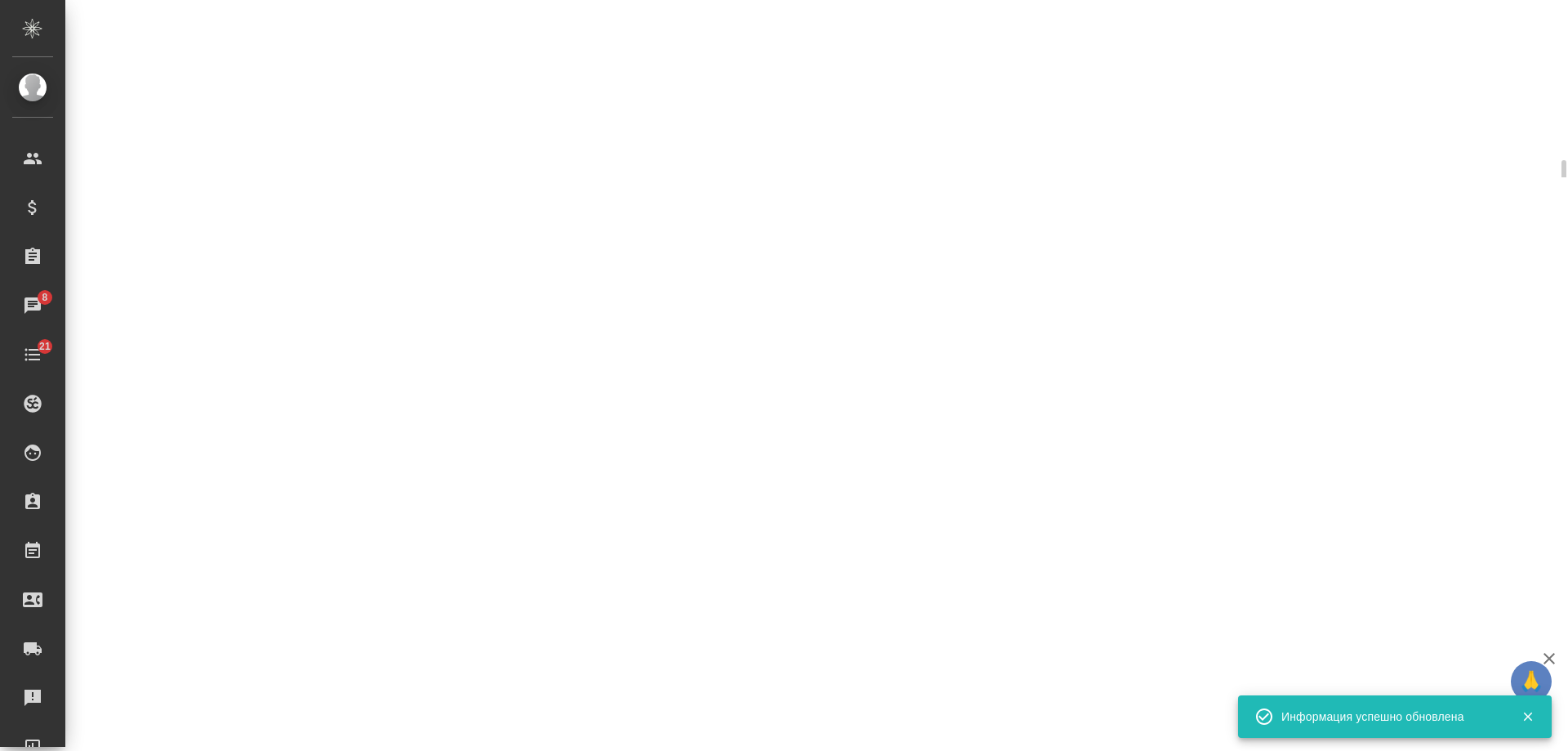
select select "RU"
select select "DE"
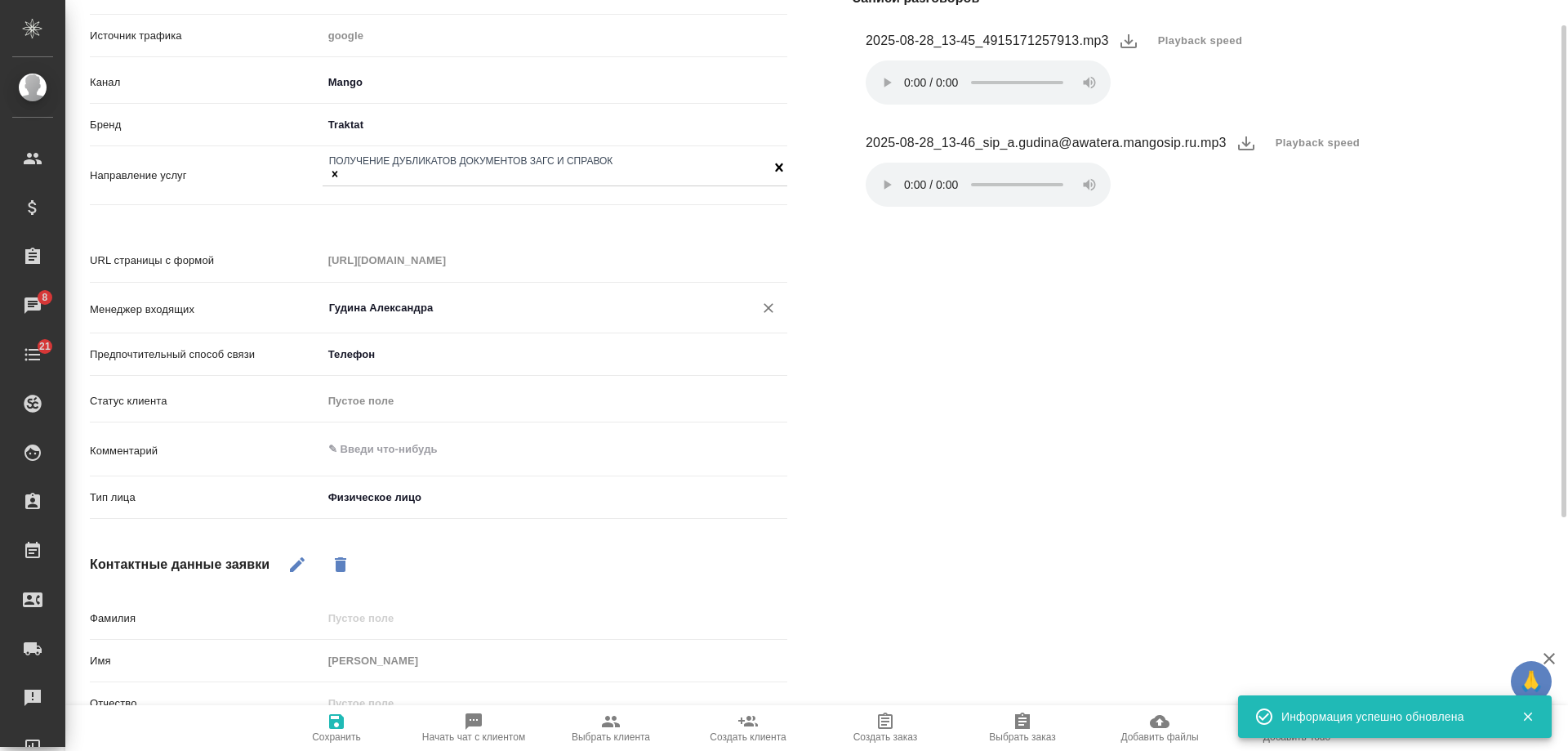
scroll to position [0, 0]
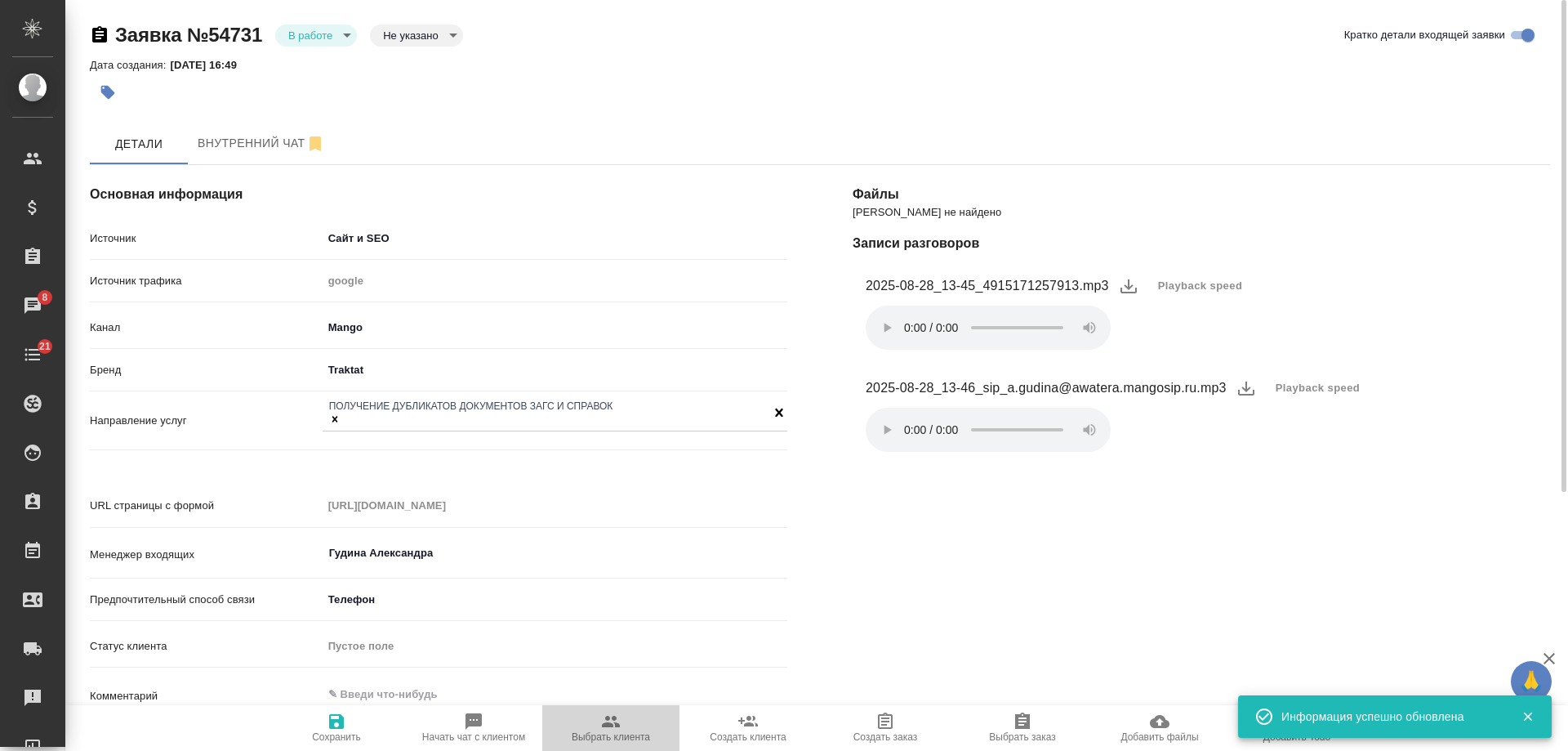
click at [607, 726] on icon "button" at bounding box center [611, 721] width 18 height 12
type textarea "x"
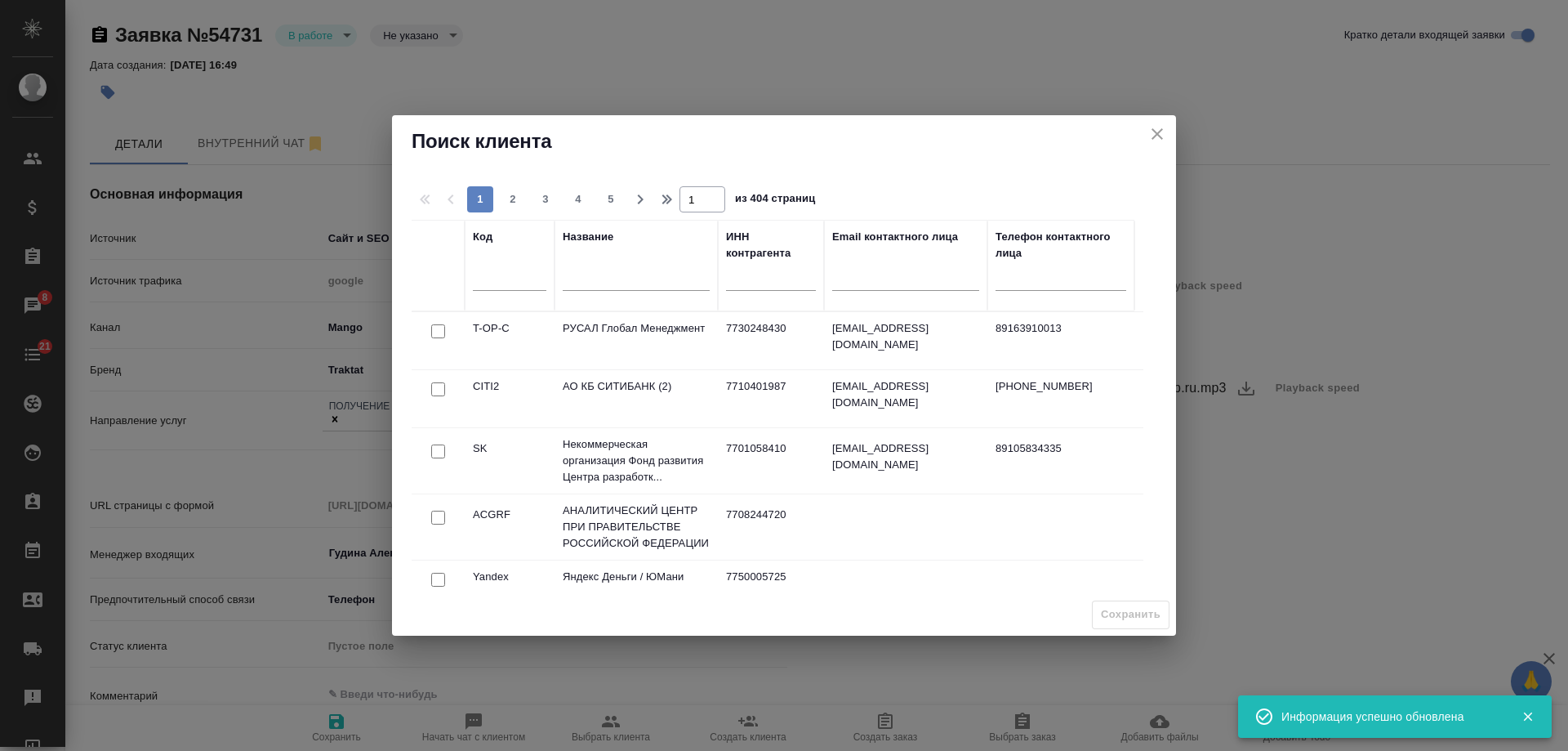
click at [614, 276] on input "text" at bounding box center [637, 280] width 147 height 21
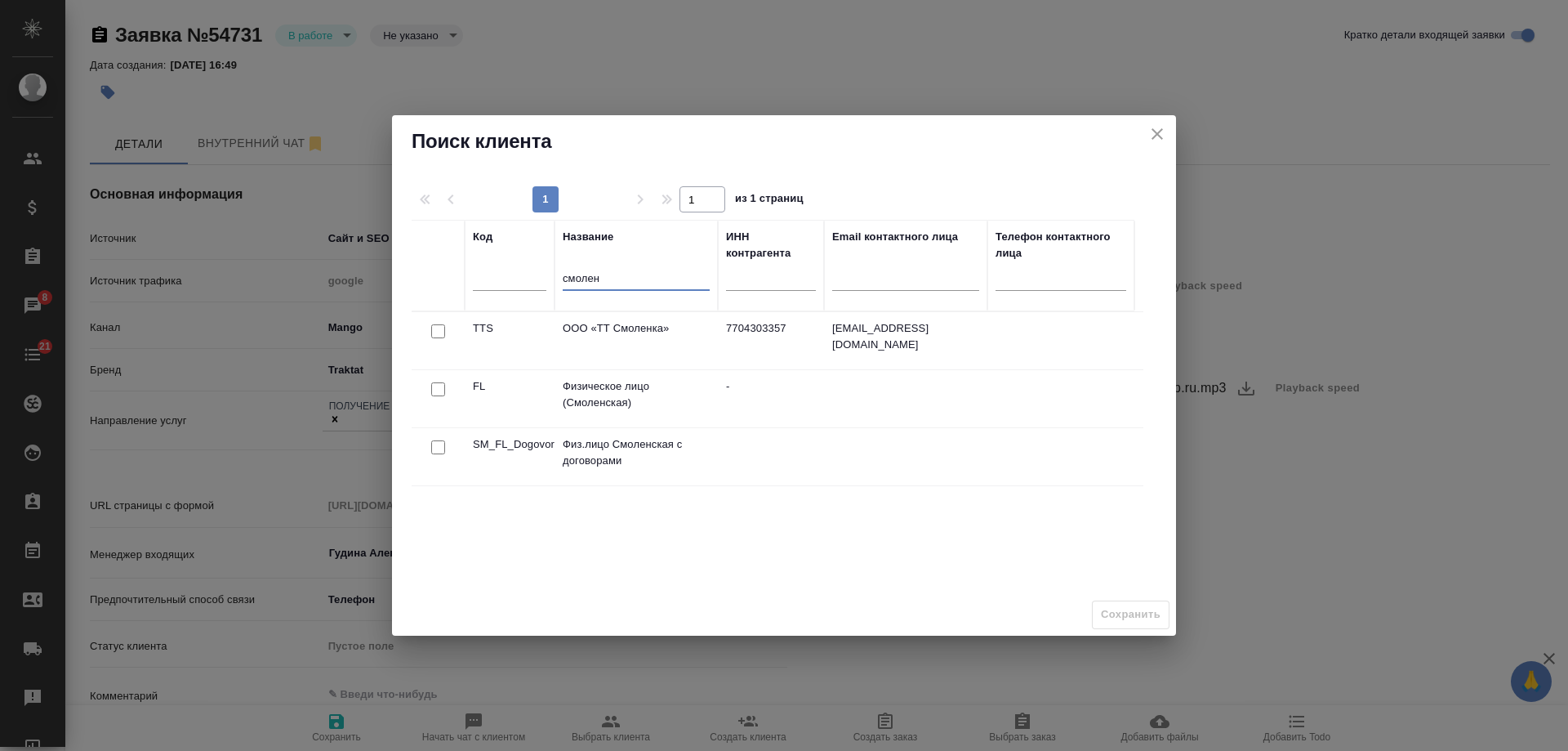
type input "смолен"
click at [434, 390] on input "checkbox" at bounding box center [437, 389] width 14 height 14
checkbox input "true"
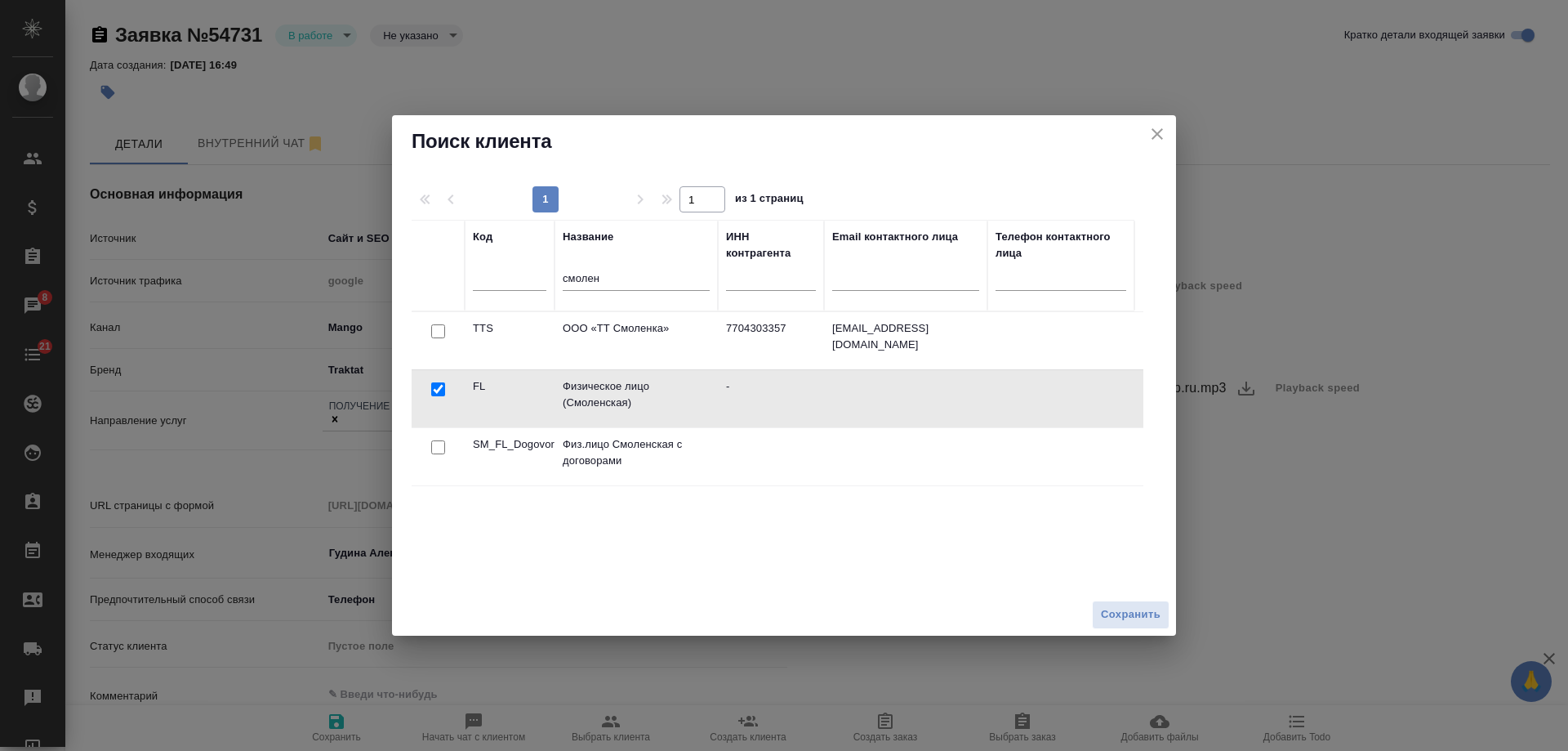
click at [1136, 617] on span "Сохранить" at bounding box center [1131, 615] width 60 height 19
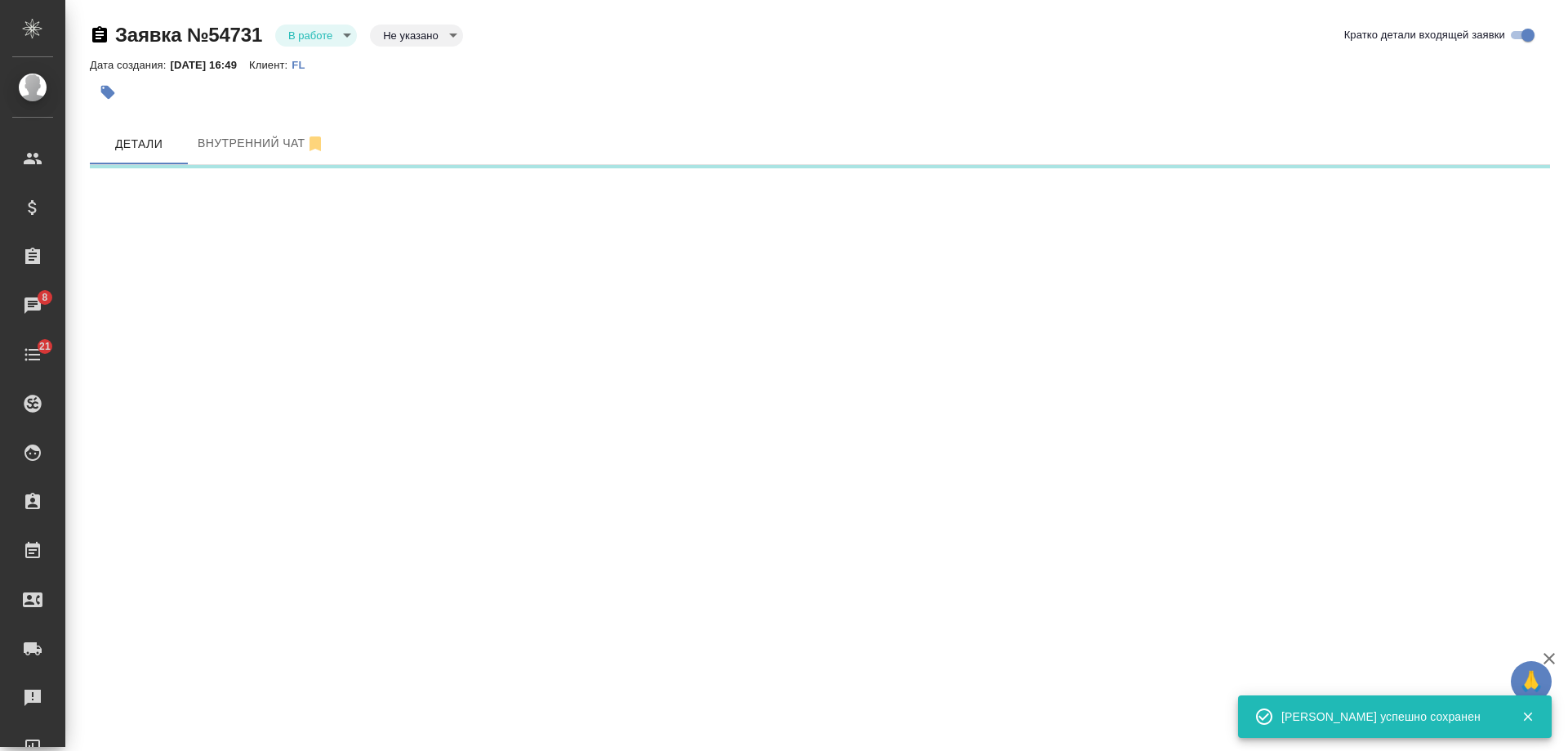
select select "RU"
select select "DE"
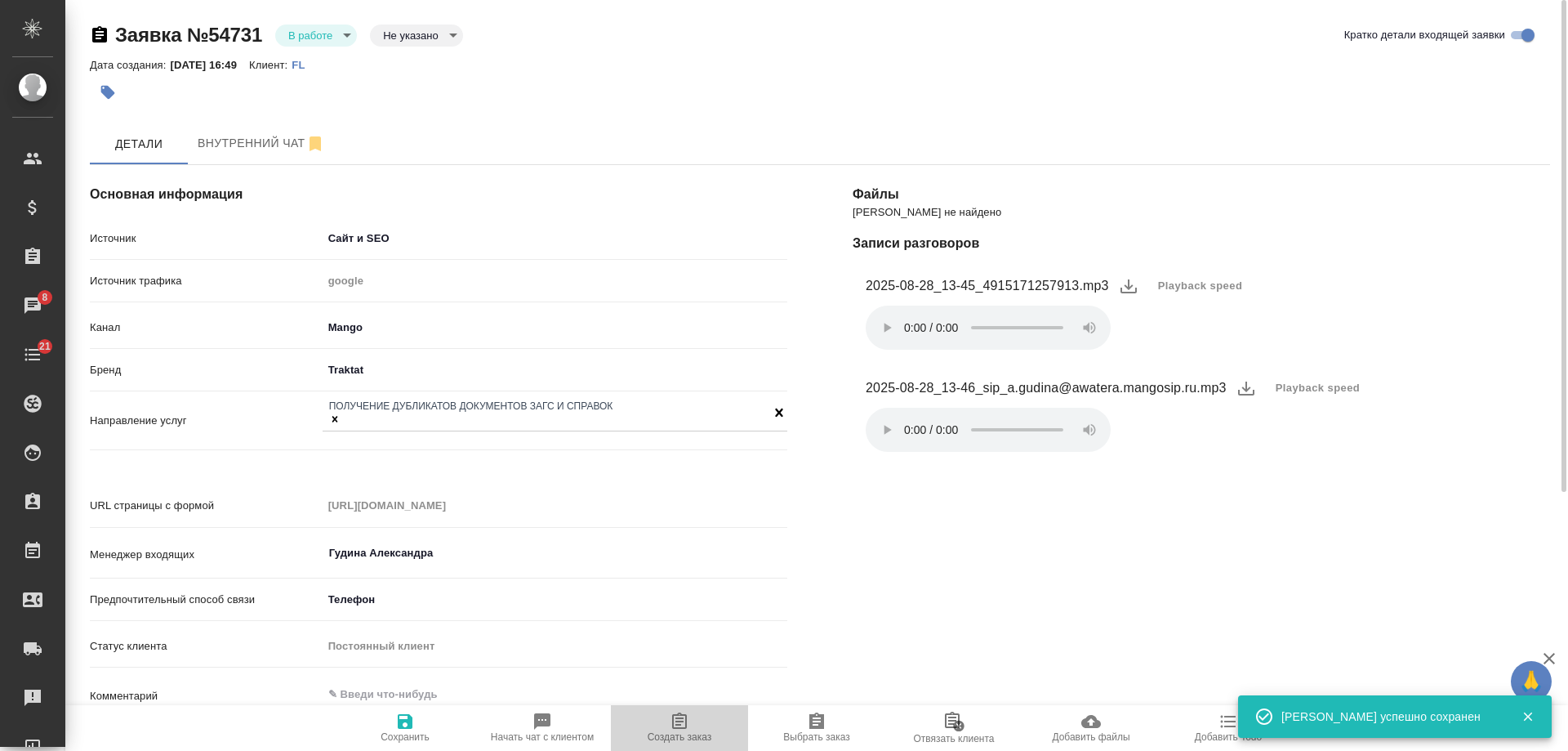
click at [675, 732] on span "Создать заказ" at bounding box center [680, 737] width 65 height 12
type textarea "x"
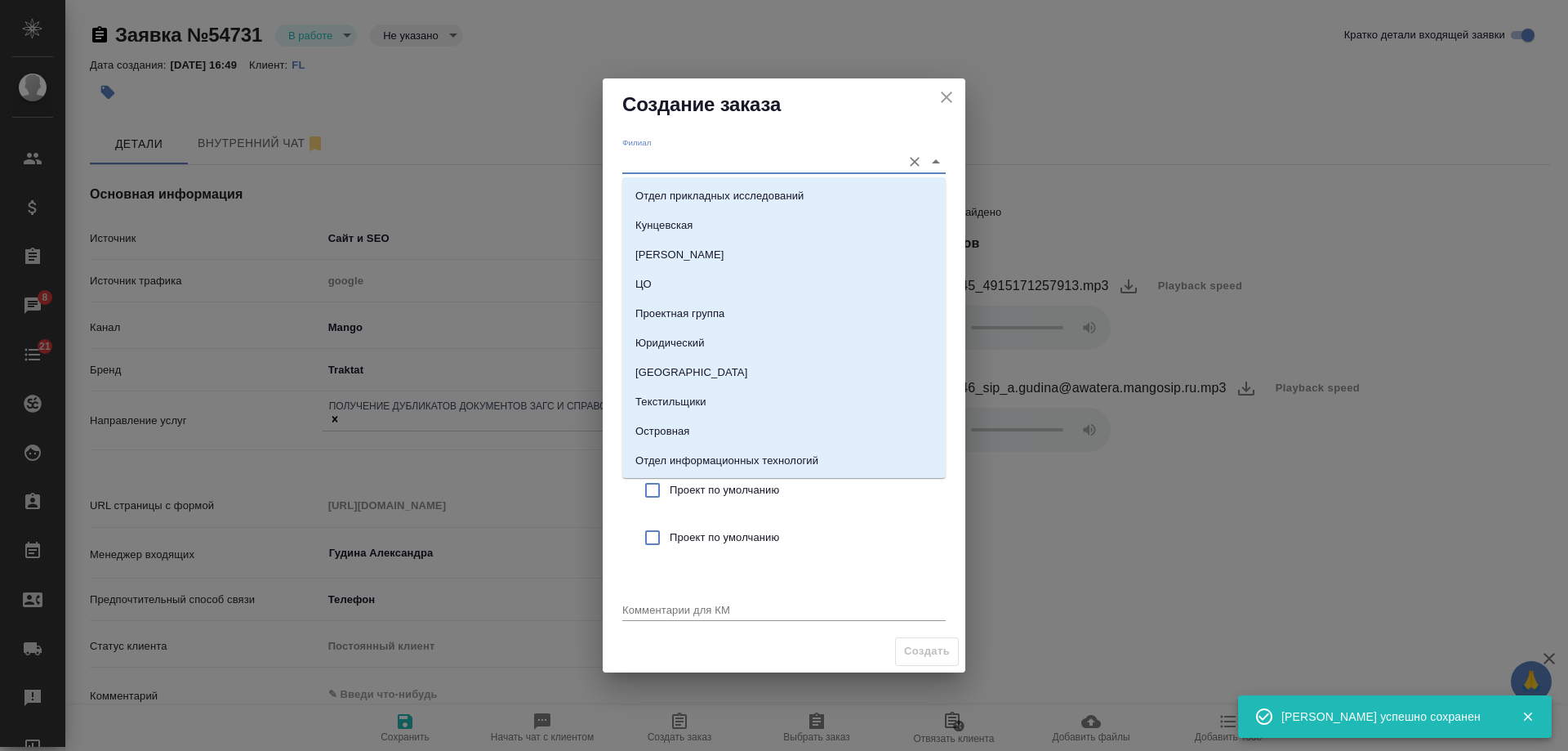
click at [672, 160] on input "Филиал" at bounding box center [758, 161] width 271 height 22
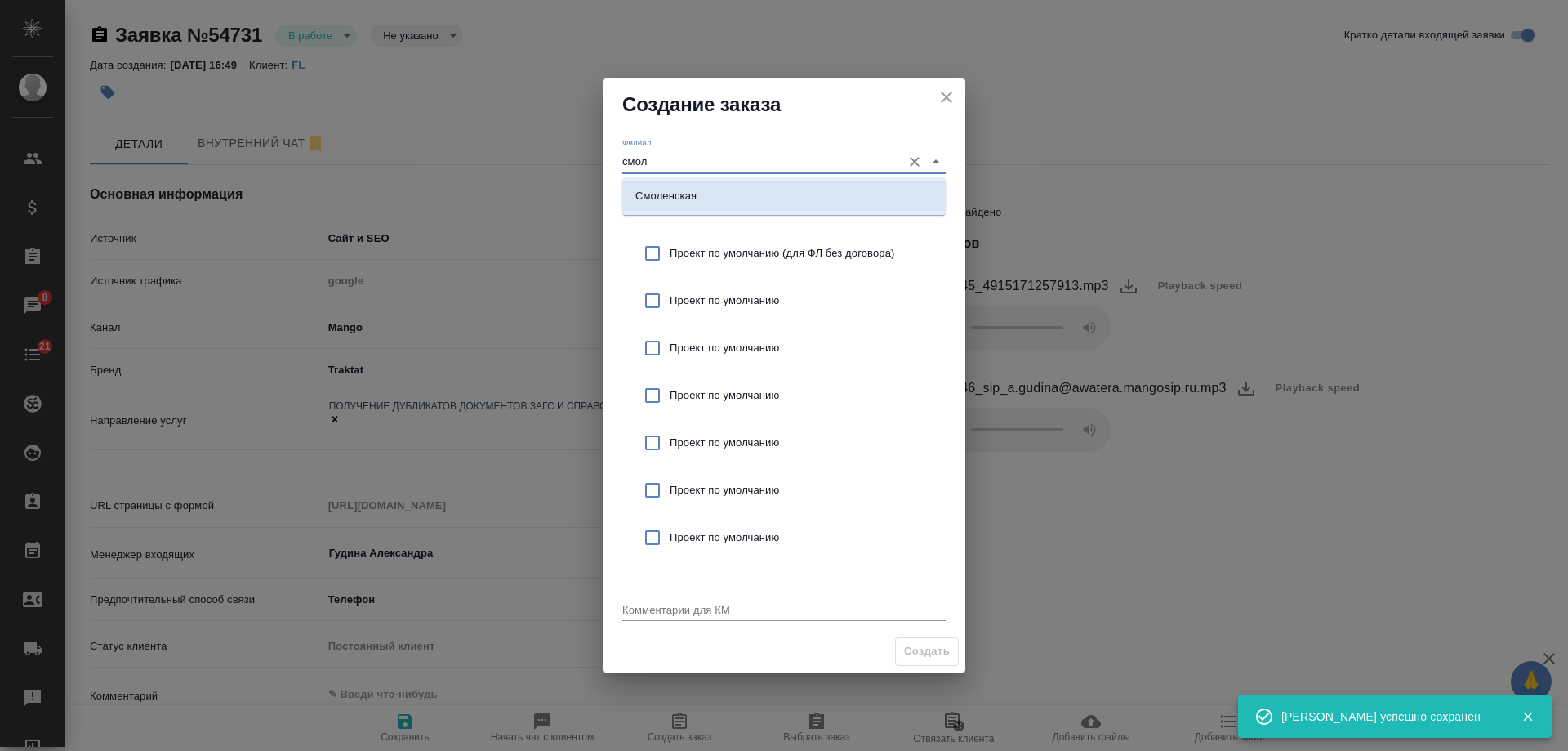
click at [690, 195] on p "Смоленская" at bounding box center [666, 196] width 61 height 17
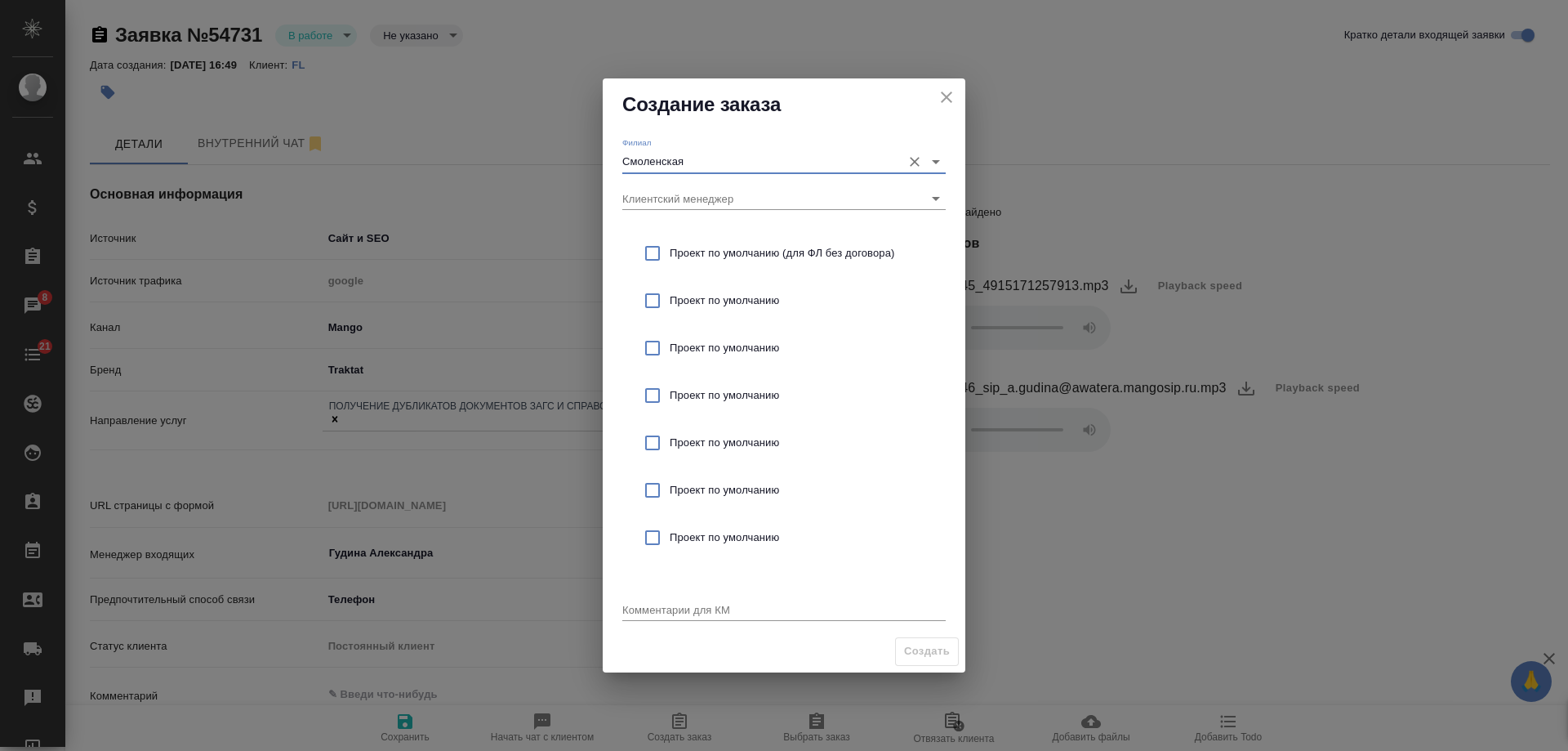
type input "Смоленская"
drag, startPoint x: 748, startPoint y: 250, endPoint x: 743, endPoint y: 266, distance: 16.8
click at [746, 253] on span "Проект по умолчанию (для ФЛ без договора)" at bounding box center [801, 253] width 263 height 17
checkbox input "true"
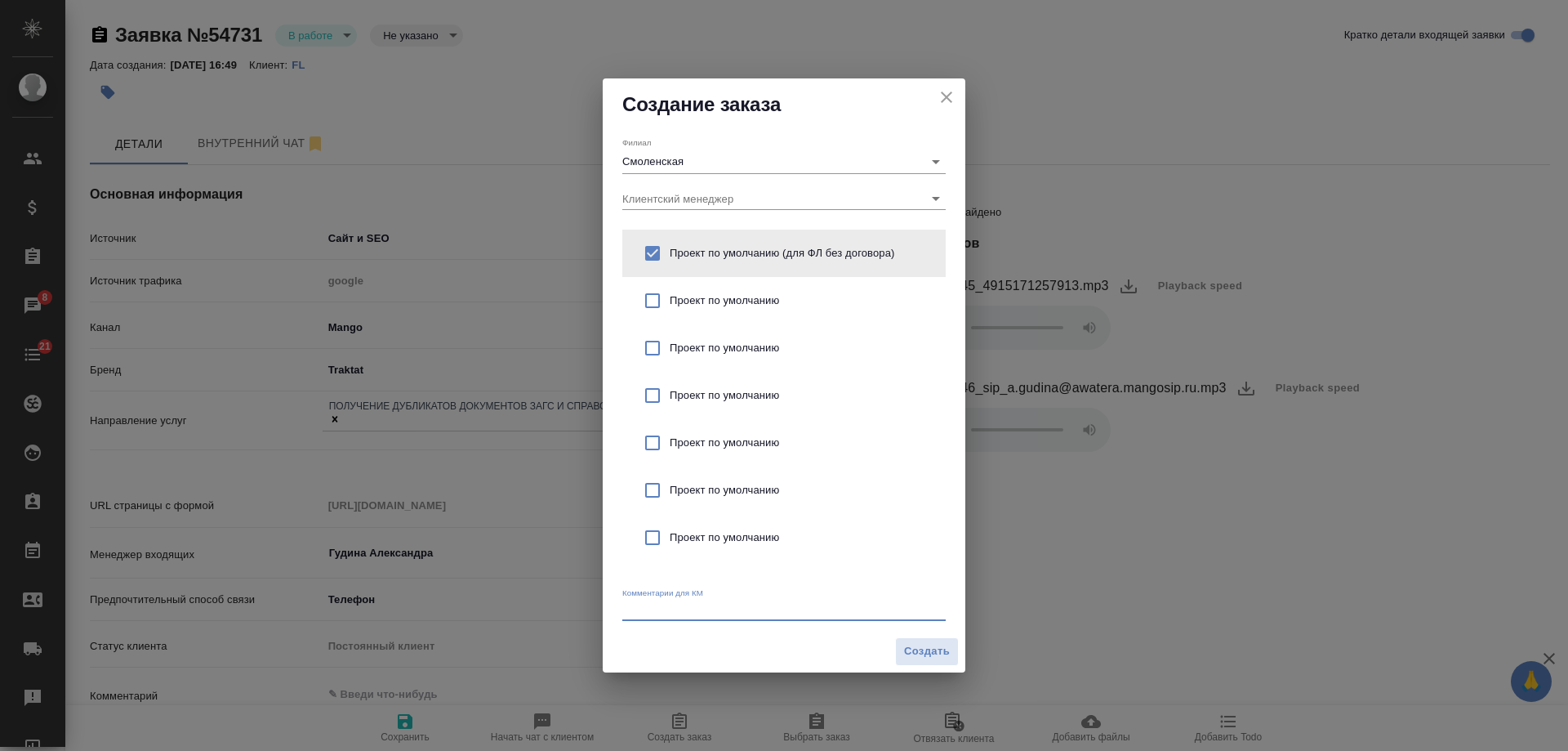
click at [676, 606] on textarea at bounding box center [784, 609] width 323 height 12
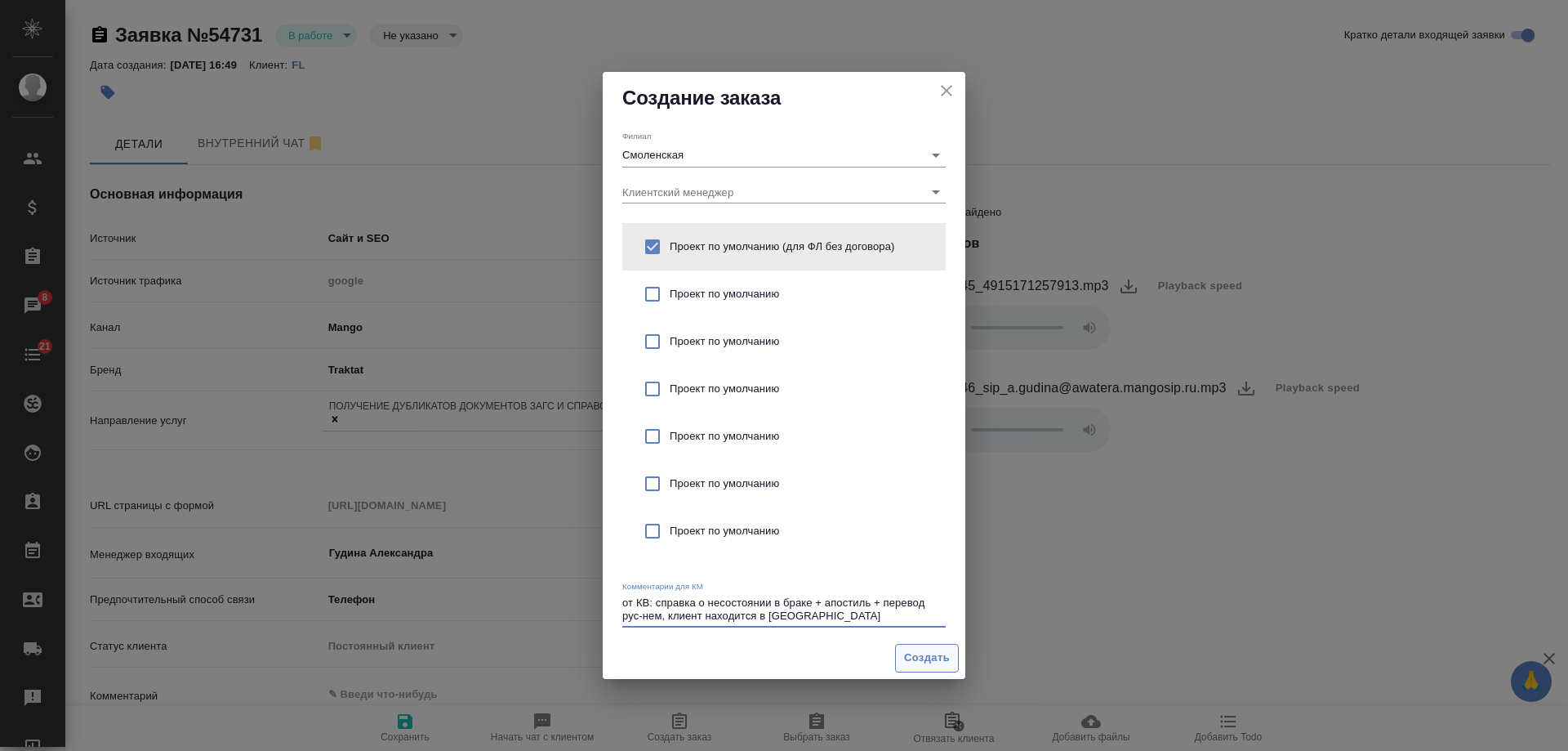
type textarea "от КВ: справка о несостоянии в браке + апостиль + перевод рус-нем, клиент наход…"
click at [929, 655] on span "Создать" at bounding box center [926, 658] width 45 height 19
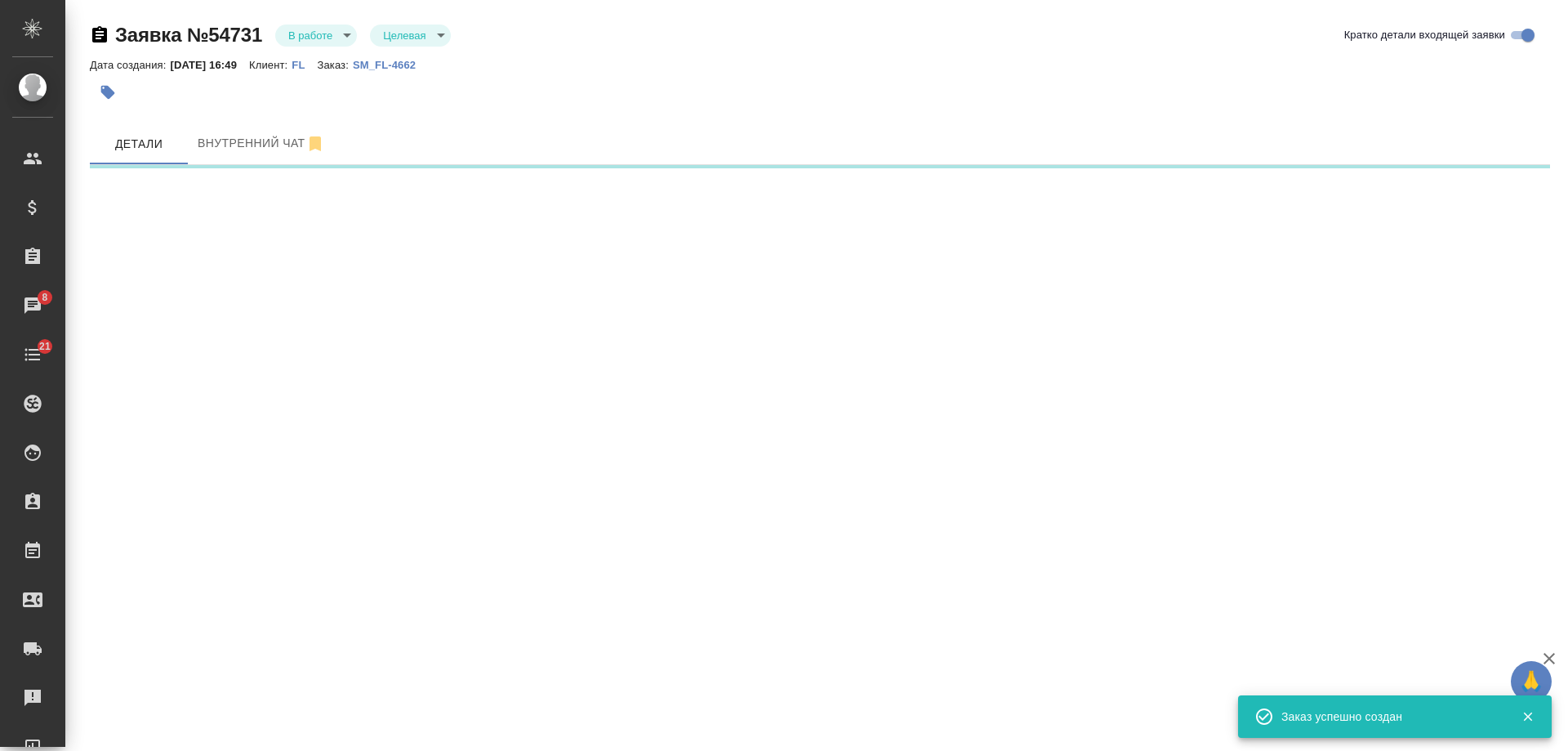
select select "RU"
select select "DE"
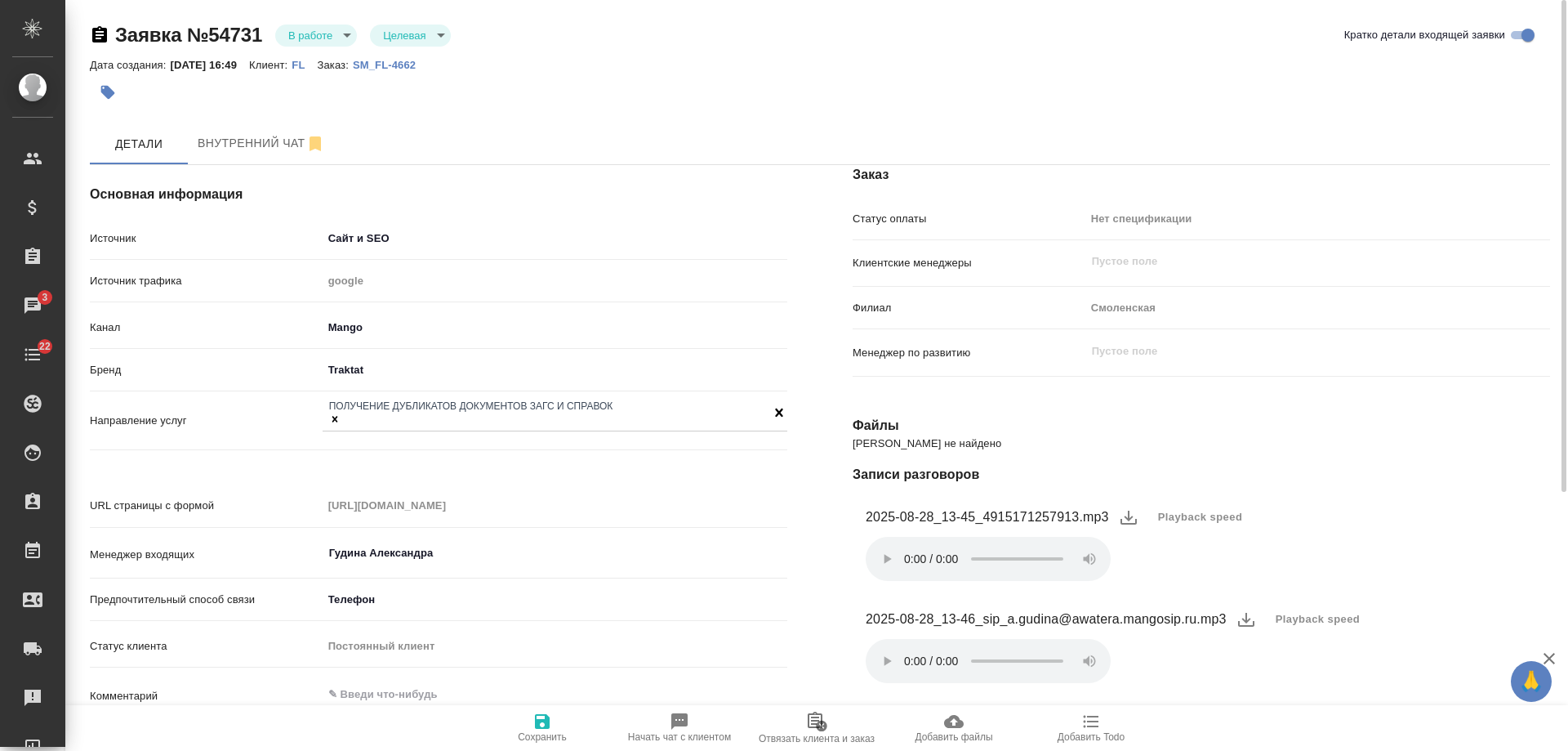
type textarea "x"
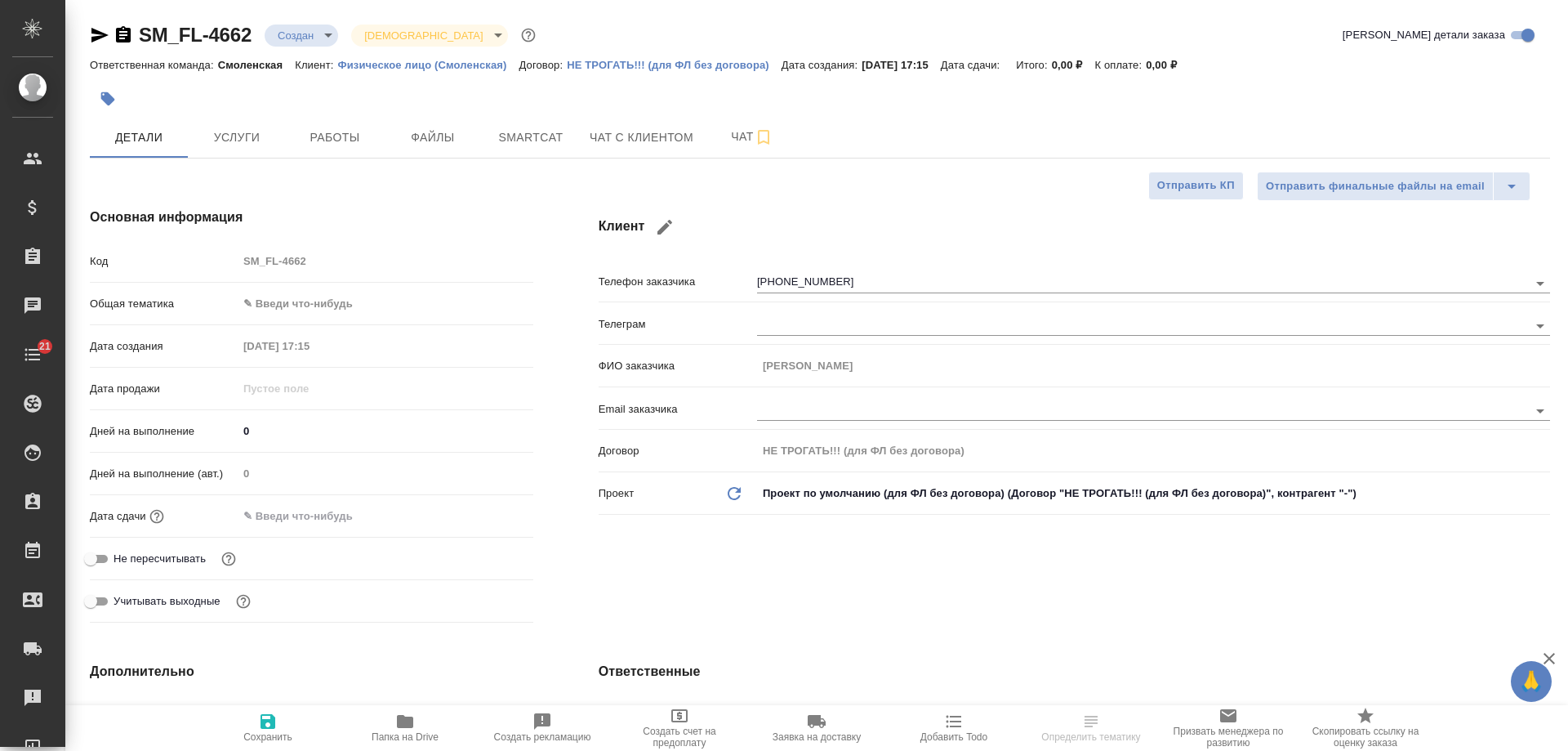
select select "RU"
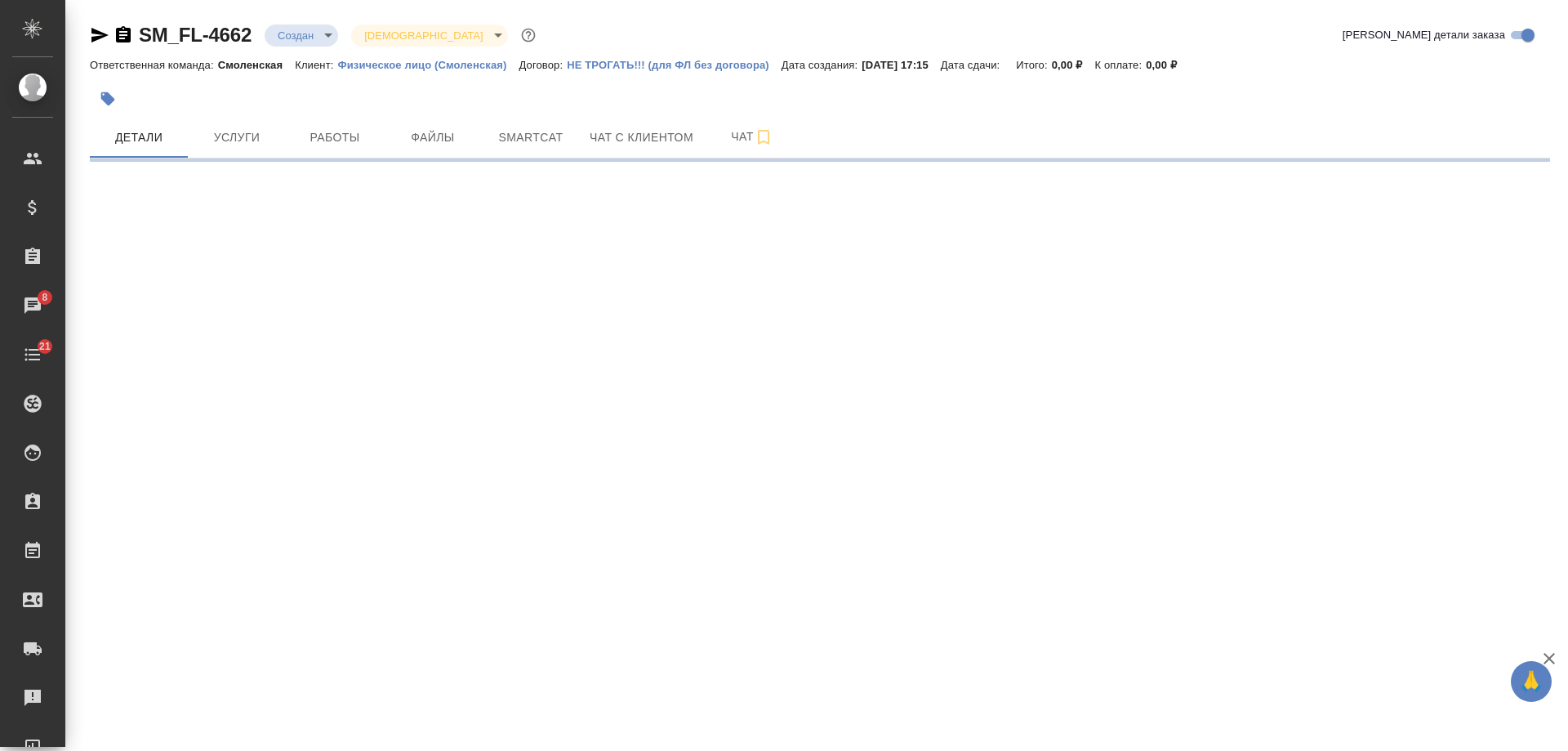
select select "RU"
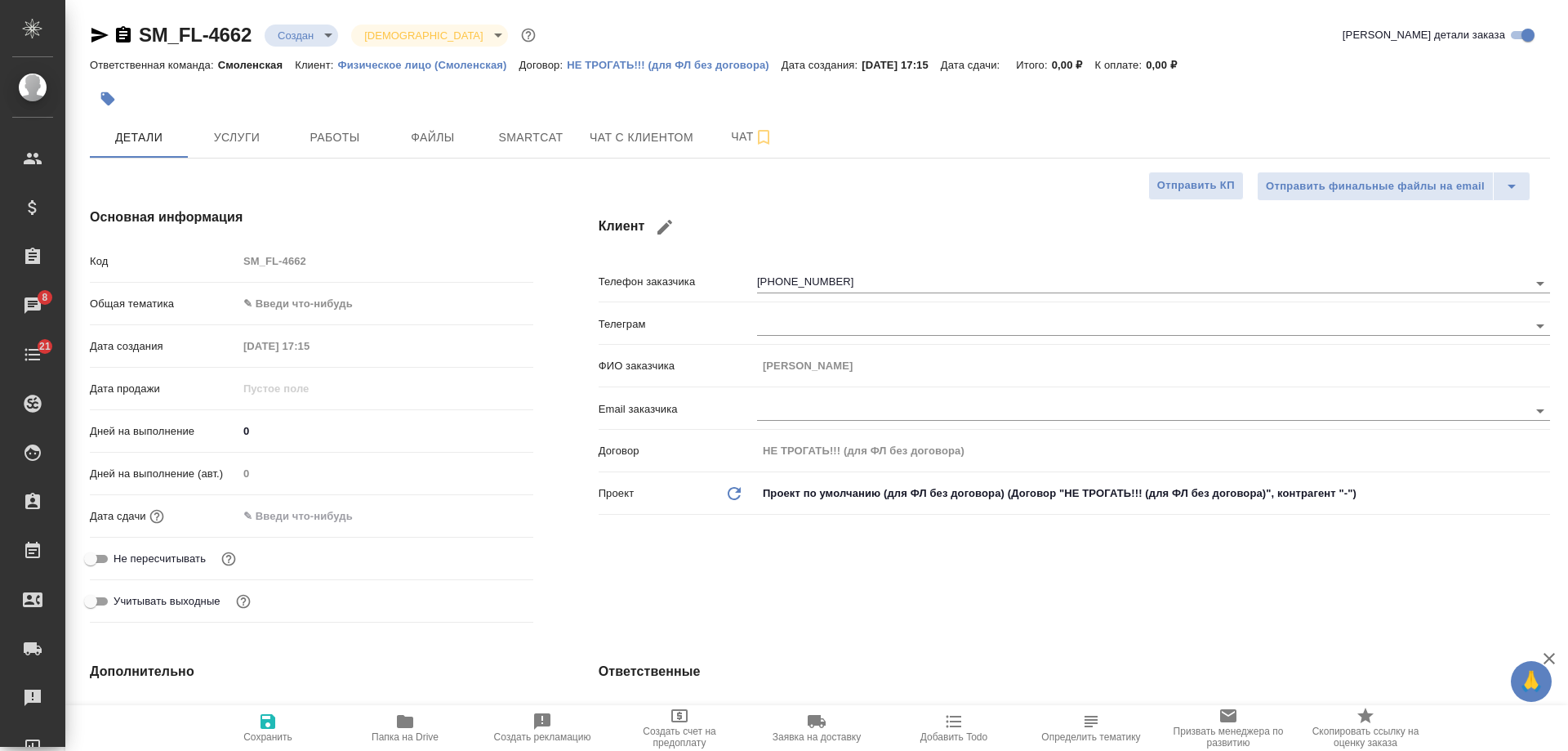
type textarea "x"
type input "Гудина Александра"
type textarea "x"
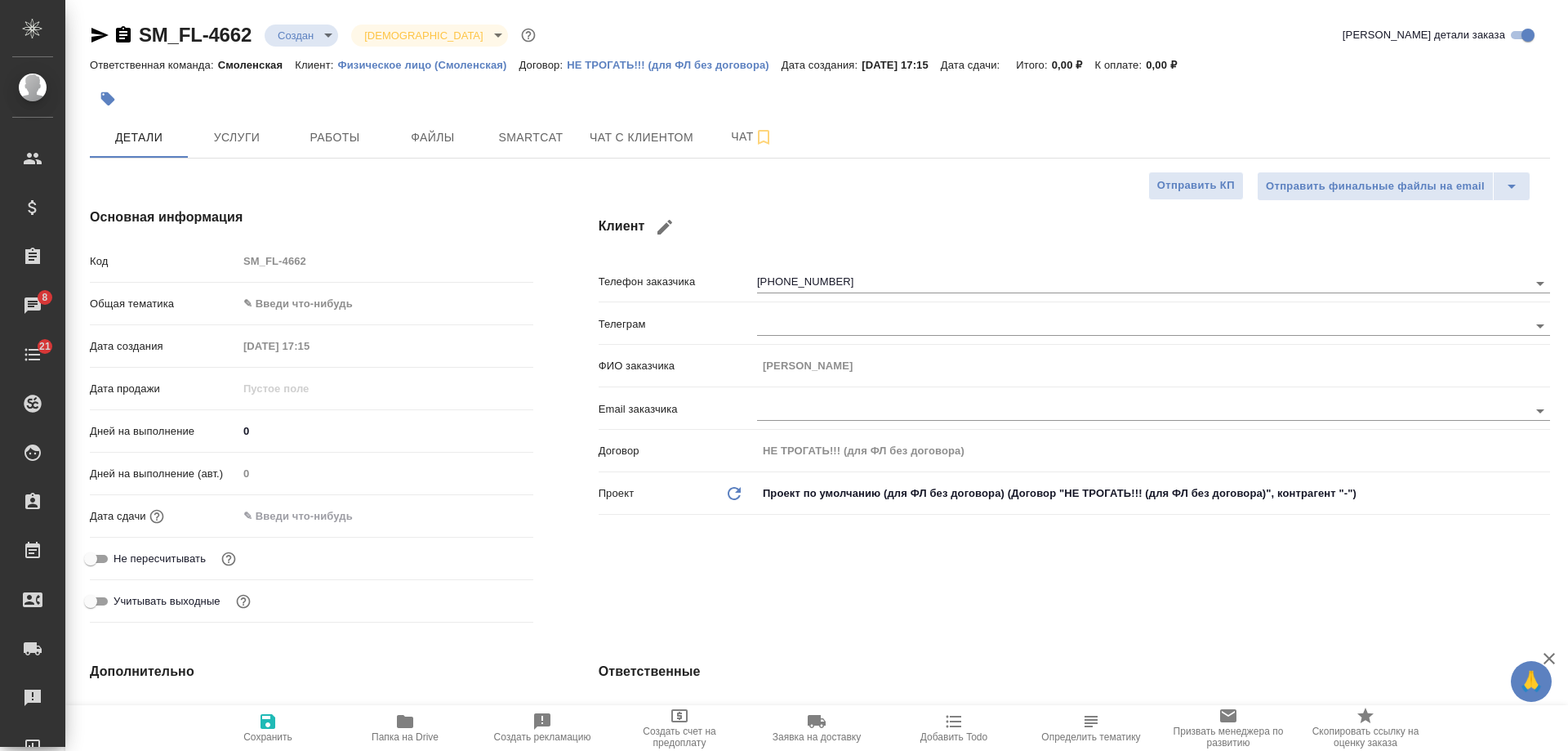
type textarea "x"
click at [125, 36] on icon "button" at bounding box center [123, 35] width 15 height 17
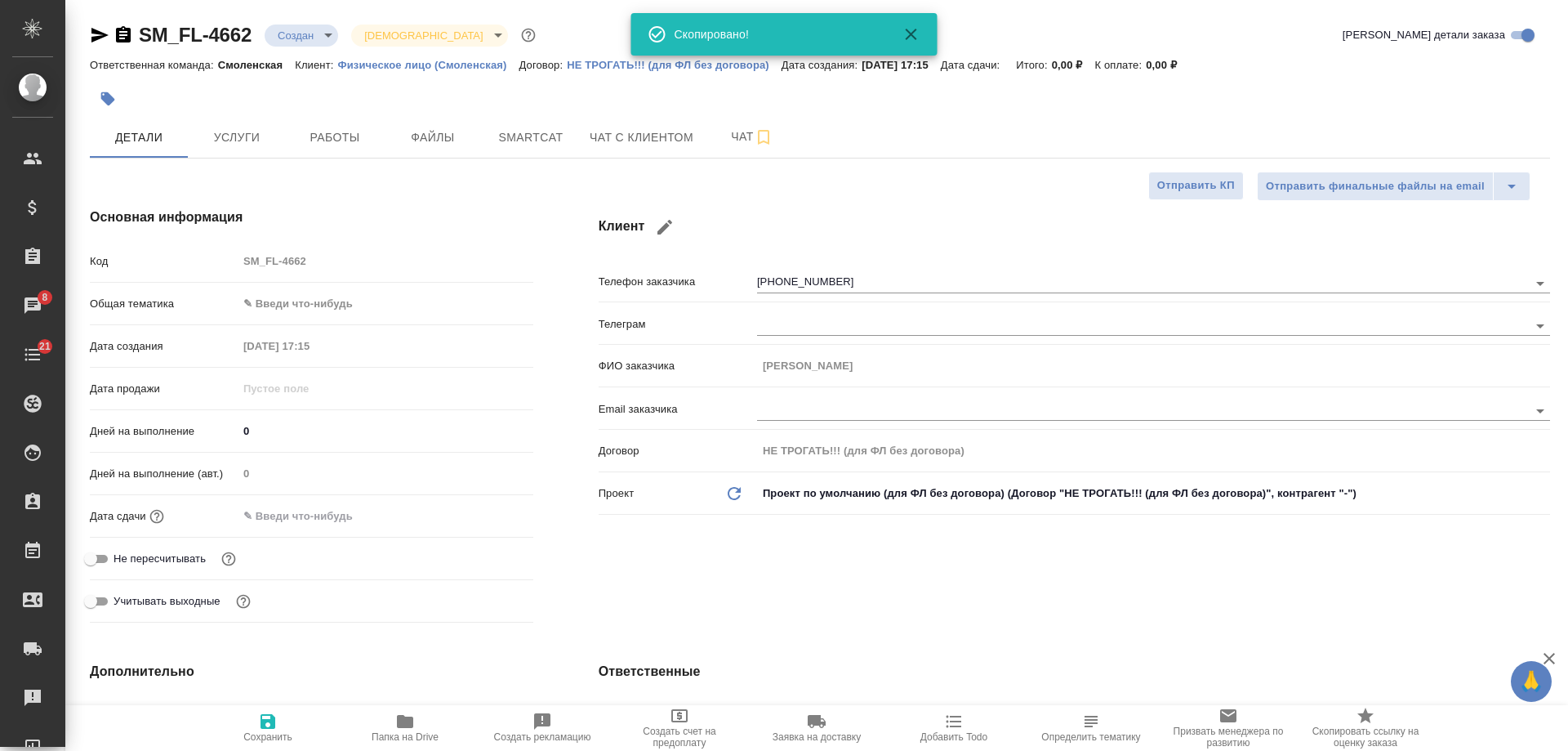
type textarea "x"
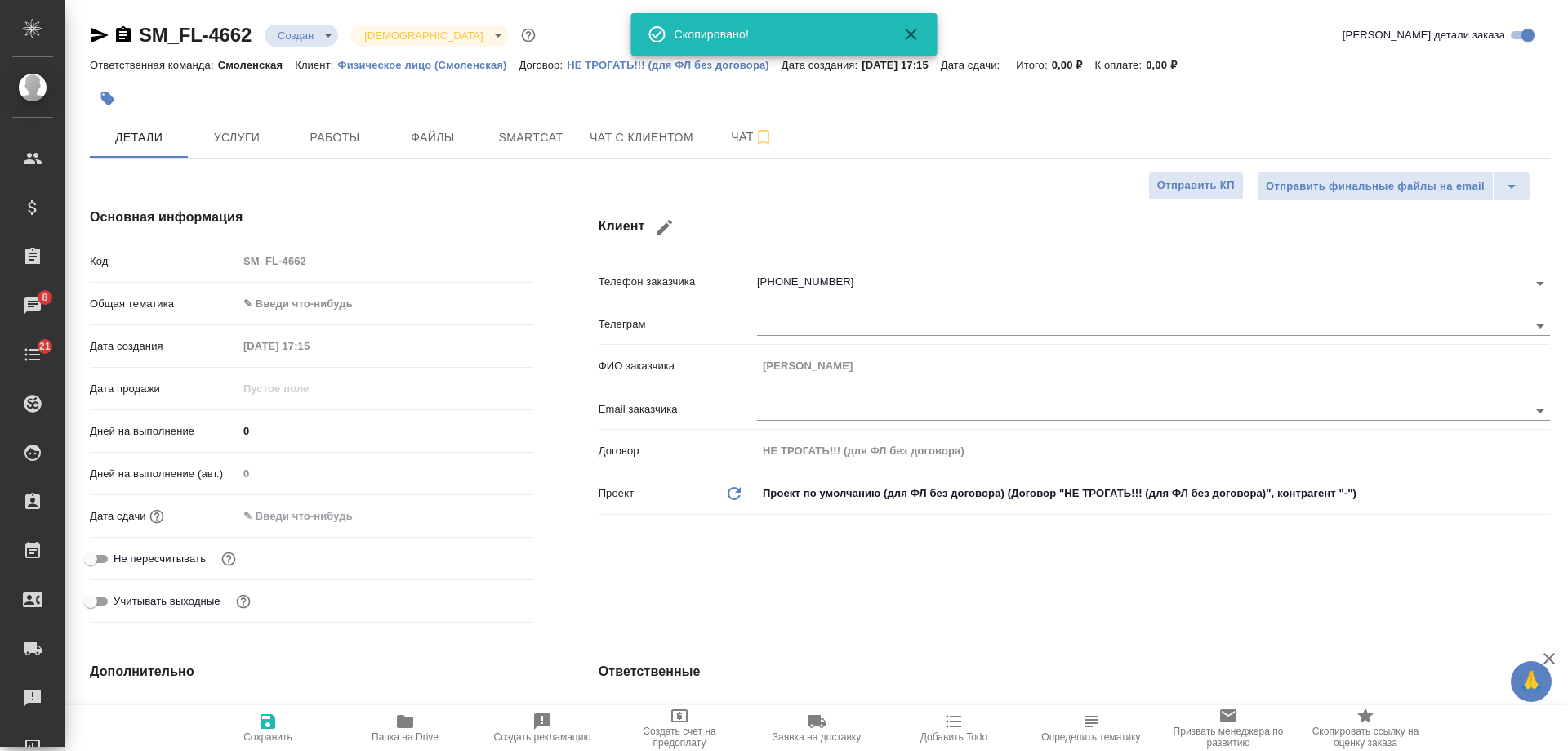
type textarea "x"
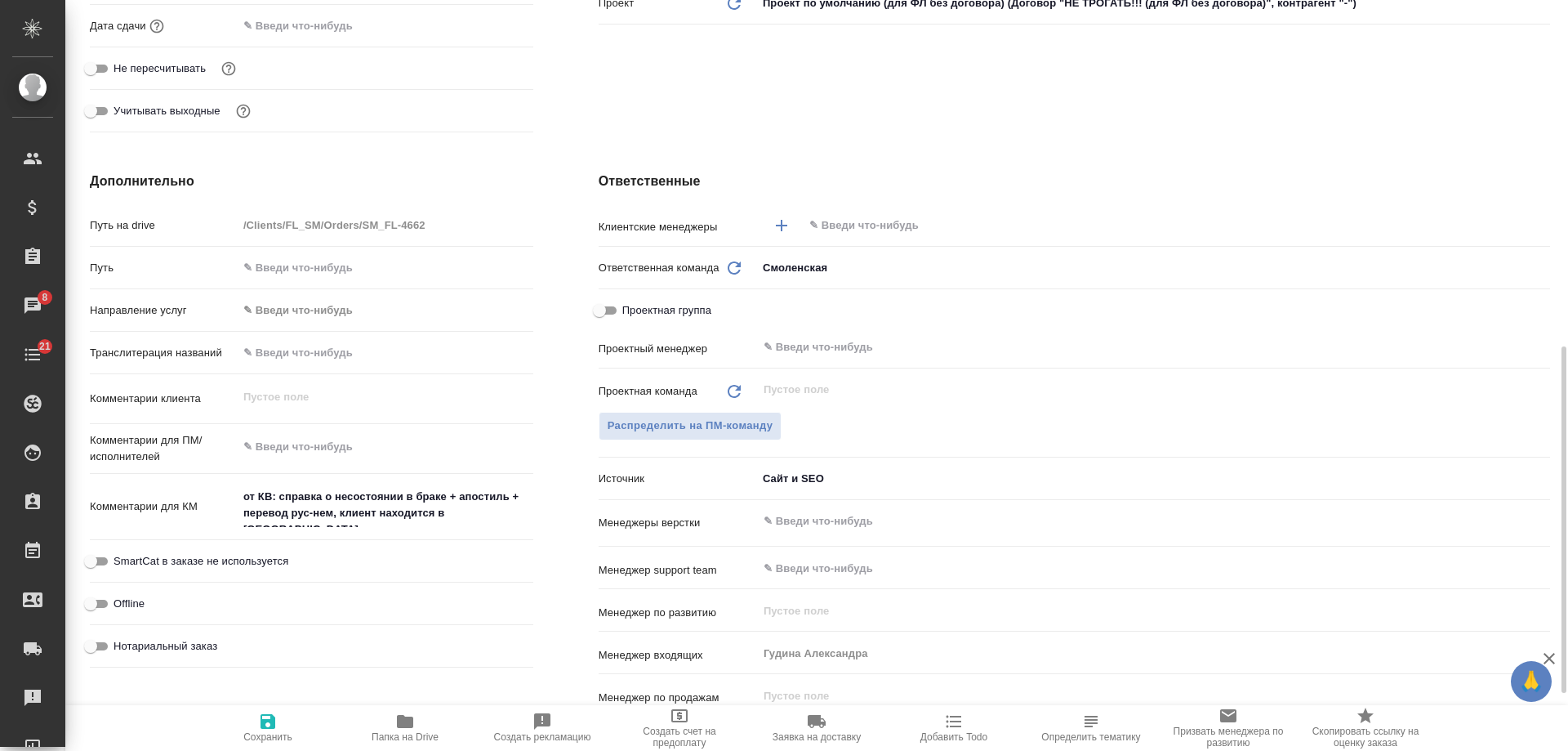
scroll to position [653, 0]
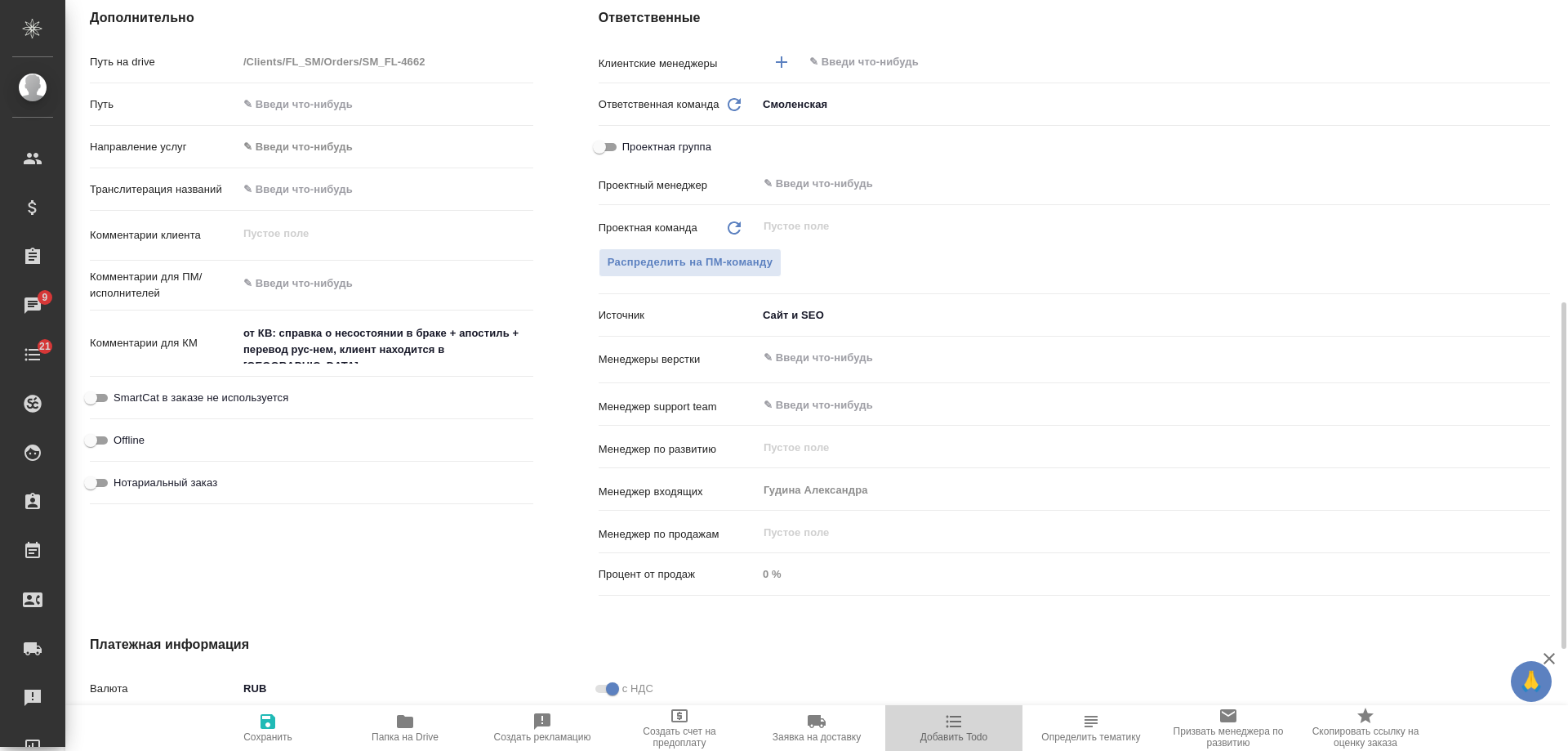
click at [954, 724] on icon "button" at bounding box center [954, 721] width 20 height 20
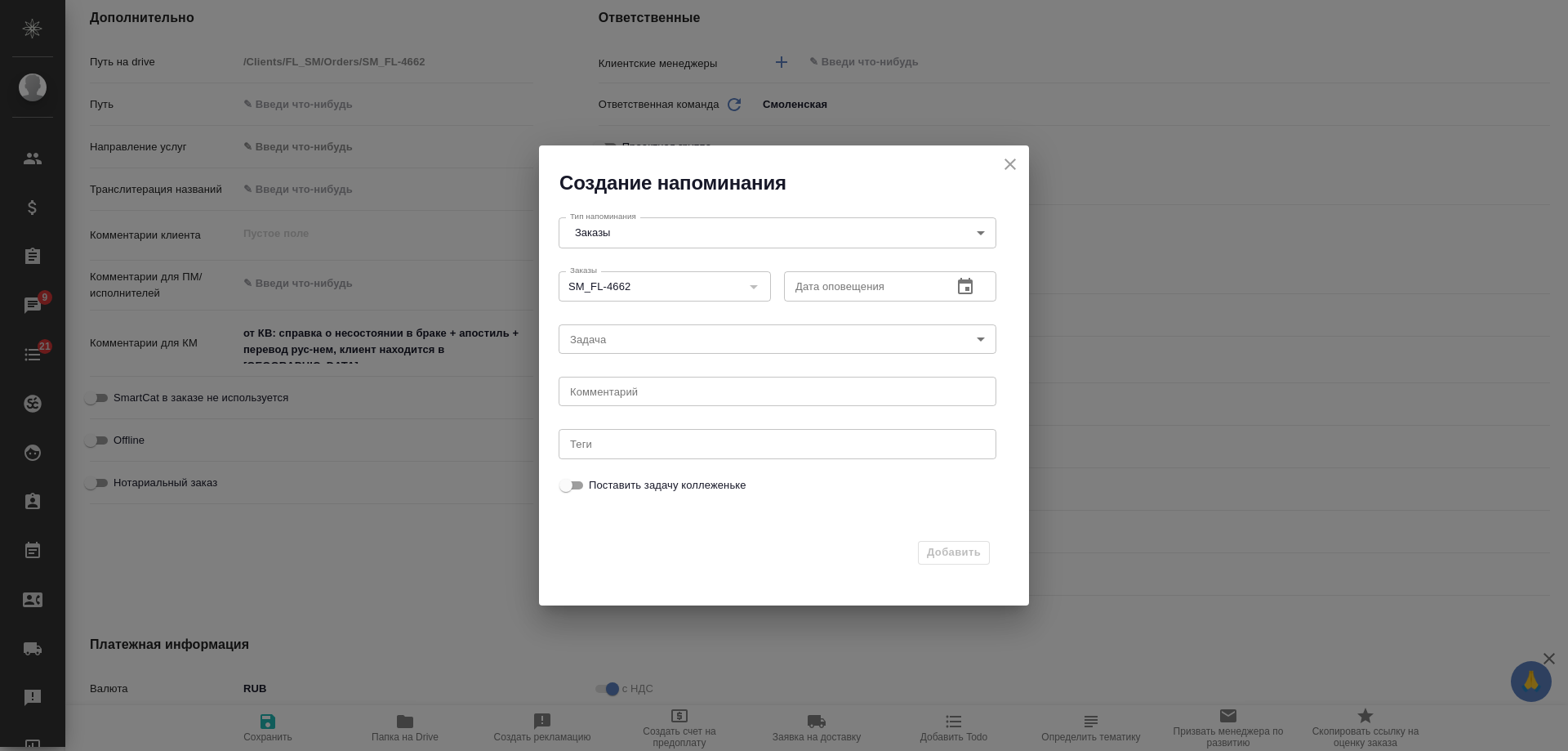
click at [1003, 166] on icon "close" at bounding box center [1011, 165] width 20 height 20
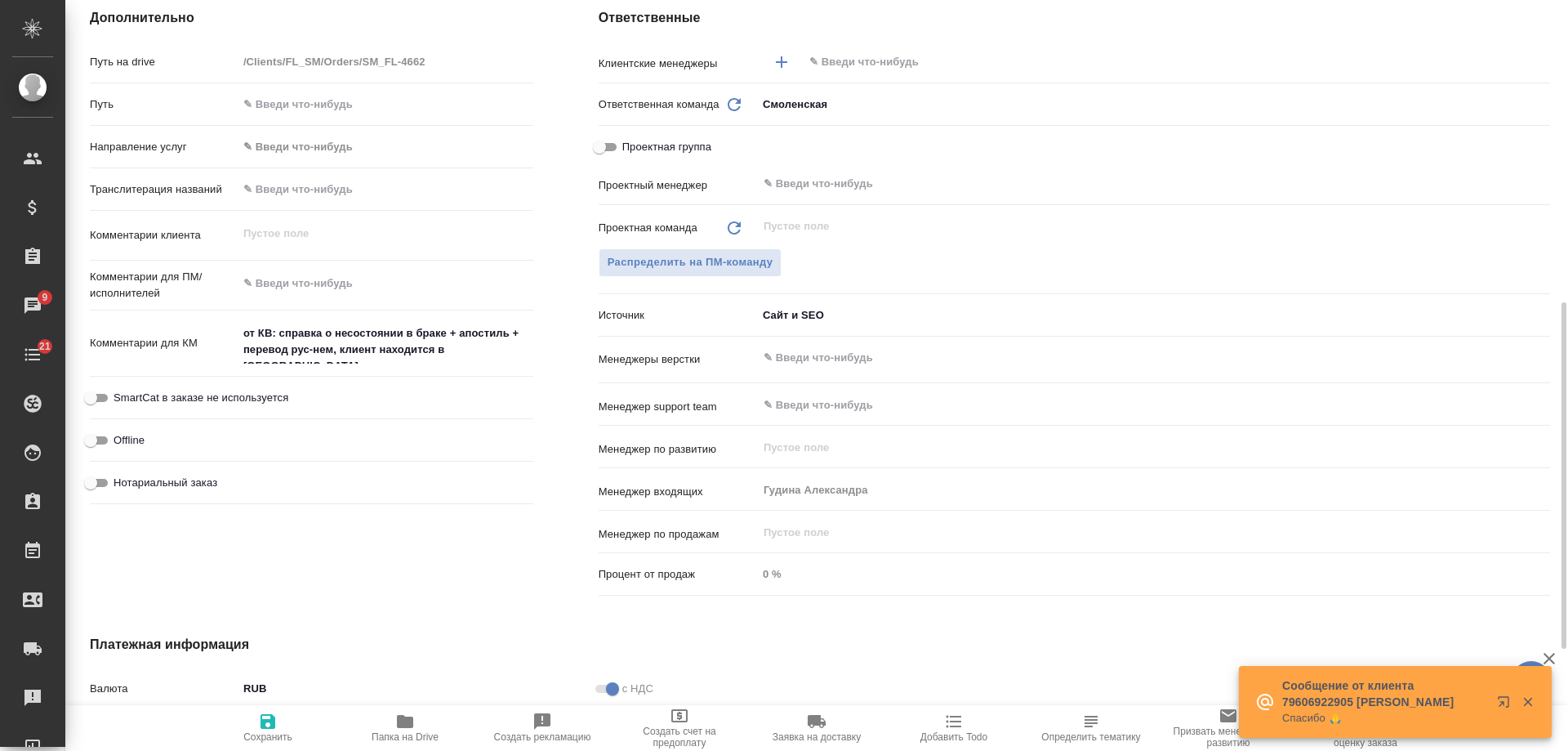
click at [177, 492] on label "Нотариальный заказ" at bounding box center [149, 483] width 136 height 20
click at [120, 492] on input "Нотариальный заказ" at bounding box center [90, 483] width 59 height 20
checkbox input "true"
type textarea "x"
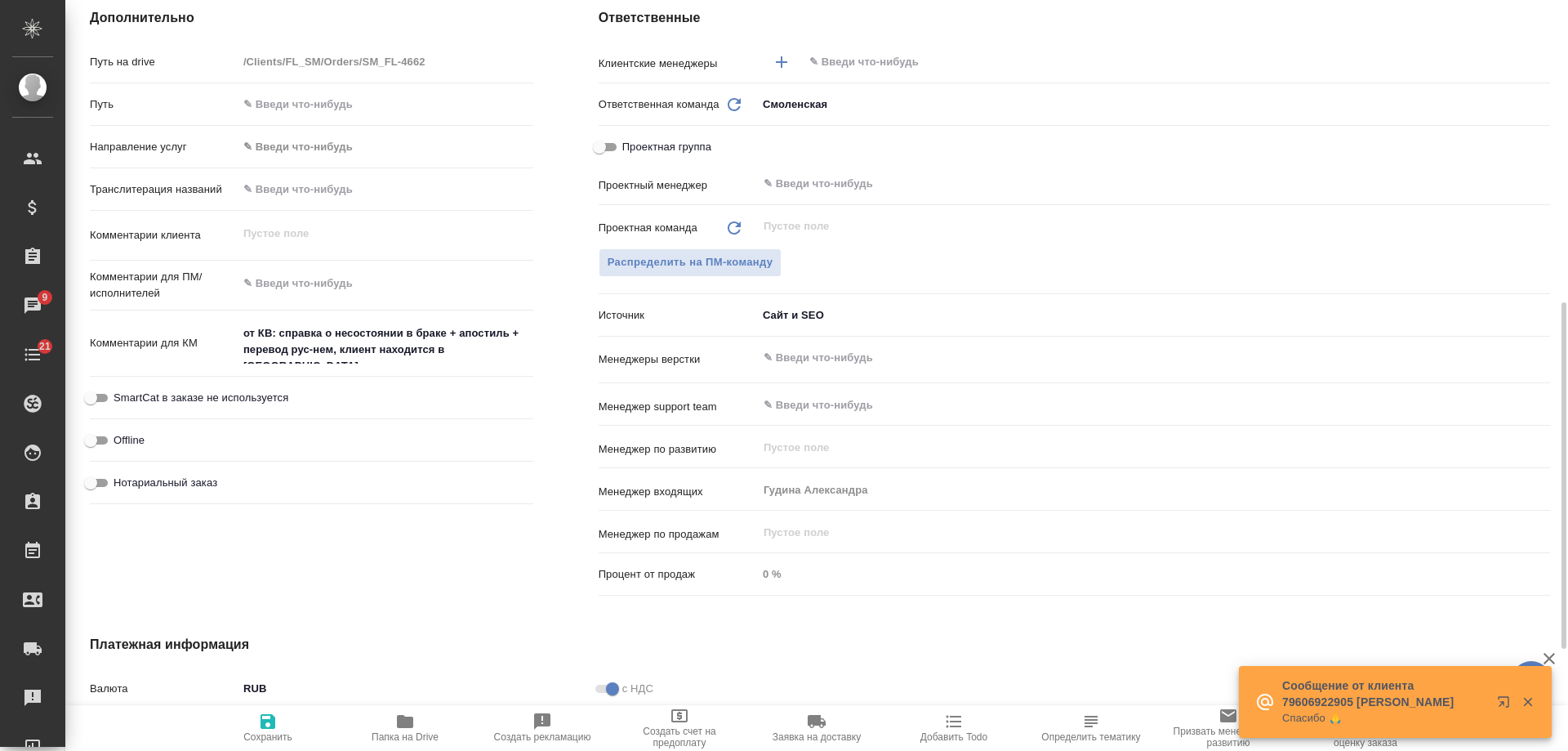
type textarea "x"
click at [254, 708] on button "Сохранить" at bounding box center [268, 727] width 137 height 45
type textarea "x"
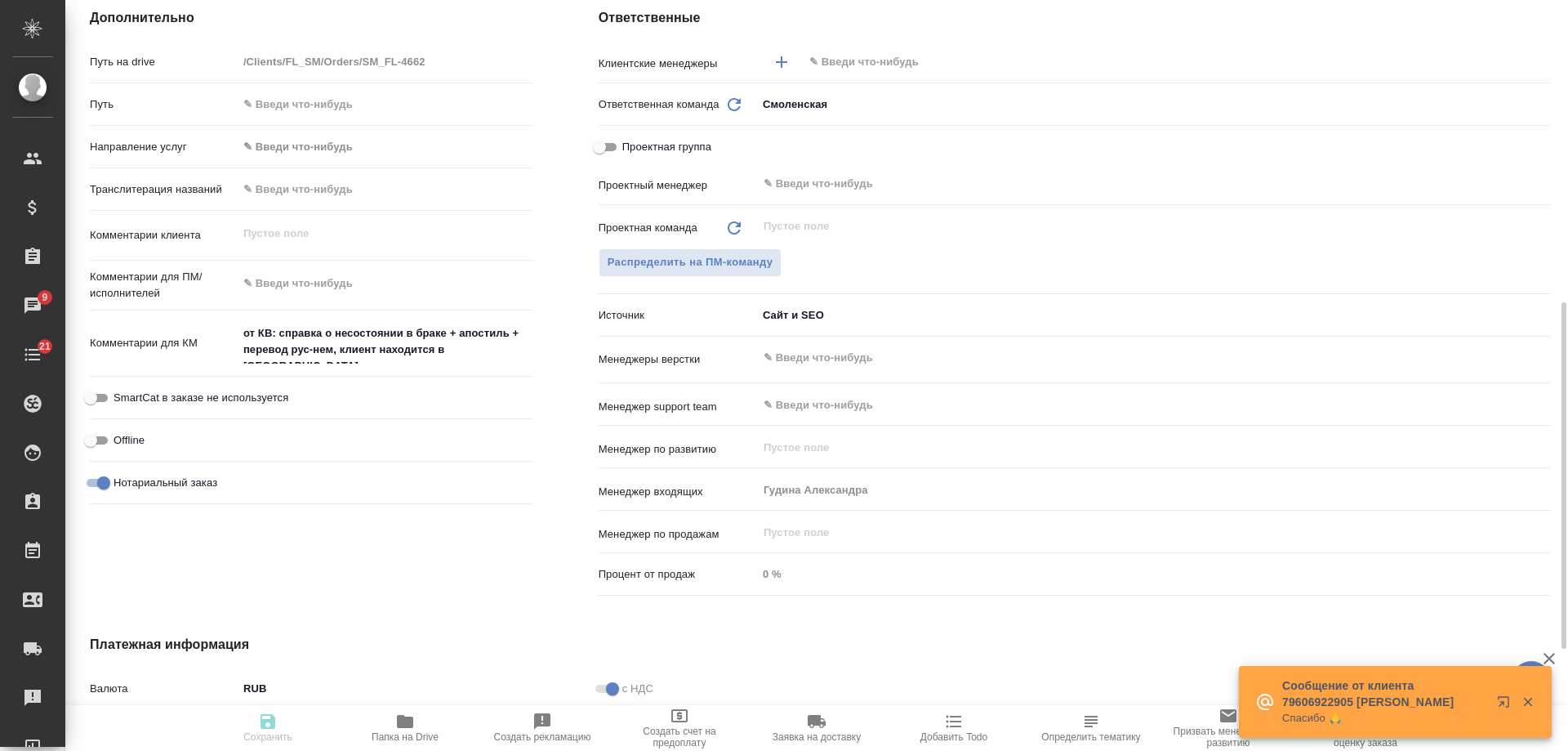
type textarea "x"
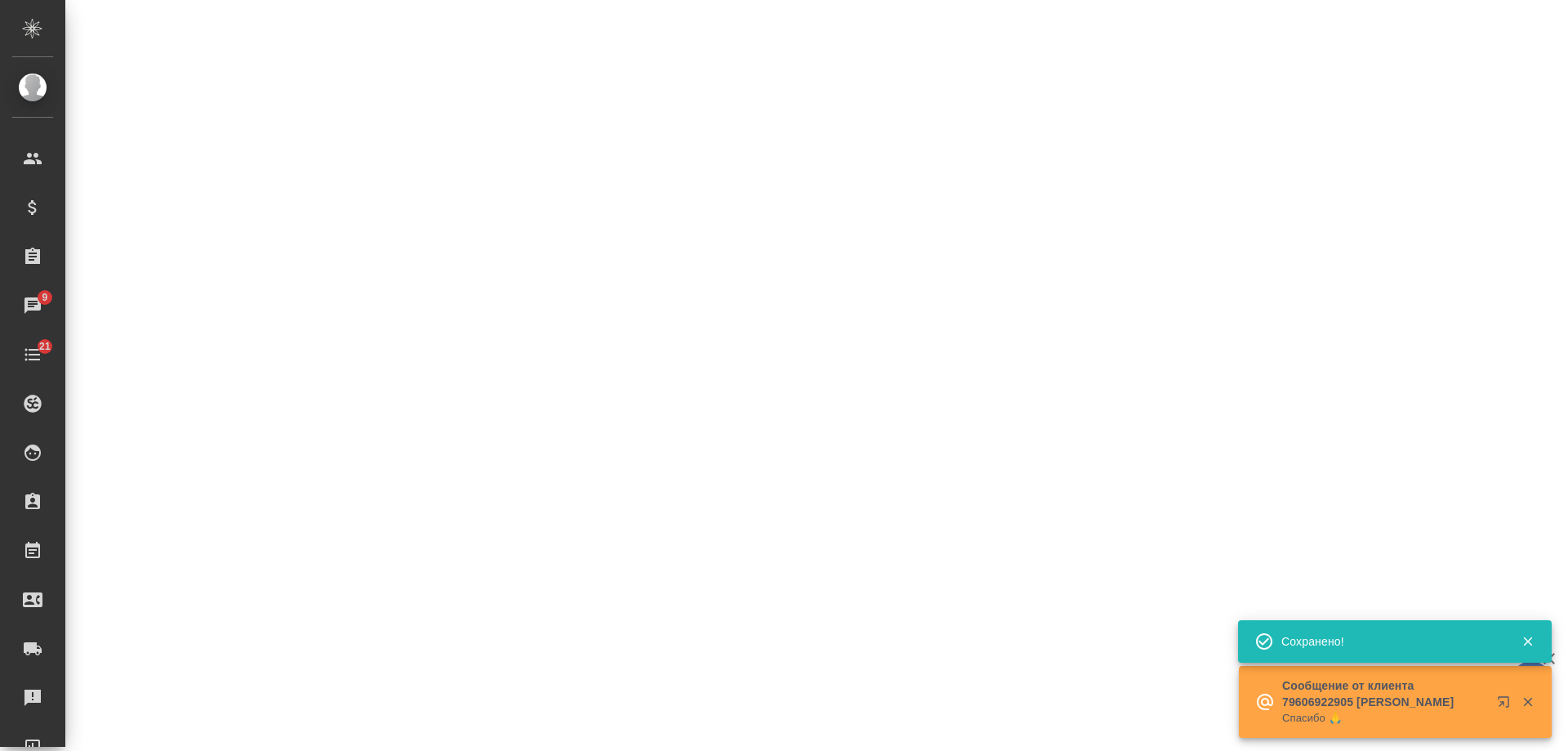
select select "RU"
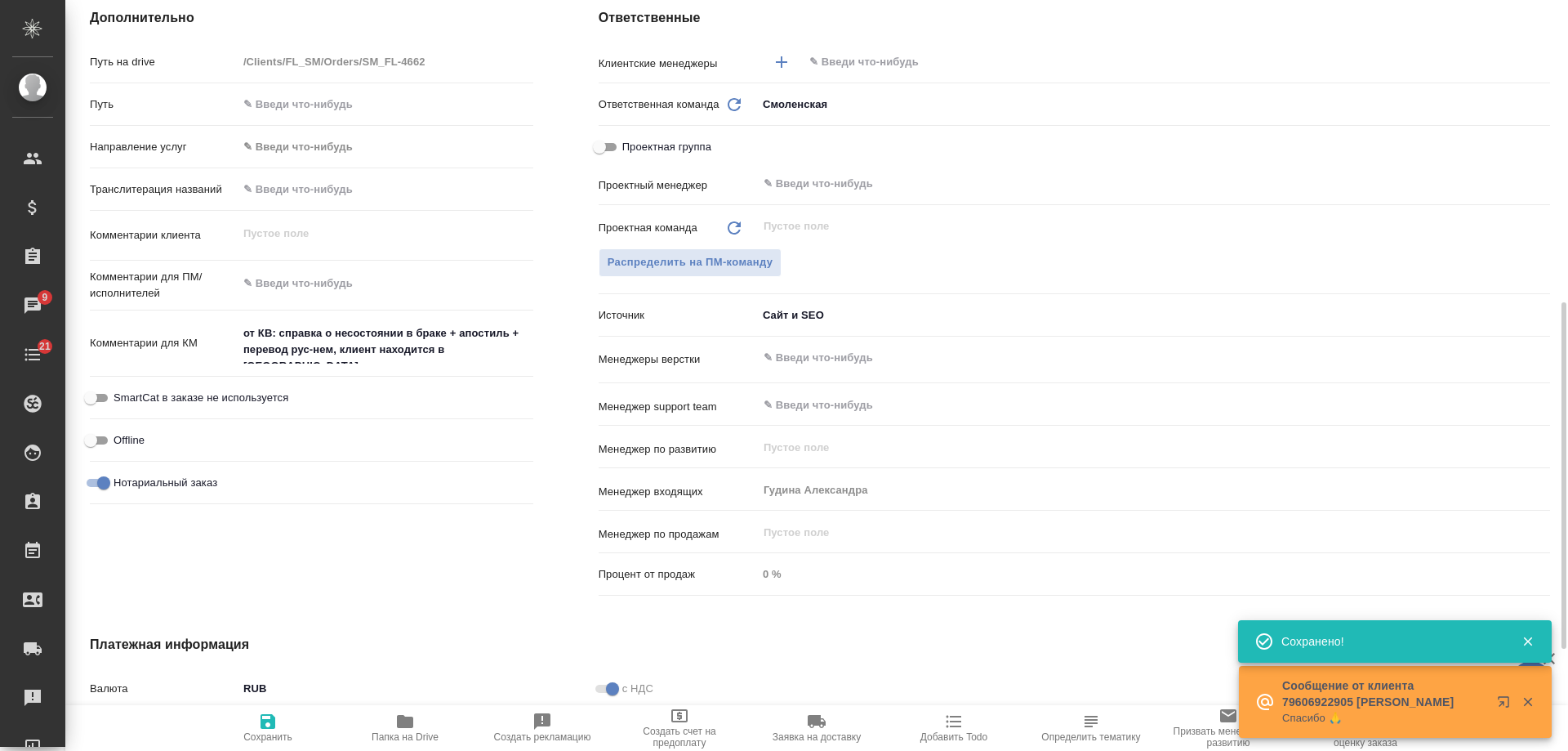
type textarea "x"
click at [968, 724] on span "Добавить Todo" at bounding box center [954, 727] width 117 height 31
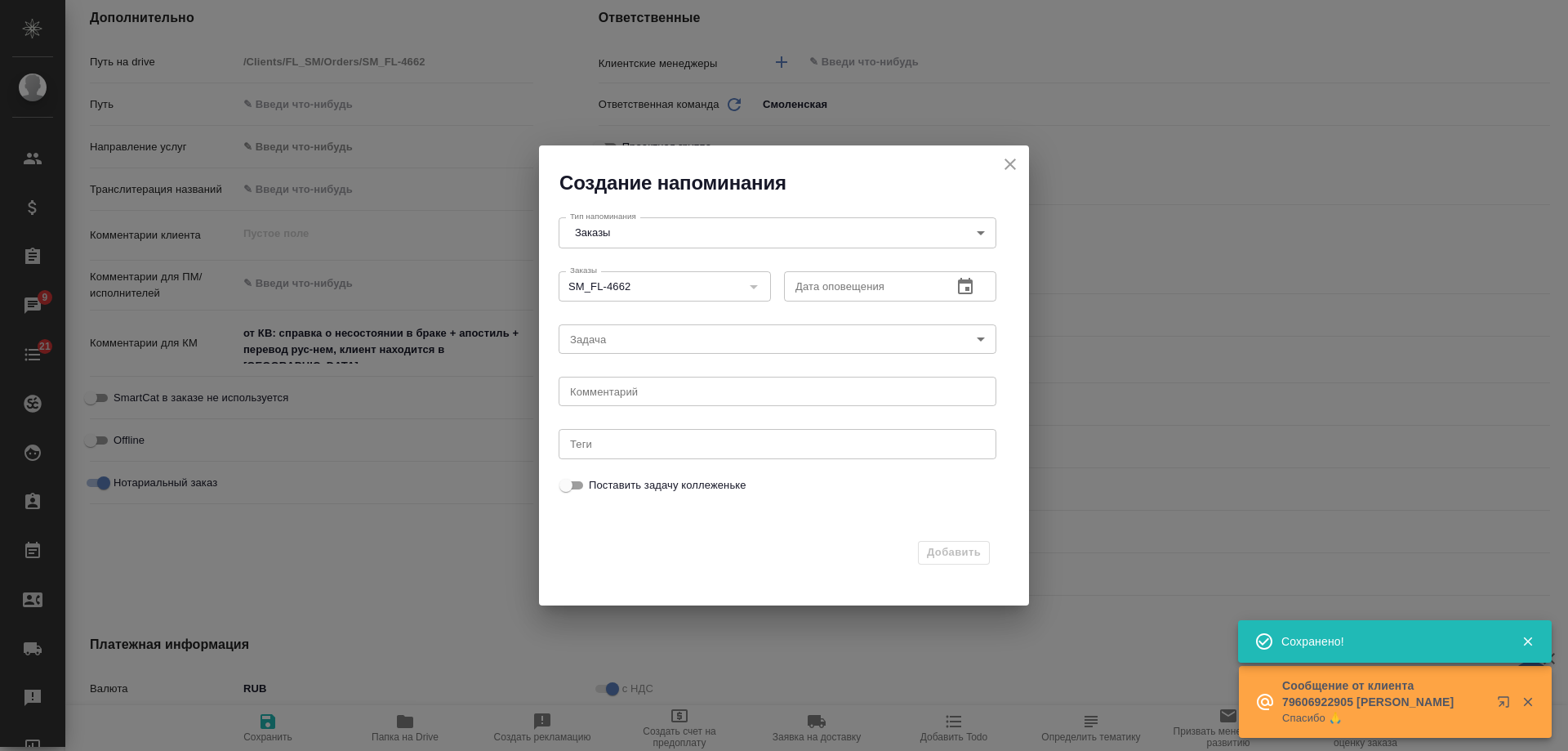
click at [971, 284] on icon "button" at bounding box center [966, 286] width 15 height 17
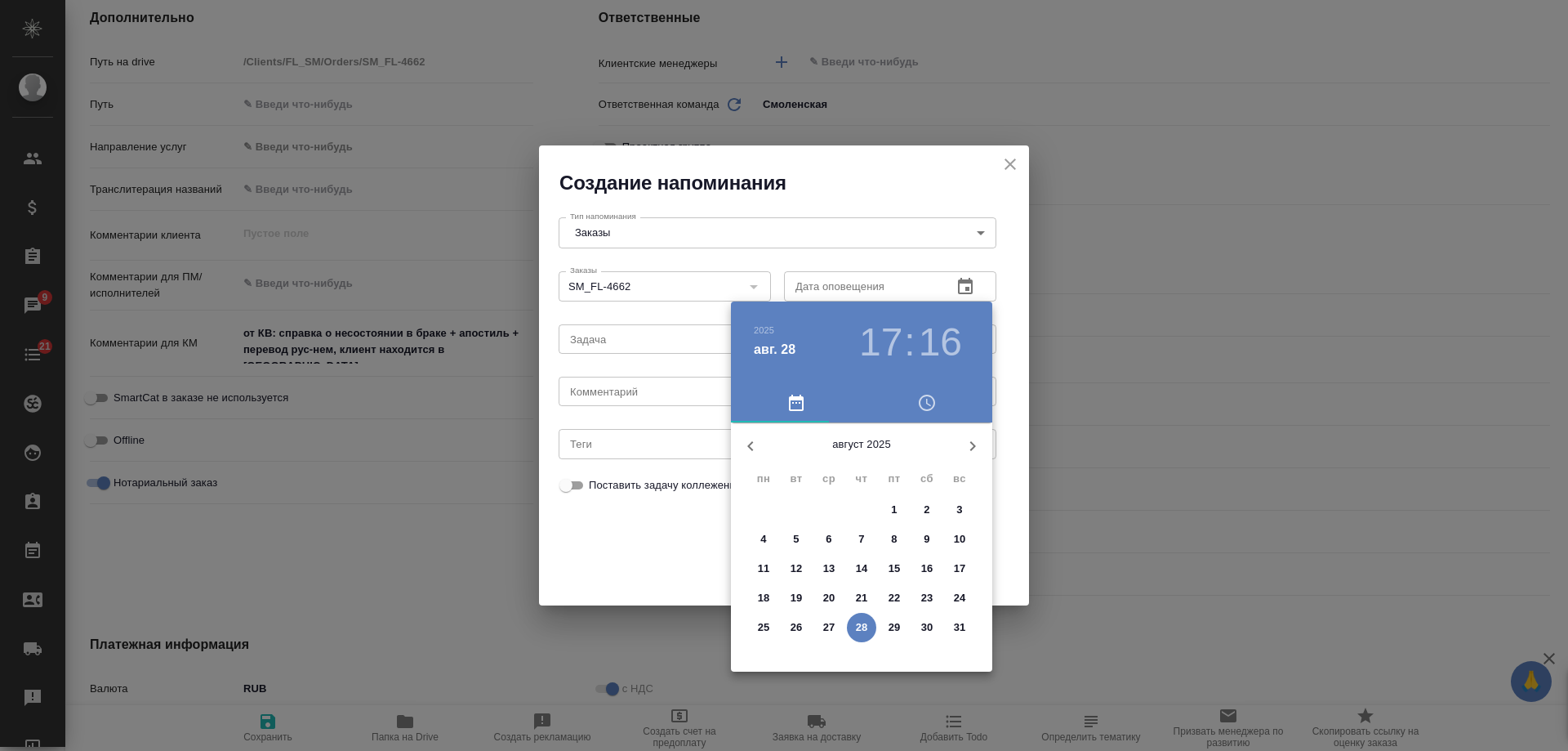
click at [897, 630] on p "29" at bounding box center [895, 628] width 12 height 17
type input "29.08.2025 17:16"
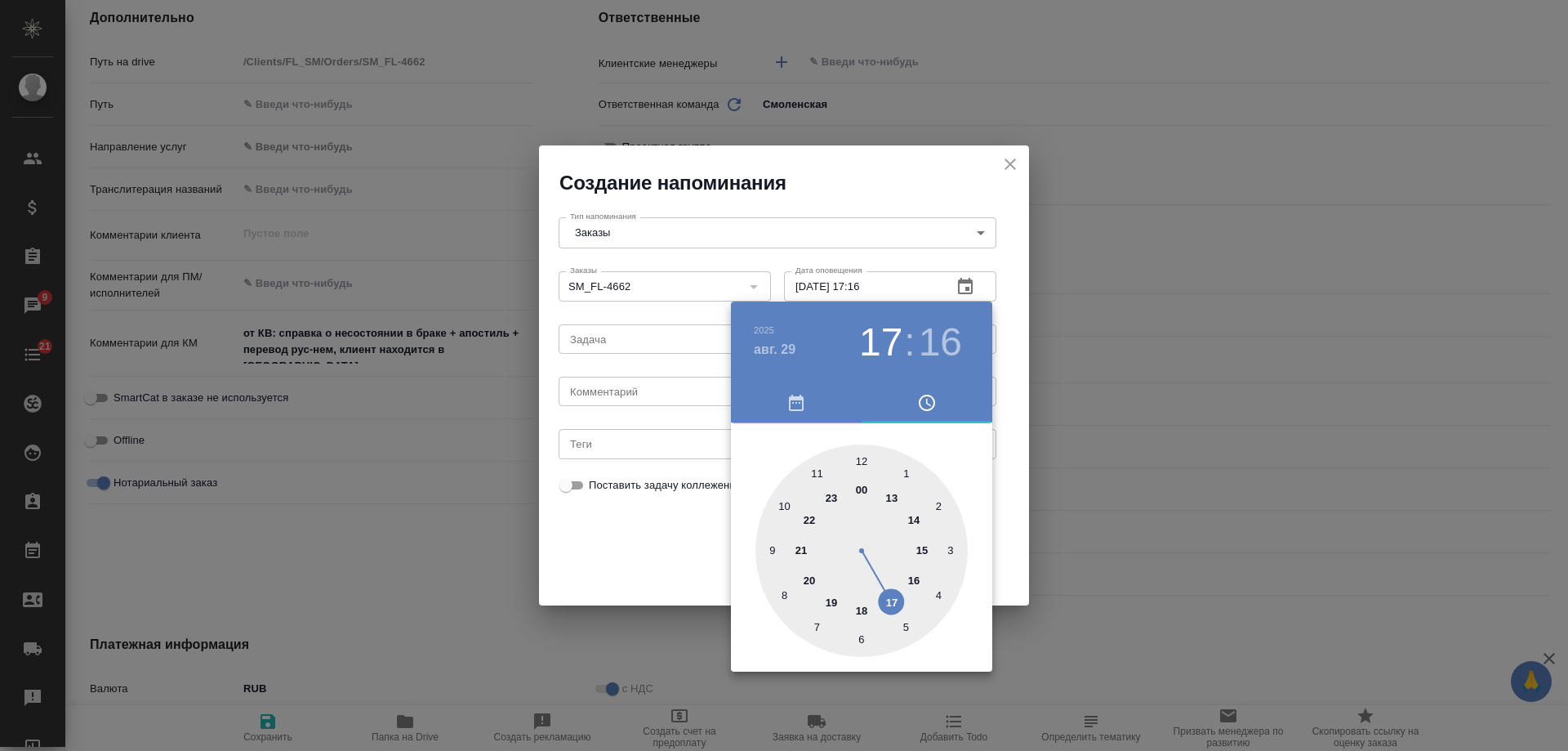
click at [600, 382] on div at bounding box center [784, 376] width 1568 height 751
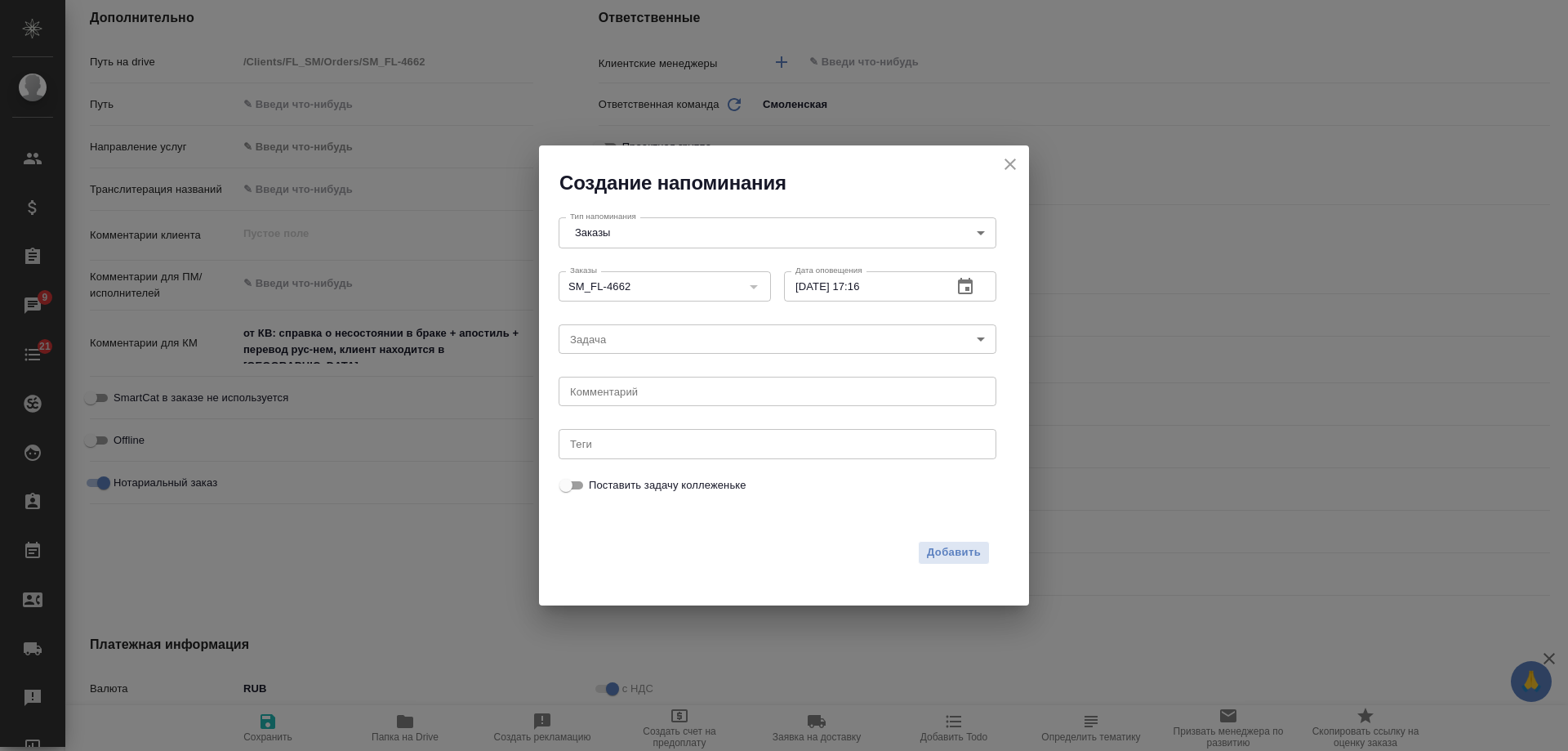
click at [603, 392] on div "2025 авг. 29 17 : 16 00 1 2 3 4 5 6 7 8 9 10 11 12 13 14 15 16 17 18 19 20 21 2…" at bounding box center [784, 376] width 1568 height 751
click at [605, 394] on div "2025 авг. 29 17 : 16 00 1 2 3 4 5 6 7 8 9 10 11 12 13 14 15 16 17 18 19 20 21 2…" at bounding box center [784, 376] width 1568 height 751
click at [605, 394] on textarea at bounding box center [777, 391] width 415 height 12
type textarea "инфа"
click at [952, 553] on span "Добавить" at bounding box center [954, 552] width 54 height 19
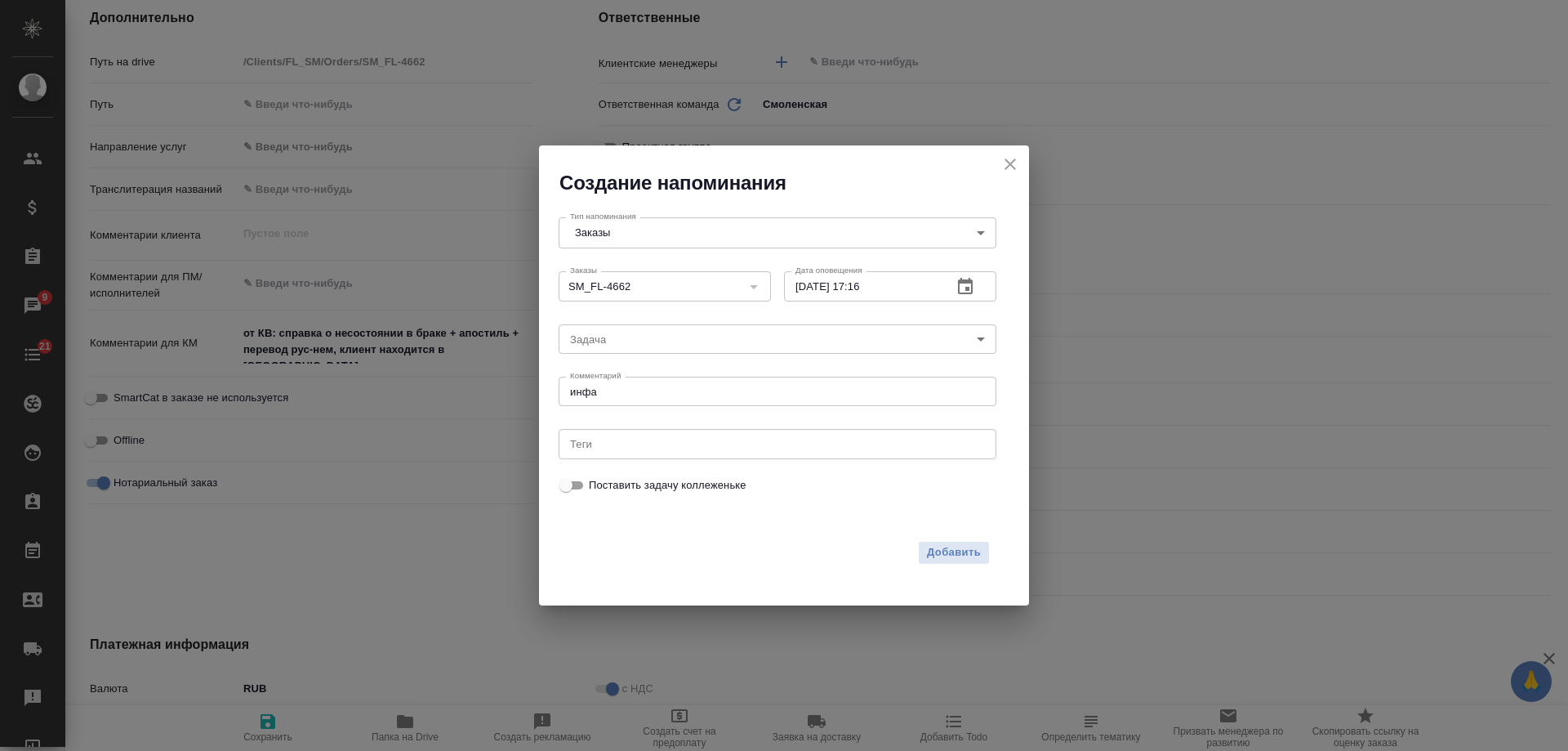
type textarea "x"
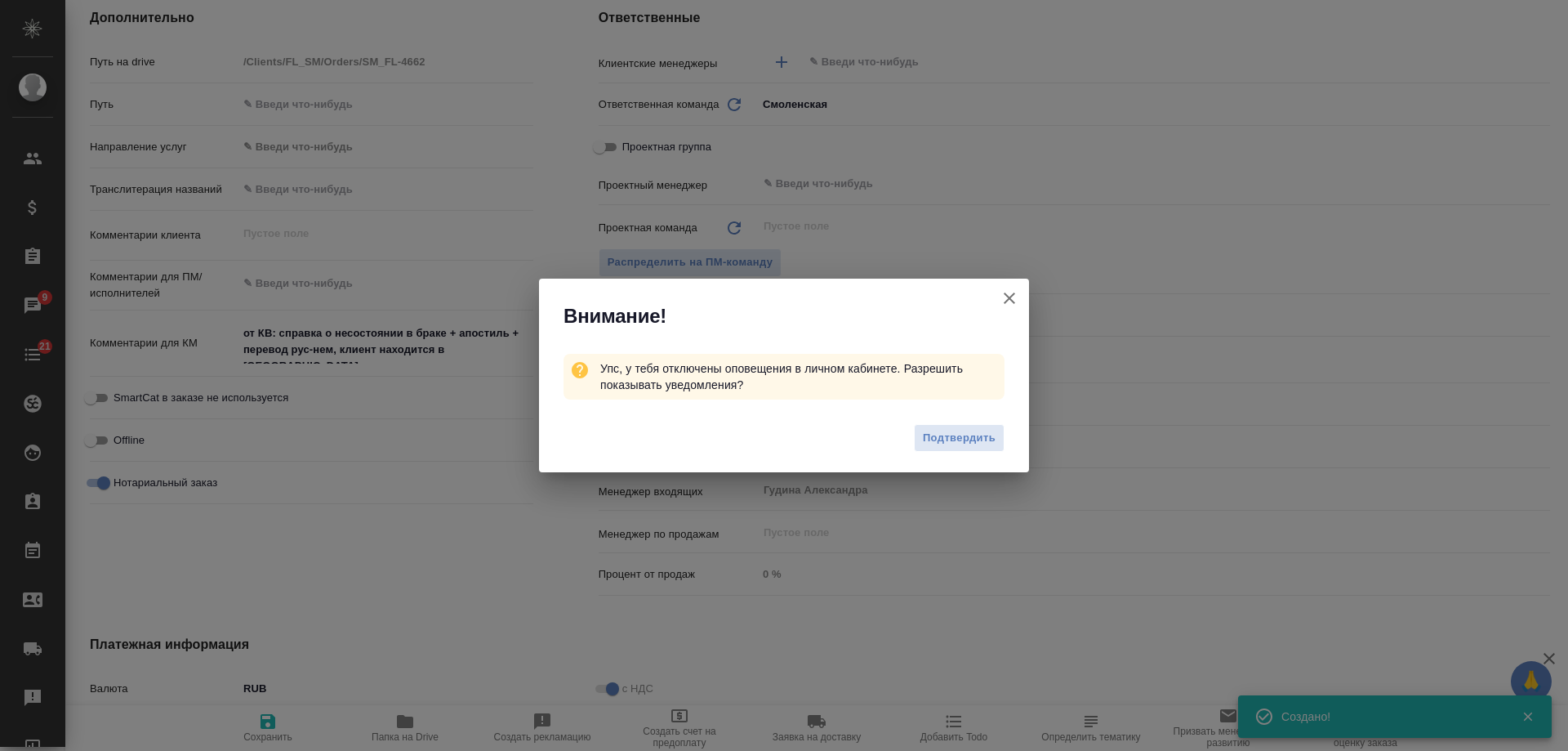
type textarea "x"
click at [1010, 304] on icon "button" at bounding box center [1010, 299] width 20 height 20
type textarea "x"
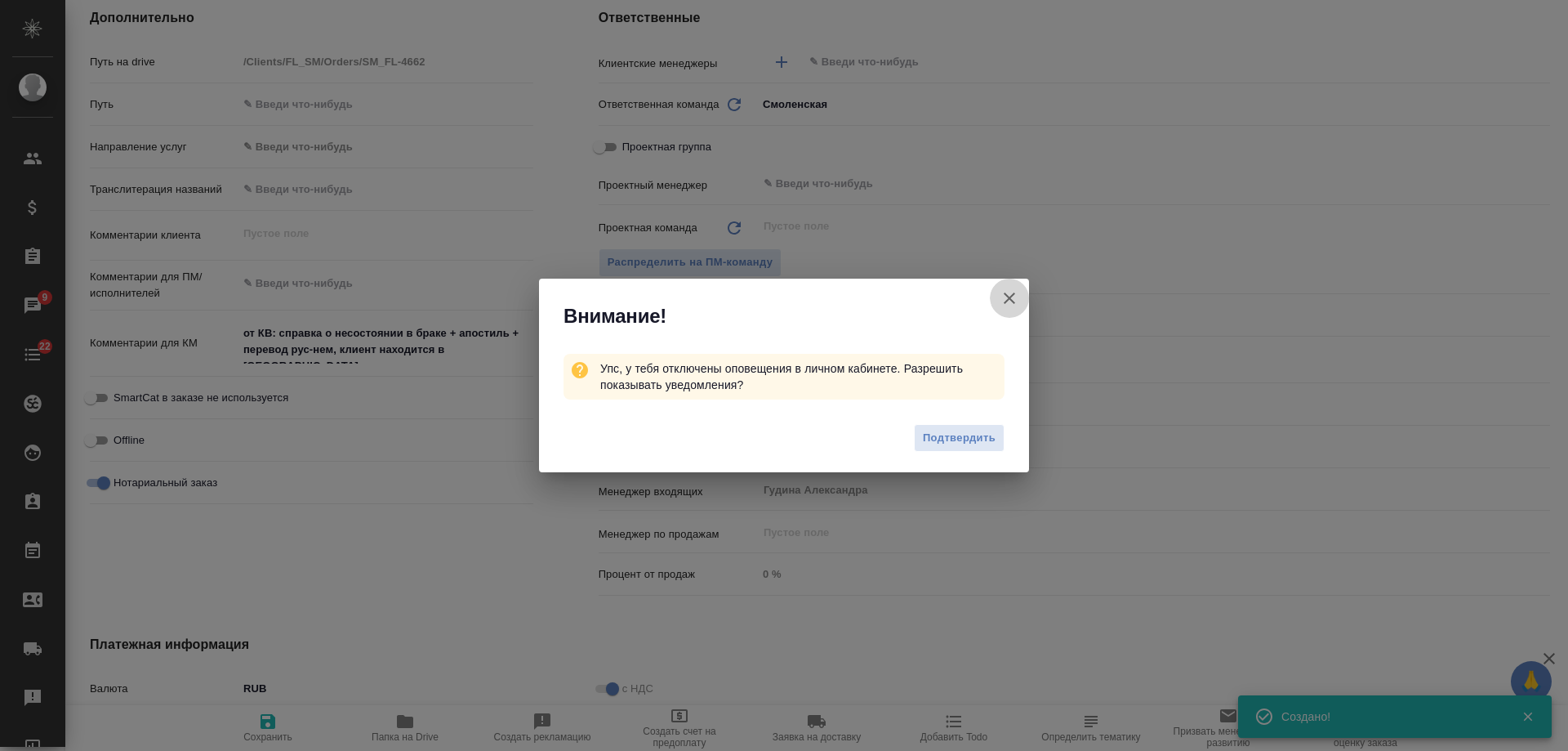
type textarea "x"
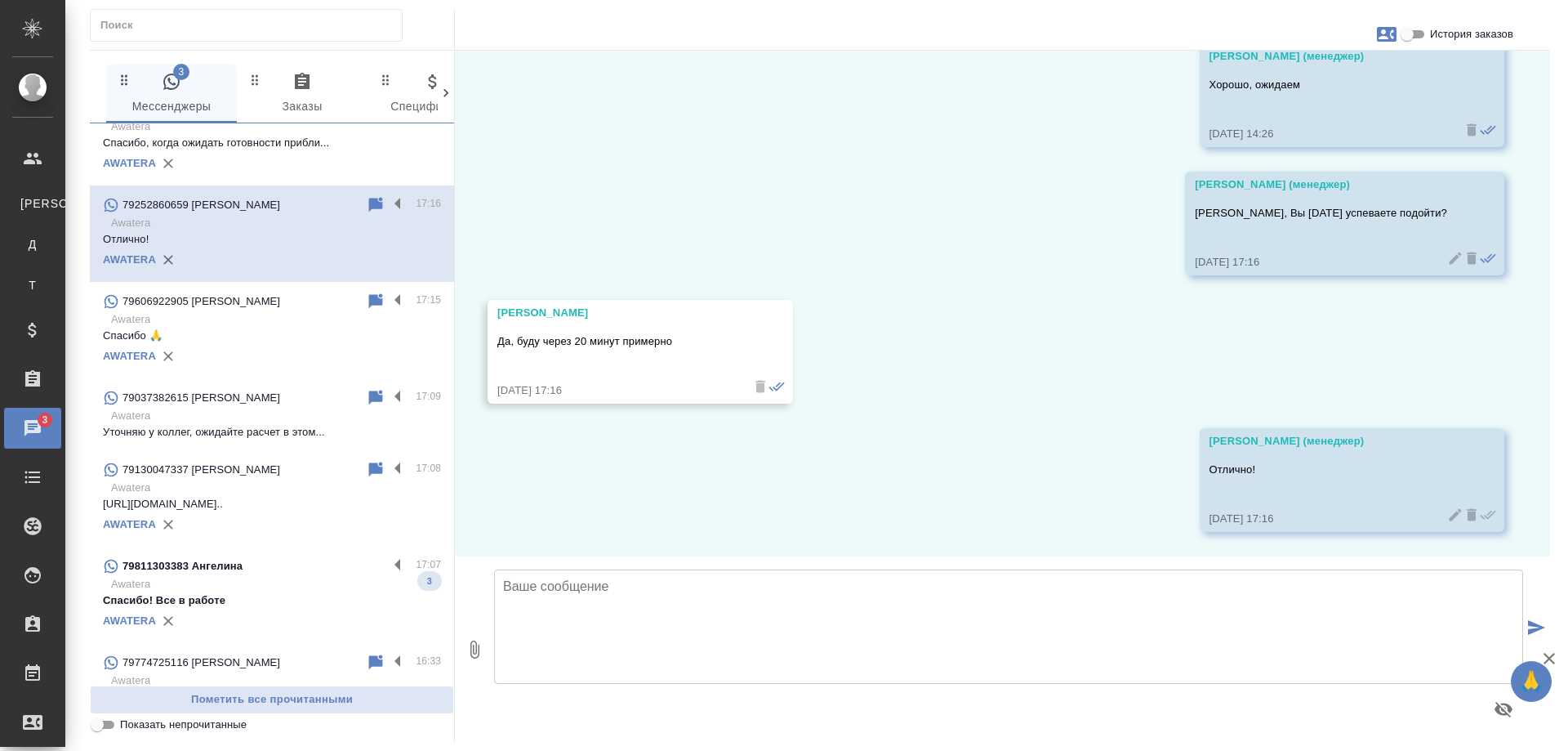
scroll to position [164, 0]
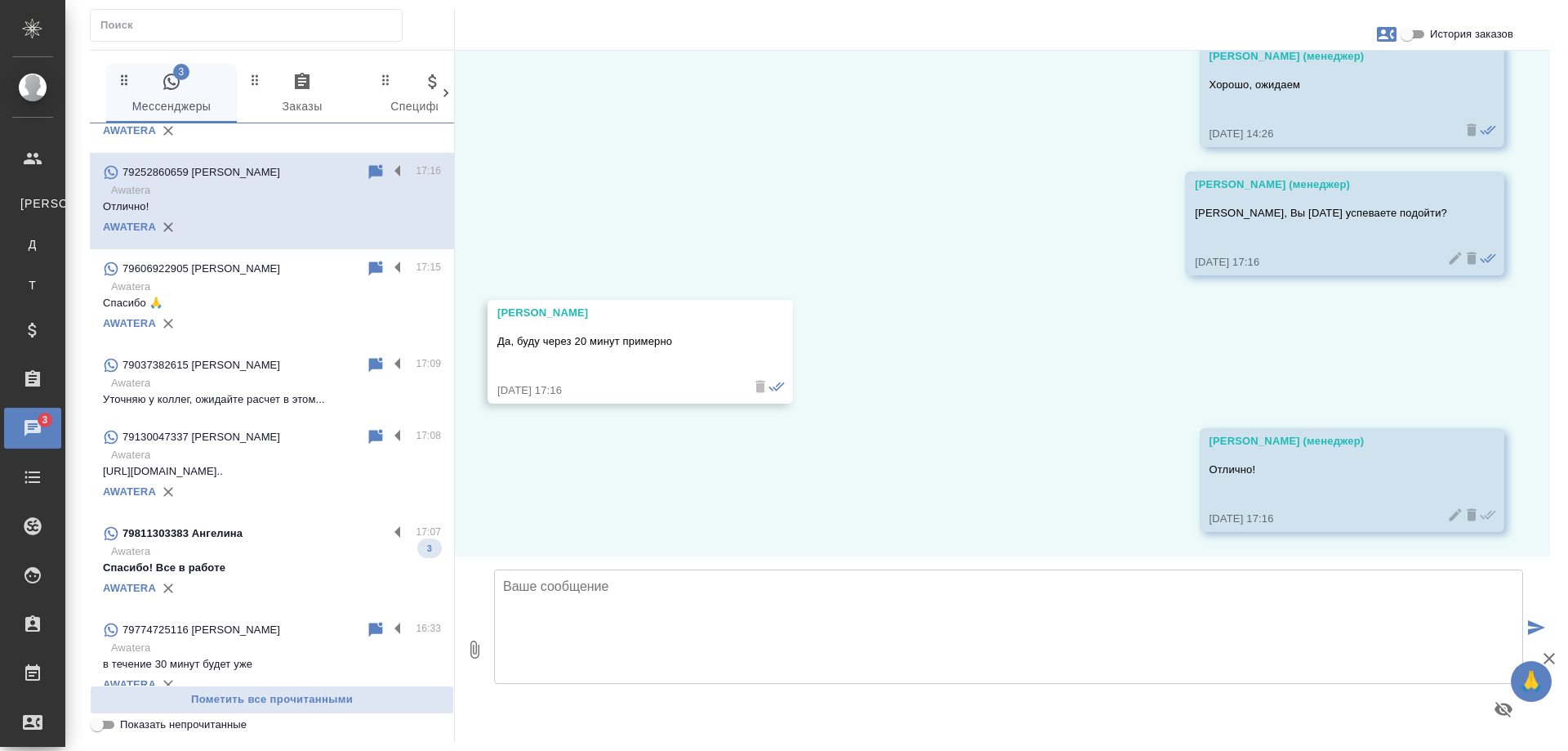
click at [270, 541] on div "79811303383 Ангелина" at bounding box center [245, 533] width 285 height 20
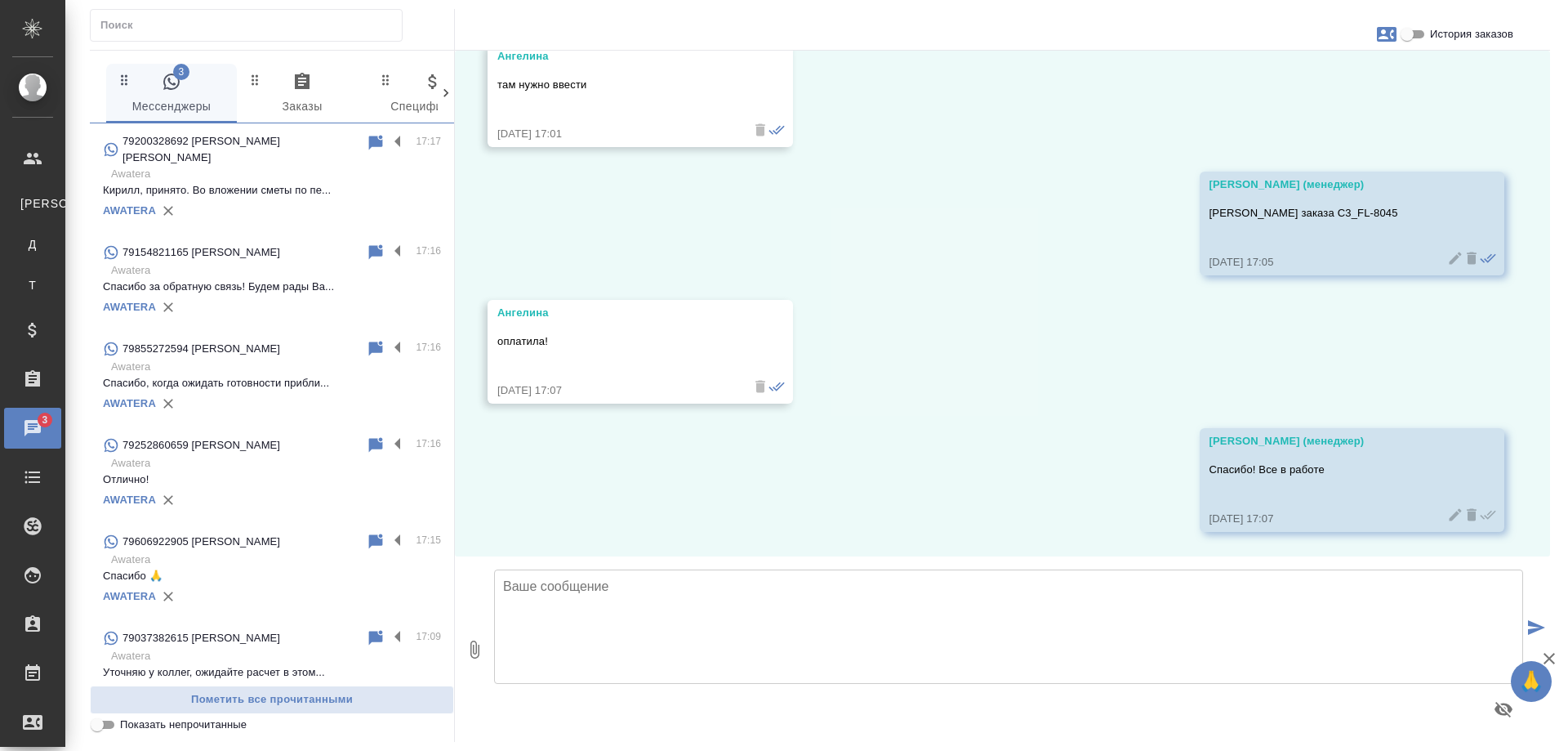
scroll to position [10927, 0]
click at [256, 166] on p "Awatera" at bounding box center [275, 161] width 330 height 17
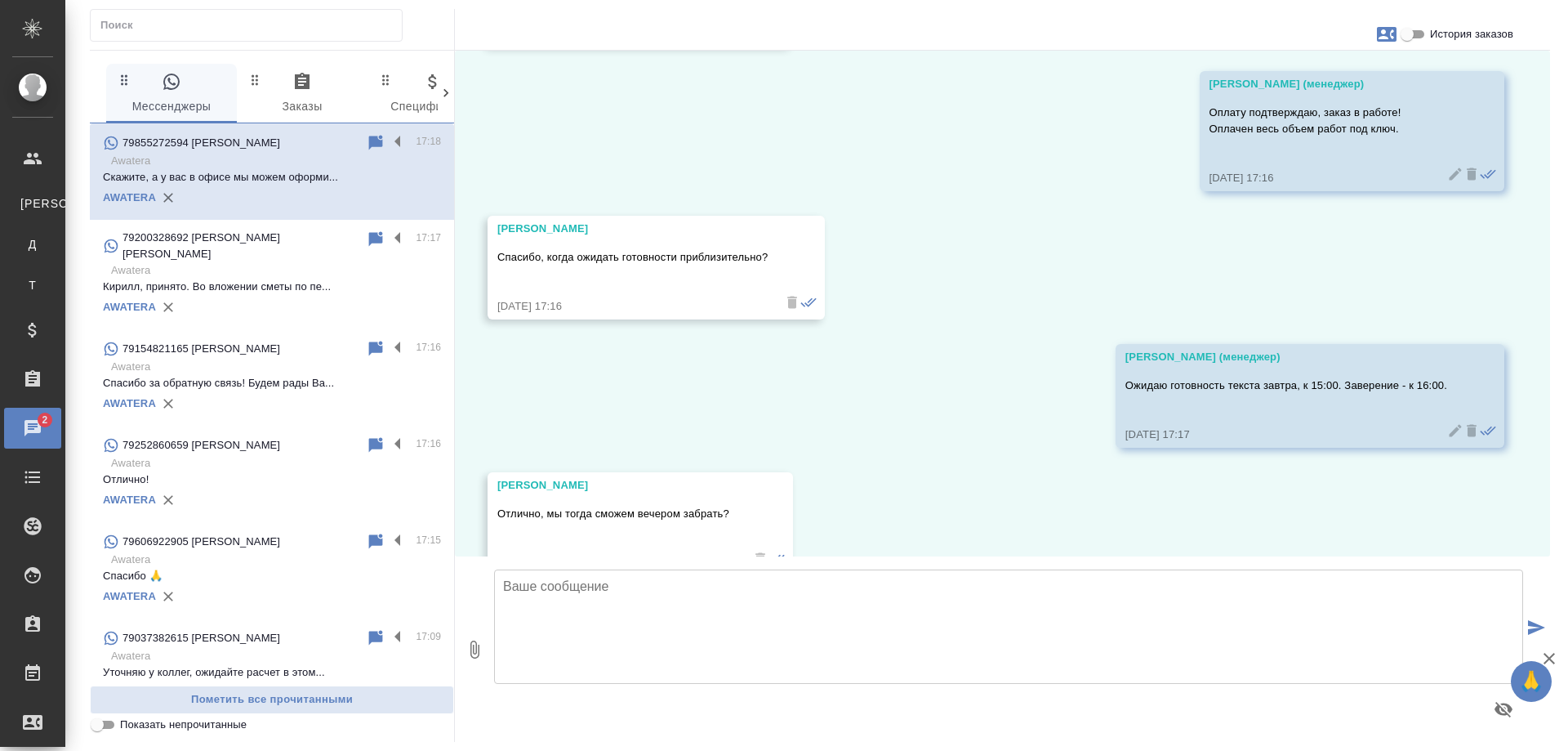
scroll to position [6470, 0]
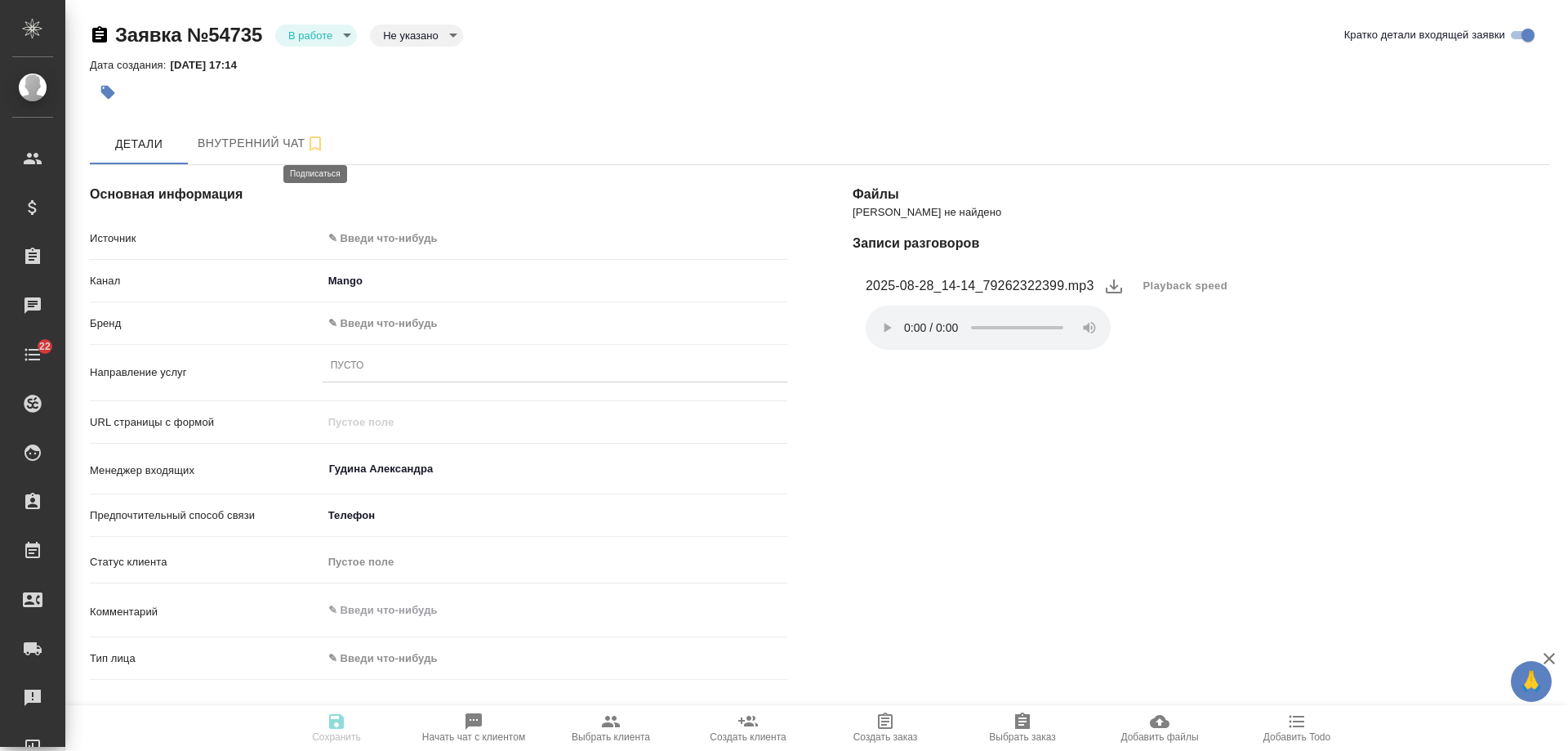
select select "RU"
click at [422, 238] on body "🙏 .cls-1 fill:#fff; AWATERA [PERSON_NAME] Спецификации Заказы Чаты 22 Todo Прое…" at bounding box center [784, 376] width 1568 height 751
type textarea "x"
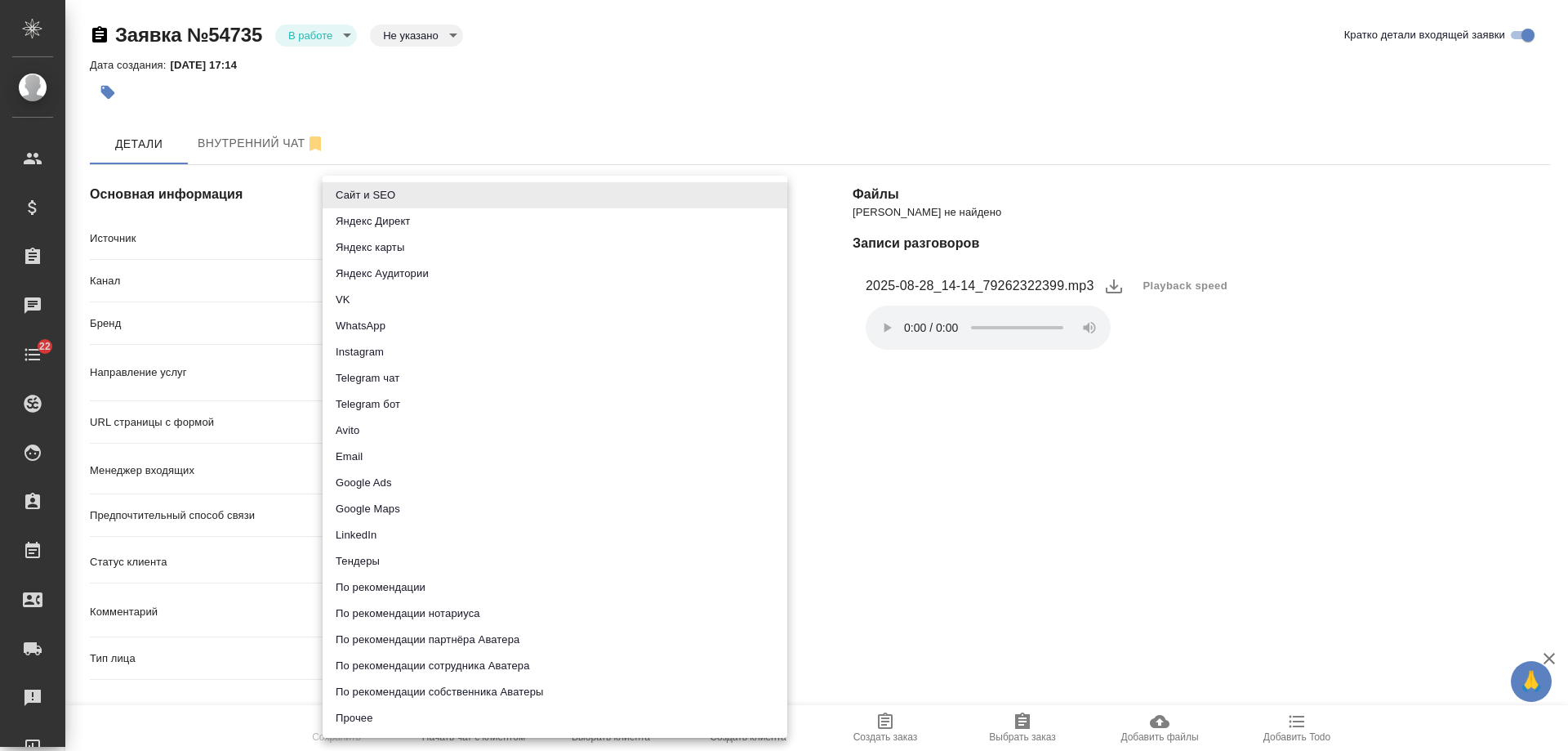
click at [341, 721] on li "Прочее" at bounding box center [555, 718] width 465 height 26
type input "other"
type textarea "x"
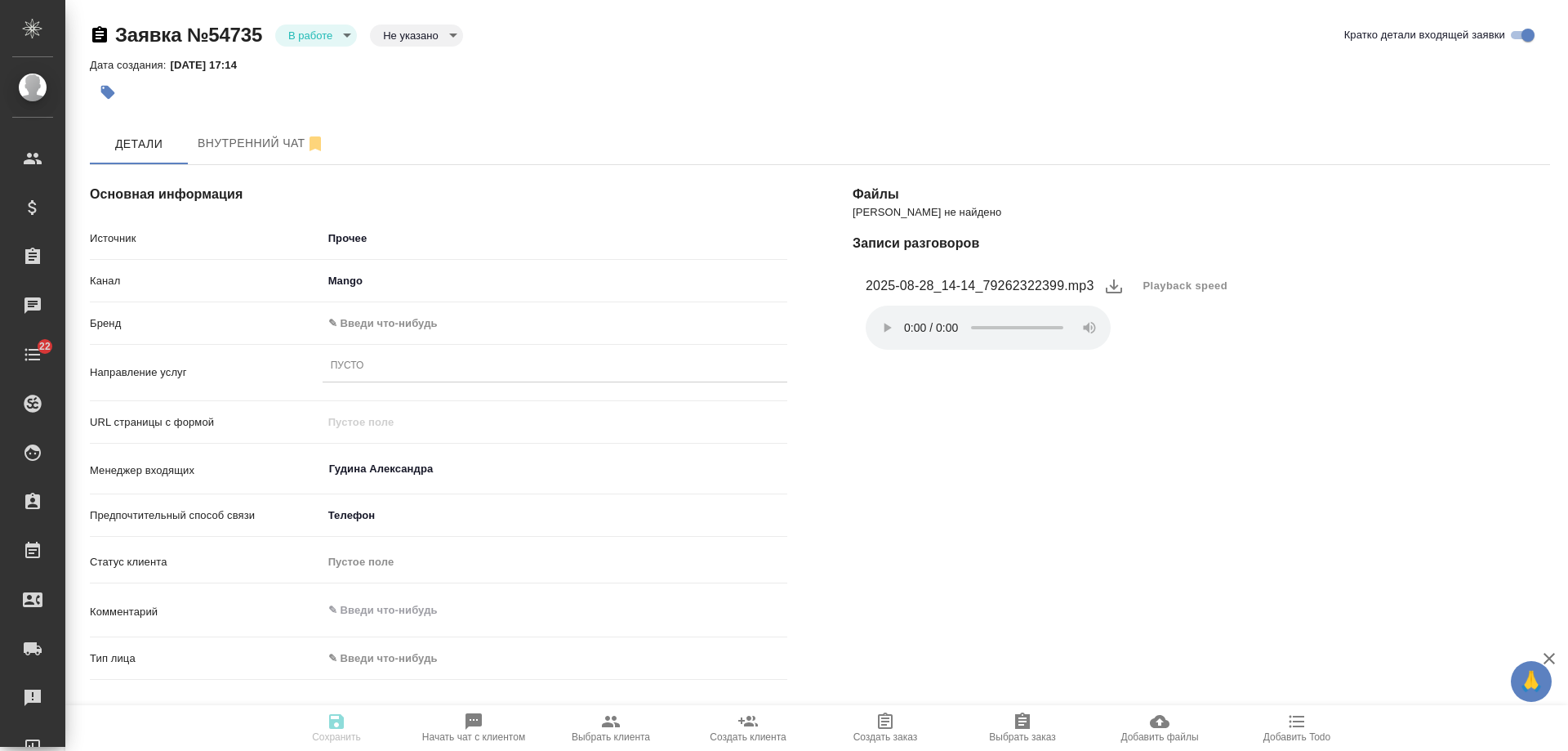
click at [385, 326] on body "🙏 .cls-1 fill:#fff; AWATERA [PERSON_NAME] Спецификации Заказы 0 Чаты 22 Todo Пр…" at bounding box center [784, 376] width 1568 height 751
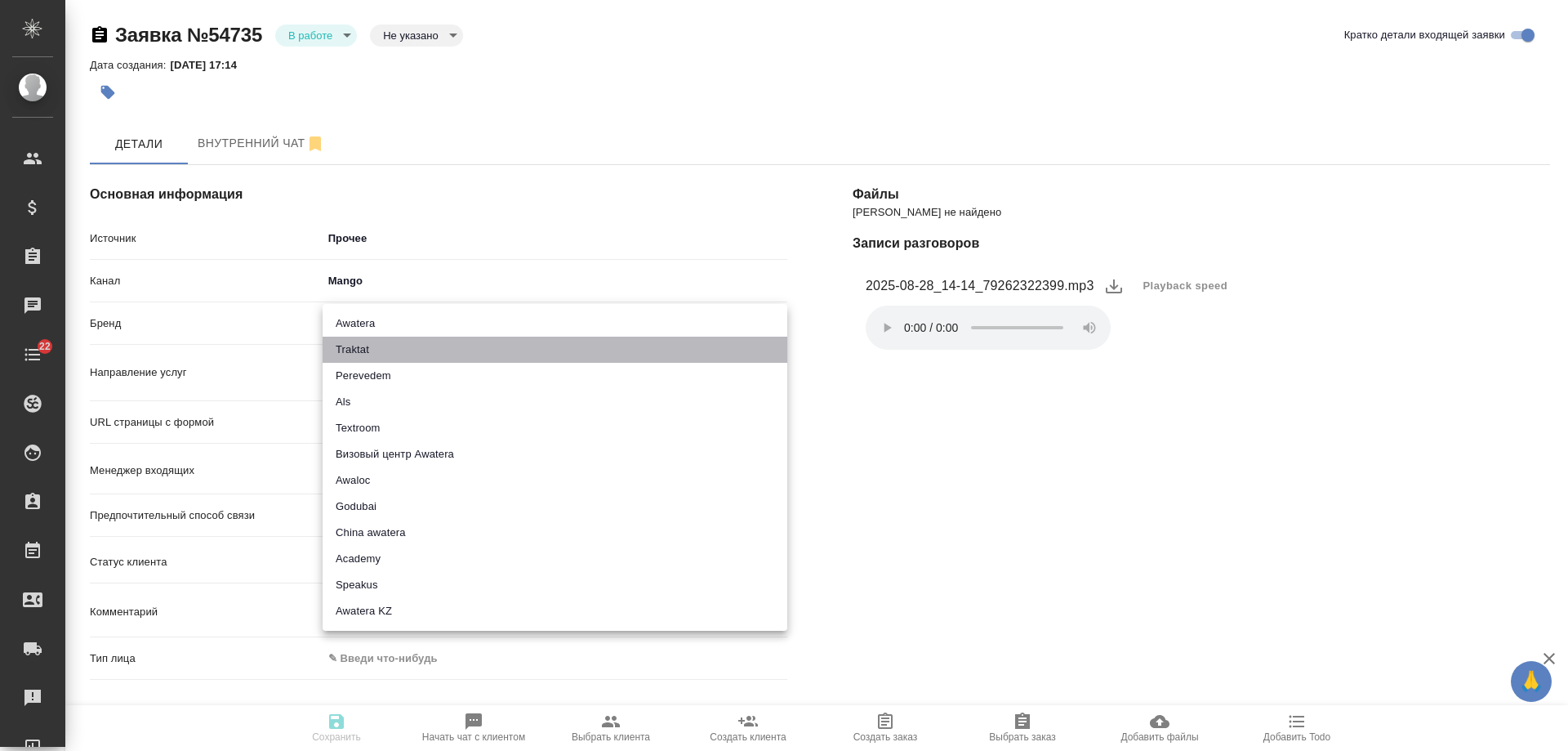
click at [381, 349] on li "Traktat" at bounding box center [555, 350] width 465 height 26
type input "traktat"
type textarea "x"
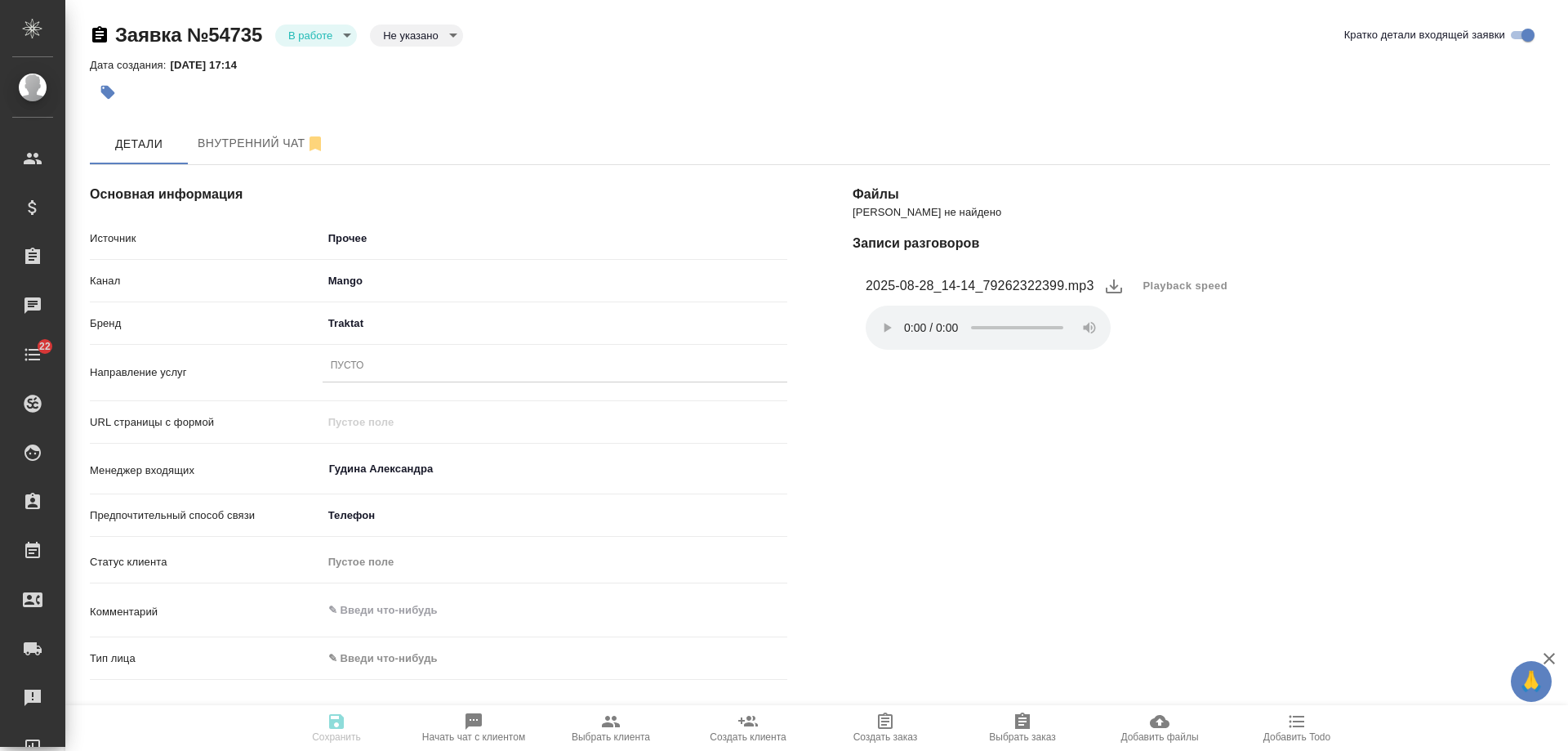
click at [390, 366] on div "Пусто" at bounding box center [555, 366] width 465 height 24
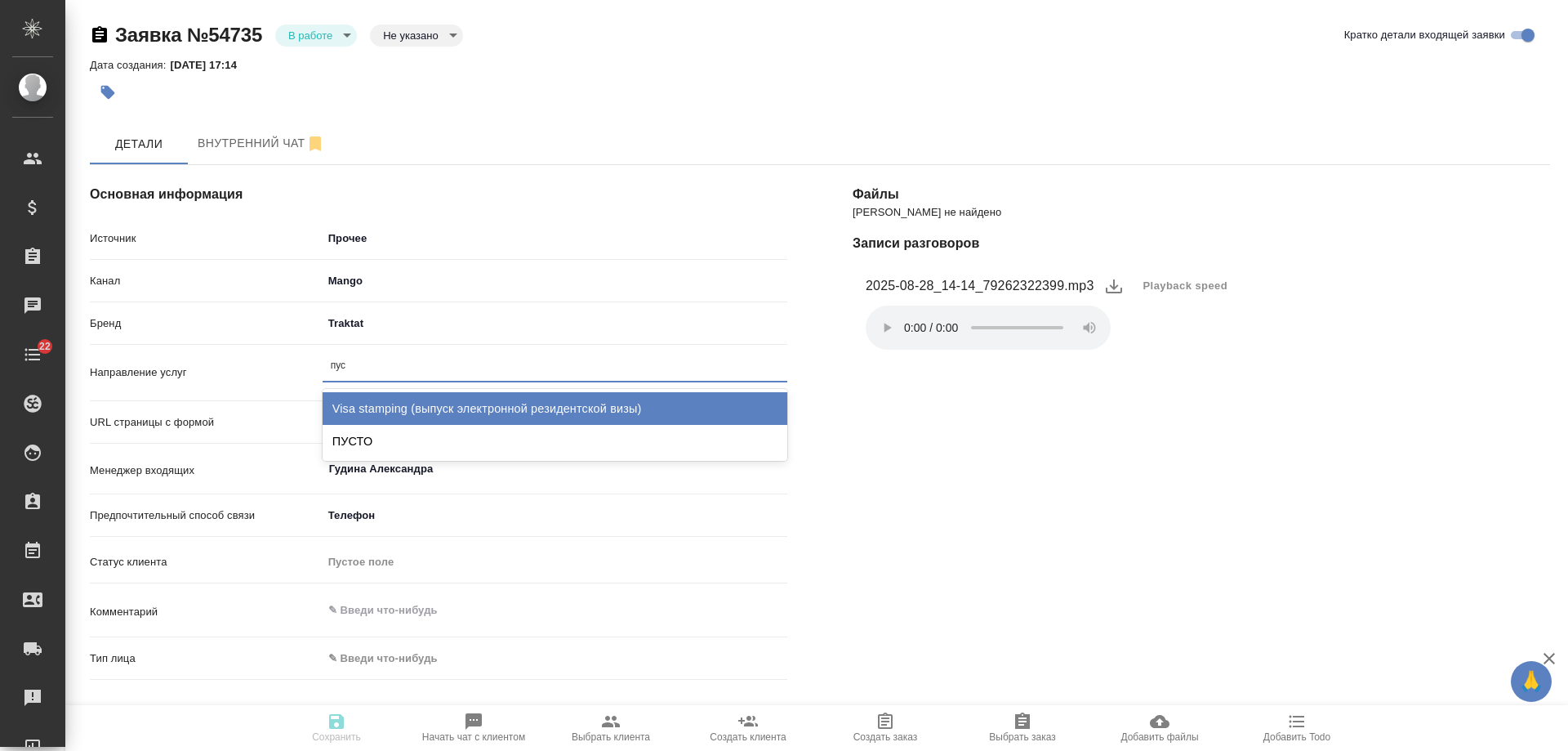
type input "пуст"
click at [419, 405] on div "ПУСТО" at bounding box center [555, 409] width 465 height 33
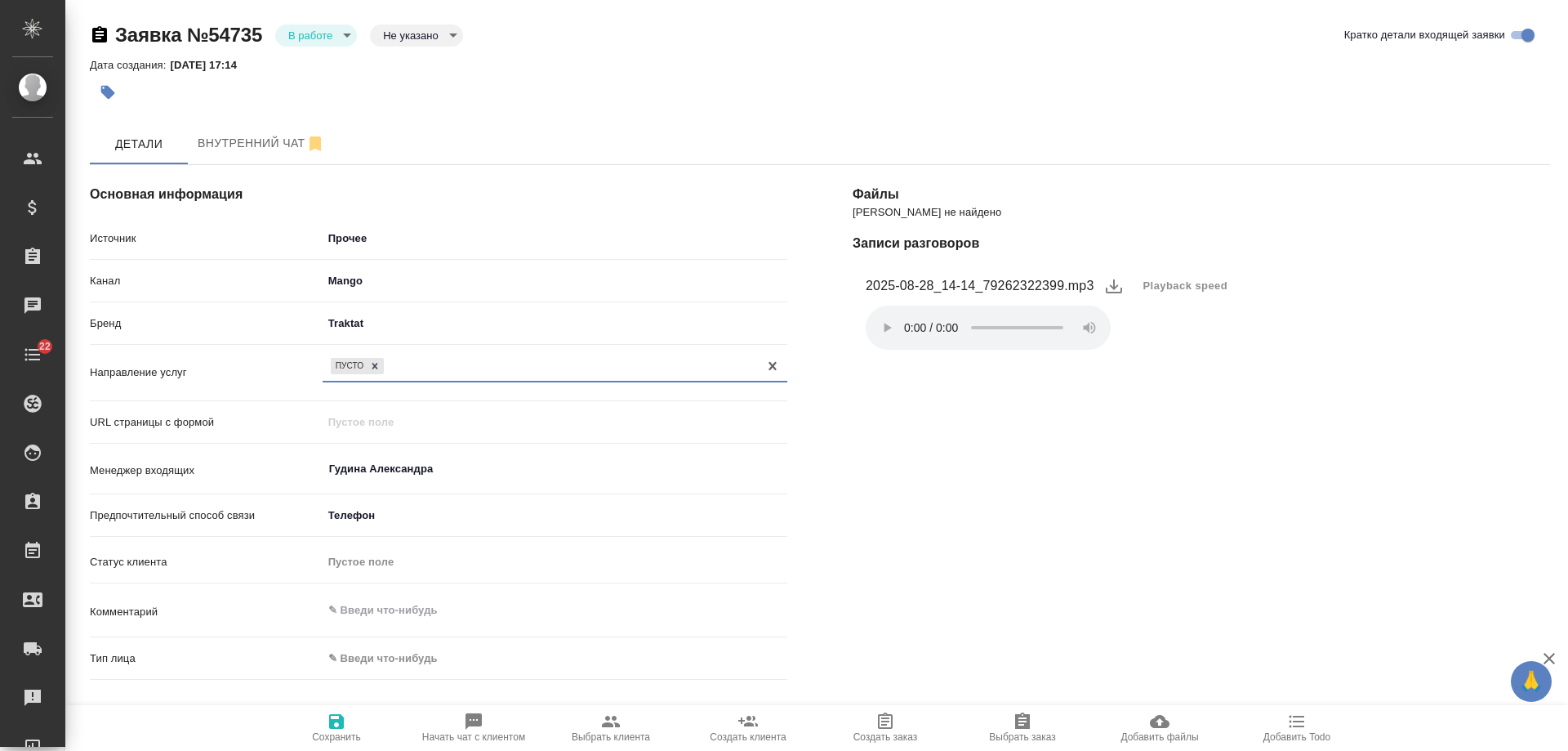
scroll to position [327, 0]
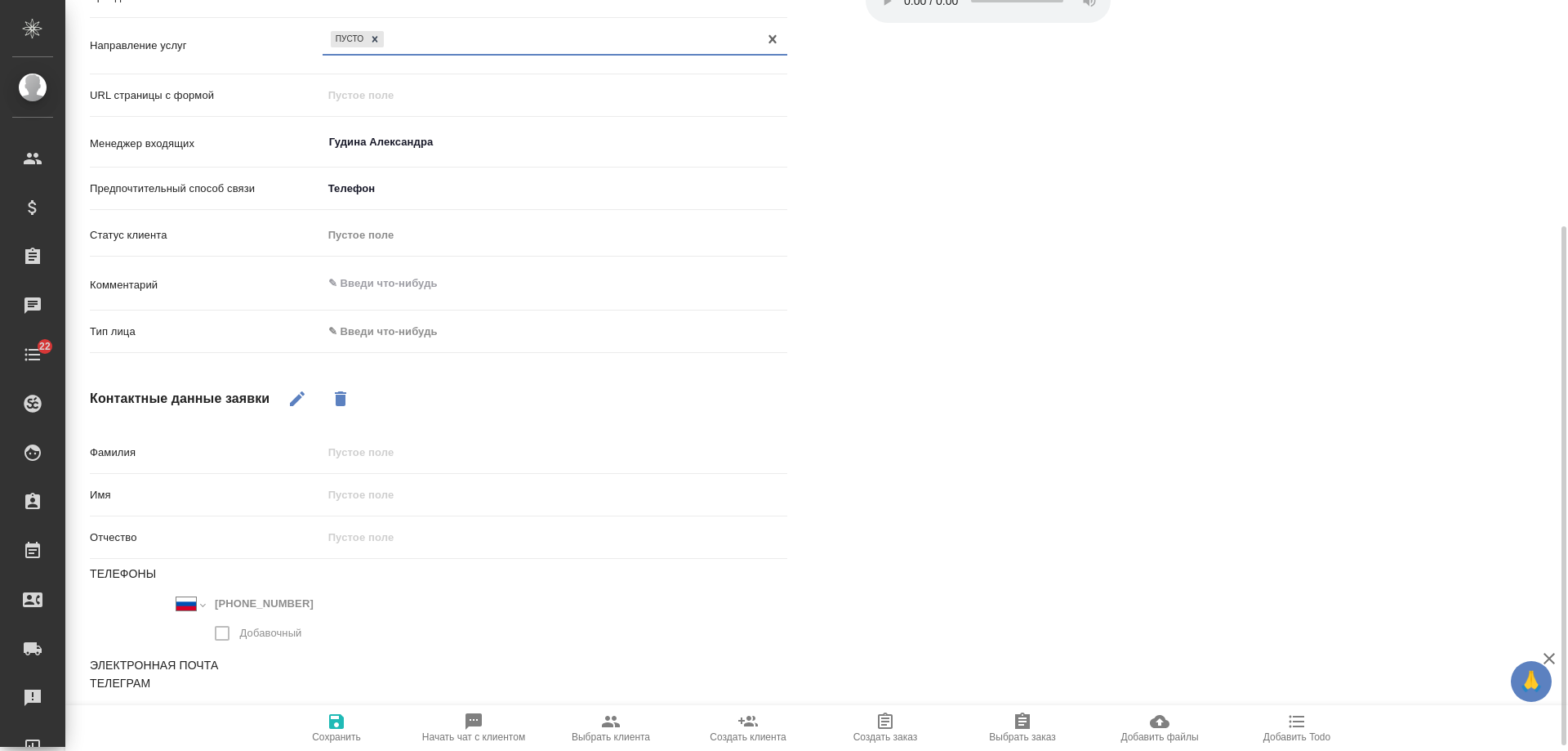
click at [398, 338] on body "🙏 .cls-1 fill:#fff; AWATERA [PERSON_NAME] Спецификации Заказы 0 Чаты 22 Todo Пр…" at bounding box center [784, 376] width 1568 height 751
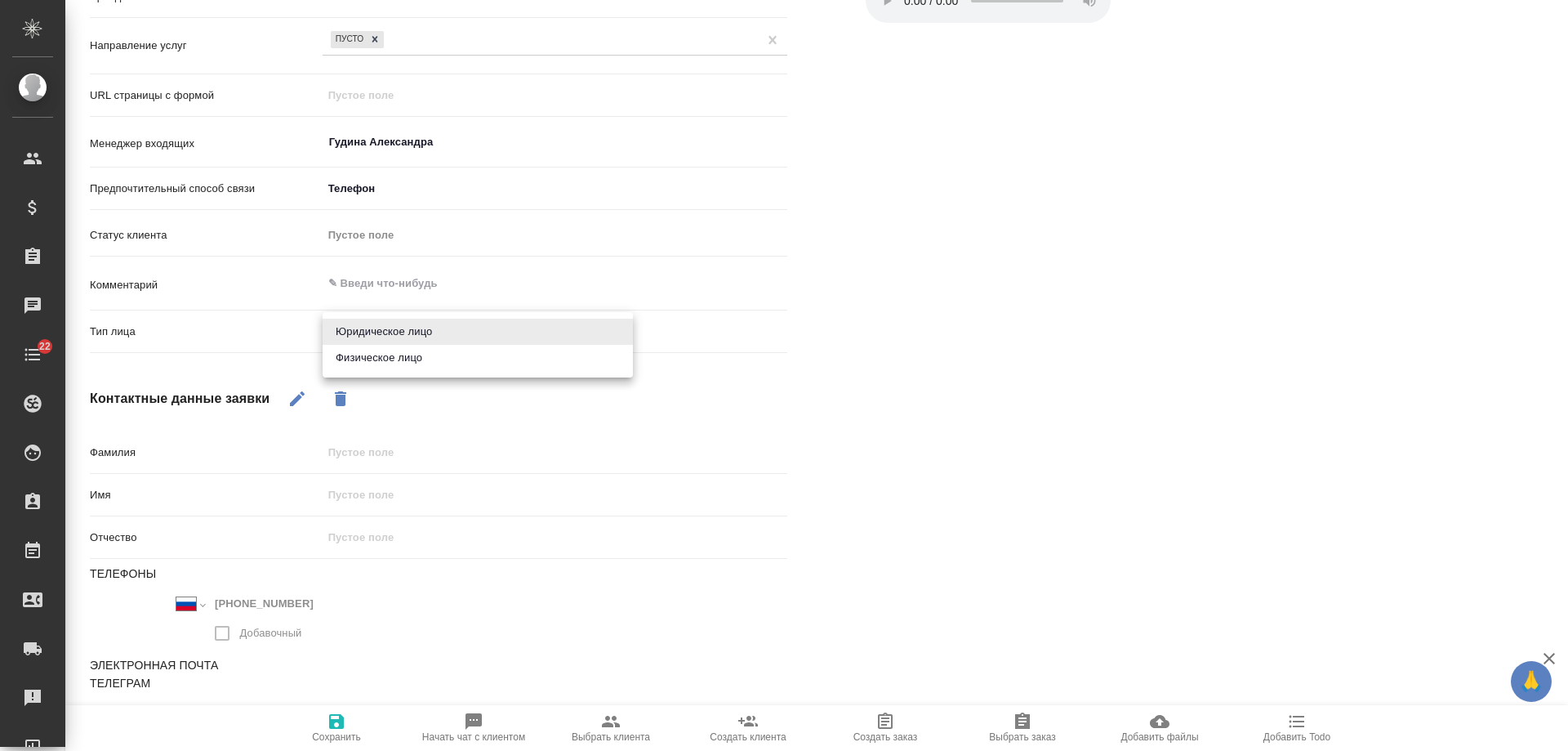
click at [398, 357] on li "Физическое лицо" at bounding box center [477, 358] width 310 height 26
type textarea "x"
type input "private"
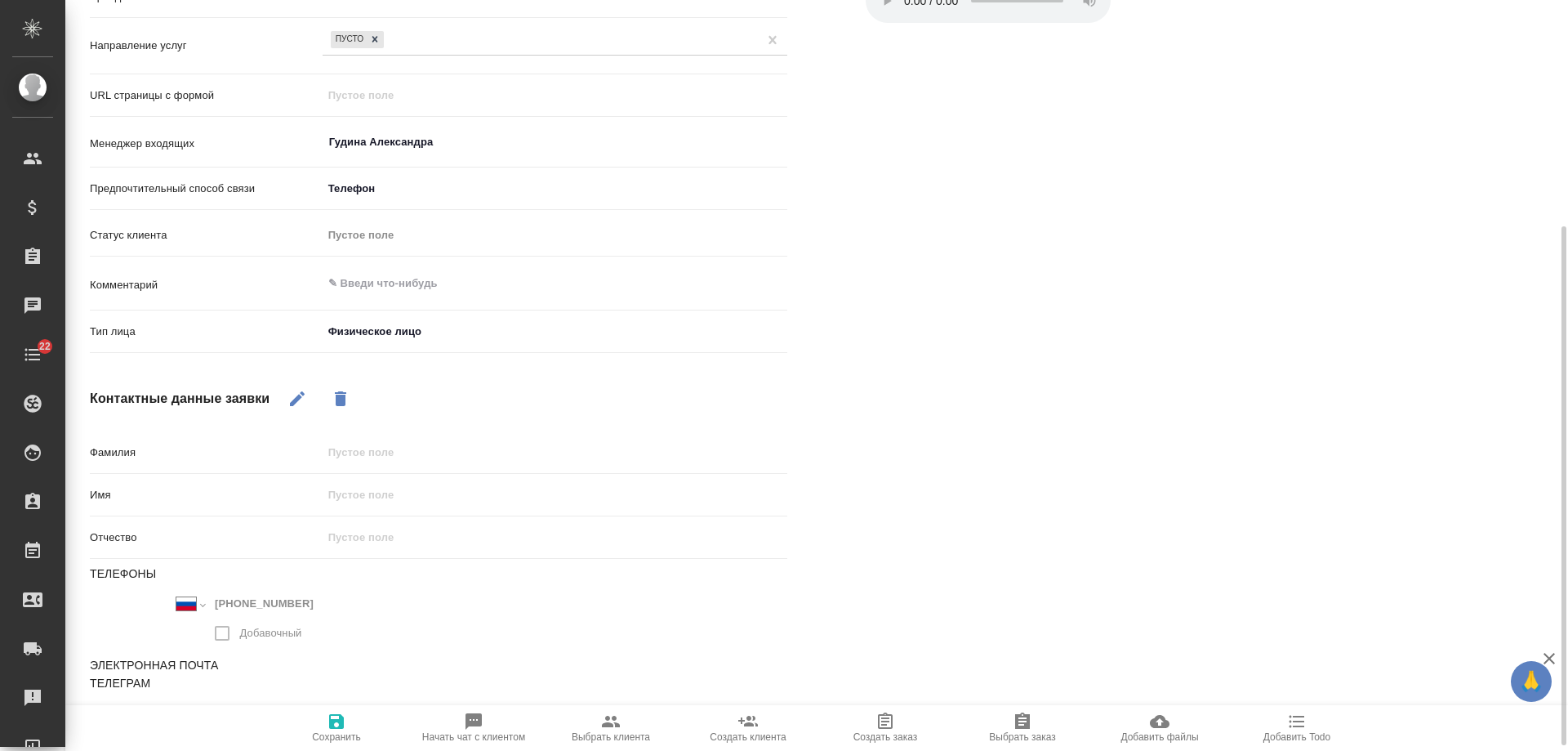
click at [334, 725] on icon "button" at bounding box center [337, 721] width 15 height 15
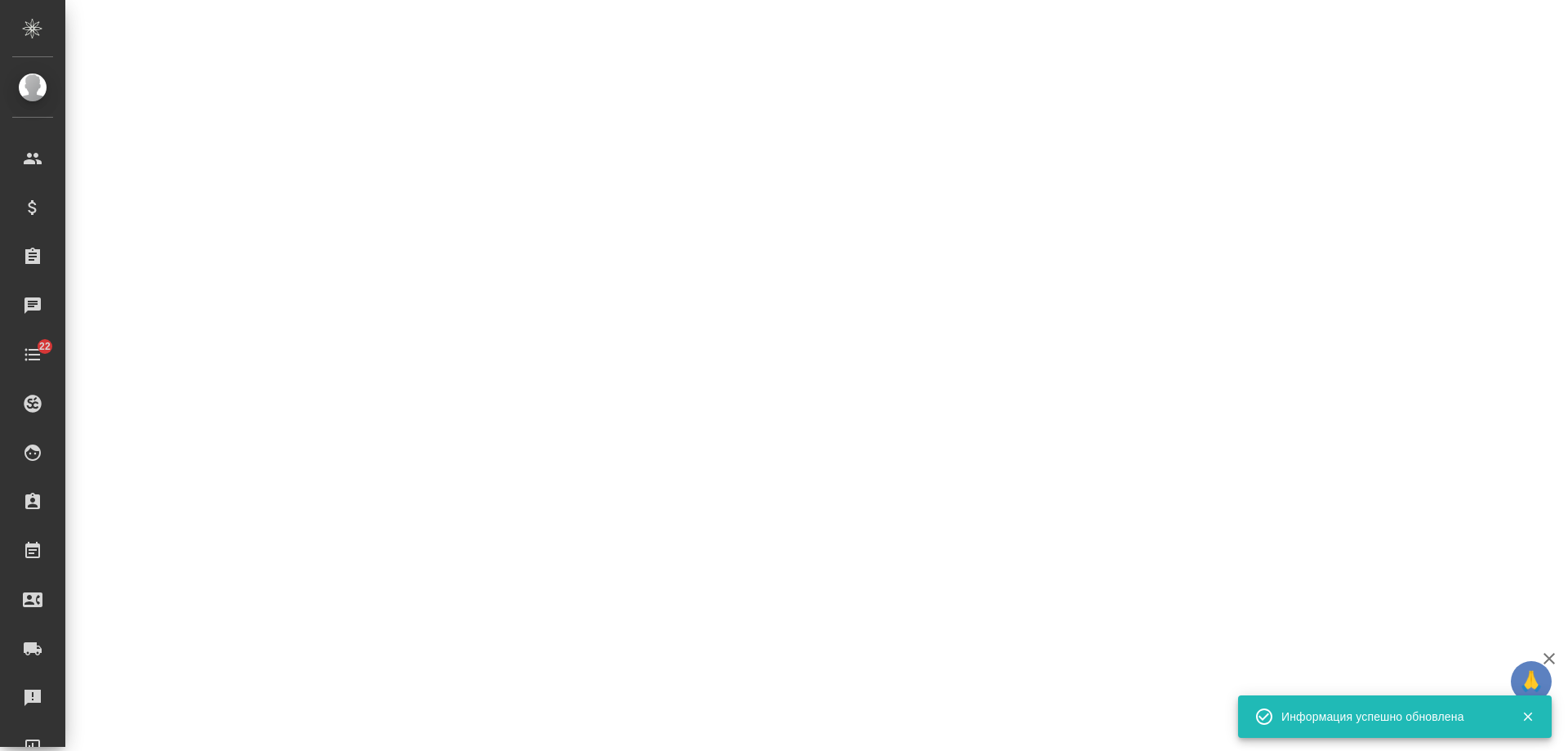
select select "RU"
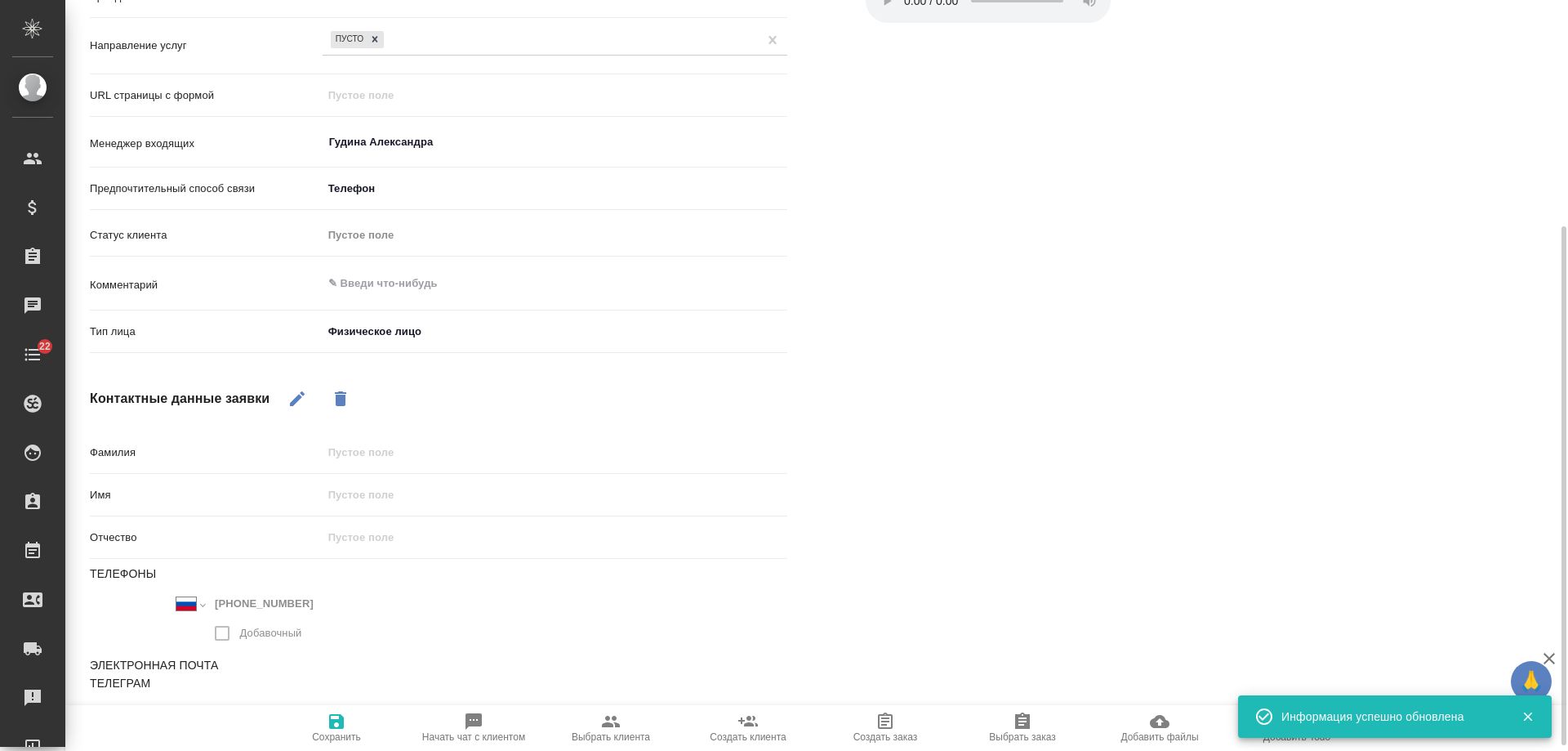
type textarea "x"
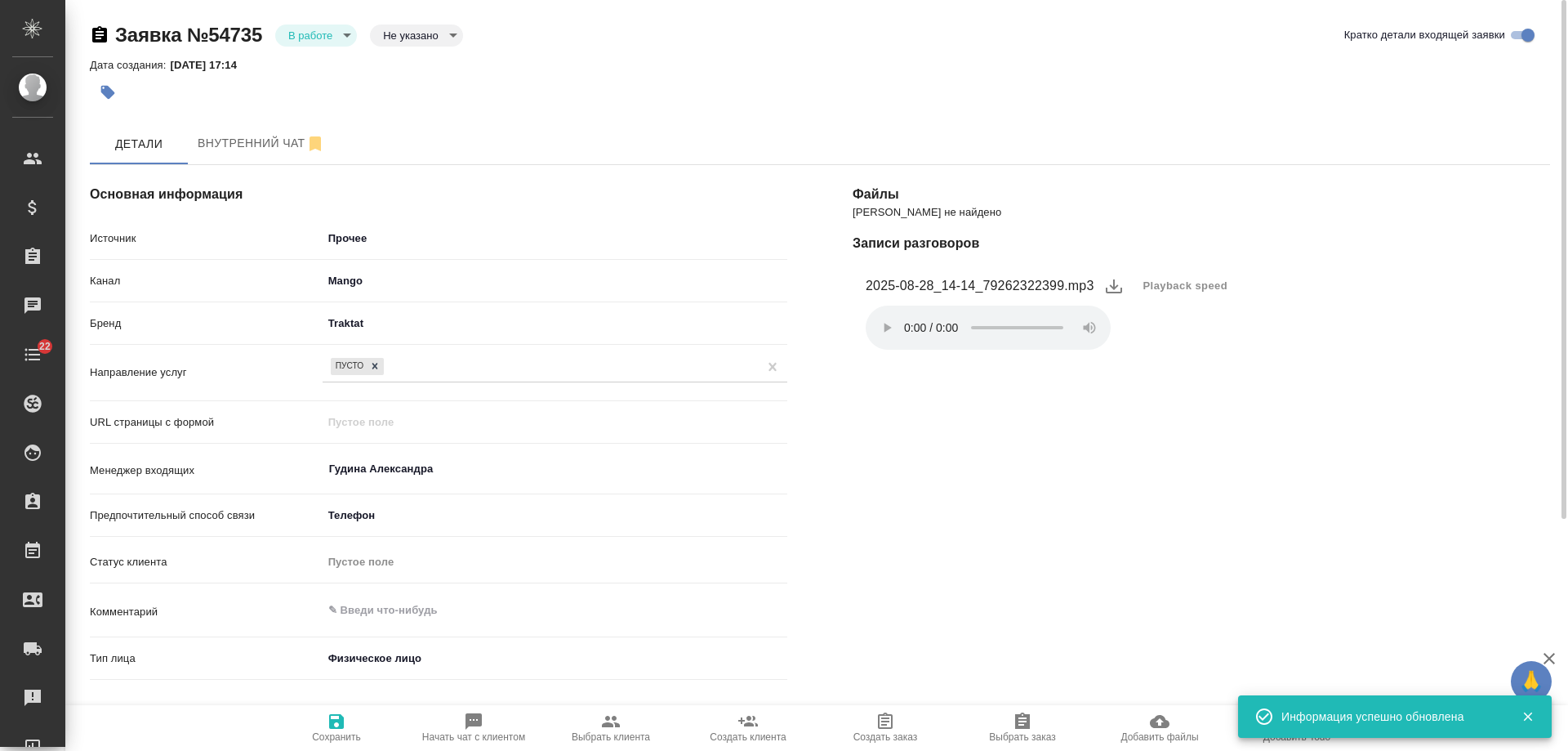
click at [311, 40] on body "🙏 .cls-1 fill:#fff; AWATERA [PERSON_NAME] Спецификации Заказы 0 Чаты 22 Todo Пр…" at bounding box center [784, 376] width 1568 height 751
click at [319, 74] on li "Отказ" at bounding box center [316, 63] width 82 height 28
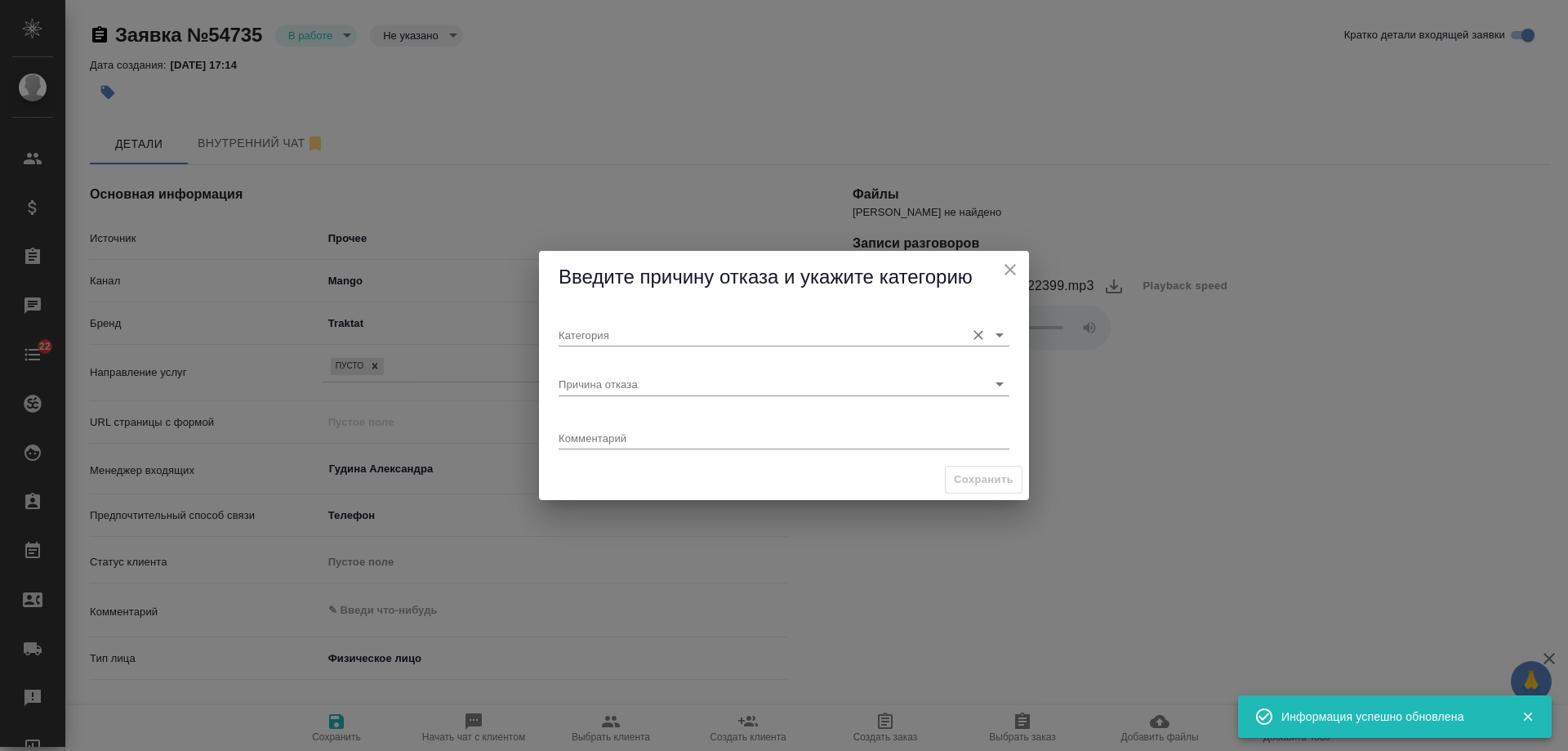
click at [647, 332] on input "Категория" at bounding box center [758, 334] width 399 height 22
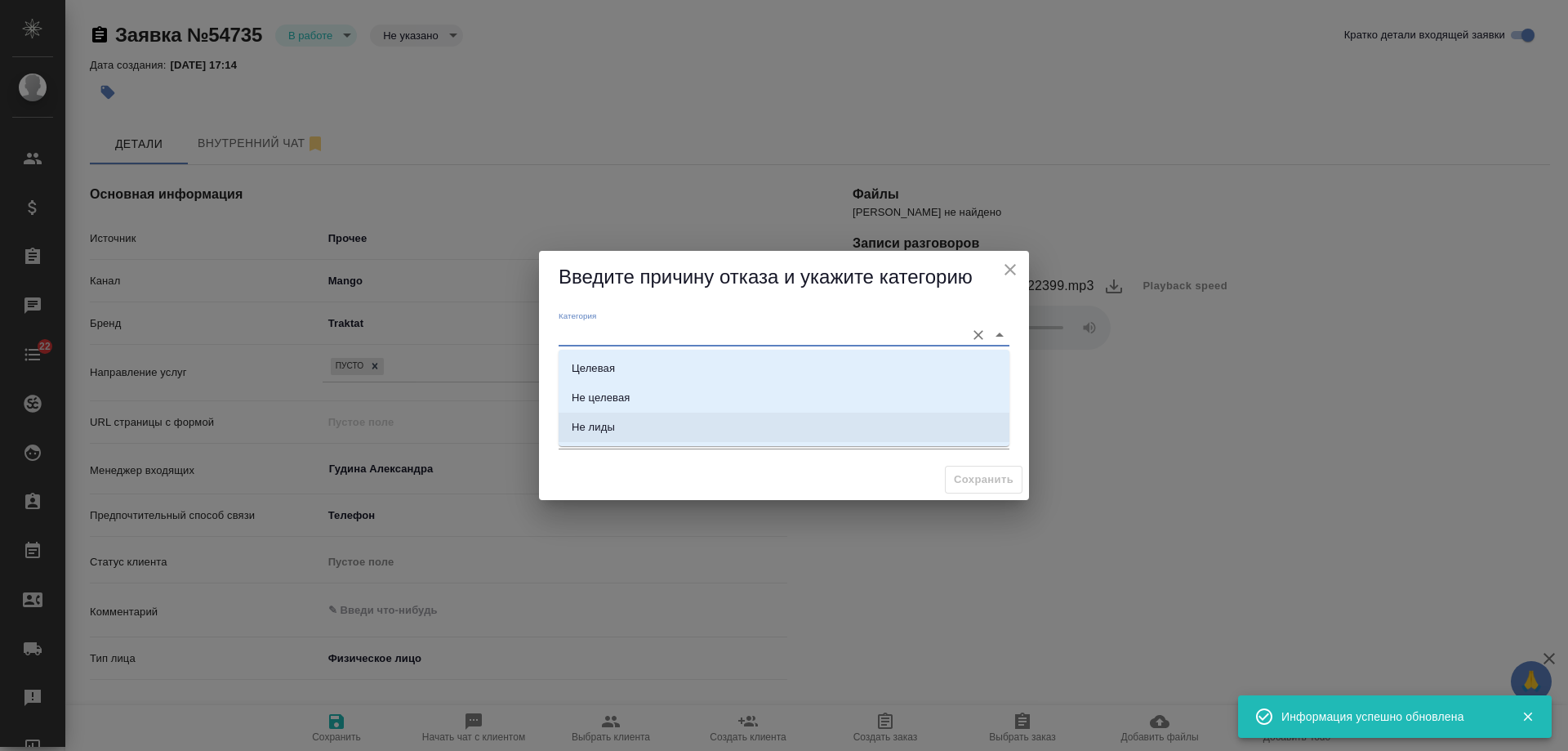
click at [632, 422] on li "Не лиды" at bounding box center [784, 428] width 451 height 30
type input "Не лиды"
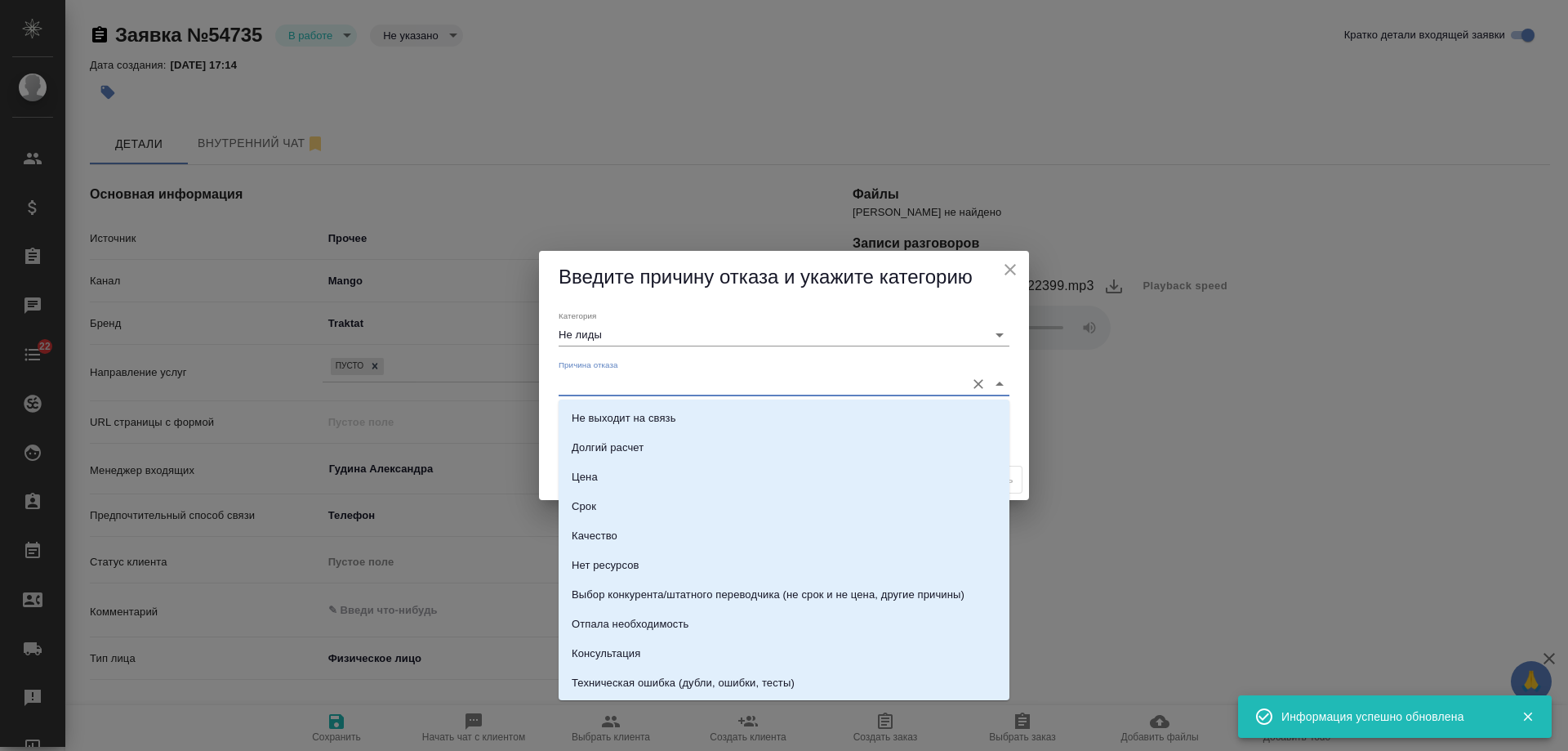
click at [623, 384] on input "Причина отказа" at bounding box center [758, 383] width 399 height 22
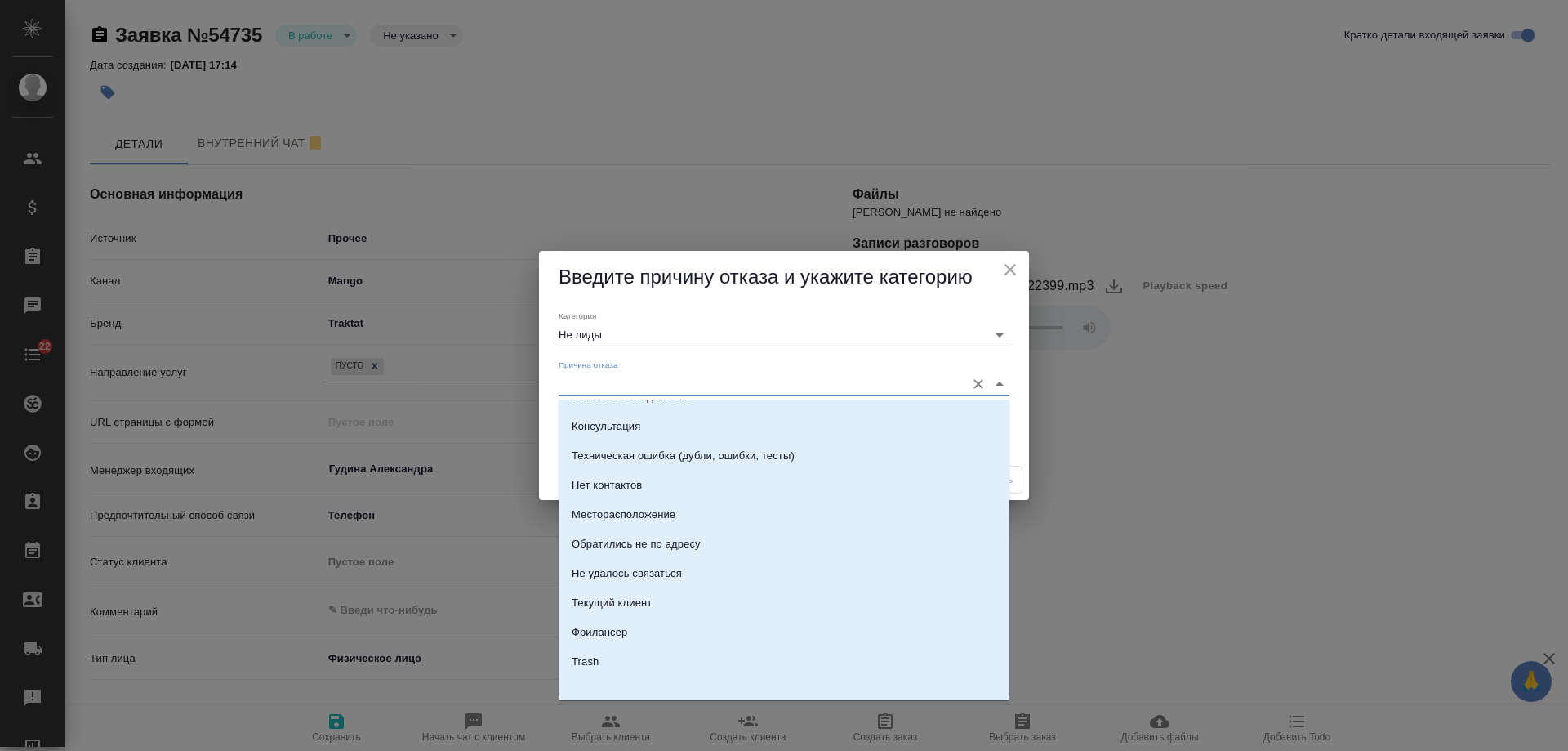
scroll to position [233, 0]
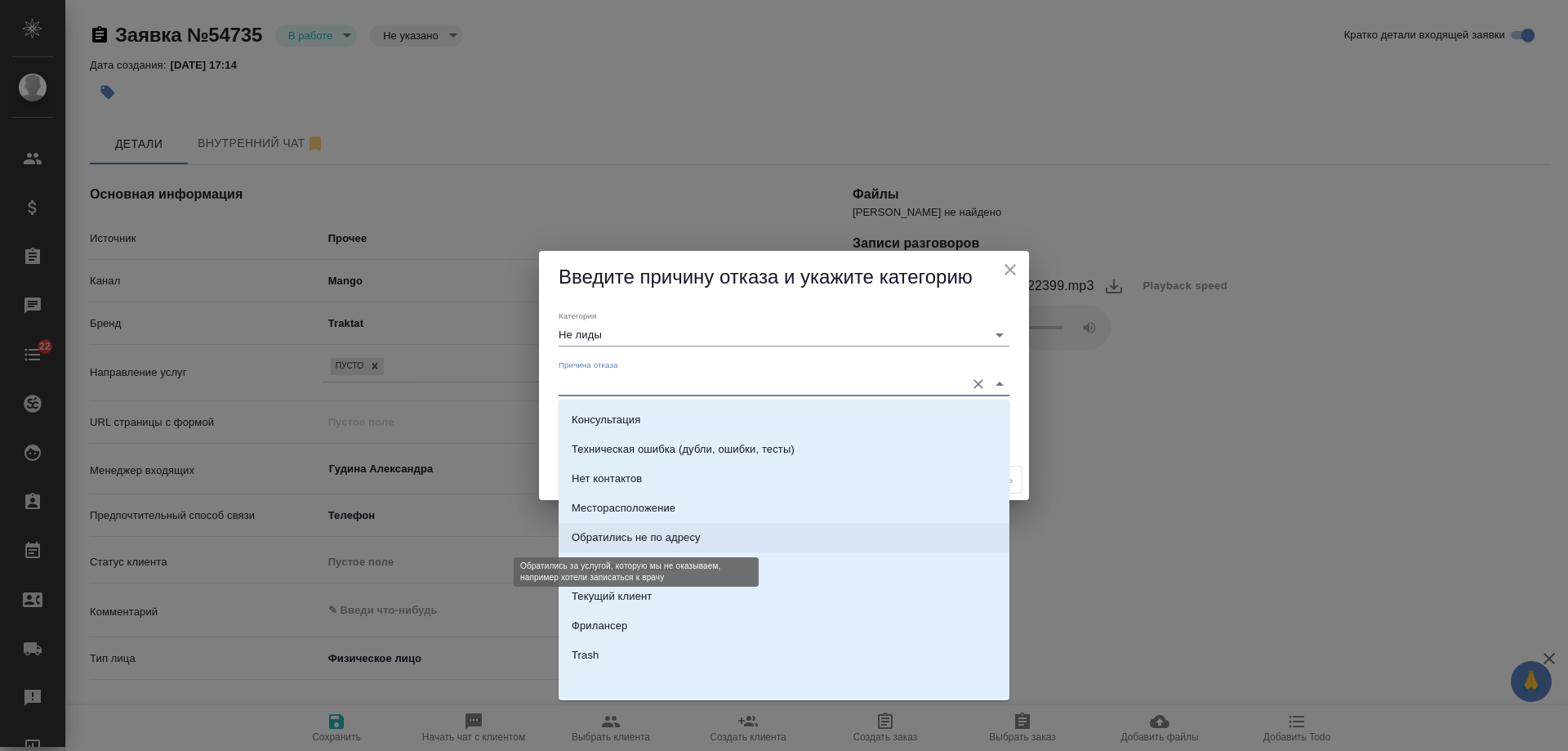
click at [679, 538] on div "Обратились не по адресу" at bounding box center [636, 538] width 129 height 17
type input "Обратились не по адресу"
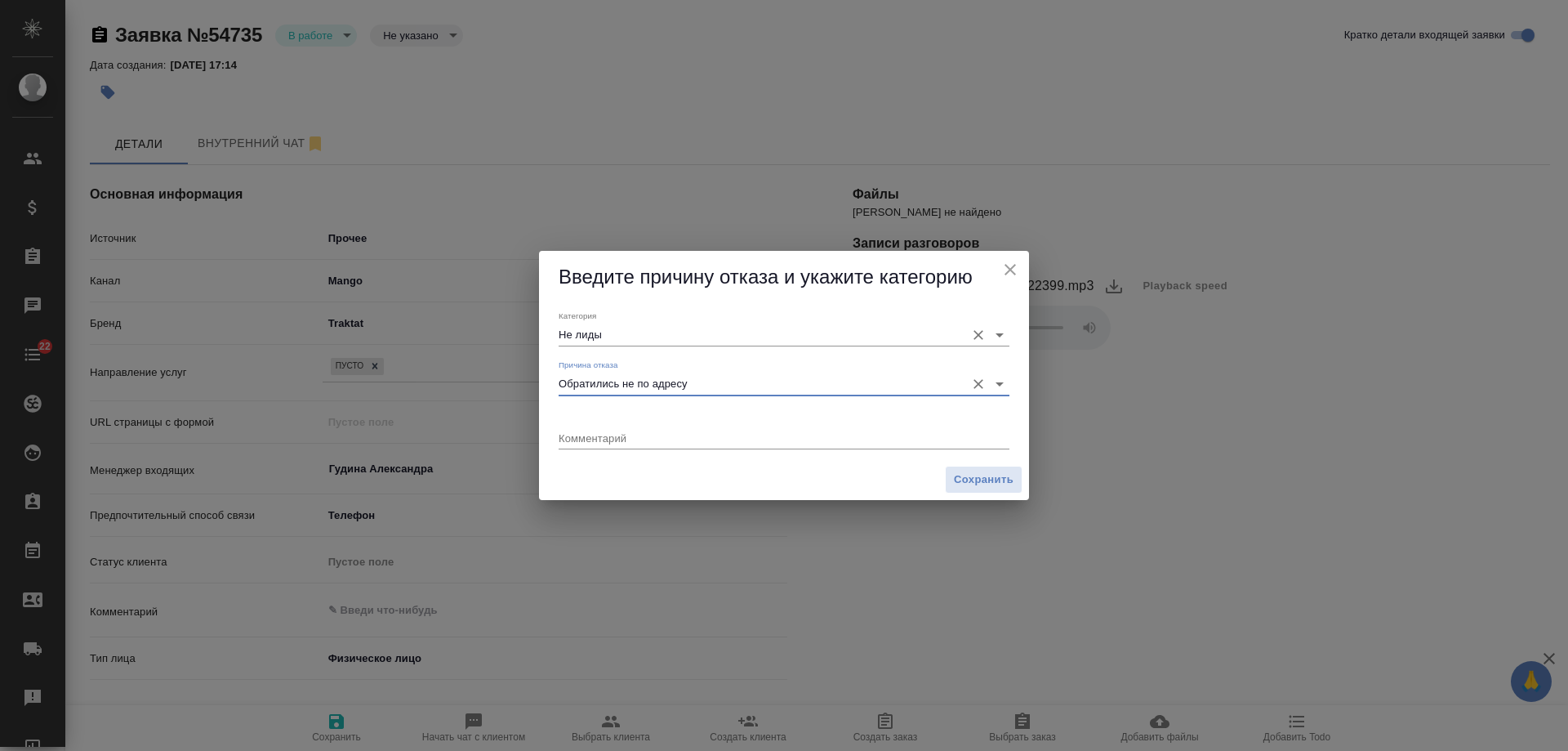
click at [628, 342] on input "Не лиды" at bounding box center [758, 334] width 399 height 22
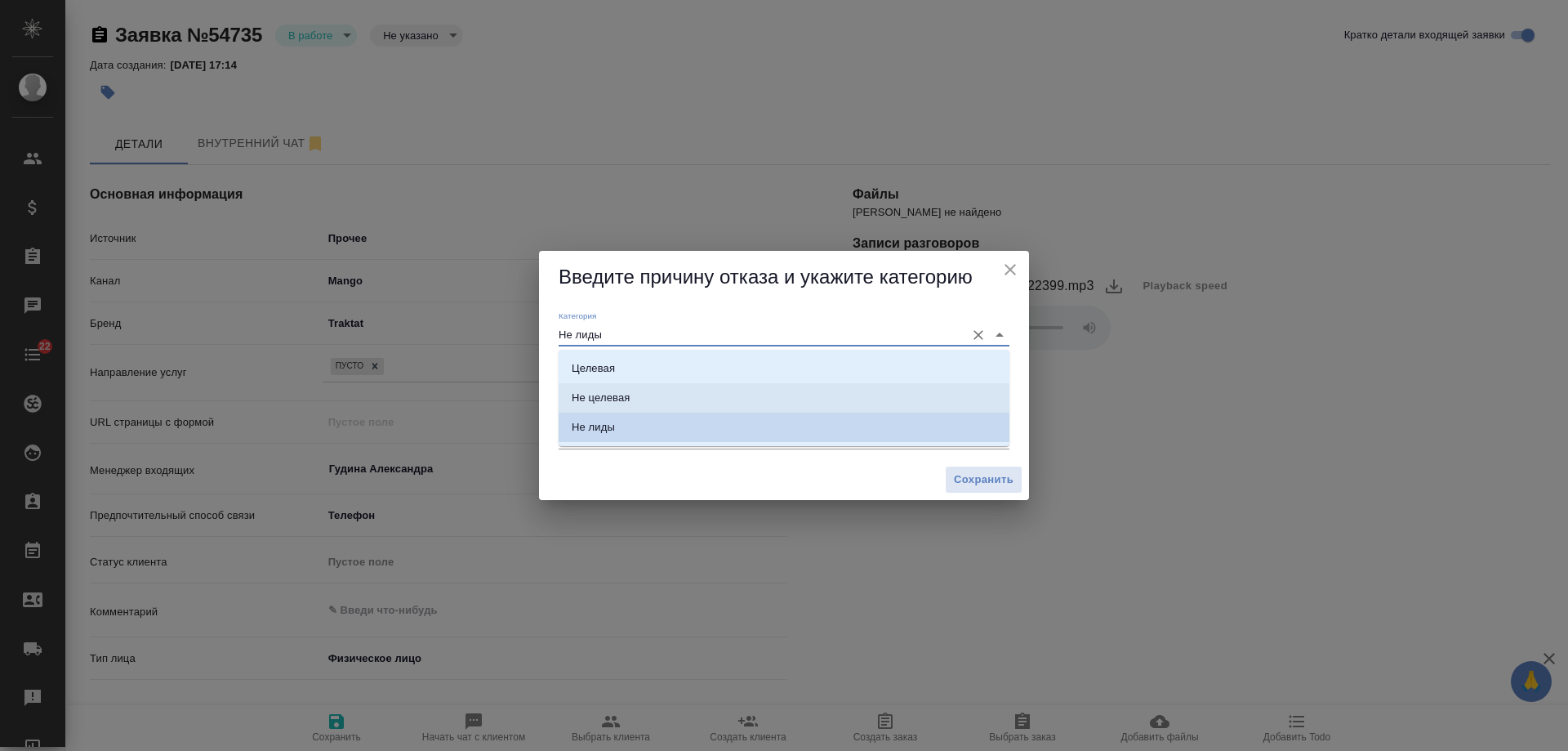
click at [623, 394] on div "Не целевая" at bounding box center [600, 398] width 58 height 17
type input "Не целевая"
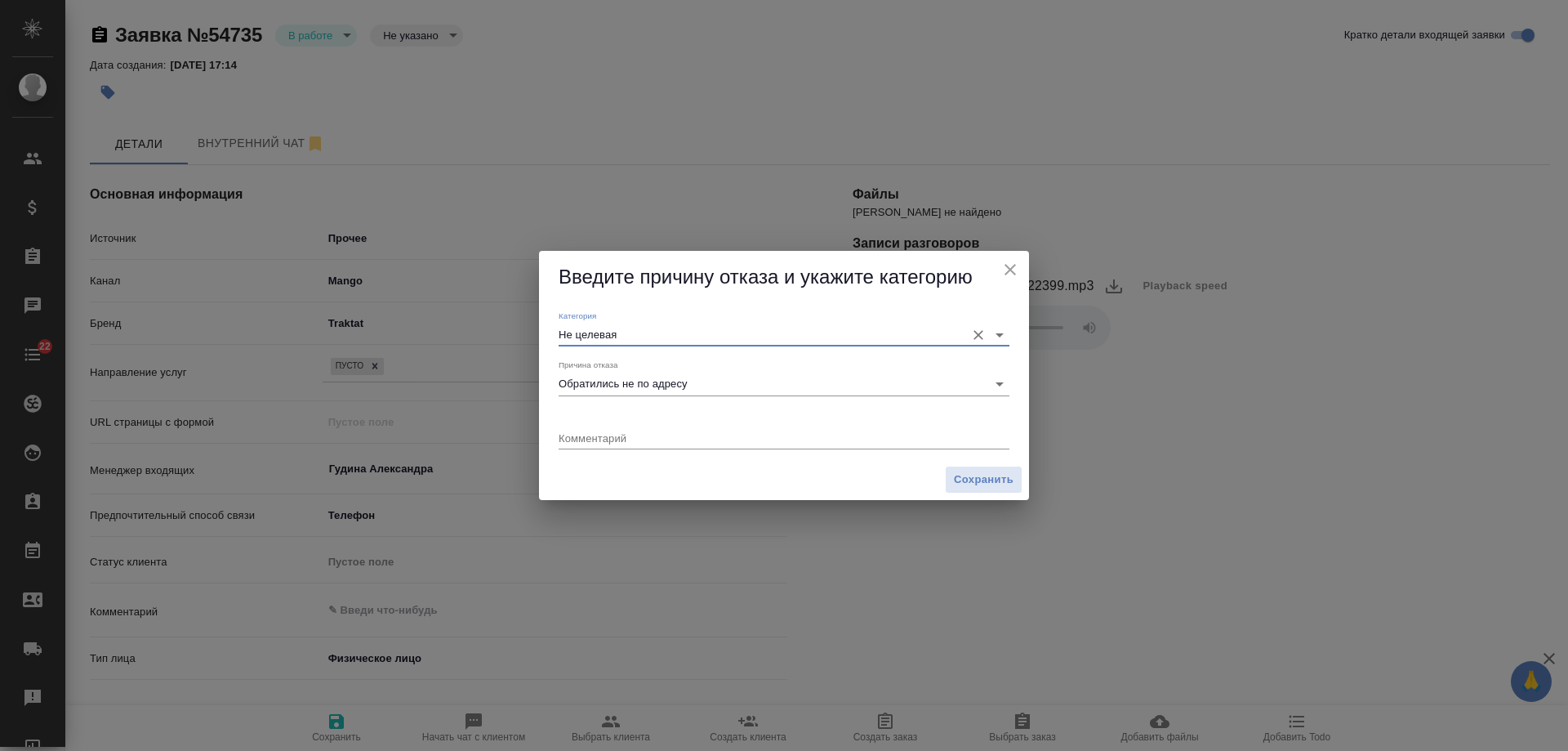
click at [672, 433] on textarea at bounding box center [784, 437] width 451 height 12
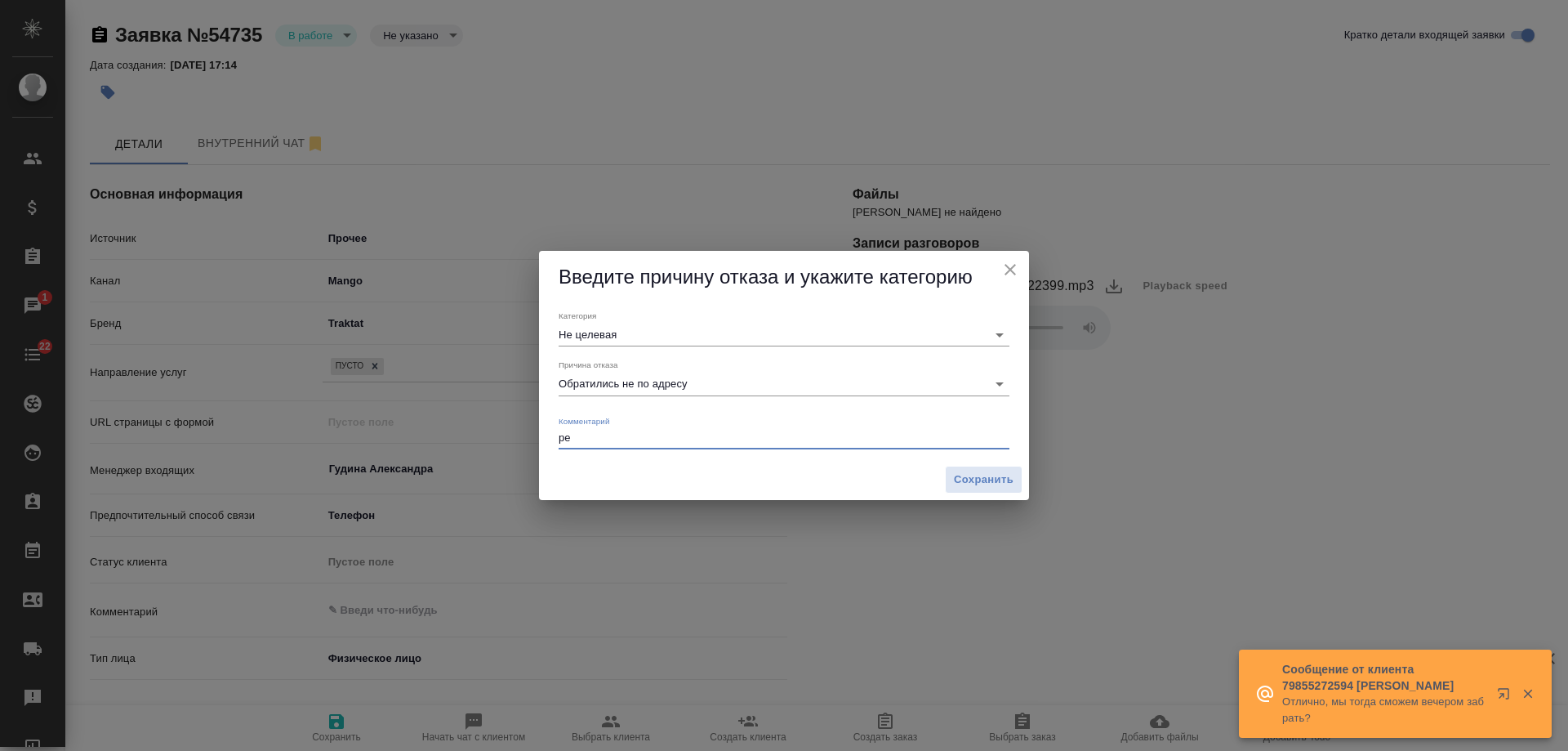
type textarea "р"
type textarea "ошибся номером"
click at [968, 490] on button "Сохранить" at bounding box center [984, 480] width 78 height 29
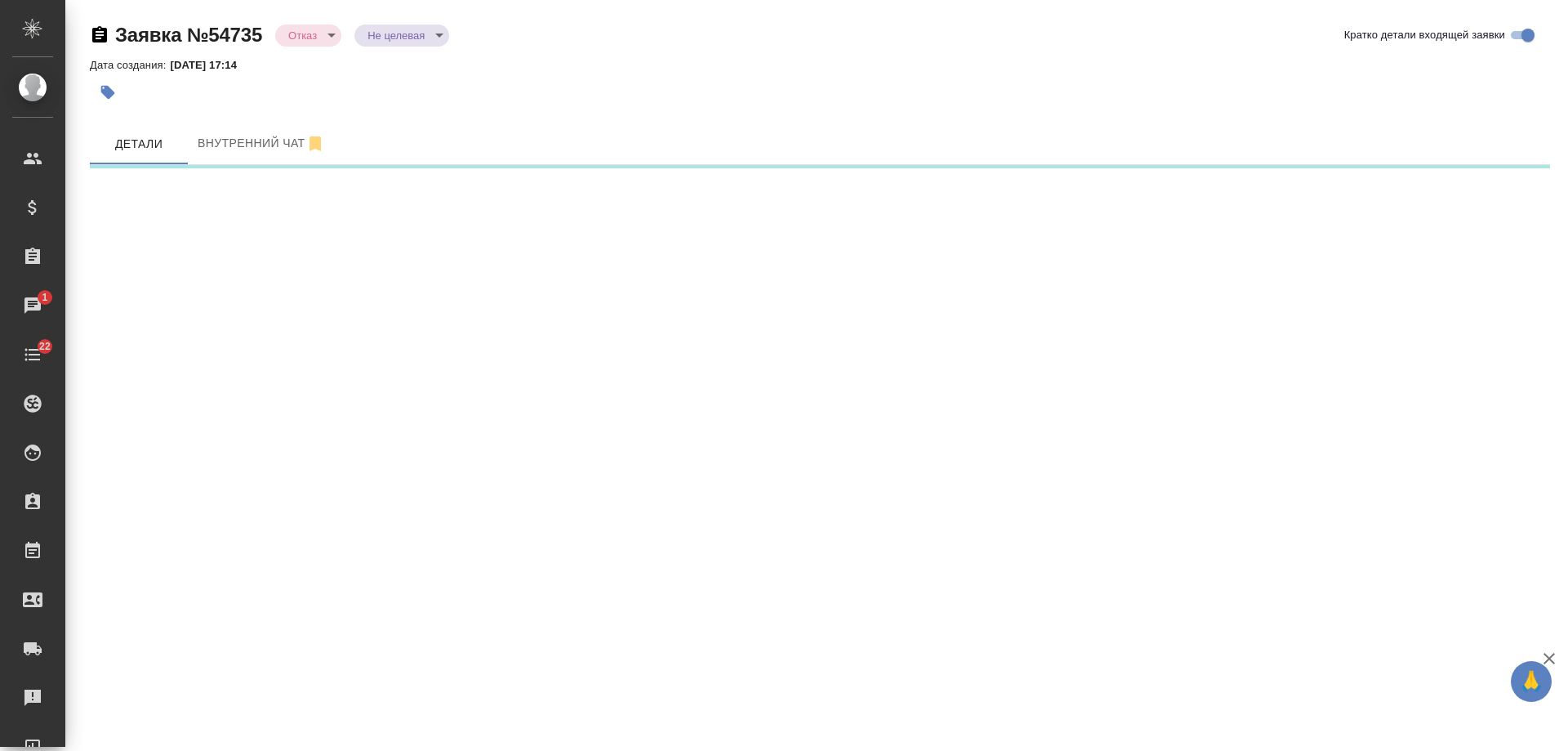
select select "RU"
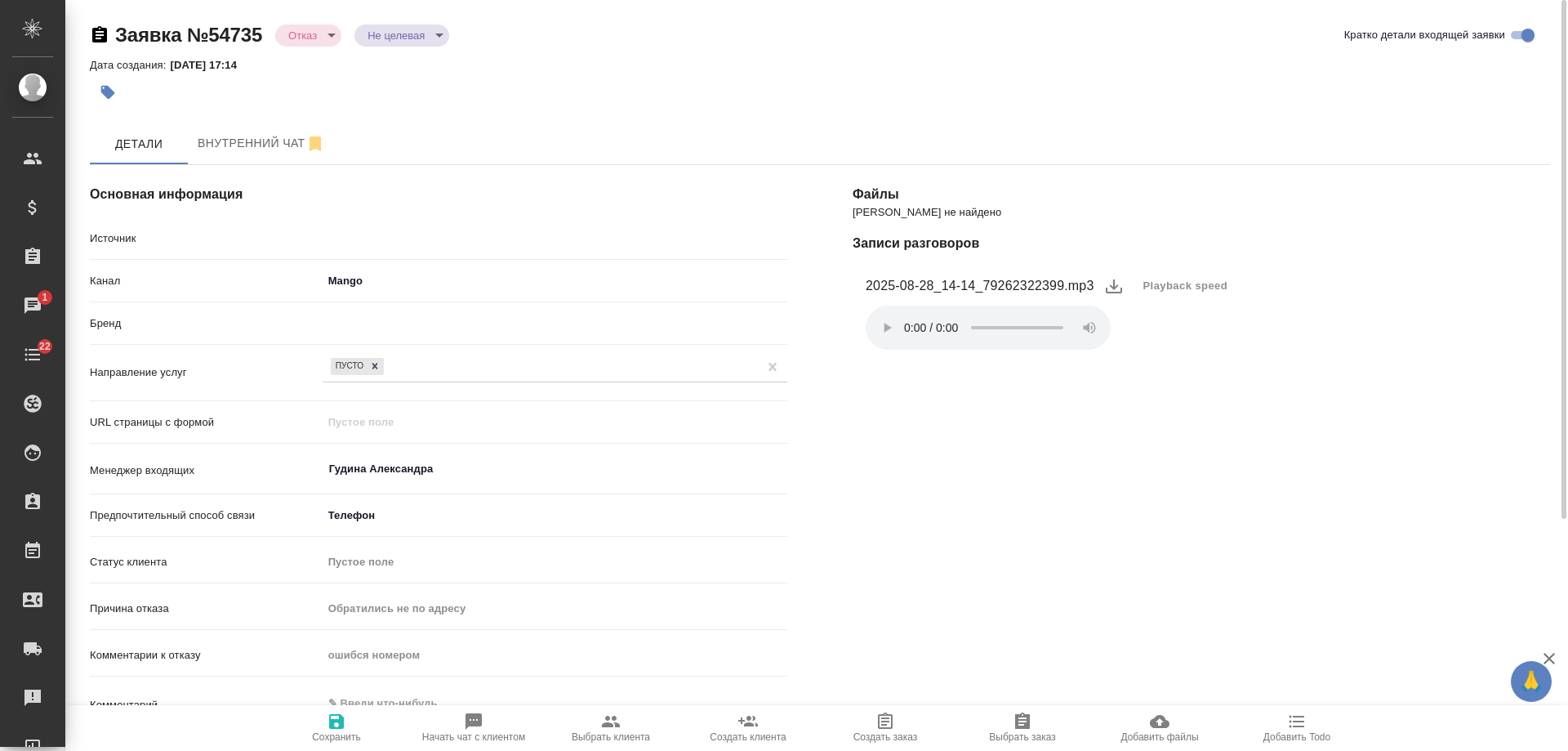
type textarea "x"
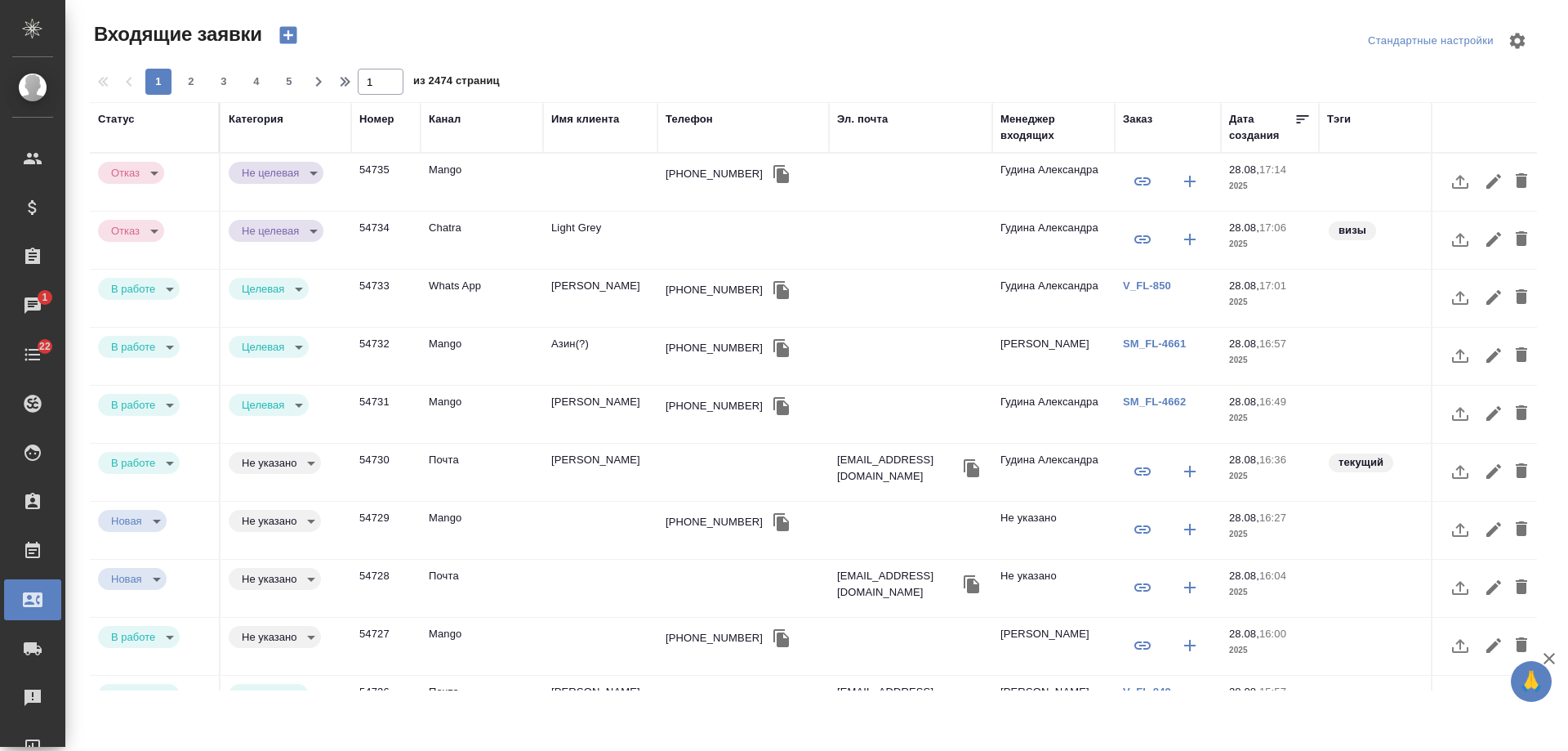
select select "RU"
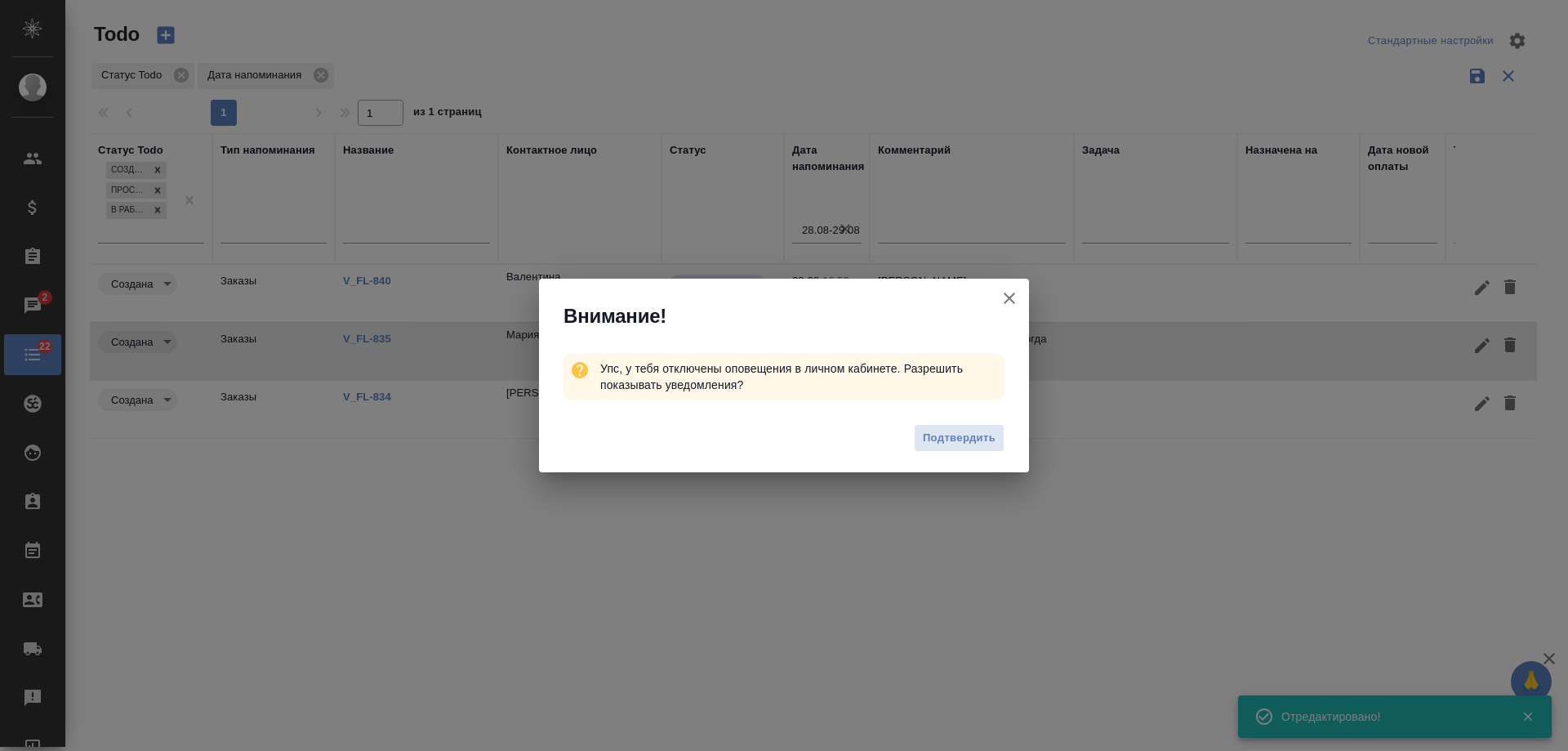
click at [1012, 294] on icon "button" at bounding box center [1010, 299] width 20 height 20
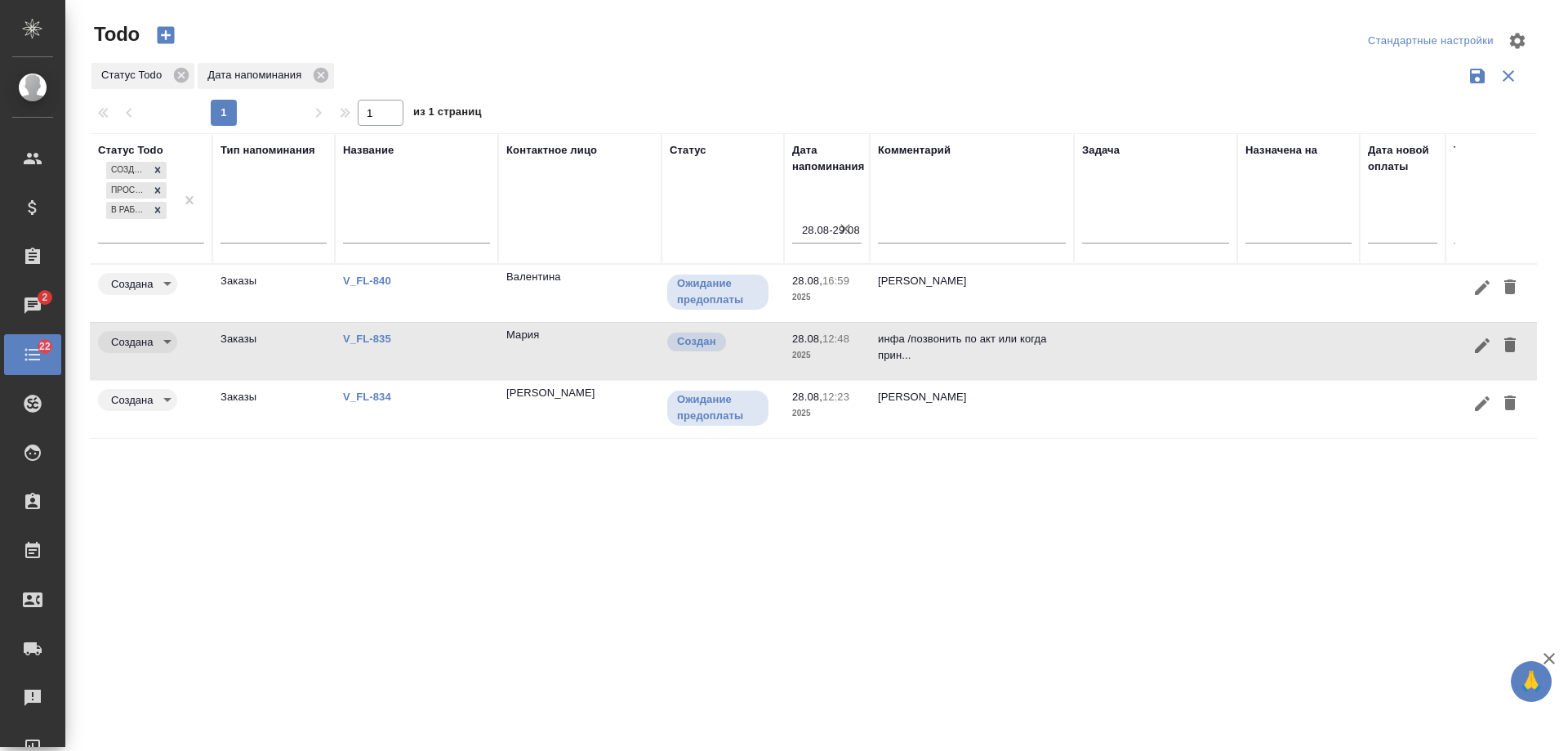
click at [1188, 291] on td at bounding box center [1156, 293] width 164 height 57
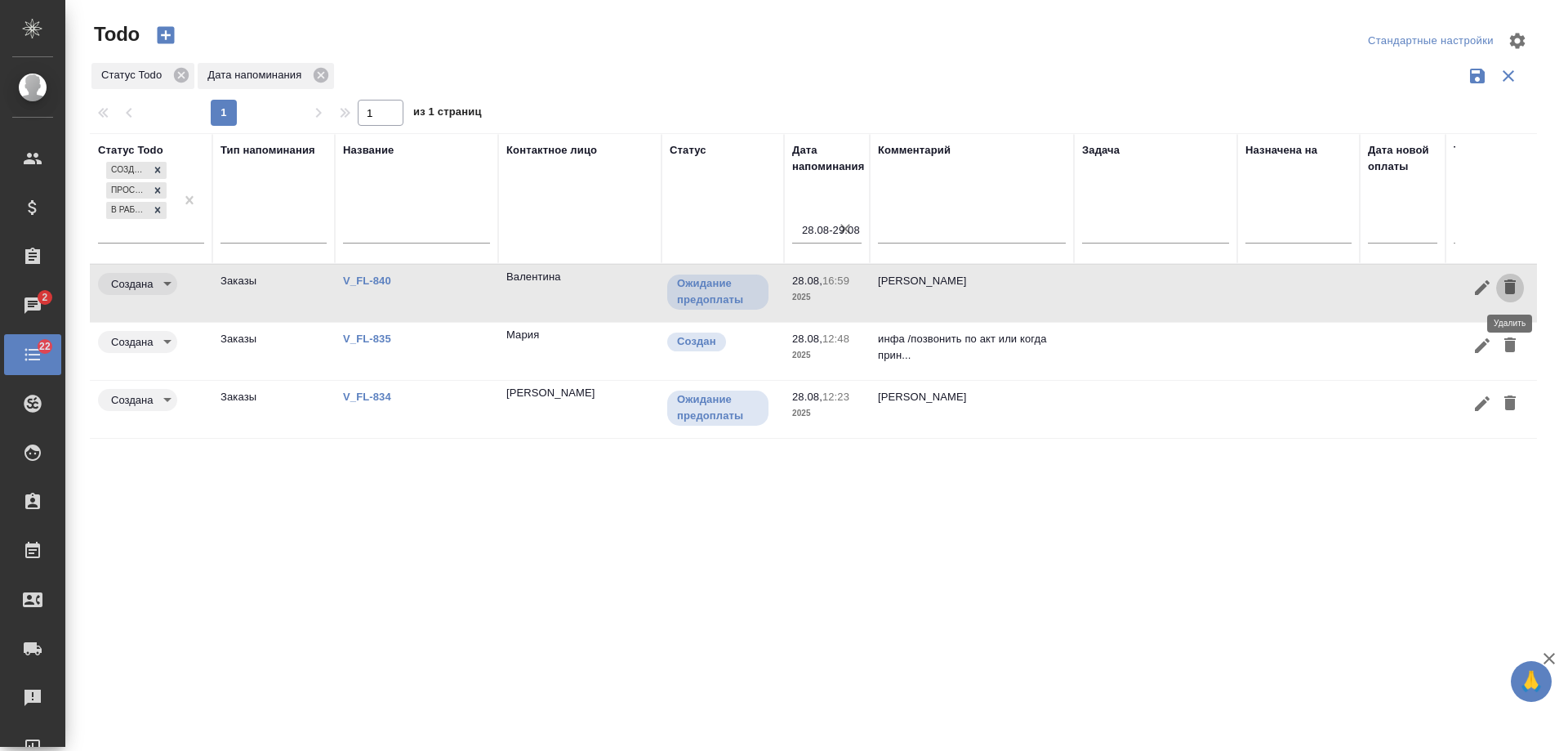
click at [1513, 289] on icon "button" at bounding box center [1510, 287] width 12 height 15
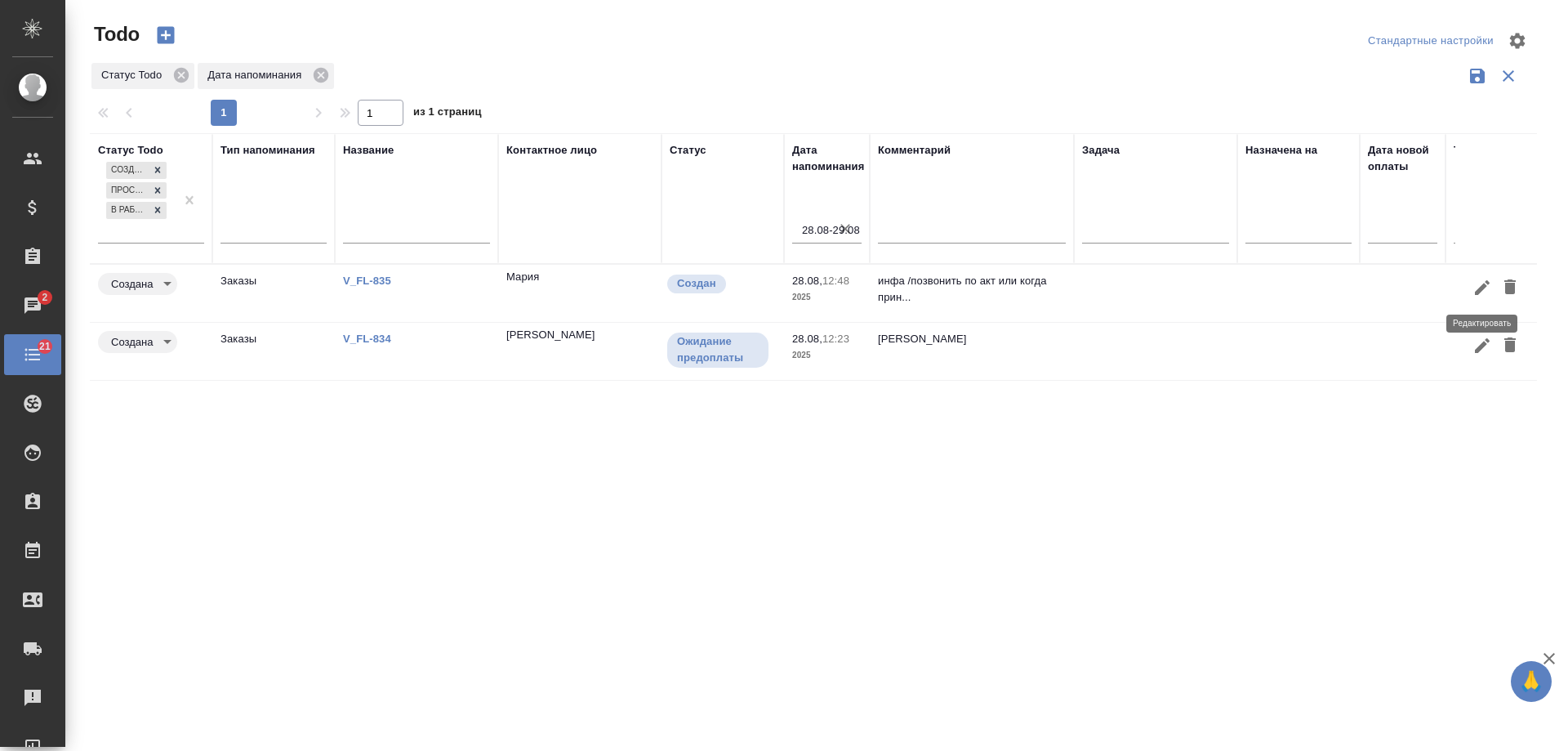
click at [1484, 288] on icon "button" at bounding box center [1483, 288] width 15 height 15
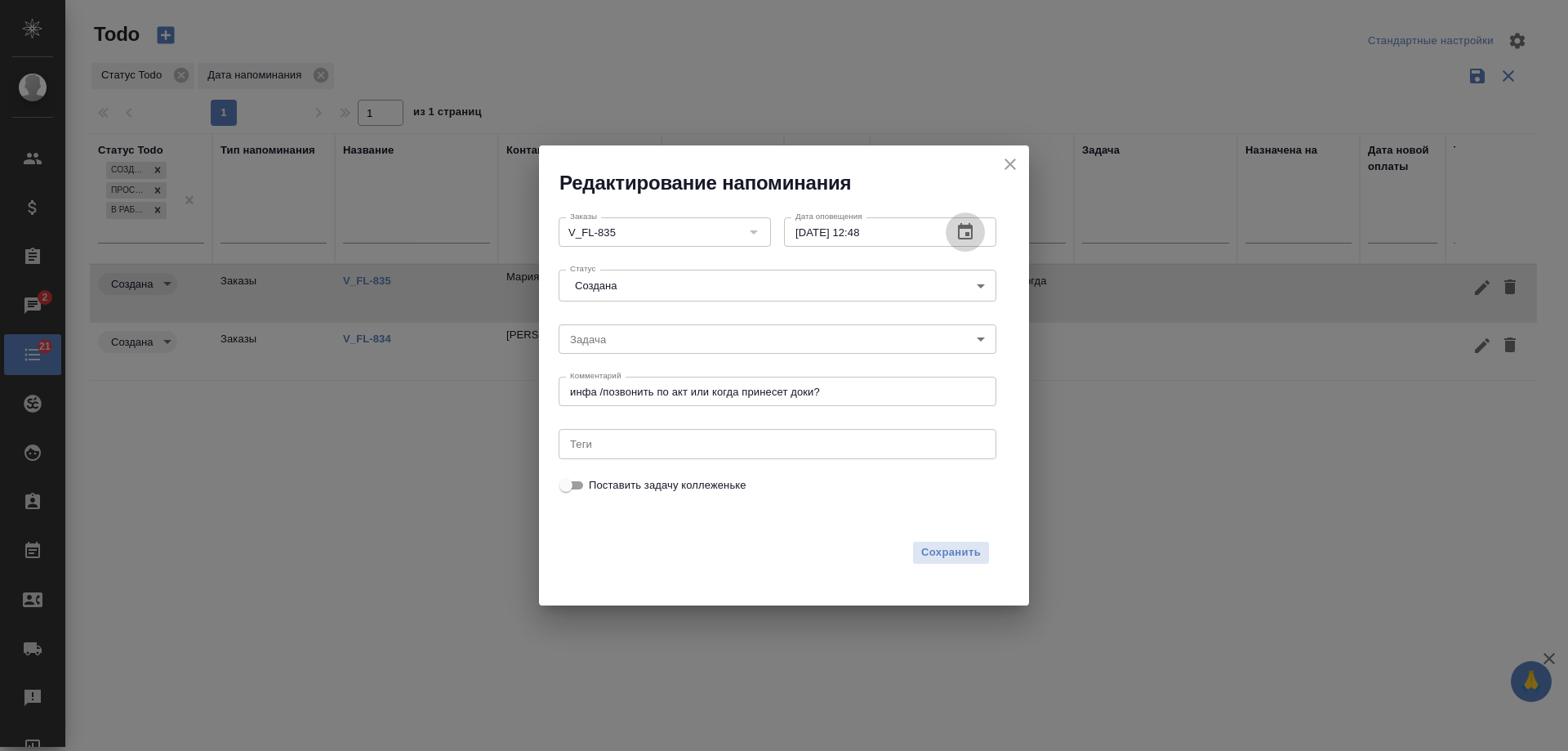
click at [972, 233] on icon "button" at bounding box center [966, 232] width 15 height 17
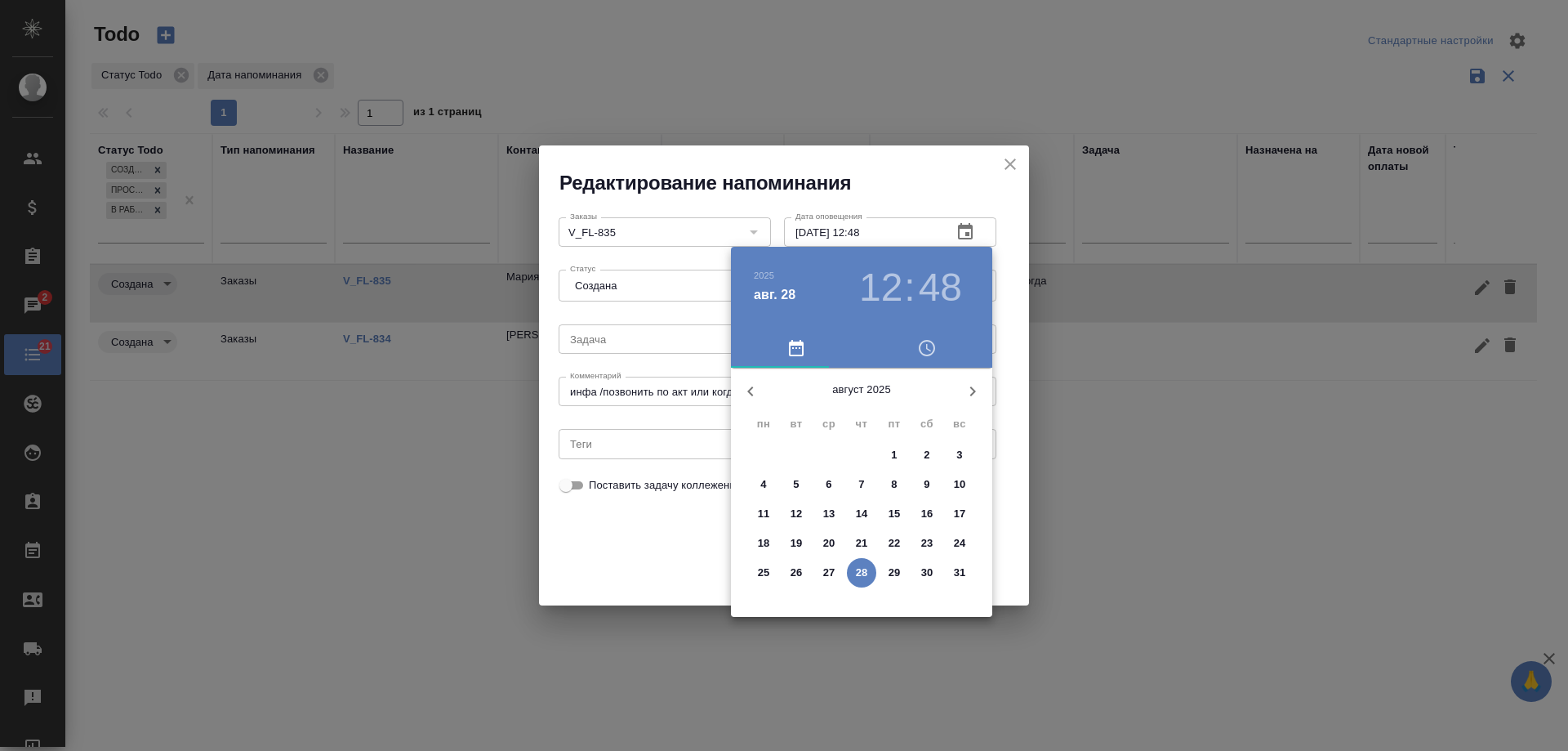
click at [899, 567] on p "29" at bounding box center [895, 572] width 12 height 17
type input "29.08.2025 12:48"
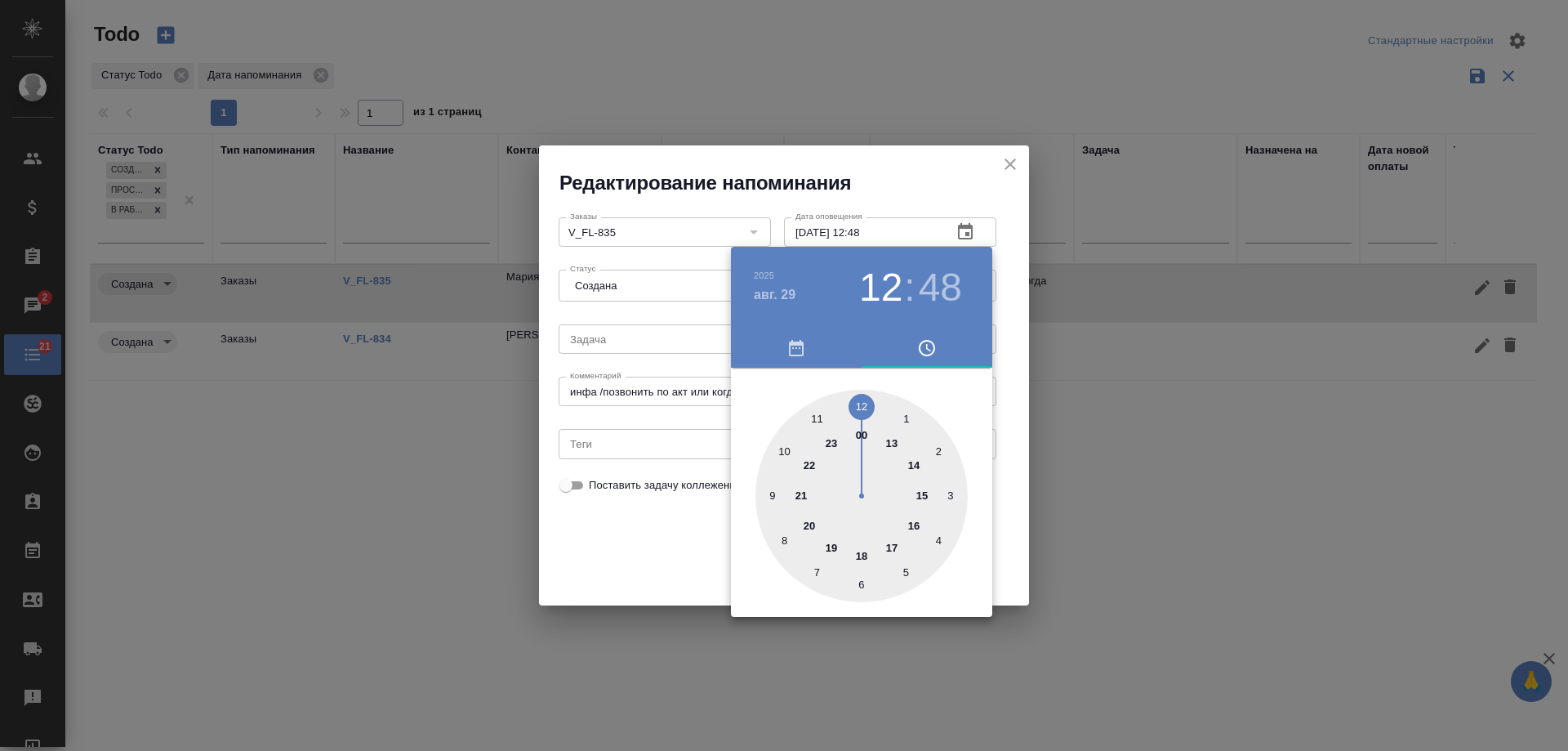
click at [659, 553] on div at bounding box center [784, 376] width 1568 height 751
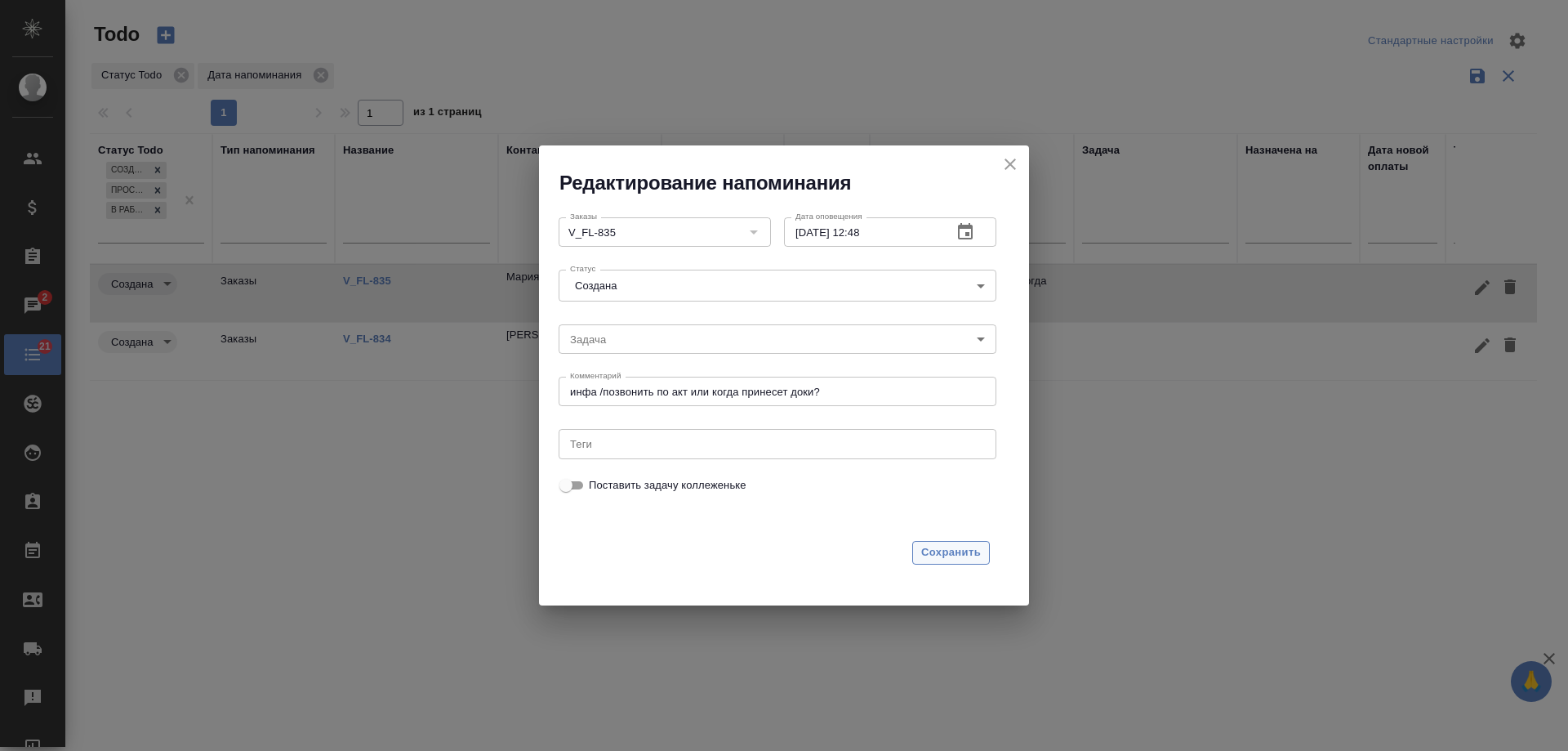
click at [966, 555] on span "Сохранить" at bounding box center [951, 552] width 60 height 19
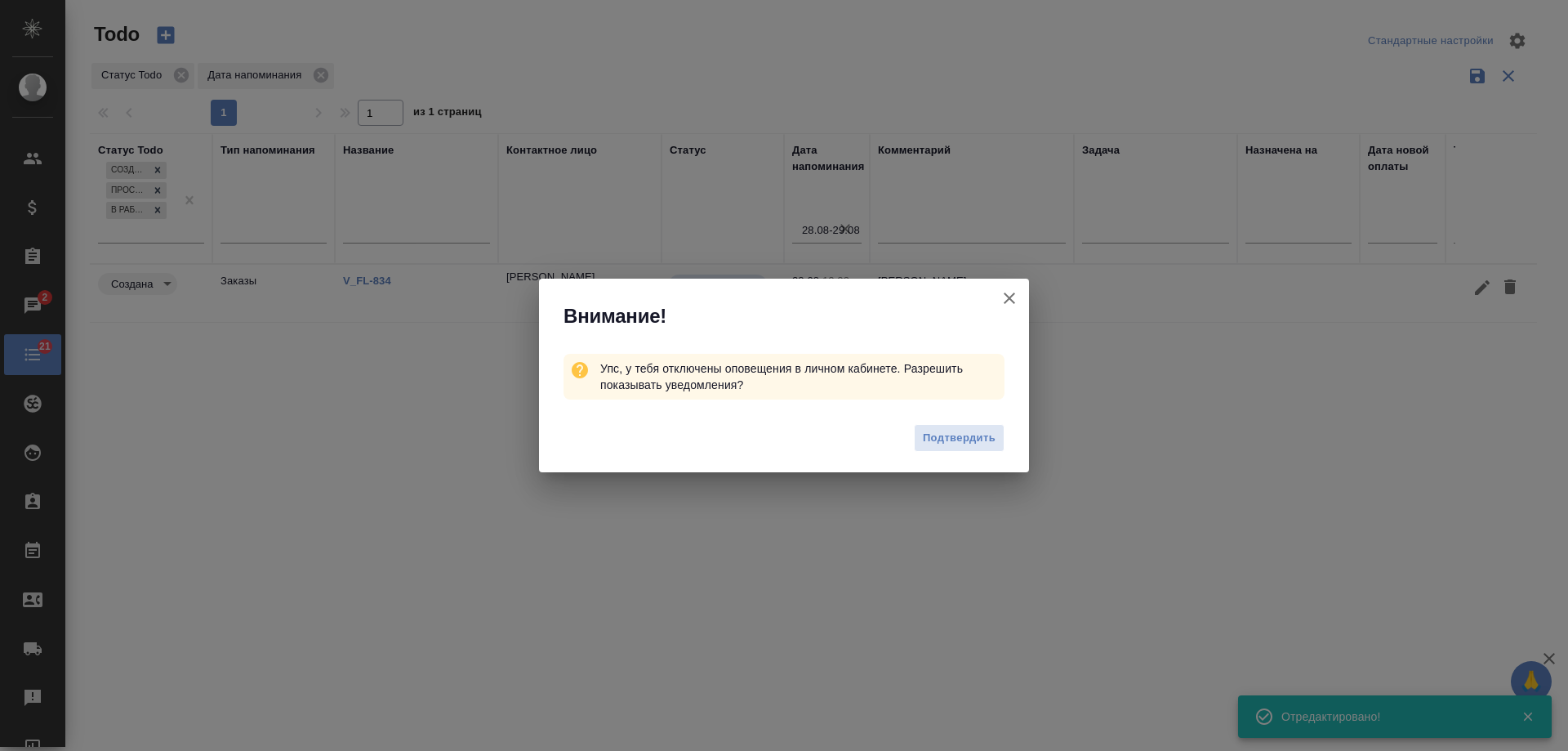
click at [1011, 298] on icon "button" at bounding box center [1010, 299] width 12 height 12
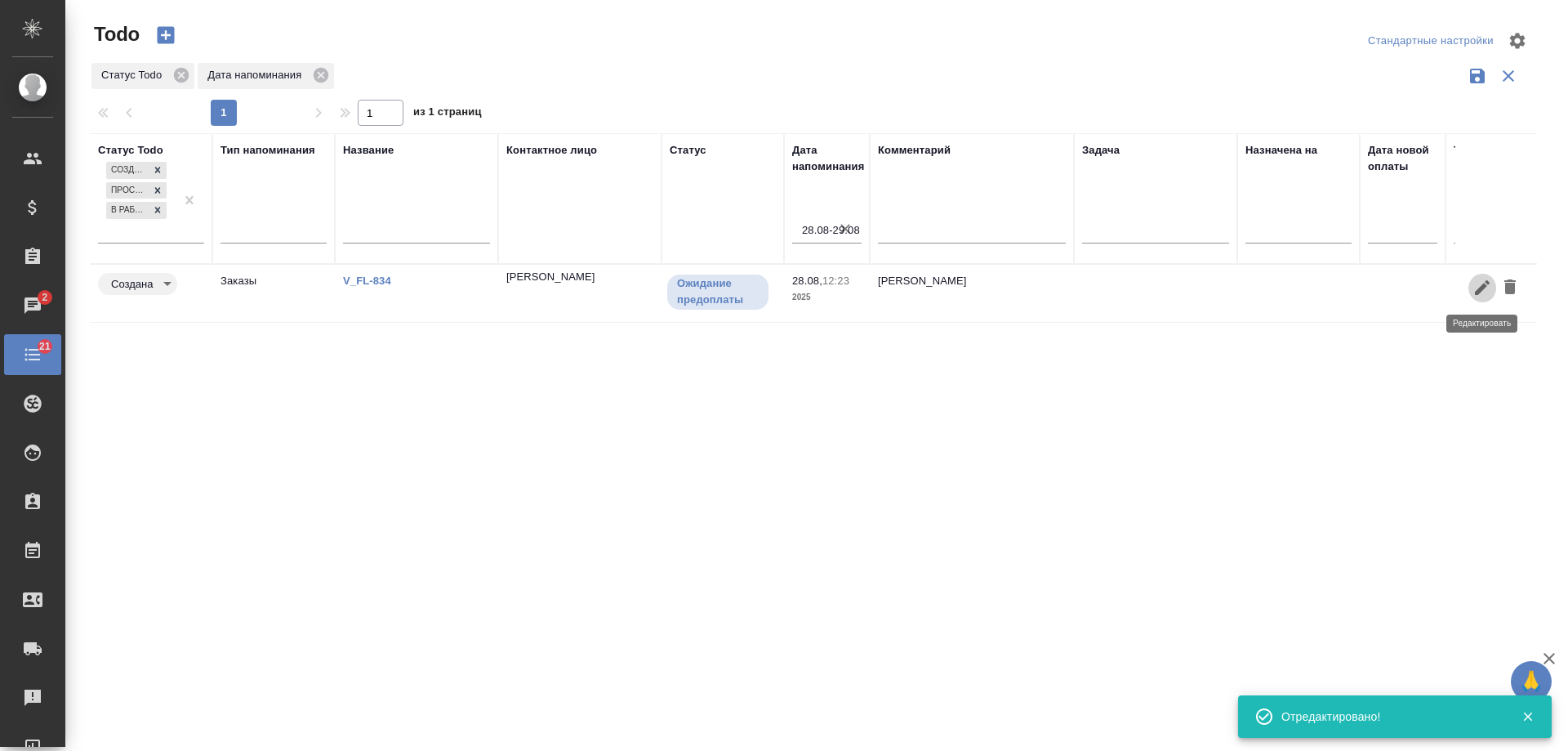
click at [1483, 291] on icon "button" at bounding box center [1483, 288] width 15 height 15
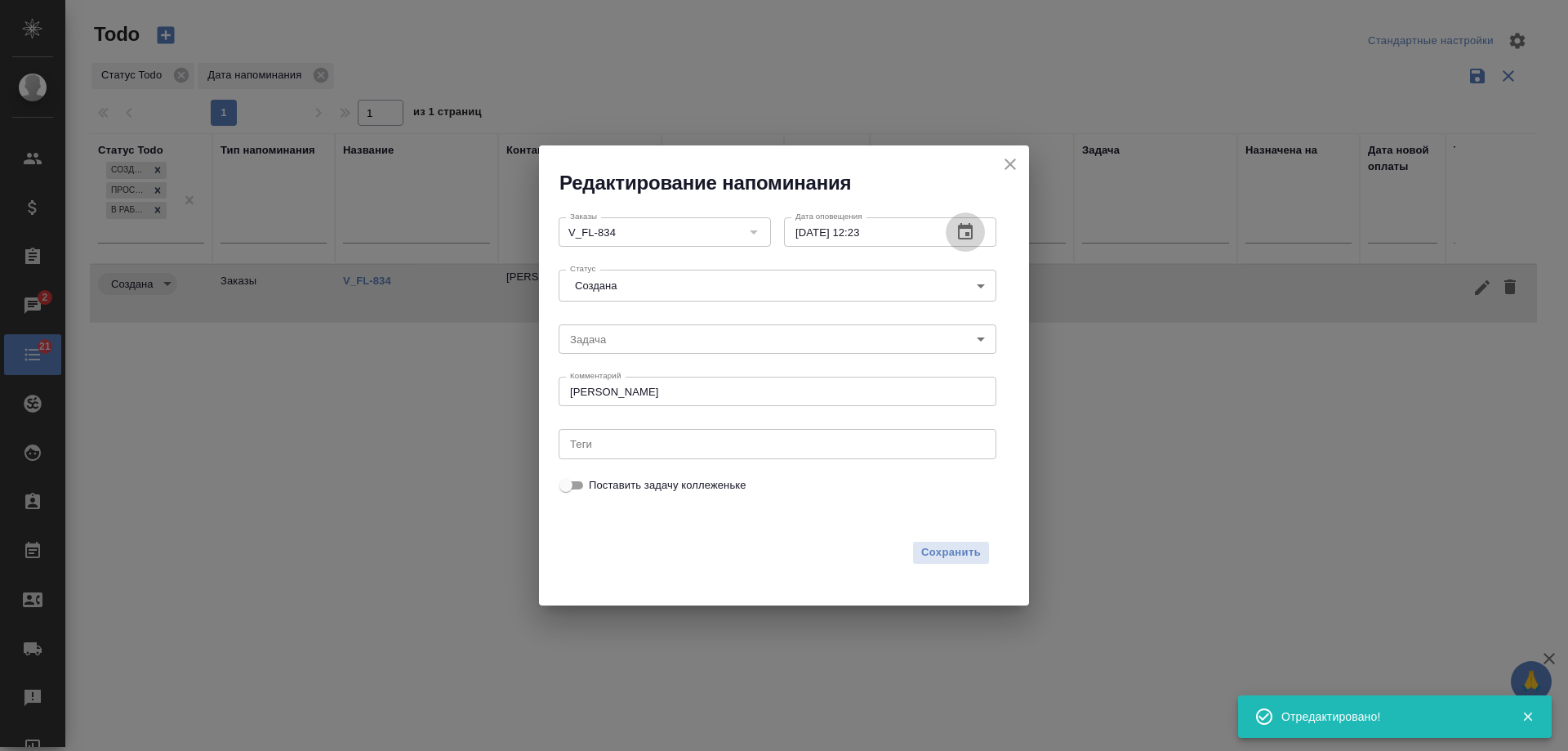
click at [965, 231] on icon "button" at bounding box center [966, 232] width 20 height 20
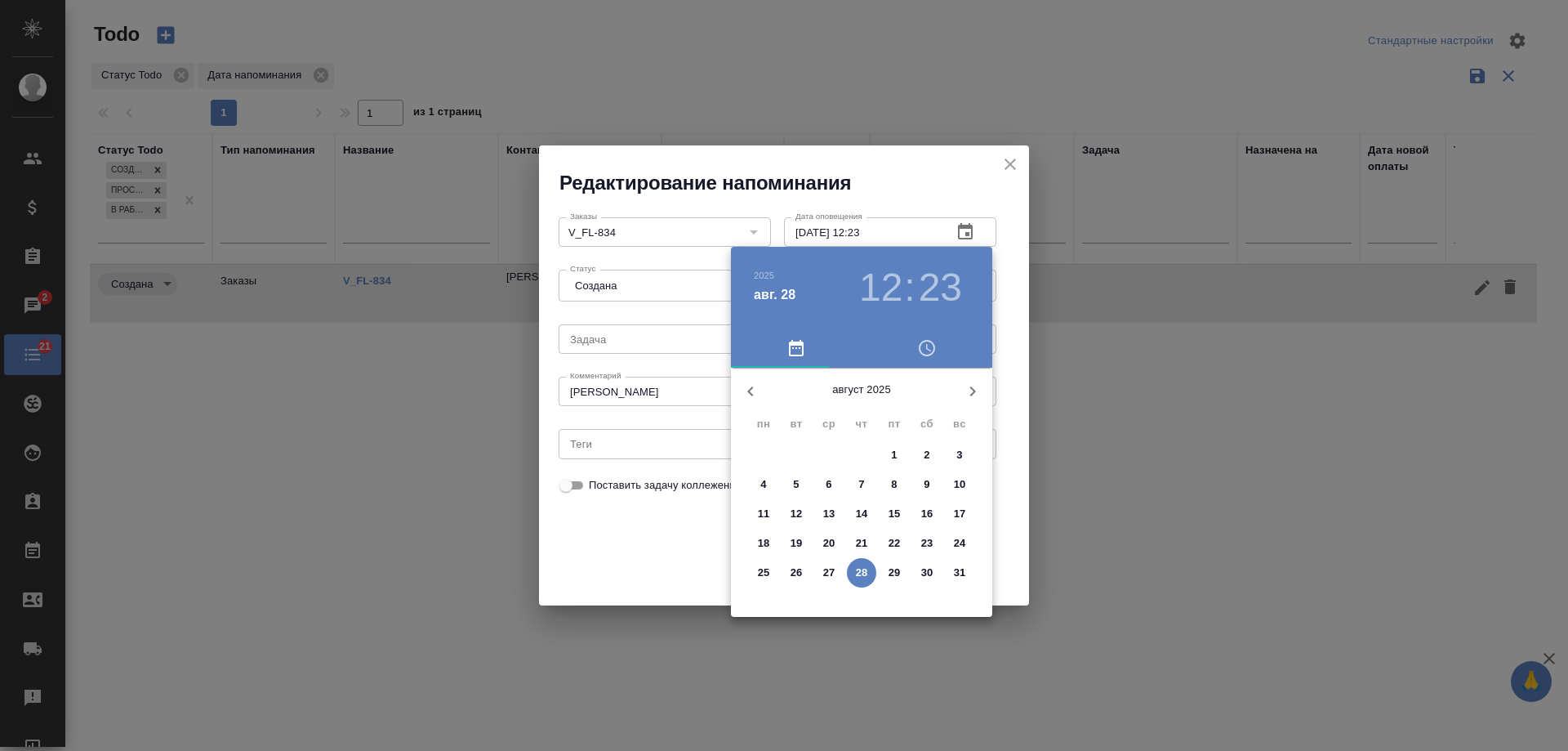
click at [894, 567] on p "29" at bounding box center [895, 572] width 12 height 17
type input "29.08.2025 12:23"
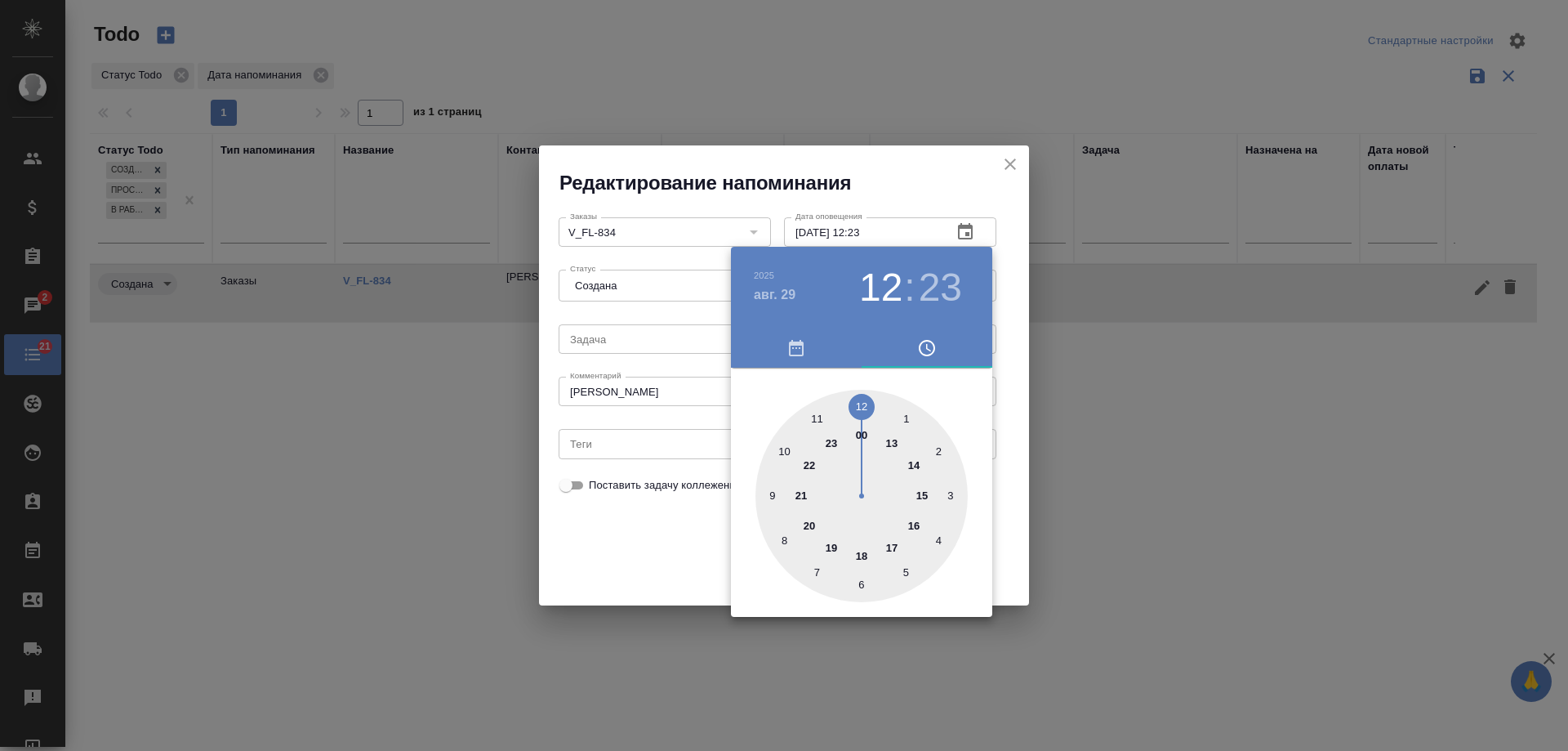
click at [662, 552] on div at bounding box center [784, 376] width 1568 height 751
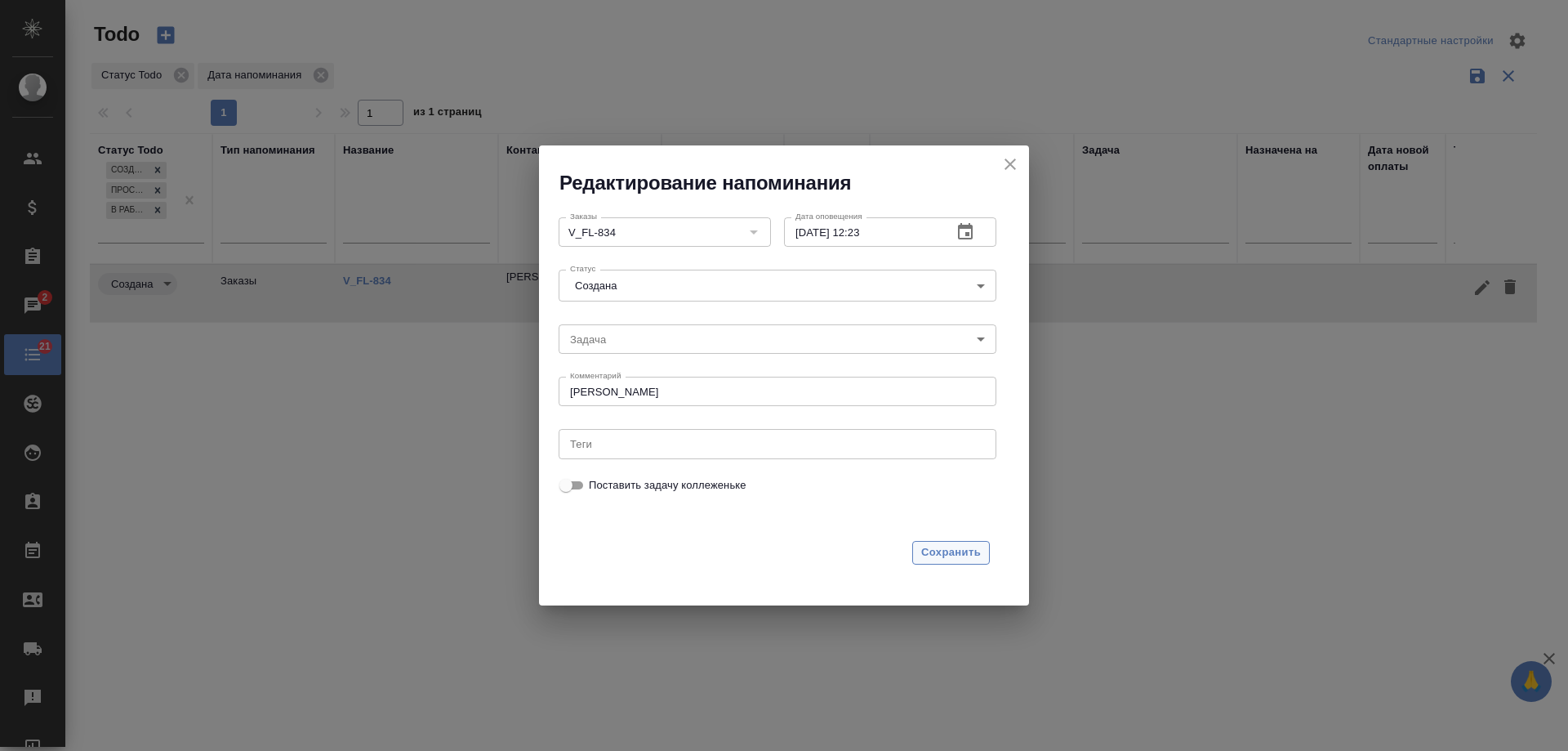
click at [968, 552] on span "Сохранить" at bounding box center [951, 552] width 60 height 19
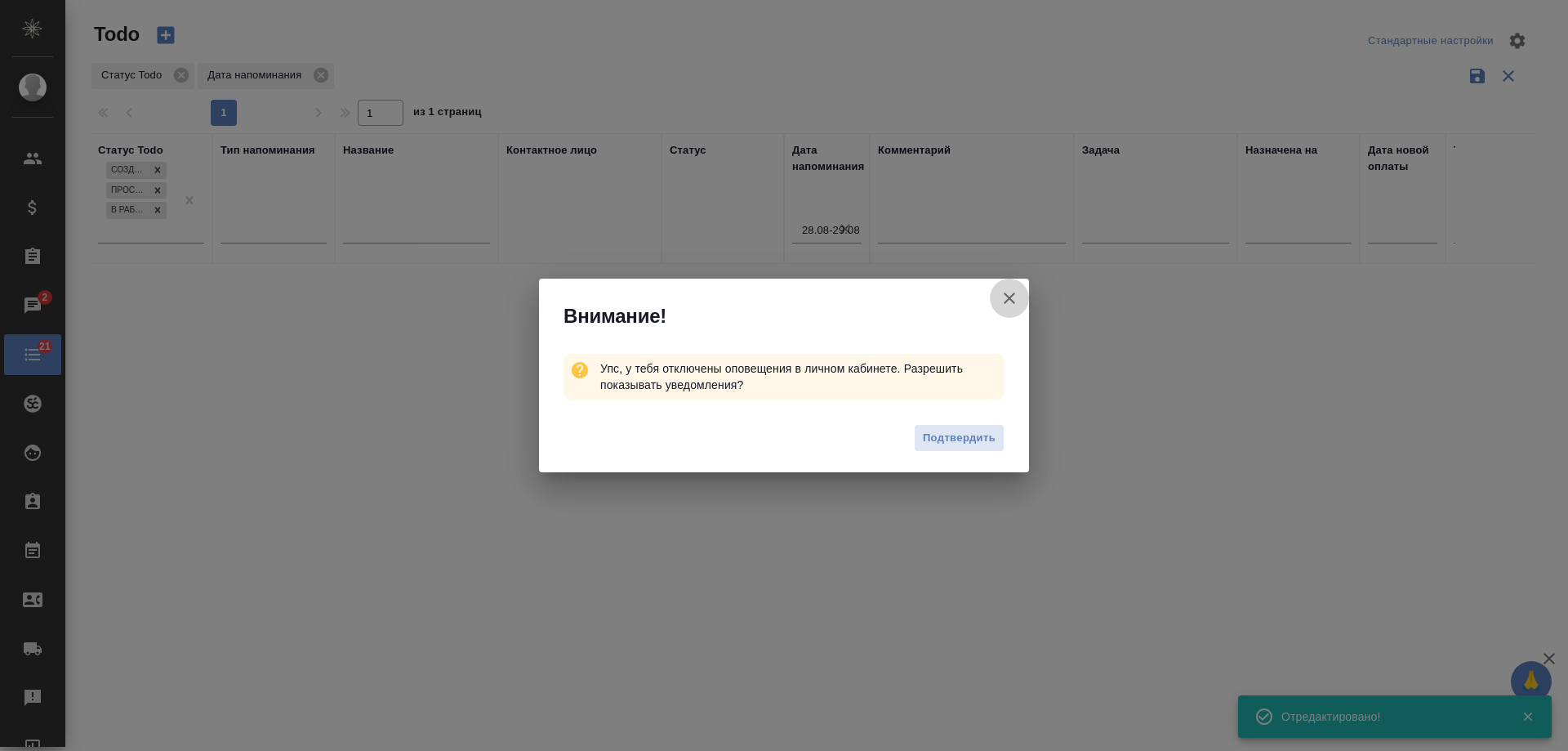
click at [1016, 294] on icon "button" at bounding box center [1010, 299] width 20 height 20
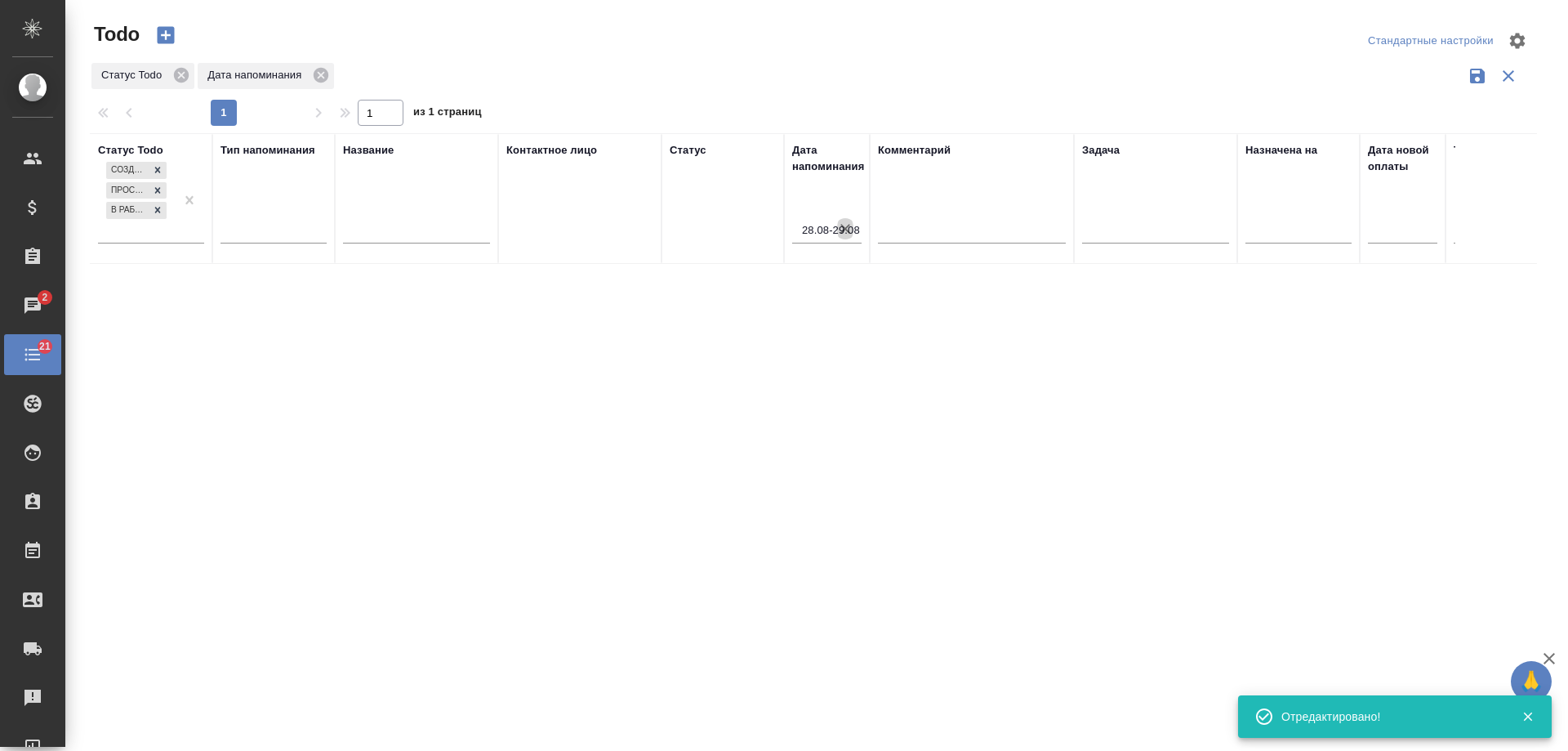
click at [849, 227] on icon "button" at bounding box center [845, 229] width 17 height 17
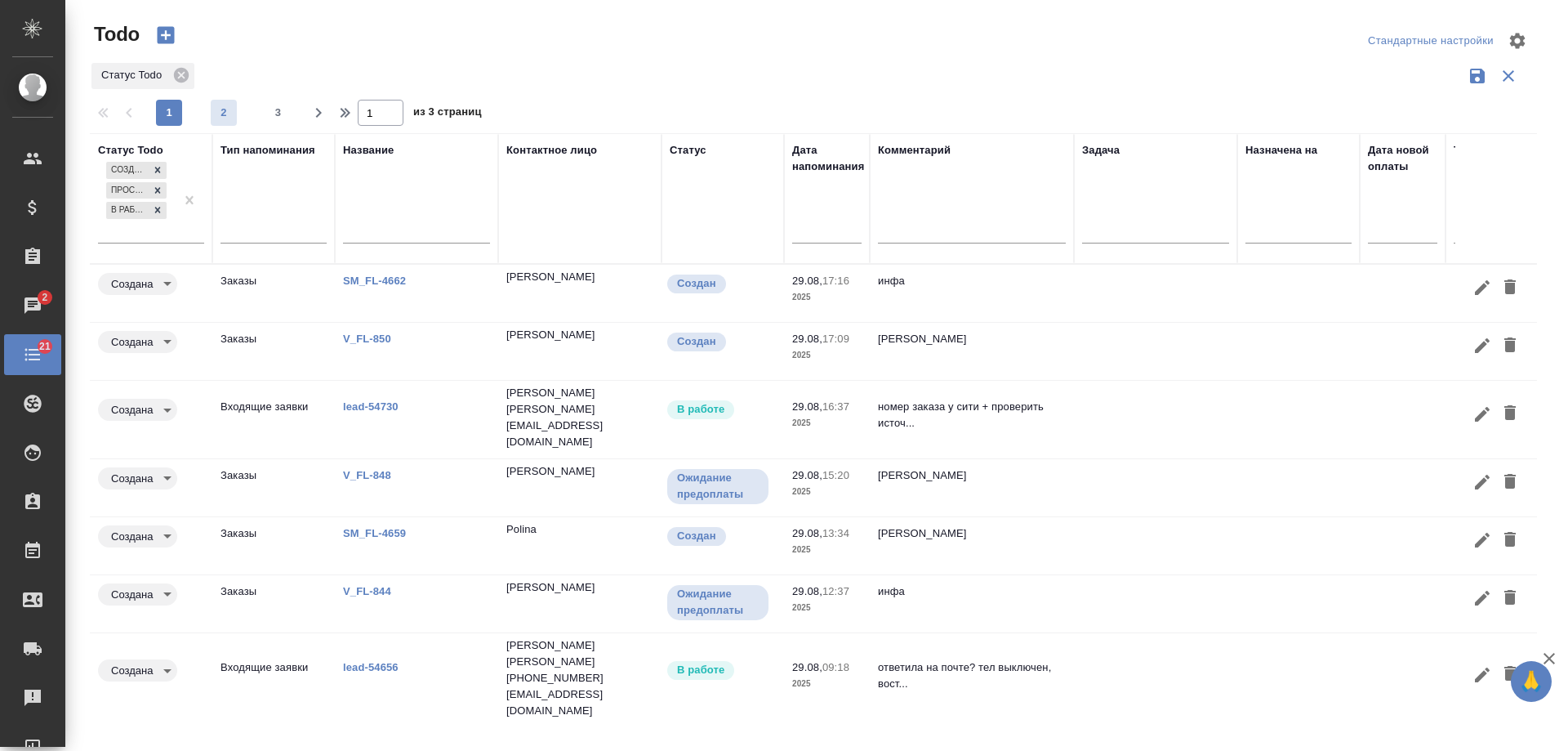
click at [227, 112] on span "2" at bounding box center [224, 112] width 26 height 17
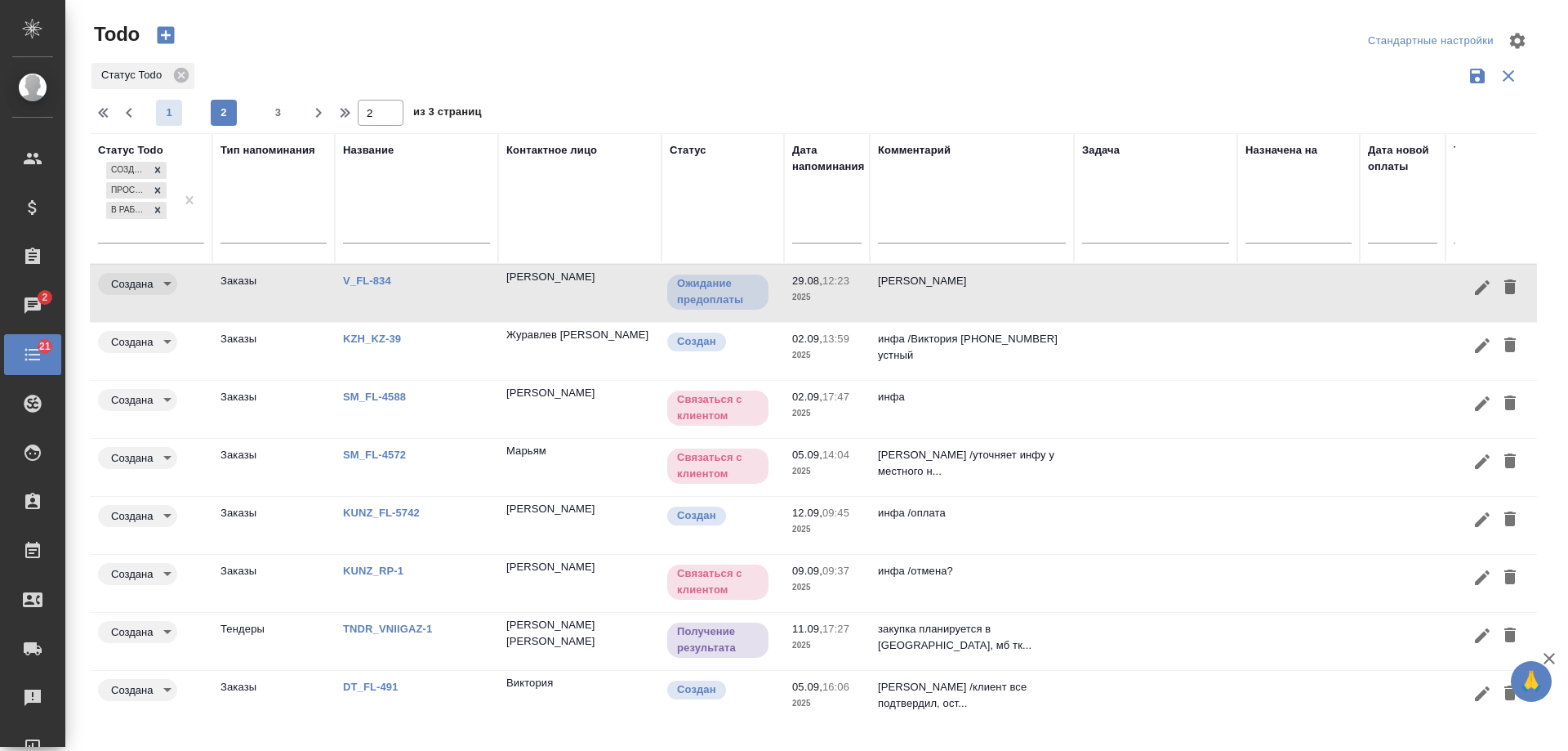
click at [170, 117] on span "1" at bounding box center [170, 112] width 26 height 17
type input "1"
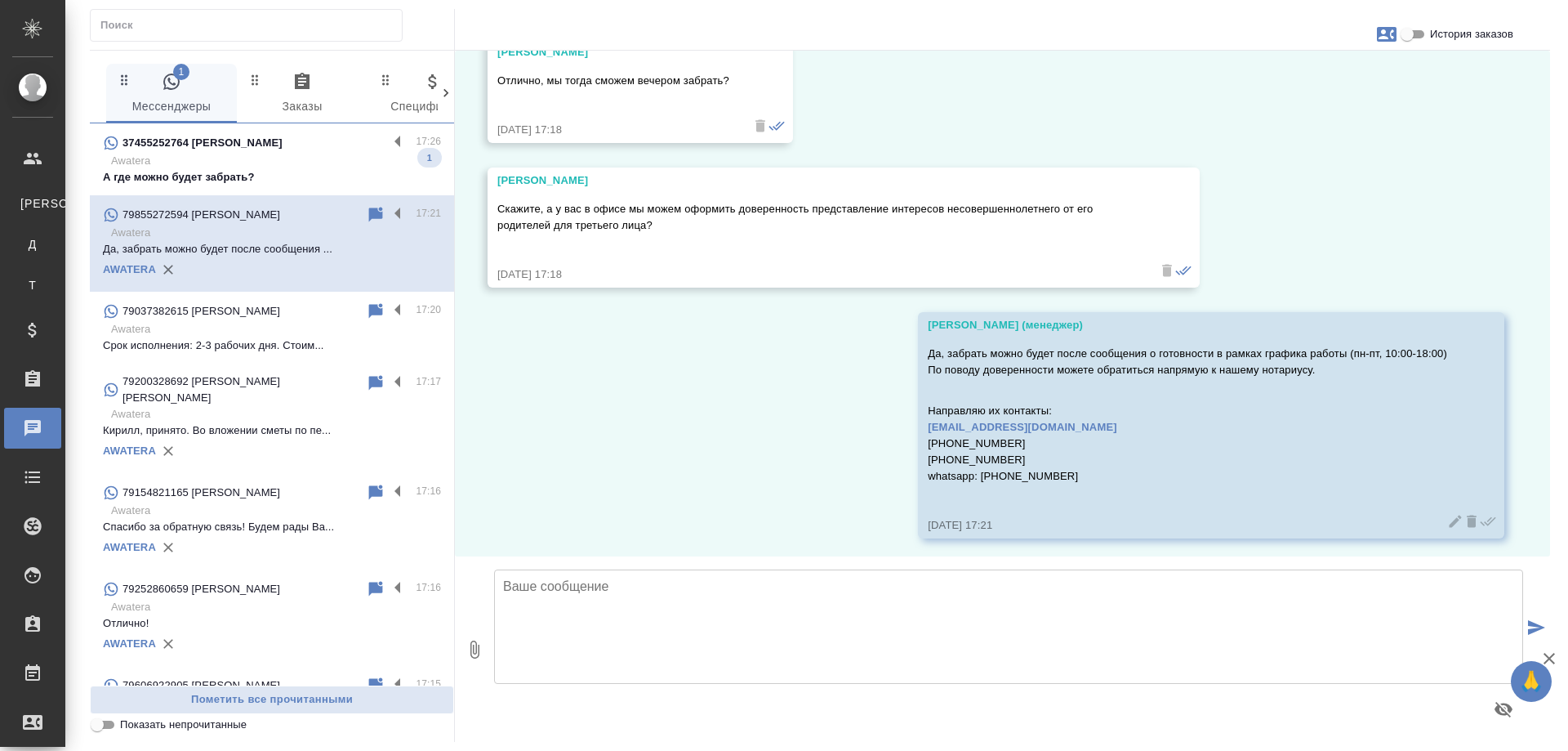
scroll to position [6721, 0]
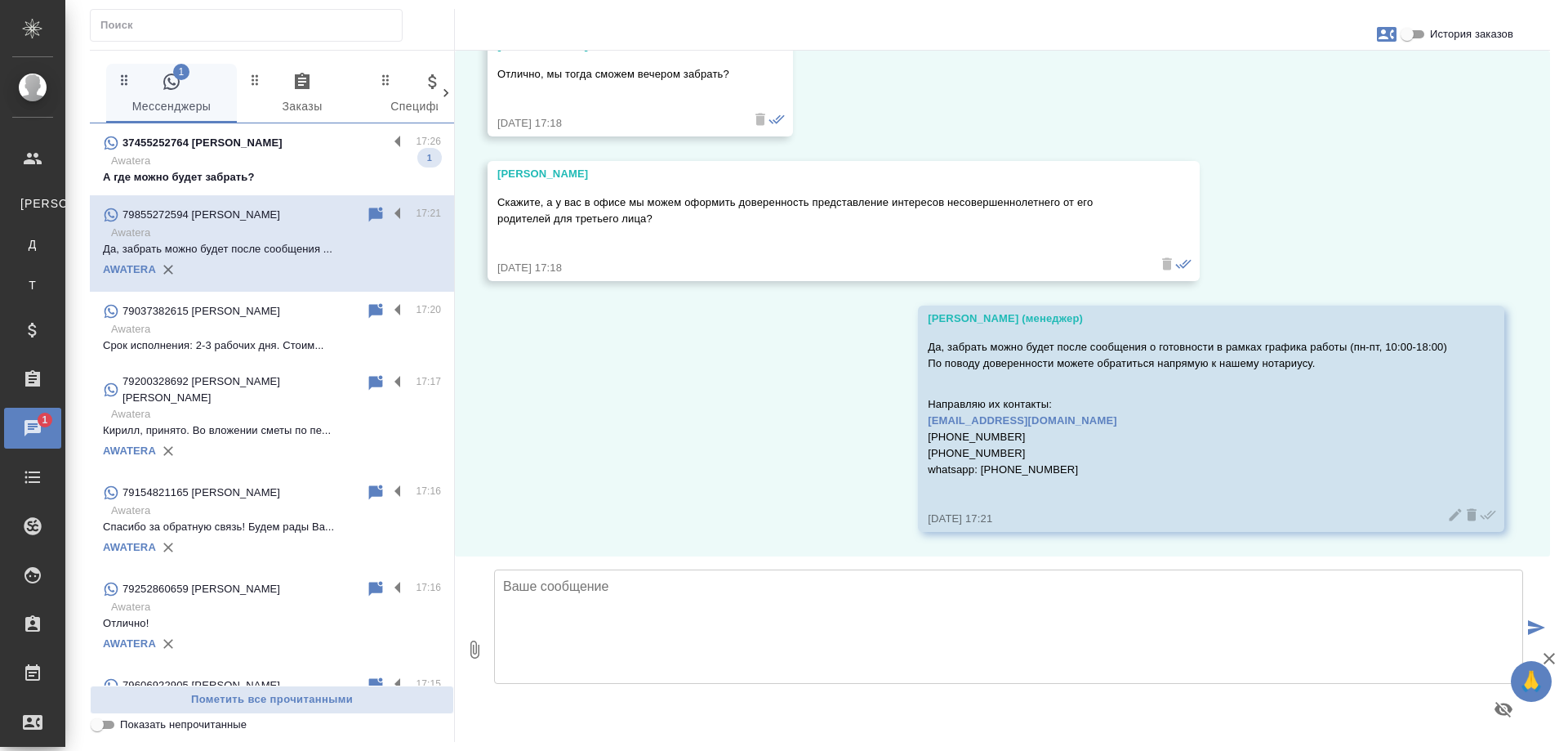
click at [246, 168] on p "Awatera" at bounding box center [275, 161] width 330 height 17
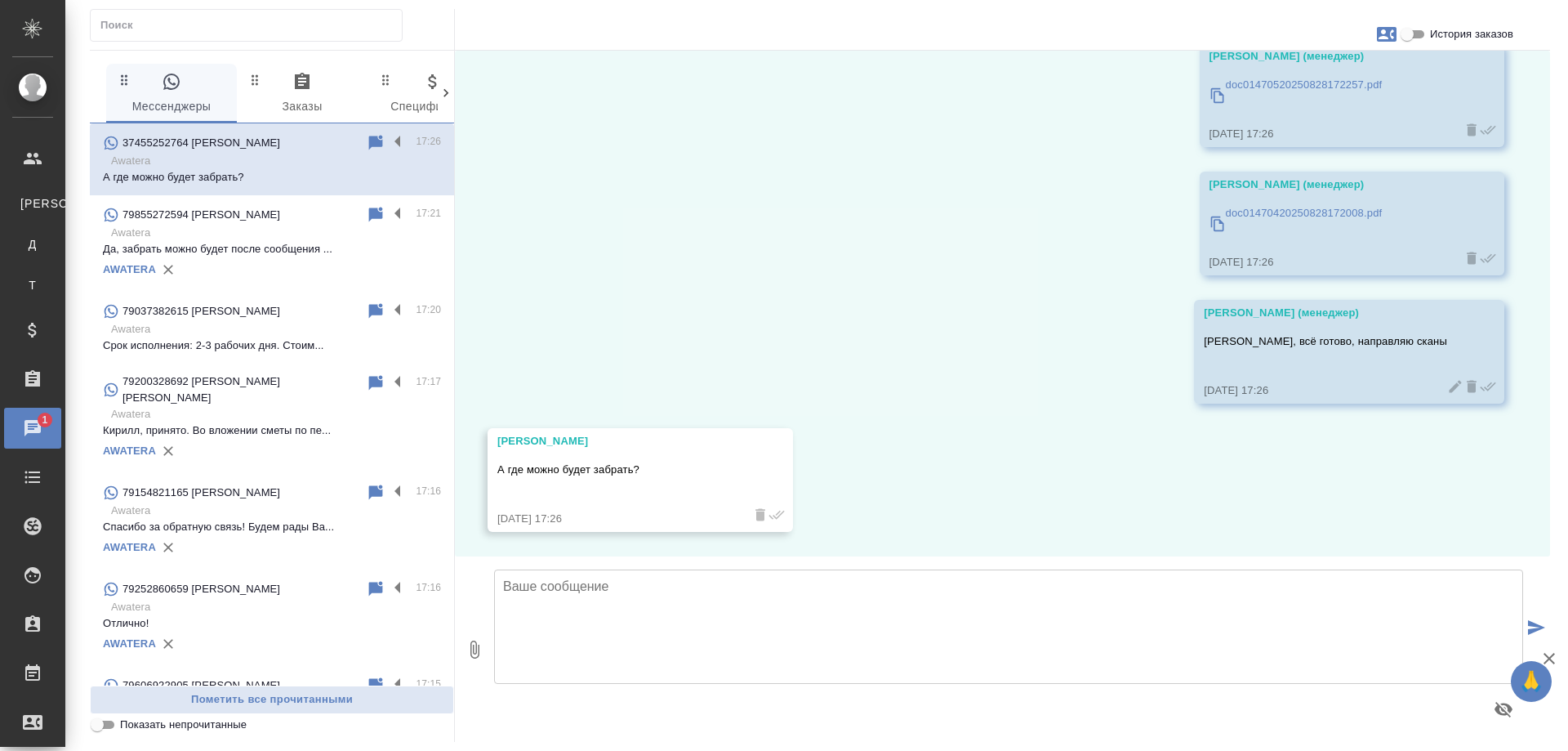
scroll to position [2813, 0]
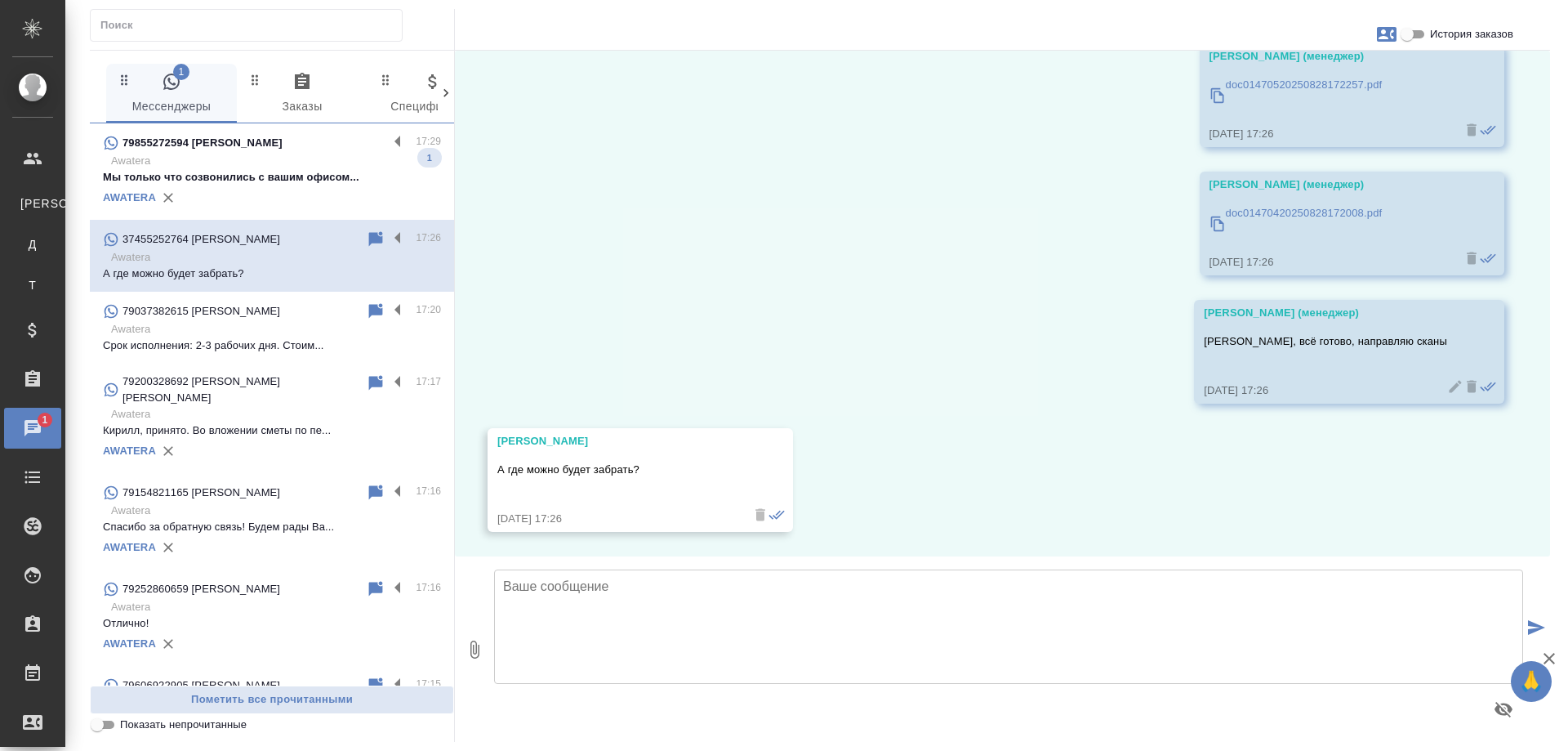
click at [269, 173] on p "Мы только что созвонились с вашим офисом..." at bounding box center [271, 177] width 338 height 17
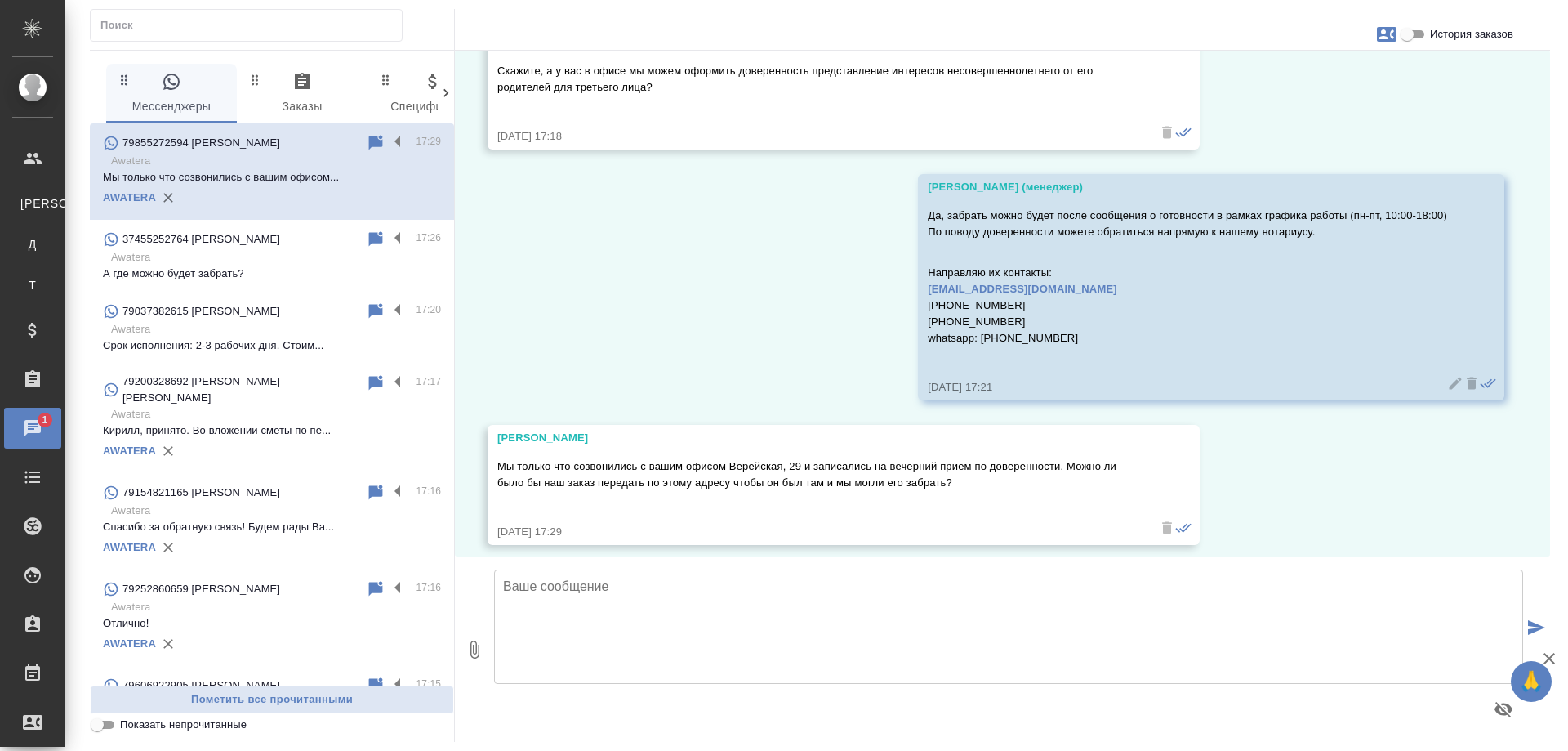
scroll to position [6865, 0]
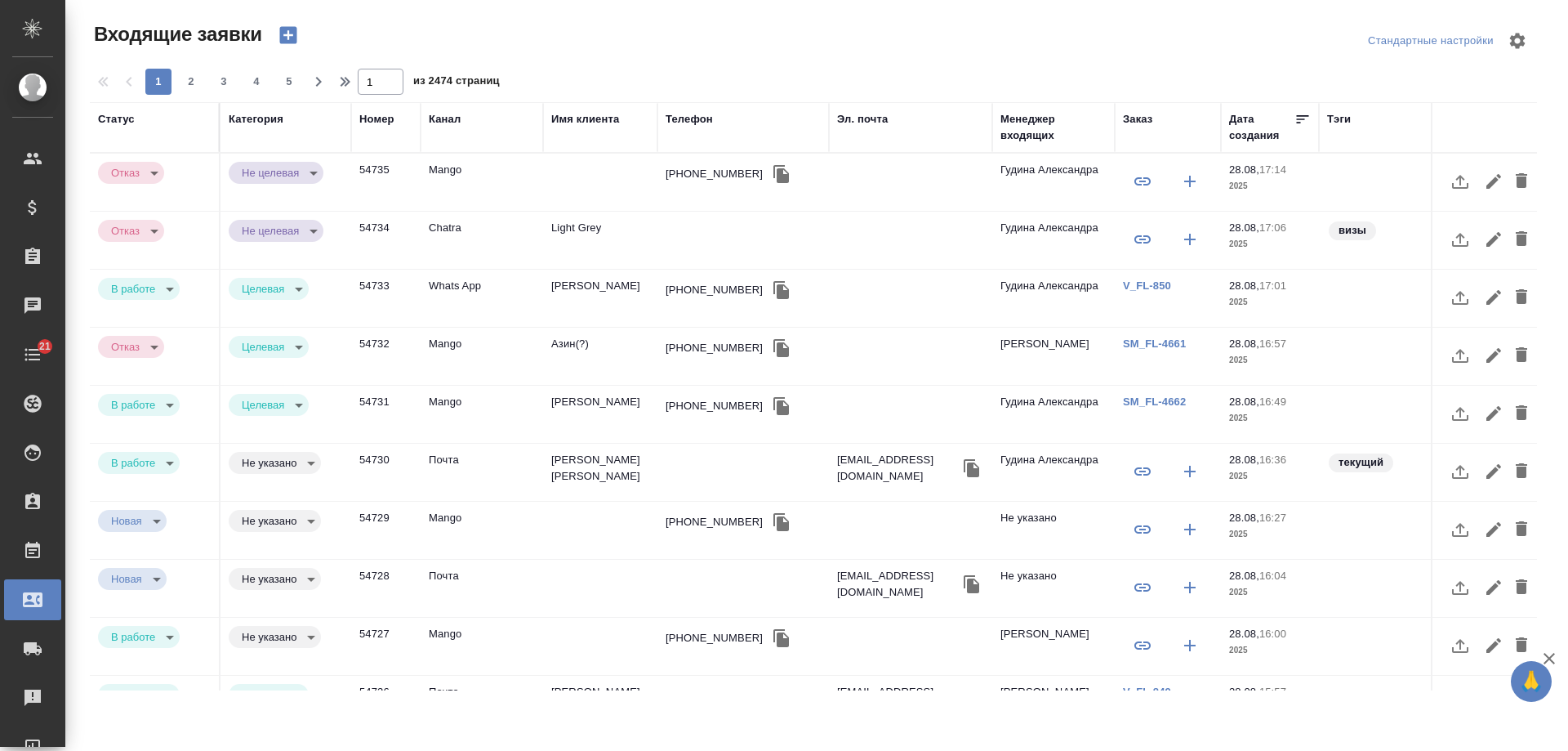
select select "RU"
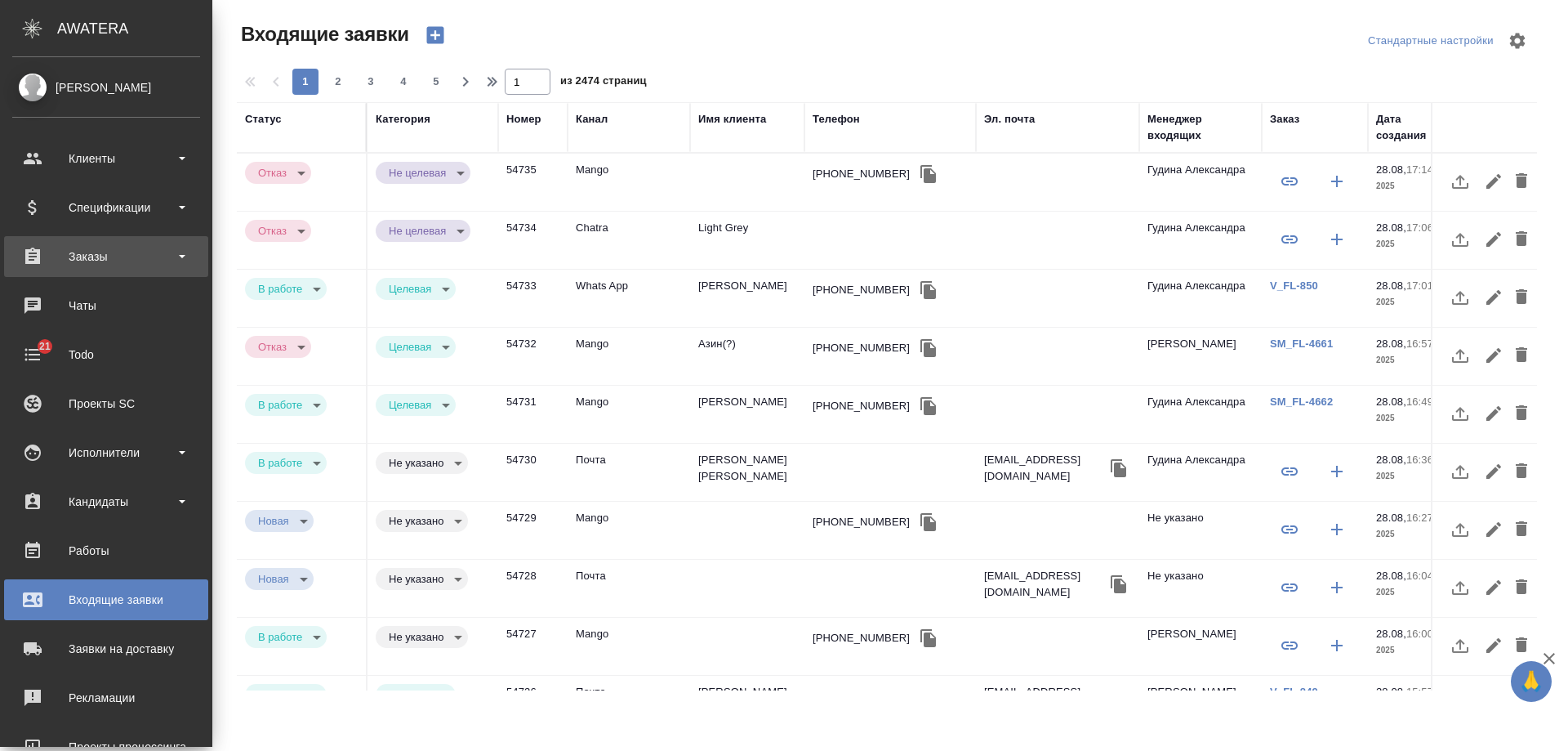
click at [97, 259] on div "Заказы" at bounding box center [106, 256] width 188 height 25
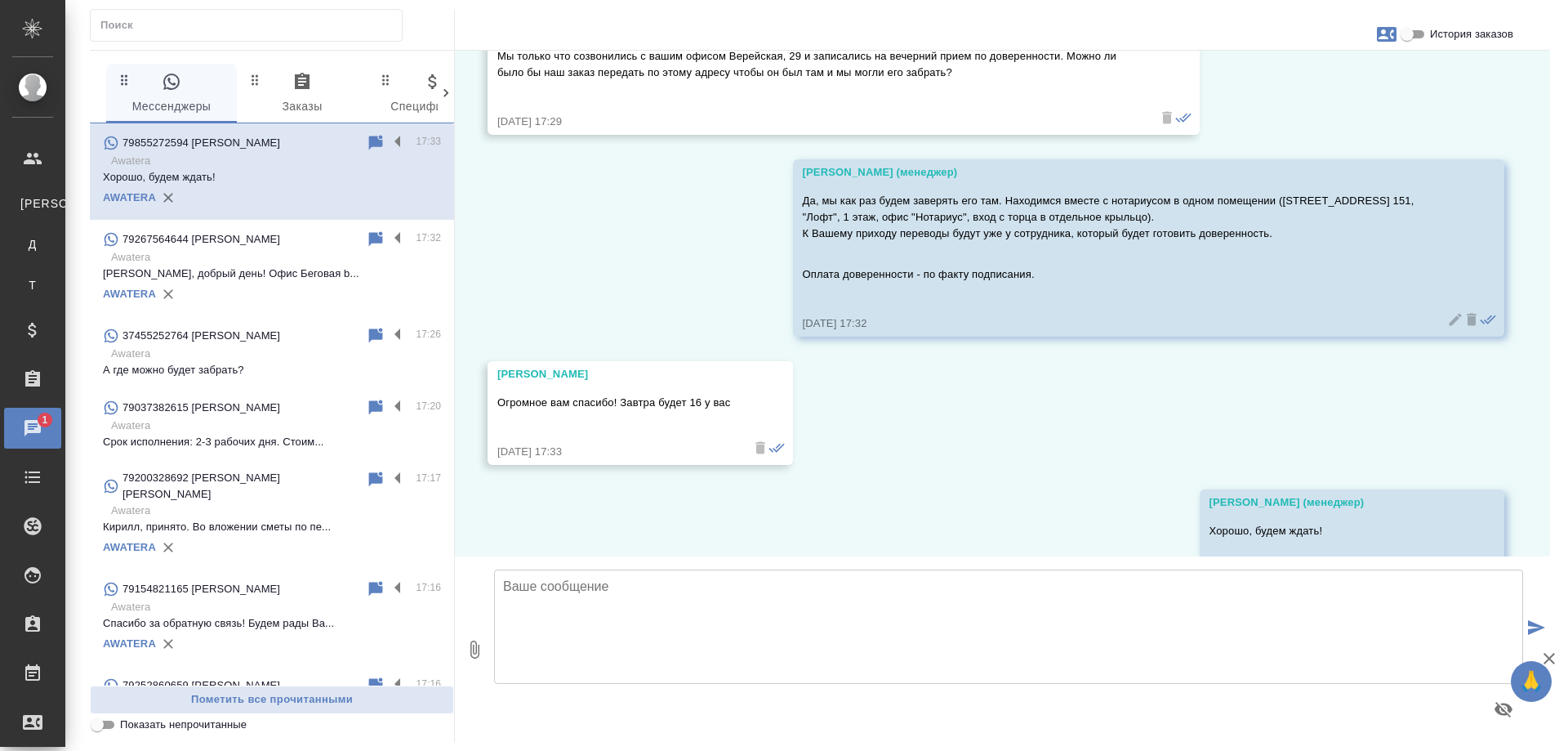
scroll to position [7323, 0]
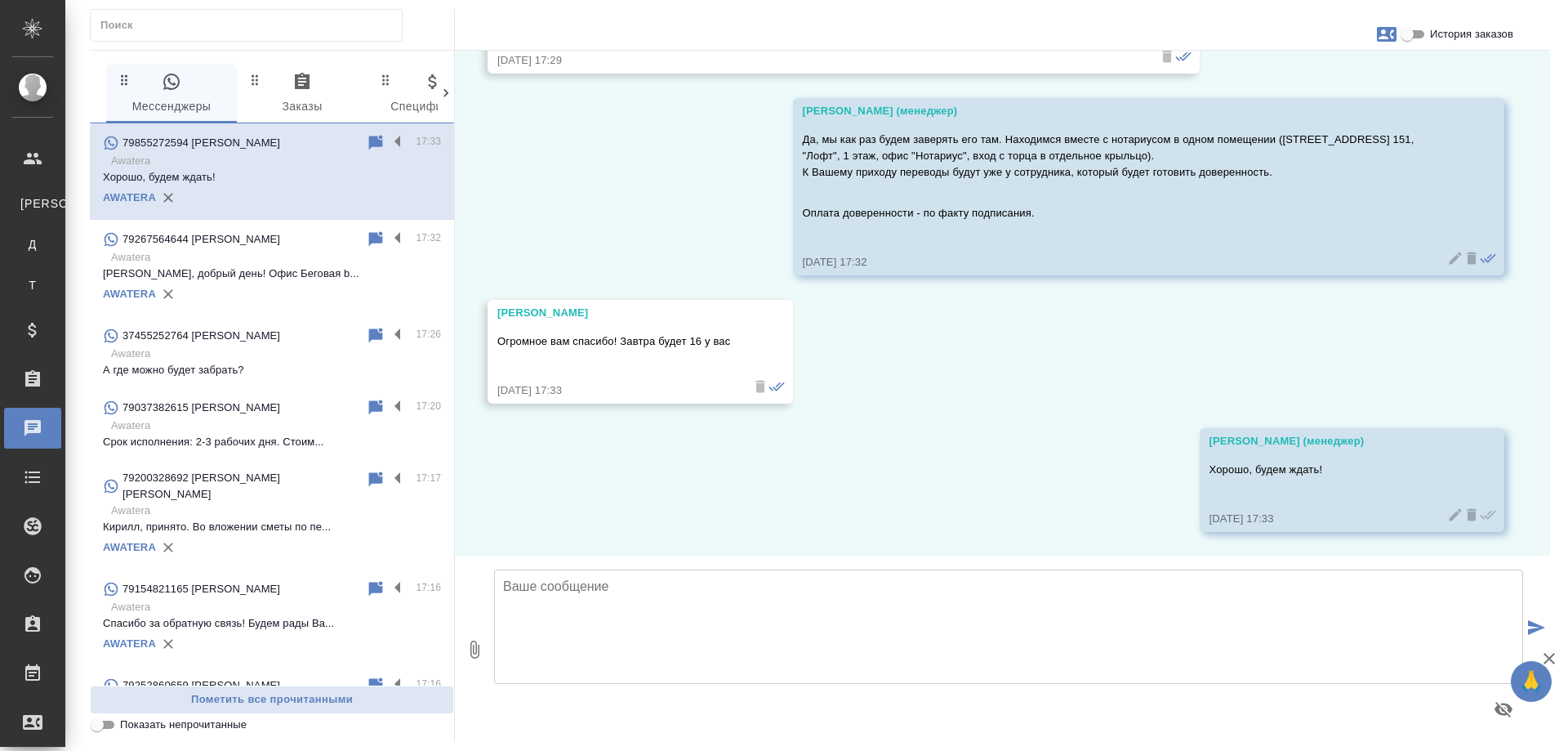
click at [261, 423] on p "Awatera" at bounding box center [275, 426] width 330 height 17
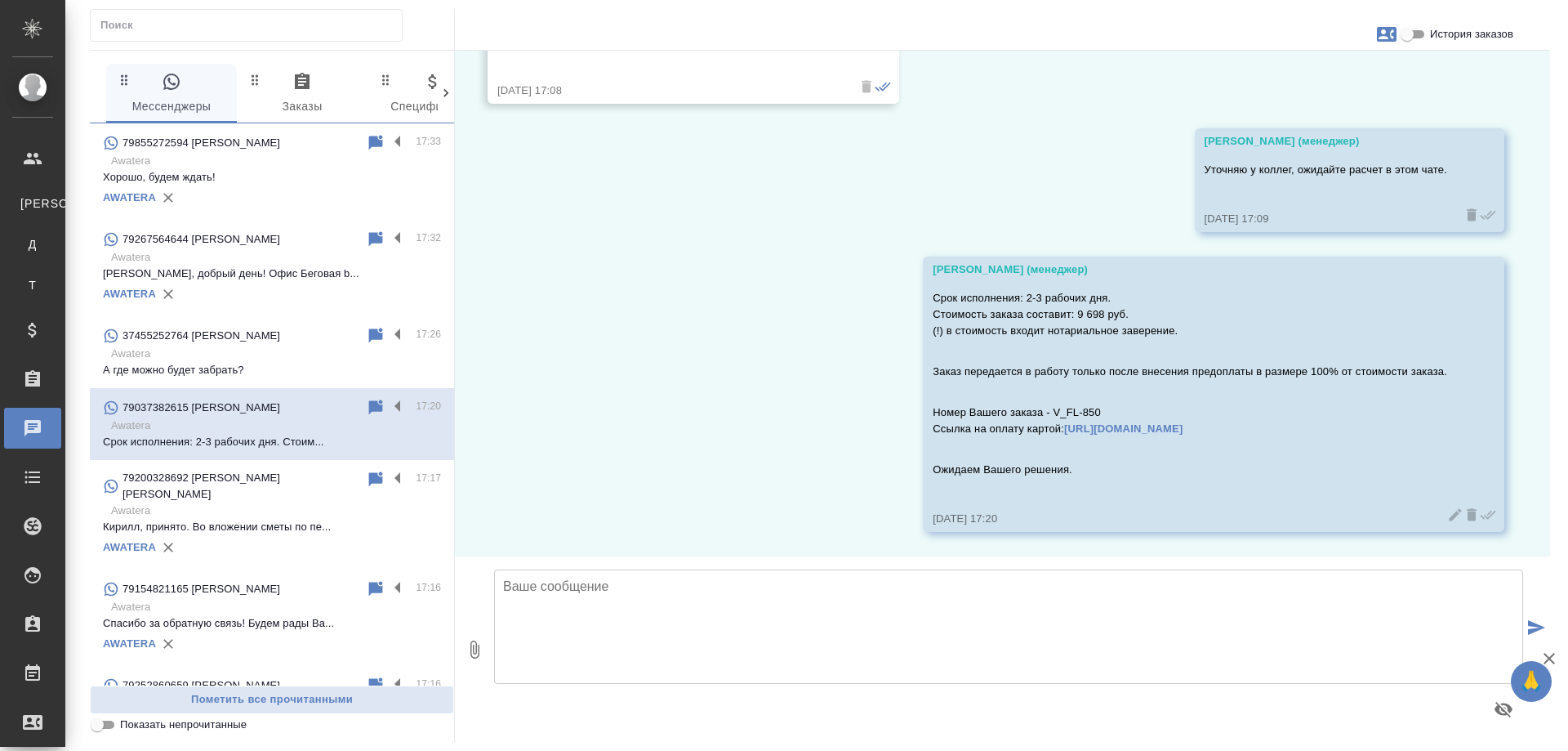
scroll to position [888, 0]
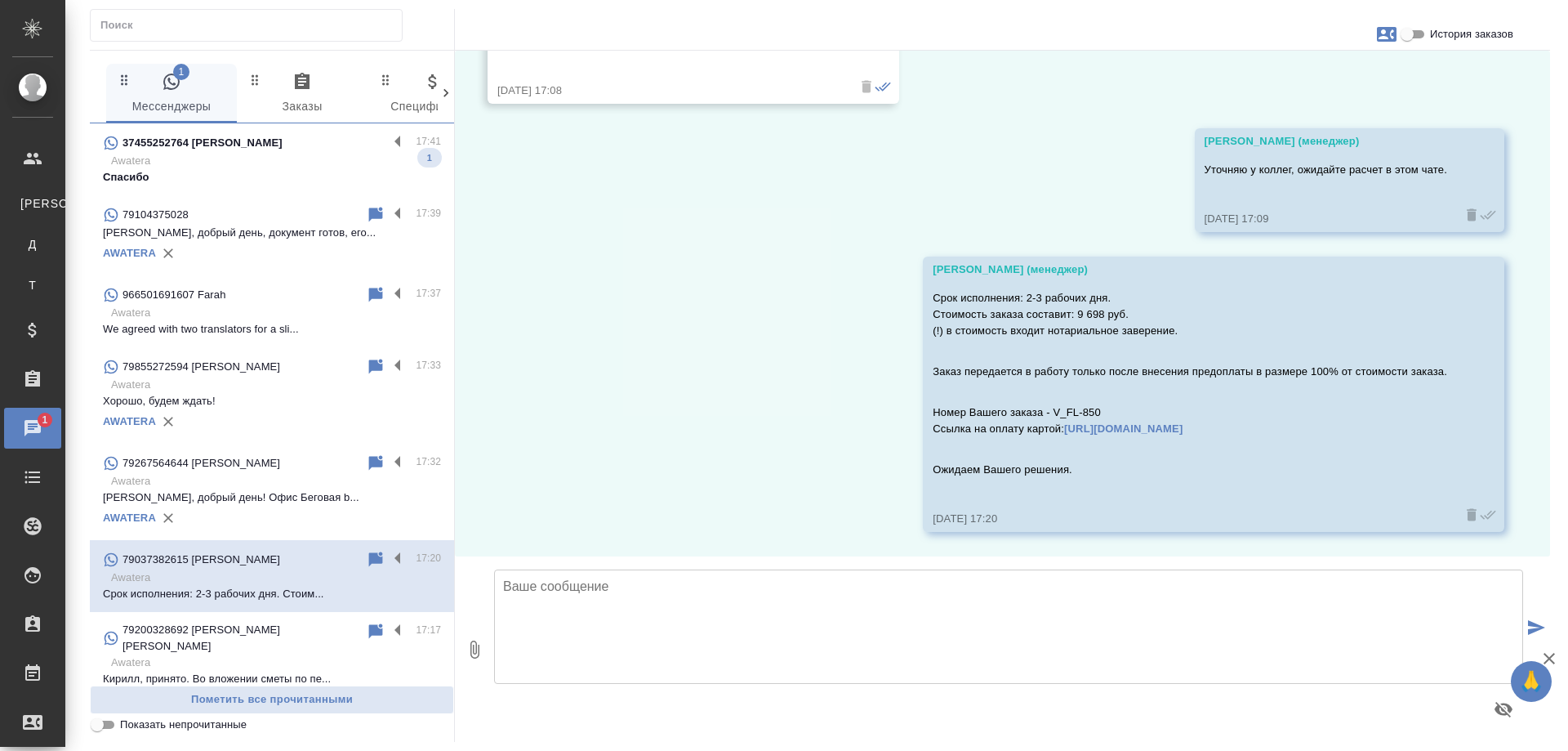
click at [272, 161] on p "Awatera" at bounding box center [275, 161] width 330 height 17
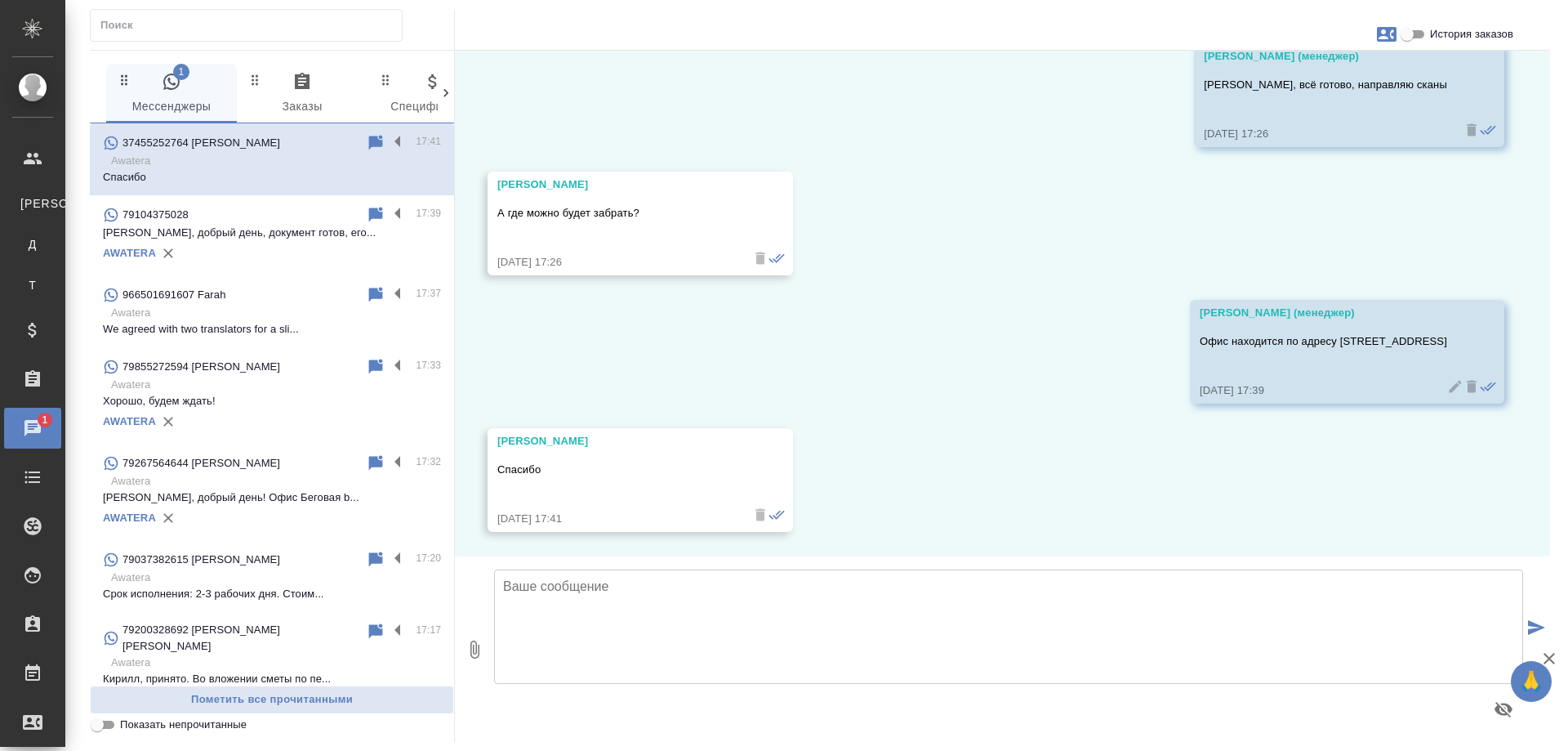
scroll to position [3069, 0]
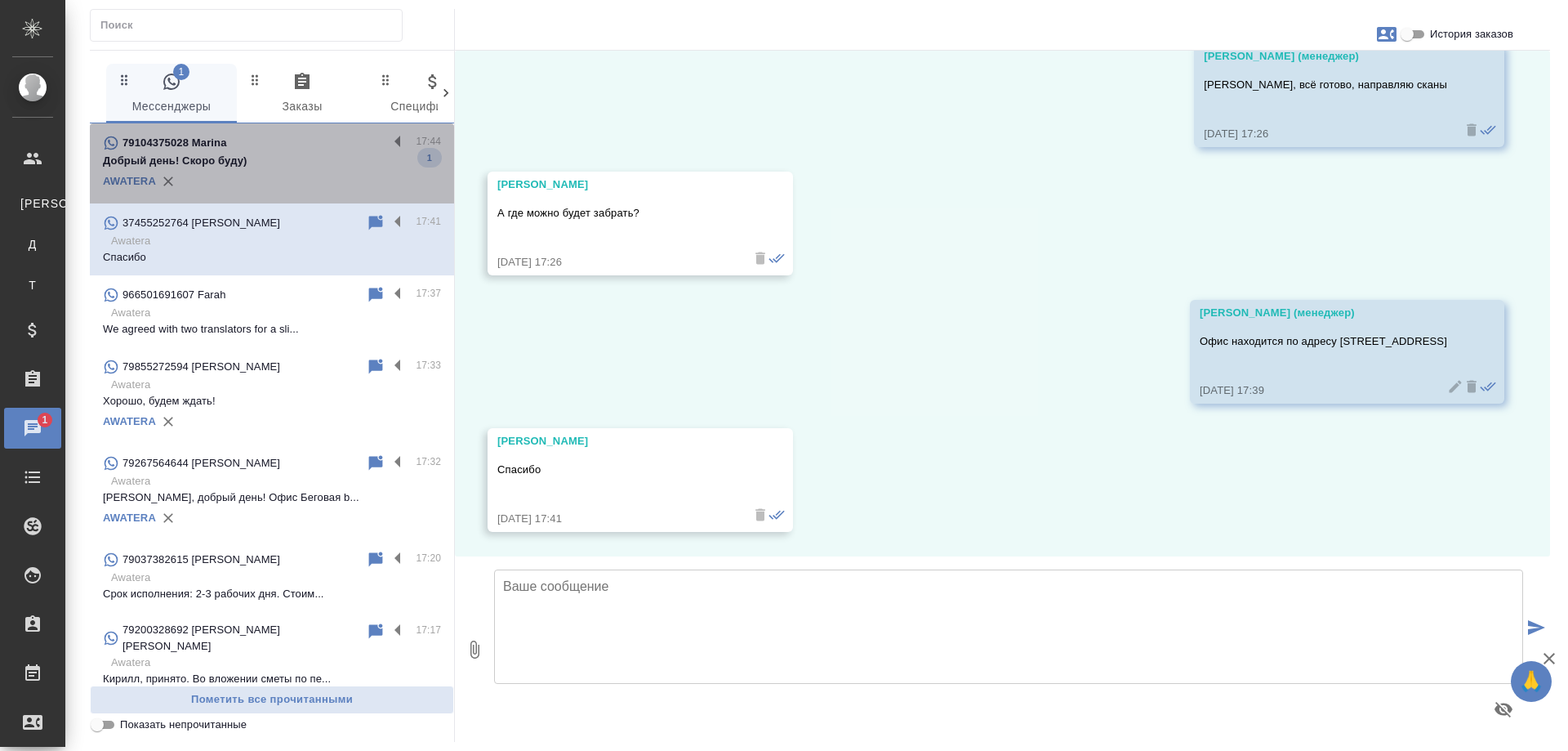
click at [280, 165] on p "Добрый день! Скоро буду)" at bounding box center [271, 161] width 338 height 17
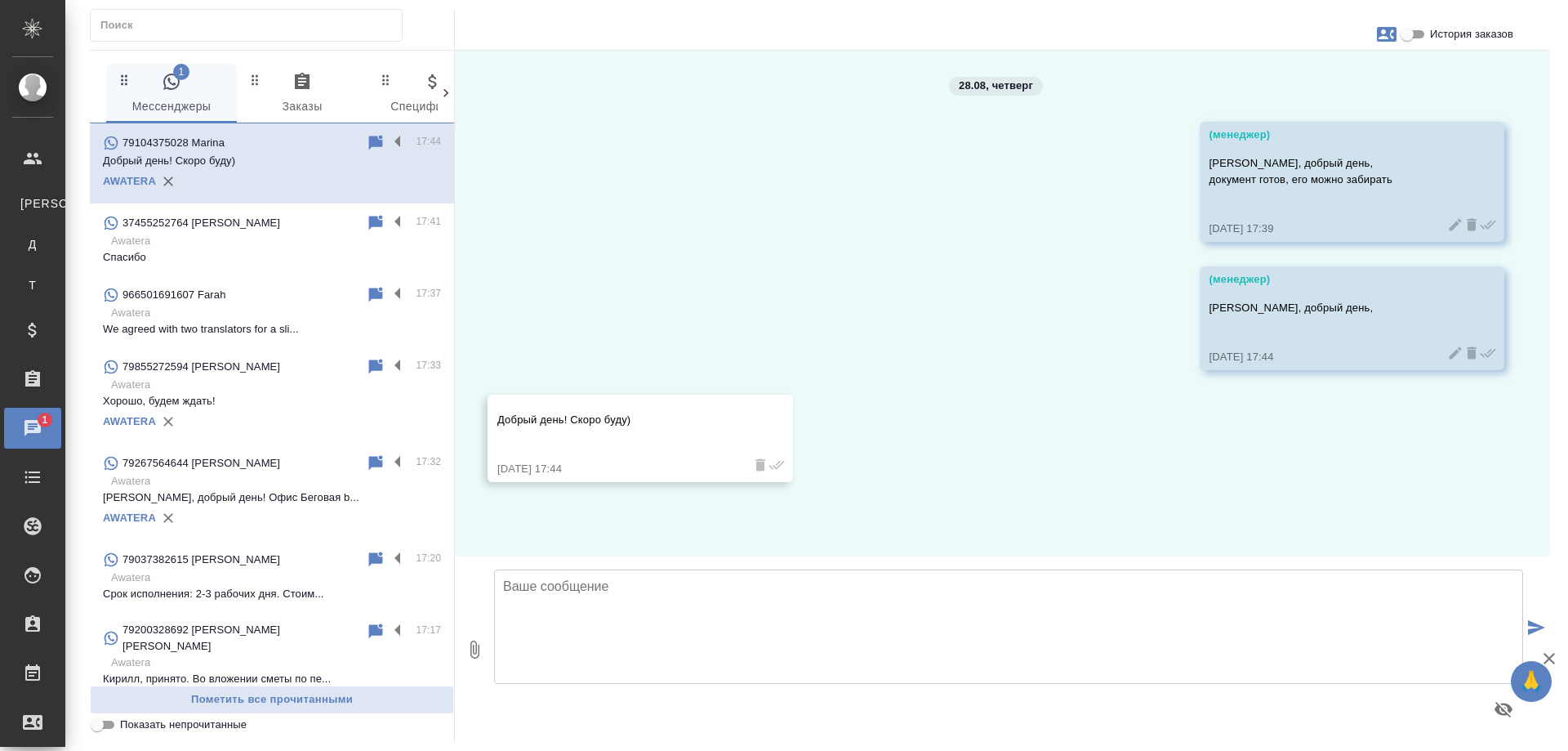
scroll to position [0, 0]
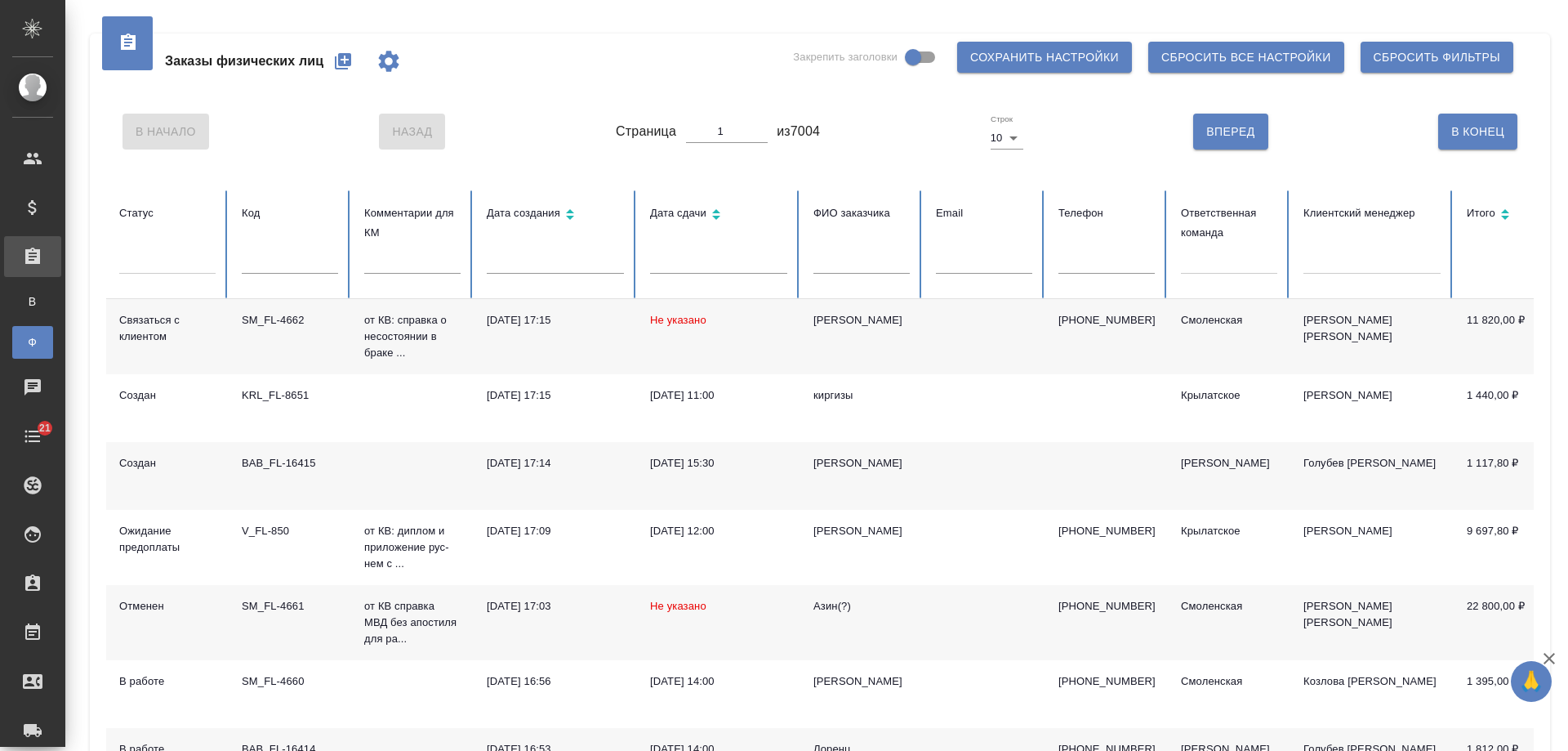
click at [1107, 265] on input "text" at bounding box center [1107, 262] width 97 height 23
paste input "79104375028"
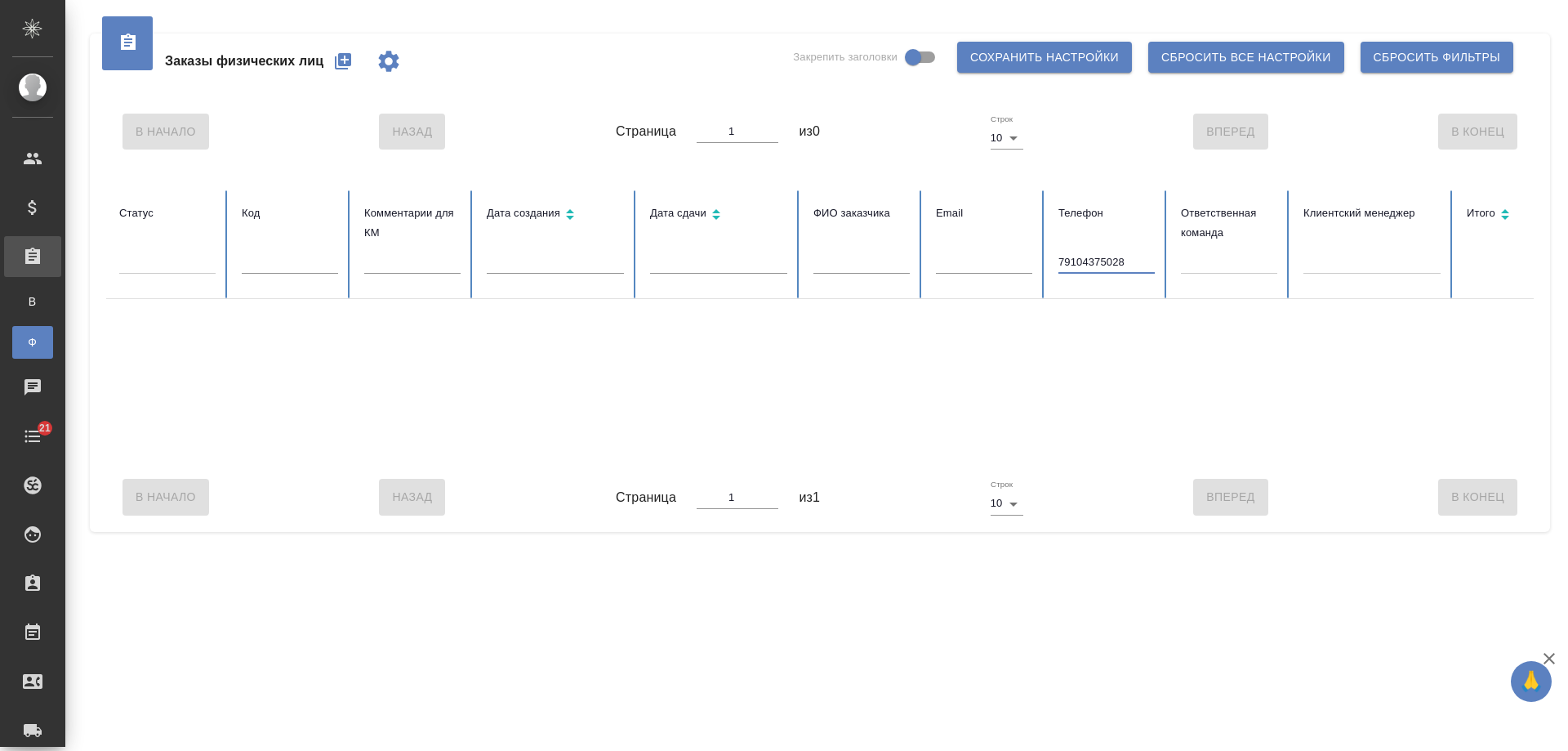
click at [1064, 261] on input "79104375028" at bounding box center [1107, 262] width 97 height 23
type input "9104375028"
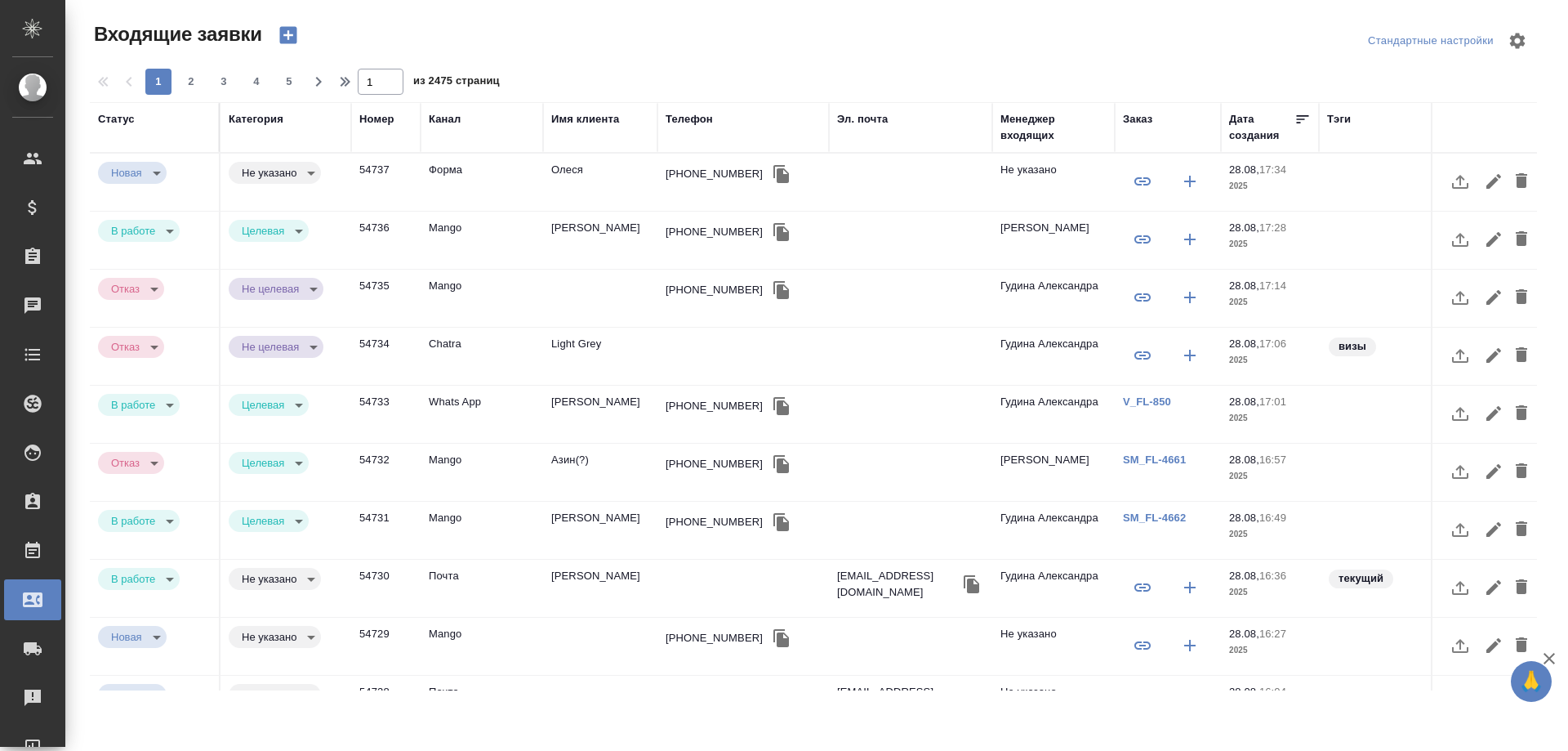
select select "RU"
click at [569, 174] on td "Олеся" at bounding box center [600, 182] width 114 height 57
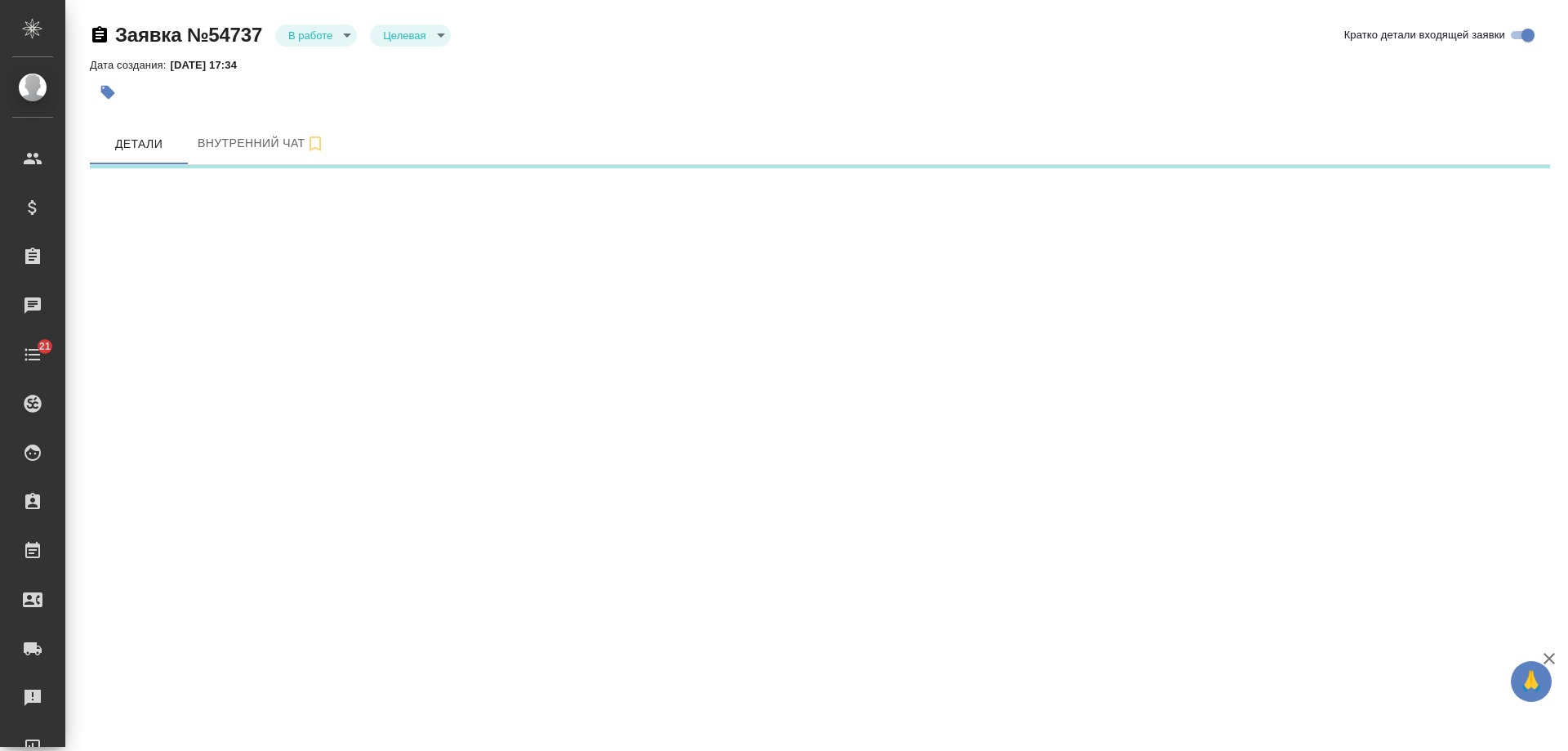
select select "RU"
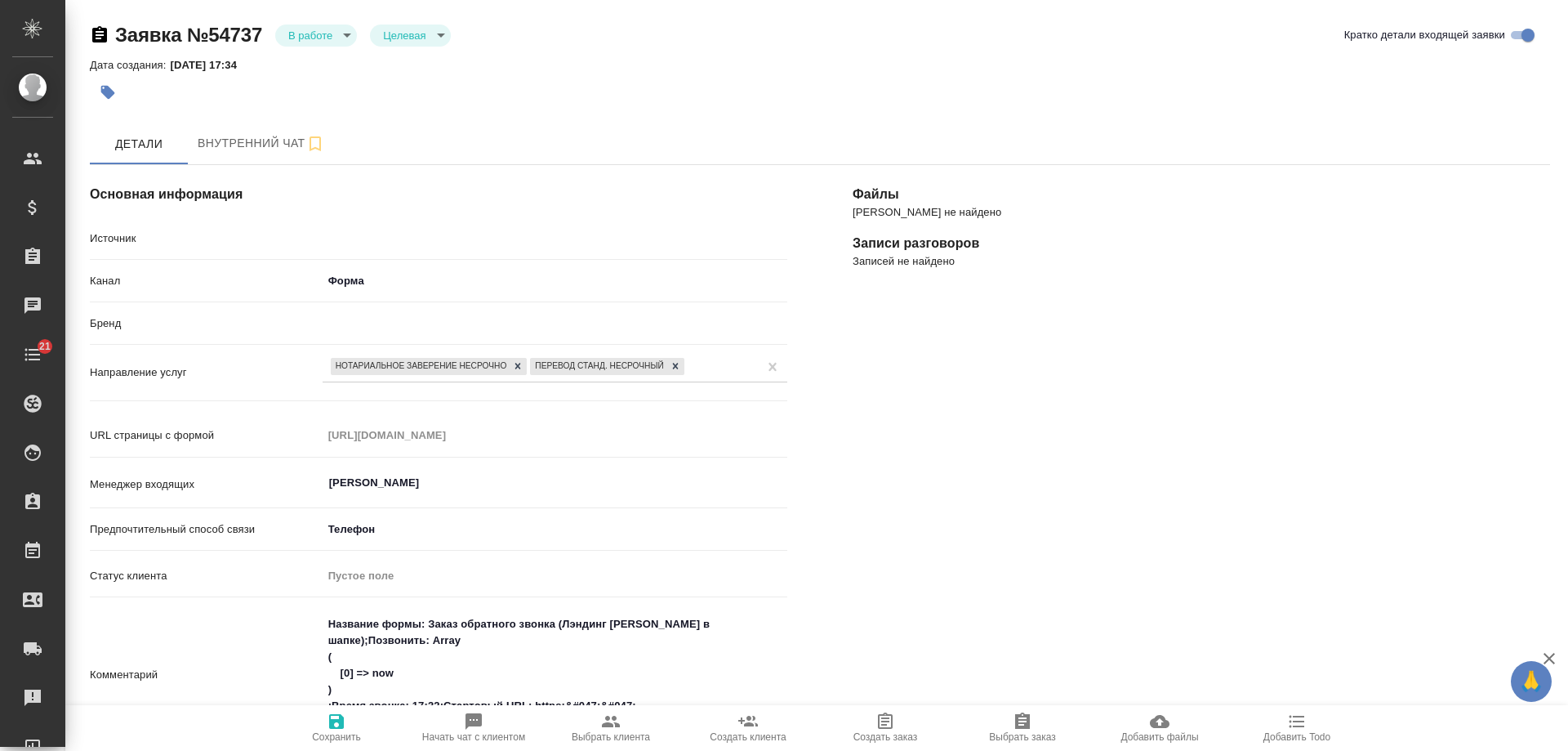
type textarea "x"
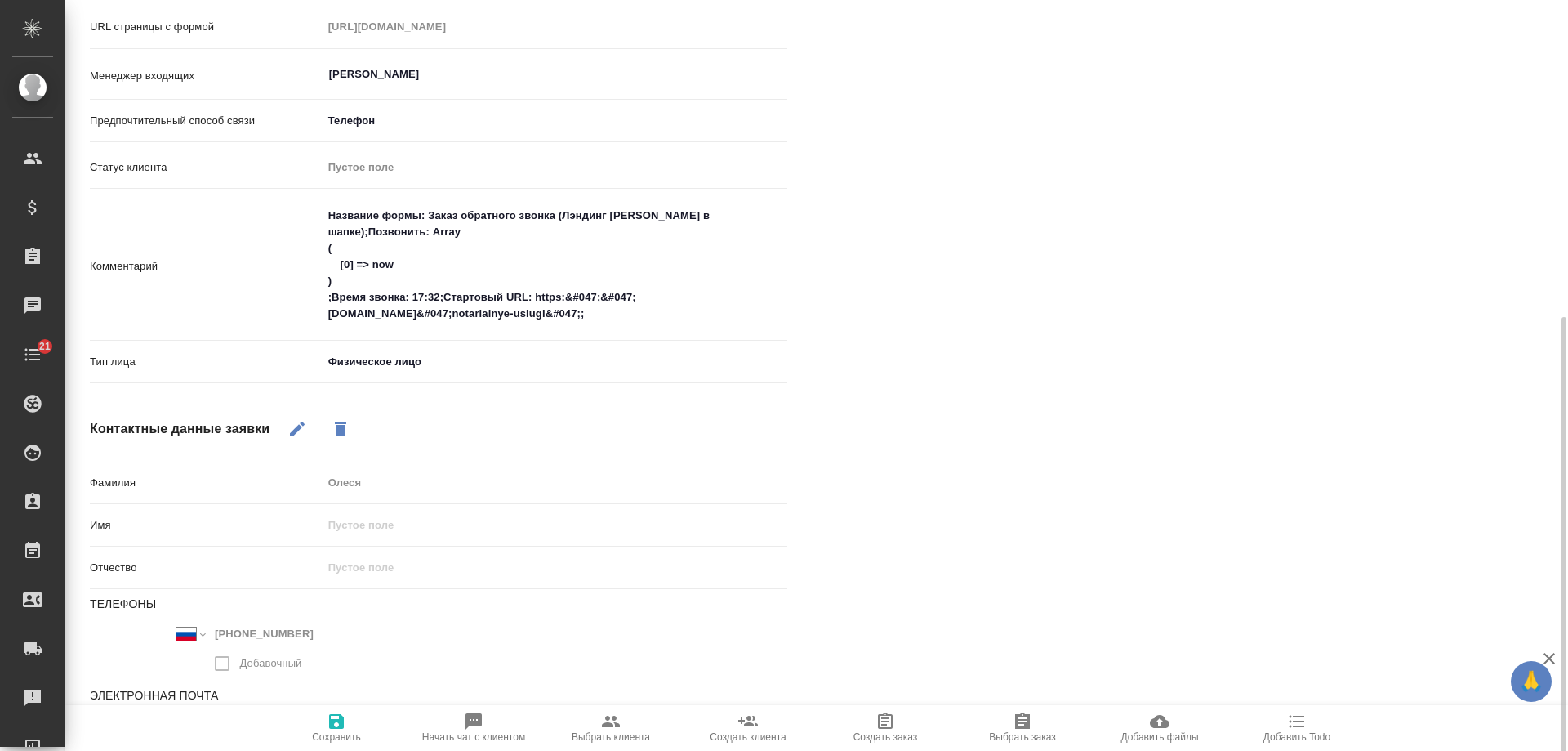
scroll to position [445, 0]
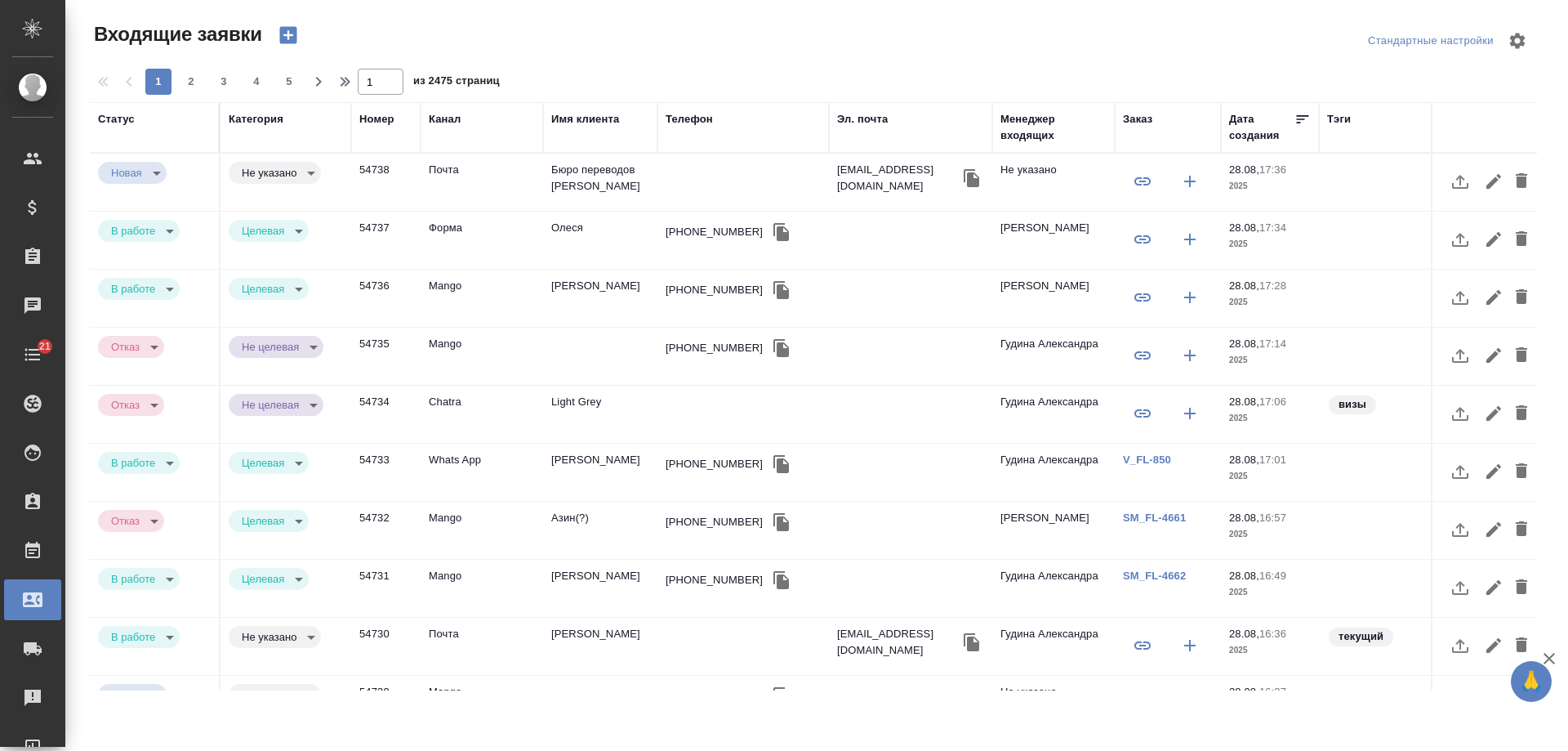
select select "RU"
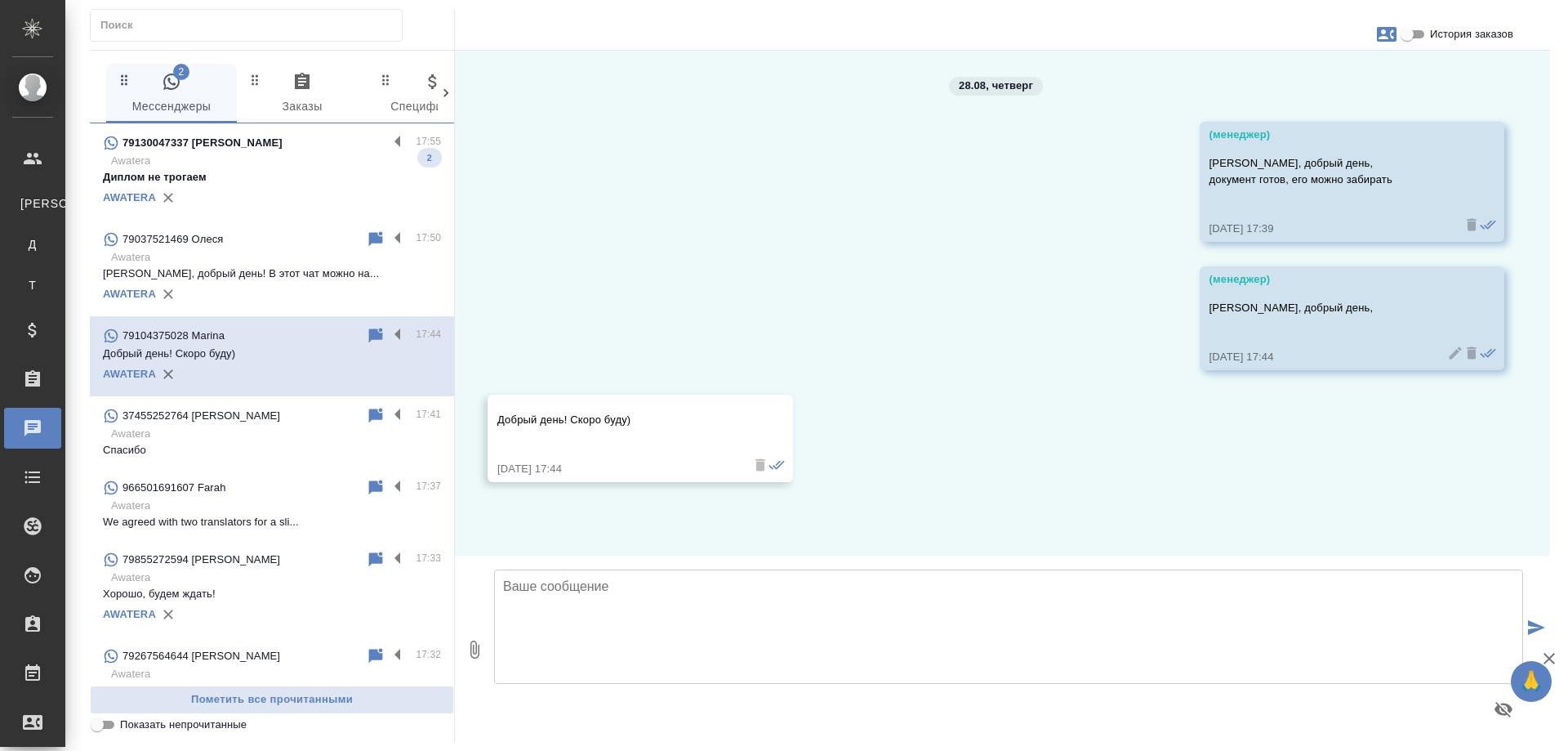
click at [266, 169] on p "Диплом не трогаем" at bounding box center [271, 177] width 338 height 17
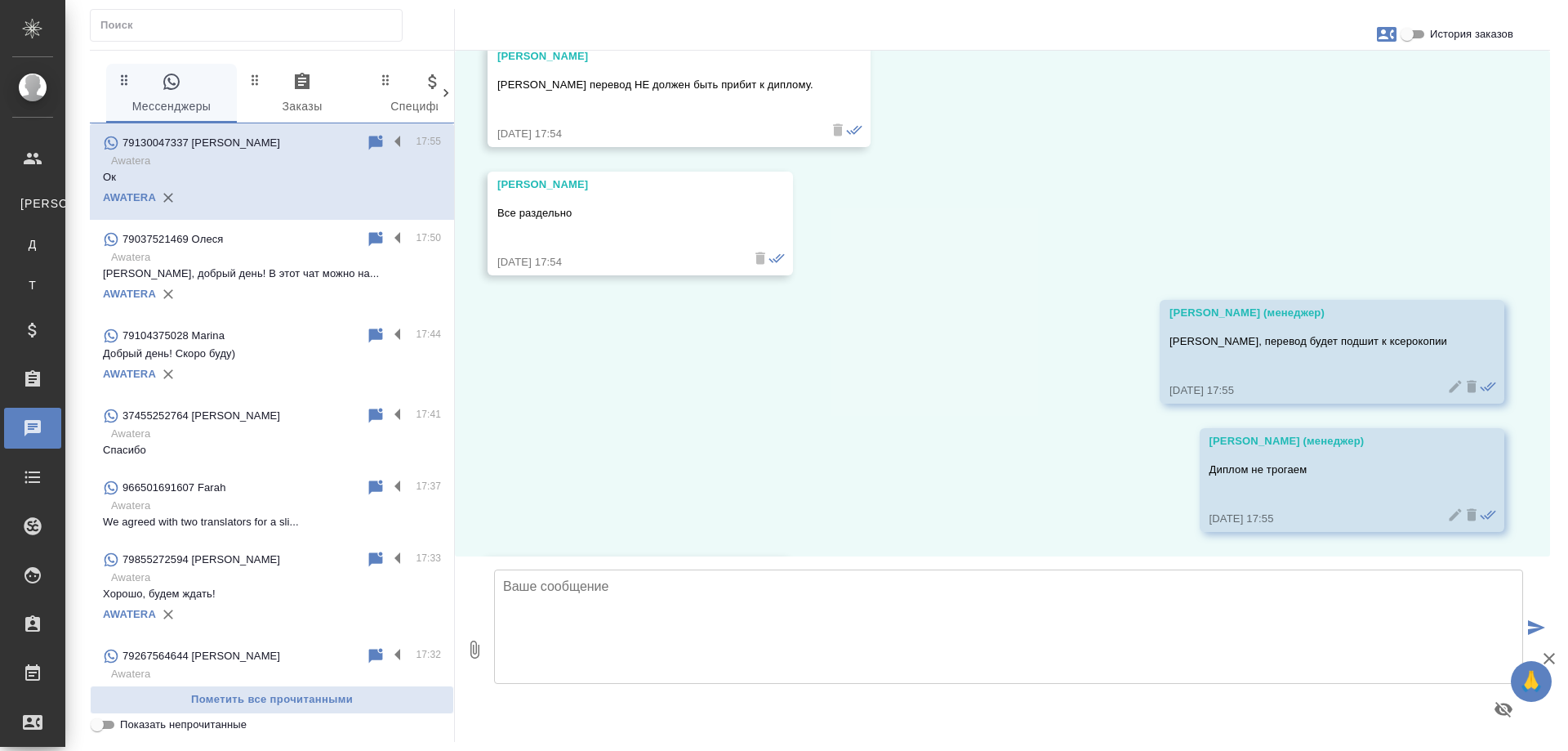
scroll to position [720, 0]
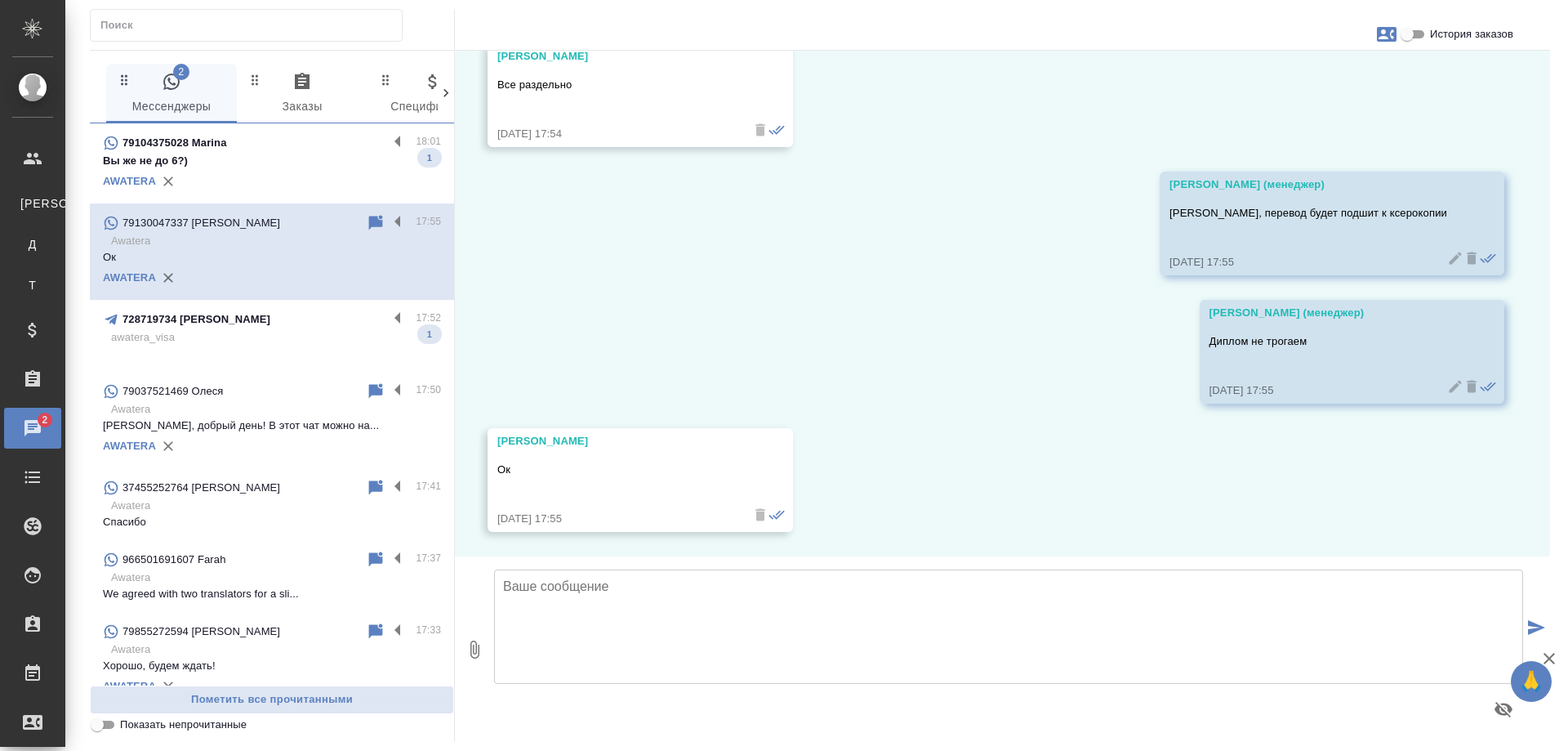
click at [296, 164] on p "Вы же не до 6?)" at bounding box center [271, 161] width 338 height 17
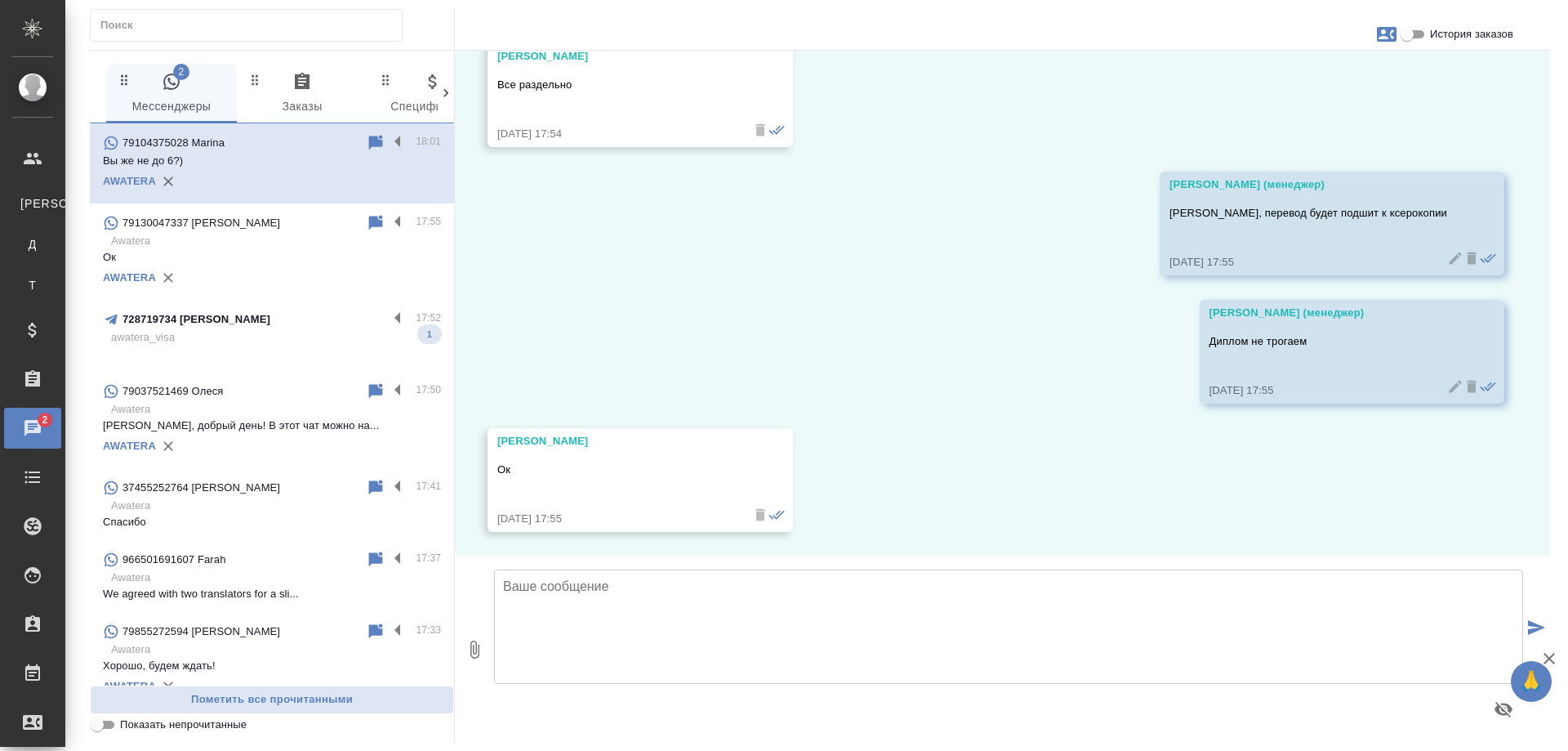
scroll to position [62, 0]
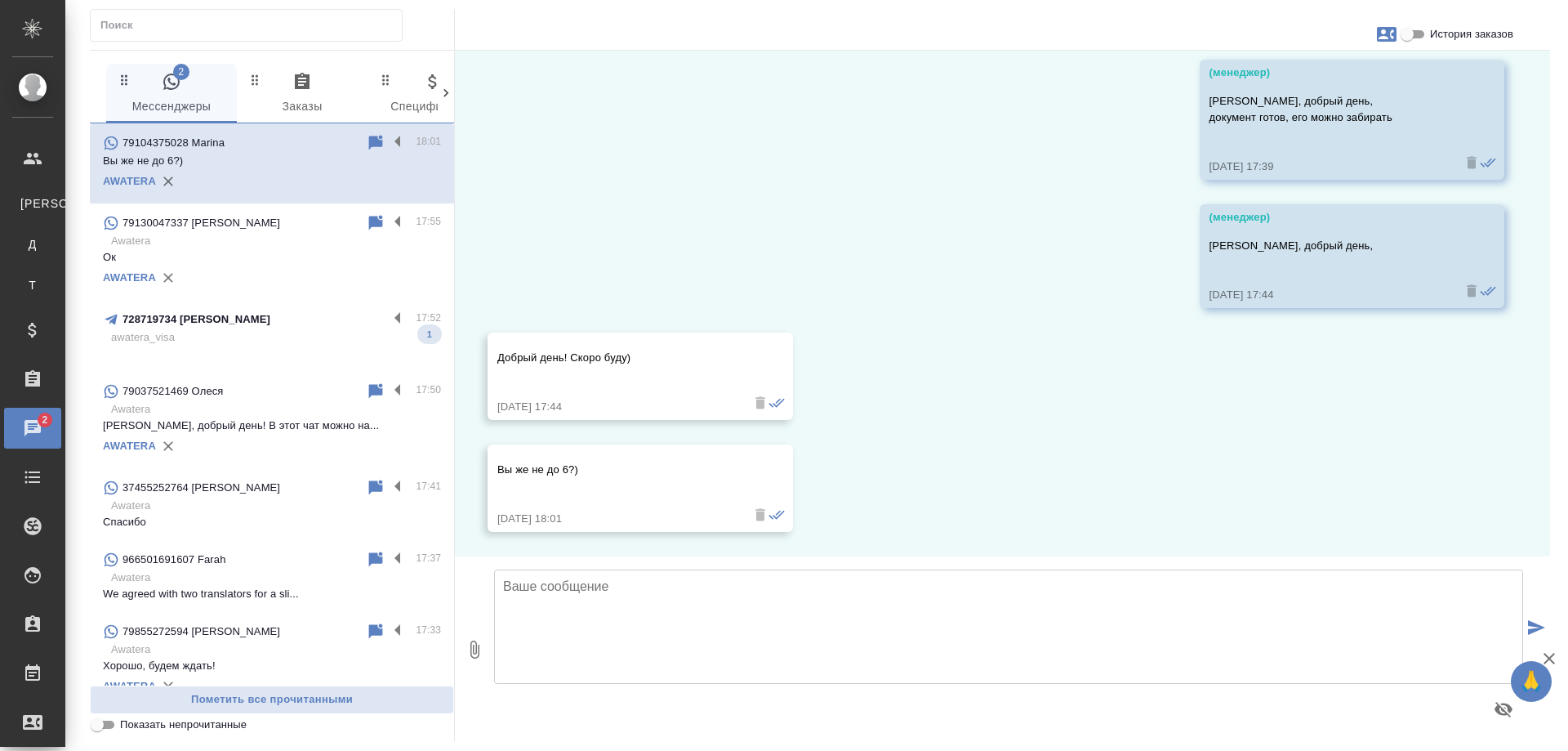
click at [280, 323] on div "728719734 [PERSON_NAME]" at bounding box center [245, 319] width 285 height 20
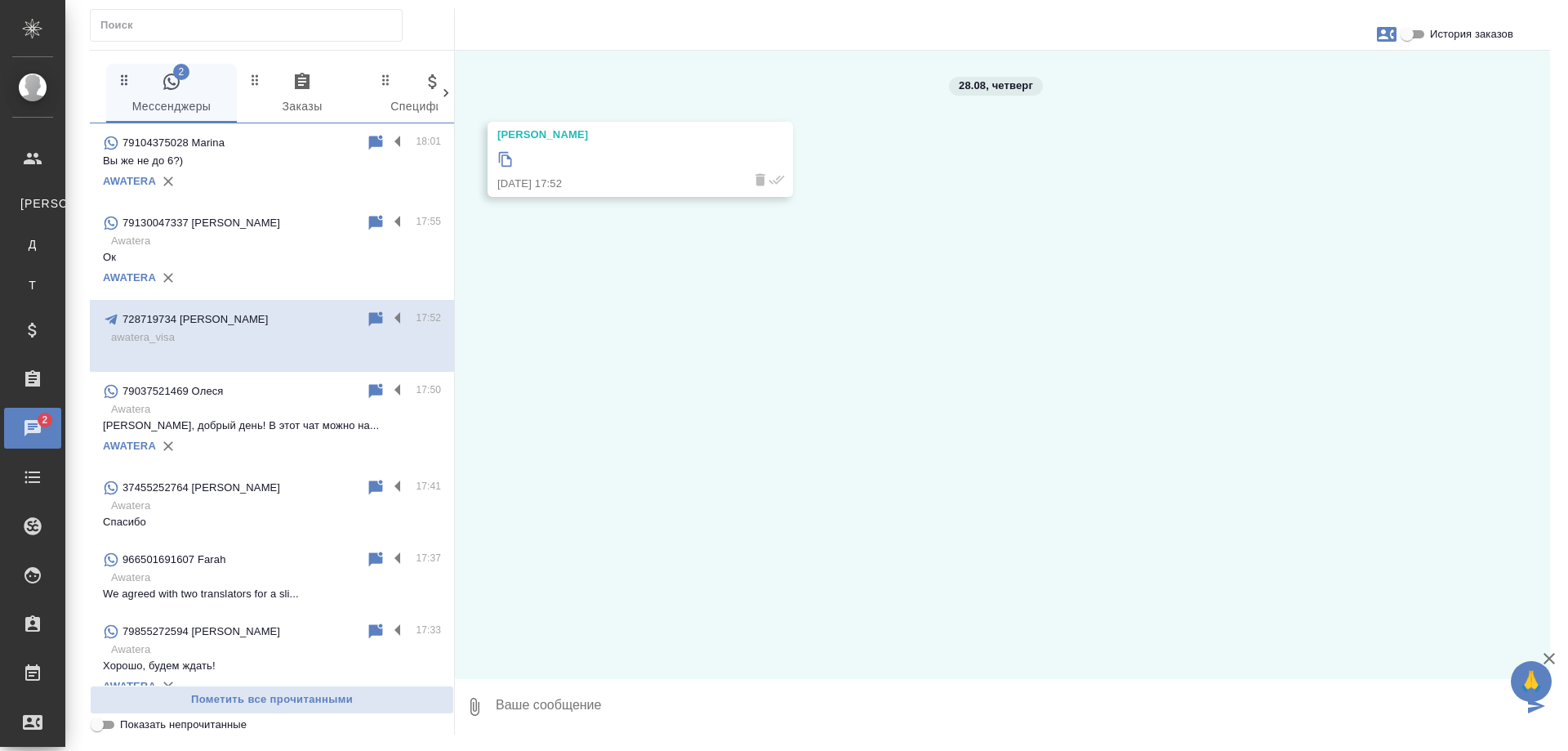
scroll to position [0, 0]
click at [366, 312] on icon at bounding box center [375, 319] width 20 height 20
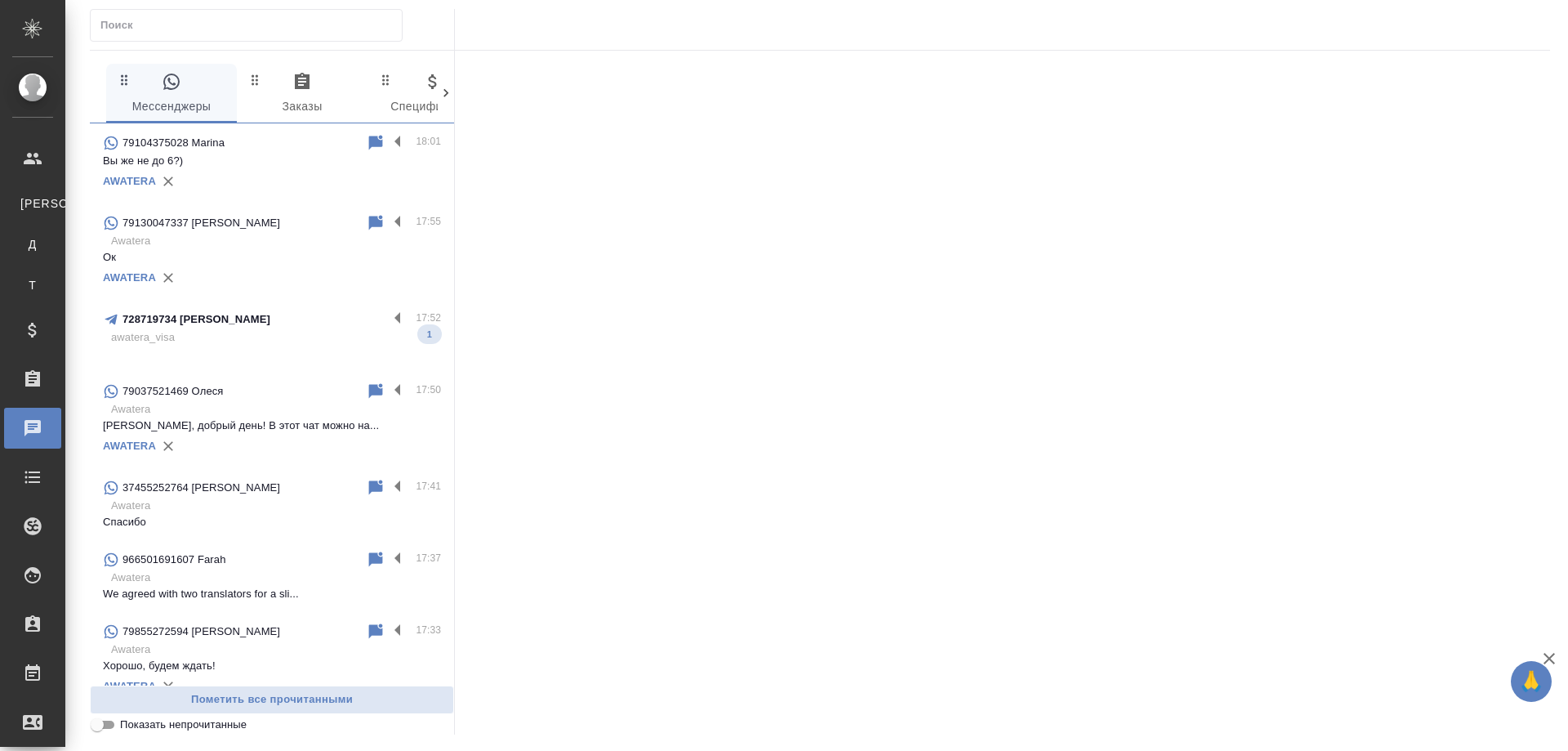
click at [339, 332] on p "awatera_visa" at bounding box center [275, 337] width 330 height 17
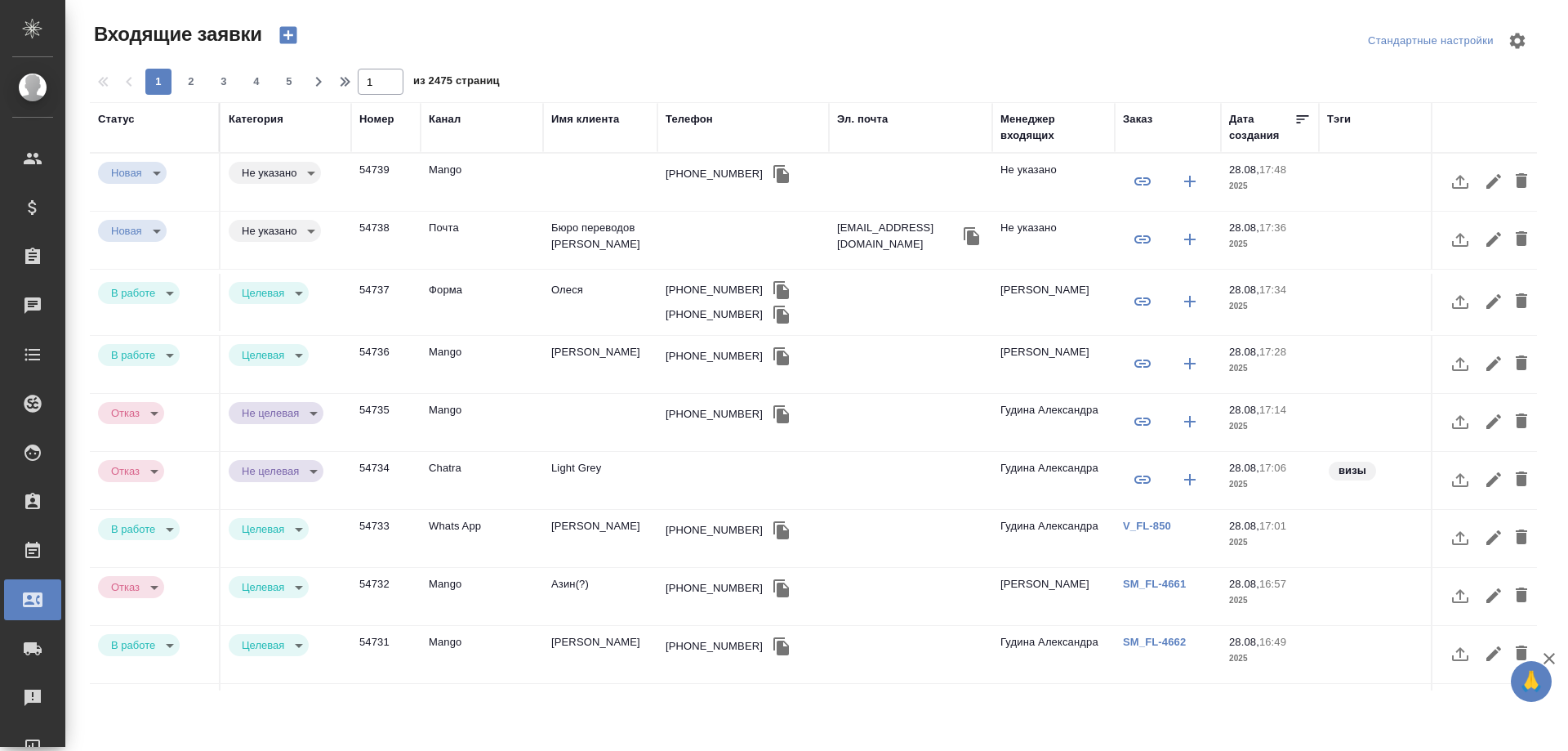
select select "RU"
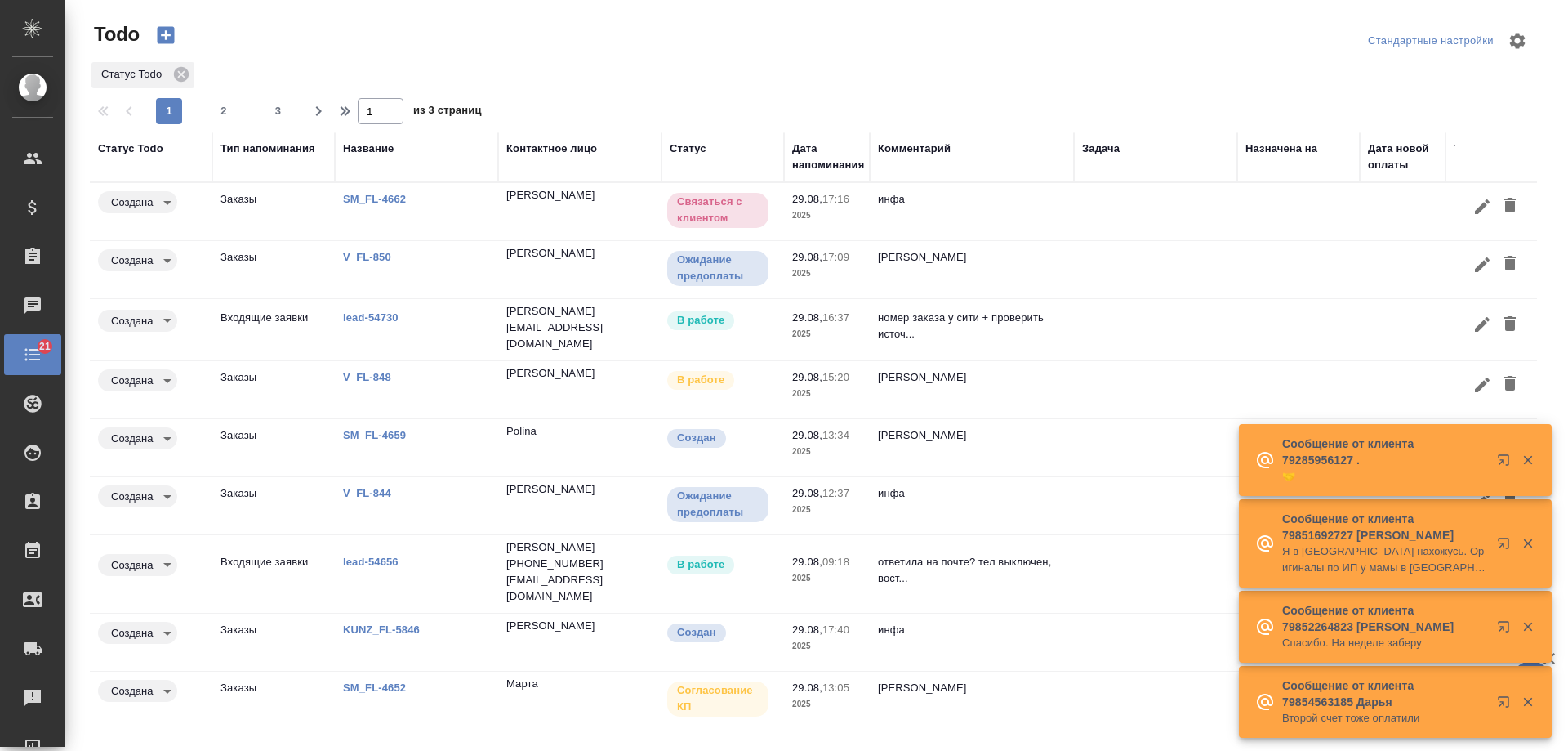
click at [375, 371] on link "V_FL-848" at bounding box center [367, 376] width 48 height 12
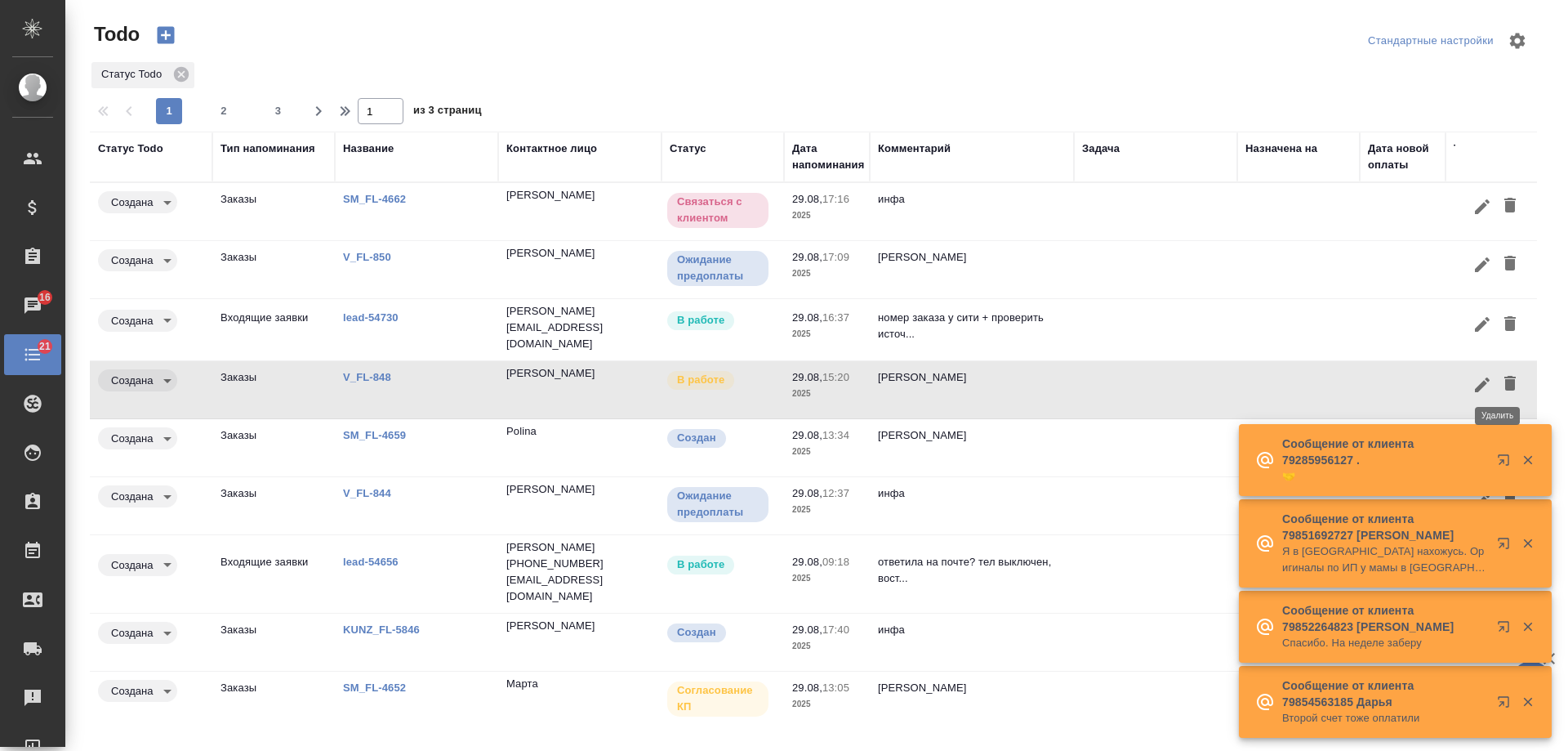
click at [1504, 377] on icon "button" at bounding box center [1510, 383] width 12 height 15
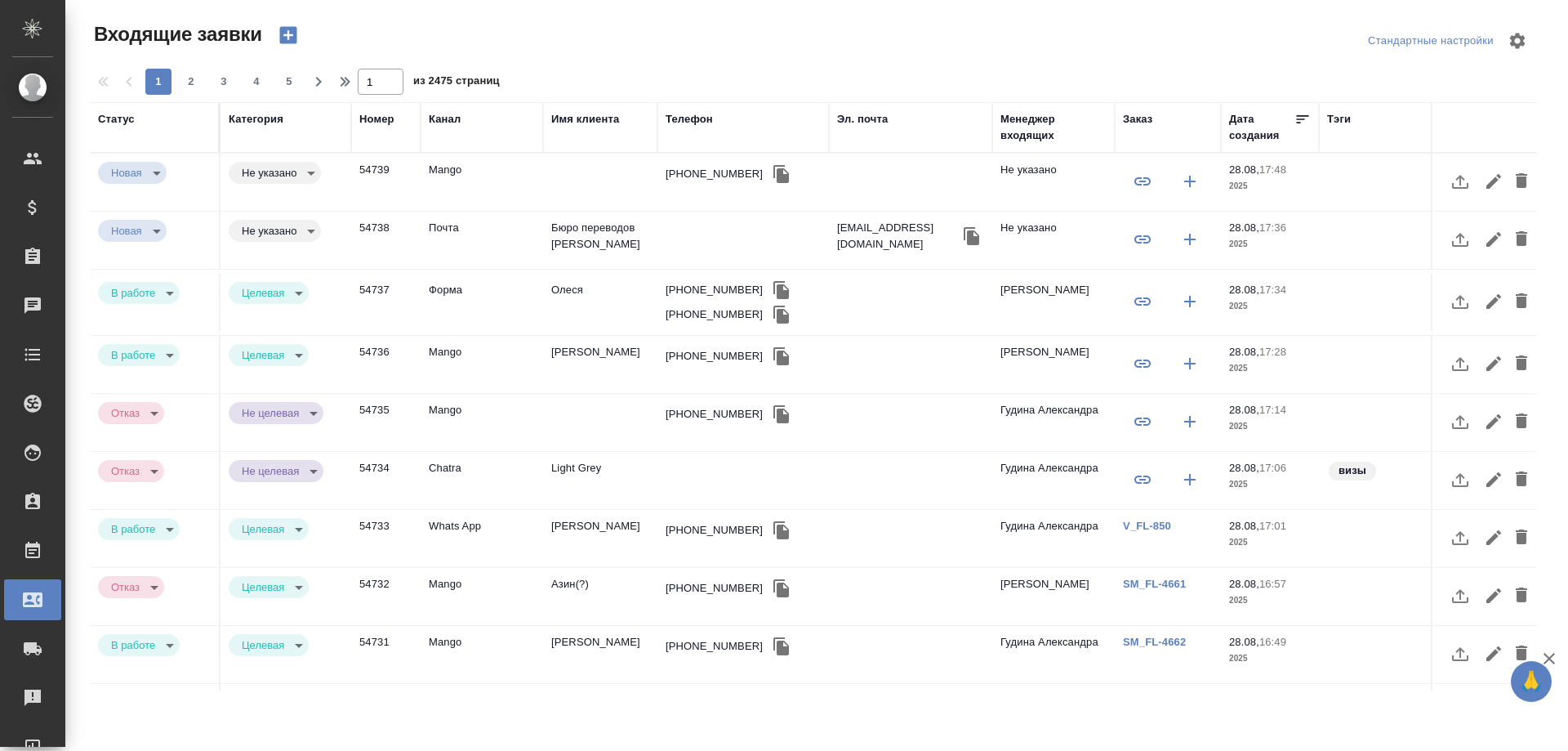
select select "RU"
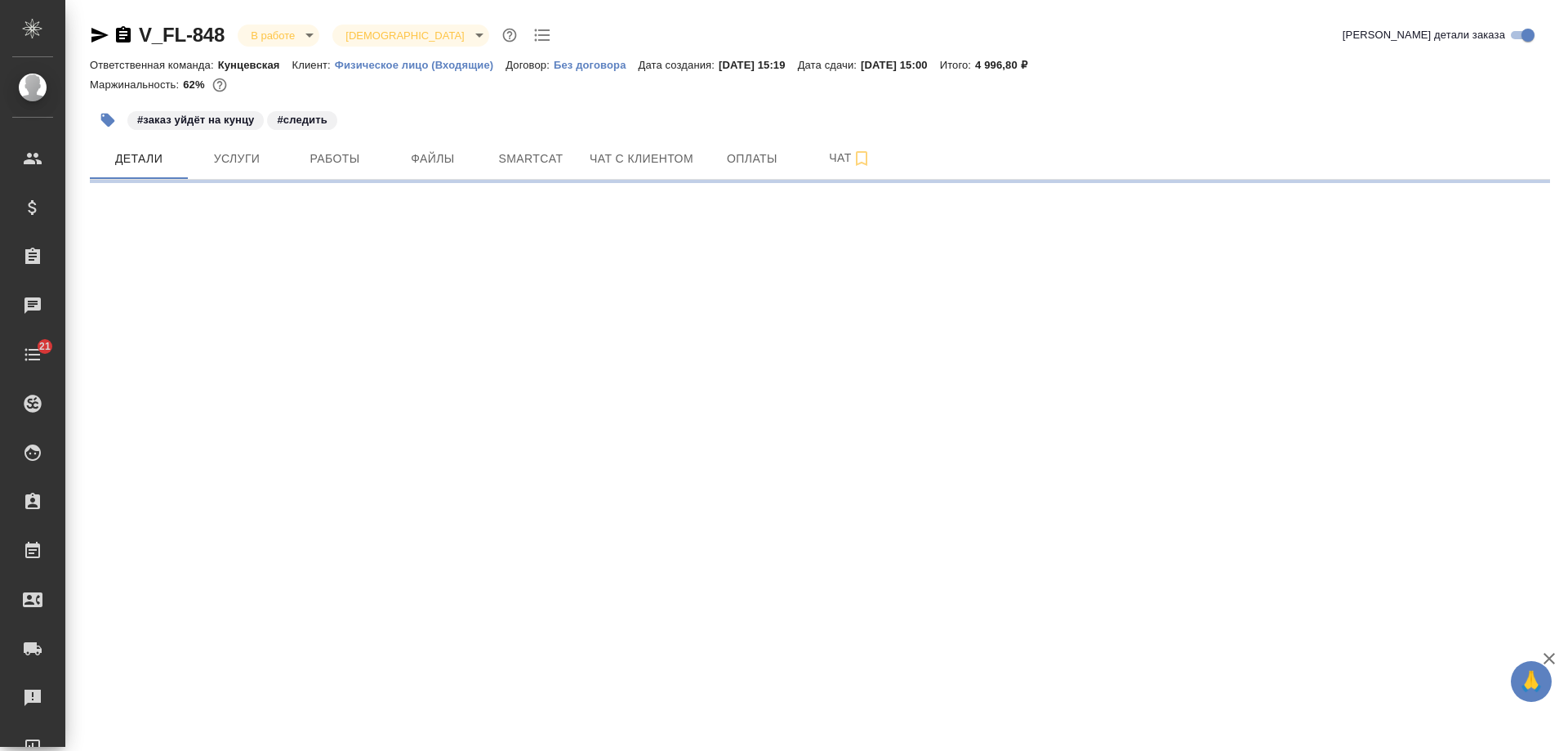
select select "RU"
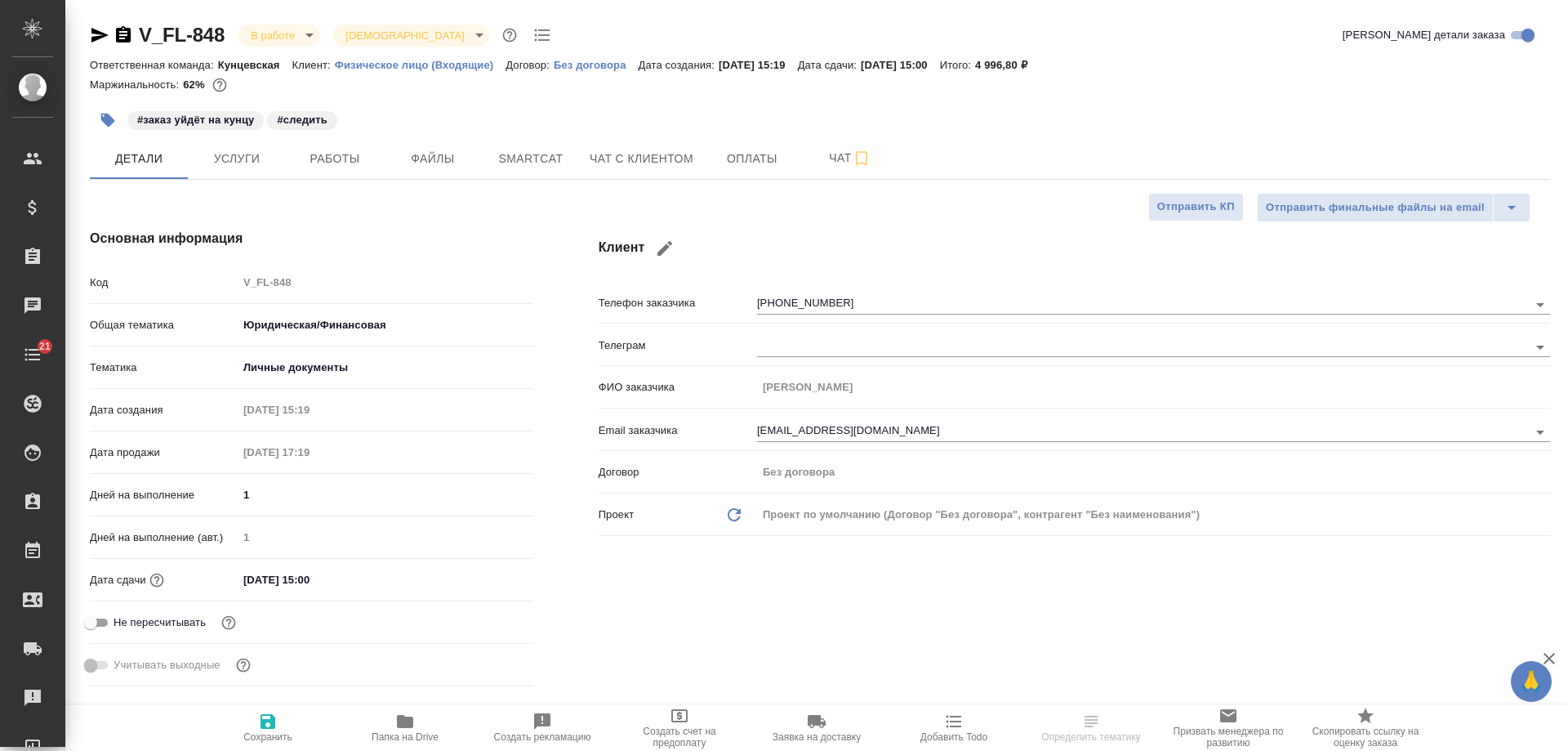
type textarea "x"
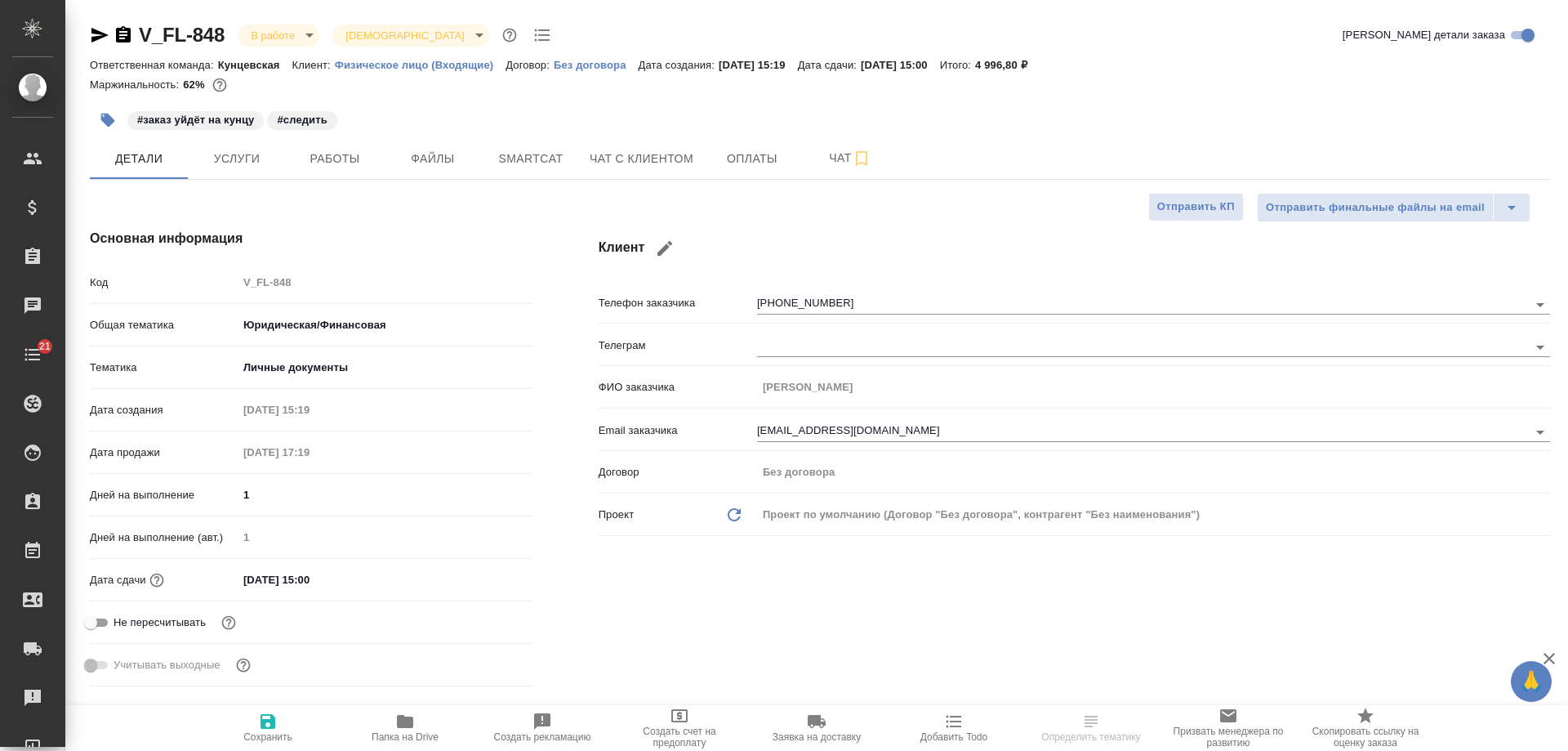
type textarea "x"
type input "[PERSON_NAME]"
type input "Гудина Александра"
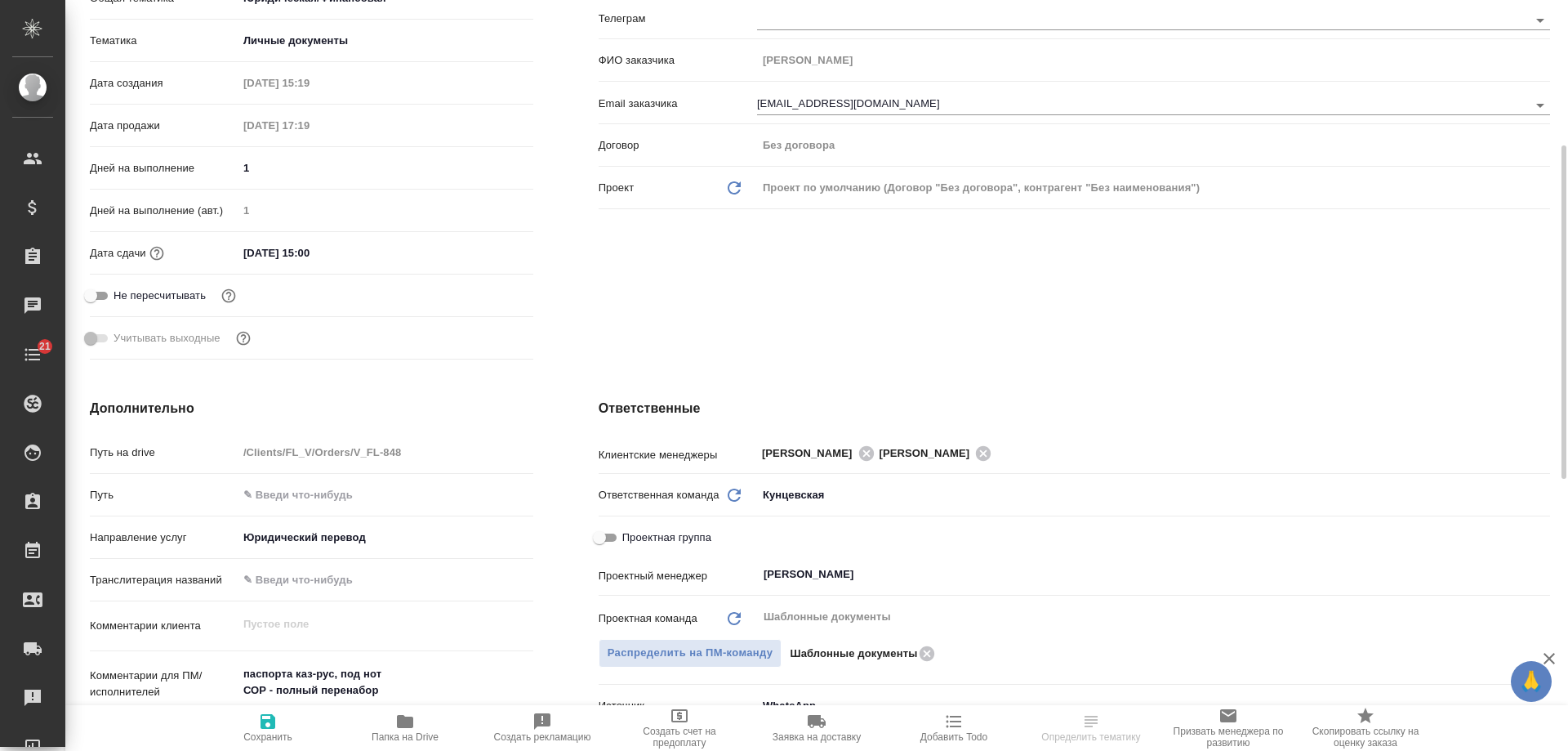
scroll to position [572, 0]
